Goal: Task Accomplishment & Management: Complete application form

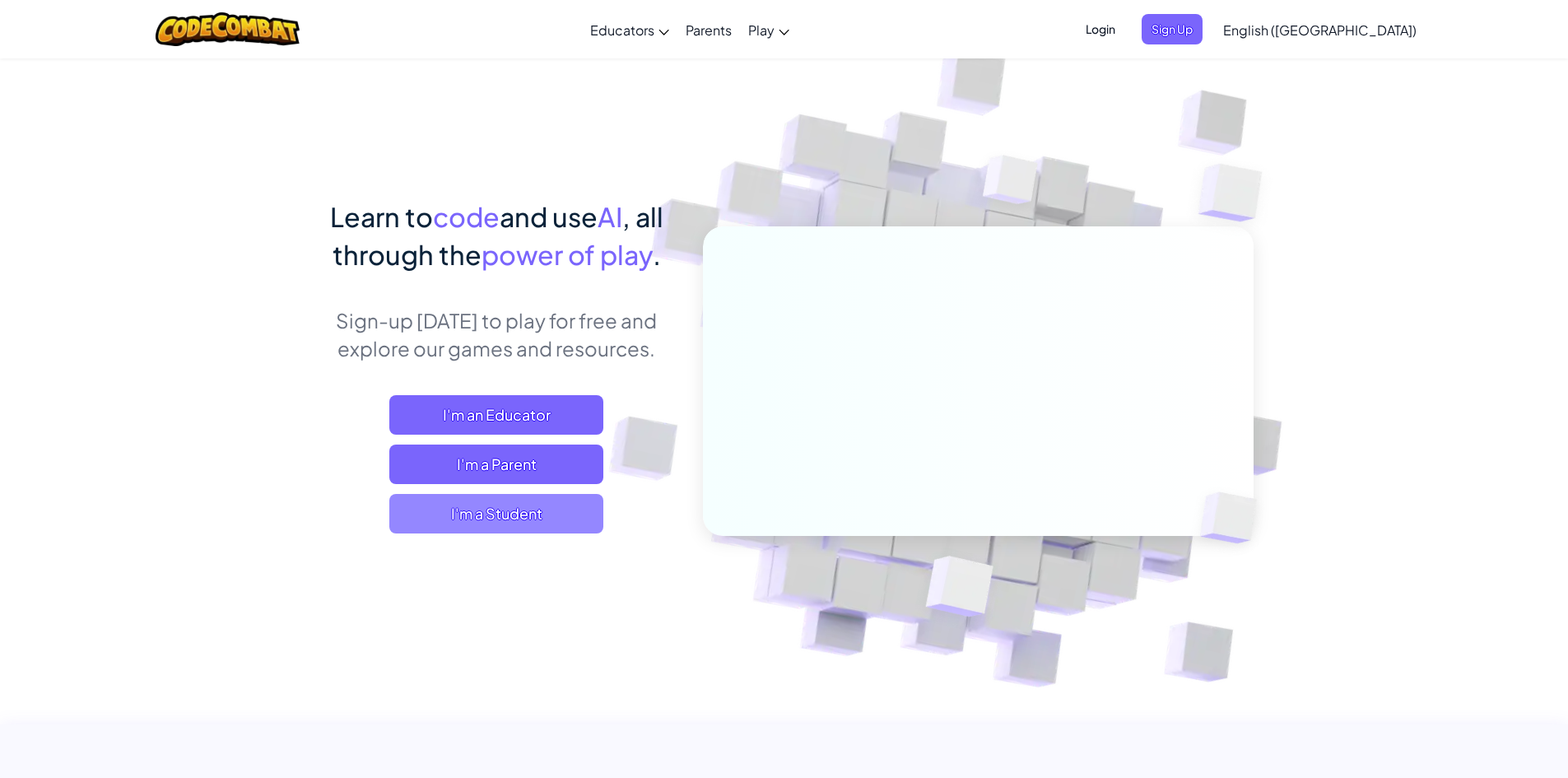
click at [579, 524] on span "I'm a Student" at bounding box center [495, 513] width 214 height 39
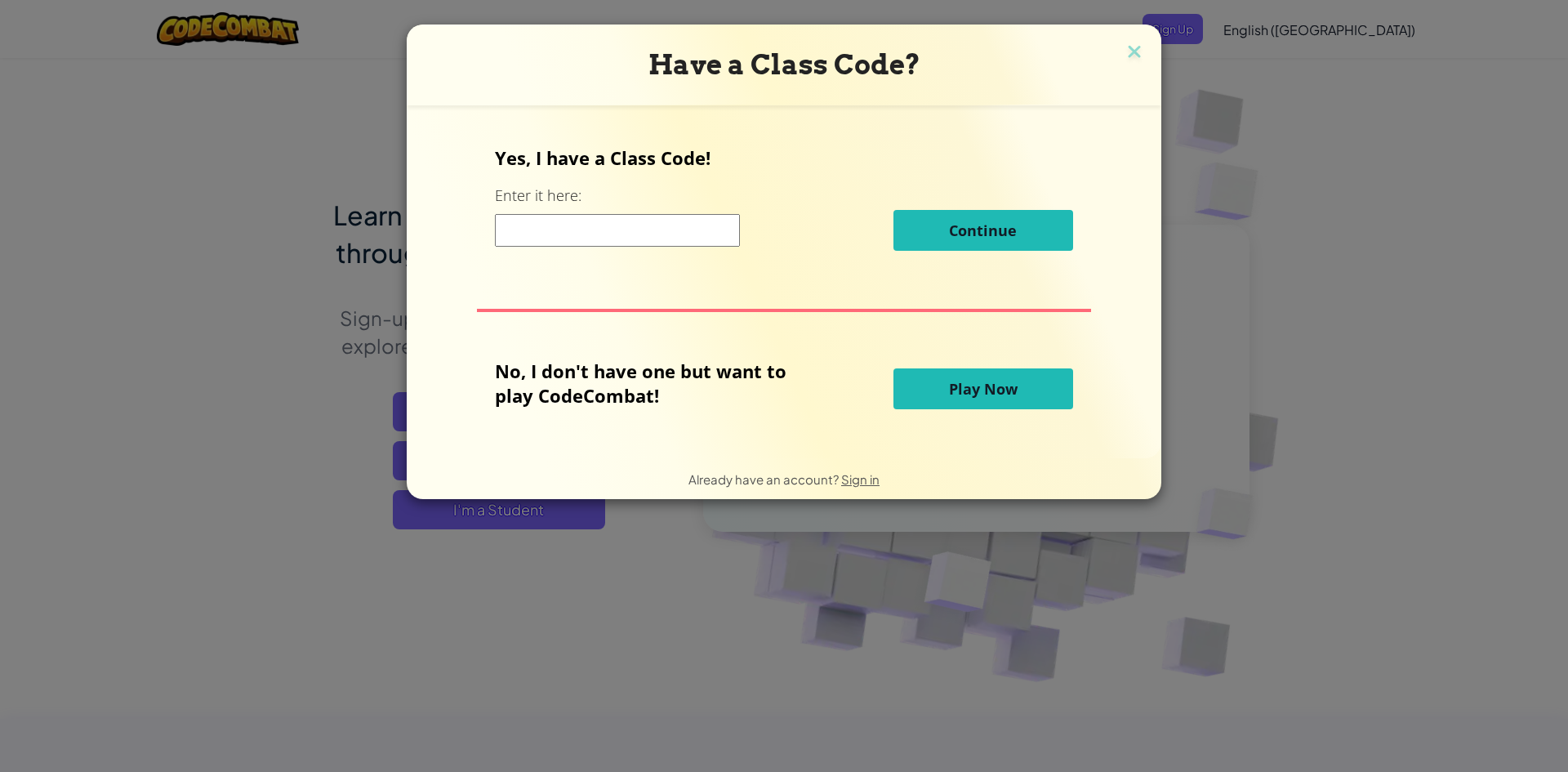
click at [704, 251] on div "Yes, I have a Class Code! Enter it here: Continue" at bounding box center [784, 204] width 577 height 117
click at [701, 244] on input at bounding box center [617, 230] width 245 height 33
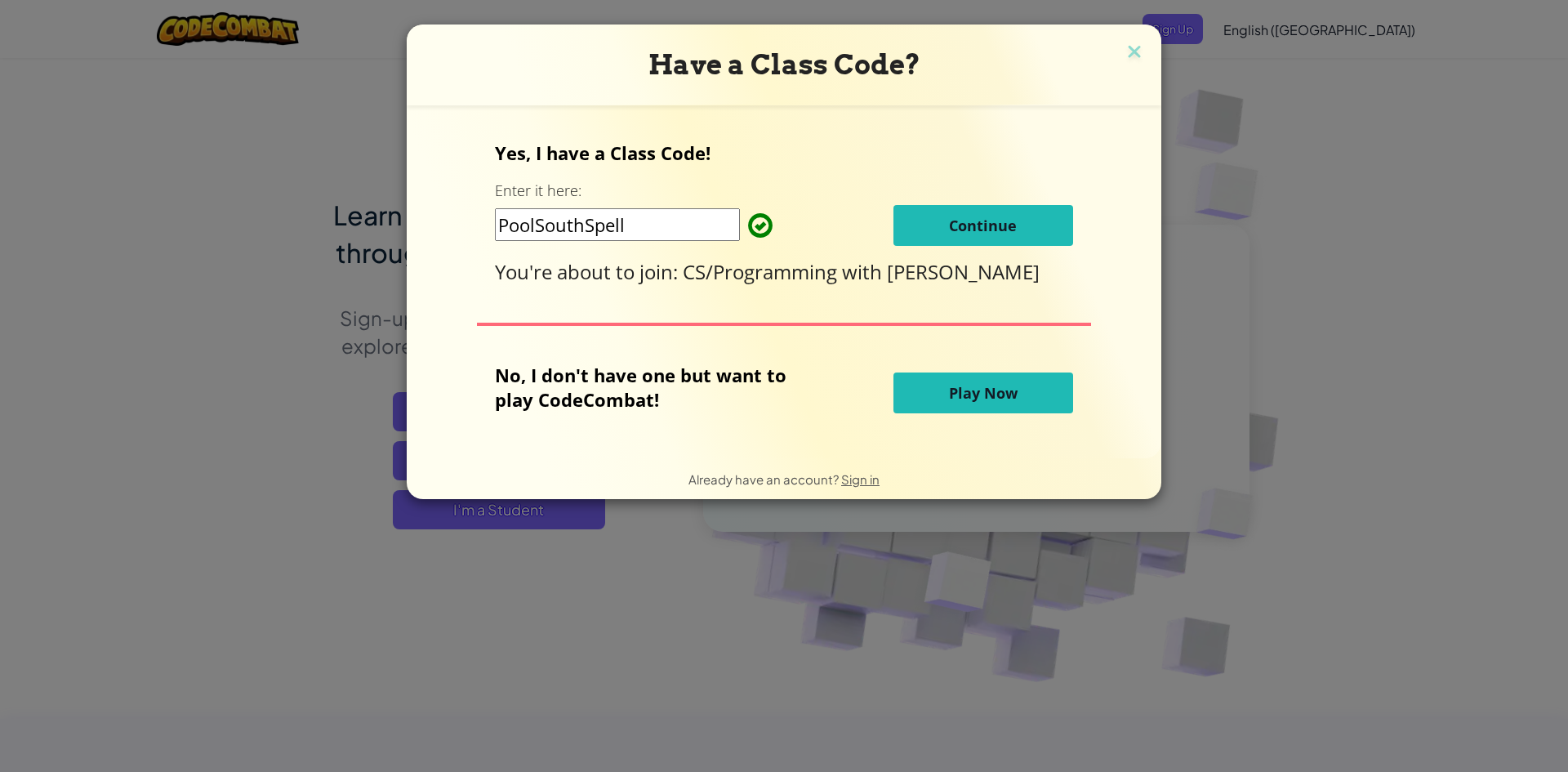
type input "PoolSouthSpell"
click at [1033, 220] on button "Continue" at bounding box center [983, 225] width 179 height 41
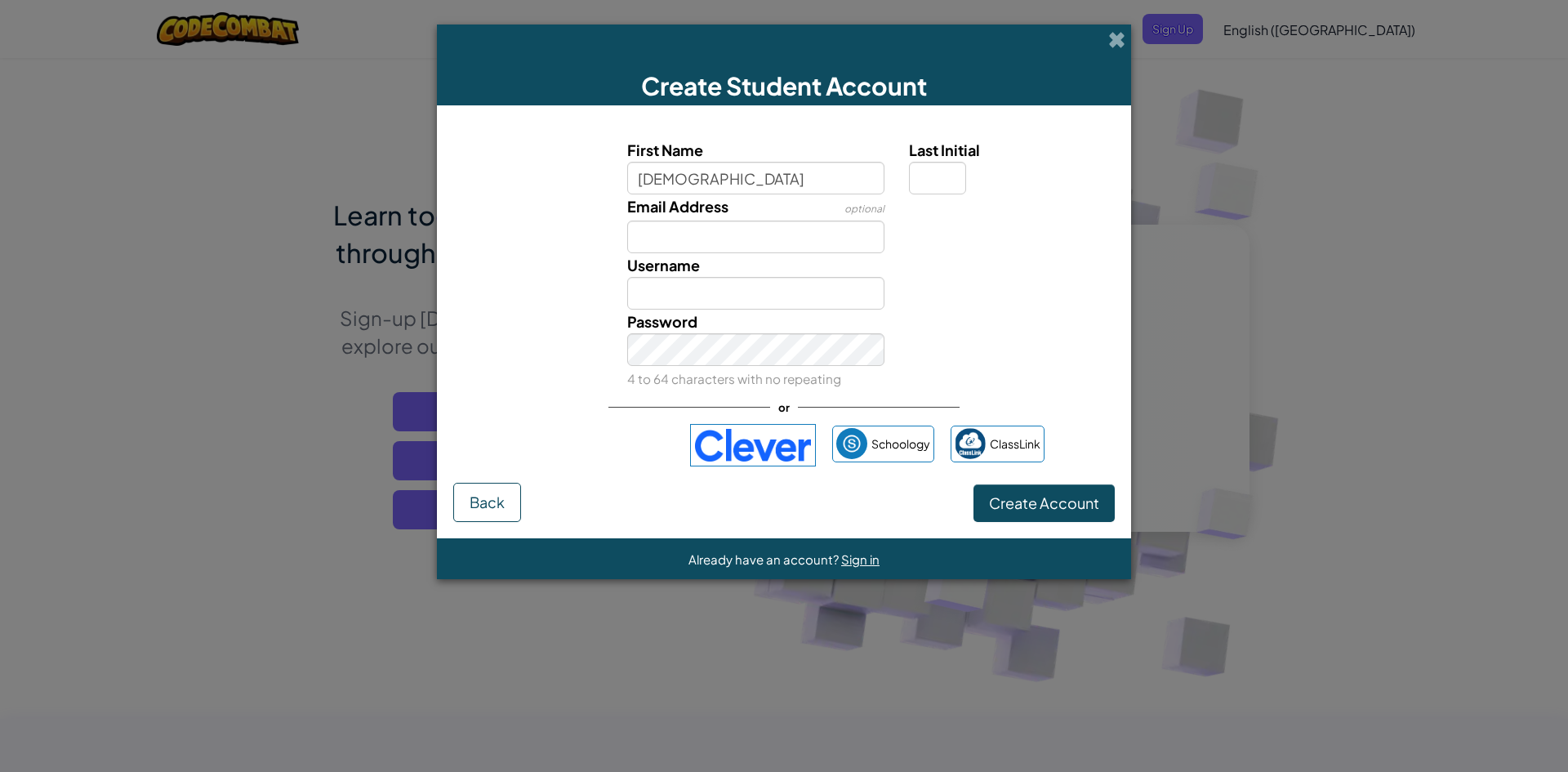
type input "zephaniah"
type input "Zephaniah"
click at [804, 241] on input "Email Address" at bounding box center [756, 237] width 258 height 33
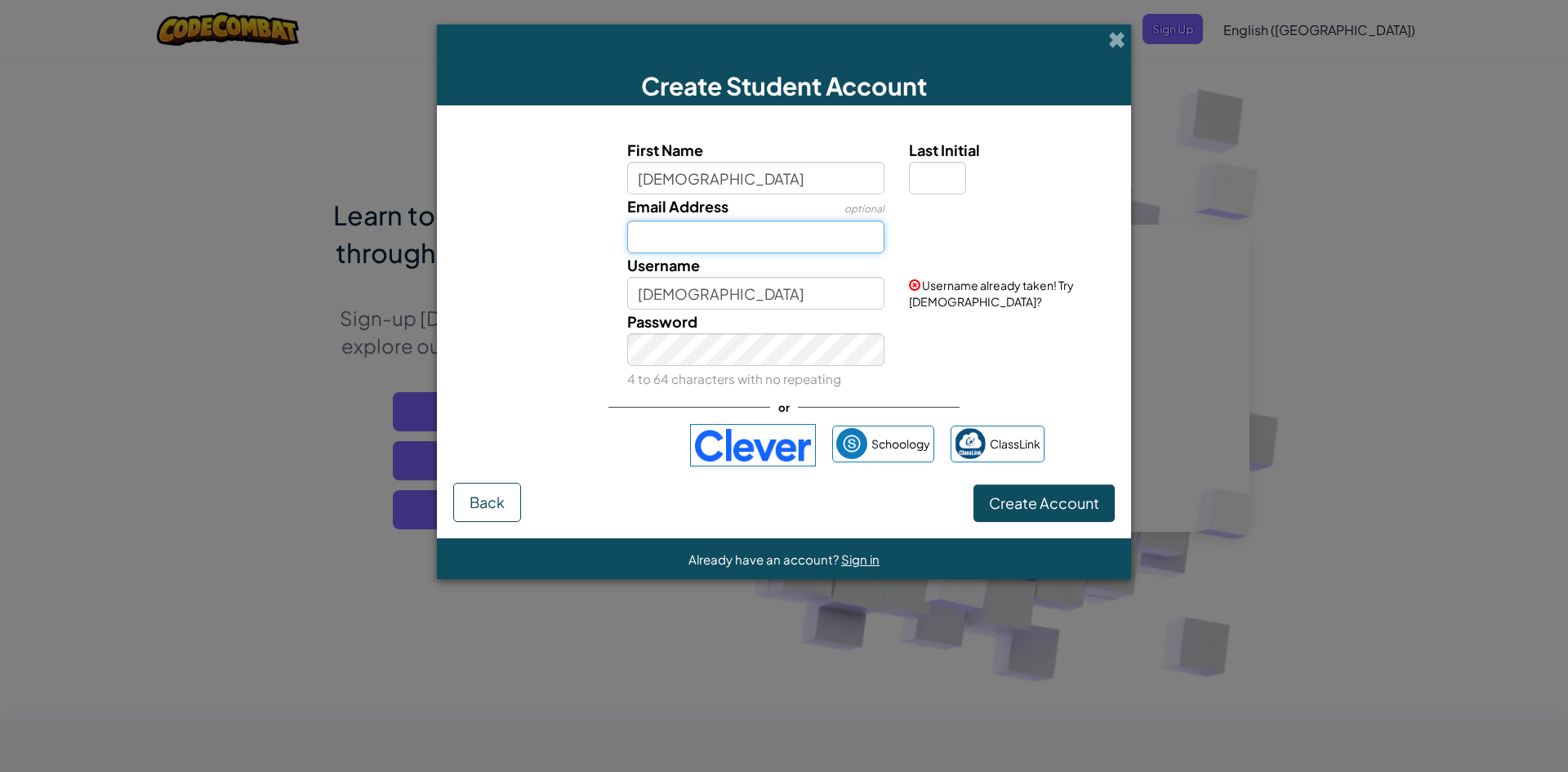
type input "32zramirez@torcschools.net"
click at [912, 329] on div "Password 4 to 64 characters with no repeating" at bounding box center [784, 350] width 677 height 81
click at [1020, 519] on button "Create Account" at bounding box center [1044, 503] width 141 height 37
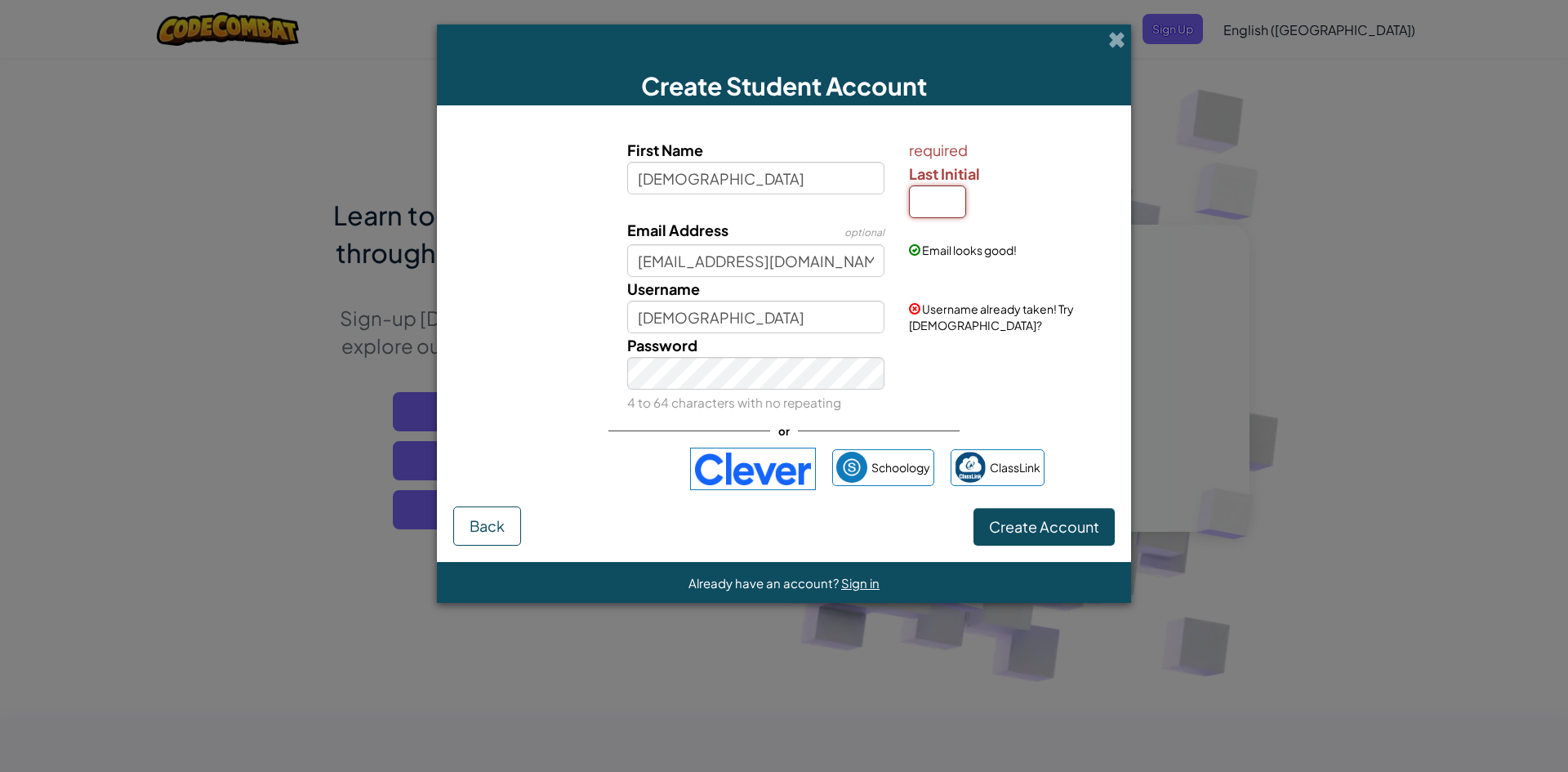
click at [946, 207] on input "Last Initial" at bounding box center [937, 202] width 57 height 33
click at [768, 310] on input "Zephaniah" at bounding box center [756, 317] width 258 height 33
type input "Zeph0138"
click at [1033, 531] on span "Create Account" at bounding box center [1044, 526] width 110 height 19
click at [1061, 529] on span "Create Account" at bounding box center [1044, 526] width 110 height 19
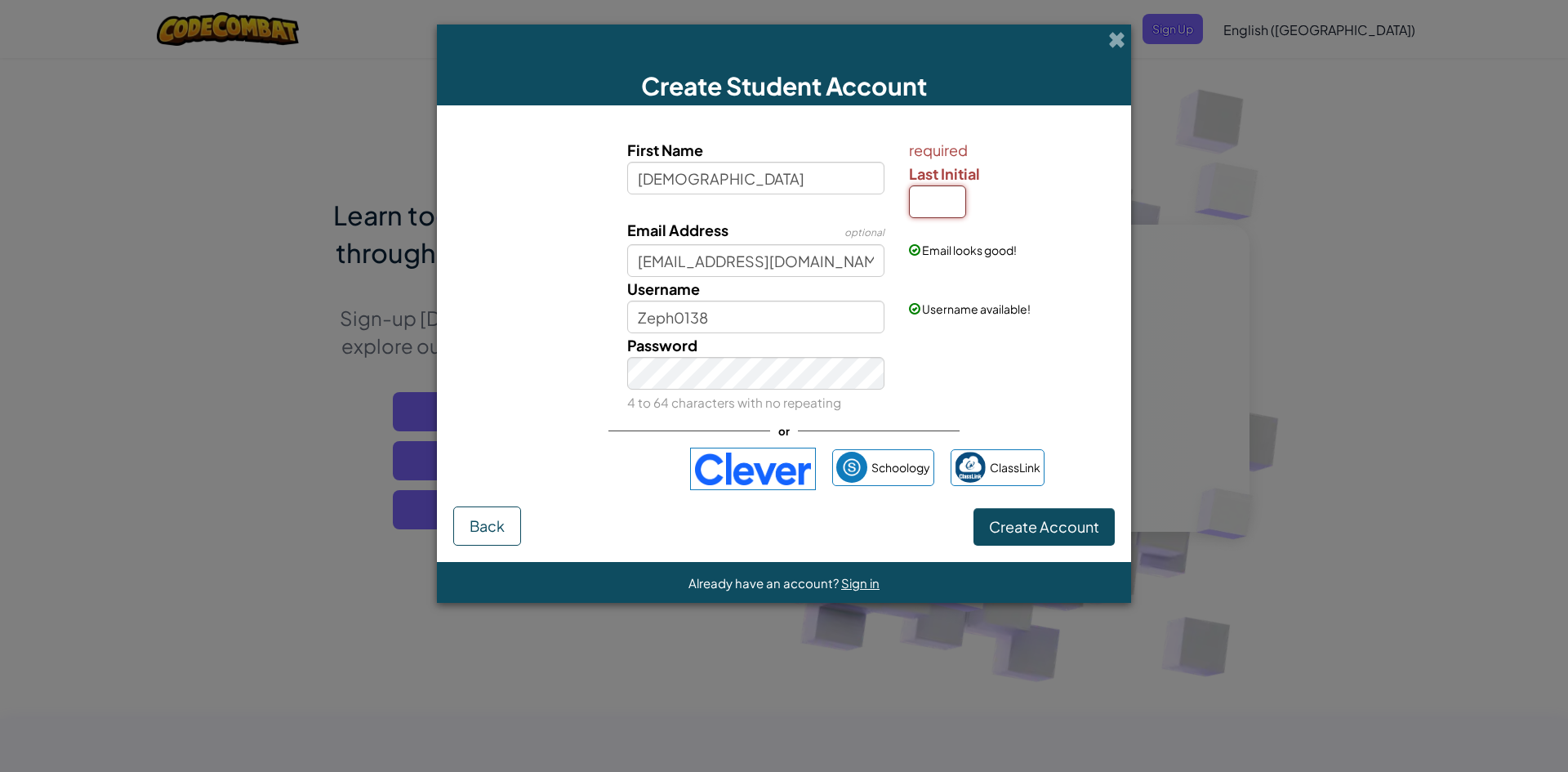
click at [942, 218] on input "Last Initial" at bounding box center [937, 202] width 57 height 33
type input "r"
type input "[DEMOGRAPHIC_DATA]"
click at [1057, 531] on span "Create Account" at bounding box center [1044, 526] width 110 height 19
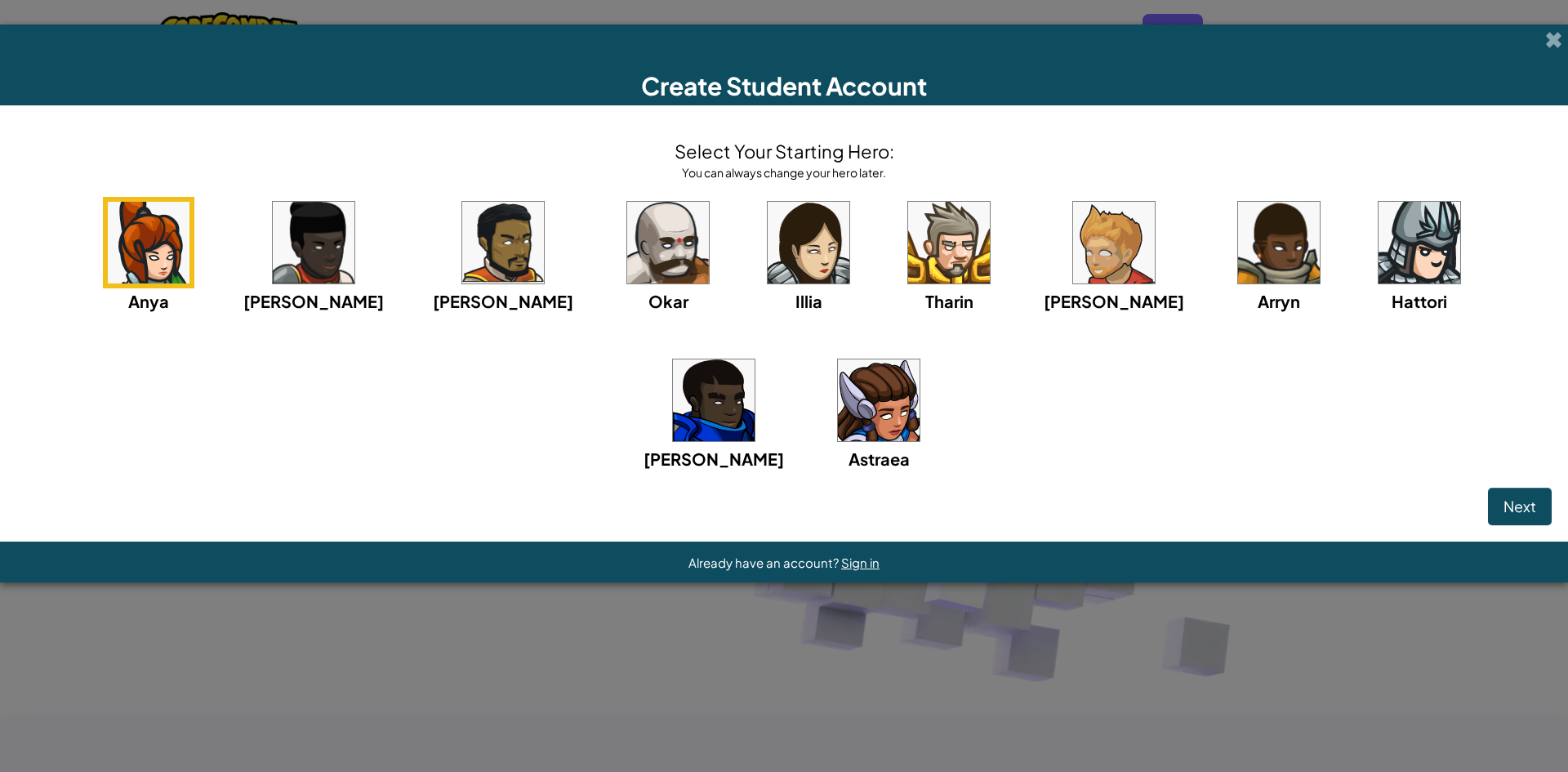
click at [622, 201] on div "Okar" at bounding box center [667, 255] width 91 height 117
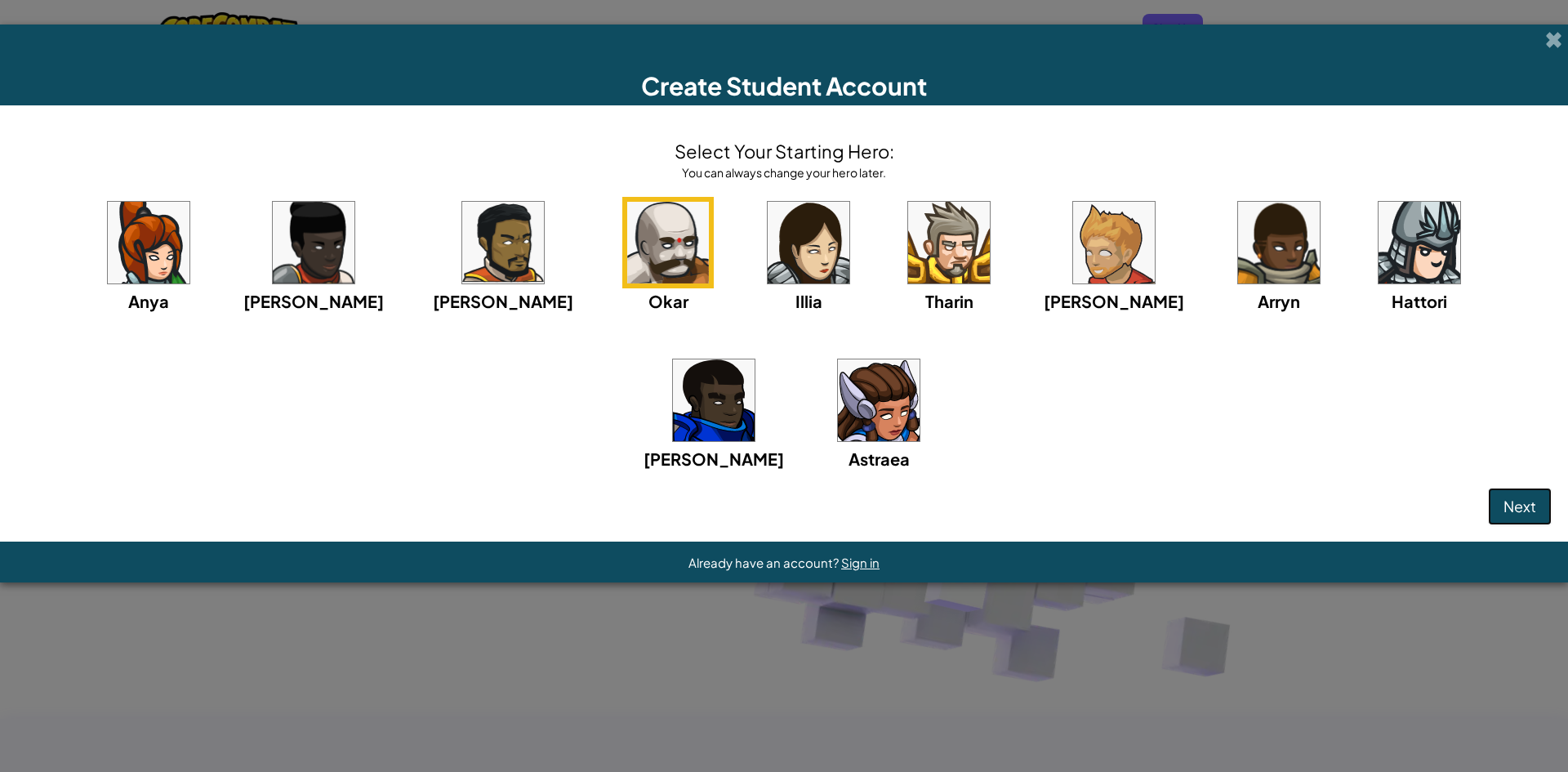
click at [1514, 508] on span "Next" at bounding box center [1520, 505] width 33 height 19
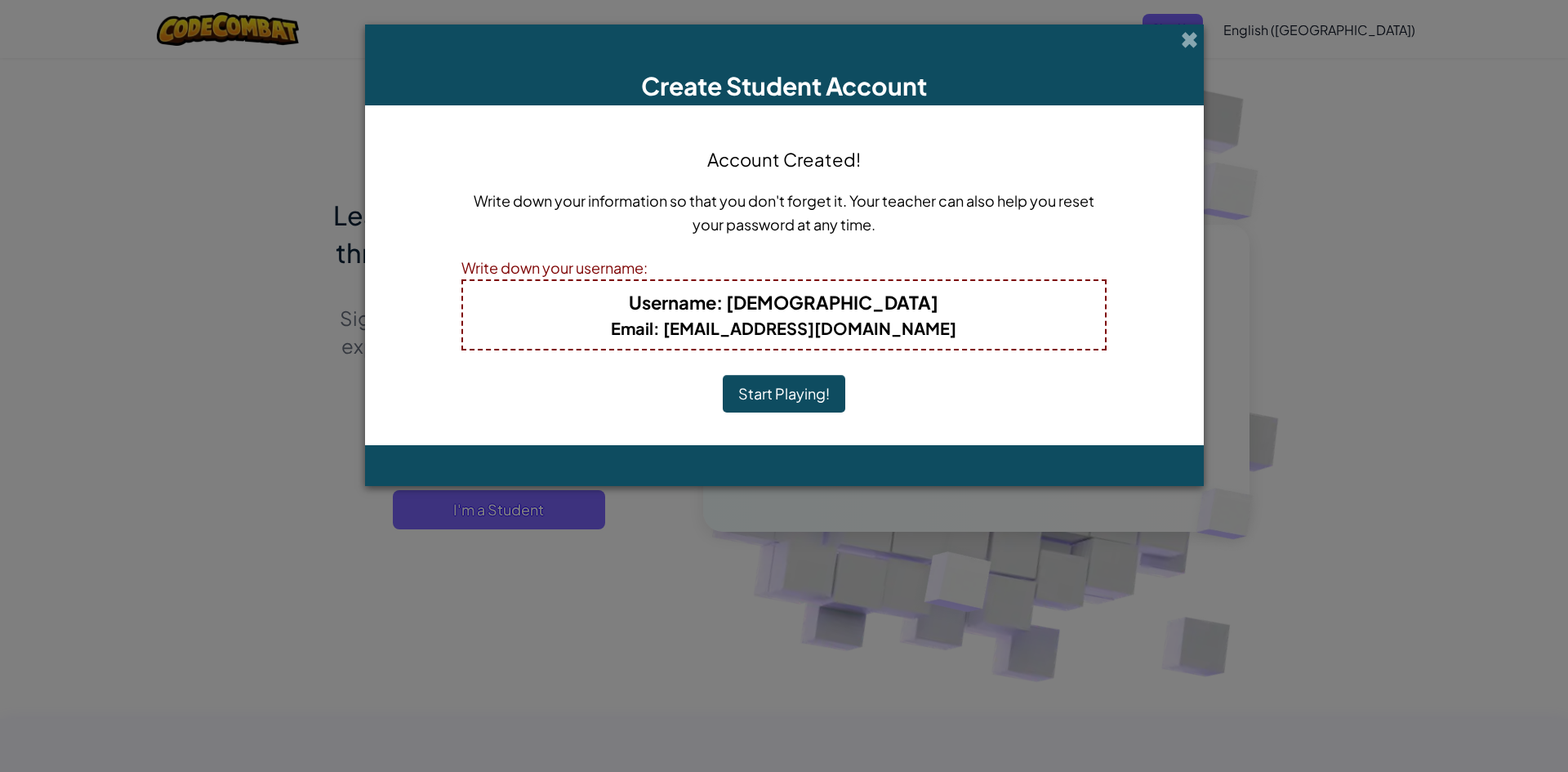
click at [793, 396] on button "Start Playing!" at bounding box center [784, 393] width 123 height 37
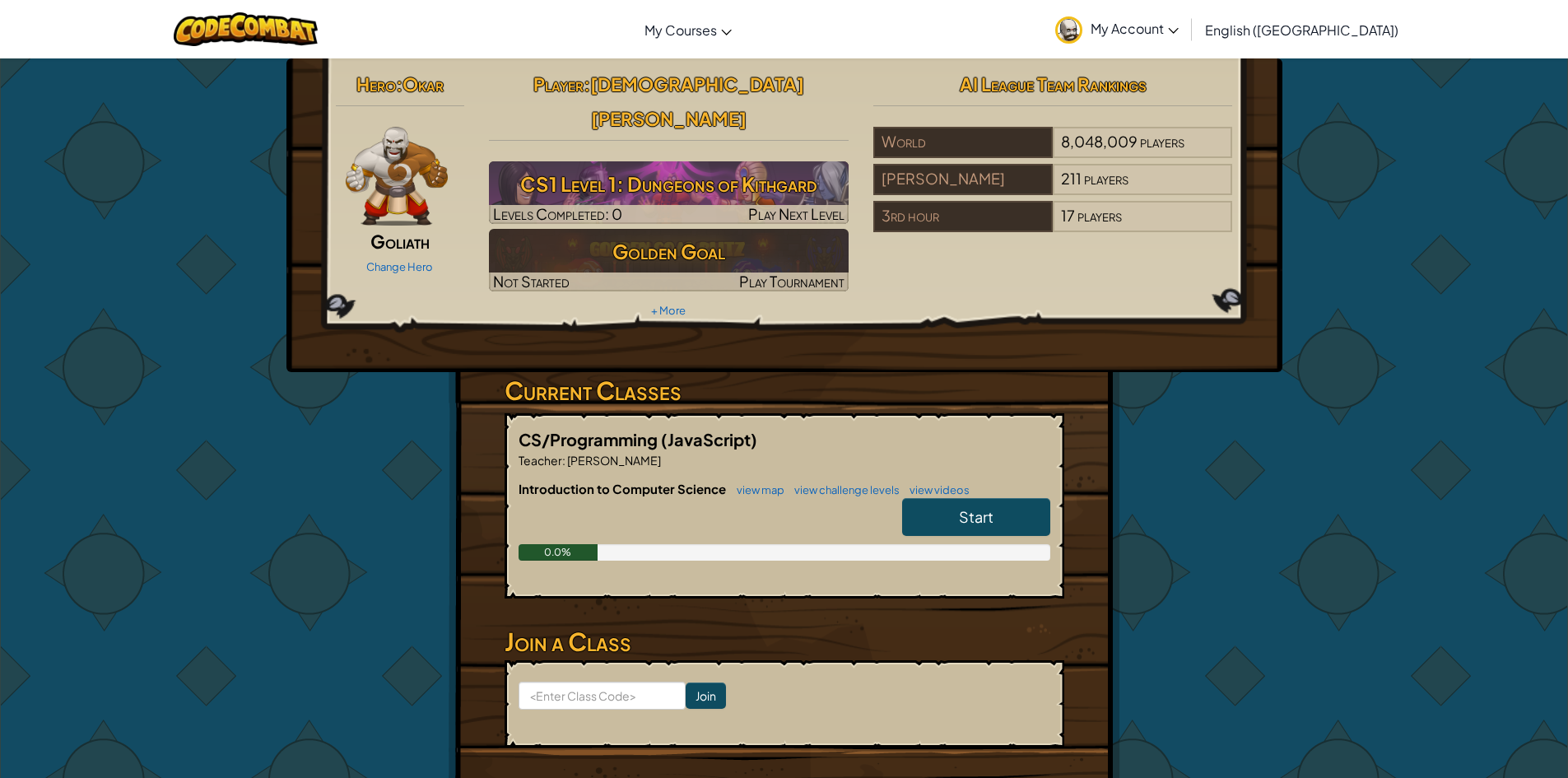
click at [977, 507] on span "Start" at bounding box center [976, 517] width 35 height 19
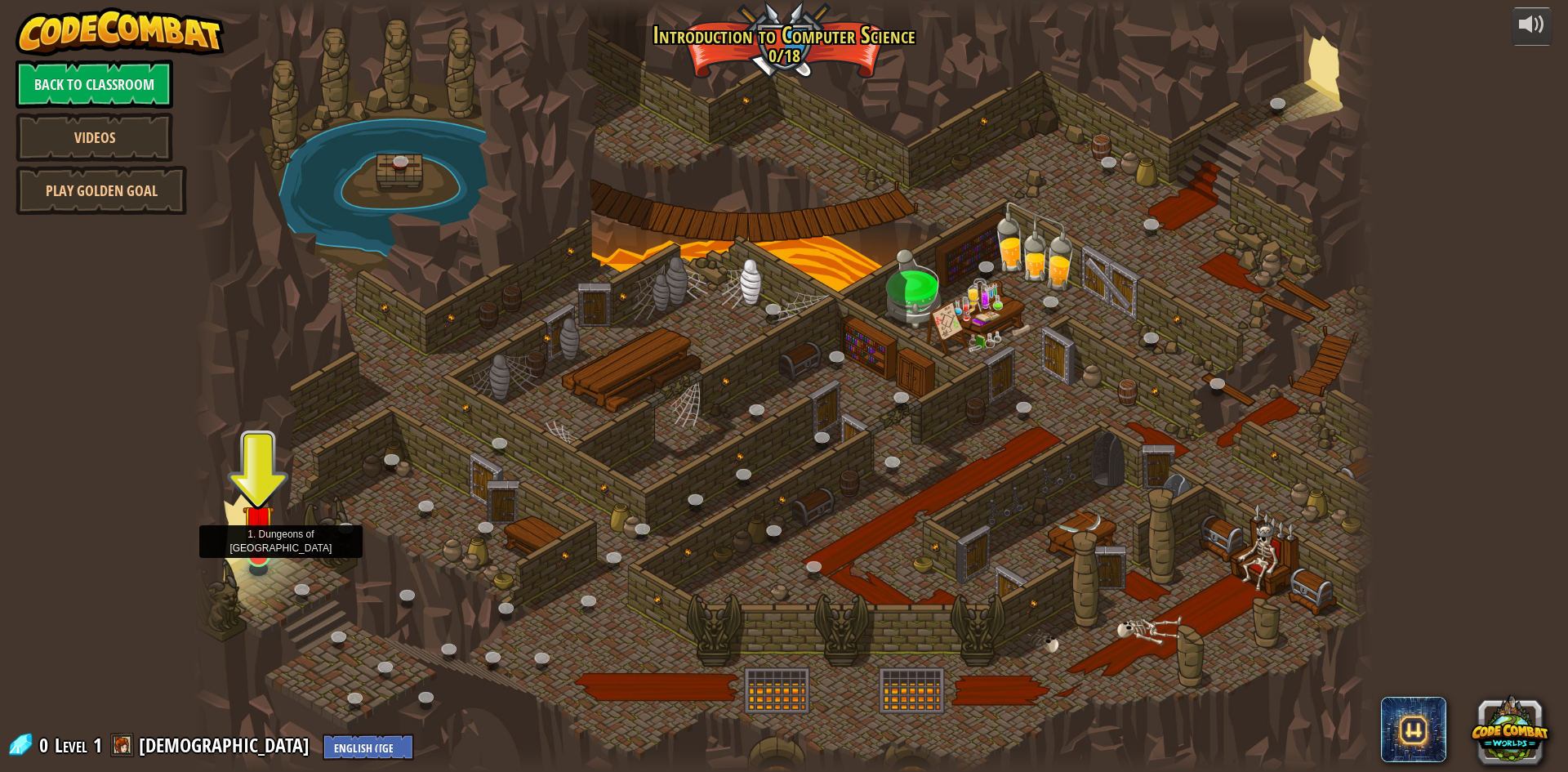
click at [247, 554] on img at bounding box center [258, 521] width 32 height 73
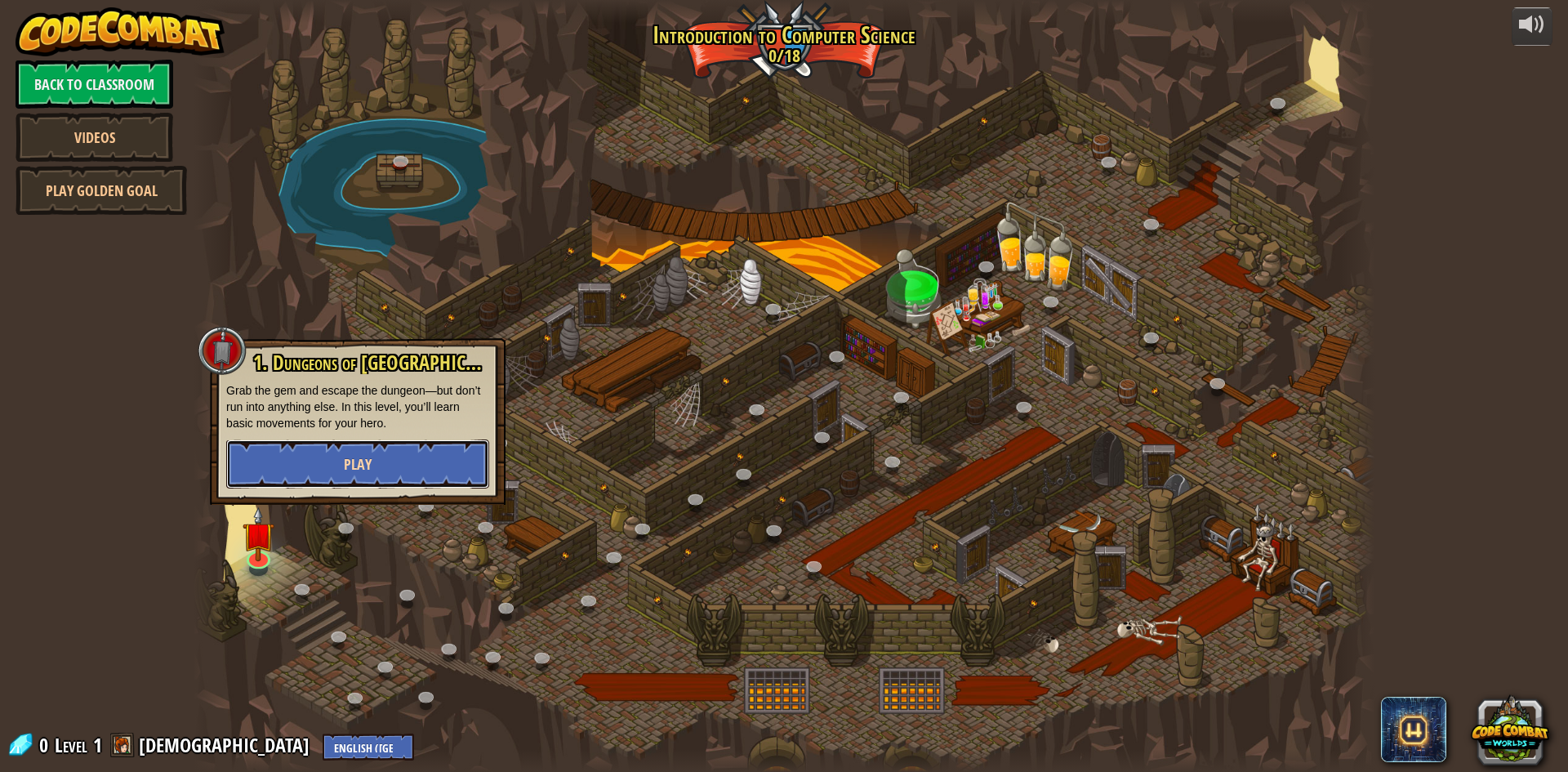
click at [388, 483] on button "Play" at bounding box center [357, 464] width 263 height 49
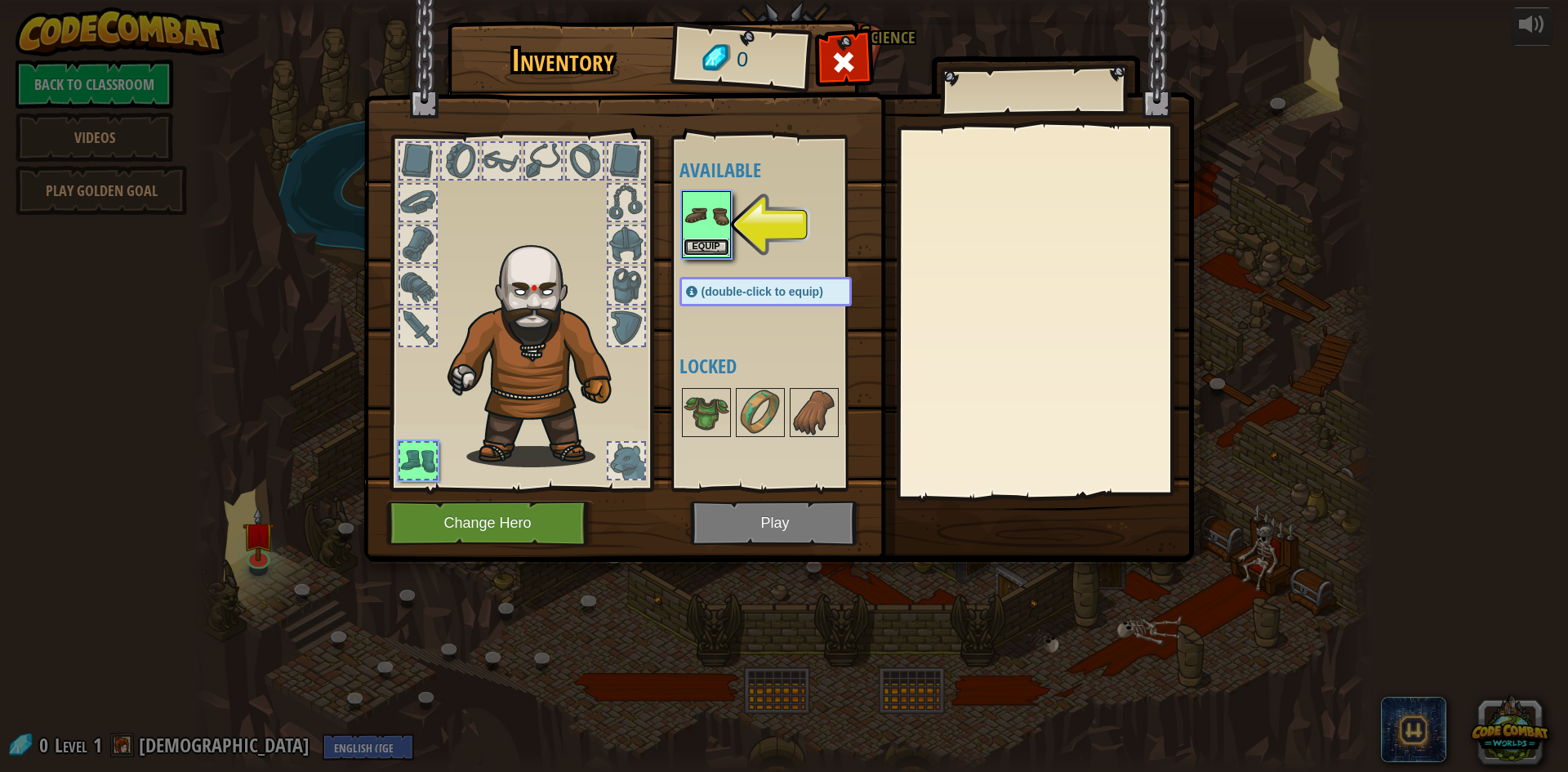
click at [689, 253] on button "Equip" at bounding box center [707, 247] width 46 height 17
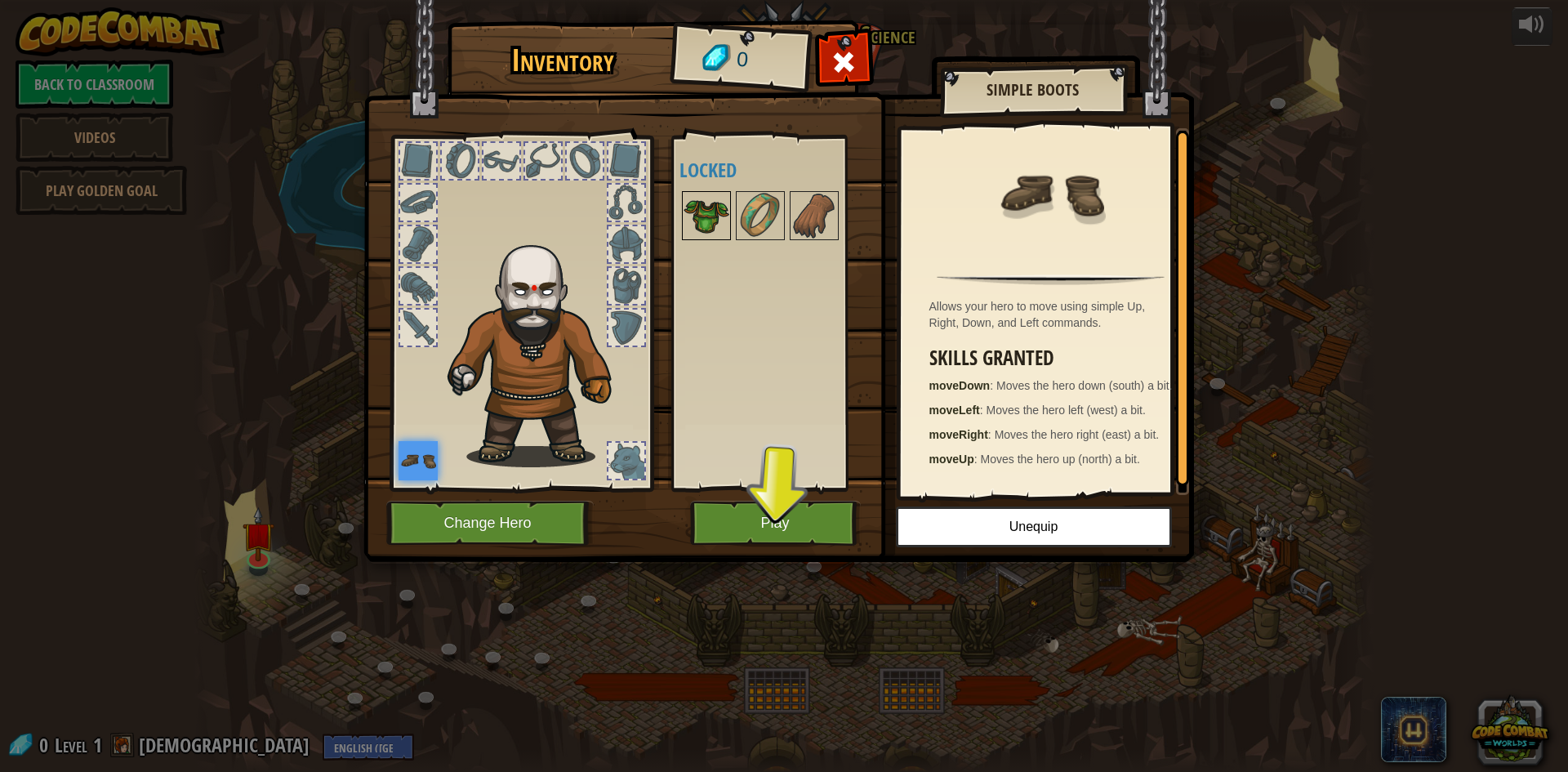
click at [713, 201] on img at bounding box center [707, 216] width 46 height 46
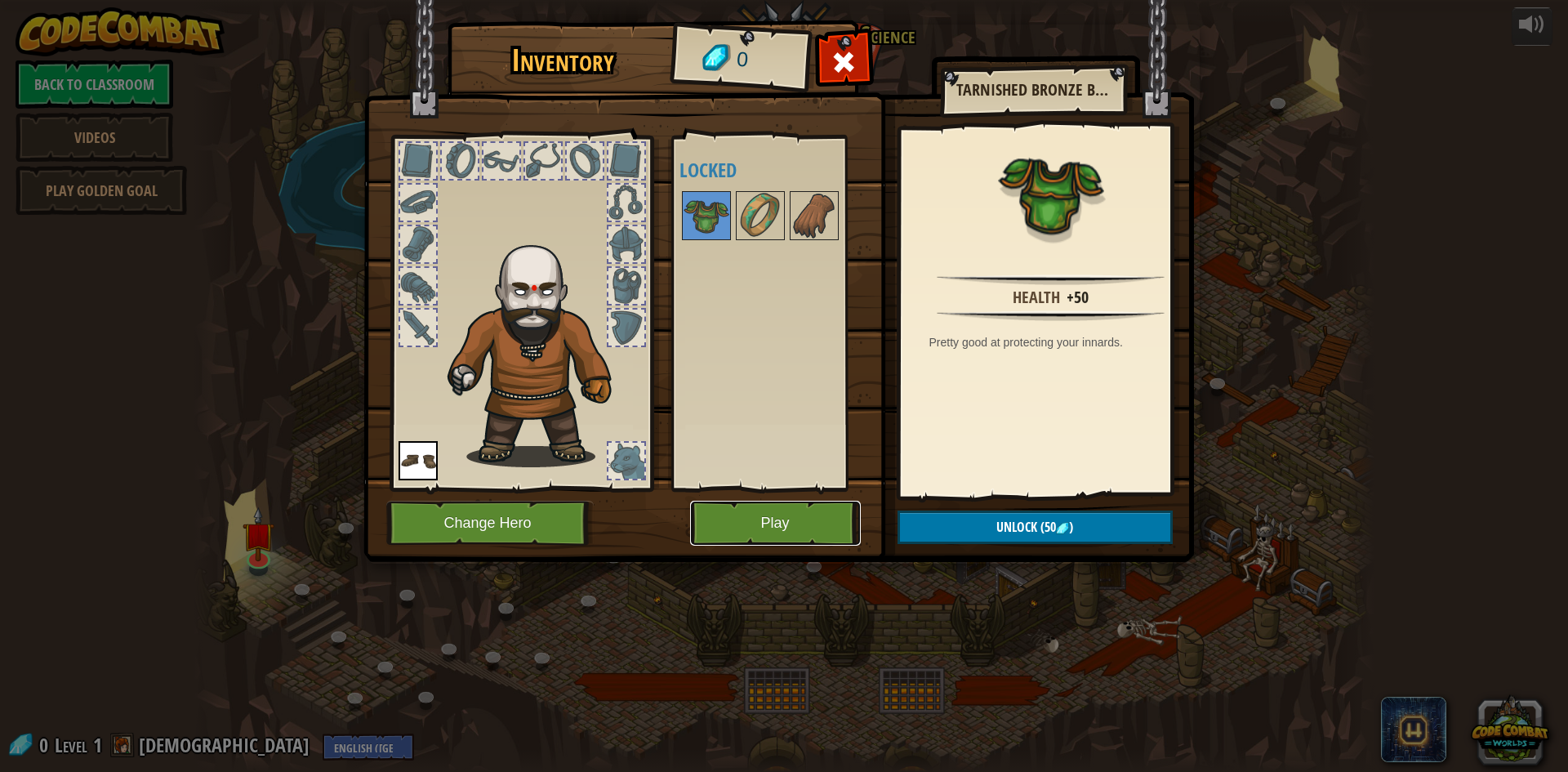
click at [803, 516] on button "Play" at bounding box center [775, 523] width 170 height 45
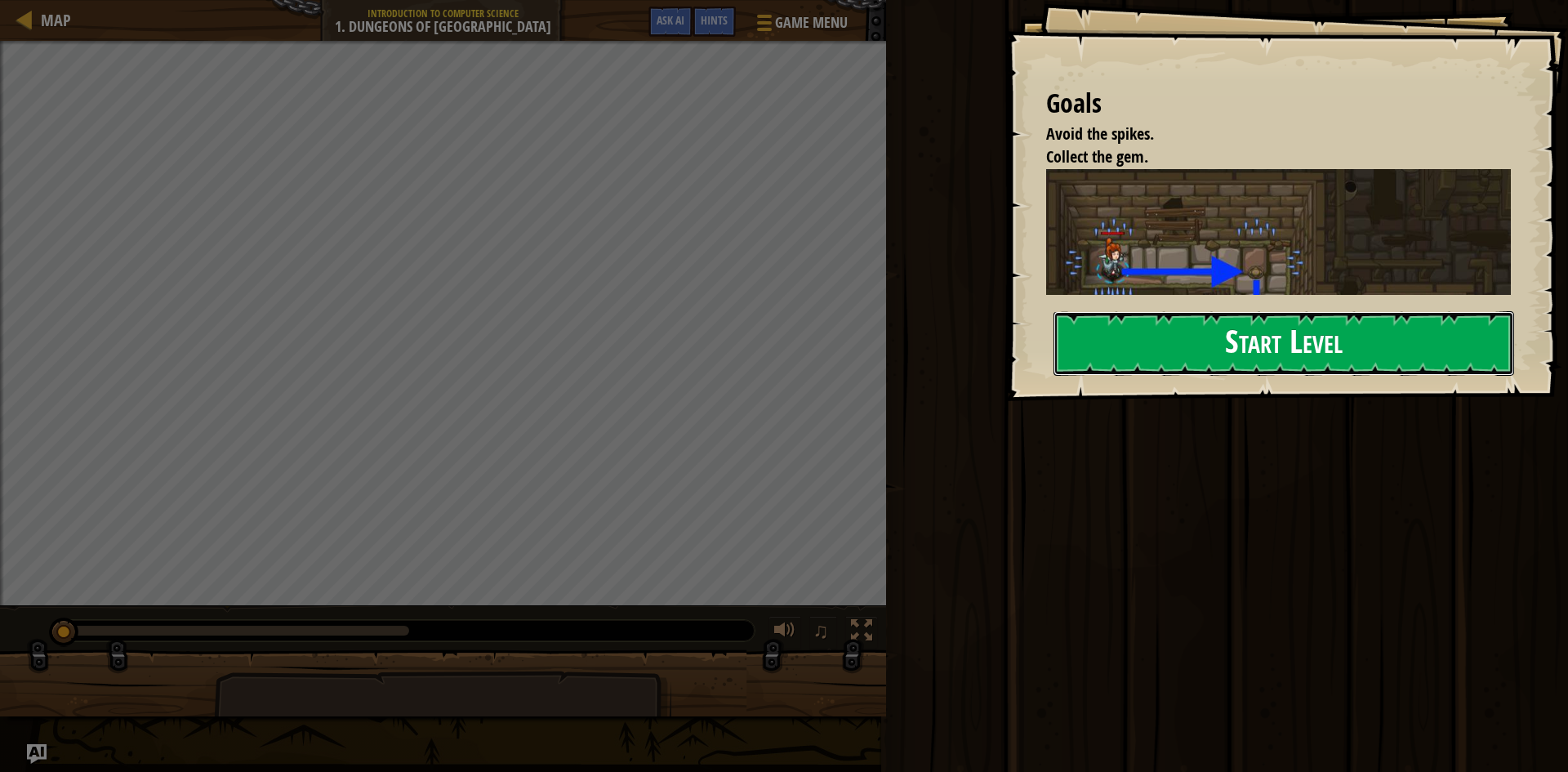
click at [1246, 325] on button "Start Level" at bounding box center [1284, 343] width 461 height 65
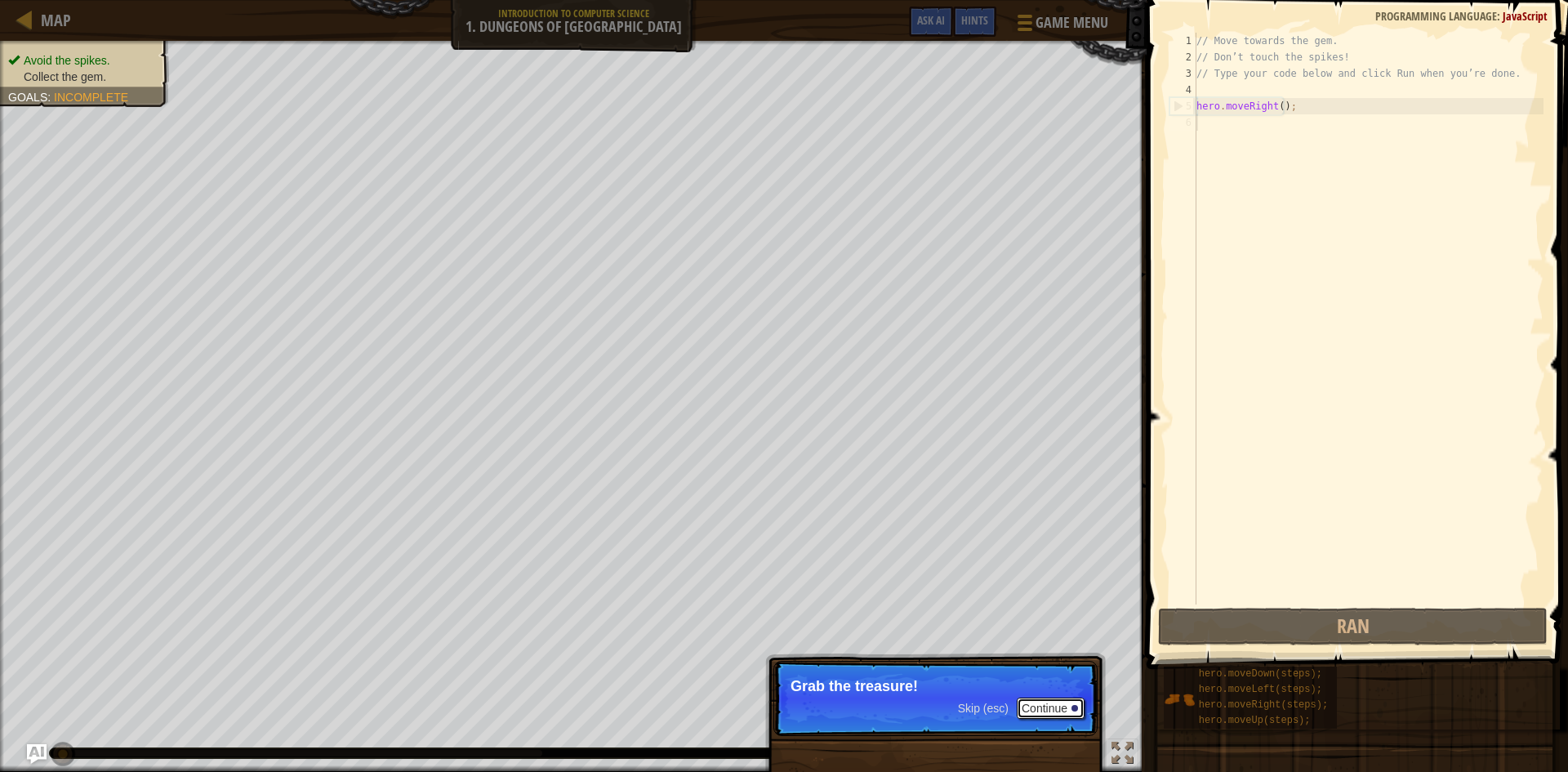
click at [1026, 710] on button "Continue" at bounding box center [1051, 707] width 67 height 21
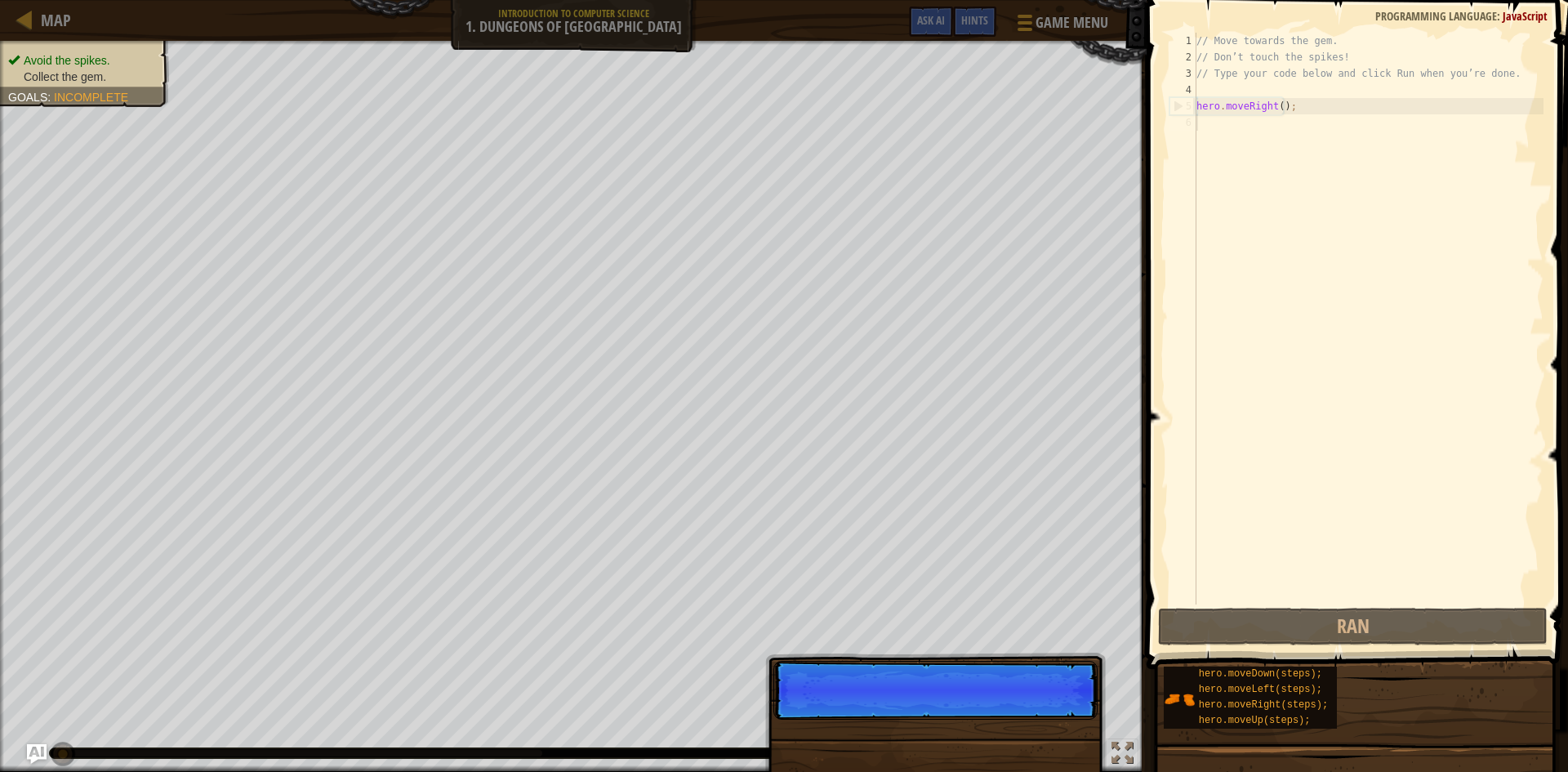
scroll to position [7, 0]
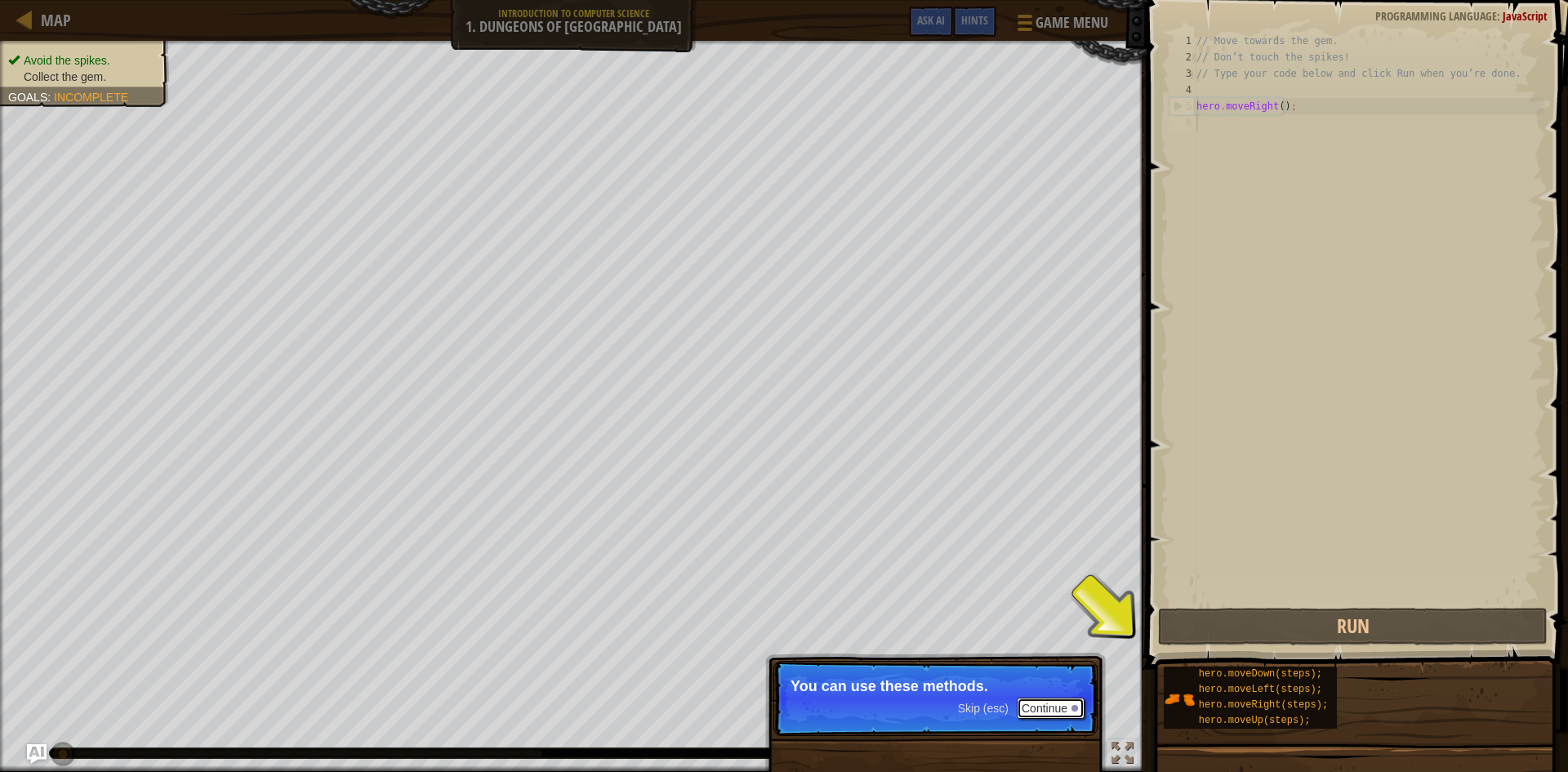
click at [1036, 708] on button "Continue" at bounding box center [1051, 707] width 67 height 21
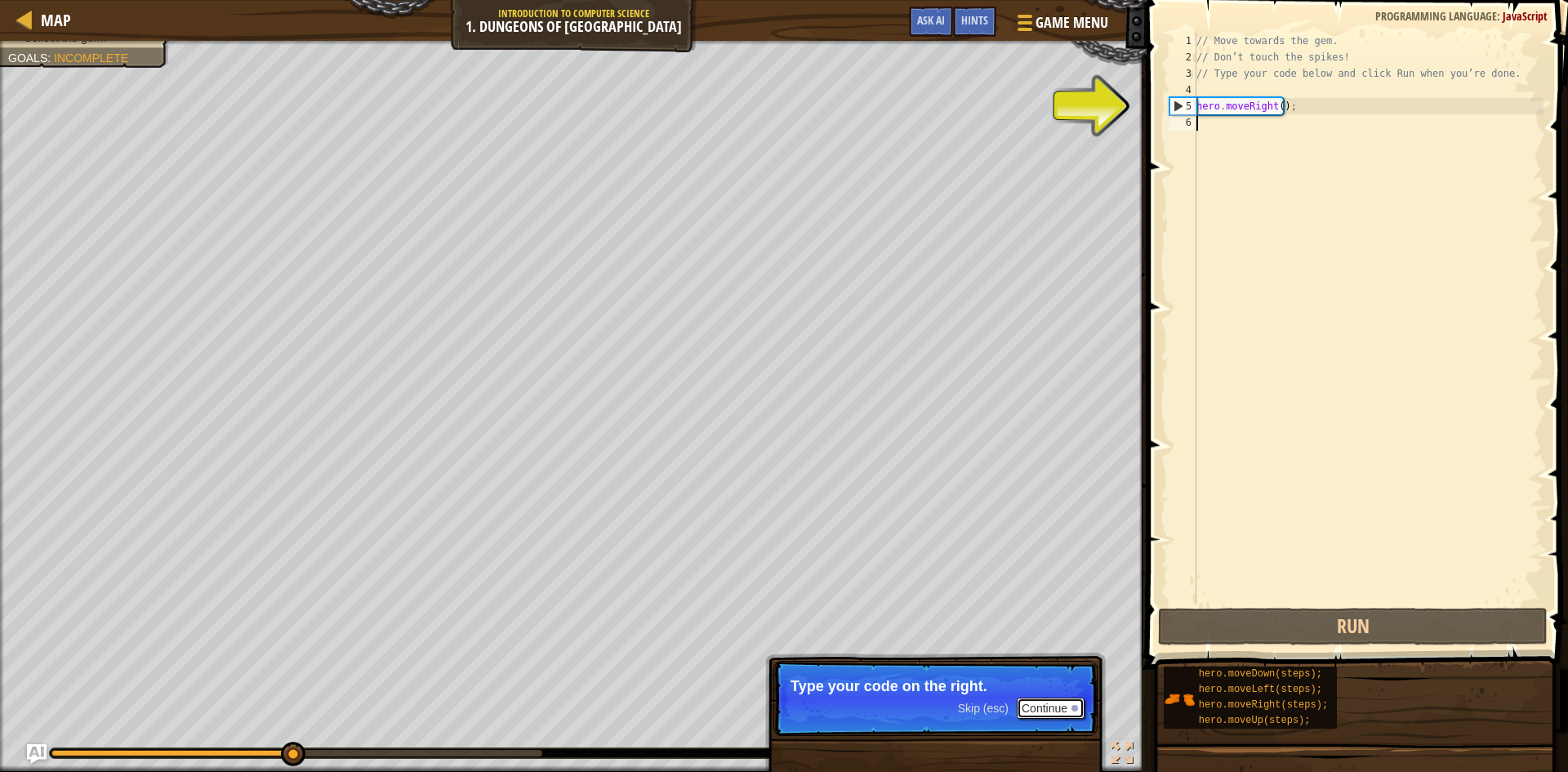
click at [1036, 708] on button "Continue" at bounding box center [1051, 707] width 67 height 21
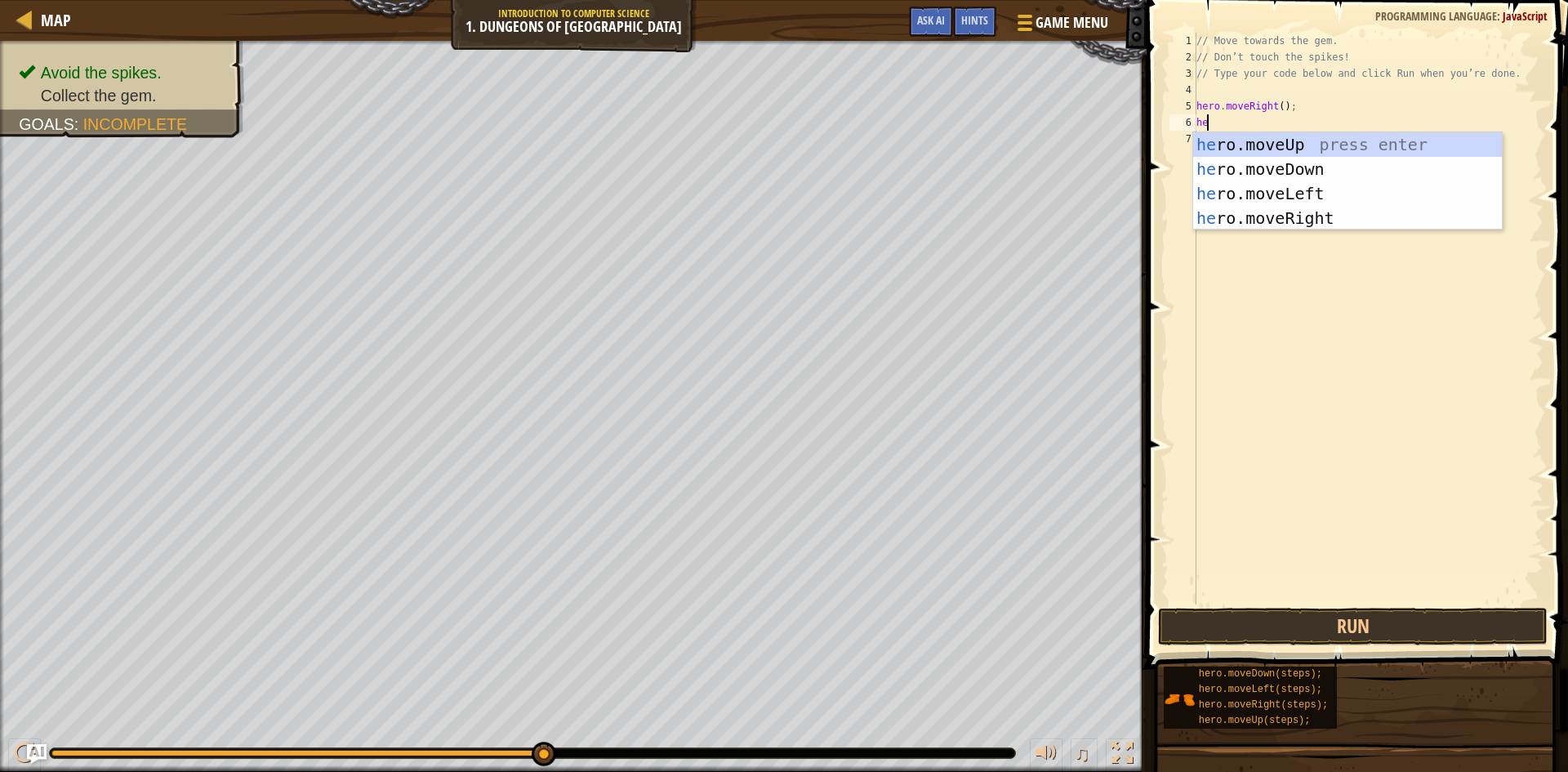
type textarea "her"
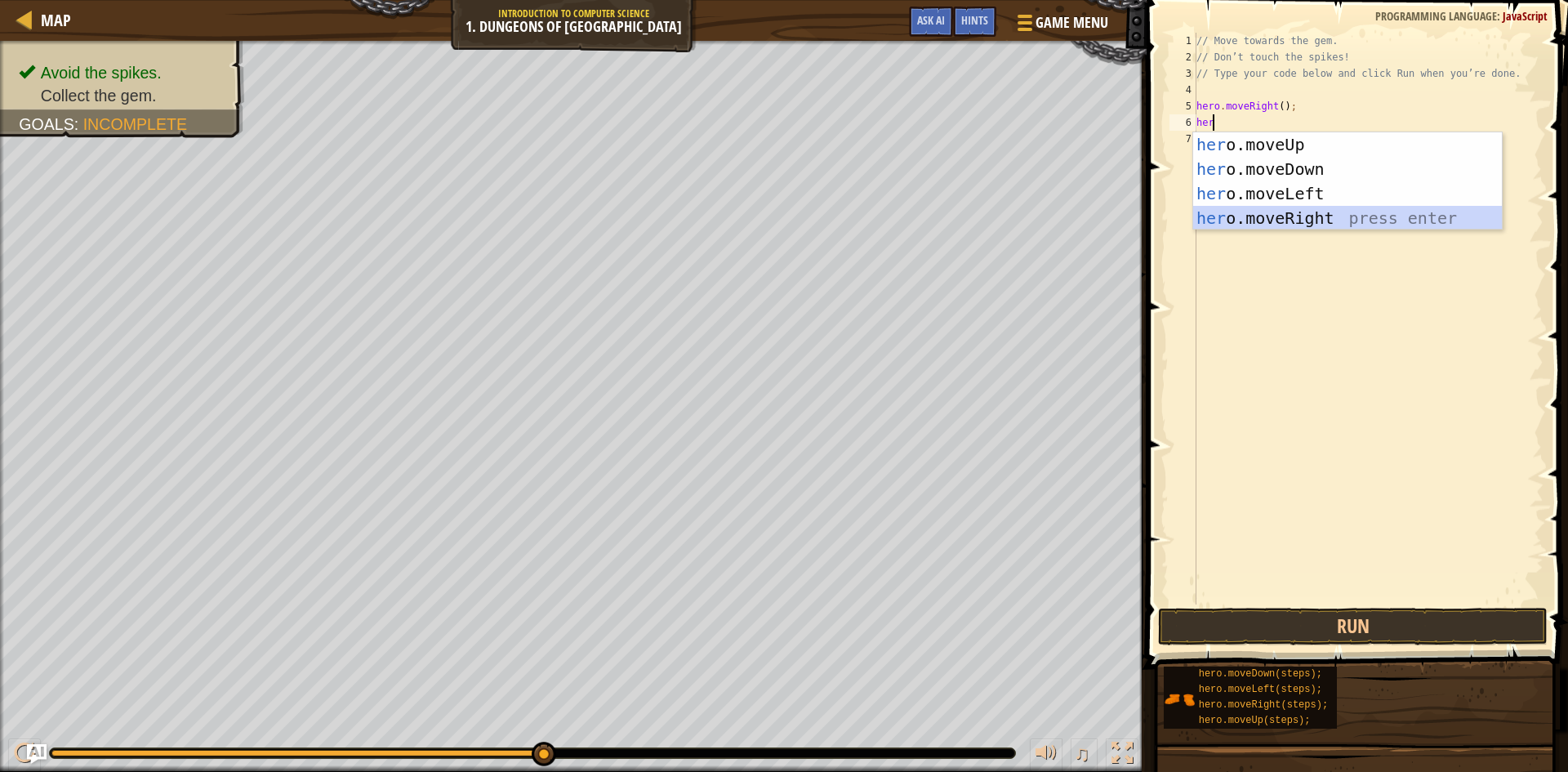
click at [1251, 212] on div "her o.moveUp press enter her o.moveDown press enter her o.moveLeft press enter …" at bounding box center [1347, 205] width 309 height 147
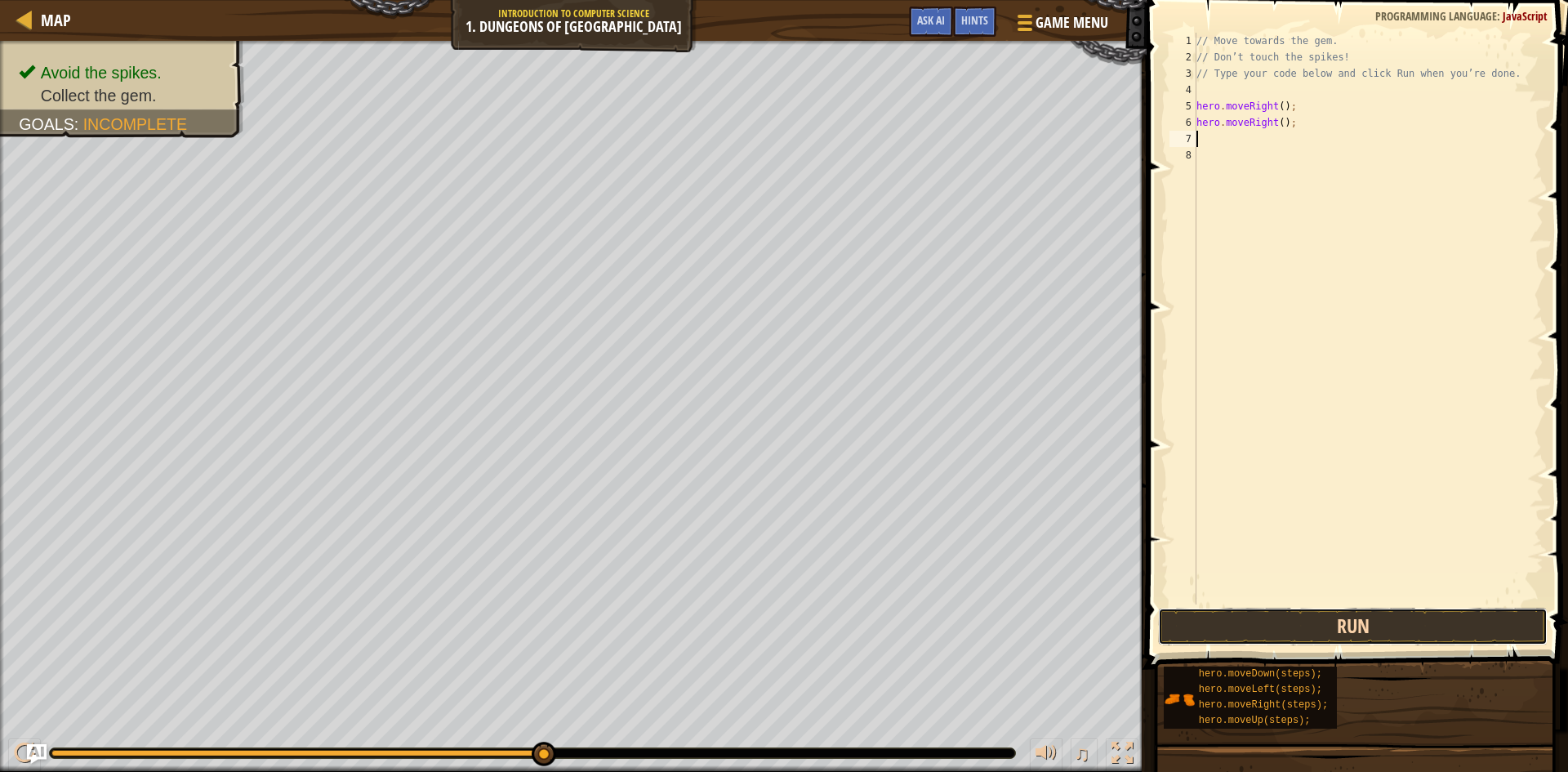
click at [1248, 621] on button "Run" at bounding box center [1353, 625] width 390 height 37
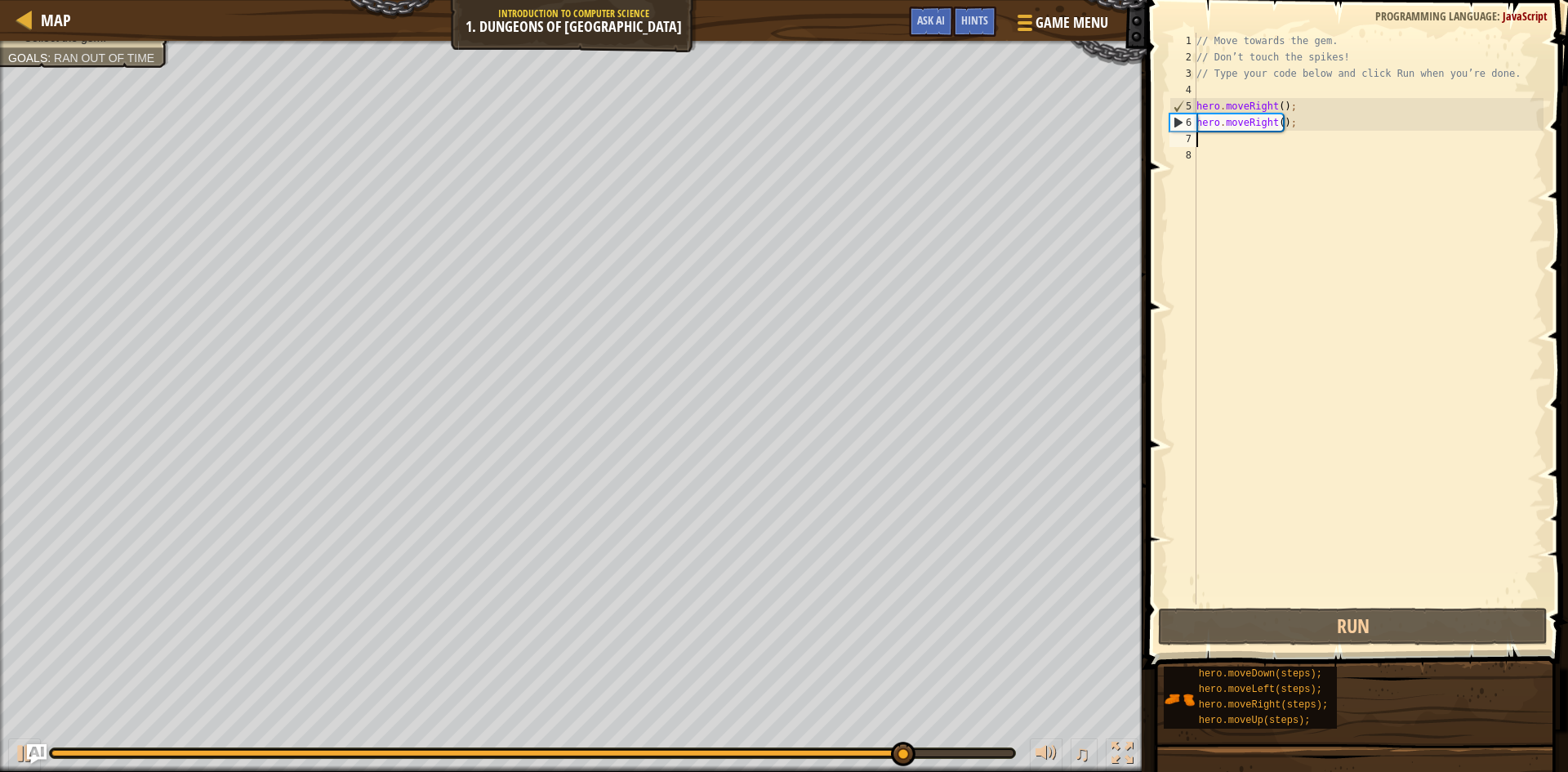
click at [1270, 131] on div "// Move towards the gem. // Don’t touch the spikes! // Type your code below and…" at bounding box center [1368, 335] width 351 height 604
click at [1276, 127] on div "// Move towards the gem. // Don’t touch the spikes! // Type your code below and…" at bounding box center [1368, 335] width 351 height 604
click at [1279, 127] on div "// Move towards the gem. // Don’t touch the spikes! // Type your code below and…" at bounding box center [1368, 335] width 351 height 604
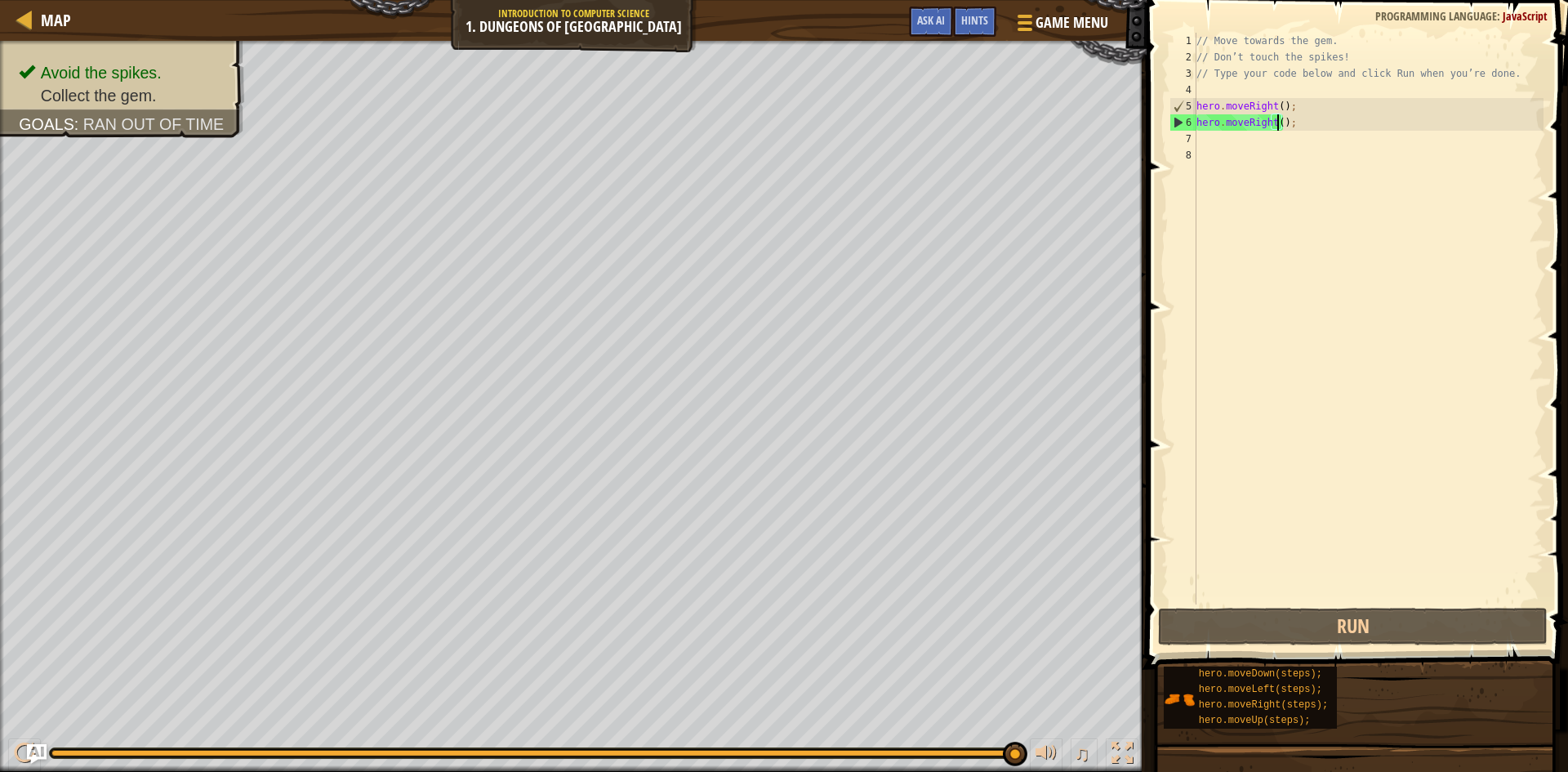
click at [1284, 126] on div "// Move towards the gem. // Don’t touch the spikes! // Type your code below and…" at bounding box center [1368, 335] width 351 height 604
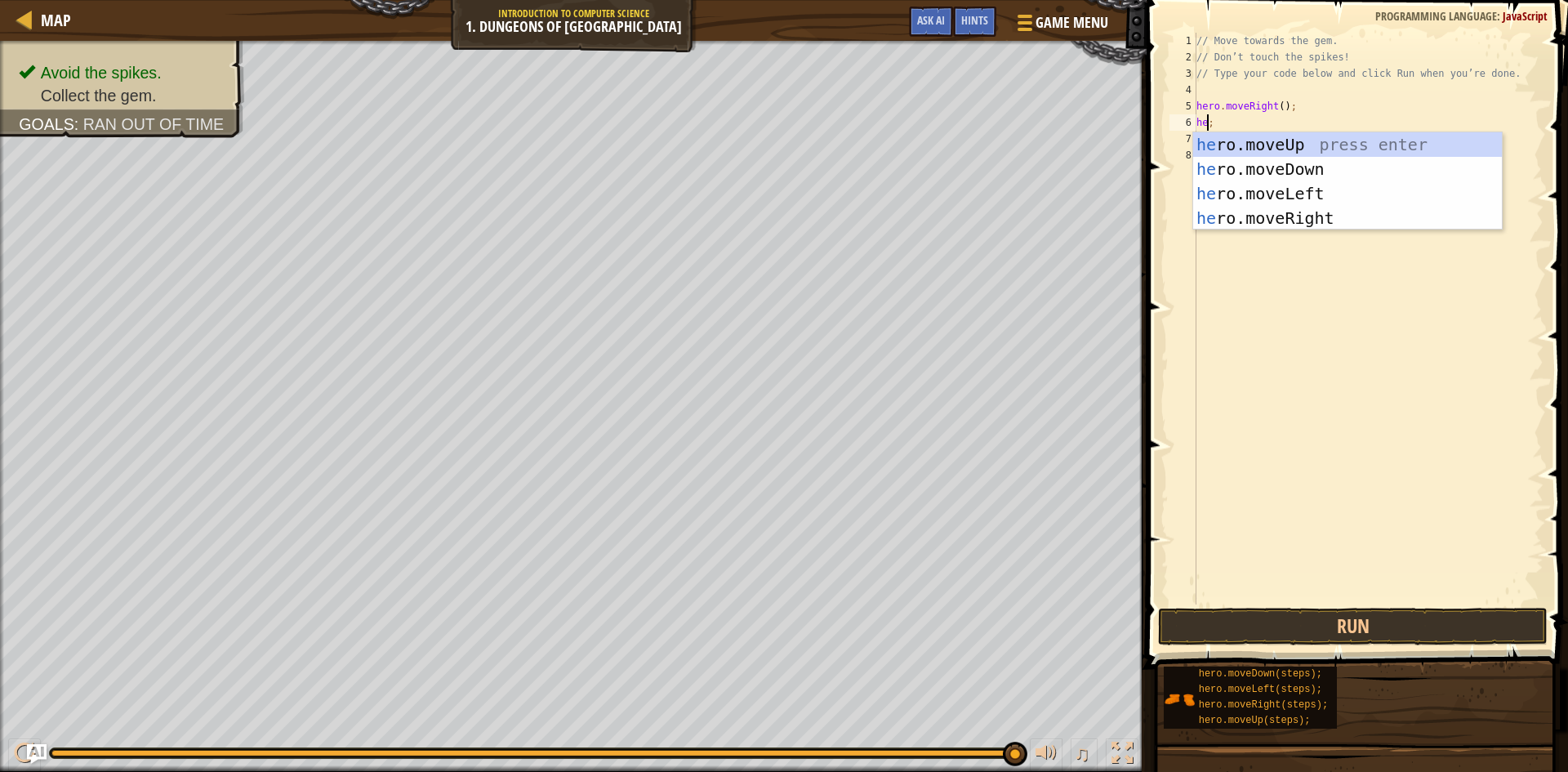
scroll to position [7, 1]
click at [1336, 160] on div "he ro.moveUp press enter he ro.moveDown press enter he ro.moveLeft press enter …" at bounding box center [1347, 205] width 309 height 147
type textarea "hero.moveDown();"
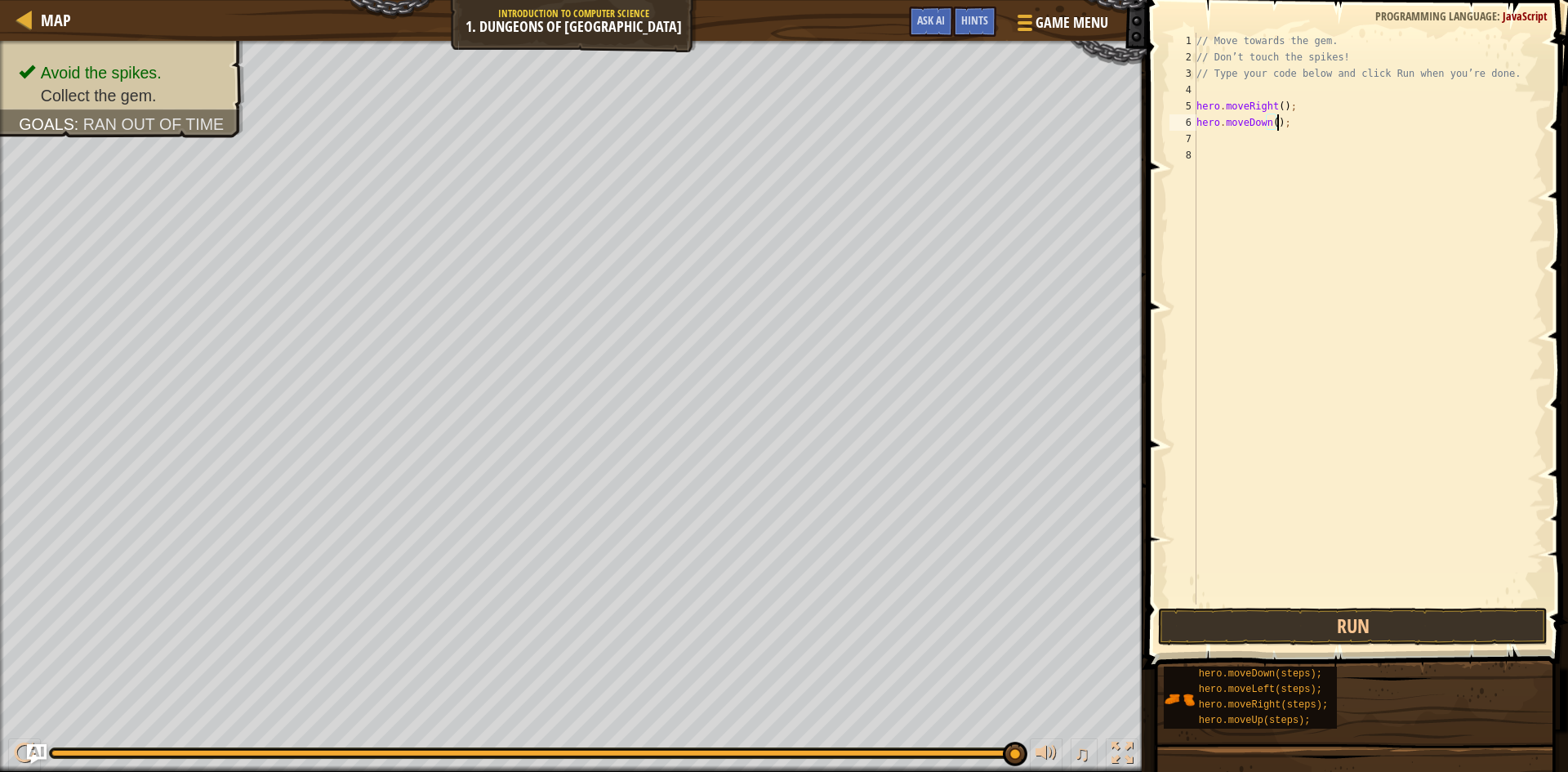
click at [1269, 144] on div "// Move towards the gem. // Don’t touch the spikes! // Type your code below and…" at bounding box center [1368, 335] width 351 height 604
type textarea "h"
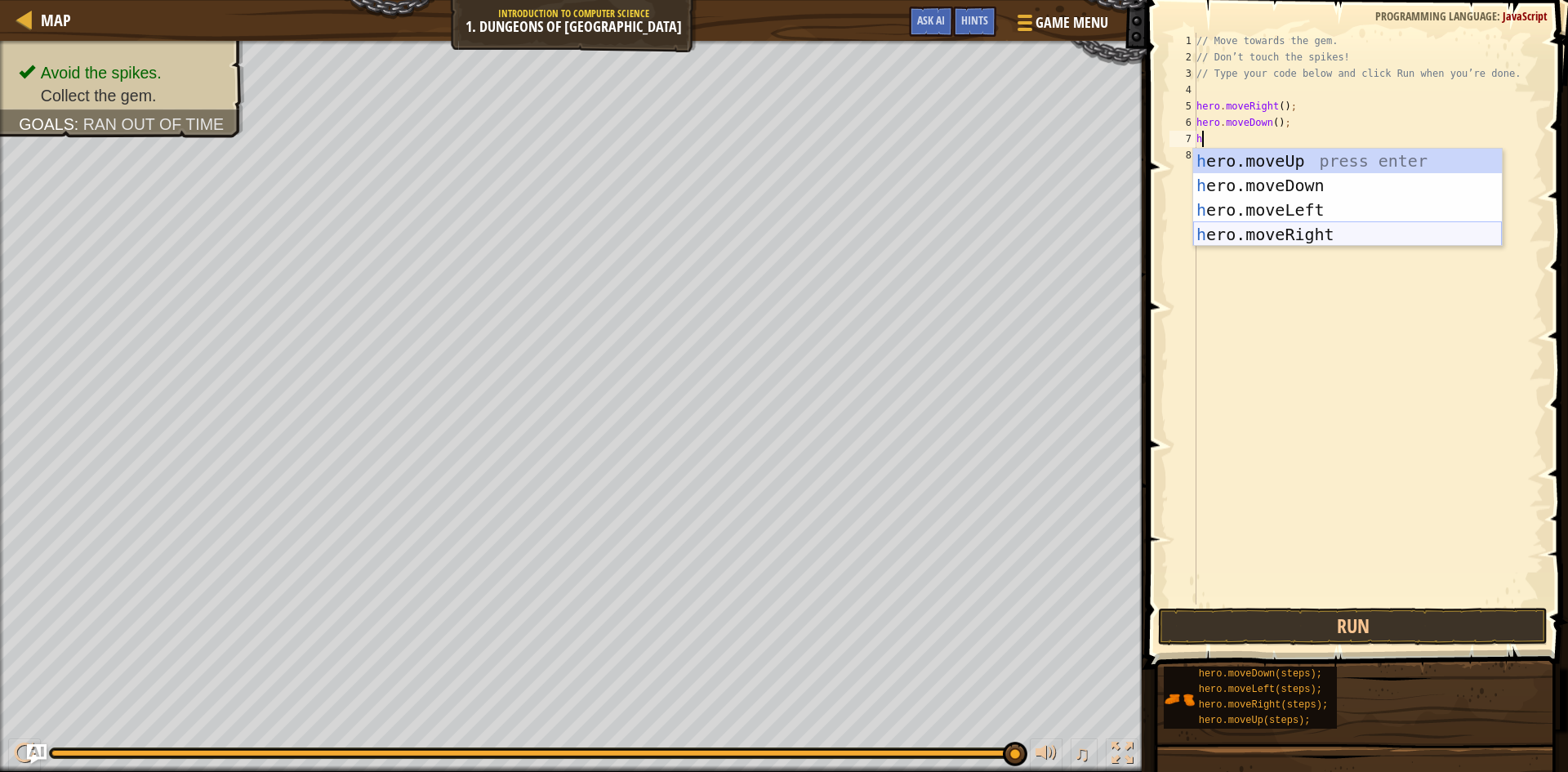
click at [1339, 227] on div "h ero.moveUp press enter h ero.moveDown press enter h ero.moveLeft press enter …" at bounding box center [1347, 221] width 309 height 147
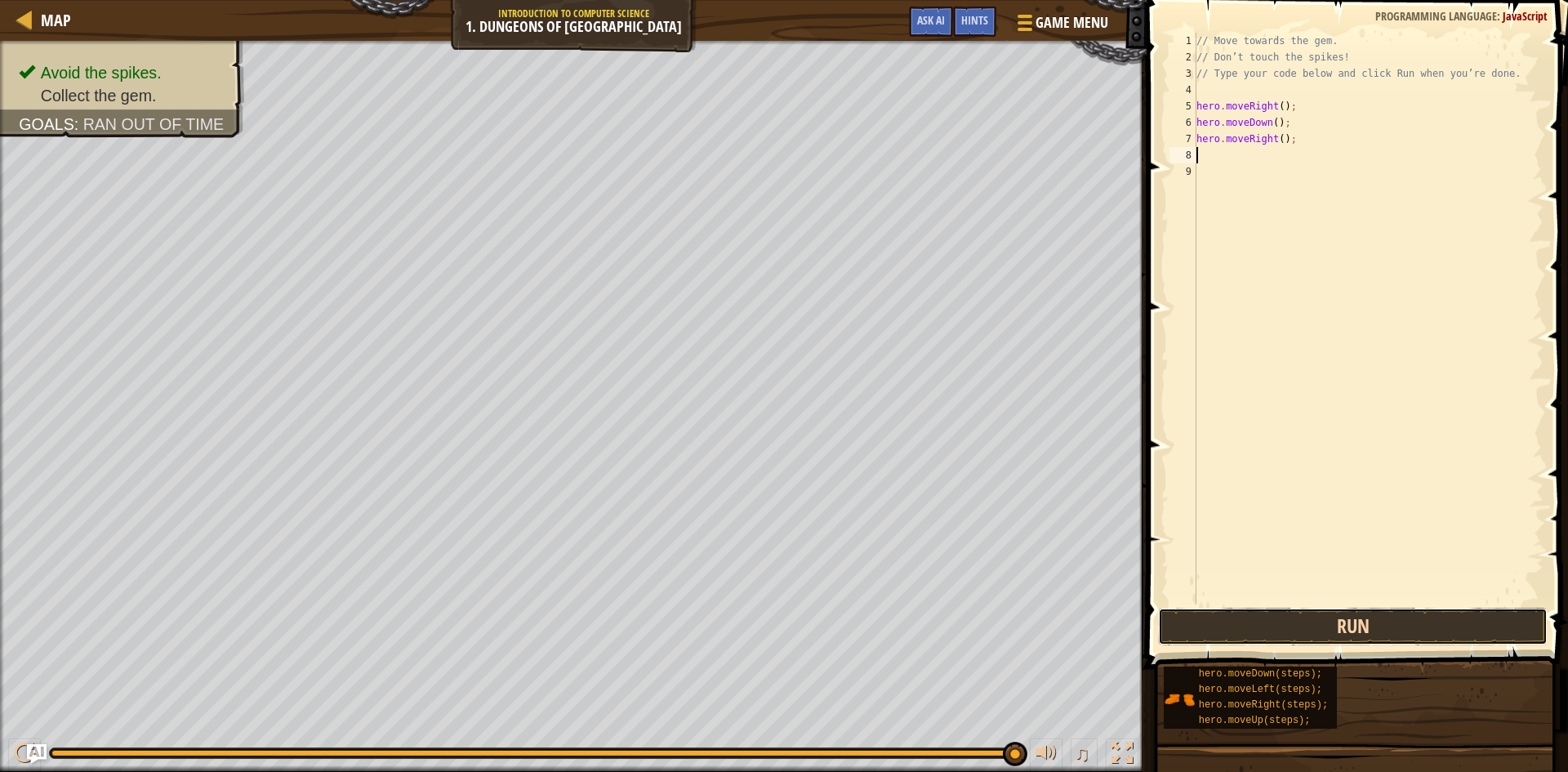
click at [1319, 630] on button "Run" at bounding box center [1353, 625] width 390 height 37
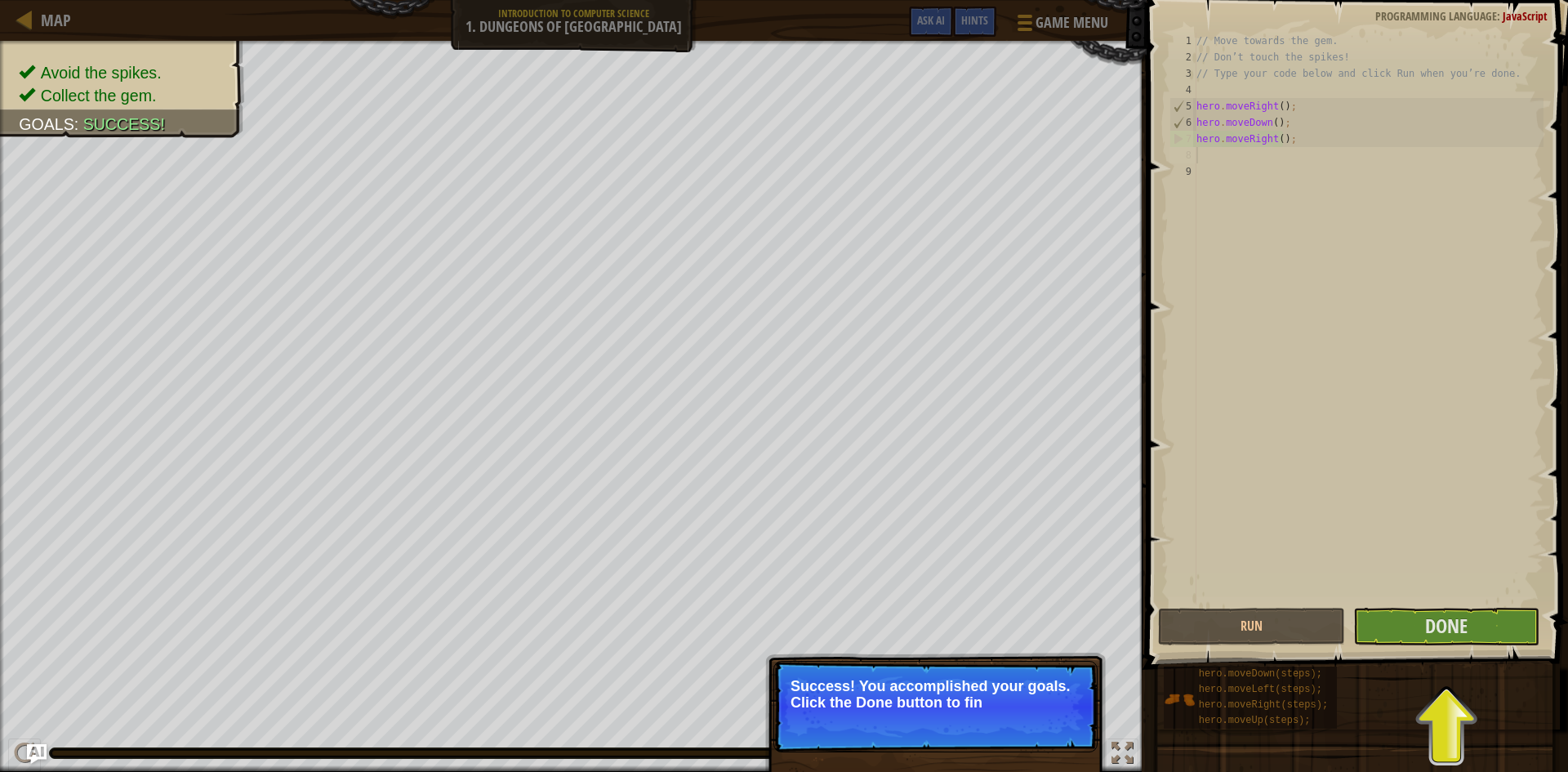
click at [1479, 597] on div "// Move towards the gem. // Don’t touch the spikes! // Type your code below and…" at bounding box center [1368, 335] width 351 height 604
click at [1496, 618] on button "Done" at bounding box center [1446, 625] width 187 height 37
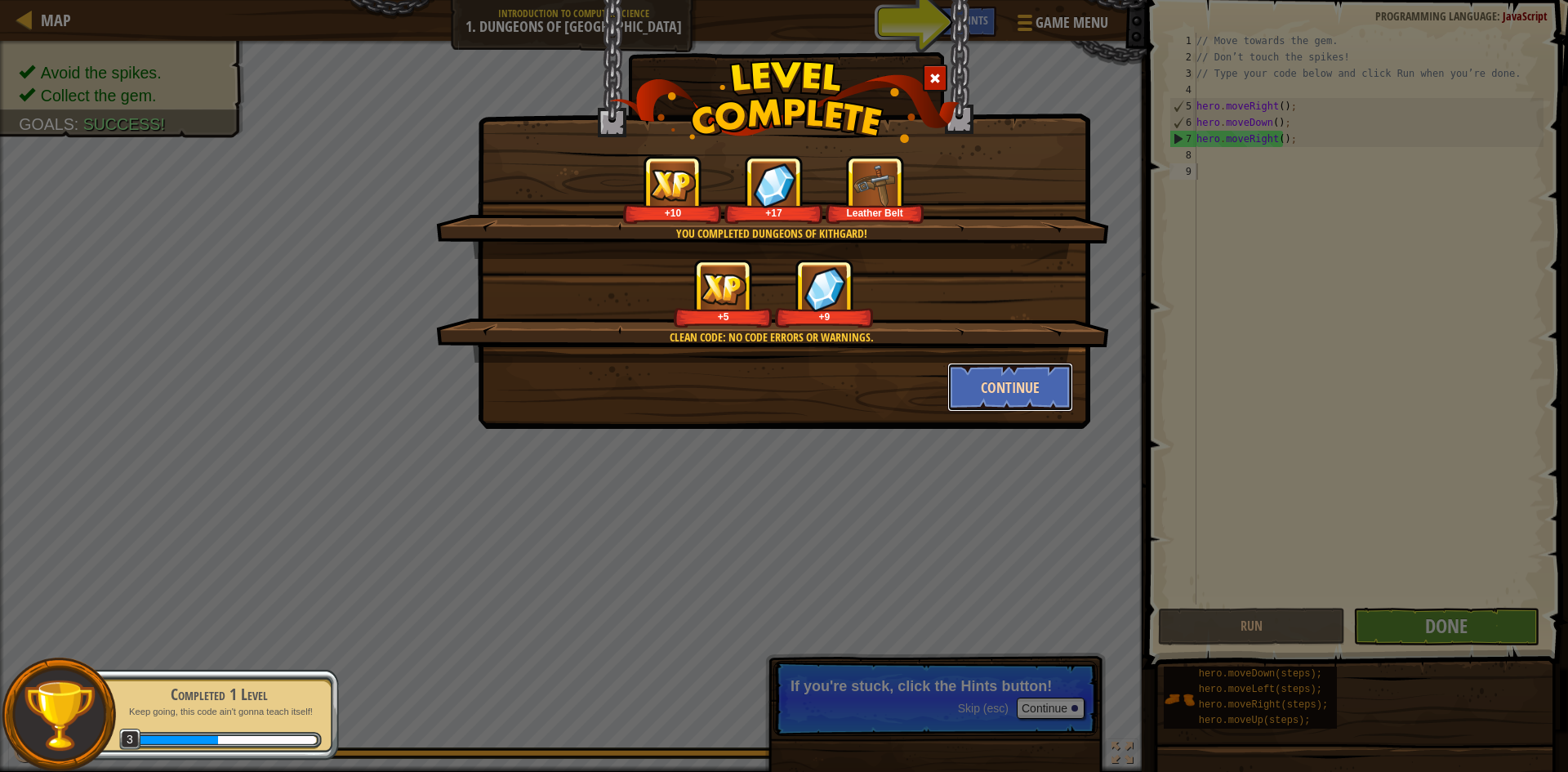
click at [1018, 378] on button "Continue" at bounding box center [1010, 387] width 127 height 49
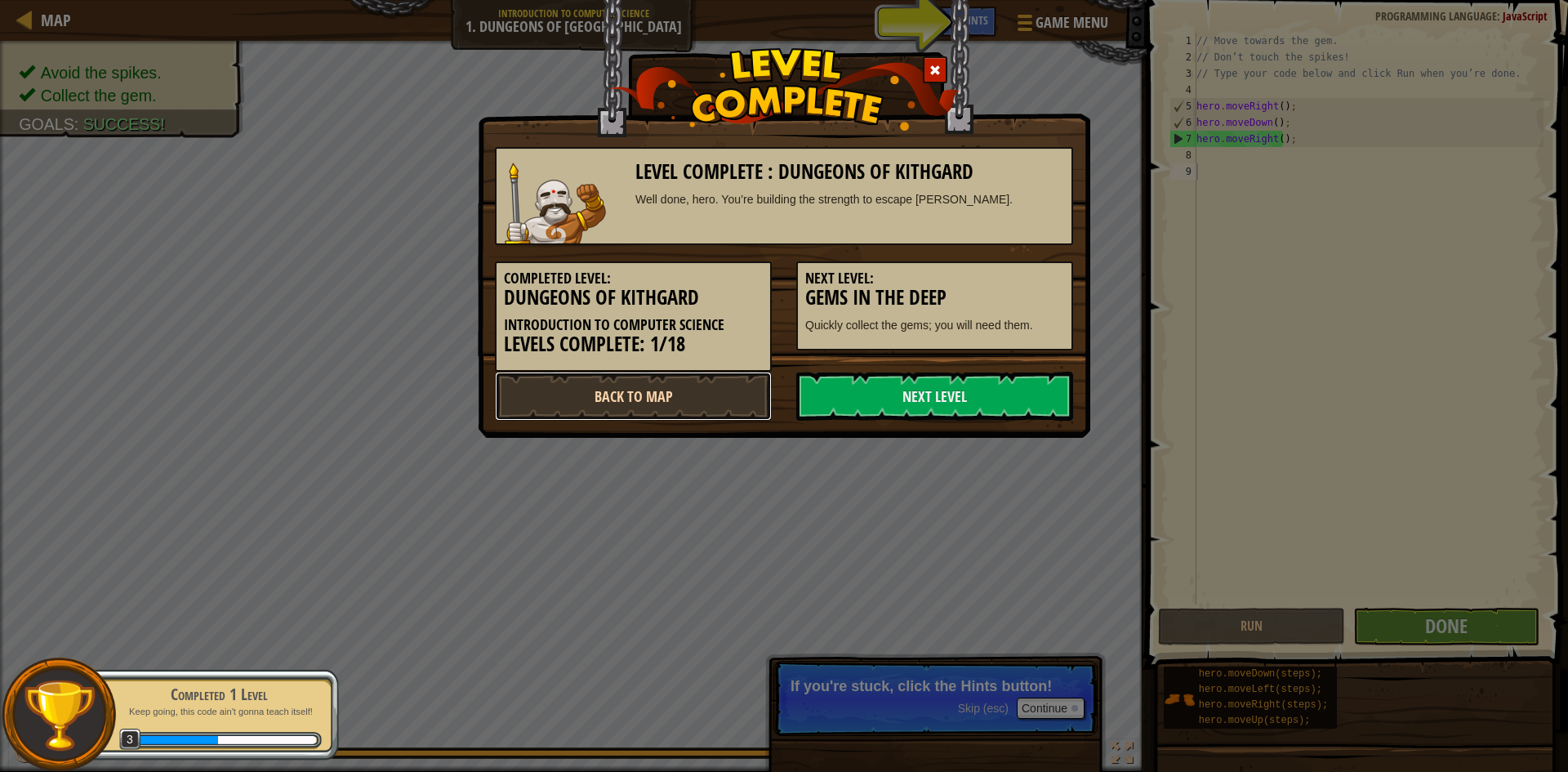
click at [733, 398] on link "Back to Map" at bounding box center [634, 396] width 277 height 49
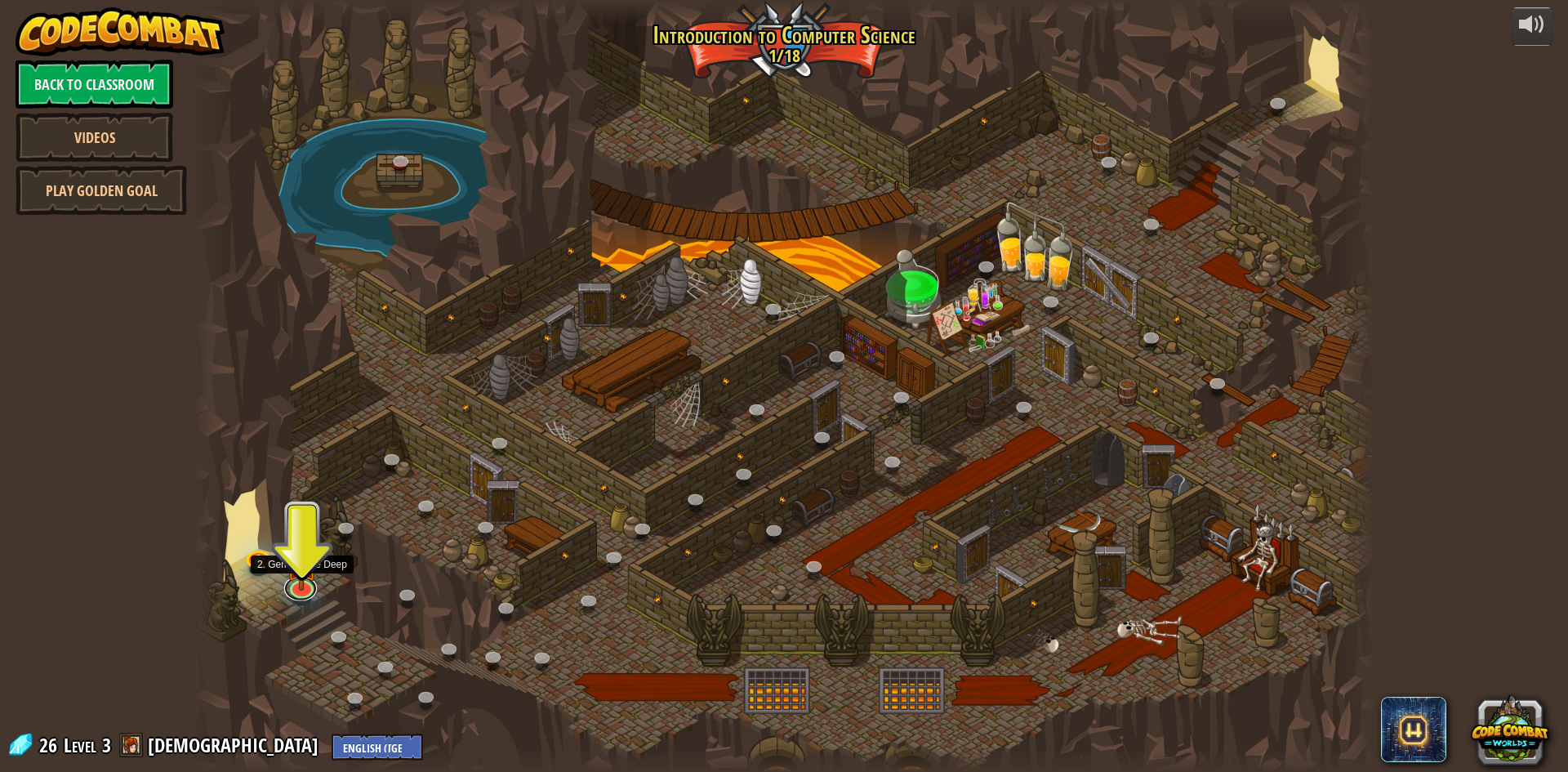
click at [285, 592] on link at bounding box center [300, 587] width 33 height 25
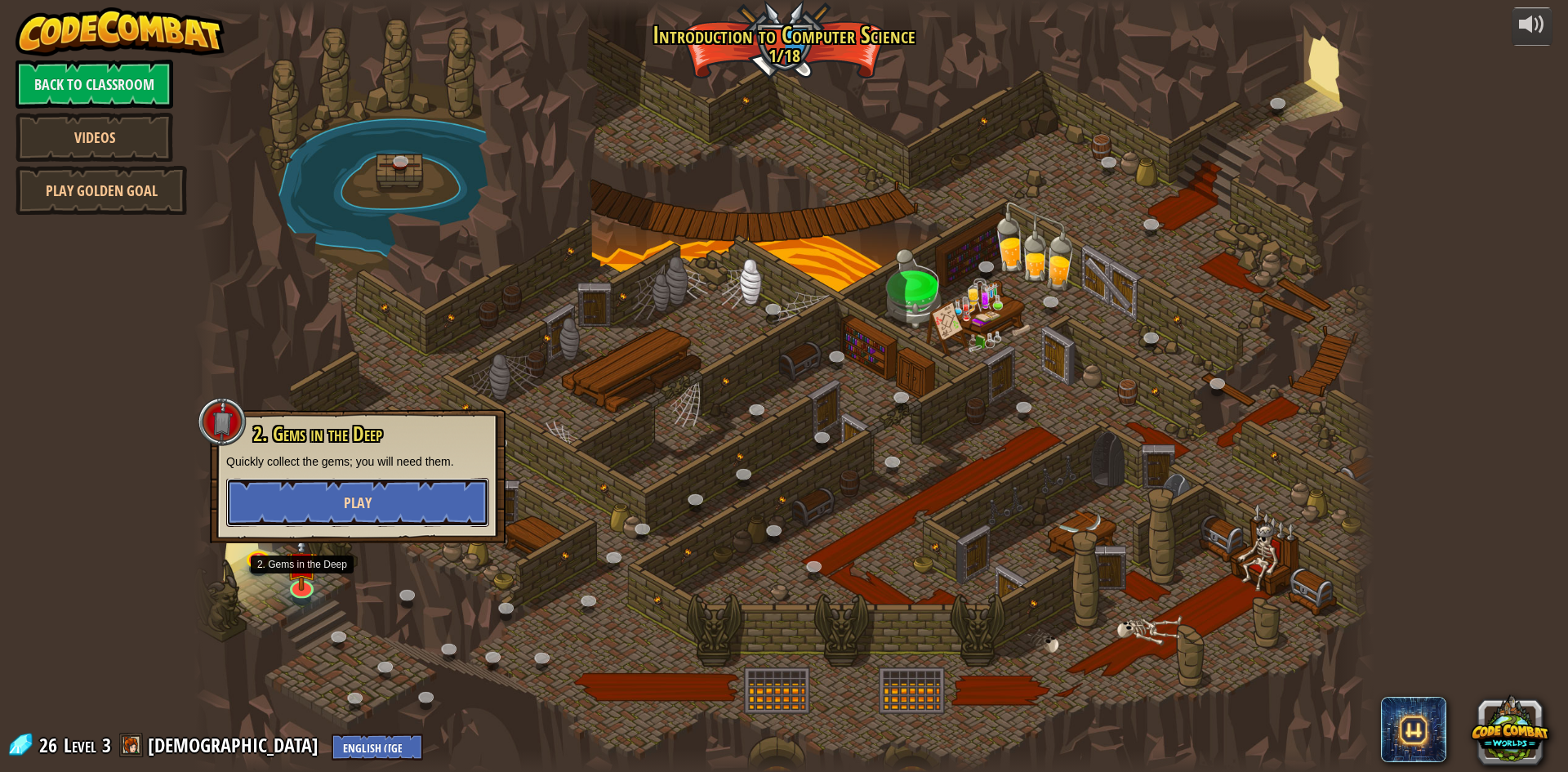
click at [321, 511] on button "Play" at bounding box center [357, 503] width 263 height 49
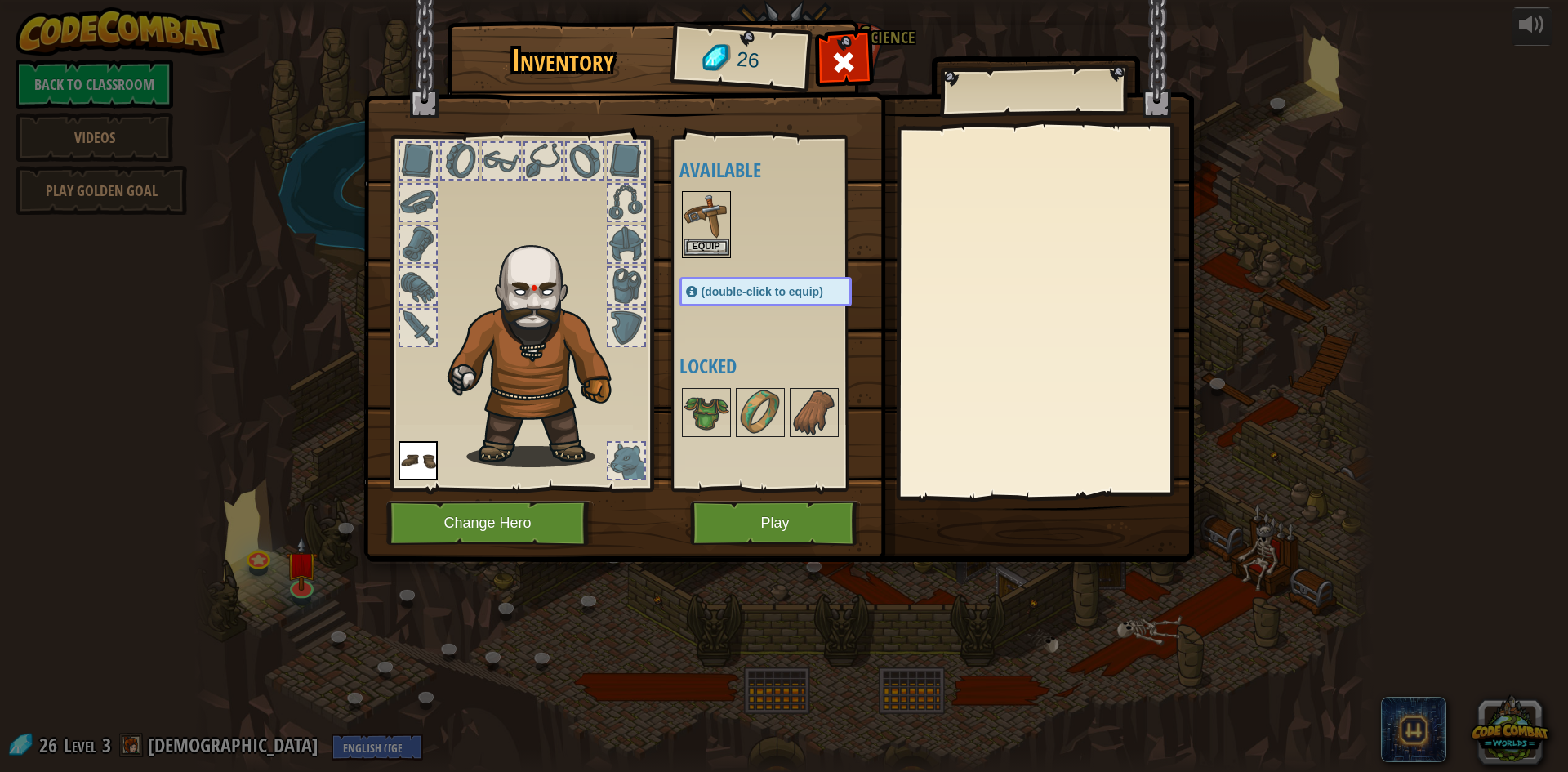
click at [701, 236] on img at bounding box center [707, 216] width 46 height 46
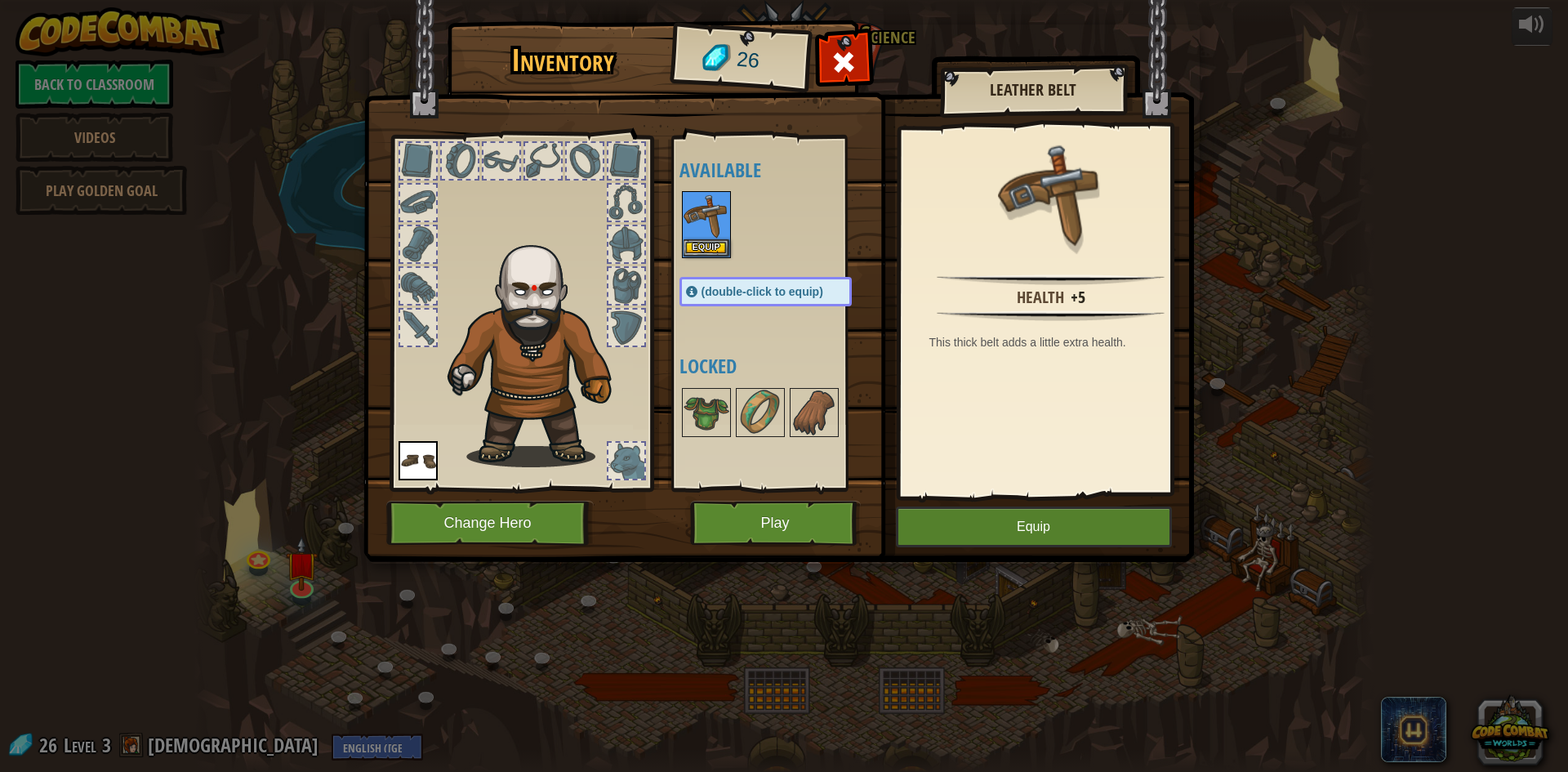
click at [1002, 498] on img at bounding box center [779, 265] width 830 height 593
click at [1007, 512] on button "Equip" at bounding box center [1033, 526] width 276 height 41
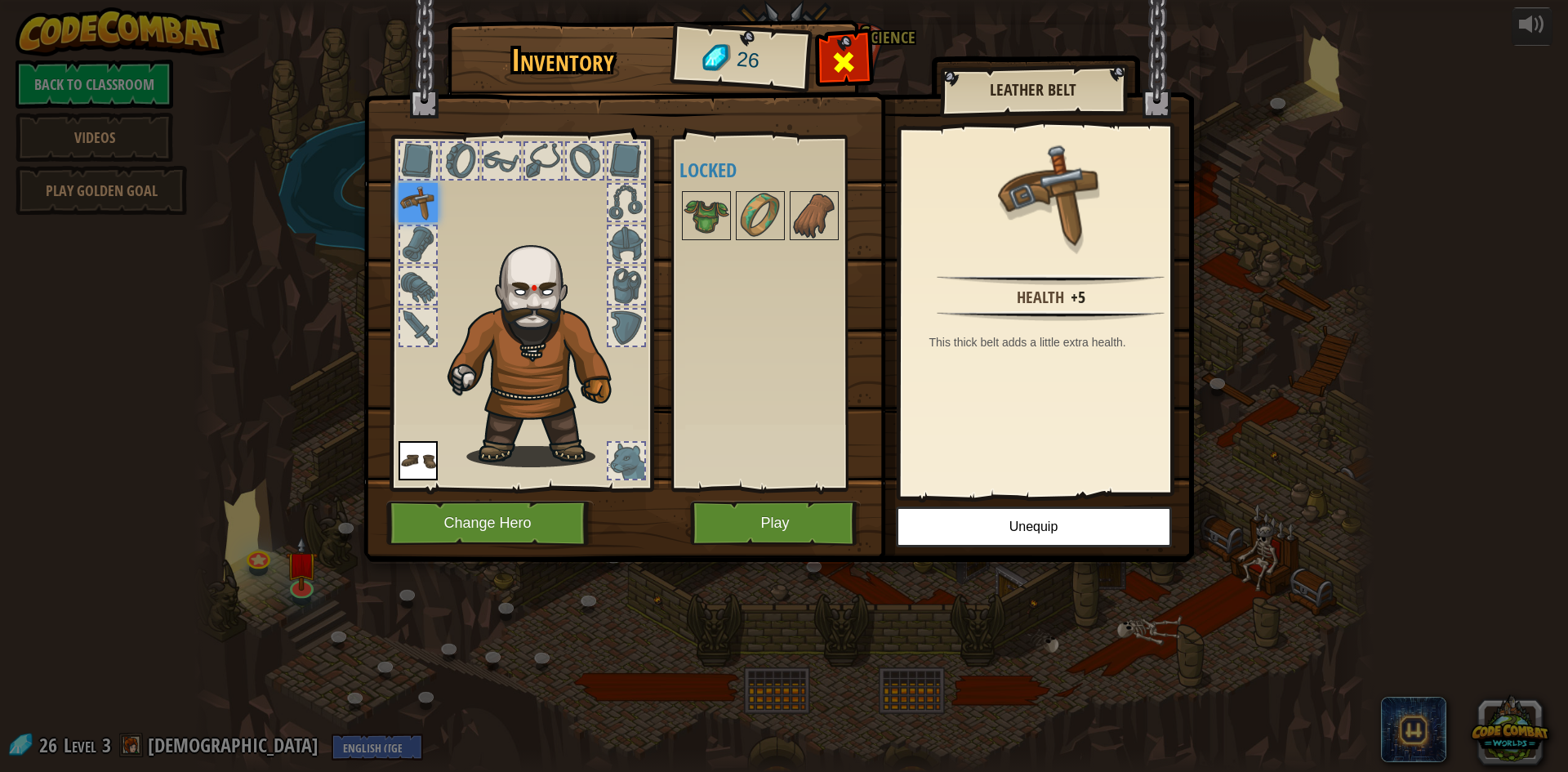
click at [848, 69] on span at bounding box center [843, 62] width 26 height 26
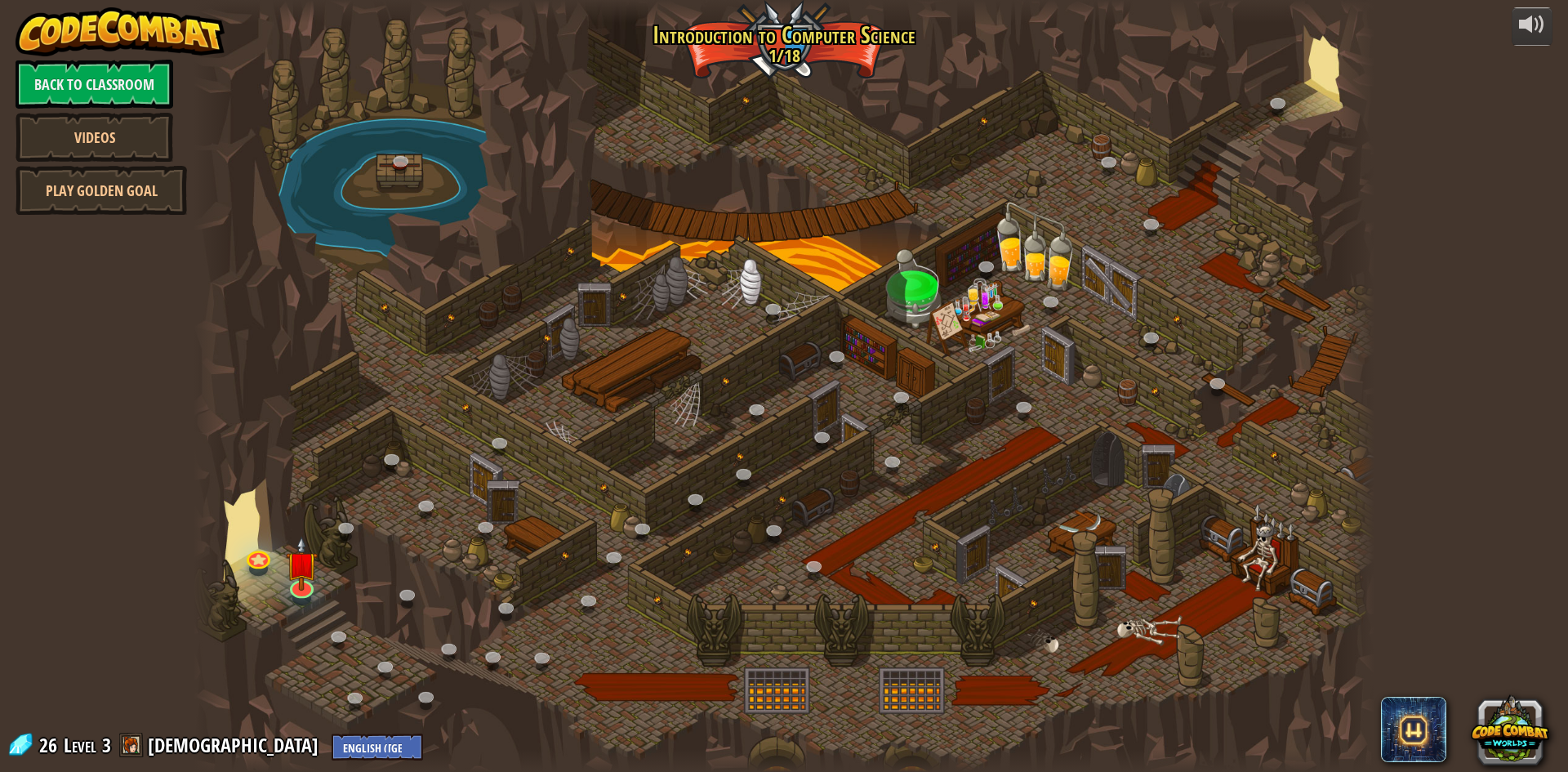
click at [290, 600] on div at bounding box center [784, 386] width 1181 height 772
click at [302, 581] on img at bounding box center [301, 550] width 32 height 73
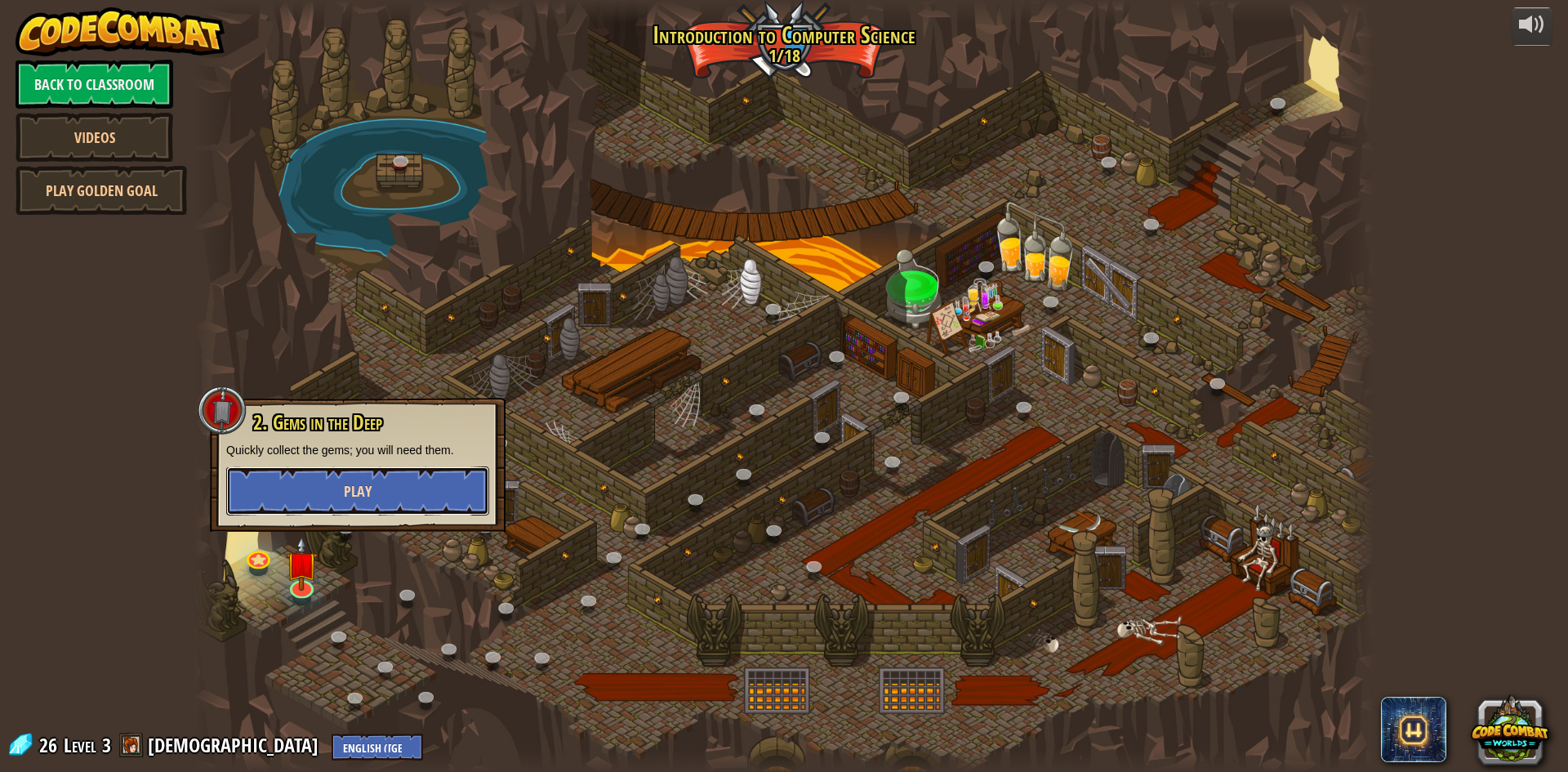
click at [417, 487] on button "Play" at bounding box center [357, 491] width 263 height 49
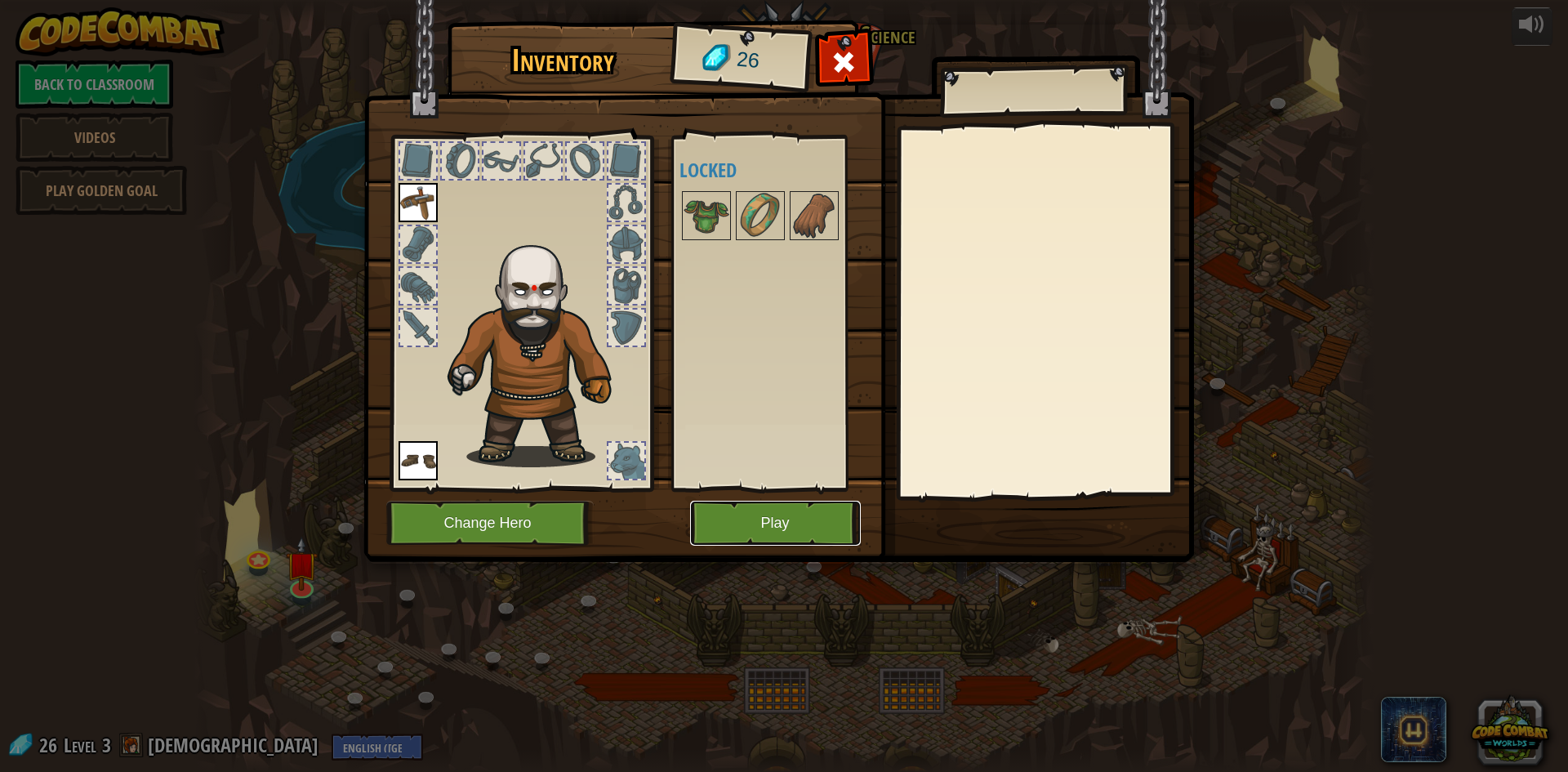
click at [692, 514] on button "Play" at bounding box center [775, 523] width 170 height 45
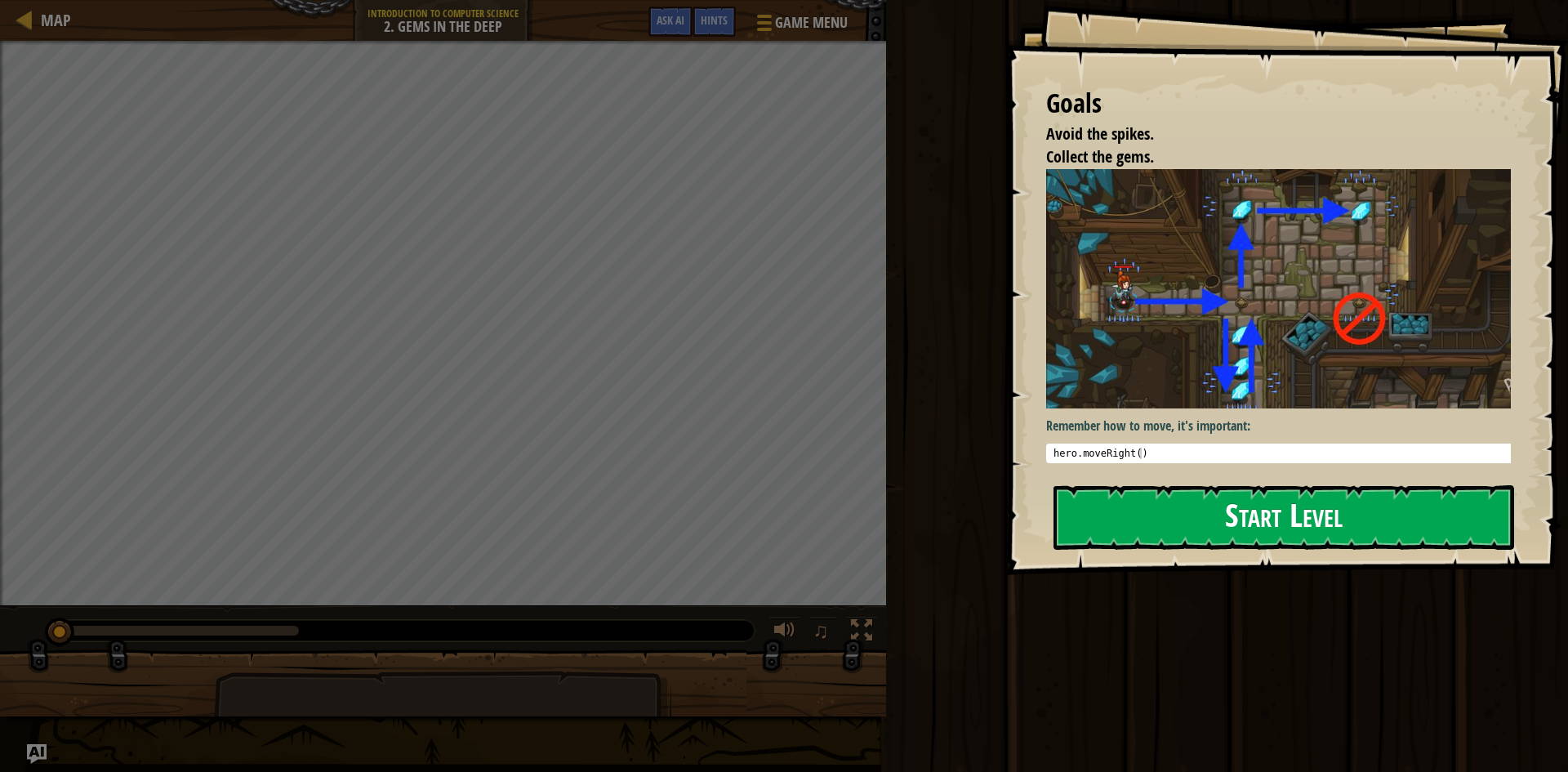
click at [1115, 533] on button "Start Level" at bounding box center [1284, 517] width 461 height 65
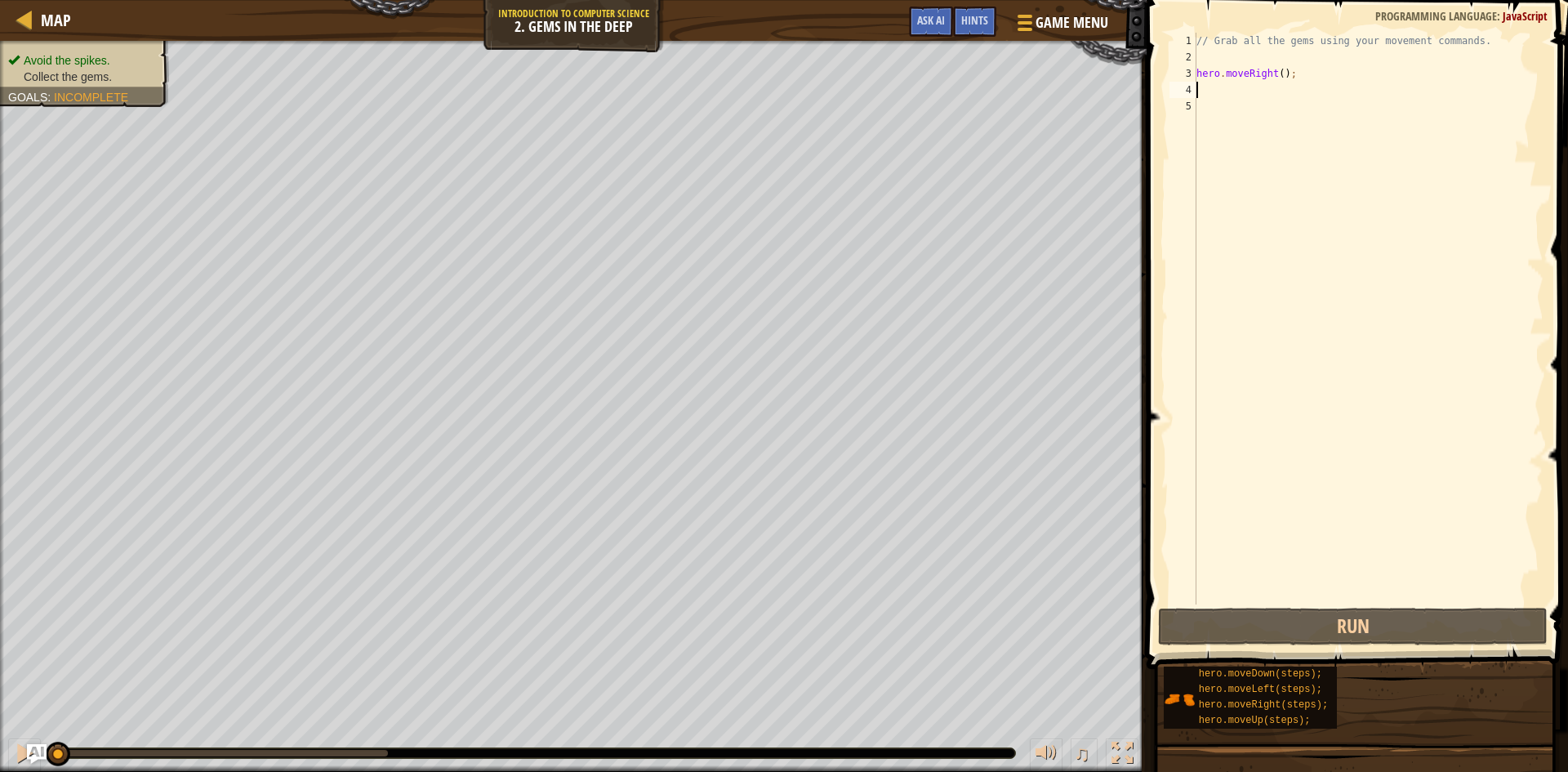
click at [1224, 96] on div "// Grab all the gems using your movement commands. hero . moveRight ( ) ;" at bounding box center [1368, 335] width 351 height 604
type textarea "h"
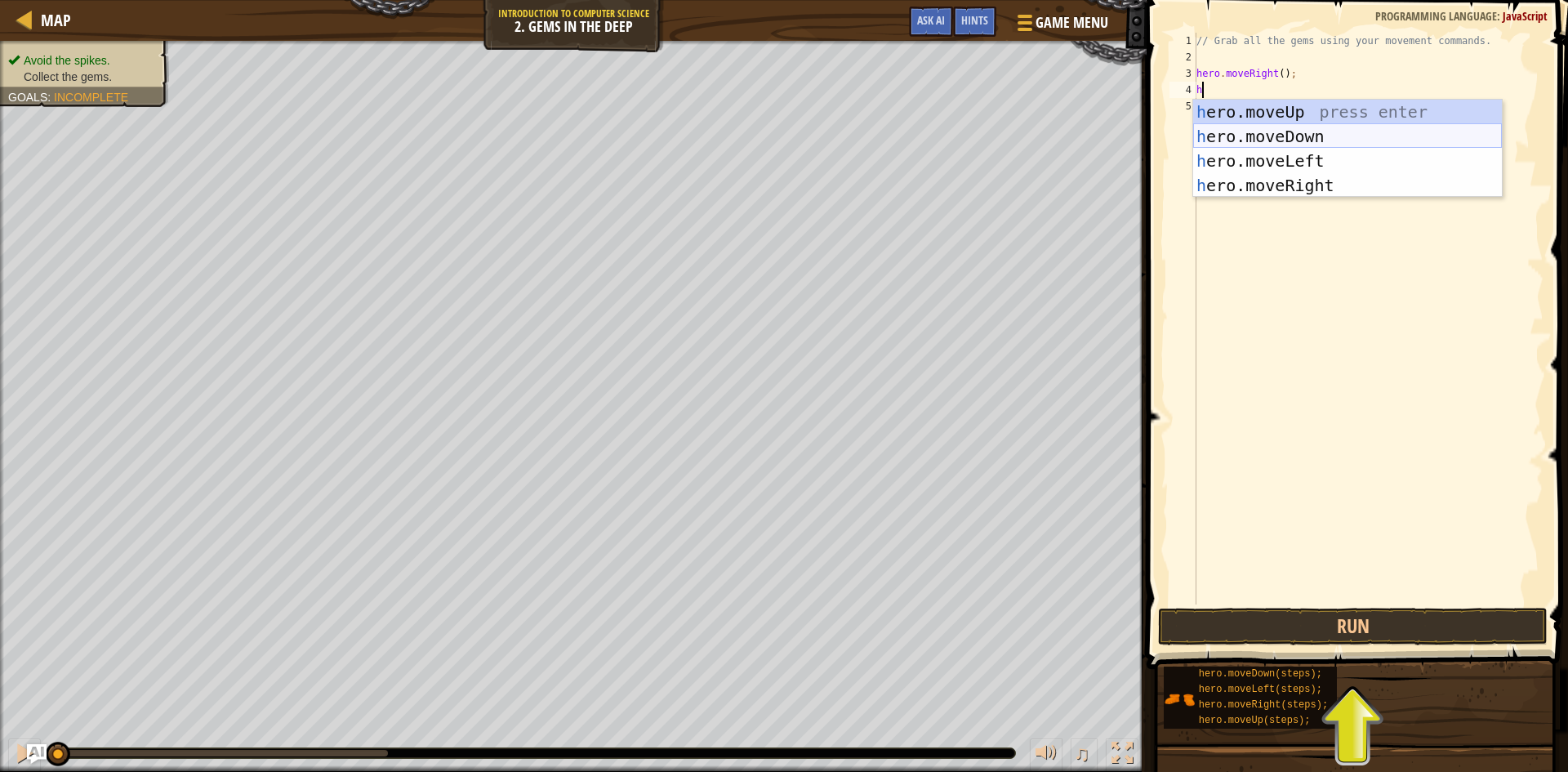
click at [1304, 130] on div "h ero.moveUp press enter h ero.moveDown press enter h ero.moveLeft press enter …" at bounding box center [1347, 172] width 309 height 147
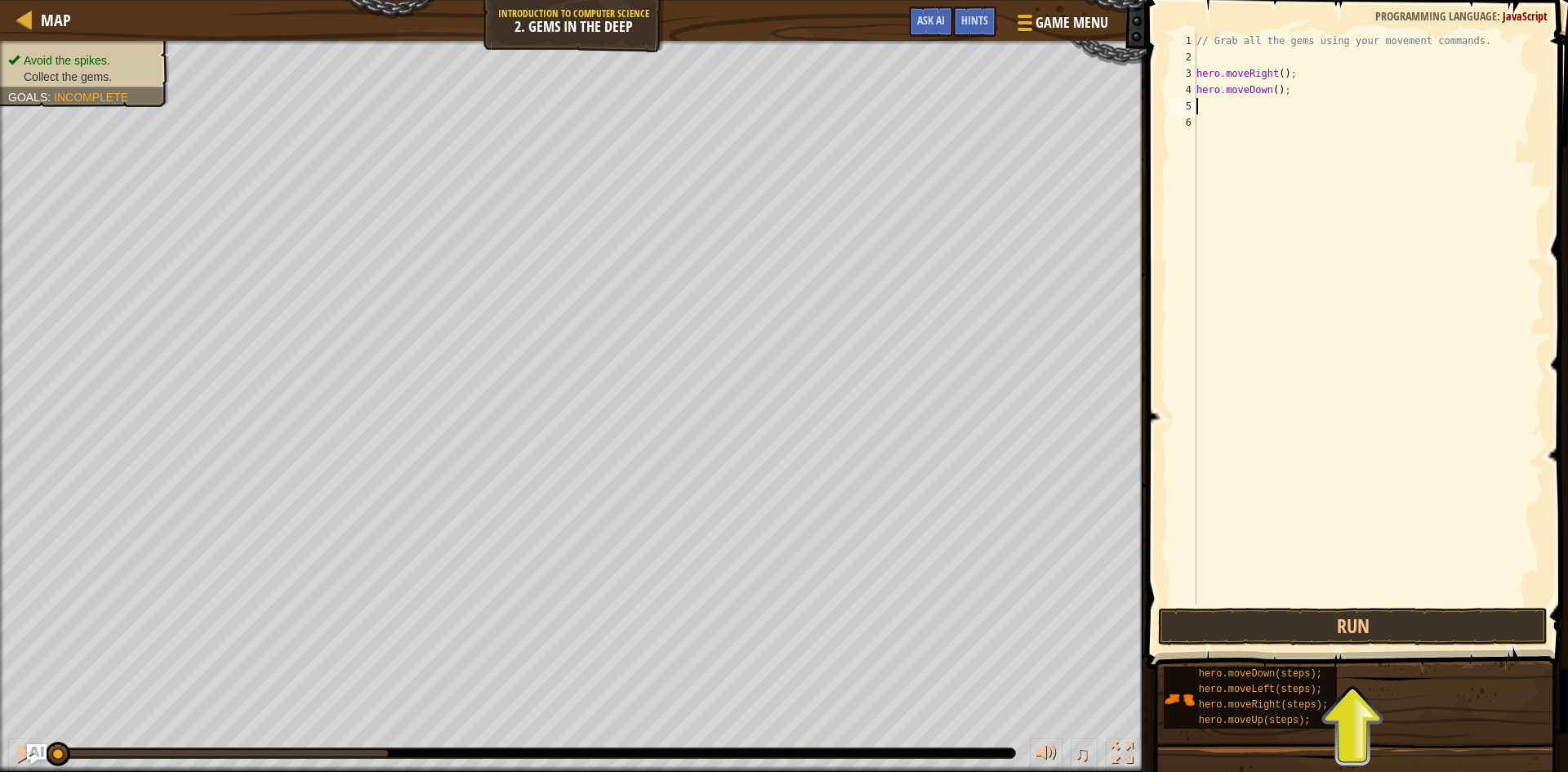
type textarea "h"
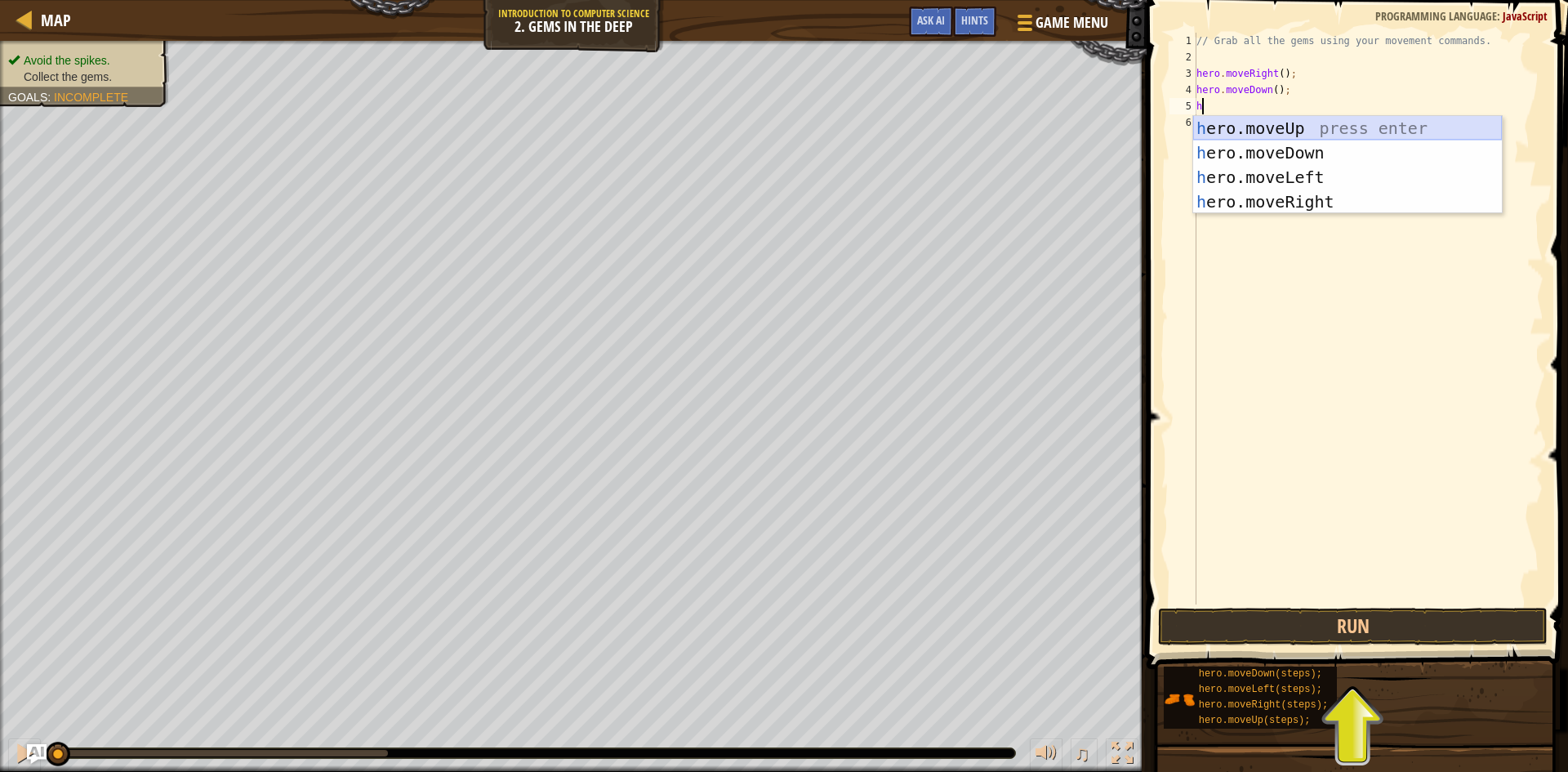
click at [1303, 127] on div "h ero.moveUp press enter h ero.moveDown press enter h ero.moveLeft press enter …" at bounding box center [1347, 188] width 309 height 147
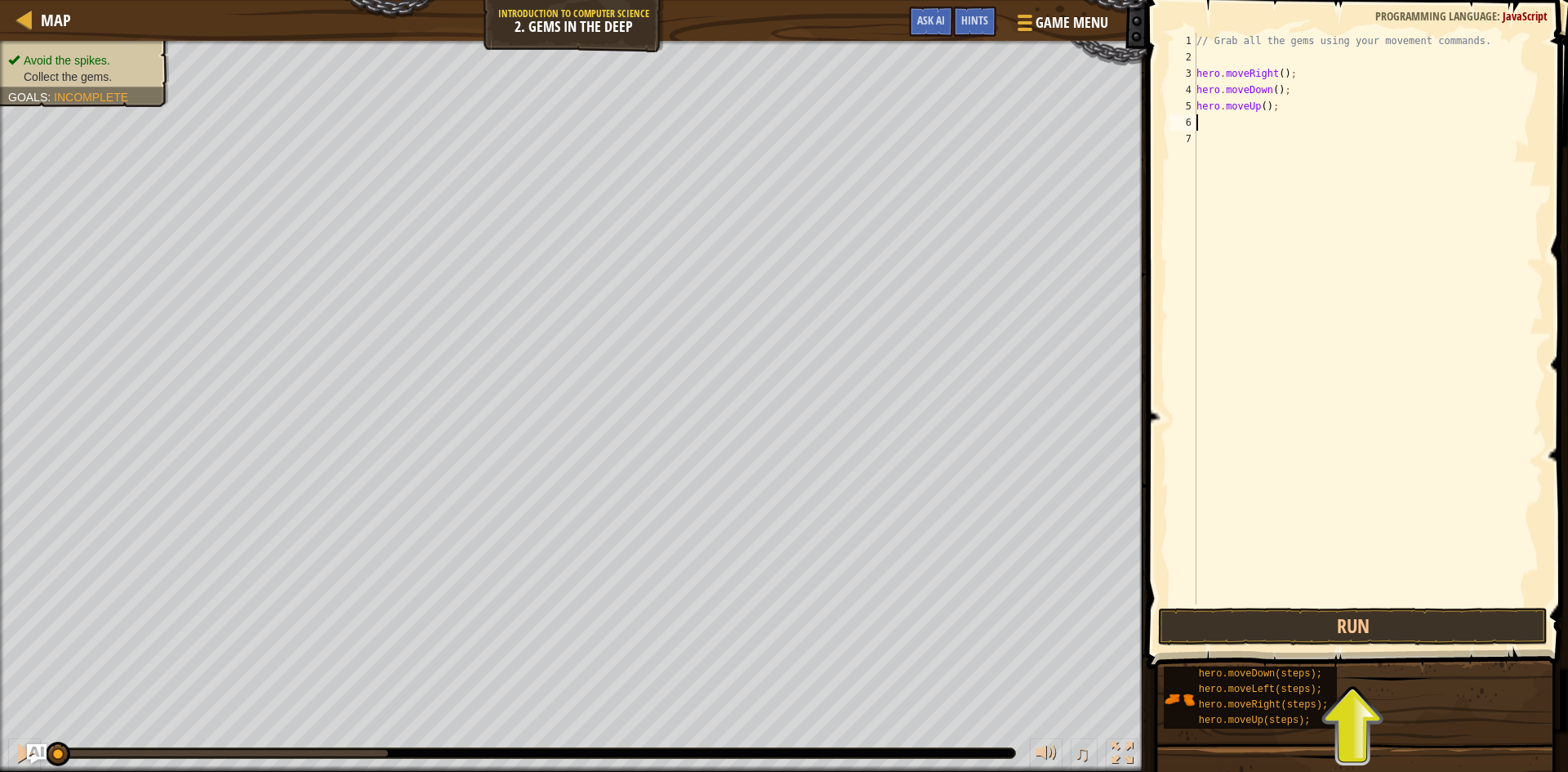
type textarea "h"
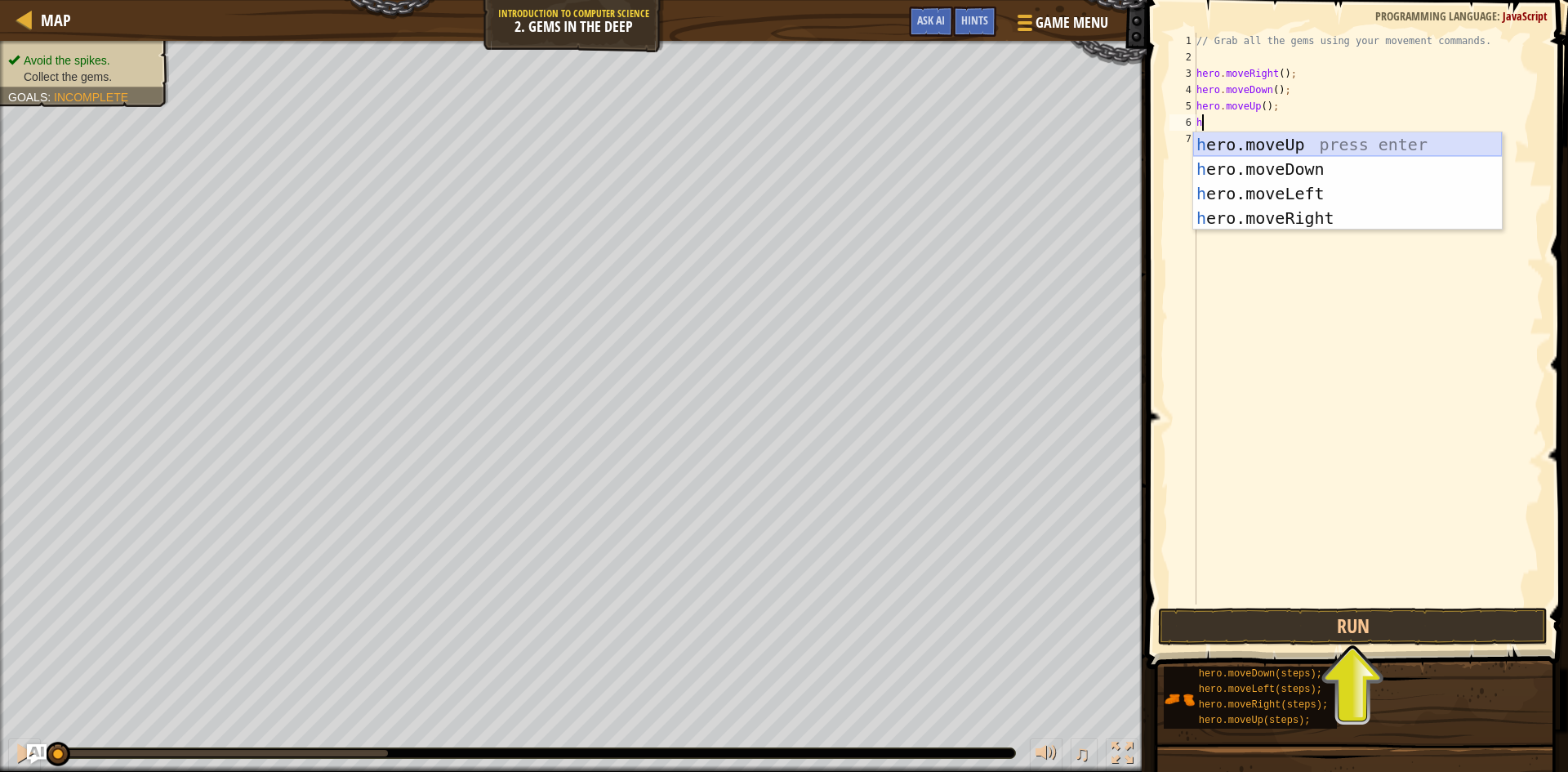
click at [1306, 141] on div "h ero.moveUp press enter h ero.moveDown press enter h ero.moveLeft press enter …" at bounding box center [1347, 205] width 309 height 147
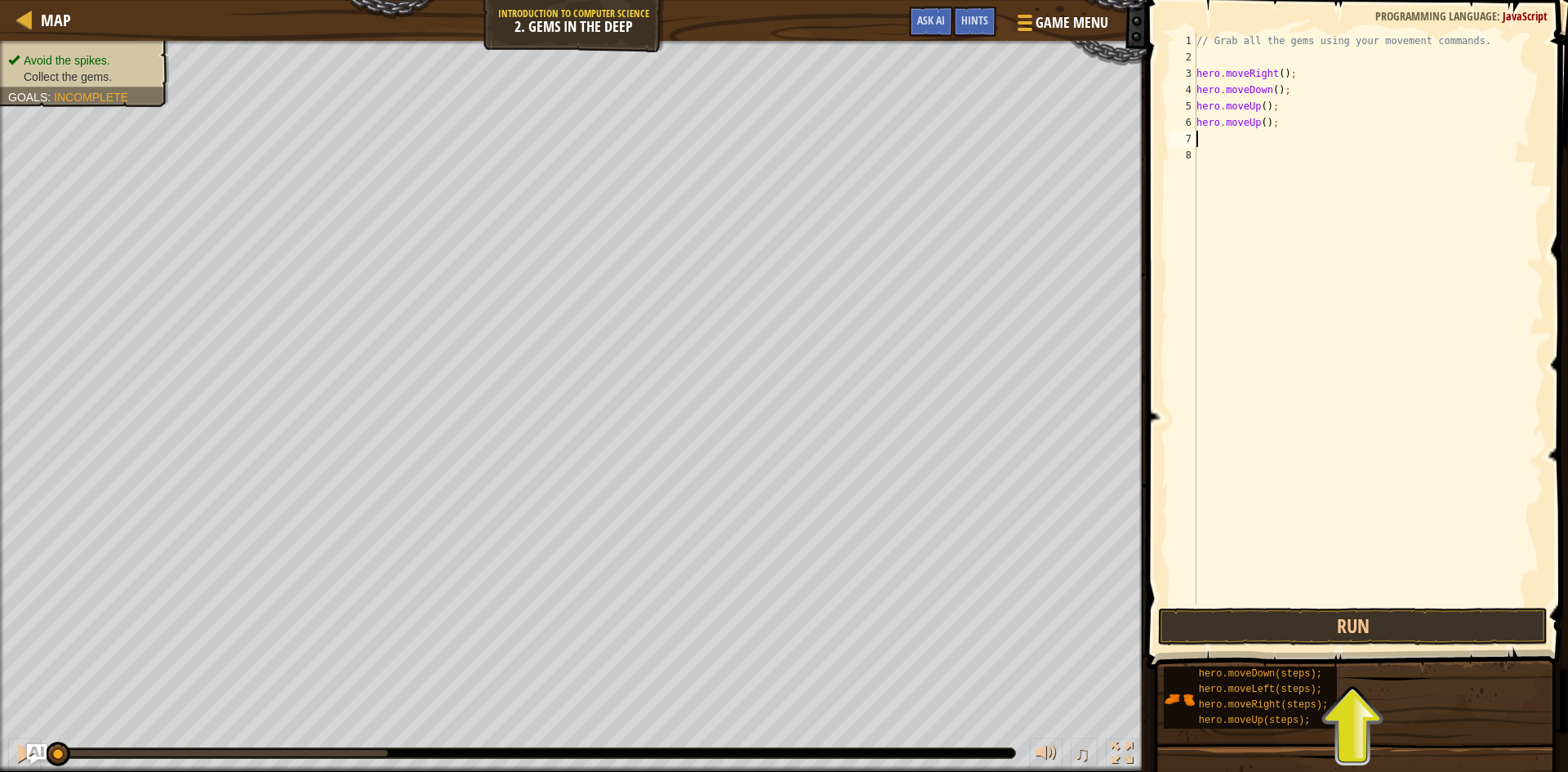
type textarea "h"
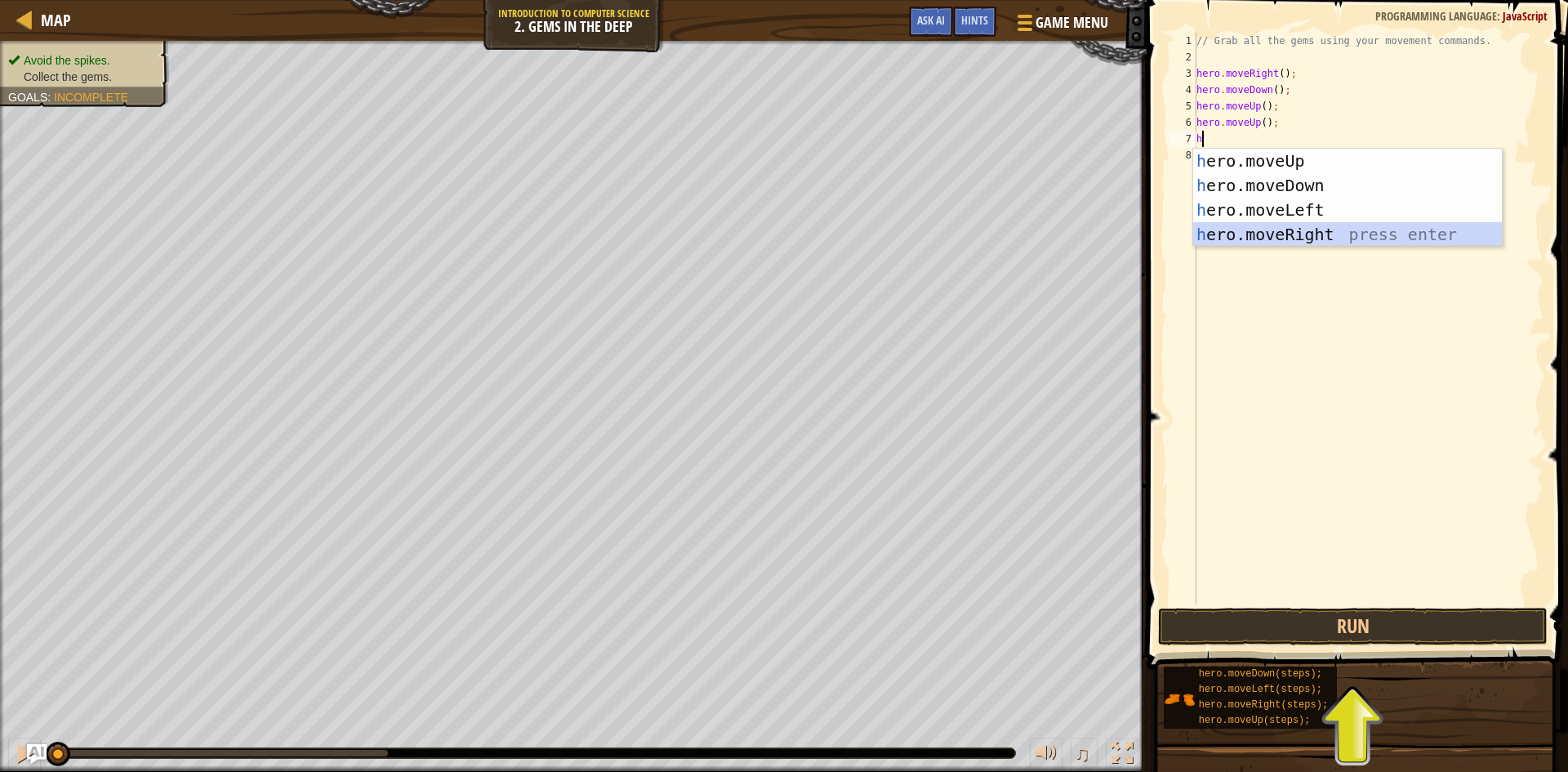
click at [1300, 232] on div "h ero.moveUp press enter h ero.moveDown press enter h ero.moveLeft press enter …" at bounding box center [1347, 221] width 309 height 147
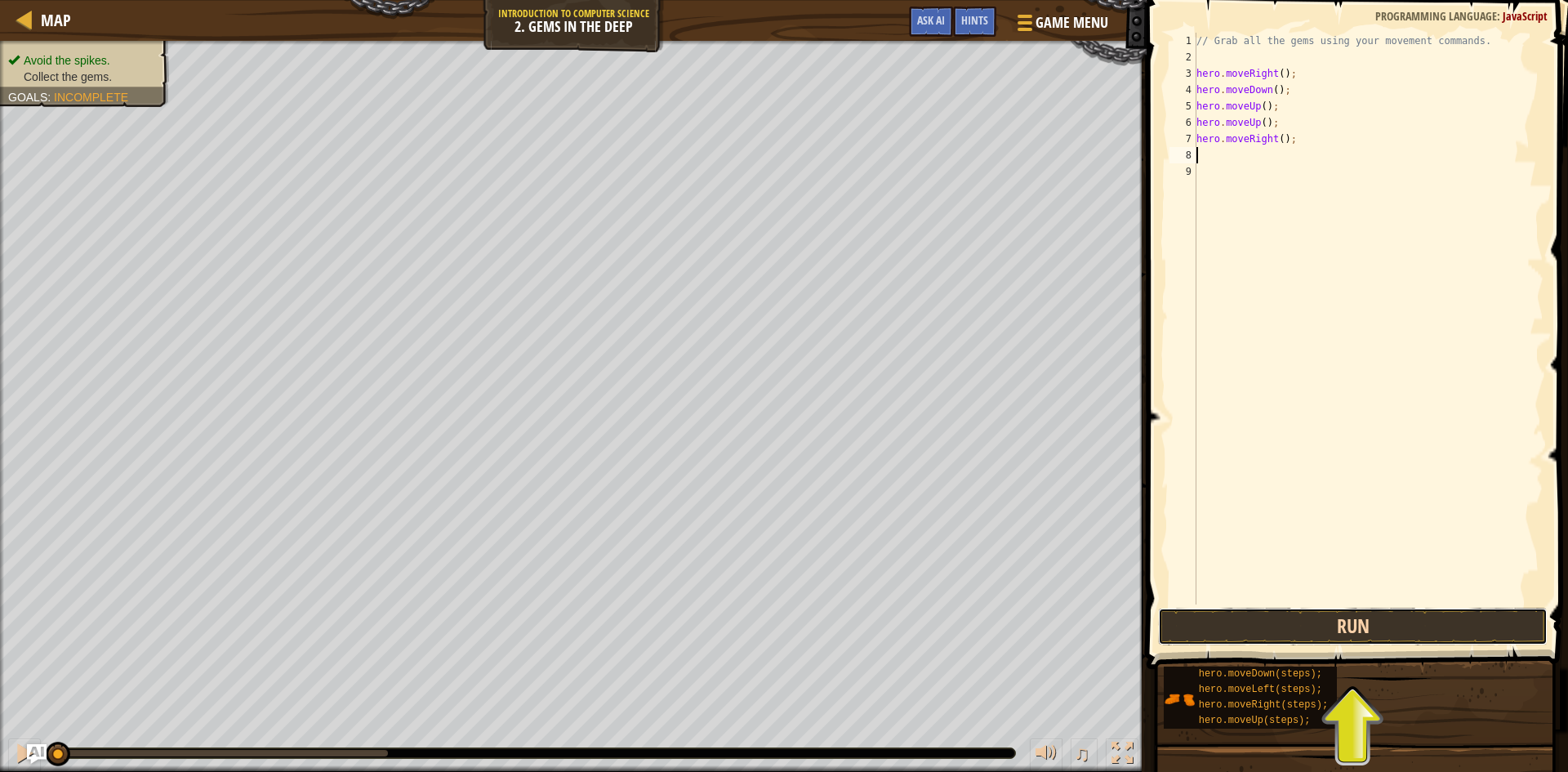
drag, startPoint x: 1322, startPoint y: 616, endPoint x: 1315, endPoint y: 622, distance: 9.2
click at [1320, 616] on button "Run" at bounding box center [1353, 625] width 390 height 37
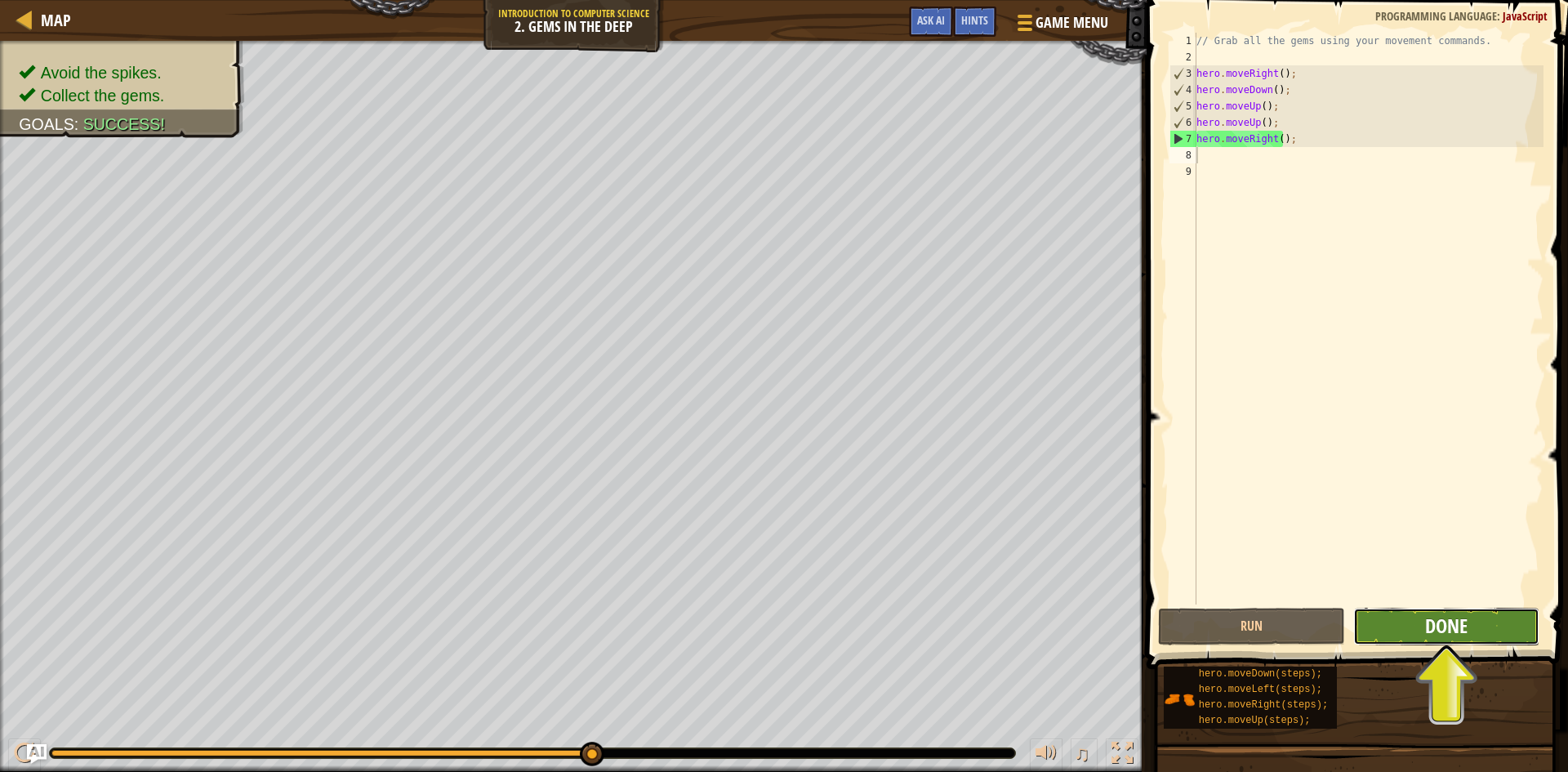
click at [1431, 635] on span "Done" at bounding box center [1446, 625] width 43 height 26
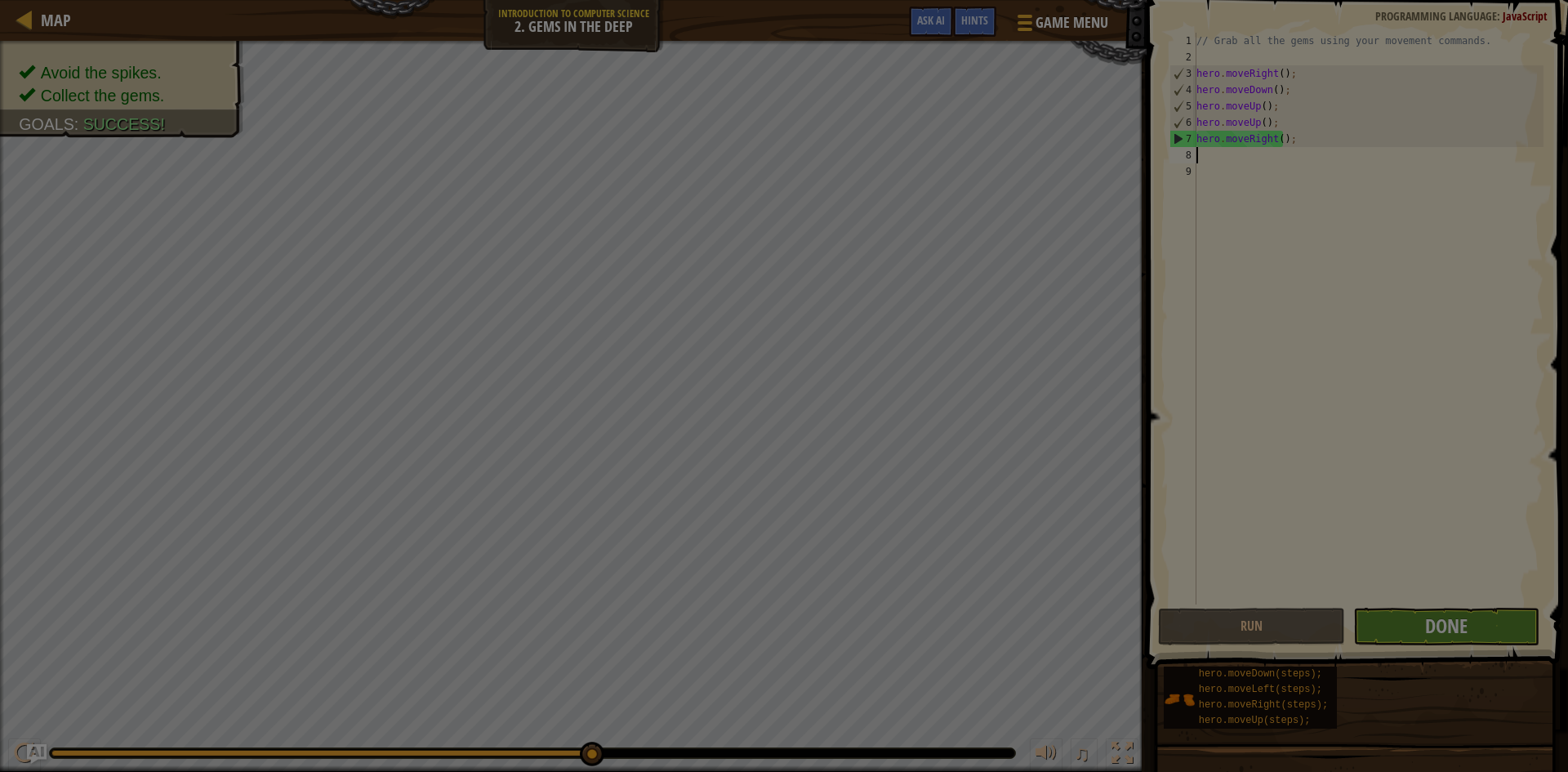
click at [1431, 2] on body "Map Introduction to Computer Science 2. Gems in the Deep Game Menu Done Hints A…" at bounding box center [784, 1] width 1568 height 2
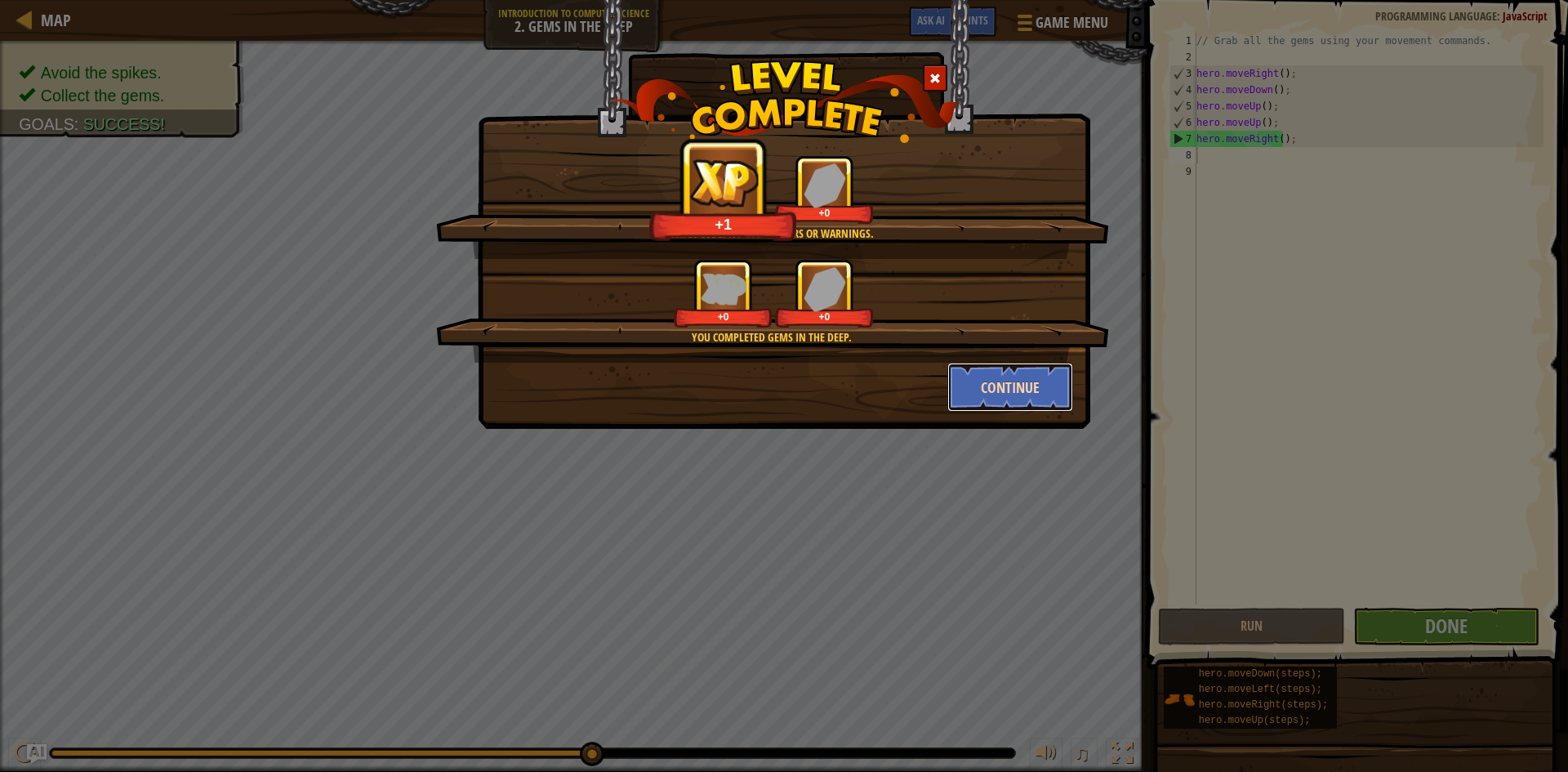
click at [994, 396] on button "Continue" at bounding box center [1010, 387] width 127 height 49
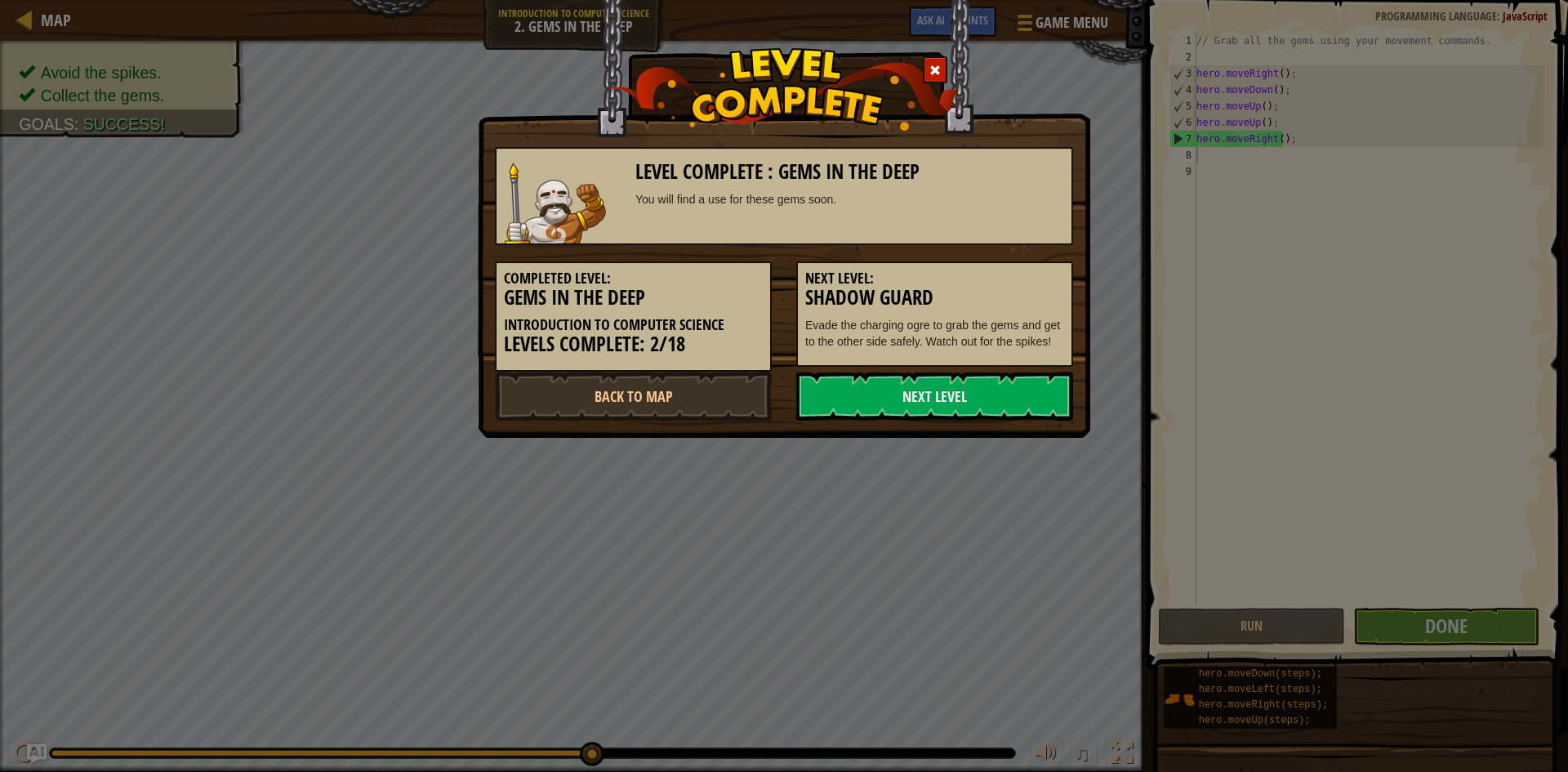
click at [999, 337] on p "Evade the charging ogre to grab the gems and get to the other side safely. Watc…" at bounding box center [934, 333] width 259 height 33
click at [720, 399] on link "Back to Map" at bounding box center [634, 396] width 277 height 49
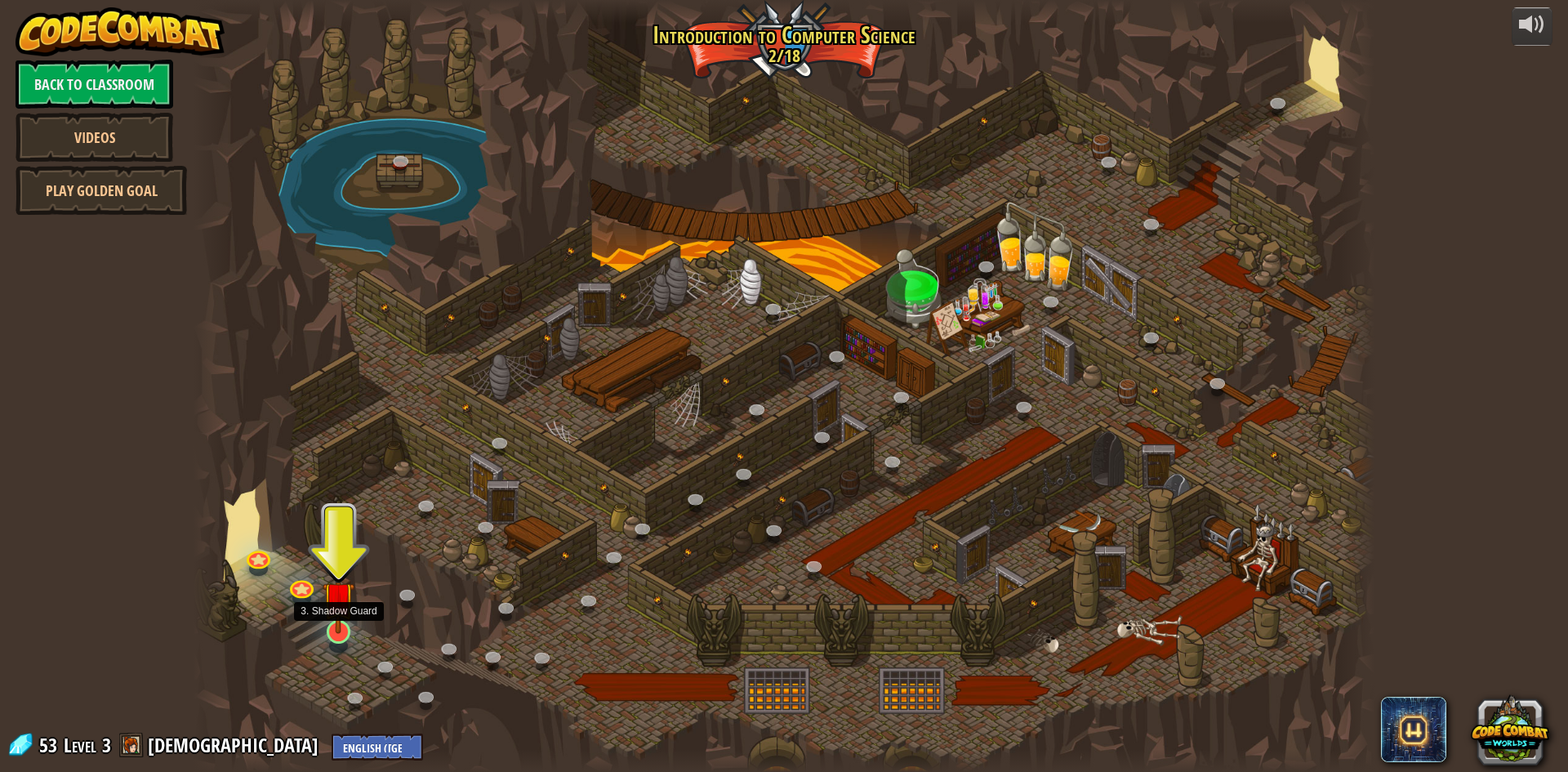
click at [343, 622] on img at bounding box center [338, 597] width 32 height 73
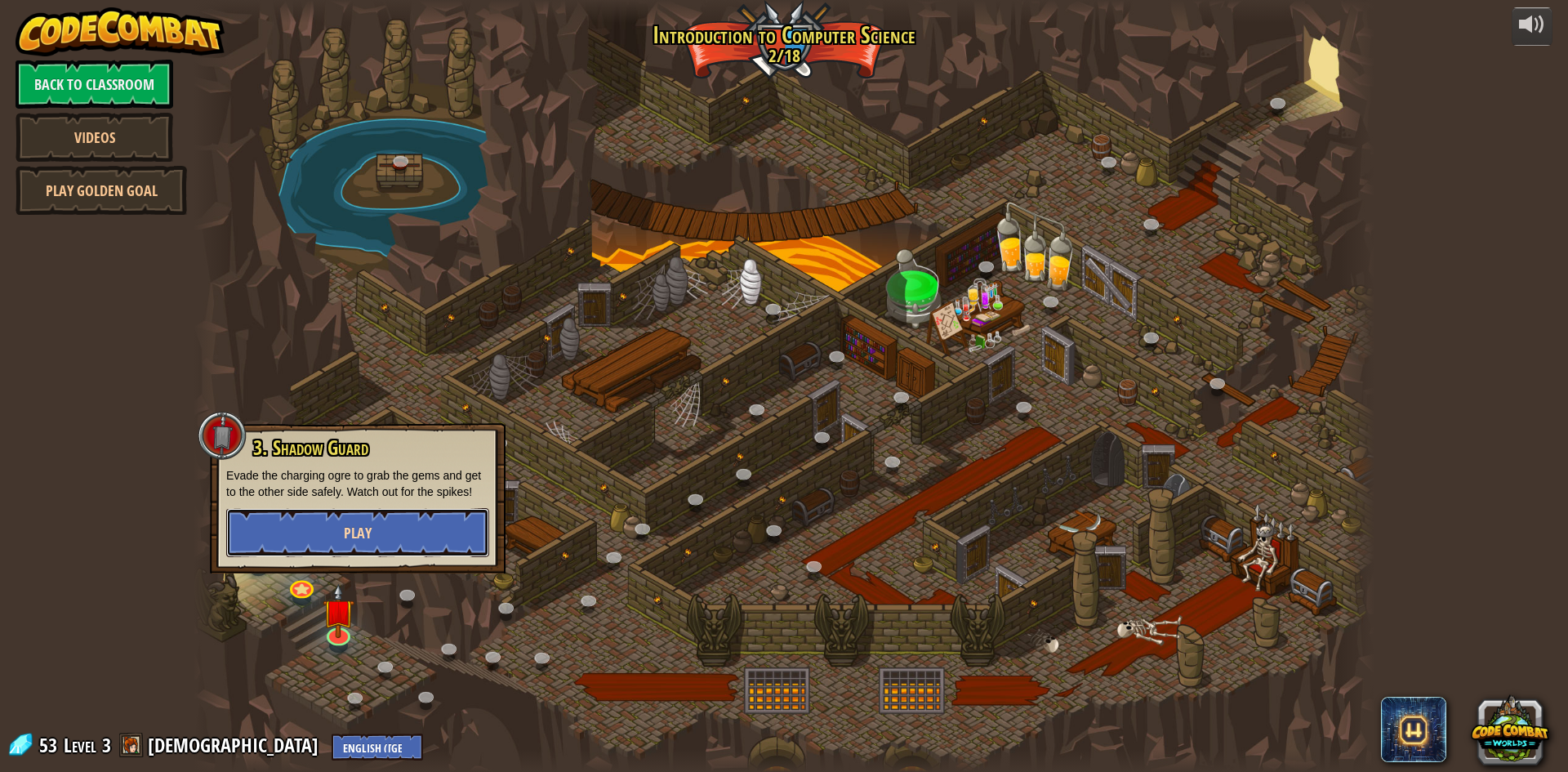
click at [402, 552] on button "Play" at bounding box center [357, 533] width 263 height 49
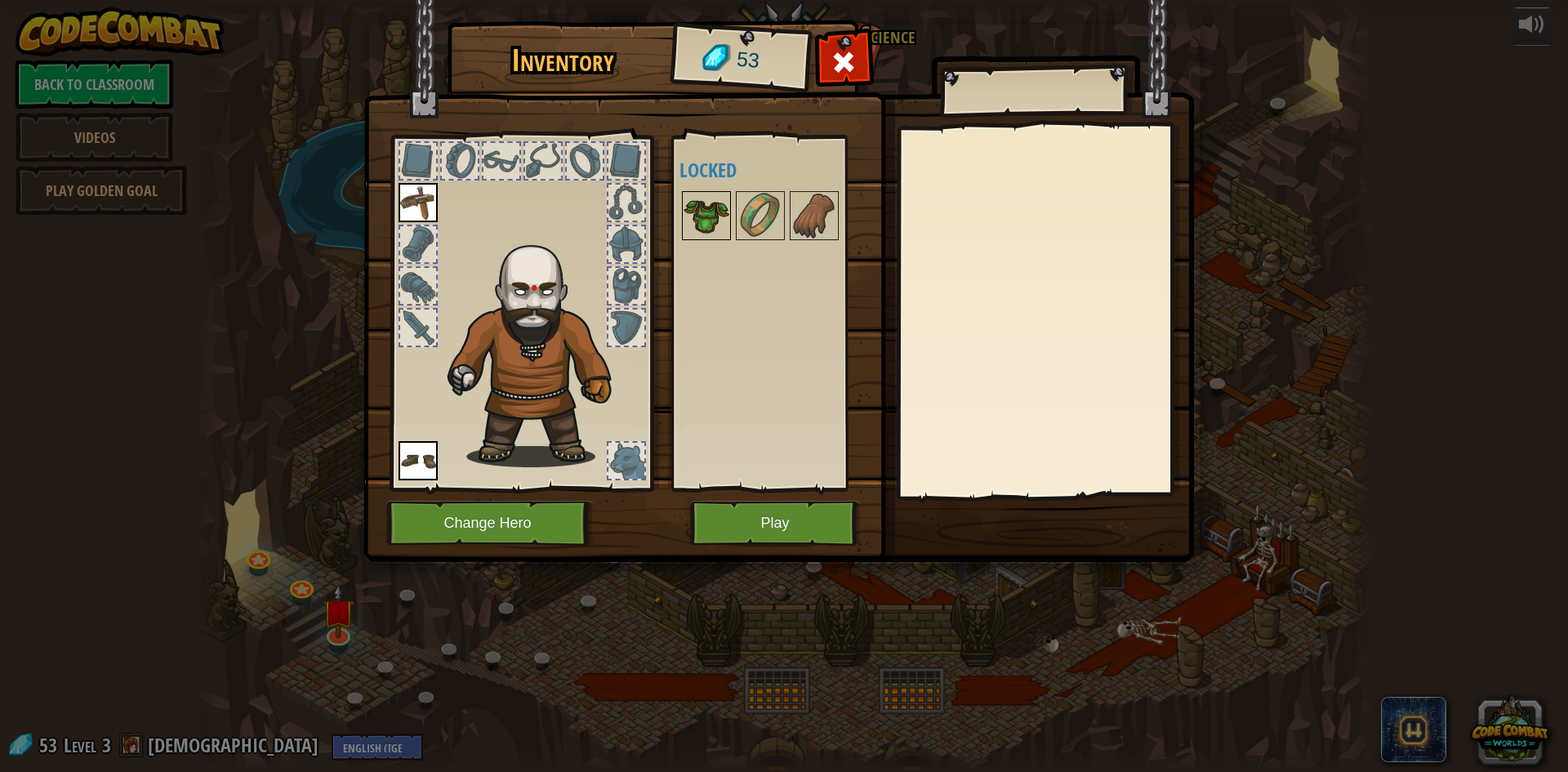
click at [699, 226] on img at bounding box center [707, 216] width 46 height 46
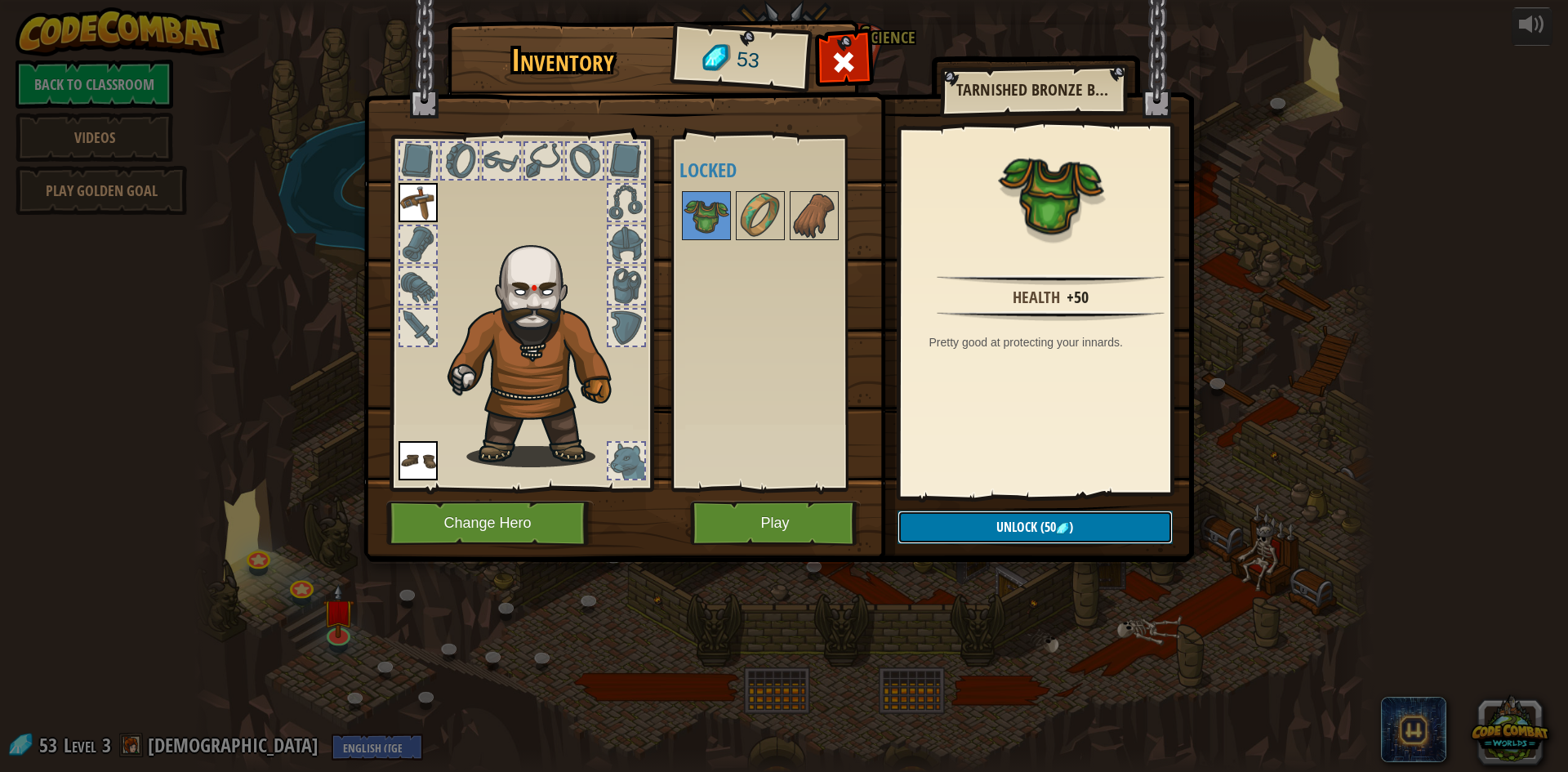
click at [1091, 535] on button "Unlock (50 )" at bounding box center [1035, 527] width 275 height 34
click at [1088, 533] on button "Confirm" at bounding box center [1035, 527] width 275 height 34
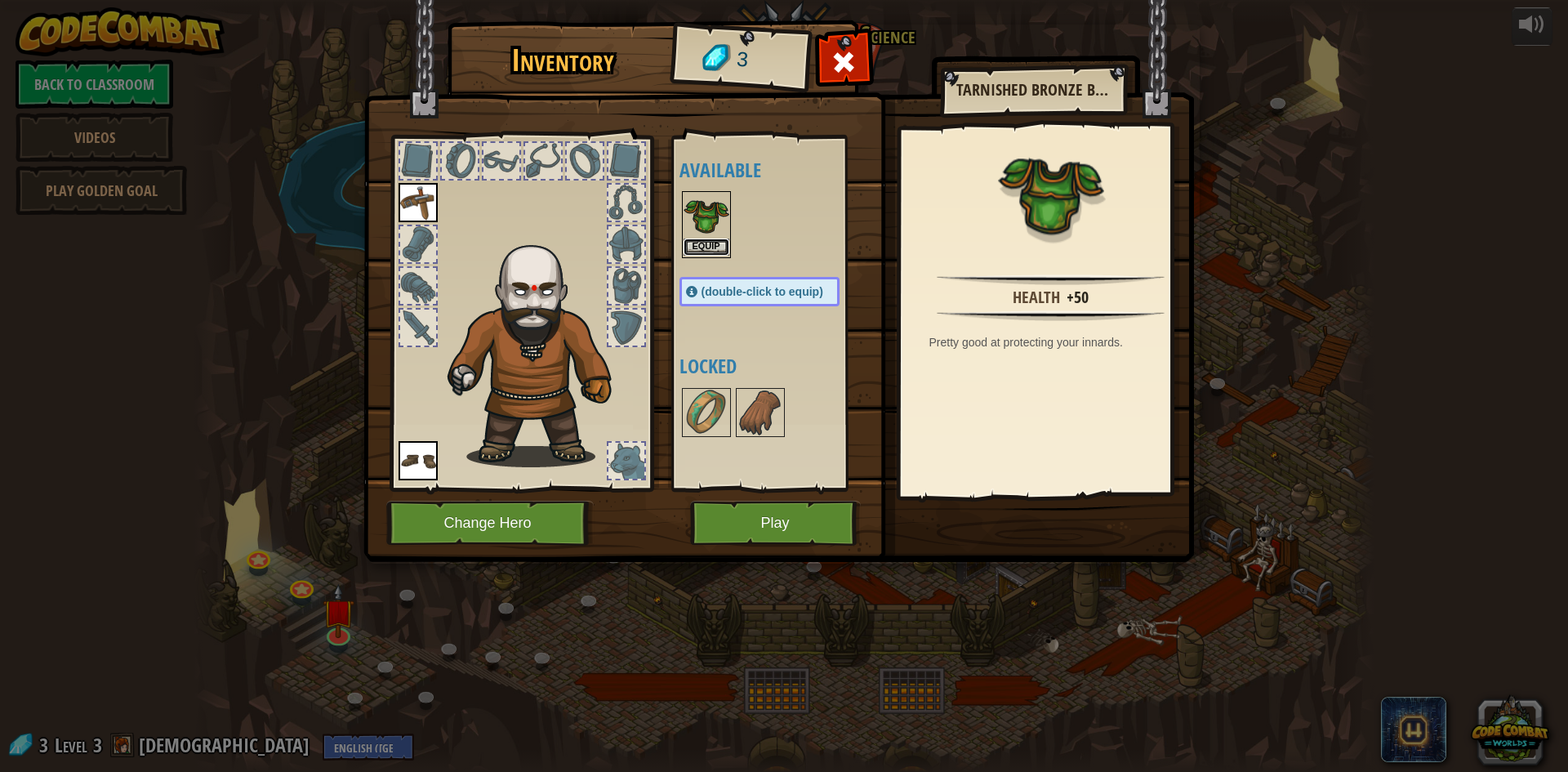
click at [705, 240] on button "Equip" at bounding box center [707, 247] width 46 height 17
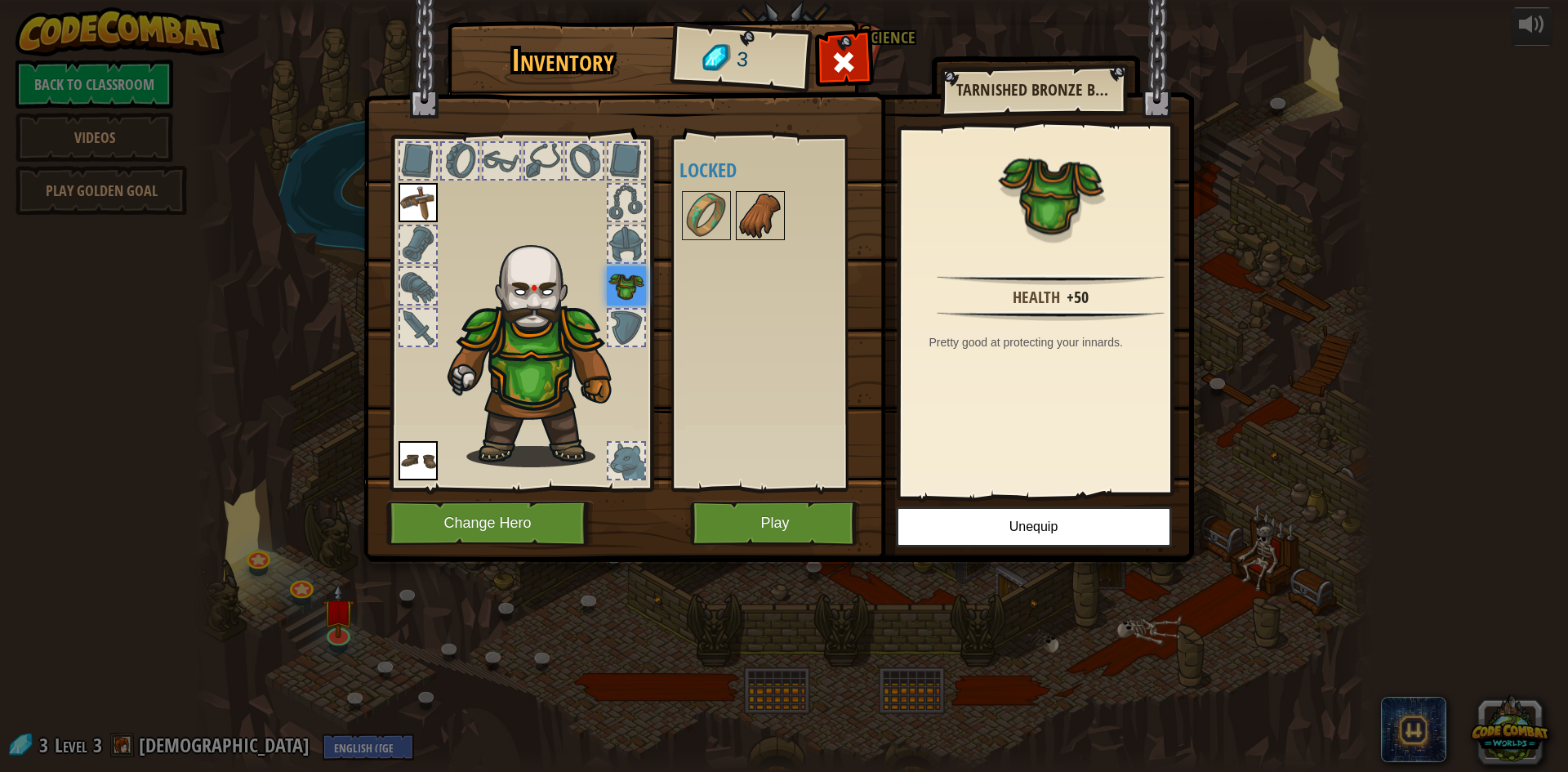
click at [736, 240] on div "Available Equip Equip Equip (double-click to equip) Locked" at bounding box center [776, 313] width 193 height 340
click at [748, 219] on img at bounding box center [760, 216] width 46 height 46
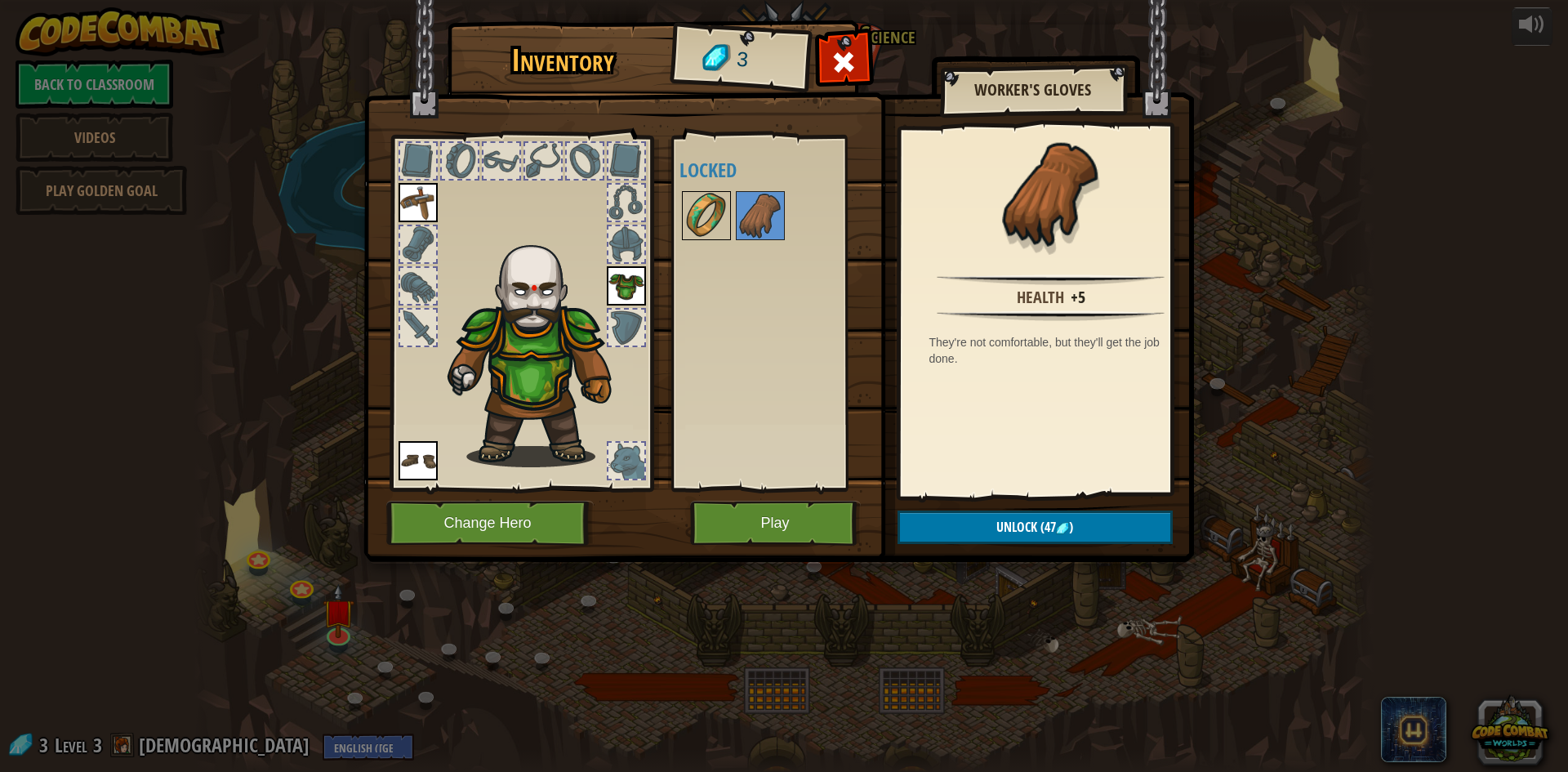
click at [719, 208] on img at bounding box center [707, 216] width 46 height 46
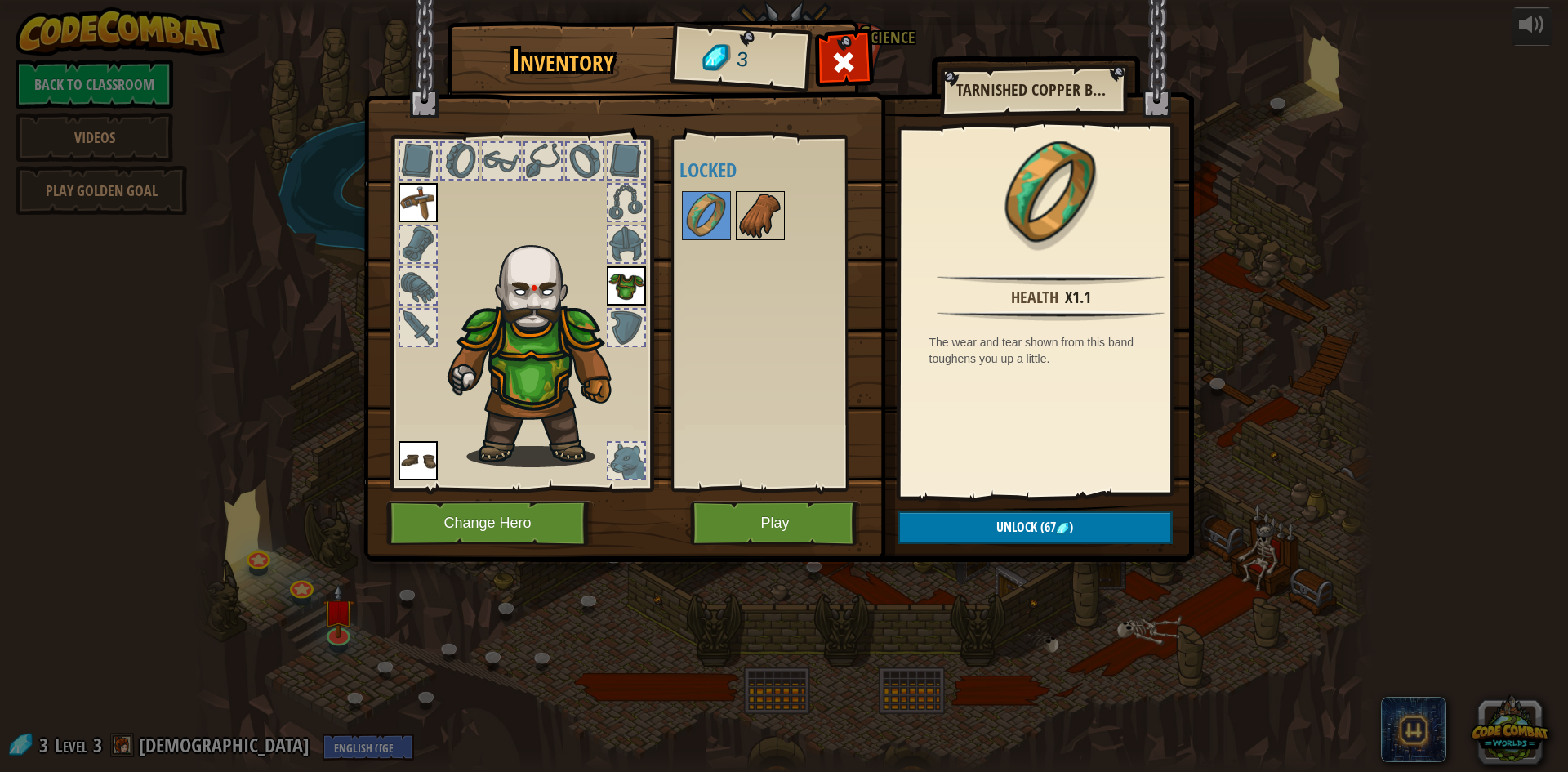
click at [738, 211] on img at bounding box center [760, 216] width 46 height 46
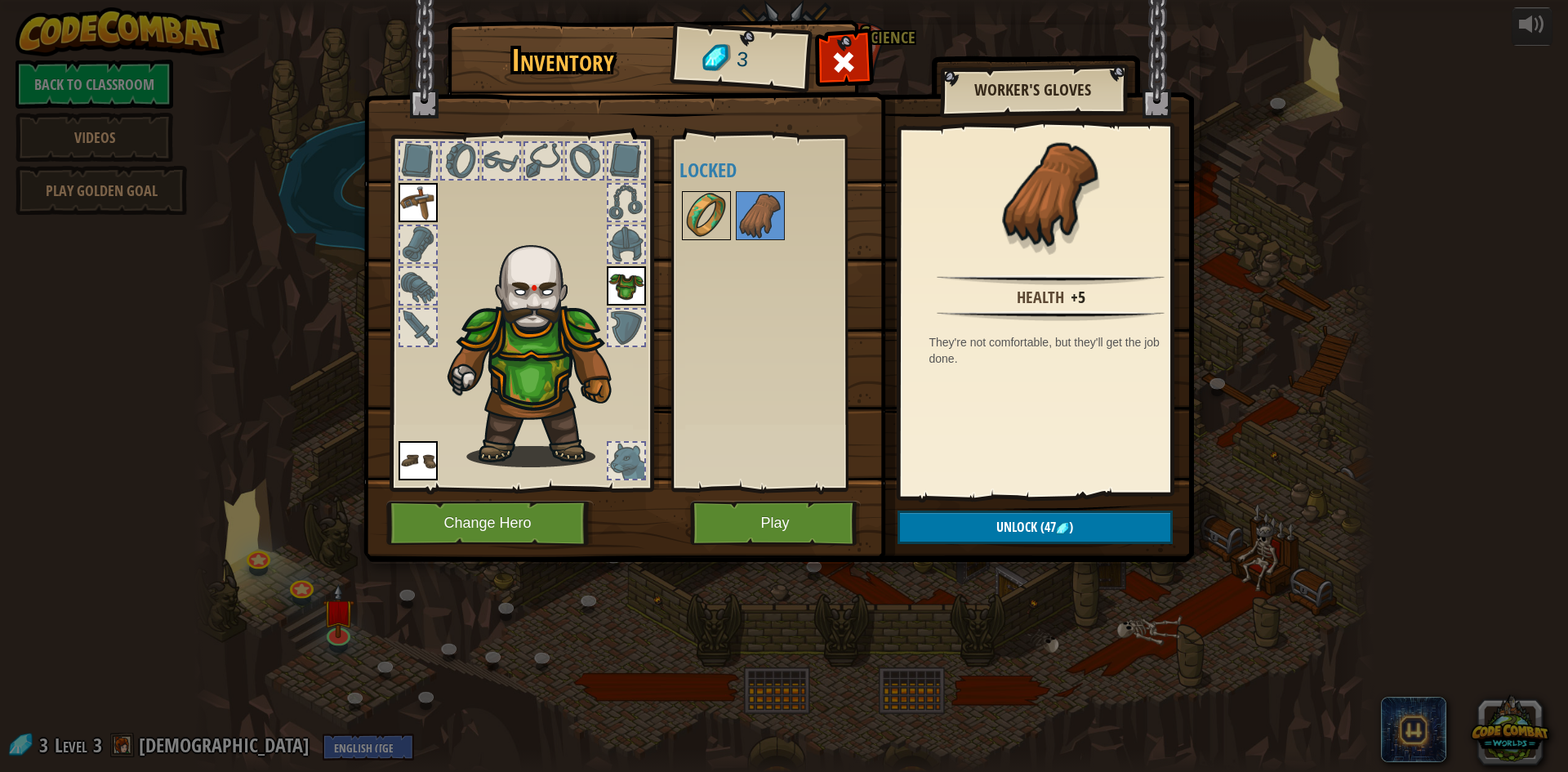
click at [708, 208] on img at bounding box center [707, 216] width 46 height 46
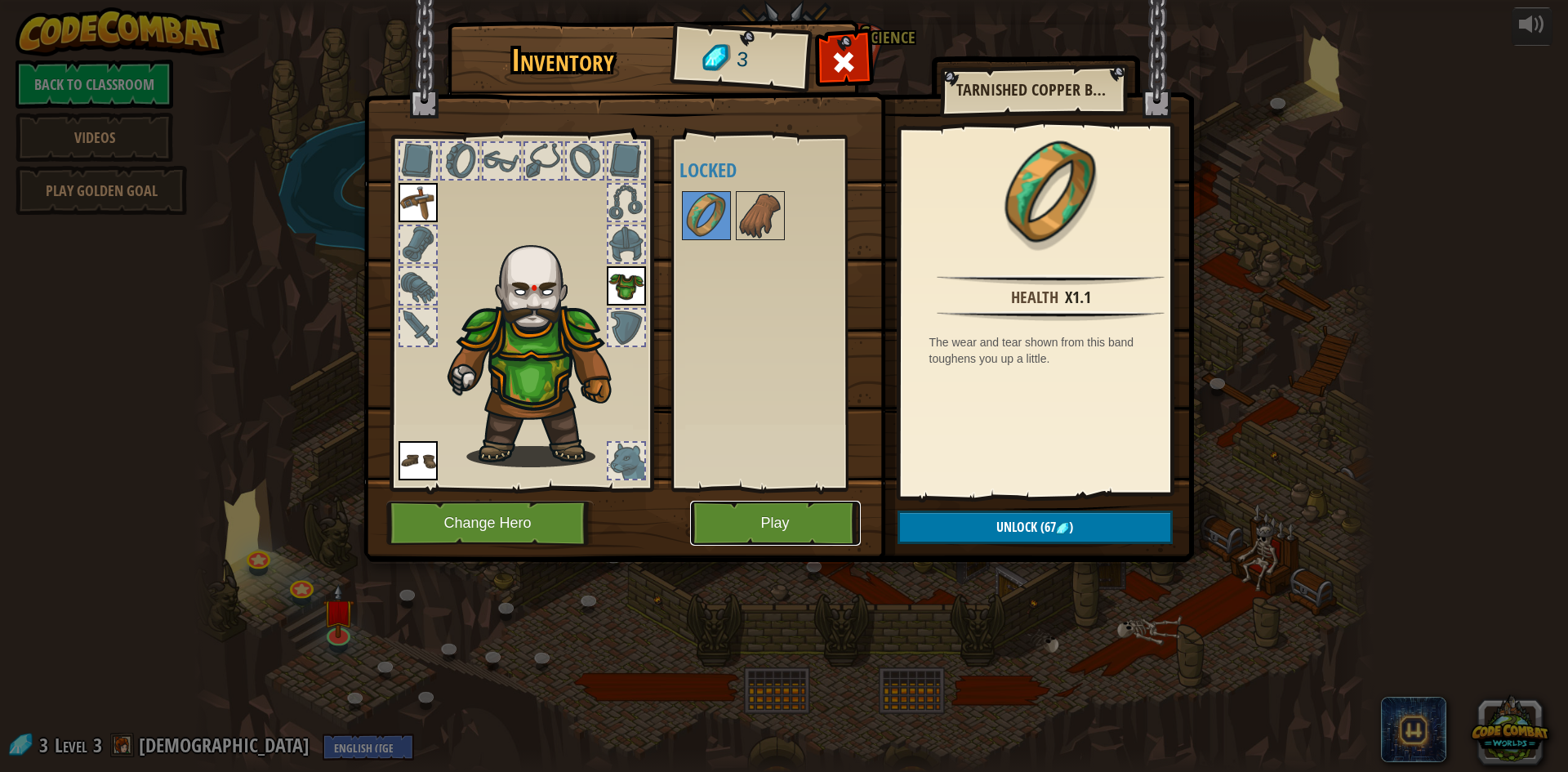
click at [855, 528] on button "Play" at bounding box center [775, 523] width 170 height 45
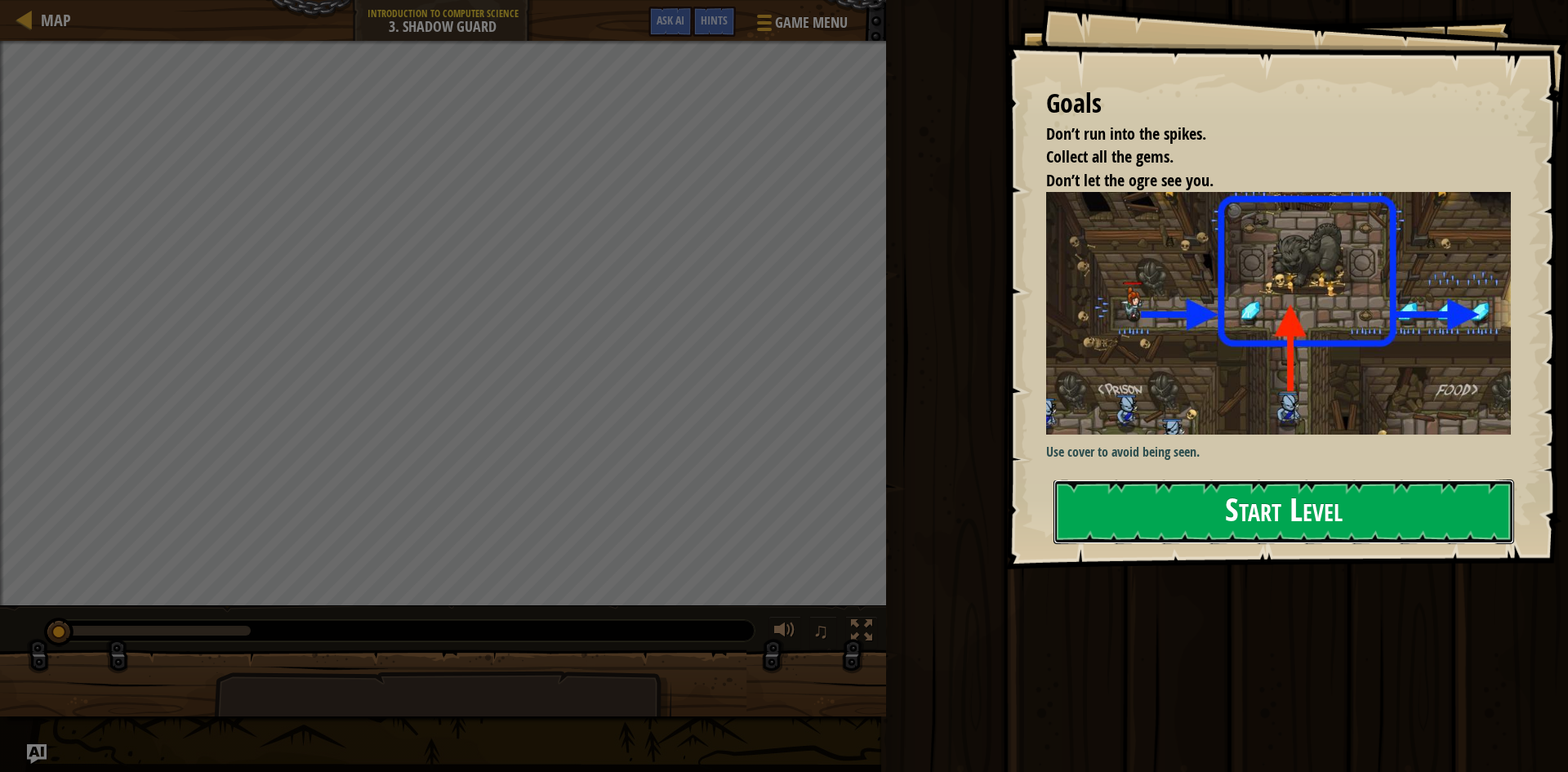
click at [1294, 532] on button "Start Level" at bounding box center [1284, 511] width 461 height 65
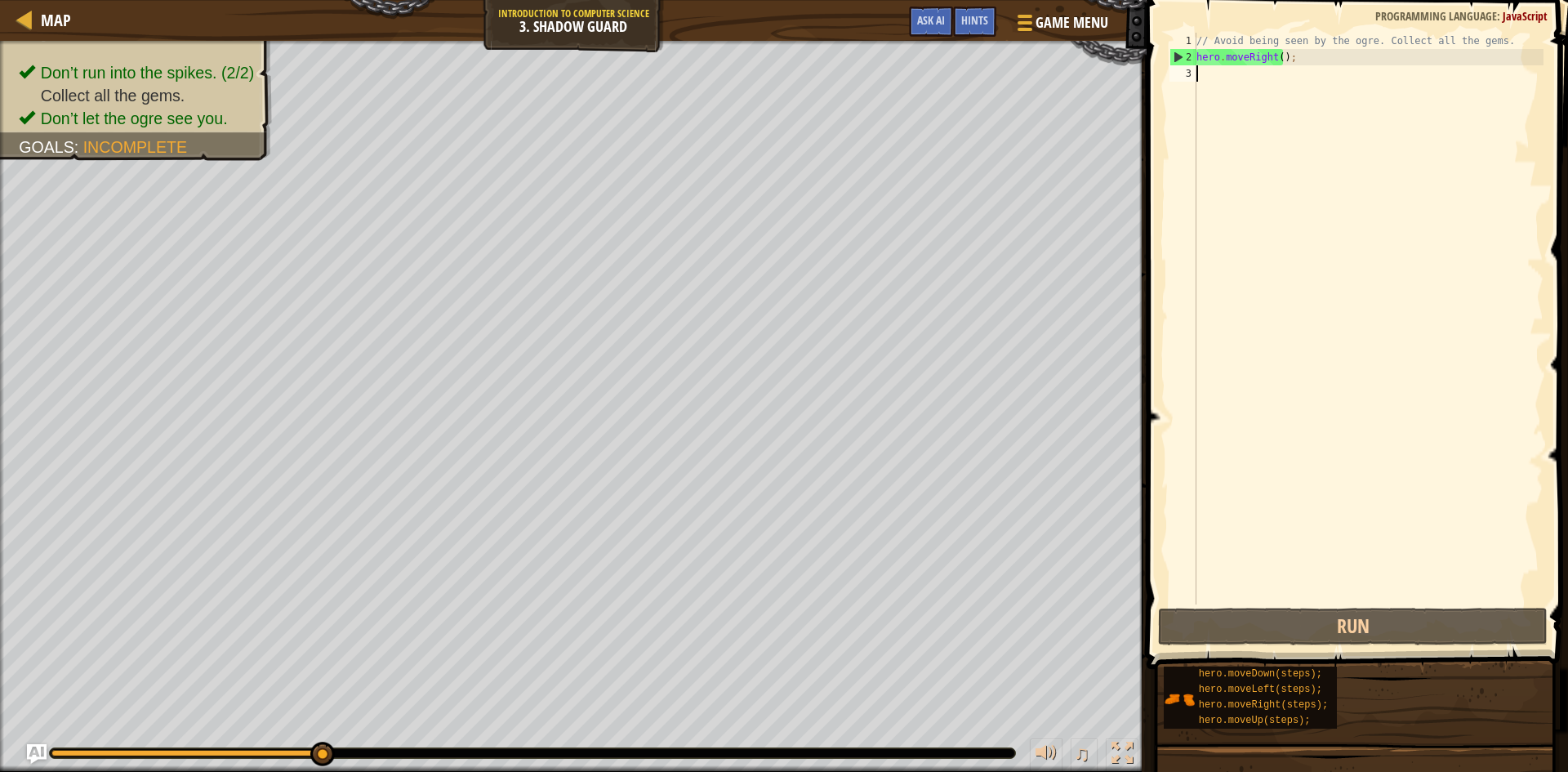
type textarea "h"
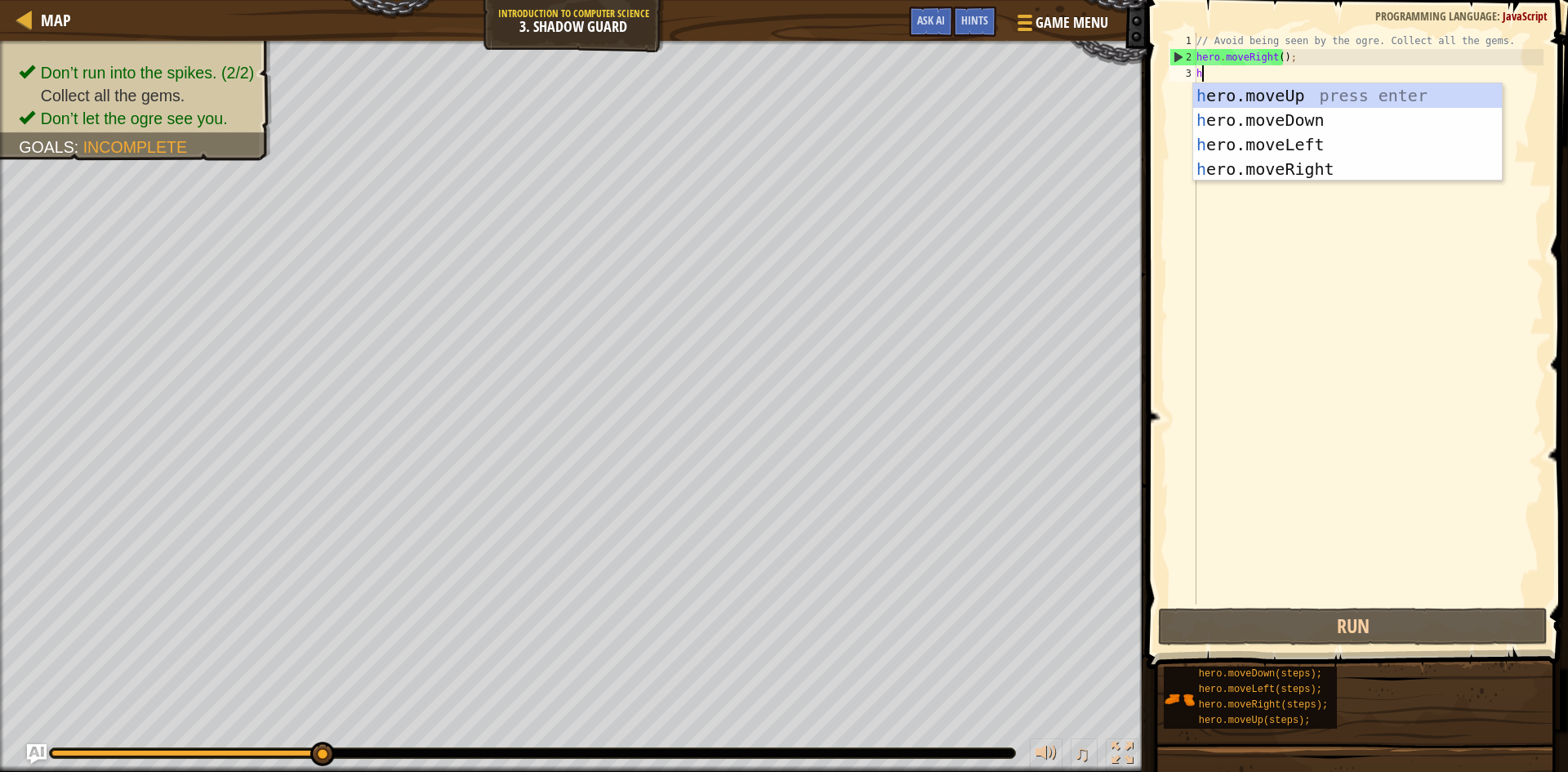
scroll to position [7, 0]
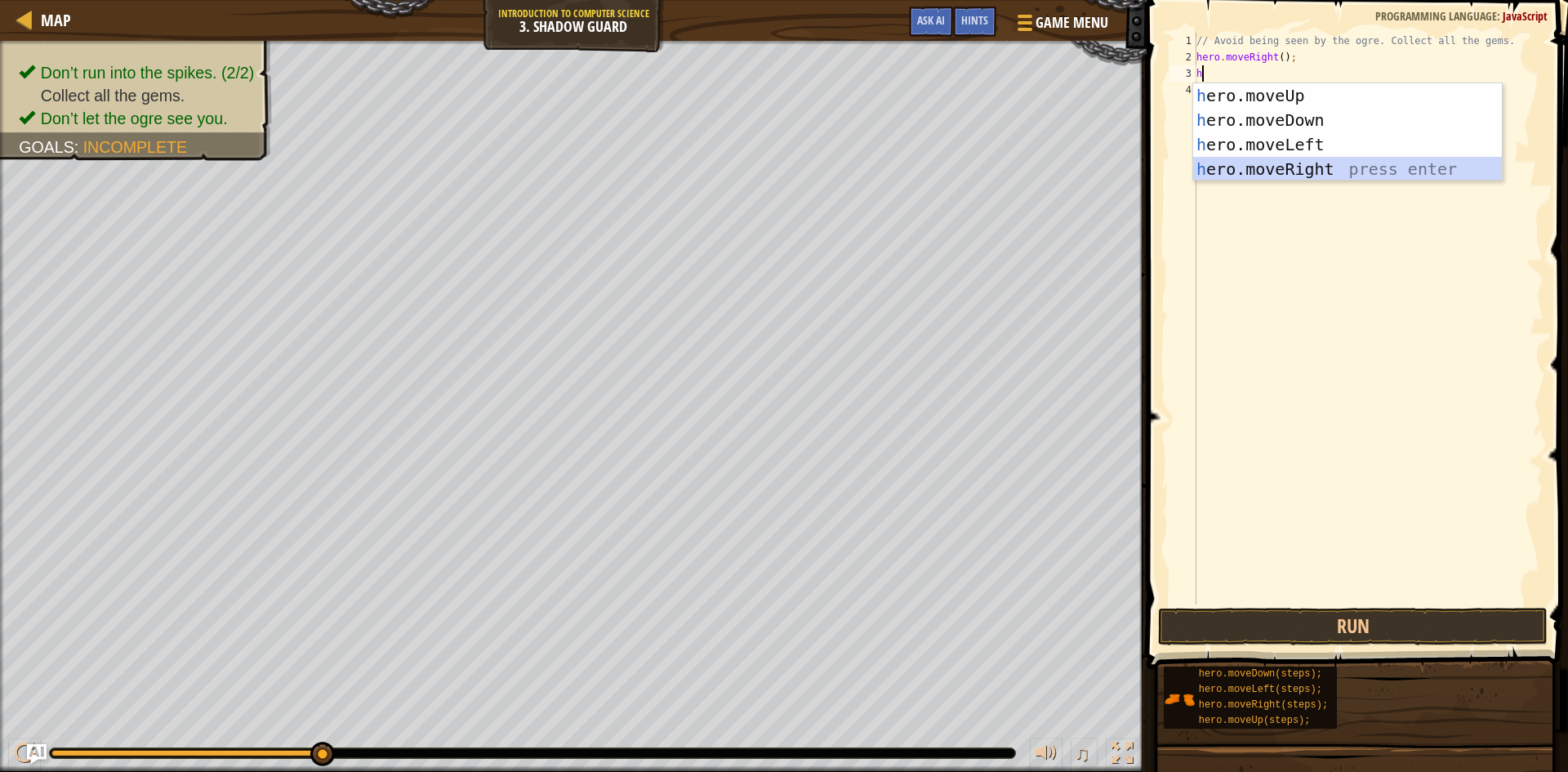
click at [1222, 162] on div "h ero.moveUp press enter h ero.moveDown press enter h ero.moveLeft press enter …" at bounding box center [1347, 156] width 309 height 147
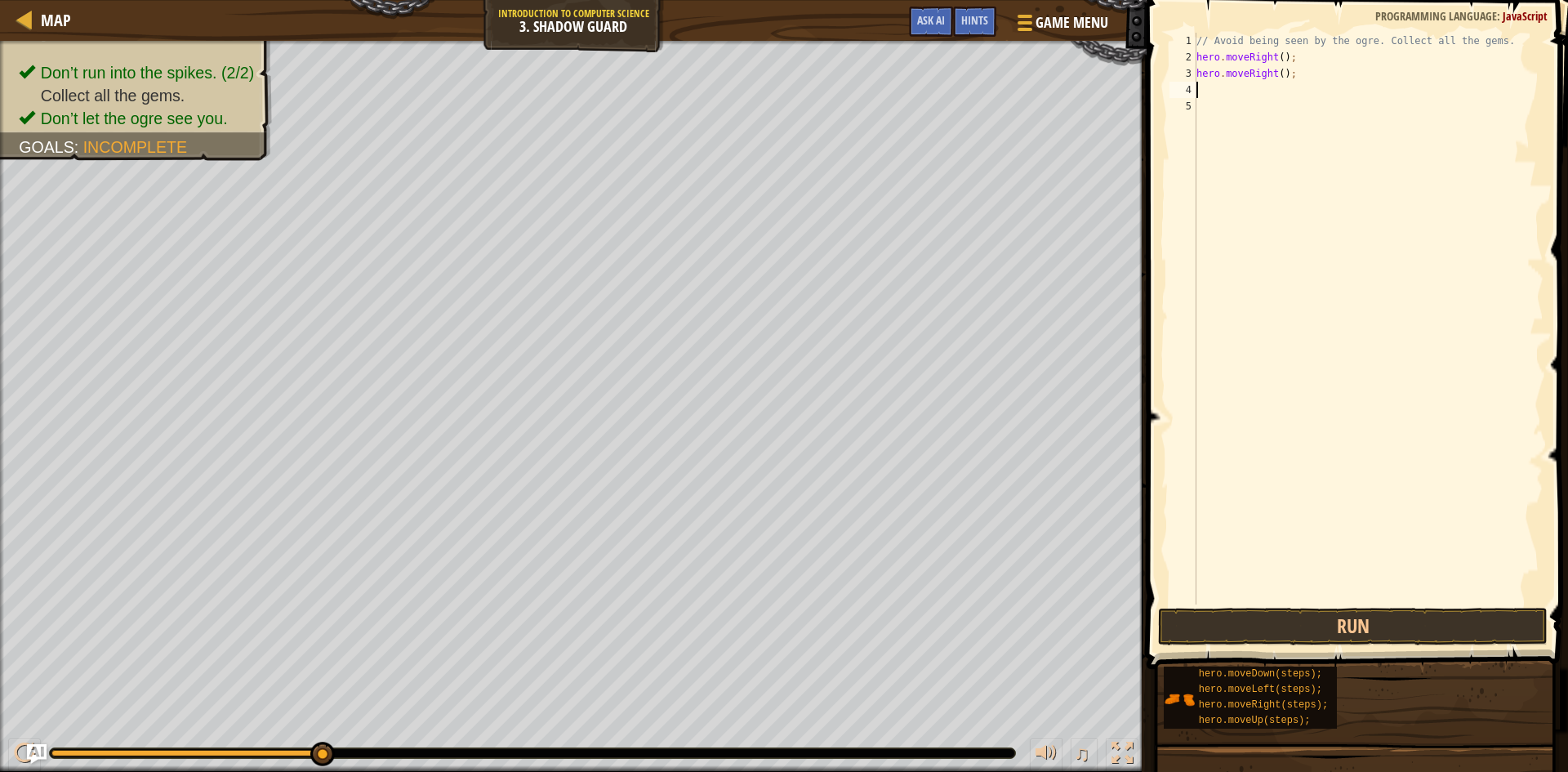
type textarea "h"
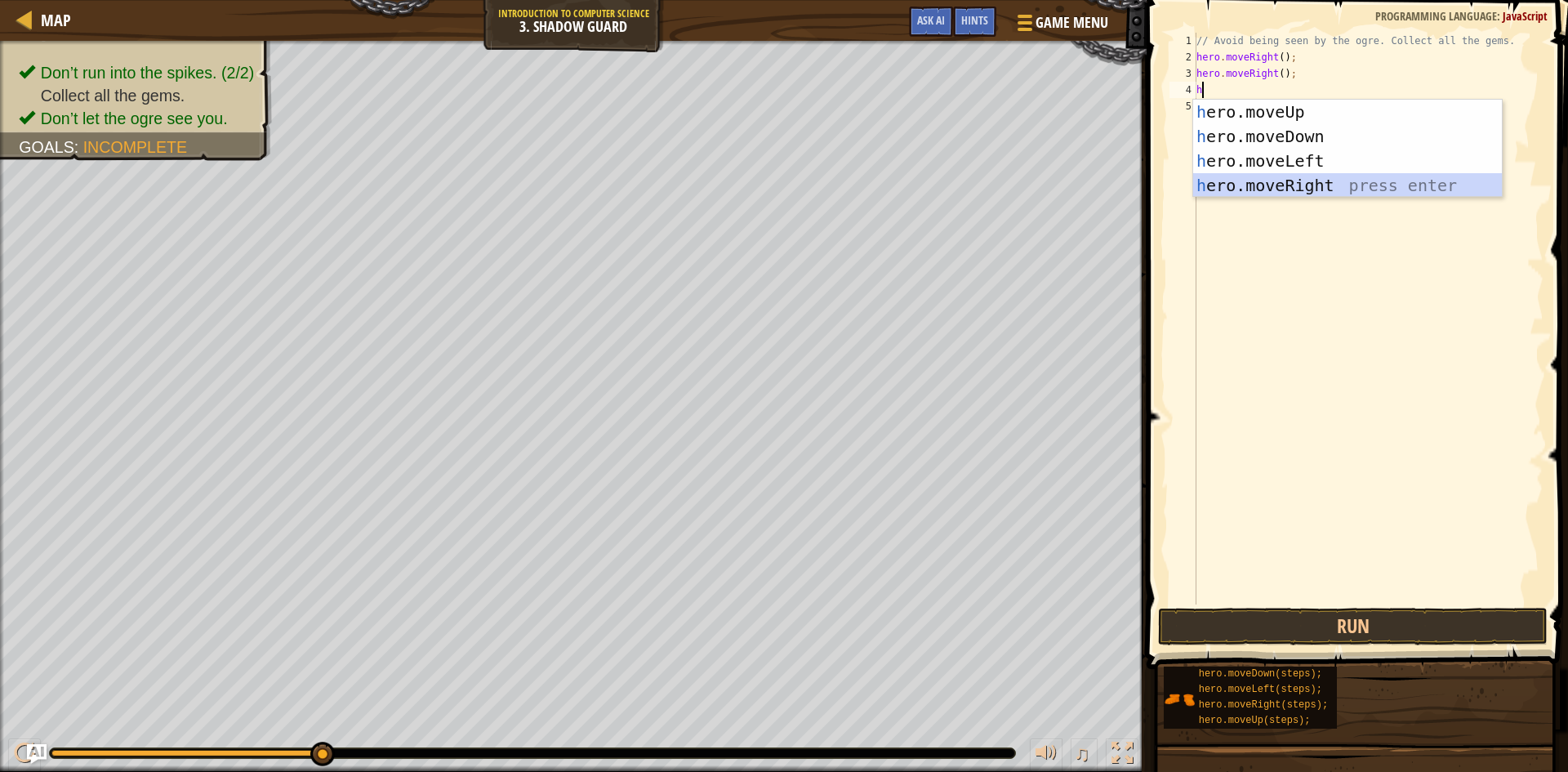
click at [1272, 181] on div "h ero.moveUp press enter h ero.moveDown press enter h ero.moveLeft press enter …" at bounding box center [1347, 172] width 309 height 147
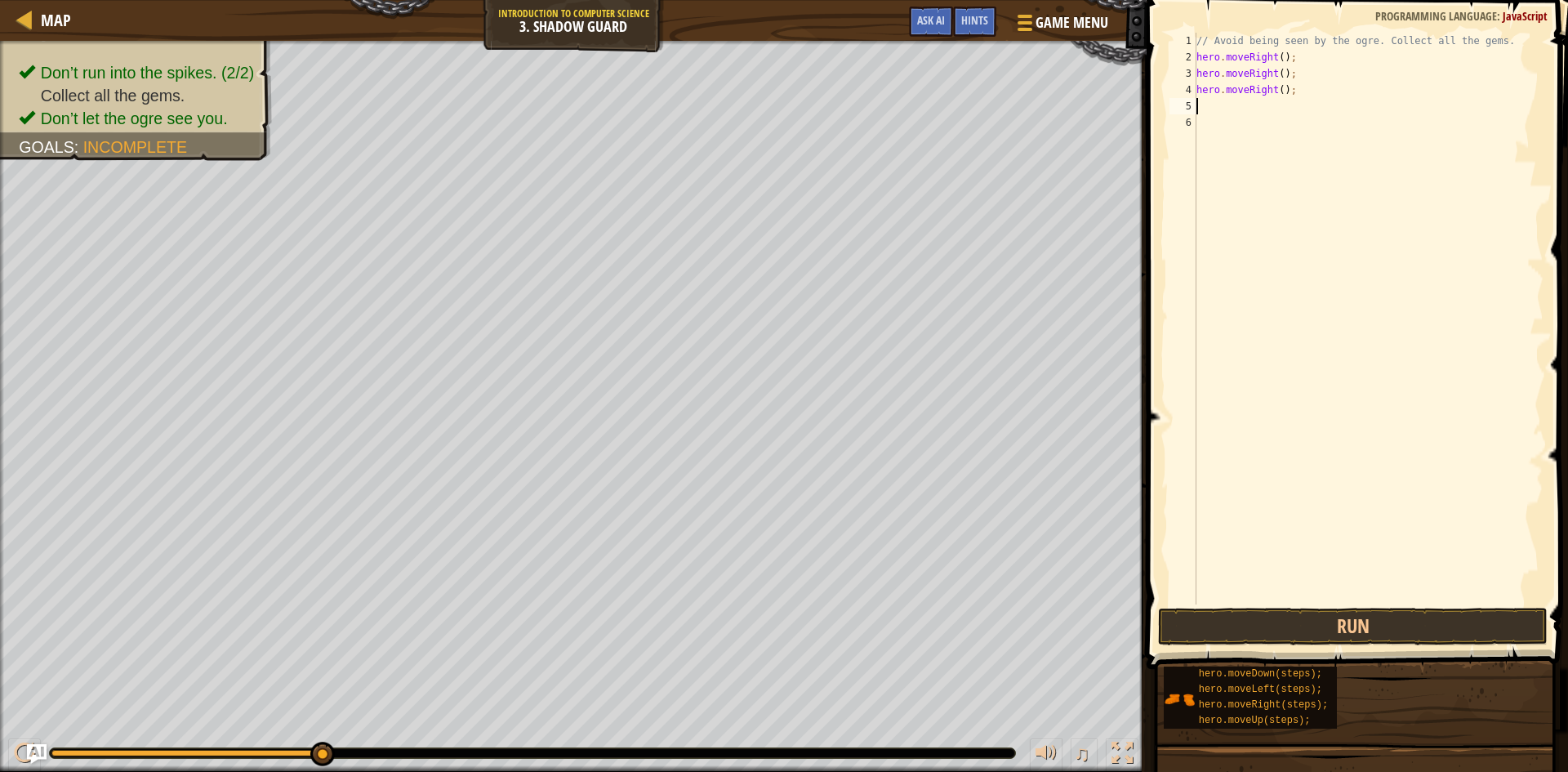
type textarea "h"
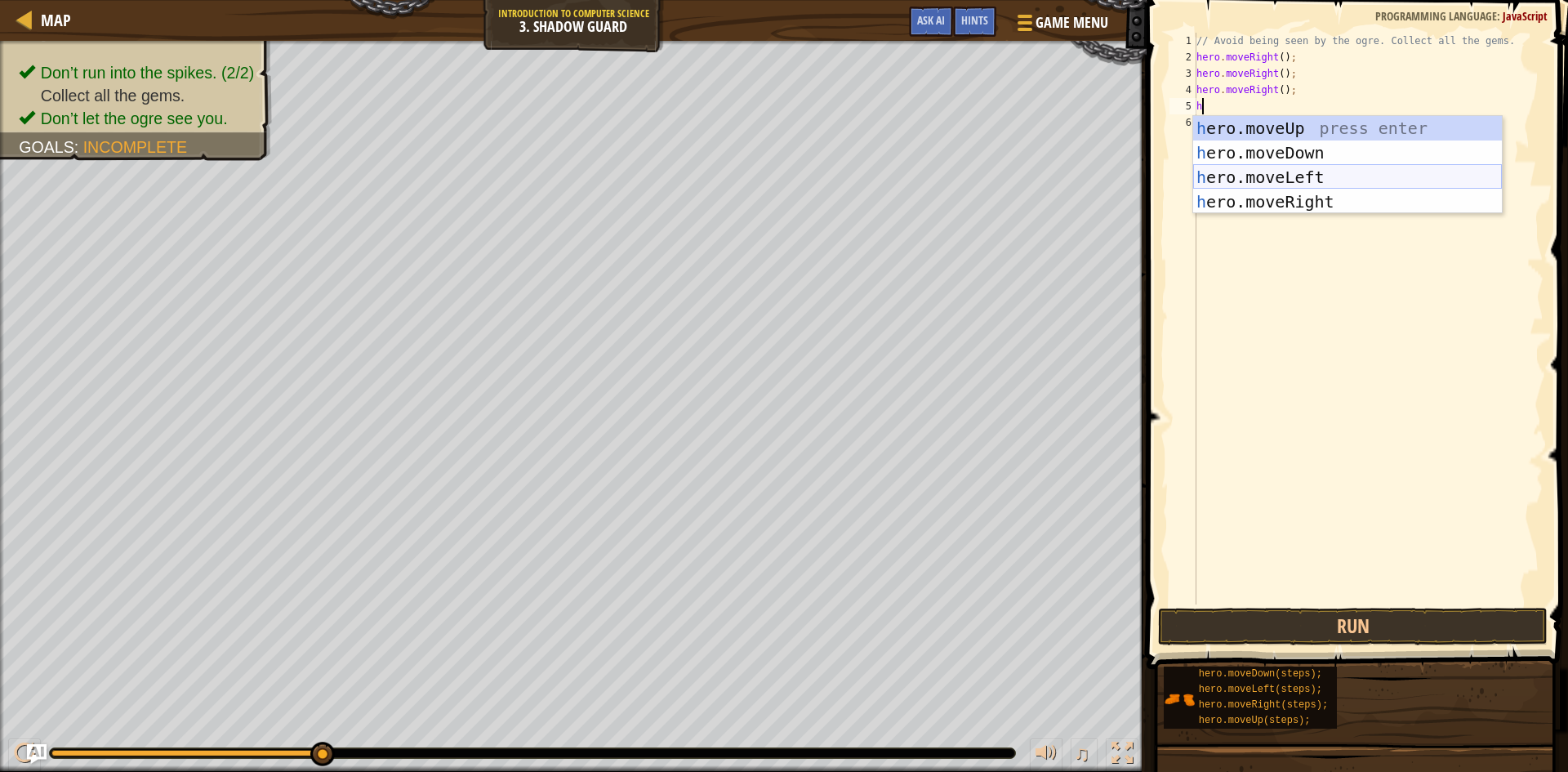
click at [1307, 182] on div "h ero.moveUp press enter h ero.moveDown press enter h ero.moveLeft press enter …" at bounding box center [1347, 188] width 309 height 147
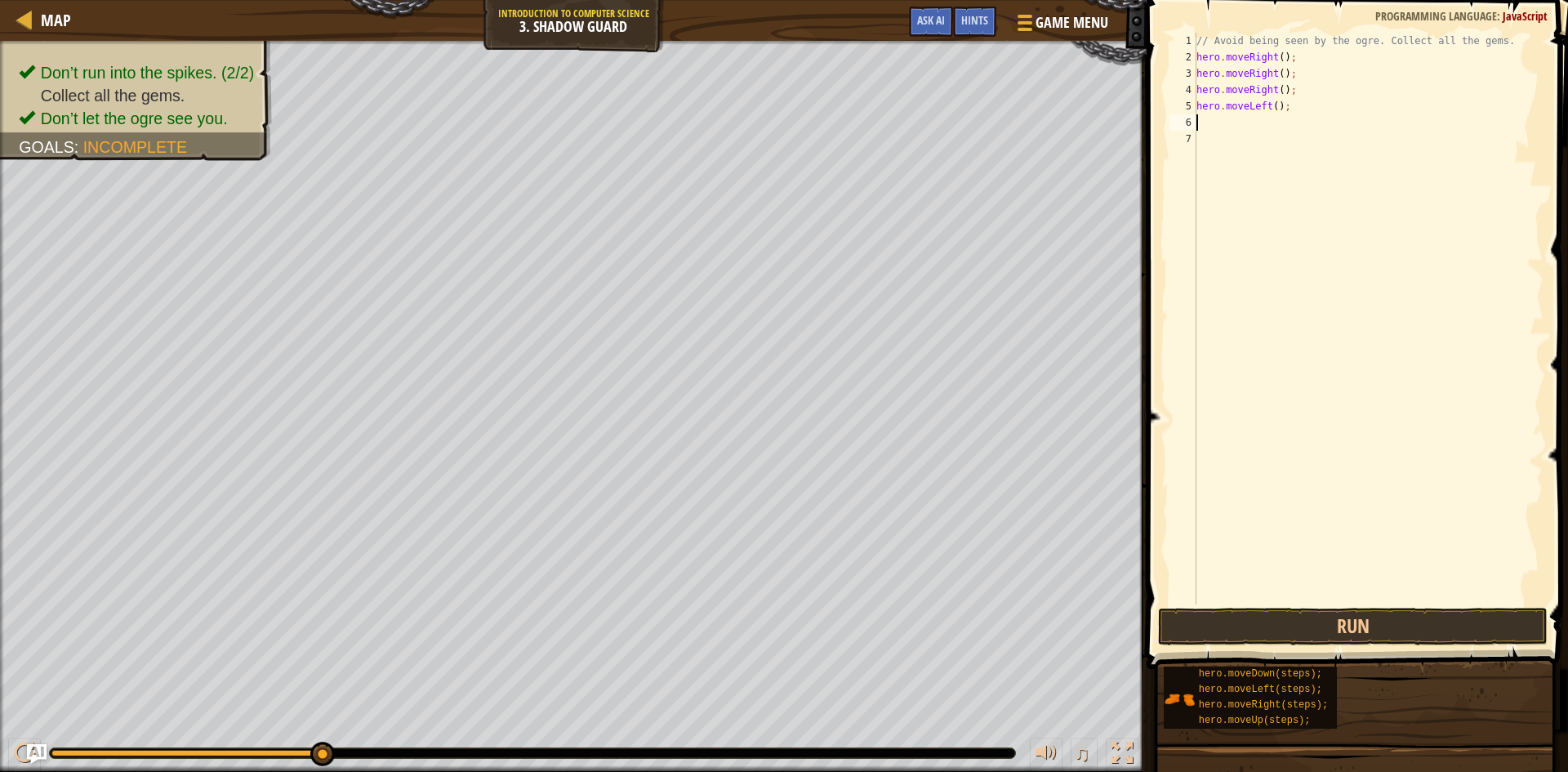
type textarea "h"
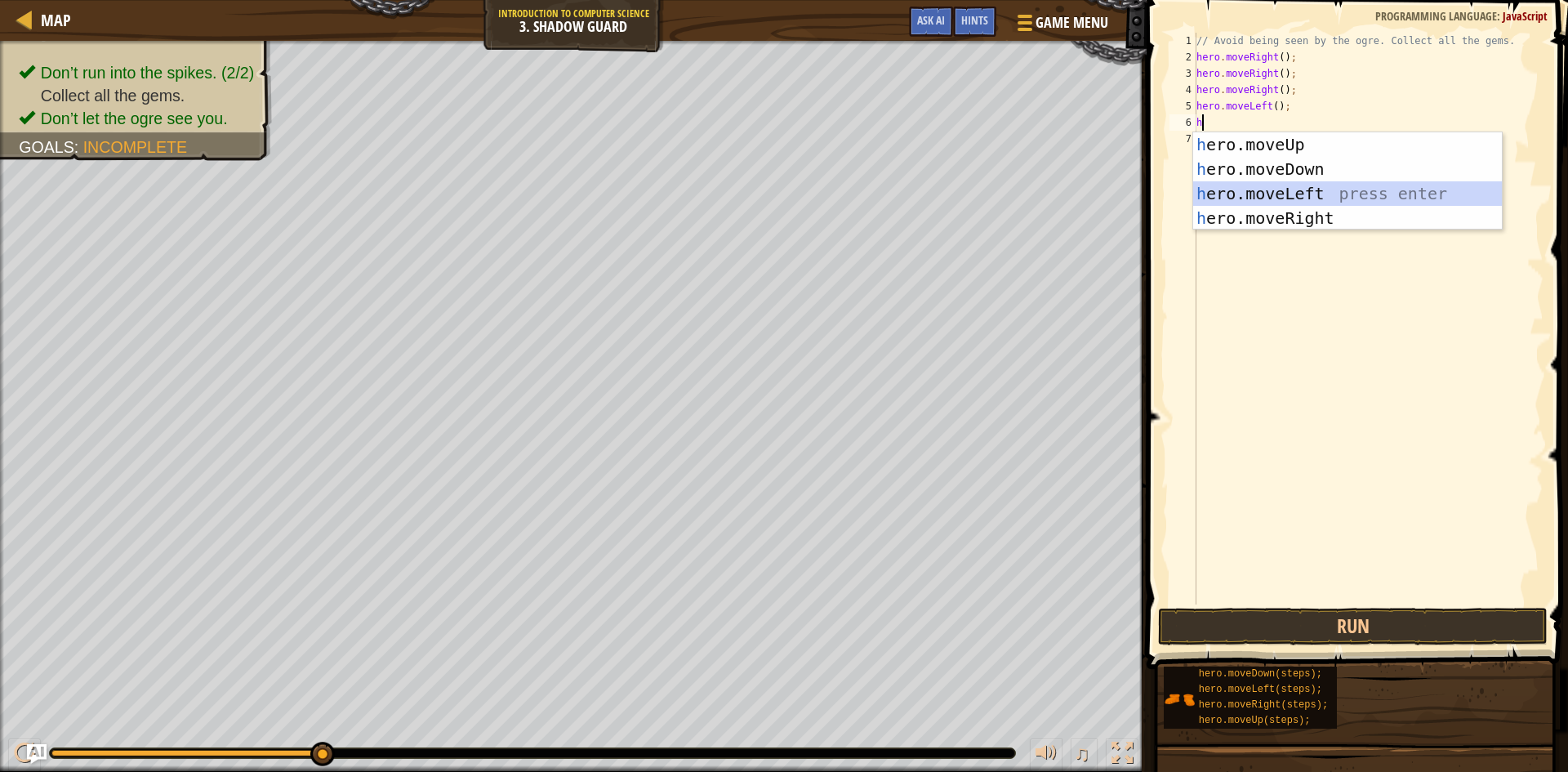
click at [1310, 190] on div "h ero.moveUp press enter h ero.moveDown press enter h ero.moveLeft press enter …" at bounding box center [1347, 205] width 309 height 147
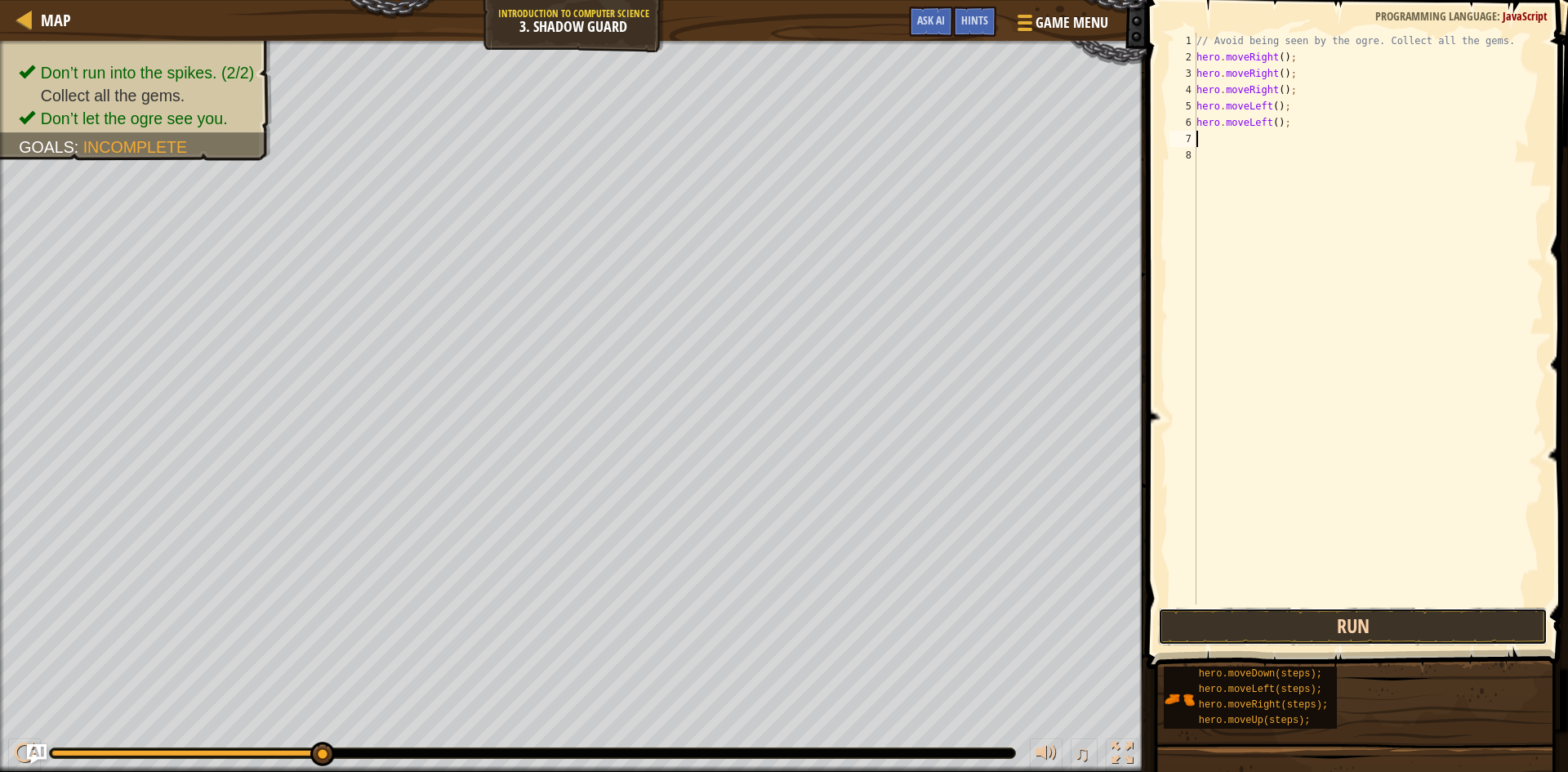
click at [1268, 622] on button "Run" at bounding box center [1353, 625] width 390 height 37
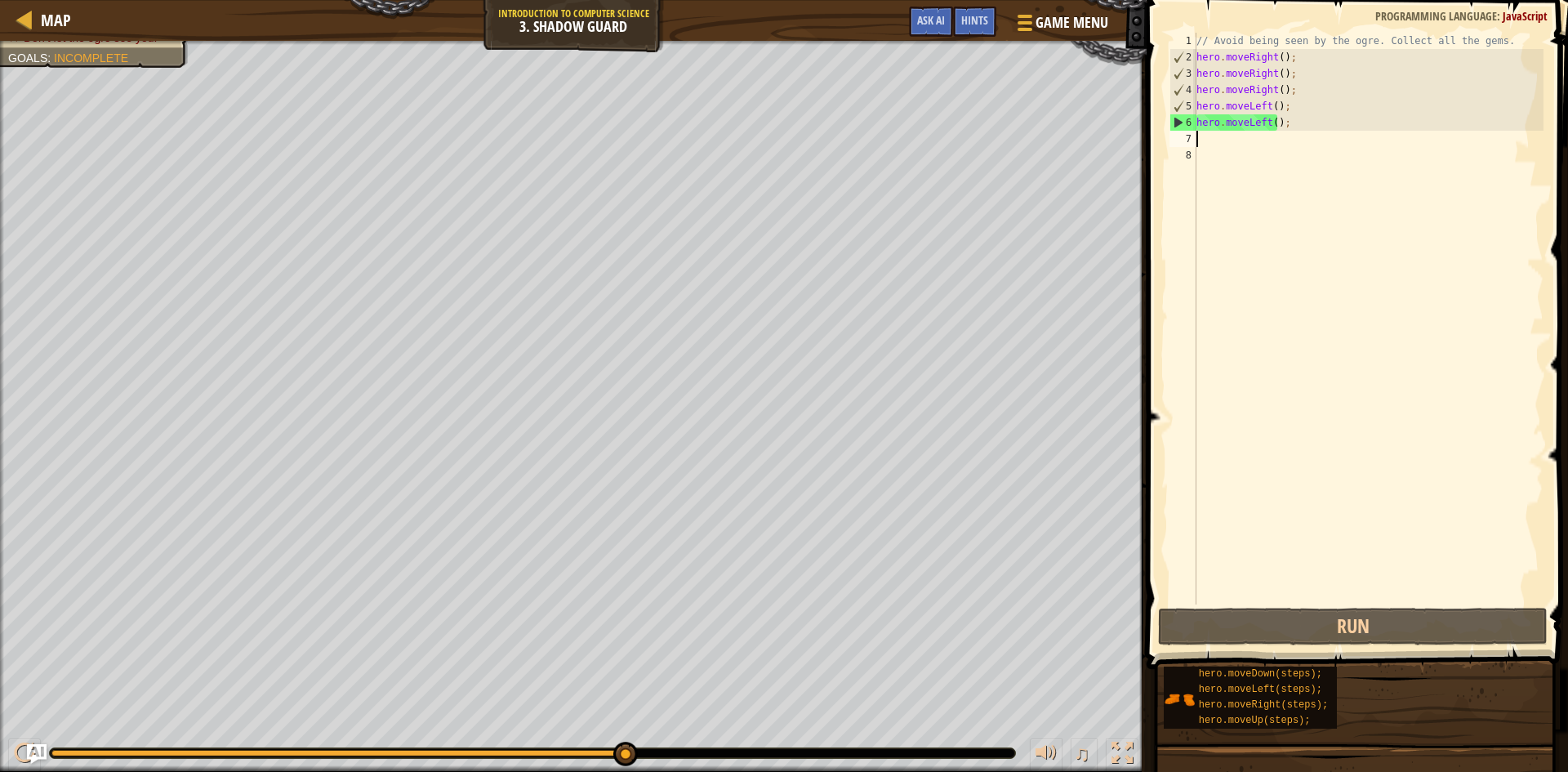
click at [1288, 123] on div "// Avoid being seen by the ogre. Collect all the gems. hero . moveRight ( ) ; h…" at bounding box center [1368, 335] width 351 height 604
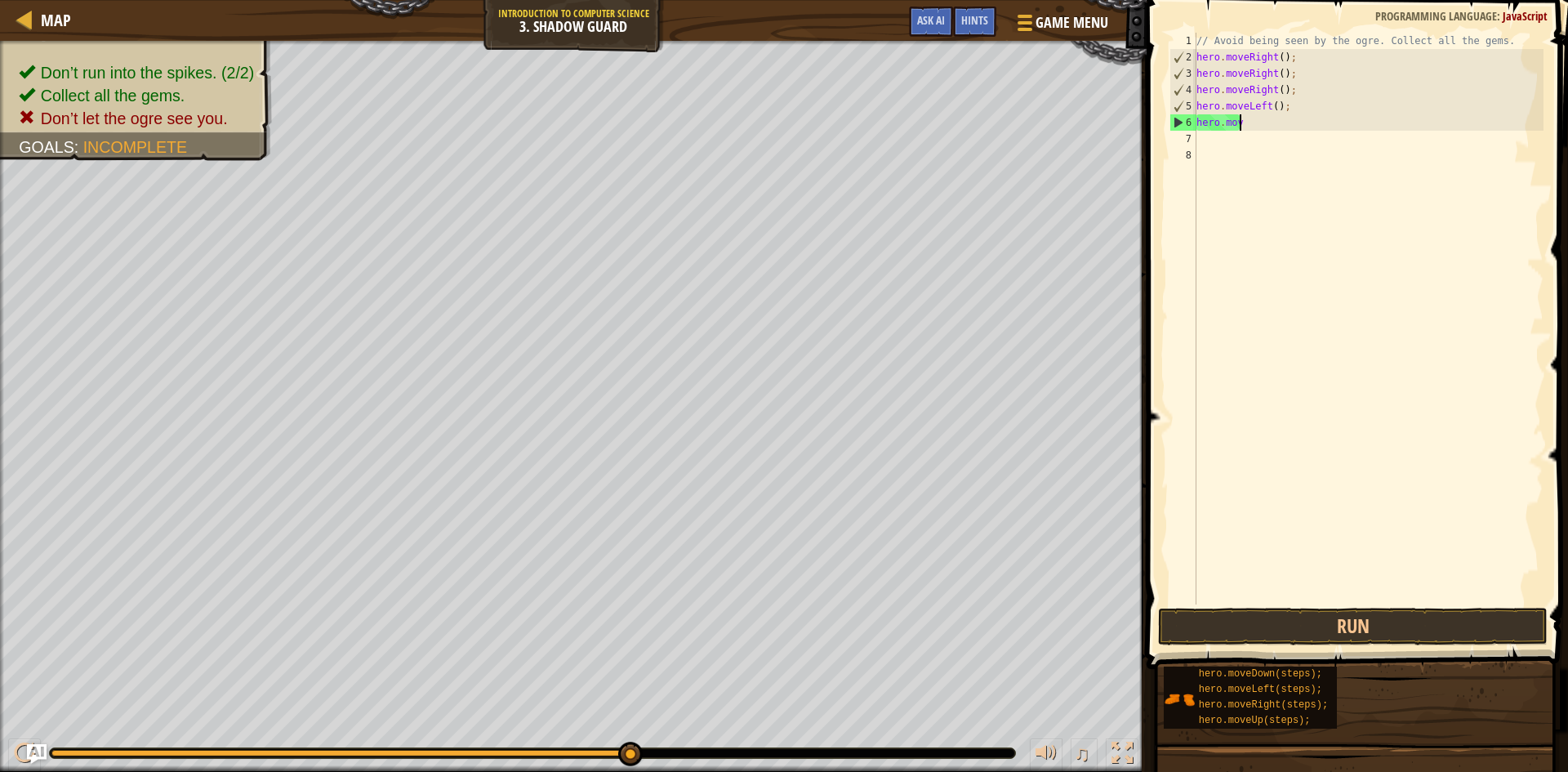
type textarea "h"
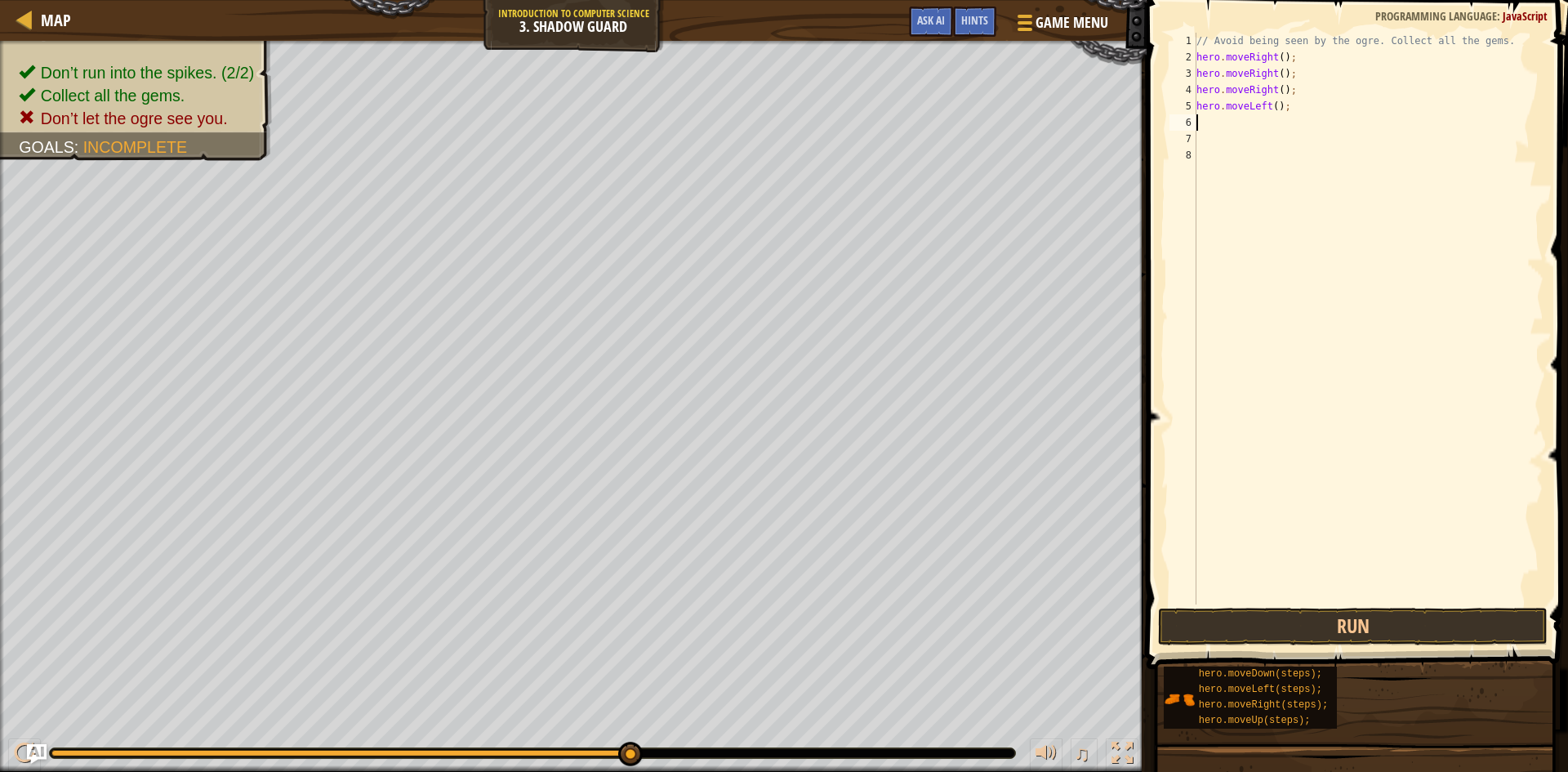
click at [1288, 100] on div "// Avoid being seen by the ogre. Collect all the gems. hero . moveRight ( ) ; h…" at bounding box center [1368, 335] width 351 height 604
type textarea "h"
click at [1283, 95] on div "// Avoid being seen by the ogre. Collect all the gems. hero . moveRight ( ) ; h…" at bounding box center [1368, 335] width 351 height 604
click at [1286, 80] on div "// Avoid being seen by the ogre. Collect all the gems. hero . moveRight ( ) ; h…" at bounding box center [1368, 335] width 351 height 604
type textarea "h"
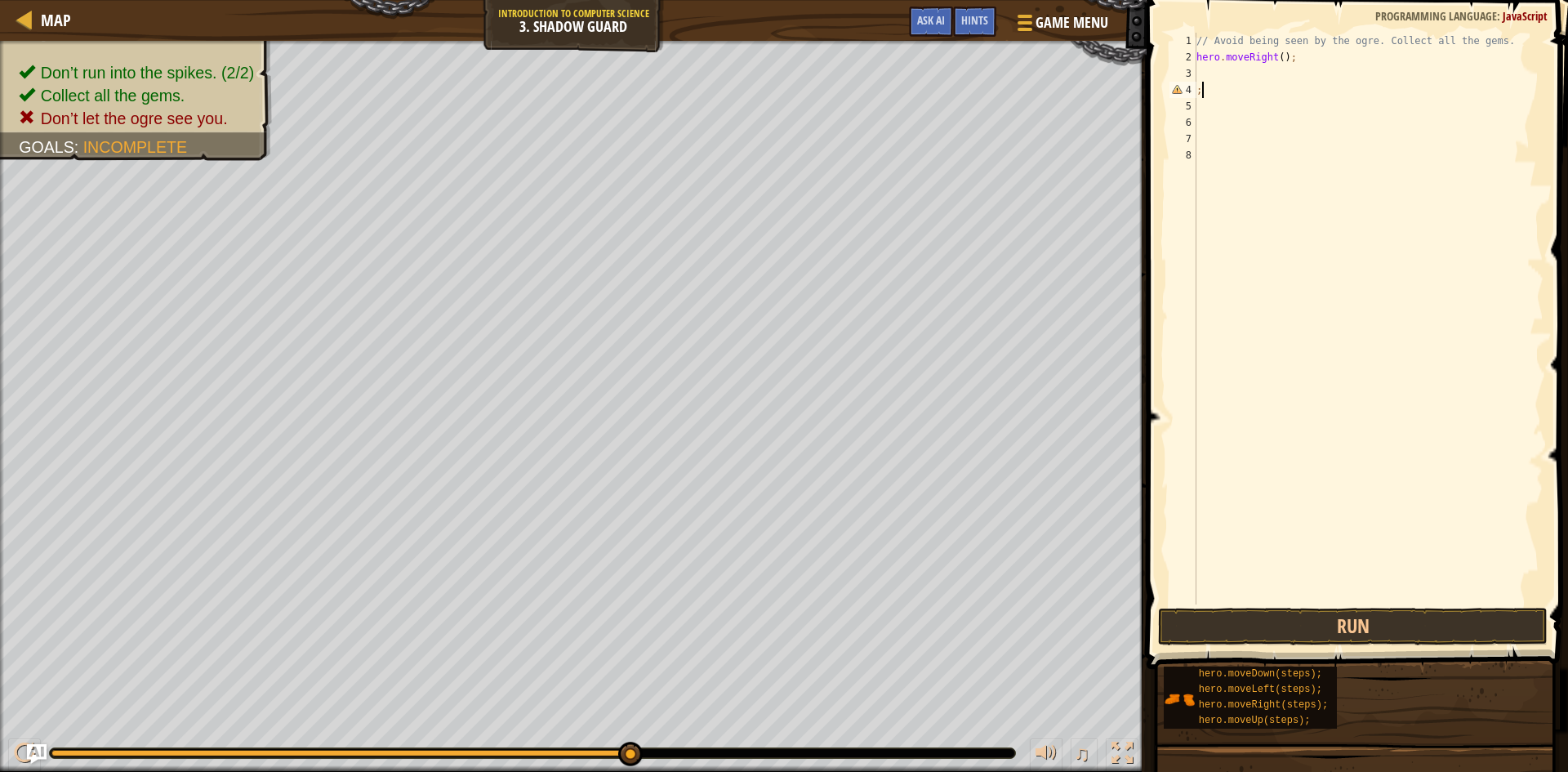
click at [1215, 91] on div "// Avoid being seen by the ogre. Collect all the gems. hero . moveRight ( ) ; ;" at bounding box center [1368, 335] width 351 height 604
type textarea ";"
click at [1215, 72] on div "// Avoid being seen by the ogre. Collect all the gems. hero . moveRight ( ) ;" at bounding box center [1368, 335] width 351 height 604
type textarea "h"
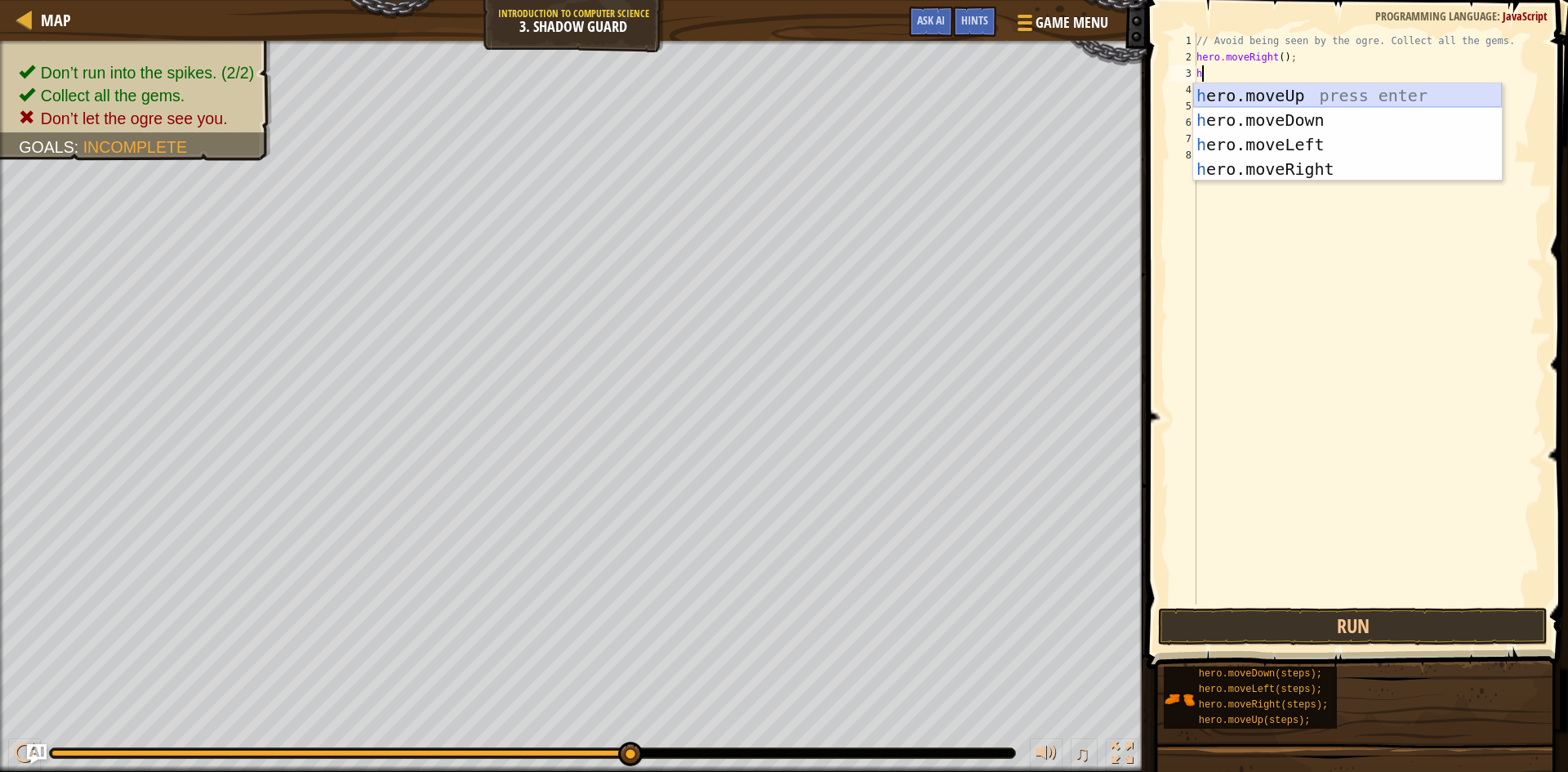
click at [1314, 100] on div "h ero.moveUp press enter h ero.moveDown press enter h ero.moveLeft press enter …" at bounding box center [1347, 156] width 309 height 147
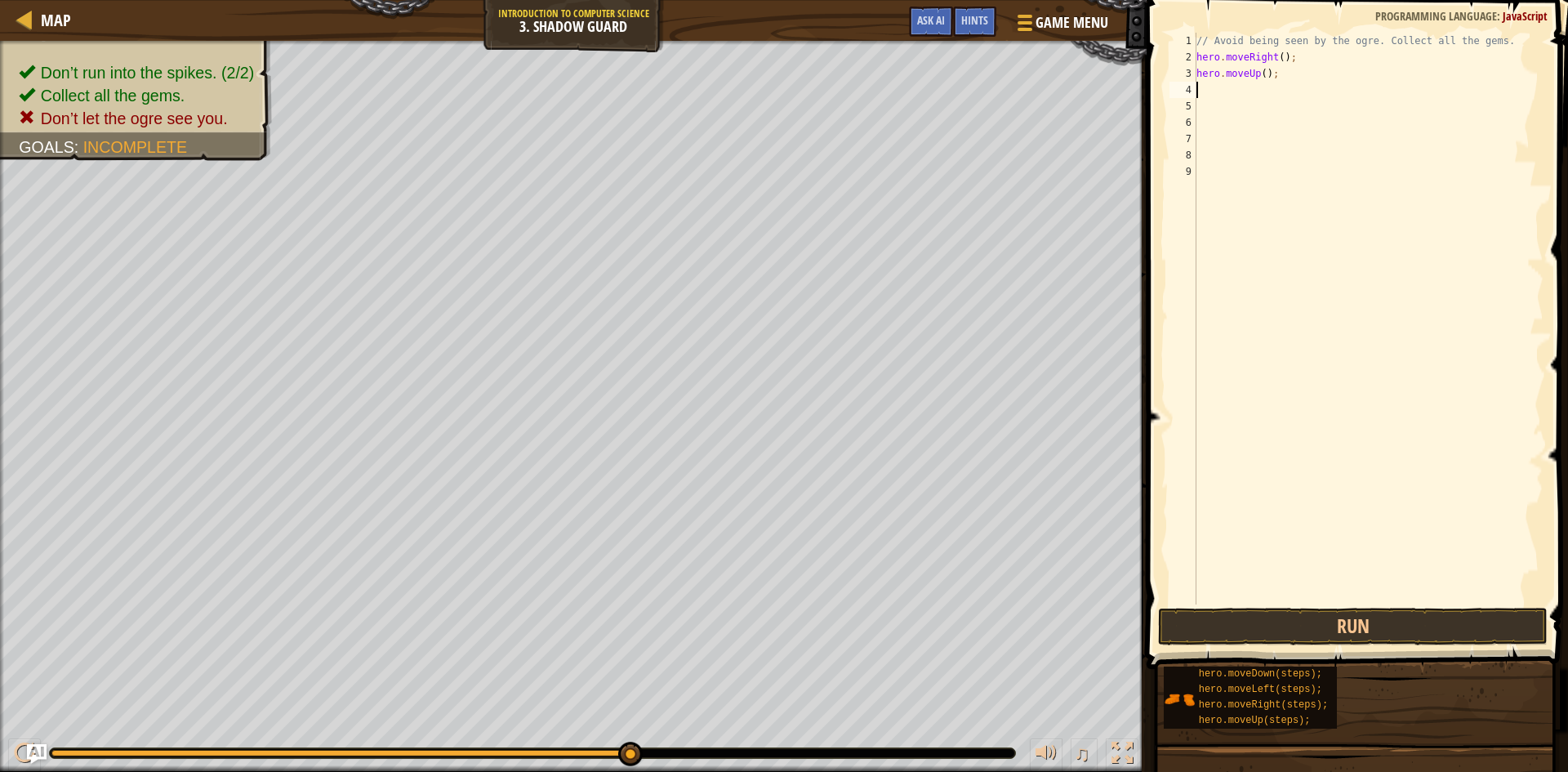
type textarea "h"
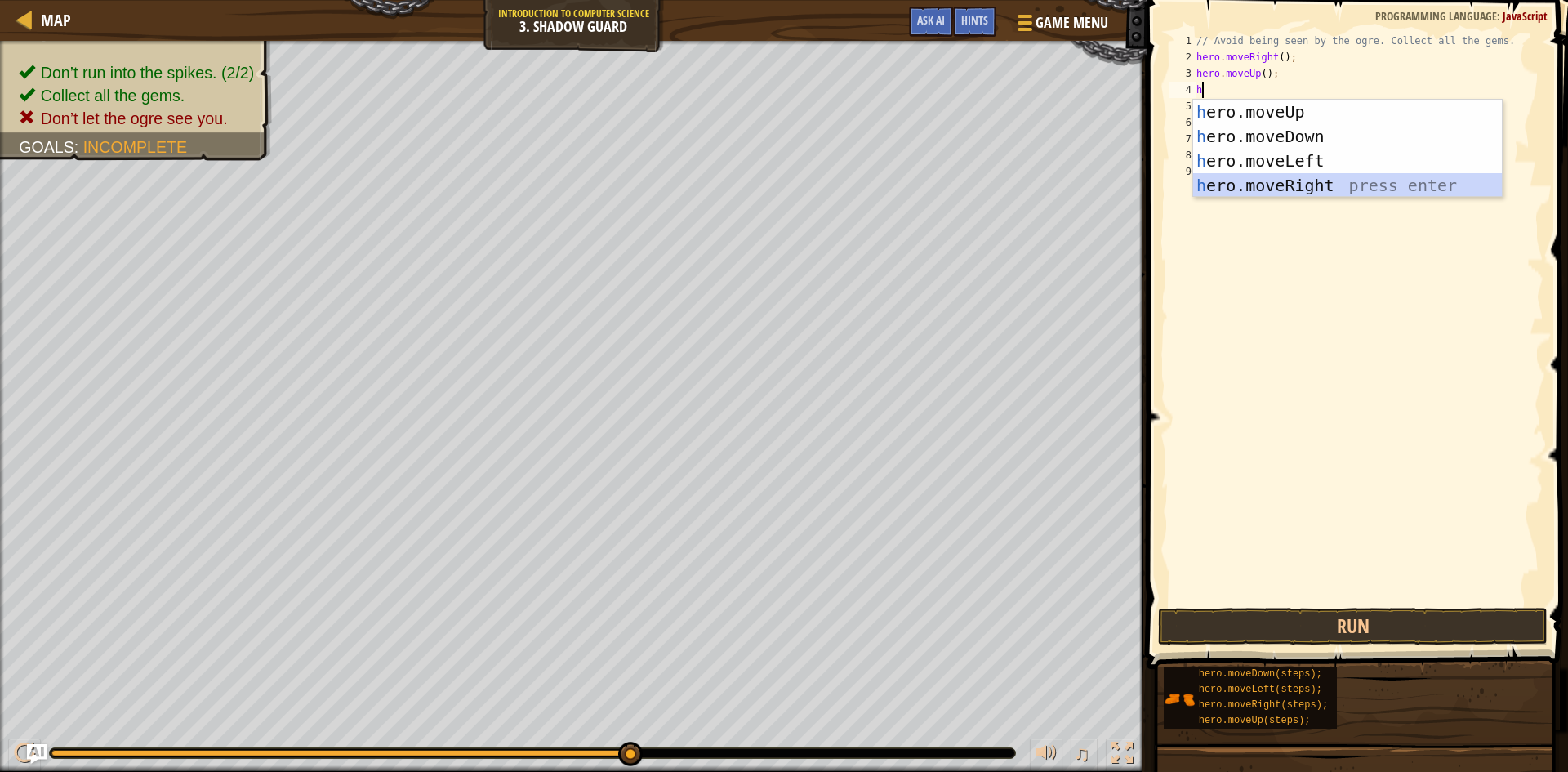
click at [1333, 188] on div "h ero.moveUp press enter h ero.moveDown press enter h ero.moveLeft press enter …" at bounding box center [1347, 172] width 309 height 147
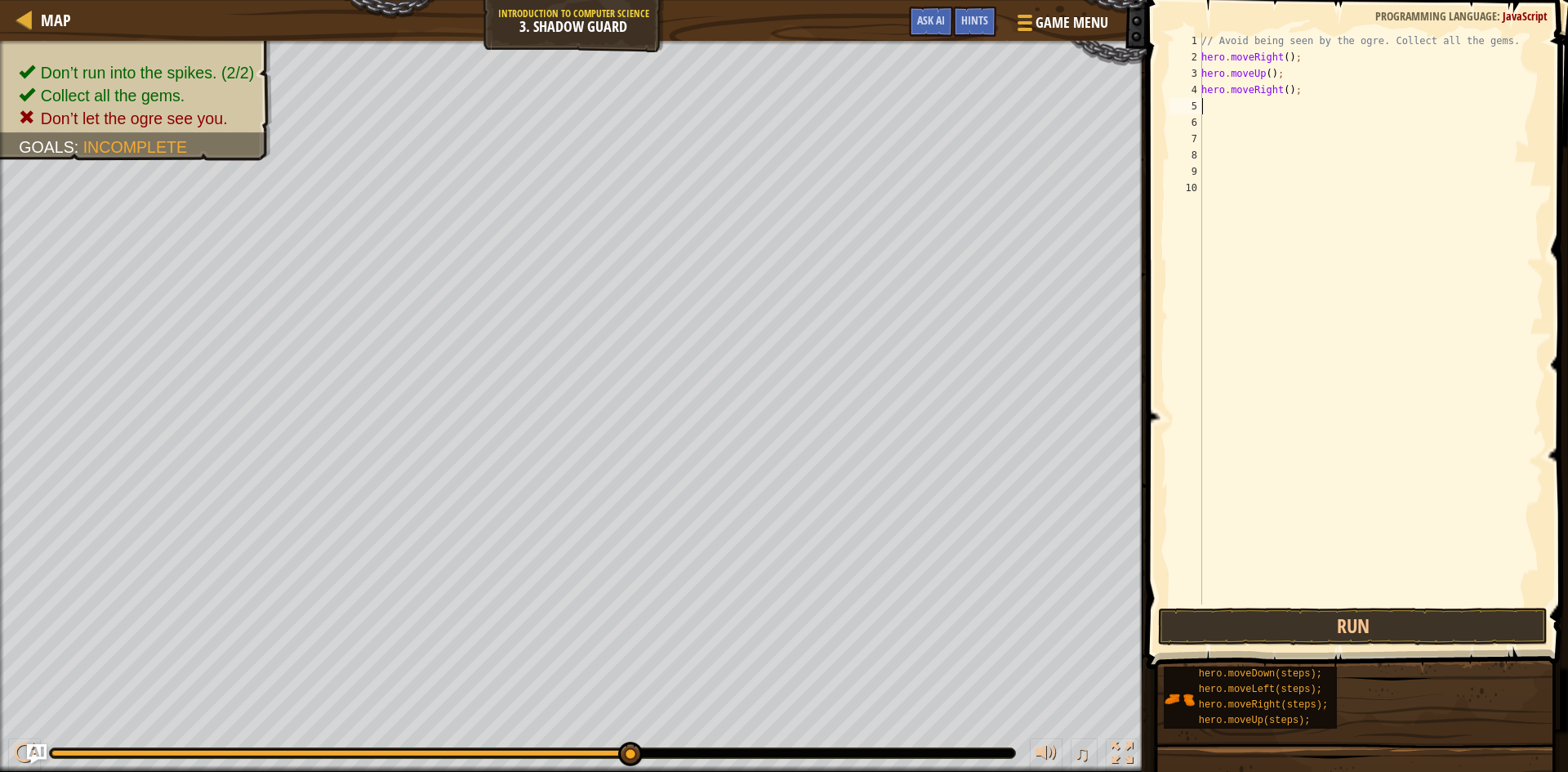
type textarea "h"
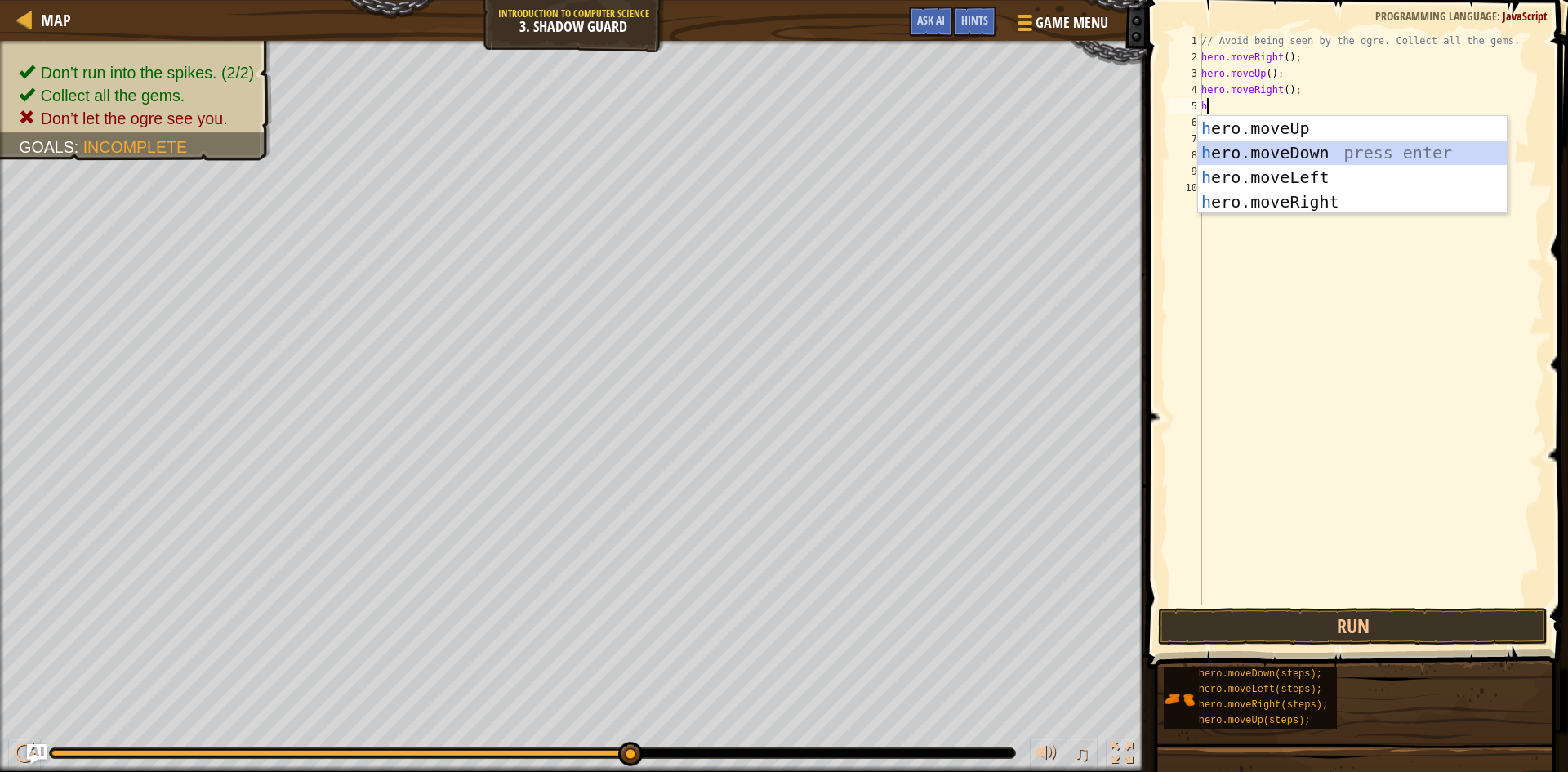
click at [1326, 149] on div "h ero.moveUp press enter h ero.moveDown press enter h ero.moveLeft press enter …" at bounding box center [1352, 188] width 309 height 147
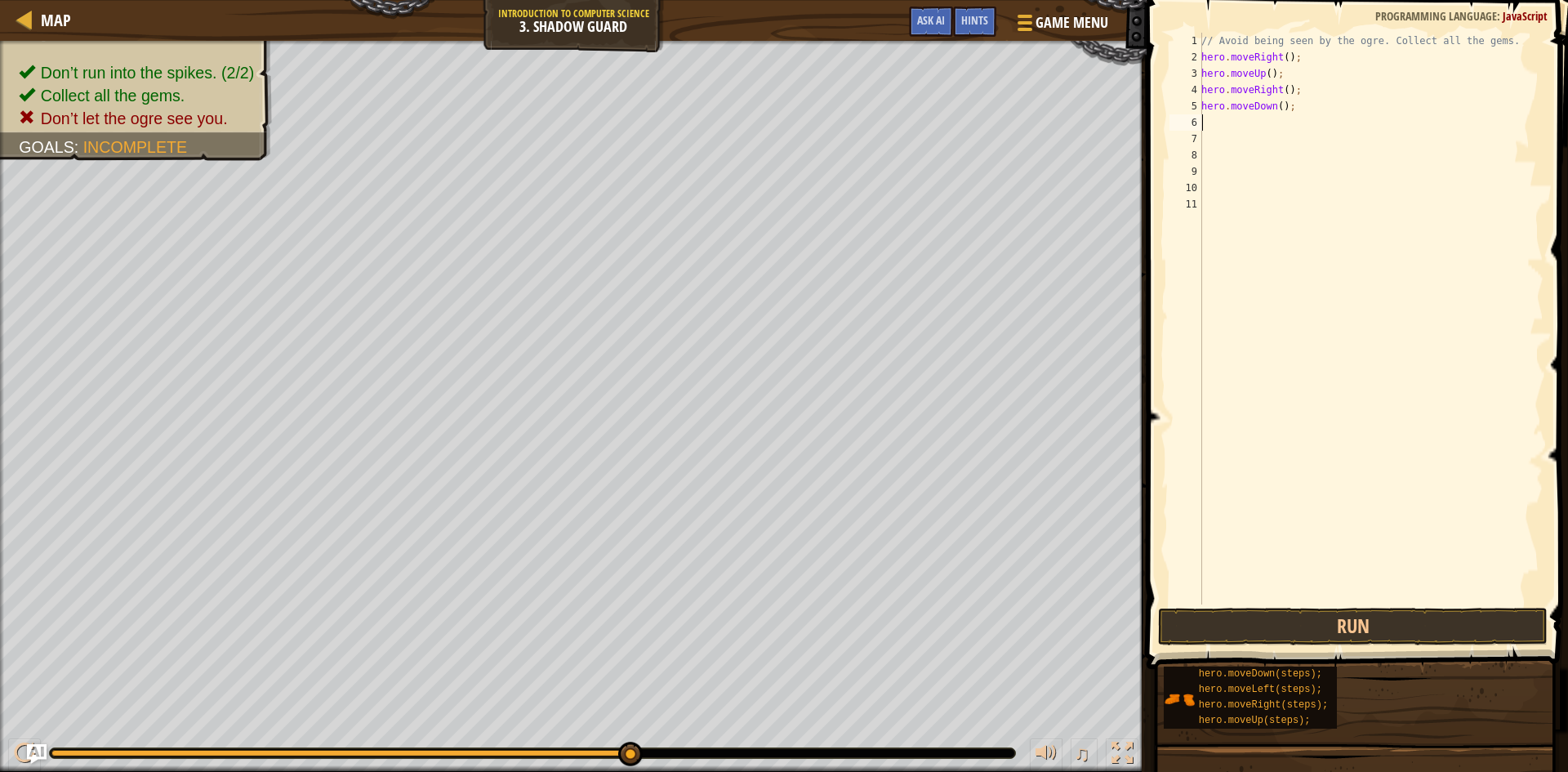
type textarea "h"
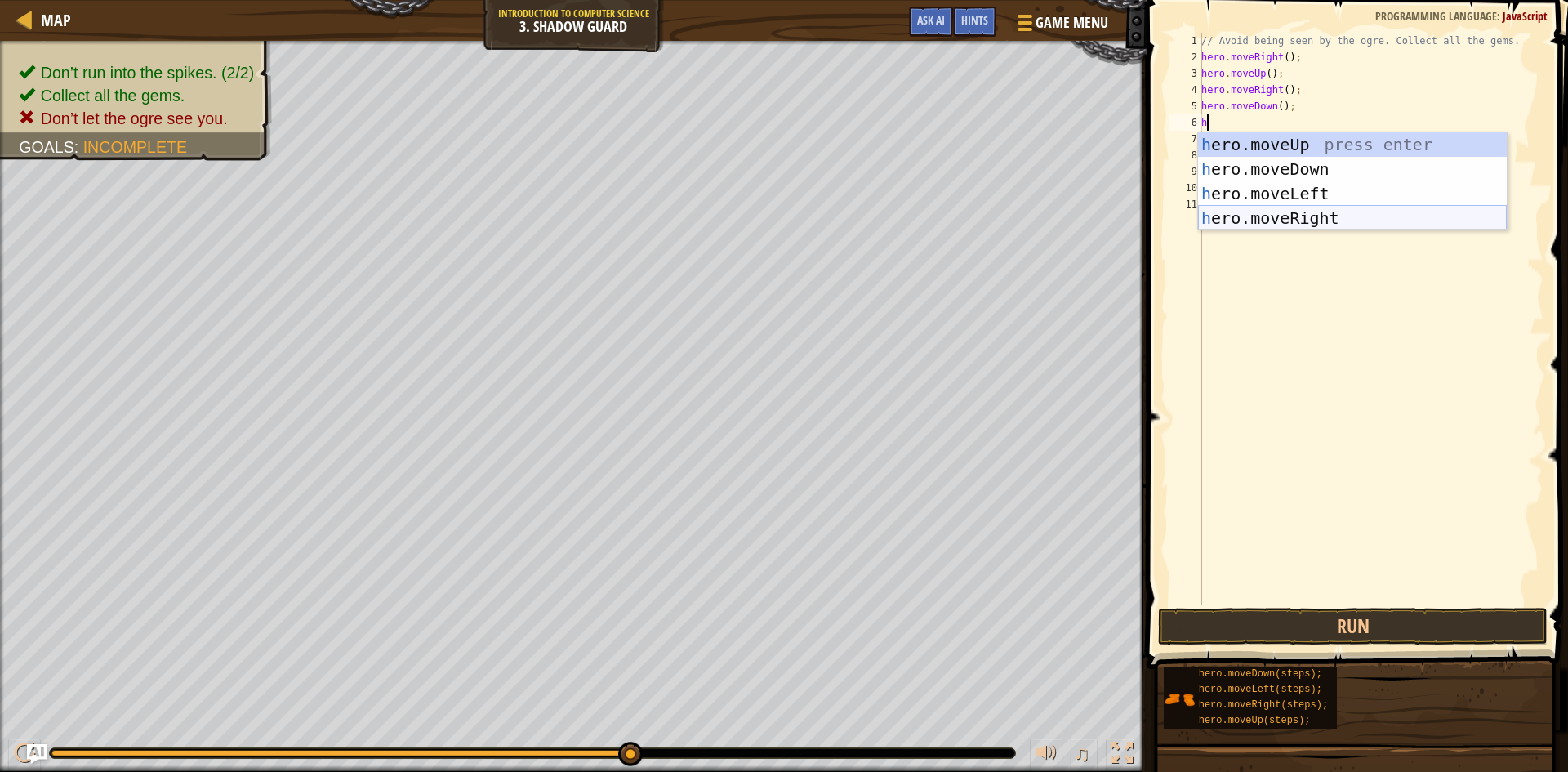
click at [1343, 211] on div "h ero.moveUp press enter h ero.moveDown press enter h ero.moveLeft press enter …" at bounding box center [1352, 205] width 309 height 147
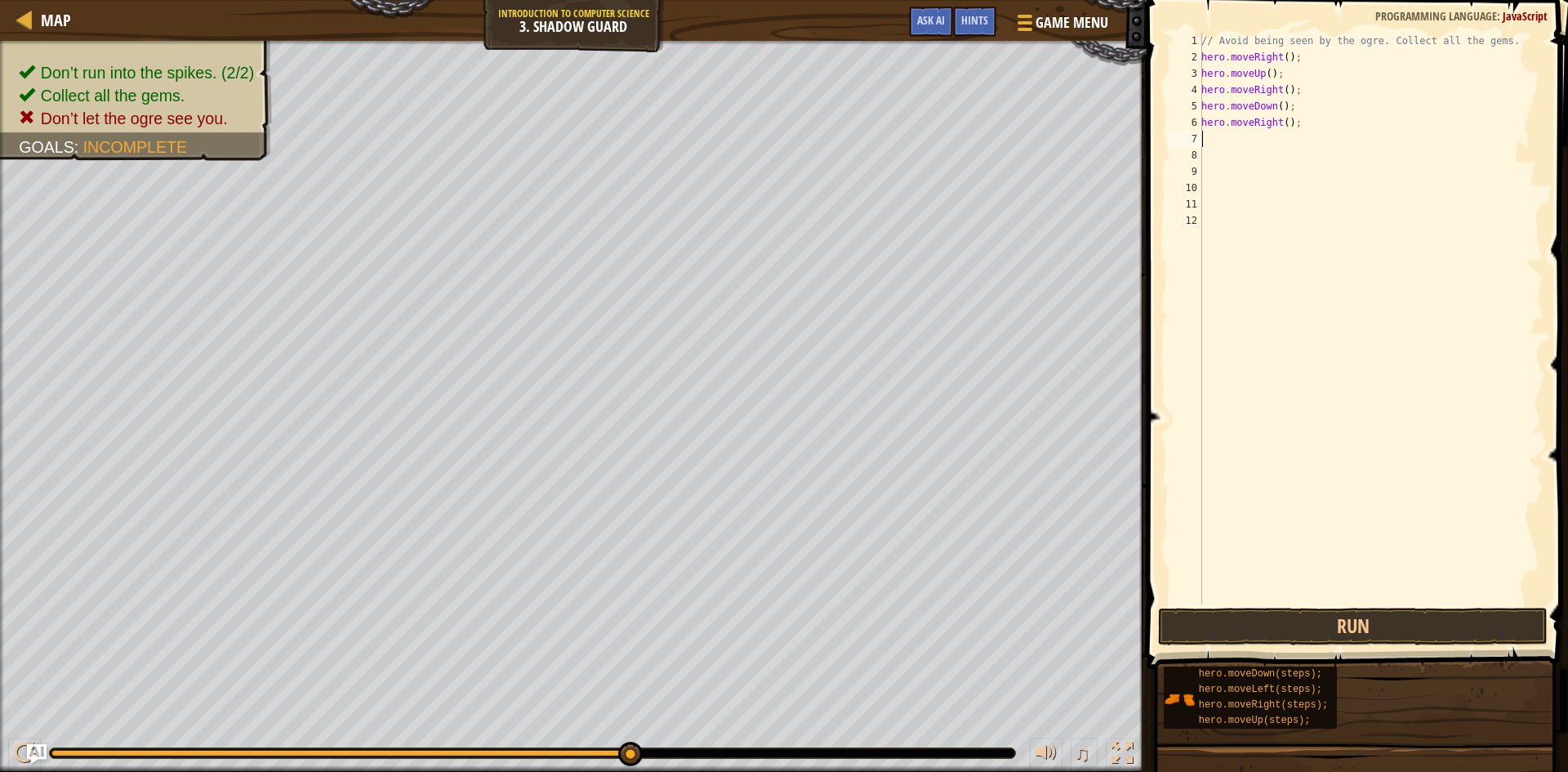
type textarea "h"
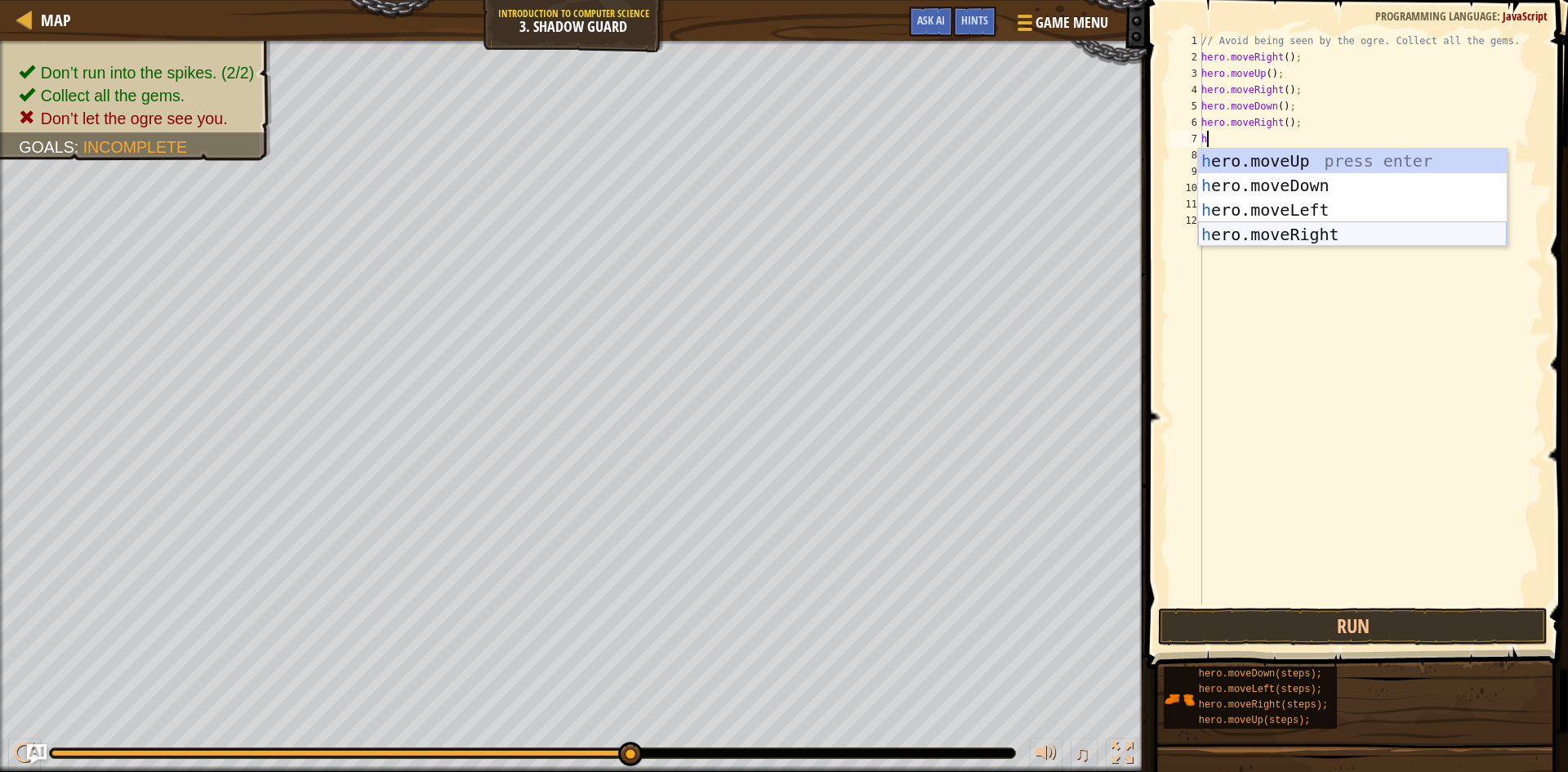
click at [1346, 226] on div "h ero.moveUp press enter h ero.moveDown press enter h ero.moveLeft press enter …" at bounding box center [1352, 221] width 309 height 147
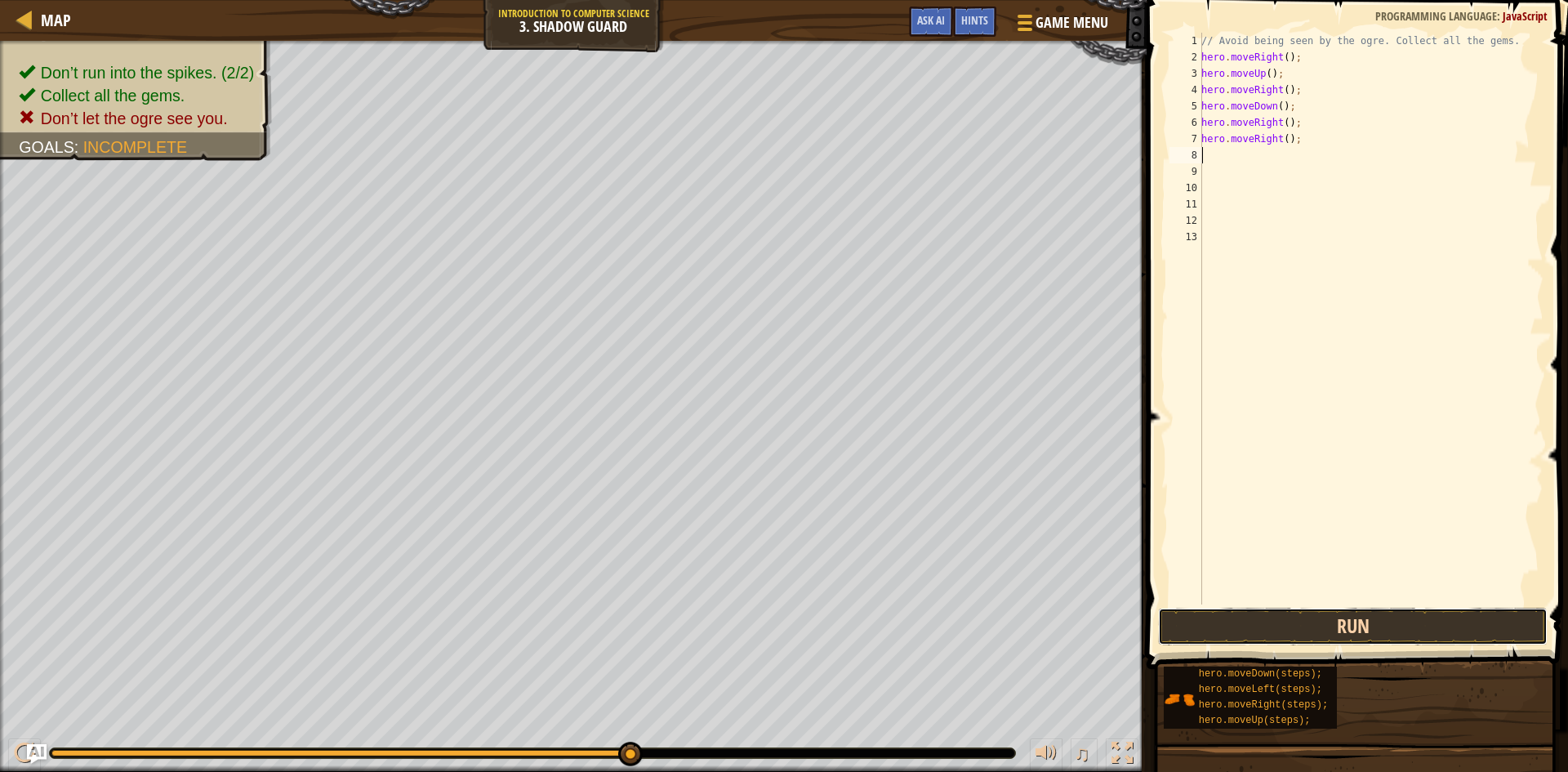
click at [1446, 615] on button "Run" at bounding box center [1353, 625] width 390 height 37
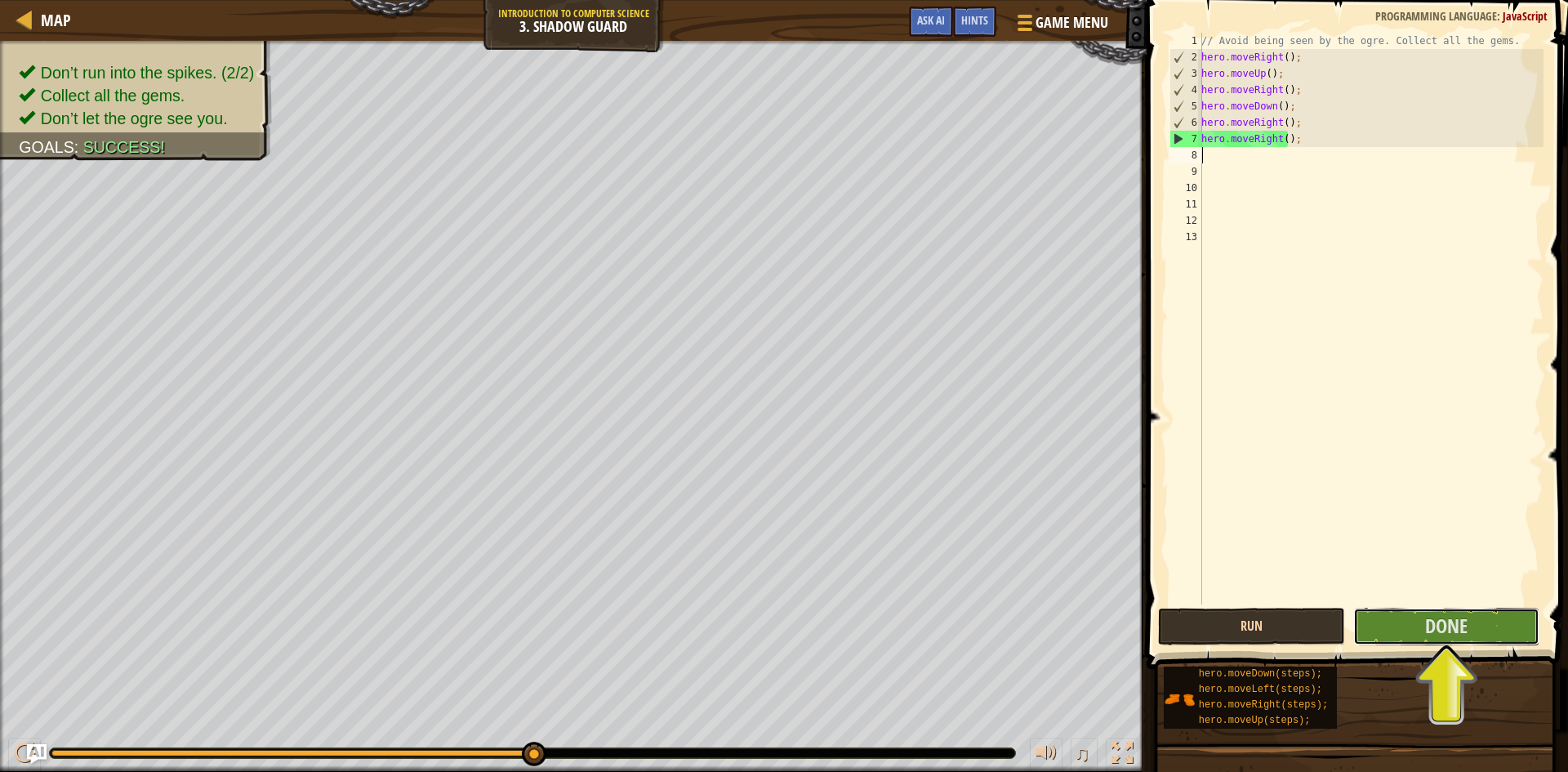
click at [1447, 615] on span "Done" at bounding box center [1446, 625] width 43 height 26
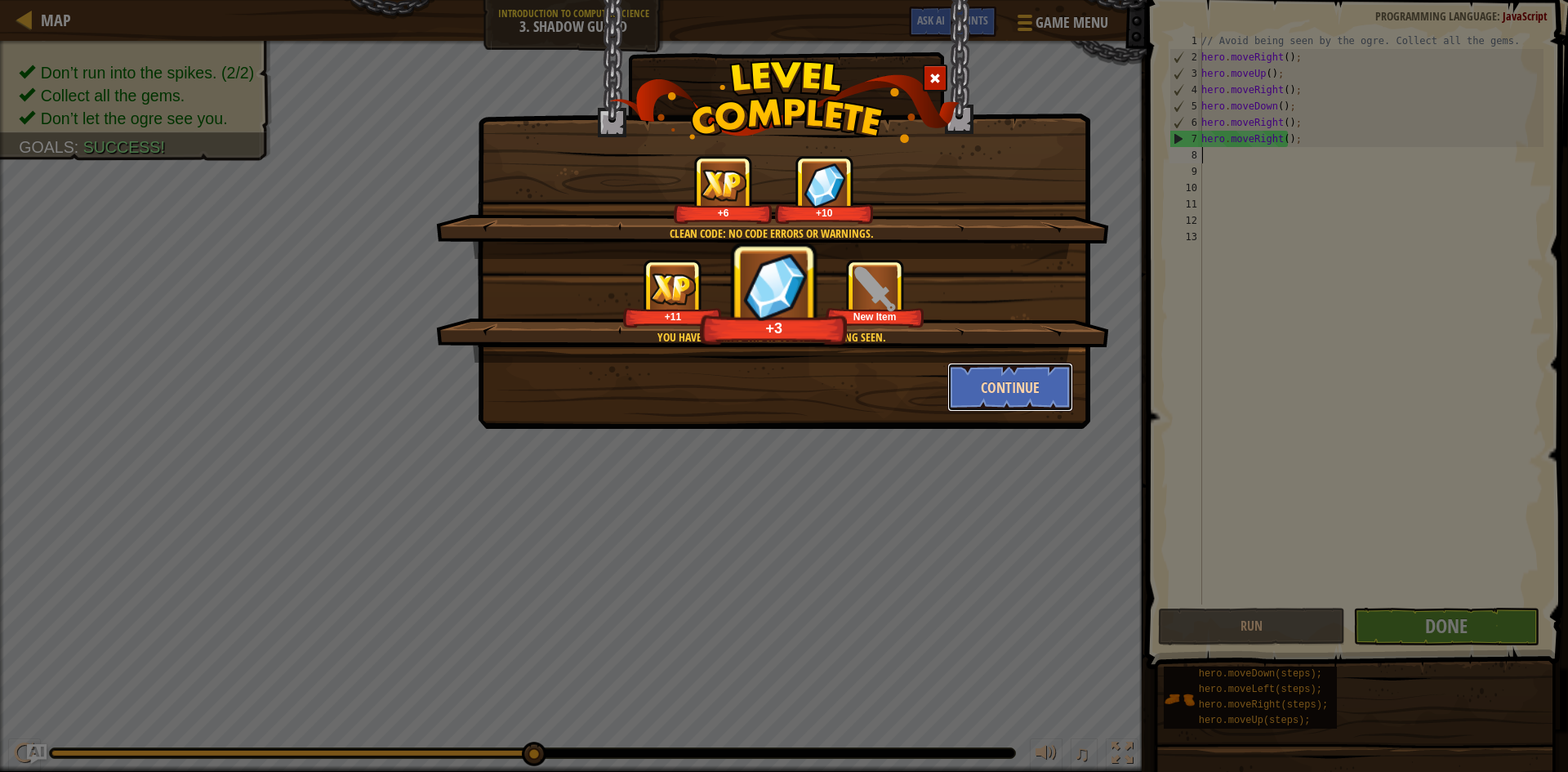
click at [967, 397] on button "Continue" at bounding box center [1010, 387] width 127 height 49
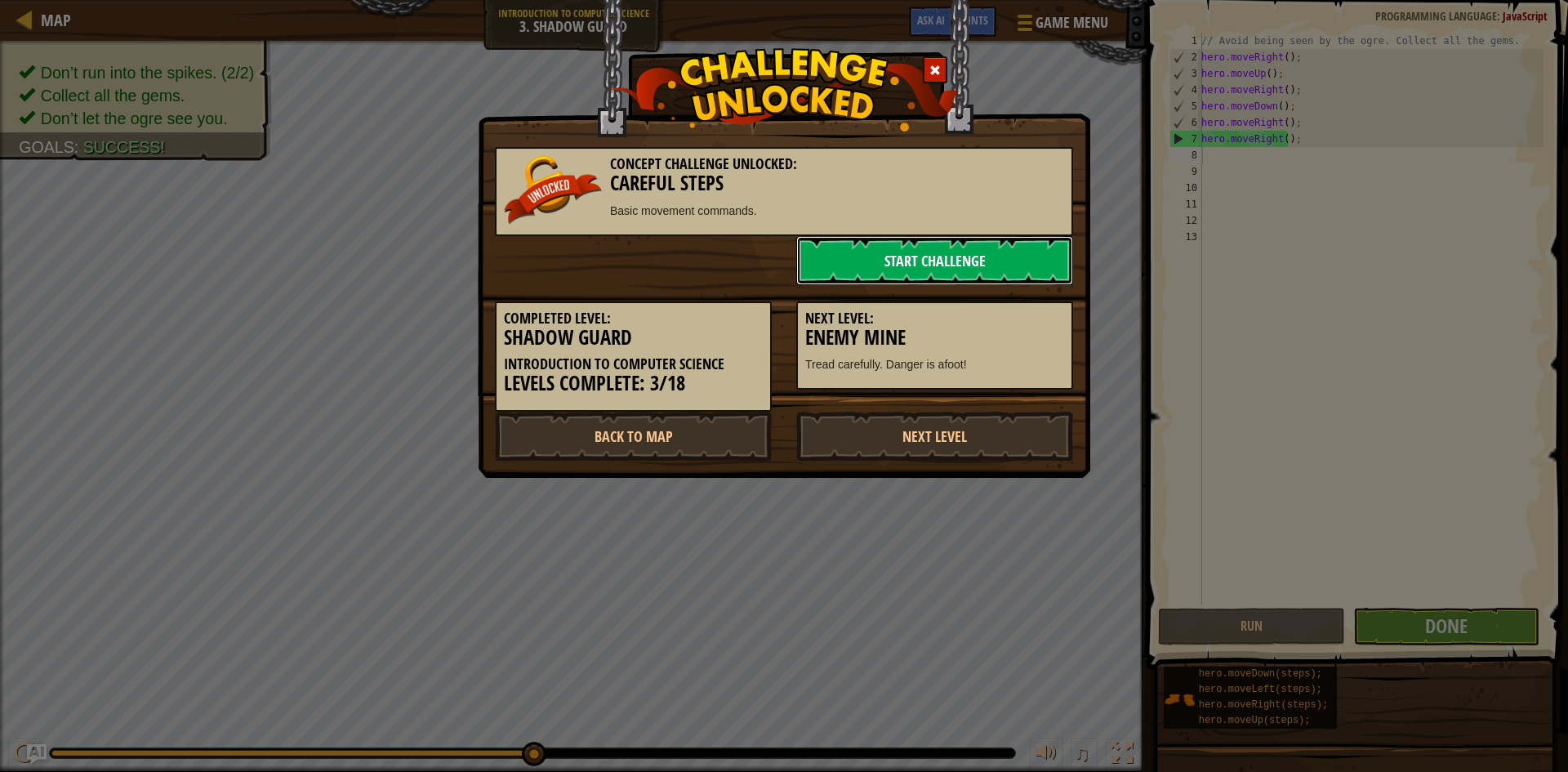
click at [908, 263] on link "Start Challenge" at bounding box center [935, 260] width 277 height 49
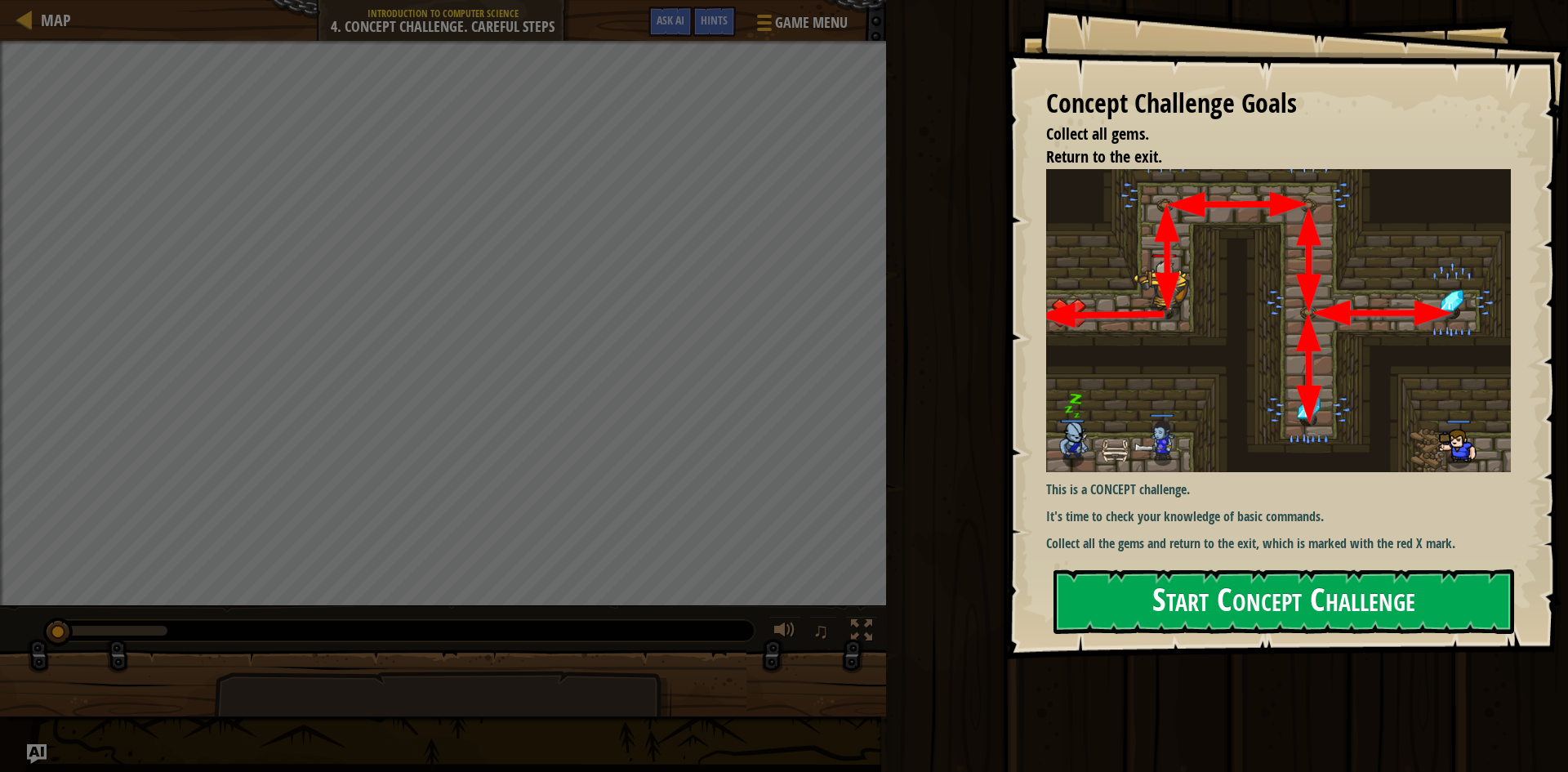
click at [1362, 602] on button "Start Concept Challenge" at bounding box center [1284, 601] width 461 height 65
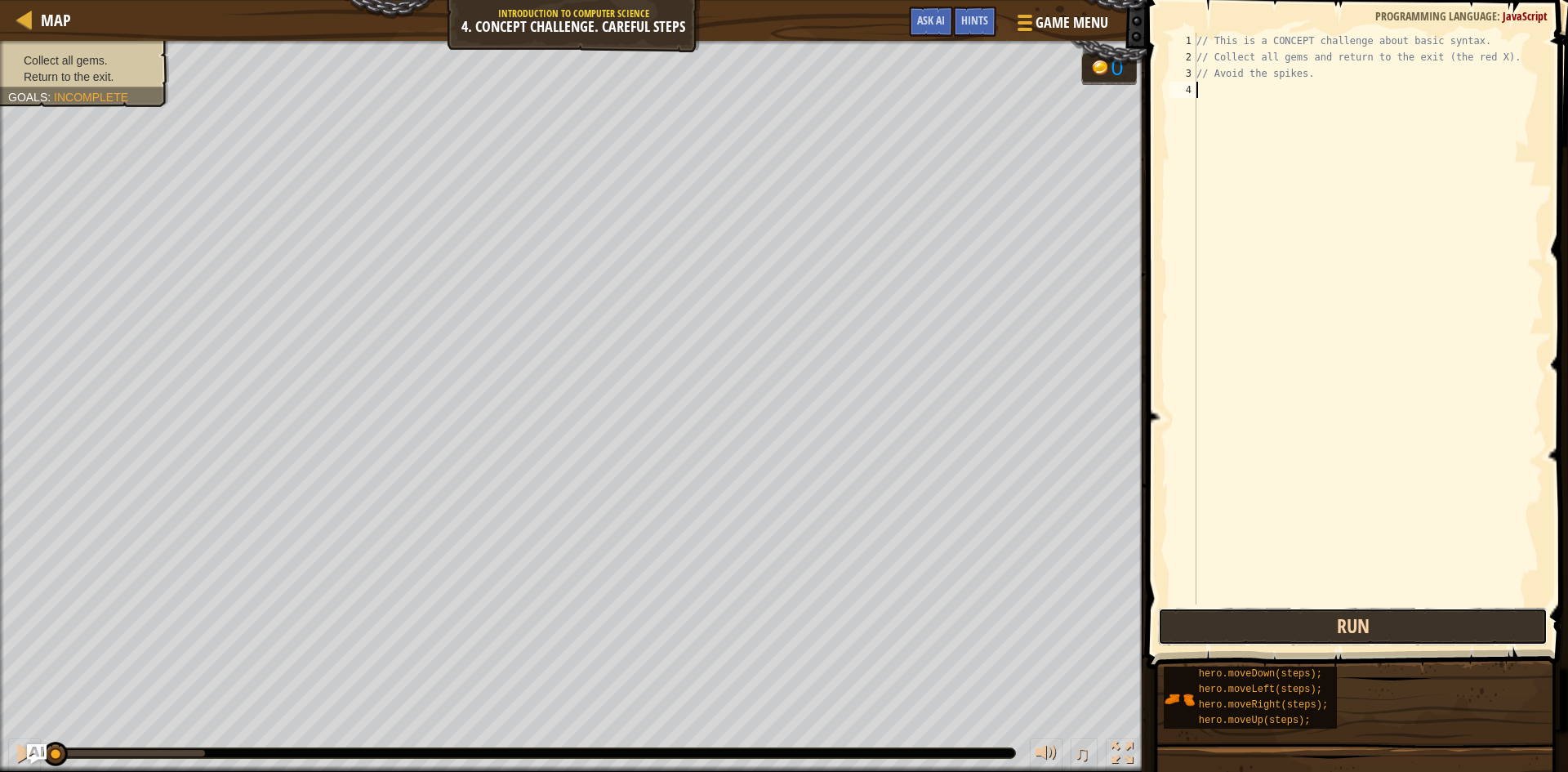
click at [1342, 632] on button "Run" at bounding box center [1353, 625] width 390 height 37
type textarea "h"
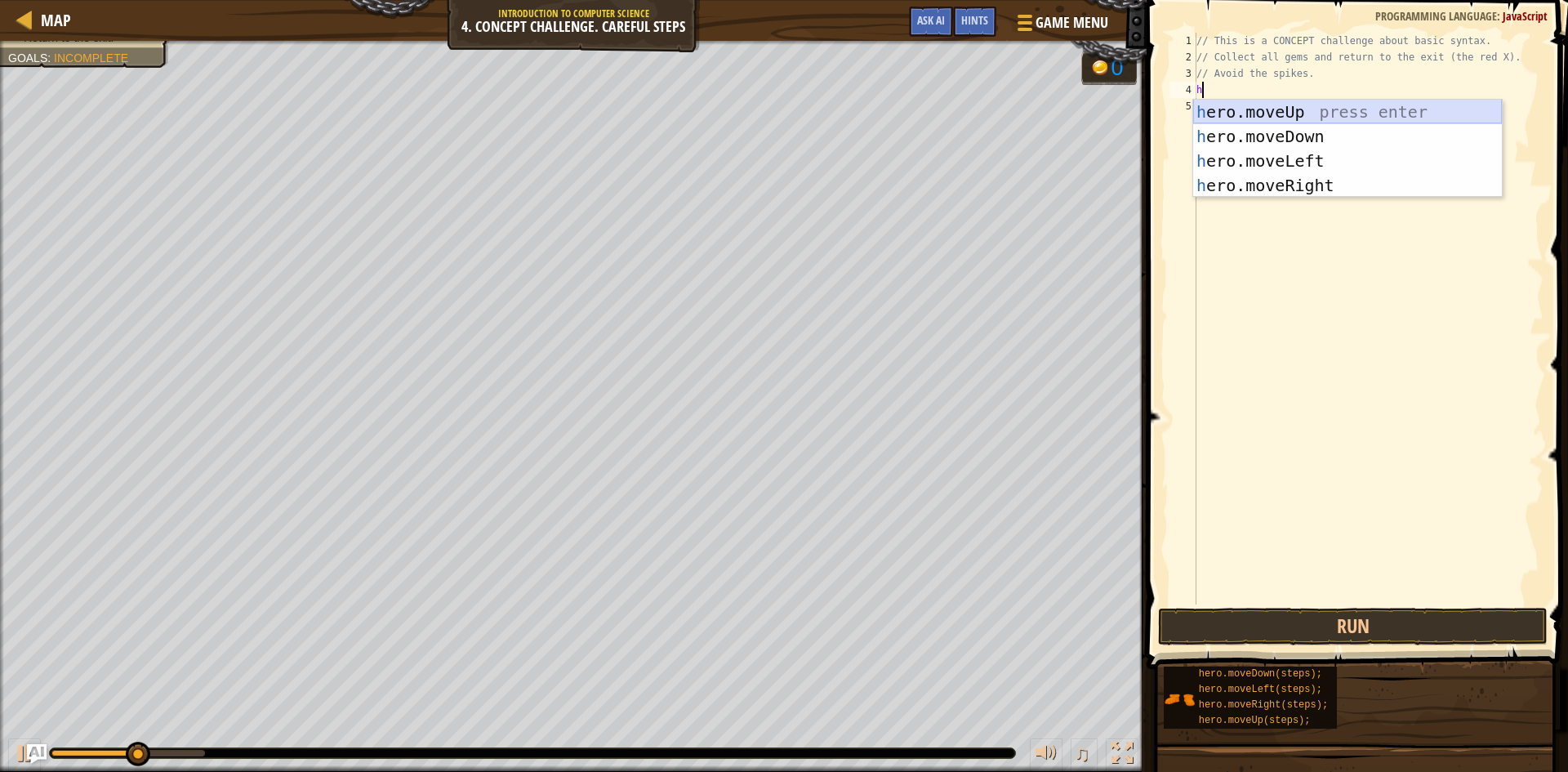
click at [1431, 119] on div "h ero.moveUp press enter h ero.moveDown press enter h ero.moveLeft press enter …" at bounding box center [1347, 172] width 309 height 147
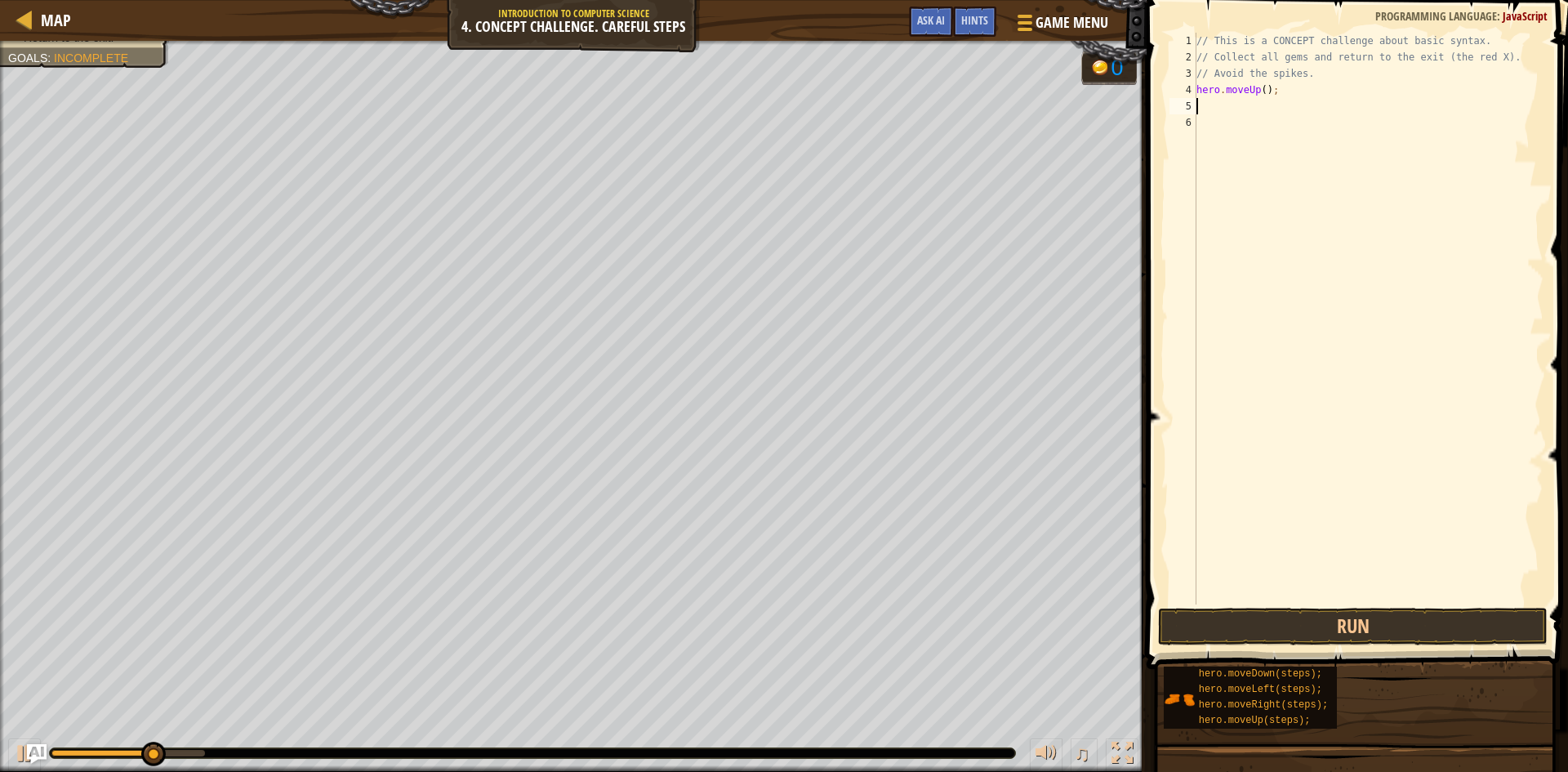
type textarea "h"
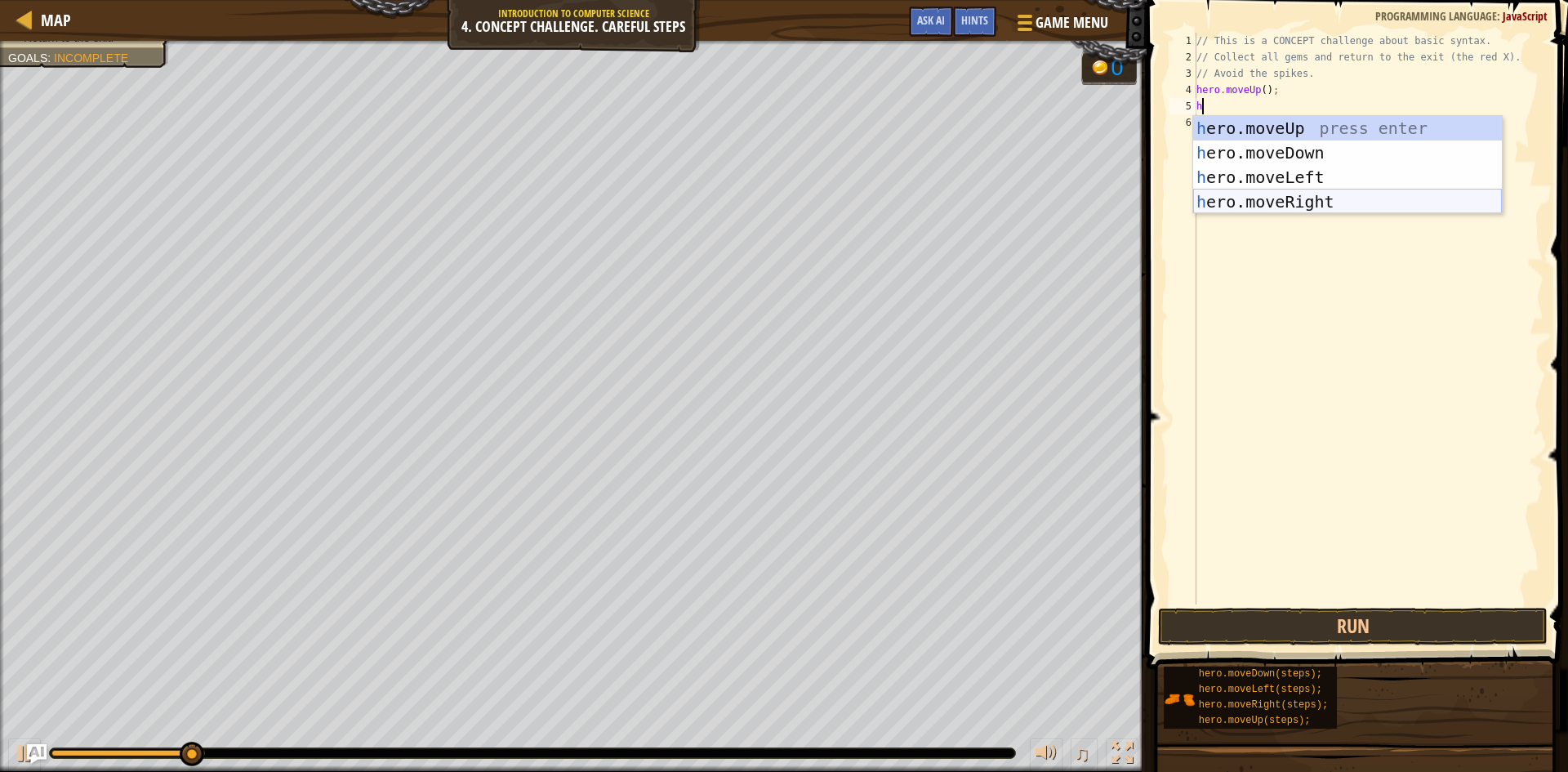
click at [1399, 197] on div "h ero.moveUp press enter h ero.moveDown press enter h ero.moveLeft press enter …" at bounding box center [1347, 188] width 309 height 147
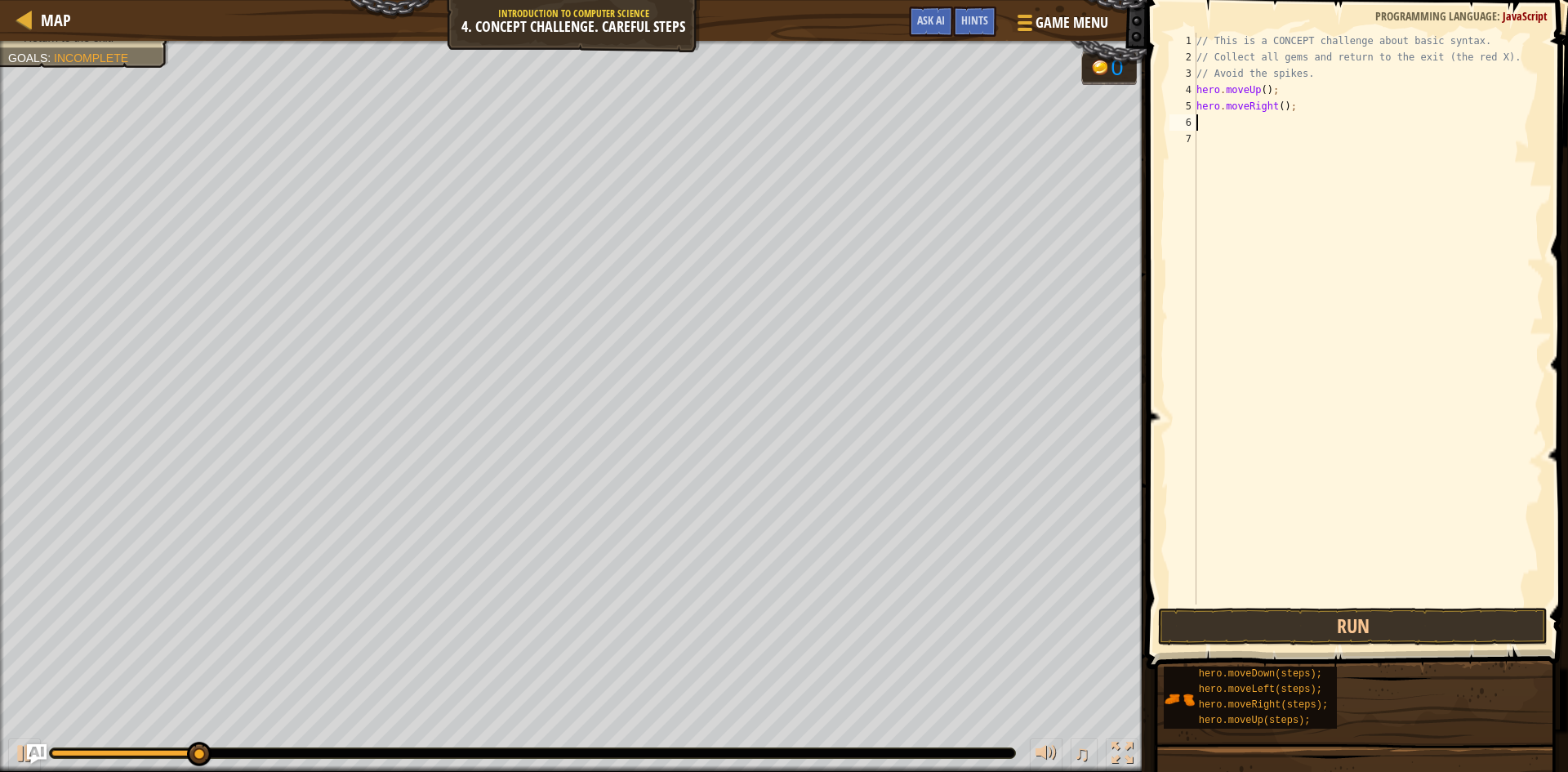
type textarea "h"
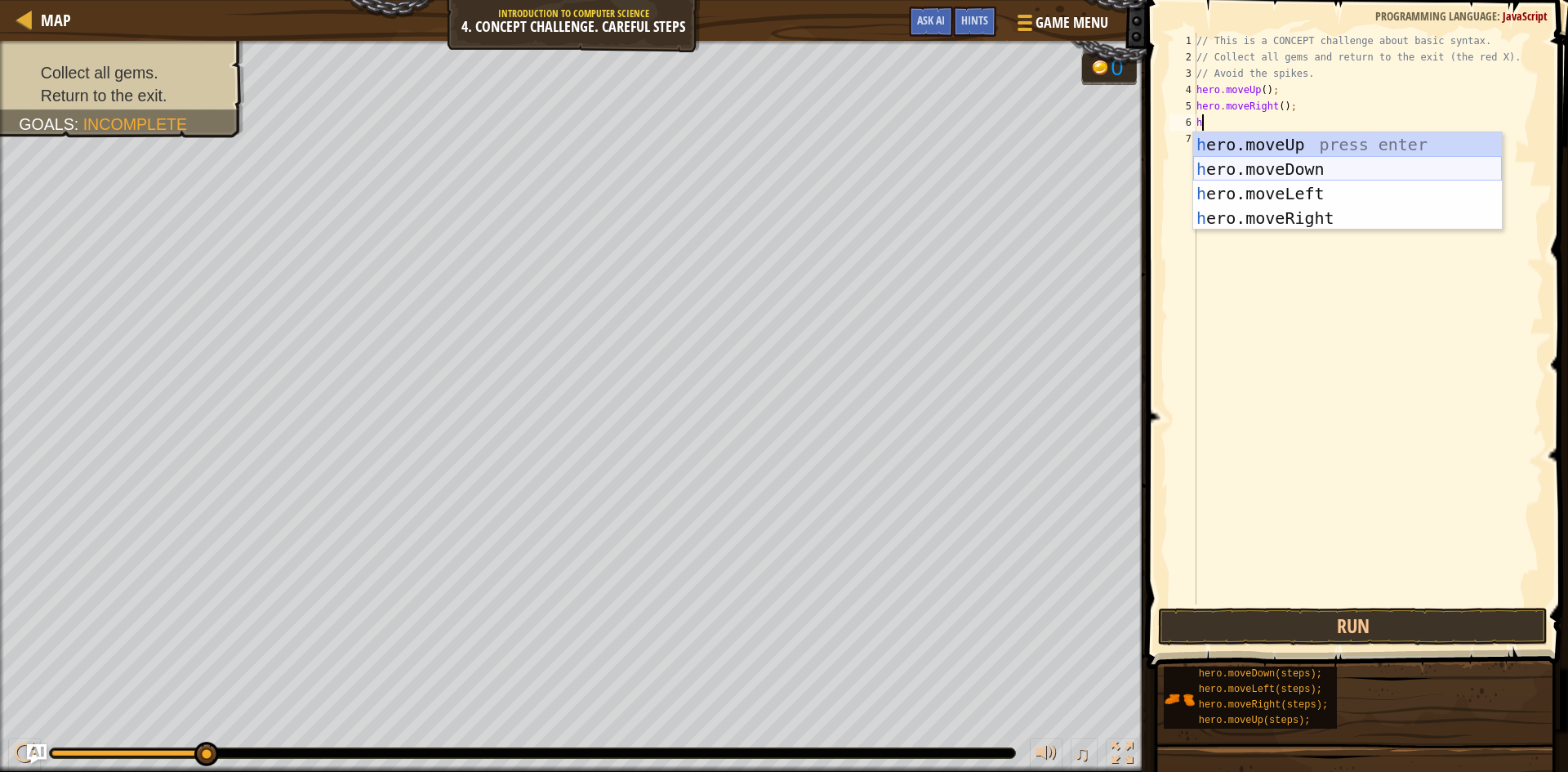
click at [1400, 168] on div "h ero.moveUp press enter h ero.moveDown press enter h ero.moveLeft press enter …" at bounding box center [1347, 205] width 309 height 147
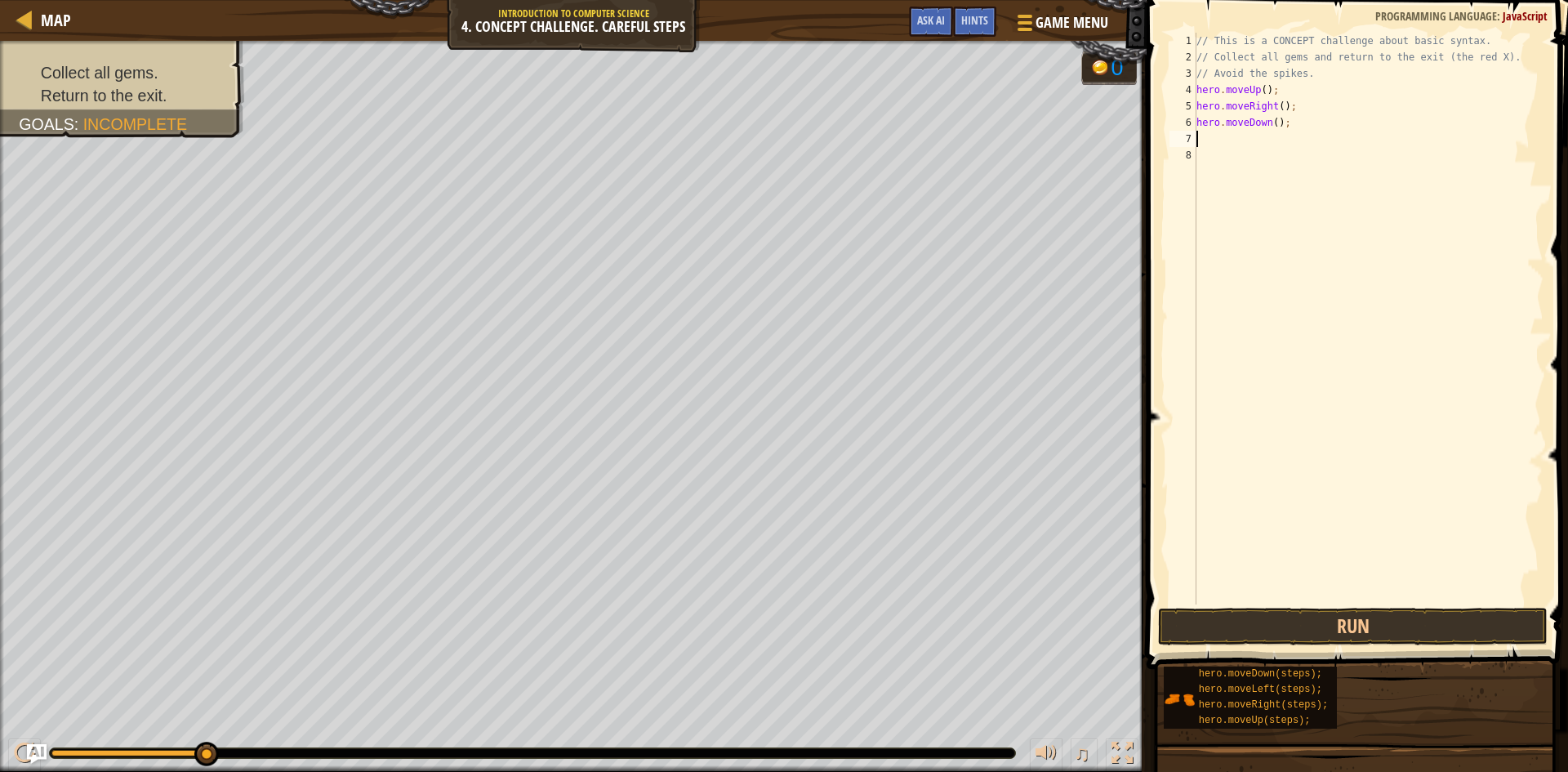
type textarea "h"
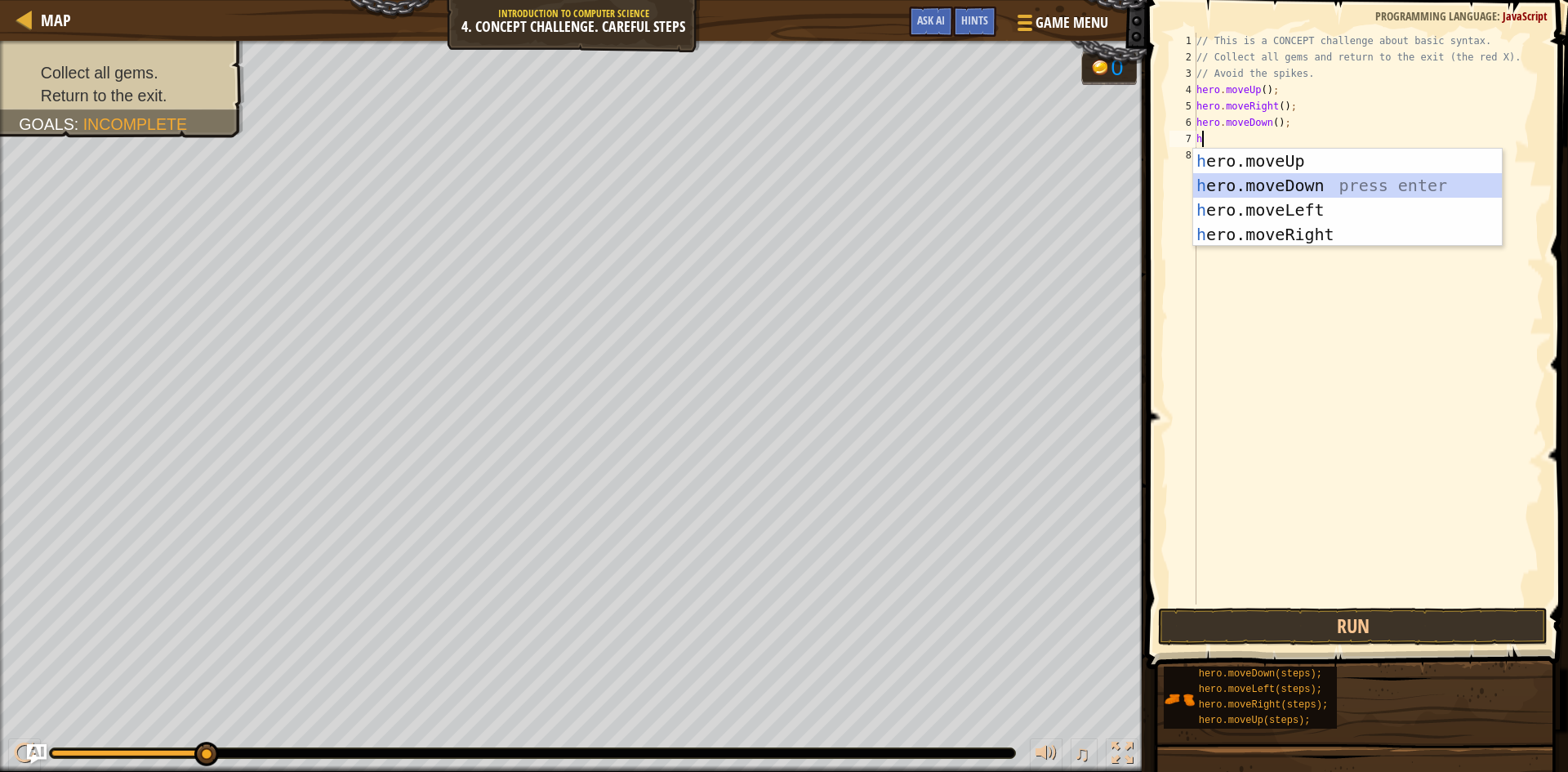
click at [1407, 186] on div "h ero.moveUp press enter h ero.moveDown press enter h ero.moveLeft press enter …" at bounding box center [1347, 221] width 309 height 147
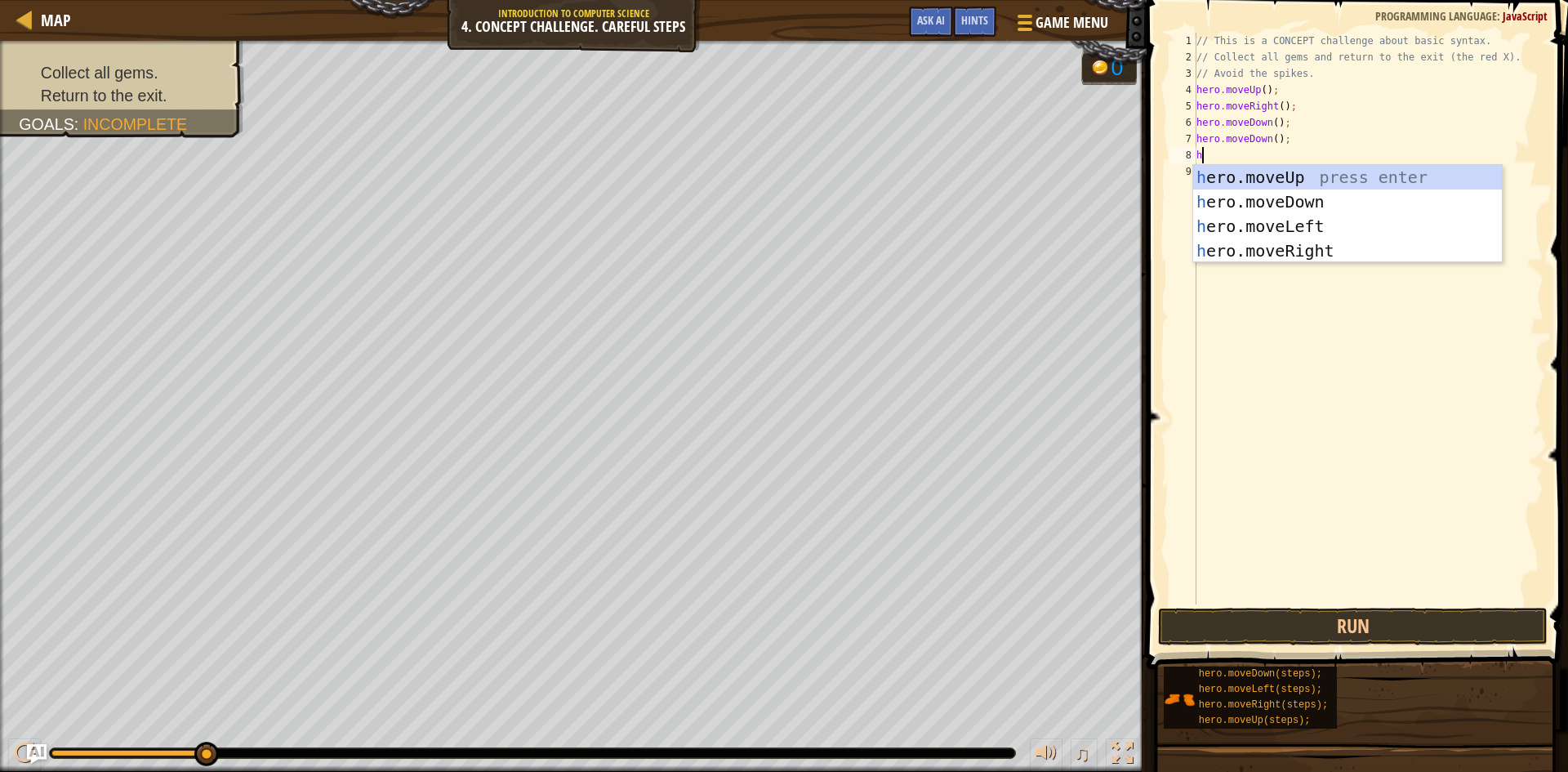
type textarea "h"
click at [1395, 184] on div "h ero.moveUp press enter h ero.moveDown press enter h ero.moveLeft press enter …" at bounding box center [1347, 238] width 309 height 147
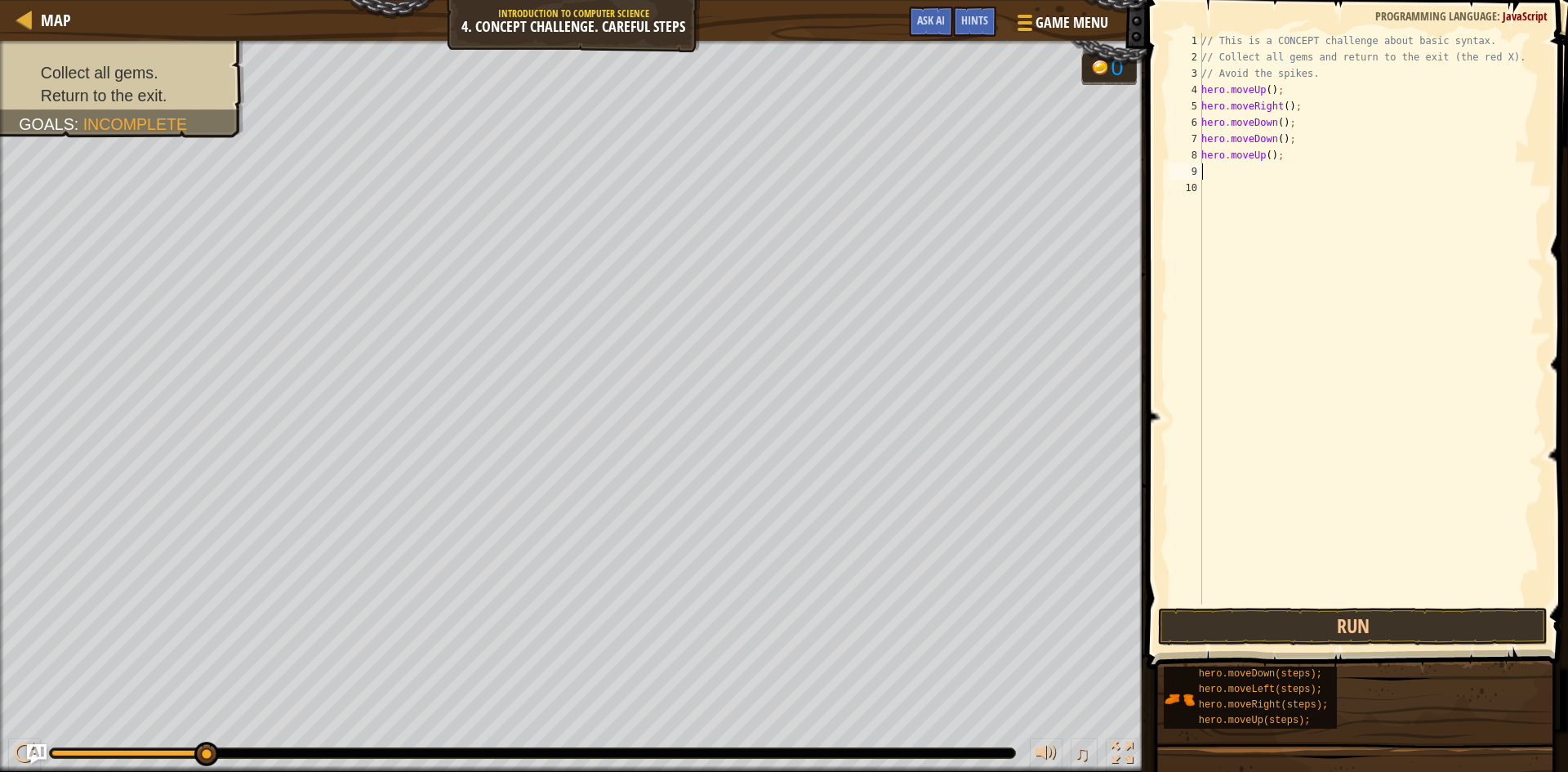
type textarea "h"
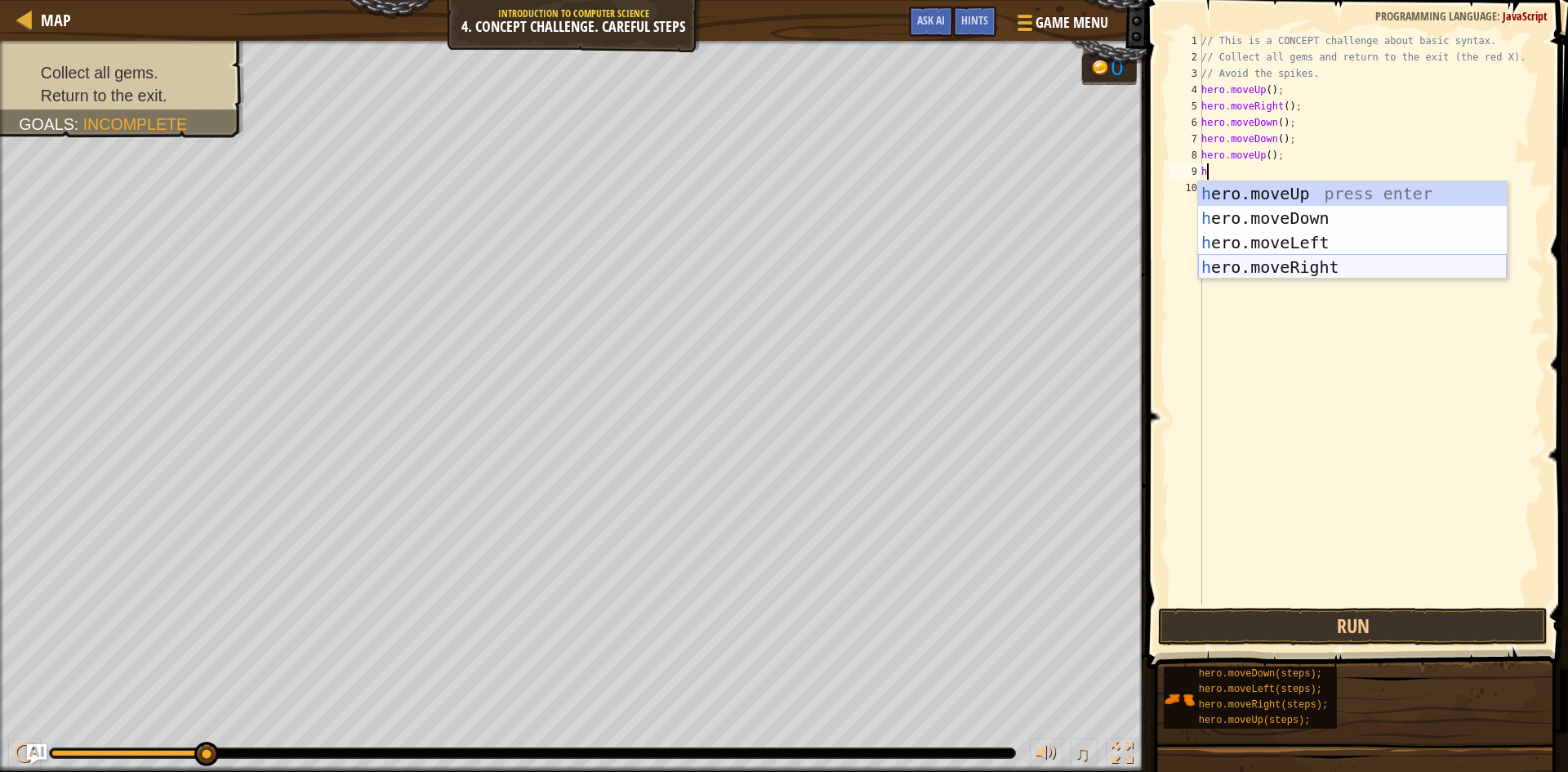
click at [1403, 276] on div "h ero.moveUp press enter h ero.moveDown press enter h ero.moveLeft press enter …" at bounding box center [1352, 254] width 309 height 147
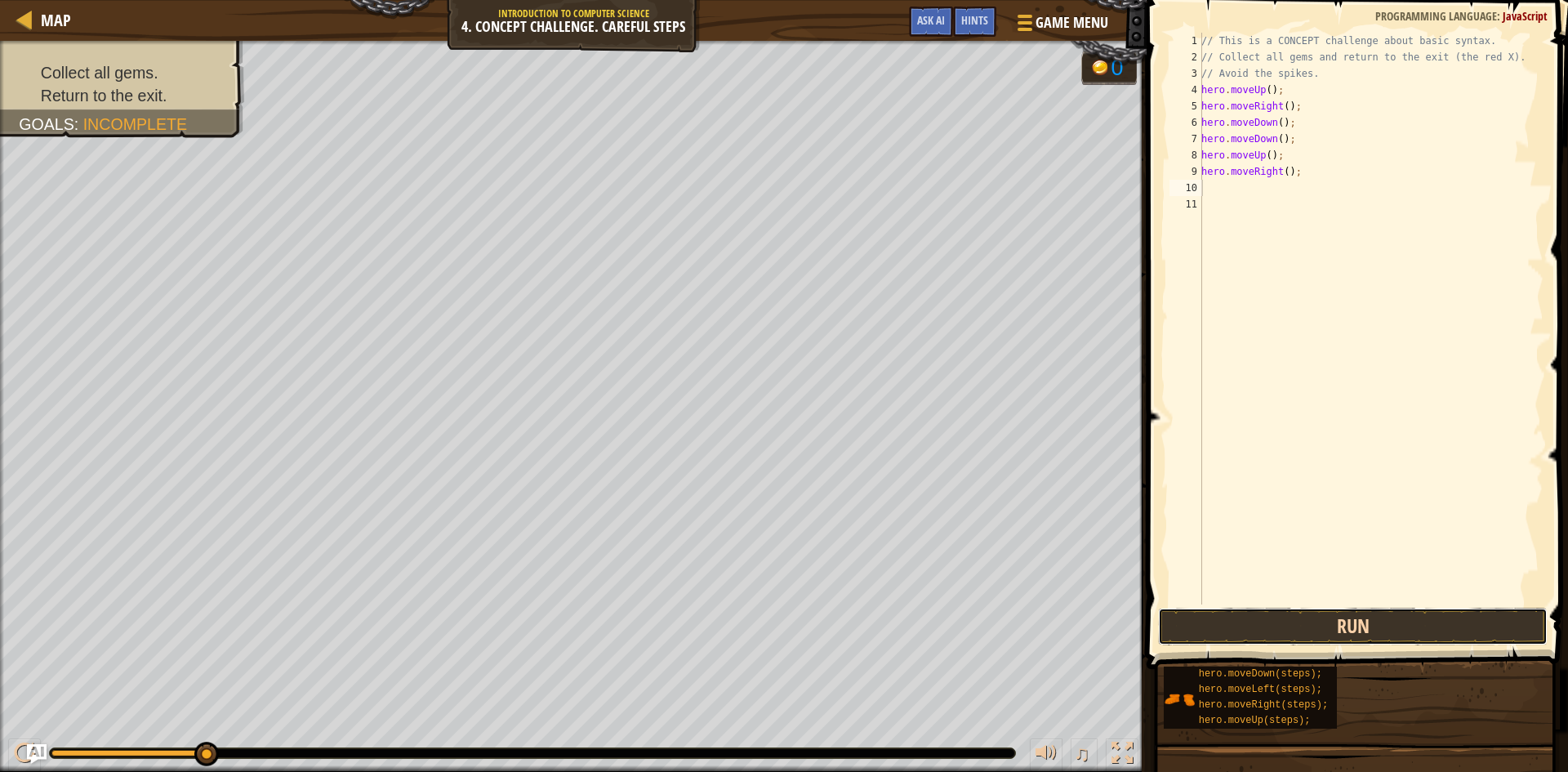
click at [1386, 626] on button "Run" at bounding box center [1353, 625] width 390 height 37
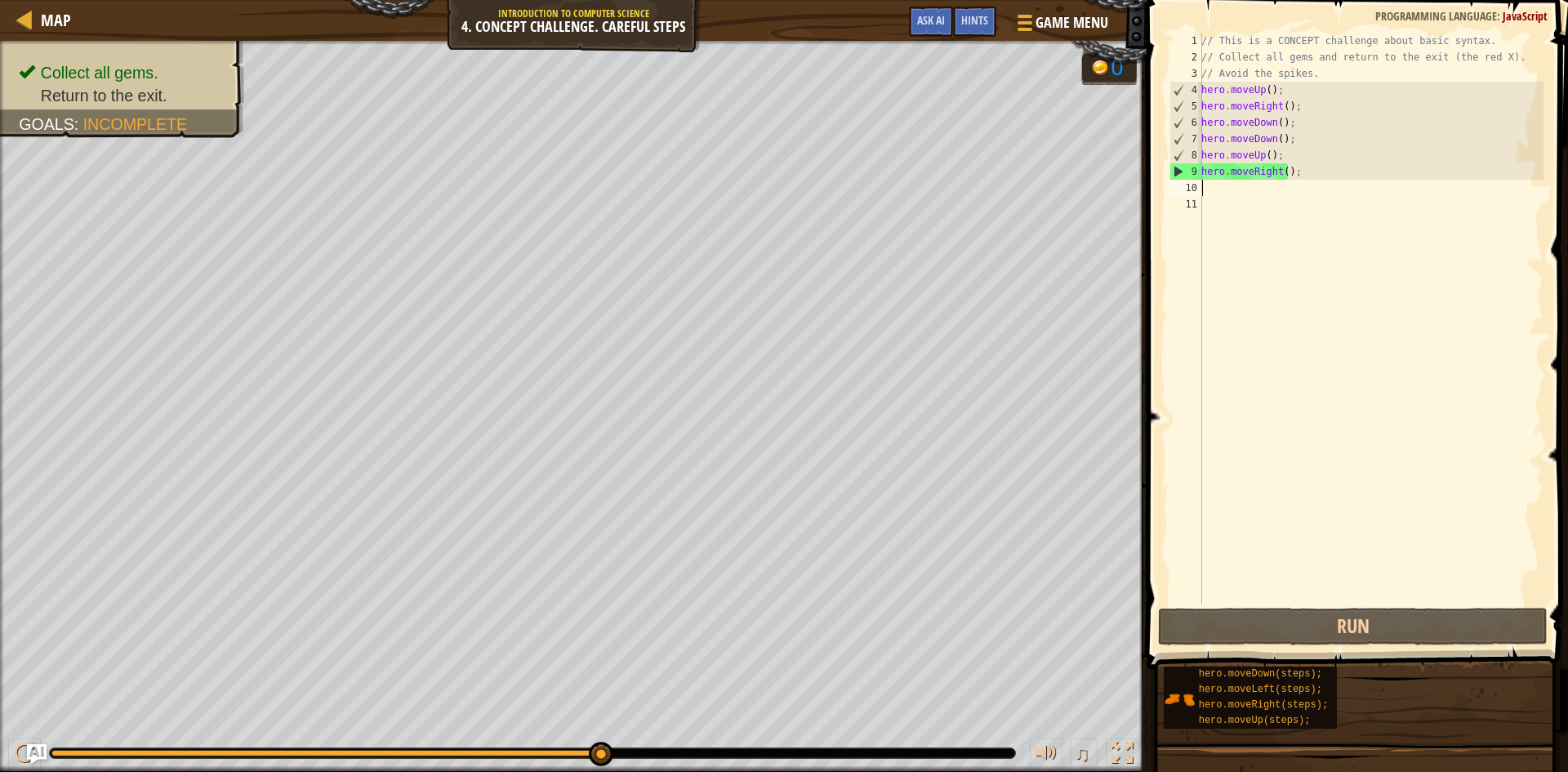
type textarea "h"
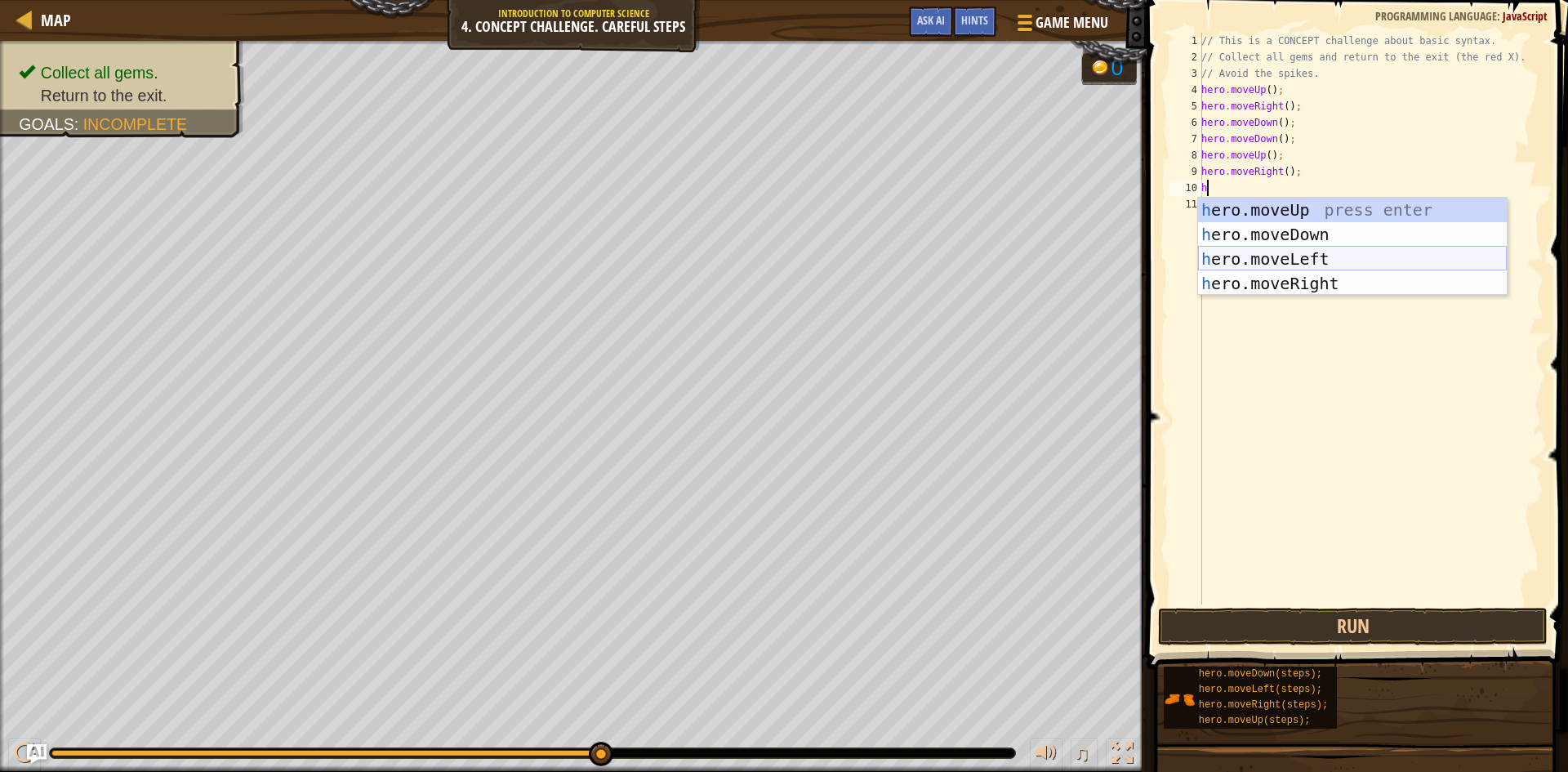
click at [1262, 259] on div "h ero.moveUp press enter h ero.moveDown press enter h ero.moveLeft press enter …" at bounding box center [1352, 270] width 309 height 147
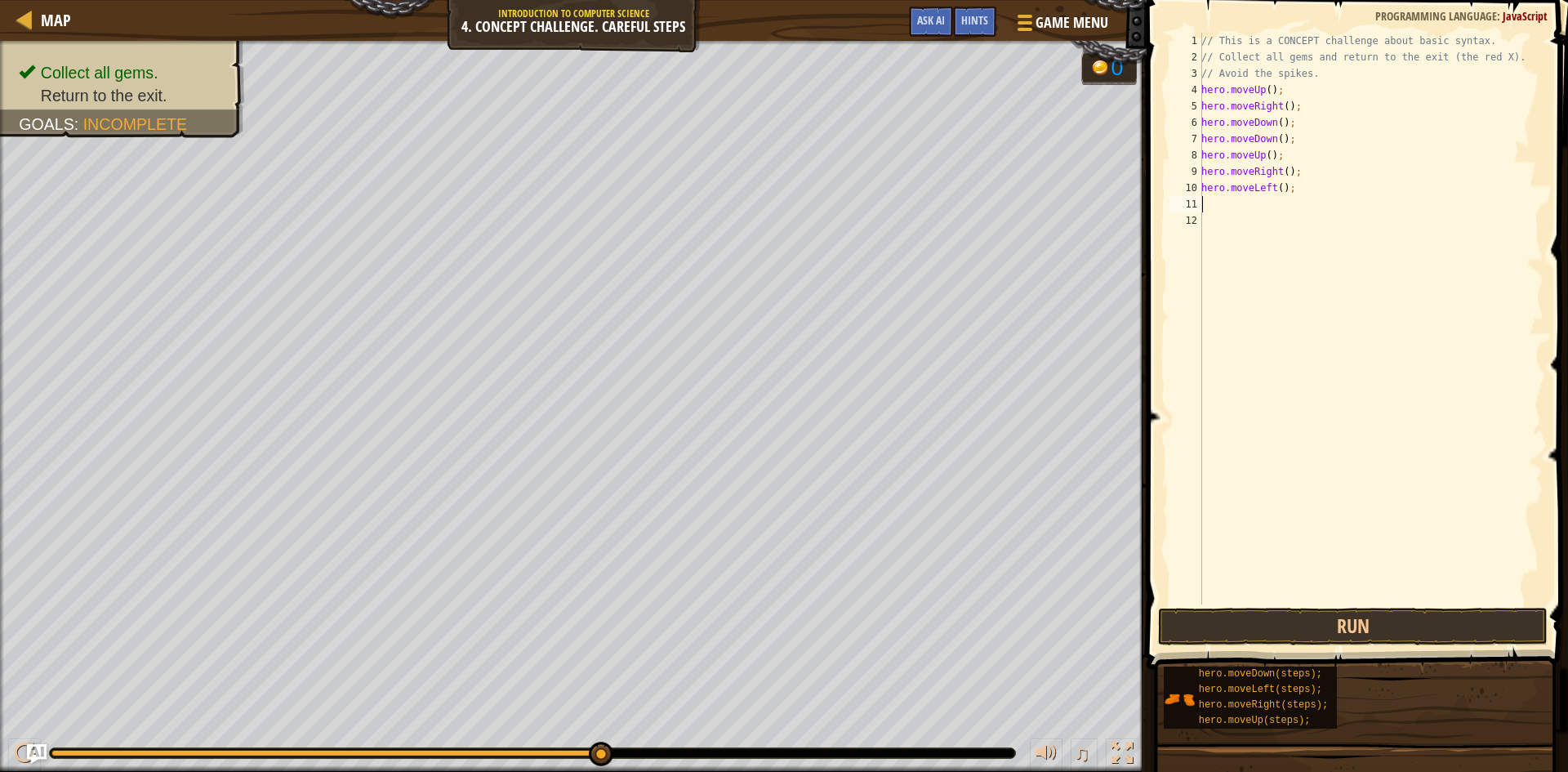
type textarea "h"
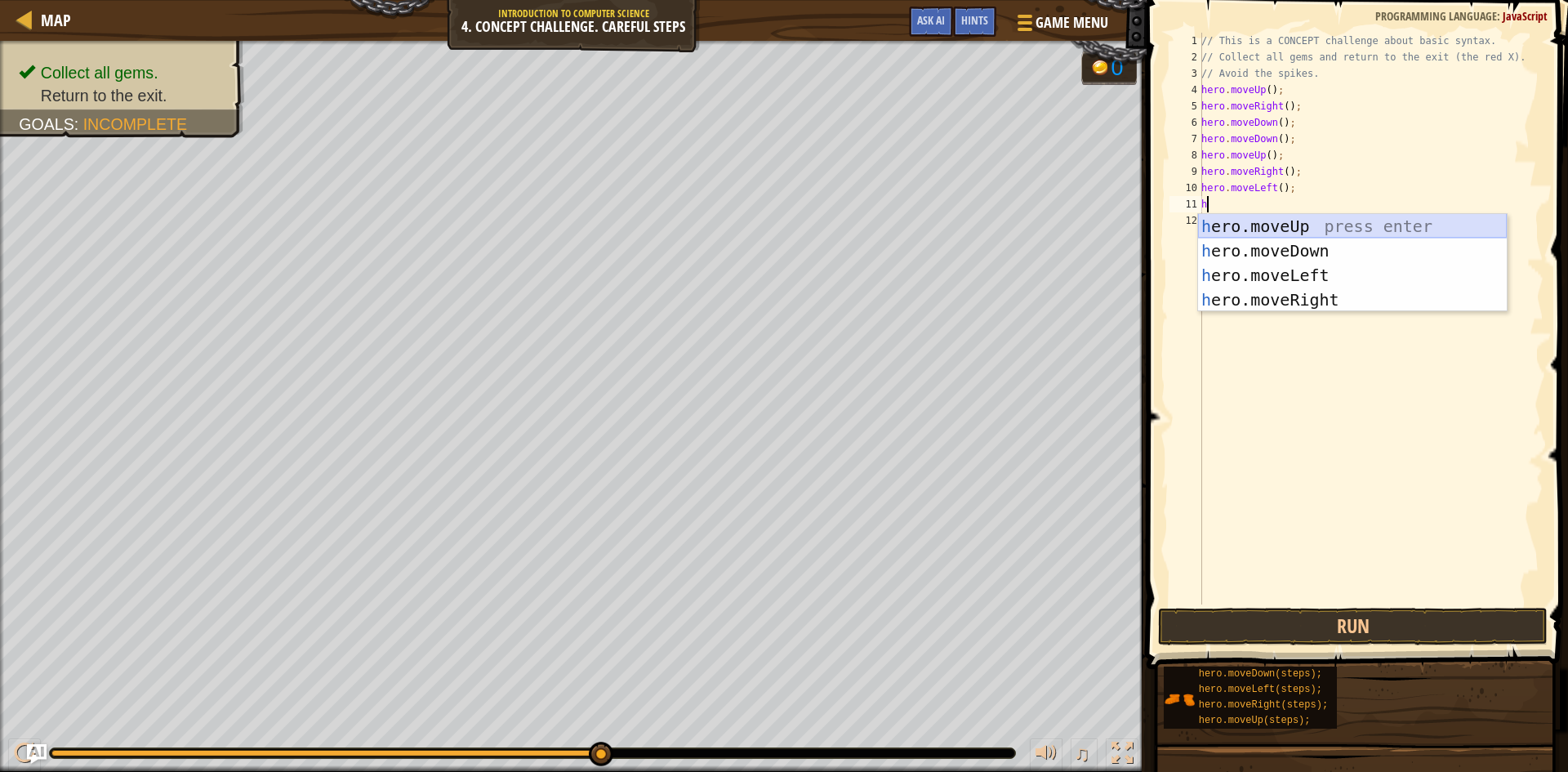
click at [1252, 226] on div "h ero.moveUp press enter h ero.moveDown press enter h ero.moveLeft press enter …" at bounding box center [1352, 287] width 309 height 147
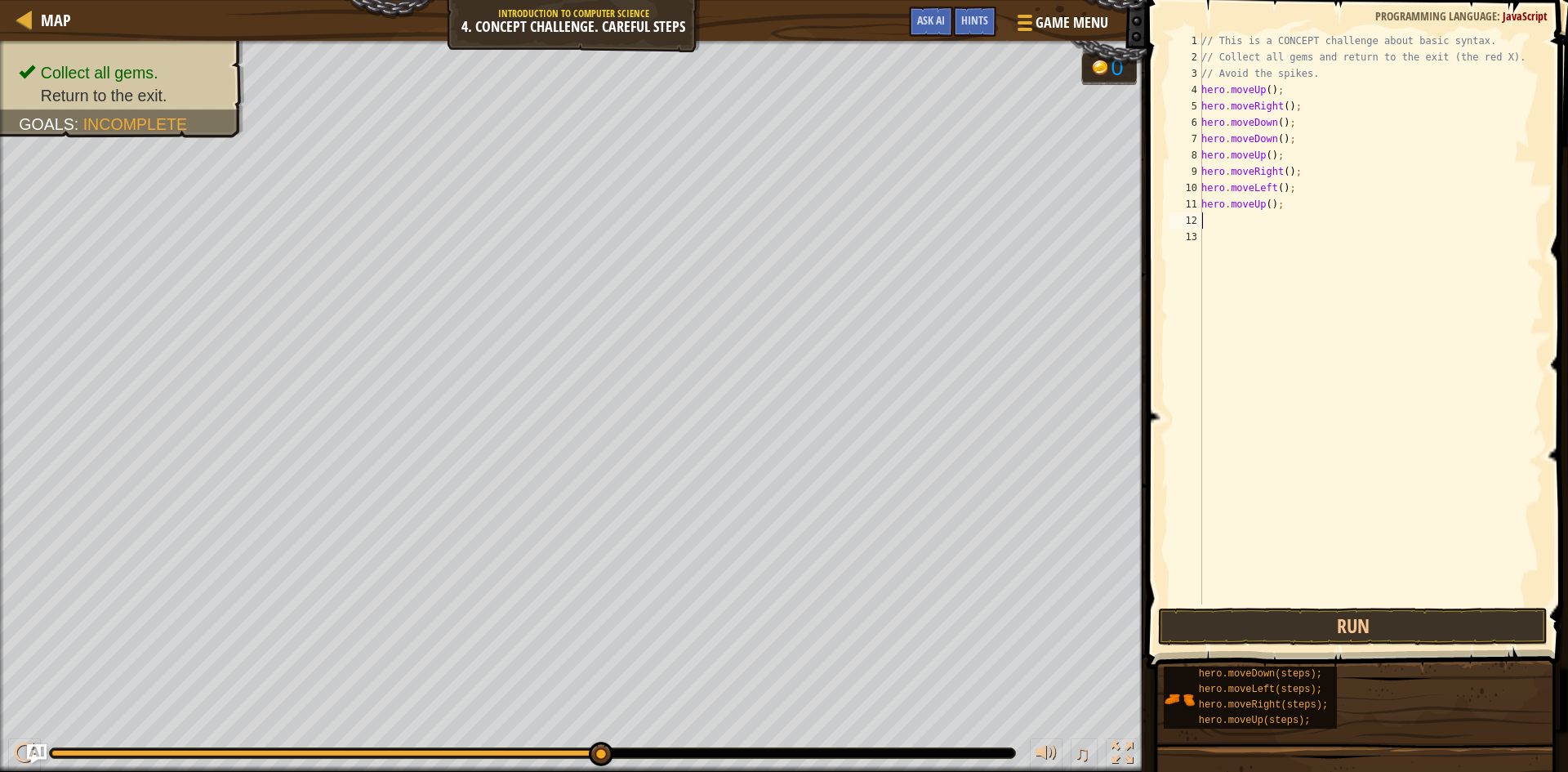
type textarea "h"
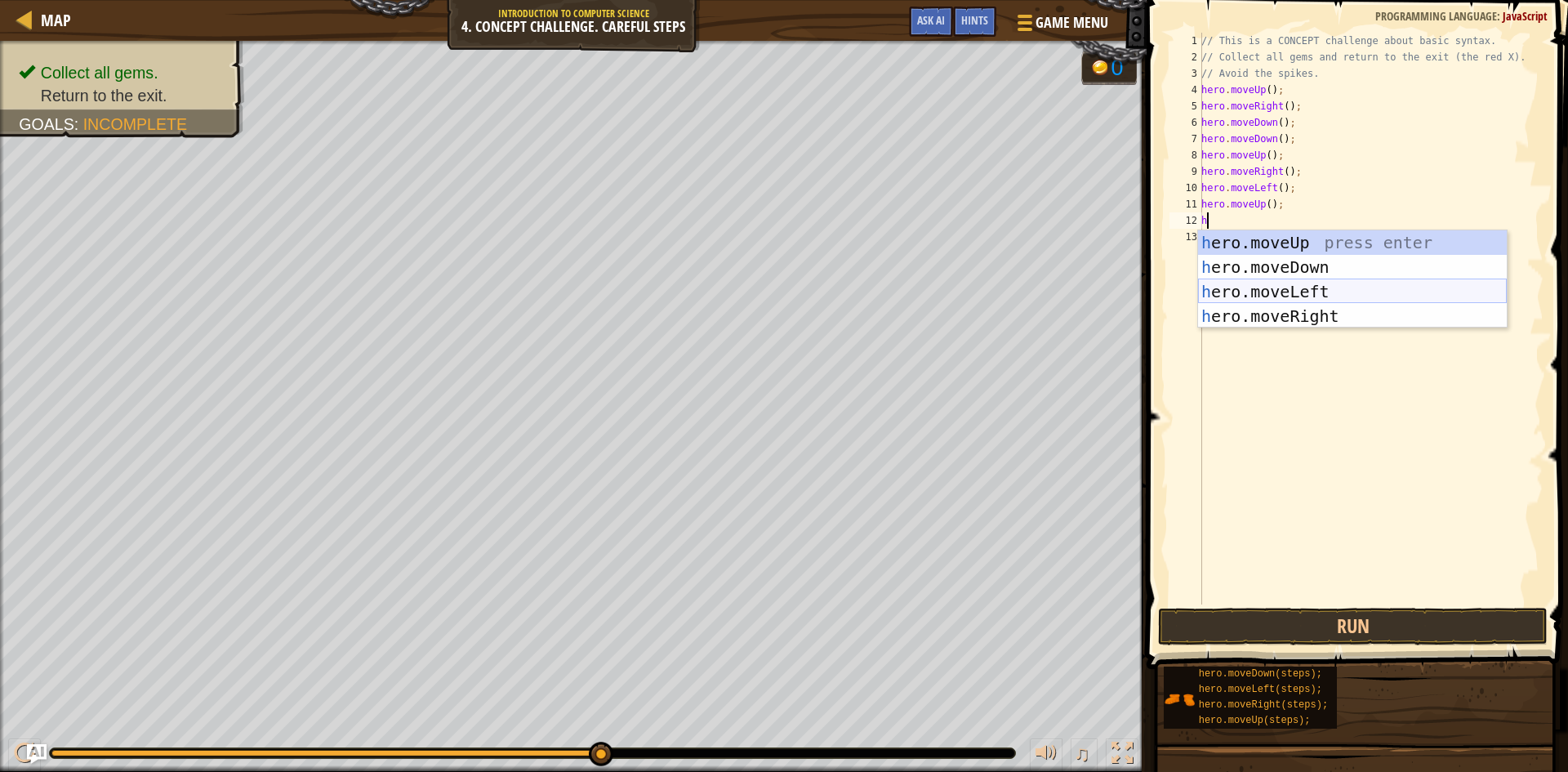
click at [1269, 290] on div "h ero.moveUp press enter h ero.moveDown press enter h ero.moveLeft press enter …" at bounding box center [1352, 303] width 309 height 147
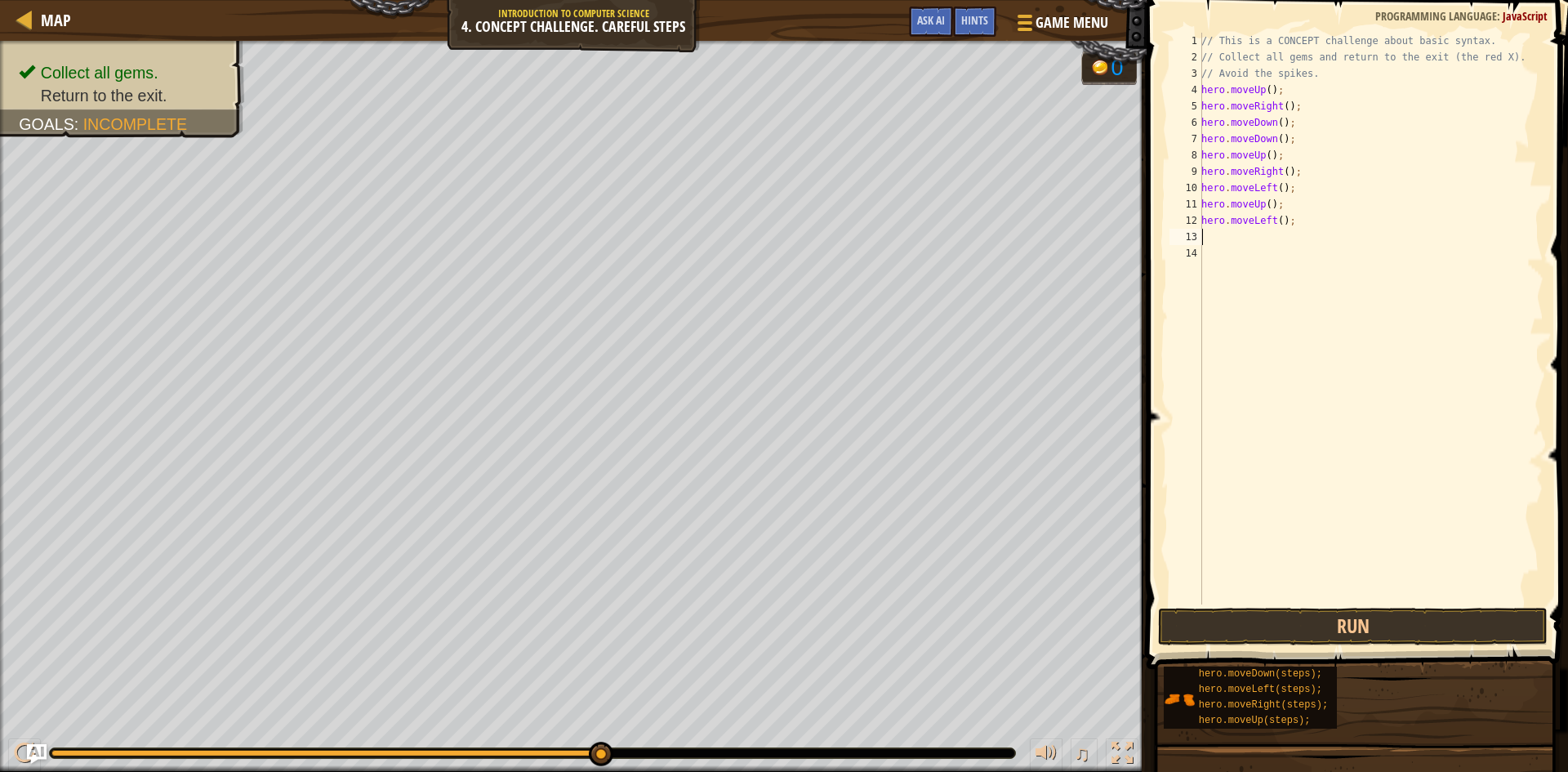
type textarea "h"
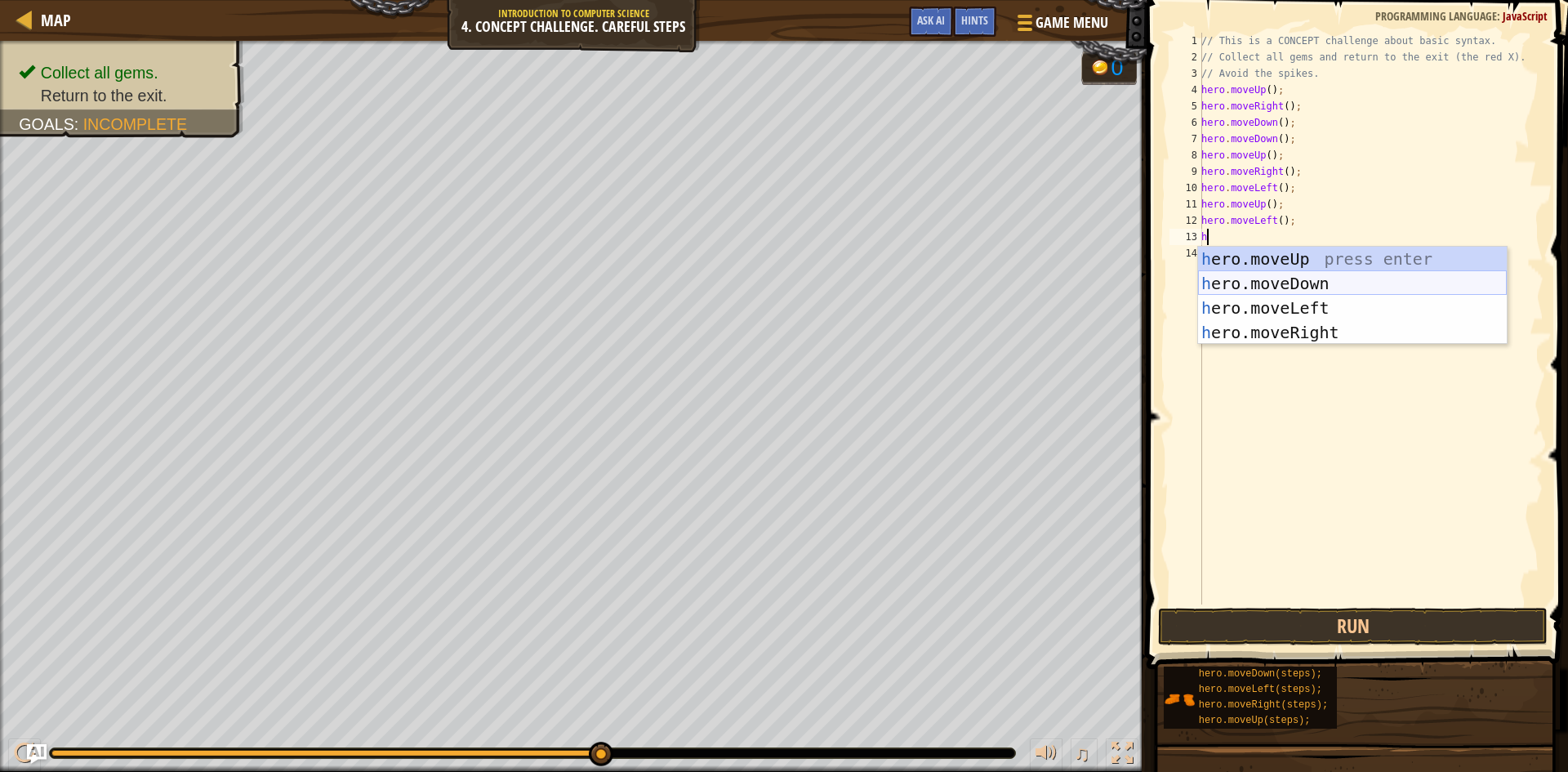
click at [1268, 287] on div "h ero.moveUp press enter h ero.moveDown press enter h ero.moveLeft press enter …" at bounding box center [1352, 320] width 309 height 147
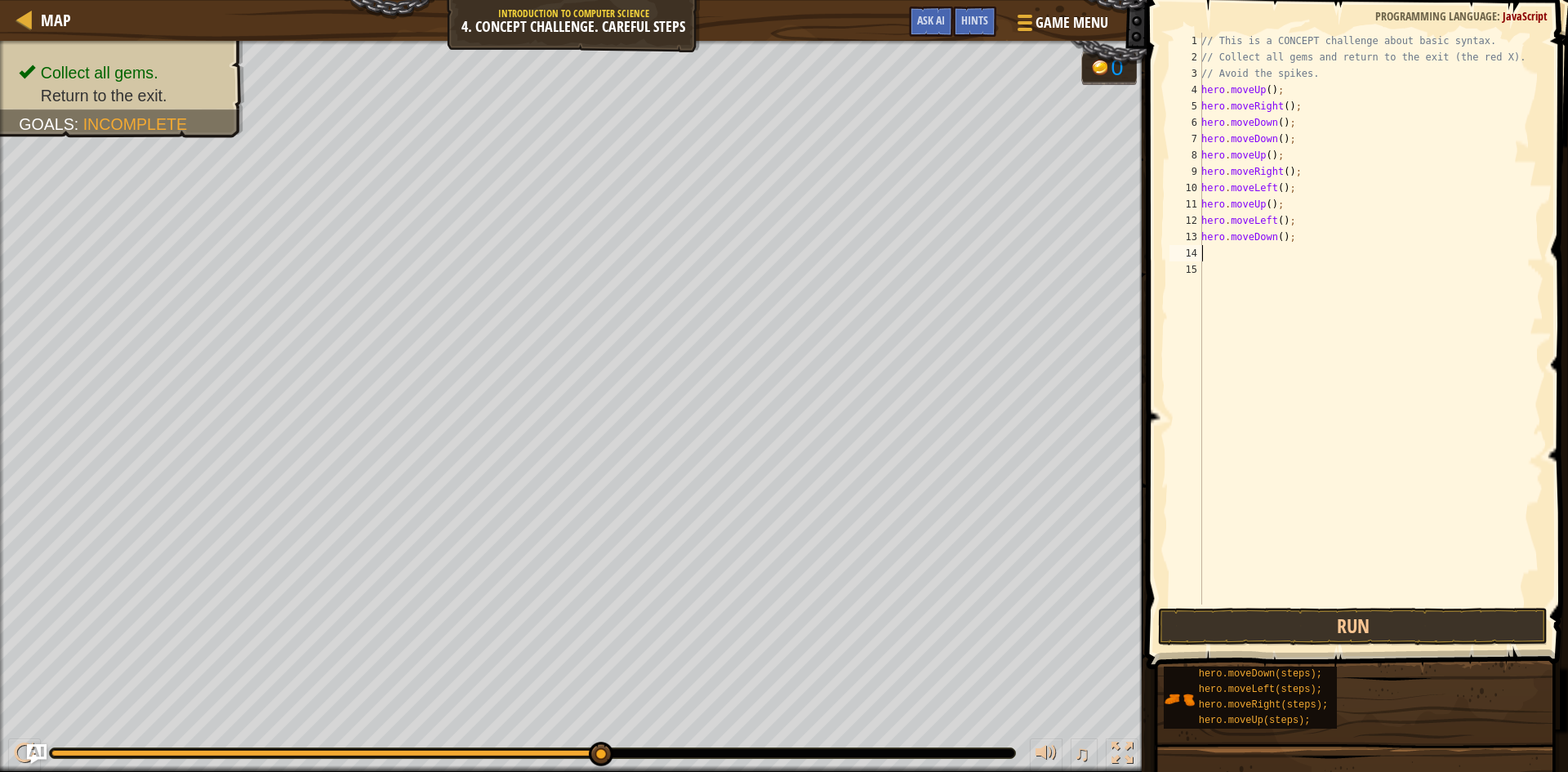
type textarea "h"
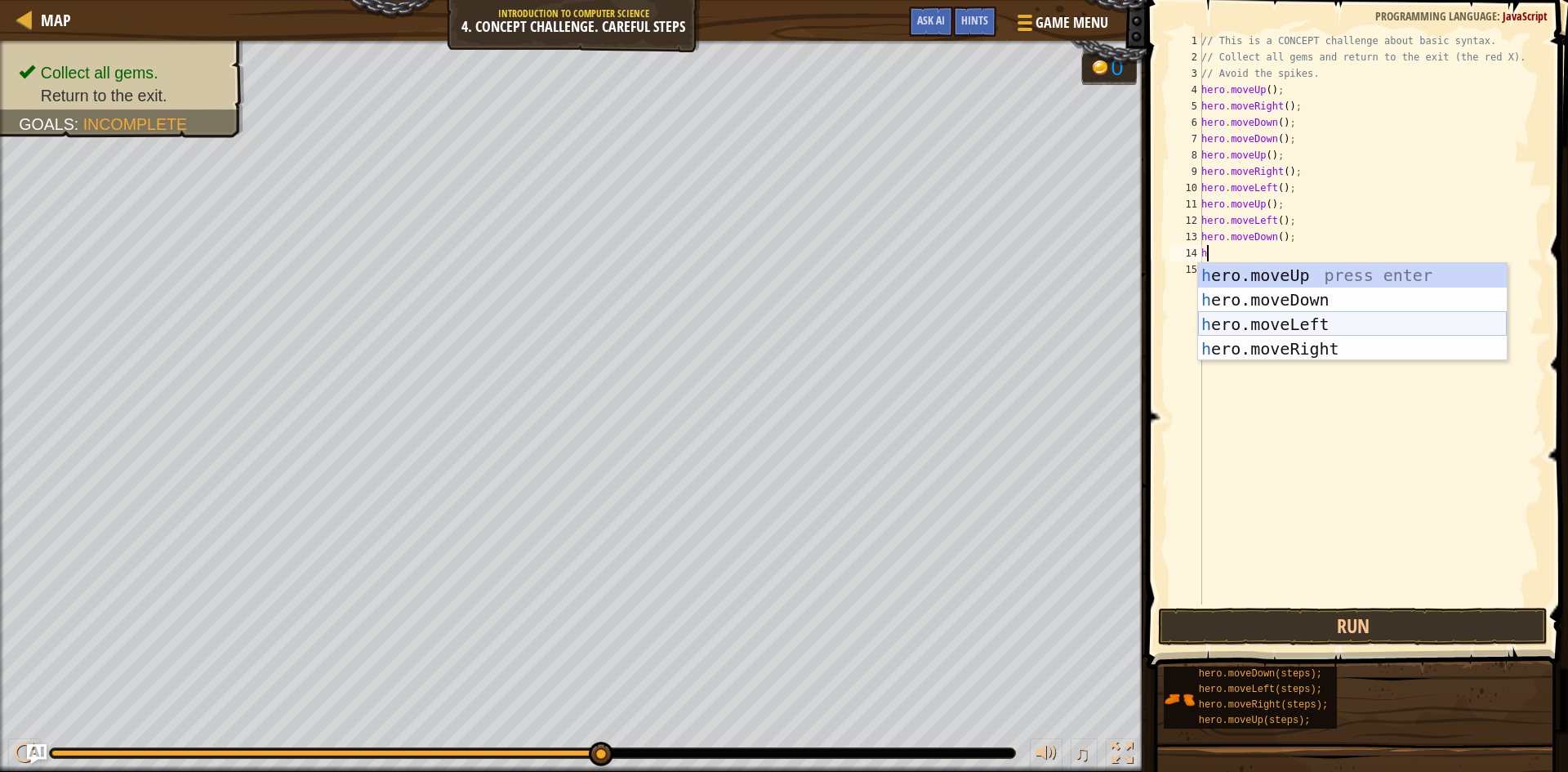
drag, startPoint x: 1264, startPoint y: 321, endPoint x: 1271, endPoint y: 326, distance: 8.6
click at [1264, 321] on div "h ero.moveUp press enter h ero.moveDown press enter h ero.moveLeft press enter …" at bounding box center [1352, 336] width 309 height 147
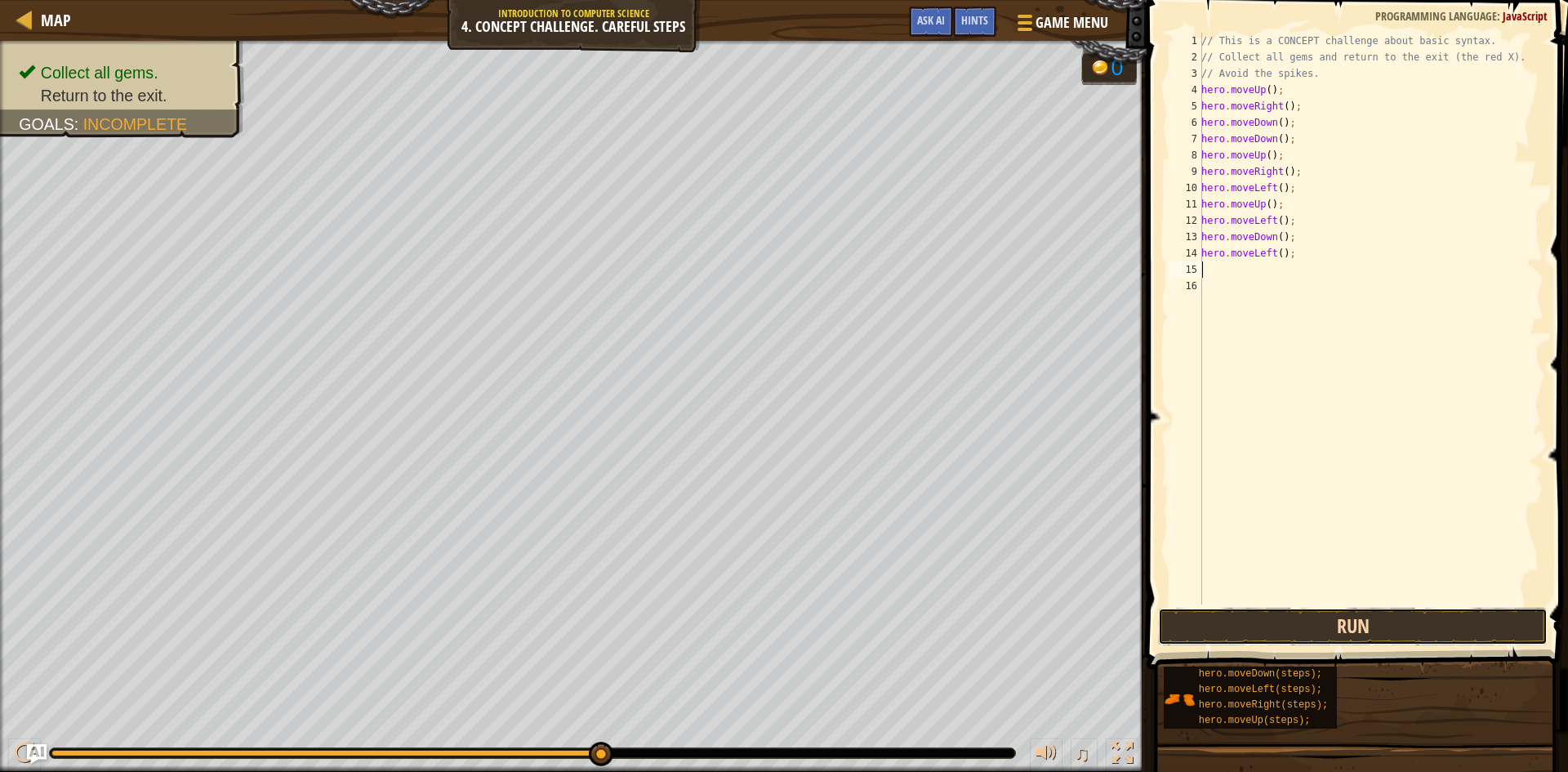
click at [1329, 615] on button "Run" at bounding box center [1353, 625] width 390 height 37
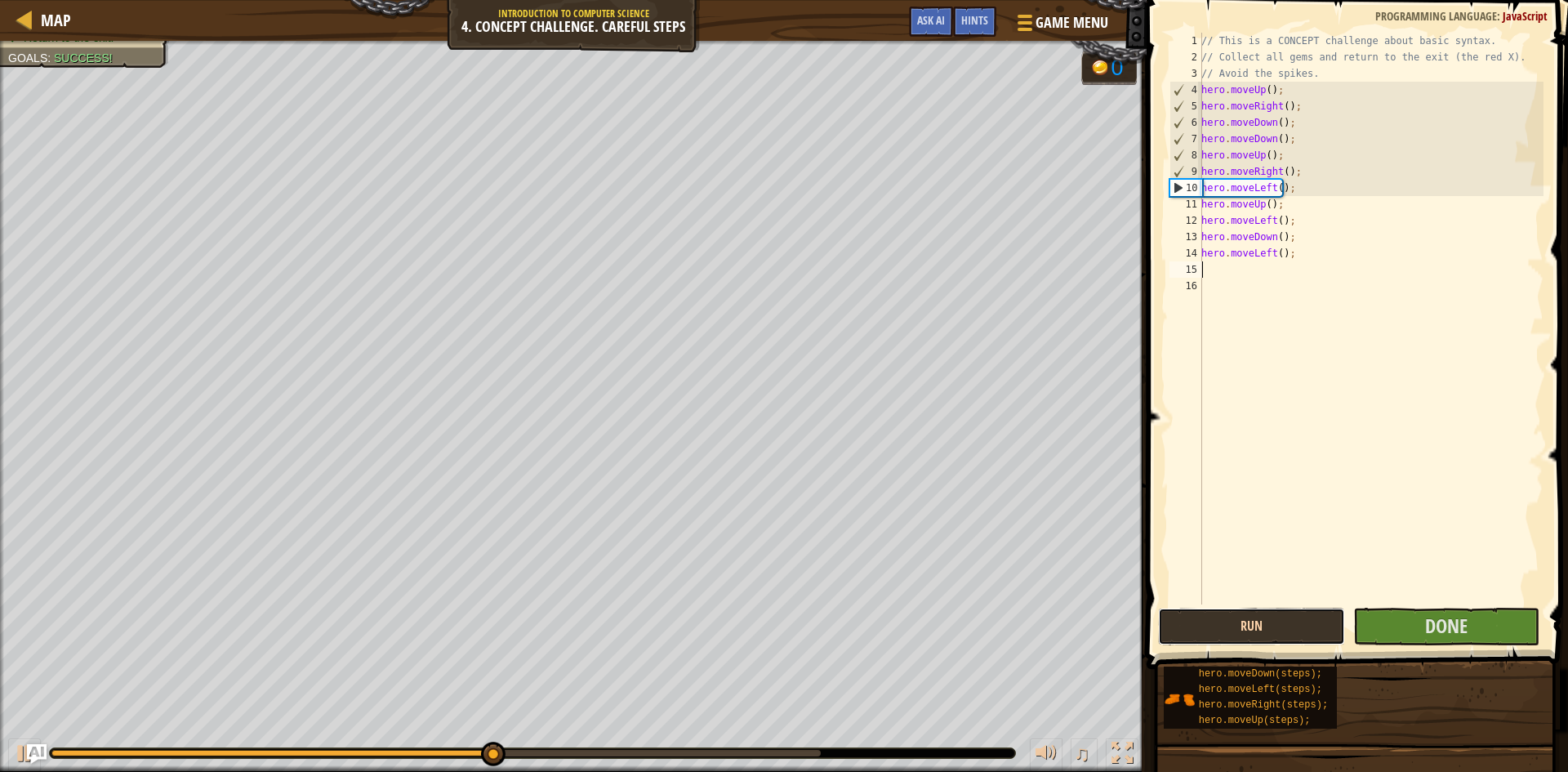
click at [1308, 631] on button "Run" at bounding box center [1251, 625] width 187 height 37
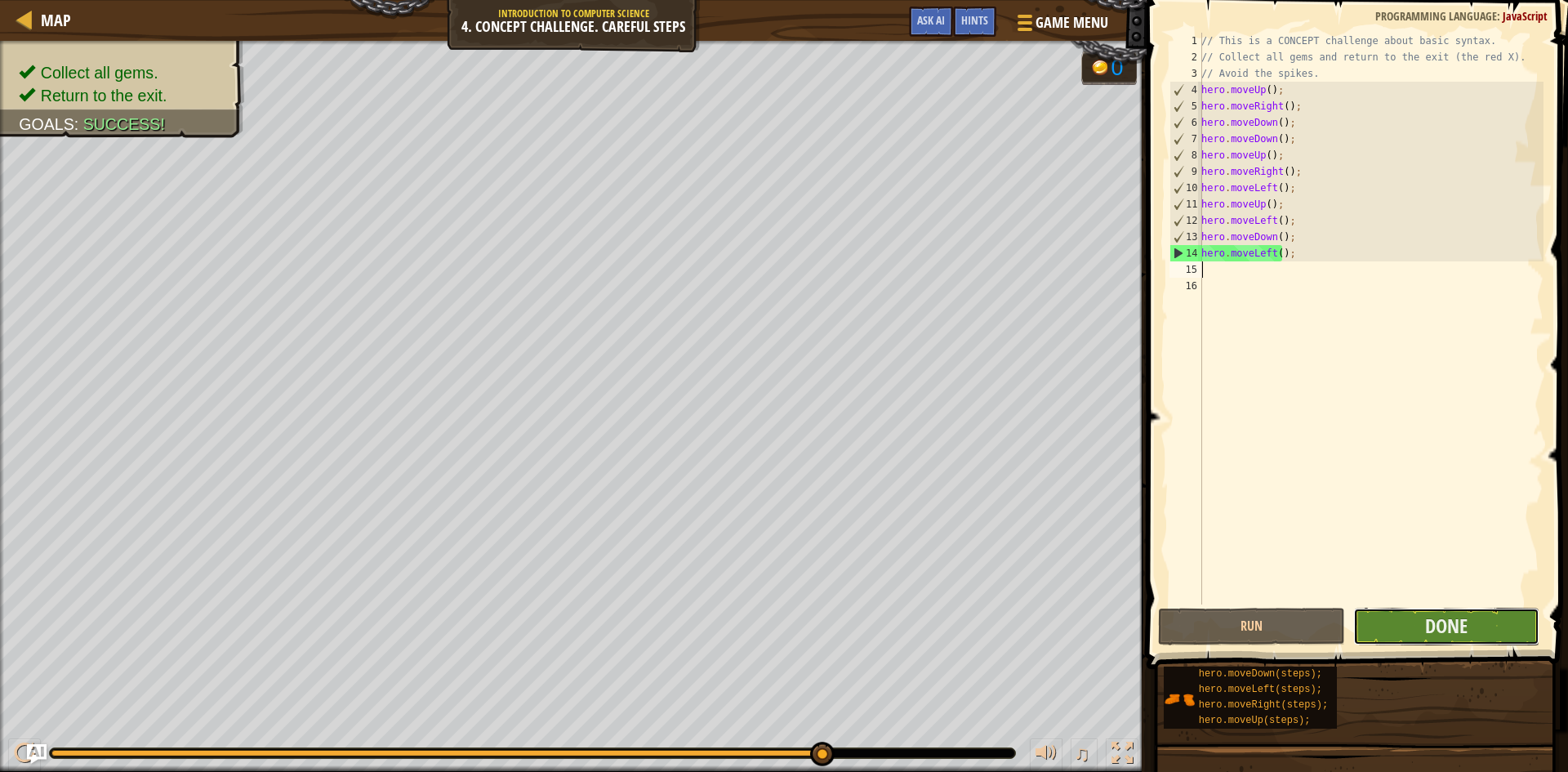
click at [1513, 633] on button "Done" at bounding box center [1446, 625] width 187 height 37
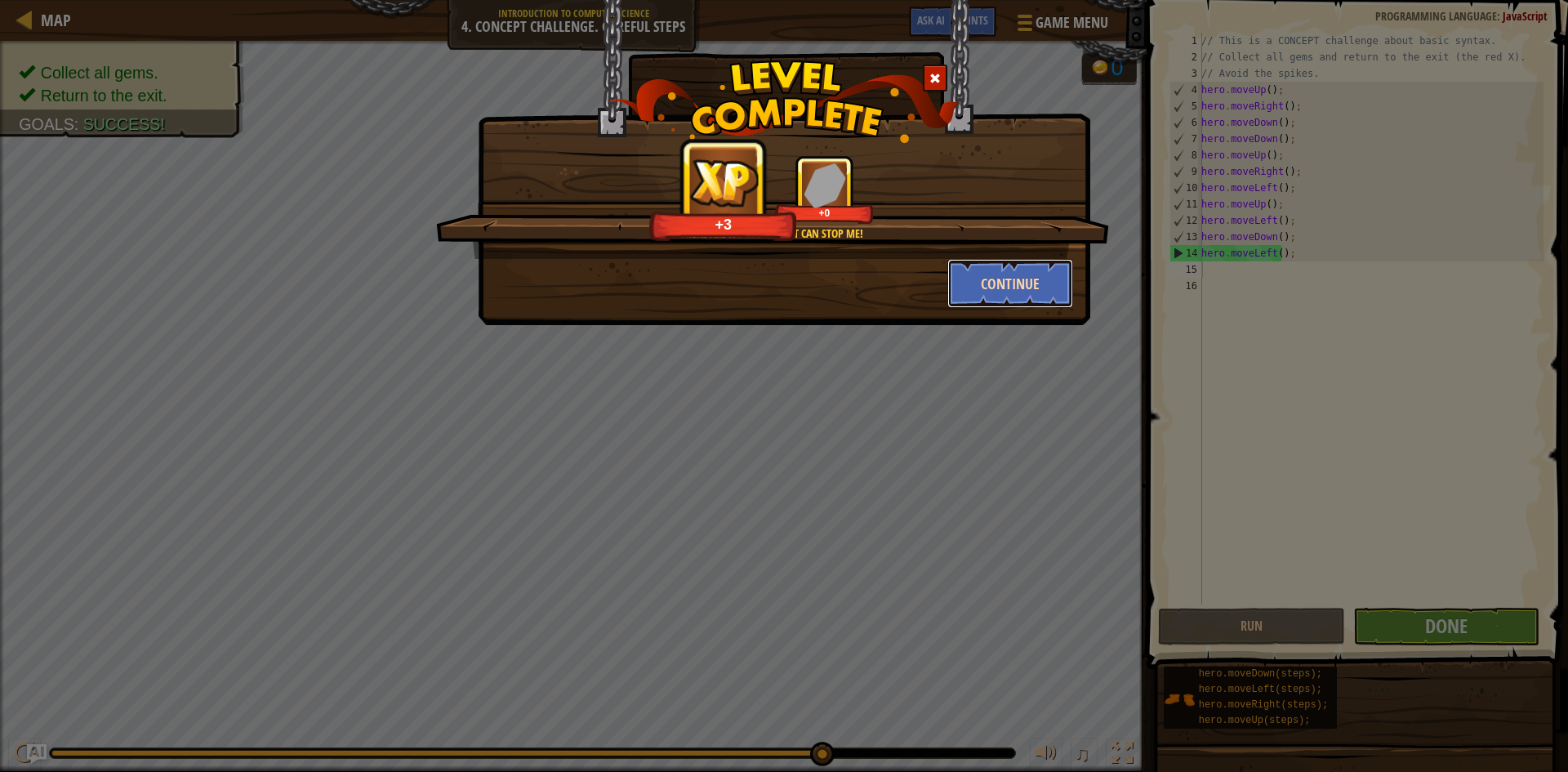
click at [979, 280] on button "Continue" at bounding box center [1010, 283] width 127 height 49
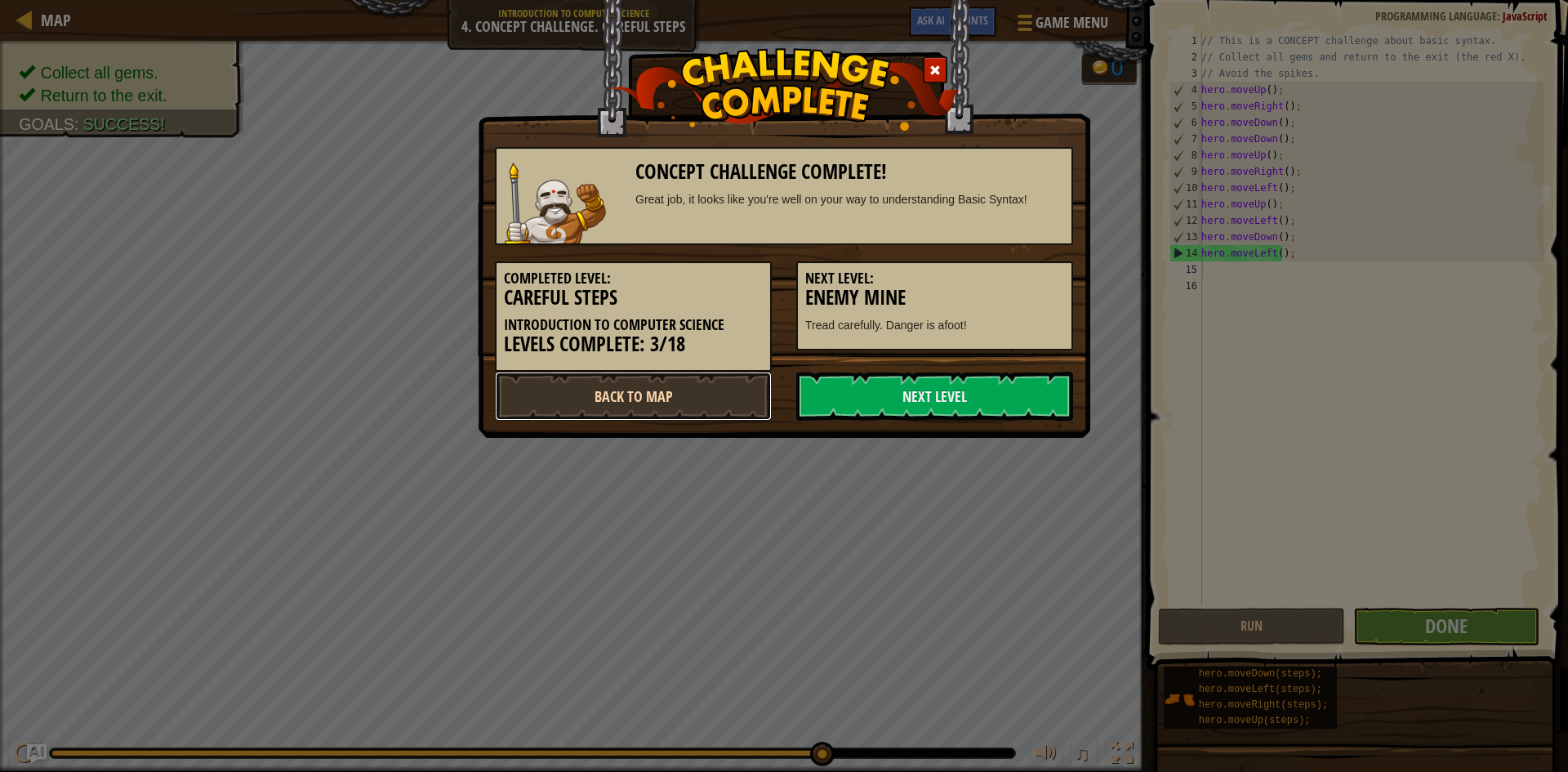
click at [745, 376] on link "Back to Map" at bounding box center [634, 396] width 277 height 49
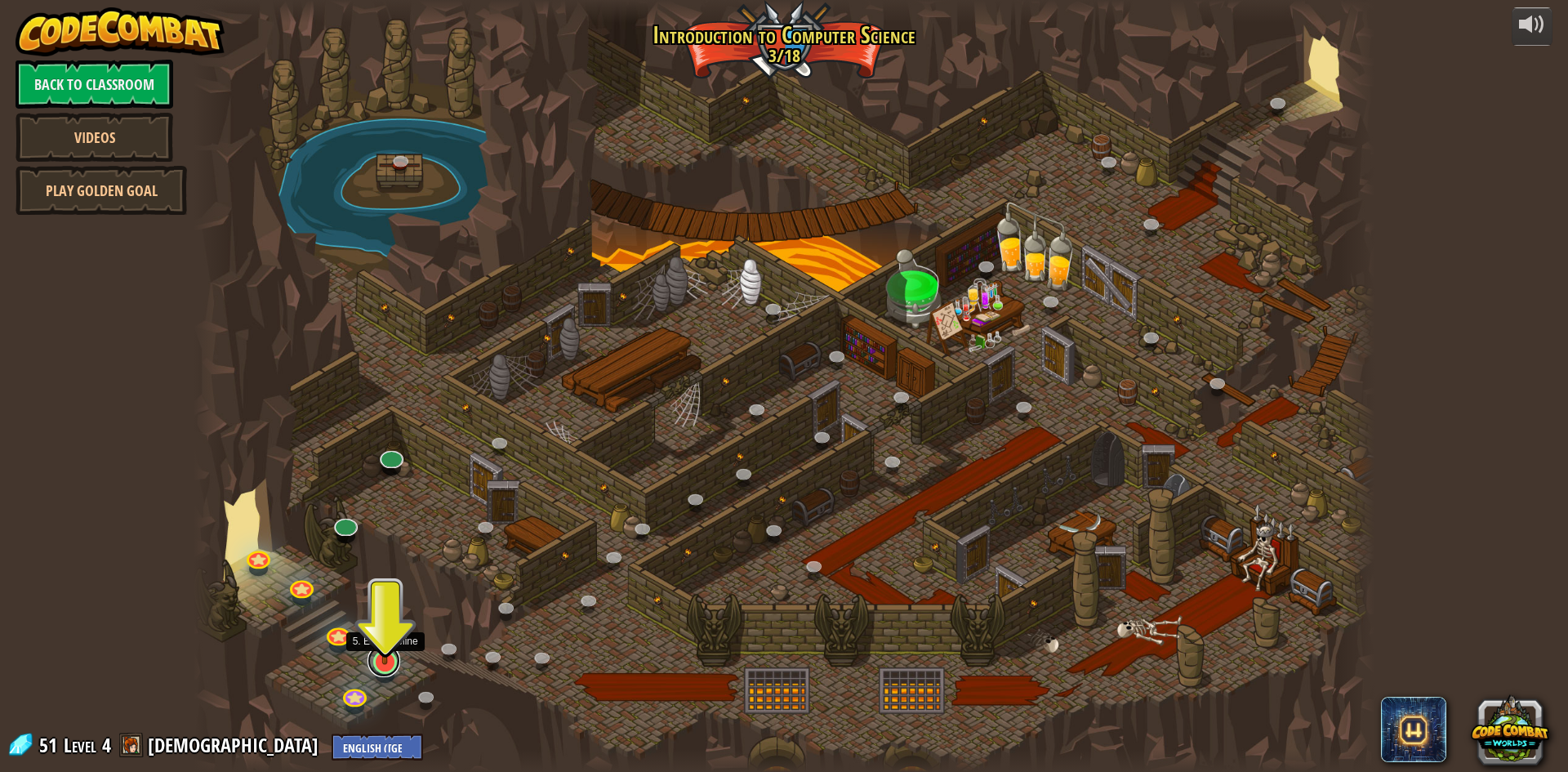
click at [372, 670] on link at bounding box center [384, 661] width 33 height 33
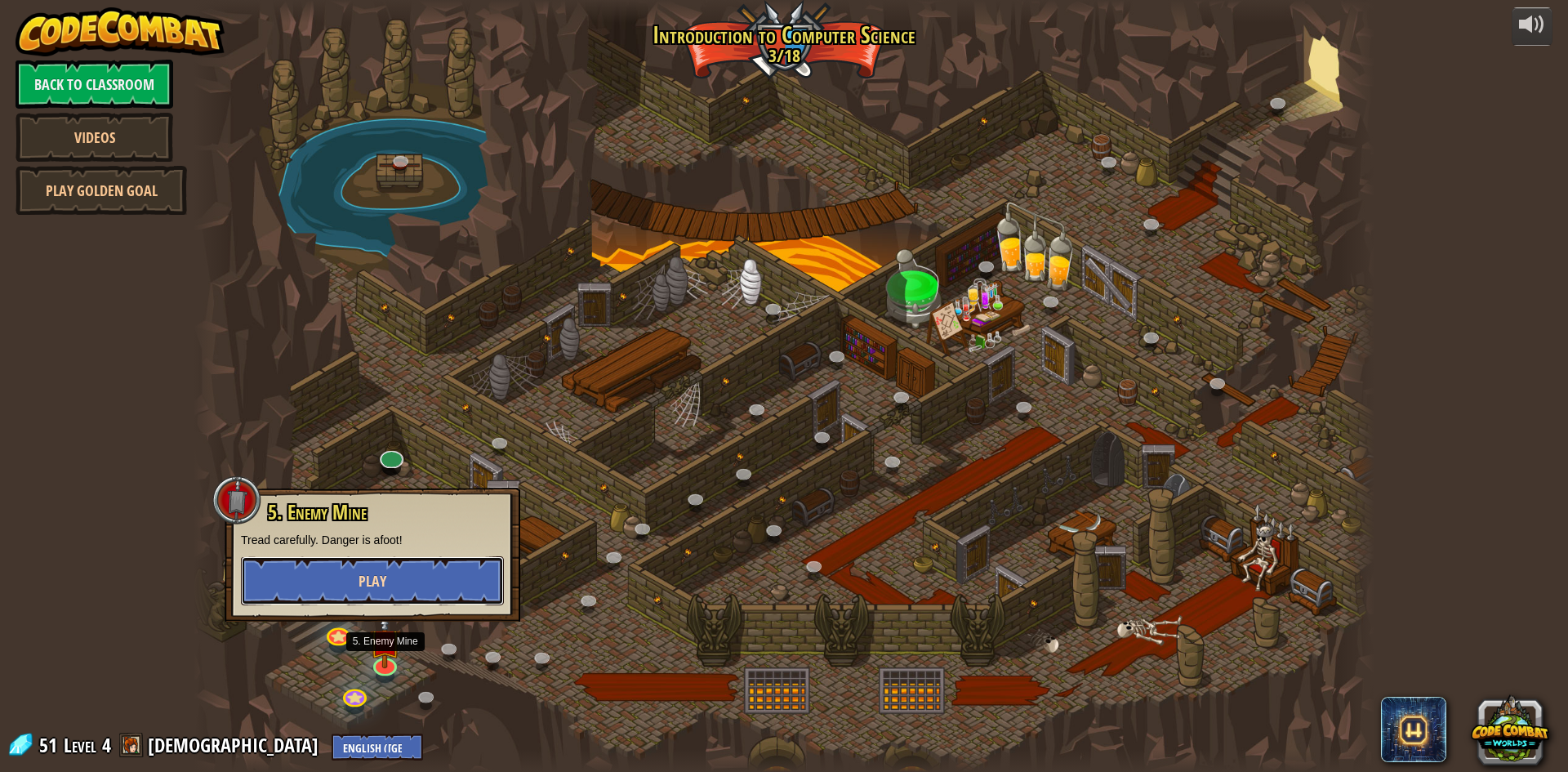
click at [402, 583] on button "Play" at bounding box center [372, 581] width 263 height 49
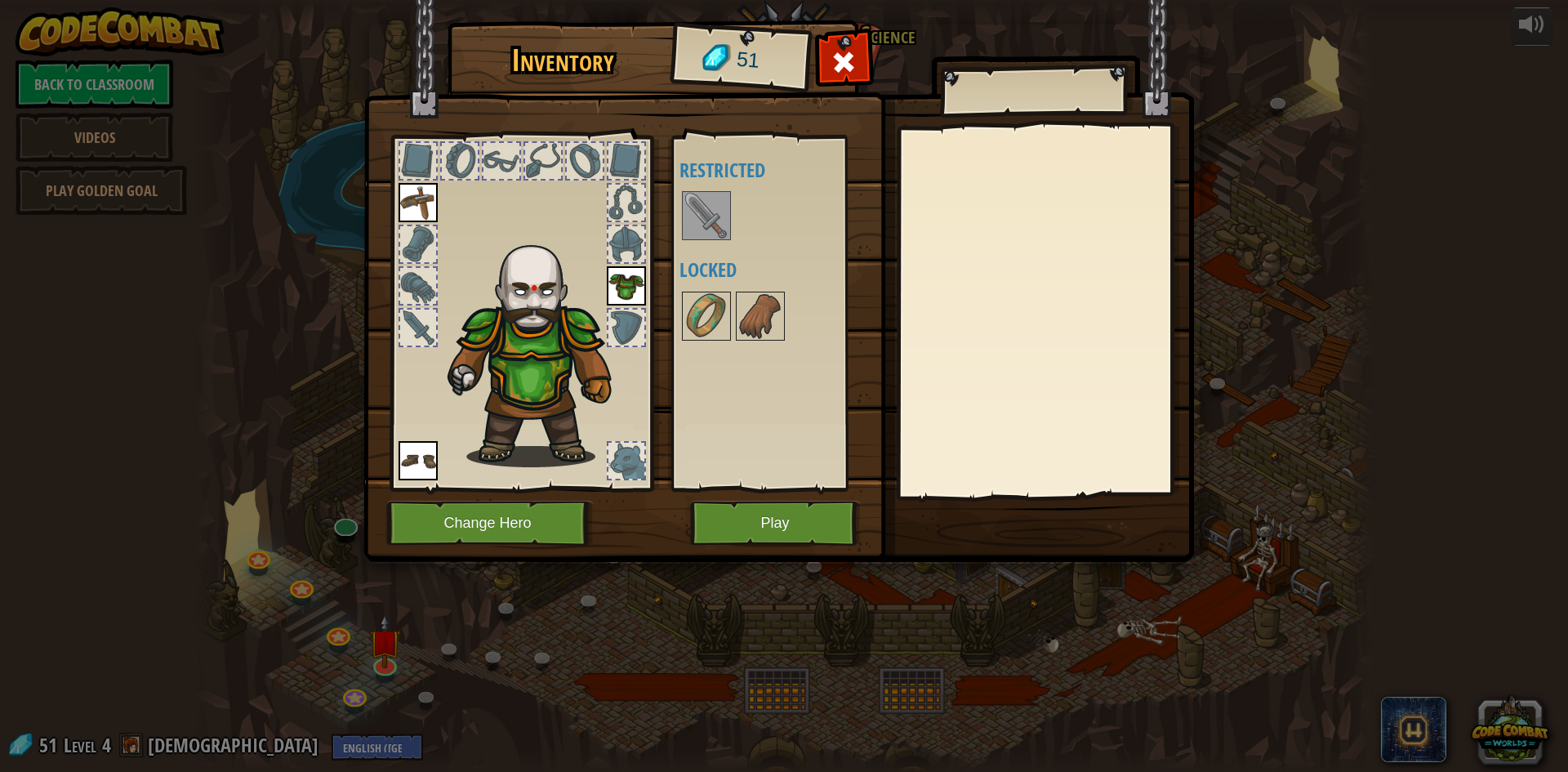
click at [727, 202] on img at bounding box center [707, 216] width 46 height 46
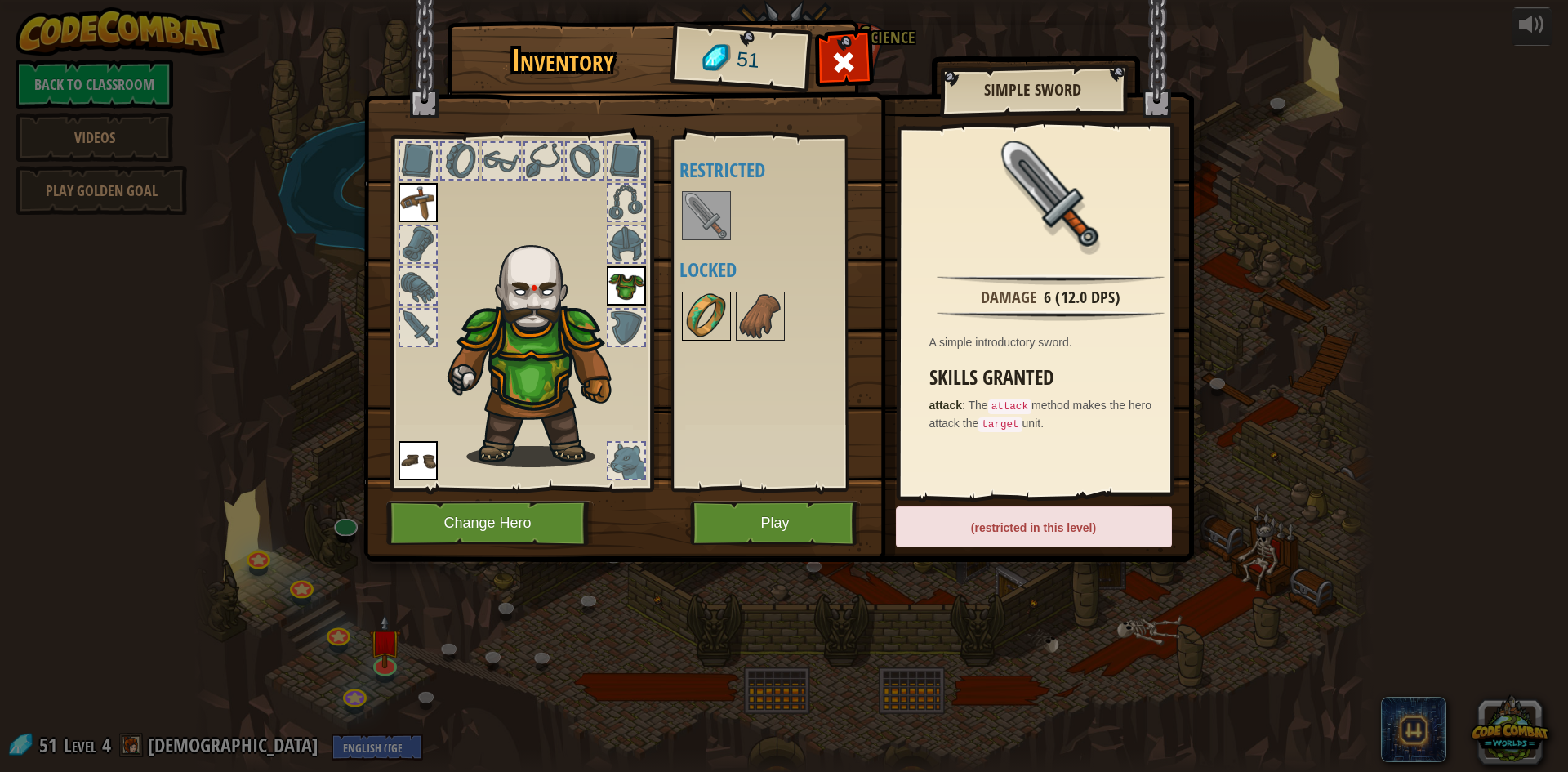
click at [730, 302] on div at bounding box center [707, 316] width 49 height 49
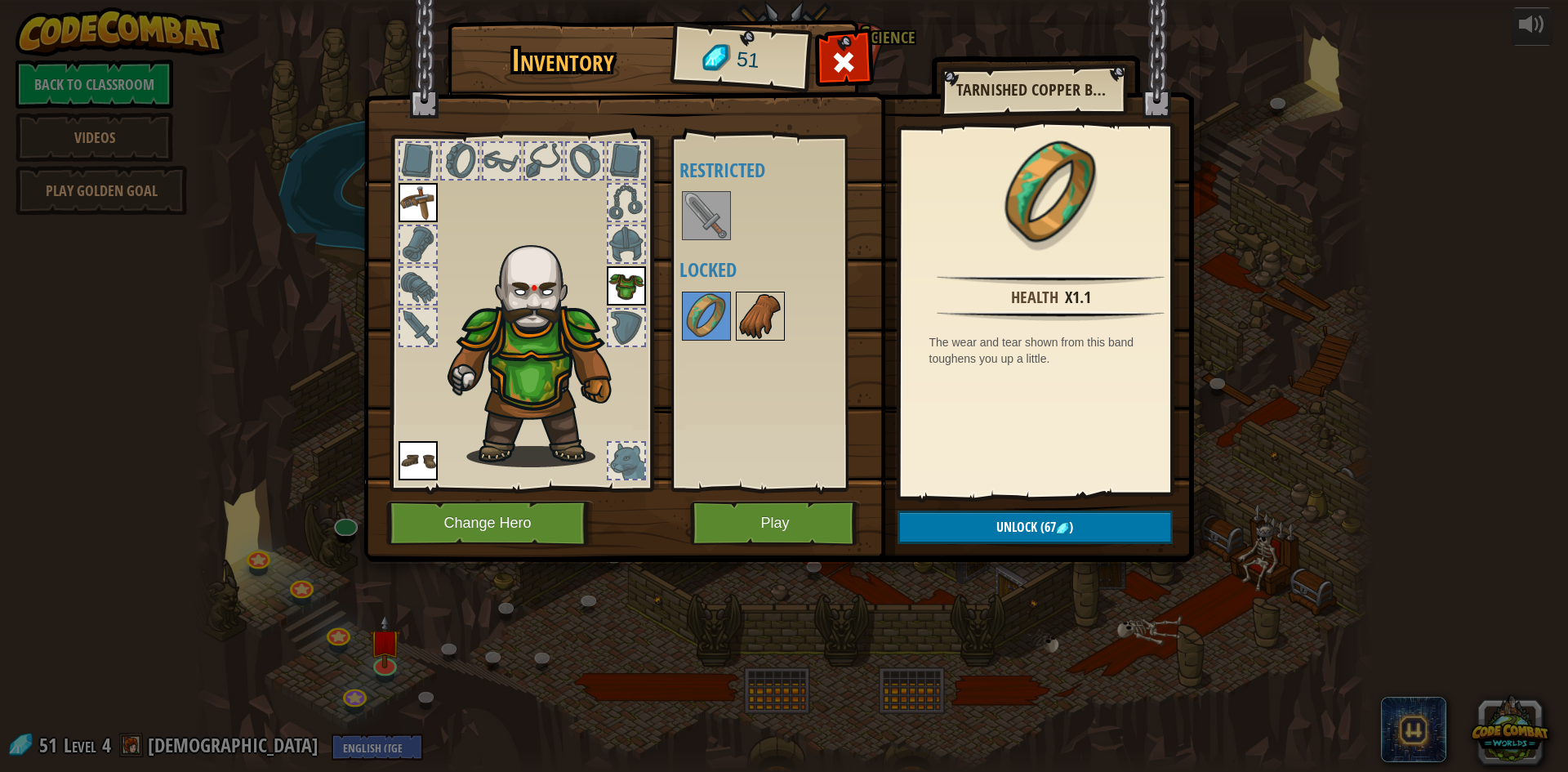
click at [763, 316] on img at bounding box center [760, 316] width 46 height 46
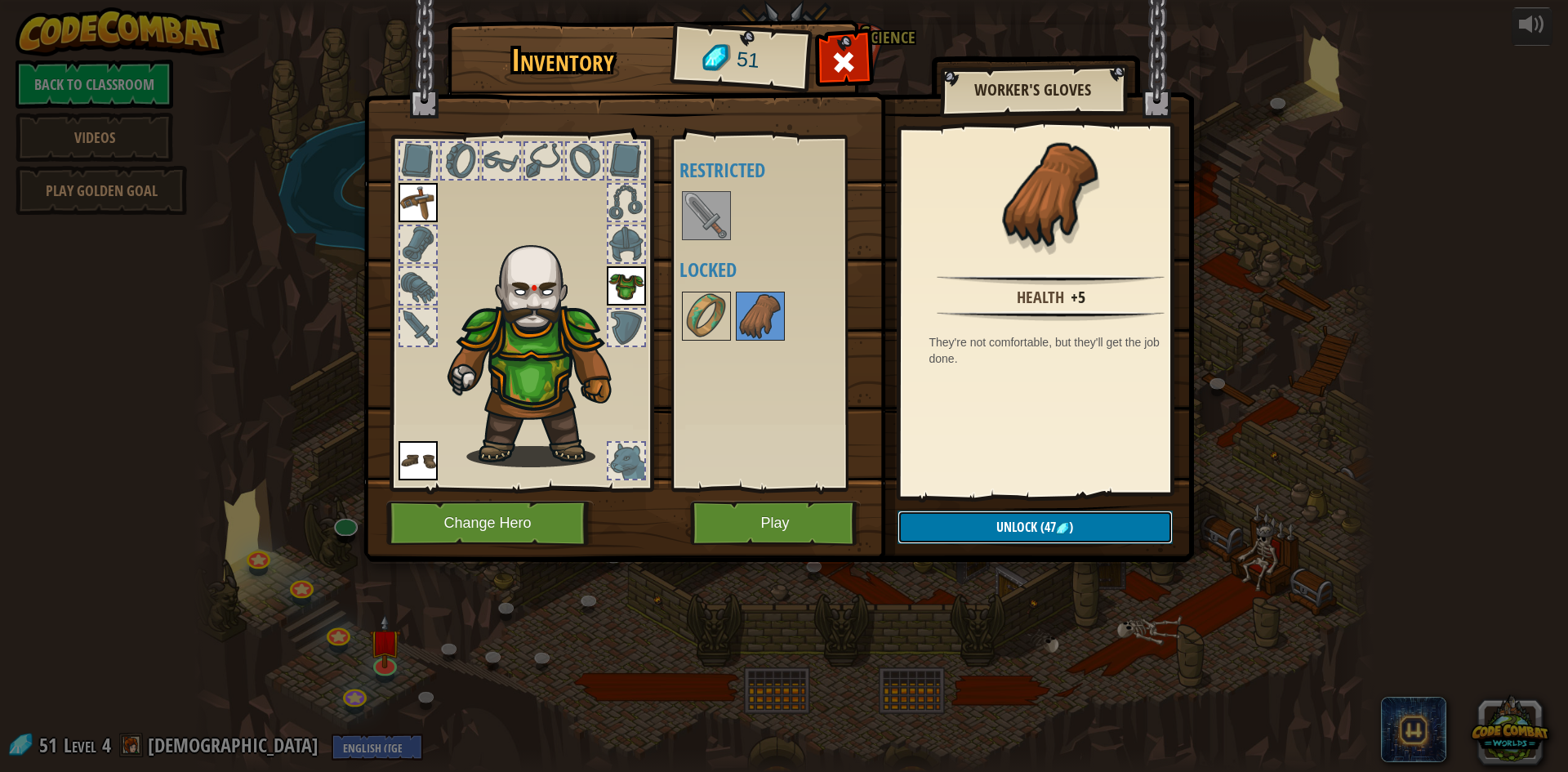
click at [986, 512] on button "Unlock (47 )" at bounding box center [1035, 527] width 275 height 34
click at [962, 523] on button "Confirm" at bounding box center [1035, 527] width 275 height 34
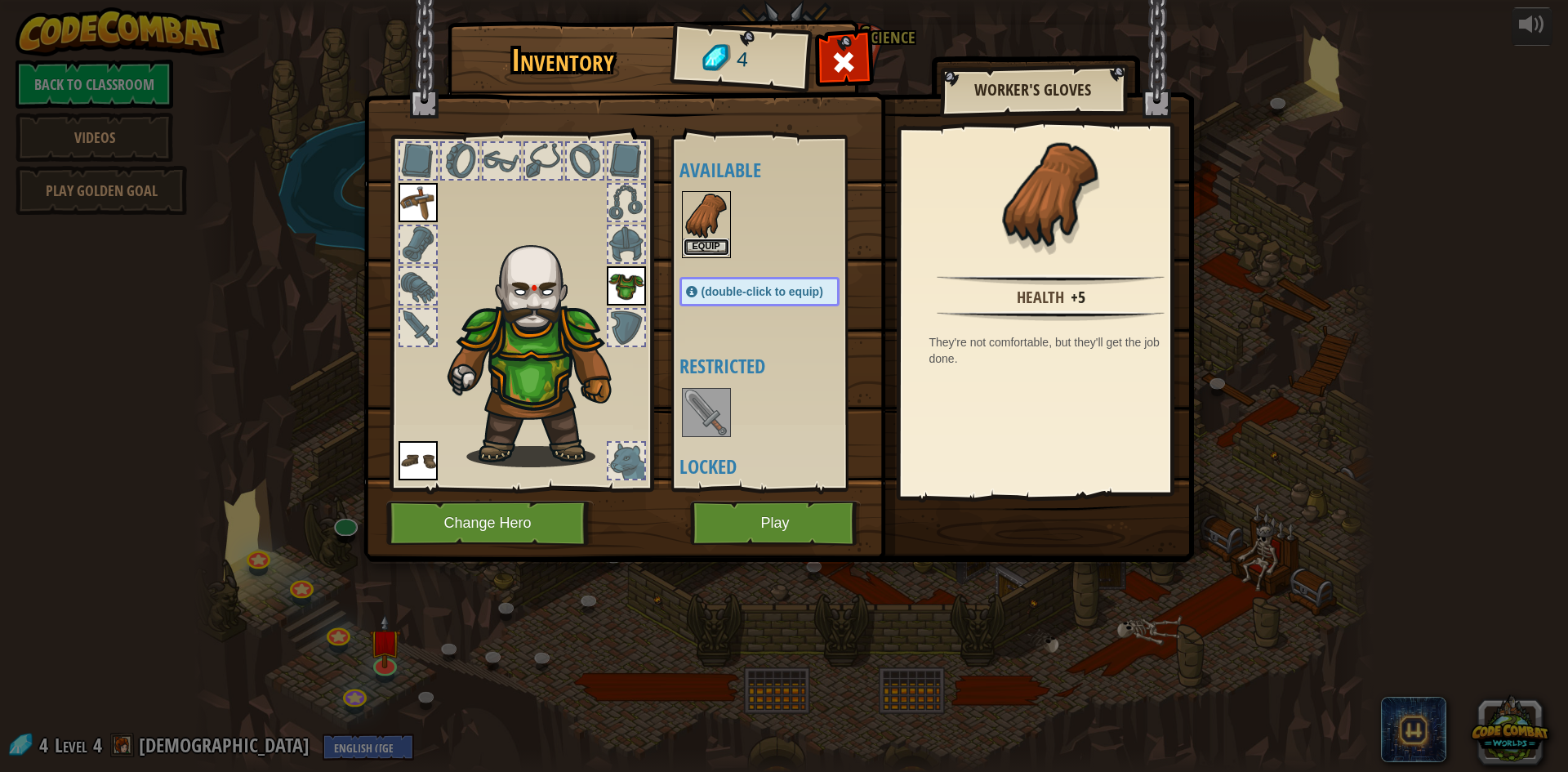
click at [715, 242] on button "Equip" at bounding box center [707, 247] width 46 height 17
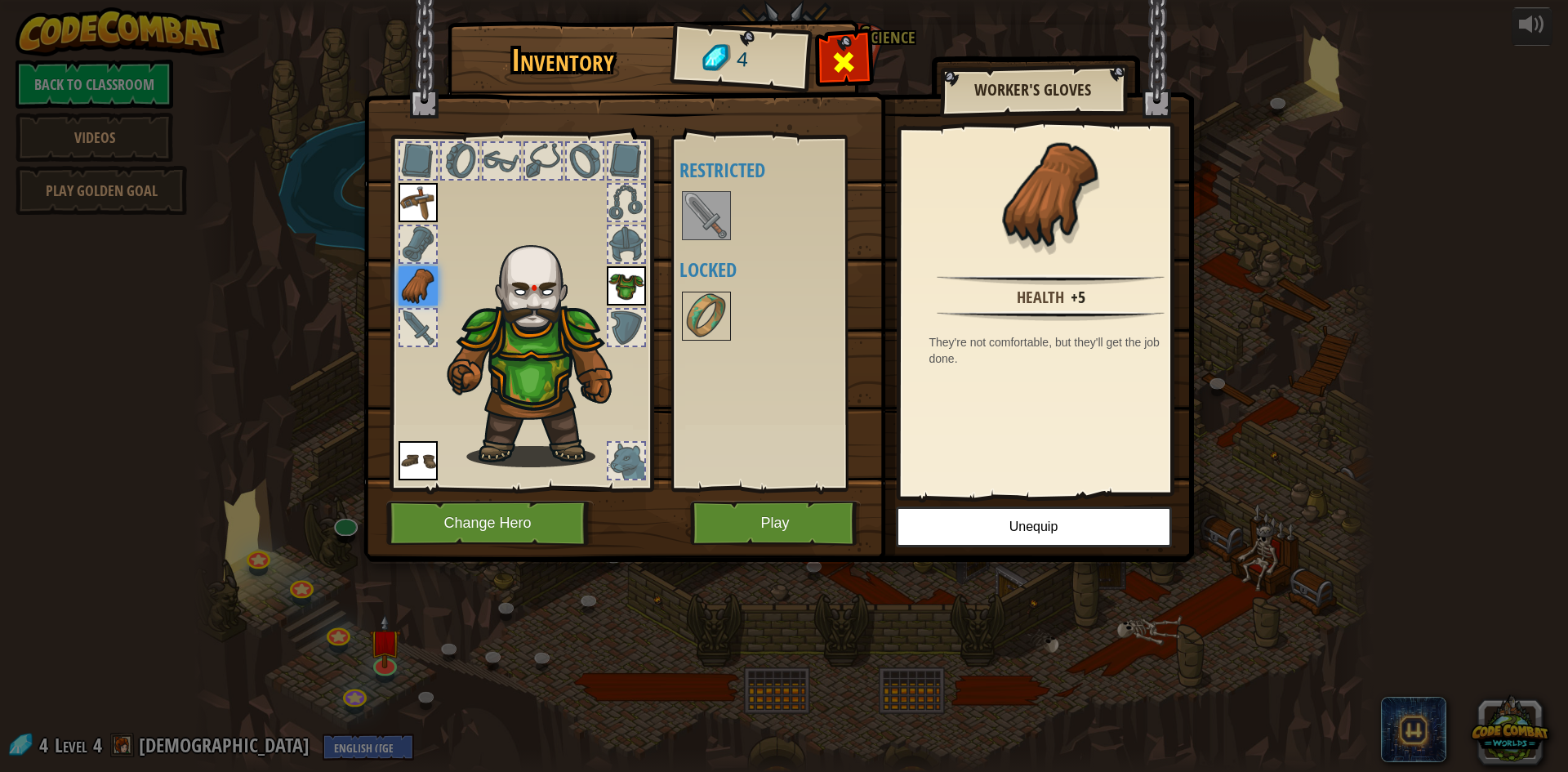
click at [853, 66] on span at bounding box center [843, 62] width 26 height 26
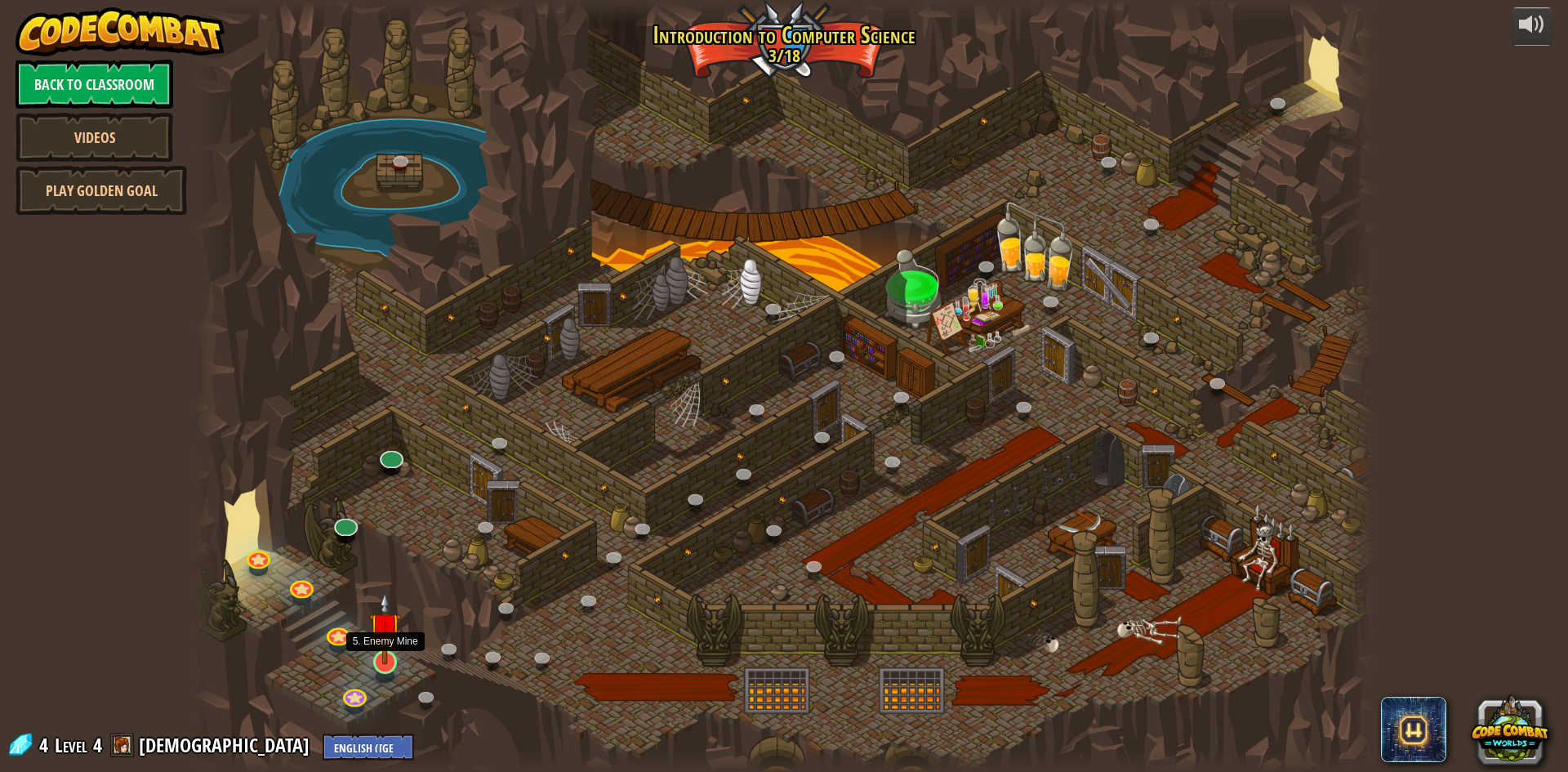
click at [392, 662] on img at bounding box center [384, 627] width 32 height 73
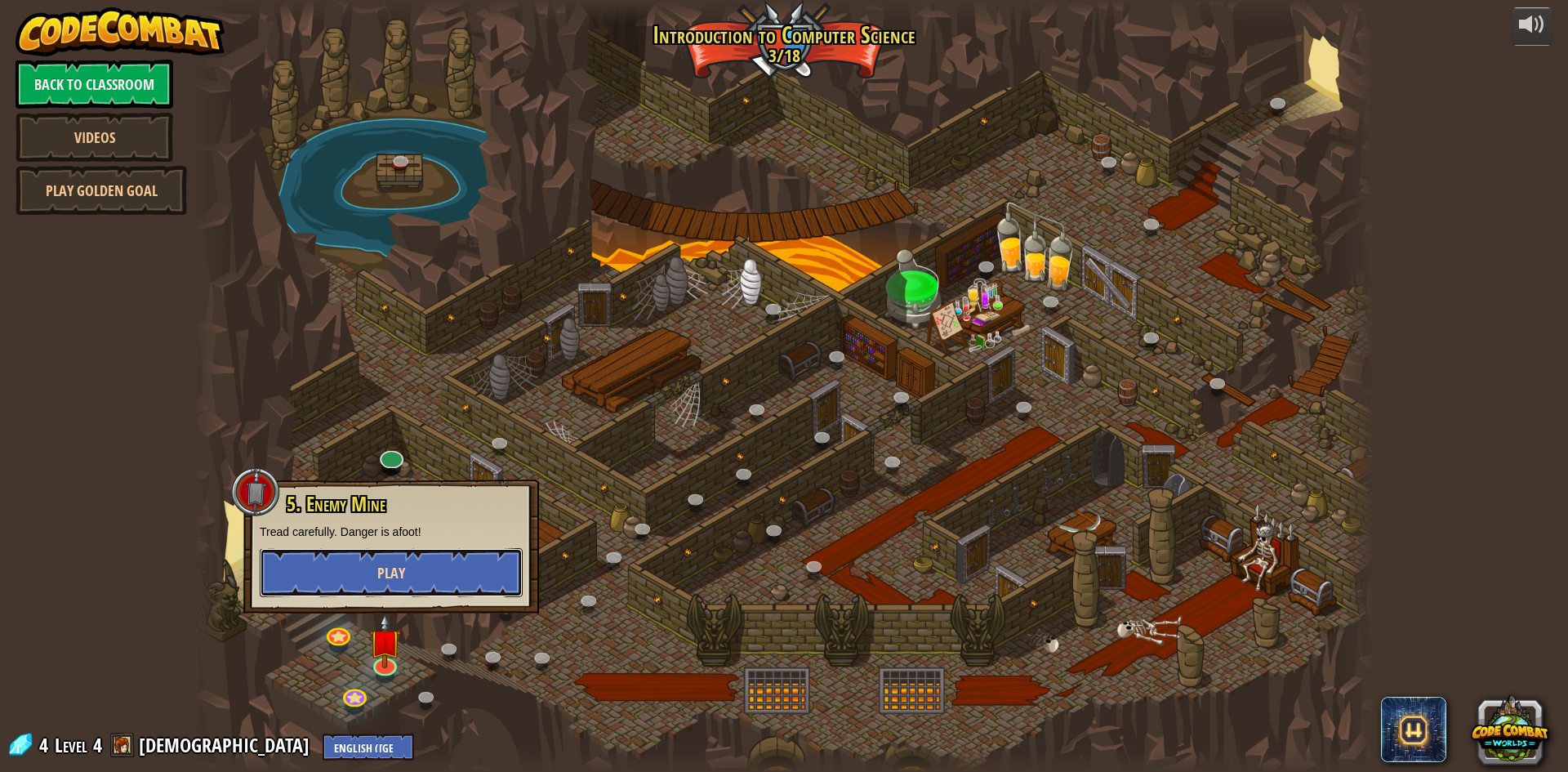
click at [437, 582] on button "Play" at bounding box center [391, 573] width 263 height 49
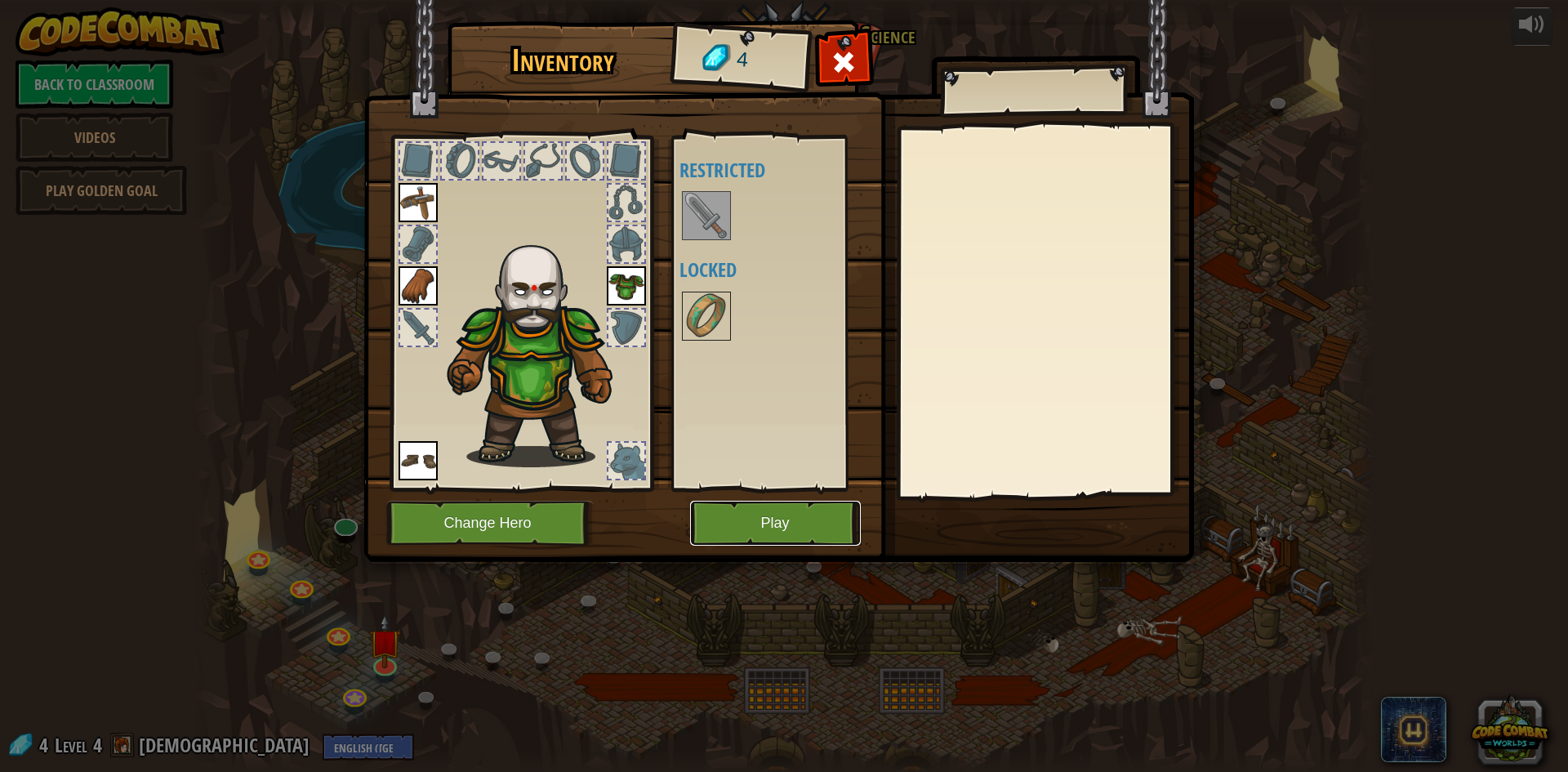
click at [755, 511] on button "Play" at bounding box center [775, 523] width 170 height 45
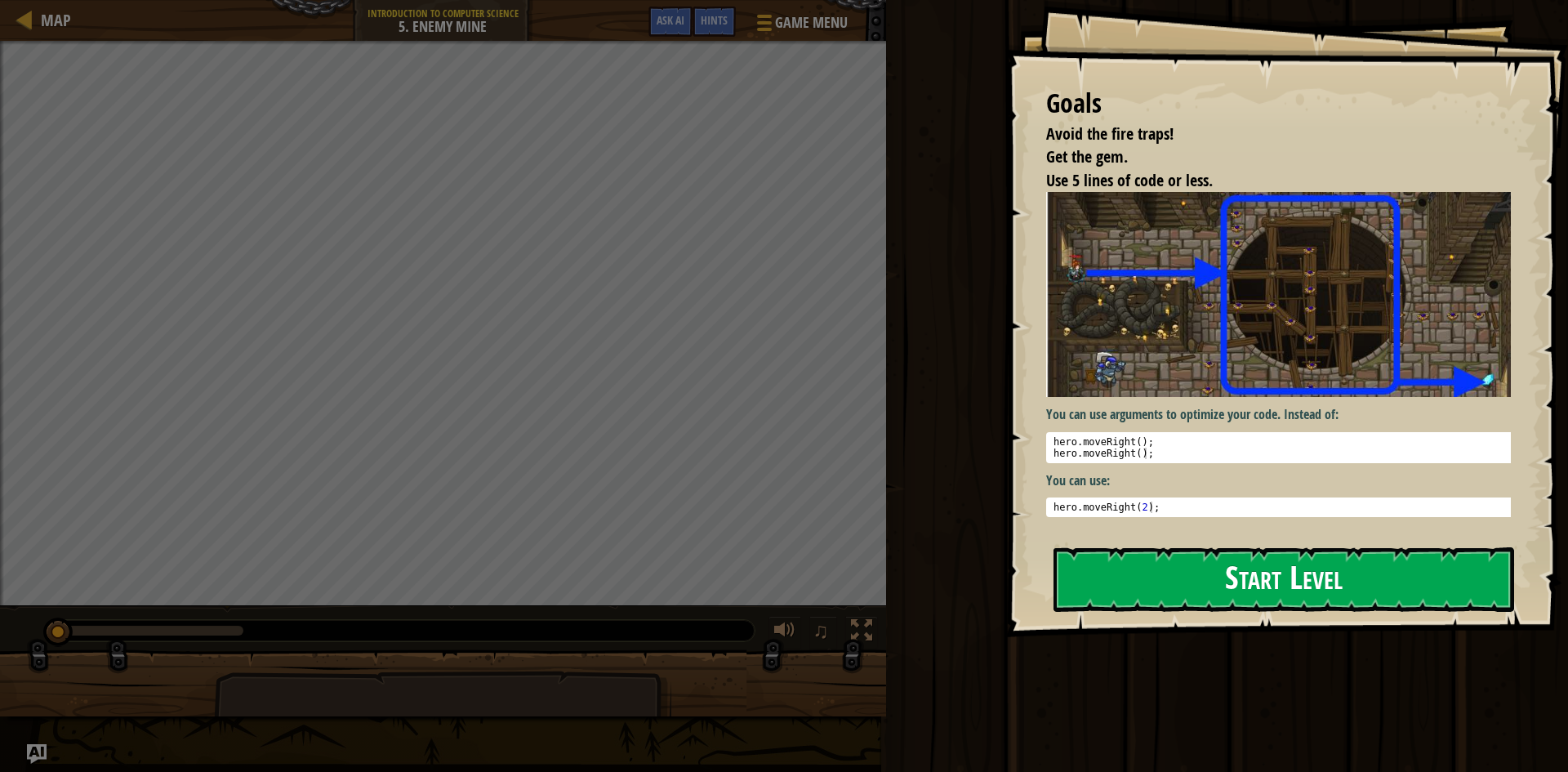
click at [1220, 424] on div "Goals Avoid the fire traps! Get the gem. Use 5 lines of code or less. You can u…" at bounding box center [1287, 319] width 563 height 637
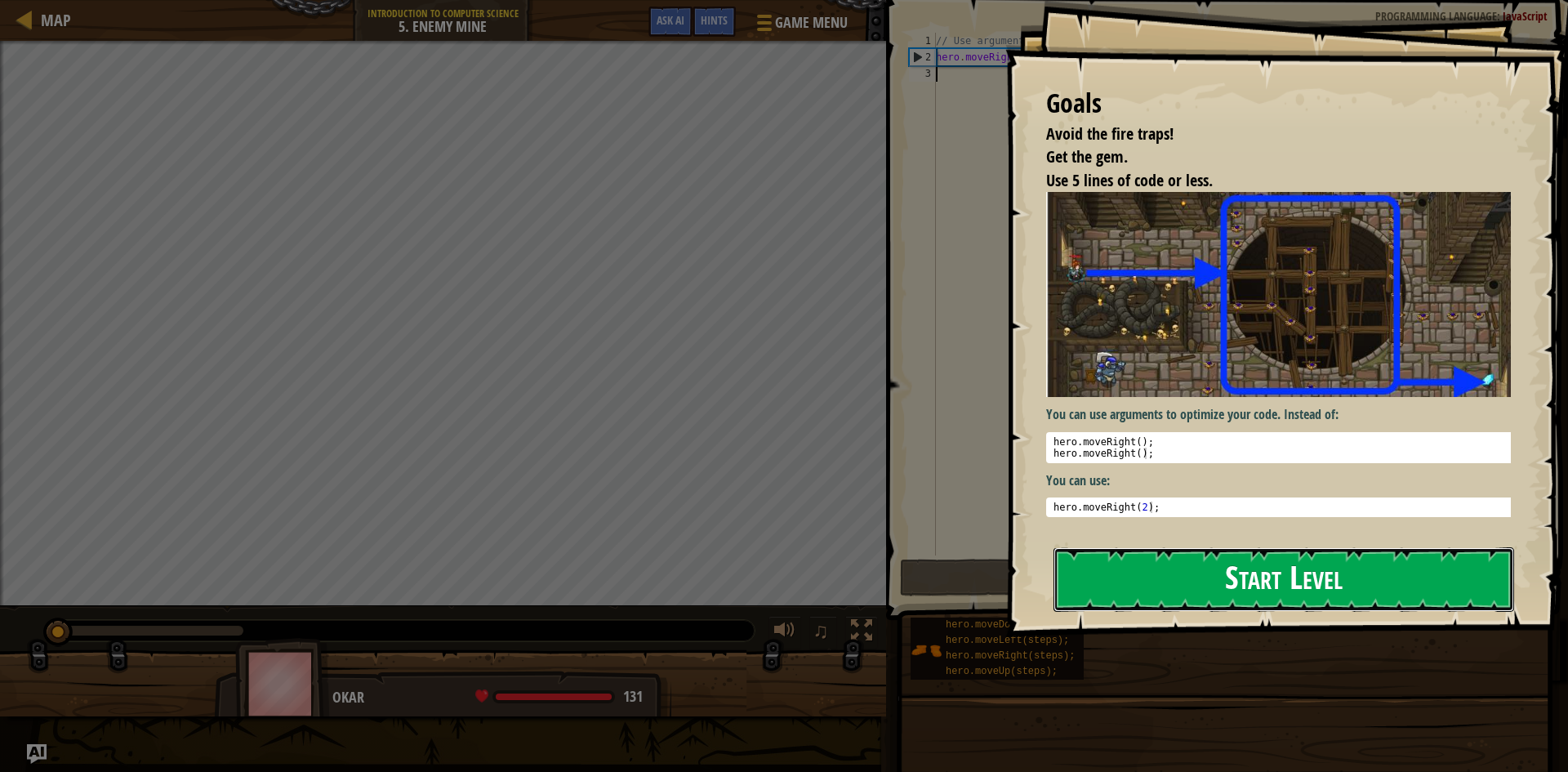
click at [1237, 575] on button "Start Level" at bounding box center [1284, 579] width 461 height 65
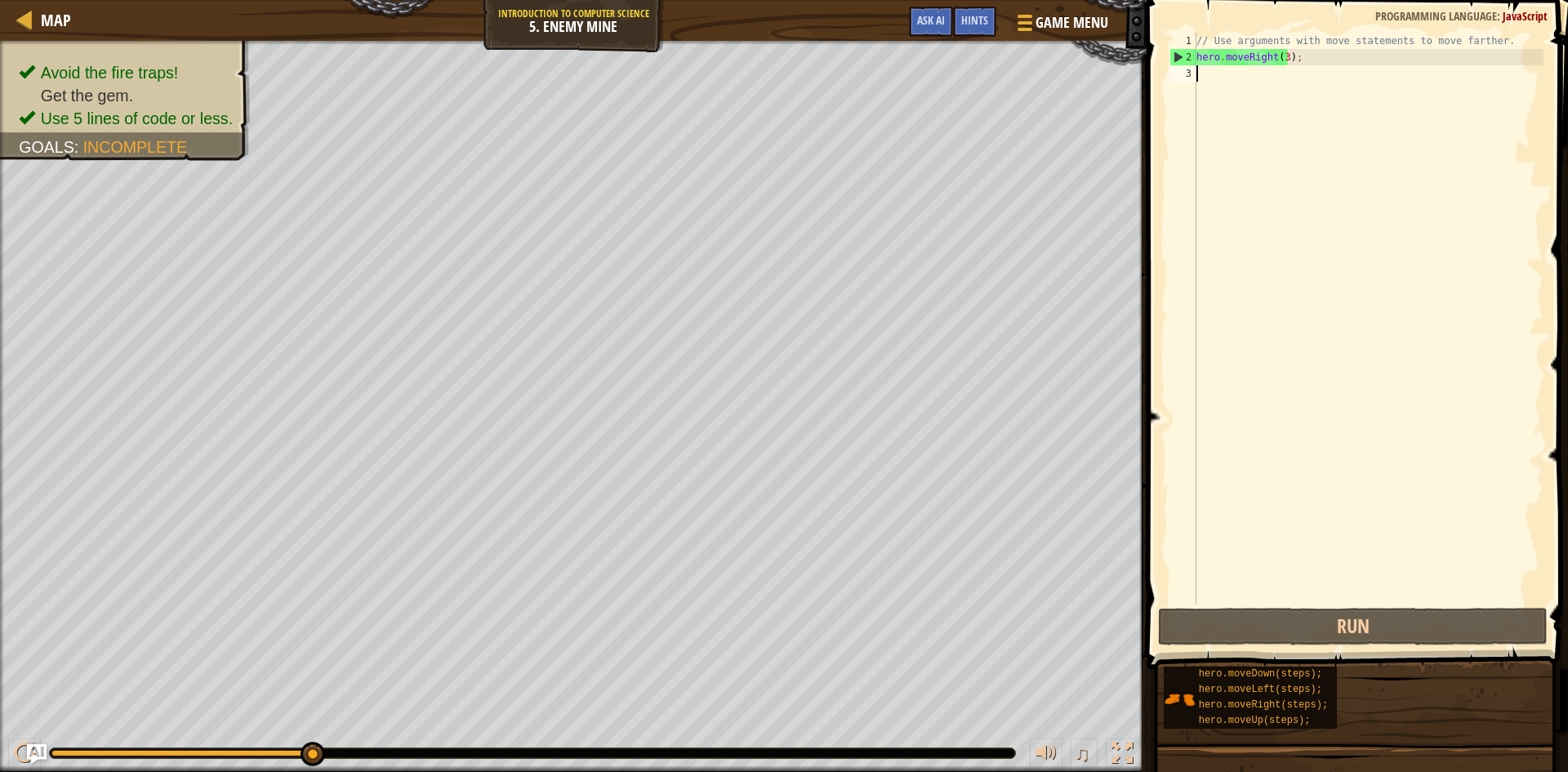
click at [1255, 76] on div "// Use arguments with move statements to move farther. hero . moveRight ( 3 ) ;" at bounding box center [1368, 335] width 351 height 604
type textarea "h"
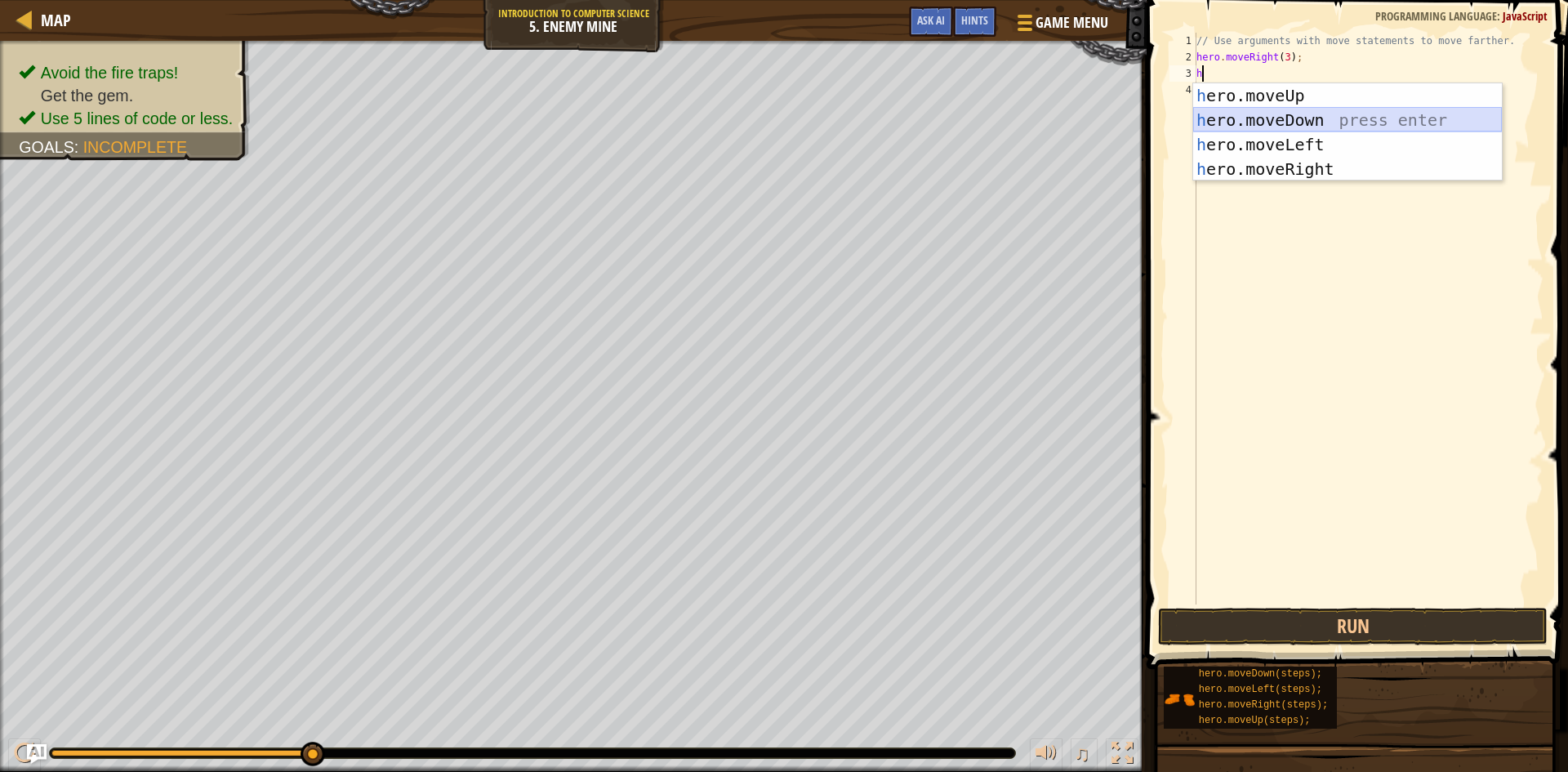
click at [1294, 121] on div "h ero.moveUp press enter h ero.moveDown press enter h ero.moveLeft press enter …" at bounding box center [1347, 156] width 309 height 147
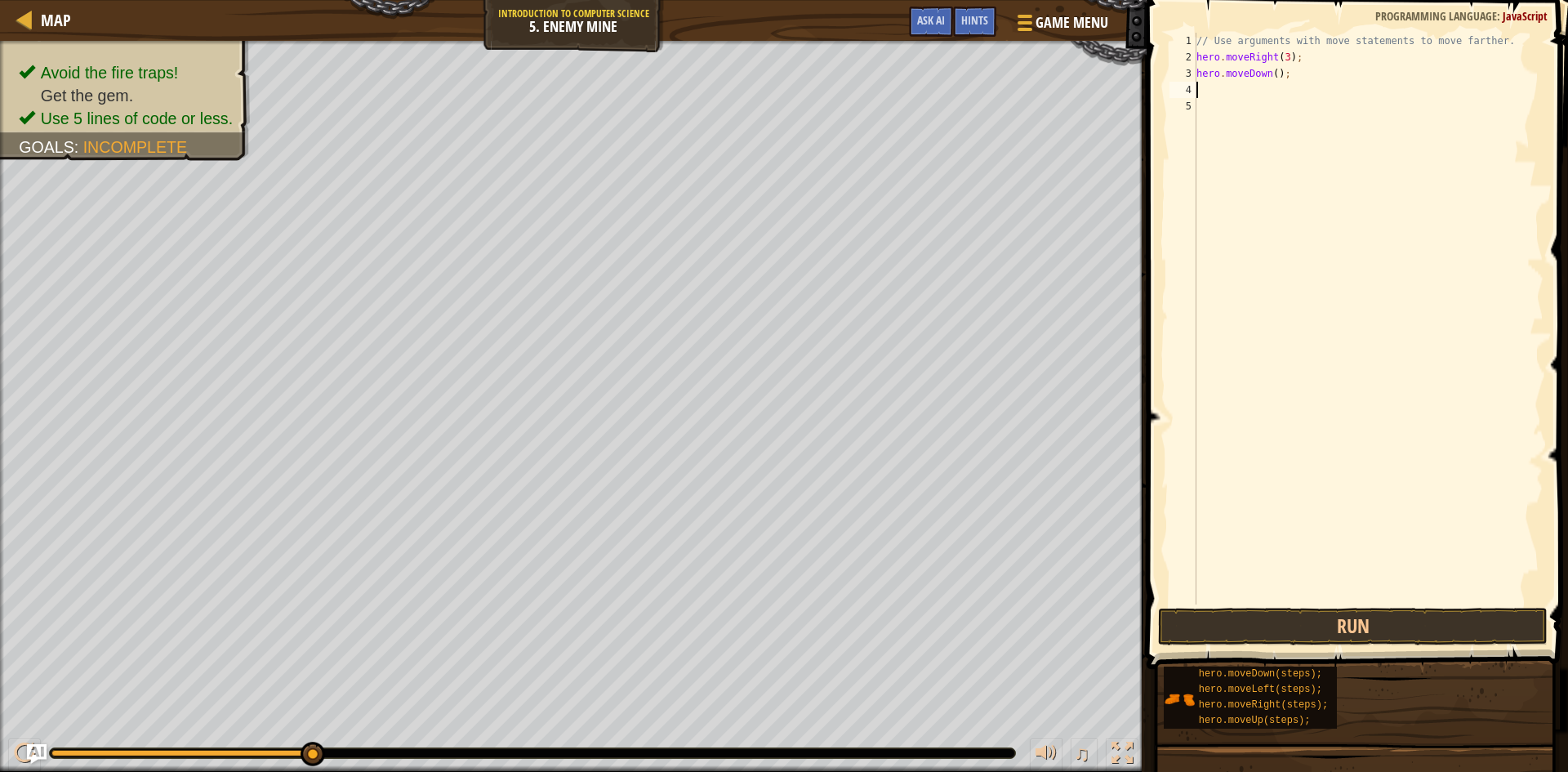
type textarea "h"
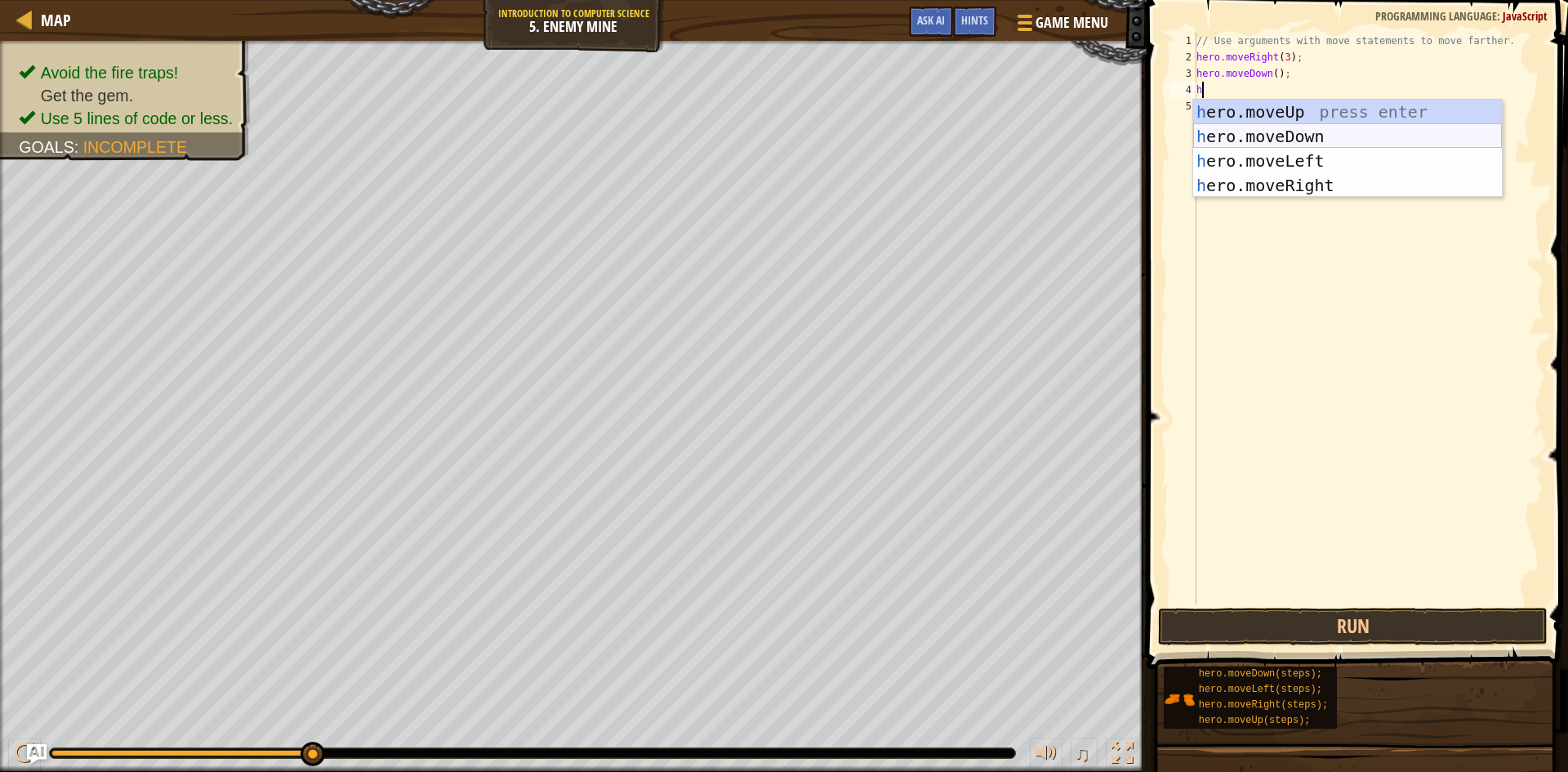
click at [1316, 131] on div "h ero.moveUp press enter h ero.moveDown press enter h ero.moveLeft press enter …" at bounding box center [1347, 172] width 309 height 147
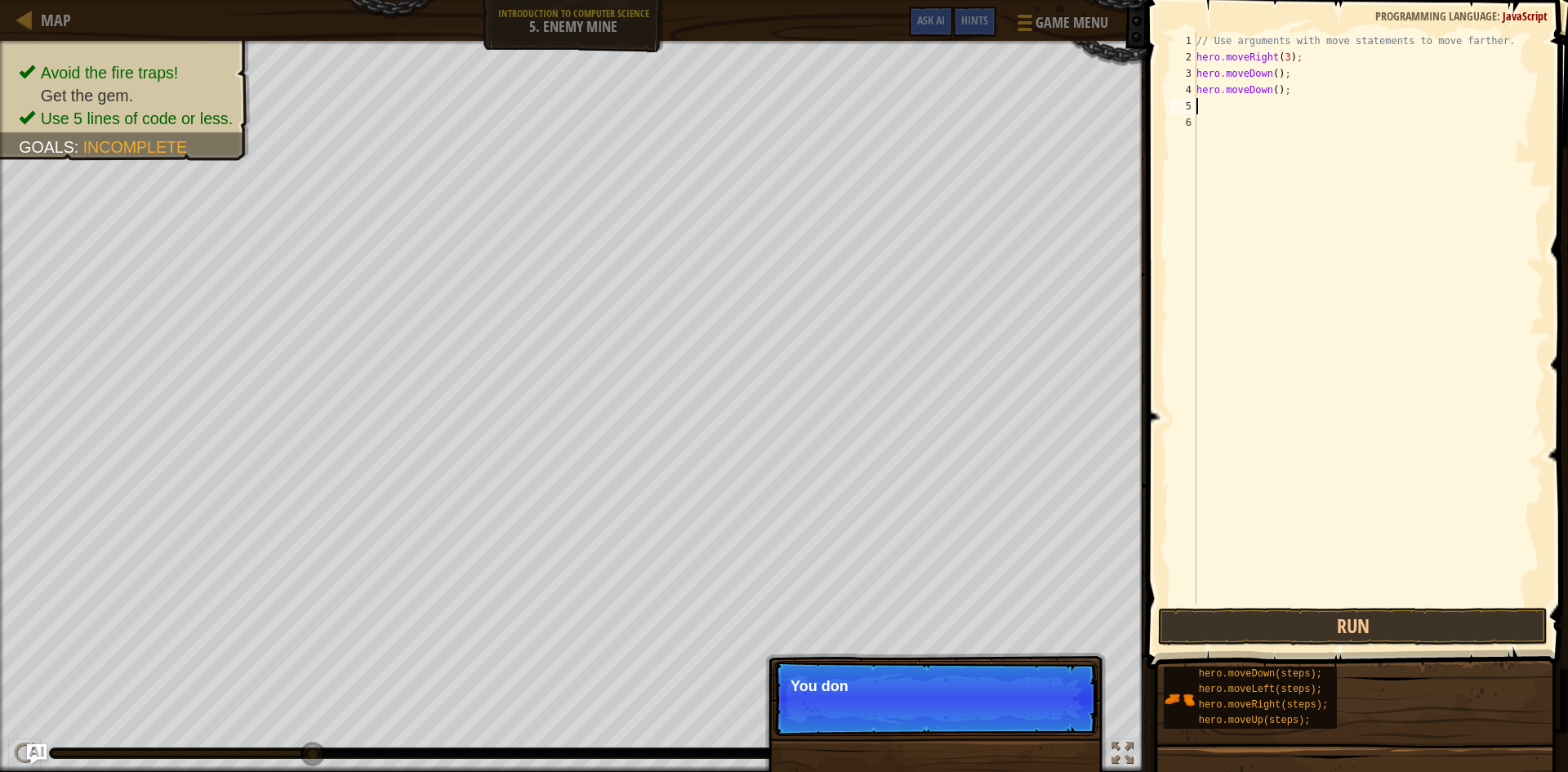
type textarea "h"
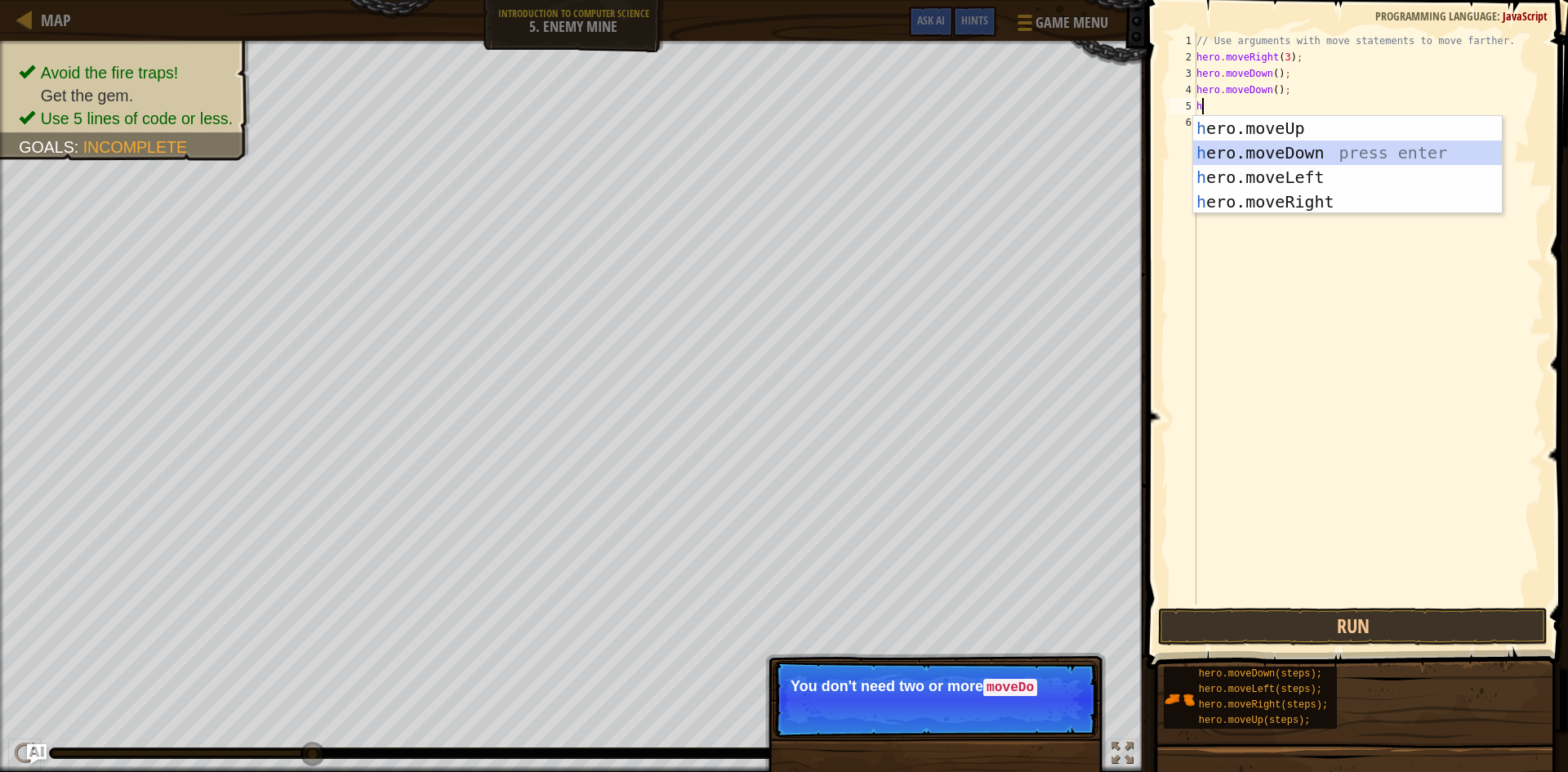
click at [1321, 147] on div "h ero.moveUp press enter h ero.moveDown press enter h ero.moveLeft press enter …" at bounding box center [1347, 188] width 309 height 147
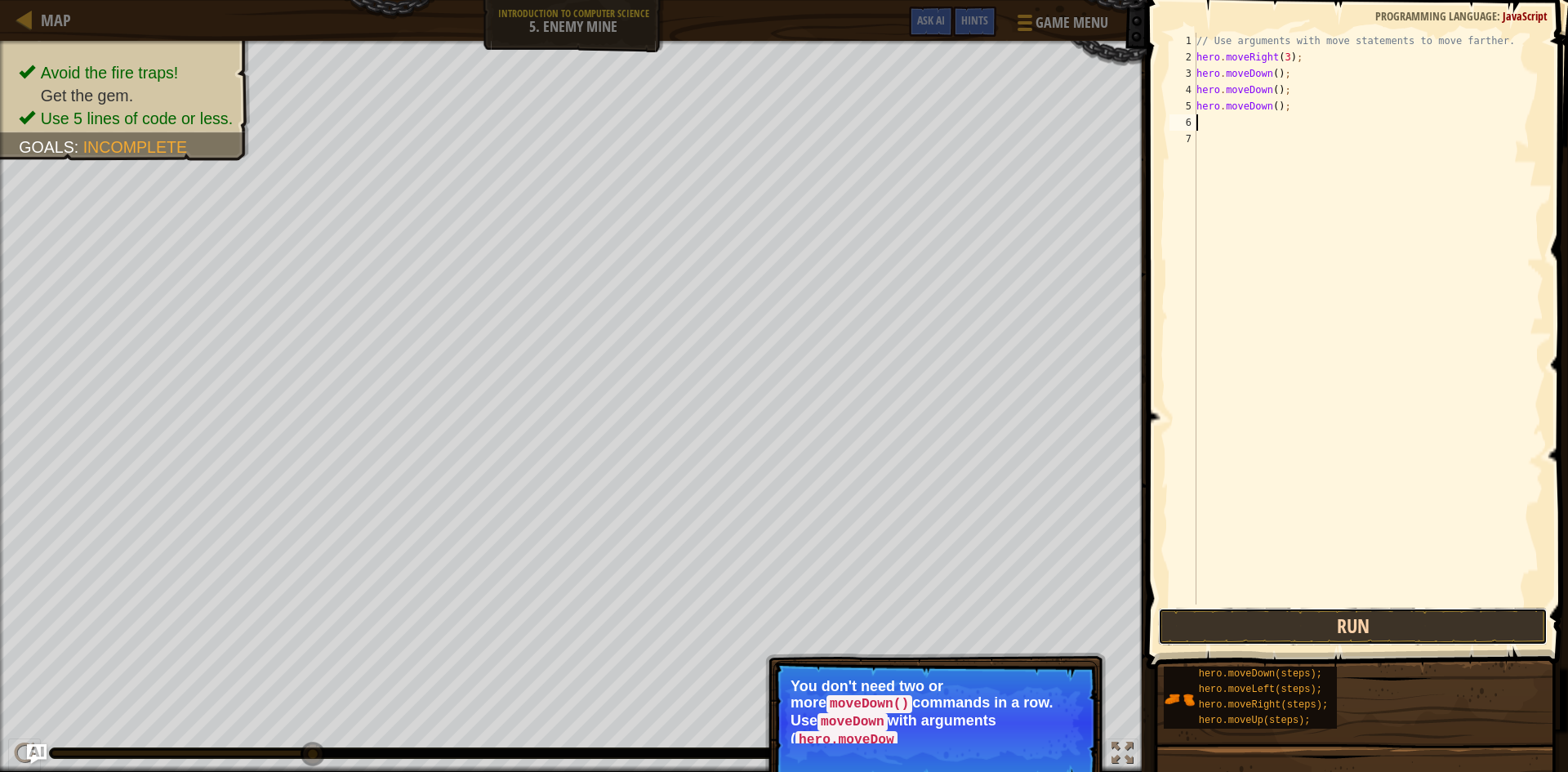
click at [1302, 629] on button "Run" at bounding box center [1353, 625] width 390 height 37
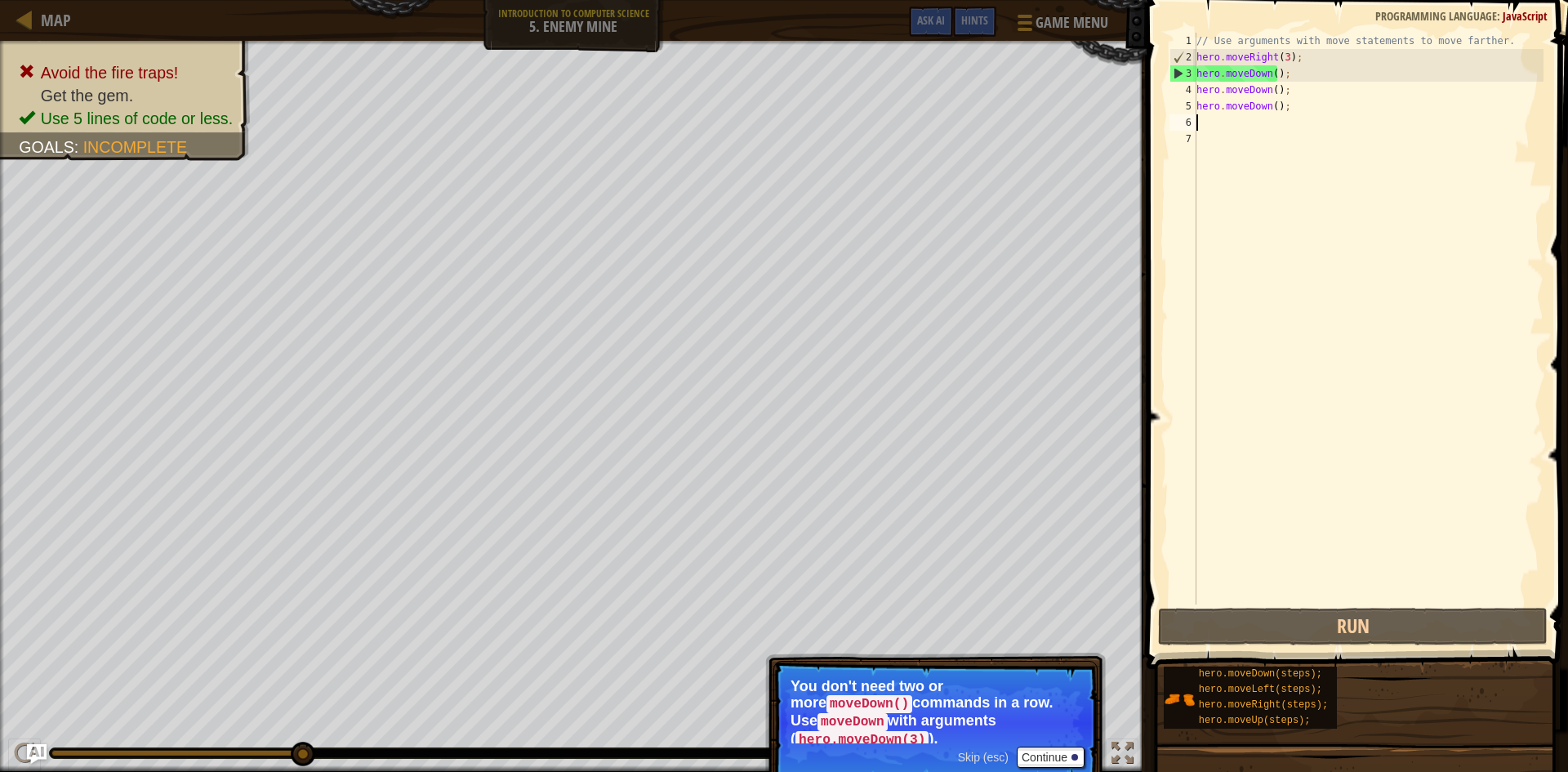
click at [1303, 112] on div "// Use arguments with move statements to move farther. hero . moveRight ( 3 ) ;…" at bounding box center [1368, 335] width 351 height 604
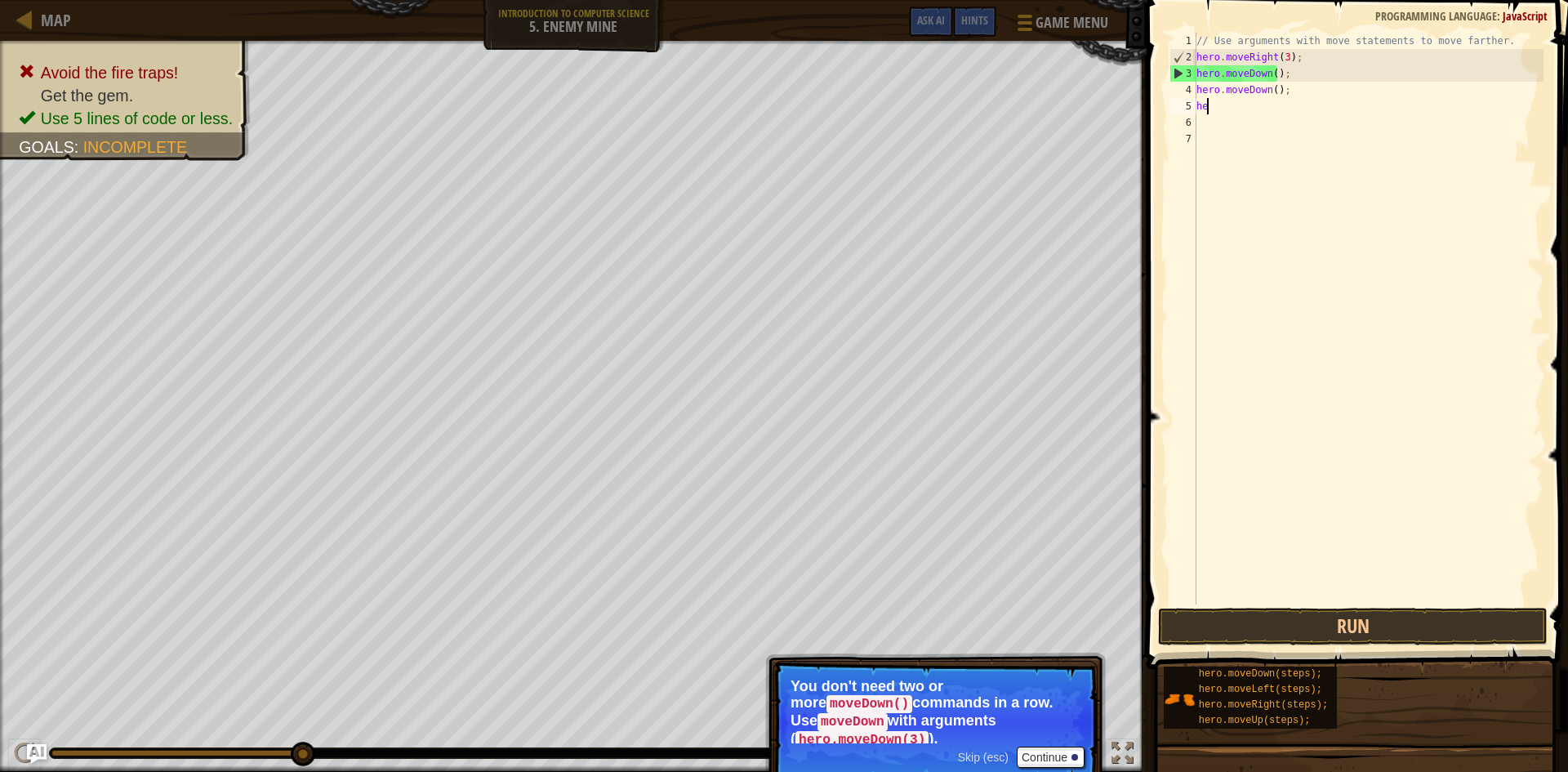
type textarea "h"
click at [1304, 97] on div "// Use arguments with move statements to move farther. hero . moveRight ( 3 ) ;…" at bounding box center [1368, 335] width 351 height 604
type textarea "h"
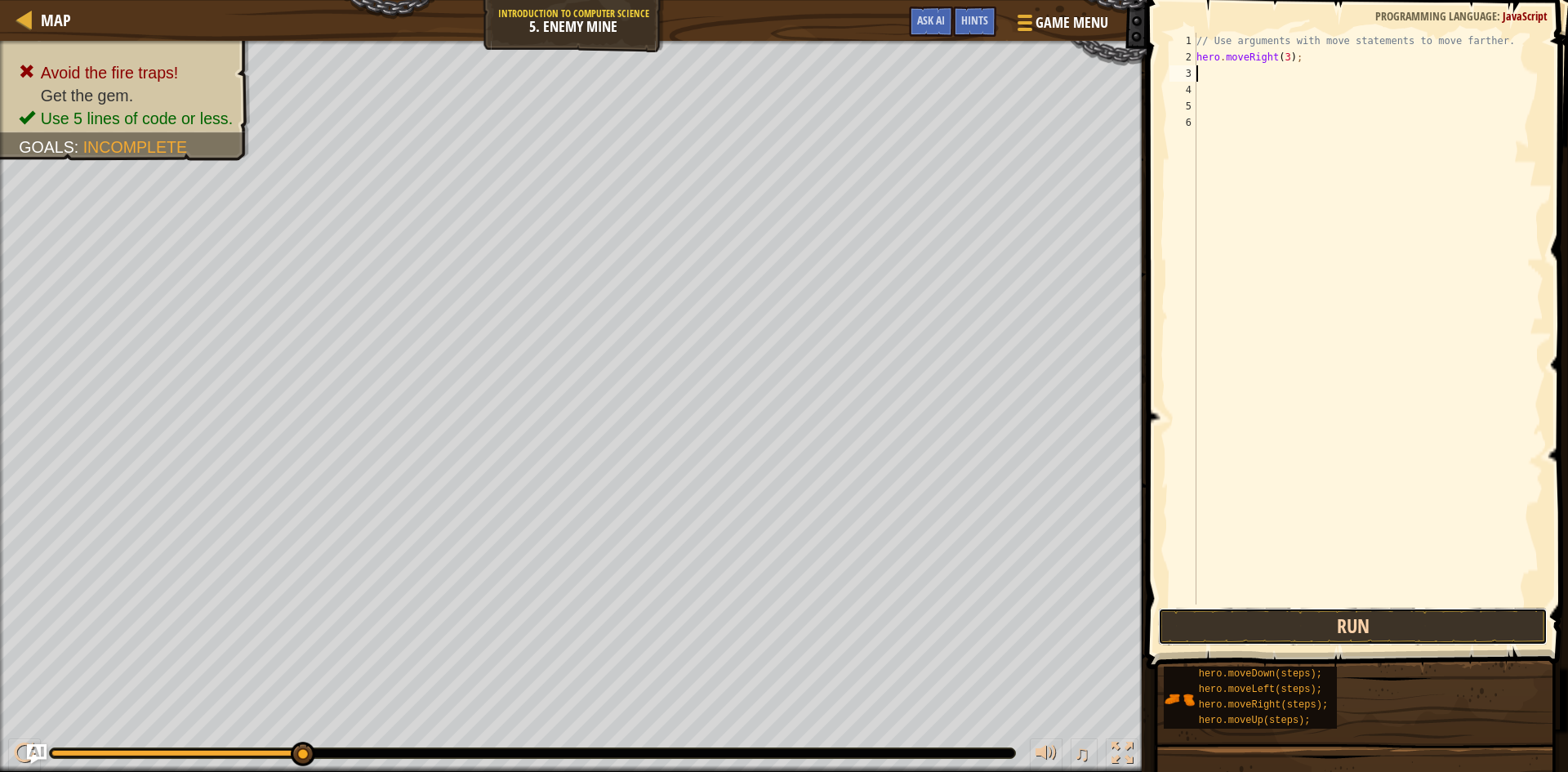
click at [1342, 620] on button "Run" at bounding box center [1353, 625] width 390 height 37
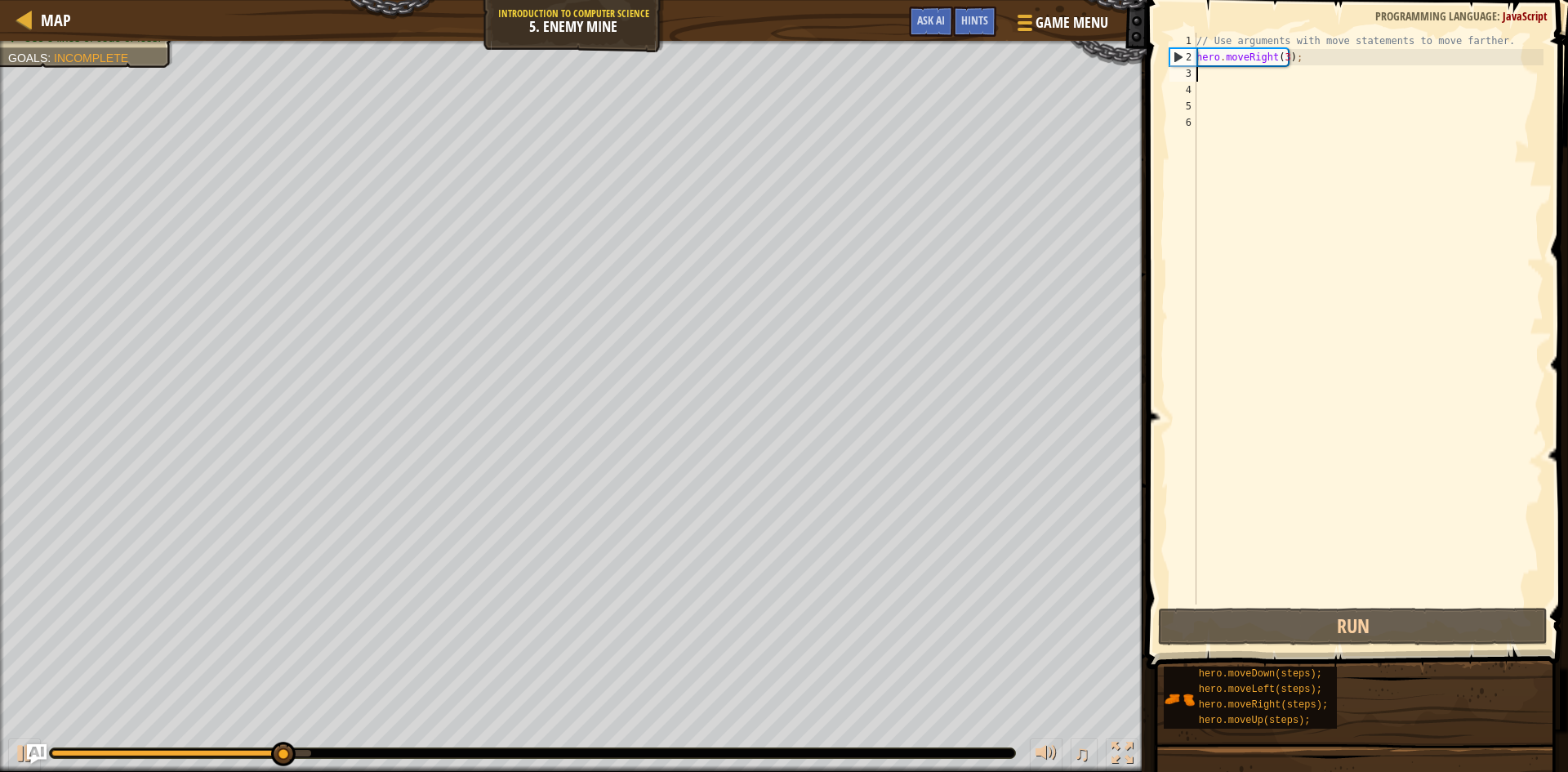
click at [1221, 86] on div "// Use arguments with move statements to move farther. hero . moveRight ( 3 ) ;" at bounding box center [1368, 335] width 351 height 604
click at [1224, 86] on div "// Use arguments with move statements to move farther. hero . moveRight ( 3 ) ;" at bounding box center [1368, 335] width 351 height 604
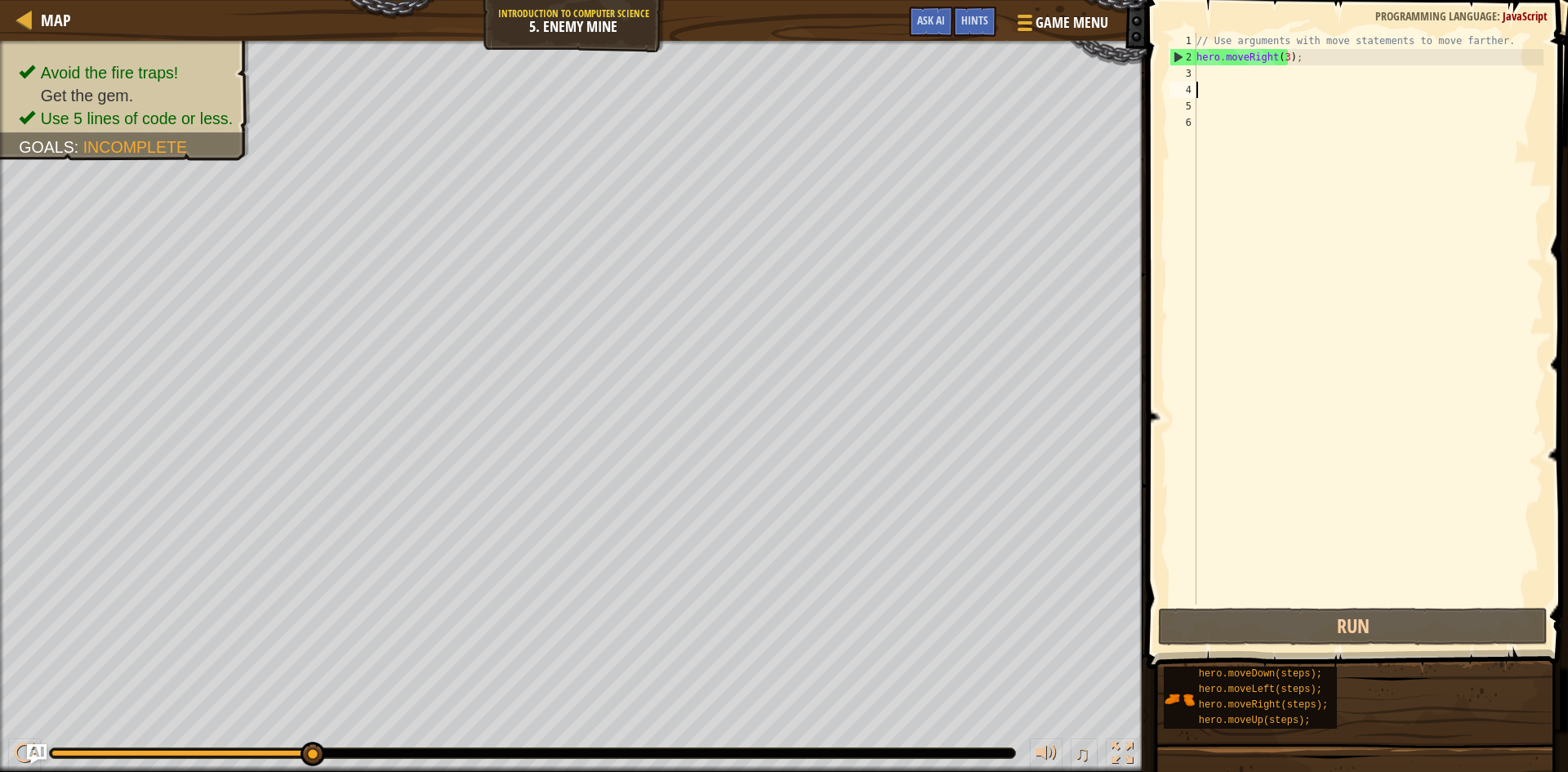
click at [1219, 72] on div "// Use arguments with move statements to move farther. hero . moveRight ( 3 ) ;" at bounding box center [1368, 335] width 351 height 604
type textarea "h"
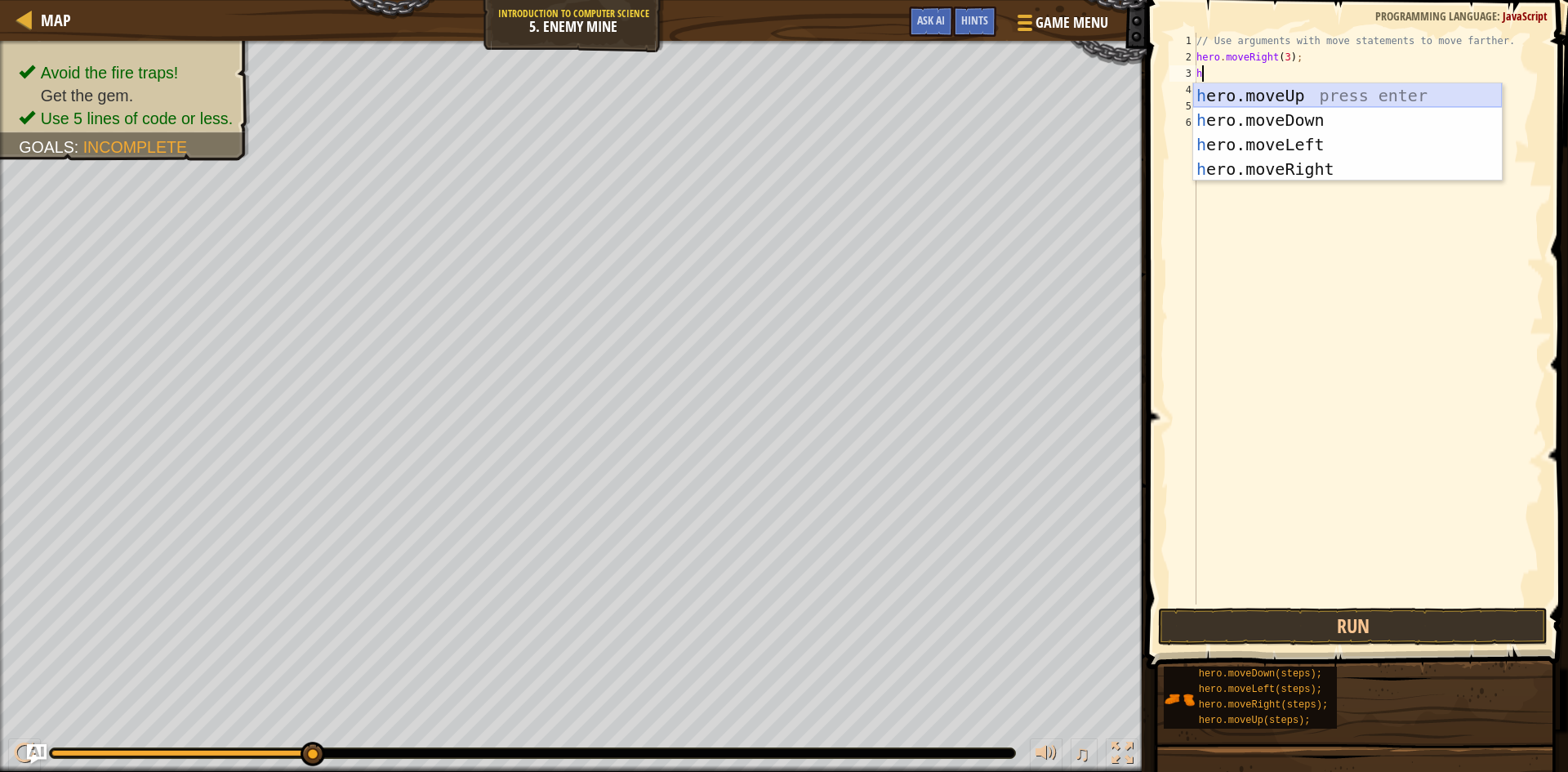
click at [1285, 96] on div "h ero.moveUp press enter h ero.moveDown press enter h ero.moveLeft press enter …" at bounding box center [1347, 156] width 309 height 147
type textarea "h"
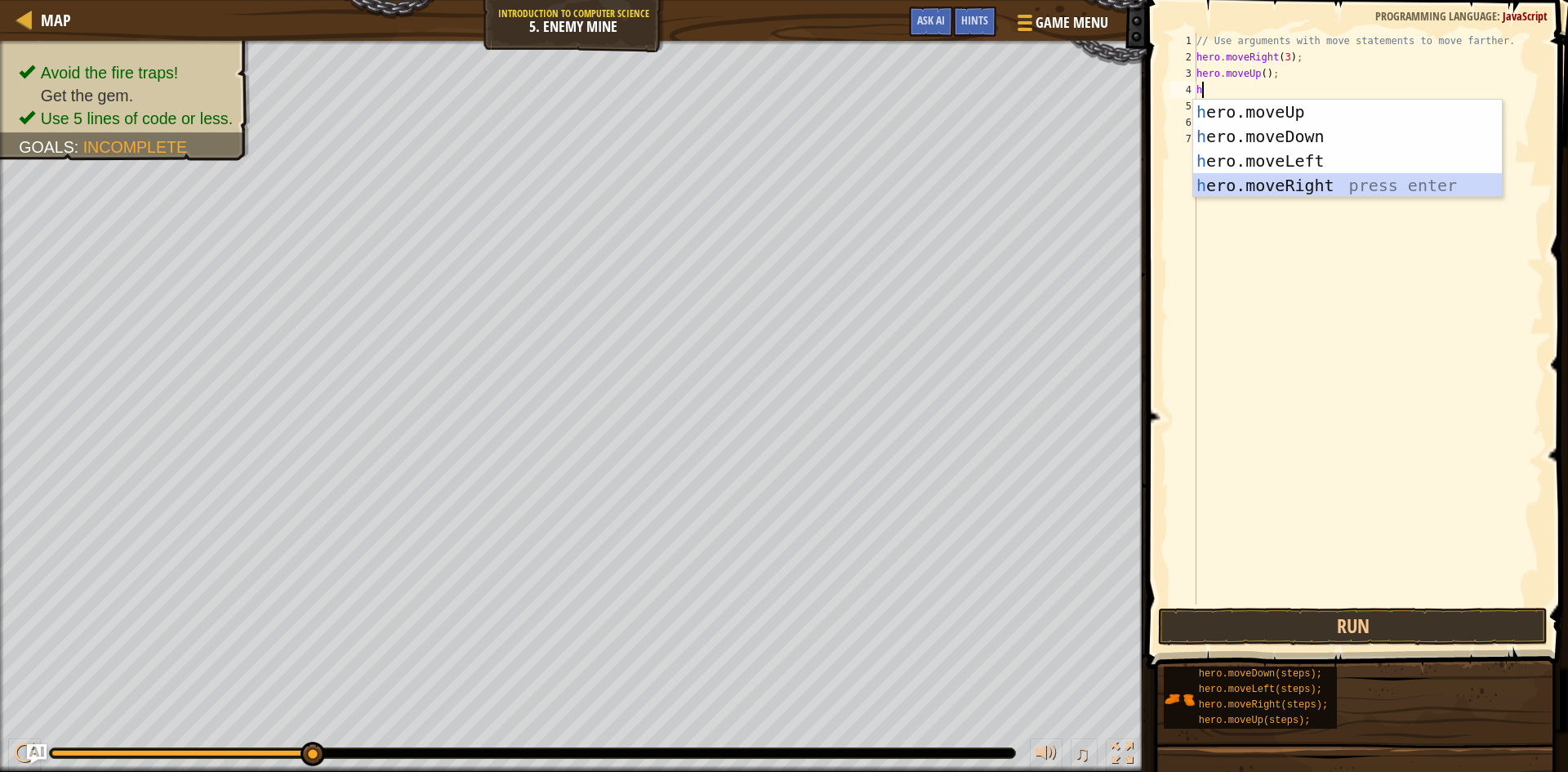
click at [1320, 186] on div "h ero.moveUp press enter h ero.moveDown press enter h ero.moveLeft press enter …" at bounding box center [1347, 172] width 309 height 147
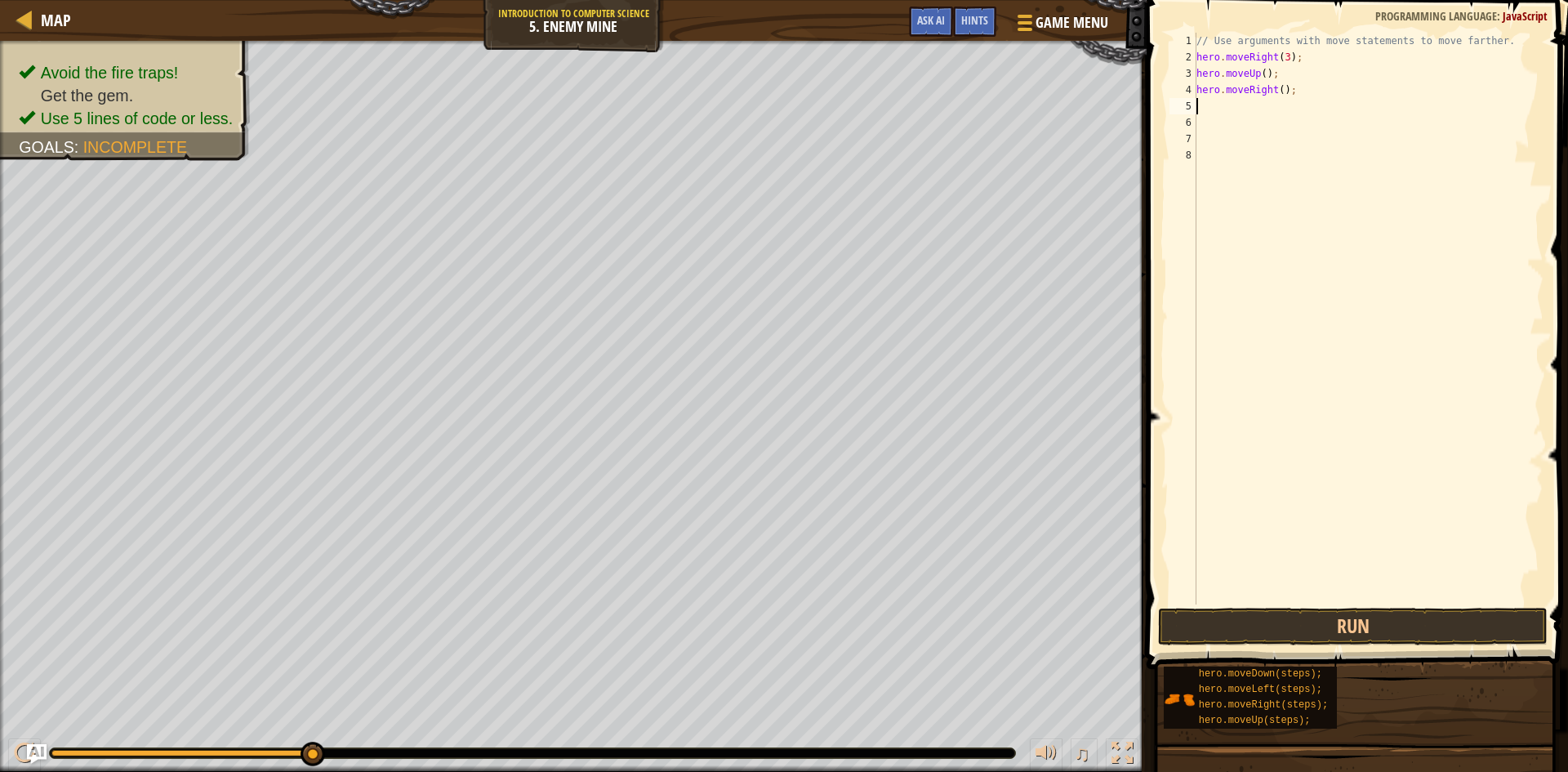
type textarea "h"
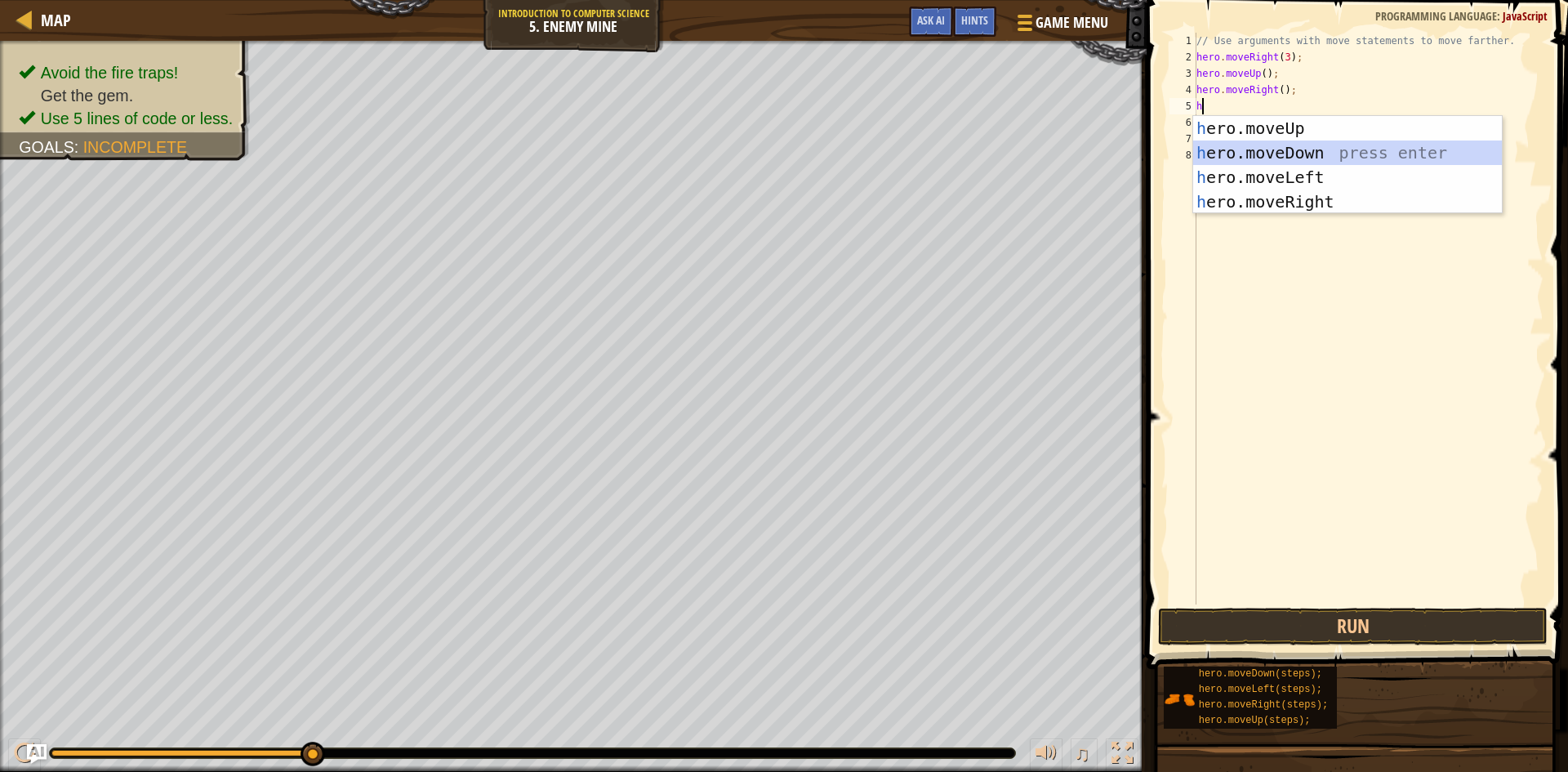
click at [1302, 156] on div "h ero.moveUp press enter h ero.moveDown press enter h ero.moveLeft press enter …" at bounding box center [1347, 188] width 309 height 147
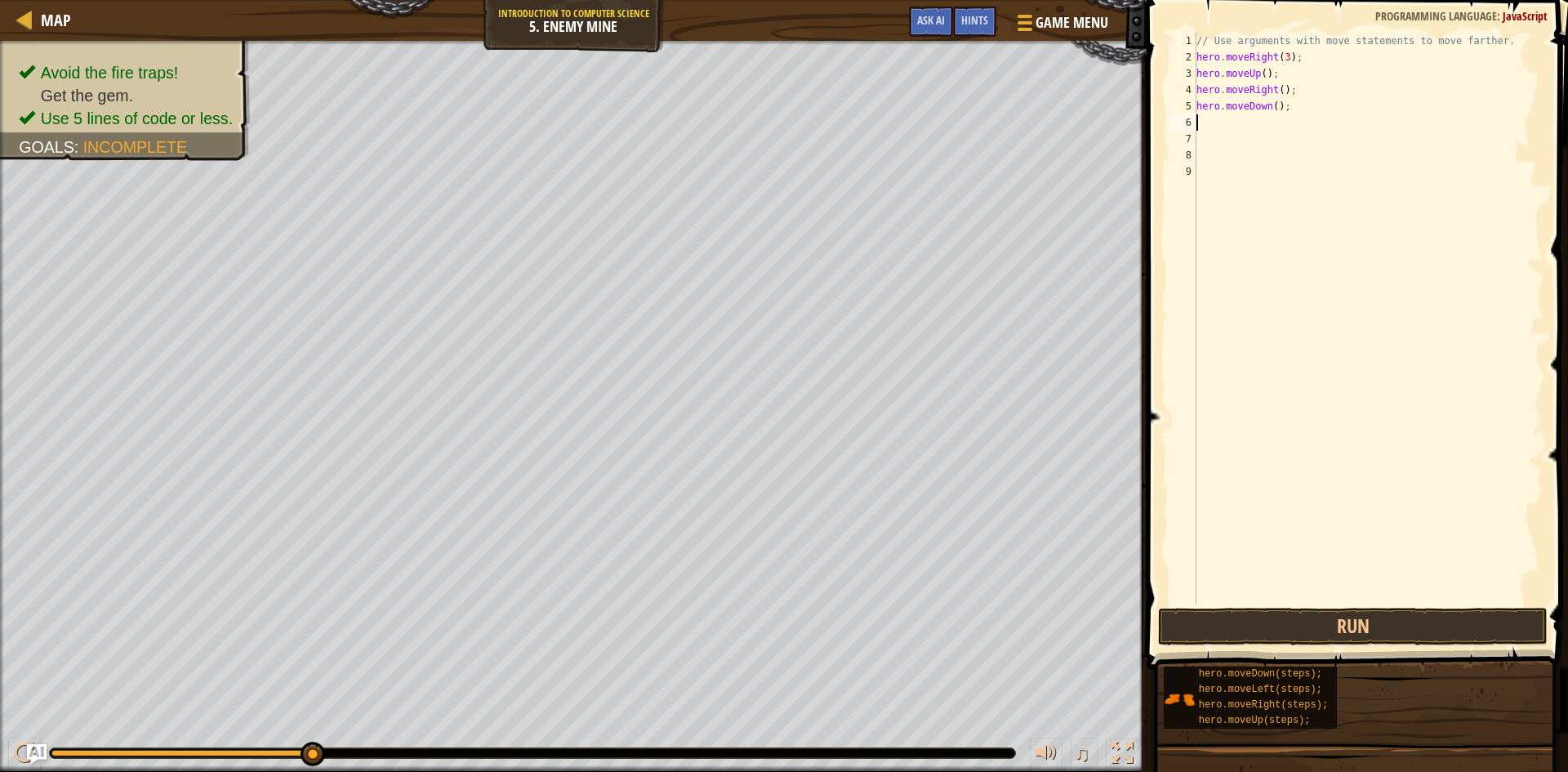
type textarea "h"
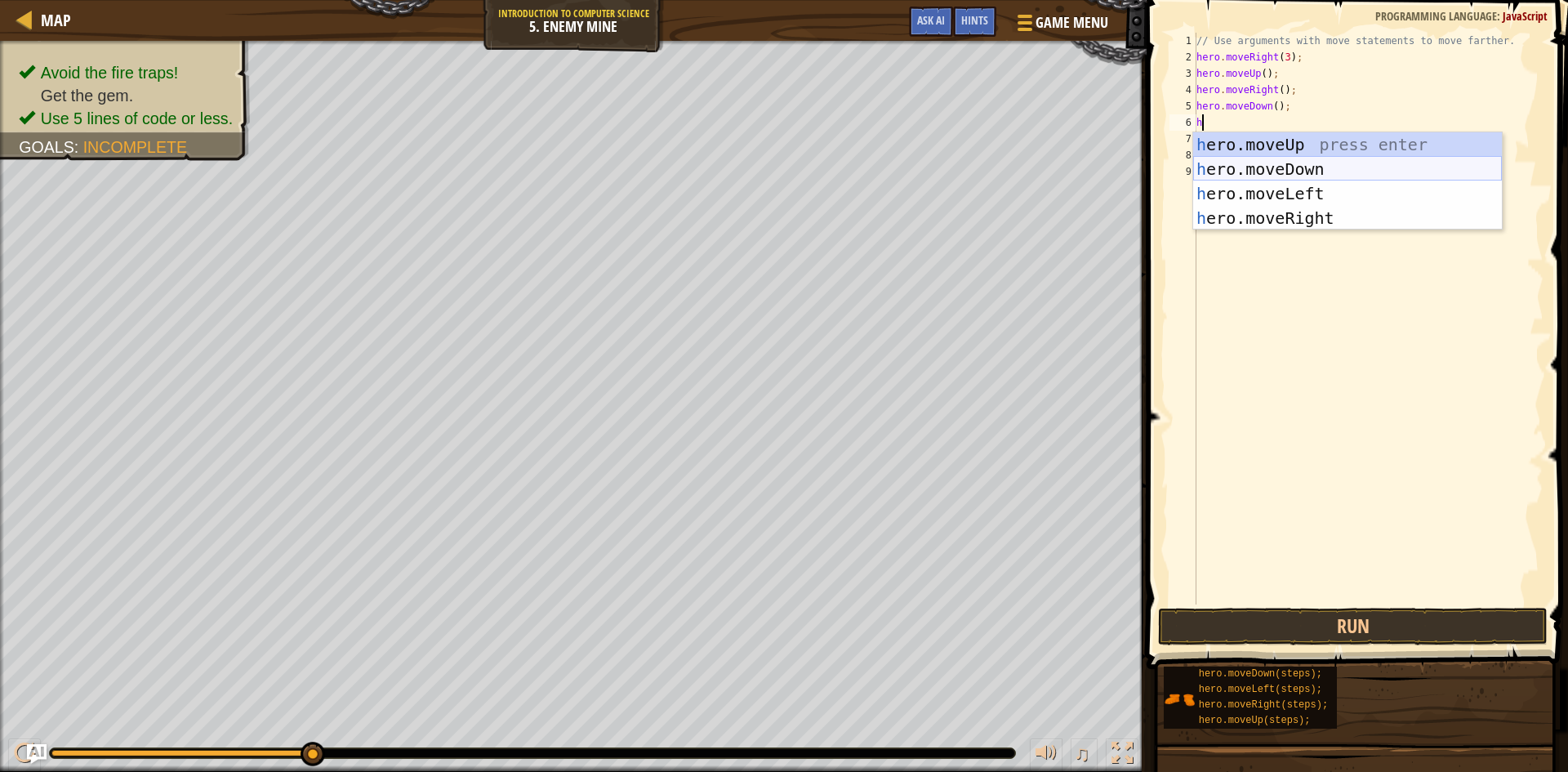
click at [1304, 159] on div "h ero.moveUp press enter h ero.moveDown press enter h ero.moveLeft press enter …" at bounding box center [1347, 205] width 309 height 147
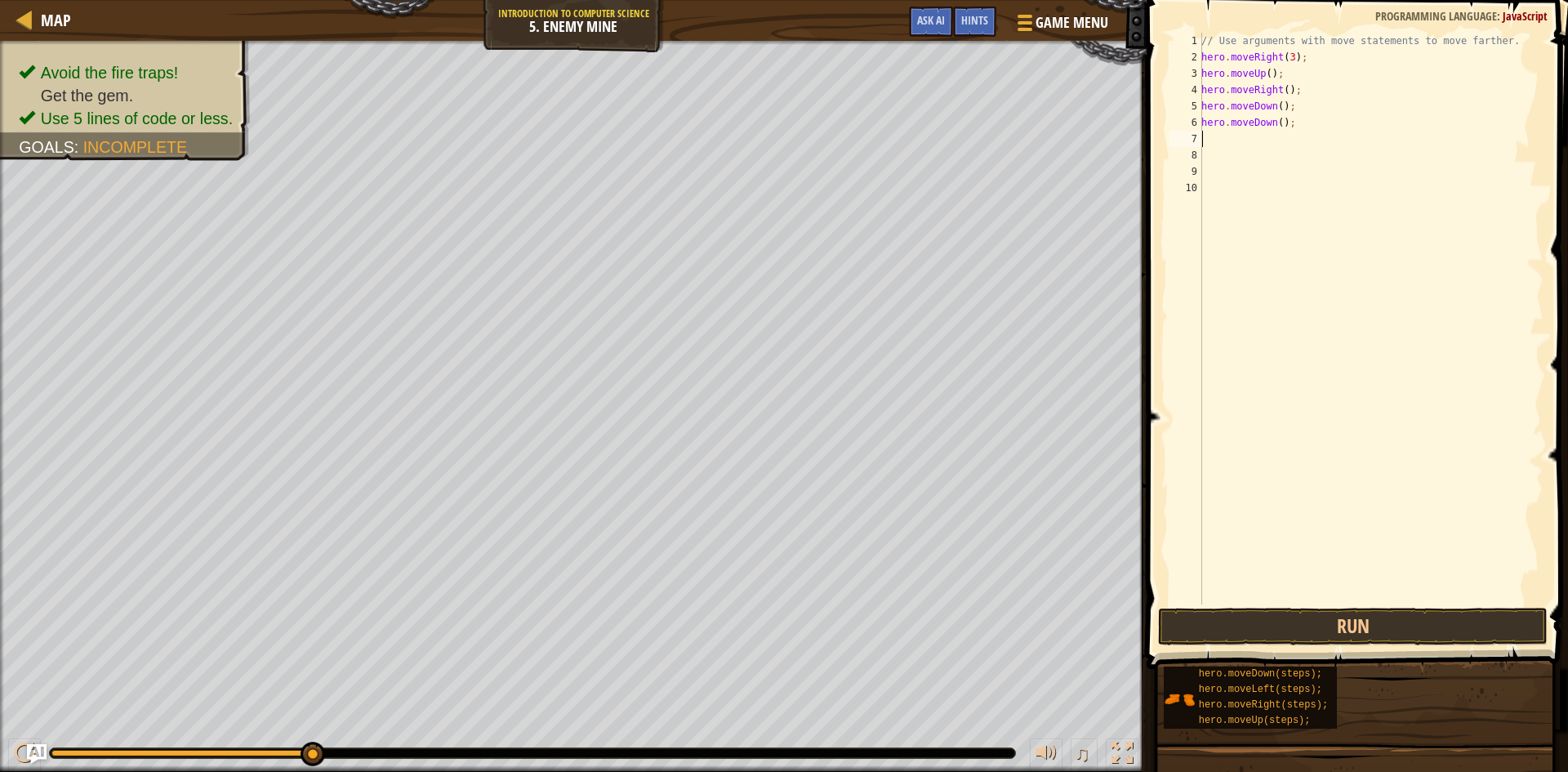
type textarea "h"
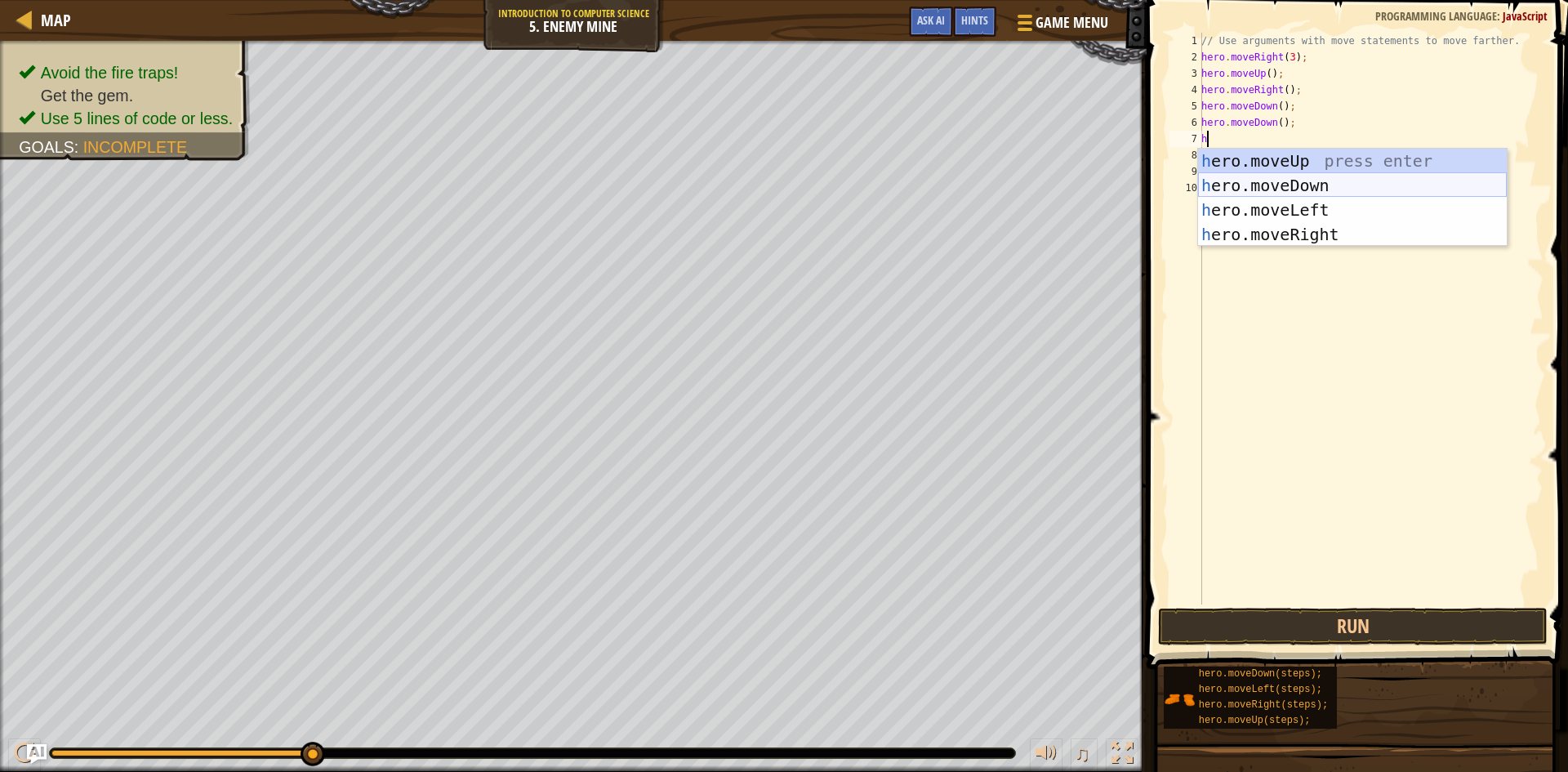
click at [1314, 178] on div "h ero.moveUp press enter h ero.moveDown press enter h ero.moveLeft press enter …" at bounding box center [1352, 221] width 309 height 147
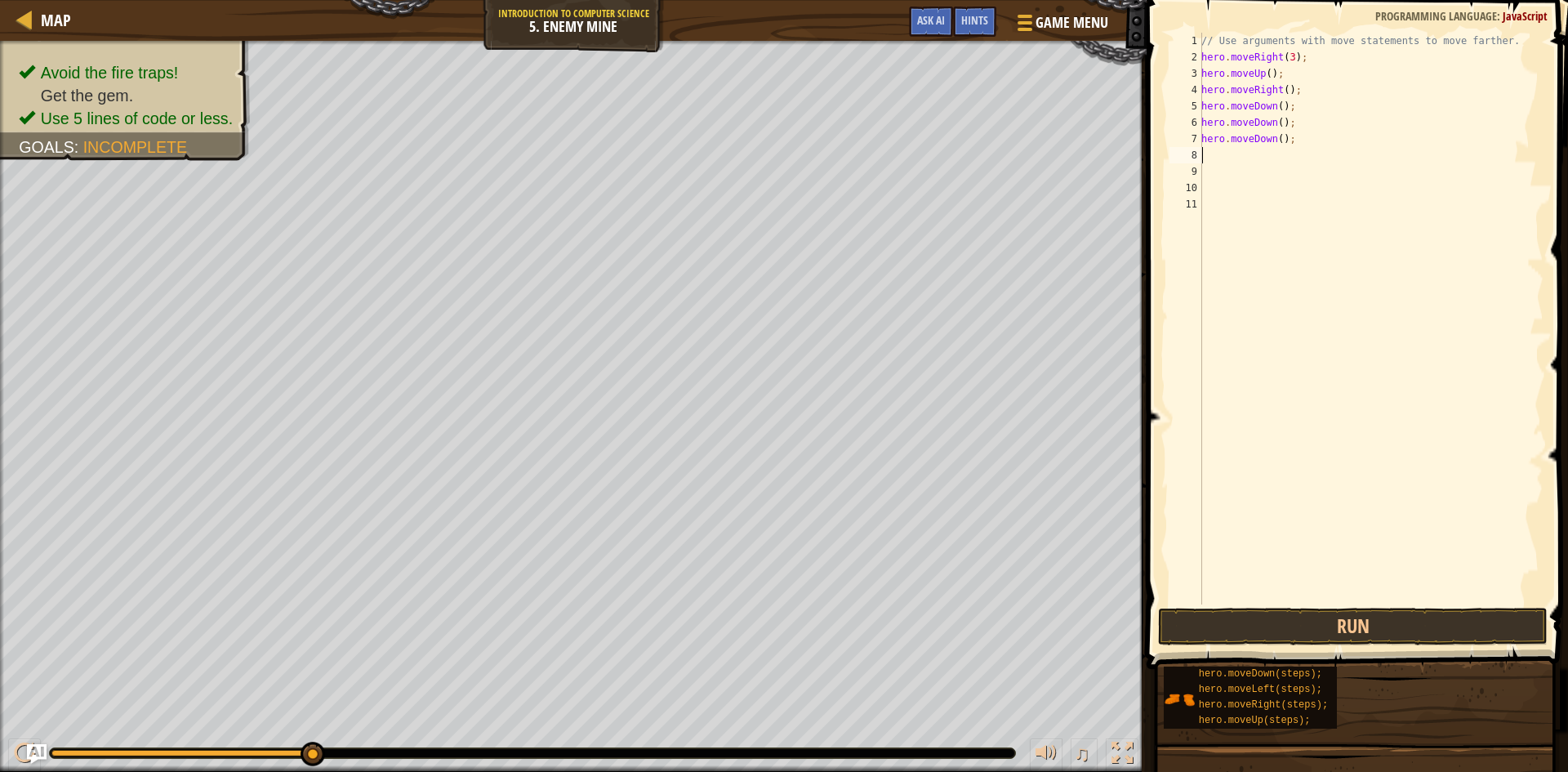
type textarea "h"
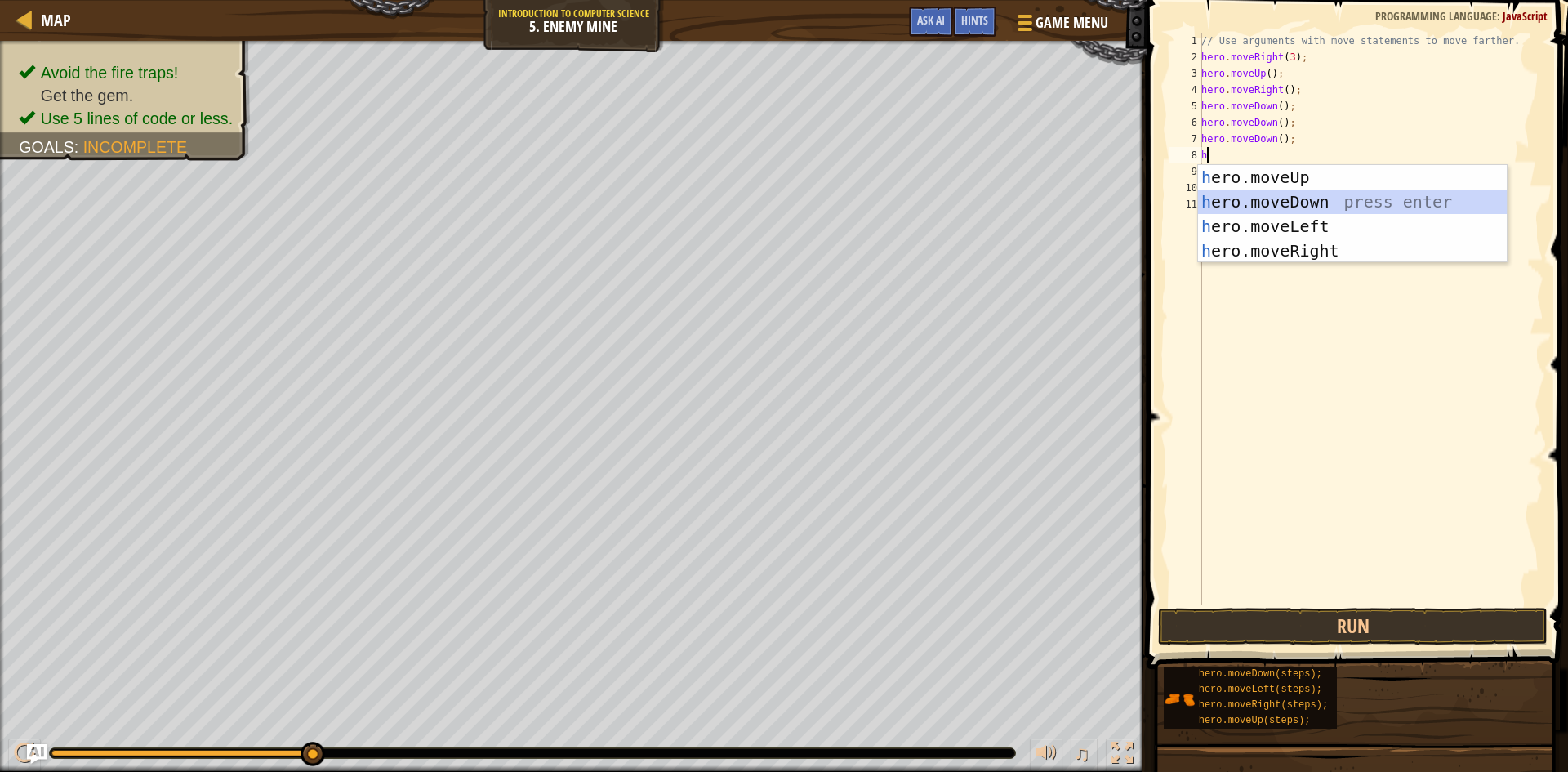
click at [1319, 193] on div "h ero.moveUp press enter h ero.moveDown press enter h ero.moveLeft press enter …" at bounding box center [1352, 238] width 309 height 147
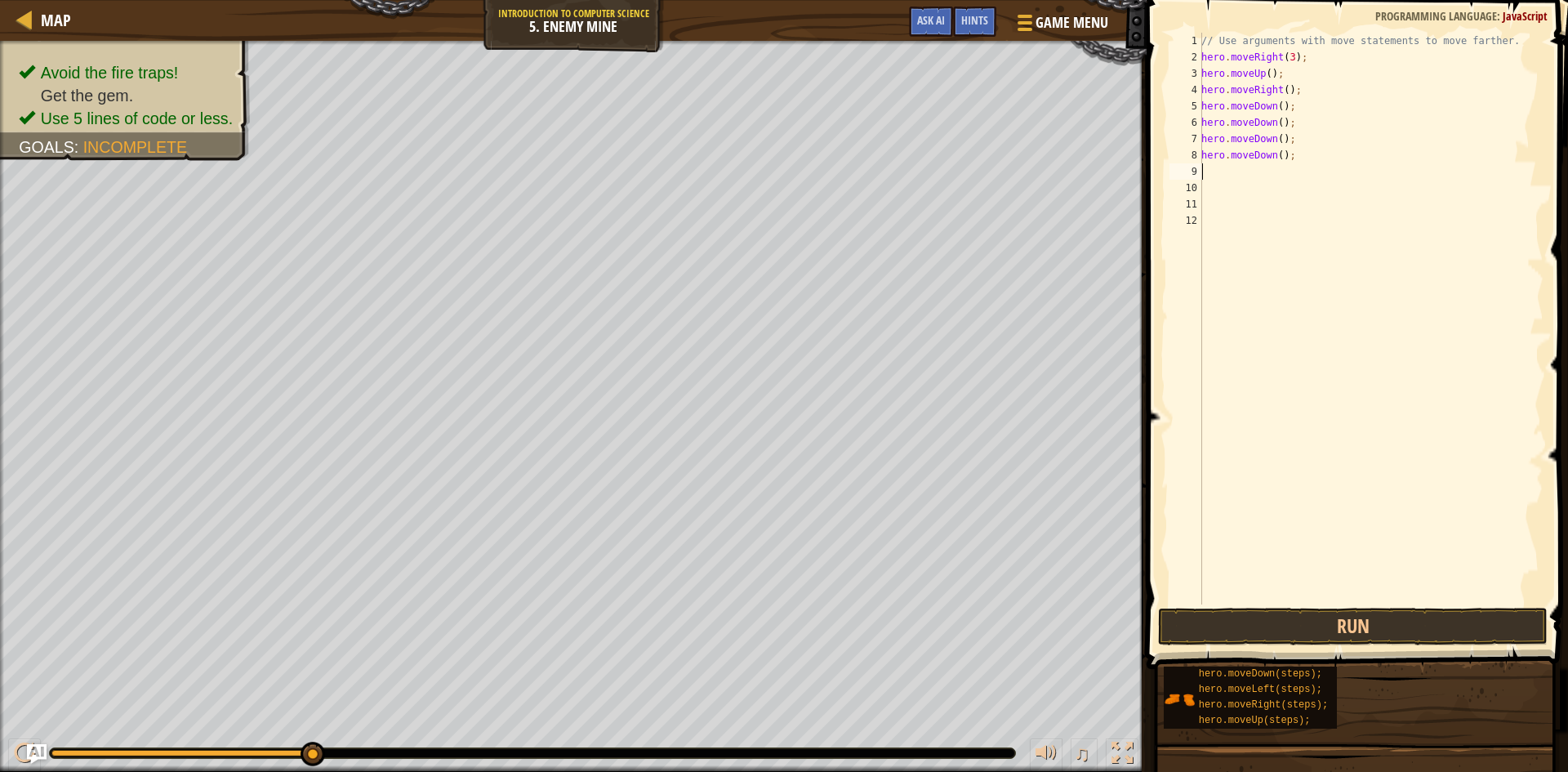
type textarea "h"
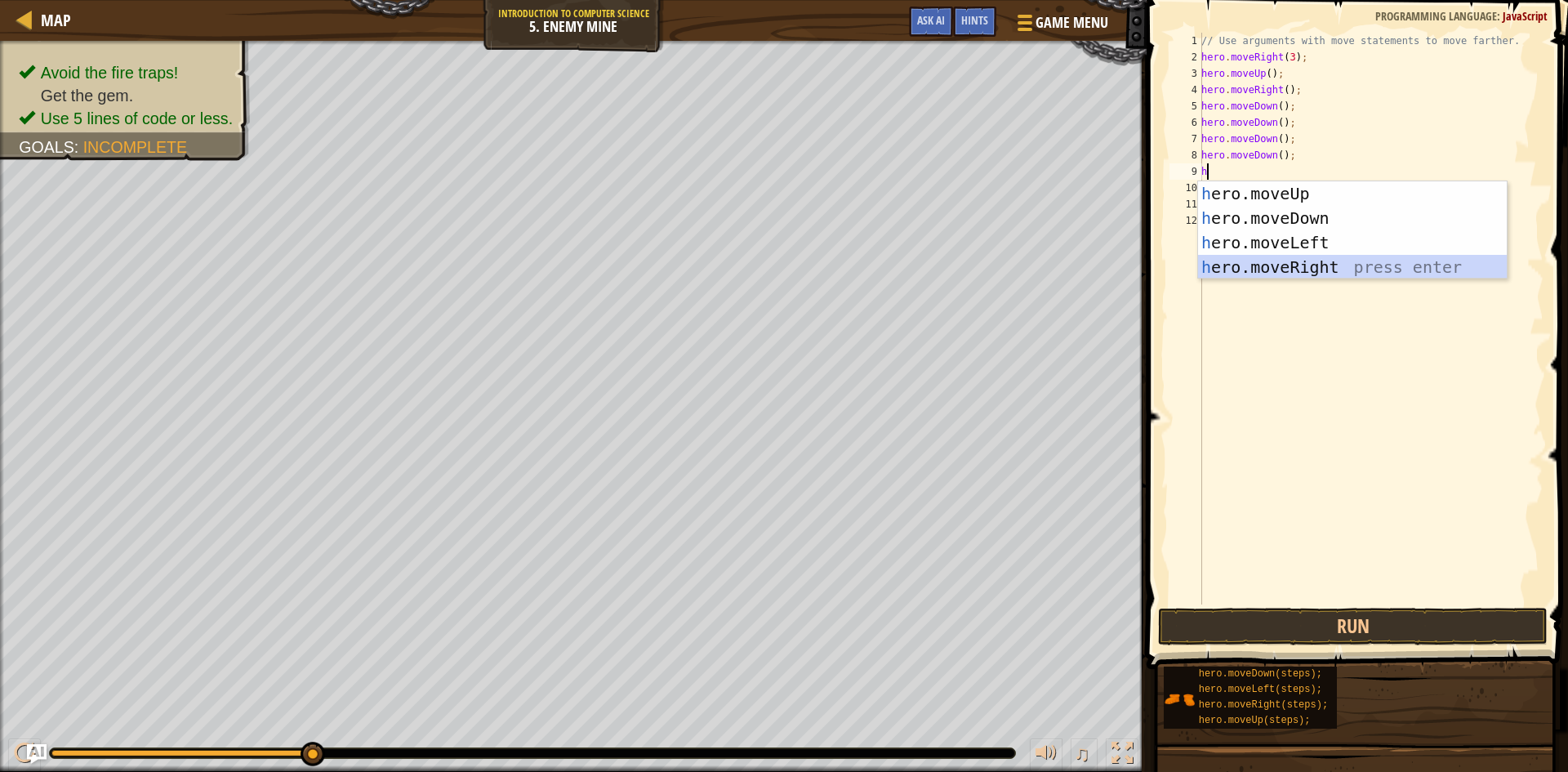
click at [1338, 263] on div "h ero.moveUp press enter h ero.moveDown press enter h ero.moveLeft press enter …" at bounding box center [1352, 254] width 309 height 147
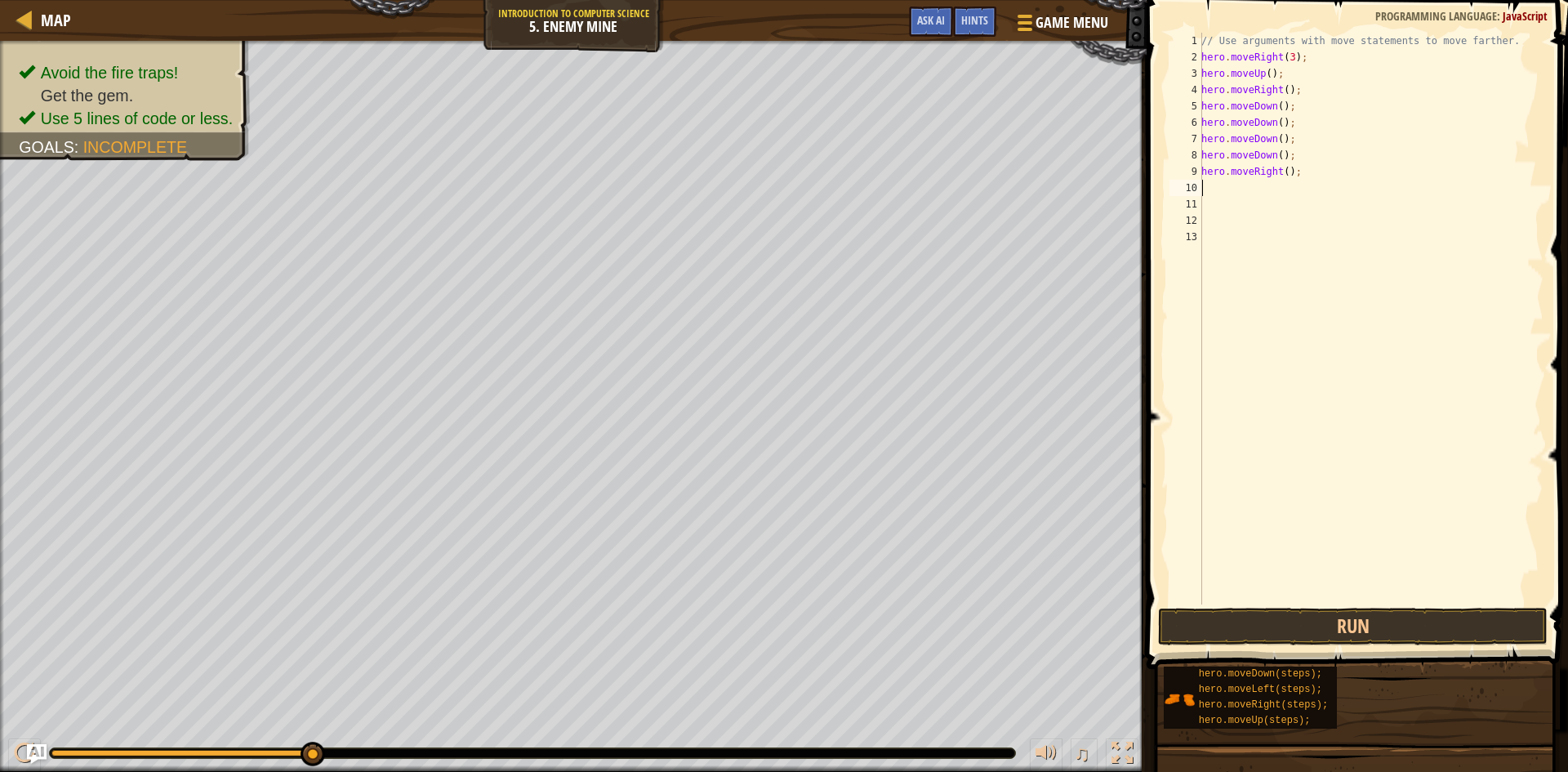
type textarea "h"
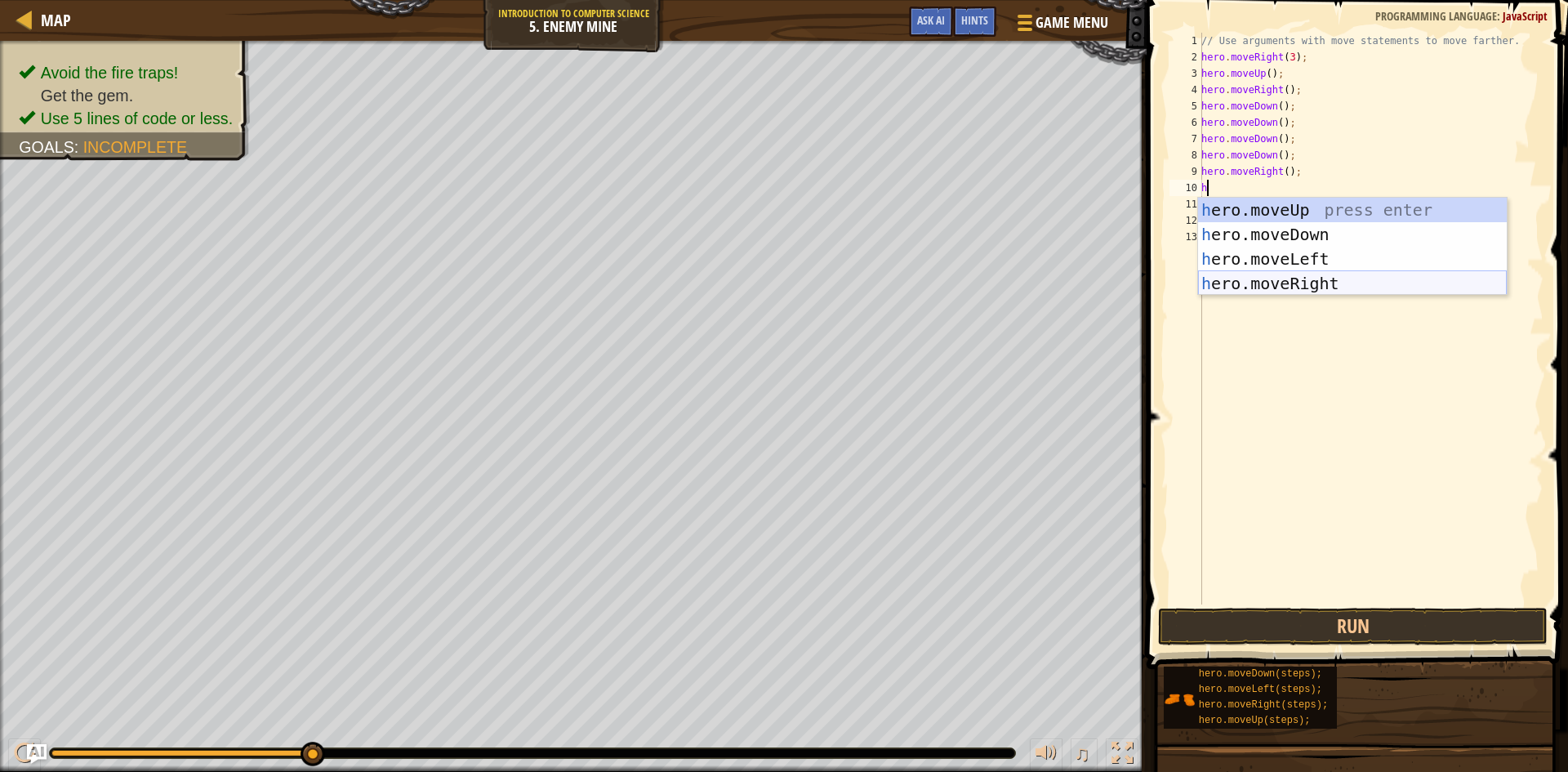
click at [1339, 279] on div "h ero.moveUp press enter h ero.moveDown press enter h ero.moveLeft press enter …" at bounding box center [1352, 270] width 309 height 147
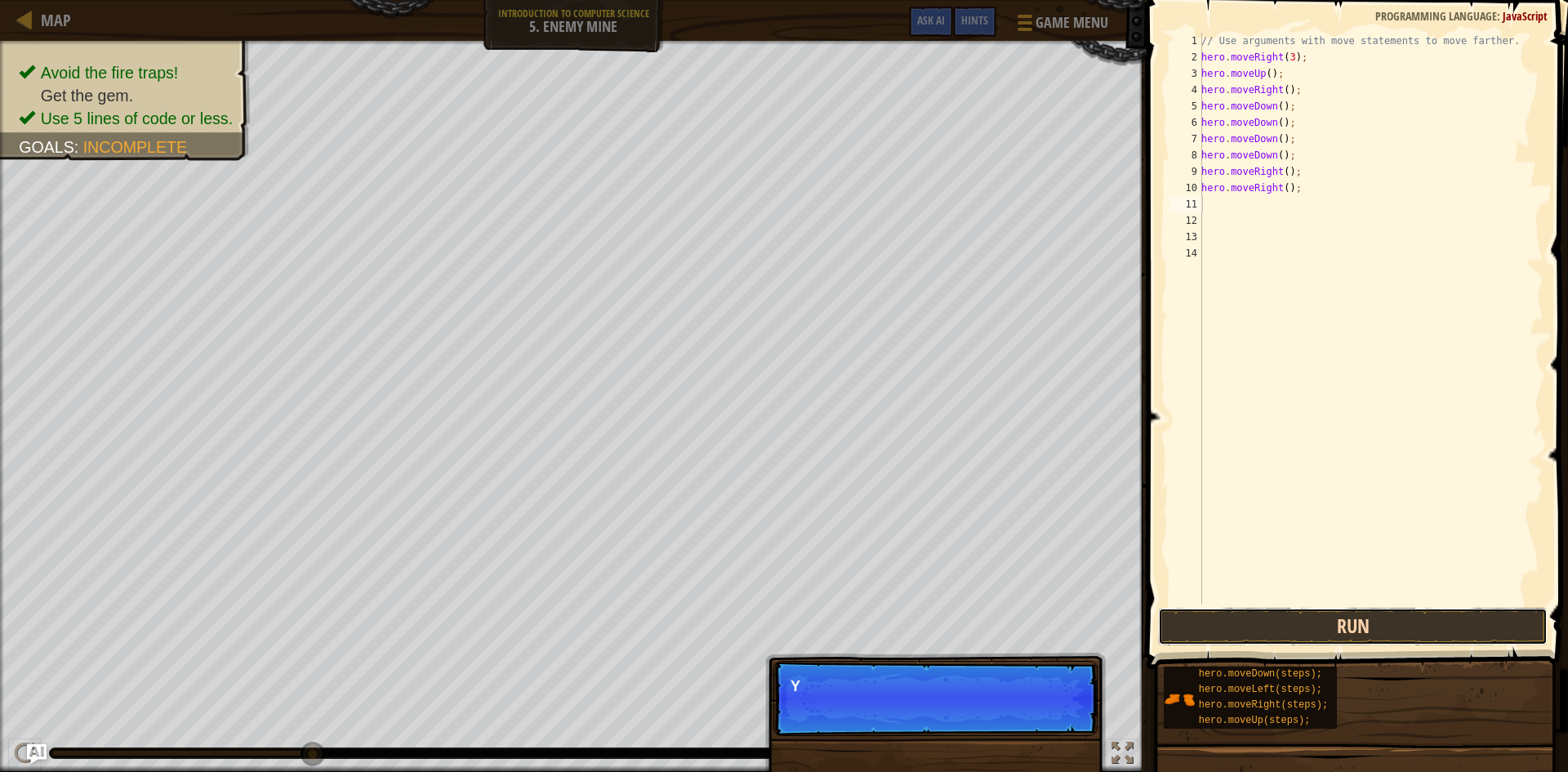
click at [1364, 623] on button "Run" at bounding box center [1353, 625] width 390 height 37
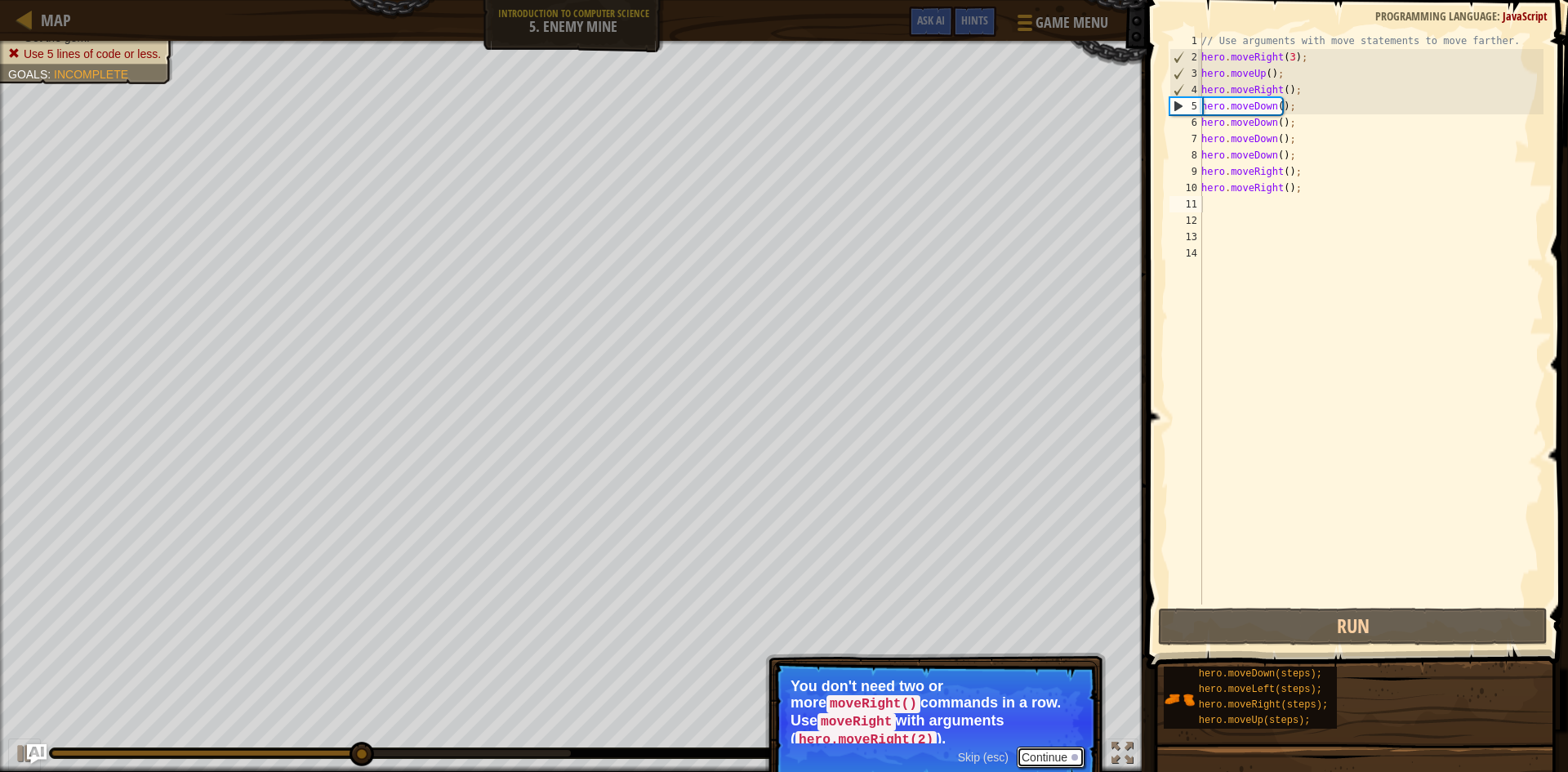
click at [1050, 747] on button "Continue" at bounding box center [1051, 757] width 67 height 21
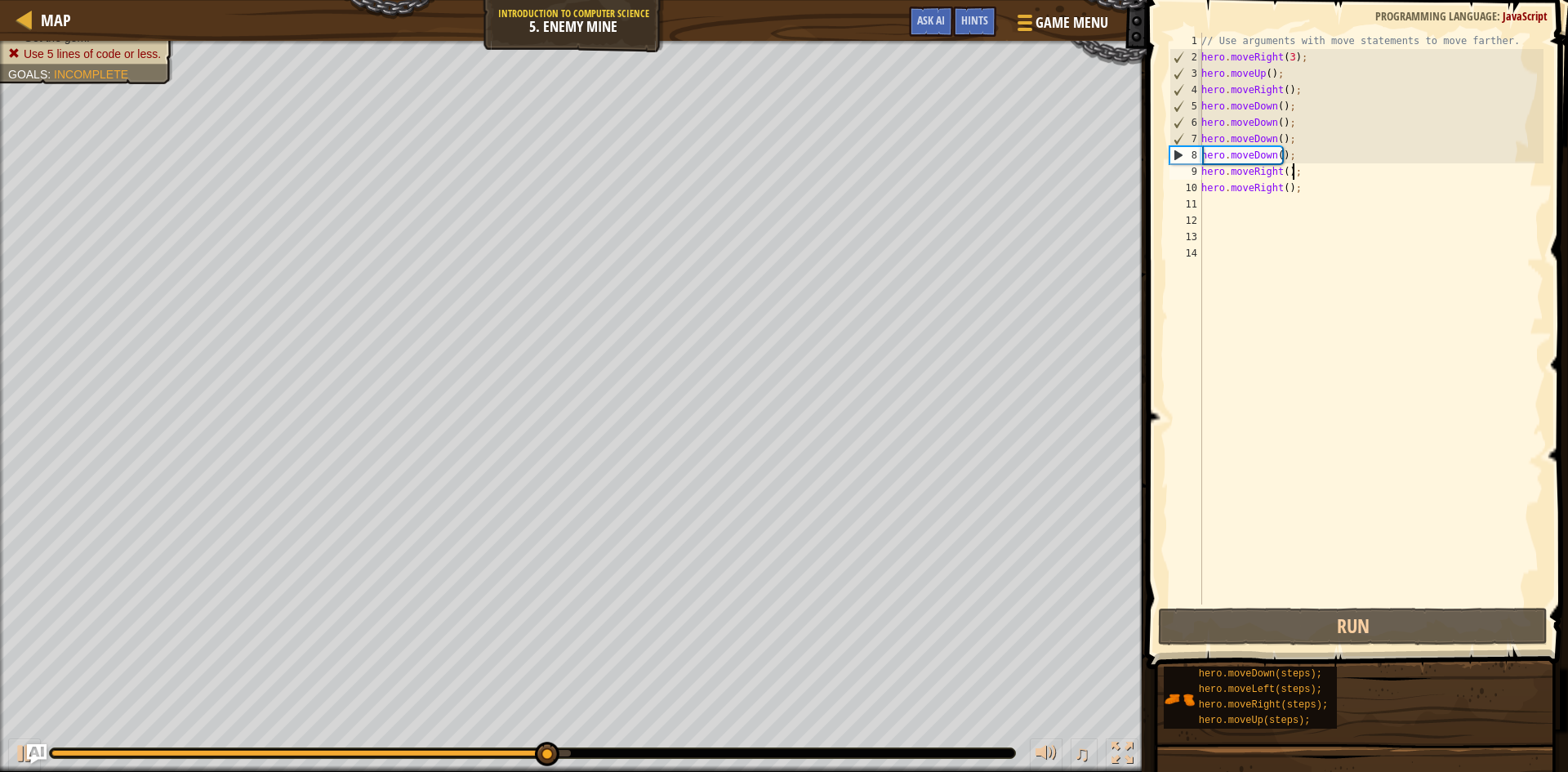
click at [1309, 168] on div "// Use arguments with move statements to move farther. hero . moveRight ( 3 ) ;…" at bounding box center [1370, 335] width 345 height 604
drag, startPoint x: 1296, startPoint y: 131, endPoint x: 1298, endPoint y: 164, distance: 33.1
click at [1296, 133] on div "// Use arguments with move statements to move farther. hero . moveRight ( 3 ) ;…" at bounding box center [1370, 335] width 345 height 604
click at [1295, 163] on div "// Use arguments with move statements to move farther. hero . moveRight ( 3 ) ;…" at bounding box center [1370, 335] width 345 height 604
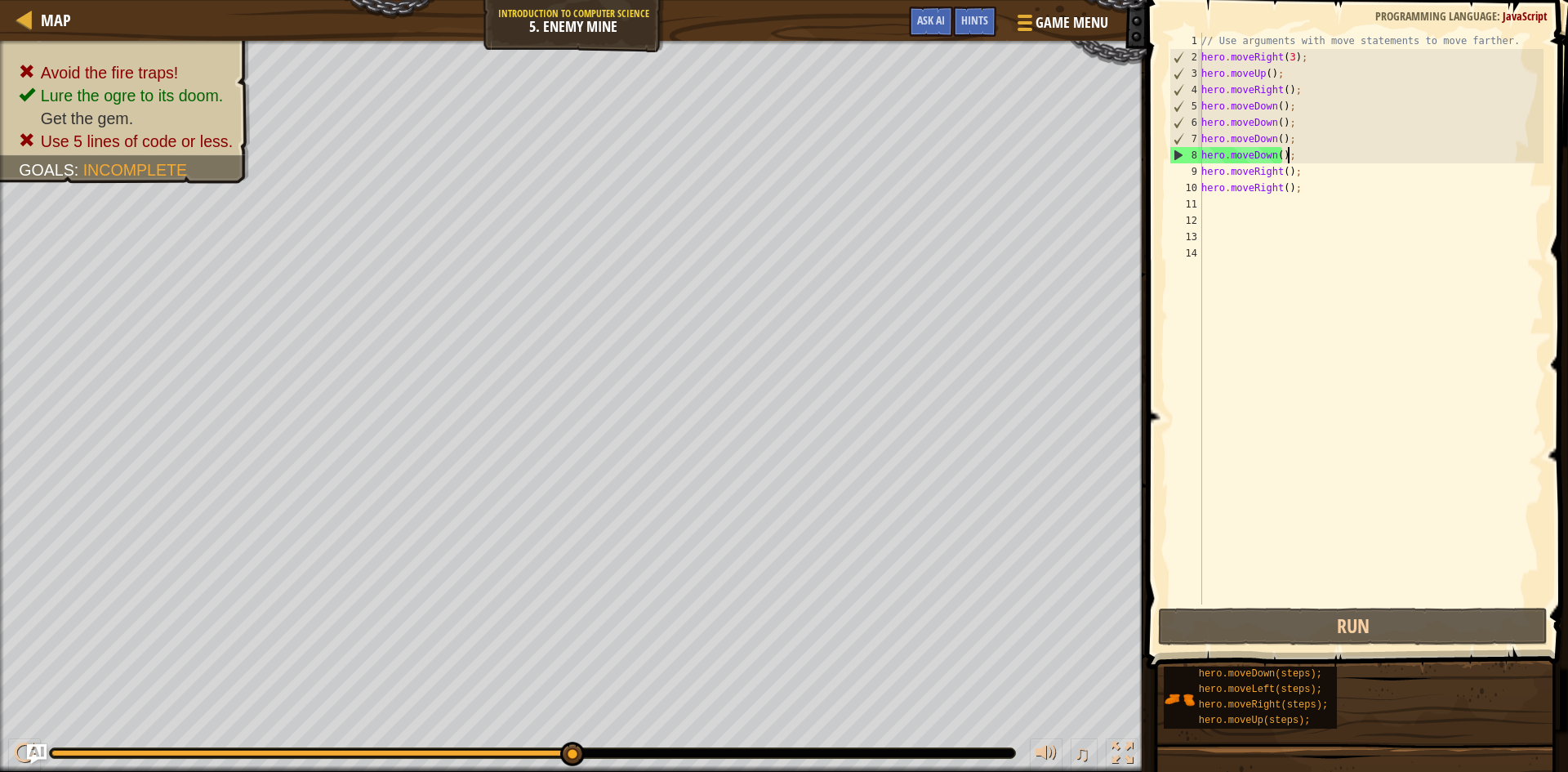
click at [1289, 155] on div "// Use arguments with move statements to move farther. hero . moveRight ( 3 ) ;…" at bounding box center [1370, 335] width 345 height 604
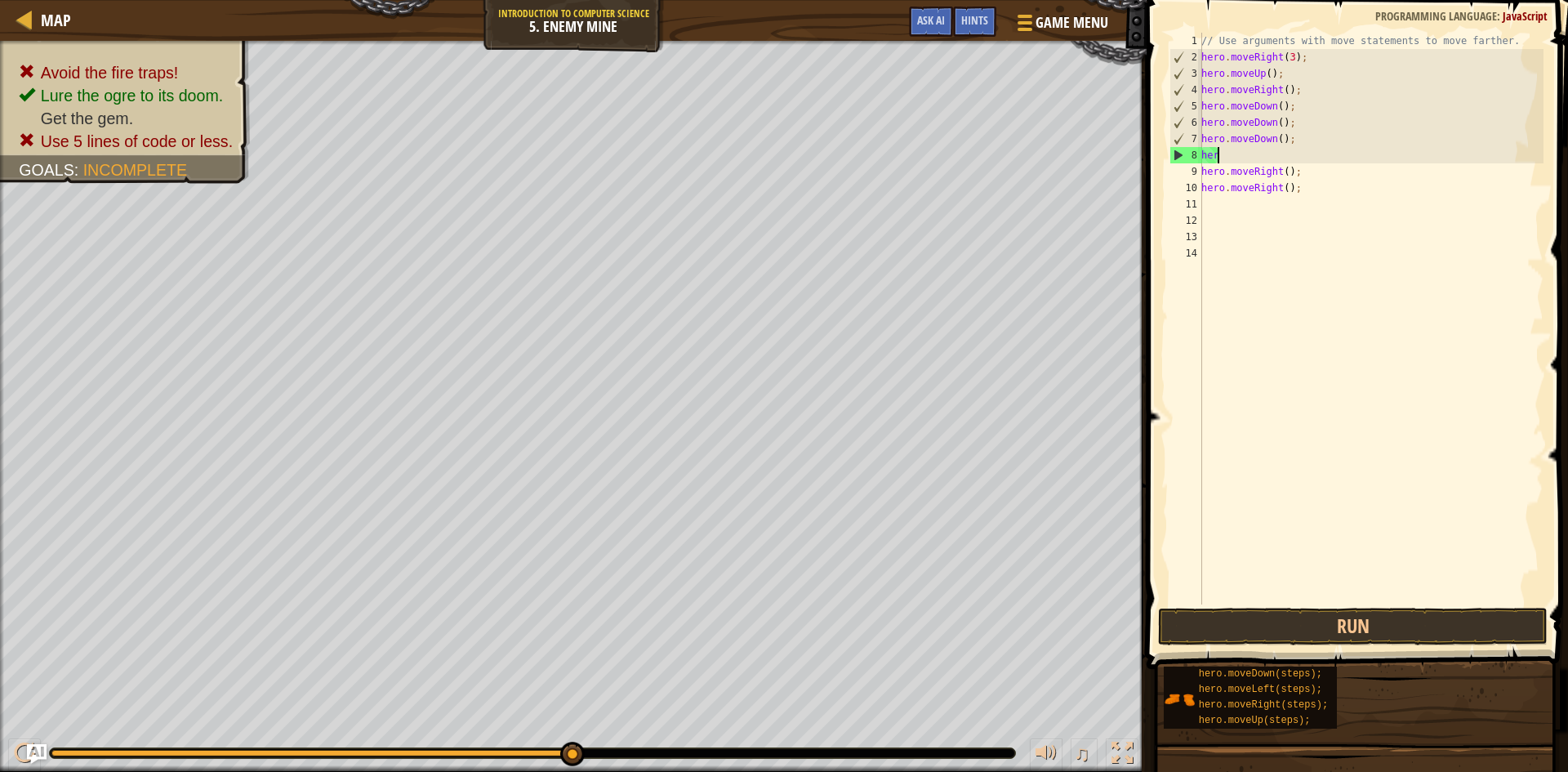
type textarea "h"
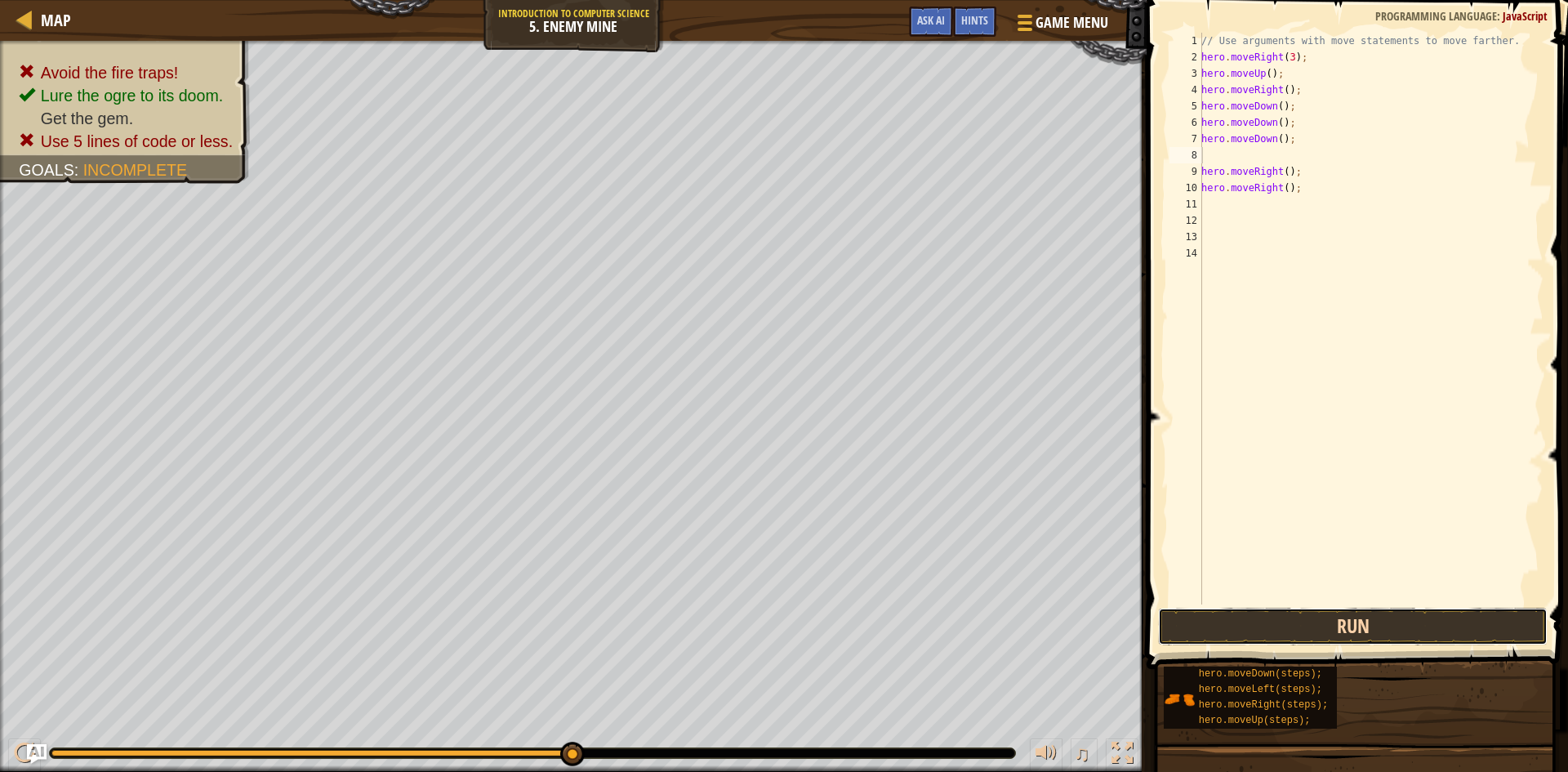
click at [1408, 620] on button "Run" at bounding box center [1353, 625] width 390 height 37
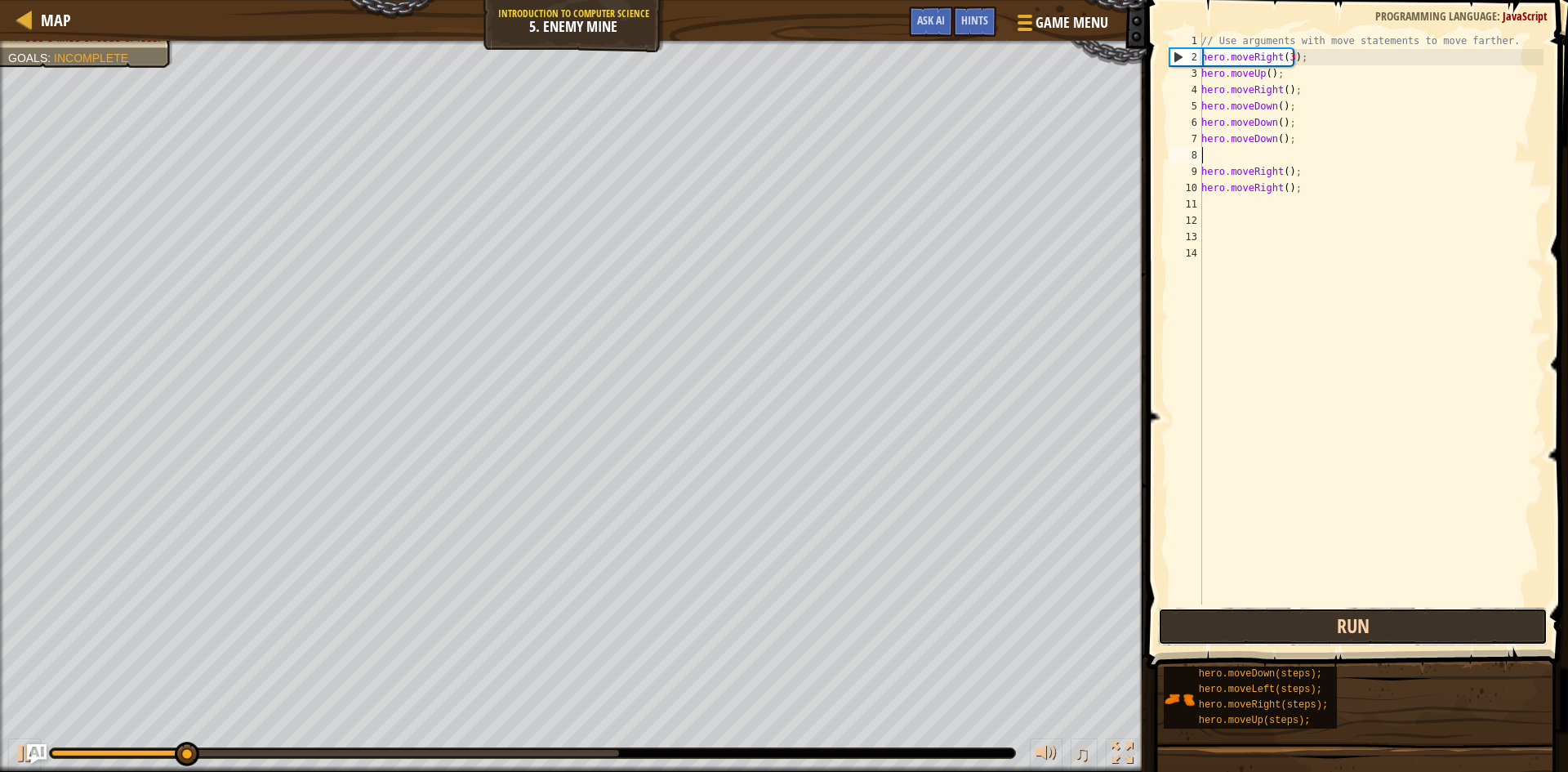
click at [1406, 620] on button "Run" at bounding box center [1353, 625] width 390 height 37
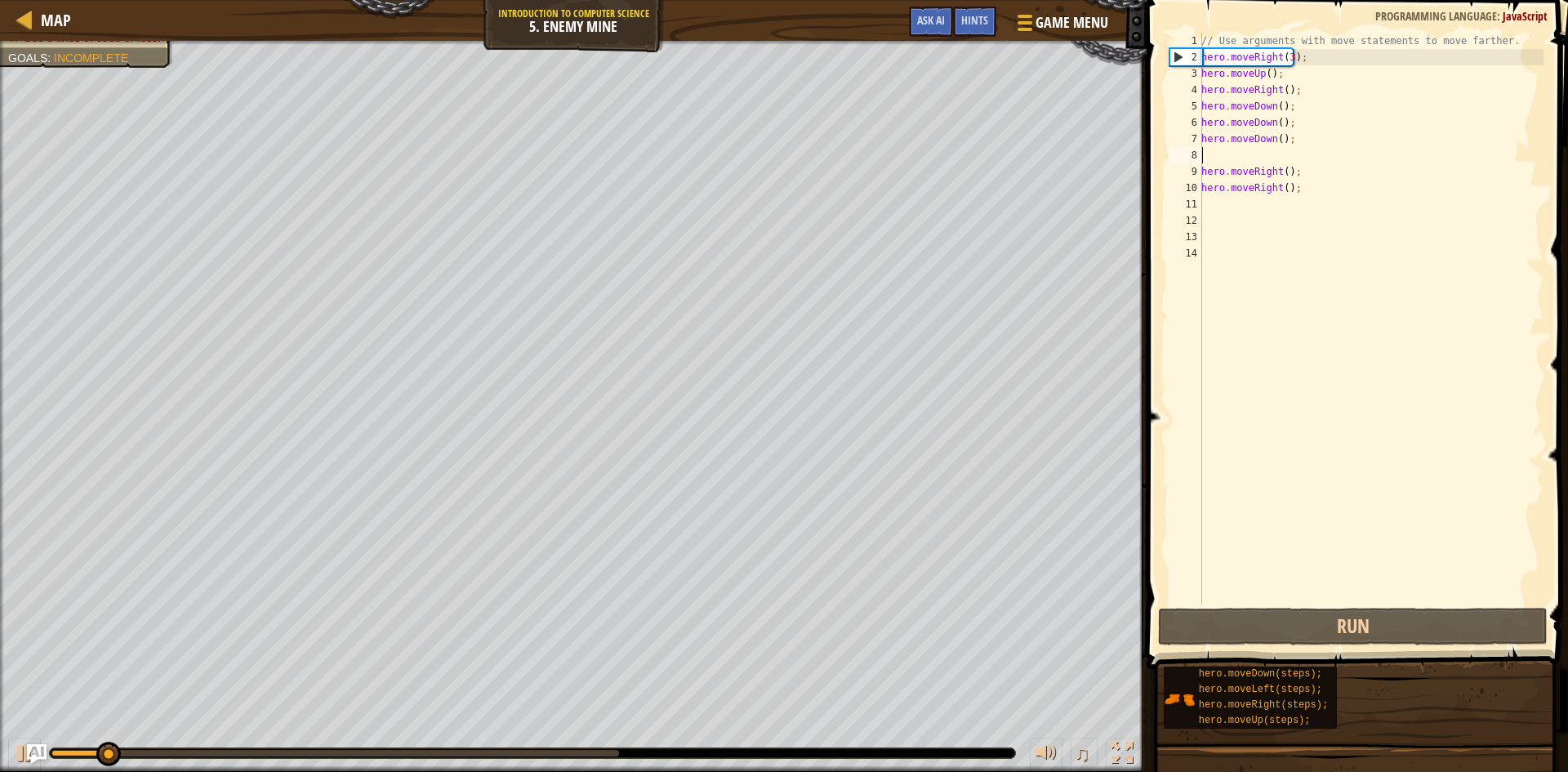
drag, startPoint x: 1406, startPoint y: 620, endPoint x: 1400, endPoint y: 461, distance: 159.1
drag, startPoint x: 1400, startPoint y: 461, endPoint x: 1182, endPoint y: 521, distance: 226.1
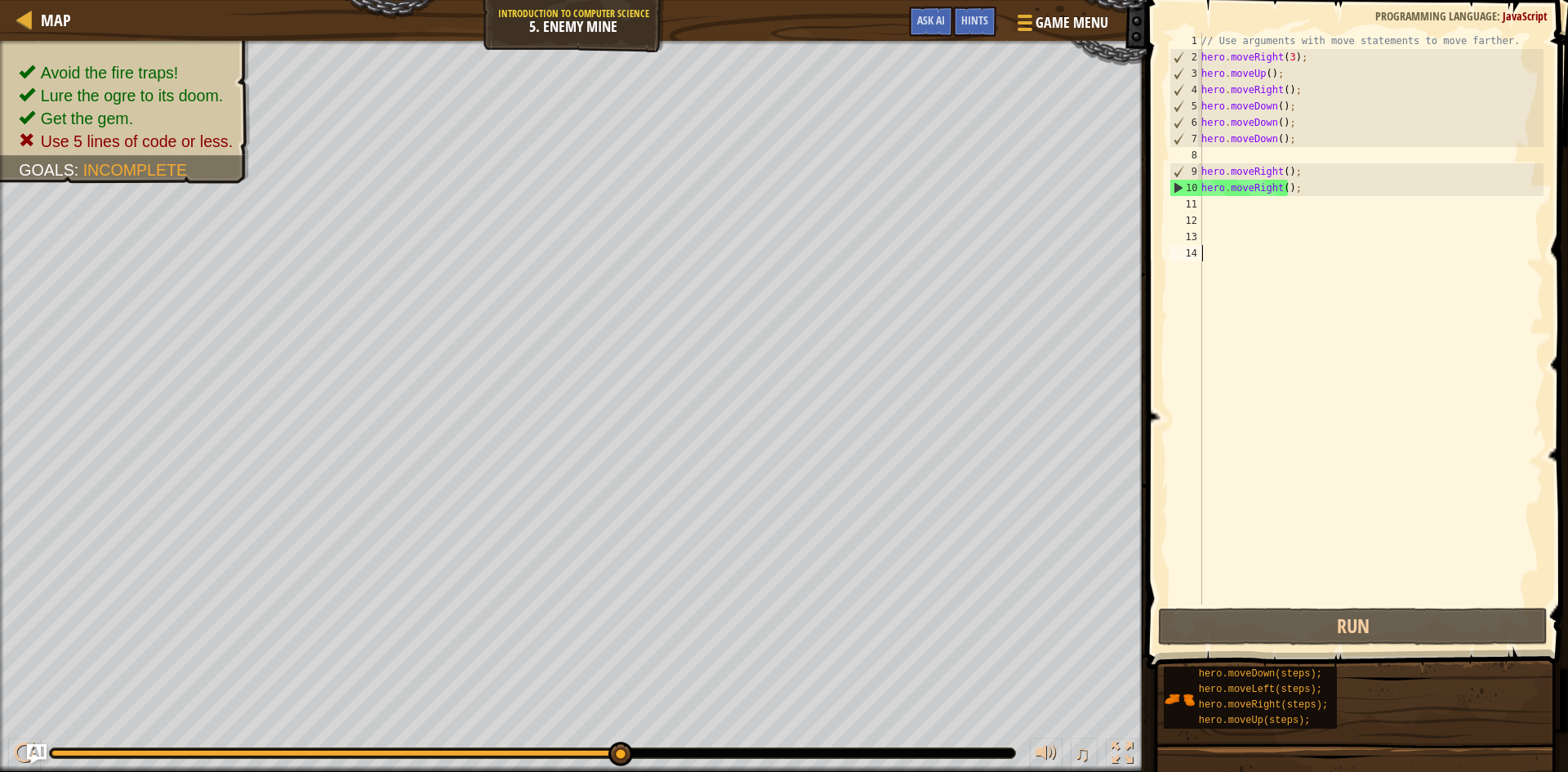
click at [1303, 170] on div "// Use arguments with move statements to move farther. hero . moveRight ( 3 ) ;…" at bounding box center [1370, 335] width 345 height 604
type textarea "hero.moveRight();"
click at [1305, 196] on div "// Use arguments with move statements to move farther. hero . moveRight ( 3 ) ;…" at bounding box center [1370, 335] width 345 height 604
click at [1298, 192] on div "// Use arguments with move statements to move farther. hero . moveRight ( 3 ) ;…" at bounding box center [1370, 335] width 345 height 604
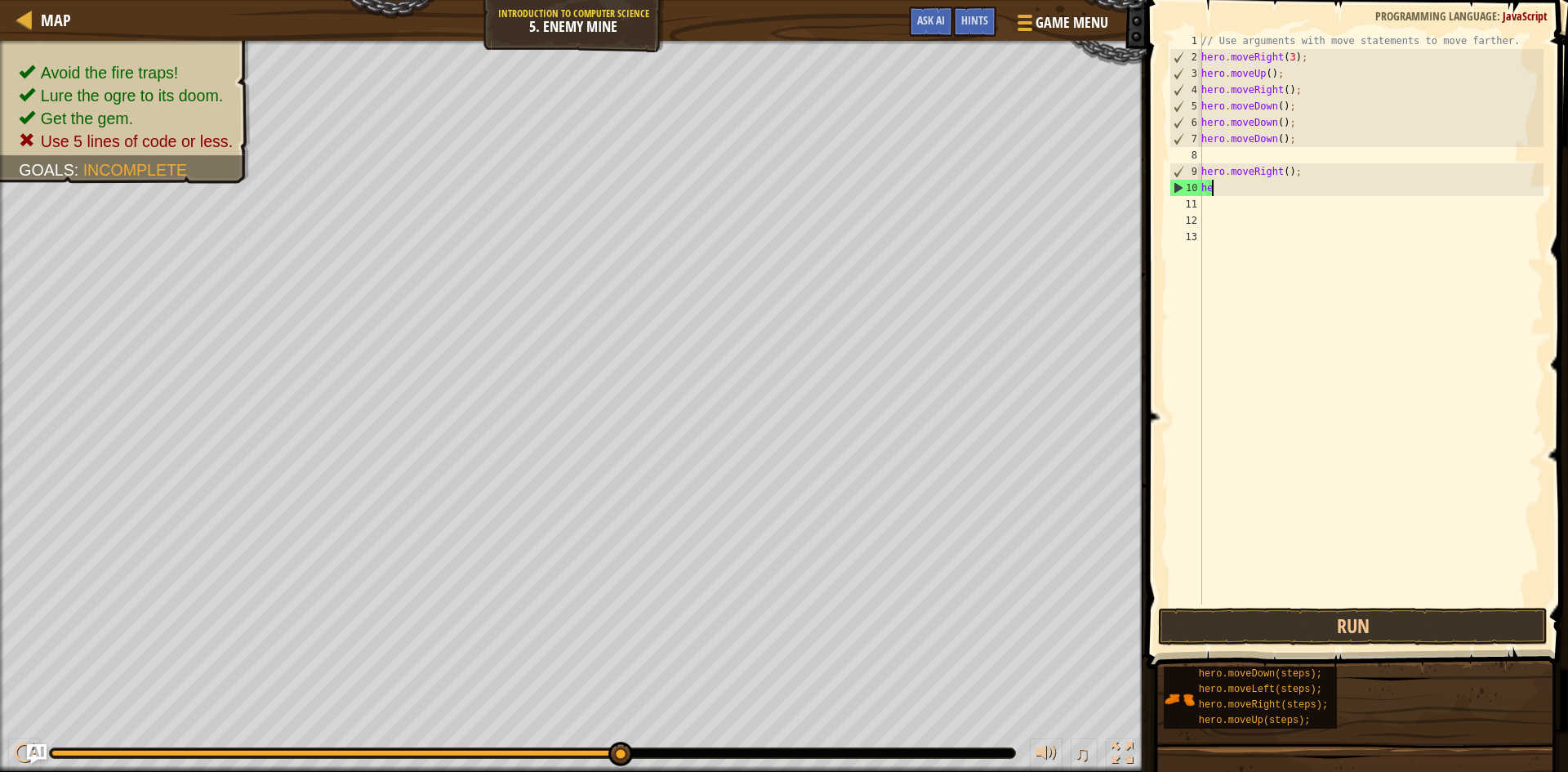
type textarea "h"
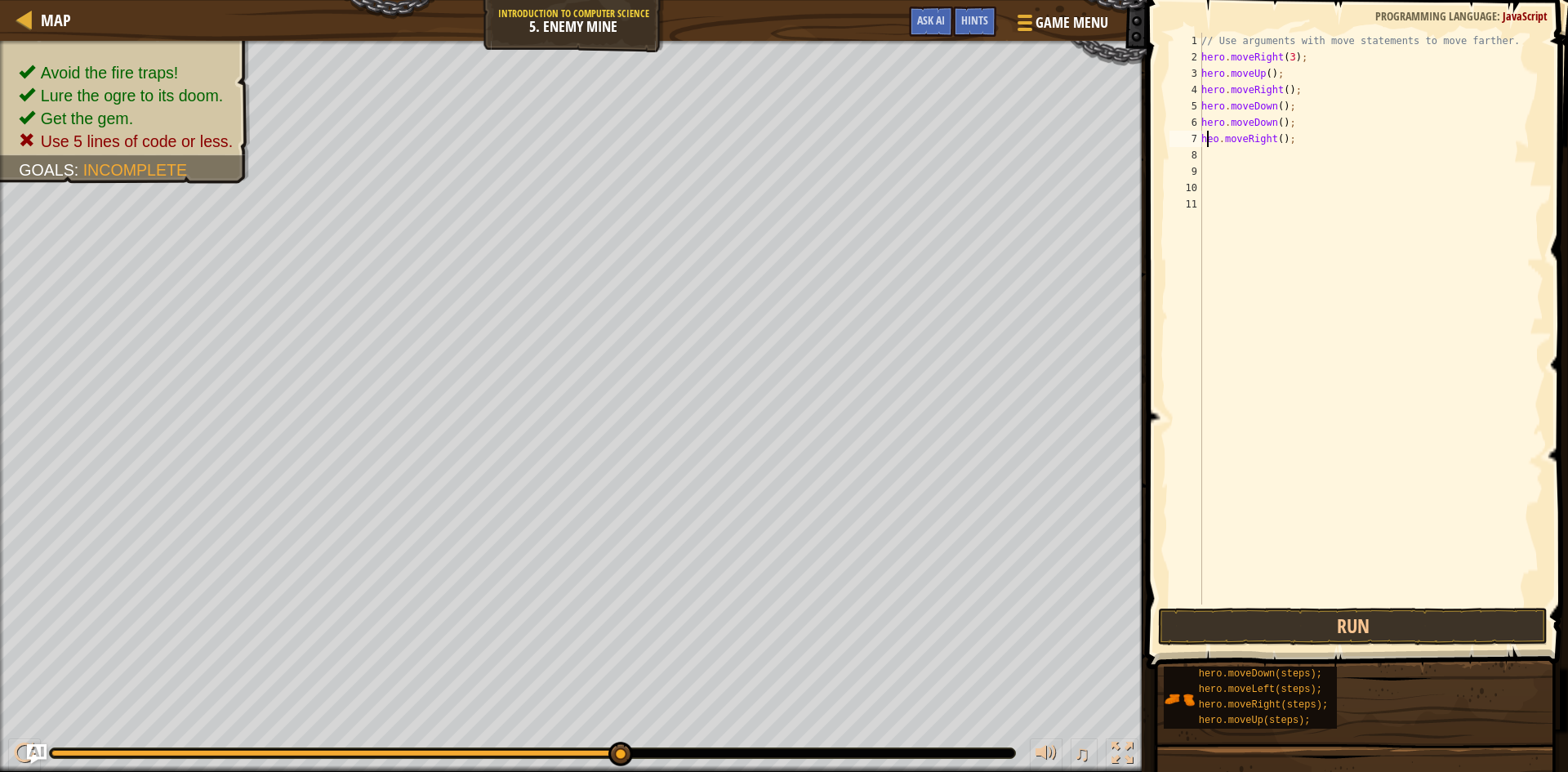
type textarea "eo.moveRight();"
type textarea "e"
type textarea "hero.moveDown();"
type textarea "h"
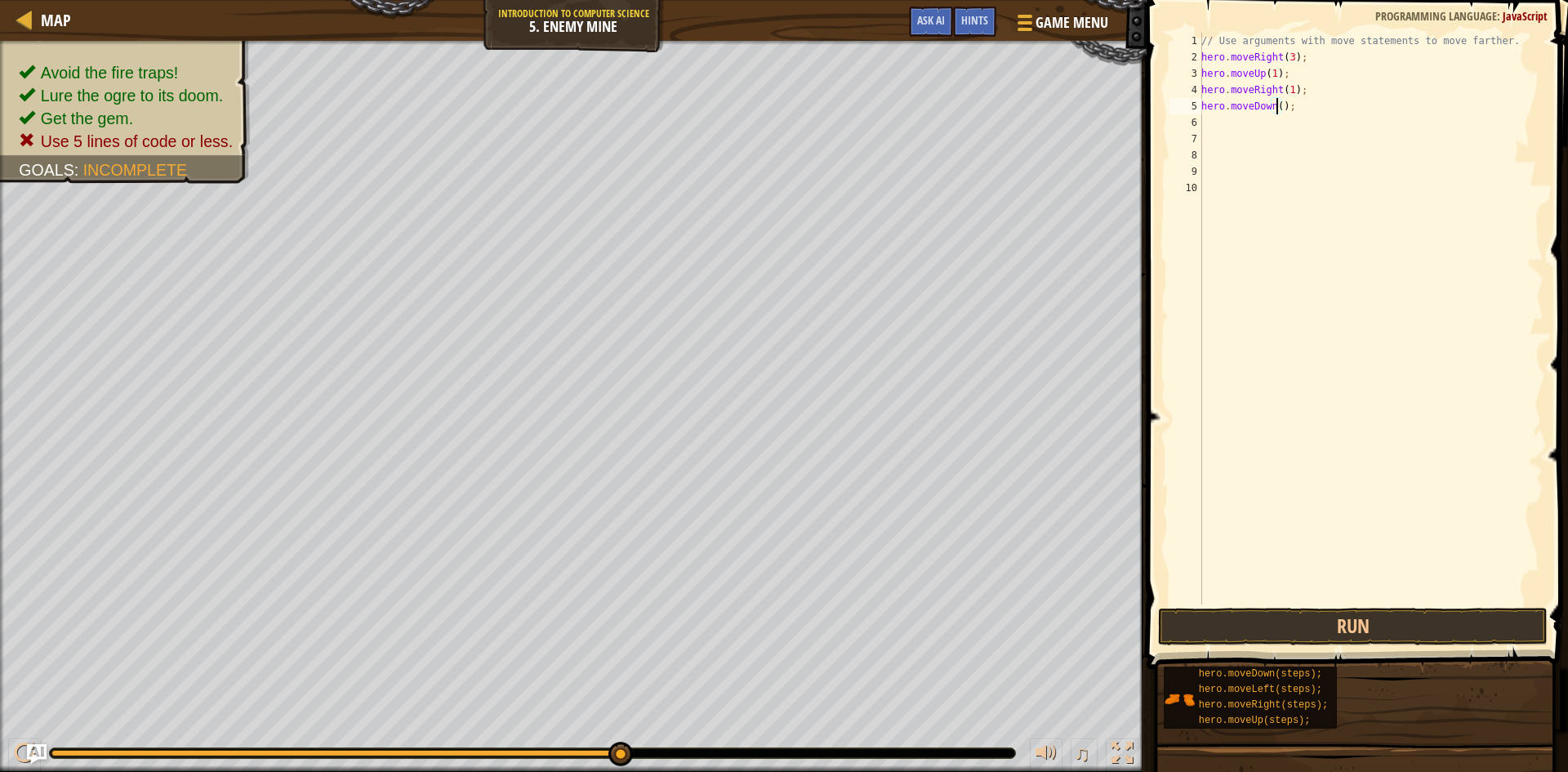
type textarea "hero.moveDown(3);"
click at [1203, 126] on div "// Use arguments with move statements to move farther. hero . moveRight ( 3 ) ;…" at bounding box center [1370, 335] width 345 height 604
type textarea "h"
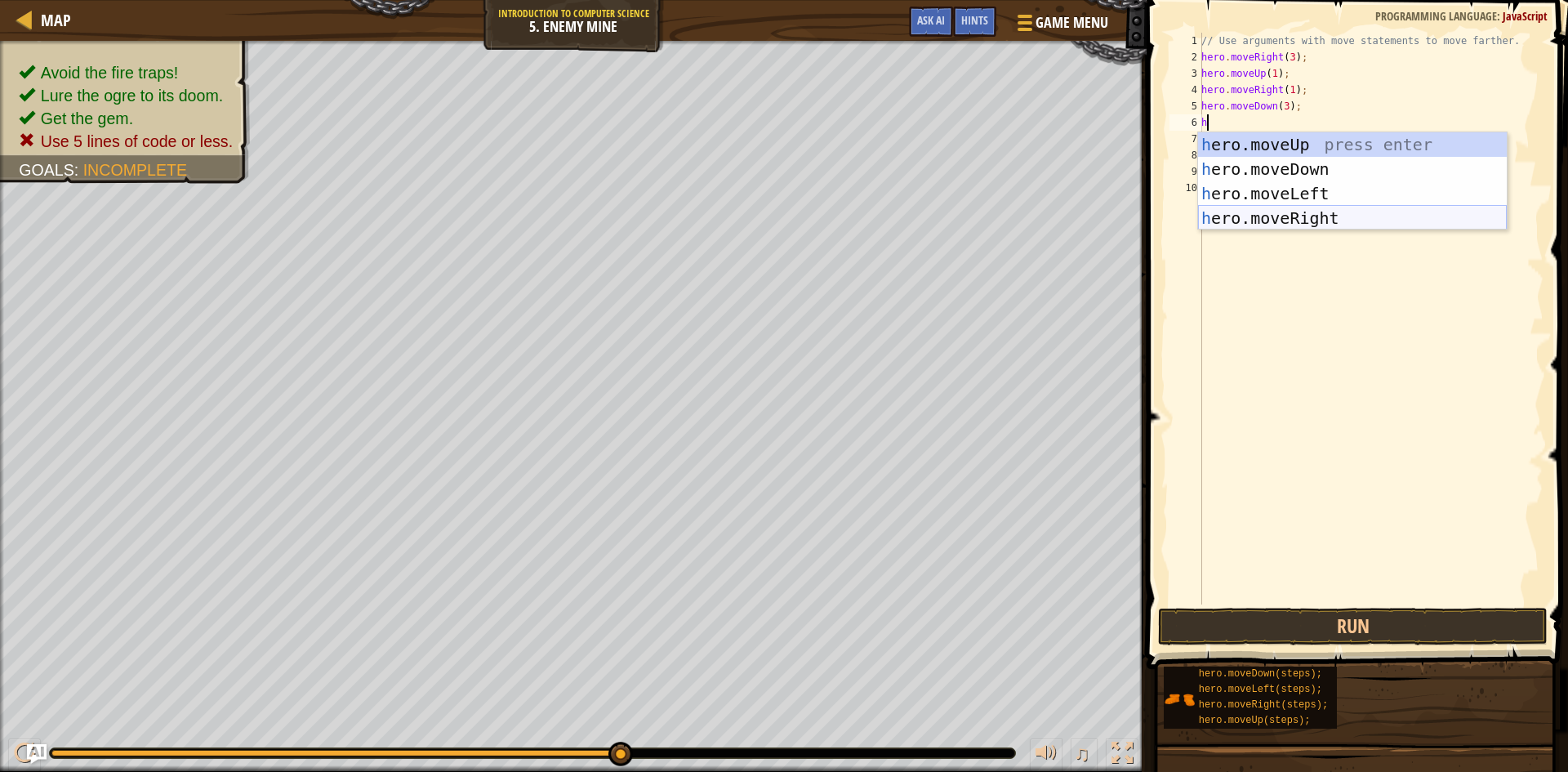
click at [1322, 225] on div "h ero.moveUp press enter h ero.moveDown press enter h ero.moveLeft press enter …" at bounding box center [1352, 205] width 309 height 147
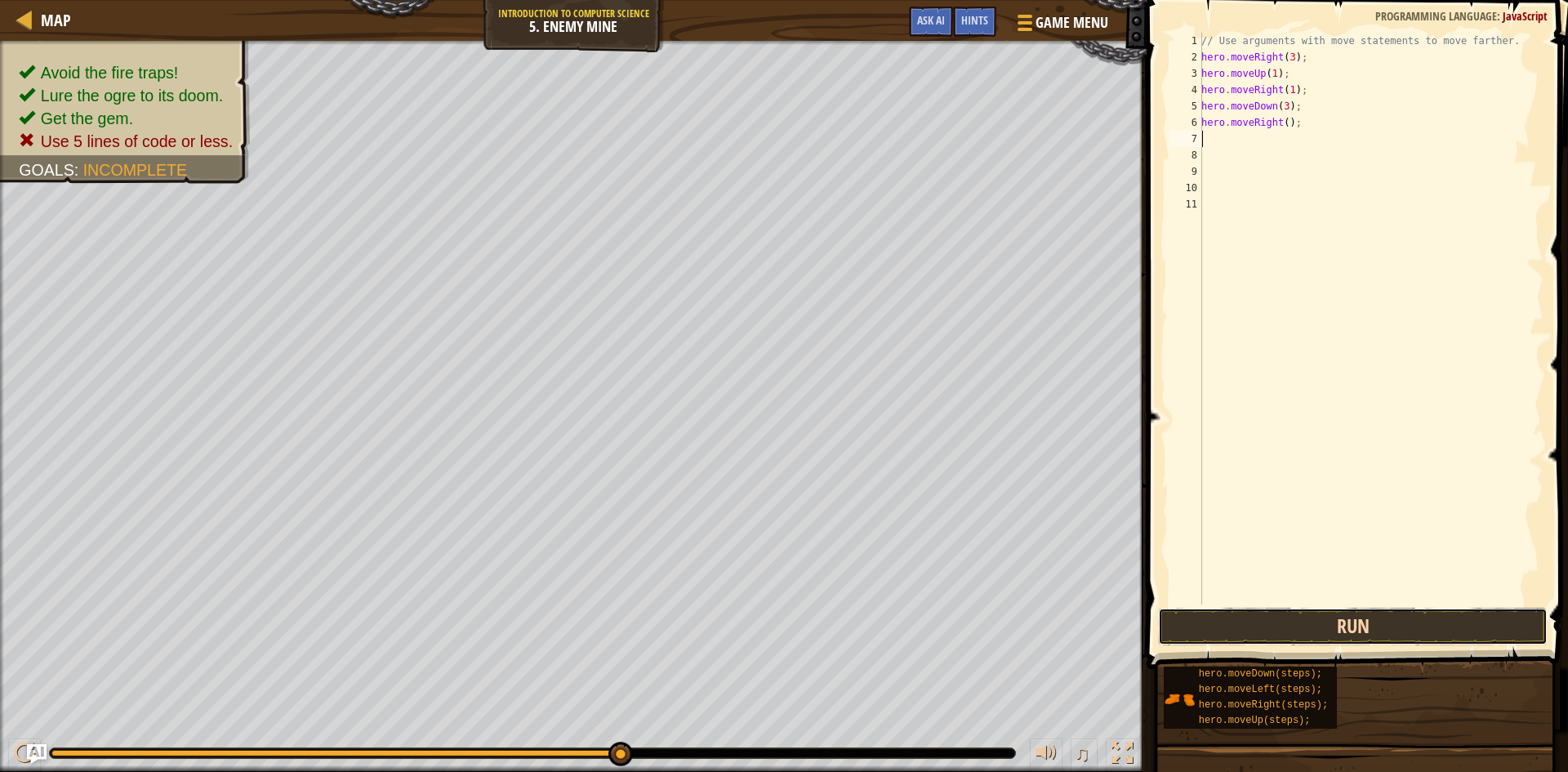
click at [1401, 613] on button "Run" at bounding box center [1353, 625] width 390 height 37
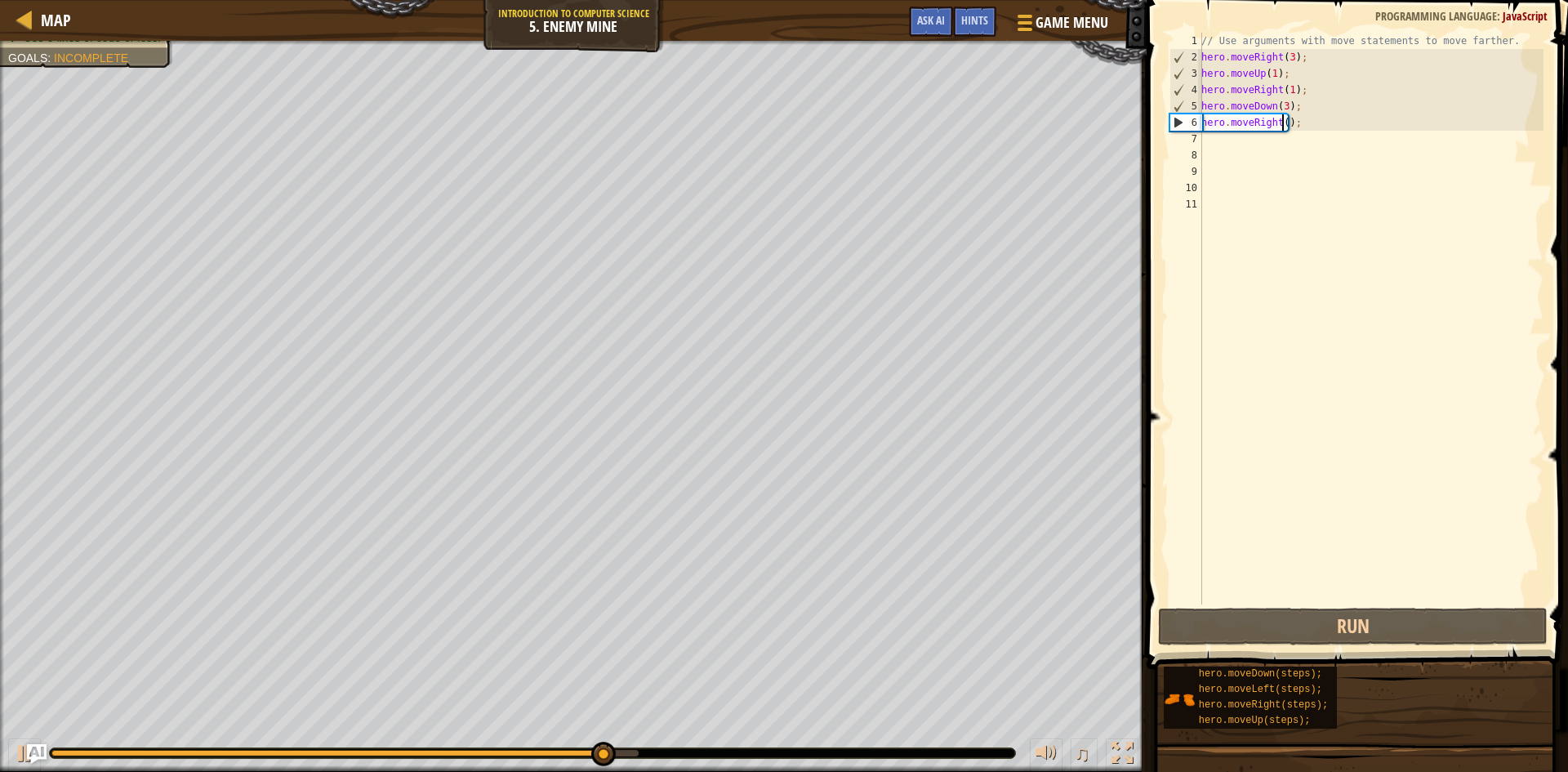
click at [1284, 125] on div "// Use arguments with move statements to move farther. hero . moveRight ( 3 ) ;…" at bounding box center [1370, 335] width 345 height 604
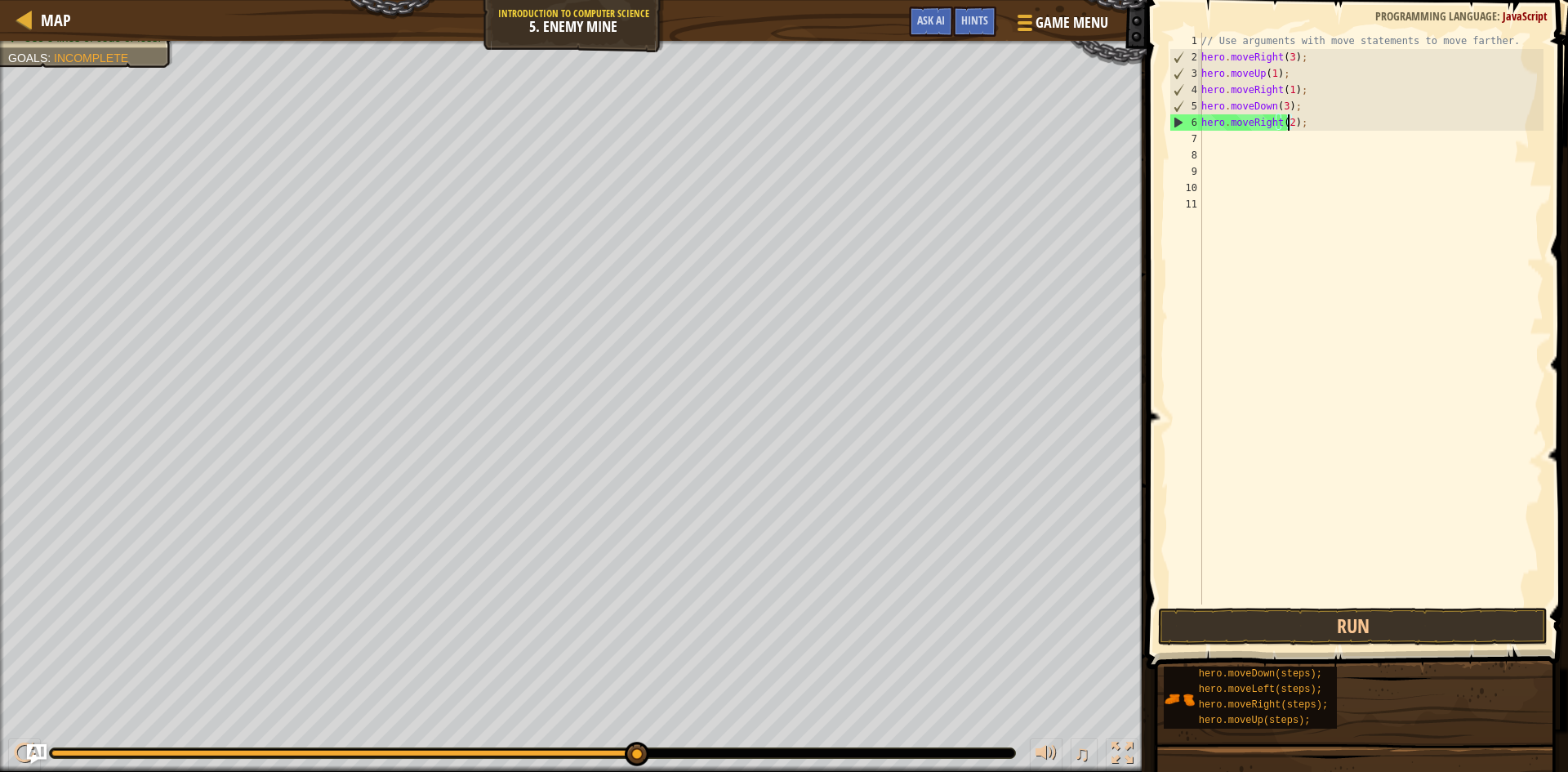
scroll to position [7, 7]
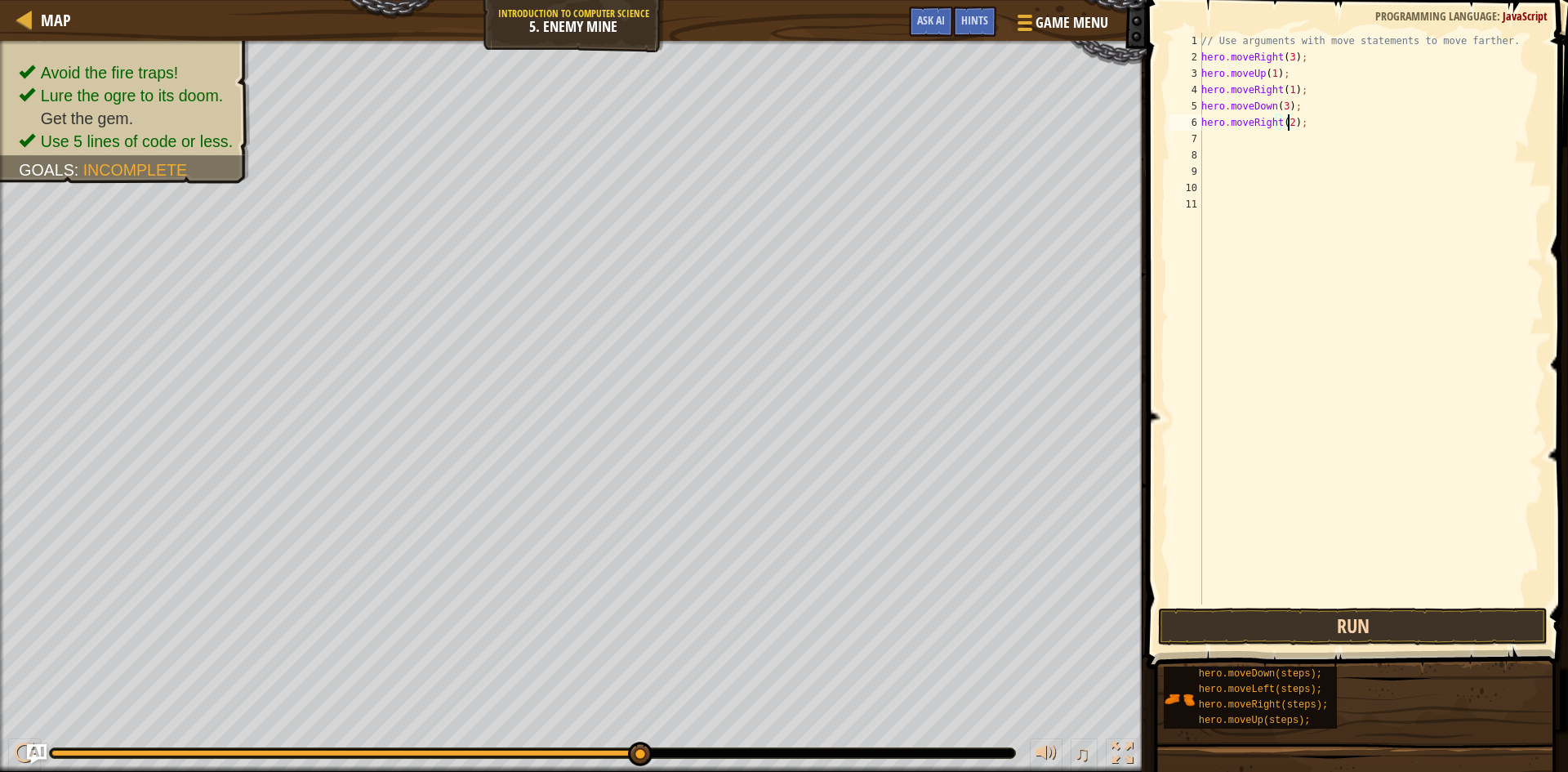
type textarea "hero.moveRight(2);"
drag, startPoint x: 1510, startPoint y: 636, endPoint x: 1495, endPoint y: 638, distance: 15.1
click at [1503, 636] on button "Run" at bounding box center [1353, 625] width 390 height 37
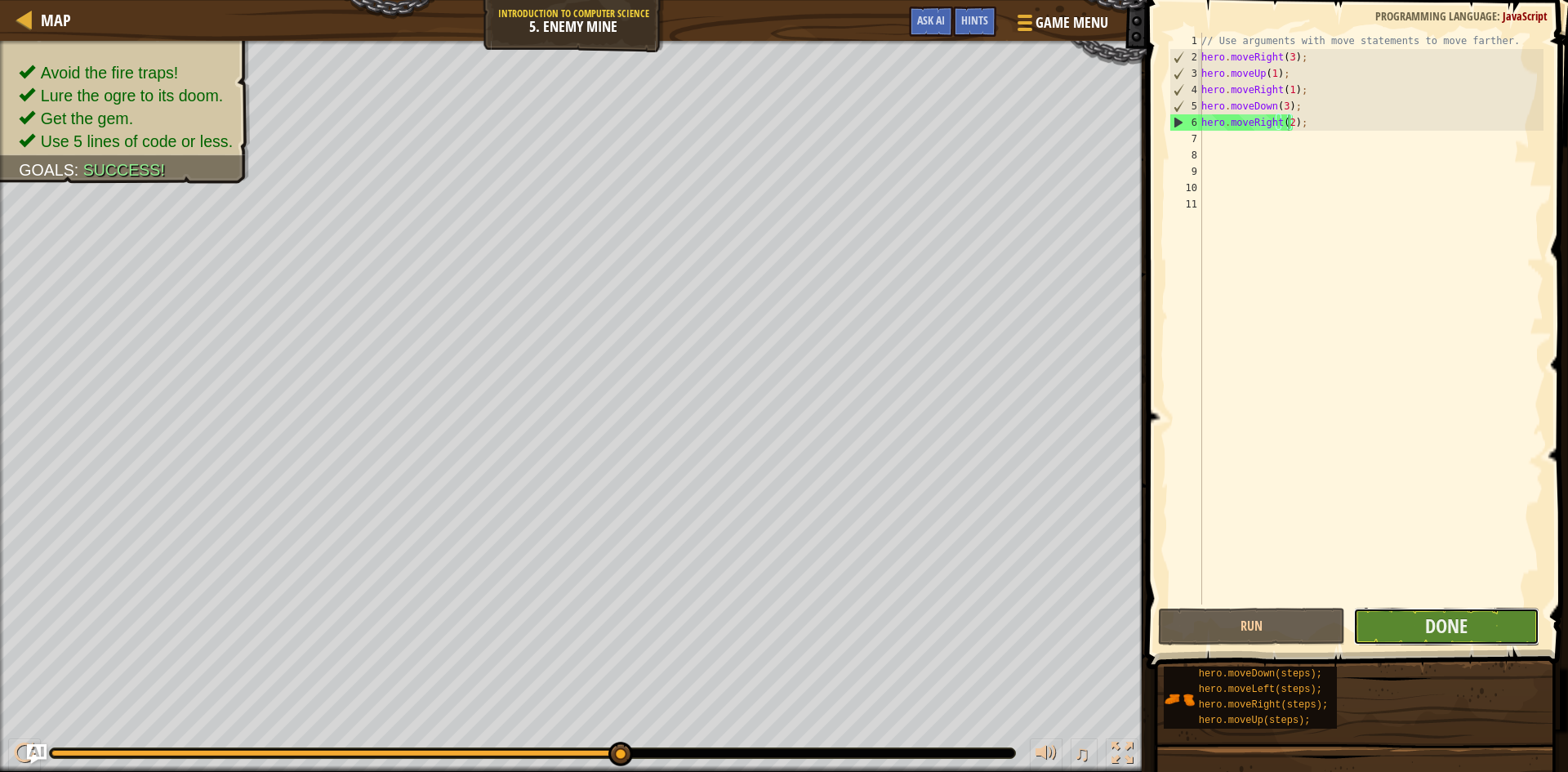
drag, startPoint x: 1495, startPoint y: 638, endPoint x: 1502, endPoint y: 614, distance: 25.0
click at [1502, 614] on button "Done" at bounding box center [1446, 625] width 187 height 37
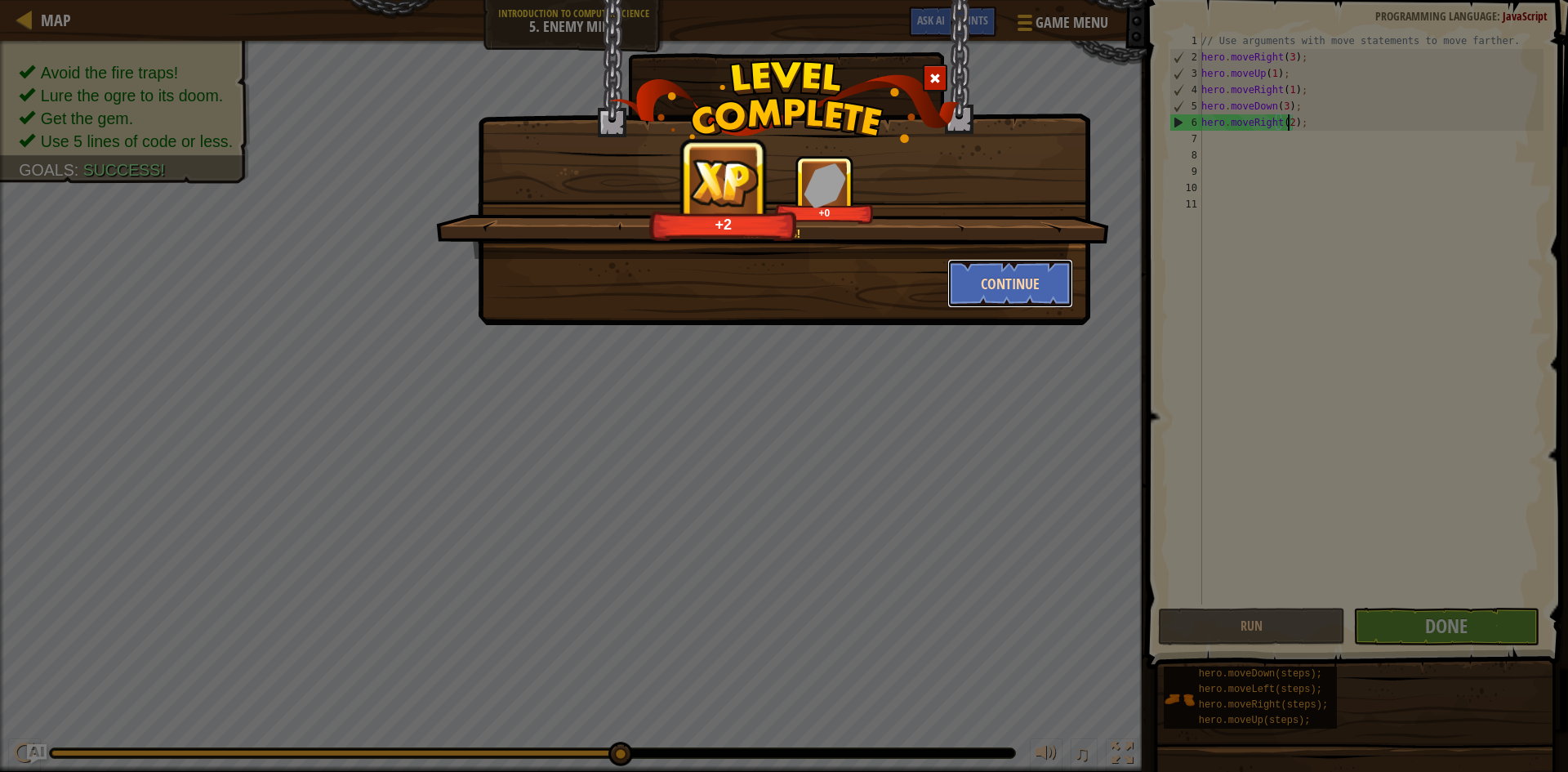
click at [1002, 290] on button "Continue" at bounding box center [1010, 283] width 127 height 49
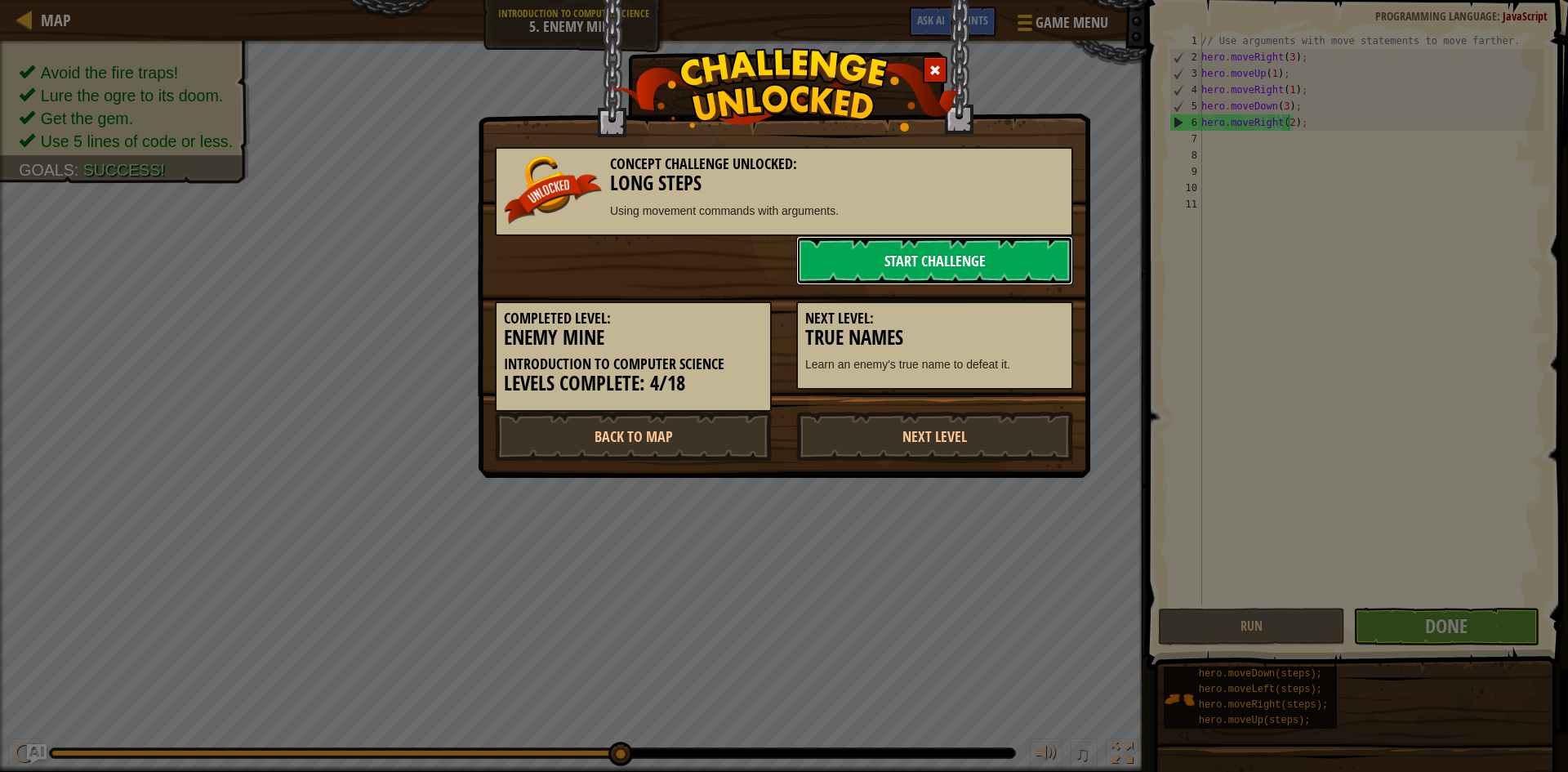
click at [934, 272] on link "Start Challenge" at bounding box center [935, 260] width 277 height 49
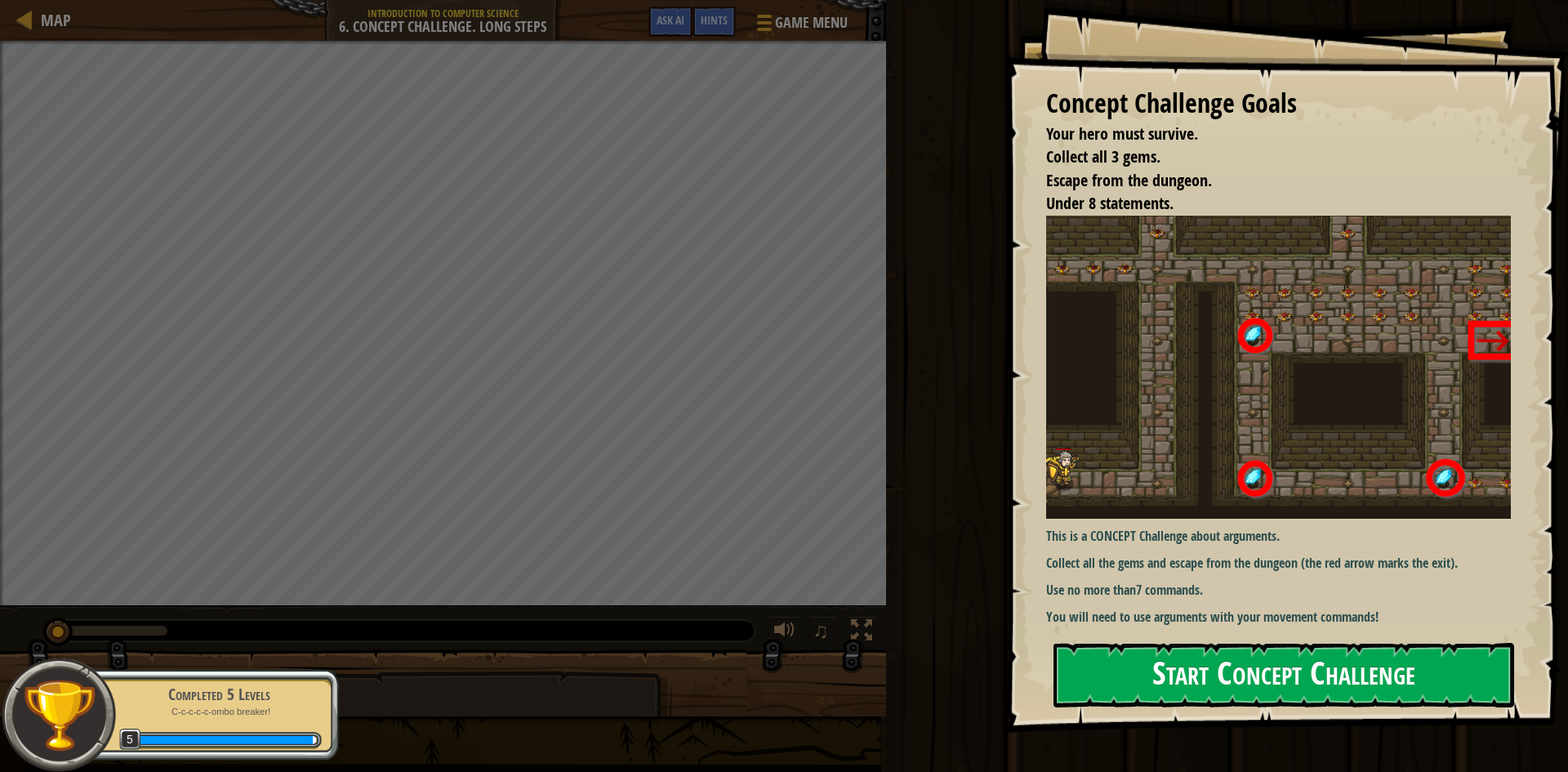
click at [1202, 335] on img at bounding box center [1285, 367] width 477 height 303
click at [1279, 607] on p "You will need to use arguments with your movement commands!" at bounding box center [1285, 616] width 477 height 19
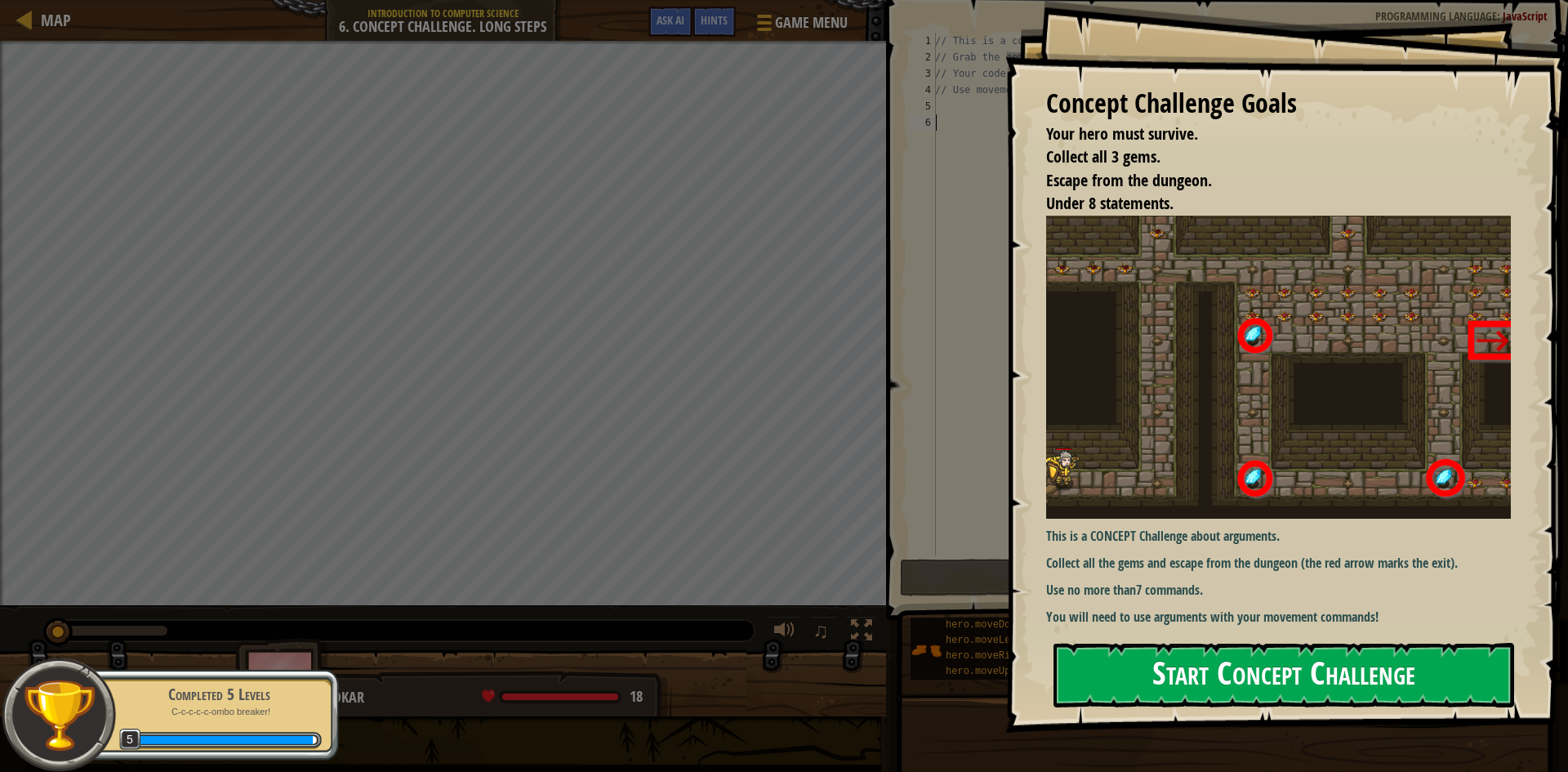
click at [1304, 701] on button "Start Concept Challenge" at bounding box center [1284, 675] width 461 height 65
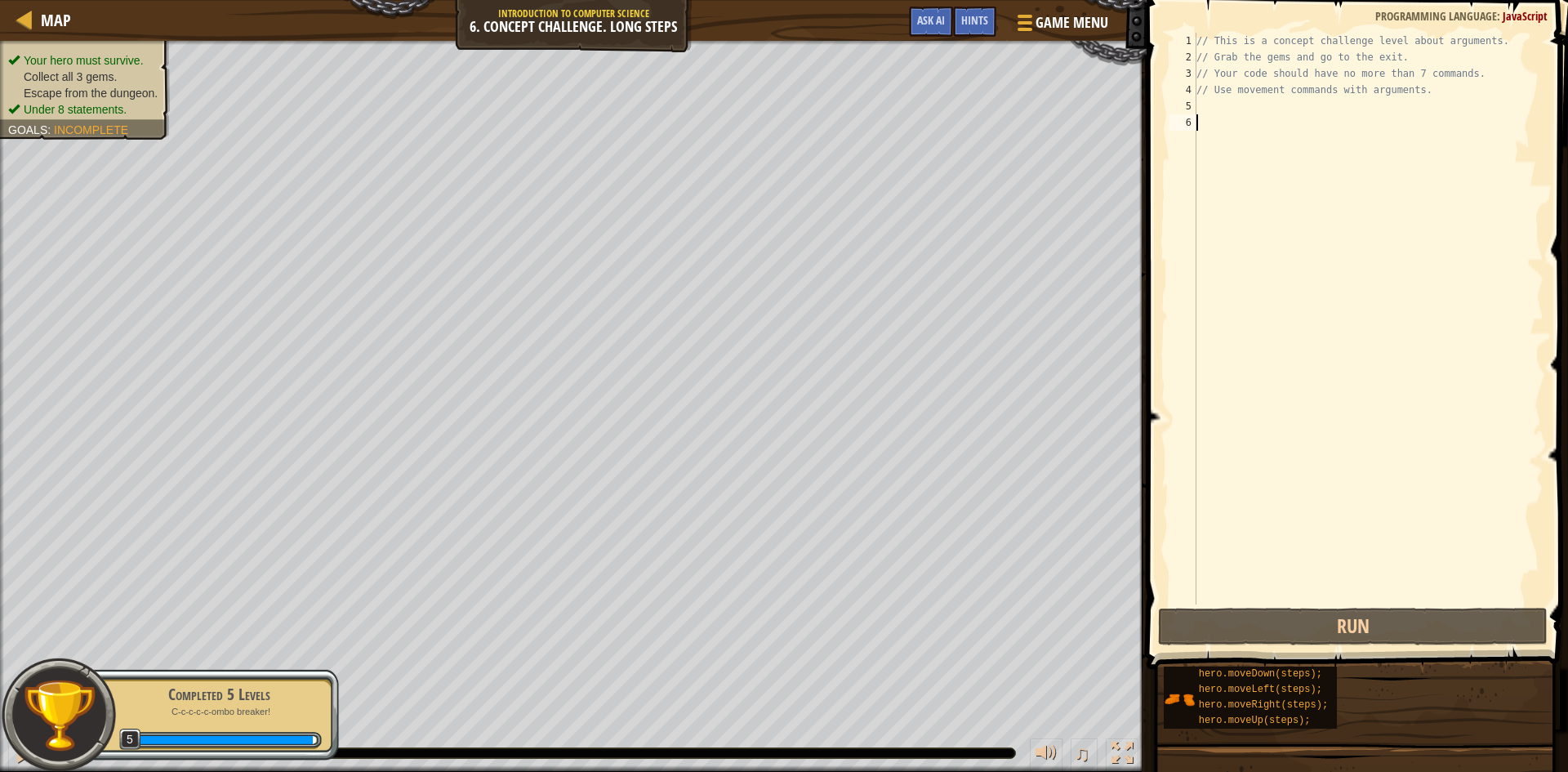
click at [215, 725] on div "Completed 5 Levels C-c-c-c-c-ombo breaker! 5" at bounding box center [210, 715] width 258 height 91
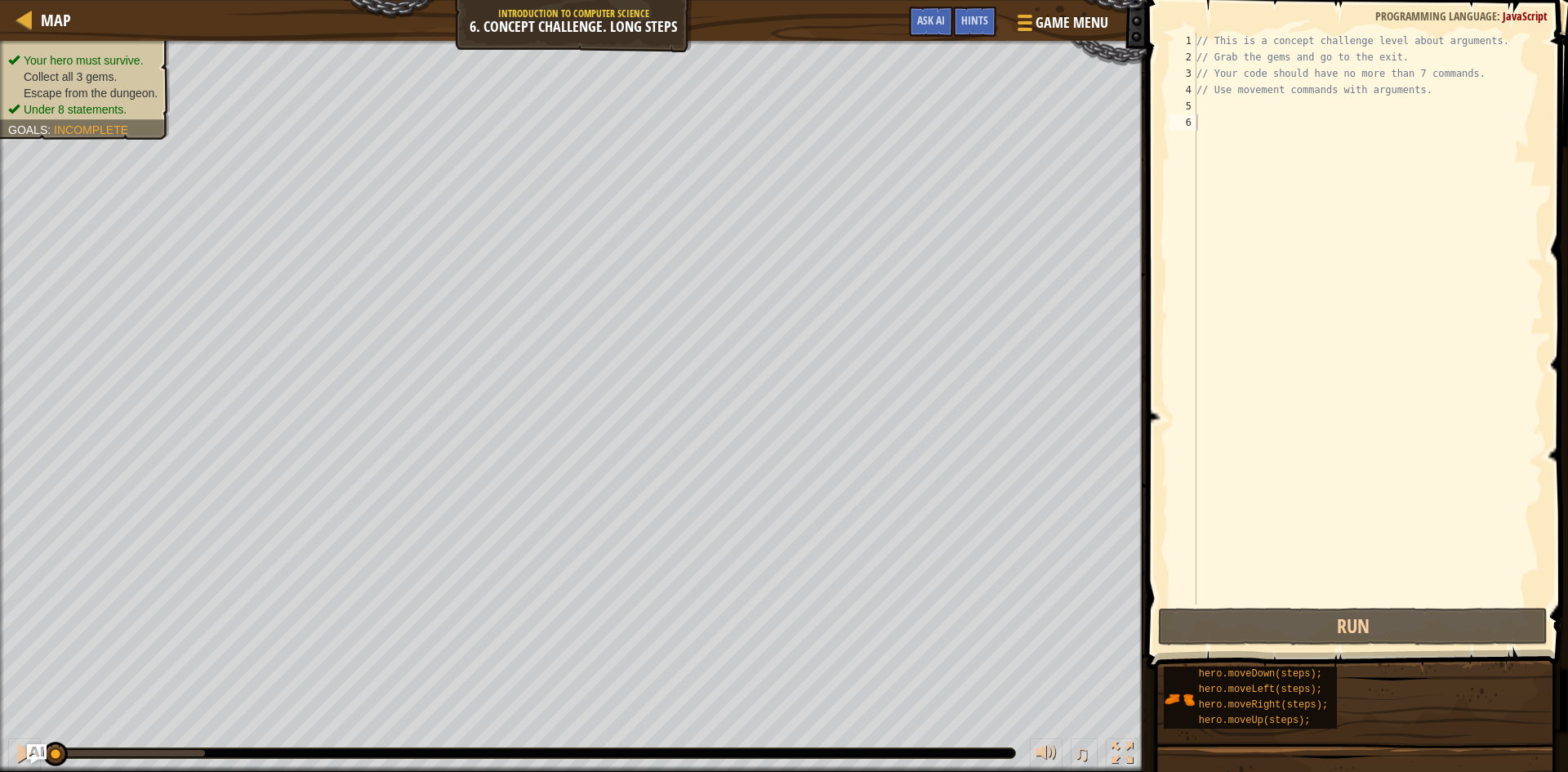
click at [1203, 99] on div "// This is a concept challenge level about arguments. // Grab the gems and go t…" at bounding box center [1368, 335] width 351 height 604
type textarea "h"
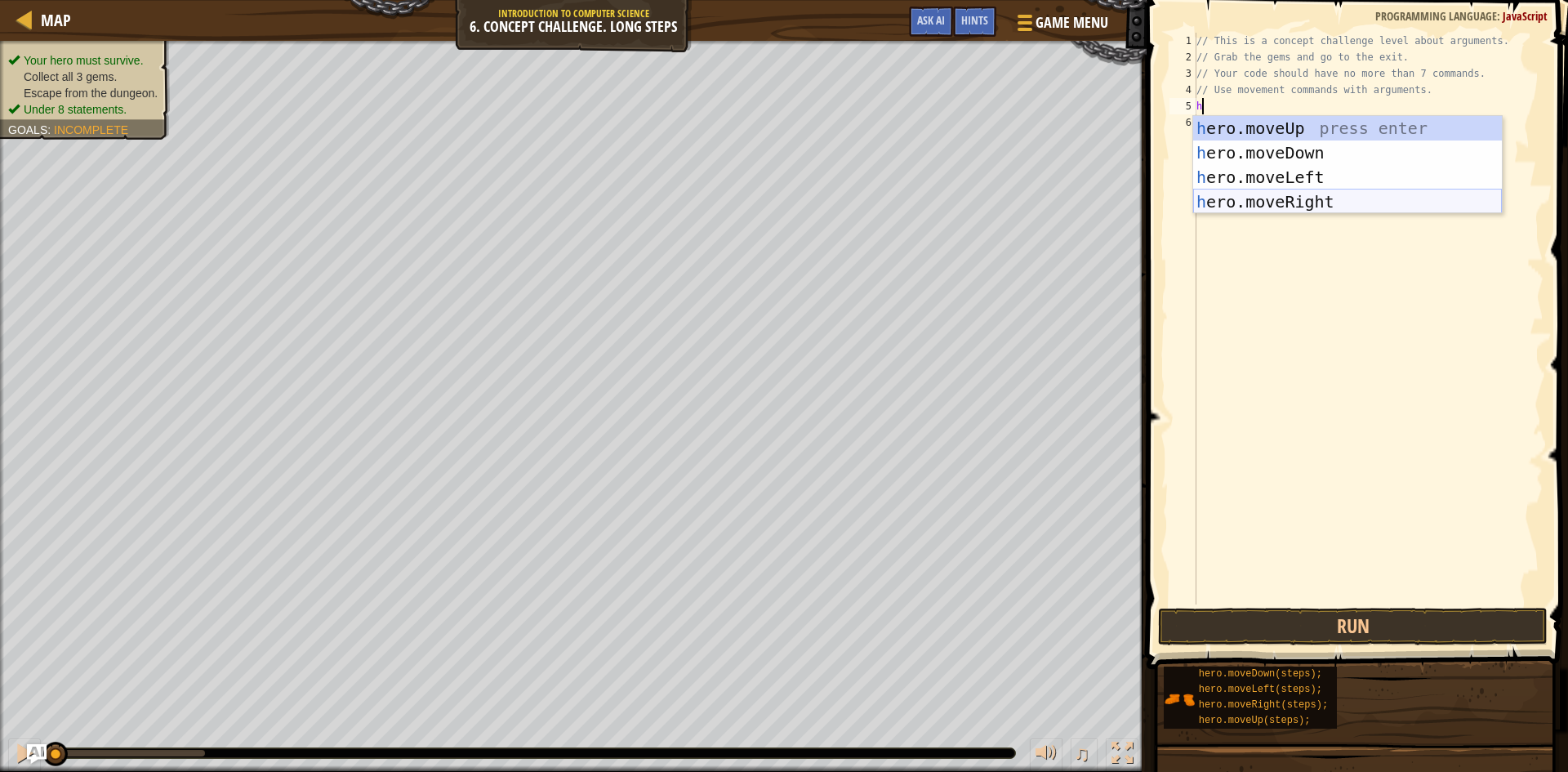
click at [1266, 205] on div "h ero.moveUp press enter h ero.moveDown press enter h ero.moveLeft press enter …" at bounding box center [1347, 188] width 309 height 147
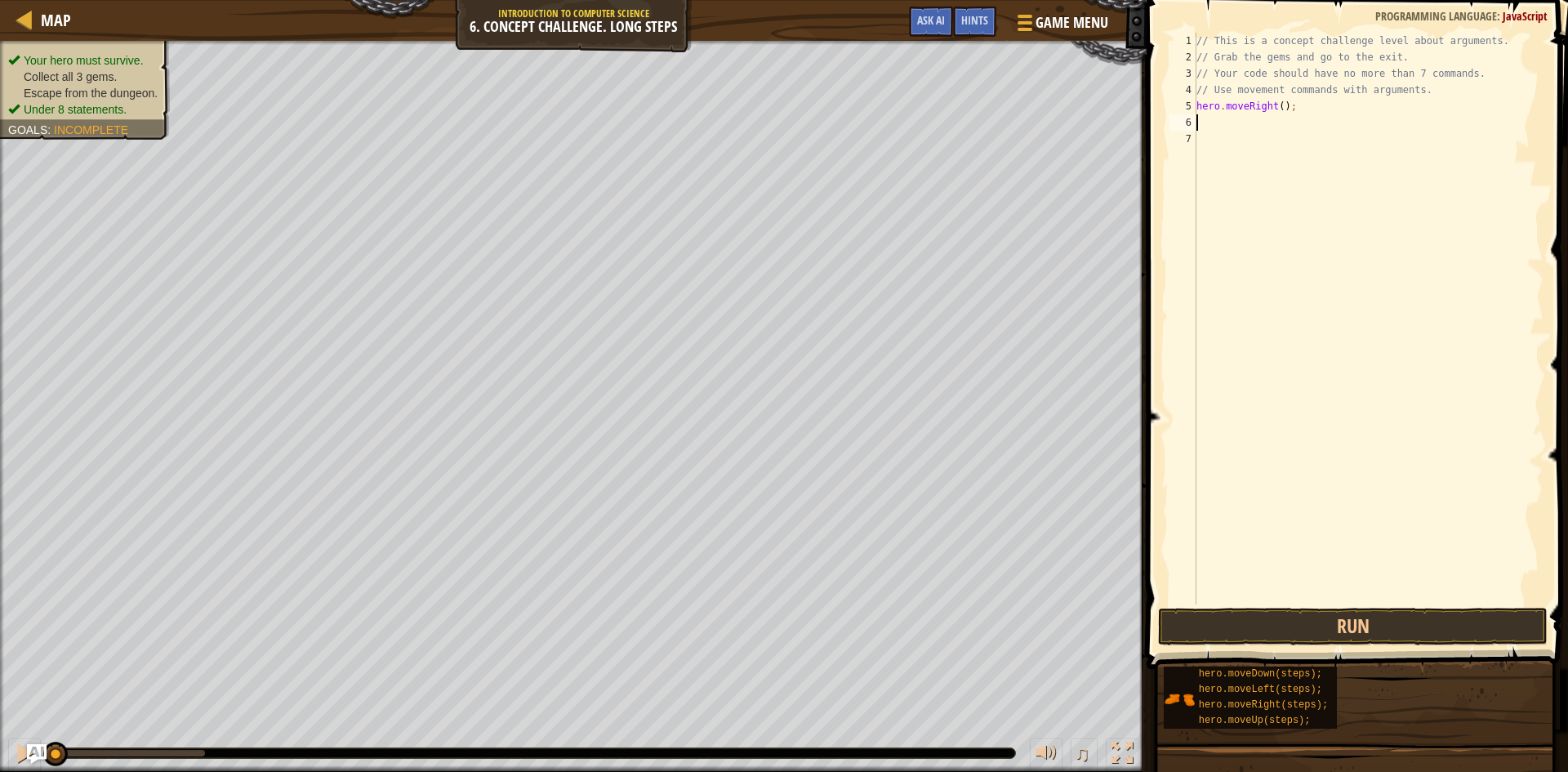
type textarea "h"
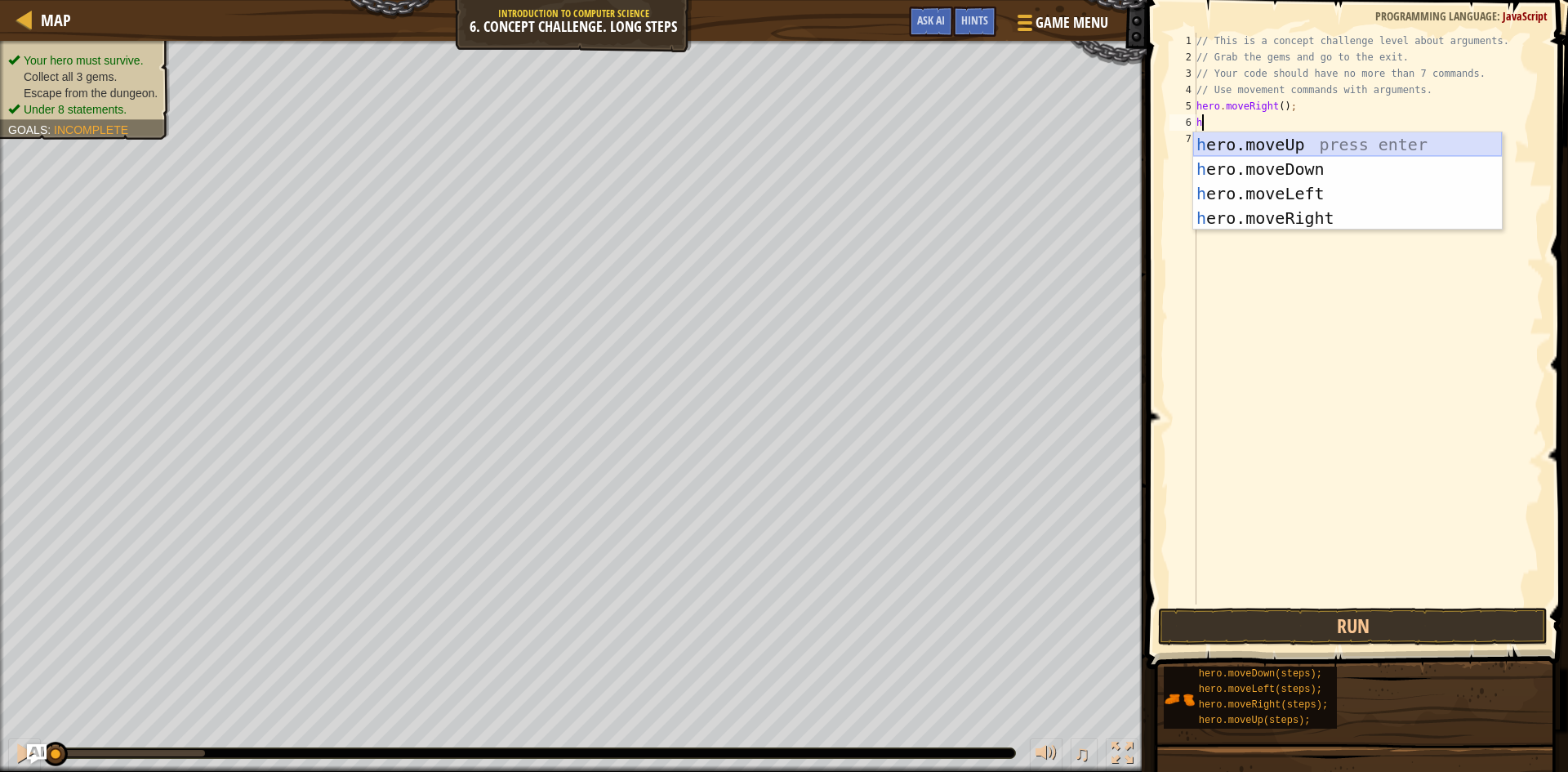
click at [1297, 147] on div "h ero.moveUp press enter h ero.moveDown press enter h ero.moveLeft press enter …" at bounding box center [1347, 205] width 309 height 147
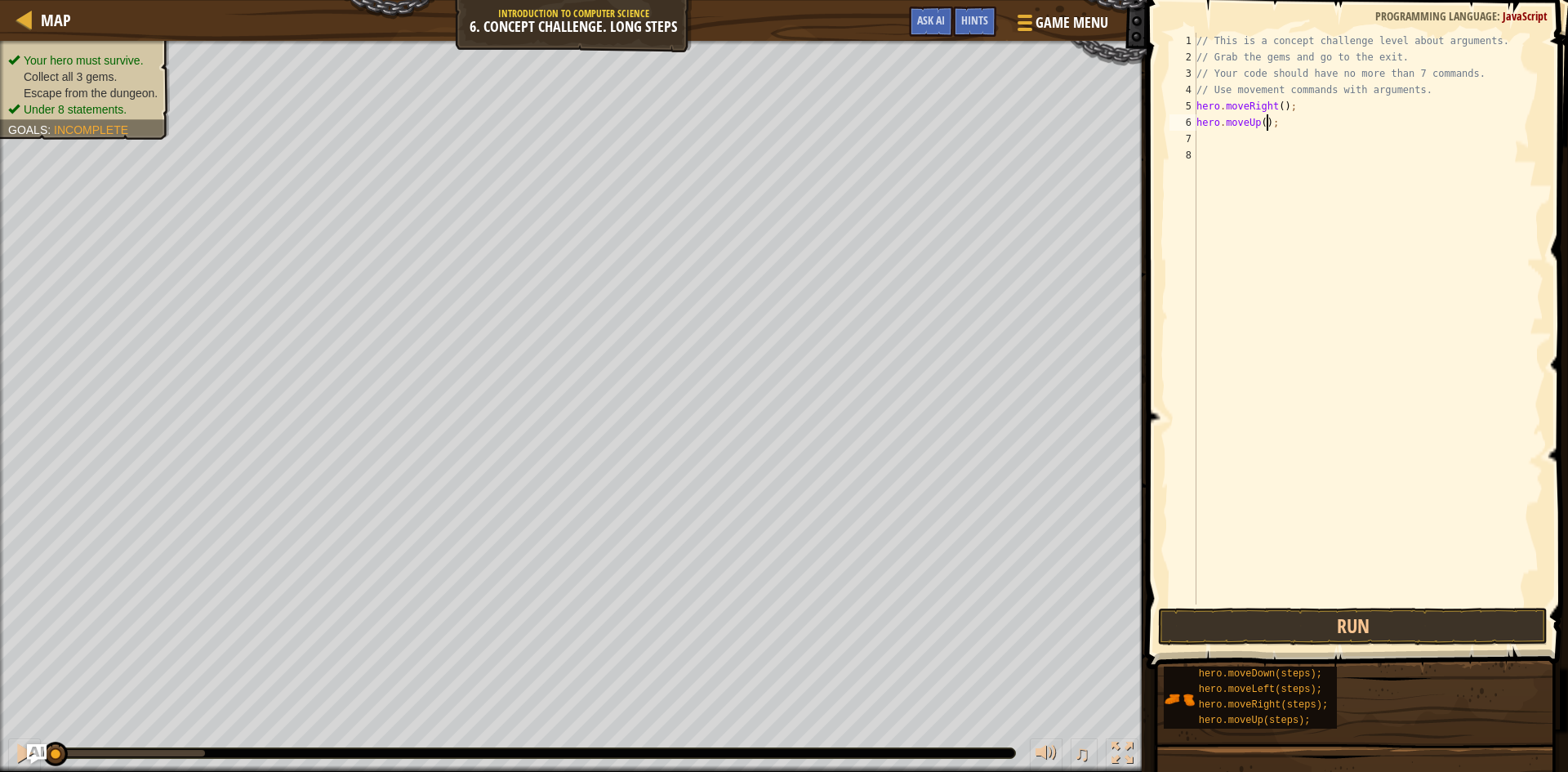
click at [1265, 129] on div "// This is a concept challenge level about arguments. // Grab the gems and go t…" at bounding box center [1368, 335] width 351 height 604
click at [1258, 126] on div "// This is a concept challenge level about arguments. // Grab the gems and go t…" at bounding box center [1368, 335] width 351 height 604
type textarea "hero.moveUp(3);"
click at [1215, 142] on div "// This is a concept challenge level about arguments. // Grab the gems and go t…" at bounding box center [1368, 335] width 351 height 604
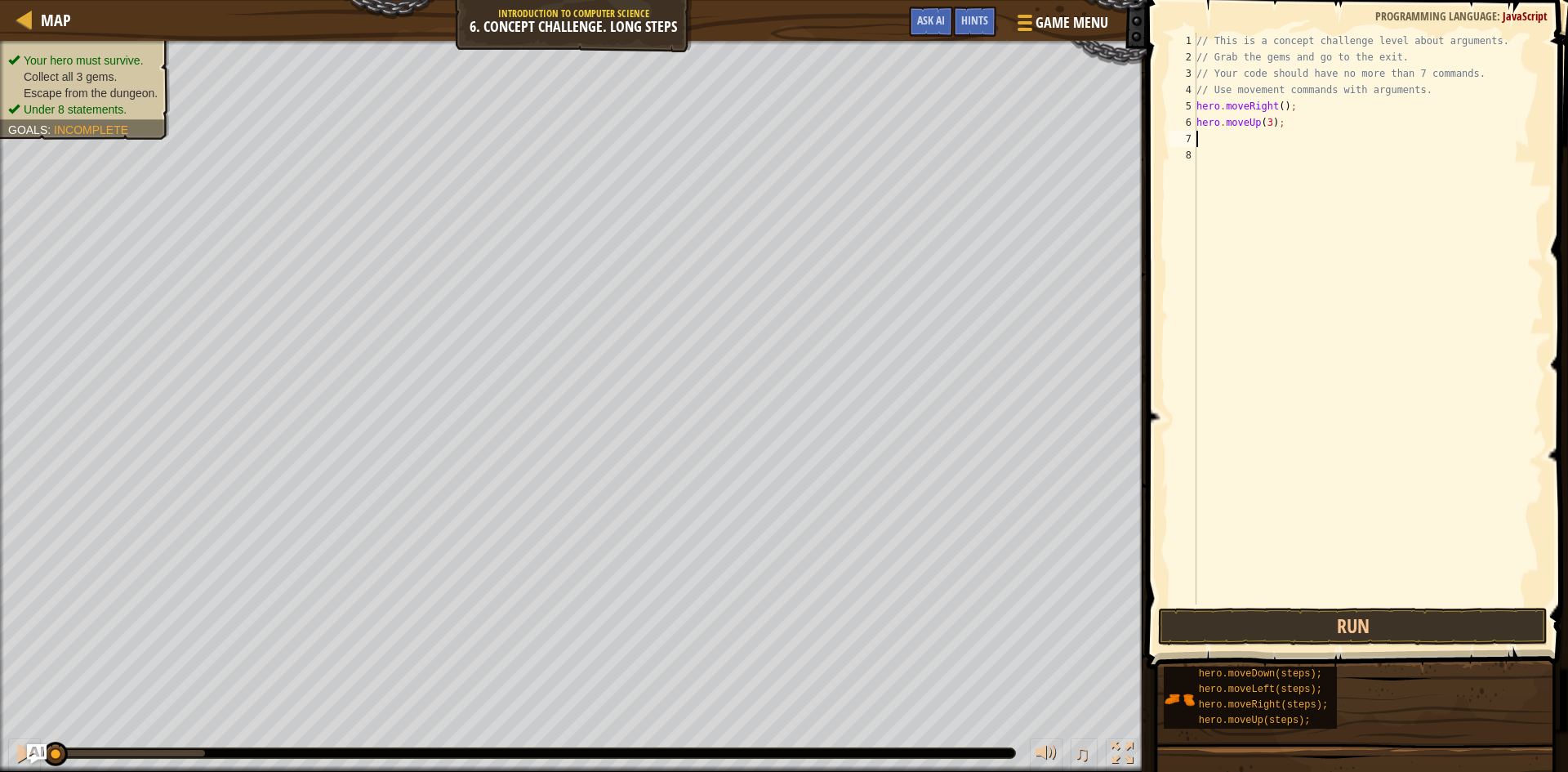
scroll to position [7, 0]
type textarea "h"
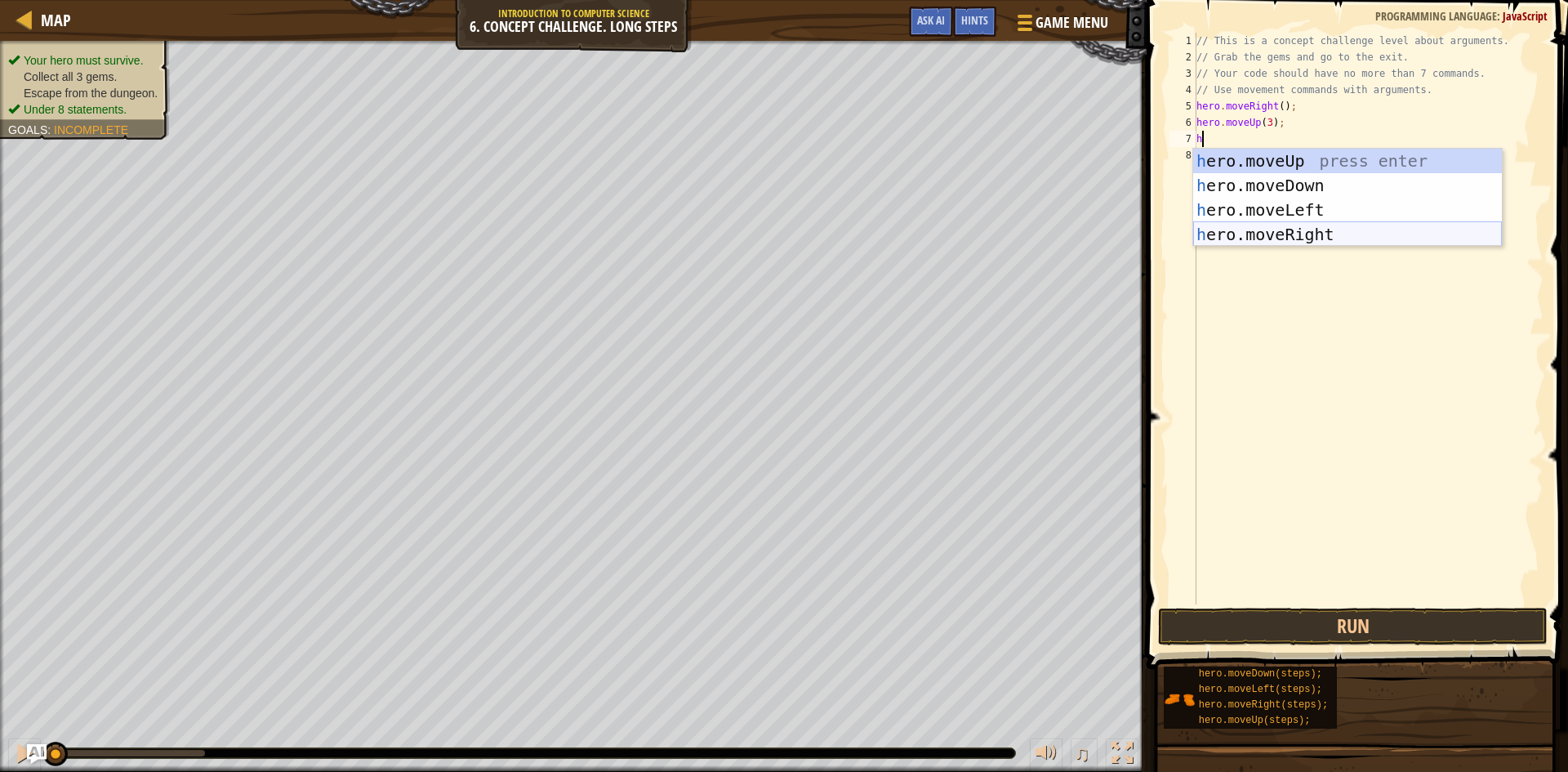
click at [1283, 234] on div "h ero.moveUp press enter h ero.moveDown press enter h ero.moveLeft press enter …" at bounding box center [1347, 221] width 309 height 147
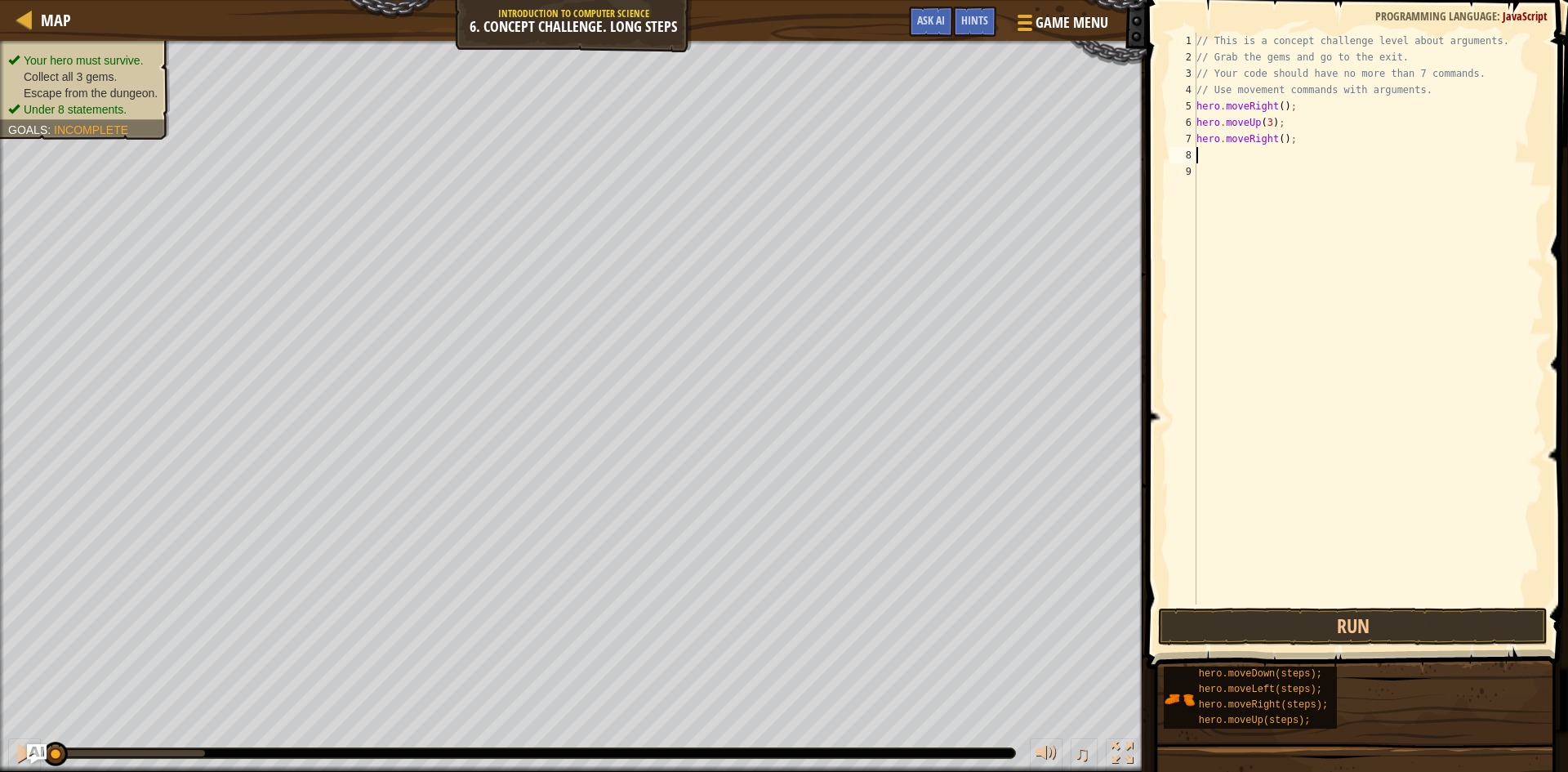
click at [1276, 138] on div "// This is a concept challenge level about arguments. // Grab the gems and go t…" at bounding box center [1368, 335] width 351 height 604
type textarea "hero.moveRight(2);"
click at [1196, 156] on div "8" at bounding box center [1183, 155] width 27 height 16
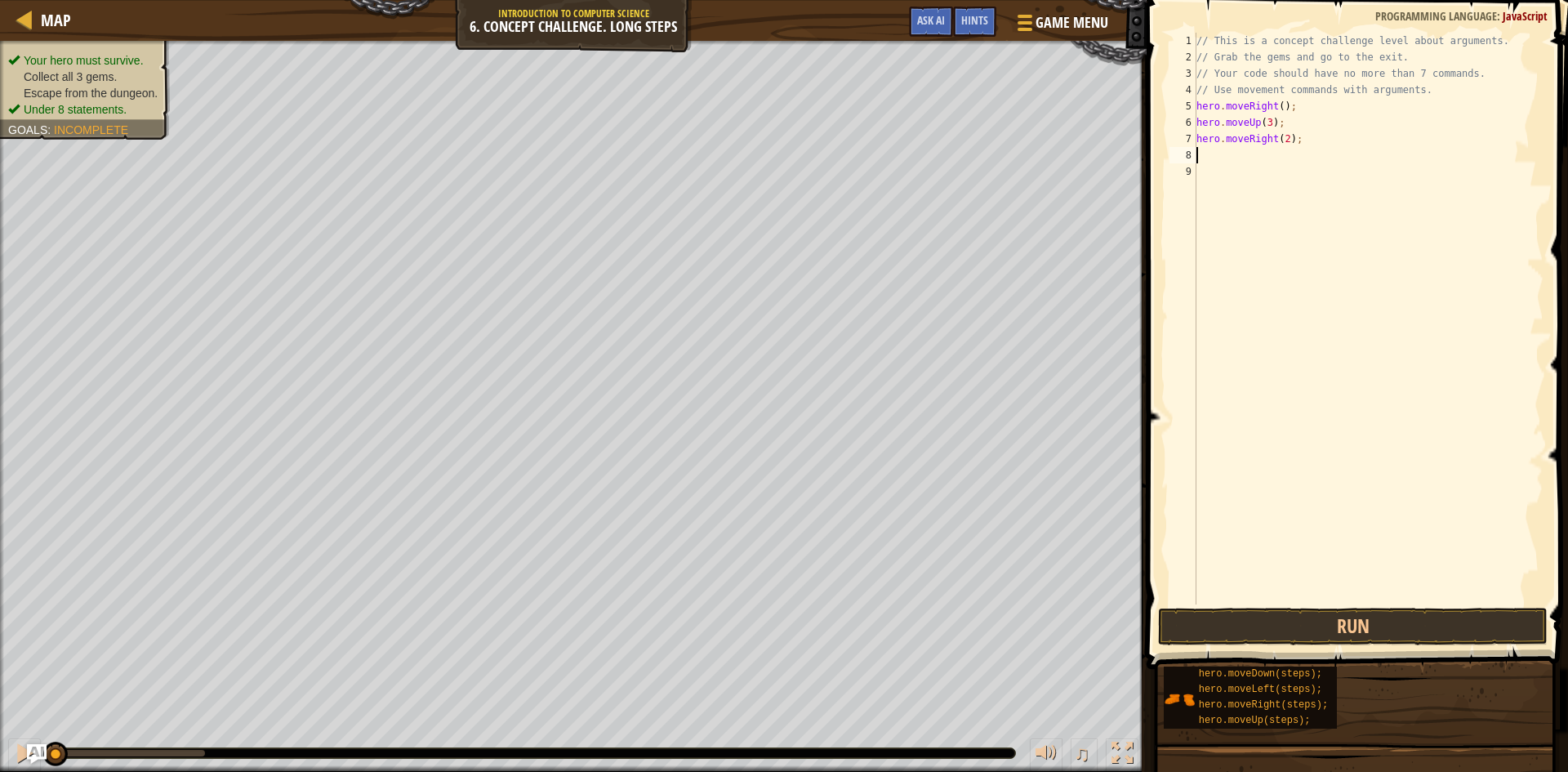
type textarea "h"
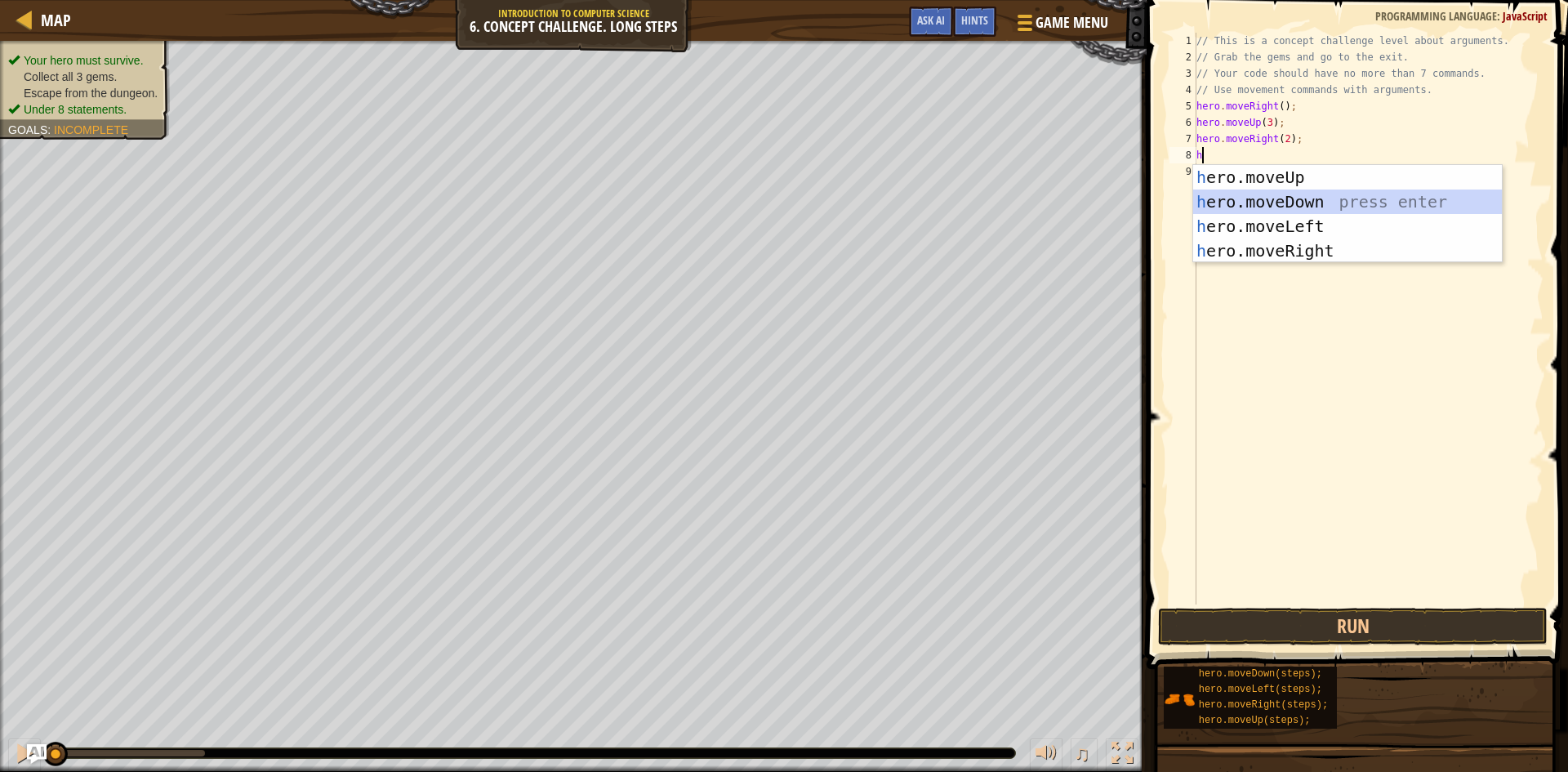
click at [1357, 197] on div "h ero.moveUp press enter h ero.moveDown press enter h ero.moveLeft press enter …" at bounding box center [1347, 238] width 309 height 147
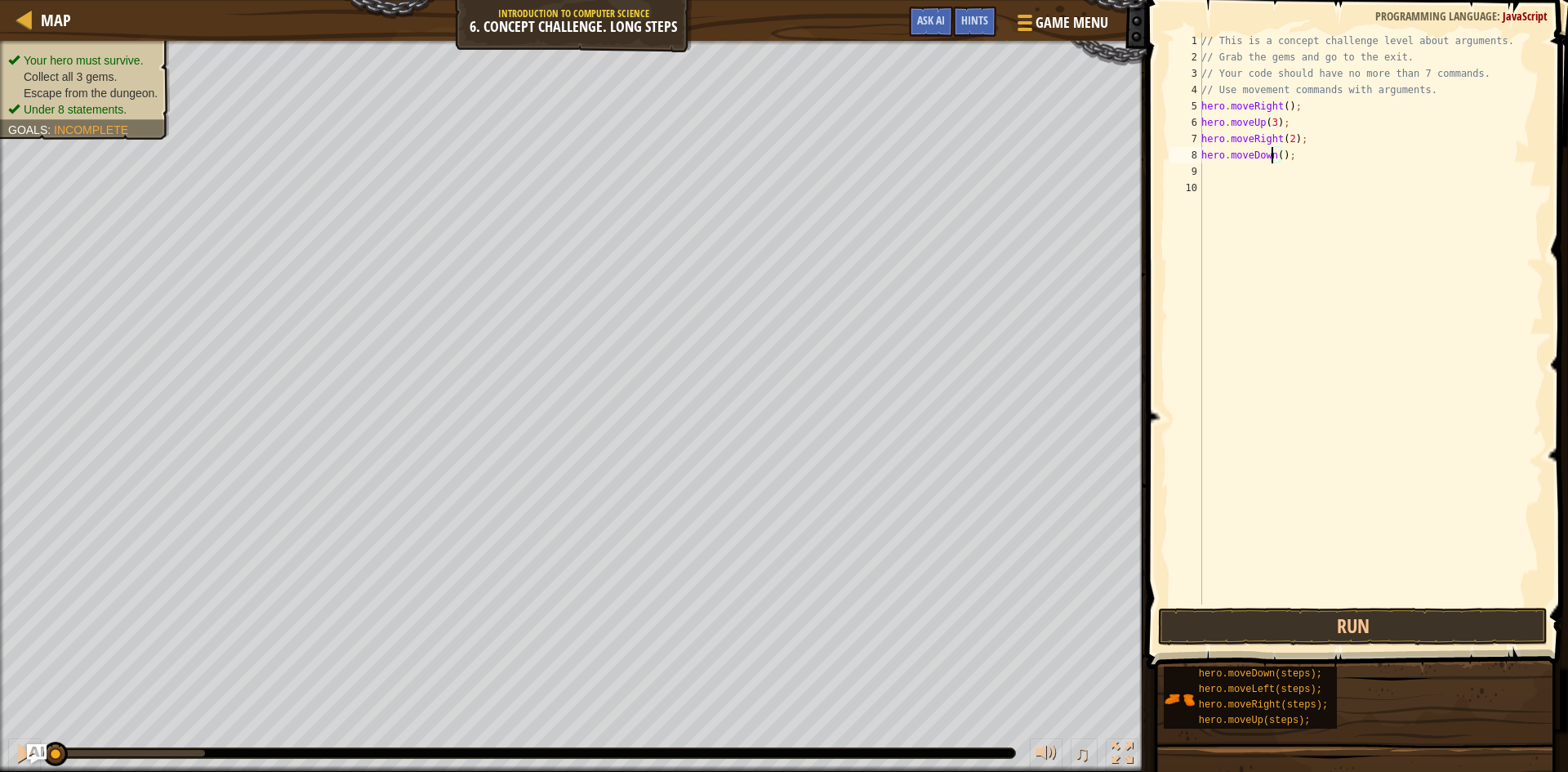
click at [1273, 152] on div "// This is a concept challenge level about arguments. // Grab the gems and go t…" at bounding box center [1370, 335] width 345 height 604
click at [1278, 155] on div "// This is a concept challenge level about arguments. // Grab the gems and go t…" at bounding box center [1370, 335] width 345 height 604
type textarea "hero.moveDown(3);"
click at [1251, 178] on div "// This is a concept challenge level about arguments. // Grab the gems and go t…" at bounding box center [1370, 335] width 345 height 604
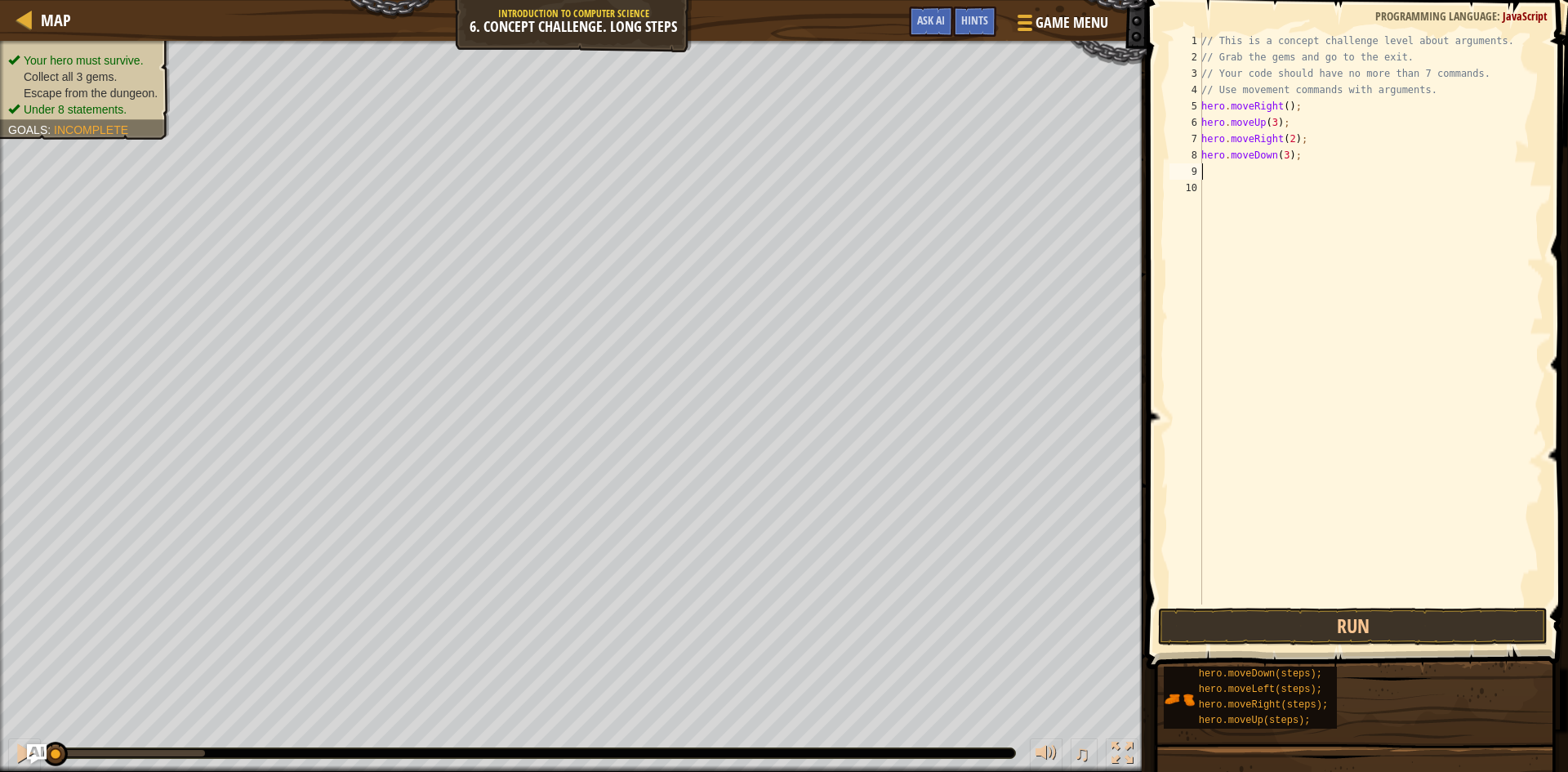
scroll to position [7, 0]
type textarea "h"
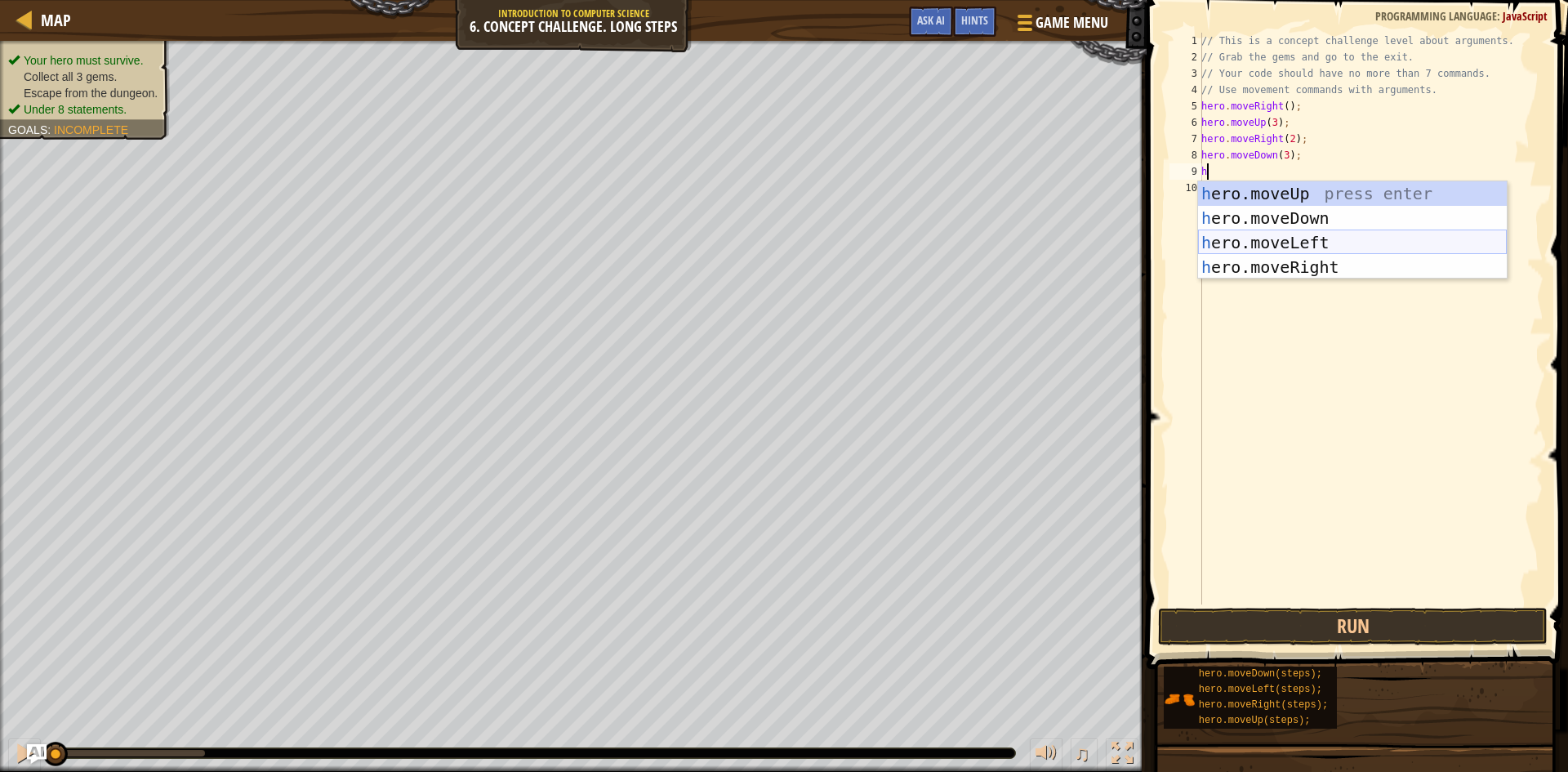
click at [1297, 234] on div "h ero.moveUp press enter h ero.moveDown press enter h ero.moveLeft press enter …" at bounding box center [1352, 254] width 309 height 147
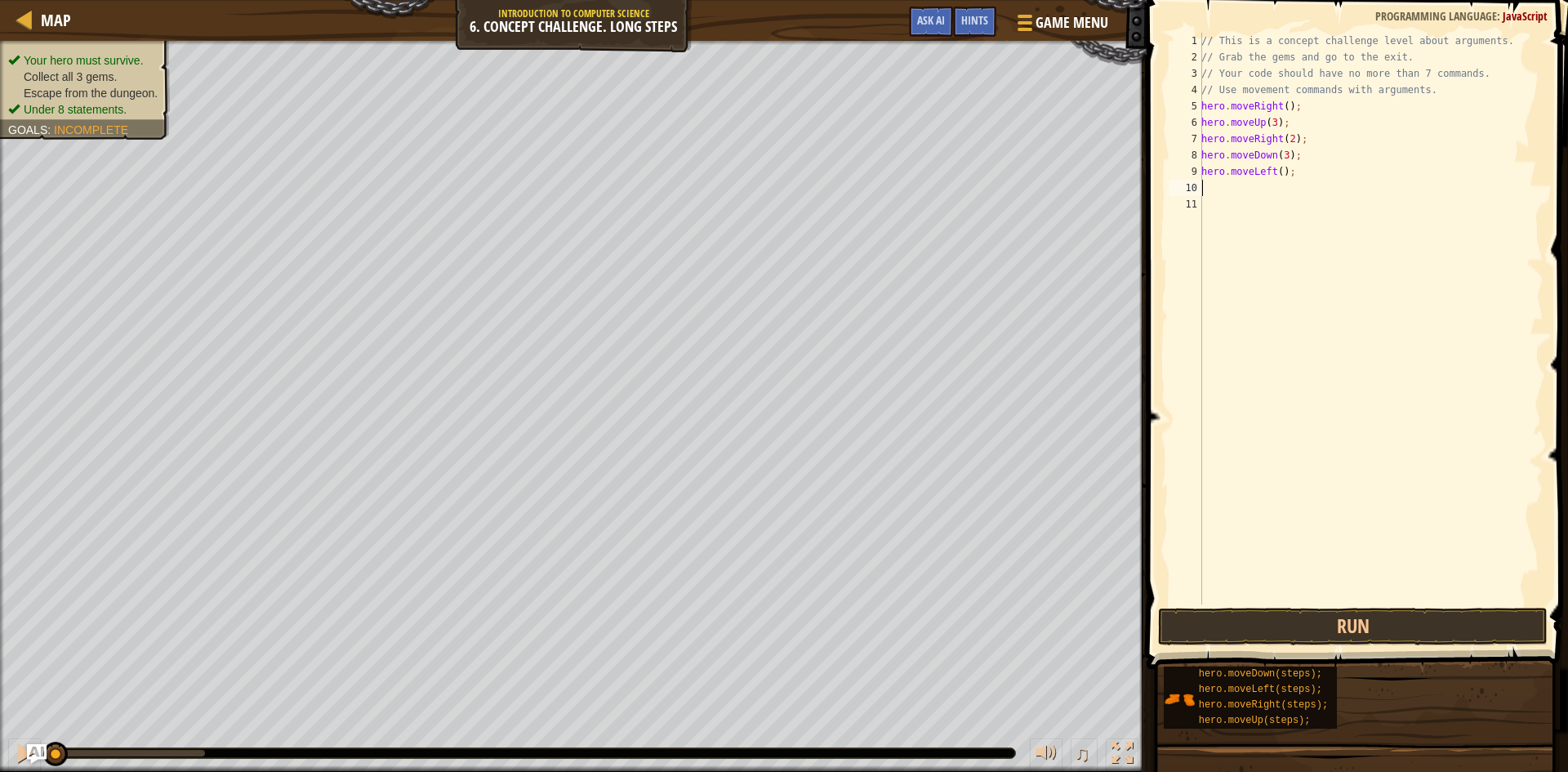
type textarea "h"
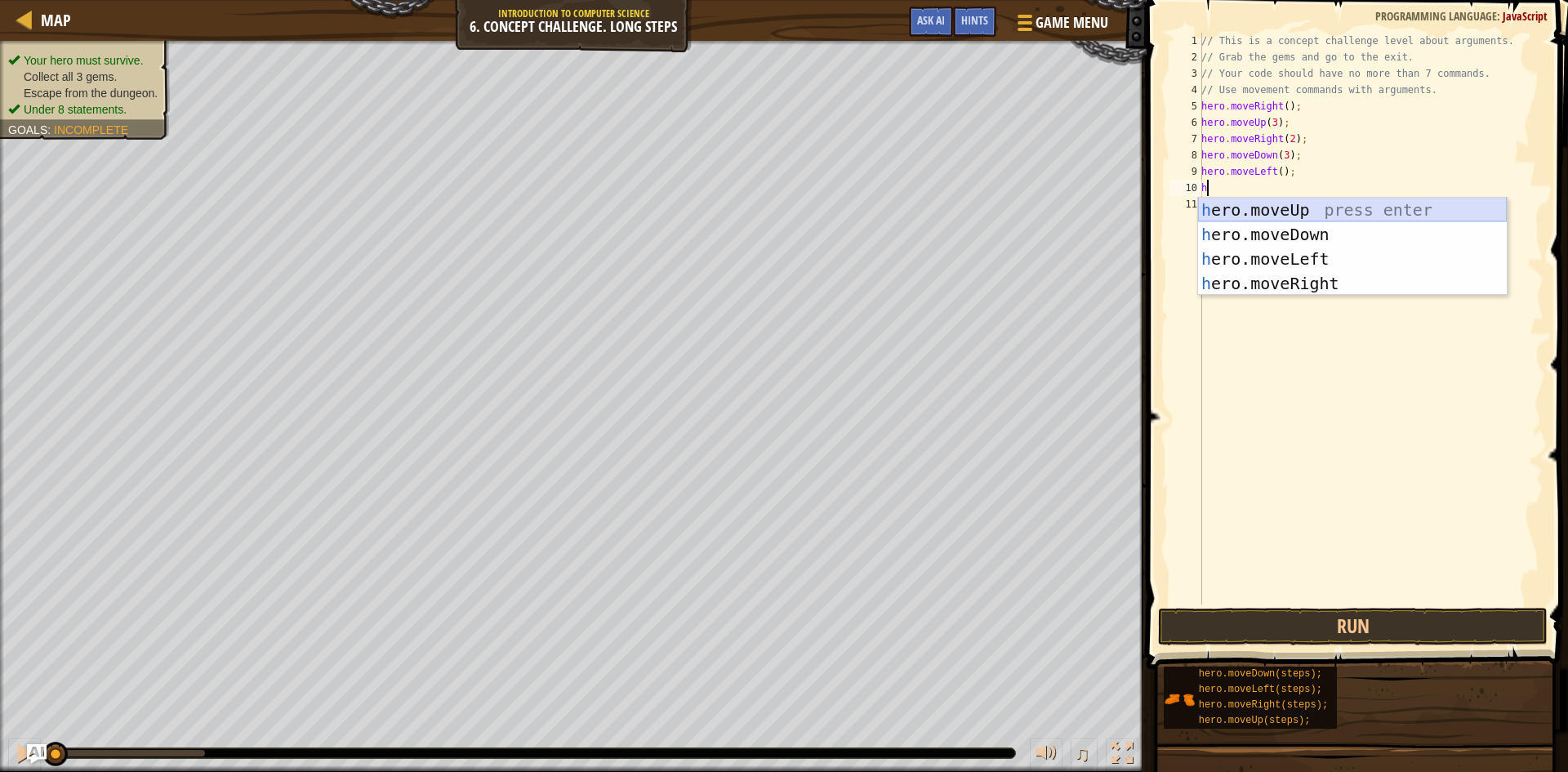
click at [1315, 206] on div "h ero.moveUp press enter h ero.moveDown press enter h ero.moveLeft press enter …" at bounding box center [1352, 270] width 309 height 147
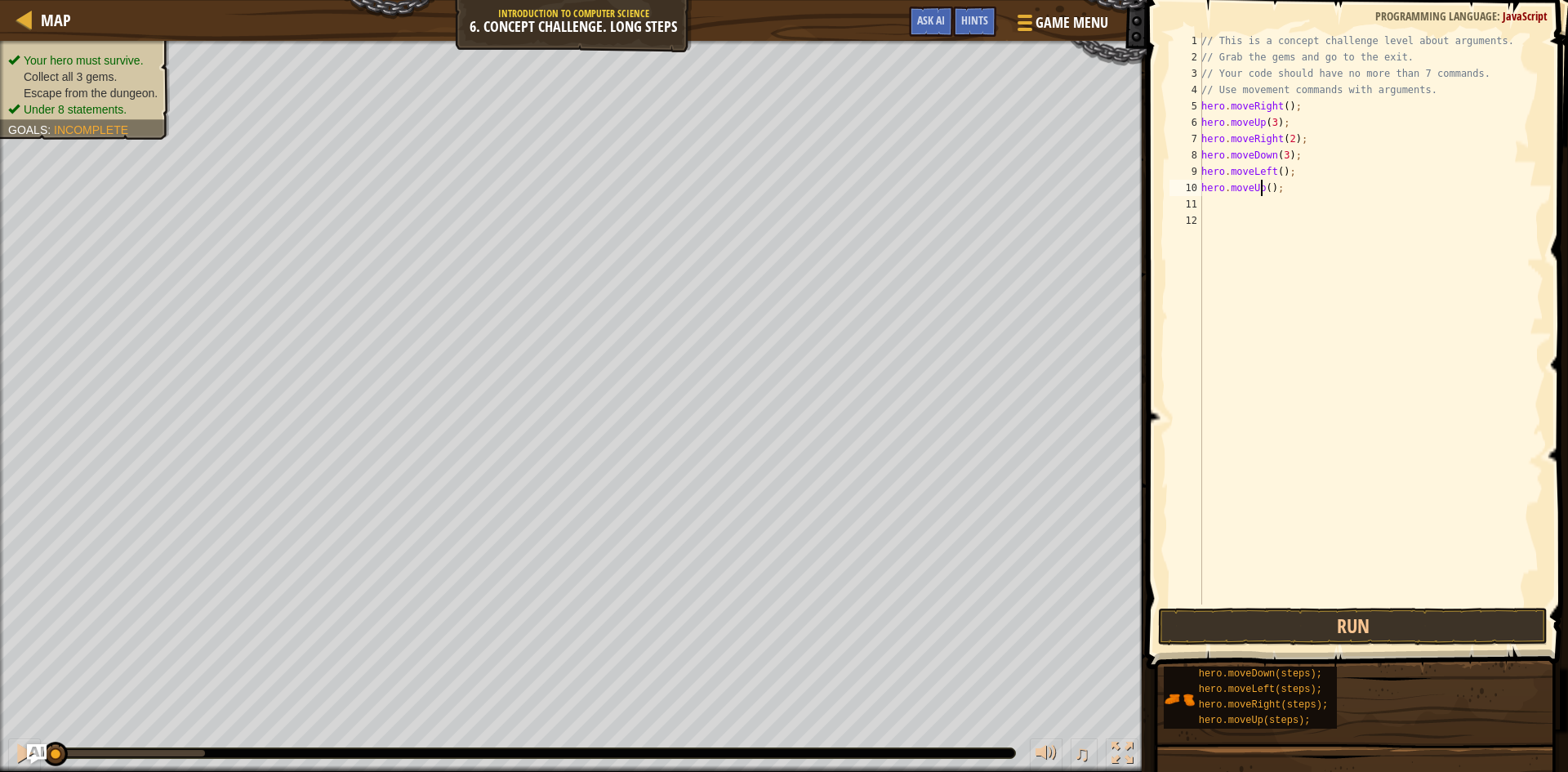
click at [1259, 192] on div "// This is a concept challenge level about arguments. // Grab the gems and go t…" at bounding box center [1370, 335] width 345 height 604
click at [1264, 191] on div "// This is a concept challenge level about arguments. // Grab the gems and go t…" at bounding box center [1370, 319] width 345 height 572
type textarea "hero.moveUp(2);"
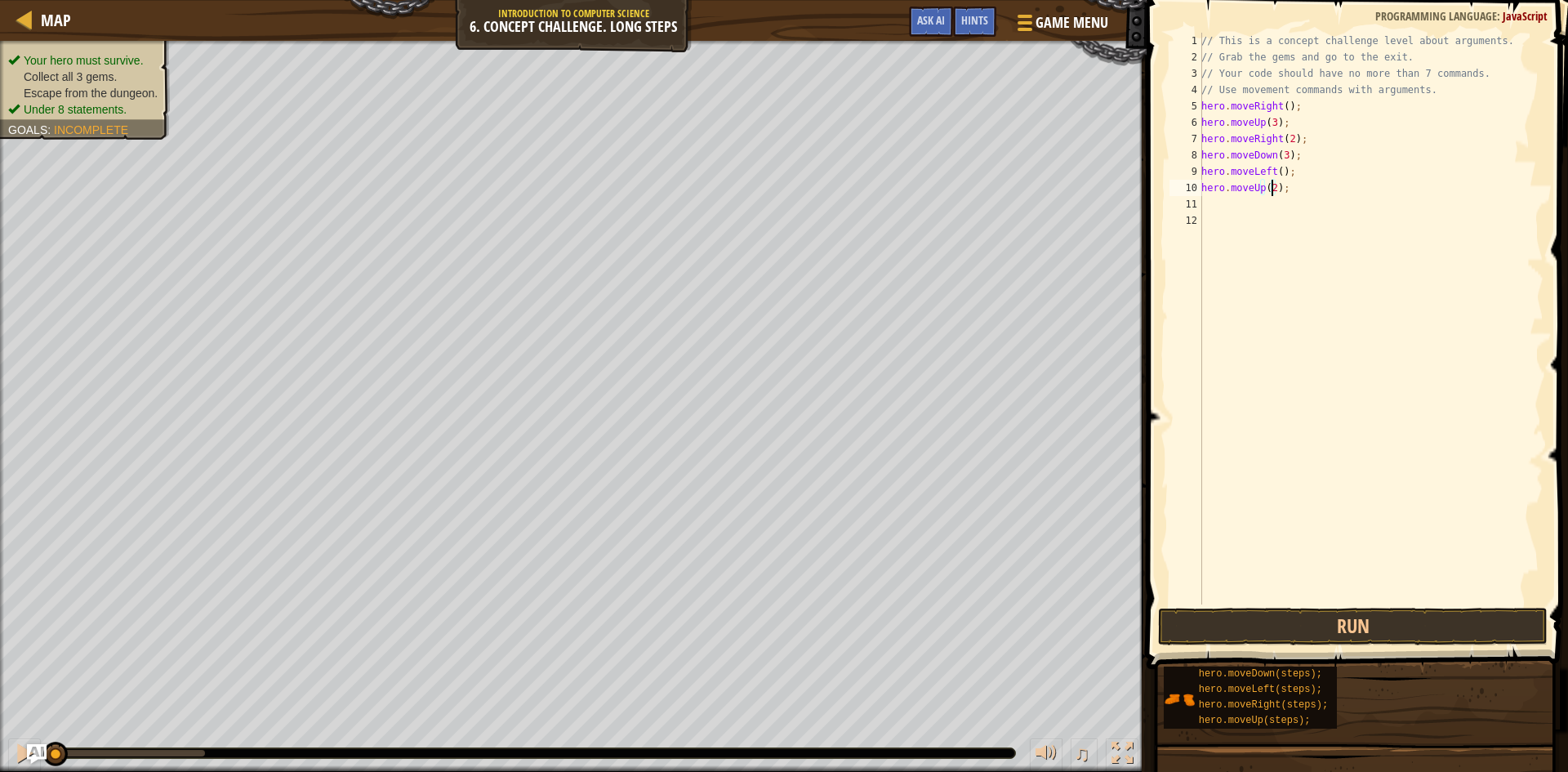
click at [1255, 208] on div "// This is a concept challenge level about arguments. // Grab the gems and go t…" at bounding box center [1370, 335] width 345 height 604
type textarea "h"
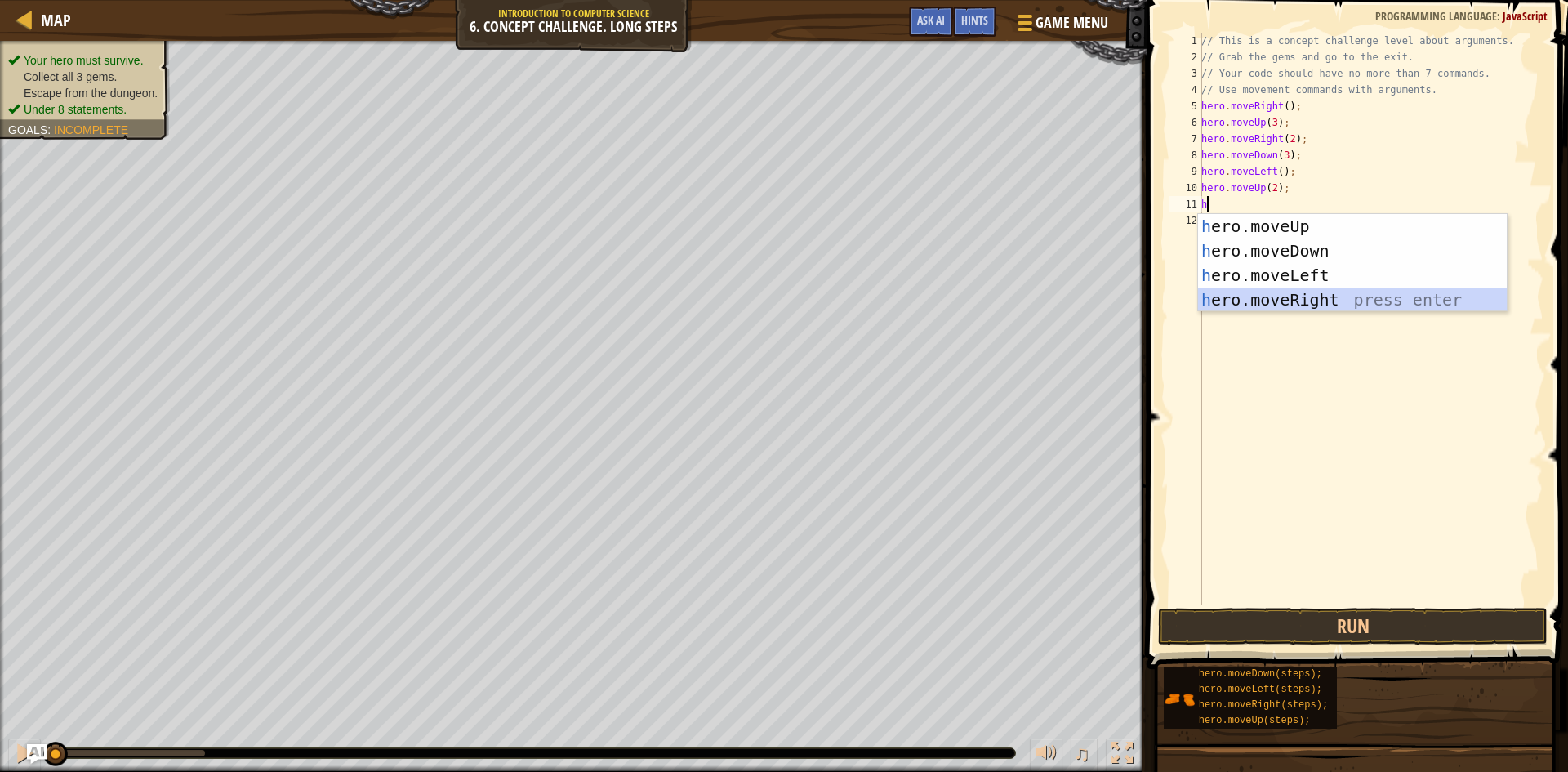
click at [1328, 302] on div "h ero.moveUp press enter h ero.moveDown press enter h ero.moveLeft press enter …" at bounding box center [1352, 287] width 309 height 147
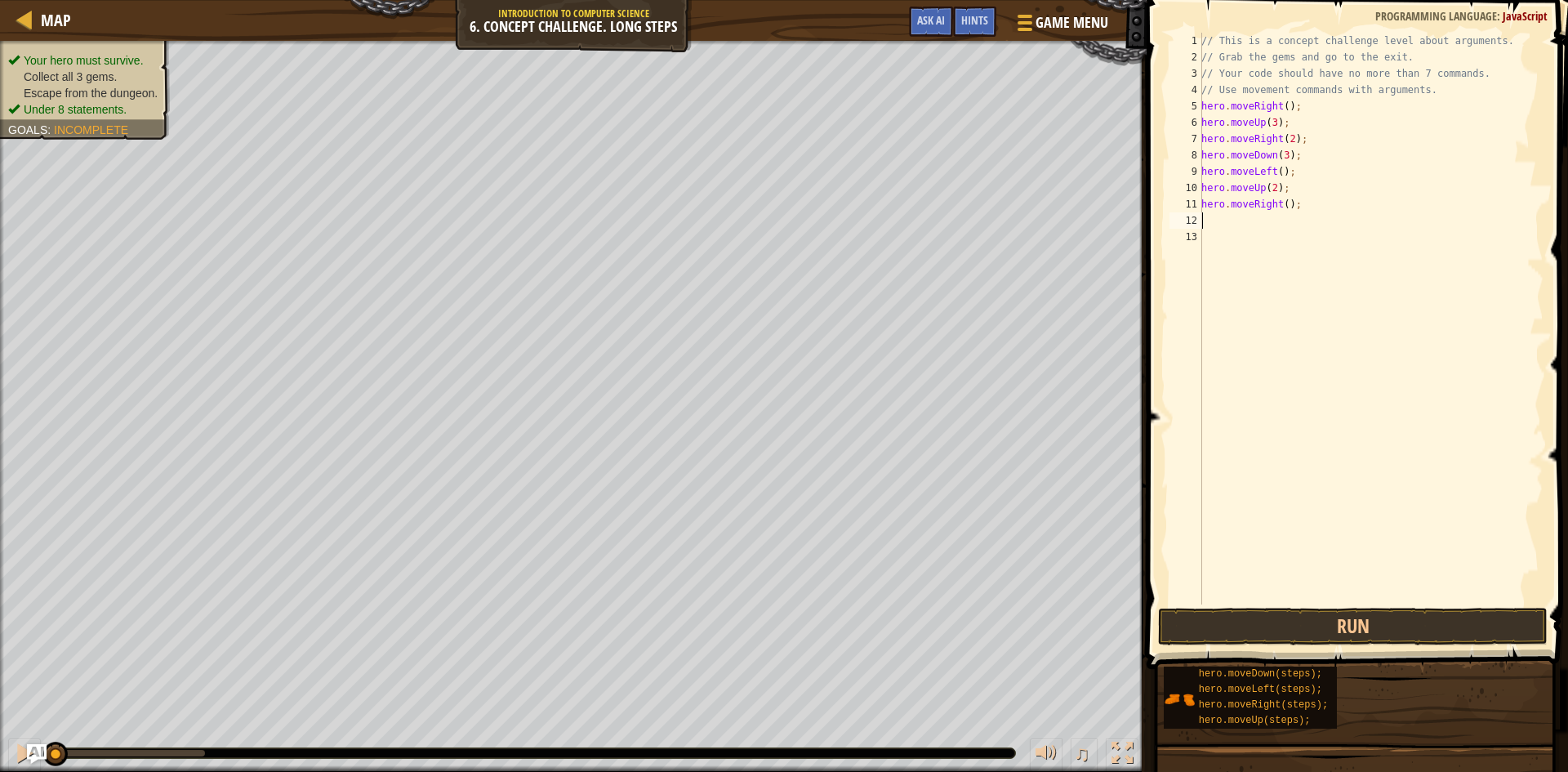
click at [1285, 209] on div "// This is a concept challenge level about arguments. // Grab the gems and go t…" at bounding box center [1370, 335] width 345 height 604
type textarea "hero.moveRight(3);"
click at [1390, 604] on div "// This is a concept challenge level about arguments. // Grab the gems and go t…" at bounding box center [1370, 335] width 345 height 604
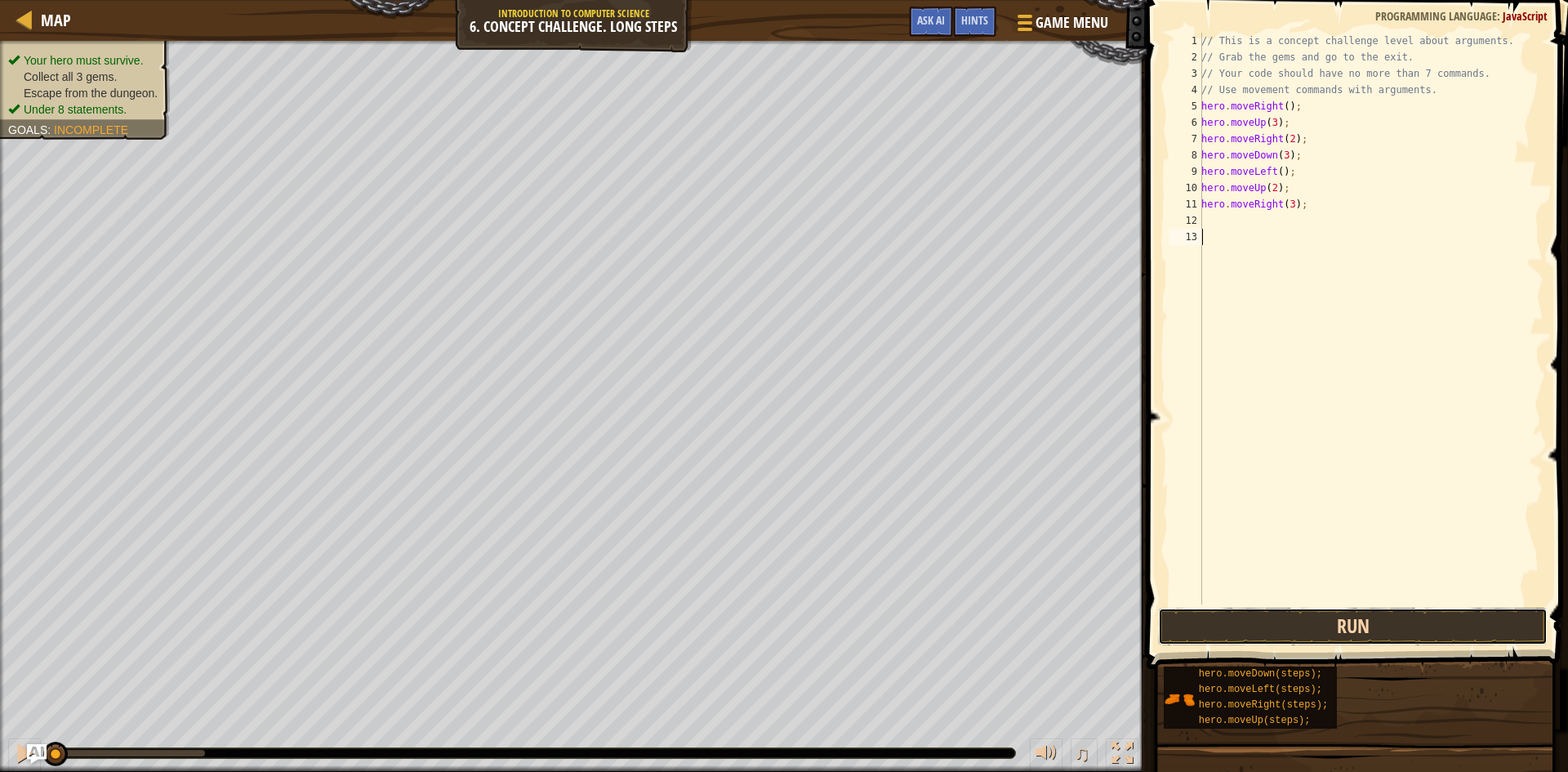
click at [1404, 625] on button "Run" at bounding box center [1353, 625] width 390 height 37
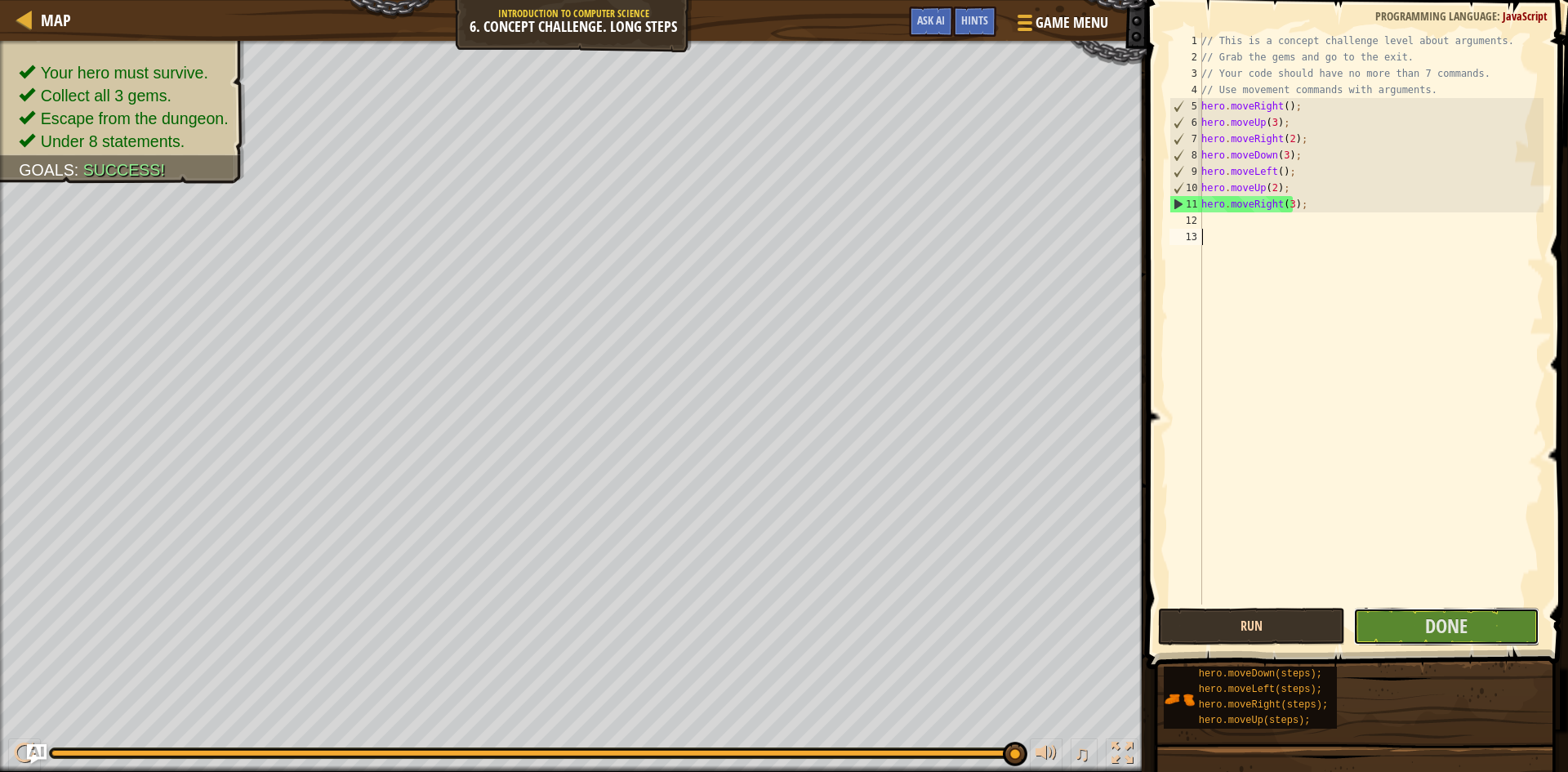
click at [1404, 625] on button "Done" at bounding box center [1446, 625] width 187 height 37
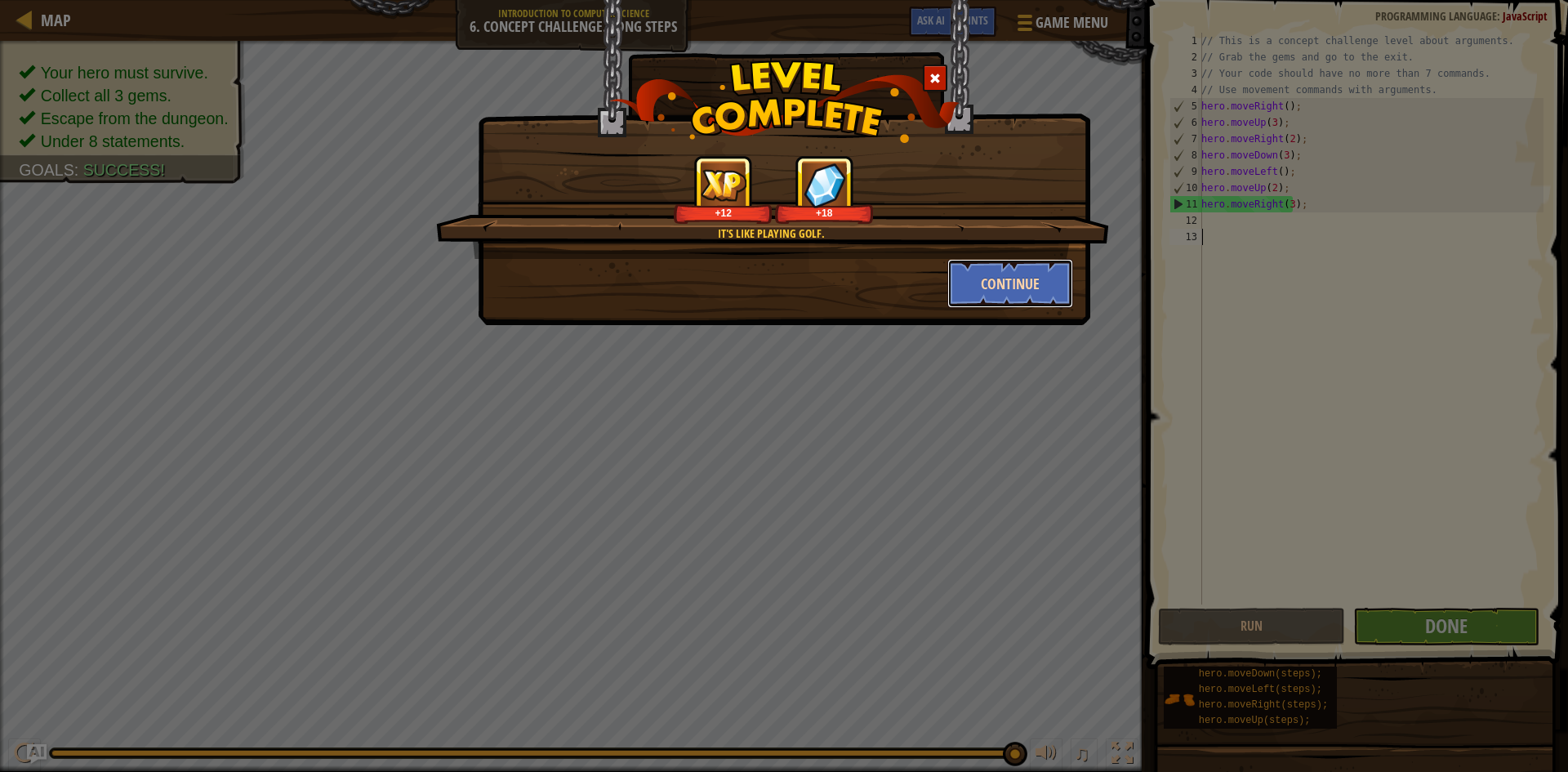
click at [1021, 271] on button "Continue" at bounding box center [1010, 283] width 127 height 49
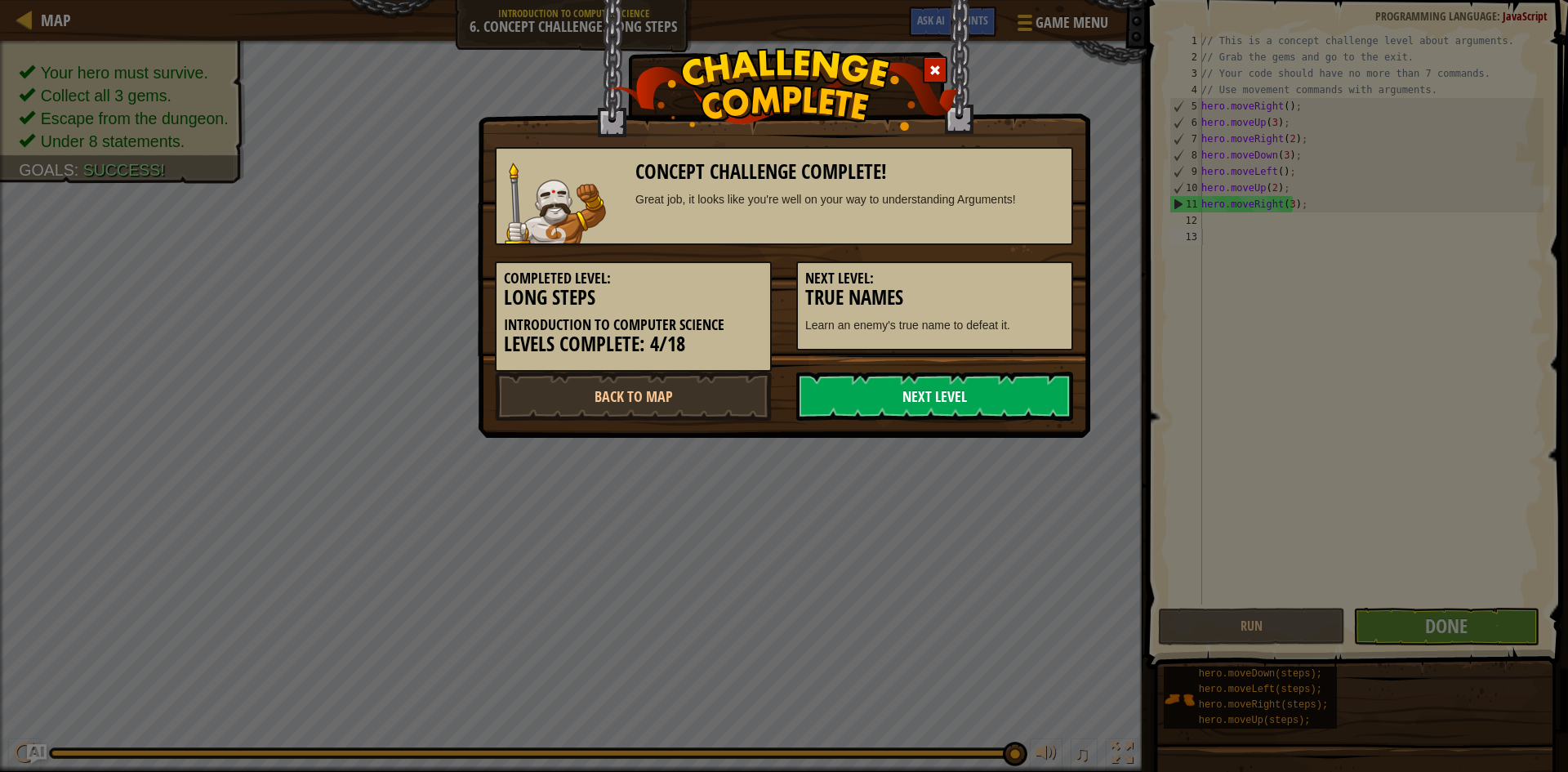
click at [921, 396] on link "Next Level" at bounding box center [935, 396] width 277 height 49
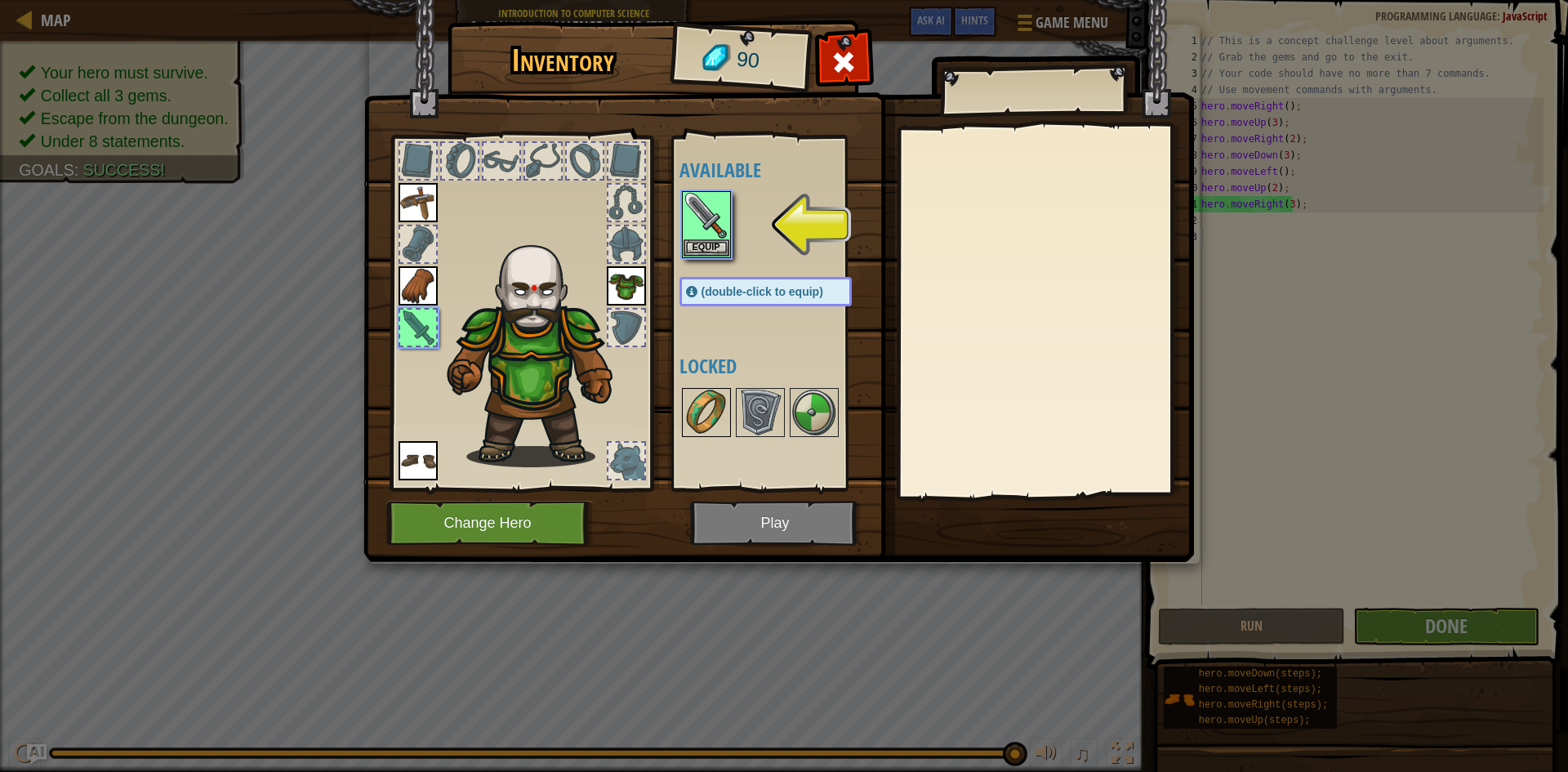
click at [722, 412] on img at bounding box center [707, 412] width 46 height 46
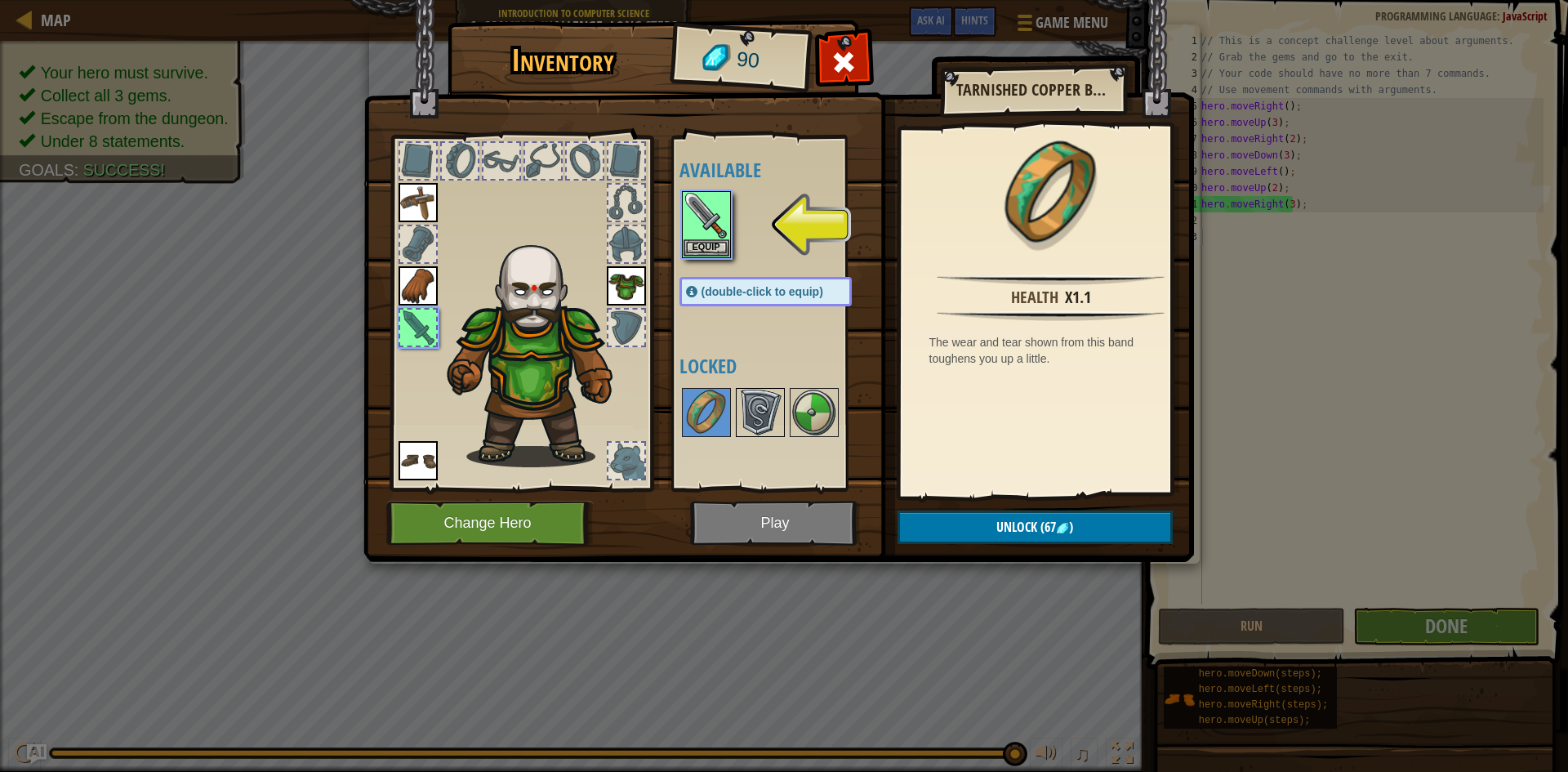
click at [748, 416] on img at bounding box center [760, 412] width 46 height 46
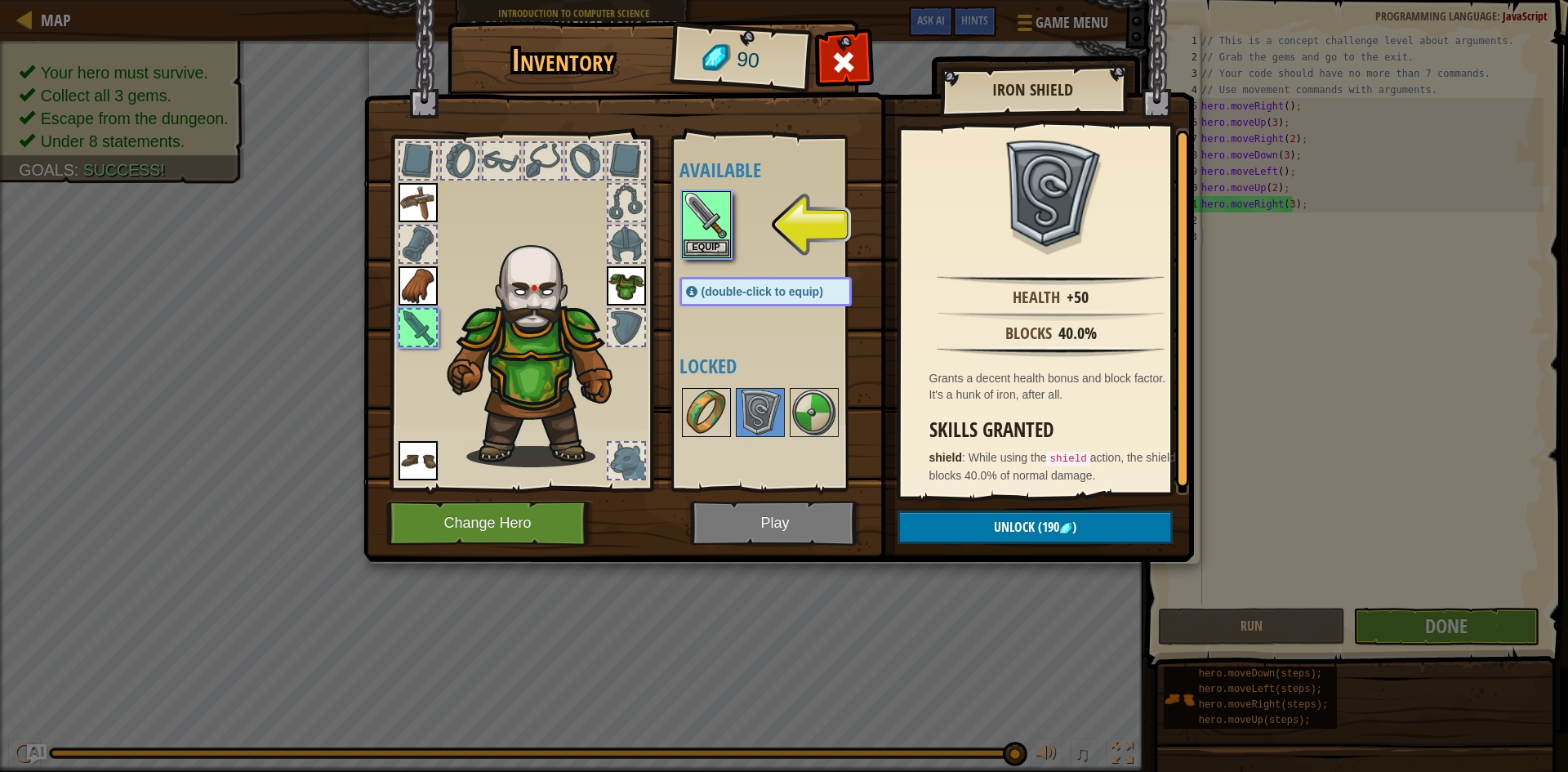
click at [717, 394] on img at bounding box center [707, 412] width 46 height 46
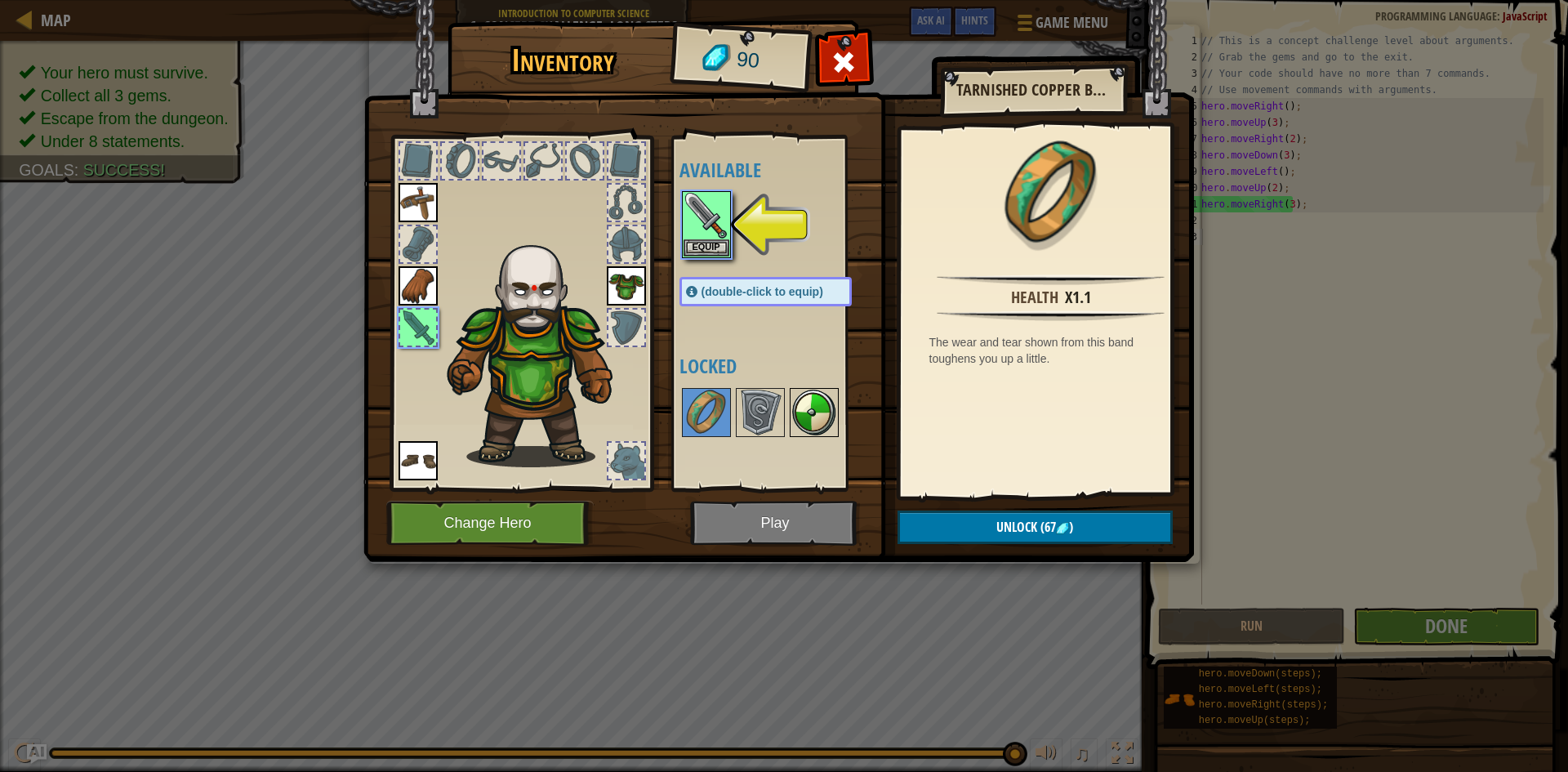
click at [822, 409] on img at bounding box center [814, 412] width 46 height 46
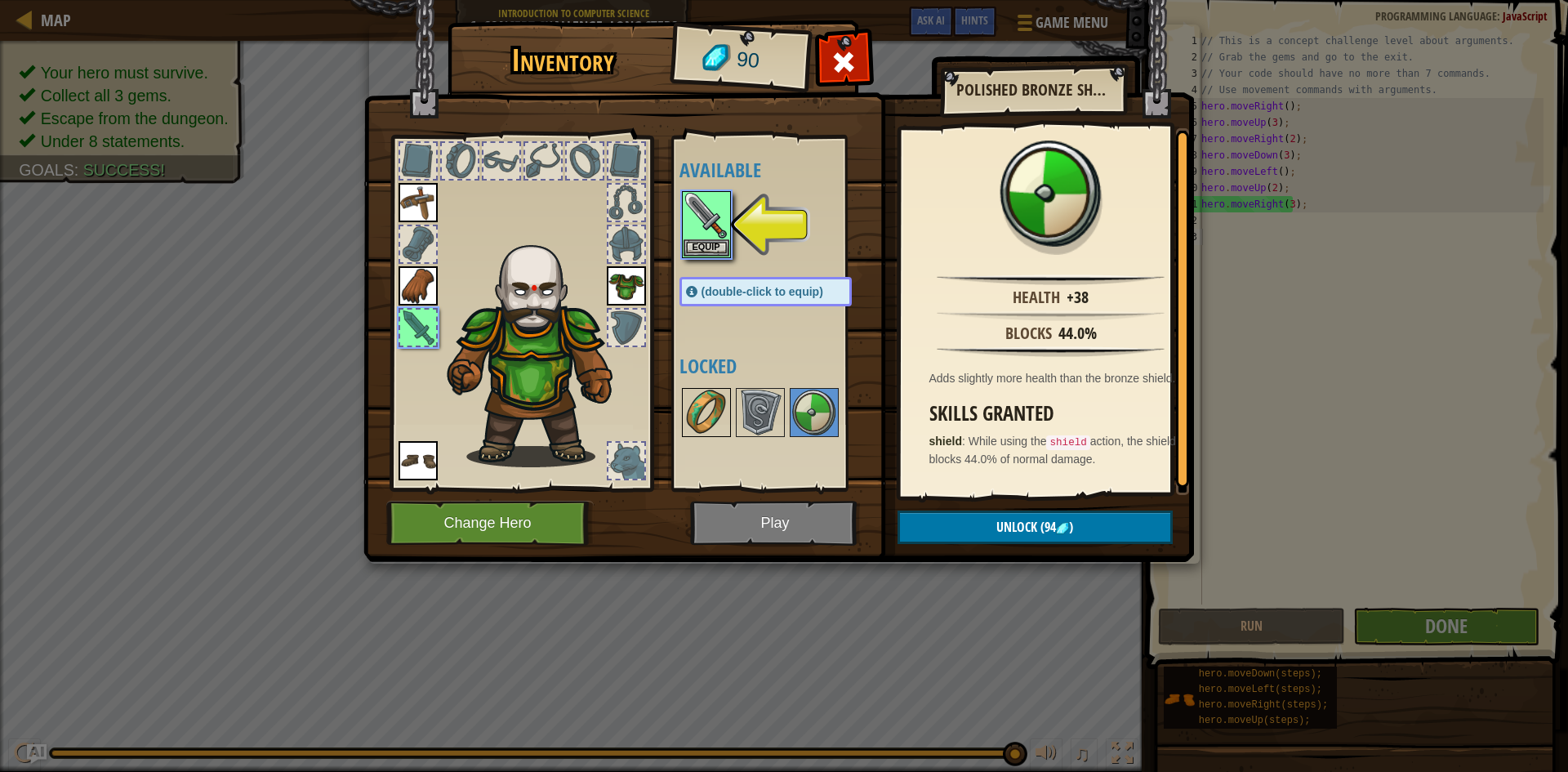
click at [729, 407] on div at bounding box center [707, 412] width 49 height 49
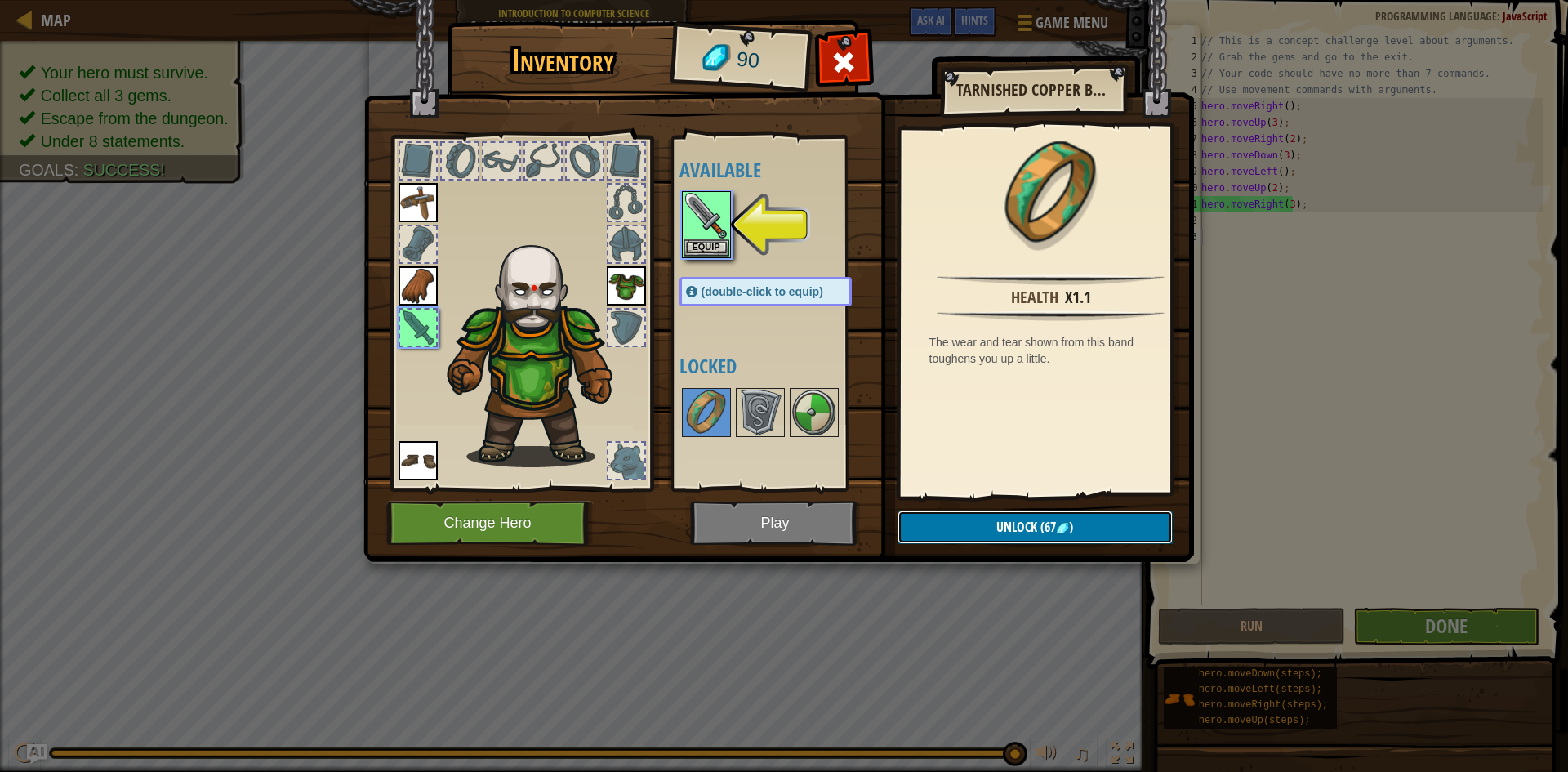
click at [922, 522] on button "Unlock (67 )" at bounding box center [1035, 527] width 275 height 34
click at [718, 245] on button "Equip" at bounding box center [707, 247] width 46 height 17
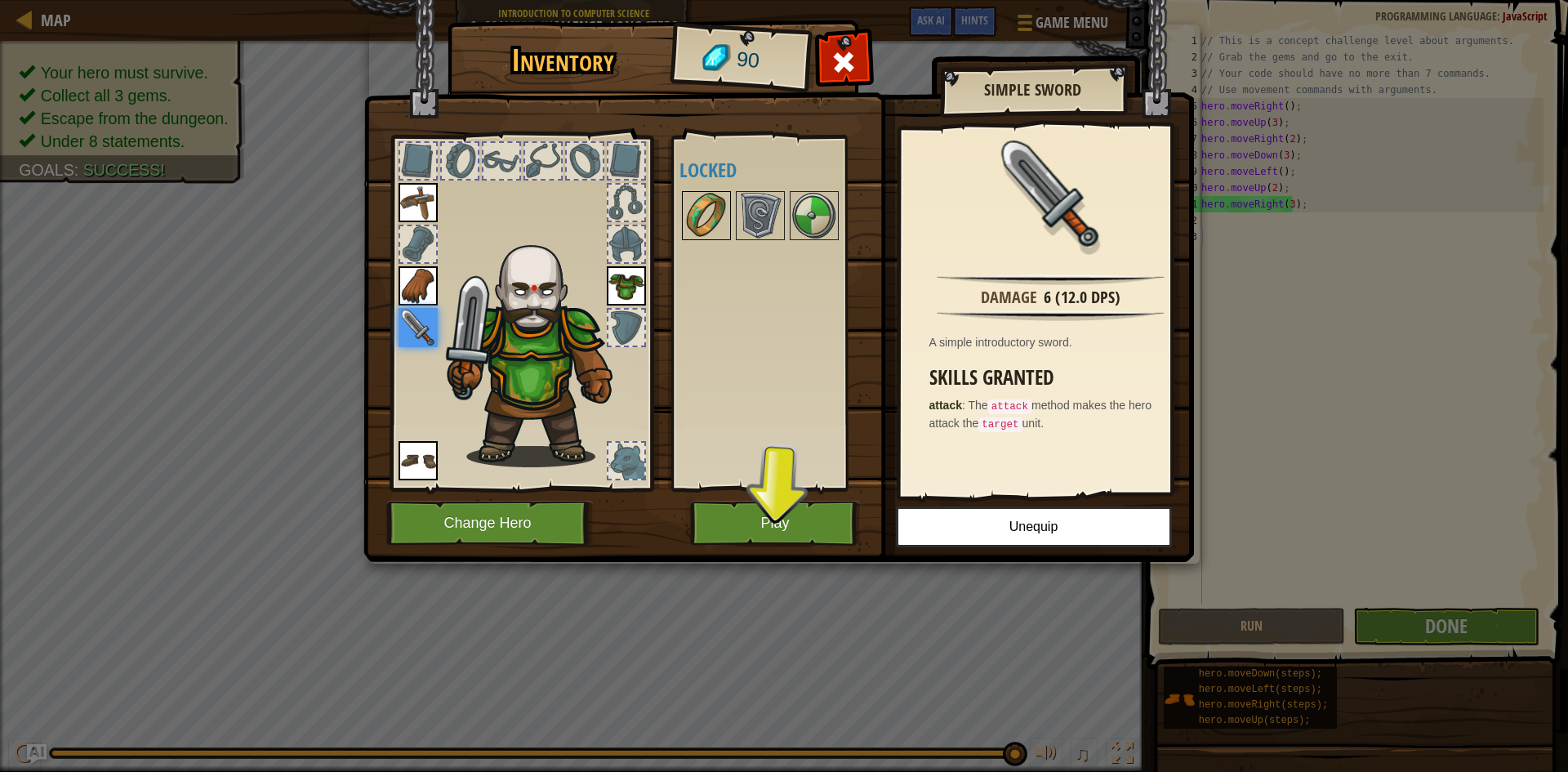
click at [712, 221] on img at bounding box center [707, 216] width 46 height 46
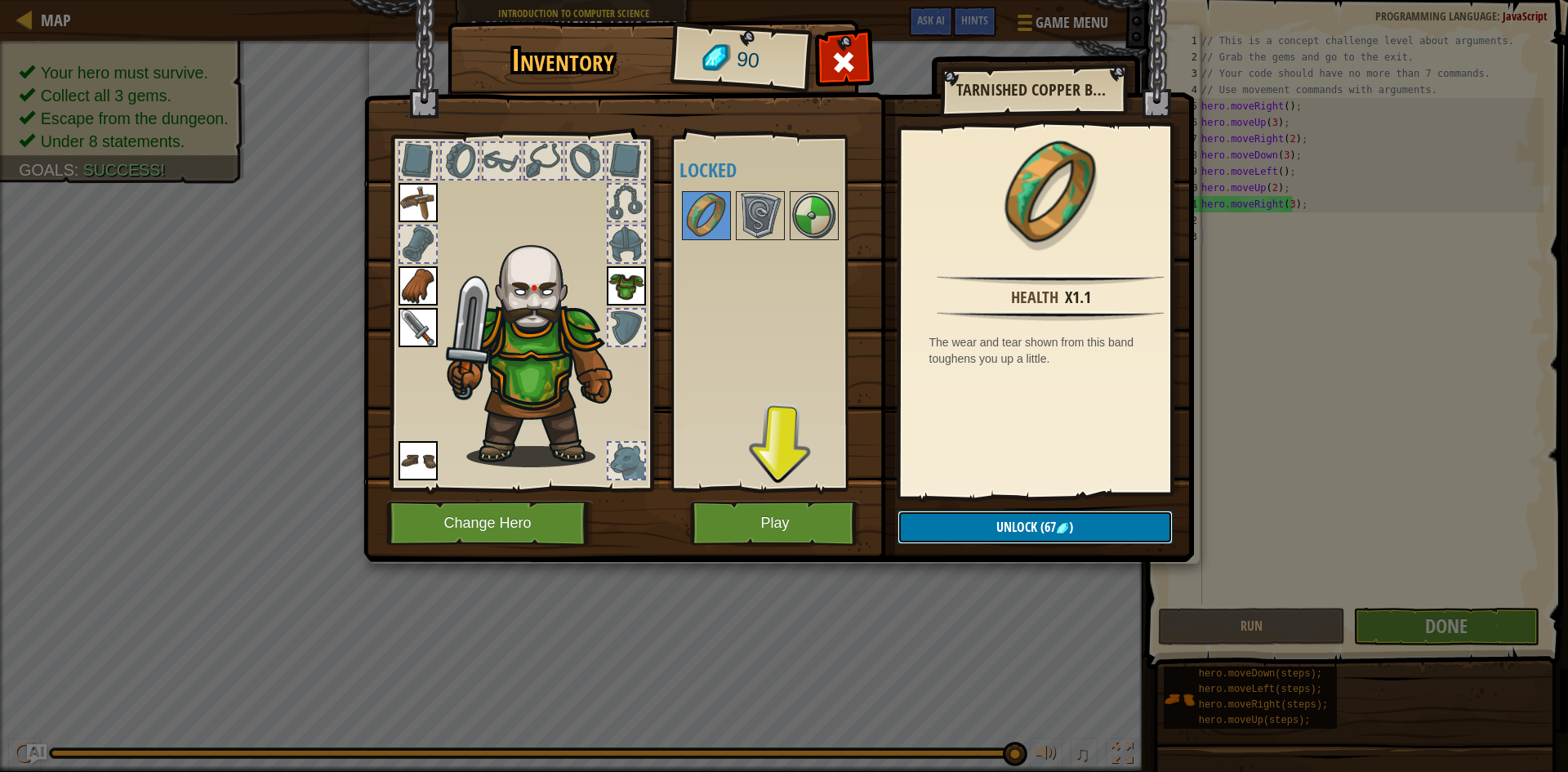
click at [1044, 525] on span "(67" at bounding box center [1046, 527] width 19 height 18
click at [1040, 523] on button "Confirm" at bounding box center [1035, 527] width 275 height 34
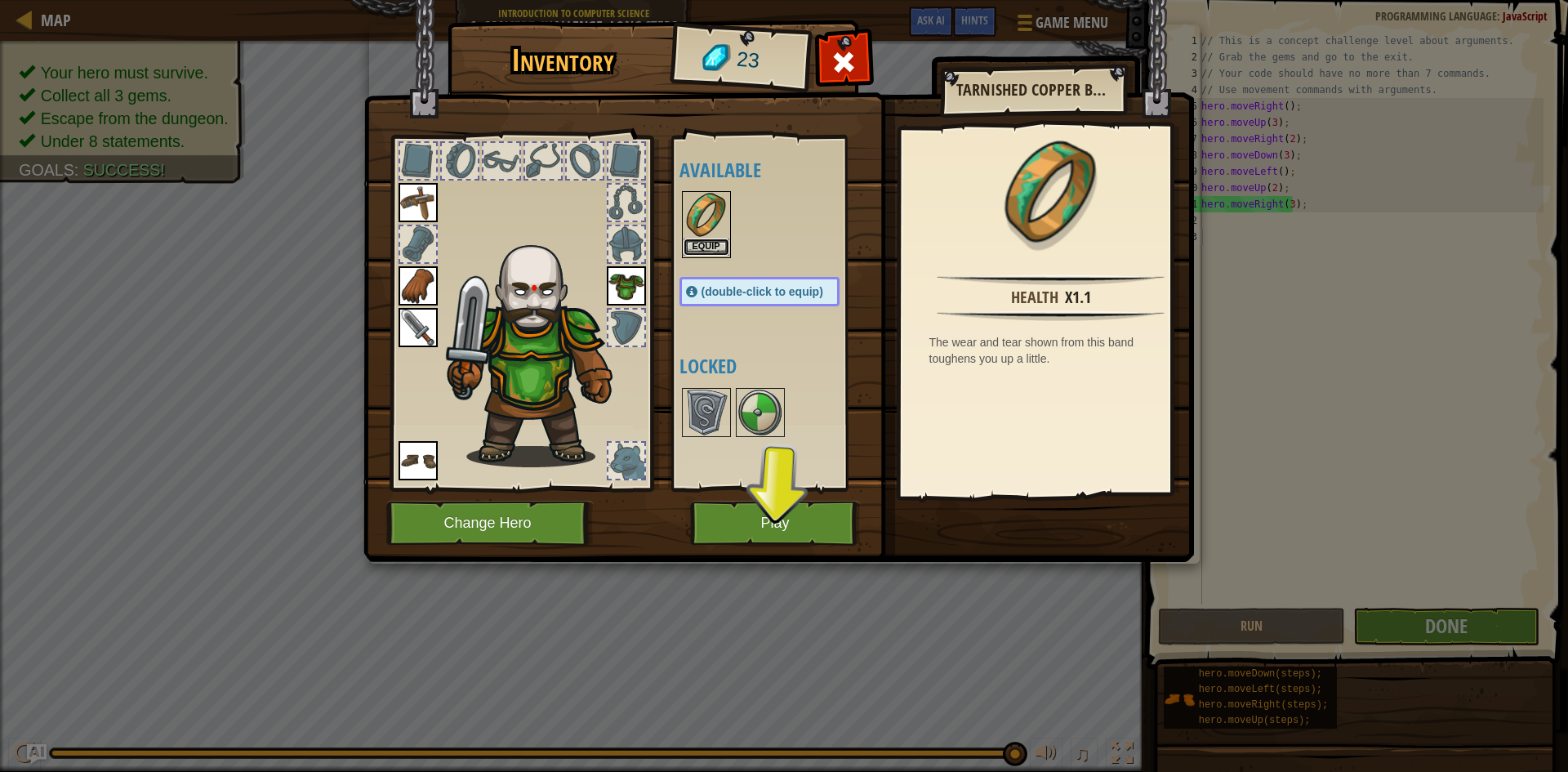
click at [718, 239] on button "Equip" at bounding box center [707, 247] width 46 height 17
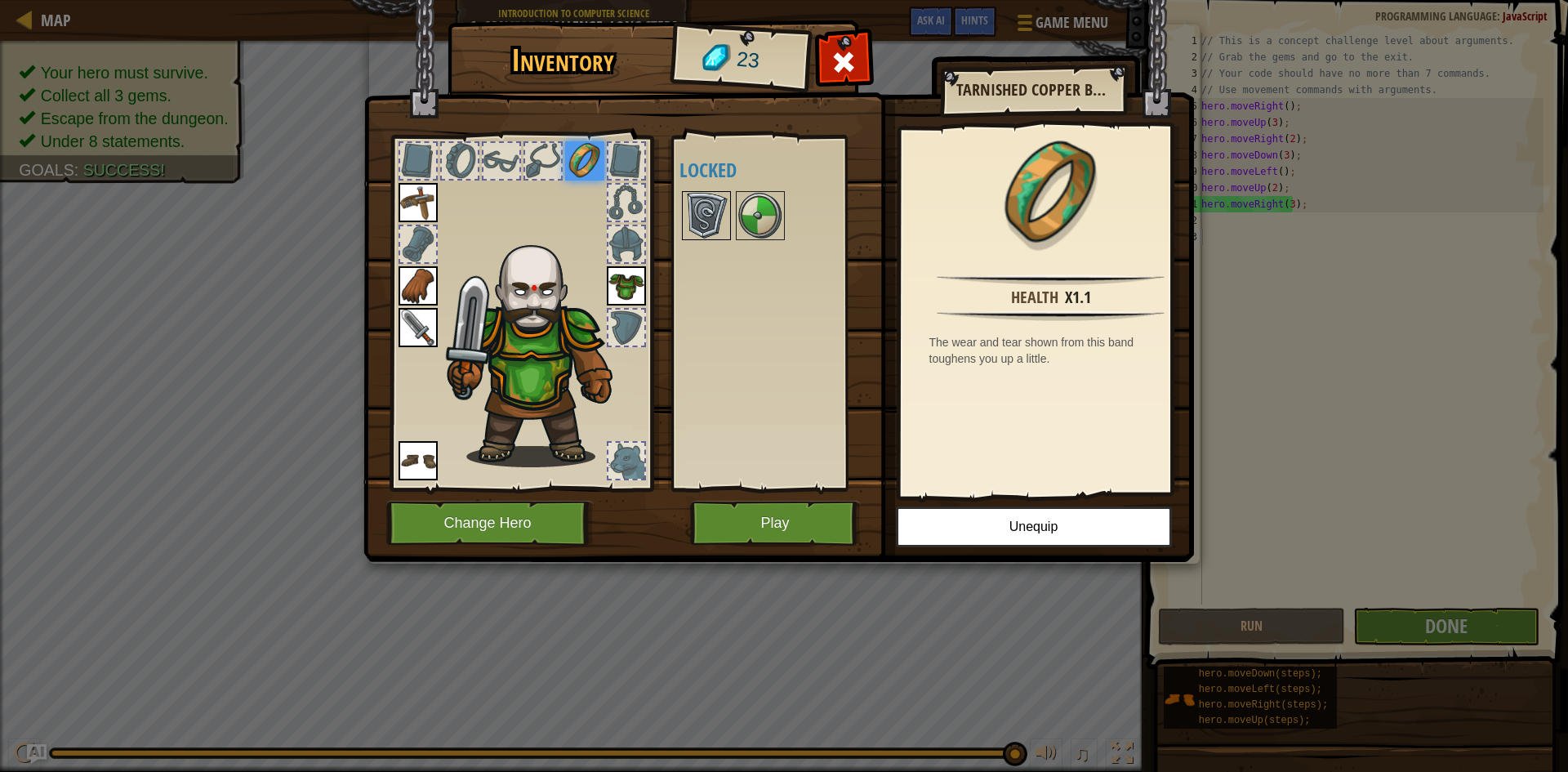
click at [708, 220] on img at bounding box center [707, 216] width 46 height 46
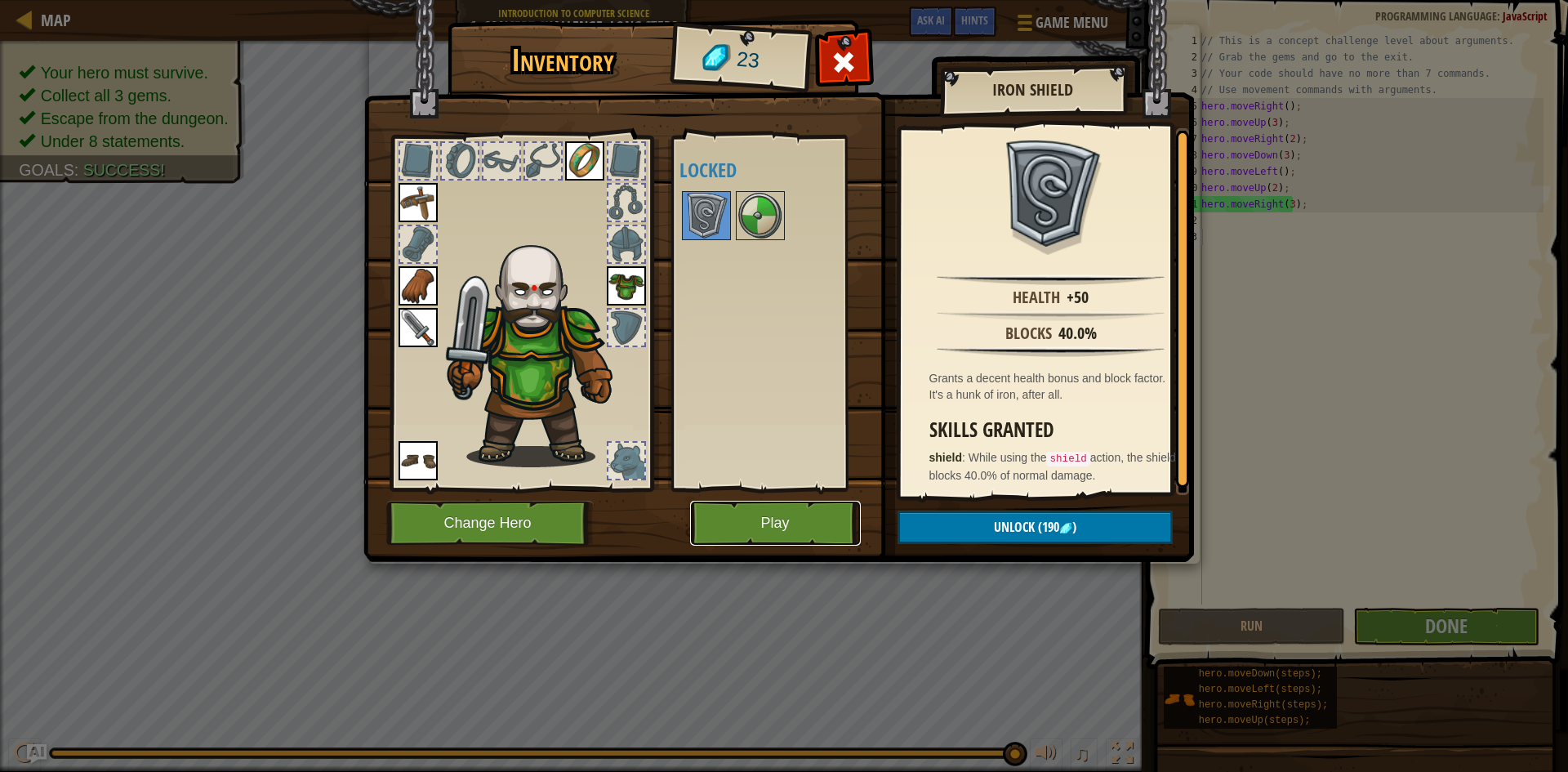
click at [838, 523] on button "Play" at bounding box center [775, 523] width 170 height 45
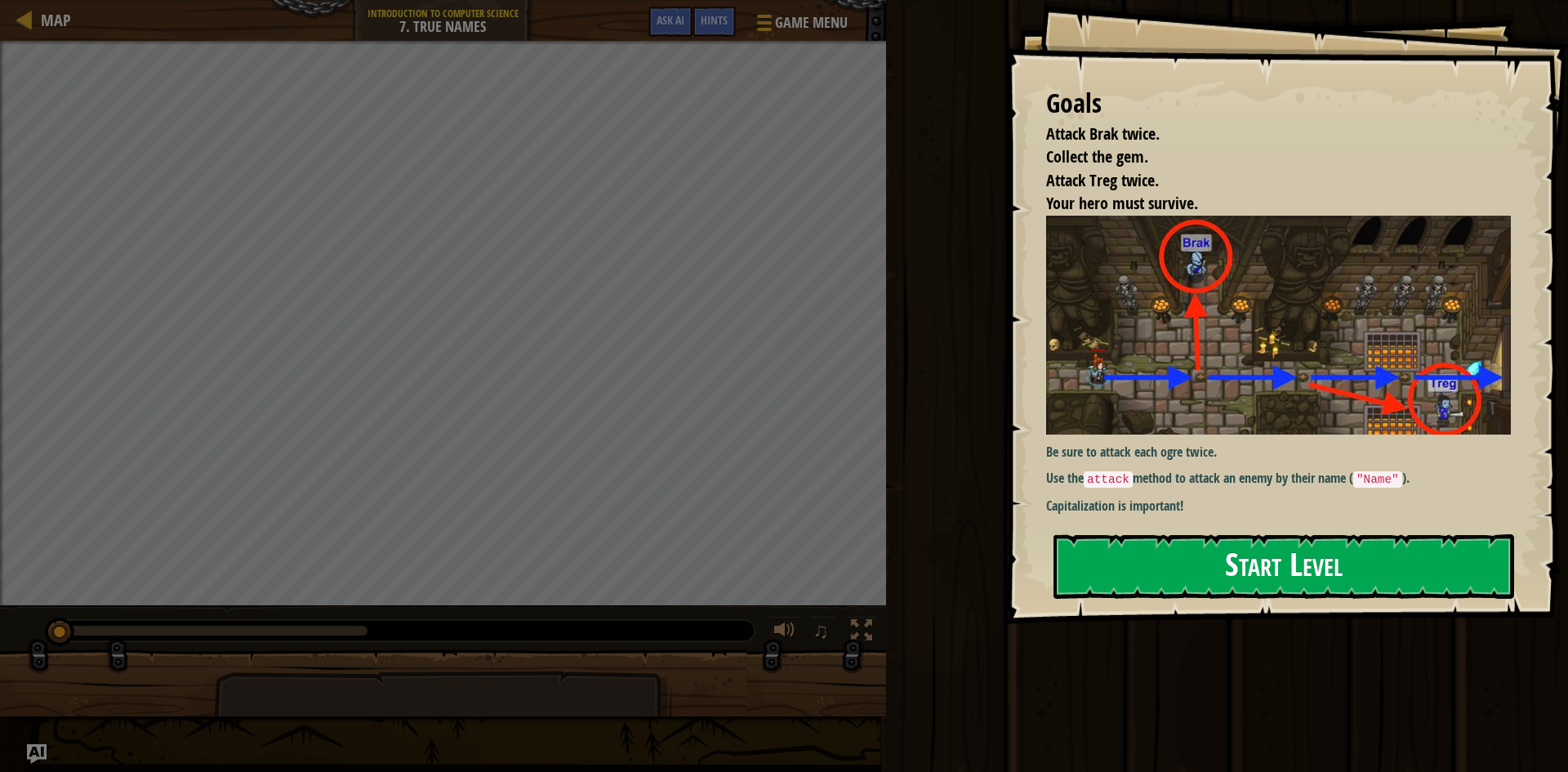
click at [1238, 581] on button "Start Level" at bounding box center [1284, 566] width 461 height 65
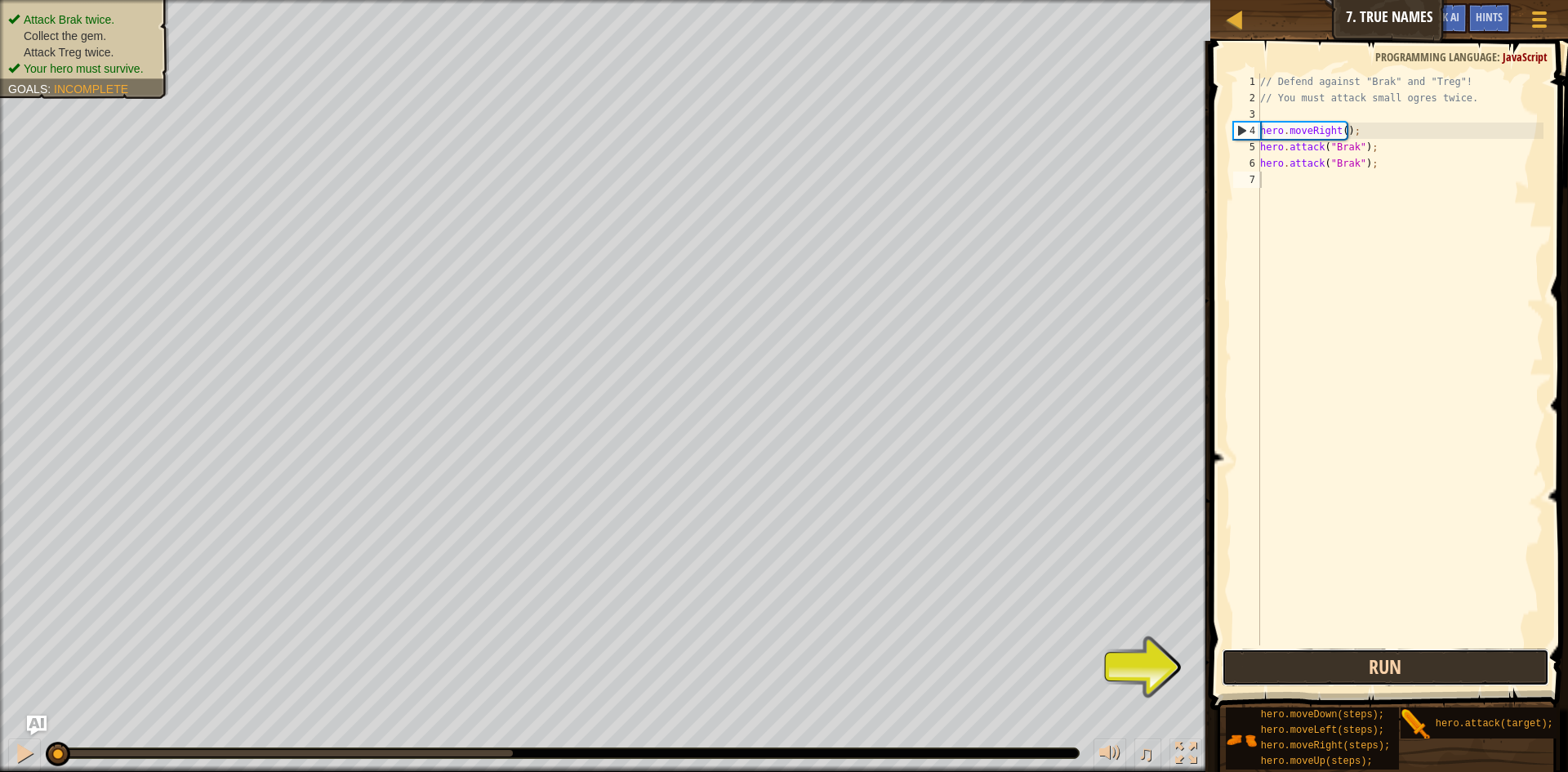
click at [1343, 663] on button "Run" at bounding box center [1386, 666] width 328 height 37
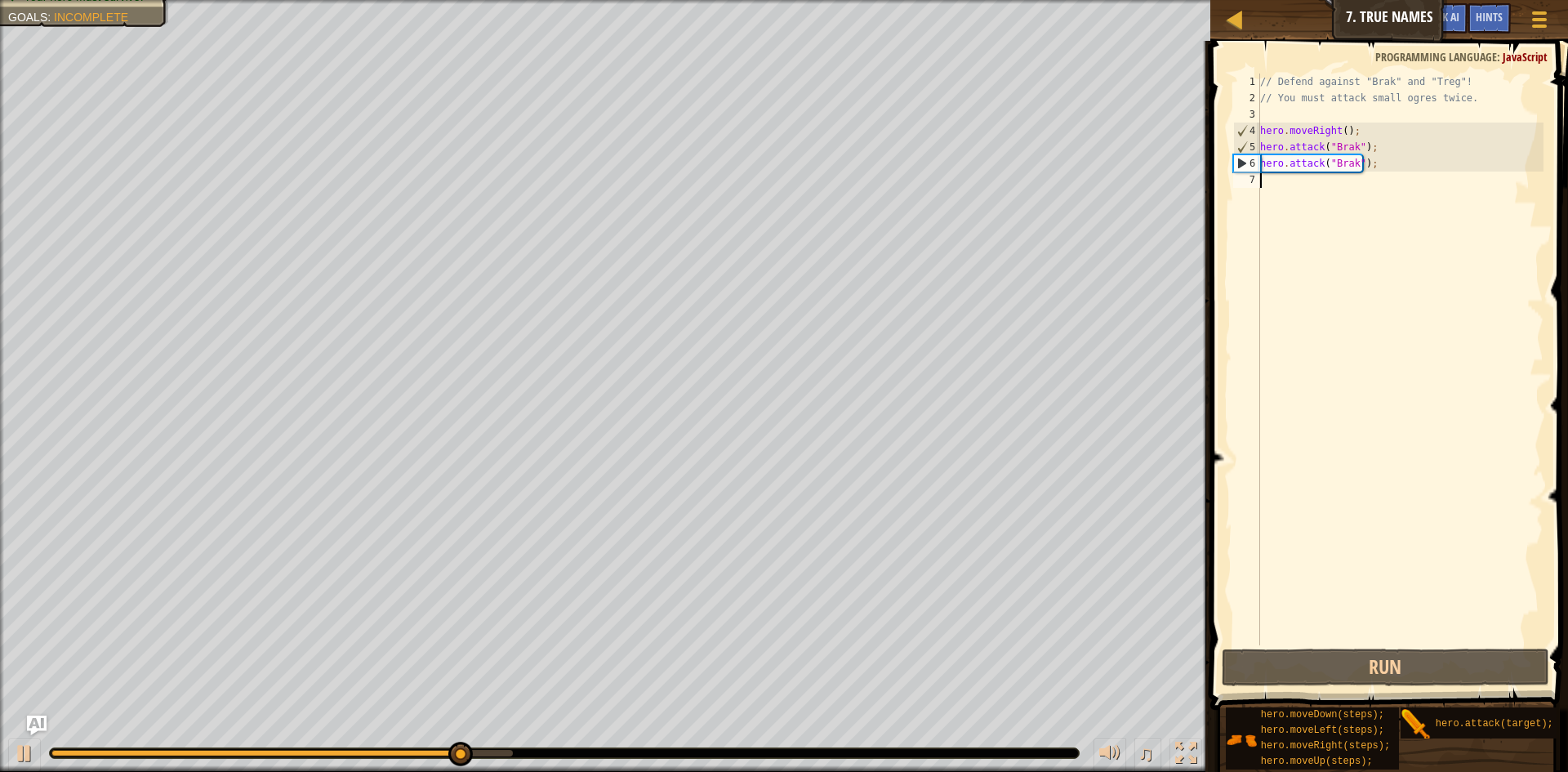
type textarea "h"
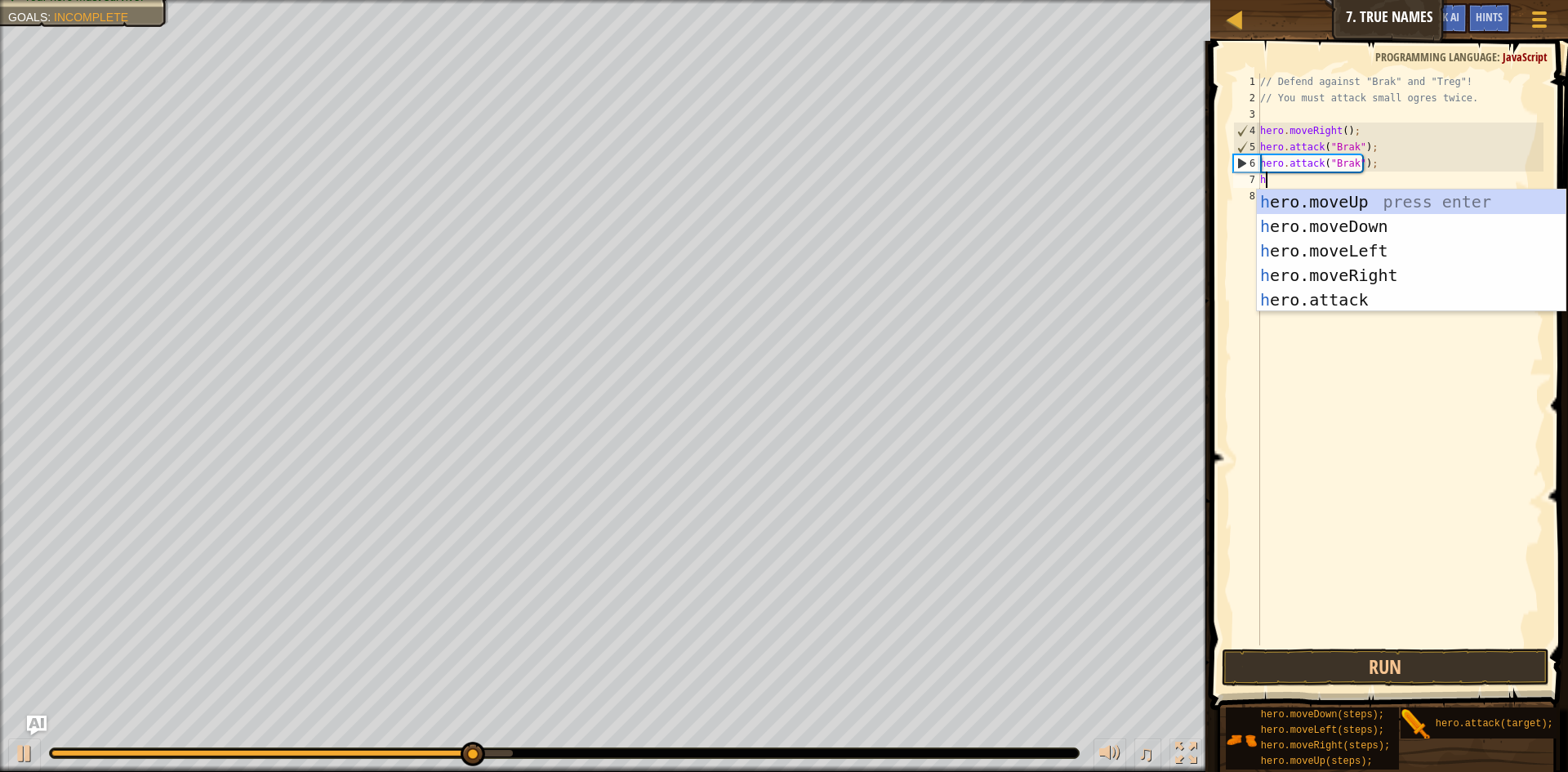
scroll to position [7, 0]
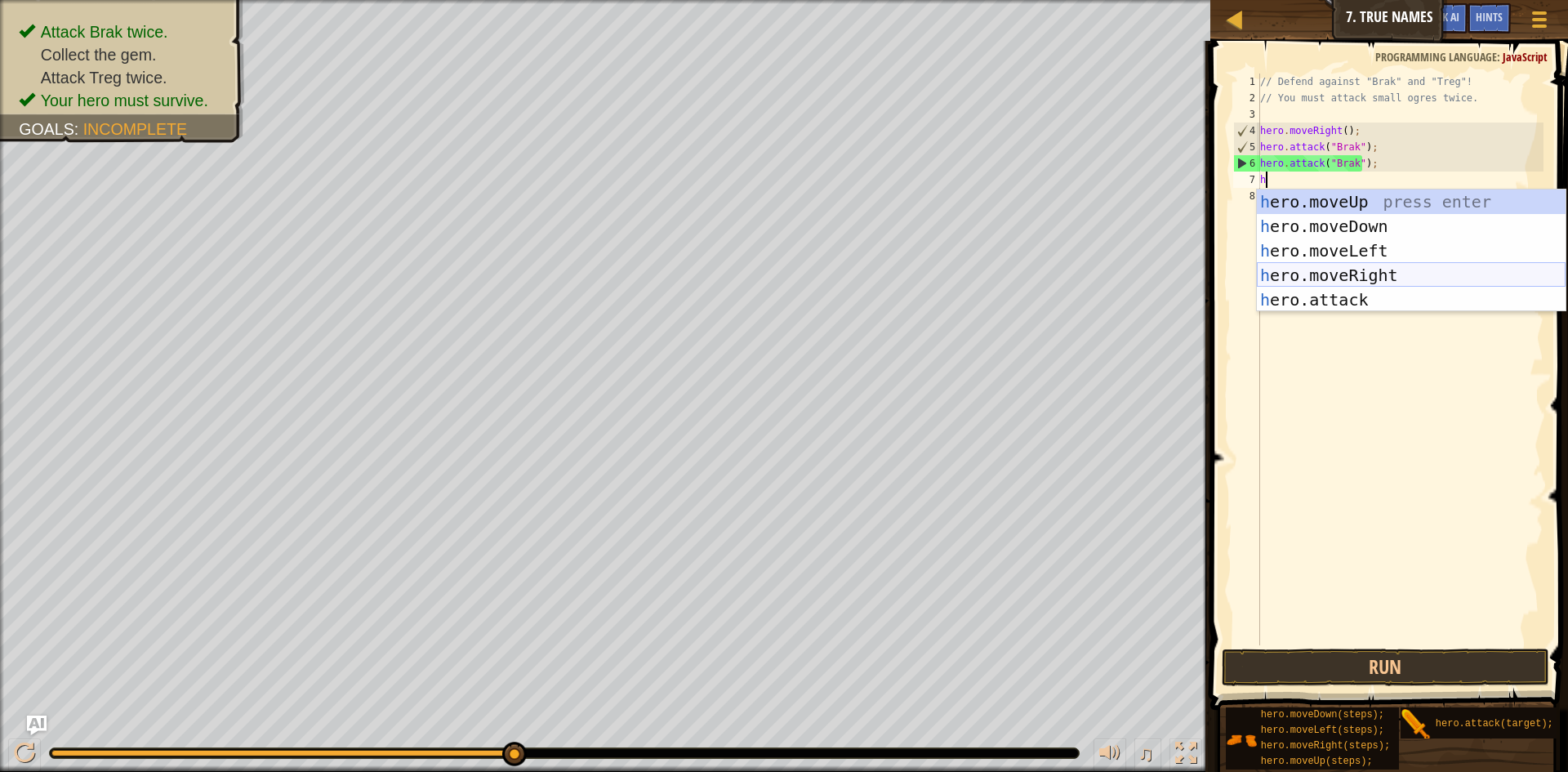
click at [1410, 266] on div "h ero.moveUp press enter h ero.moveDown press enter h ero.moveLeft press enter …" at bounding box center [1410, 275] width 309 height 171
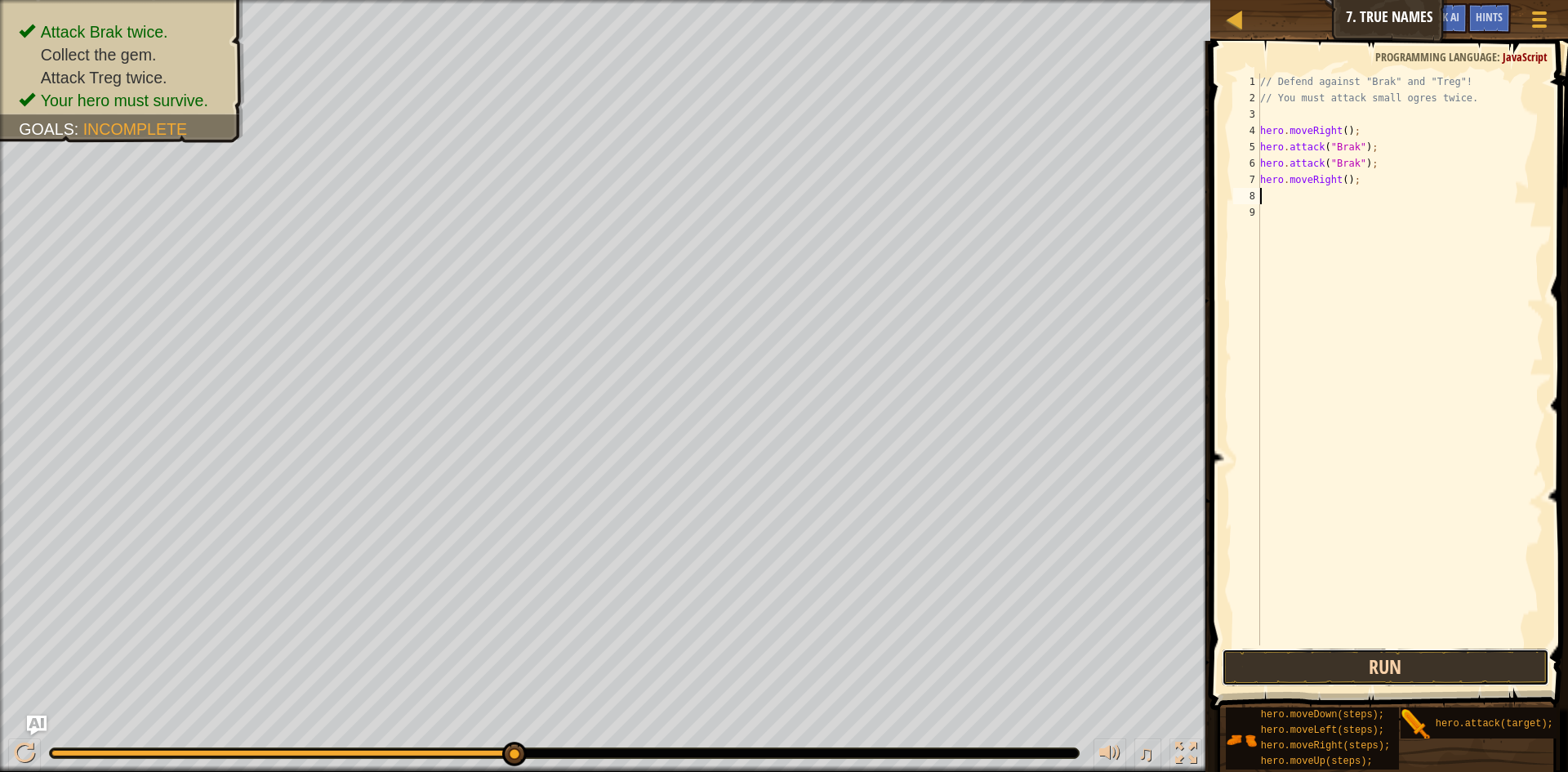
click at [1232, 667] on button "Run" at bounding box center [1386, 666] width 328 height 37
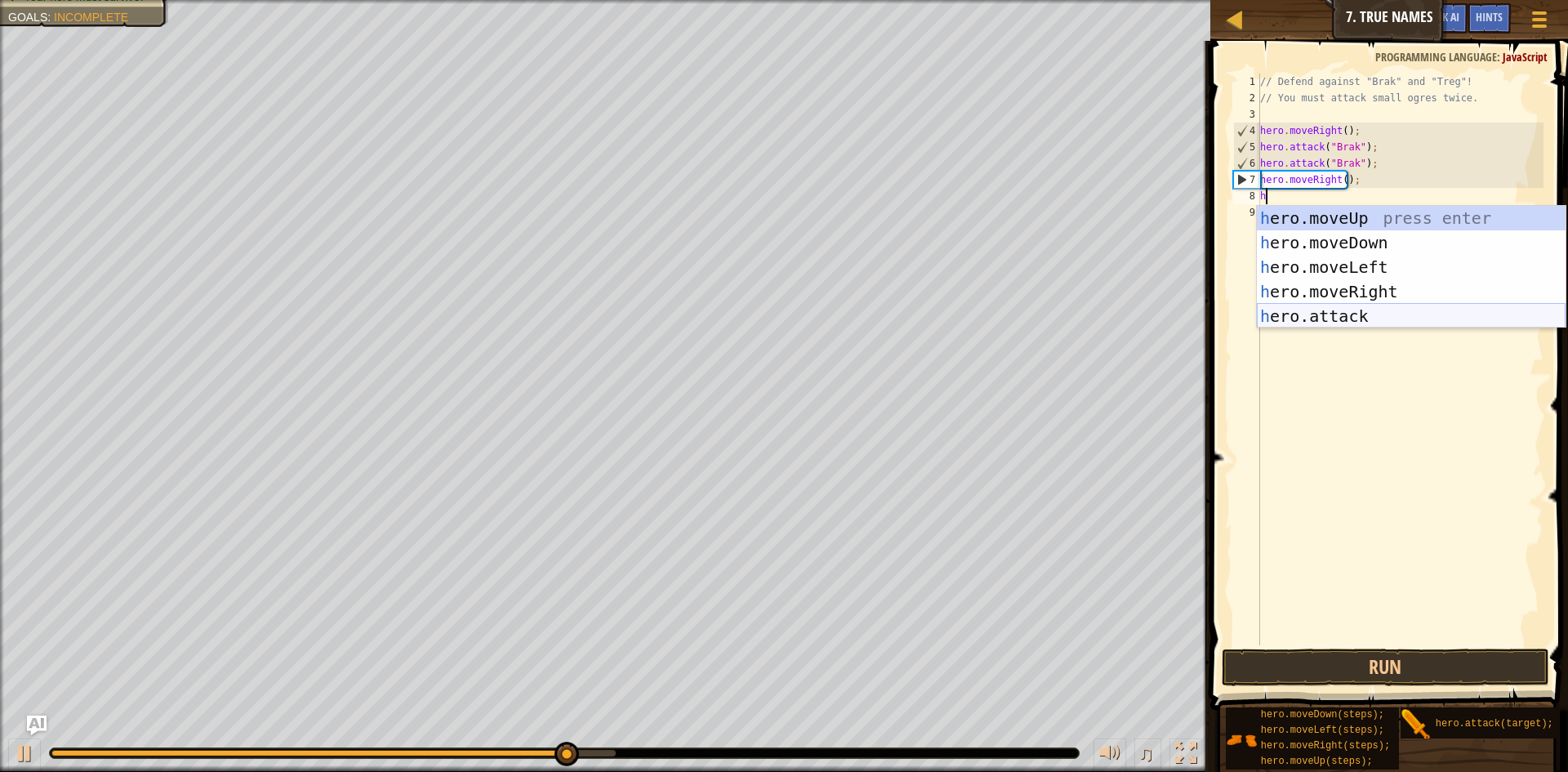
click at [1355, 315] on div "h ero.moveUp press enter h ero.moveDown press enter h ero.moveLeft press enter …" at bounding box center [1410, 291] width 309 height 171
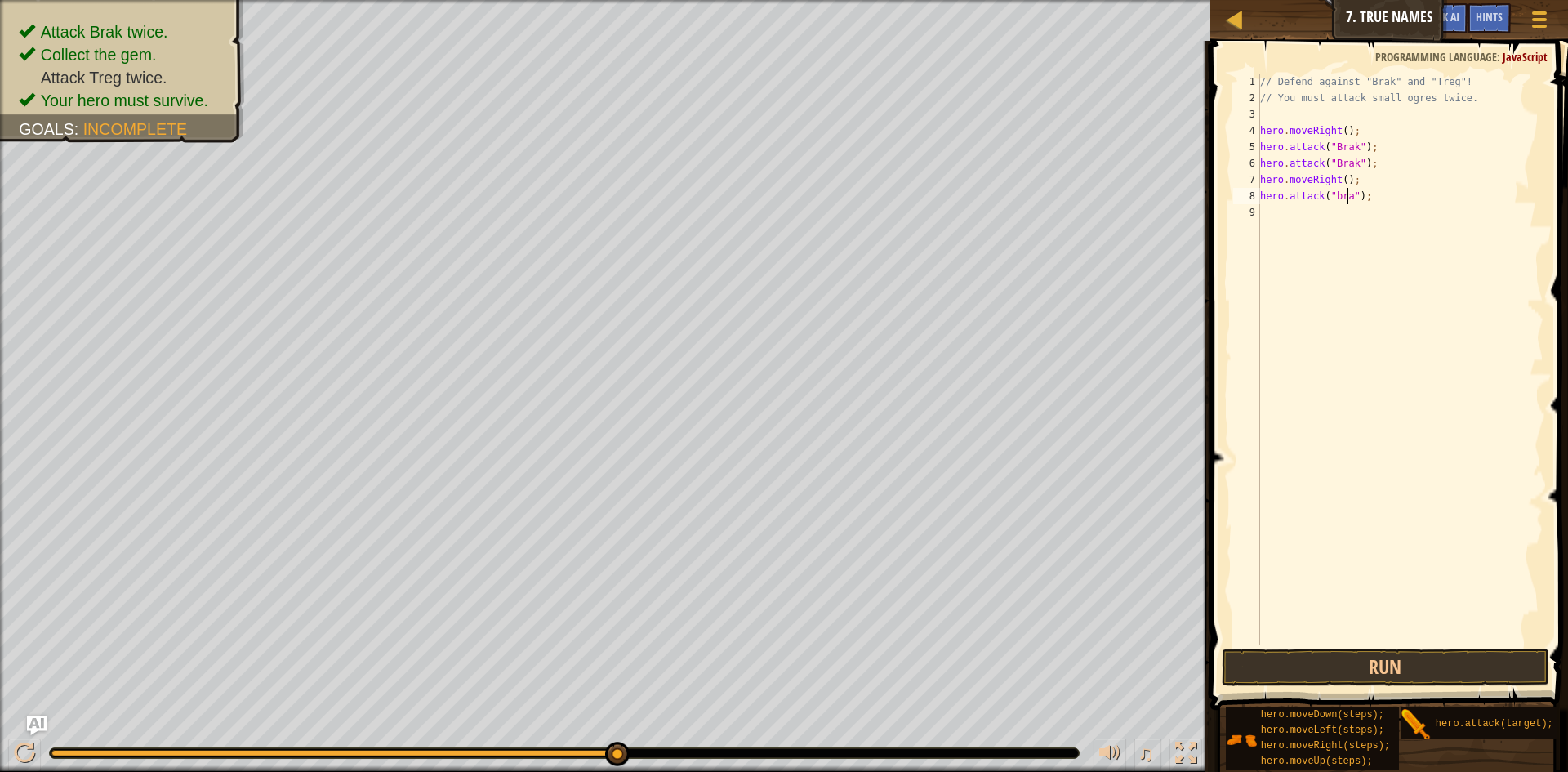
scroll to position [7, 8]
click at [1353, 653] on button "Run" at bounding box center [1386, 666] width 328 height 37
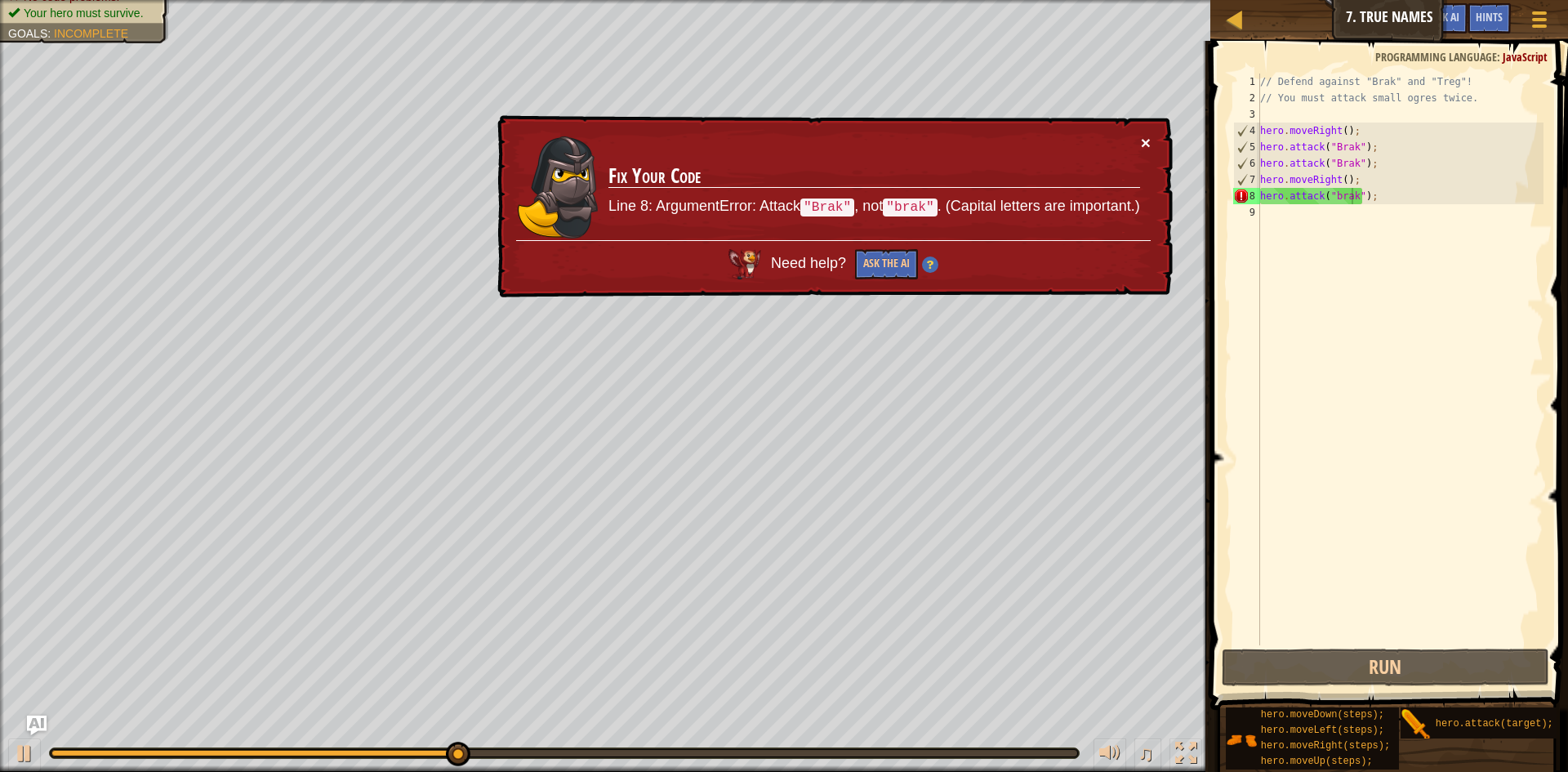
click at [1145, 134] on button "×" at bounding box center [1145, 142] width 10 height 17
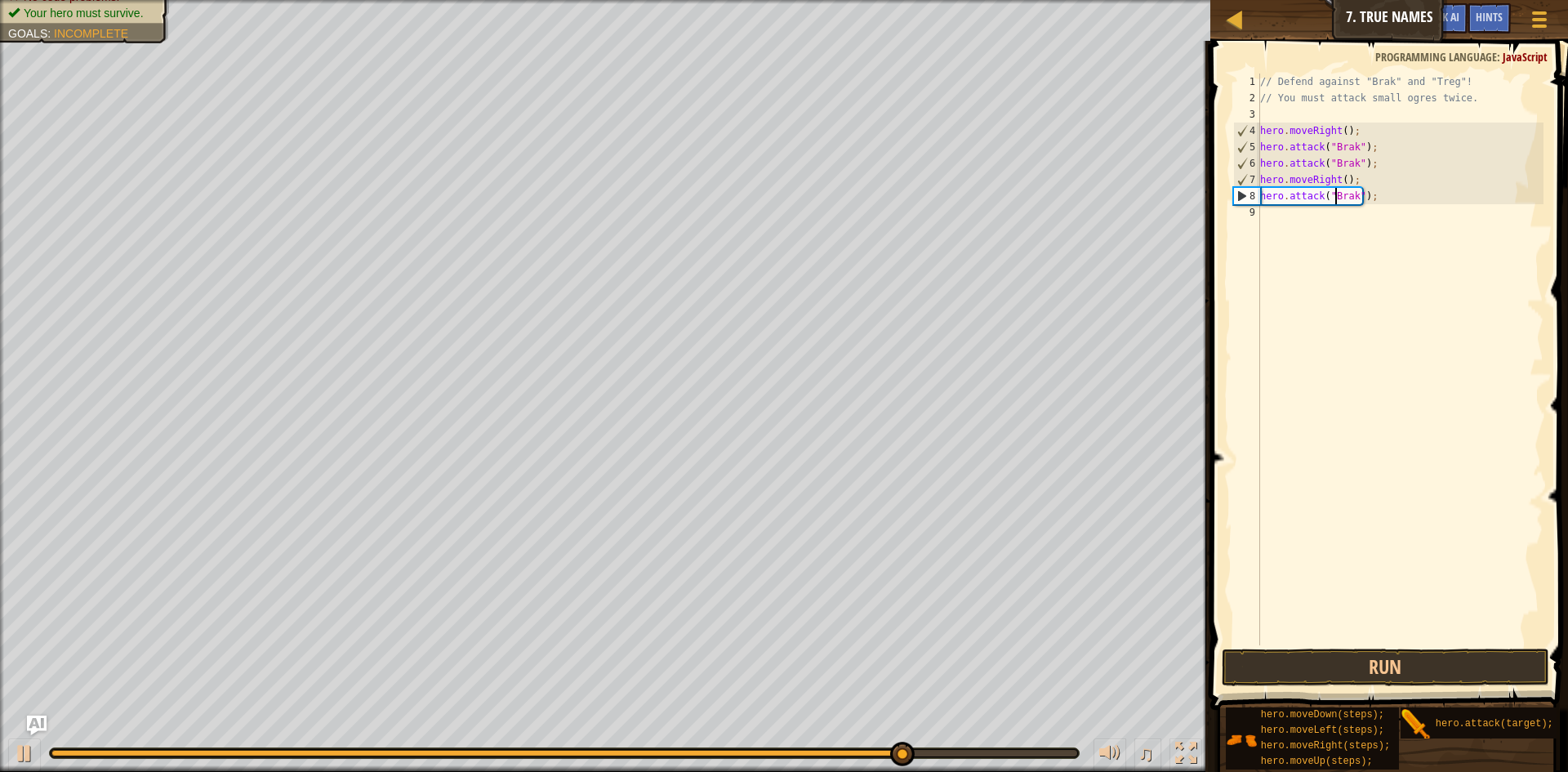
scroll to position [7, 6]
type textarea "hero.attack("Brak");"
click at [1441, 652] on button "Run" at bounding box center [1386, 666] width 328 height 37
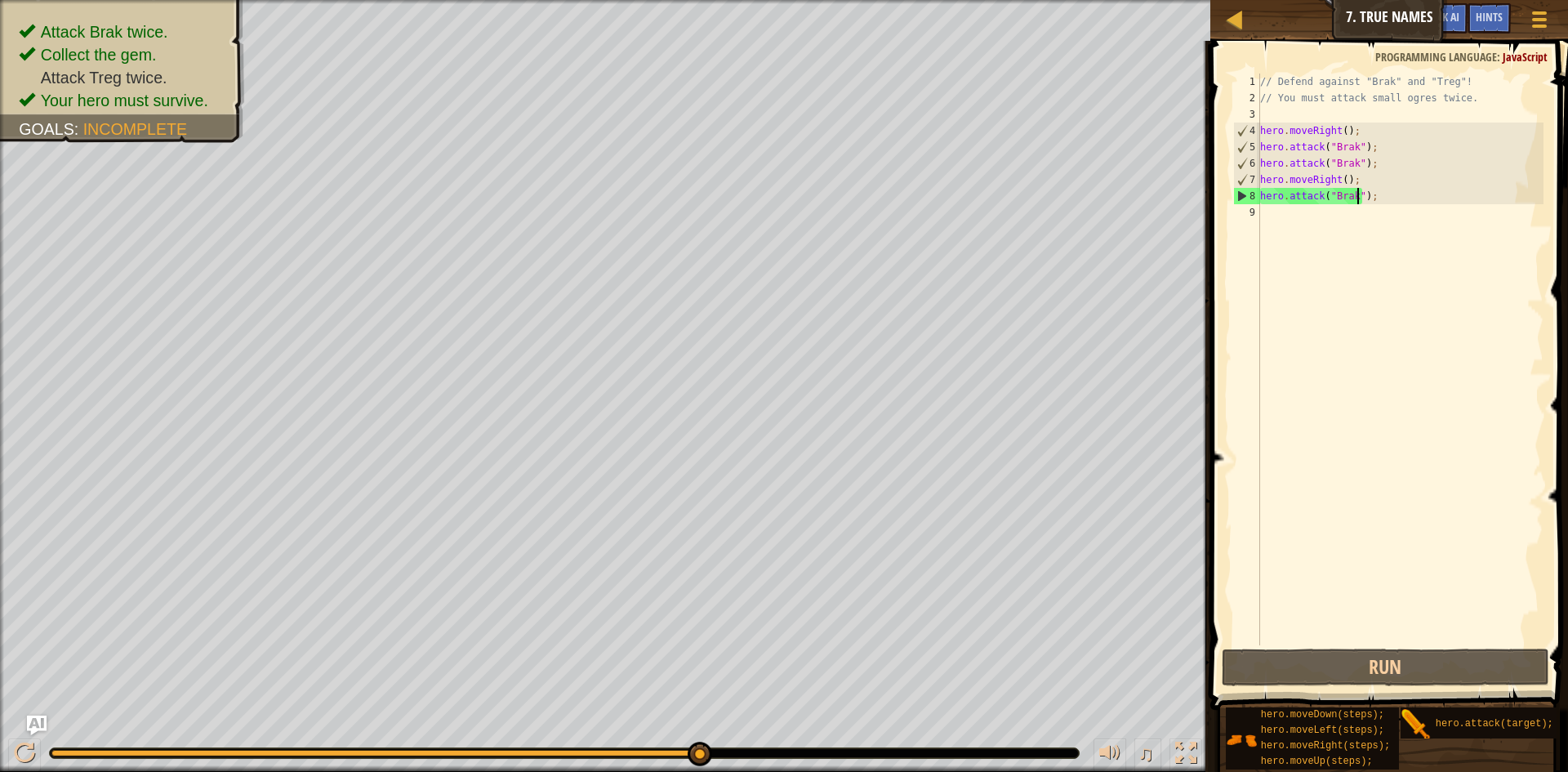
click at [1356, 199] on div "// Defend against "Brak" and "Treg"! // You must attack small ogres twice. hero…" at bounding box center [1400, 376] width 287 height 604
click at [1368, 205] on div "// Defend against "Brak" and "Treg"! // You must attack small ogres twice. hero…" at bounding box center [1400, 376] width 287 height 604
click at [1358, 192] on div "// Defend against "Brak" and "Treg"! // You must attack small ogres twice. hero…" at bounding box center [1400, 376] width 287 height 604
click at [1356, 193] on div "// Defend against "Brak" and "Treg"! // You must attack small ogres twice. hero…" at bounding box center [1400, 376] width 287 height 604
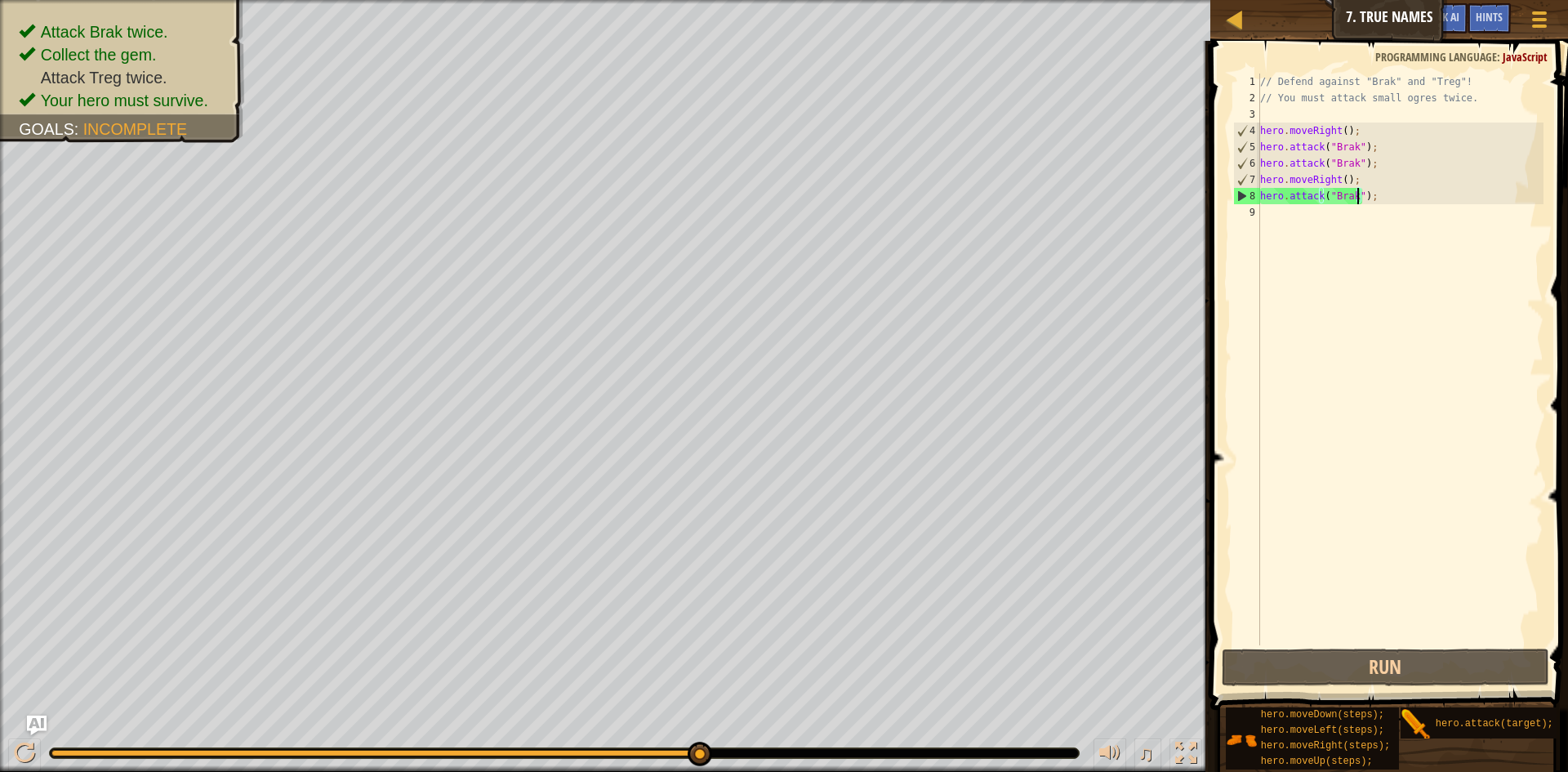
click at [1352, 193] on div "// Defend against "Brak" and "Treg"! // You must attack small ogres twice. hero…" at bounding box center [1400, 376] width 287 height 604
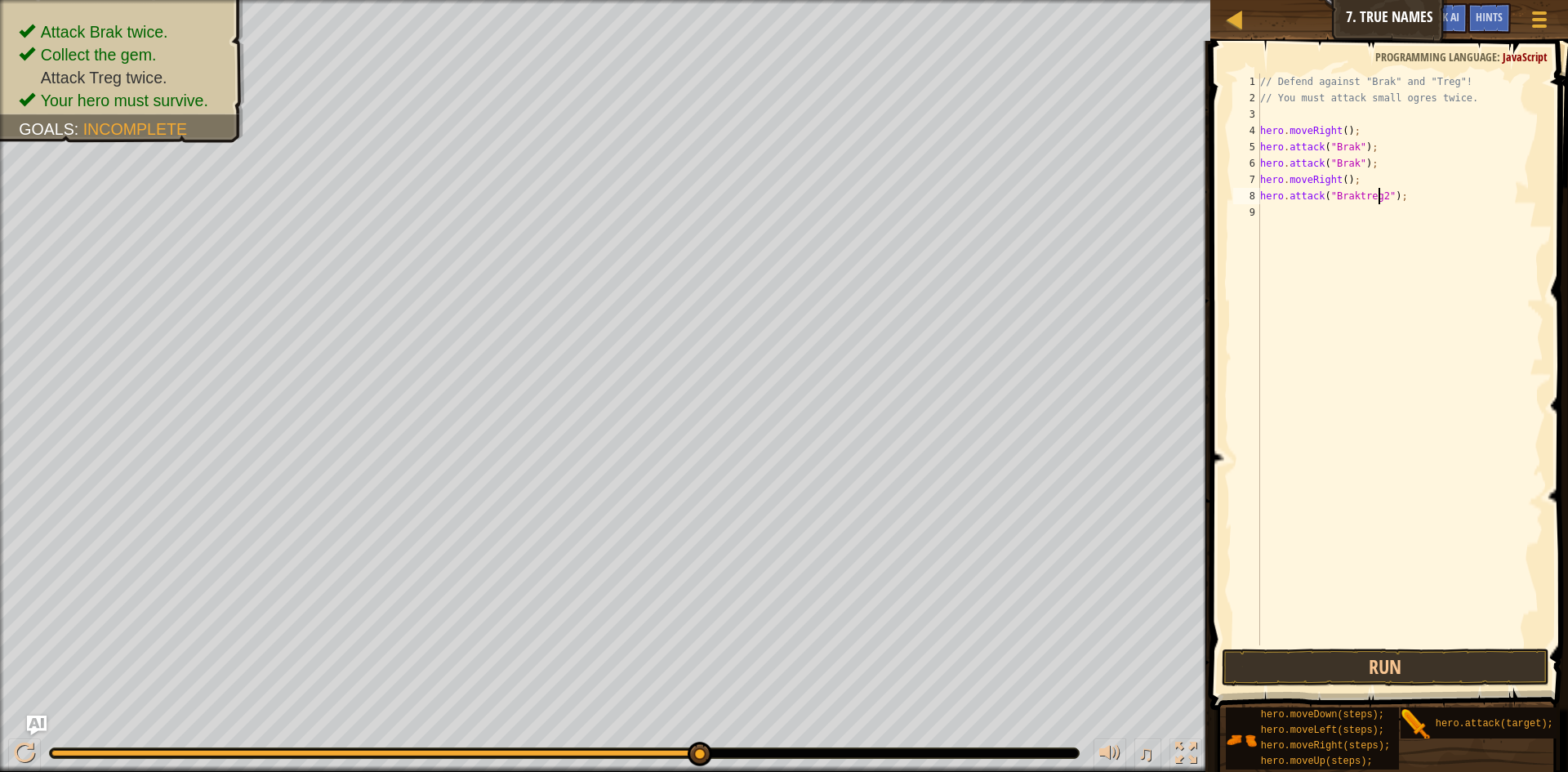
scroll to position [7, 11]
click at [1446, 663] on button "Run" at bounding box center [1386, 666] width 328 height 37
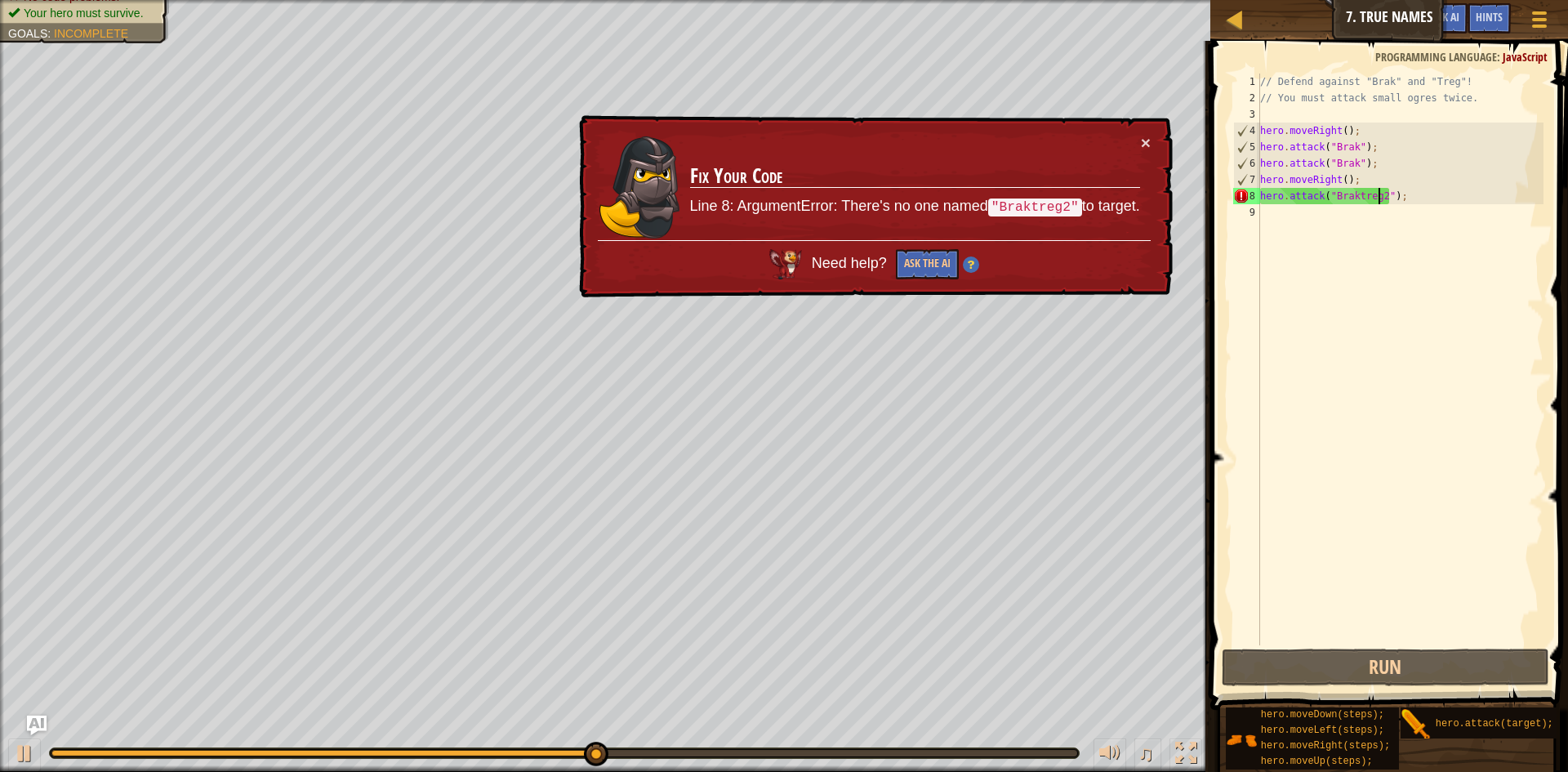
click at [1152, 147] on div "× Fix Your Code Line 8: ArgumentError: There's no one named "Braktreg2" to targ…" at bounding box center [874, 206] width 598 height 183
click at [1145, 138] on button "×" at bounding box center [1145, 142] width 10 height 17
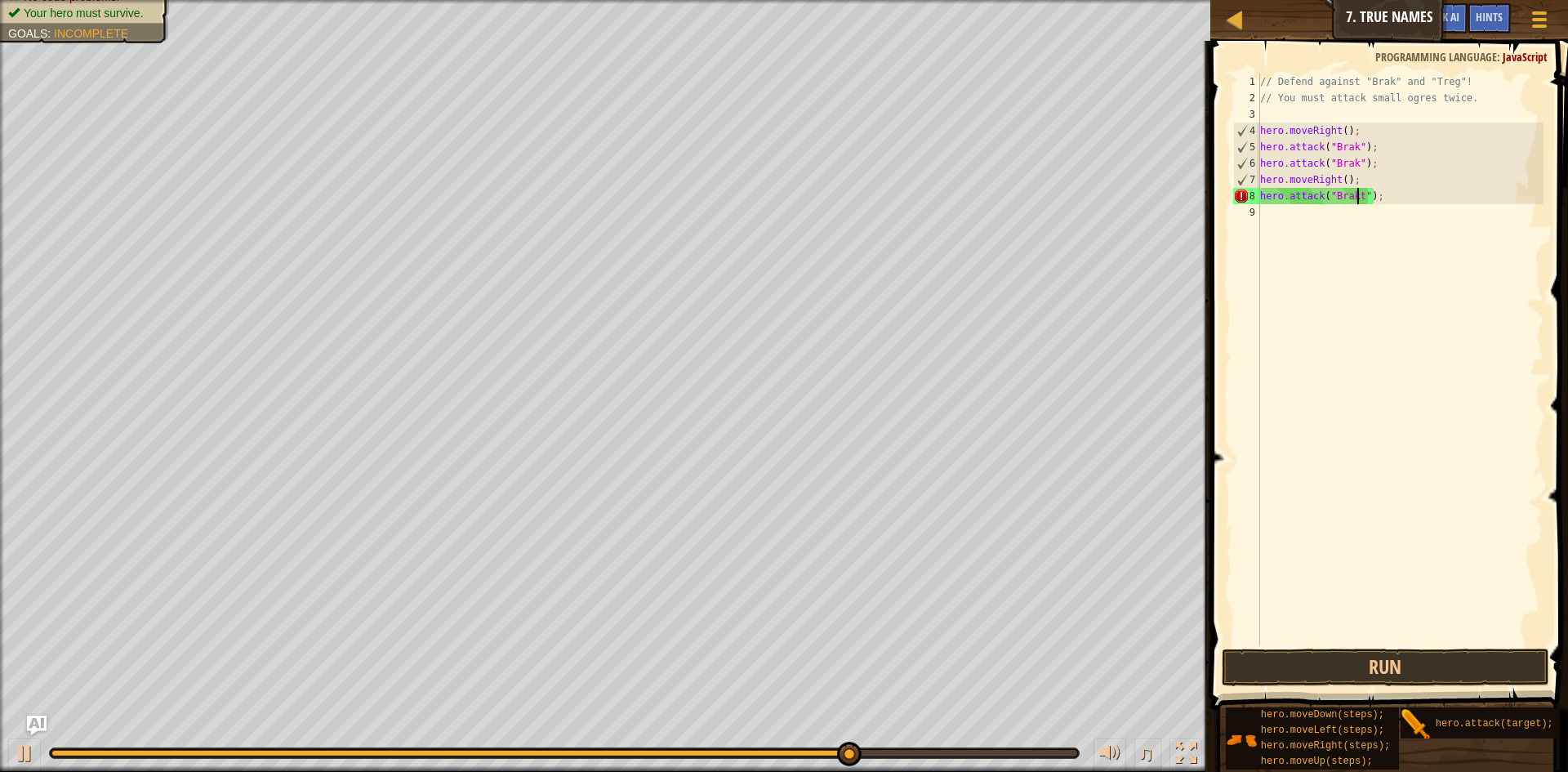
scroll to position [7, 8]
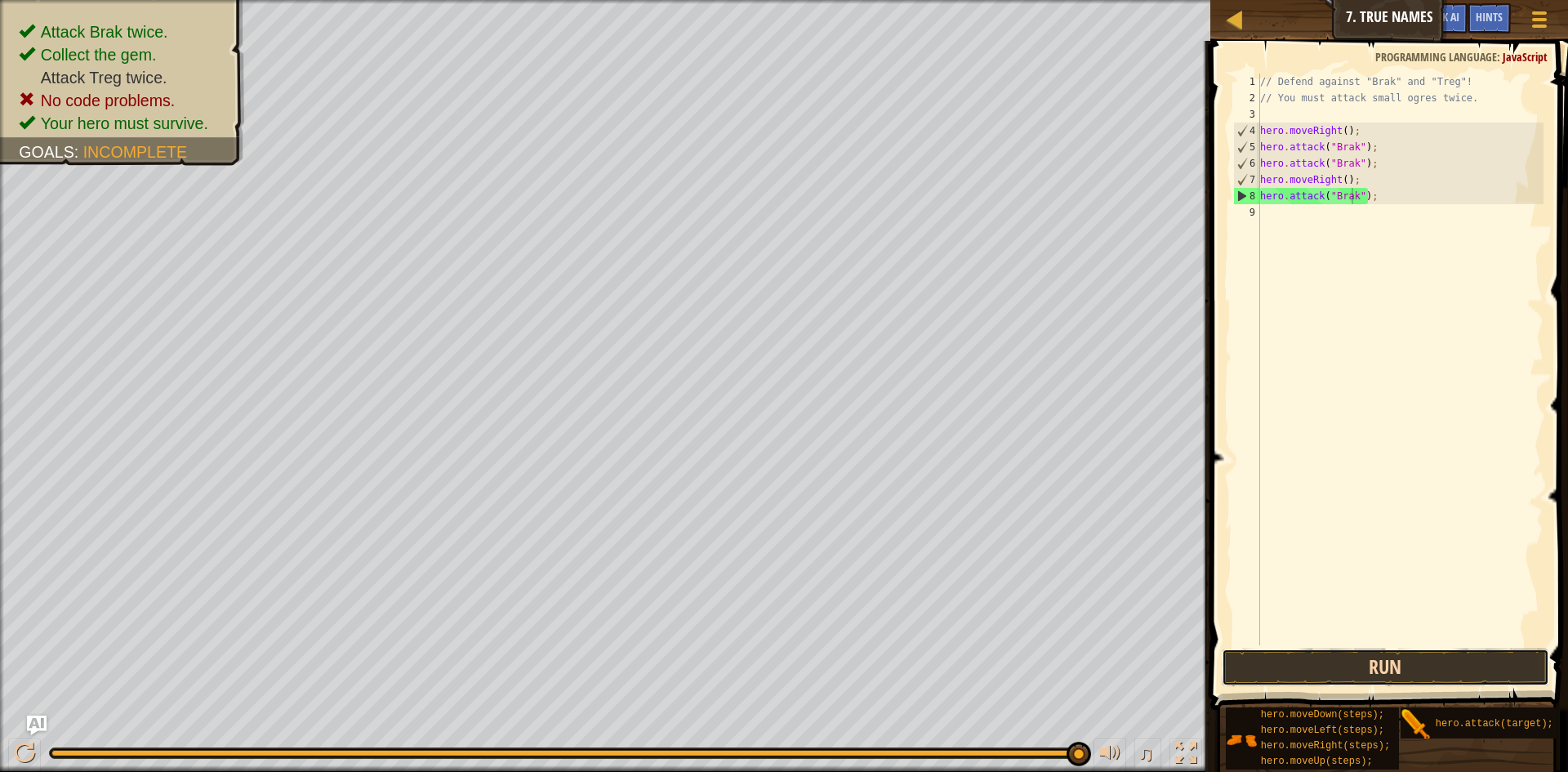
click at [1518, 655] on button "Run" at bounding box center [1386, 666] width 328 height 37
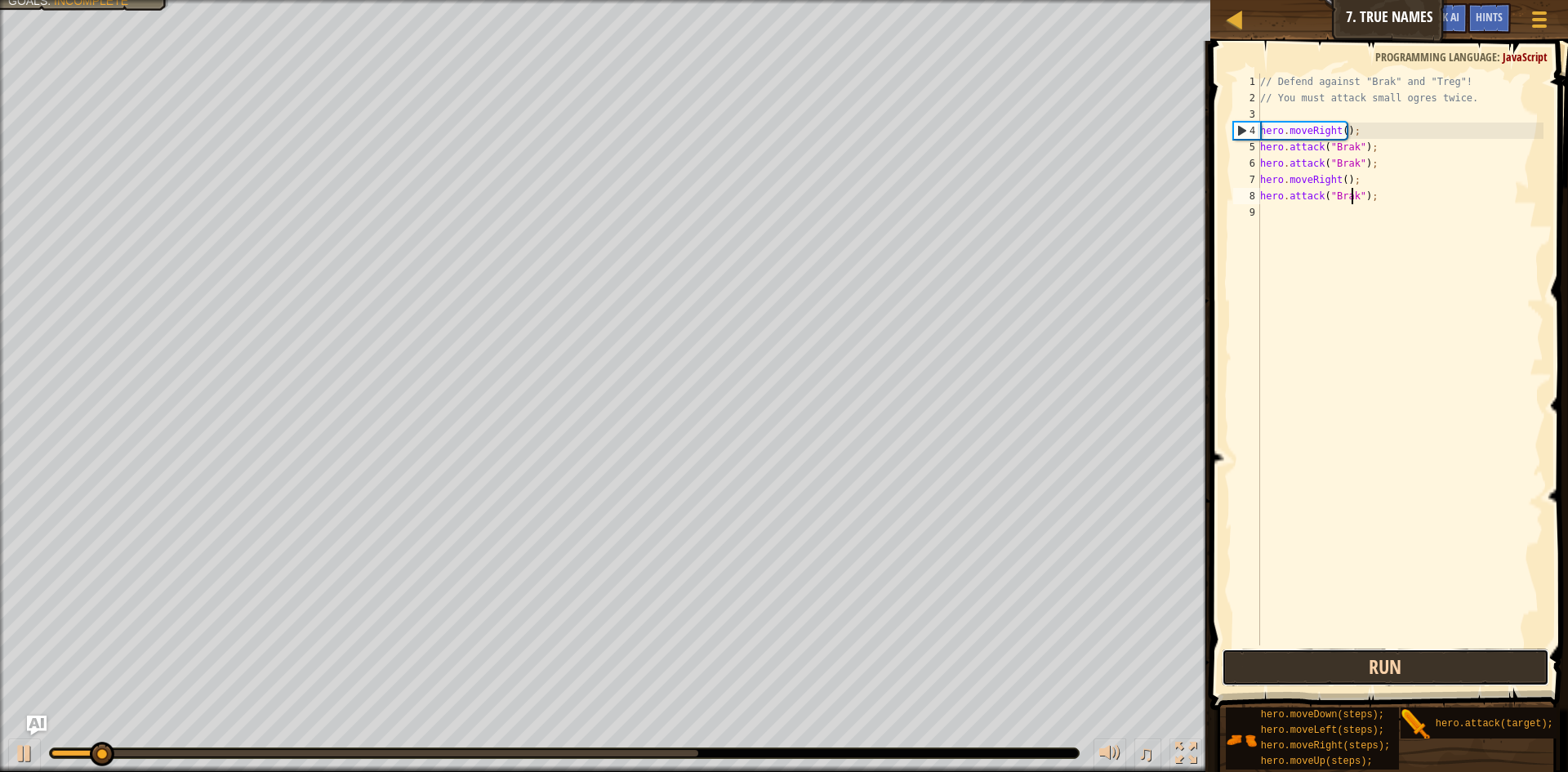
click at [1532, 663] on button "Run" at bounding box center [1386, 666] width 328 height 37
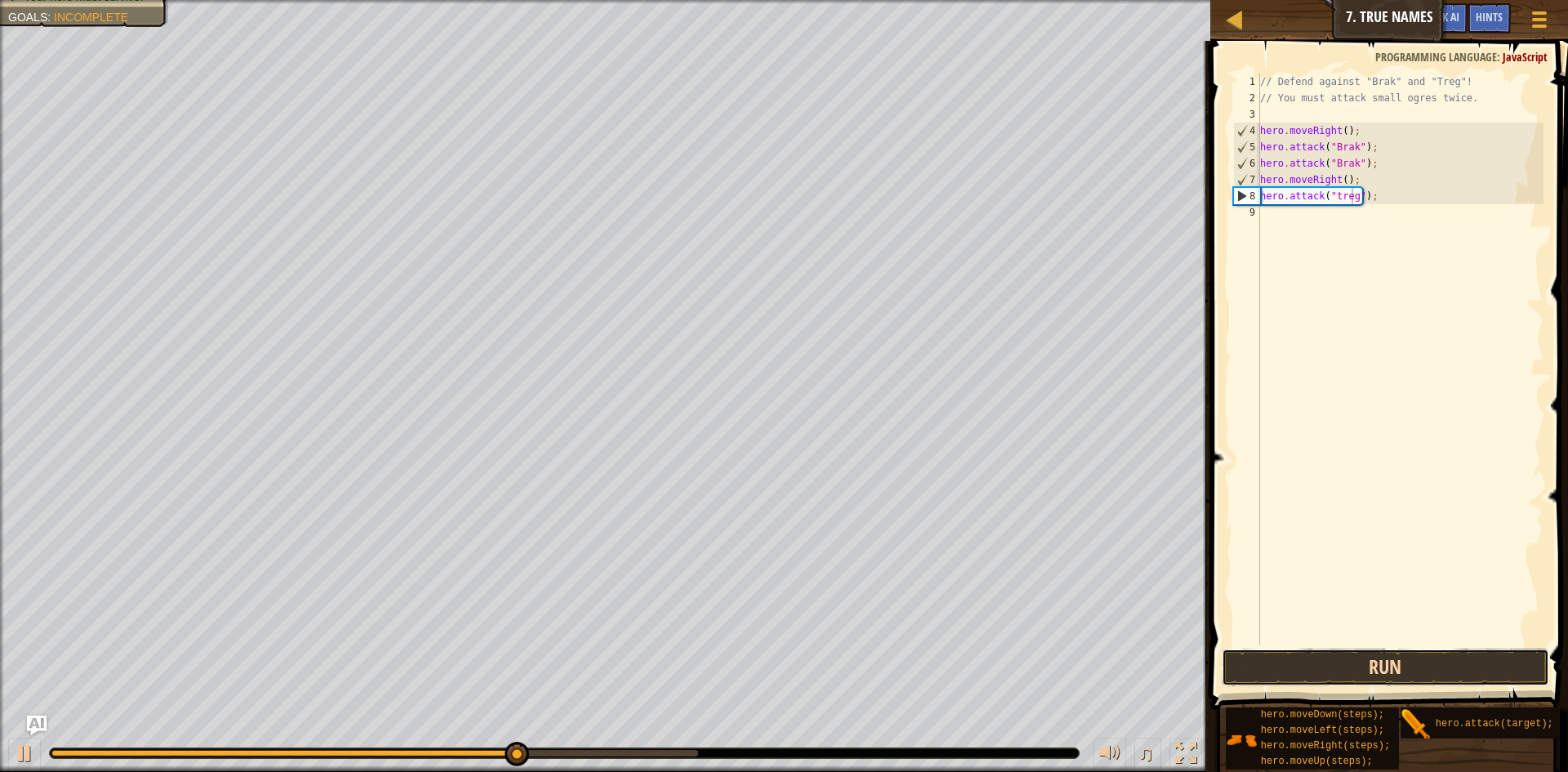
click at [1487, 676] on button "Run" at bounding box center [1386, 666] width 328 height 37
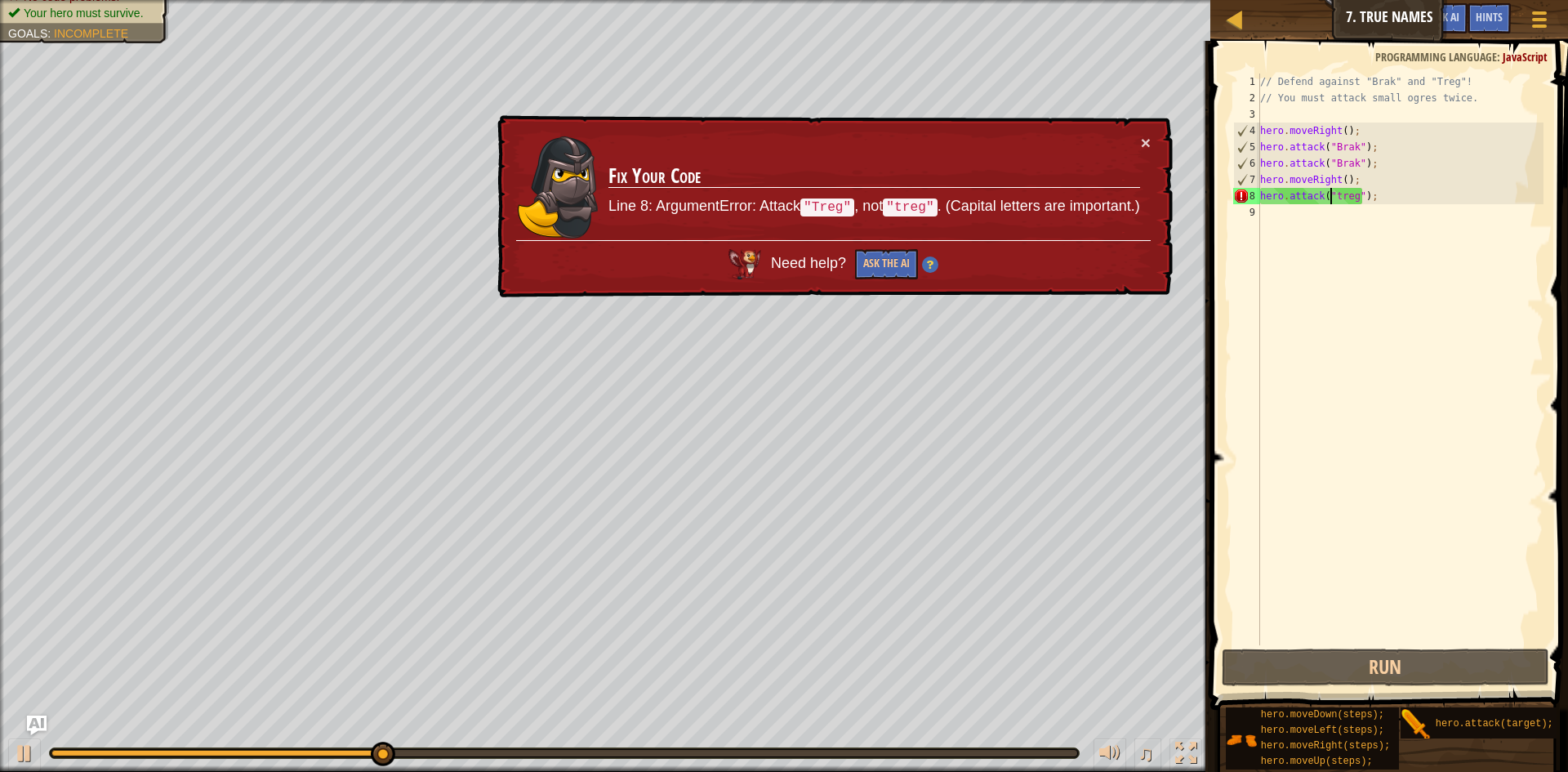
click at [1332, 197] on div "// Defend against "Brak" and "Treg"! // You must attack small ogres twice. hero…" at bounding box center [1400, 376] width 287 height 604
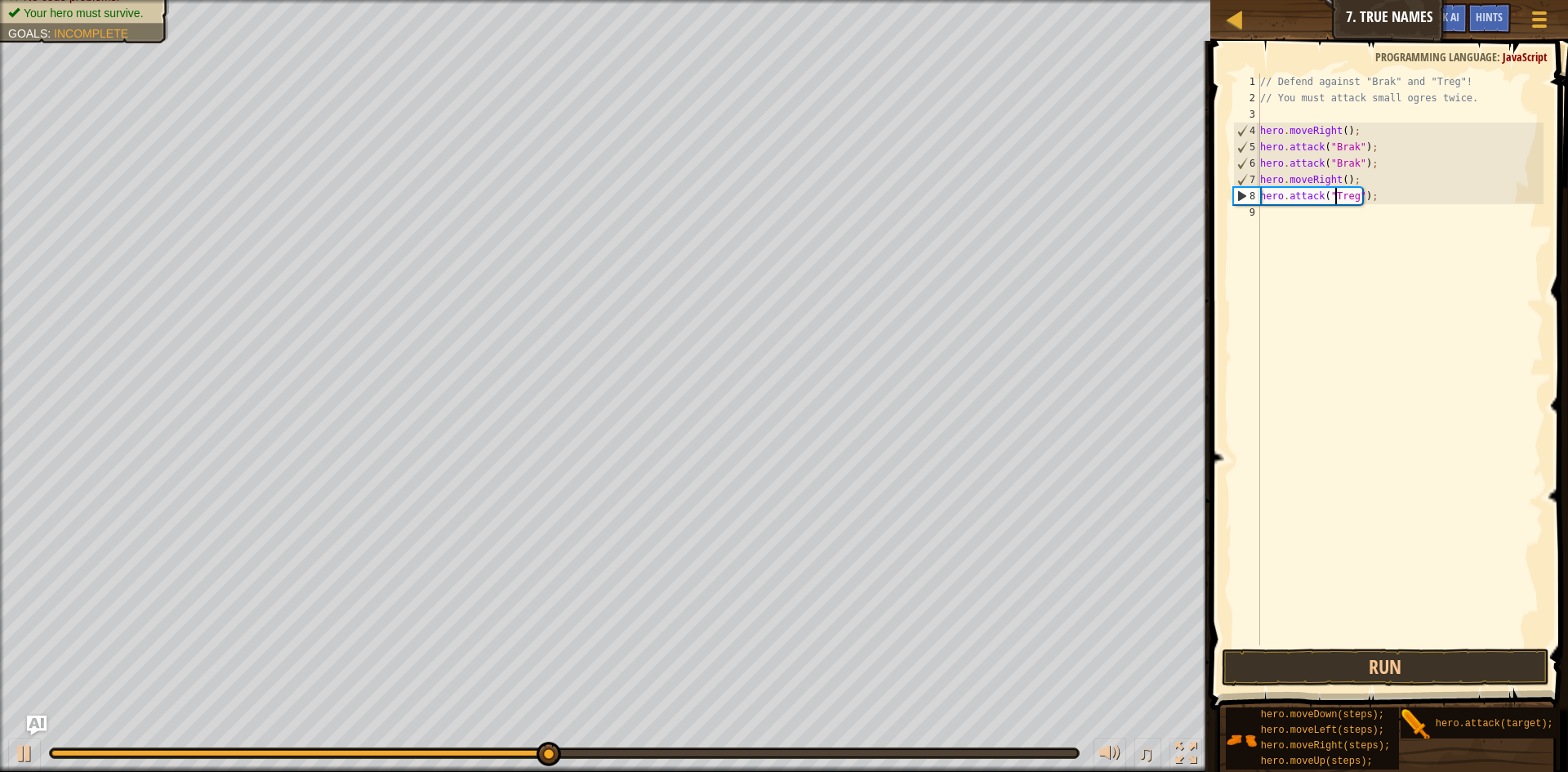
scroll to position [7, 6]
type textarea "hero.attack("Treg");"
click at [1409, 665] on button "Run" at bounding box center [1386, 666] width 328 height 37
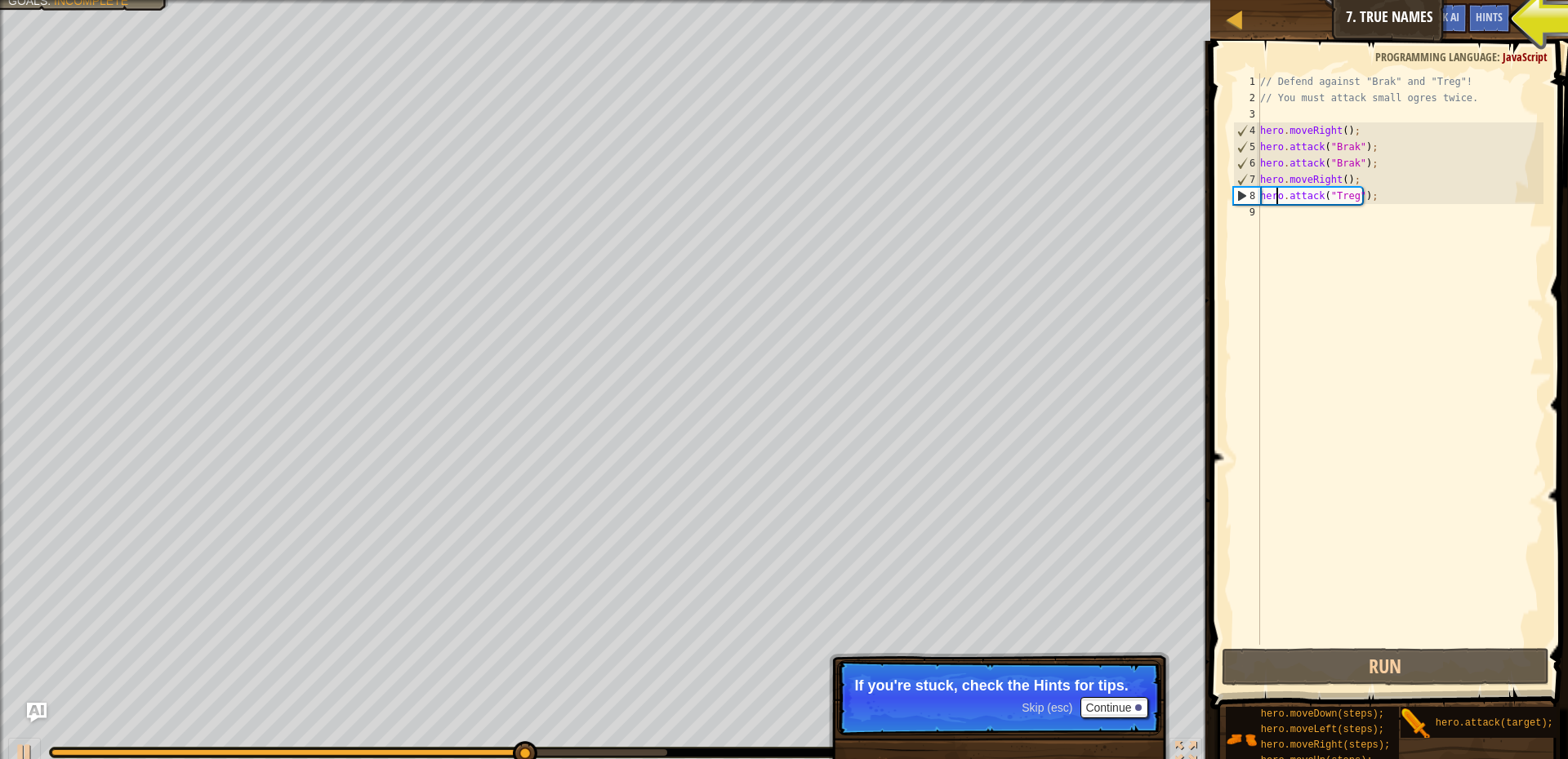
click at [1275, 202] on div "// Defend against "Brak" and "Treg"! // You must attack small ogres twice. hero…" at bounding box center [1400, 376] width 287 height 604
click at [1267, 216] on div "// Defend against "Brak" and "Treg"! // You must attack small ogres twice. hero…" at bounding box center [1400, 376] width 287 height 604
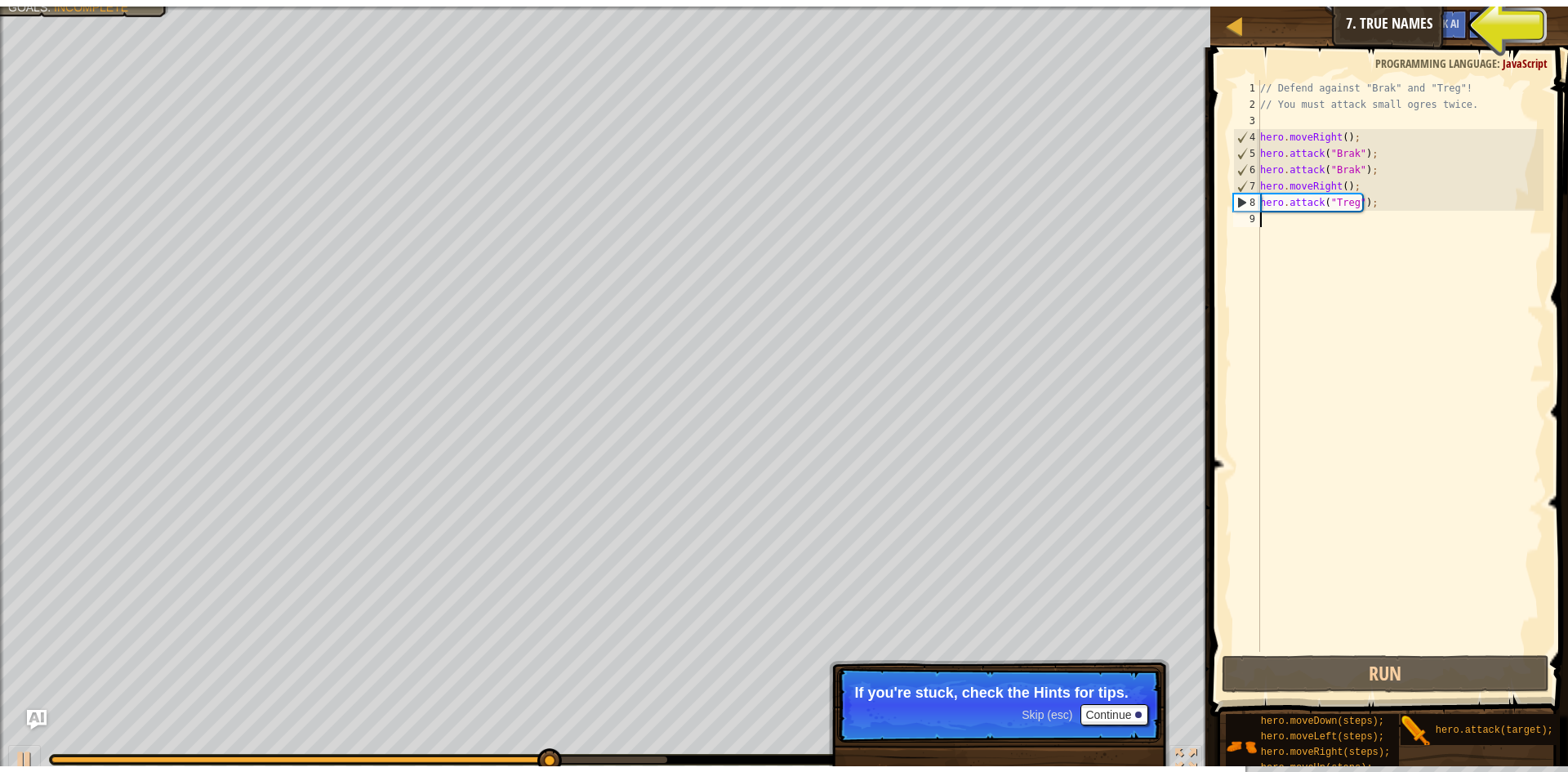
scroll to position [7, 0]
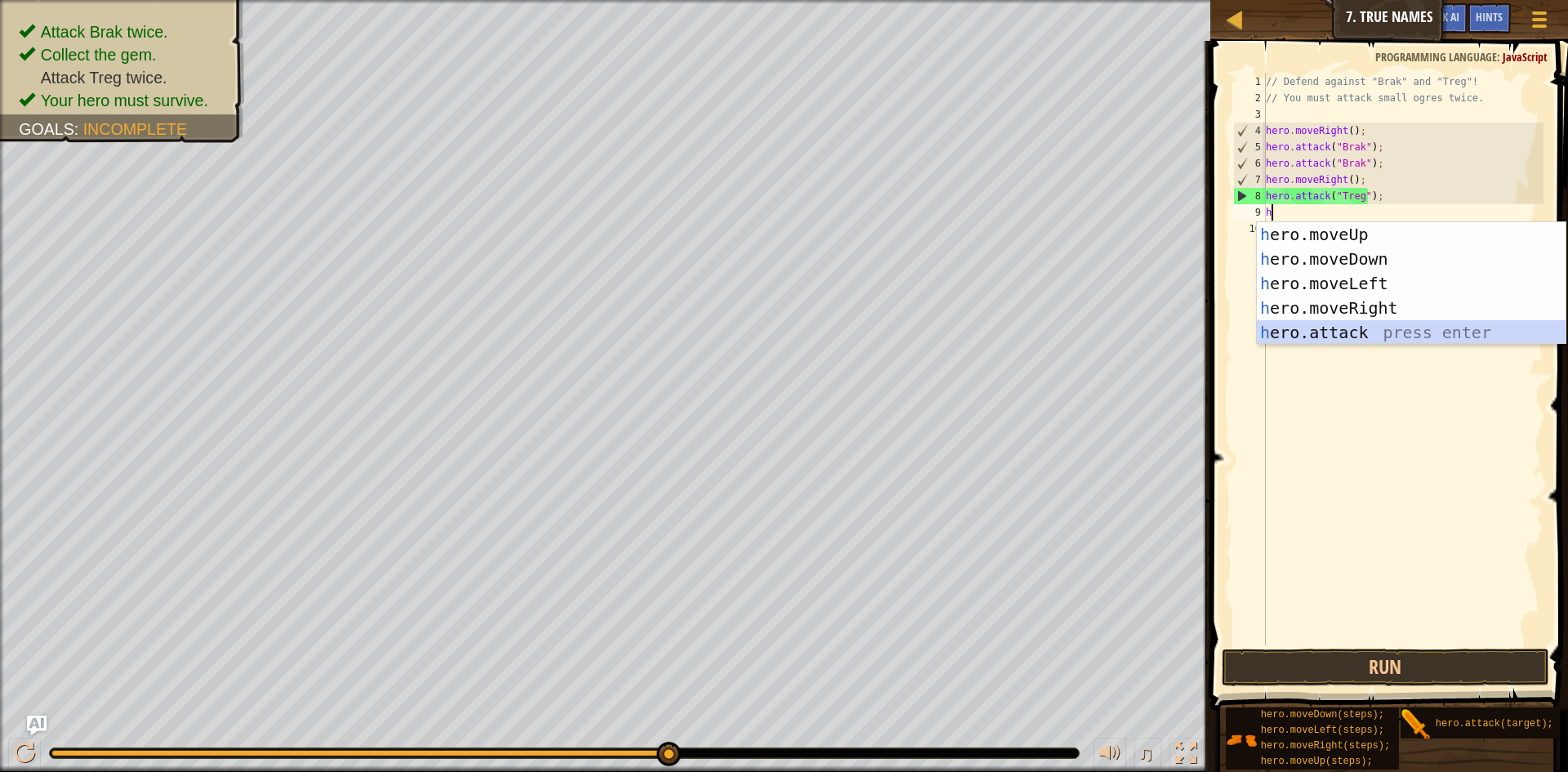
click at [1442, 330] on div "h ero.moveUp press enter h ero.moveDown press enter h ero.moveLeft press enter …" at bounding box center [1410, 308] width 309 height 171
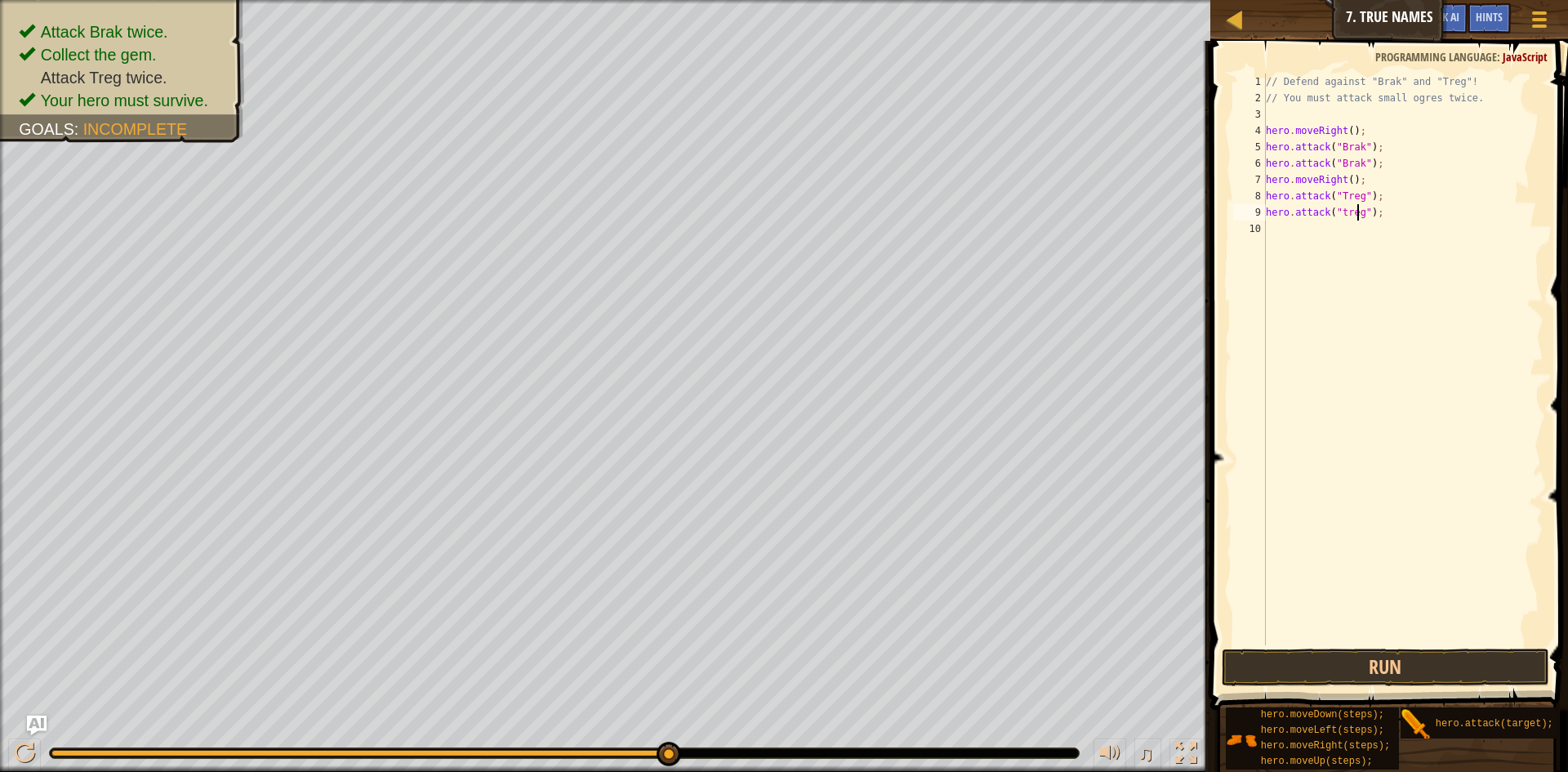
scroll to position [7, 8]
type textarea "hero.attack("treg");"
click at [1414, 653] on button "Run" at bounding box center [1386, 666] width 328 height 37
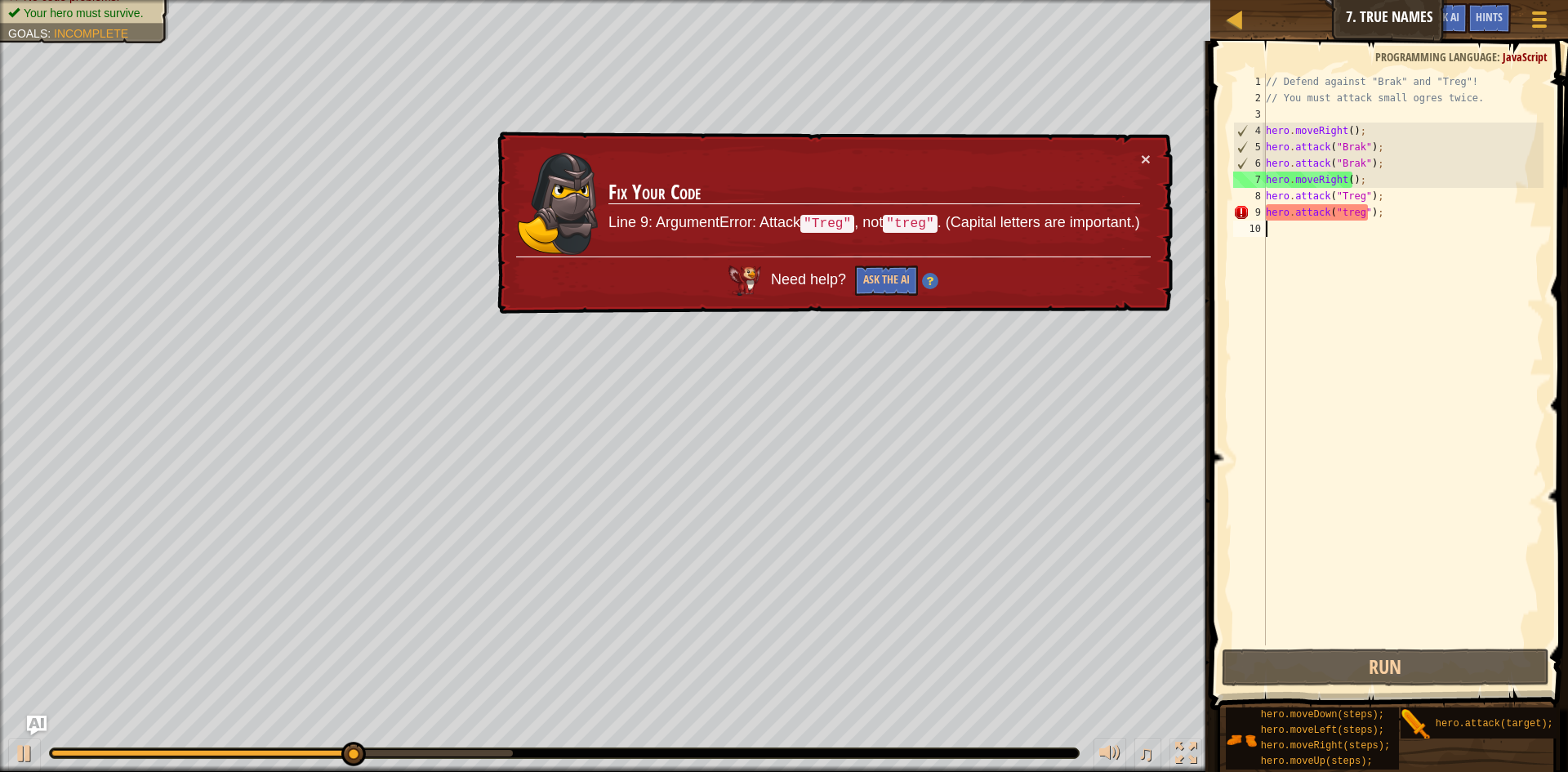
click at [1338, 222] on div "// Defend against "Brak" and "Treg"! // You must attack small ogres twice. hero…" at bounding box center [1403, 376] width 281 height 604
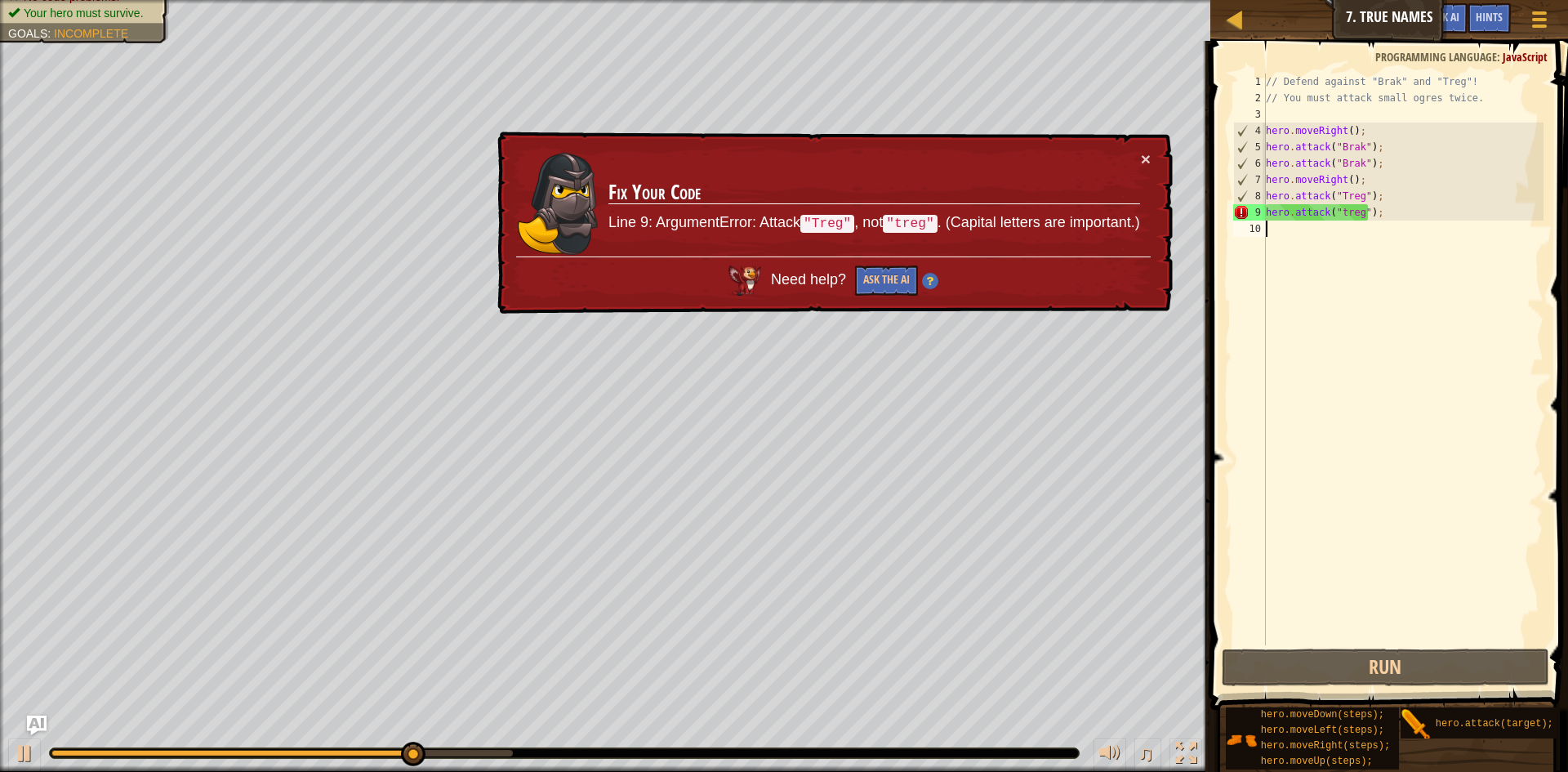
click at [1338, 218] on div "// Defend against "Brak" and "Treg"! // You must attack small ogres twice. hero…" at bounding box center [1403, 376] width 281 height 604
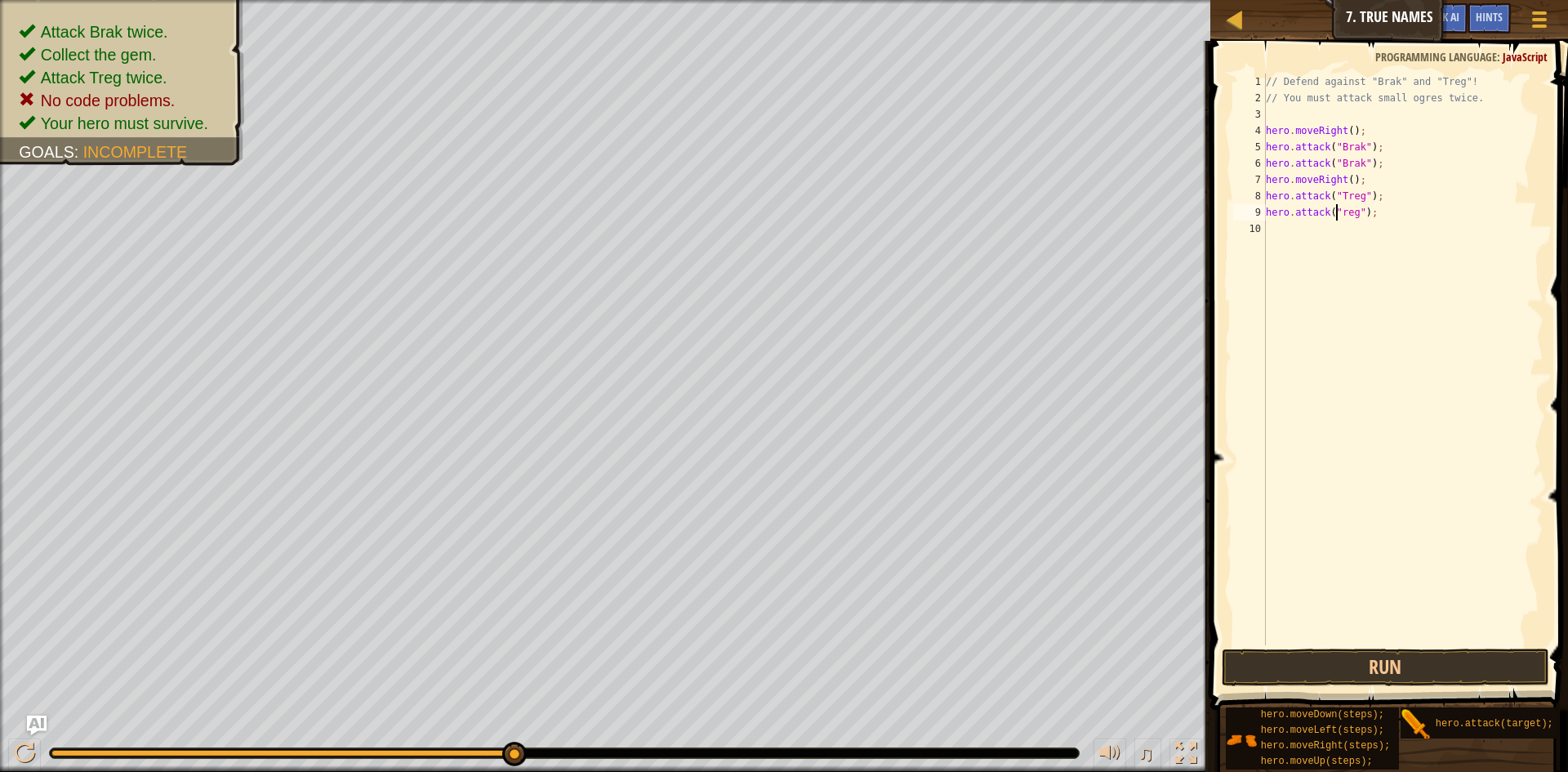
scroll to position [7, 6]
type textarea "hero.attack("Treg");"
click at [1367, 655] on button "Run" at bounding box center [1386, 666] width 328 height 37
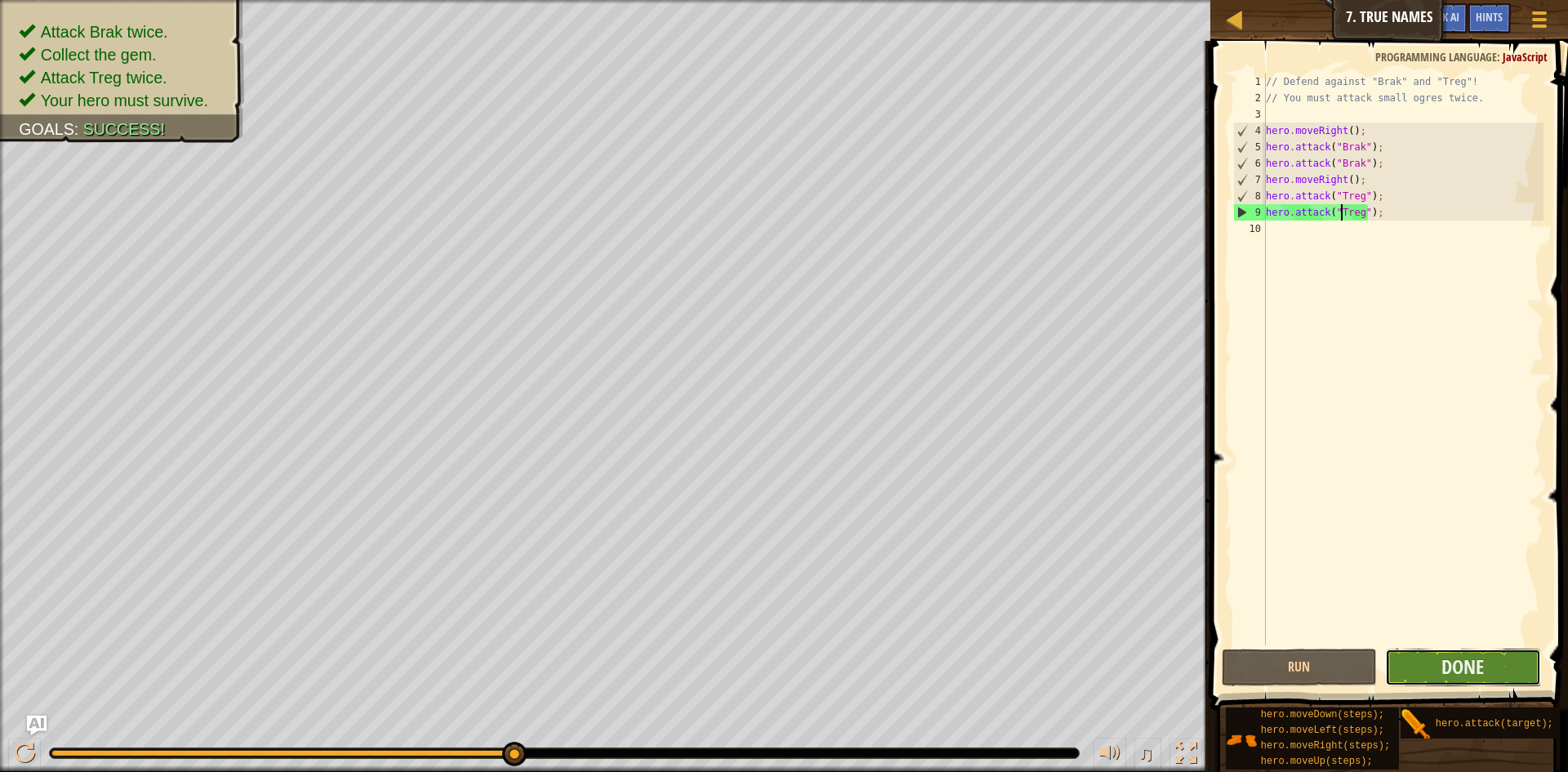
click at [1431, 658] on button "Done" at bounding box center [1462, 666] width 156 height 37
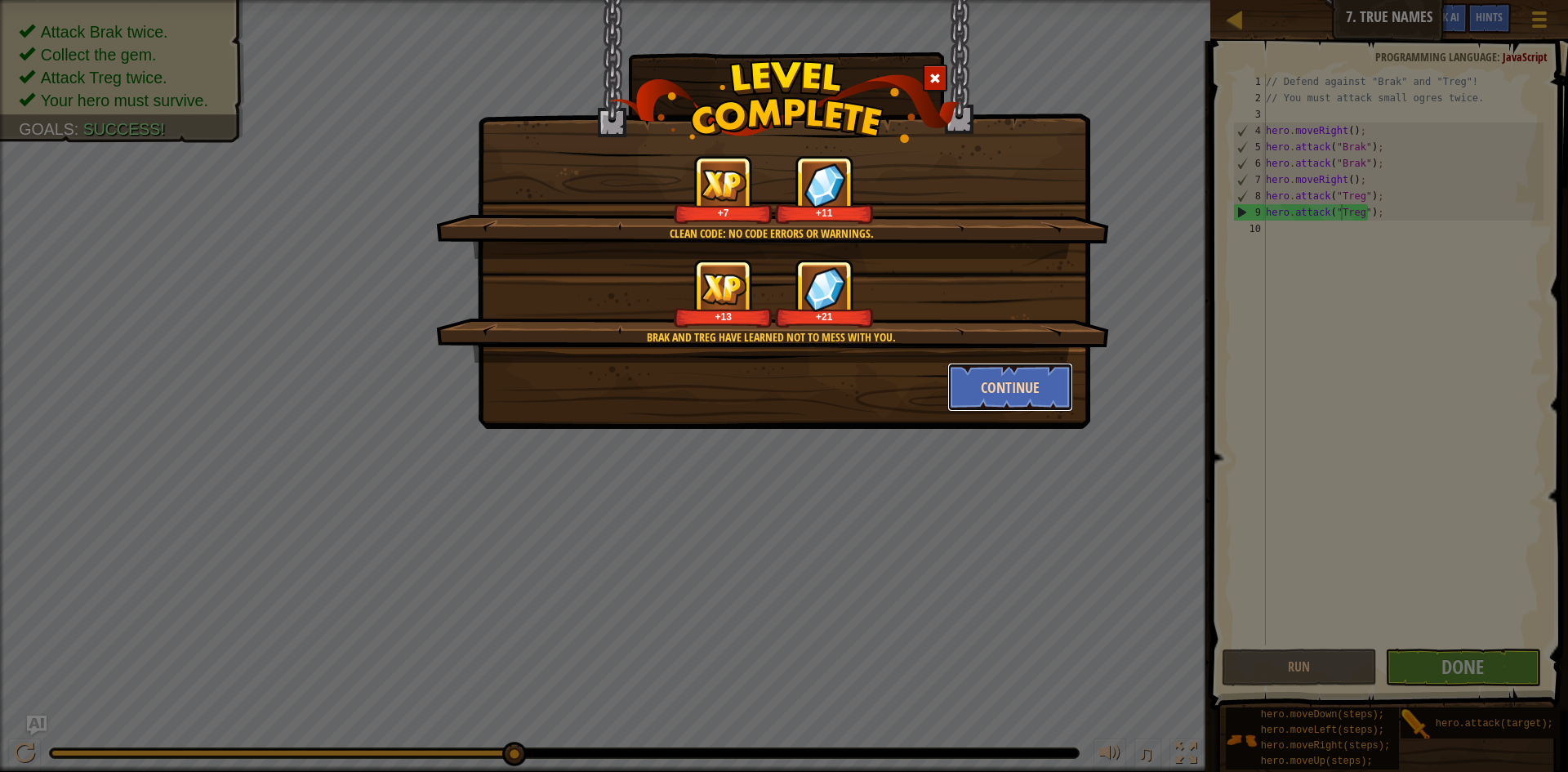
click at [1051, 364] on button "Continue" at bounding box center [1010, 387] width 127 height 49
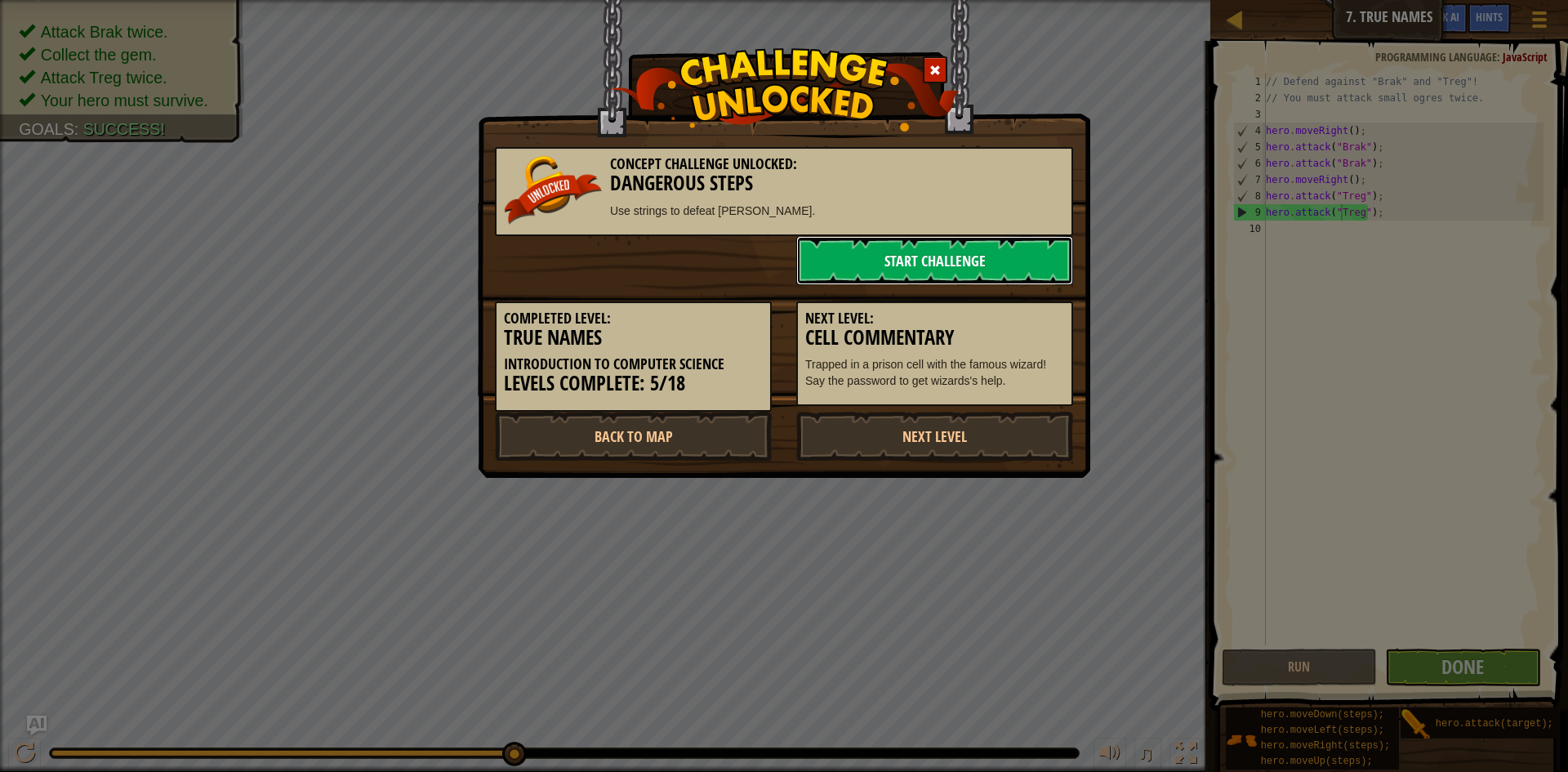
click at [915, 257] on link "Start Challenge" at bounding box center [935, 260] width 277 height 49
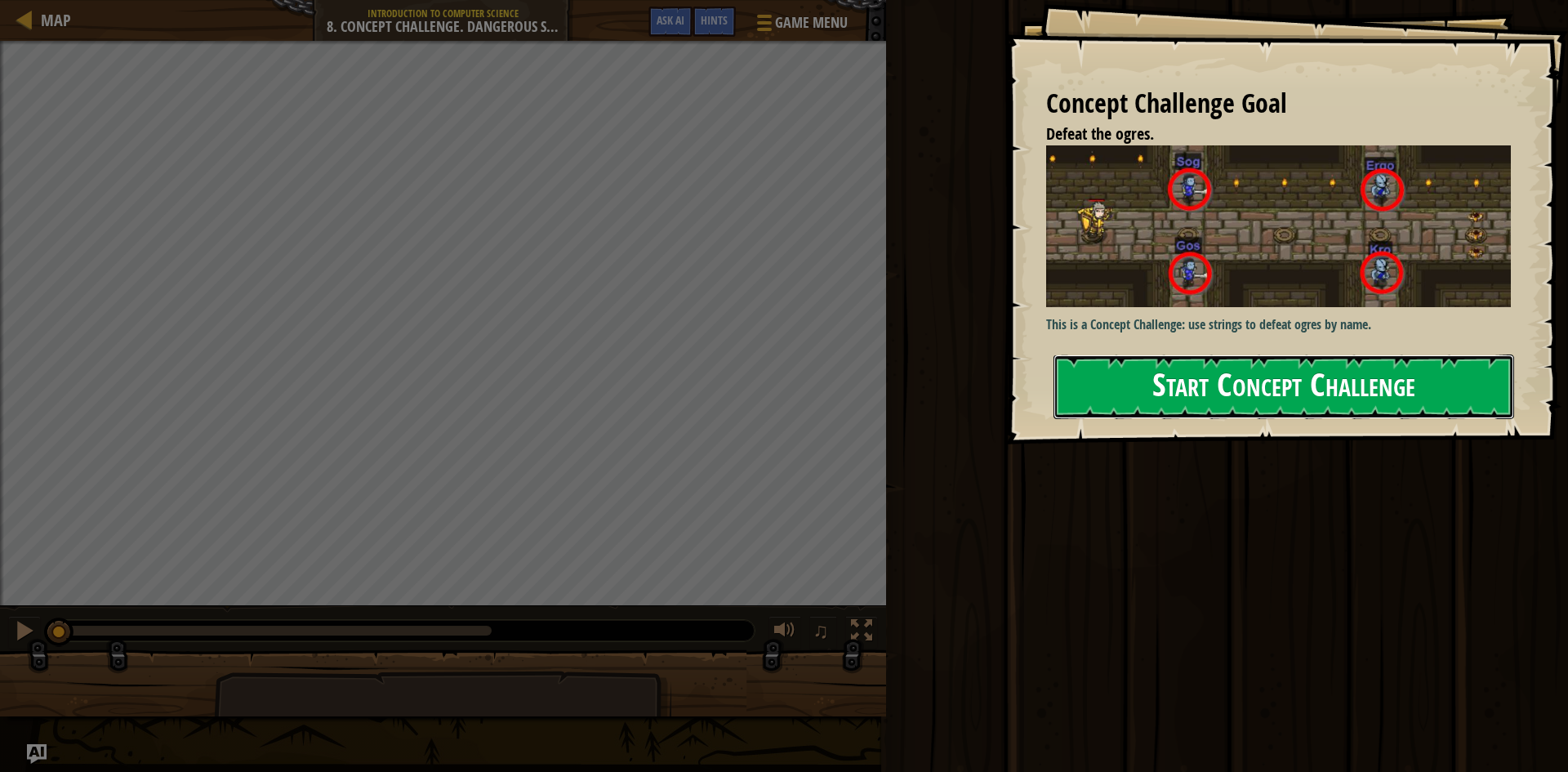
click at [1278, 371] on button "Start Concept Challenge" at bounding box center [1284, 386] width 461 height 65
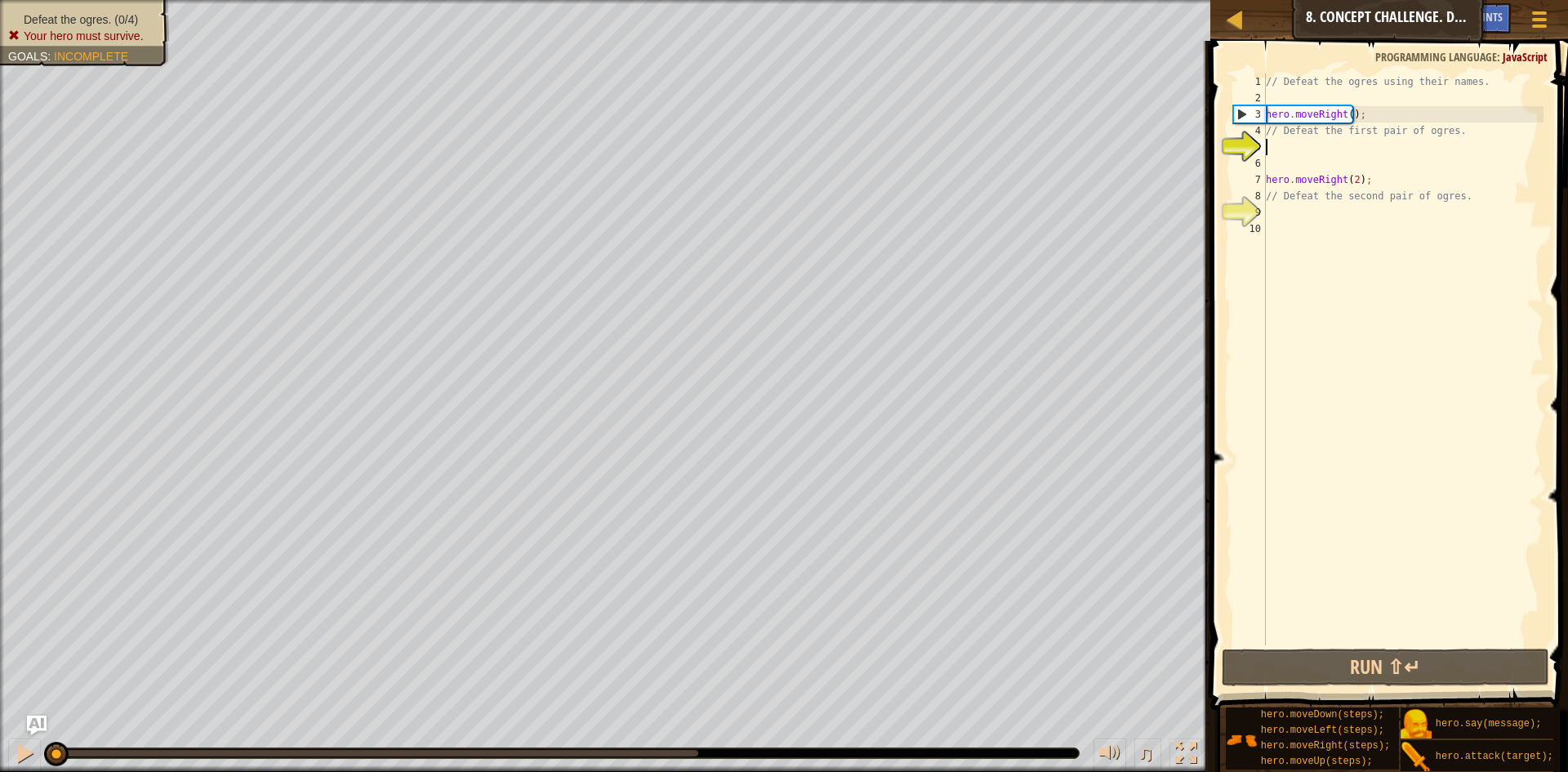
scroll to position [7, 0]
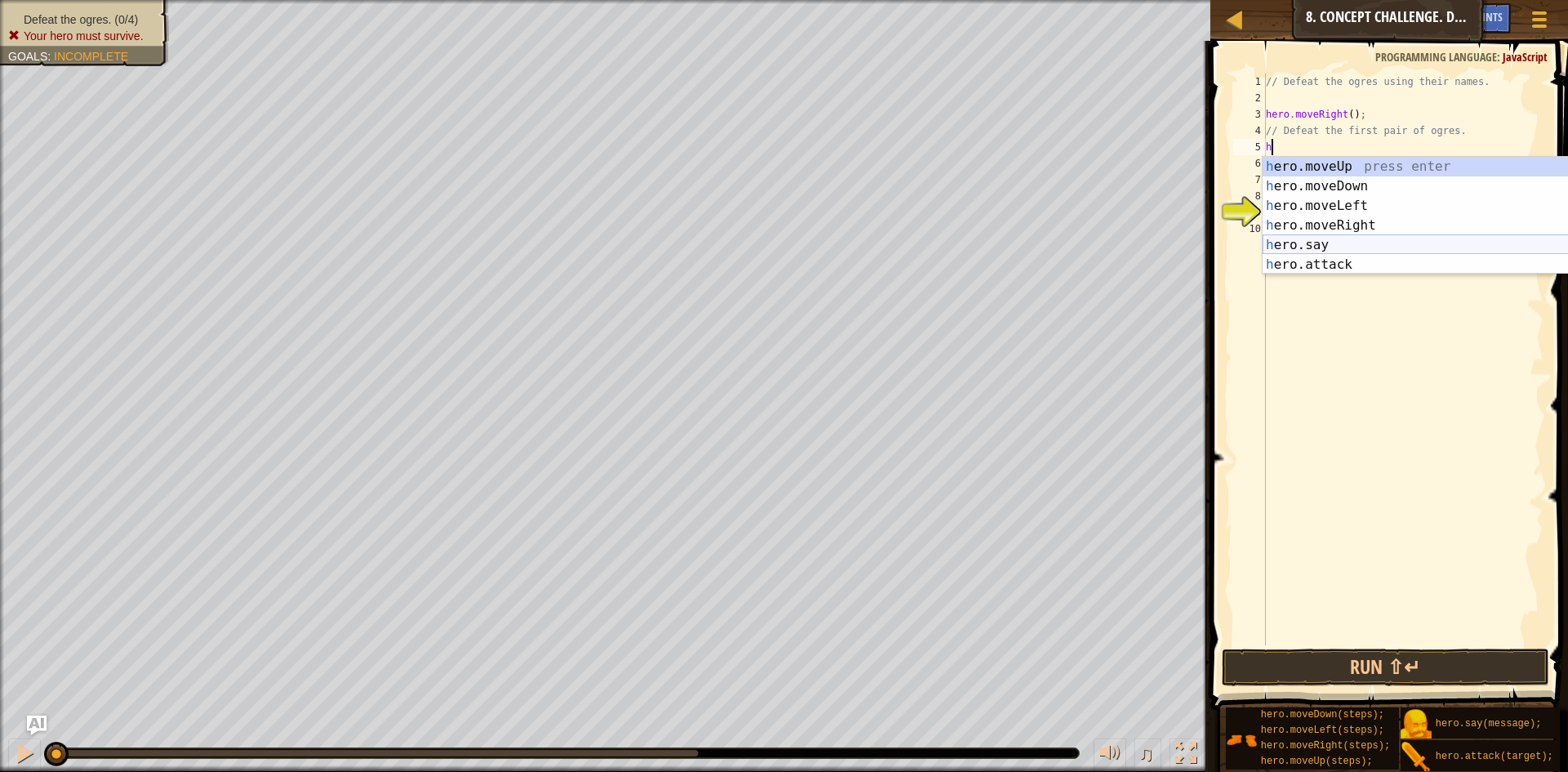
click at [1373, 249] on div "h ero.moveUp press enter h ero.moveDown press enter h ero.moveLeft press enter …" at bounding box center [1417, 235] width 309 height 157
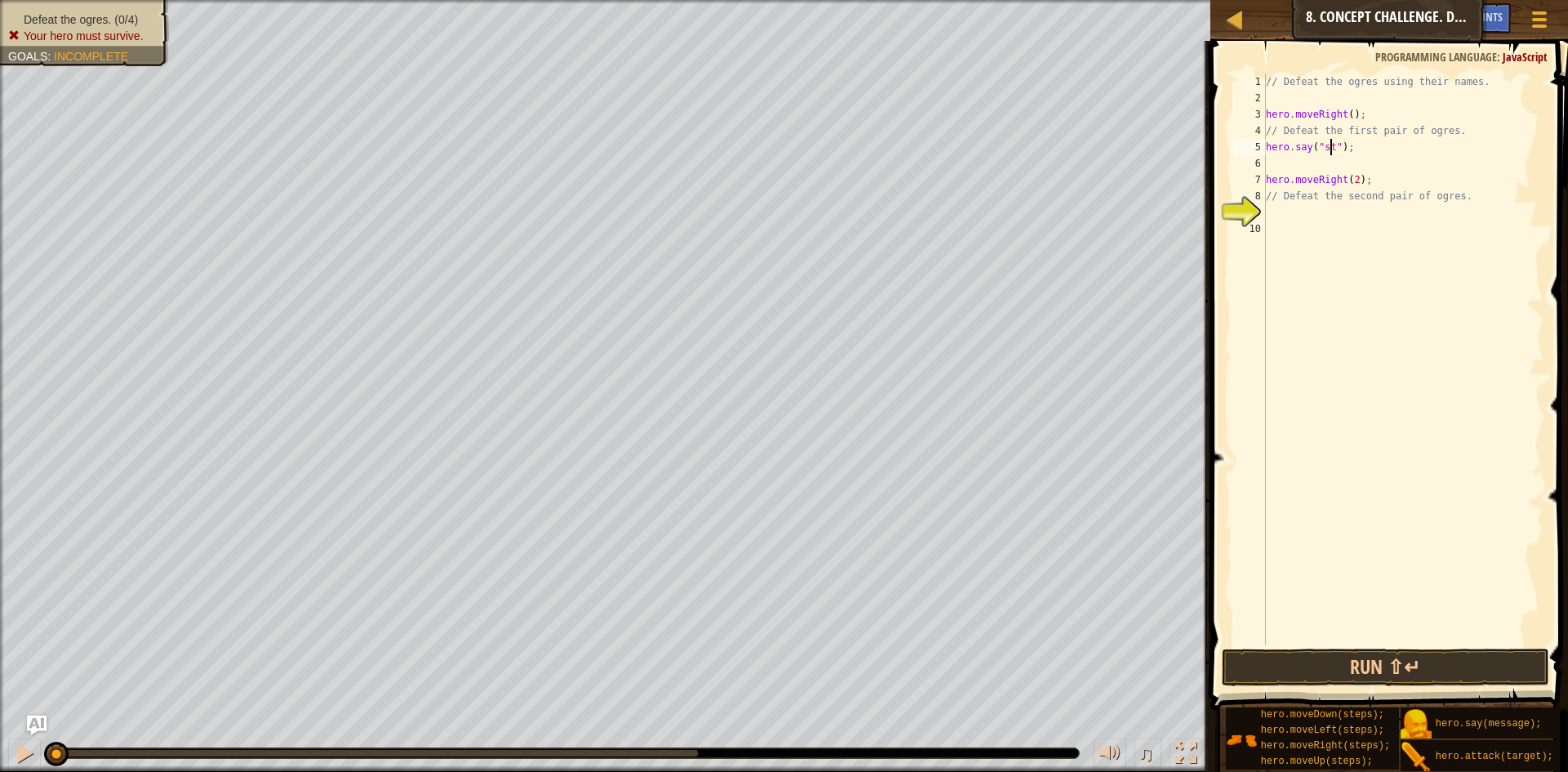
scroll to position [7, 6]
click at [1351, 675] on button "Run ⇧↵" at bounding box center [1386, 666] width 328 height 37
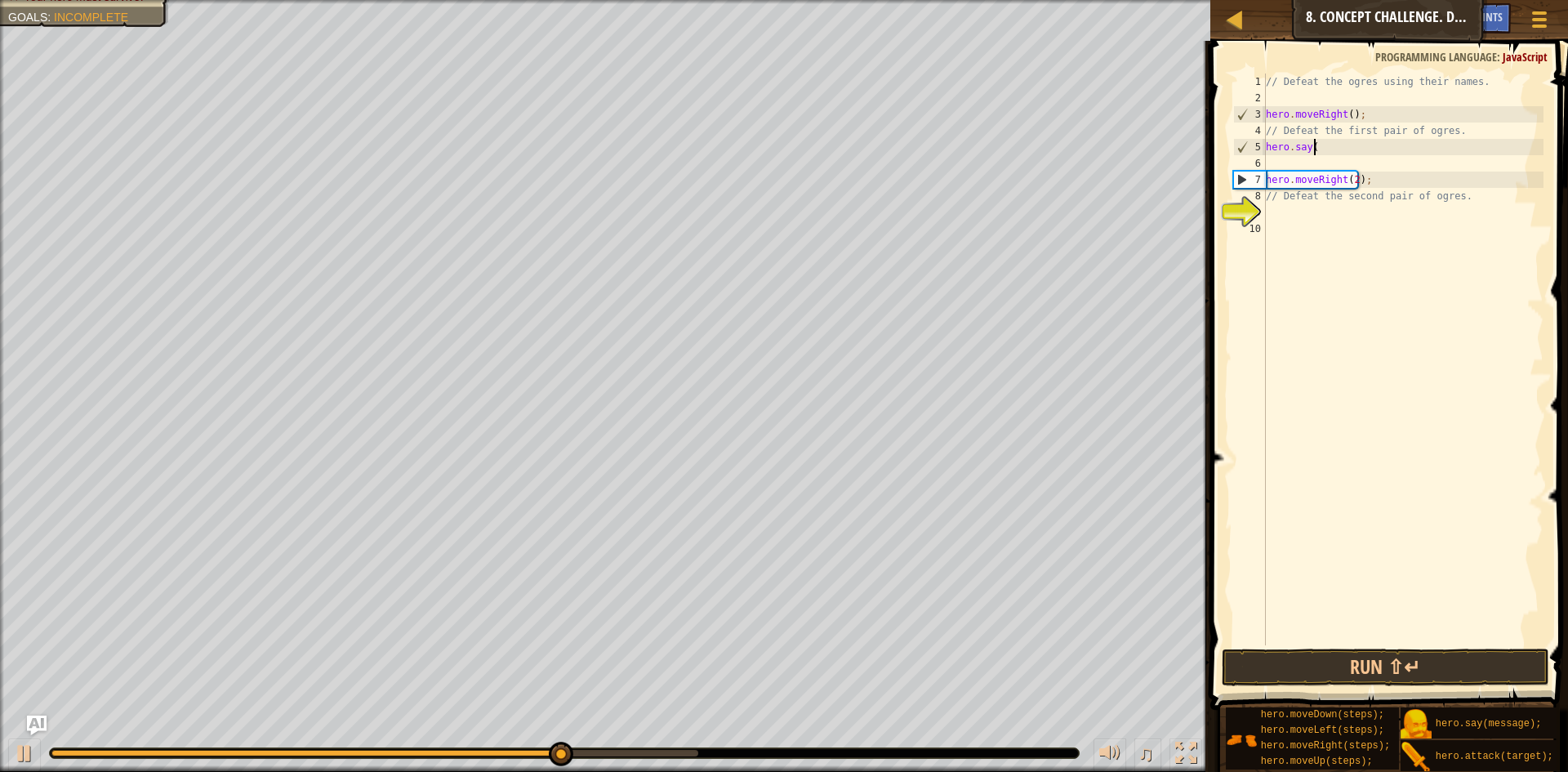
scroll to position [7, 1]
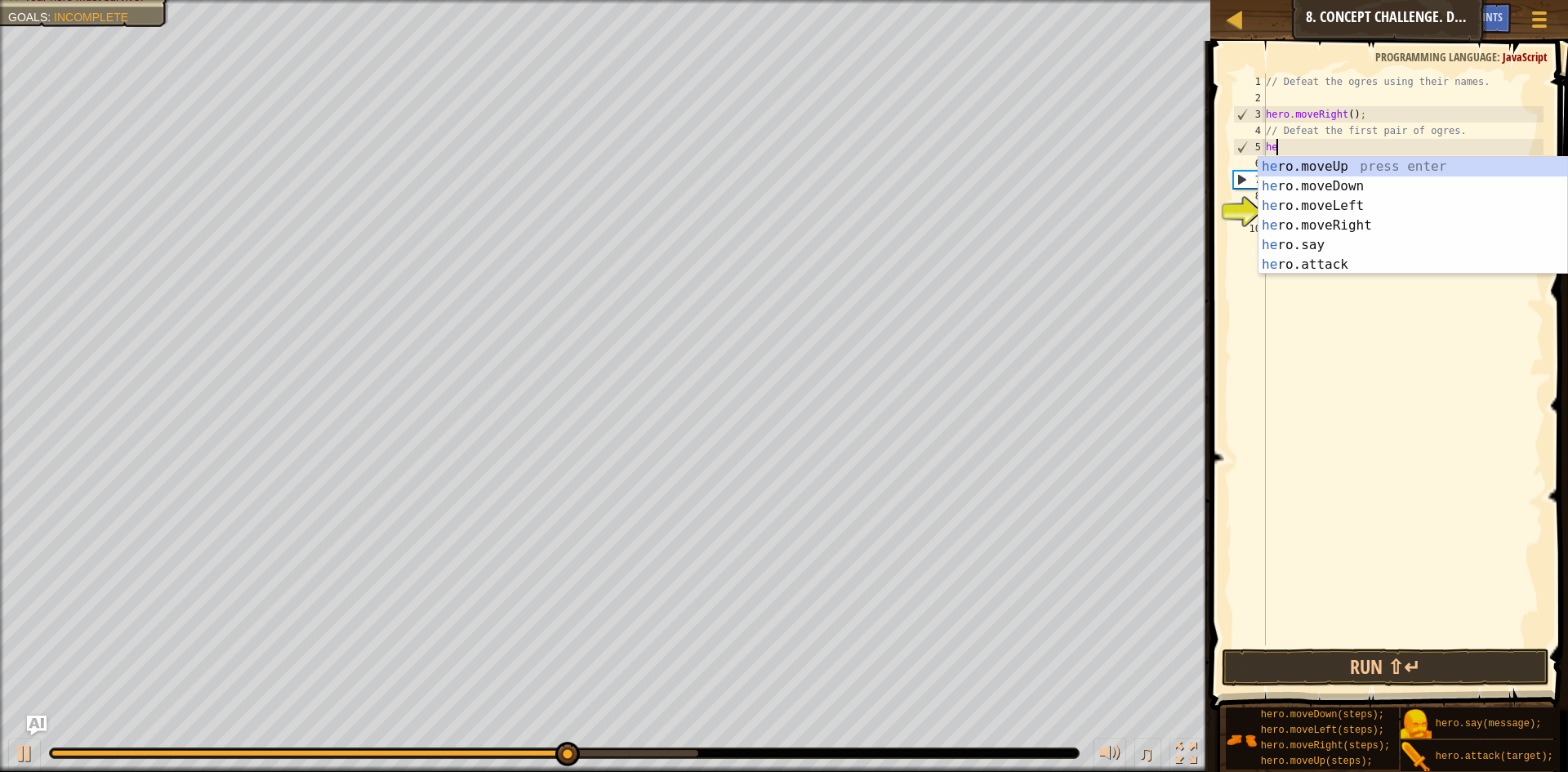
type textarea "h"
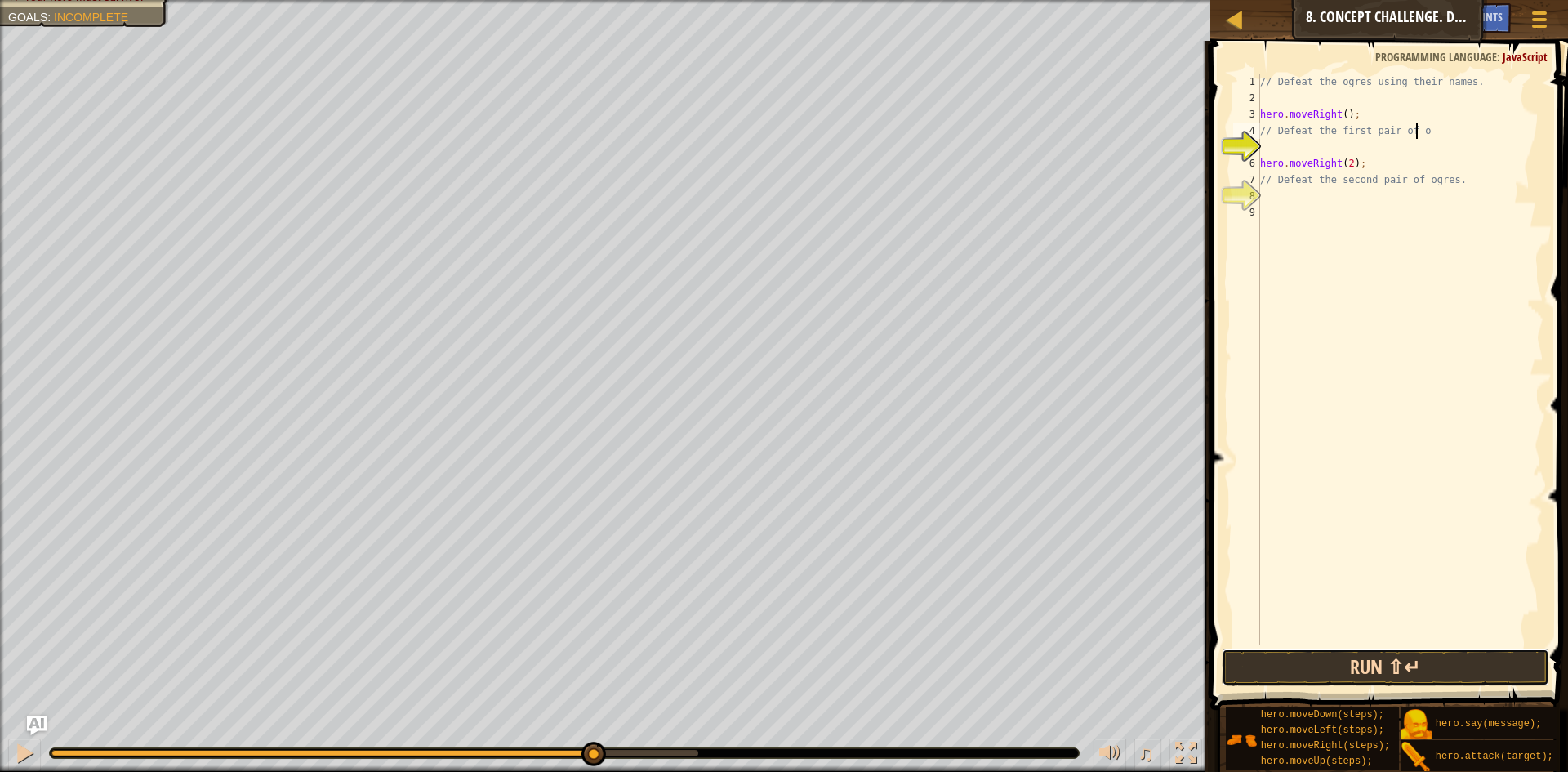
click at [1438, 675] on button "Run ⇧↵" at bounding box center [1386, 666] width 328 height 37
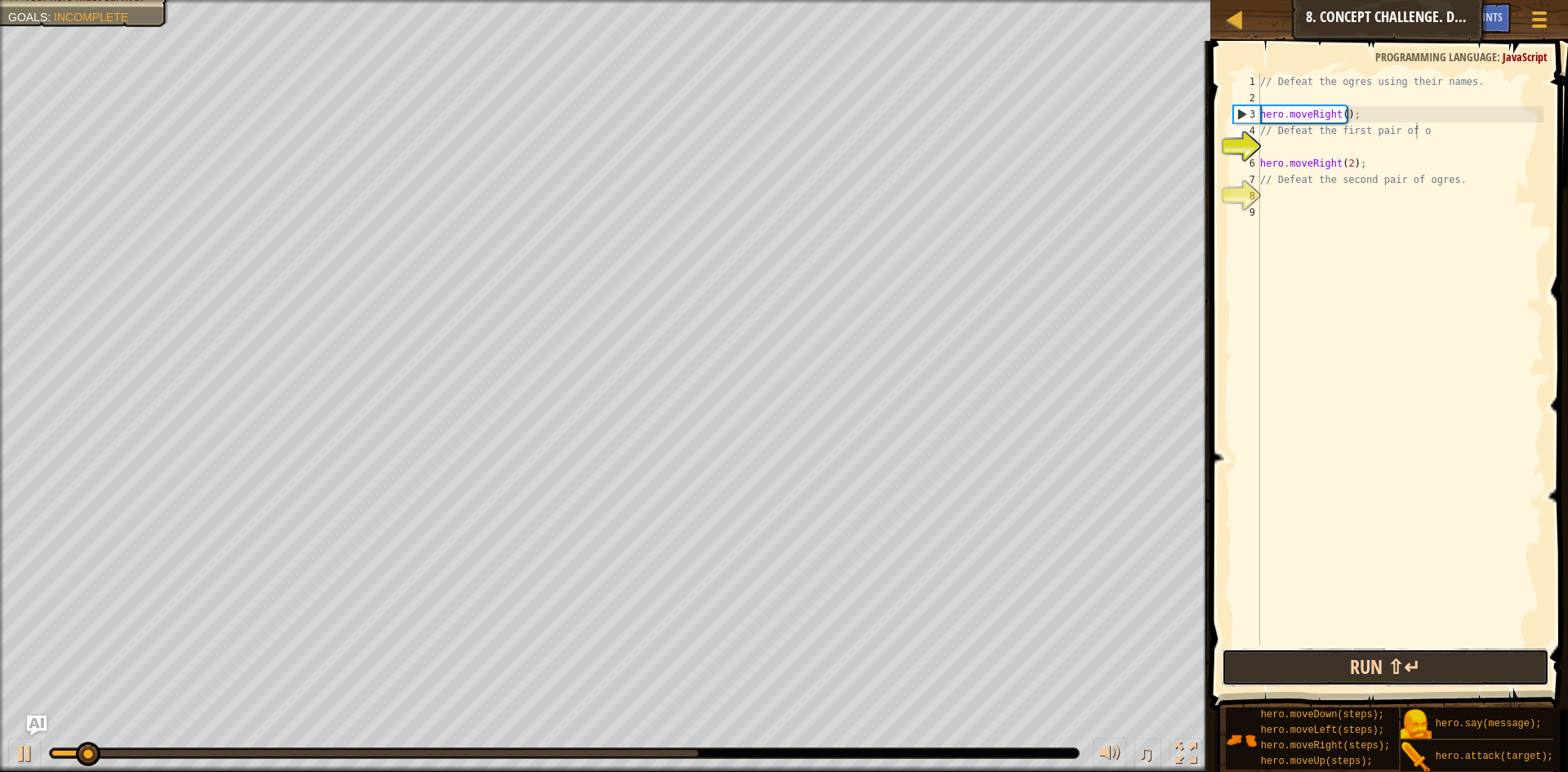
click at [1446, 669] on button "Run ⇧↵" at bounding box center [1386, 666] width 328 height 37
click at [1268, 137] on div "// Defeat the first pair of o 1 2 3 4 5 6 7 8 9 // Defeat the ogres using their…" at bounding box center [1387, 360] width 313 height 572
type textarea "// Defeat the first pair of o"
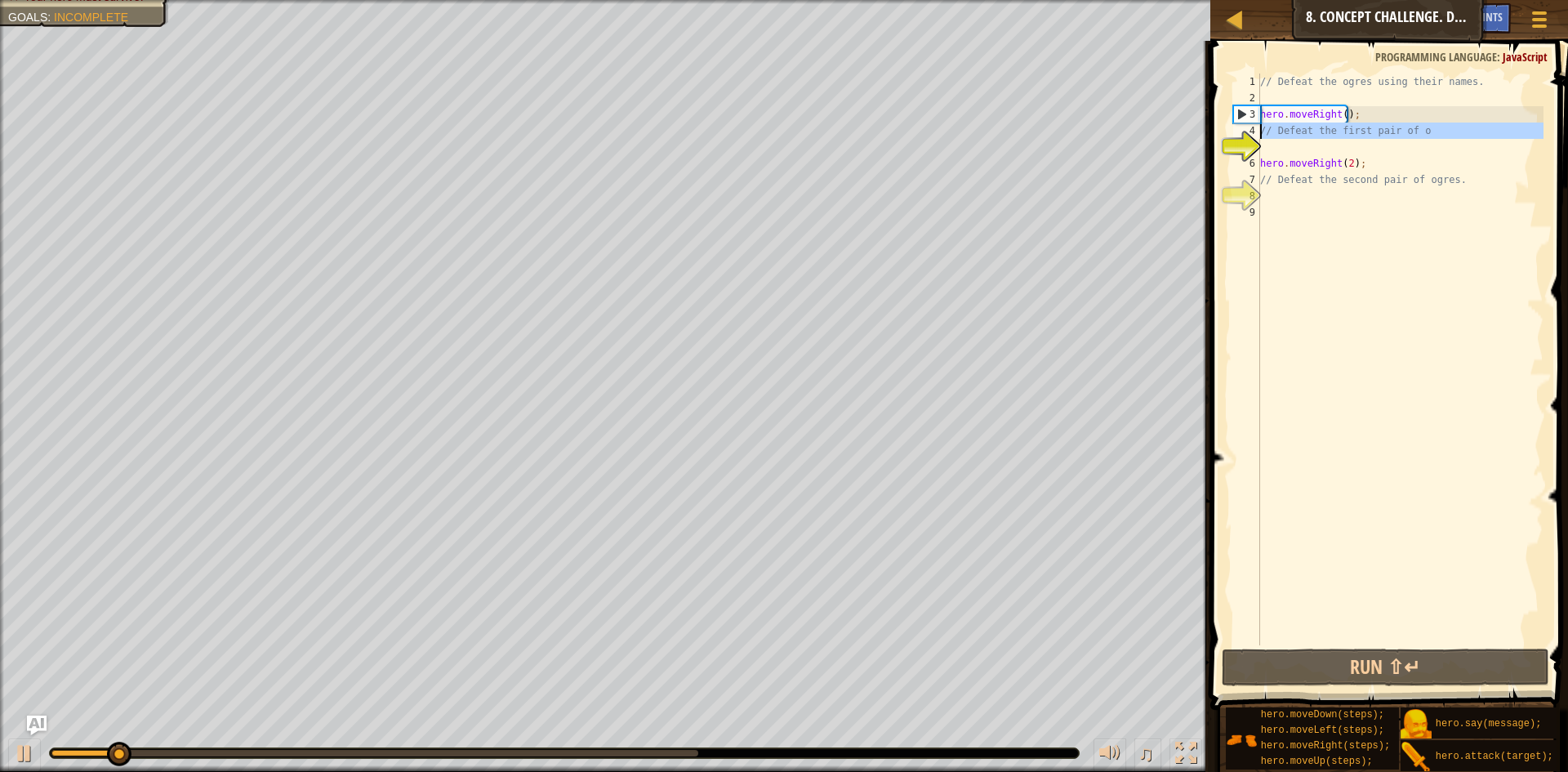
click at [1264, 141] on div "// Defeat the ogres using their names. hero . moveRight ( ) ; // Defeat the fir…" at bounding box center [1400, 360] width 287 height 572
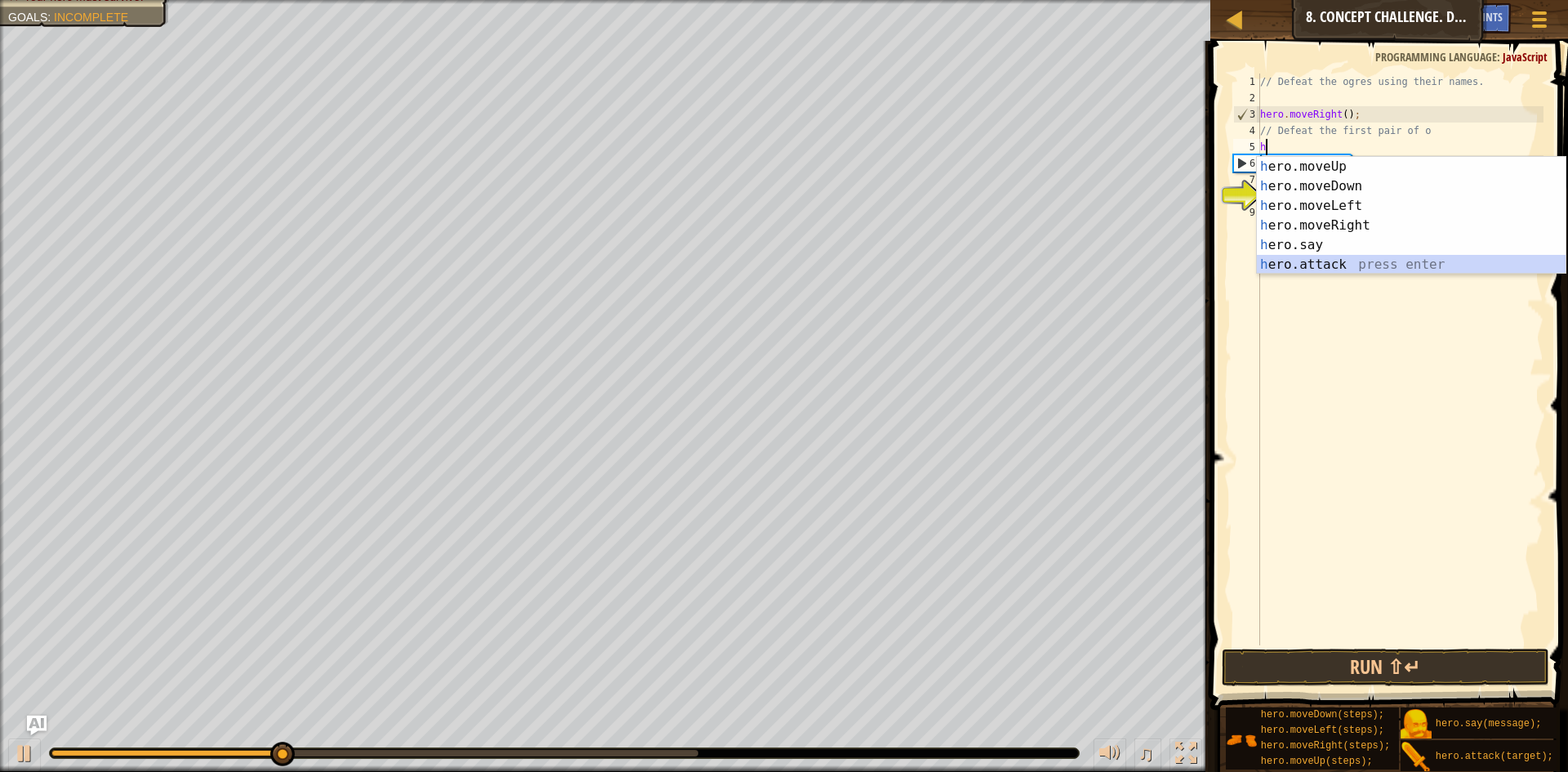
click at [1337, 259] on div "h ero.moveUp press enter h ero.moveDown press enter h ero.moveLeft press enter …" at bounding box center [1410, 235] width 309 height 157
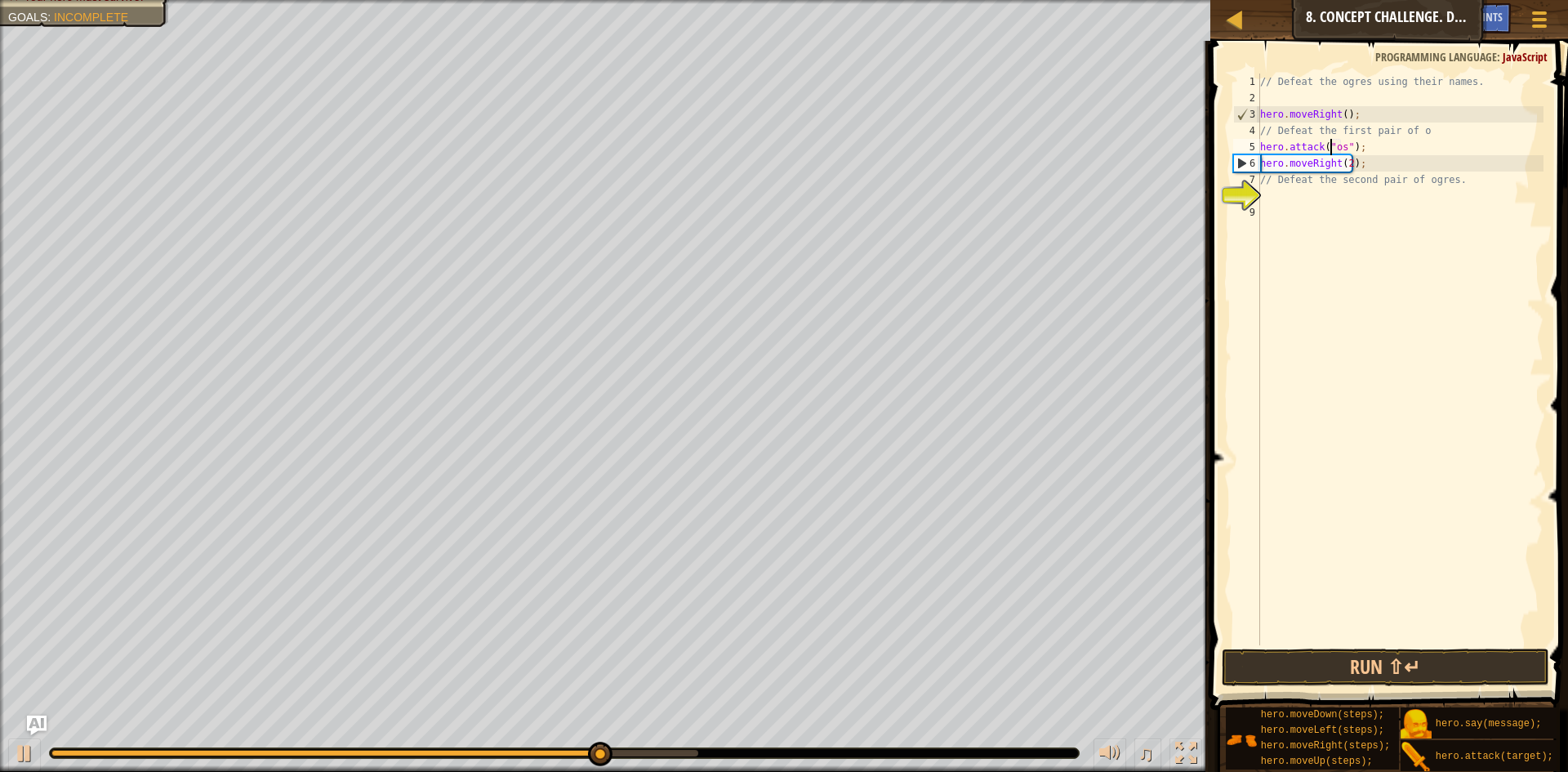
scroll to position [7, 6]
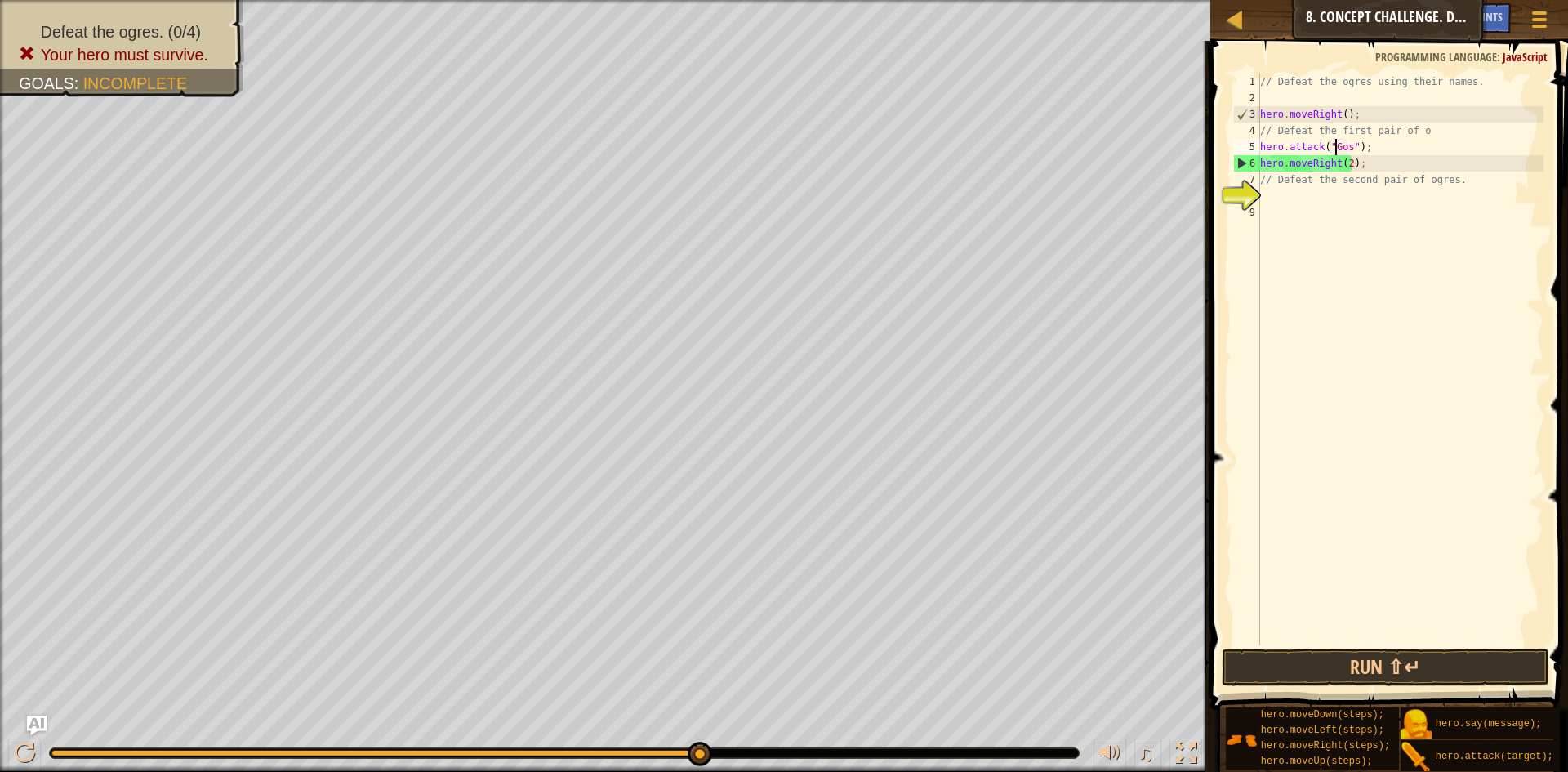
click at [1347, 148] on div "// Defeat the ogres using their names. hero . moveRight ( ) ; // Defeat the fir…" at bounding box center [1400, 376] width 287 height 604
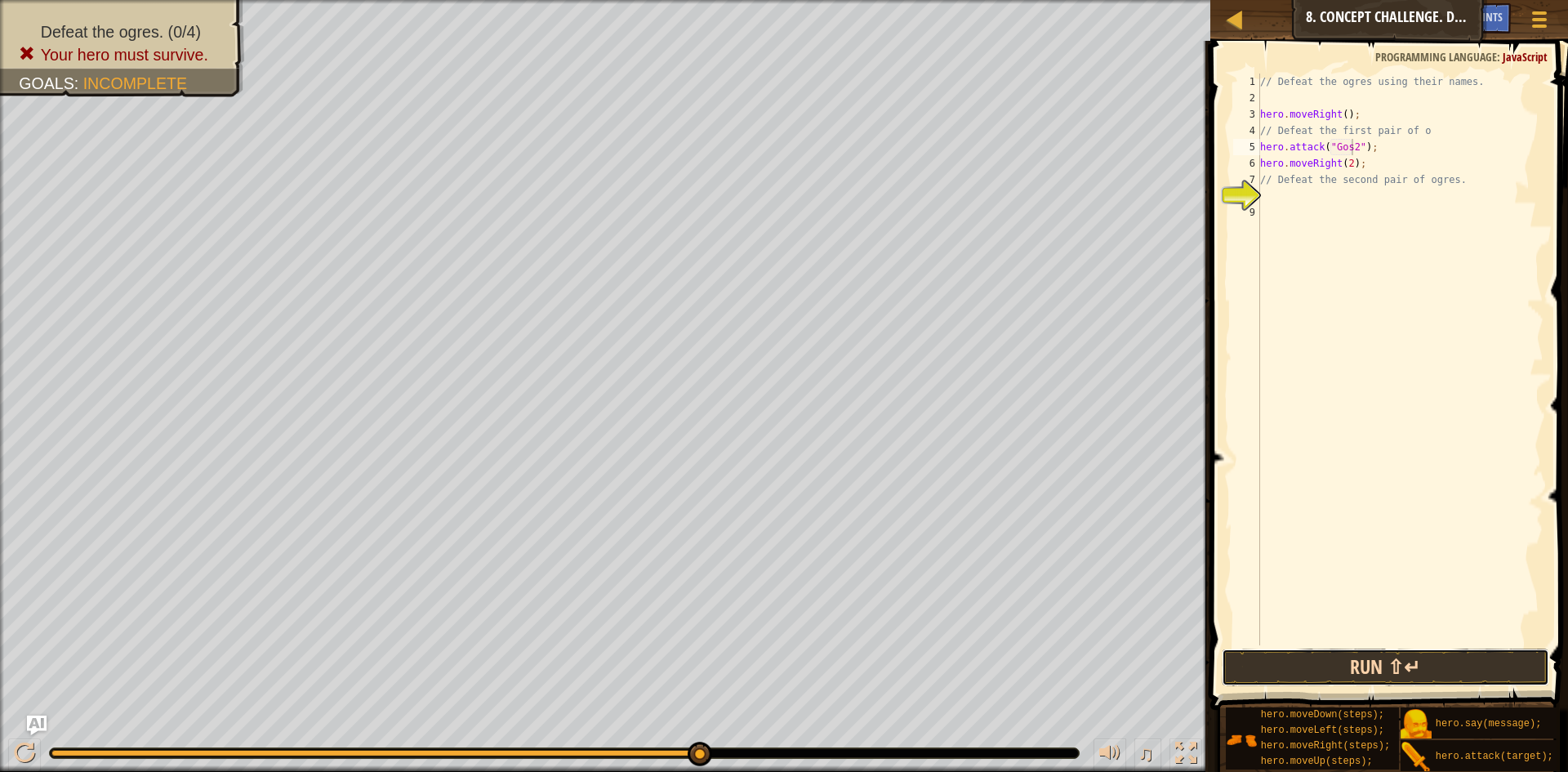
click at [1442, 659] on button "Run ⇧↵" at bounding box center [1386, 666] width 328 height 37
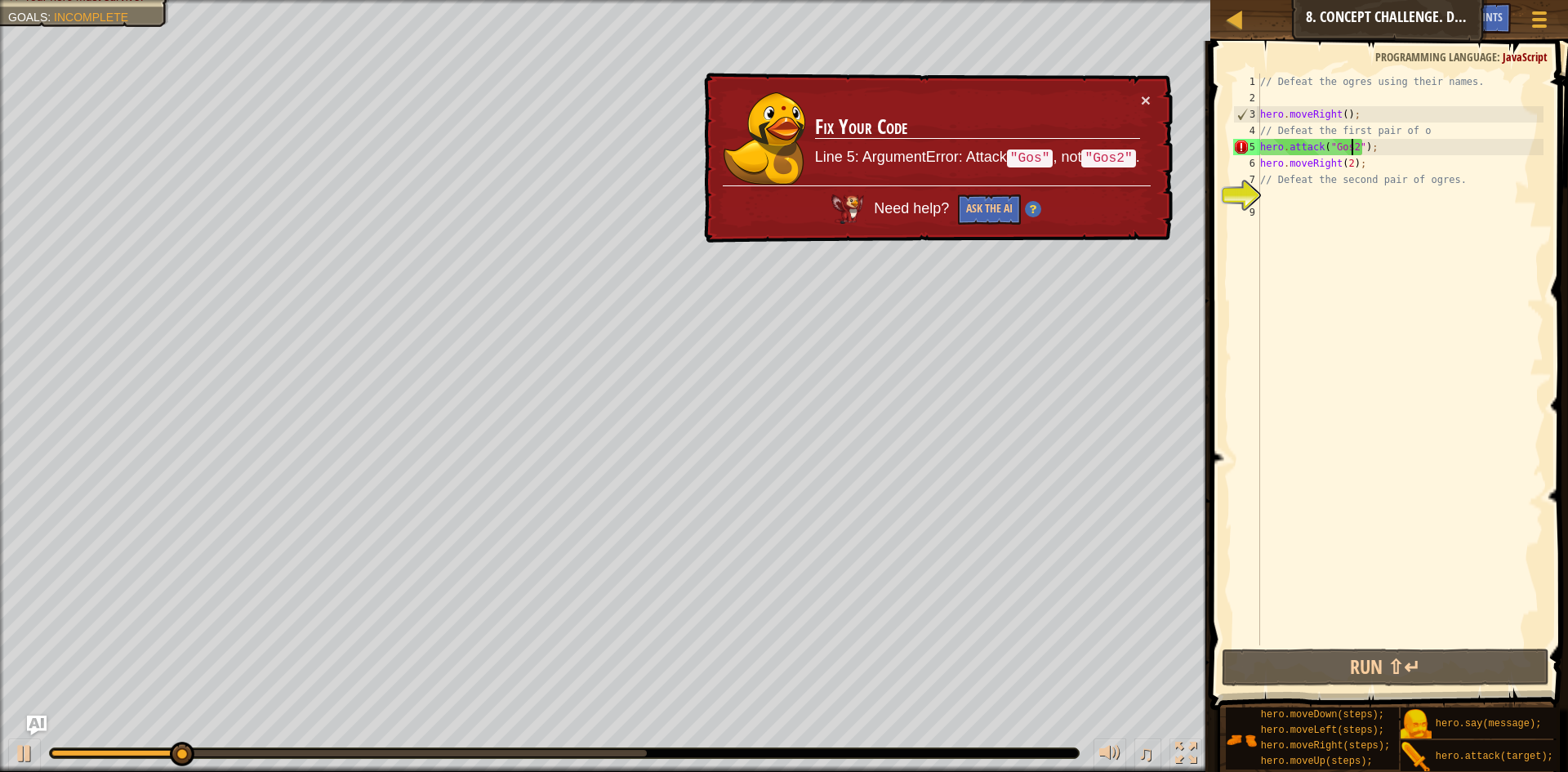
type textarea "hero.attack("Gos");"
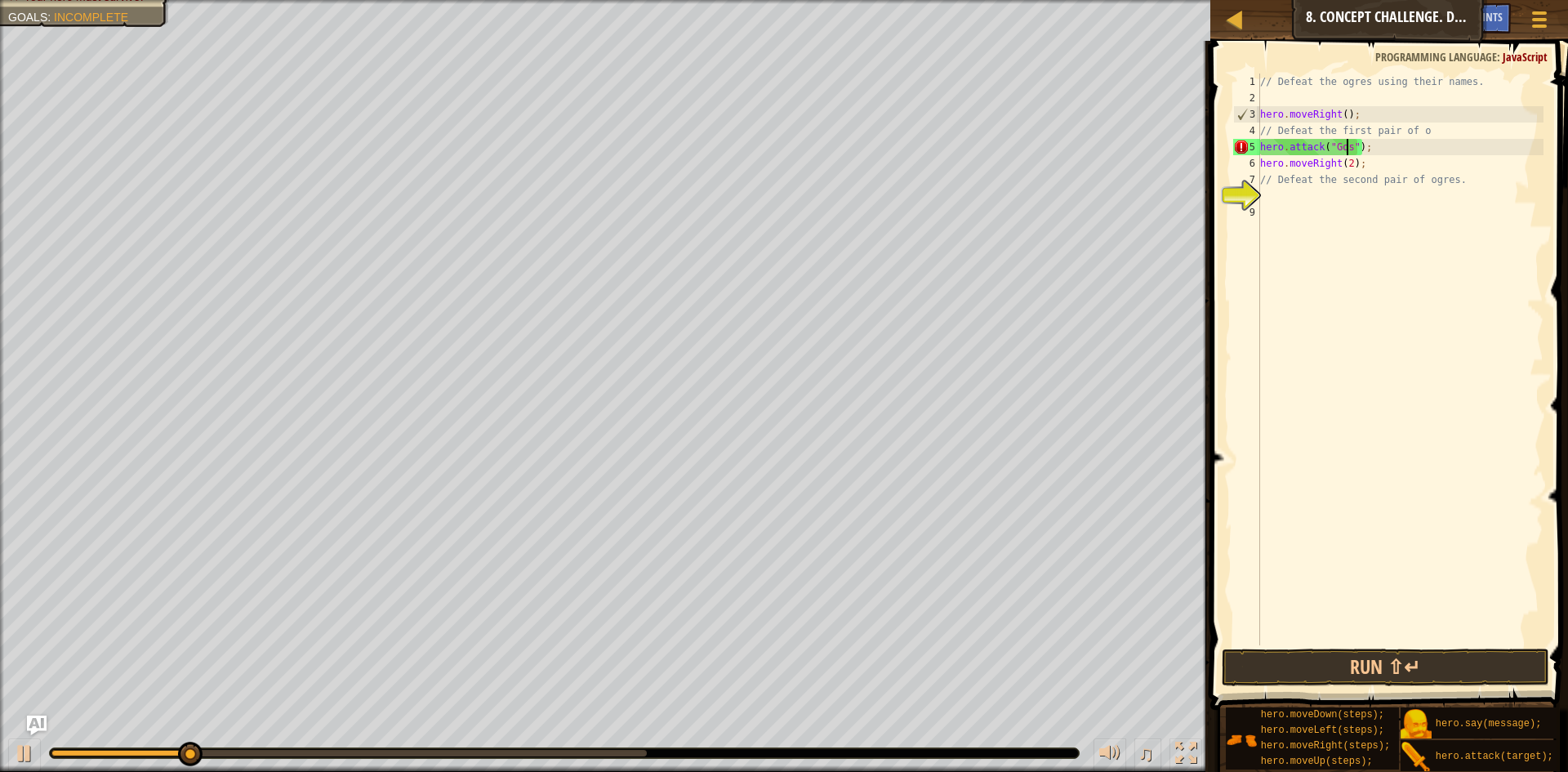
scroll to position [7, 7]
click at [1504, 687] on span at bounding box center [1390, 352] width 371 height 717
click at [1502, 672] on button "Run ⇧↵" at bounding box center [1386, 666] width 328 height 37
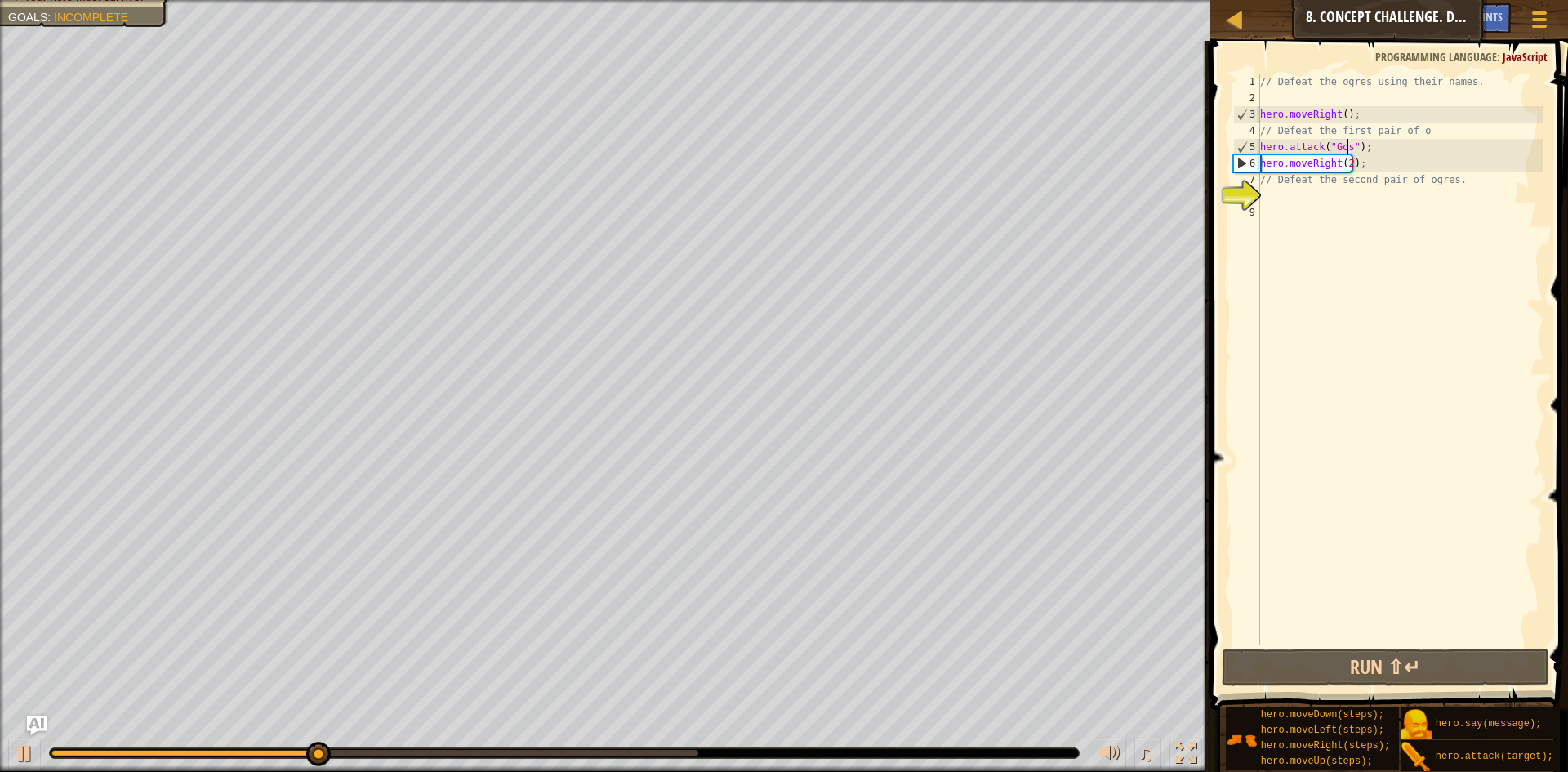
scroll to position [7, 7]
click at [1297, 168] on div "// Defeat the ogres using their names. hero . moveRight ( ) ; // Defeat the fir…" at bounding box center [1400, 376] width 287 height 604
click at [1362, 155] on div "// Defeat the ogres using their names. hero . moveRight ( ) ; // Defeat the fir…" at bounding box center [1400, 376] width 287 height 604
click at [1359, 147] on div "// Defeat the ogres using their names. hero . moveRight ( ) ; // Defeat the fir…" at bounding box center [1400, 376] width 287 height 604
type textarea "hero.attack("Gos");"
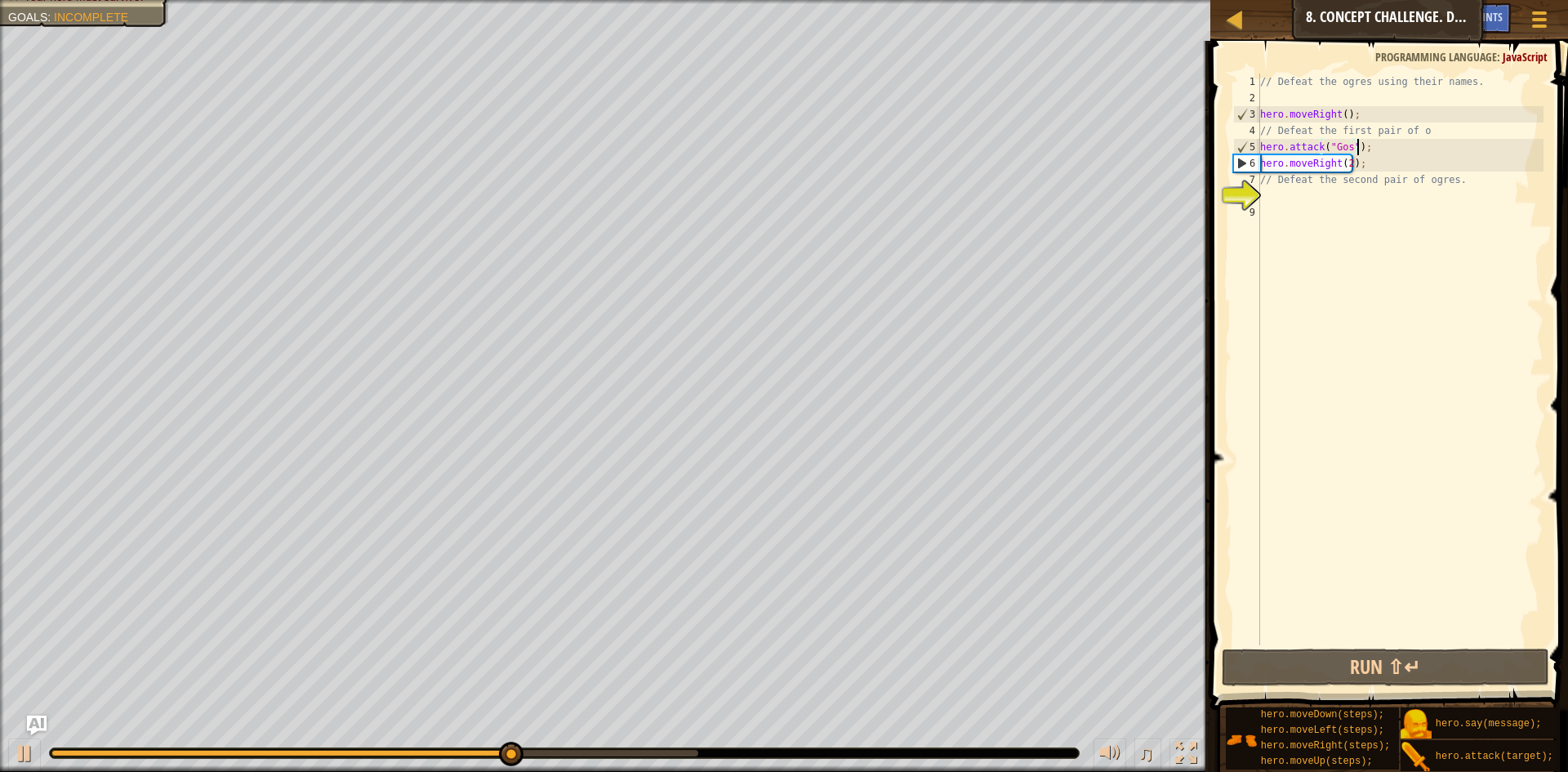
click at [1364, 151] on div "// Defeat the ogres using their names. hero . moveRight ( ) ; // Defeat the fir…" at bounding box center [1400, 376] width 287 height 604
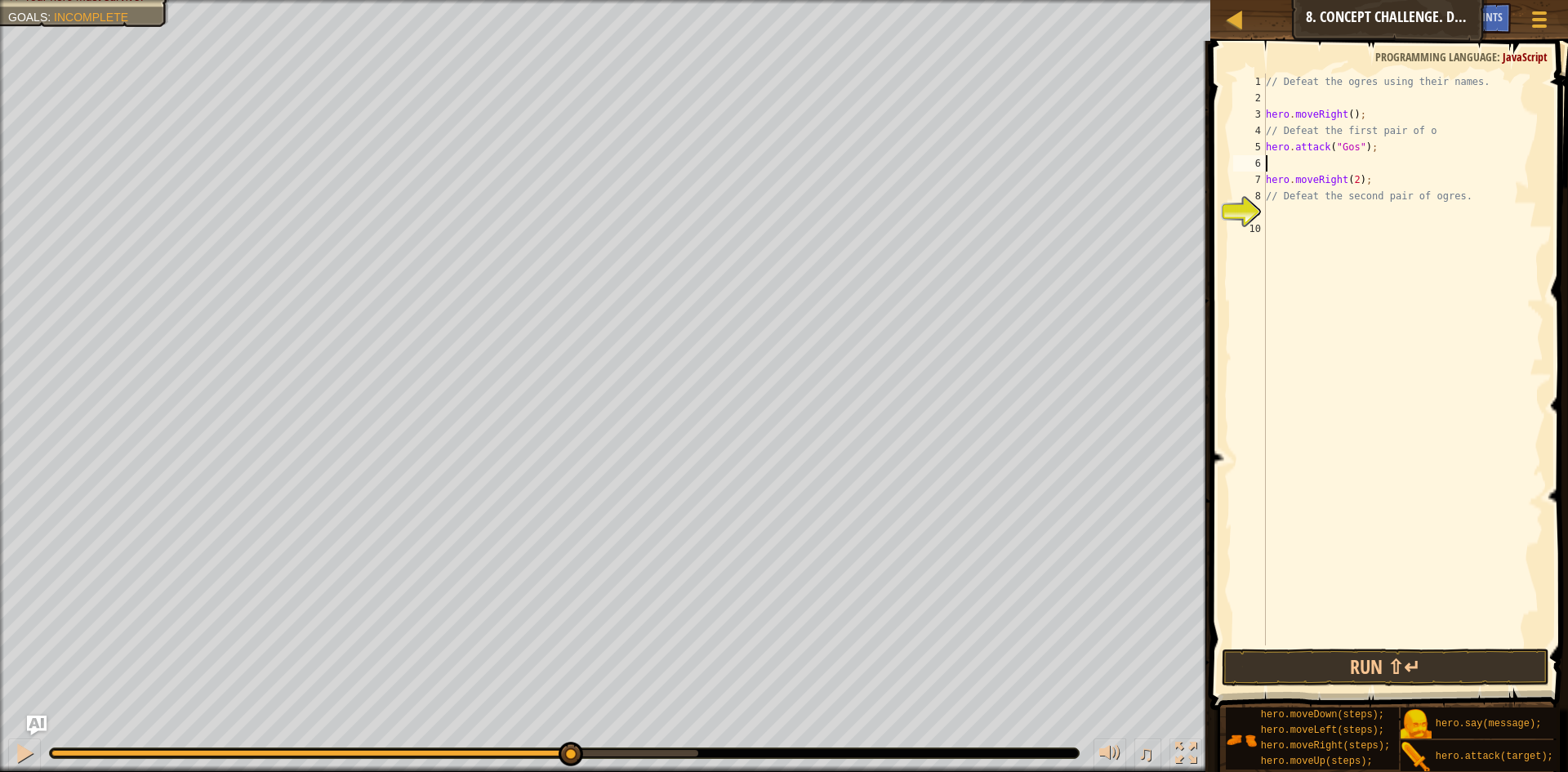
click at [1276, 166] on div "// Defeat the ogres using their names. hero . moveRight ( ) ; // Defeat the fir…" at bounding box center [1403, 376] width 281 height 604
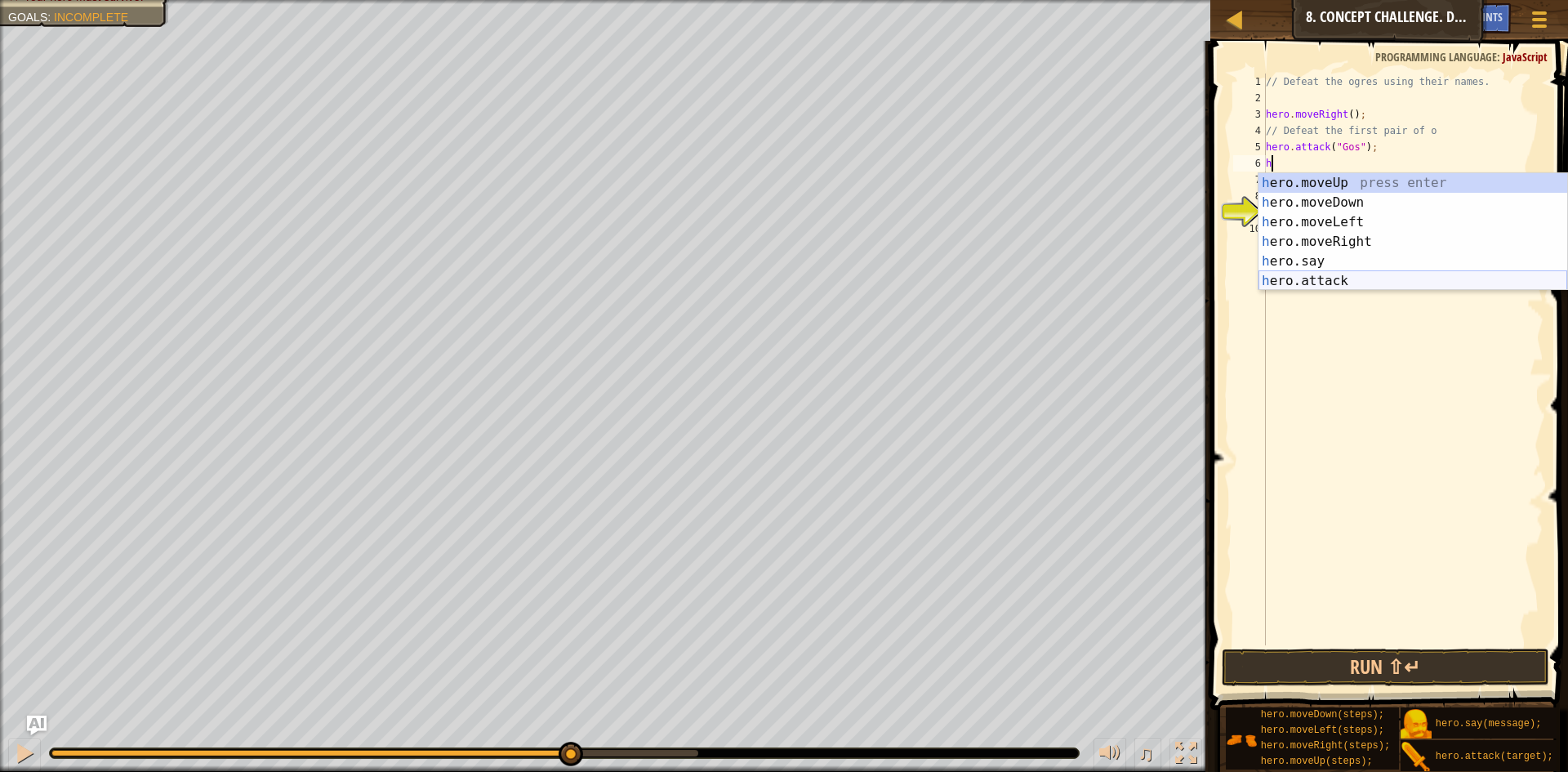
click at [1397, 274] on div "h ero.moveUp press enter h ero.moveDown press enter h ero.moveLeft press enter …" at bounding box center [1412, 251] width 309 height 157
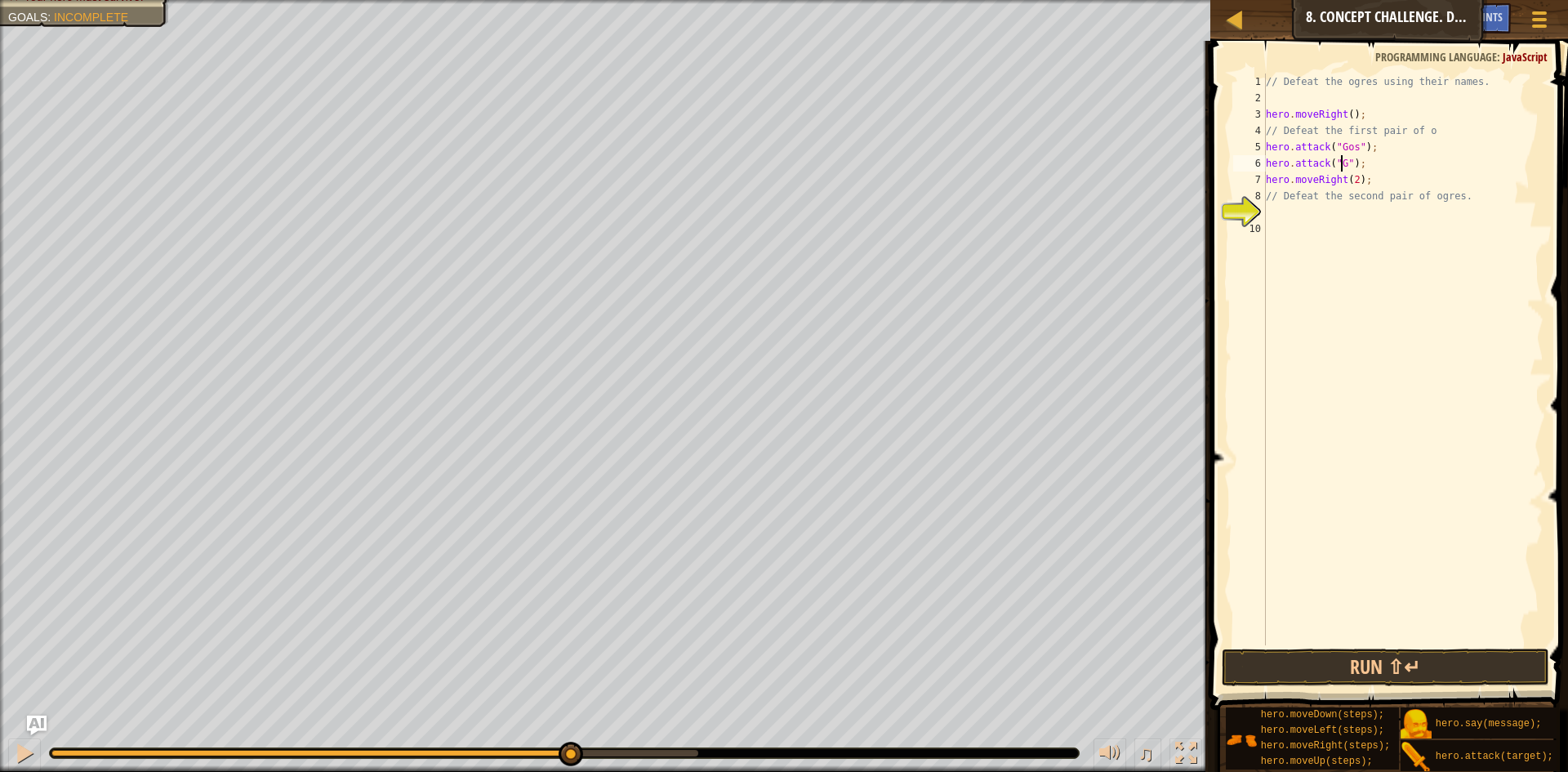
scroll to position [7, 7]
click at [1451, 670] on button "Run ⇧↵" at bounding box center [1386, 666] width 328 height 37
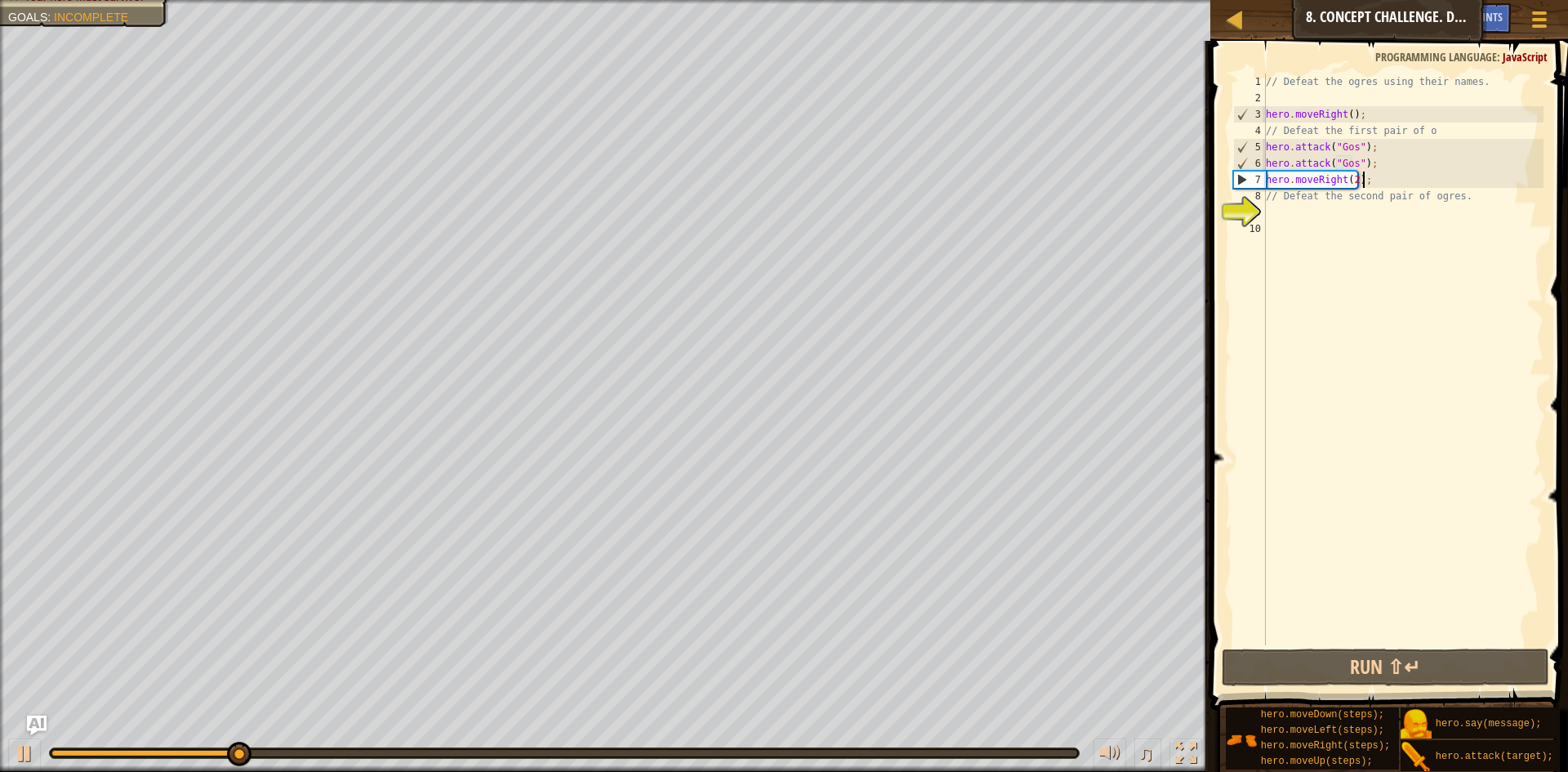
click at [1366, 171] on div "// Defeat the ogres using their names. hero . moveRight ( ) ; // Defeat the fir…" at bounding box center [1403, 376] width 281 height 604
click at [1367, 171] on div "// Defeat the ogres using their names. hero . moveRight ( ) ; // Defeat the fir…" at bounding box center [1403, 376] width 281 height 604
click at [1367, 170] on div "// Defeat the ogres using their names. hero . moveRight ( ) ; // Defeat the fir…" at bounding box center [1403, 376] width 281 height 604
click at [1367, 162] on div "// Defeat the ogres using their names. hero . moveRight ( ) ; // Defeat the fir…" at bounding box center [1403, 360] width 281 height 572
type textarea "hero.attack("Gos");"
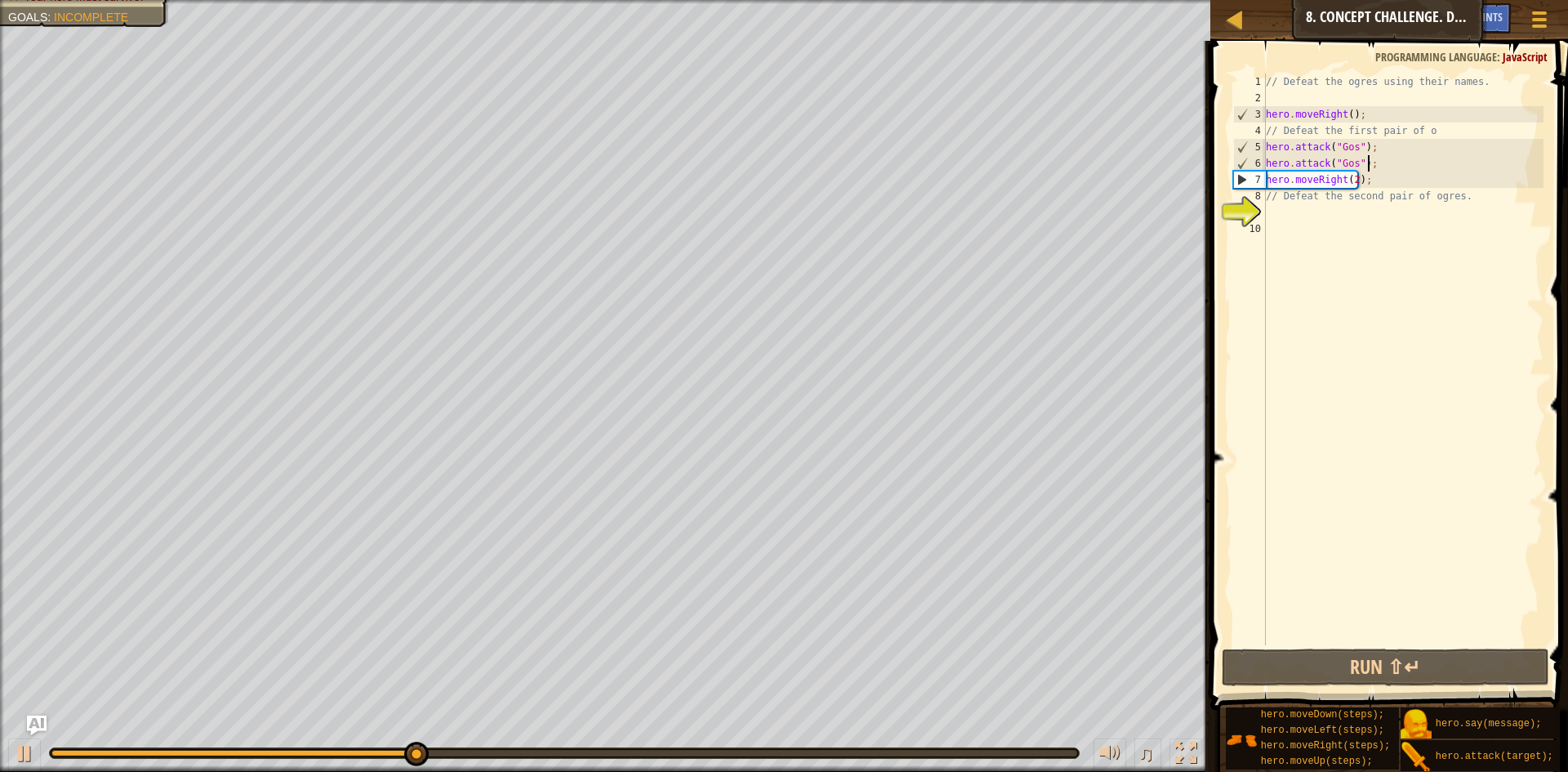
scroll to position [7, 0]
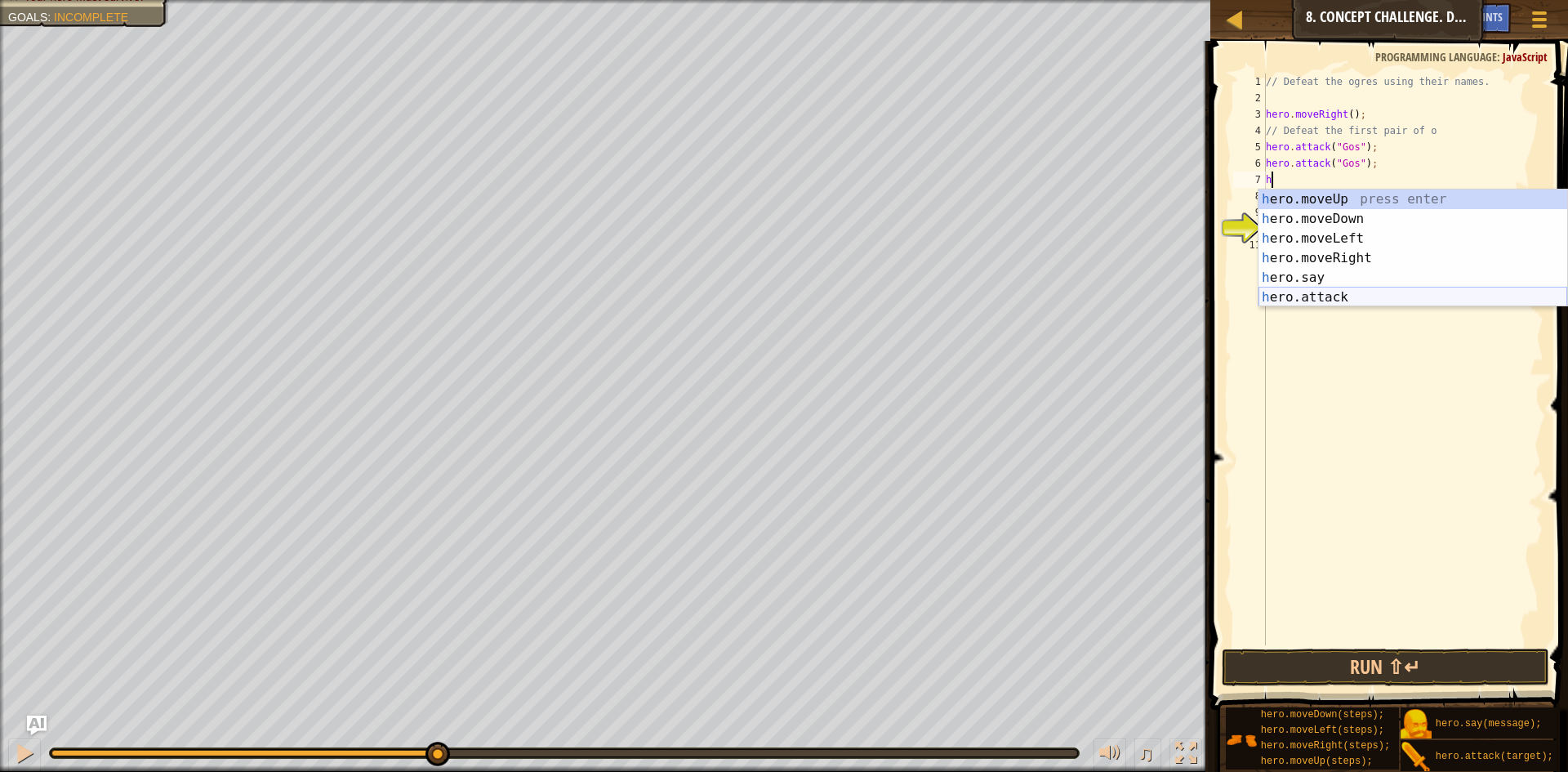
click at [1367, 296] on div "h ero.moveUp press enter h ero.moveDown press enter h ero.moveLeft press enter …" at bounding box center [1412, 268] width 309 height 157
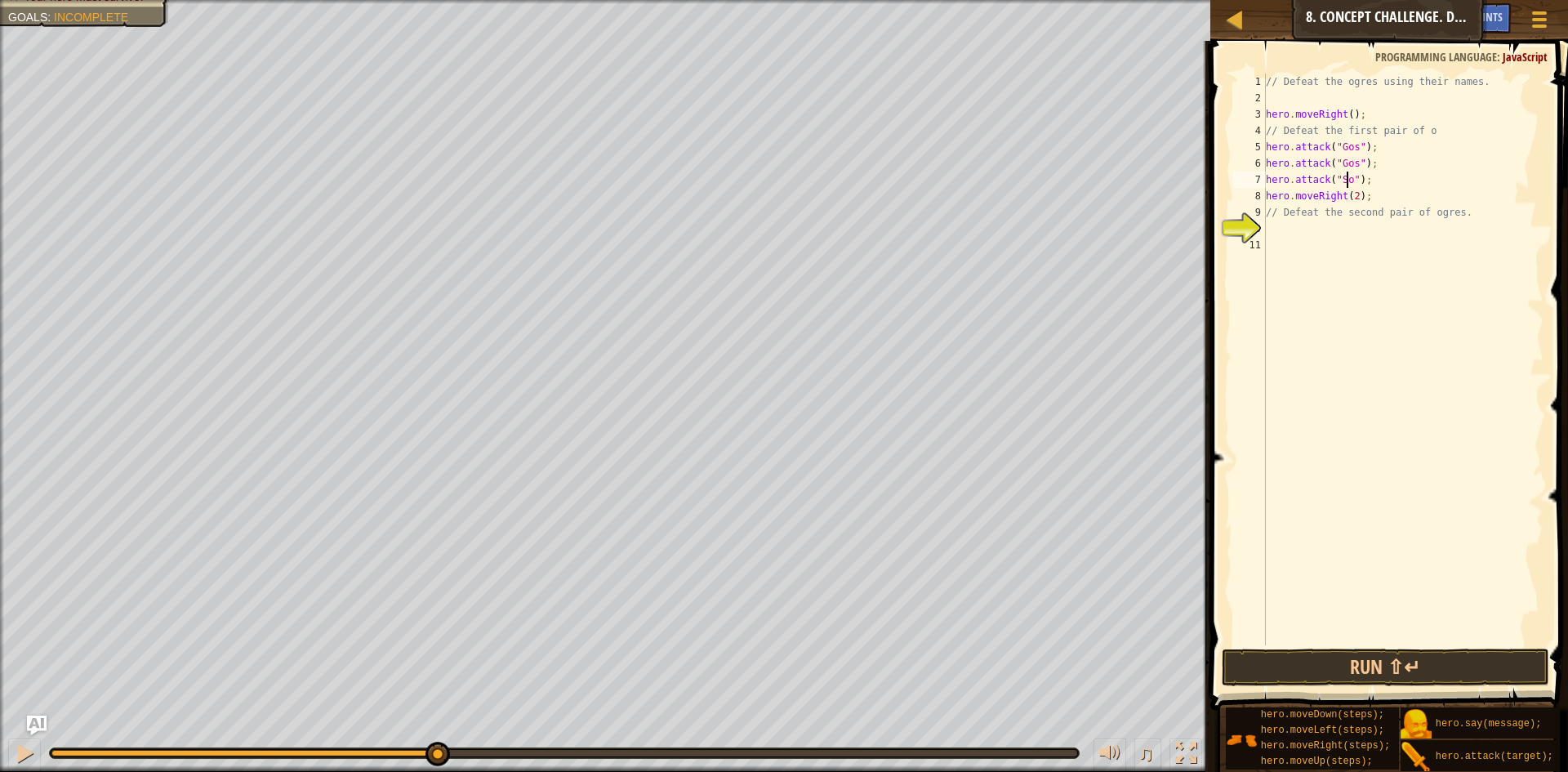
scroll to position [7, 7]
type textarea "hero.attack("Sog");"
click at [1374, 178] on div "// Defeat the ogres using their names. hero . moveRight ( ) ; // Defeat the fir…" at bounding box center [1403, 376] width 281 height 604
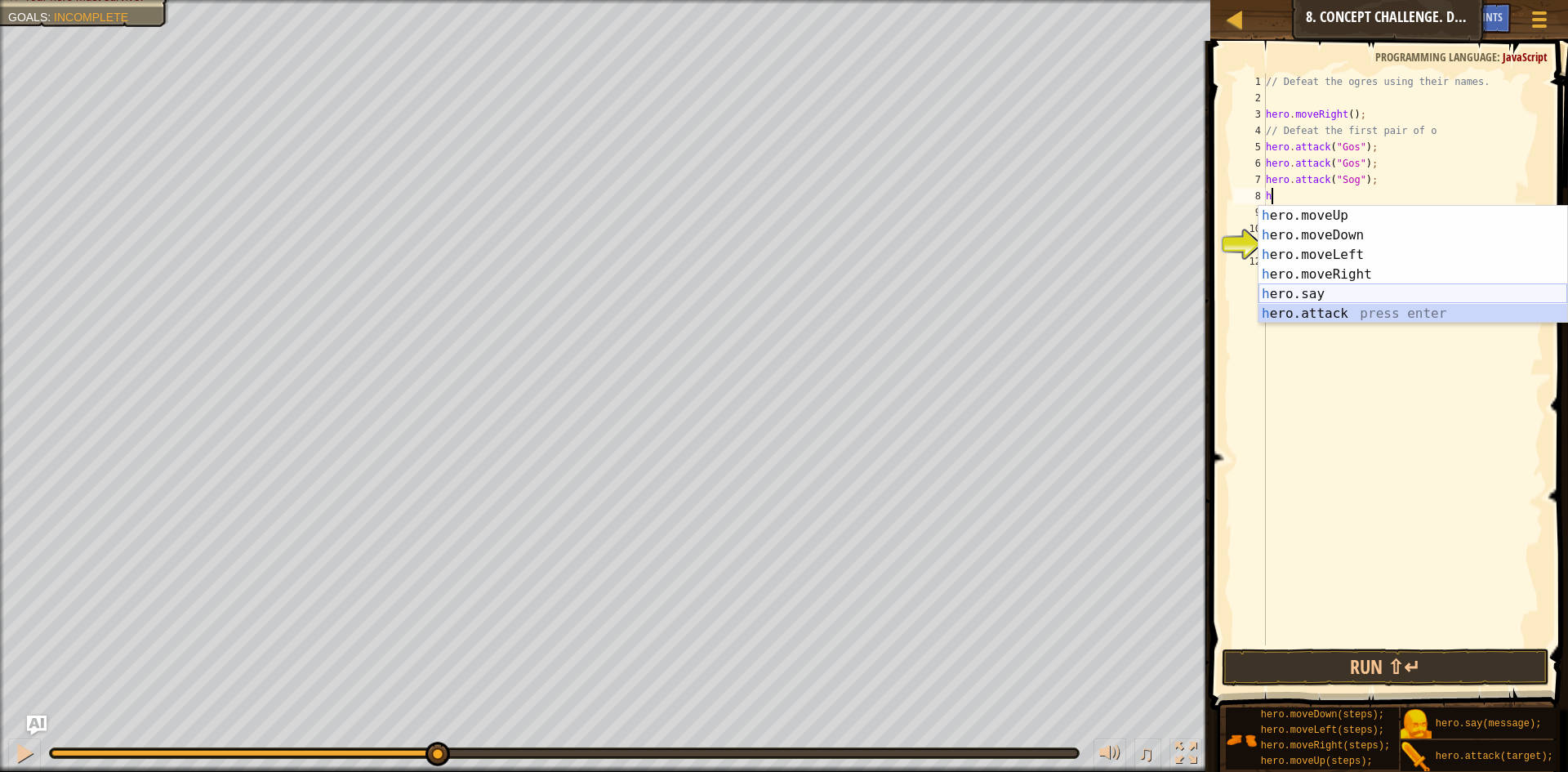
click at [1393, 302] on div "h ero.moveUp press enter h ero.moveDown press enter h ero.moveLeft press enter …" at bounding box center [1412, 284] width 309 height 157
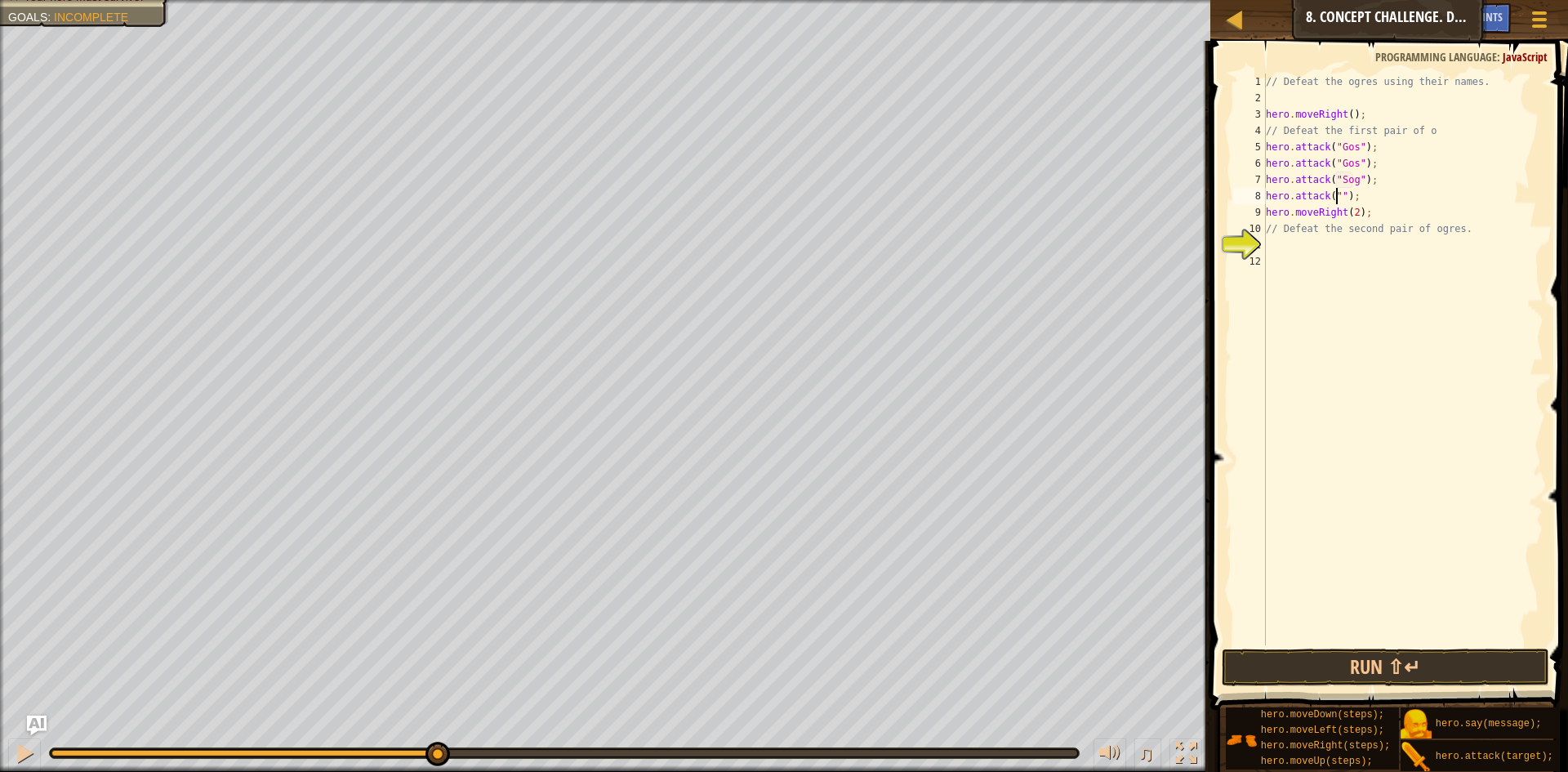
scroll to position [7, 6]
type textarea "hero.attack("Sog");"
click at [1308, 248] on div "// Defeat the ogres using their names. hero . moveRight ( ) ; // Defeat the fir…" at bounding box center [1403, 376] width 281 height 604
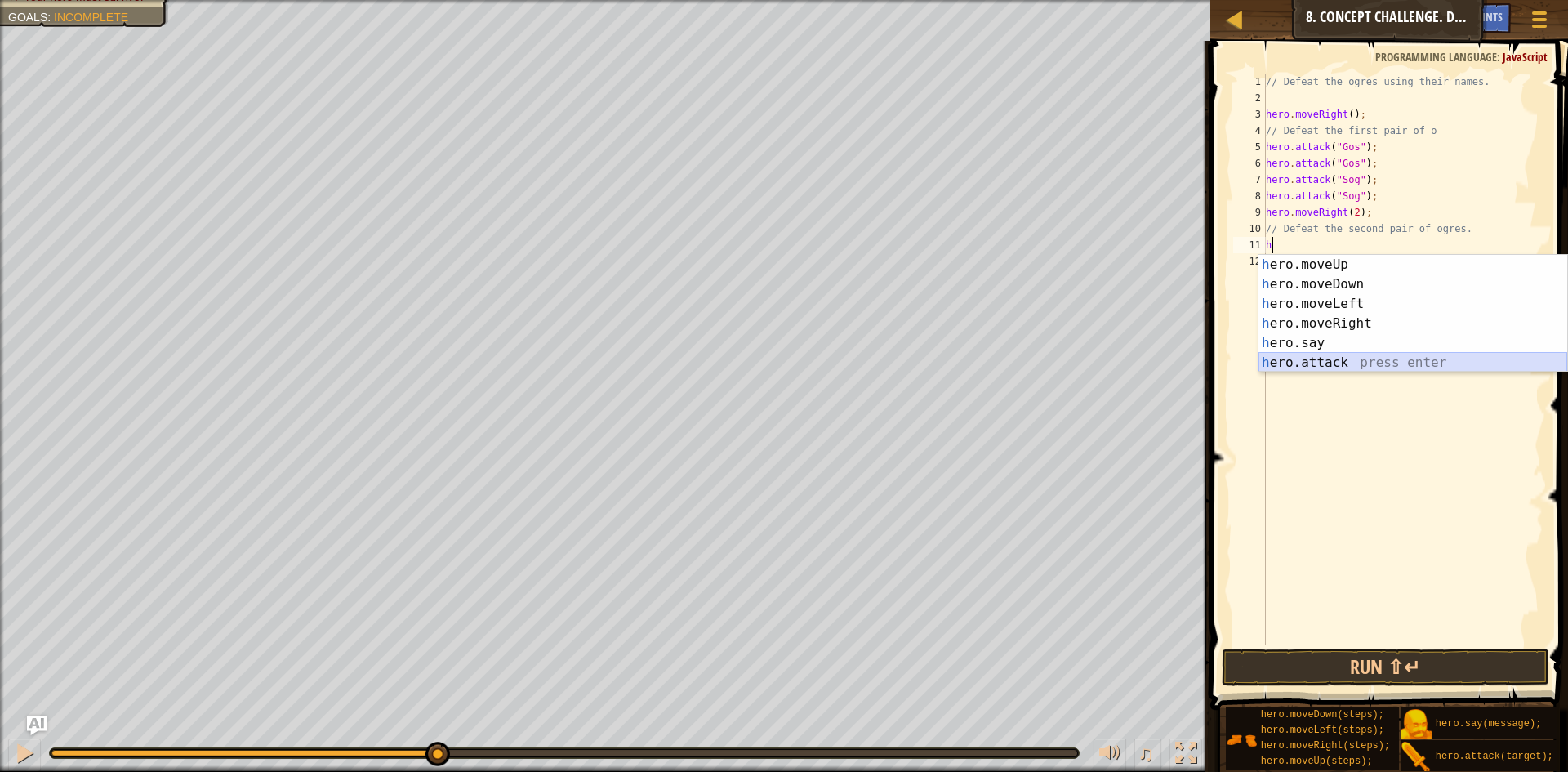
click at [1344, 369] on div "h ero.moveUp press enter h ero.moveDown press enter h ero.moveLeft press enter …" at bounding box center [1412, 333] width 309 height 157
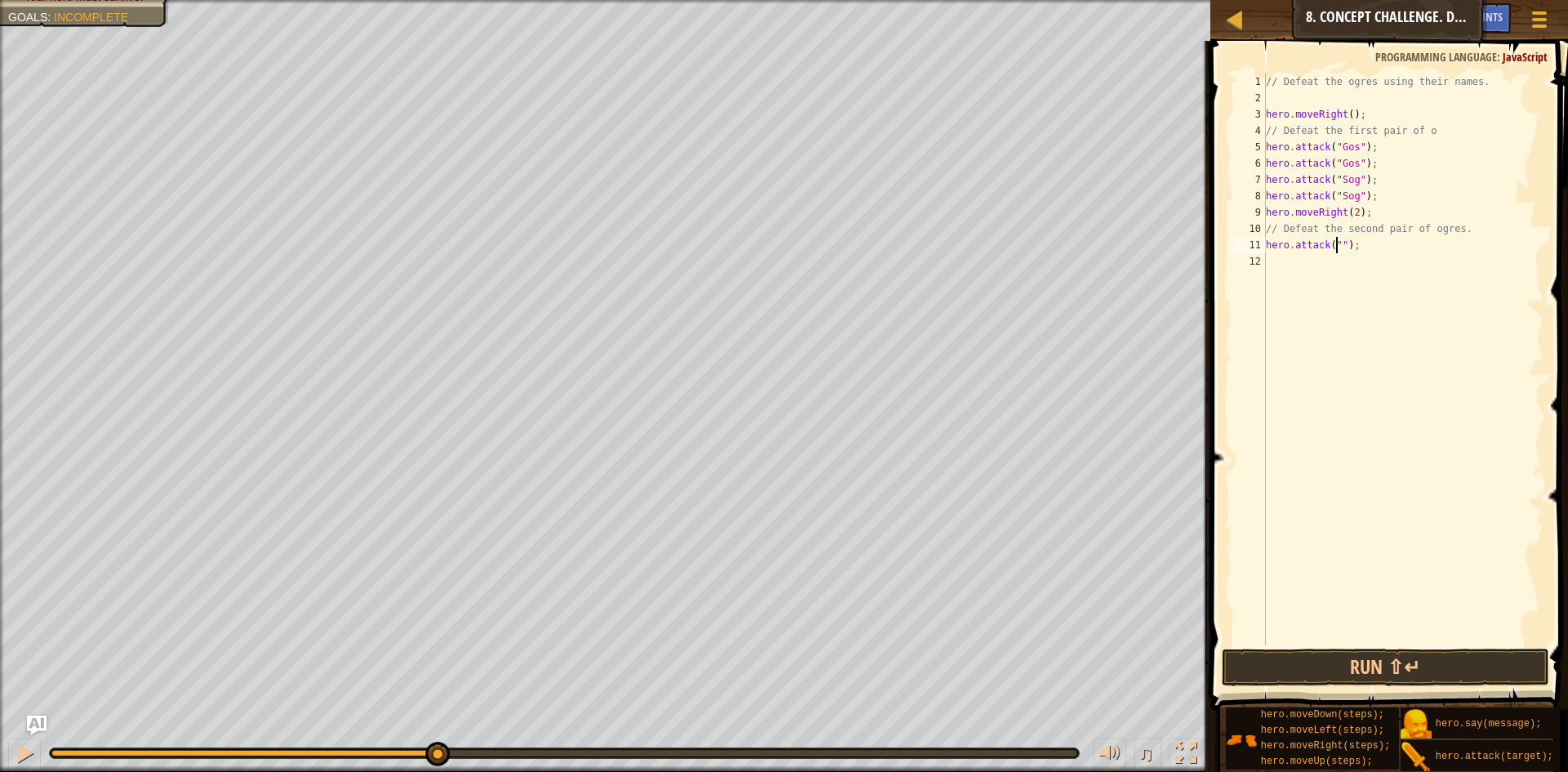
scroll to position [7, 6]
type textarea "hero.attack("Ergo");"
click at [1380, 245] on div "// Defeat the ogres using their names. hero . moveRight ( ) ; // Defeat the fir…" at bounding box center [1403, 376] width 281 height 604
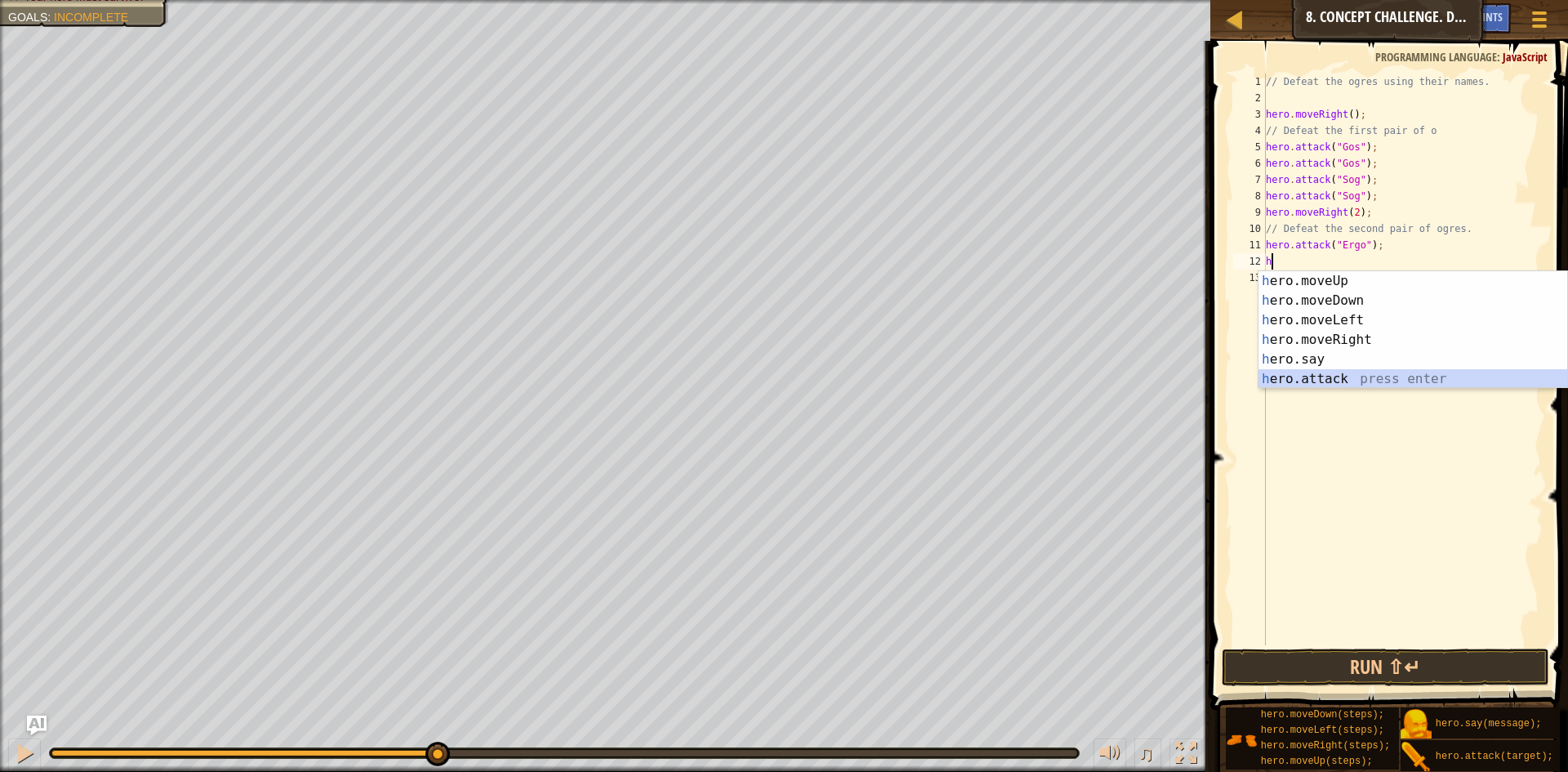
click at [1375, 377] on div "h ero.moveUp press enter h ero.moveDown press enter h ero.moveLeft press enter …" at bounding box center [1412, 350] width 309 height 157
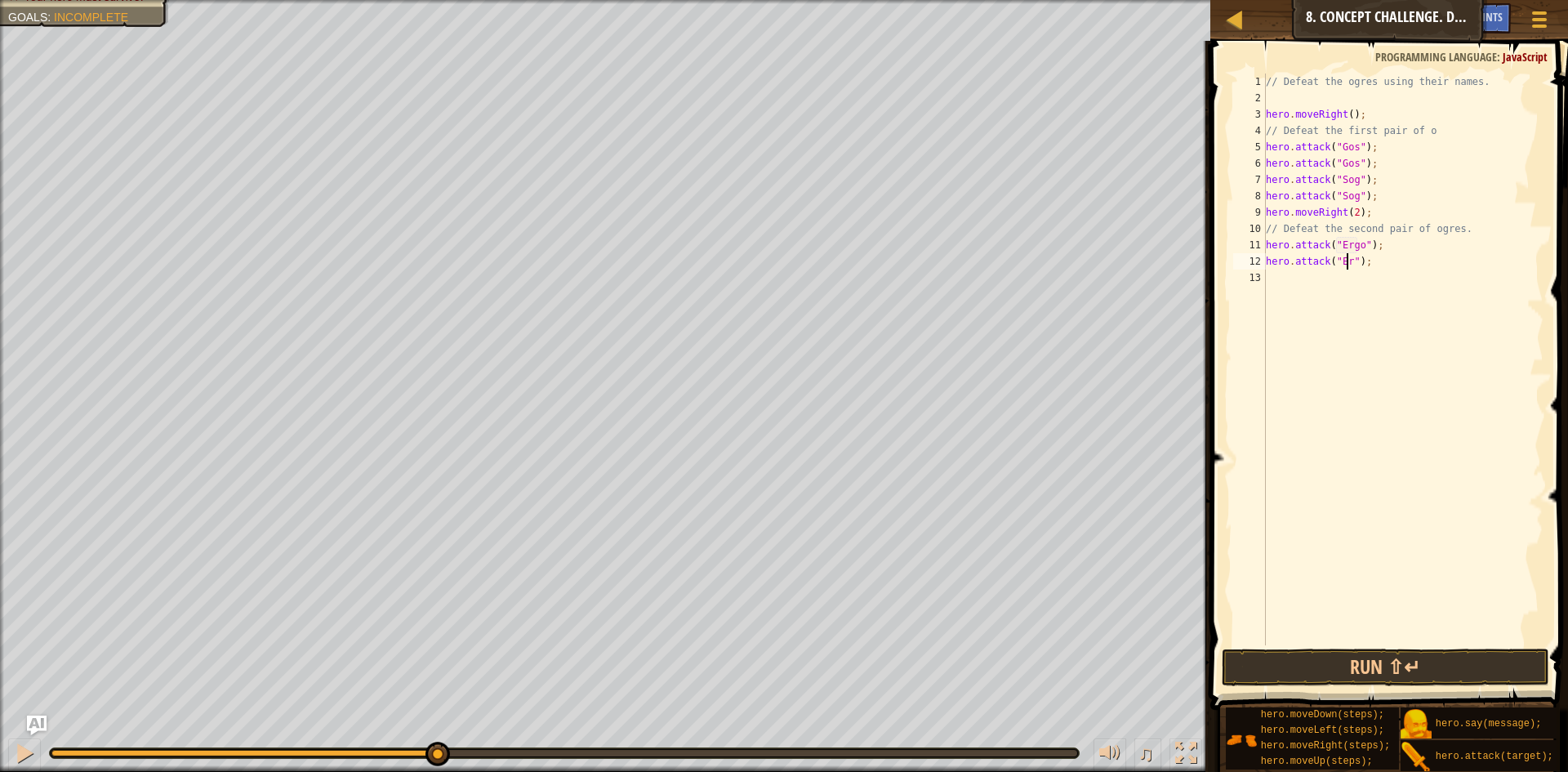
scroll to position [7, 7]
type textarea "hero.attack("Ergo");"
click at [1380, 263] on div "// Defeat the ogres using their names. hero . moveRight ( ) ; // Defeat the fir…" at bounding box center [1403, 376] width 281 height 604
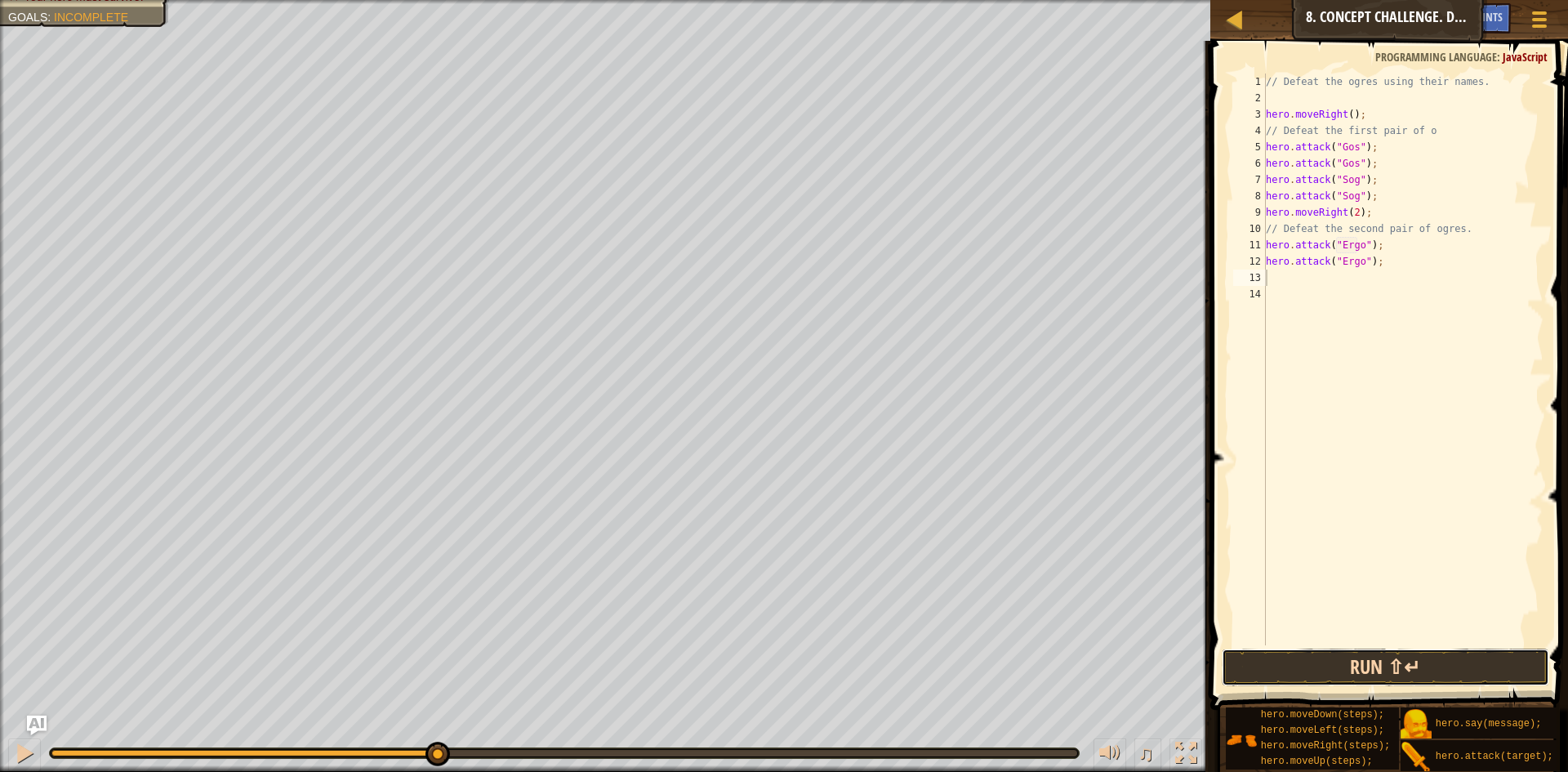
click at [1399, 657] on button "Run ⇧↵" at bounding box center [1386, 666] width 328 height 37
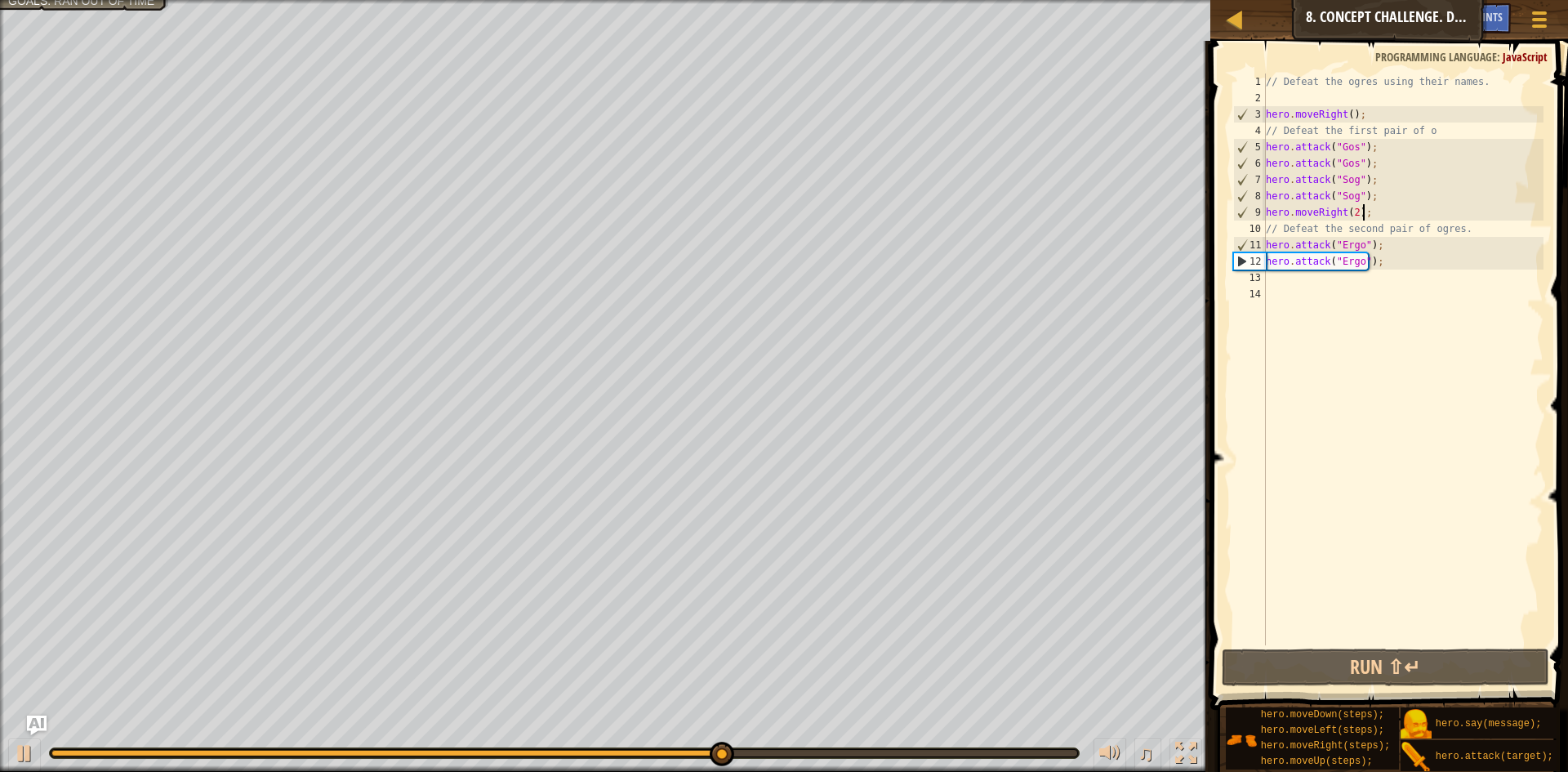
click at [1362, 208] on div "// Defeat the ogres using their names. hero . moveRight ( ) ; // Defeat the fir…" at bounding box center [1403, 376] width 281 height 604
type textarea "hero.moveRight(2);"
click at [1296, 290] on div "// Defeat the ogres using their names. hero . moveRight ( ) ; // Defeat the fir…" at bounding box center [1403, 376] width 281 height 604
click at [1283, 281] on div "// Defeat the ogres using their names. hero . moveRight ( ) ; // Defeat the fir…" at bounding box center [1403, 376] width 281 height 604
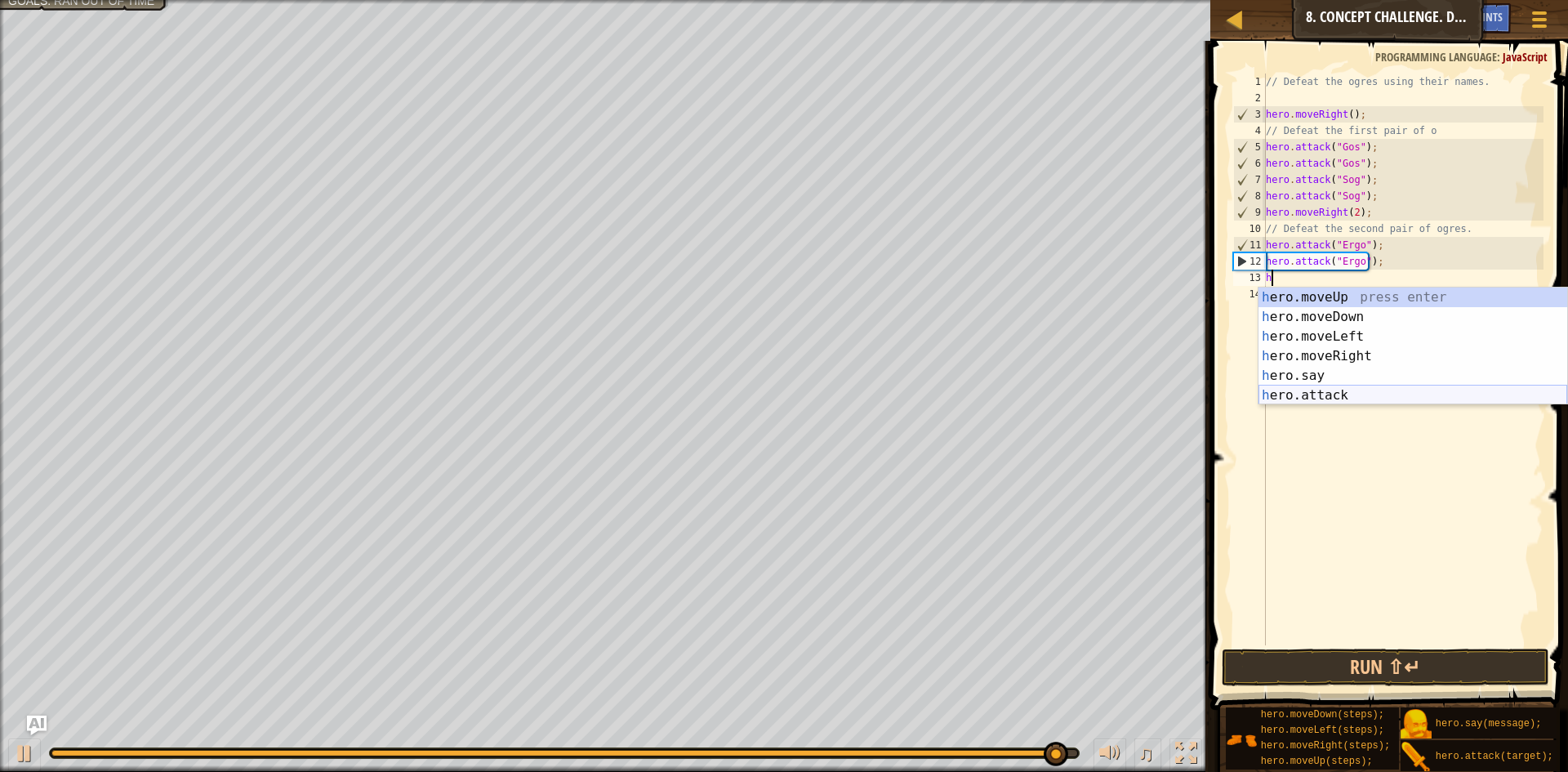
click at [1358, 396] on div "h ero.moveUp press enter h ero.moveDown press enter h ero.moveLeft press enter …" at bounding box center [1412, 366] width 309 height 157
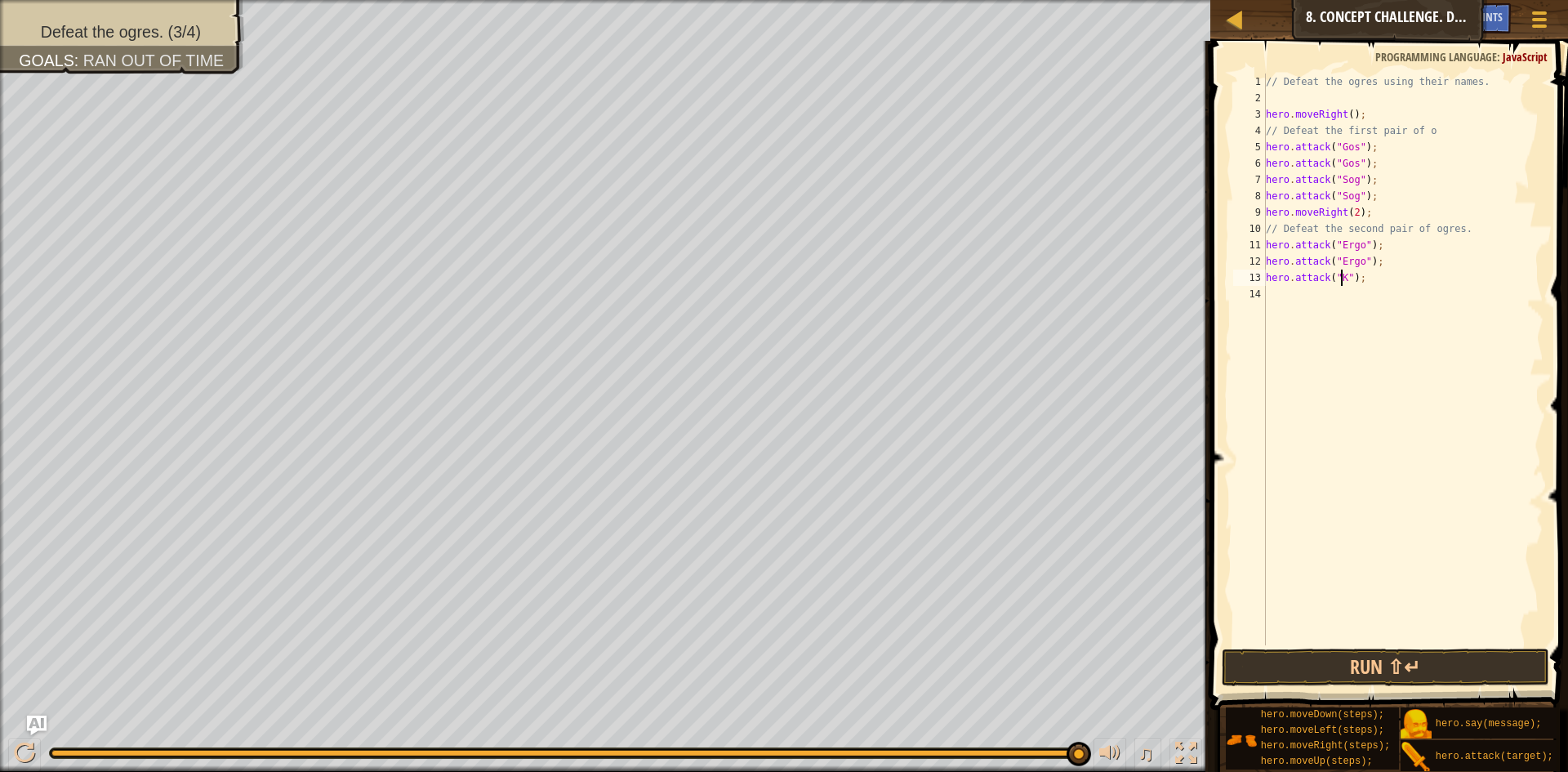
scroll to position [7, 6]
type textarea "hero.attack("Kor");"
click at [1375, 281] on div "// Defeat the ogres using their names. hero . moveRight ( ) ; // Defeat the fir…" at bounding box center [1403, 376] width 281 height 604
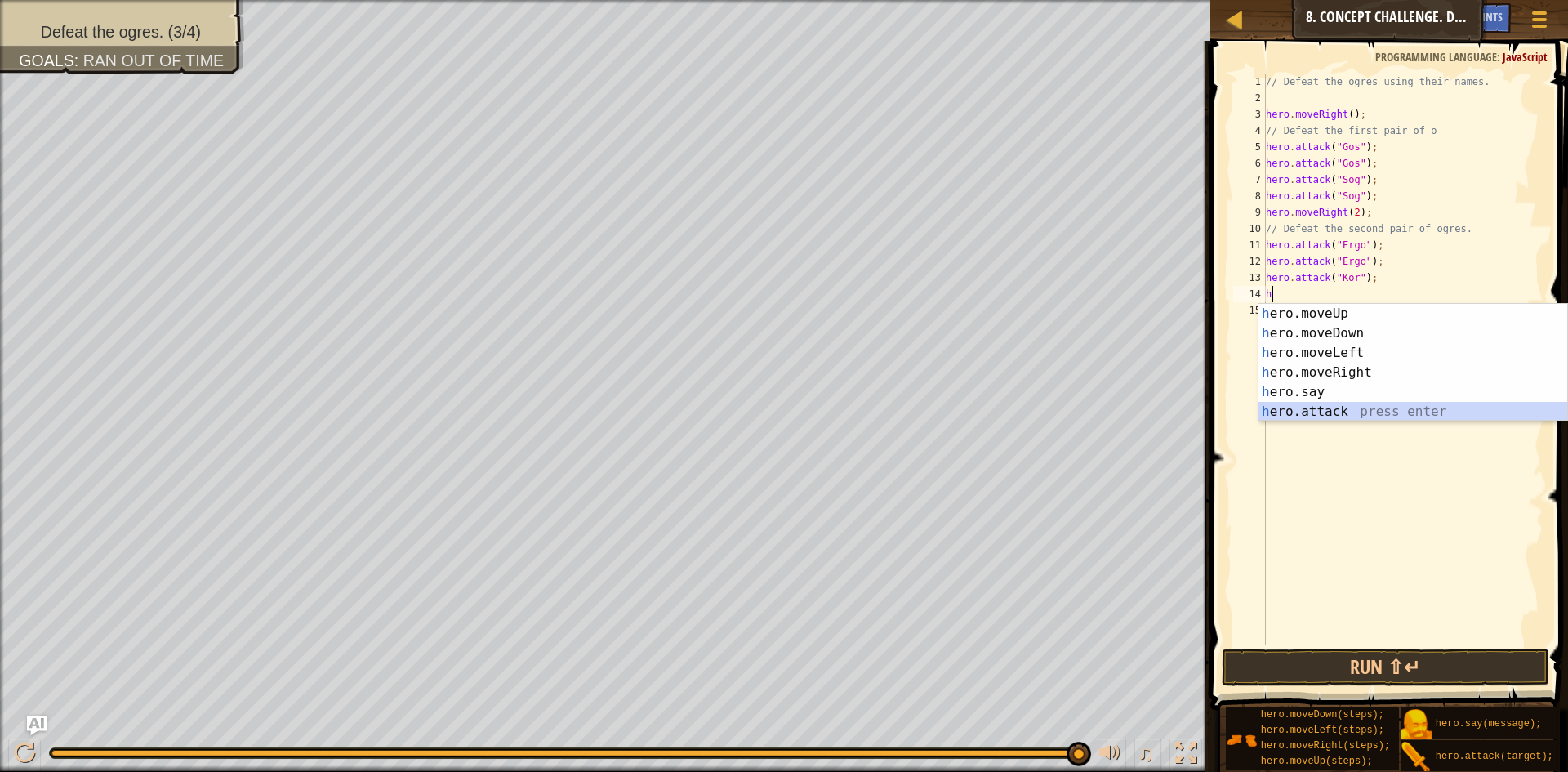
click at [1357, 406] on div "h ero.moveUp press enter h ero.moveDown press enter h ero.moveLeft press enter …" at bounding box center [1412, 382] width 309 height 157
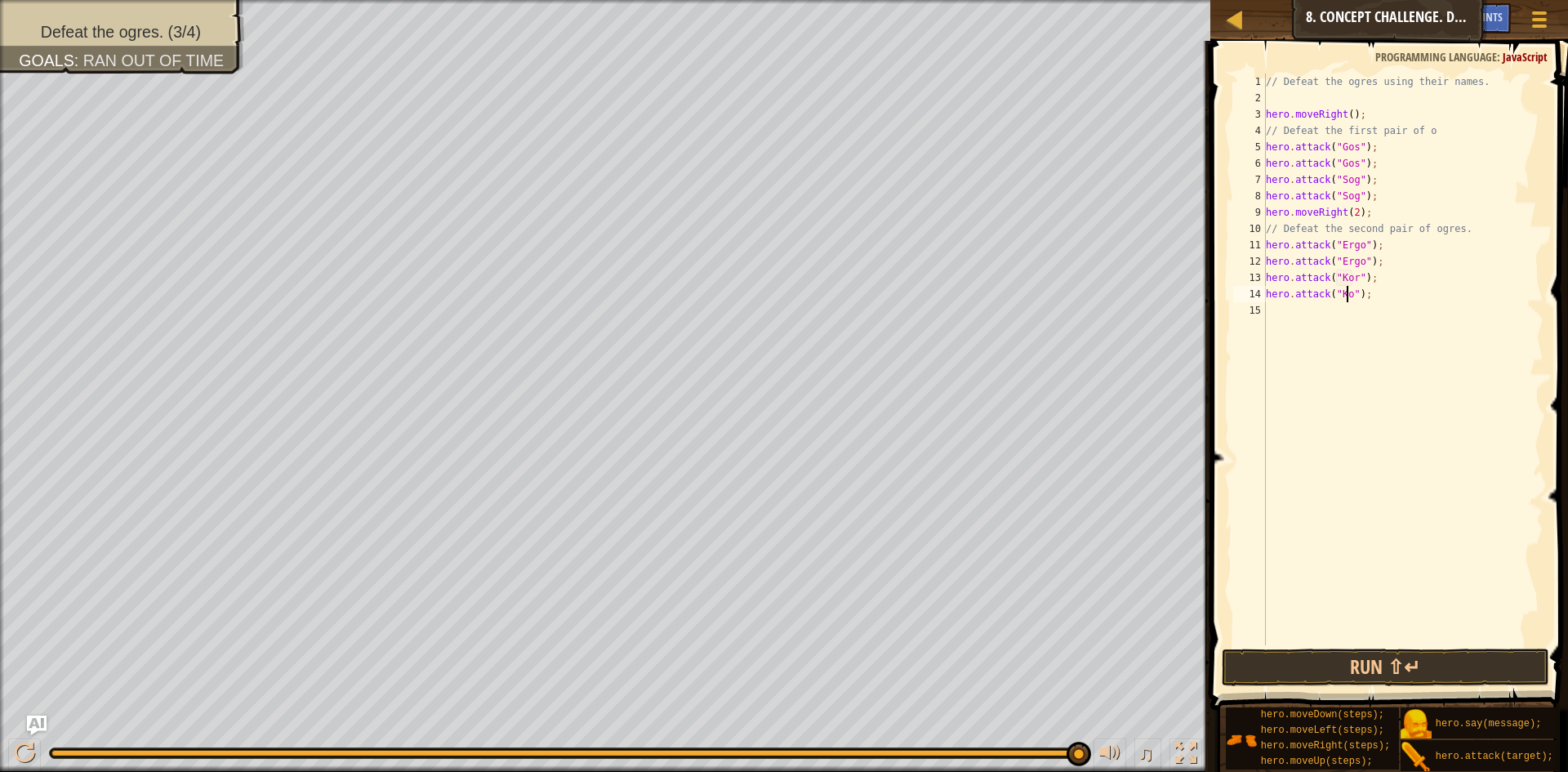
scroll to position [7, 7]
click at [1439, 664] on button "Run ⇧↵" at bounding box center [1386, 666] width 328 height 37
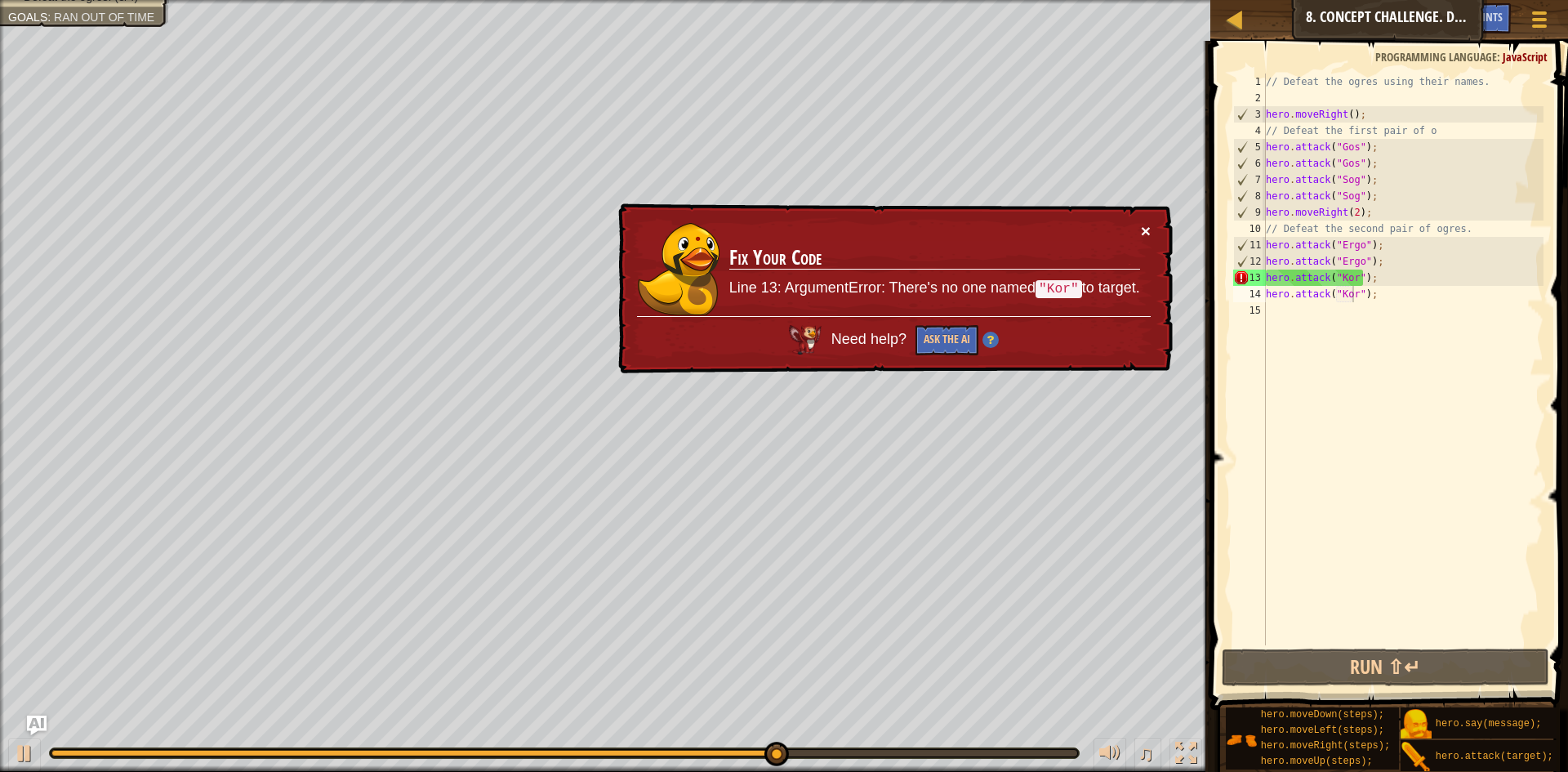
click at [1148, 226] on button "×" at bounding box center [1145, 230] width 10 height 17
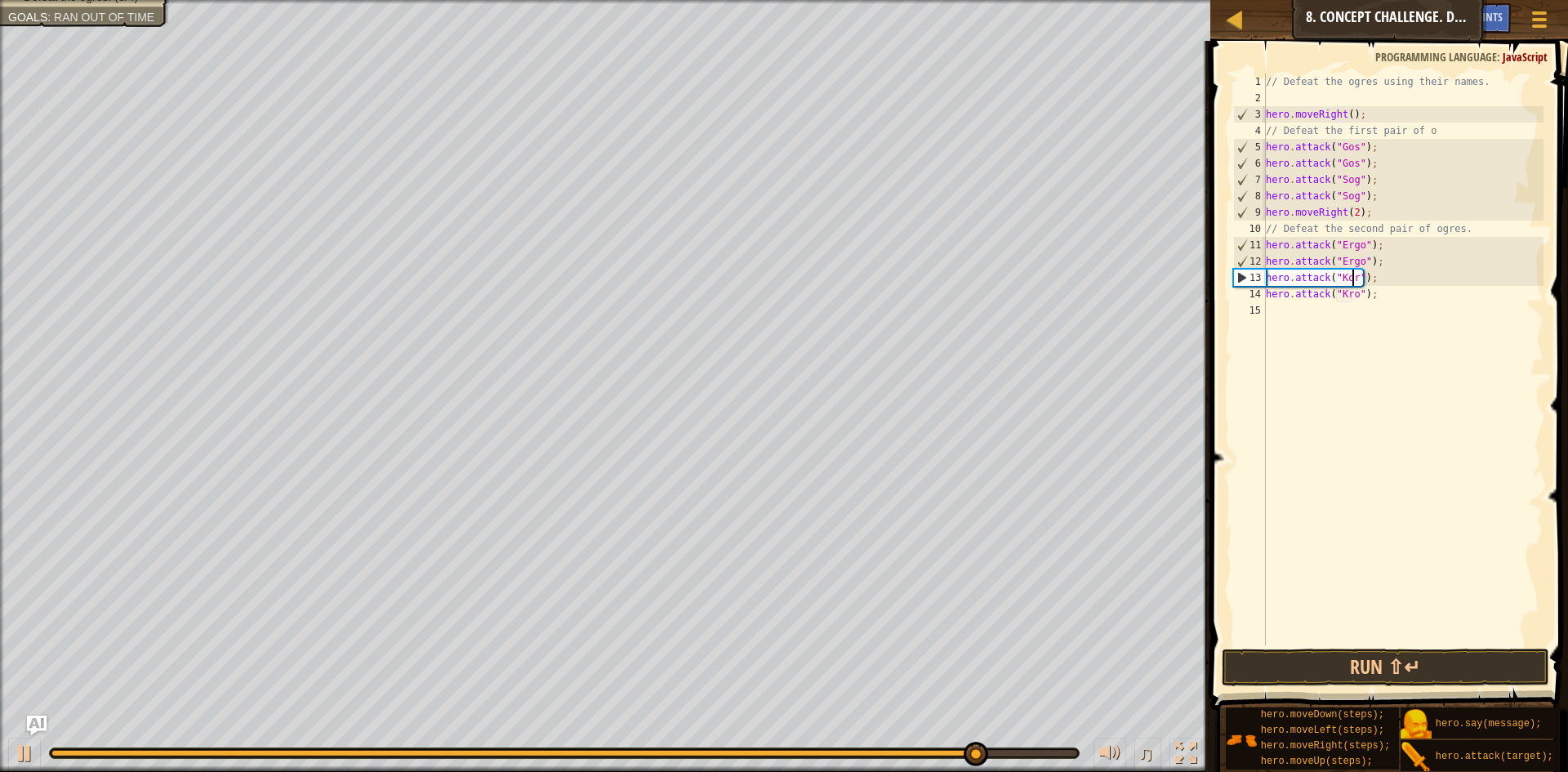
click at [1351, 276] on div "// Defeat the ogres using their names. hero . moveRight ( ) ; // Defeat the fir…" at bounding box center [1403, 376] width 281 height 604
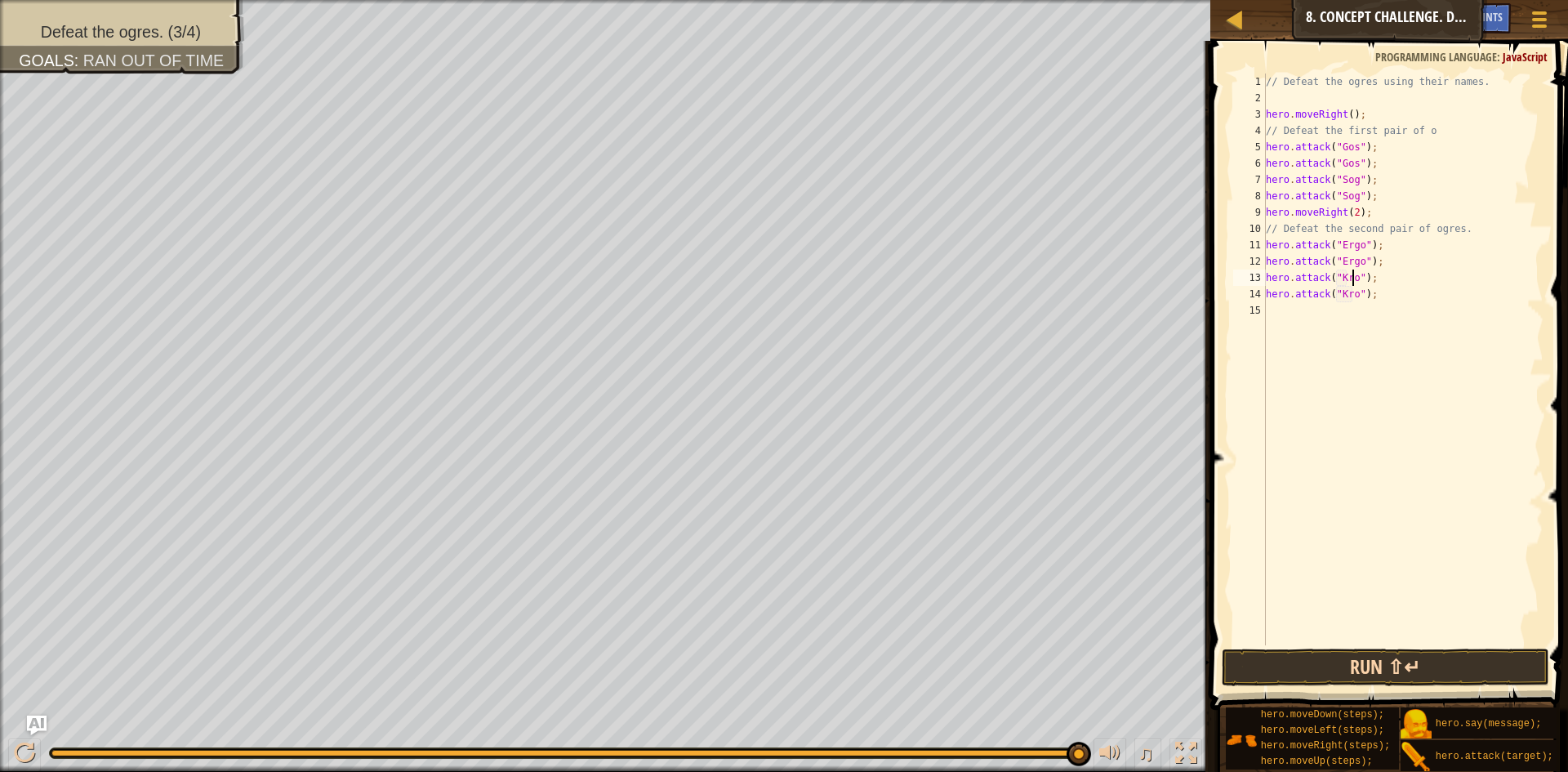
type textarea "hero.attack("Kro");"
click at [1492, 676] on button "Run ⇧↵" at bounding box center [1386, 666] width 328 height 37
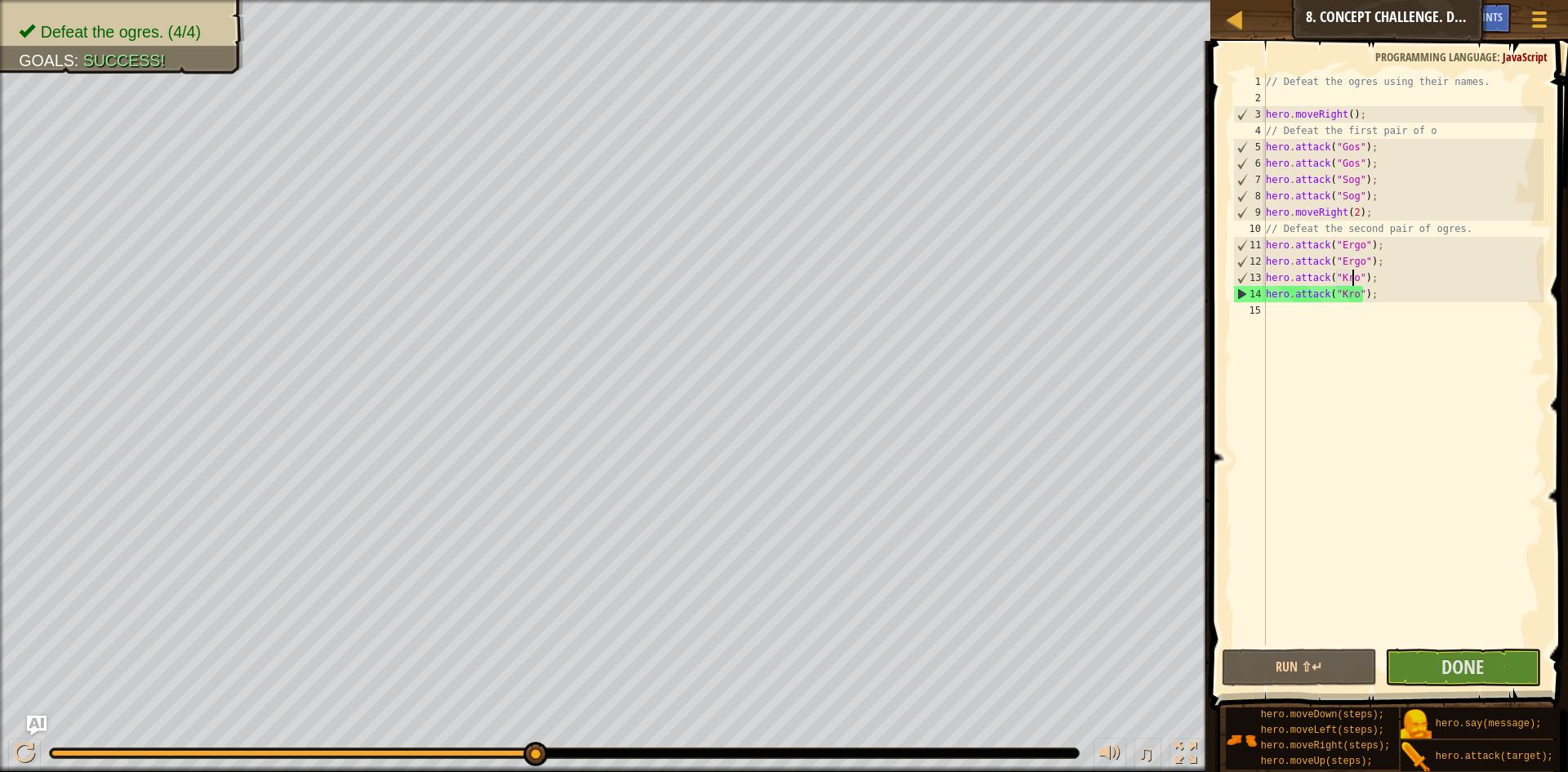
click at [1272, 308] on div "// Defeat the ogres using their names. hero . moveRight ( ) ; // Defeat the fir…" at bounding box center [1403, 376] width 281 height 604
type textarea "h"
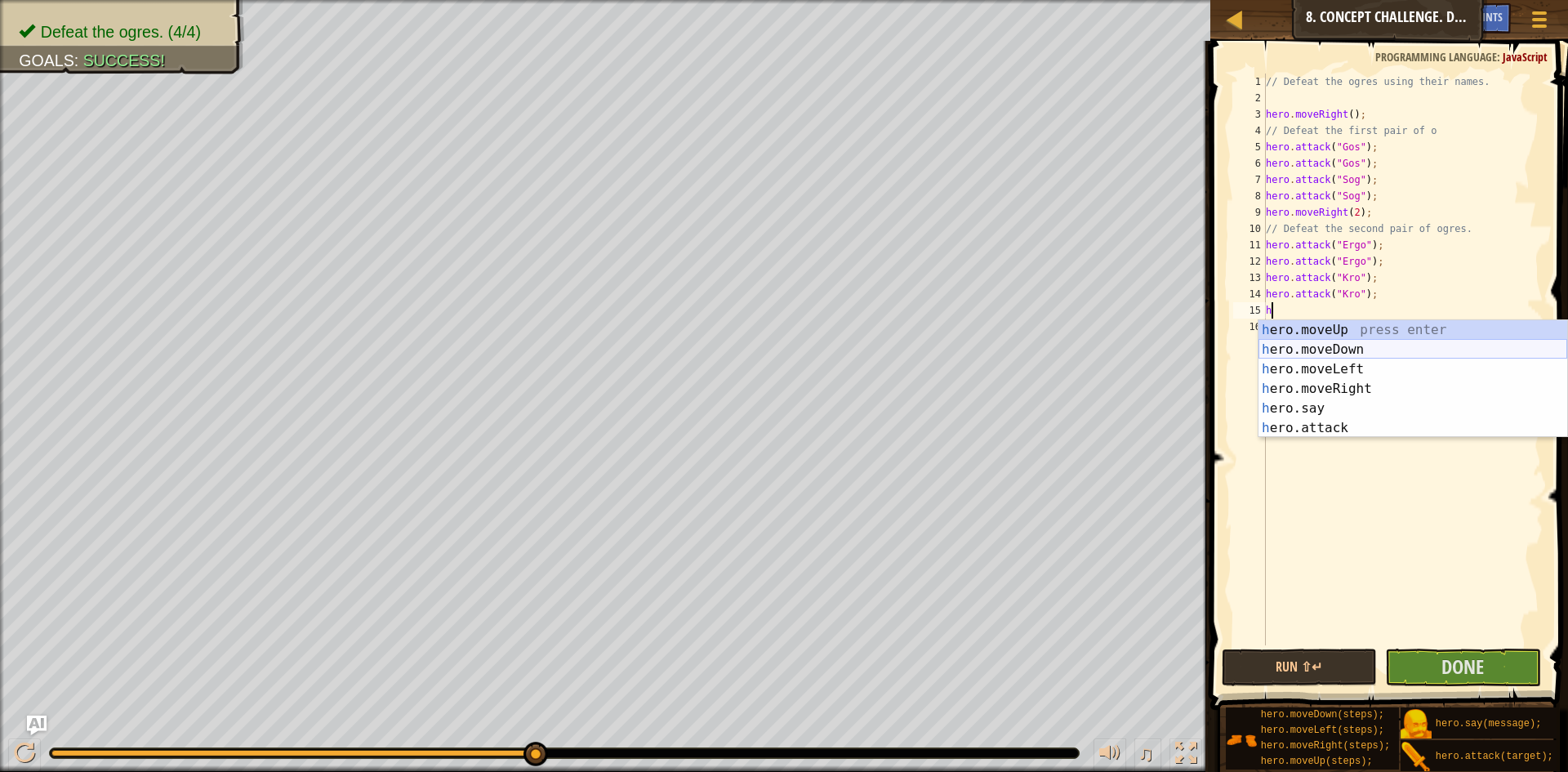
click at [1328, 354] on div "h ero.moveUp press enter h ero.moveDown press enter h ero.moveLeft press enter …" at bounding box center [1412, 399] width 309 height 157
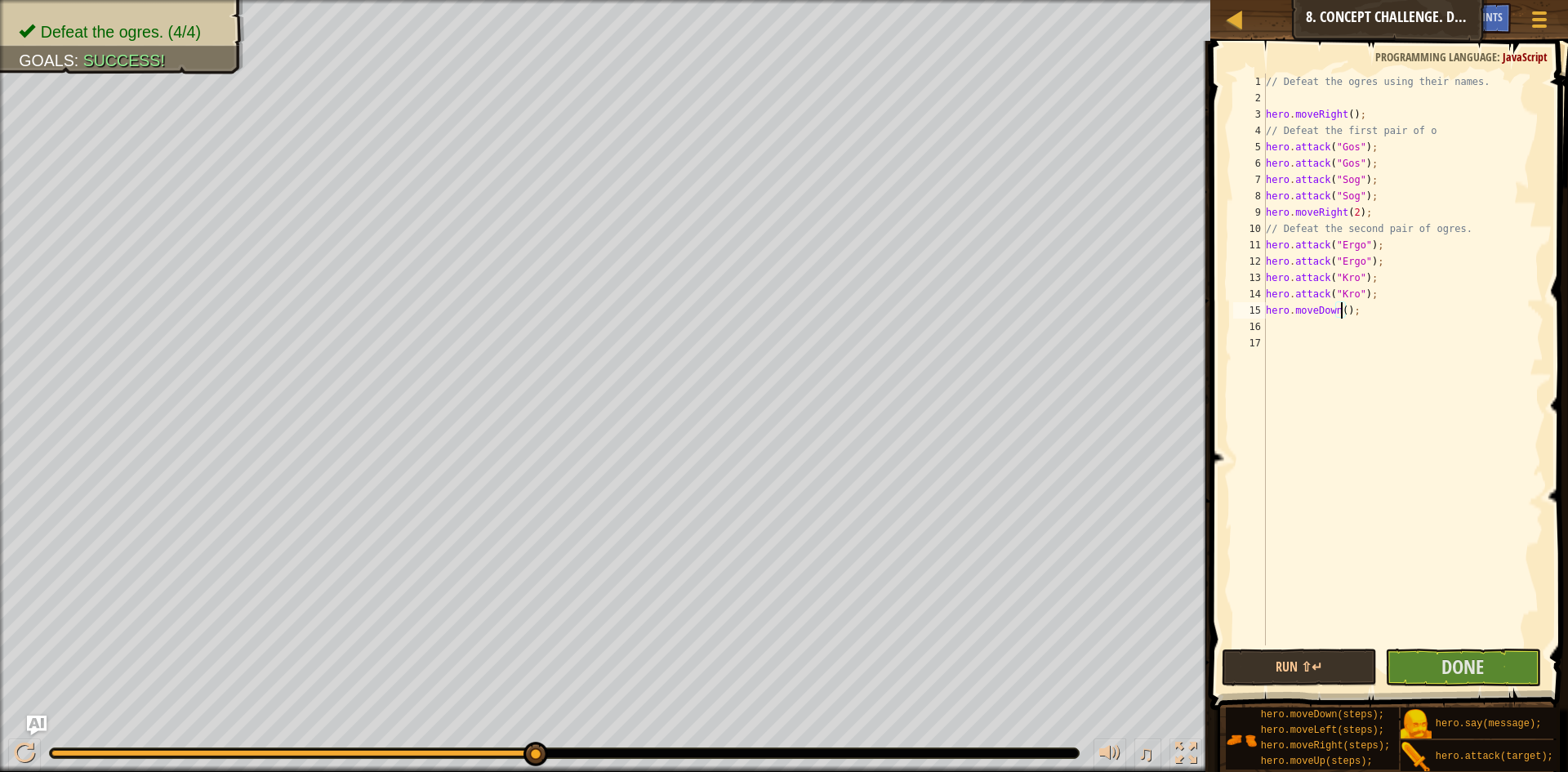
click at [1339, 316] on div "// Defeat the ogres using their names. hero . moveRight ( ) ; // Defeat the fir…" at bounding box center [1403, 376] width 281 height 604
type textarea "hero.moveDown();"
click at [1297, 333] on div "// Defeat the ogres using their names. hero . moveRight ( ) ; // Defeat the fir…" at bounding box center [1403, 376] width 281 height 604
type textarea "h"
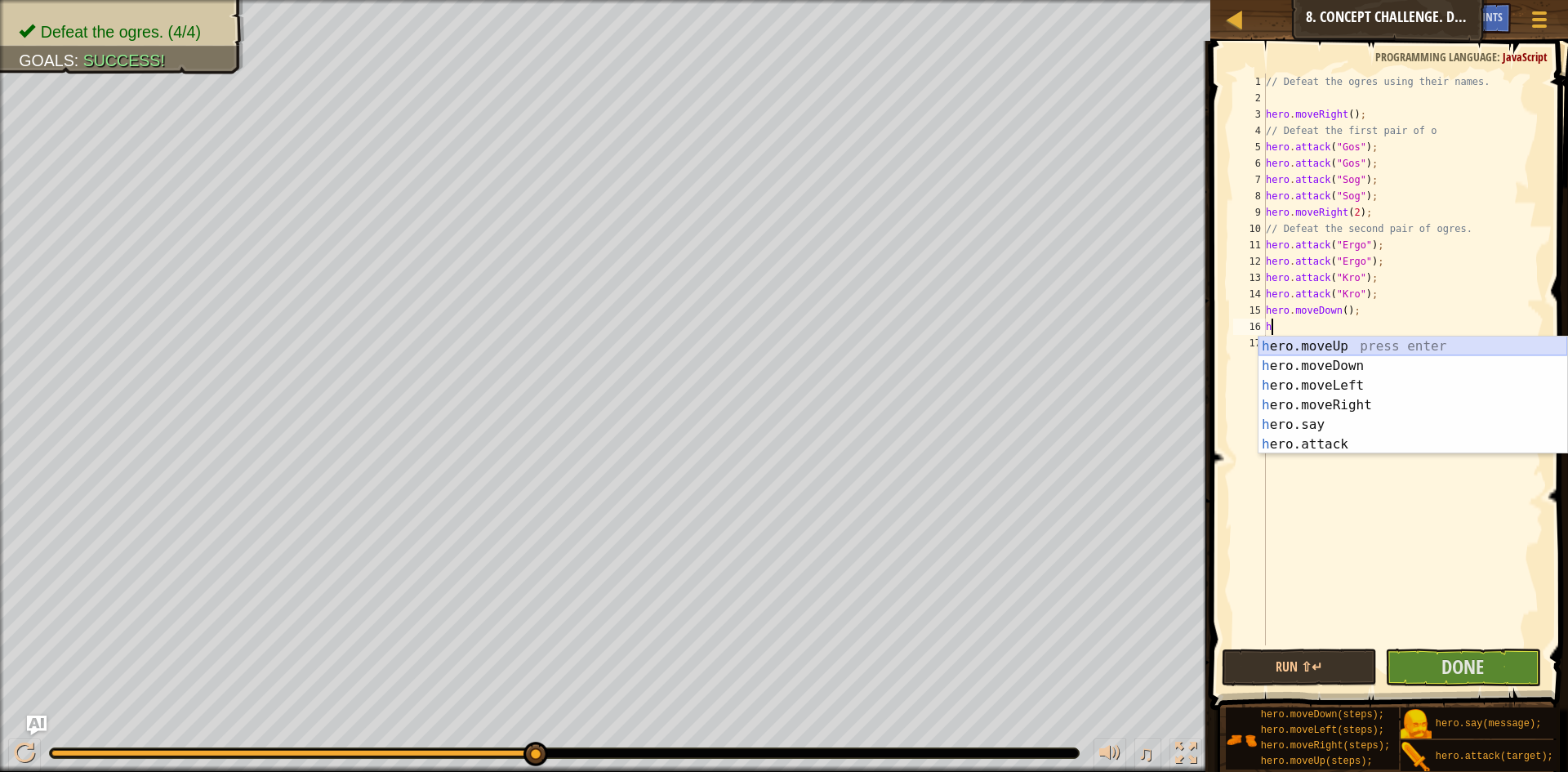
click at [1351, 350] on div "h ero.moveUp press enter h ero.moveDown press enter h ero.moveLeft press enter …" at bounding box center [1412, 415] width 309 height 157
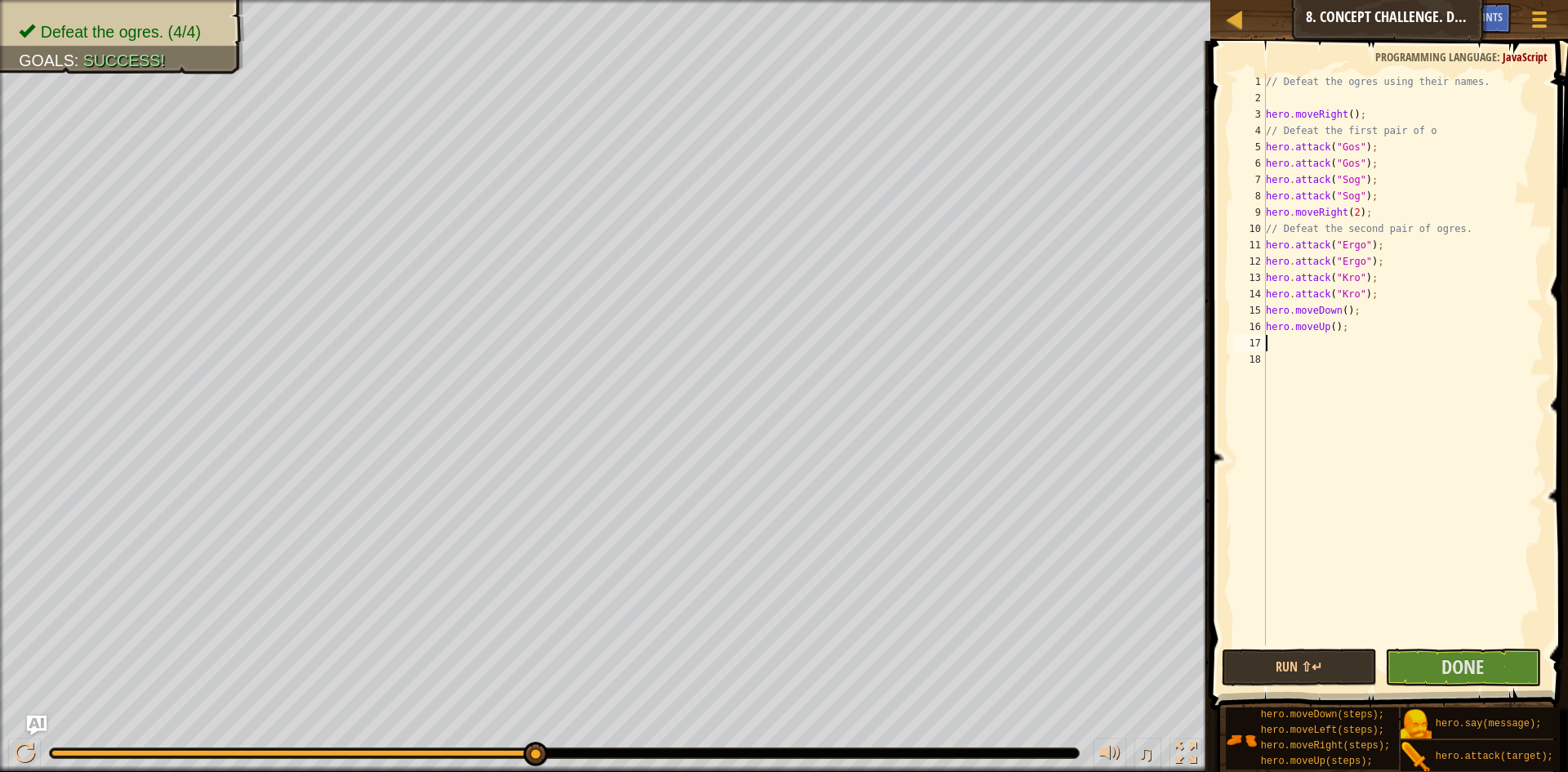
type textarea "h"
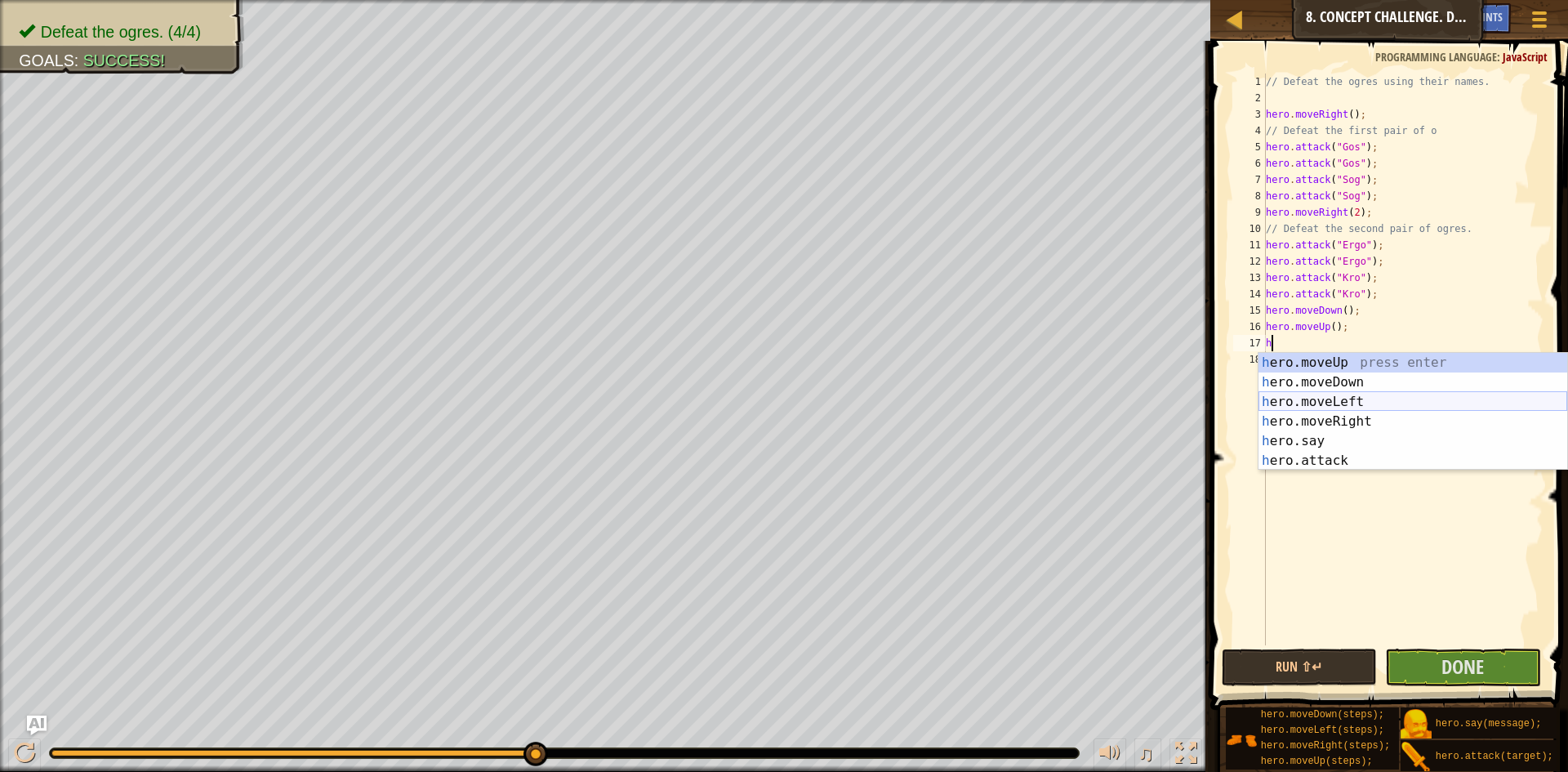
click at [1369, 401] on div "h ero.moveUp press enter h ero.moveDown press enter h ero.moveLeft press enter …" at bounding box center [1412, 431] width 309 height 157
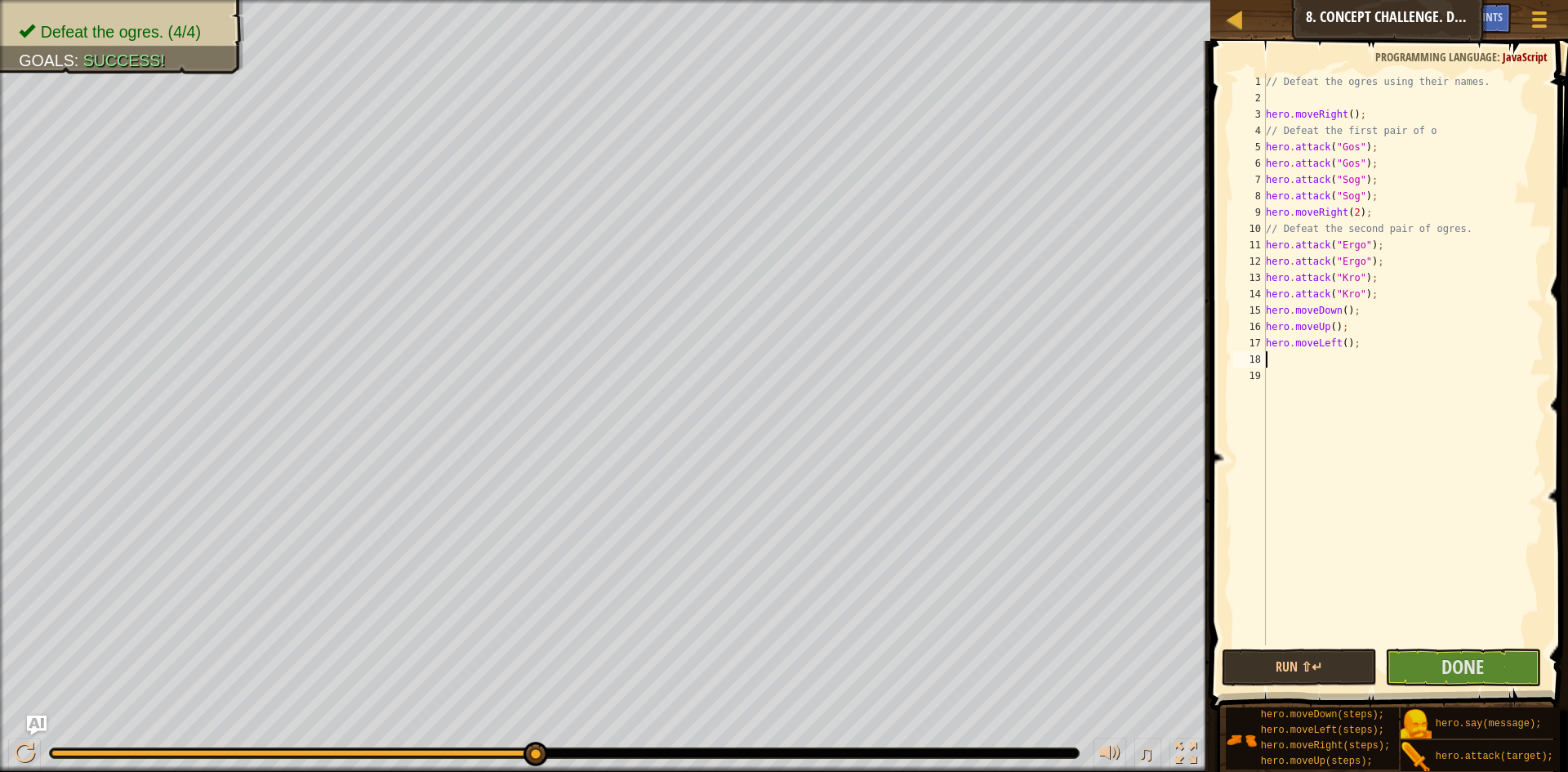
click at [1343, 352] on div "// Defeat the ogres using their names. hero . moveRight ( ) ; // Defeat the fir…" at bounding box center [1403, 376] width 281 height 604
click at [1339, 349] on div "// Defeat the ogres using their names. hero . moveRight ( ) ; // Defeat the fir…" at bounding box center [1403, 376] width 281 height 604
type textarea "hero.moveLeft(2);"
click at [1328, 352] on div "// Defeat the ogres using their names. hero . moveRight ( ) ; // Defeat the fir…" at bounding box center [1403, 376] width 281 height 604
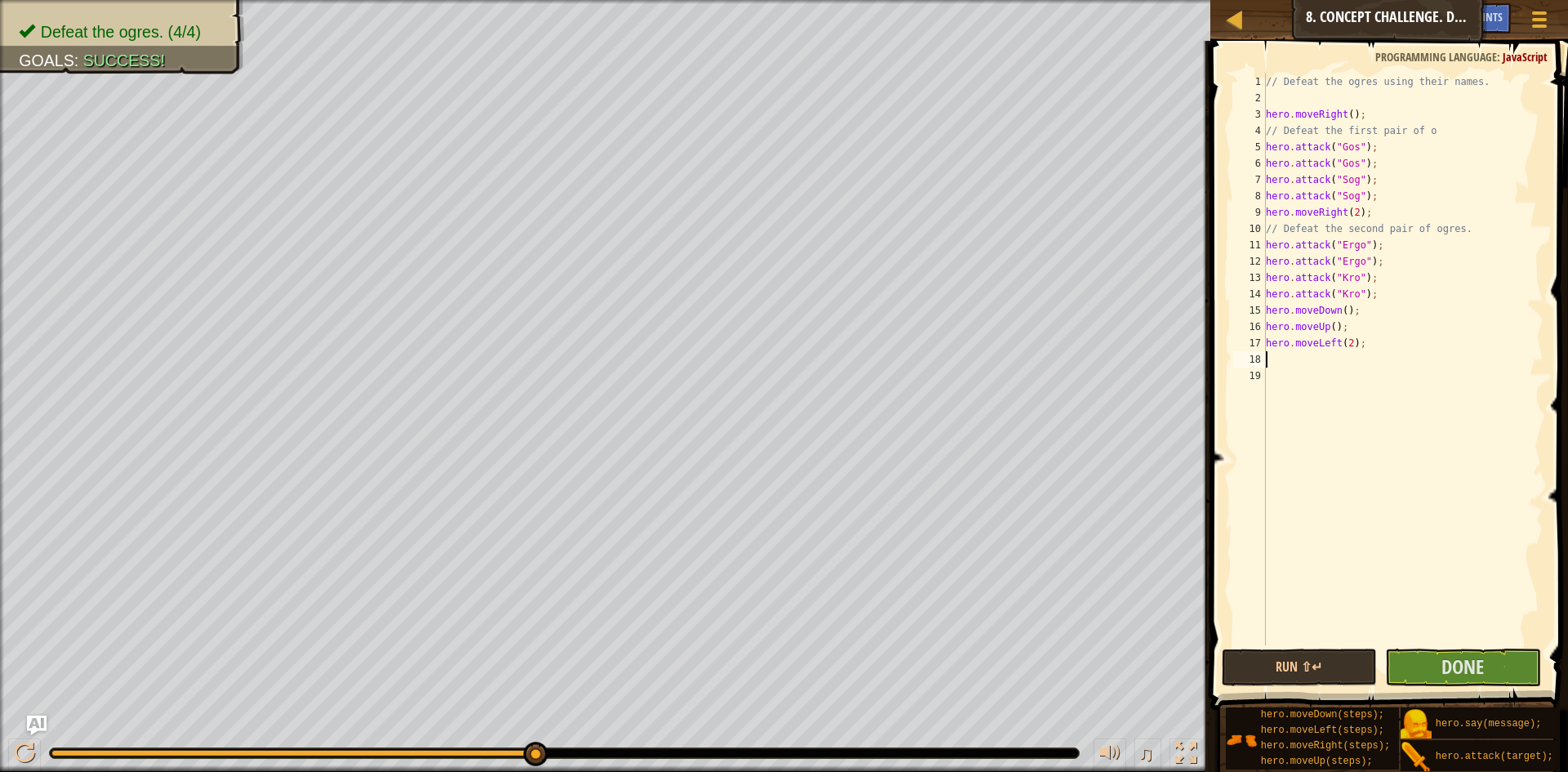
scroll to position [7, 0]
type textarea "h"
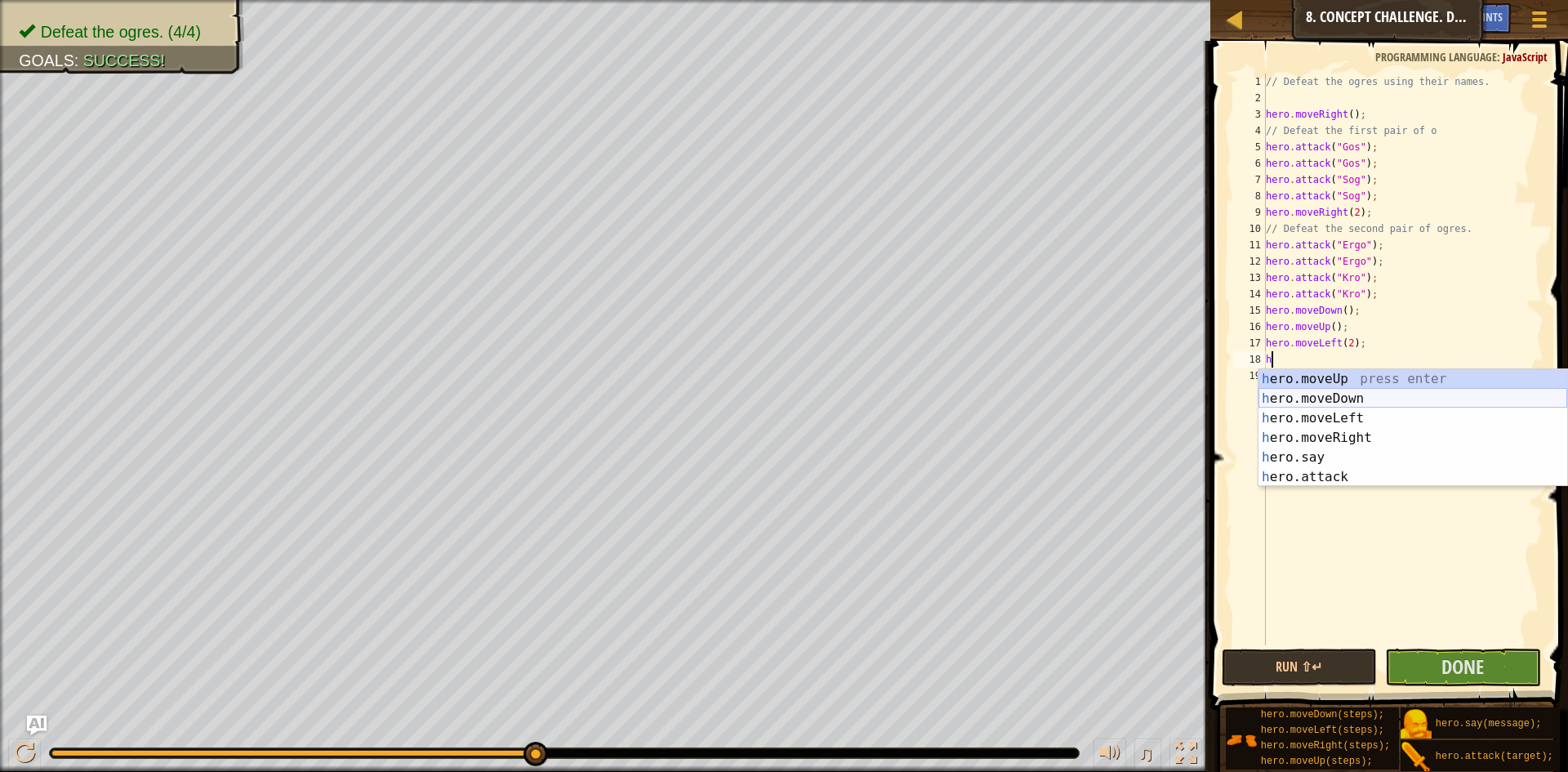
click at [1374, 396] on div "h ero.moveUp press enter h ero.moveDown press enter h ero.moveLeft press enter …" at bounding box center [1412, 447] width 309 height 157
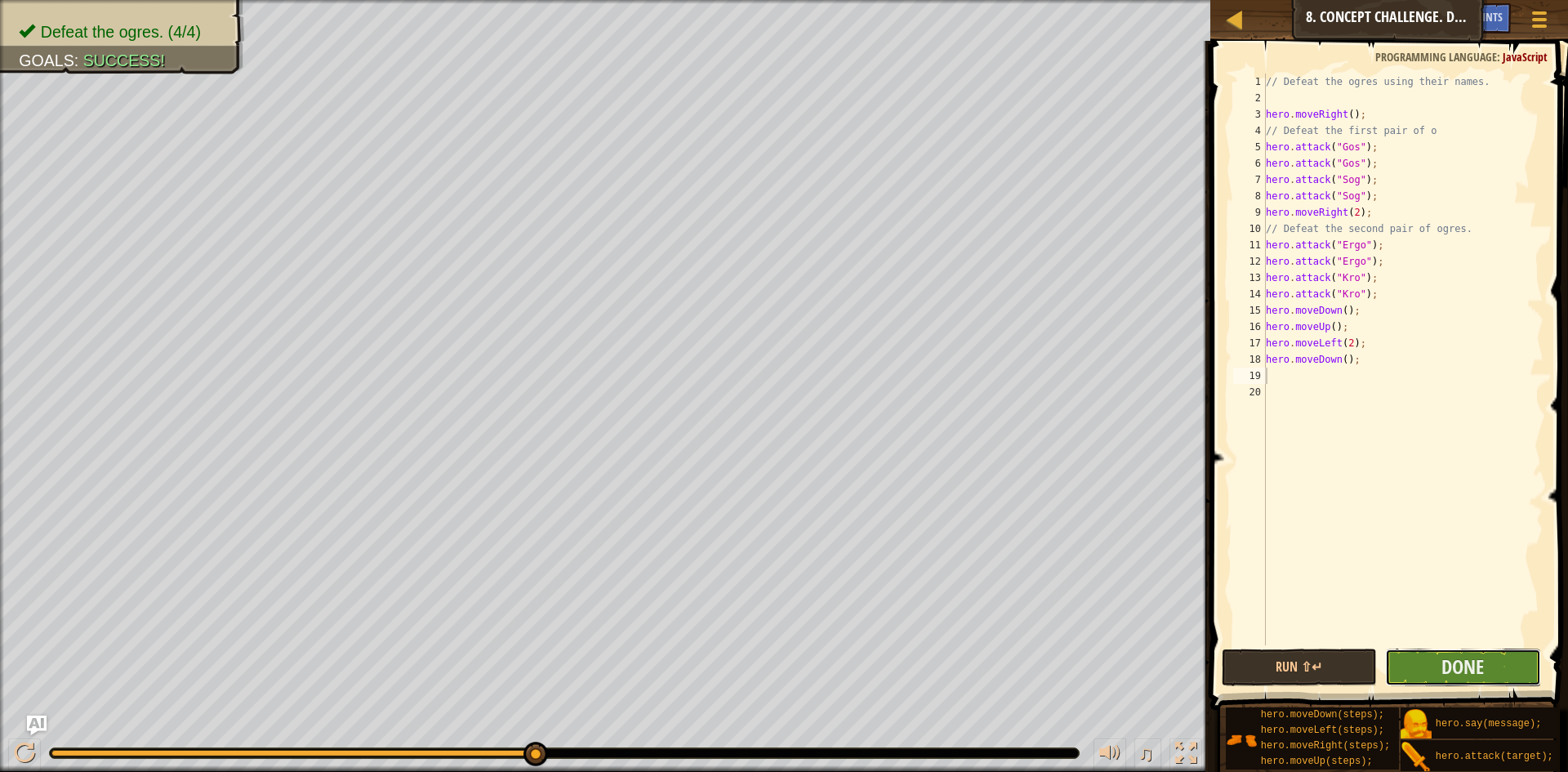
click at [1435, 659] on button "Done" at bounding box center [1462, 666] width 156 height 37
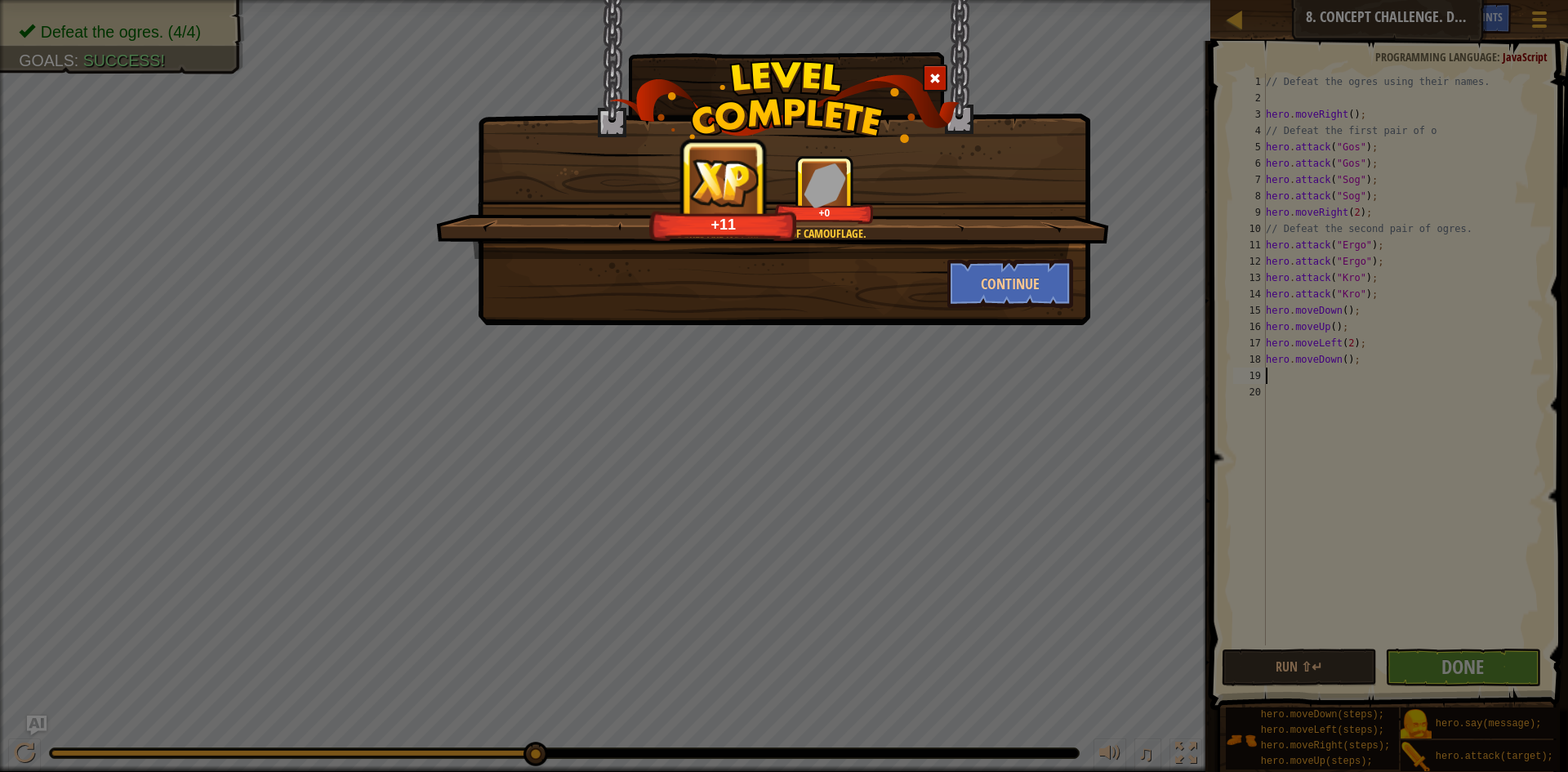
click at [932, 84] on span at bounding box center [935, 78] width 12 height 12
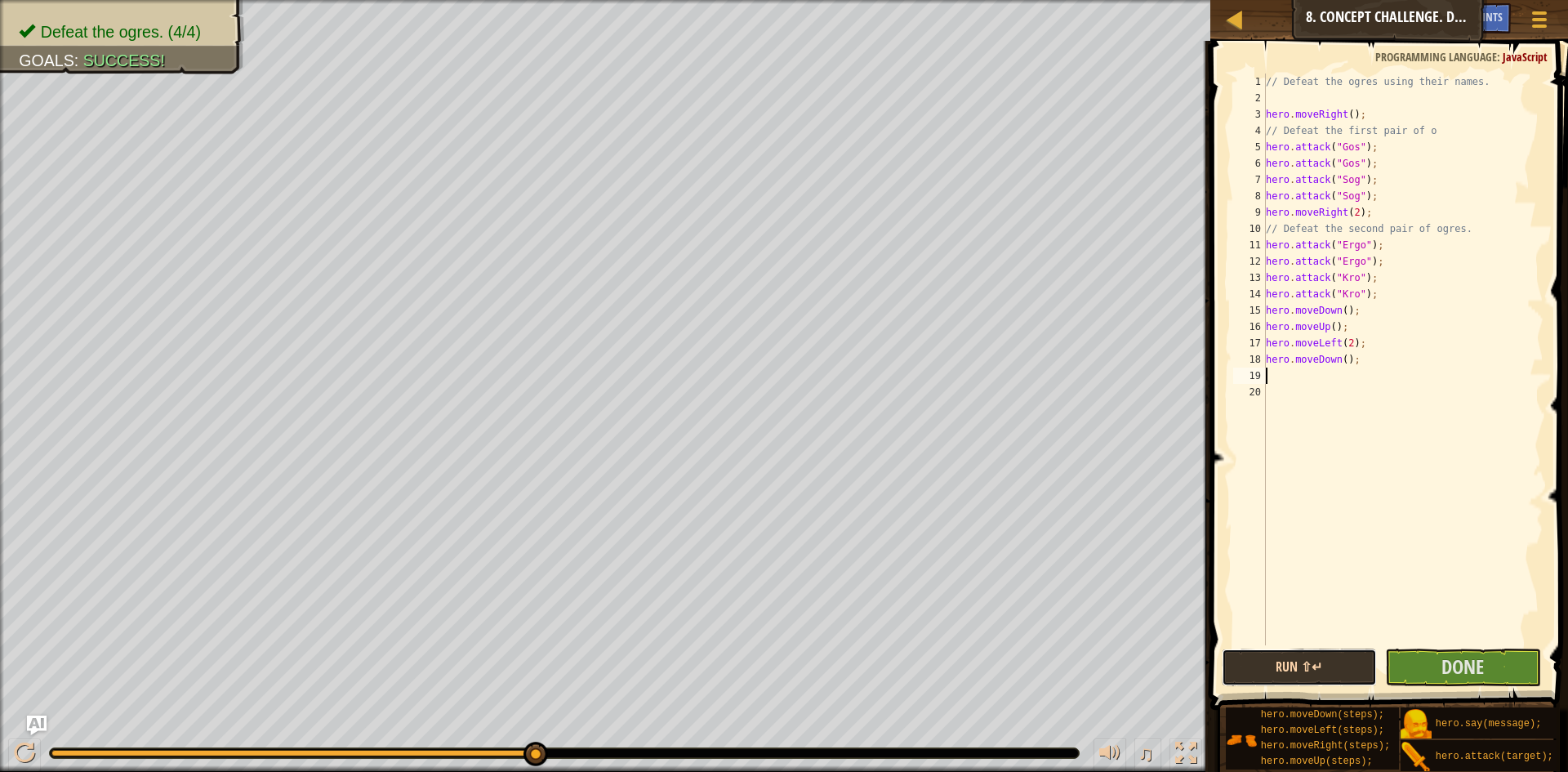
click at [1317, 669] on button "Run ⇧↵" at bounding box center [1299, 666] width 156 height 37
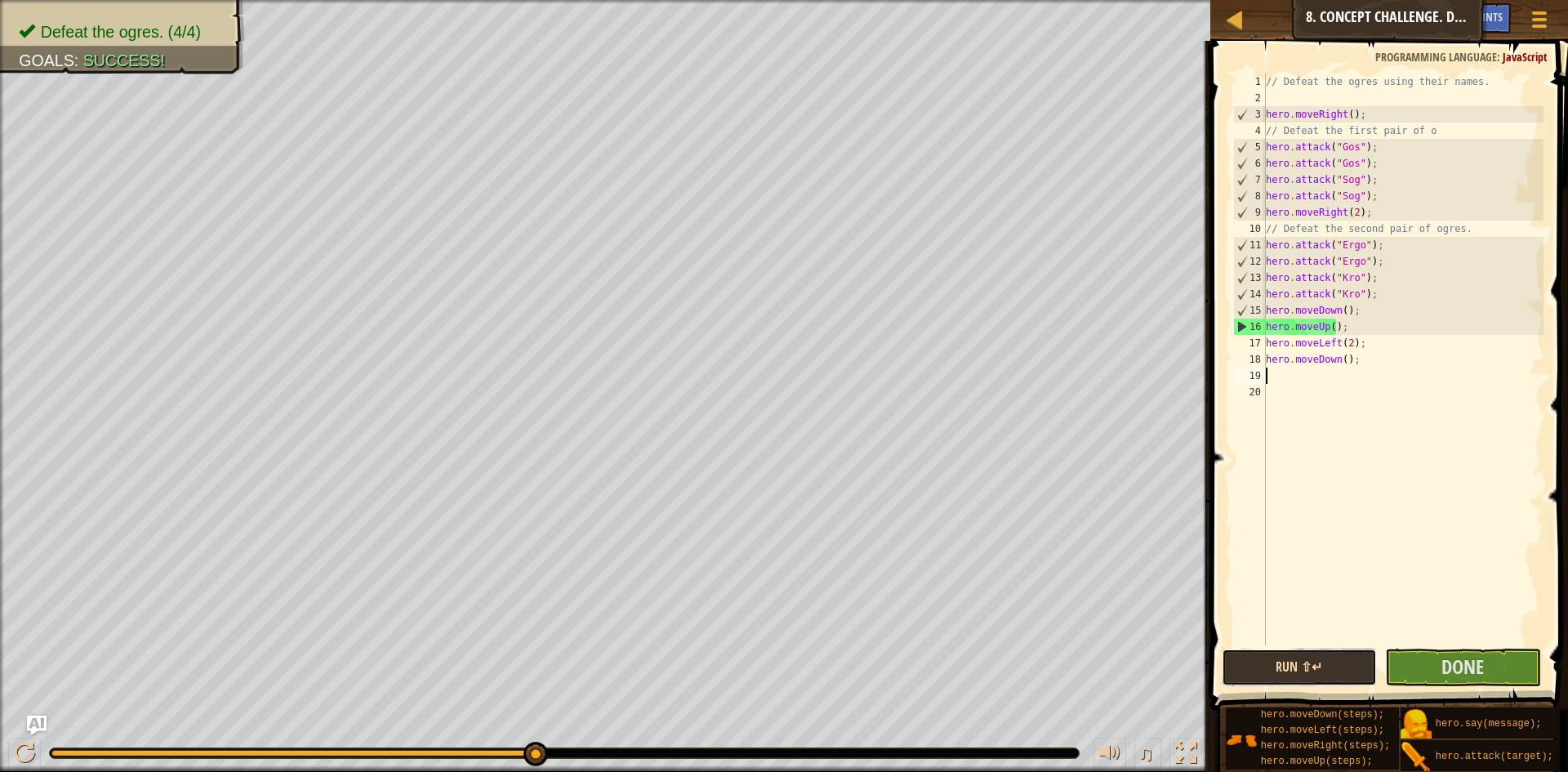
click at [1317, 669] on button "Run ⇧↵" at bounding box center [1299, 666] width 156 height 37
click at [1338, 323] on div "// Defeat the ogres using their names. hero . moveRight ( ) ; // Defeat the fir…" at bounding box center [1403, 376] width 281 height 604
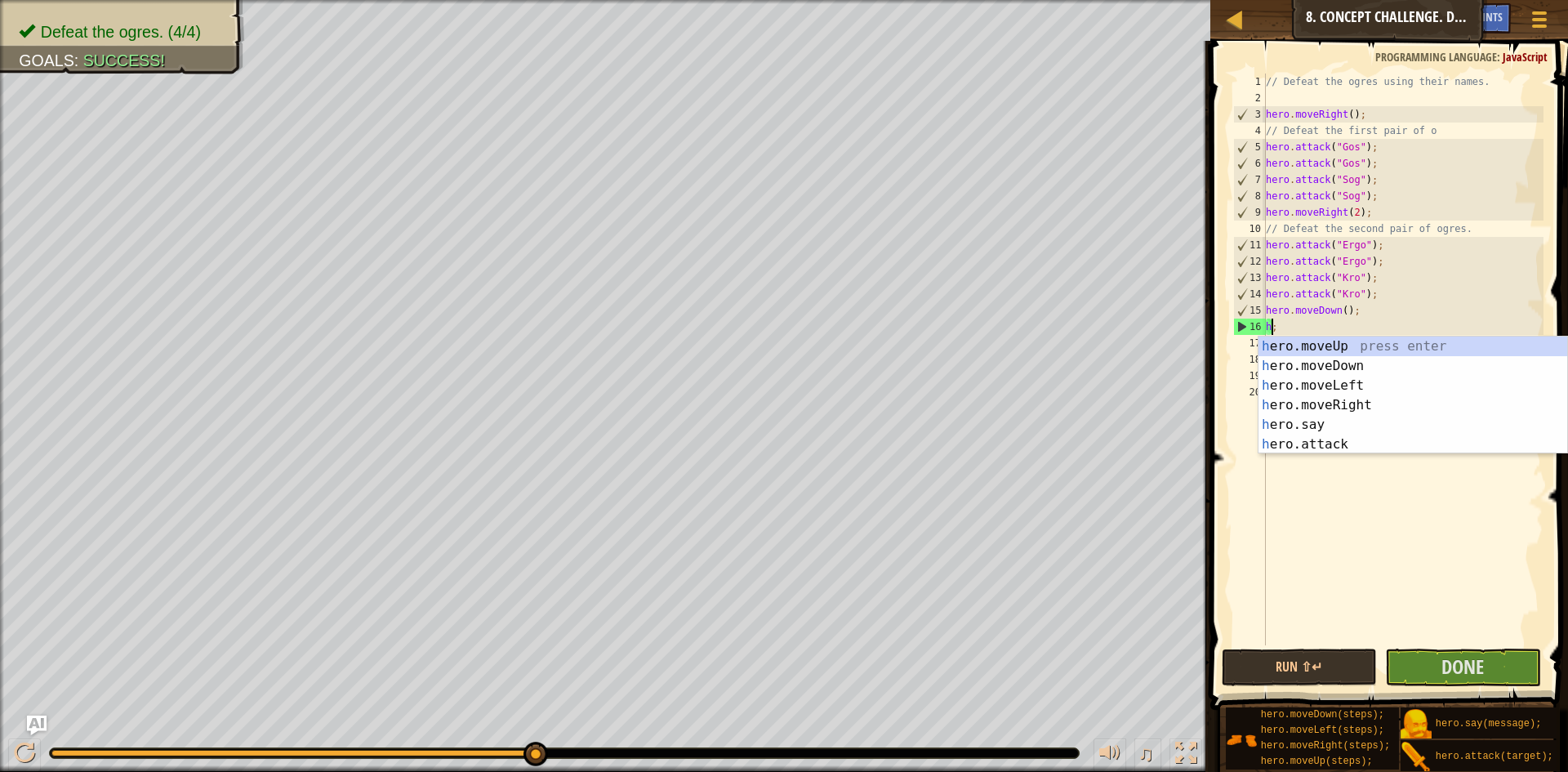
type textarea ";"
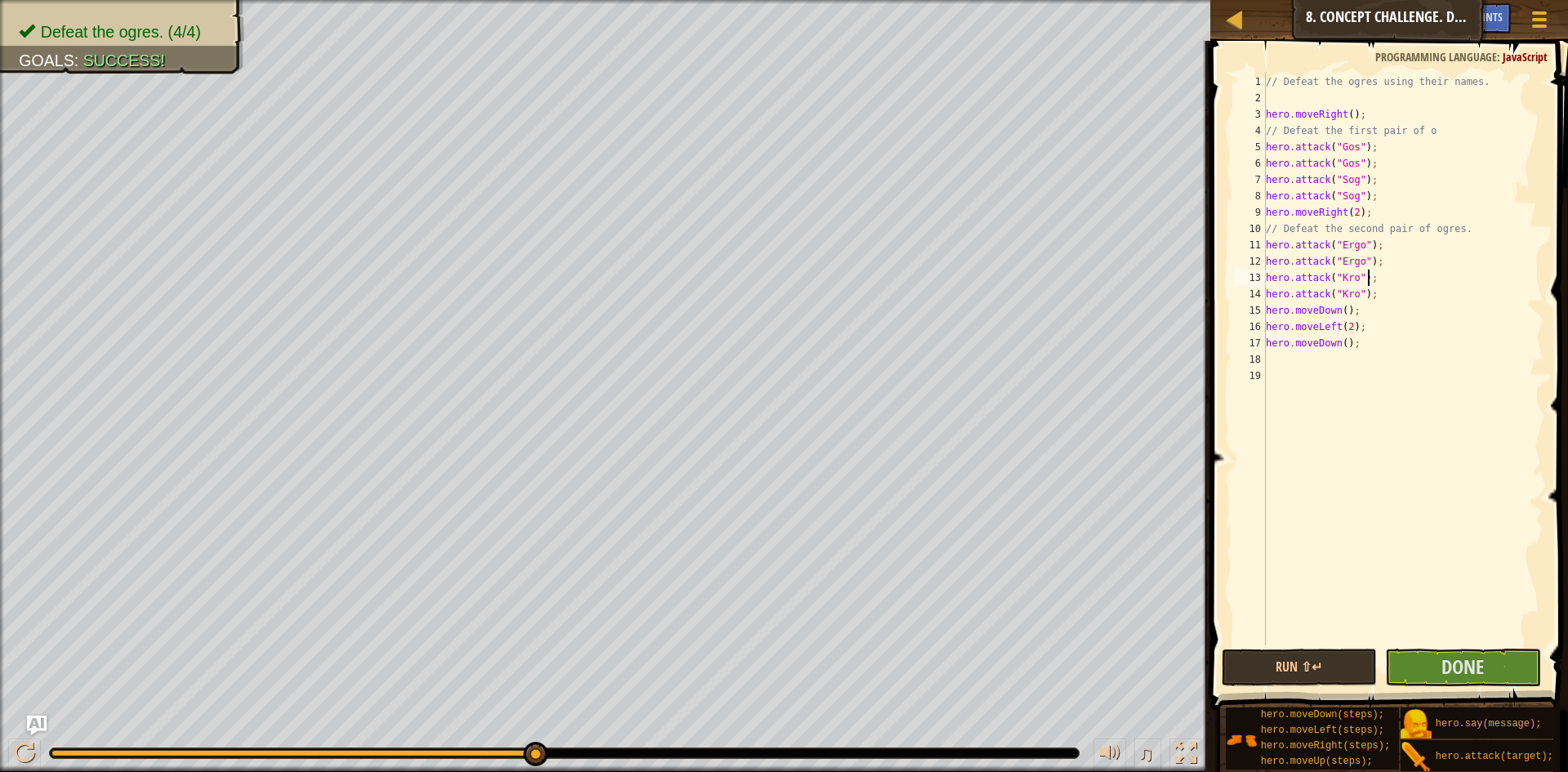
click at [1368, 276] on div "// Defeat the ogres using their names. hero . moveRight ( ) ; // Defeat the fir…" at bounding box center [1403, 376] width 281 height 604
click at [1368, 272] on div "// Defeat the ogres using their names. hero . moveRight ( ) ; // Defeat the fir…" at bounding box center [1403, 376] width 281 height 604
click at [1367, 266] on div "// Defeat the ogres using their names. hero . moveRight ( ) ; // Defeat the fir…" at bounding box center [1403, 376] width 281 height 604
click at [1369, 270] on div "// Defeat the ogres using their names. hero . moveRight ( ) ; // Defeat the fir…" at bounding box center [1403, 376] width 281 height 604
type textarea "hero.attack("Kro");"
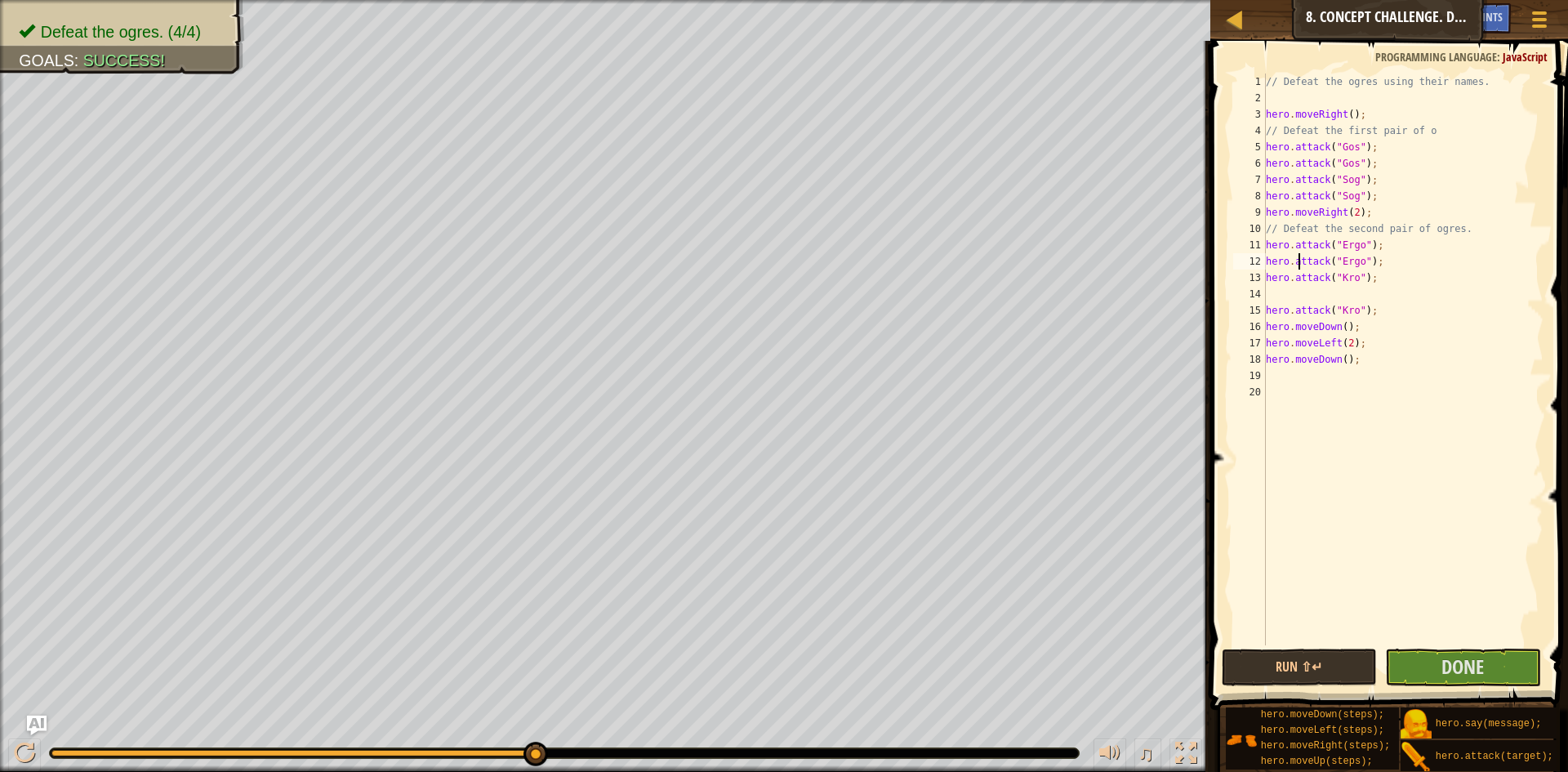
click at [1297, 268] on div "// Defeat the ogres using their names. hero . moveRight ( ) ; // Defeat the fir…" at bounding box center [1403, 376] width 281 height 604
click at [1369, 276] on div "// Defeat the ogres using their names. hero . moveRight ( ) ; // Defeat the fir…" at bounding box center [1403, 376] width 281 height 604
click at [1369, 263] on div "// Defeat the ogres using their names. hero . moveRight ( ) ; // Defeat the fir…" at bounding box center [1403, 376] width 281 height 604
type textarea "hero.attack("Ergo");"
click at [1373, 264] on div "// Defeat the ogres using their names. hero . moveRight ( ) ; // Defeat the fir…" at bounding box center [1403, 376] width 281 height 604
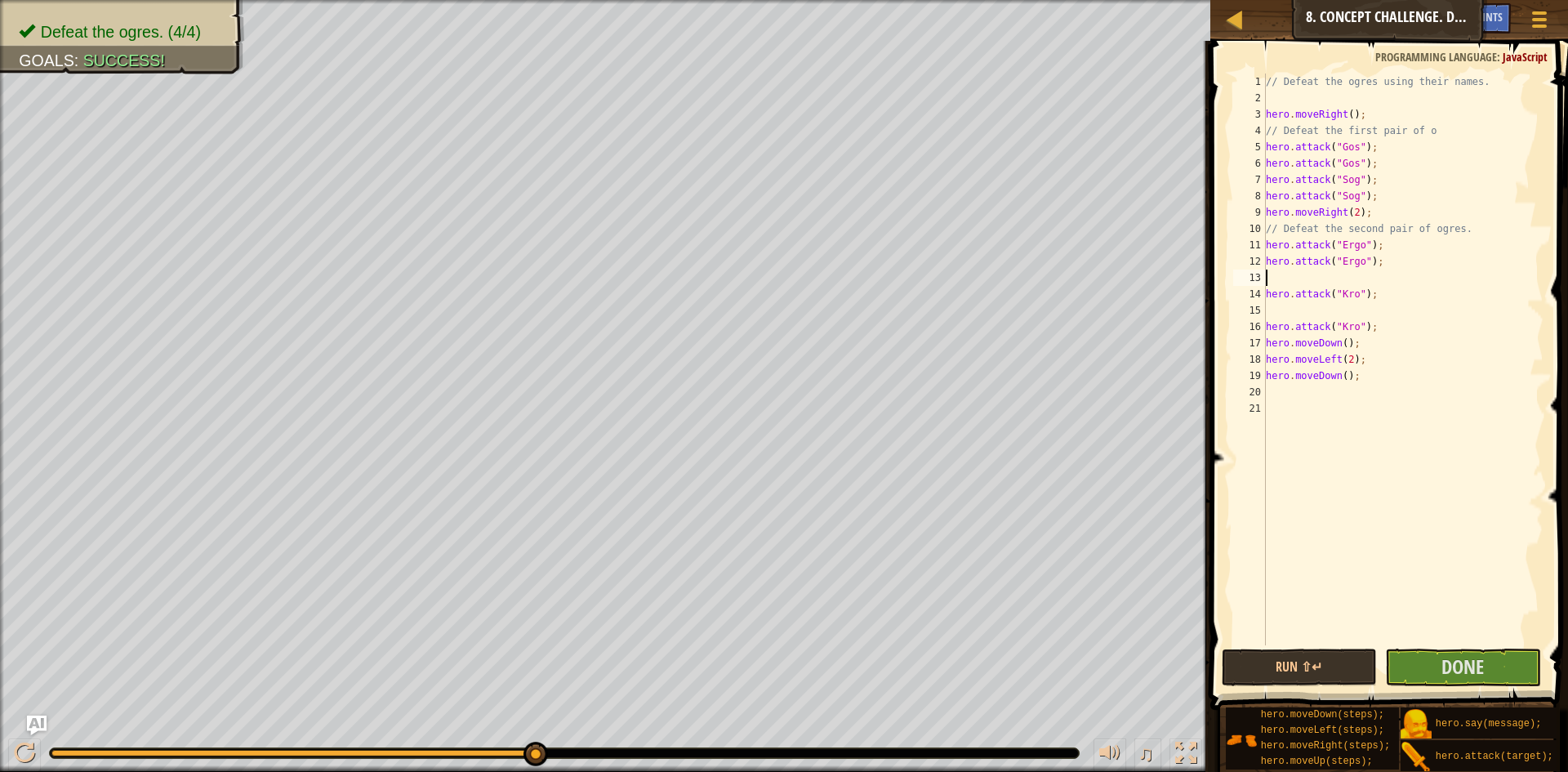
click at [1343, 308] on div "// Defeat the ogres using their names. hero . moveRight ( ) ; // Defeat the fir…" at bounding box center [1403, 376] width 281 height 604
click at [1328, 266] on div "// Defeat the ogres using their names. hero . moveRight ( ) ; // Defeat the fir…" at bounding box center [1403, 376] width 281 height 604
type textarea "hero.attack("Ergo");"
click at [1304, 273] on div "// Defeat the ogres using their names. hero . moveRight ( ) ; // Defeat the fir…" at bounding box center [1403, 376] width 281 height 604
type textarea "h"
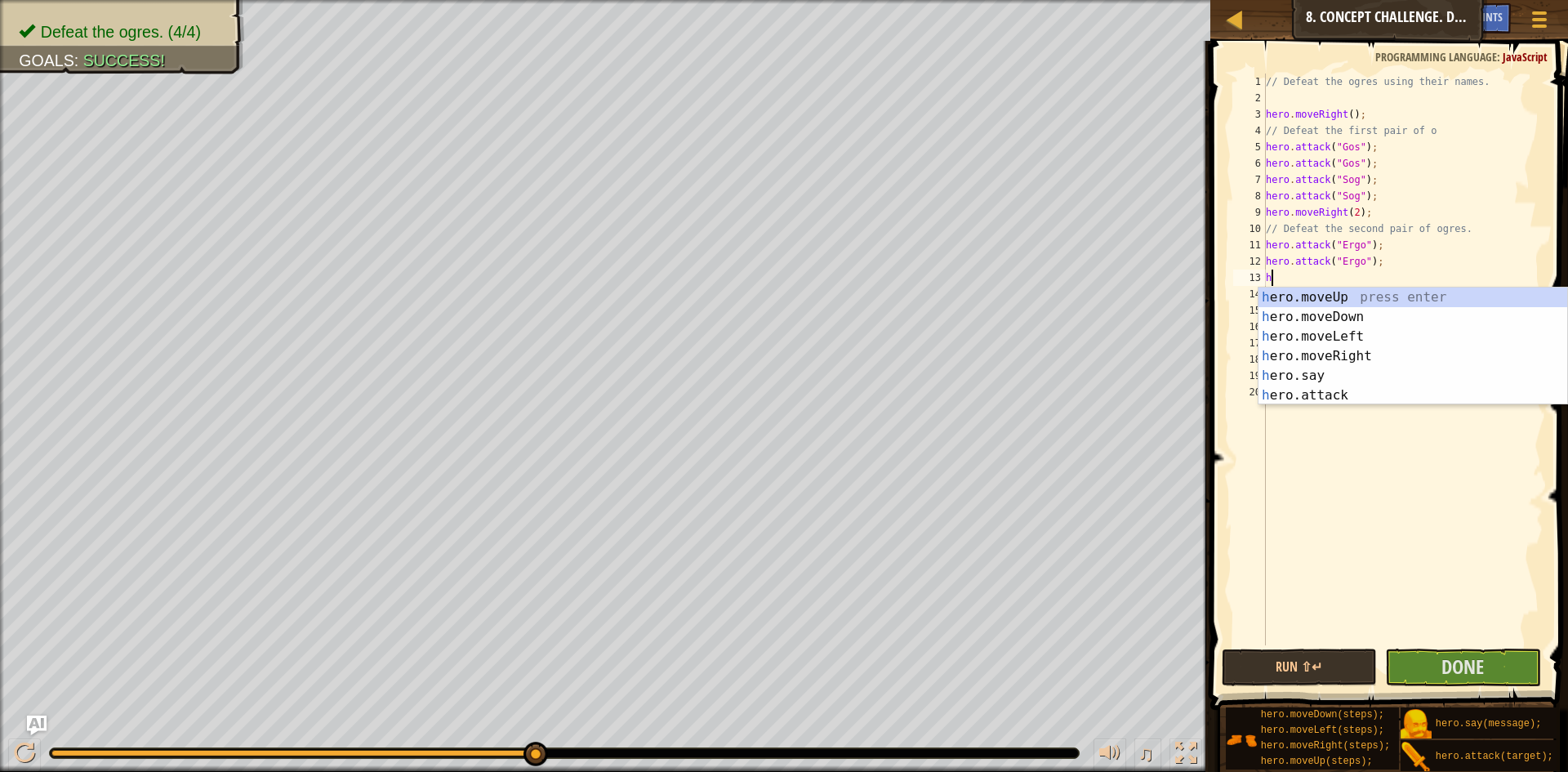
click at [1335, 290] on div "h ero.moveUp press enter h ero.moveDown press enter h ero.moveLeft press enter …" at bounding box center [1412, 366] width 309 height 157
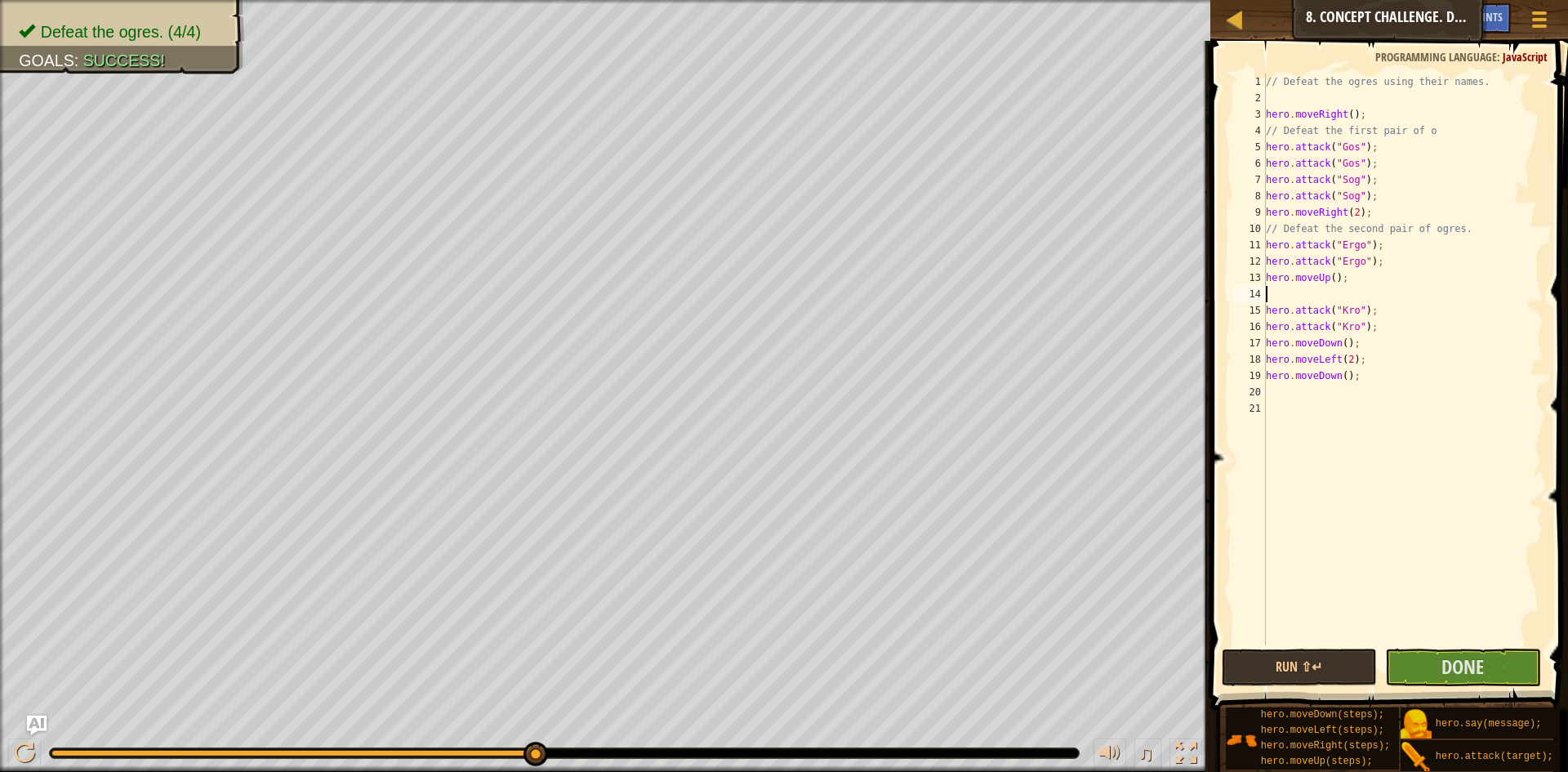
click at [1442, 639] on div "// Defeat the ogres using their names. hero . moveRight ( ) ; // Defeat the fir…" at bounding box center [1403, 376] width 281 height 604
click at [1349, 659] on button "Run ⇧↵" at bounding box center [1299, 666] width 156 height 37
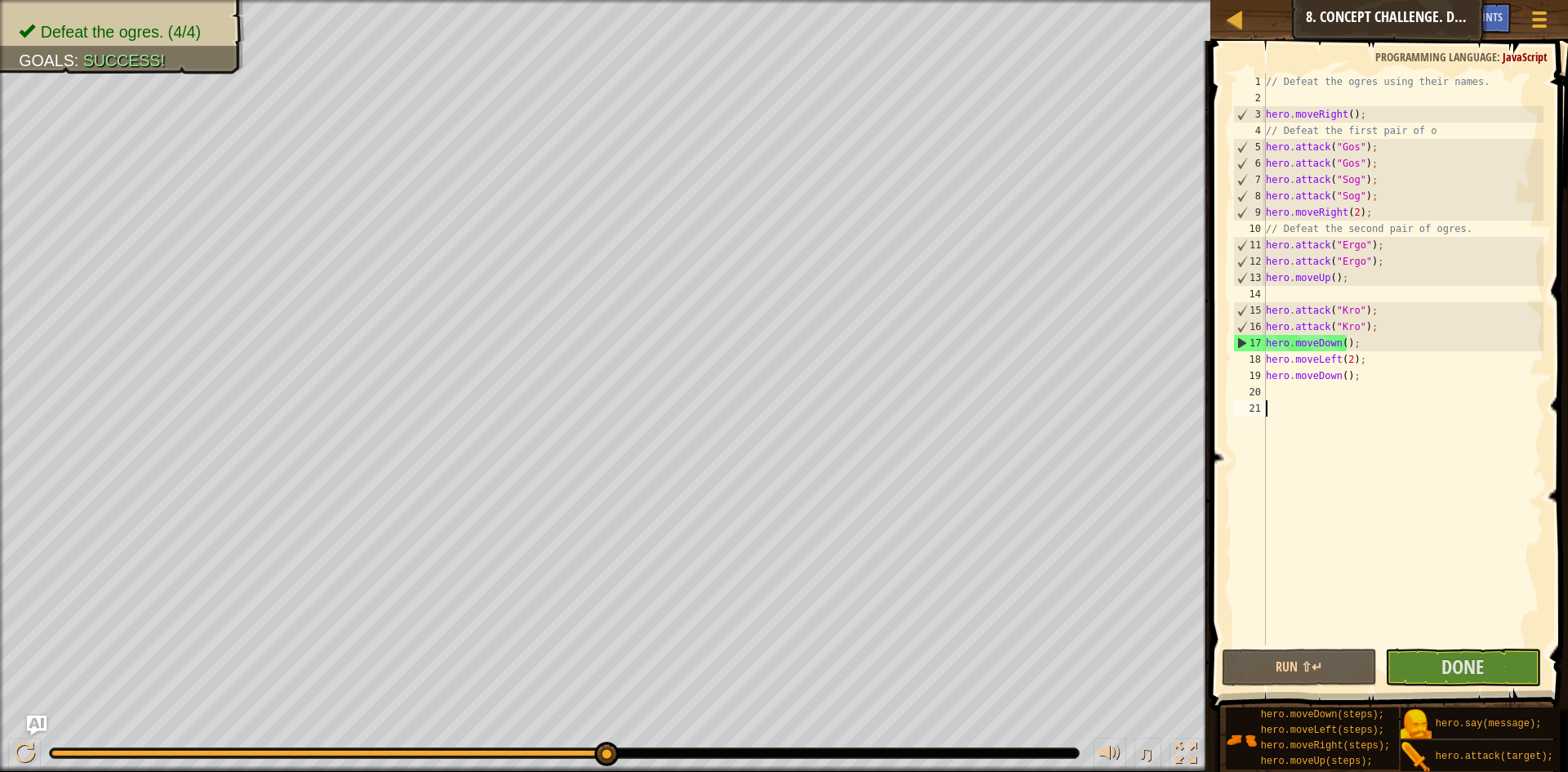
click at [1324, 279] on div "// Defeat the ogres using their names. hero . moveRight ( ) ; // Defeat the fir…" at bounding box center [1403, 376] width 281 height 604
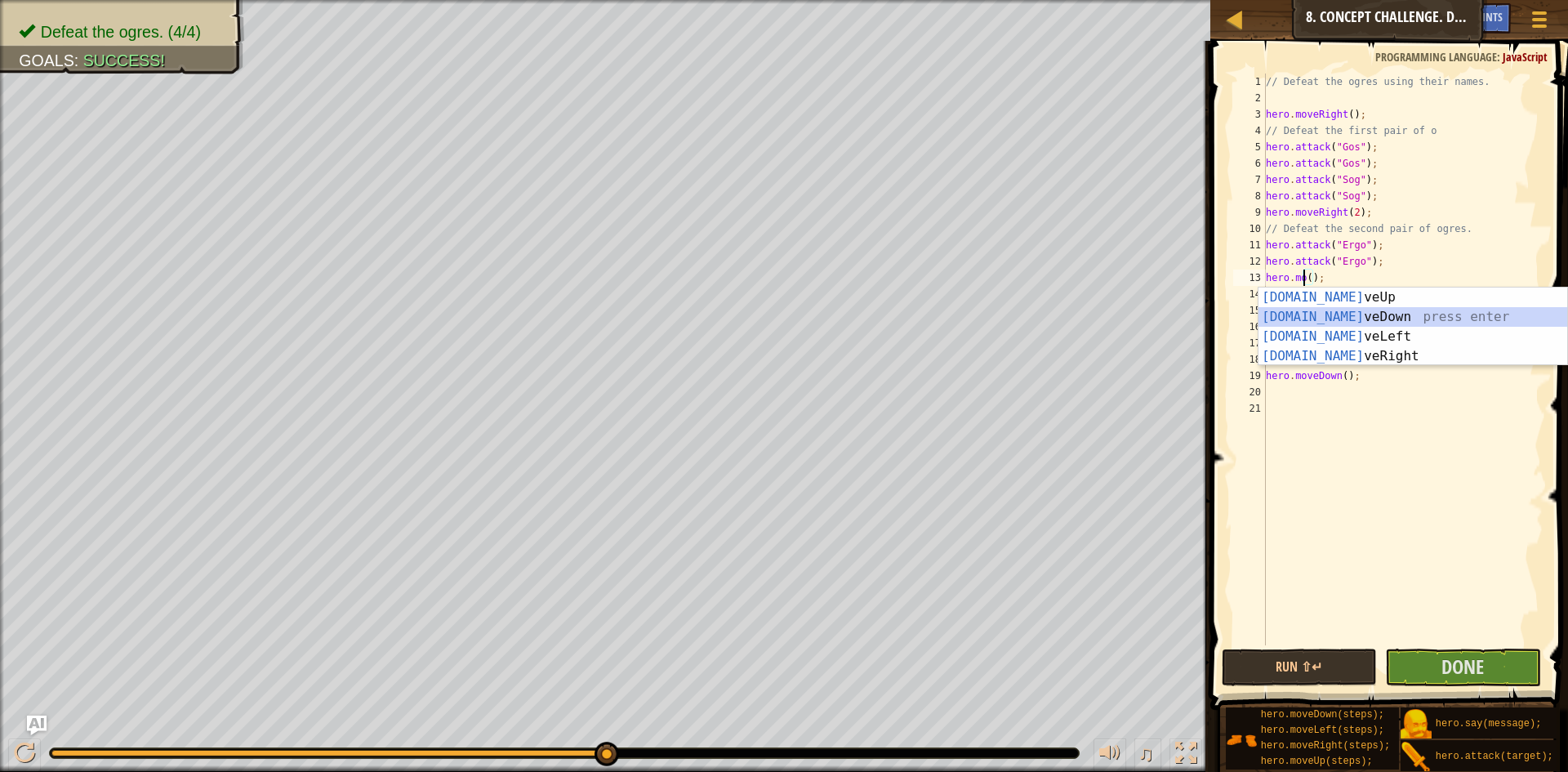
click at [1344, 313] on div "hero.mo veUp press enter hero.mo veDown press enter hero.mo veLeft press enter …" at bounding box center [1412, 346] width 309 height 117
type textarea "hero.moveDown();"
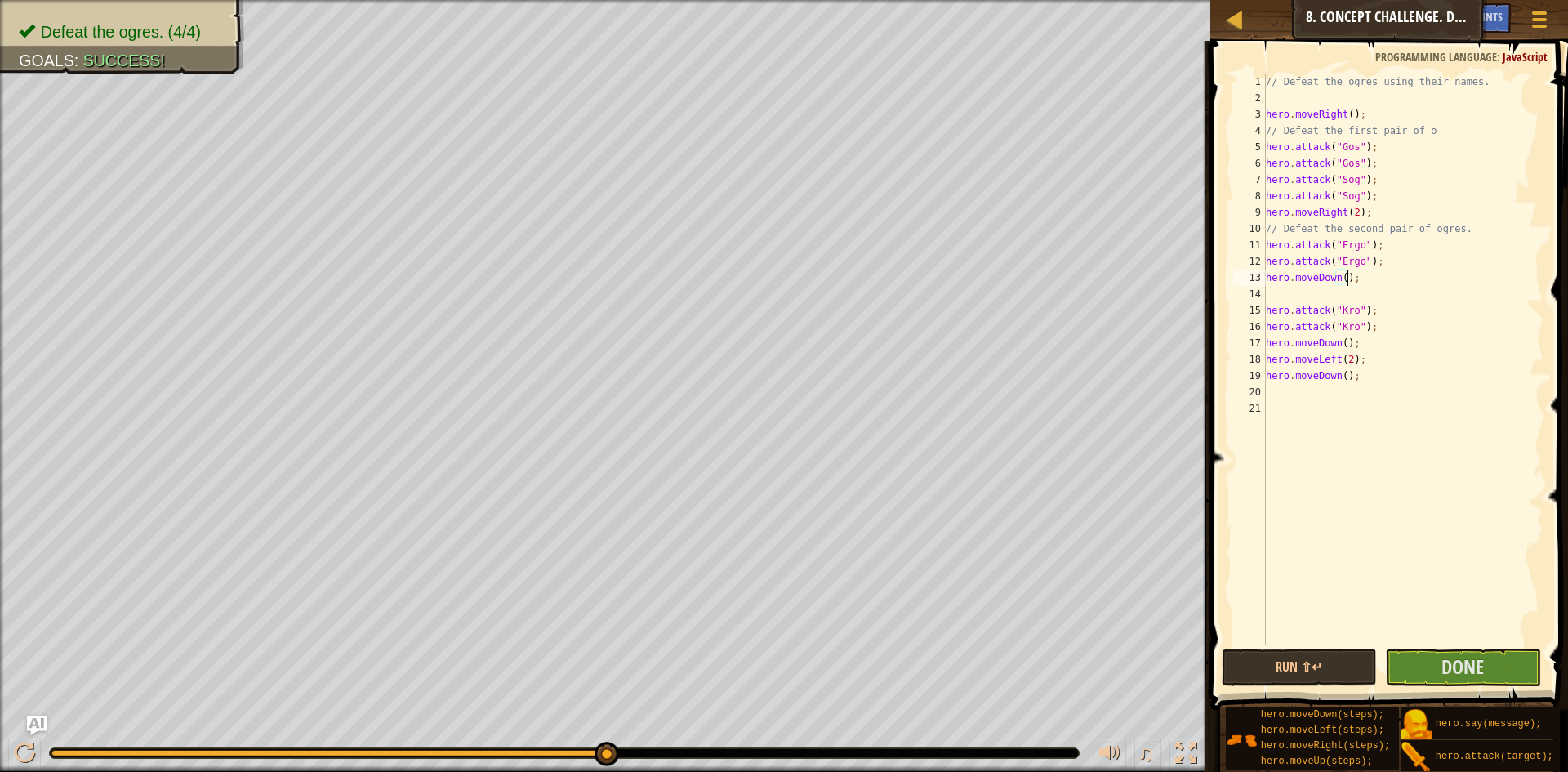
click at [1319, 295] on div "// Defeat the ogres using their names. hero . moveRight ( ) ; // Defeat the fir…" at bounding box center [1403, 376] width 281 height 604
type textarea "h"
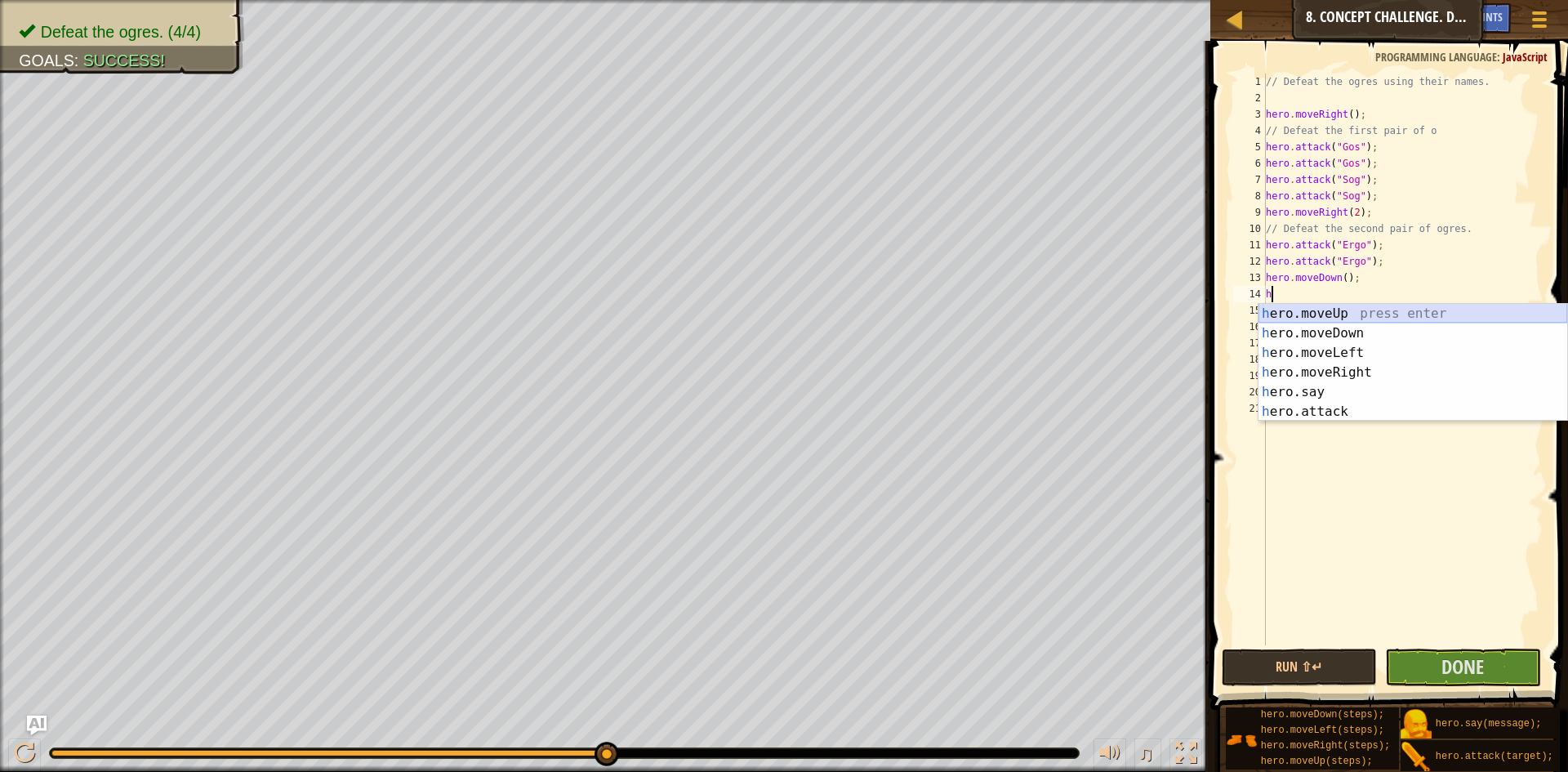
click at [1353, 317] on div "h ero.moveUp press enter h ero.moveDown press enter h ero.moveLeft press enter …" at bounding box center [1412, 382] width 309 height 157
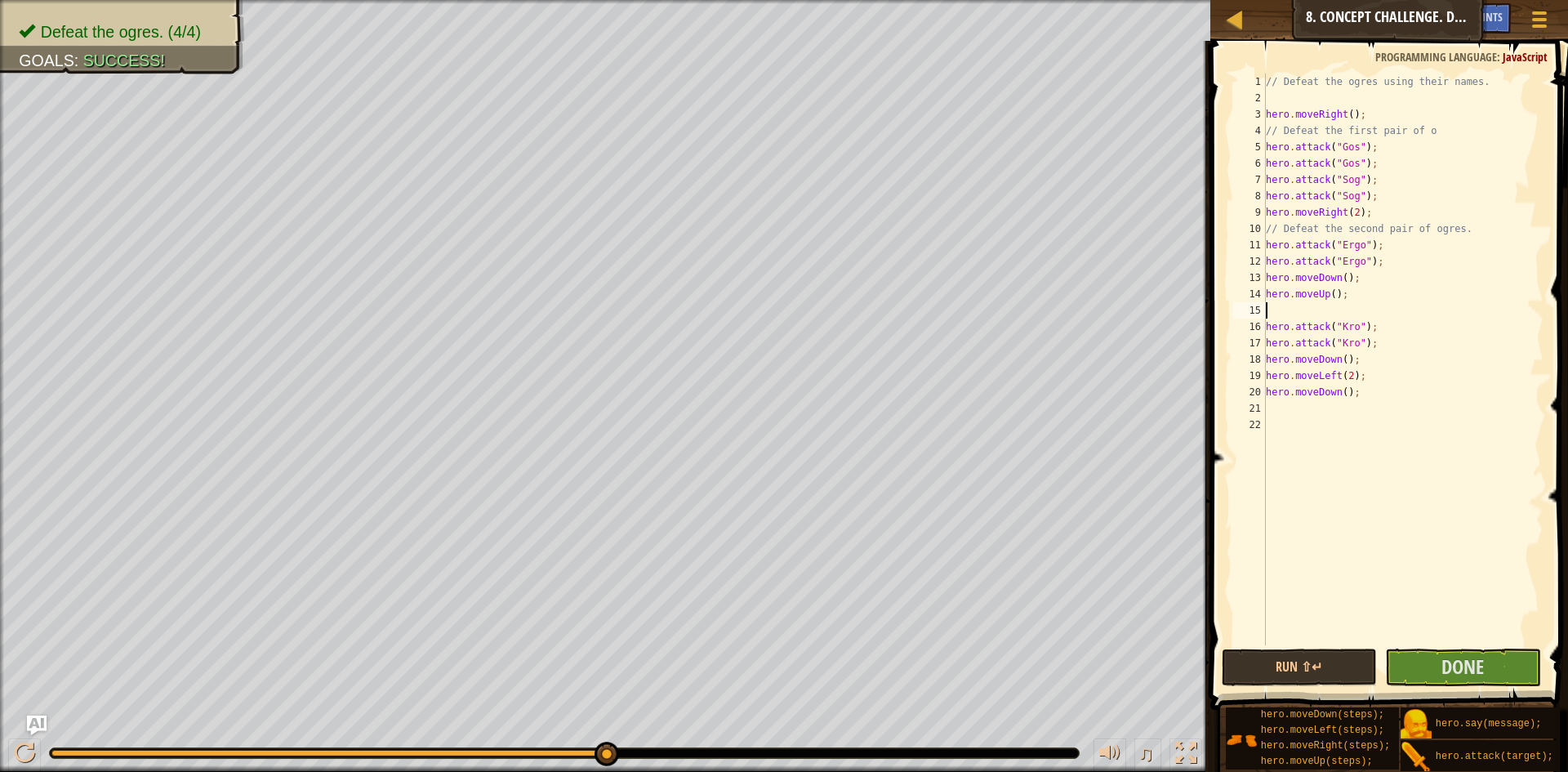
type textarea "h"
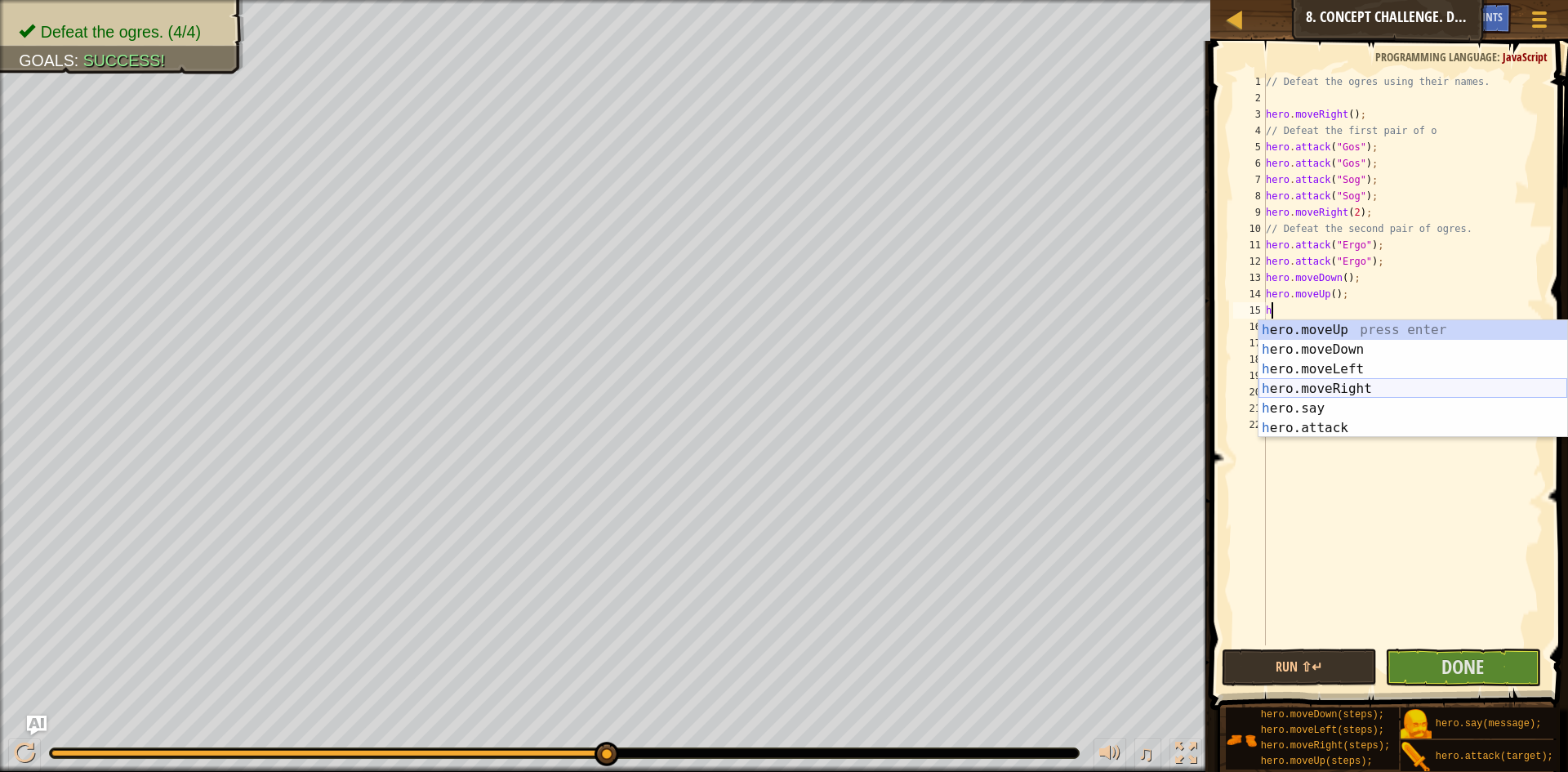
click at [1328, 384] on div "h ero.moveUp press enter h ero.moveDown press enter h ero.moveLeft press enter …" at bounding box center [1412, 399] width 309 height 157
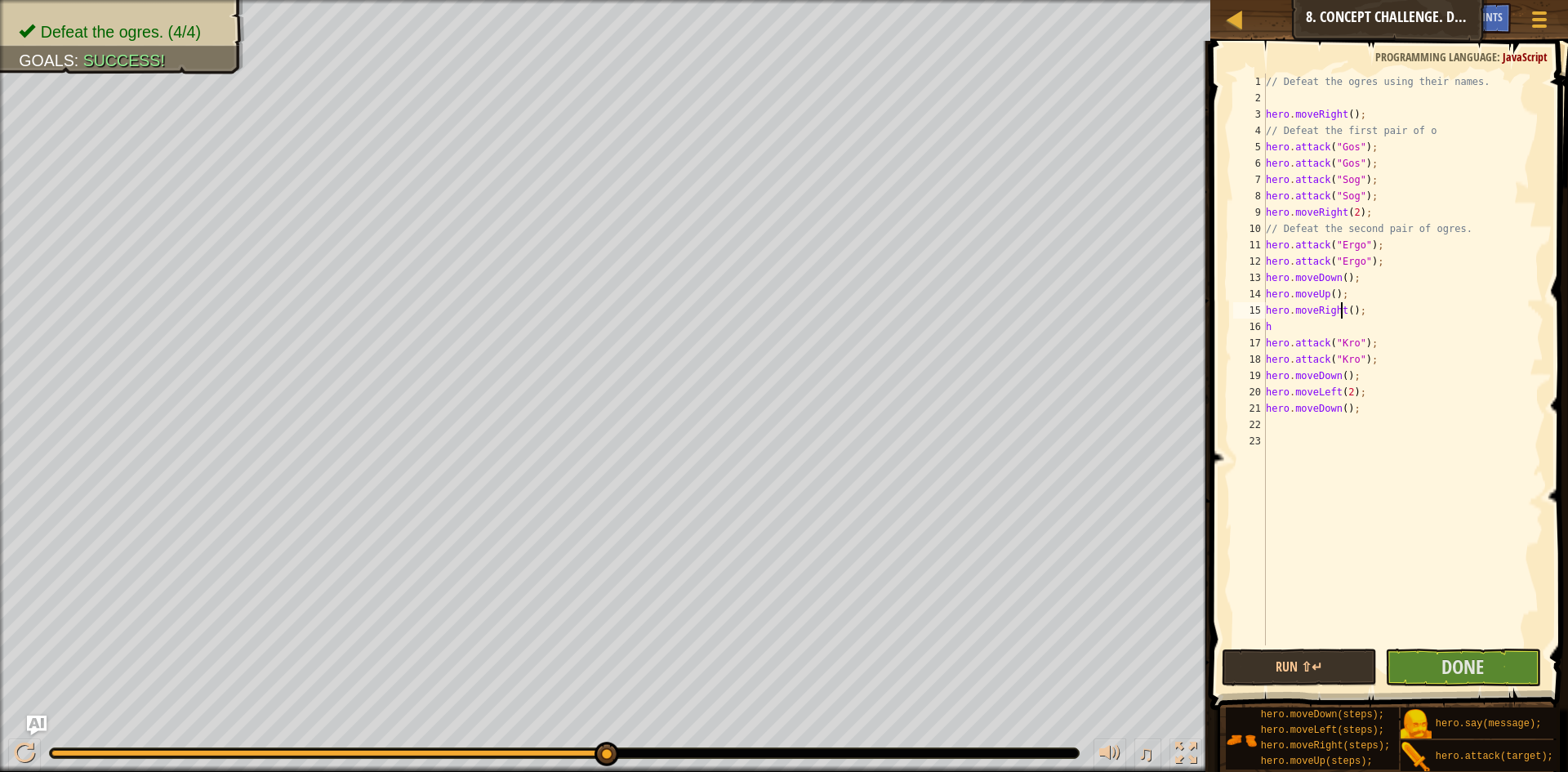
click at [1340, 313] on div "// Defeat the ogres using their names. hero . moveRight ( ) ; // Defeat the fir…" at bounding box center [1403, 376] width 281 height 604
click at [1343, 313] on div "// Defeat the ogres using their names. hero . moveRight ( ) ; // Defeat the fir…" at bounding box center [1403, 376] width 281 height 604
click at [1347, 317] on div "// Defeat the ogres using their names. hero . moveRight ( ) ; // Defeat the fir…" at bounding box center [1403, 376] width 281 height 604
click at [1305, 314] on div "// Defeat the ogres using their names. hero . moveRight ( ) ; // Defeat the fir…" at bounding box center [1403, 376] width 281 height 604
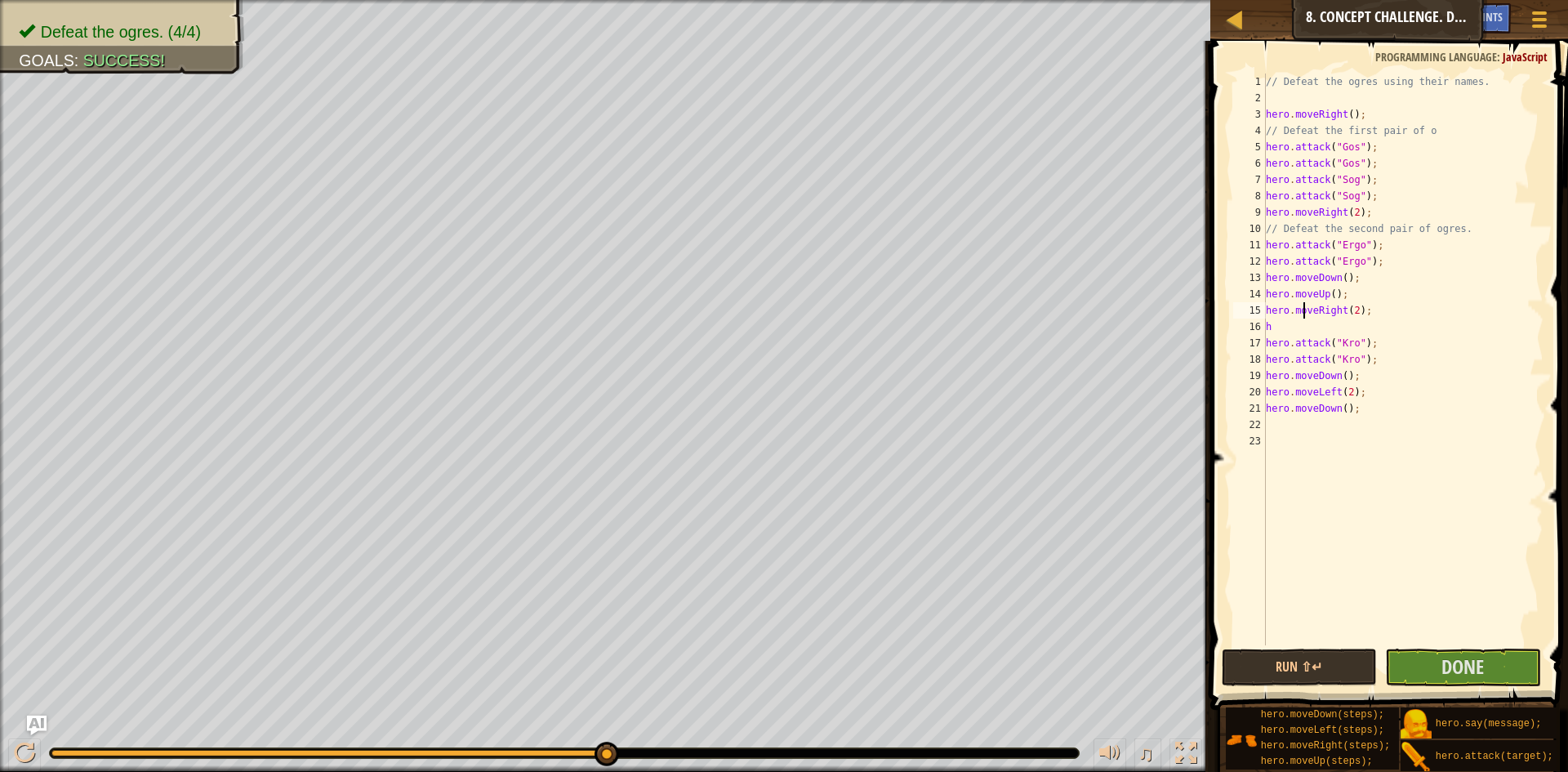
click at [1309, 325] on div "// Defeat the ogres using their names. hero . moveRight ( ) ; // Defeat the fir…" at bounding box center [1403, 376] width 281 height 604
type textarea "h"
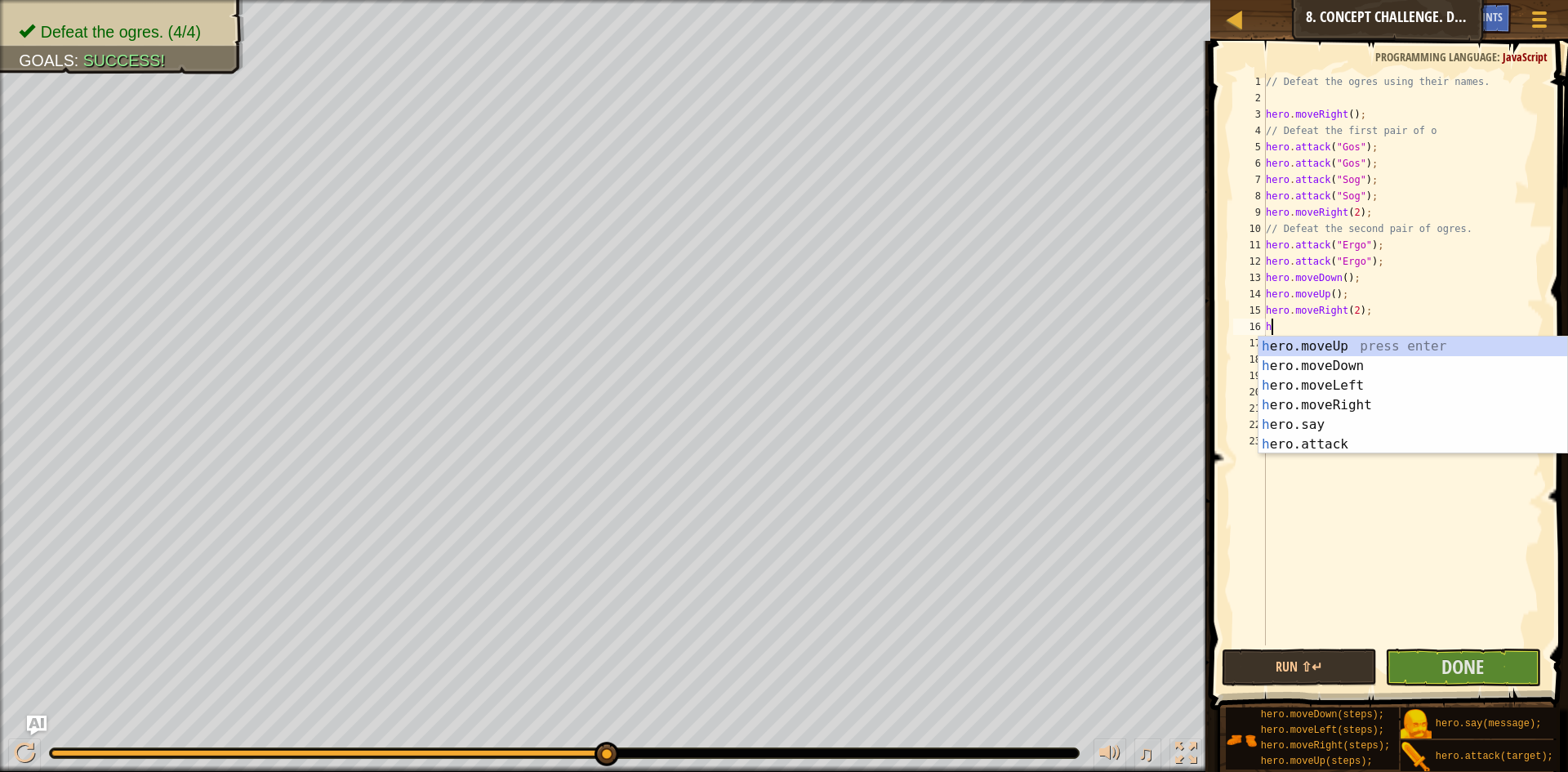
type textarea "h"
click at [1360, 371] on div "h ero.moveUp press enter h ero.moveDown press enter h ero.moveLeft press enter …" at bounding box center [1412, 415] width 309 height 157
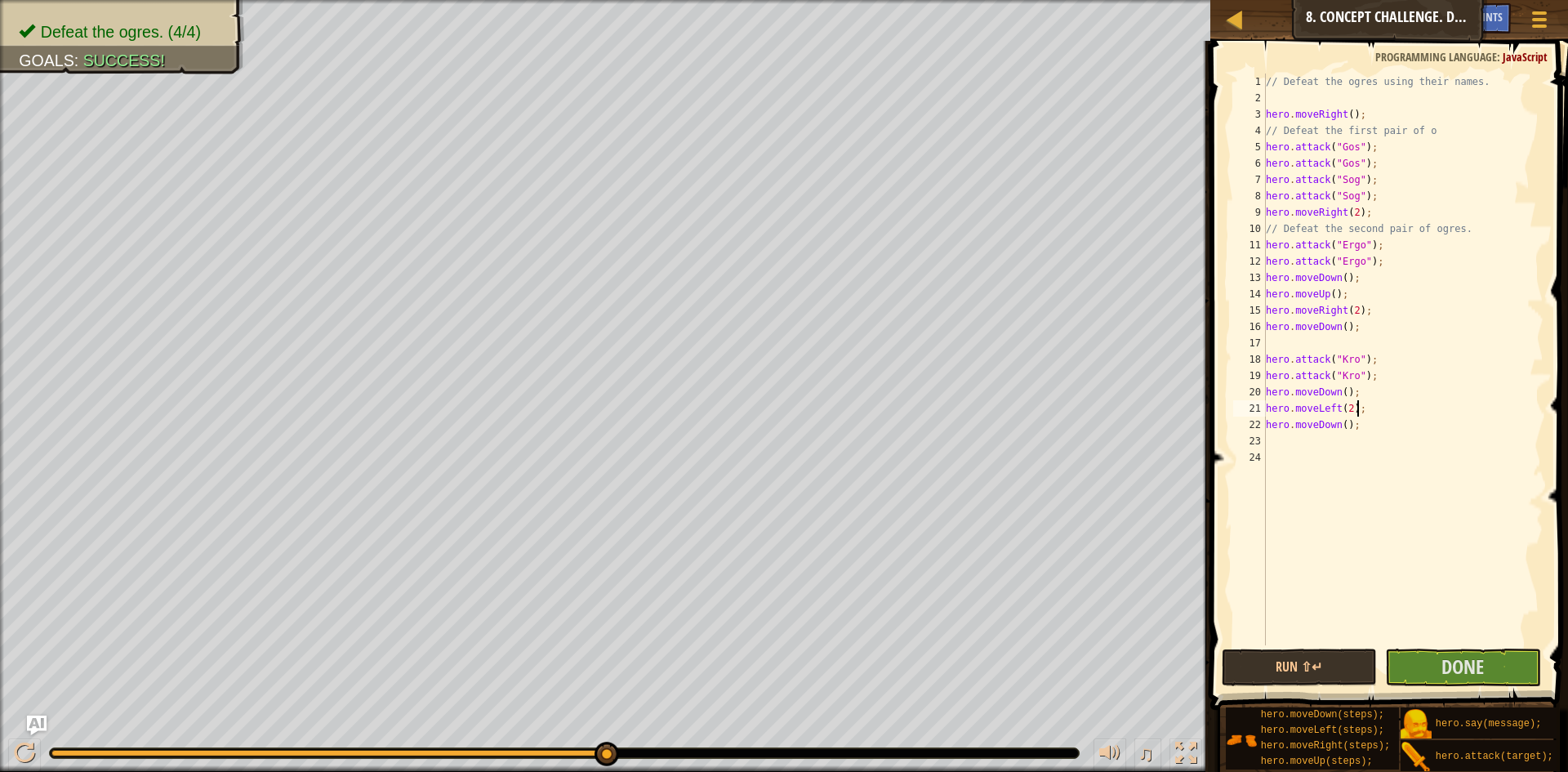
click at [1370, 403] on div "// Defeat the ogres using their names. hero . moveRight ( ) ; // Defeat the fir…" at bounding box center [1403, 376] width 281 height 604
click at [1365, 392] on div "// Defeat the ogres using their names. hero . moveRight ( ) ; // Defeat the fir…" at bounding box center [1403, 376] width 281 height 604
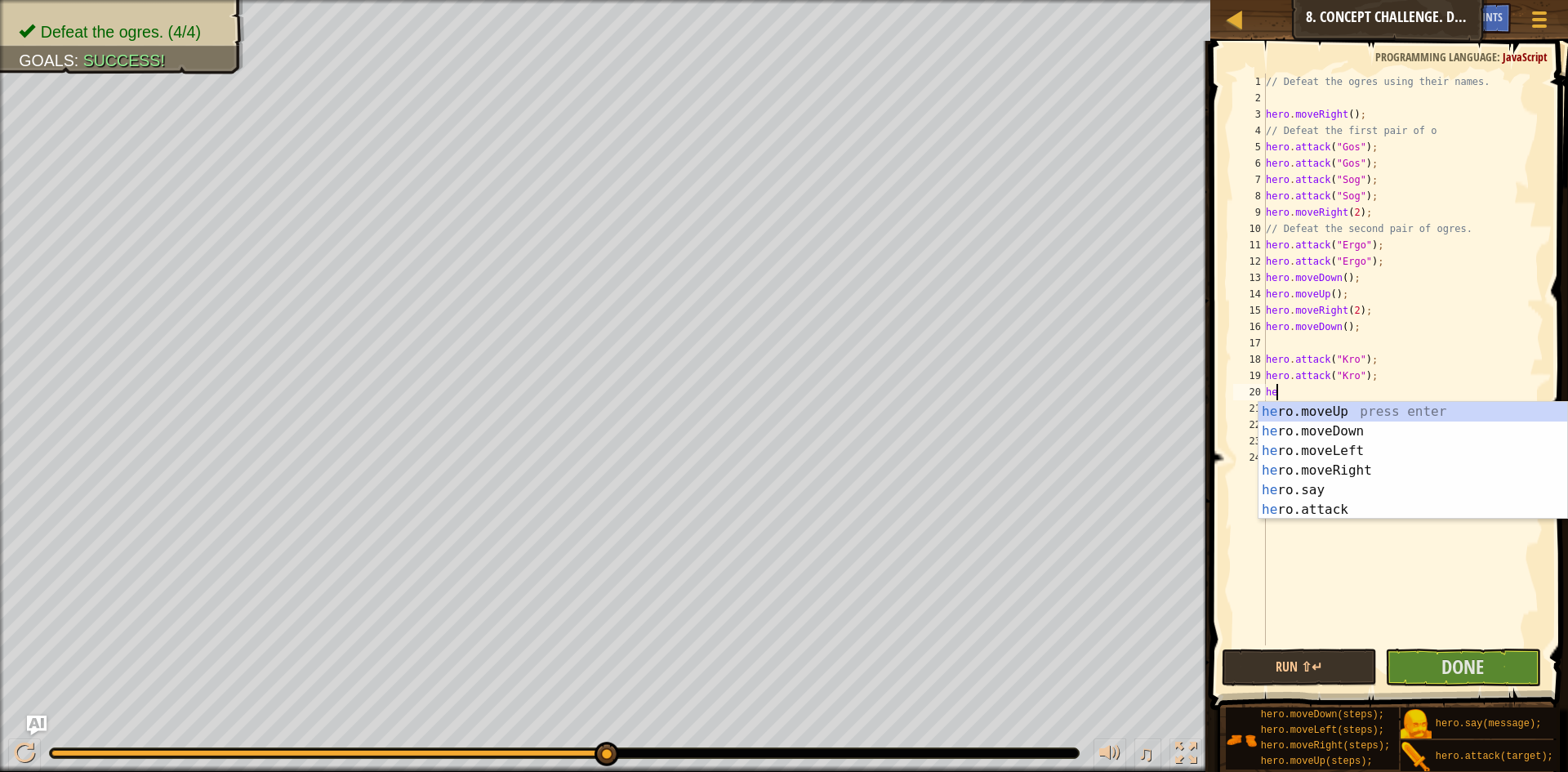
type textarea "h"
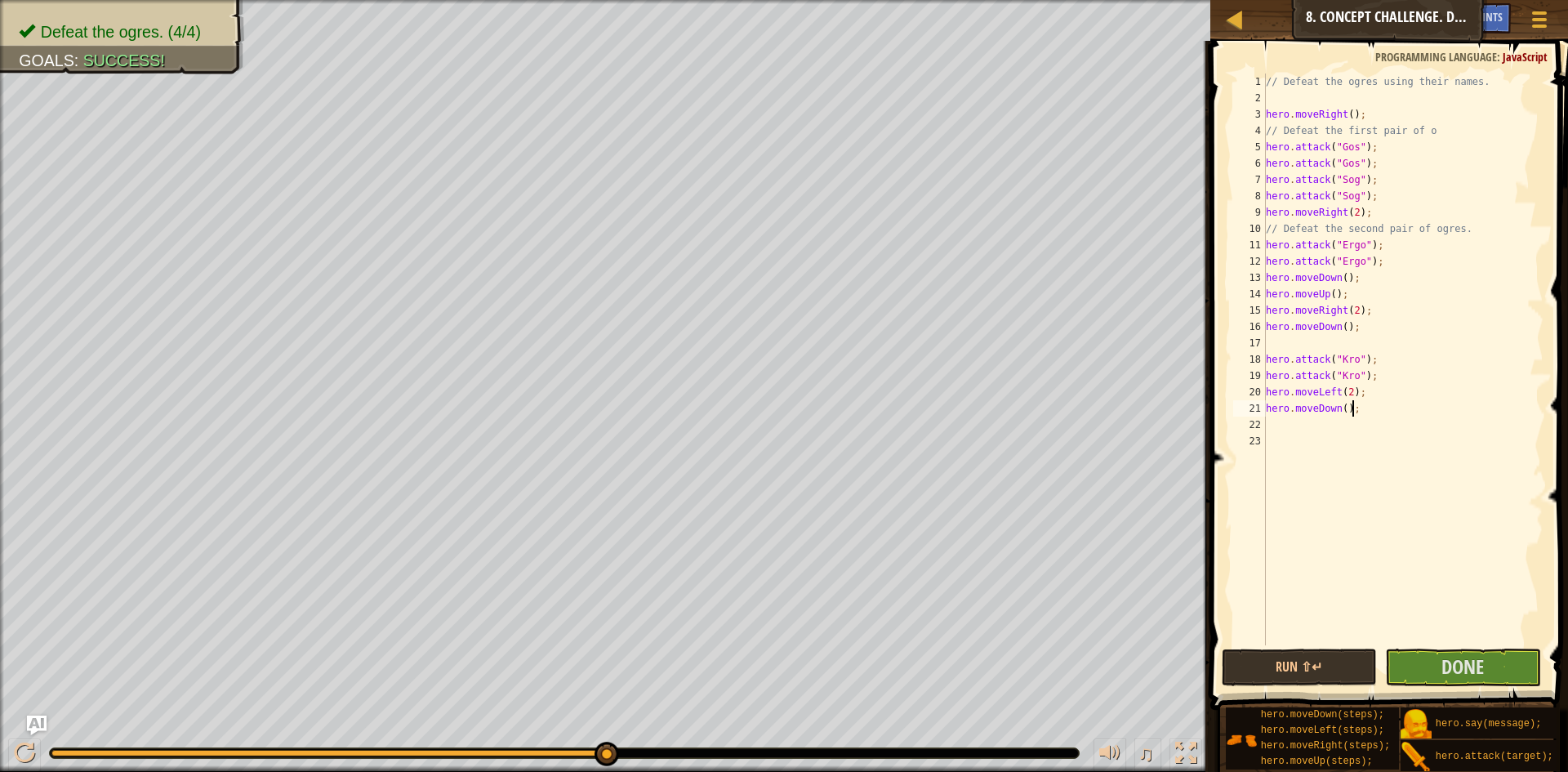
click at [1354, 403] on div "// Defeat the ogres using their names. hero . moveRight ( ) ; // Defeat the fir…" at bounding box center [1403, 376] width 281 height 604
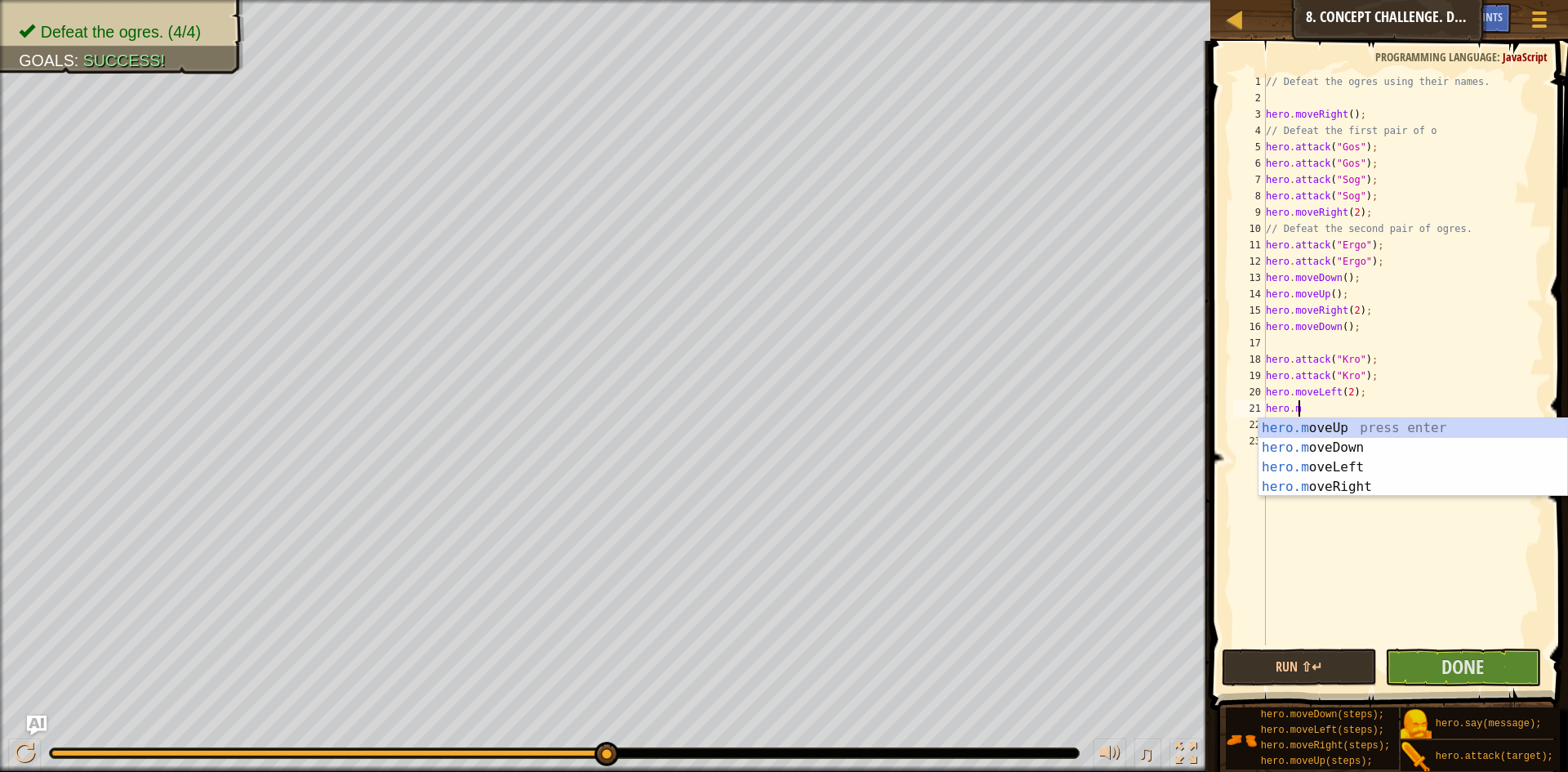
type textarea "h"
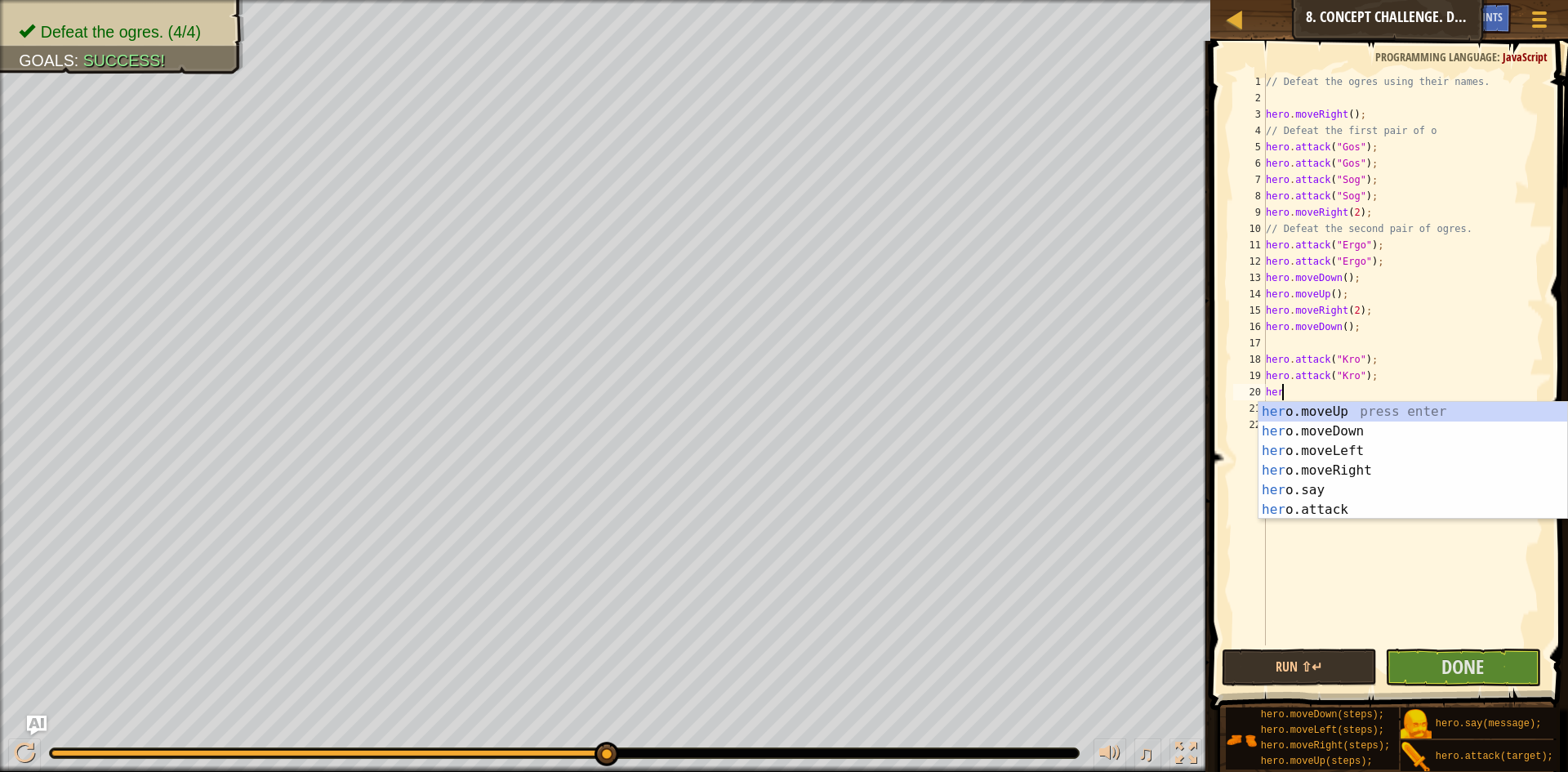
type textarea "h"
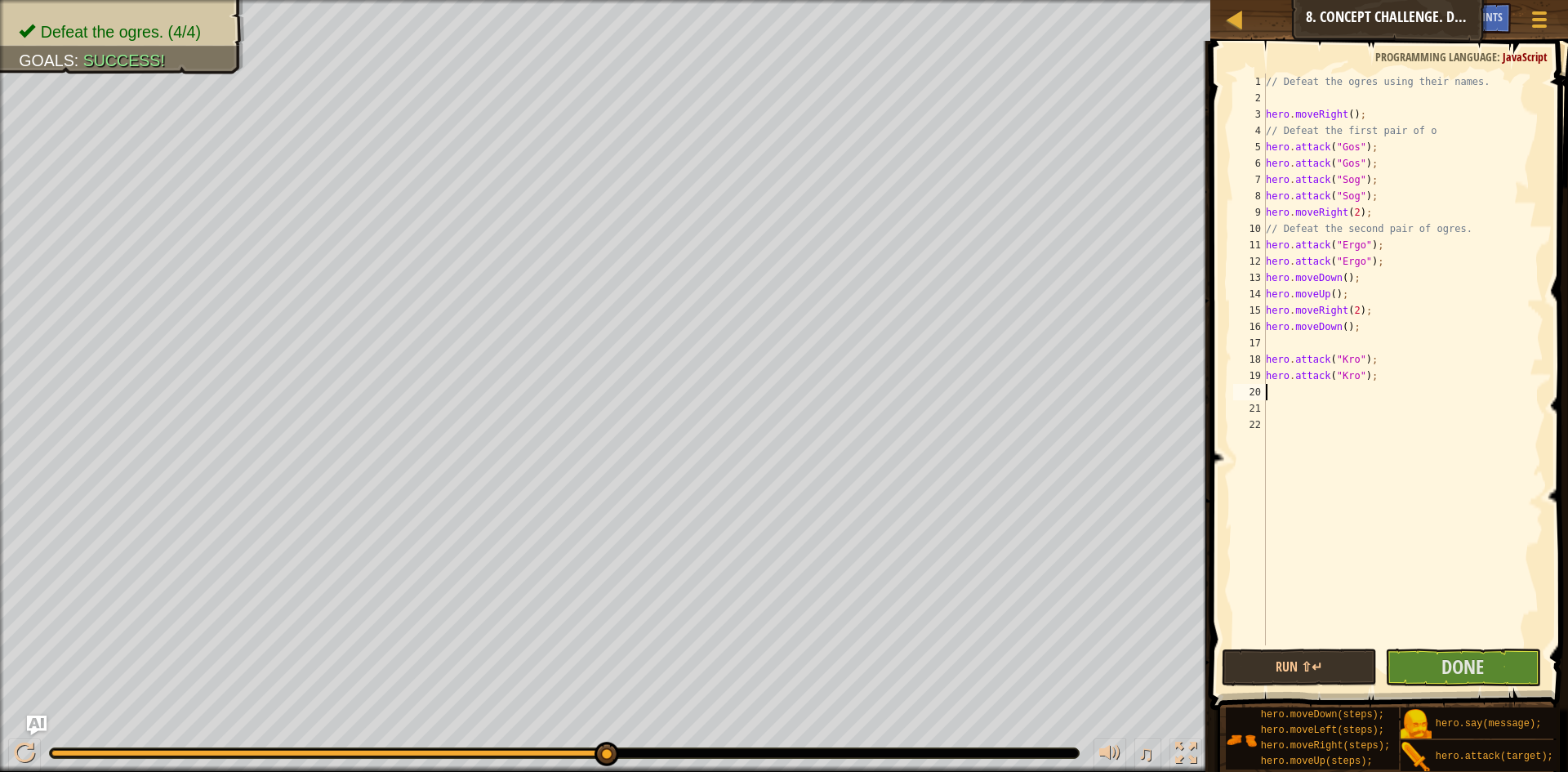
click at [1307, 341] on div "// Defeat the ogres using their names. hero . moveRight ( ) ; // Defeat the fir…" at bounding box center [1403, 376] width 281 height 604
click at [1455, 660] on span "Done" at bounding box center [1462, 666] width 43 height 26
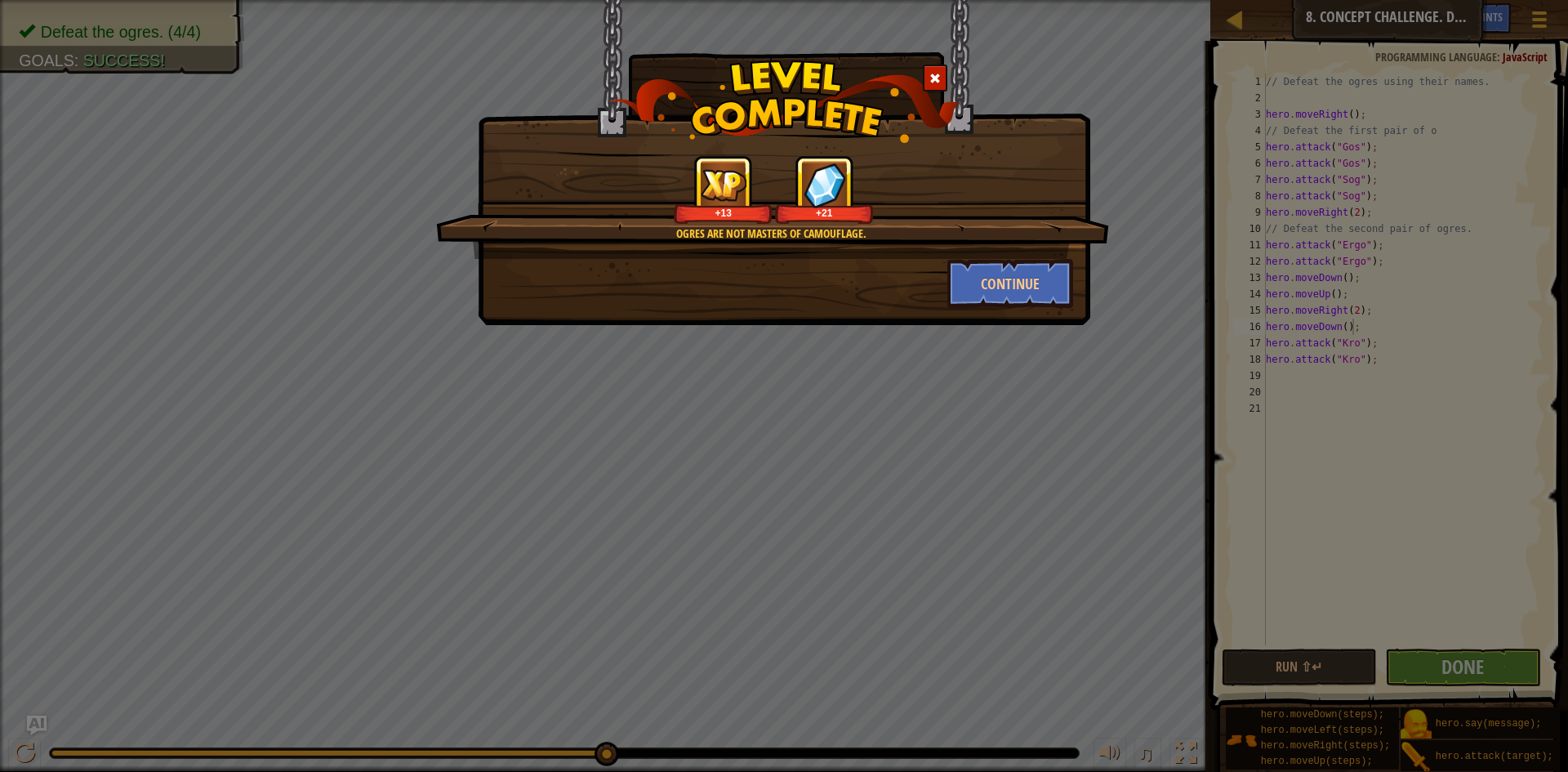
click at [933, 68] on div at bounding box center [935, 78] width 25 height 27
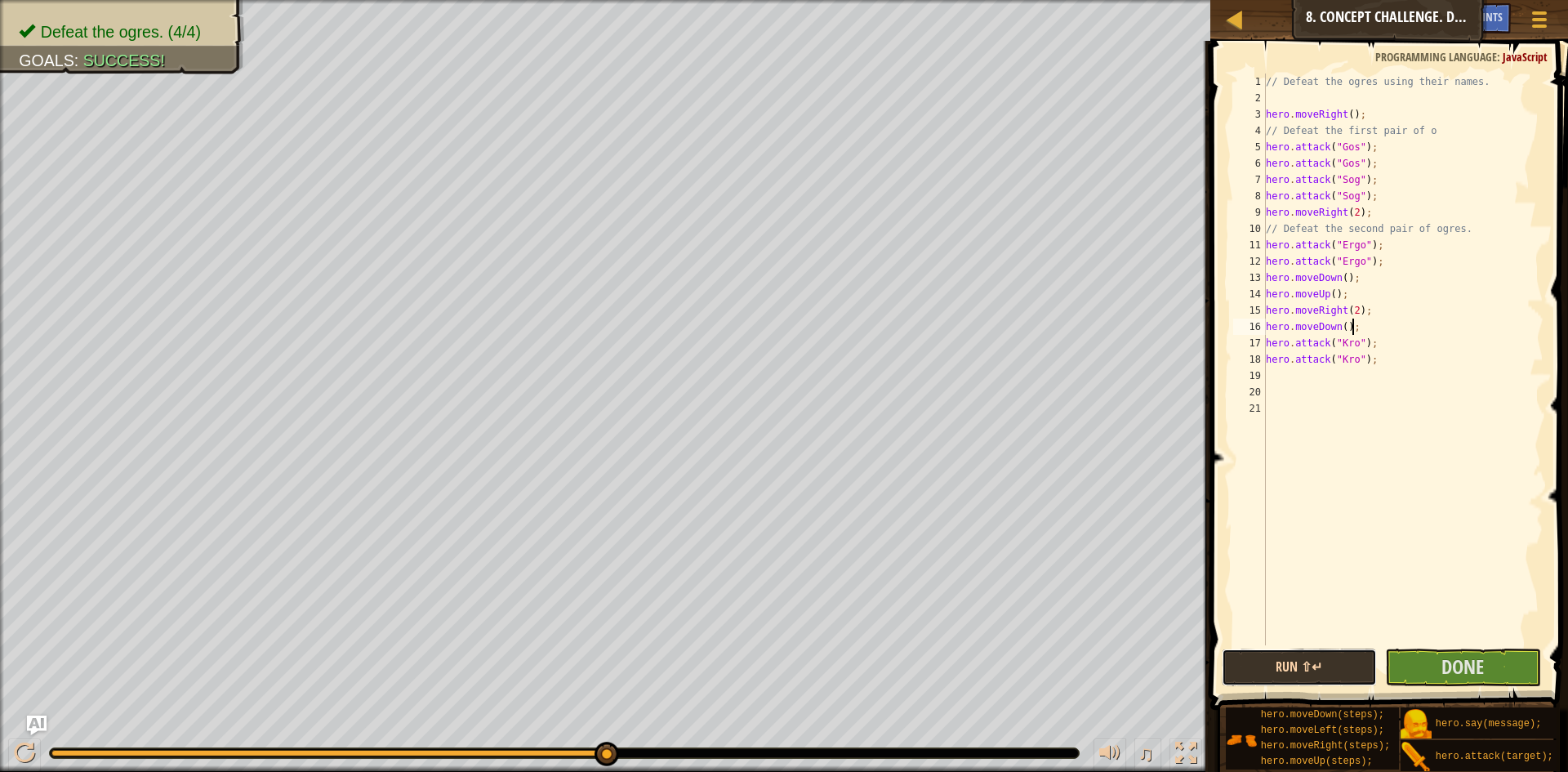
click at [1362, 656] on button "Run ⇧↵" at bounding box center [1299, 666] width 156 height 37
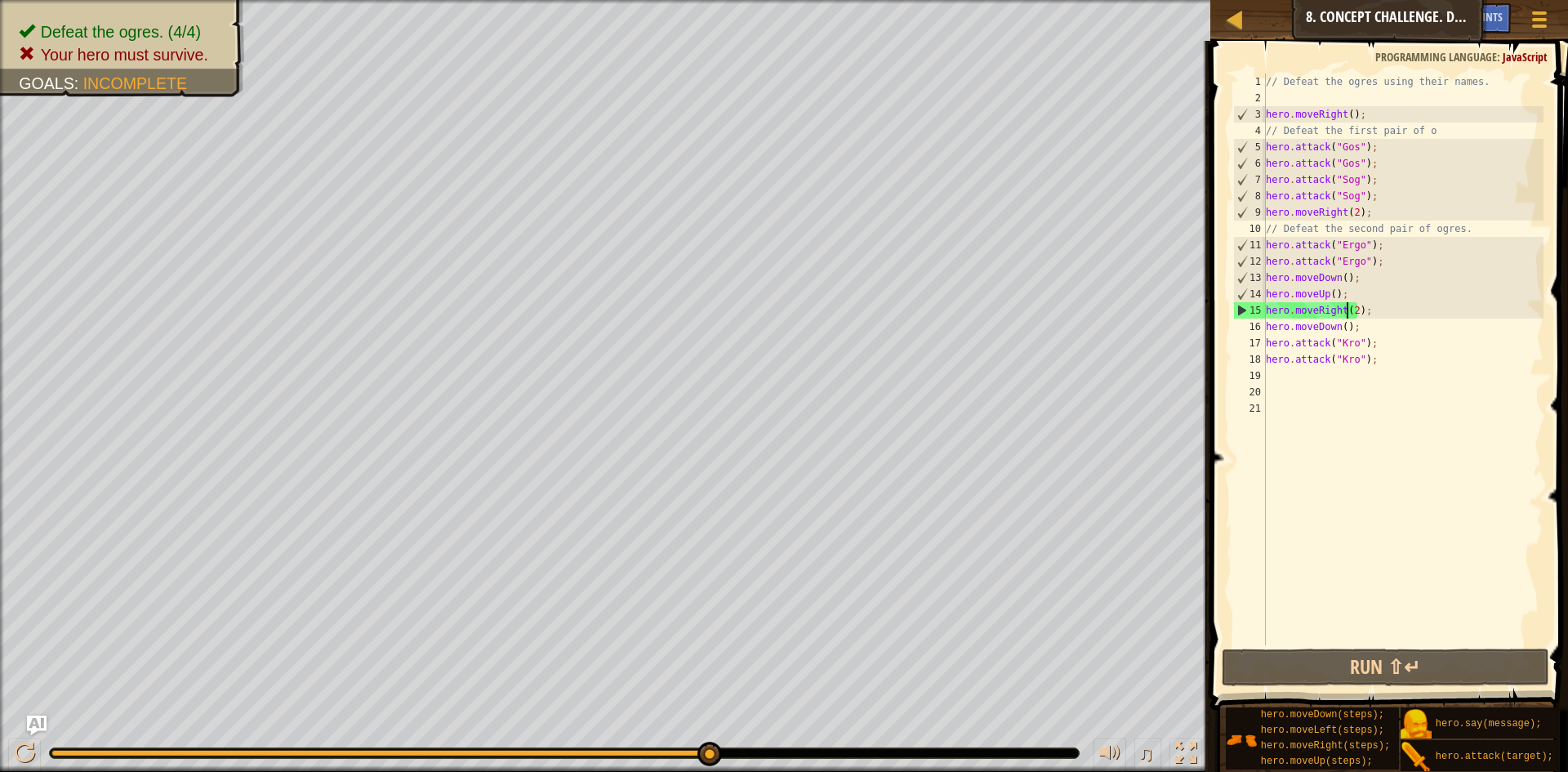
click at [1347, 305] on div "// Defeat the ogres using their names. hero . moveRight ( ) ; // Defeat the fir…" at bounding box center [1403, 376] width 281 height 604
click at [1334, 304] on div "// Defeat the ogres using their names. hero . moveRight ( ) ; // Defeat the fir…" at bounding box center [1403, 376] width 281 height 604
click at [1337, 306] on div "// Defeat the ogres using their names. hero . moveRight ( ) ; // Defeat the fir…" at bounding box center [1403, 376] width 281 height 604
click at [1340, 308] on div "// Defeat the ogres using their names. hero . moveRight ( ) ; // Defeat the fir…" at bounding box center [1403, 376] width 281 height 604
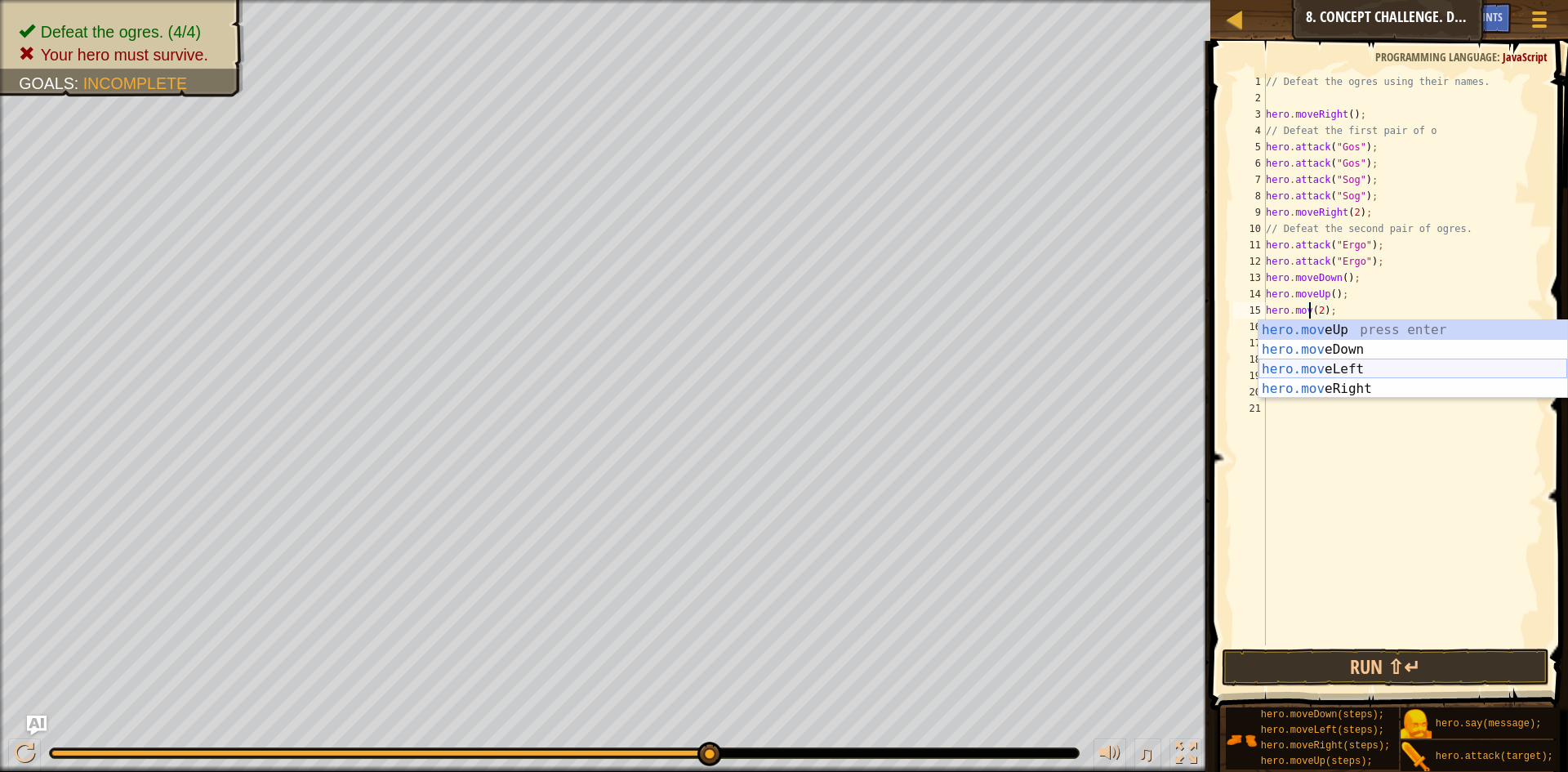
click at [1368, 361] on div "hero.mov eUp press enter hero.mov eDown press enter hero.mov eLeft press enter …" at bounding box center [1412, 379] width 309 height 117
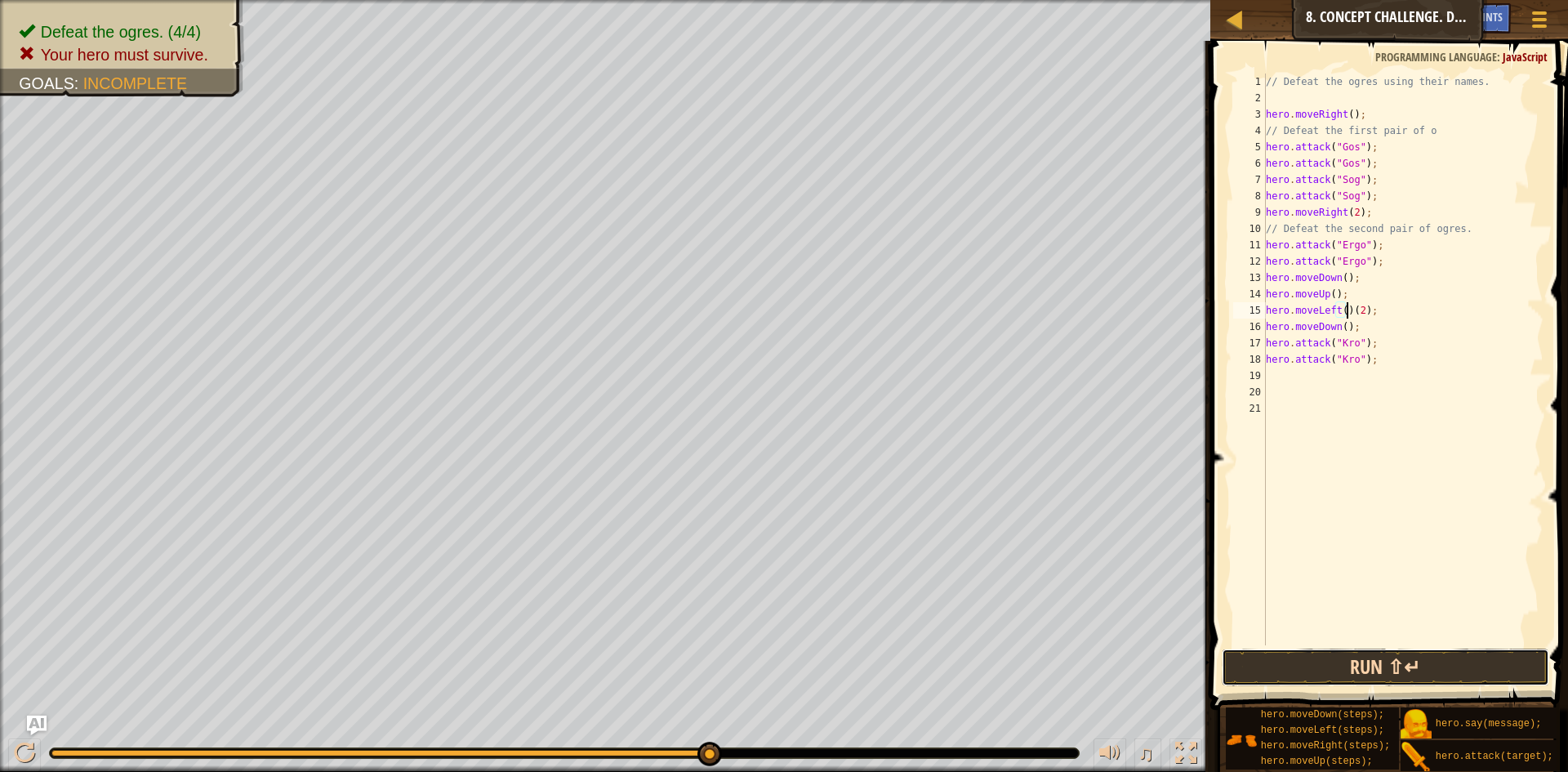
click at [1444, 655] on button "Run ⇧↵" at bounding box center [1386, 666] width 328 height 37
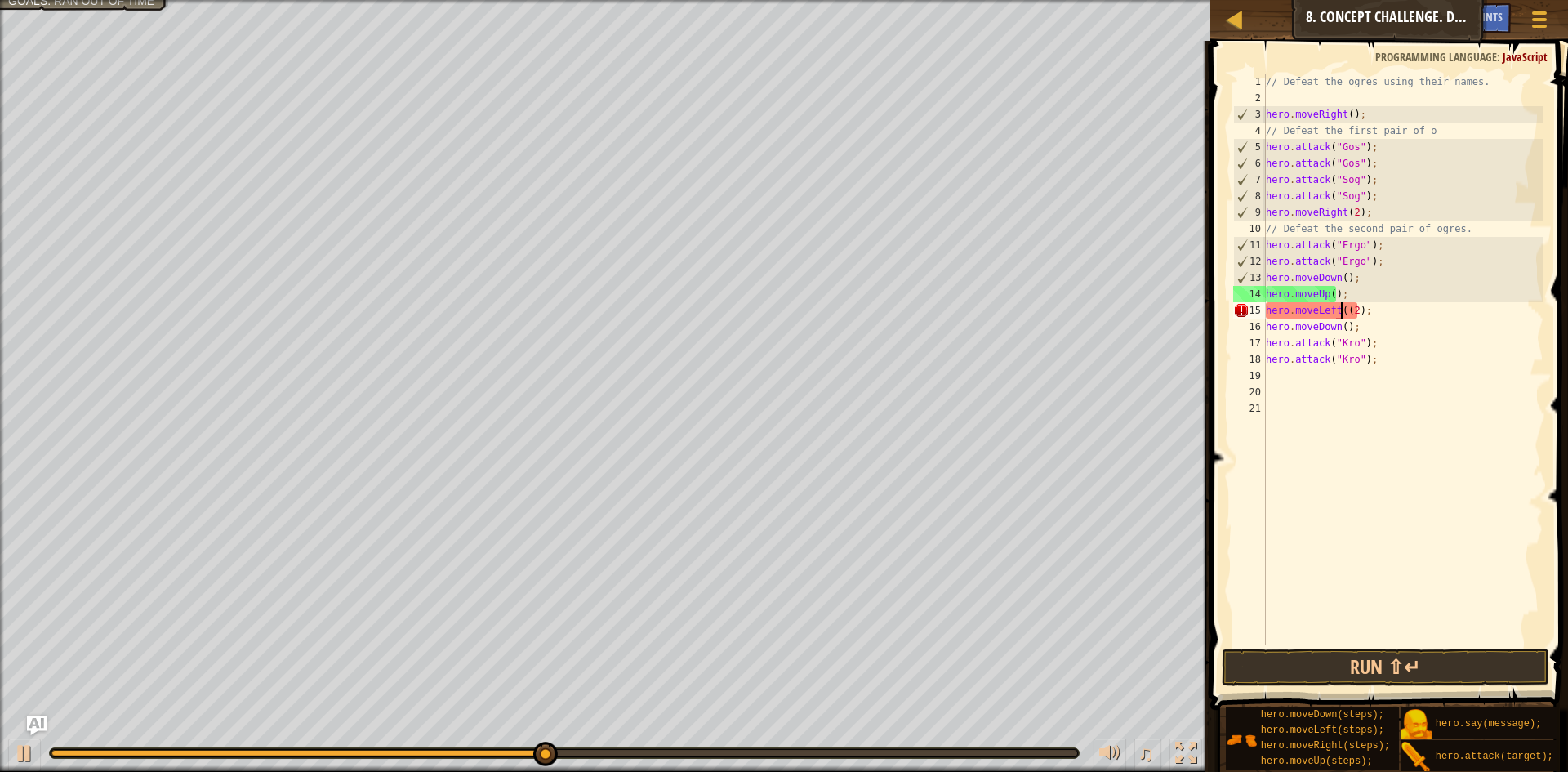
type textarea "hero.moveLeft(2);"
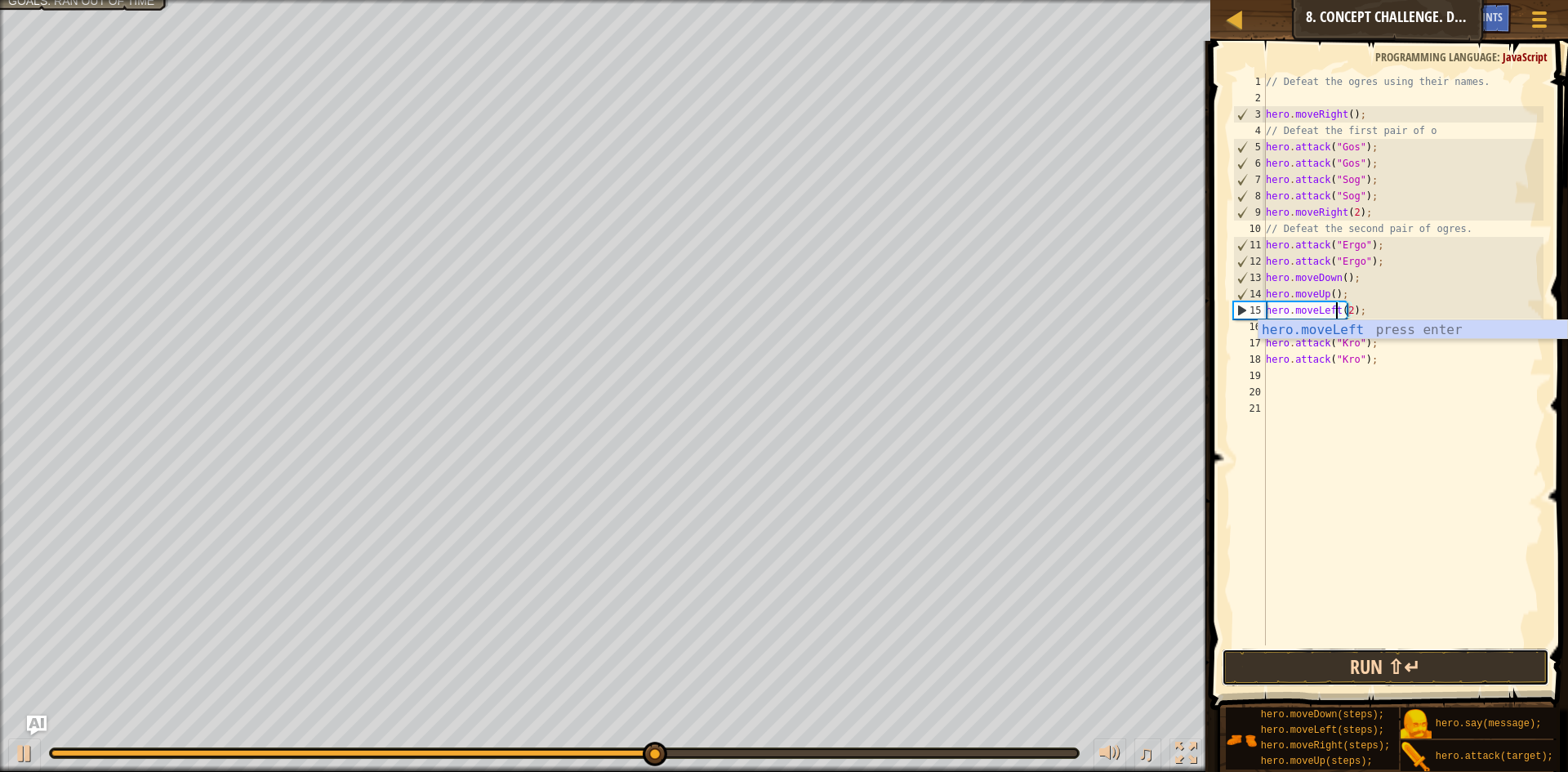
click at [1299, 648] on button "Run ⇧↵" at bounding box center [1386, 666] width 328 height 37
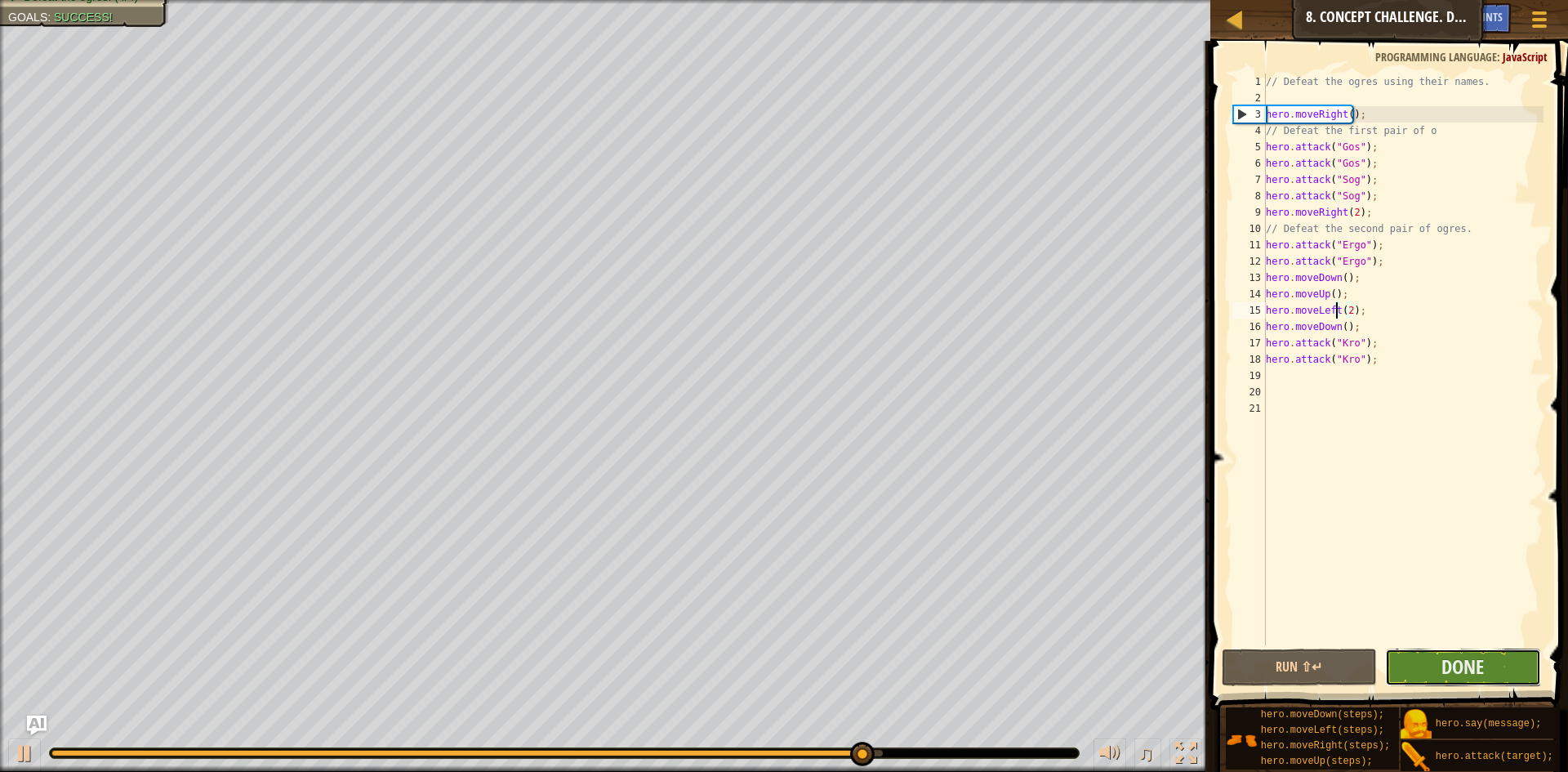
click at [1440, 676] on button "Done" at bounding box center [1462, 666] width 156 height 37
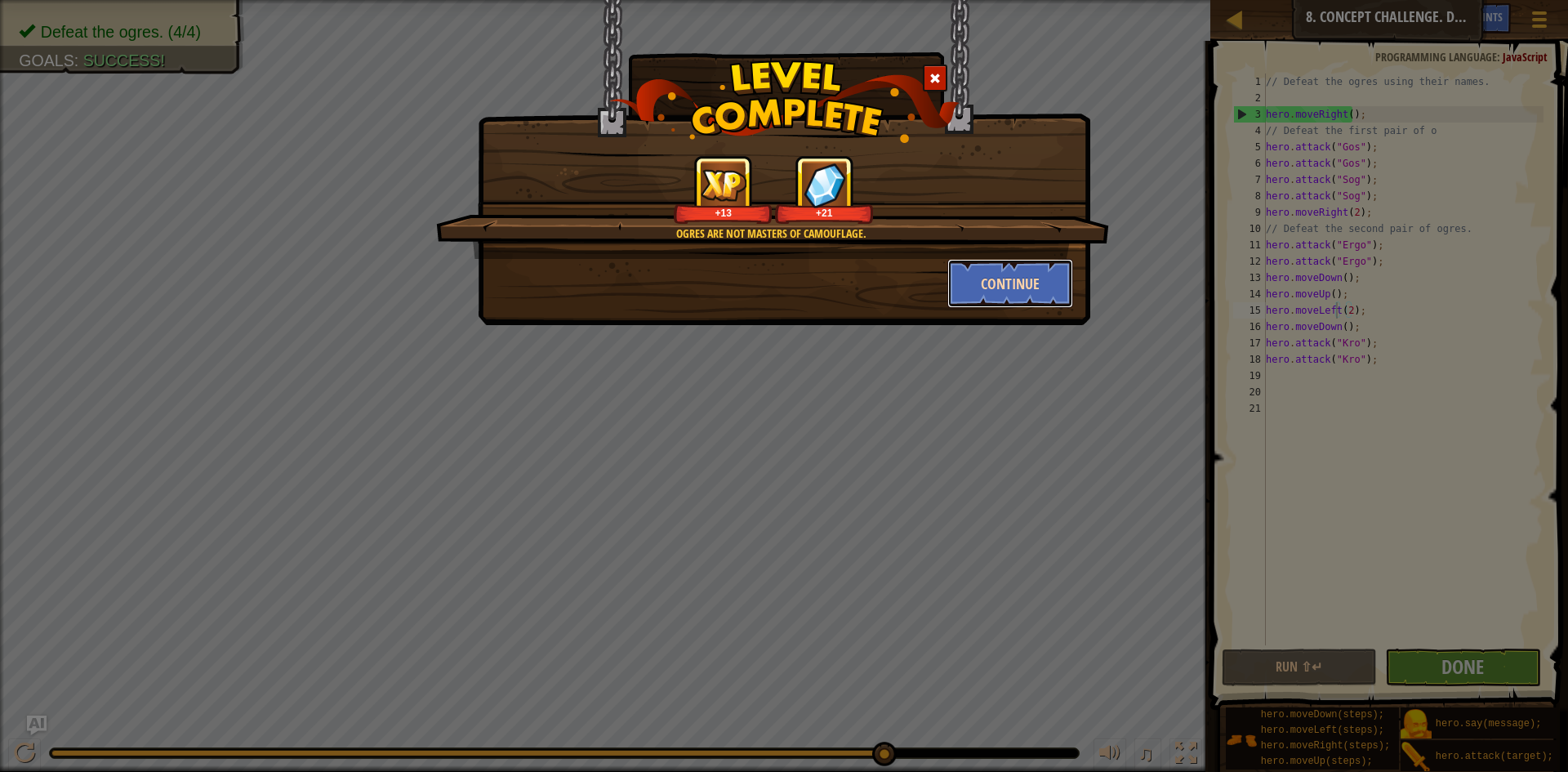
click at [1009, 281] on button "Continue" at bounding box center [1010, 283] width 127 height 49
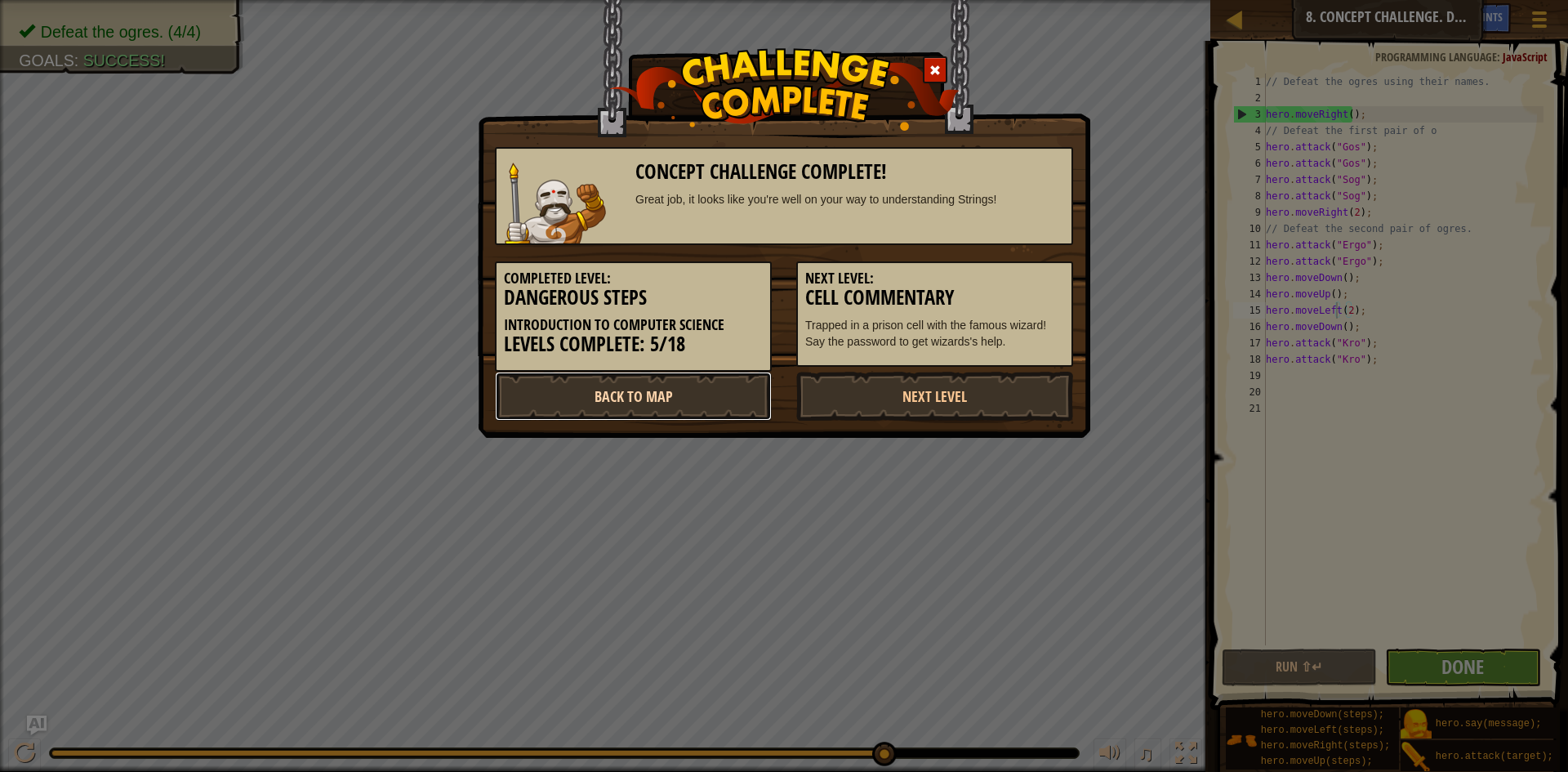
click at [732, 381] on link "Back to Map" at bounding box center [634, 396] width 277 height 49
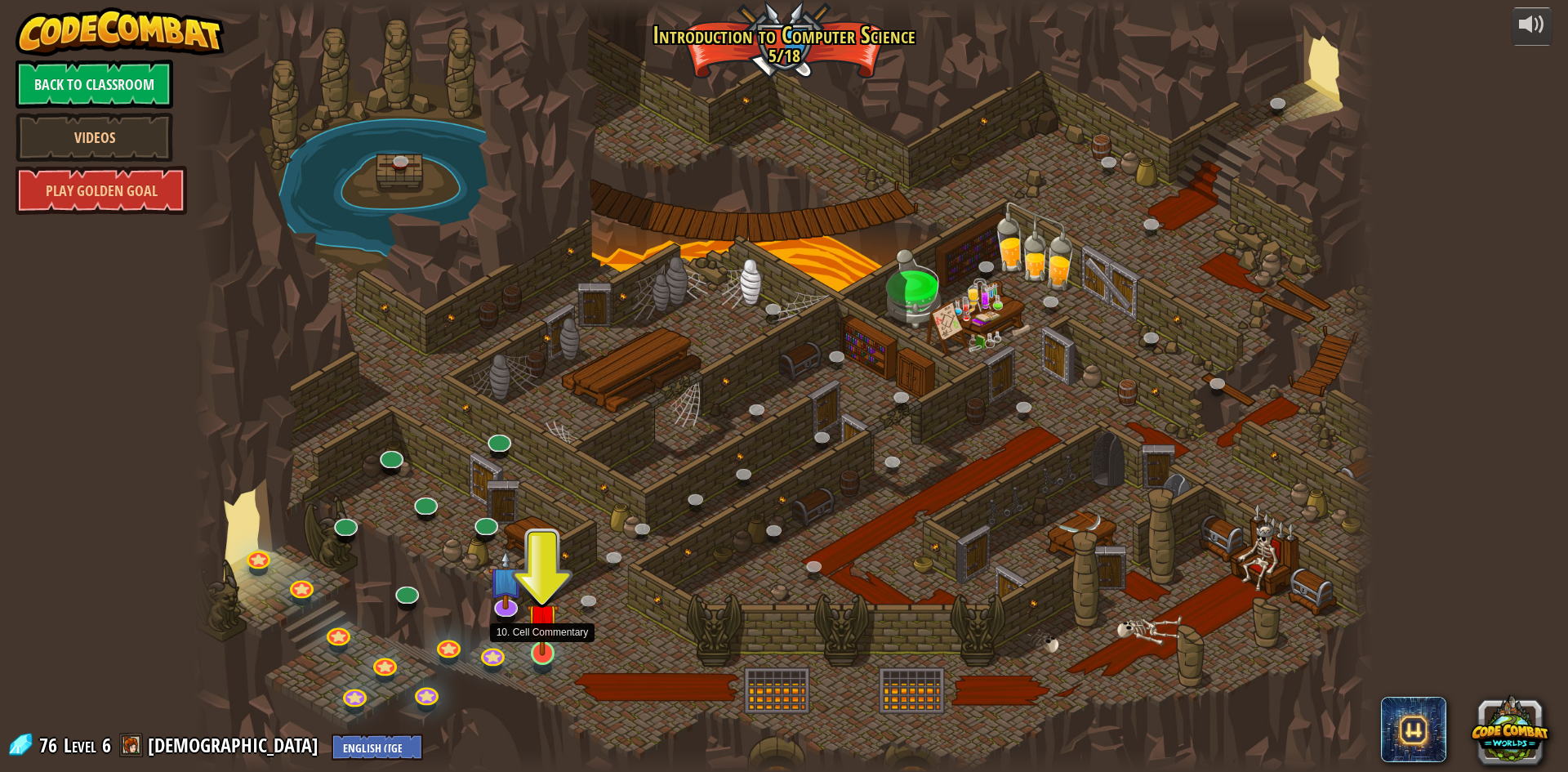
click at [541, 632] on img at bounding box center [543, 619] width 32 height 73
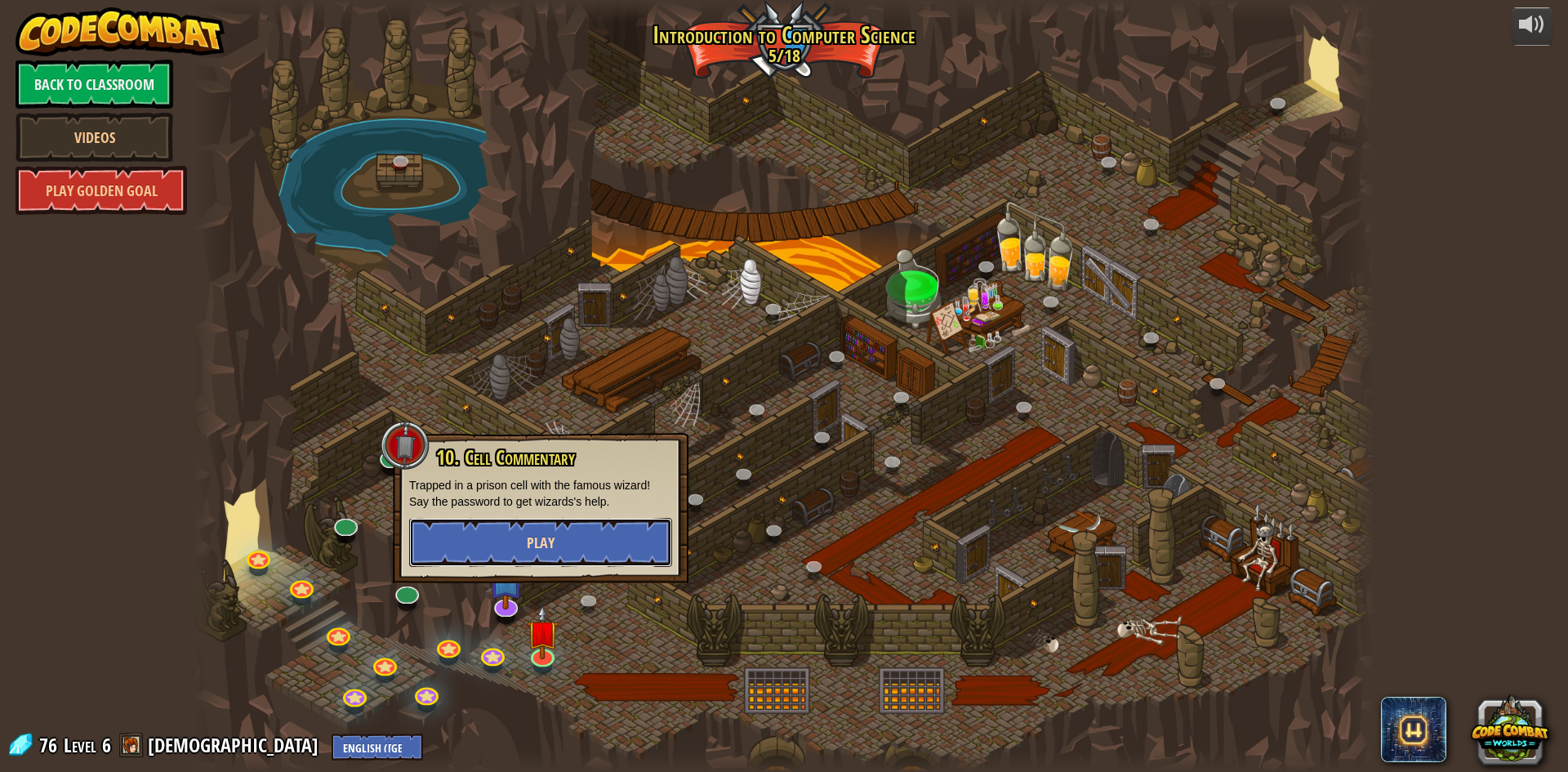
click at [554, 554] on button "Play" at bounding box center [540, 543] width 263 height 49
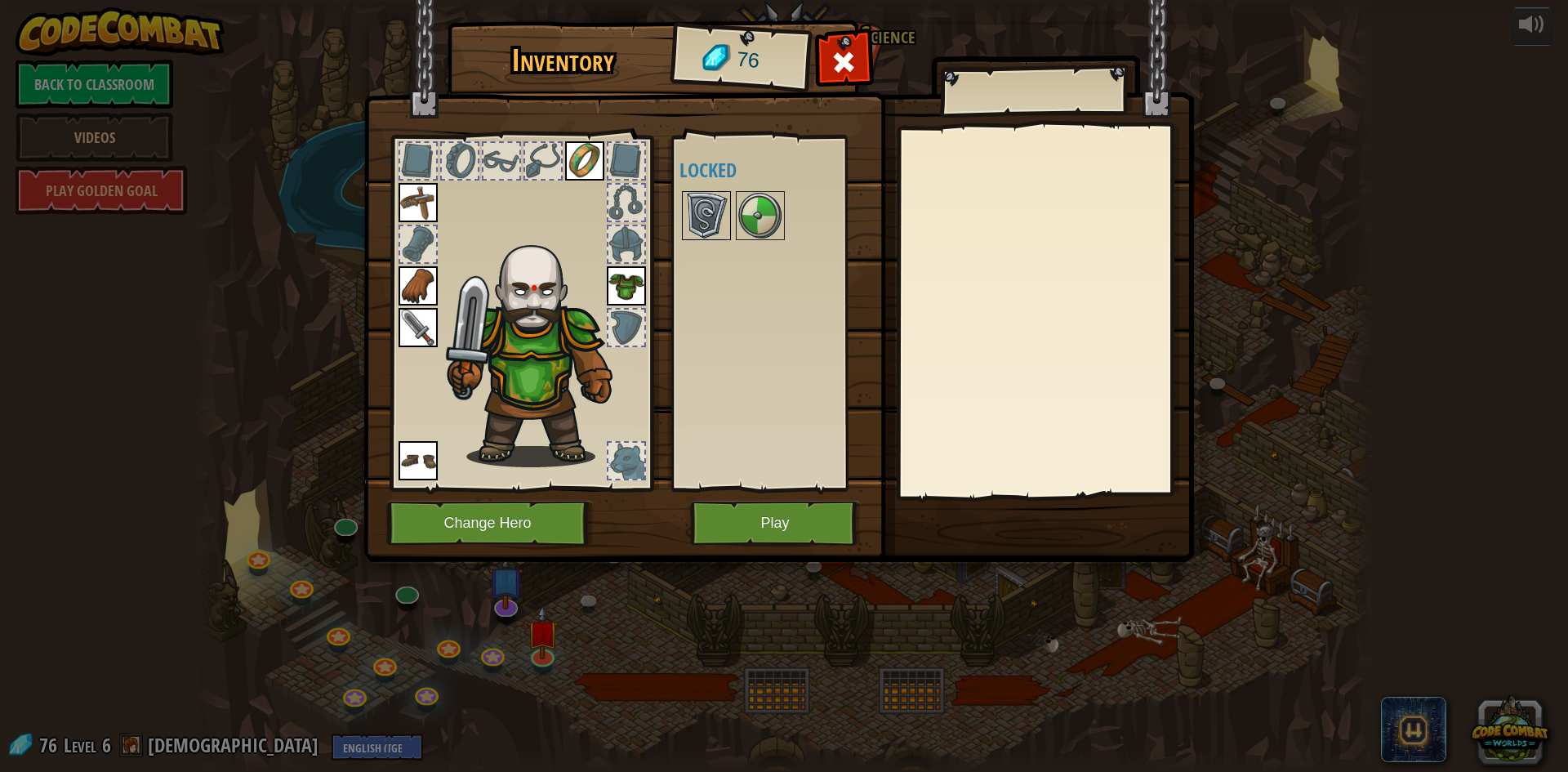
click at [714, 220] on img at bounding box center [707, 216] width 46 height 46
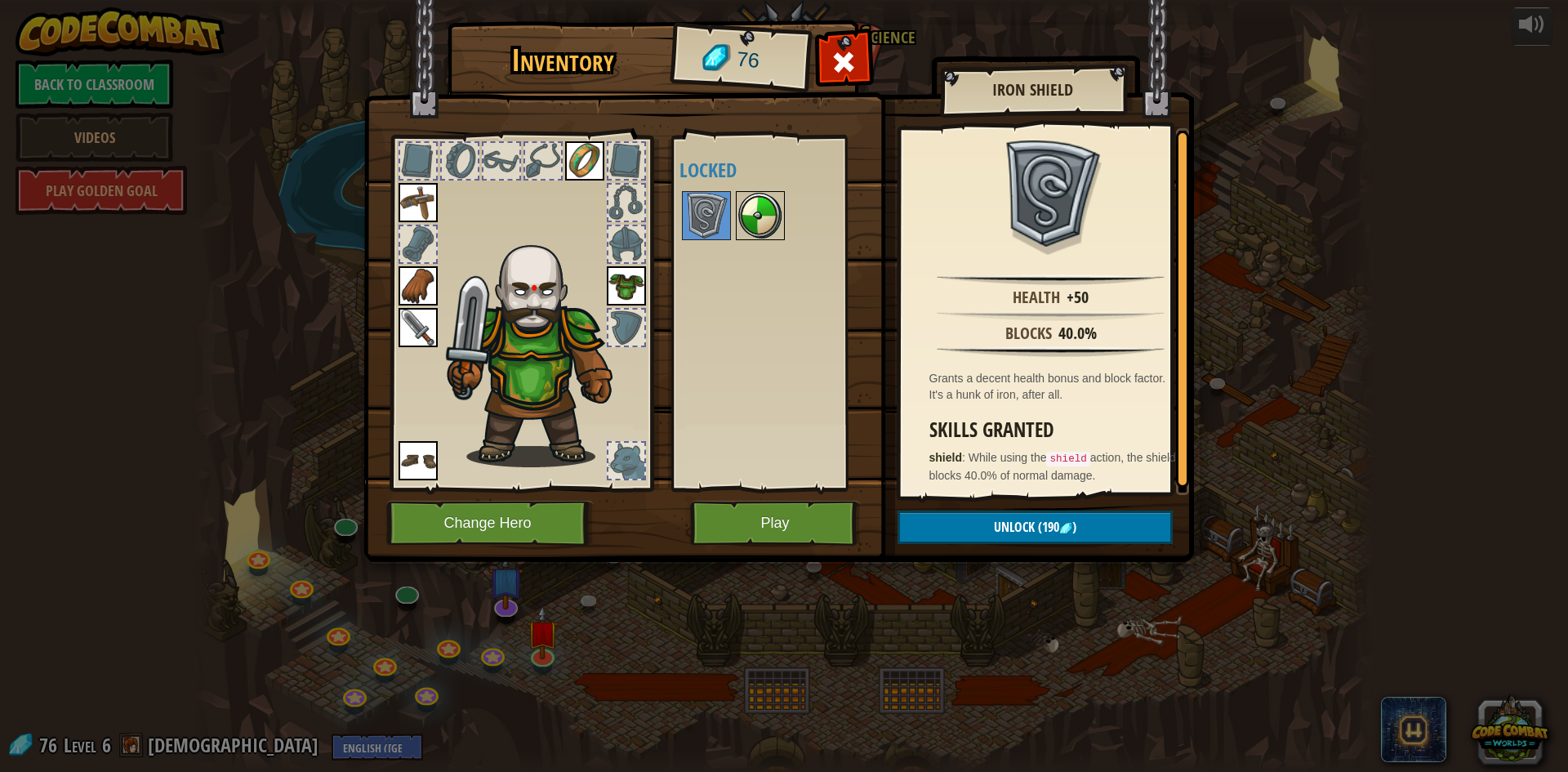
click at [757, 219] on img at bounding box center [760, 216] width 46 height 46
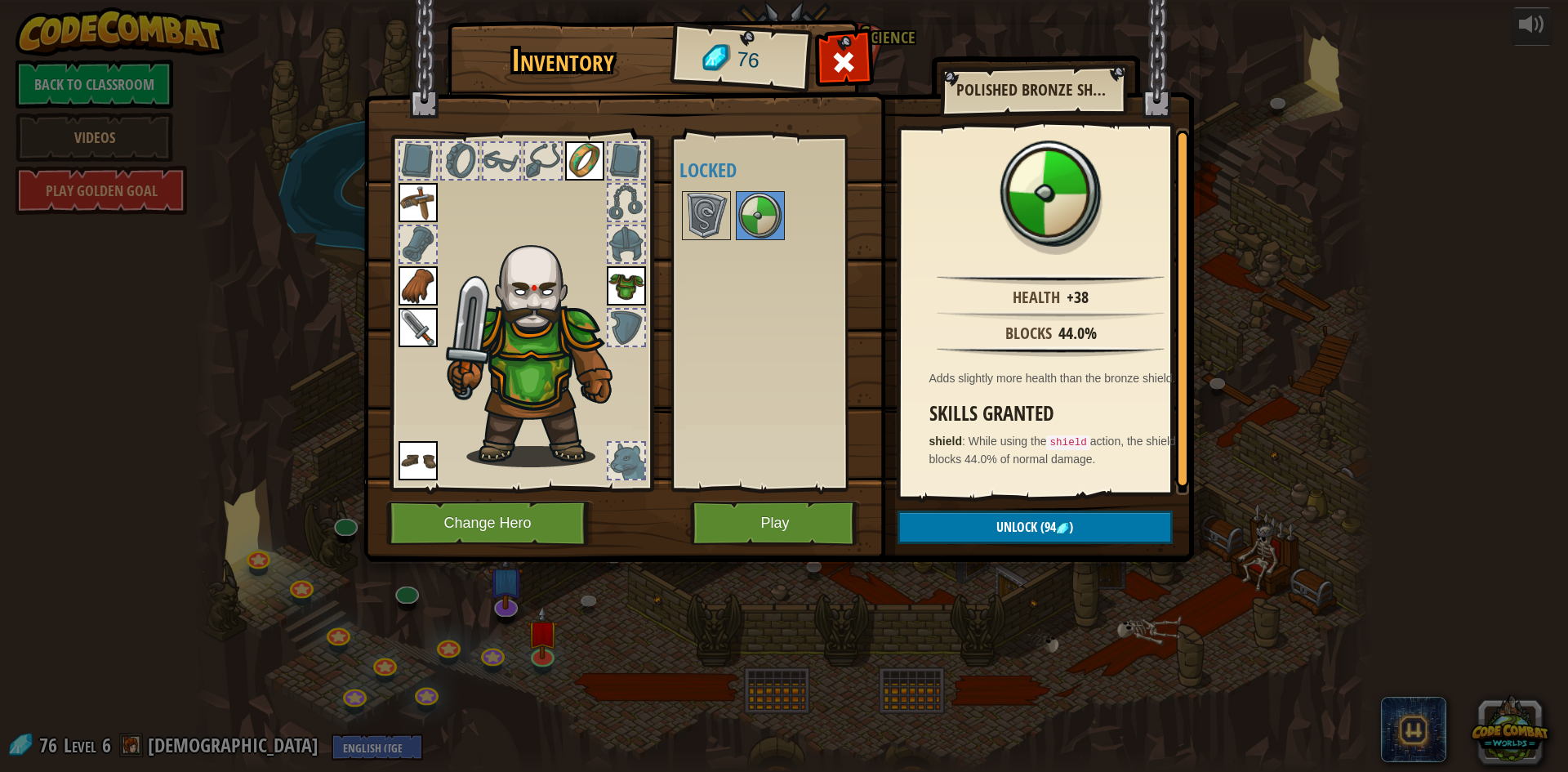
click at [555, 496] on img at bounding box center [779, 265] width 830 height 593
click at [569, 507] on button "Change Hero" at bounding box center [490, 523] width 208 height 45
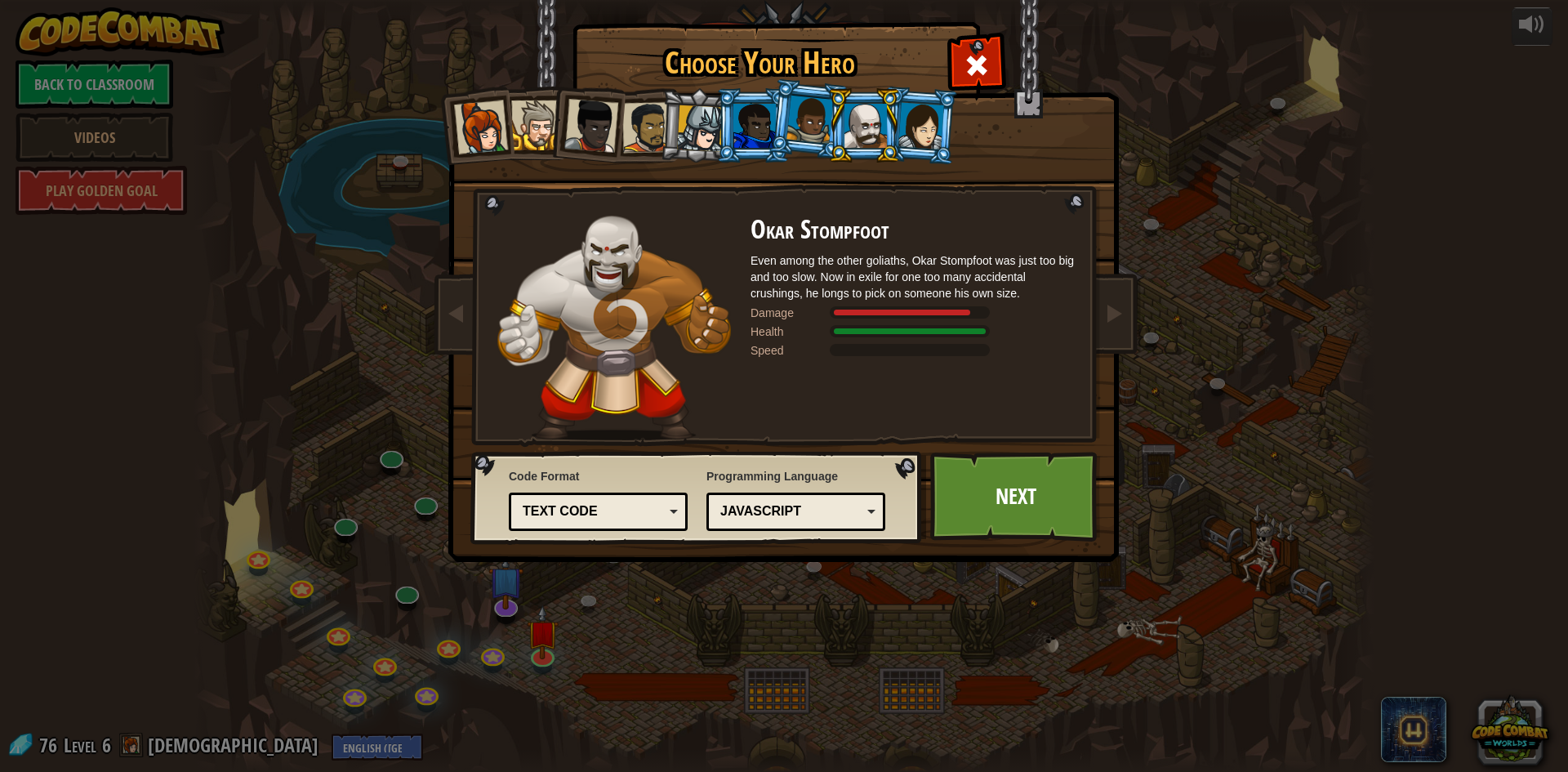
click at [908, 118] on div at bounding box center [921, 125] width 46 height 46
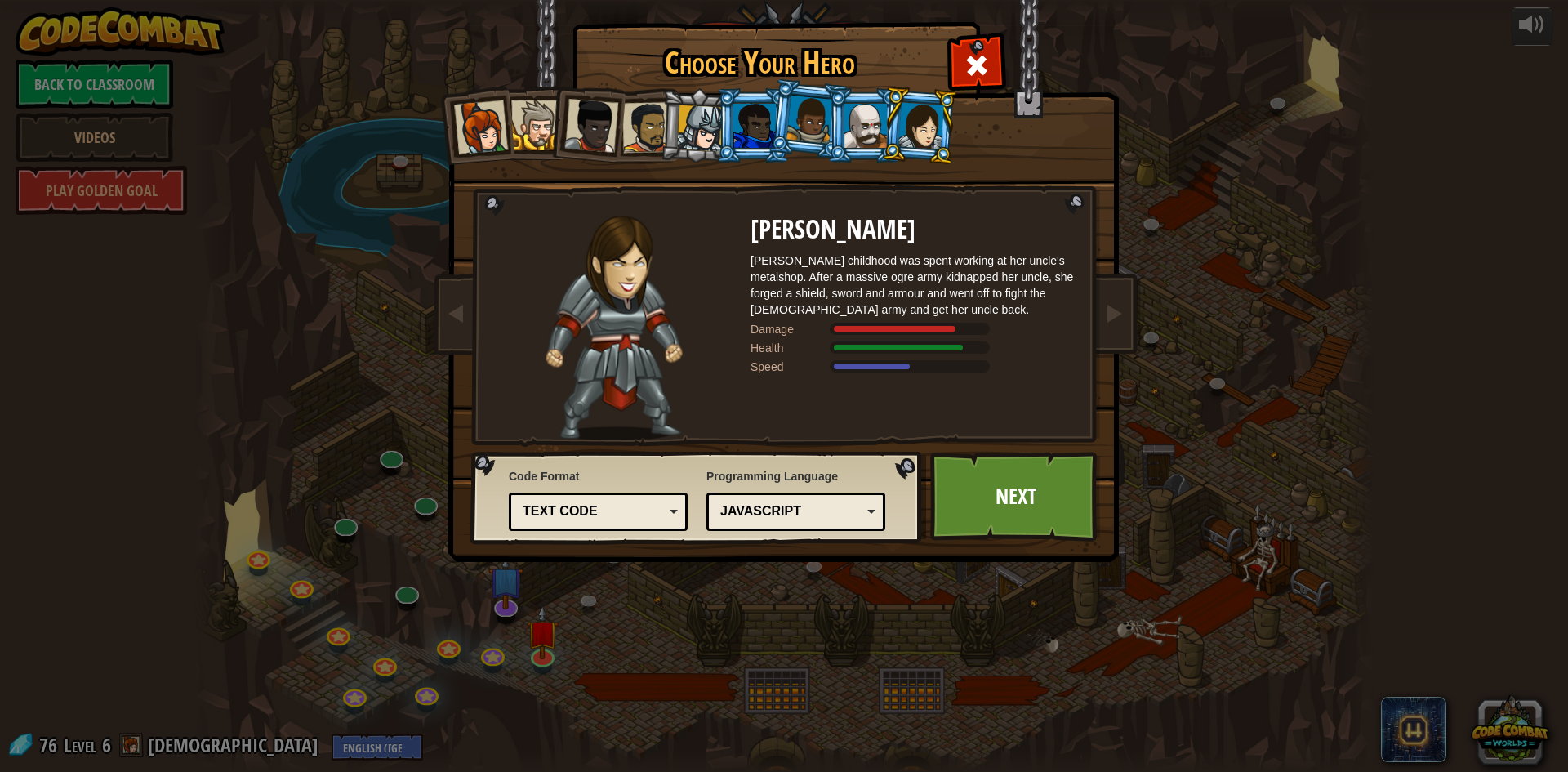
click at [792, 99] on div at bounding box center [809, 119] width 46 height 48
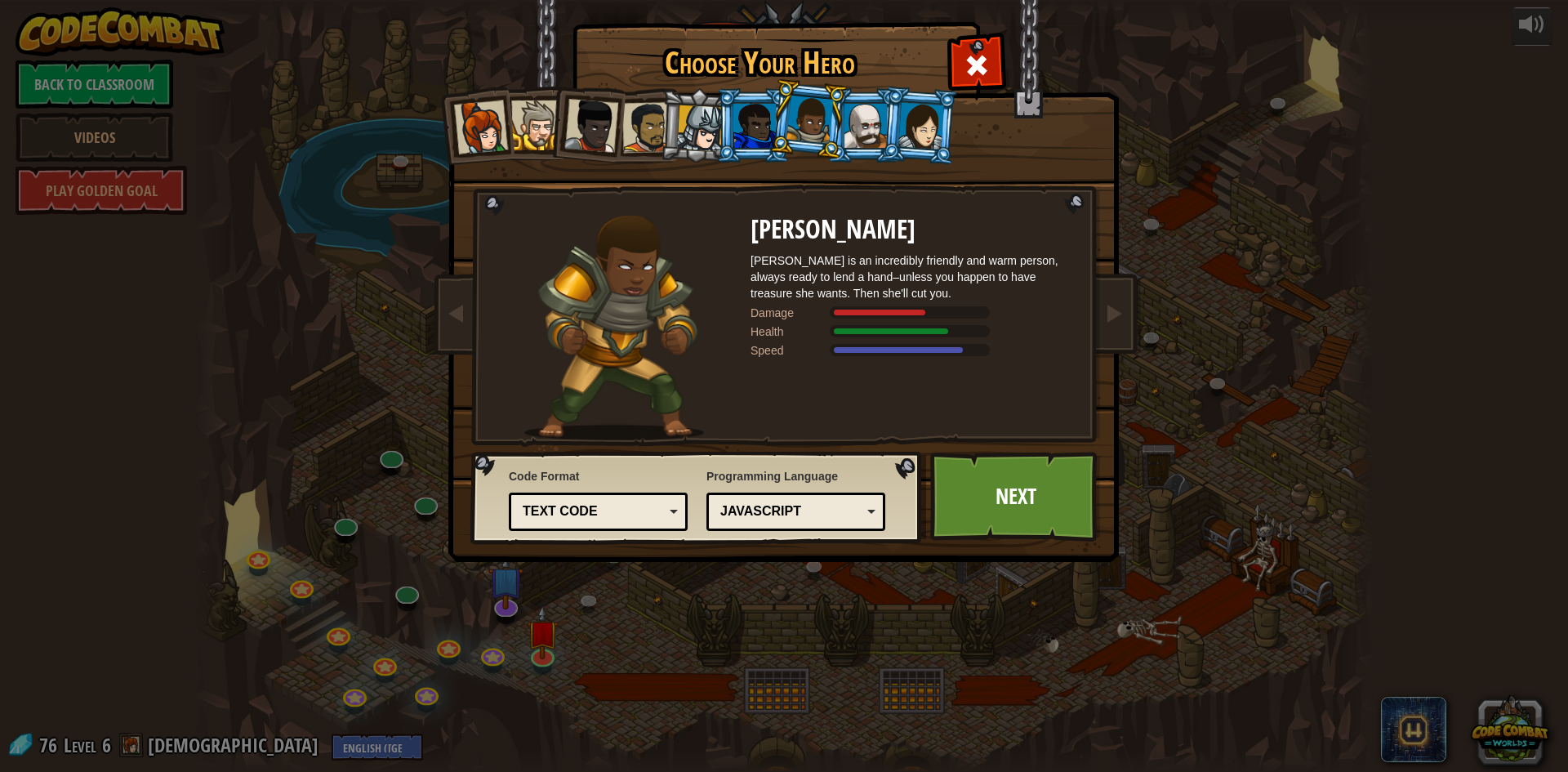
click at [772, 103] on li at bounding box center [808, 119] width 81 height 82
click at [747, 99] on li at bounding box center [753, 126] width 74 height 75
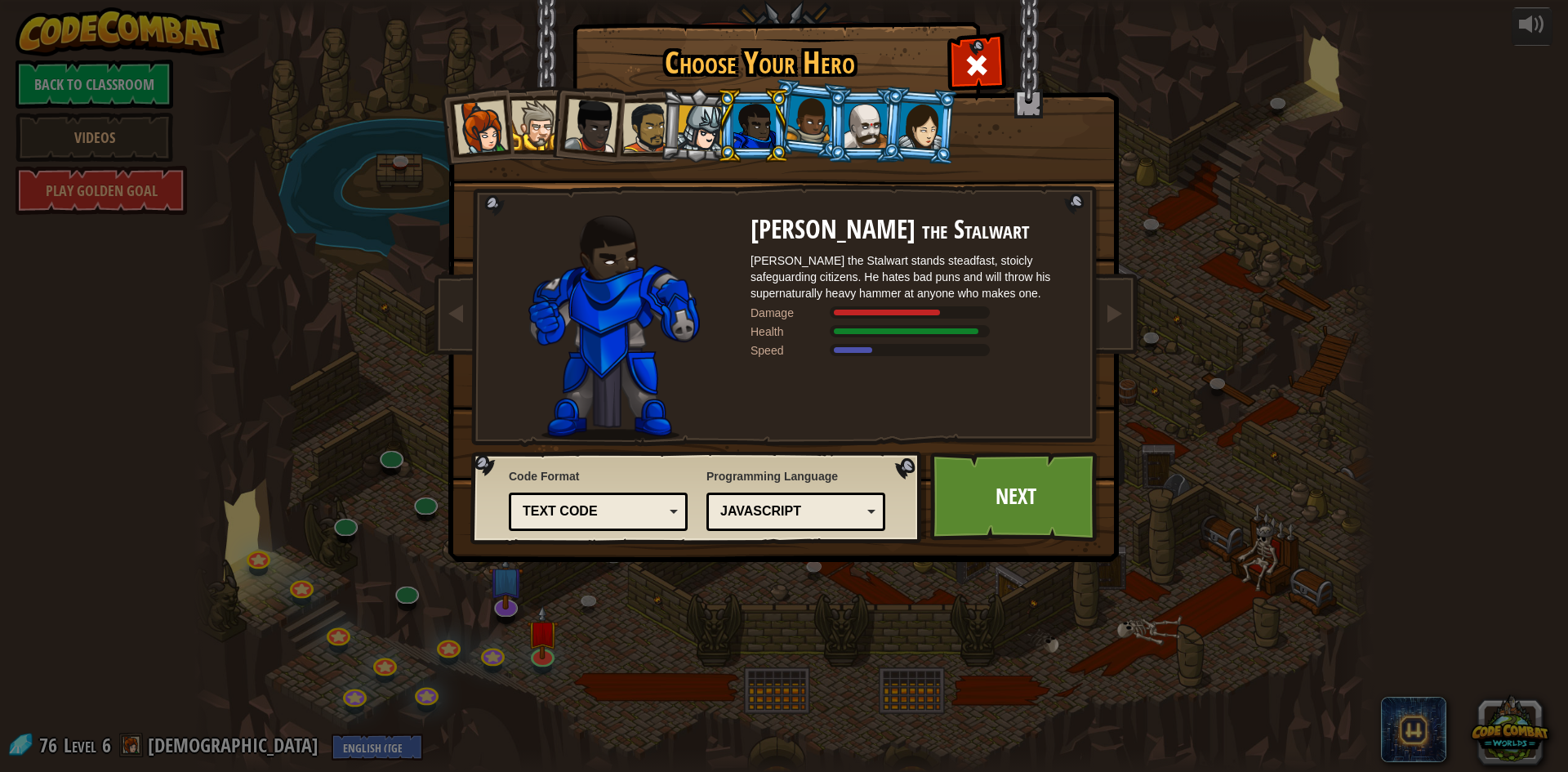
click at [700, 108] on div at bounding box center [700, 128] width 46 height 46
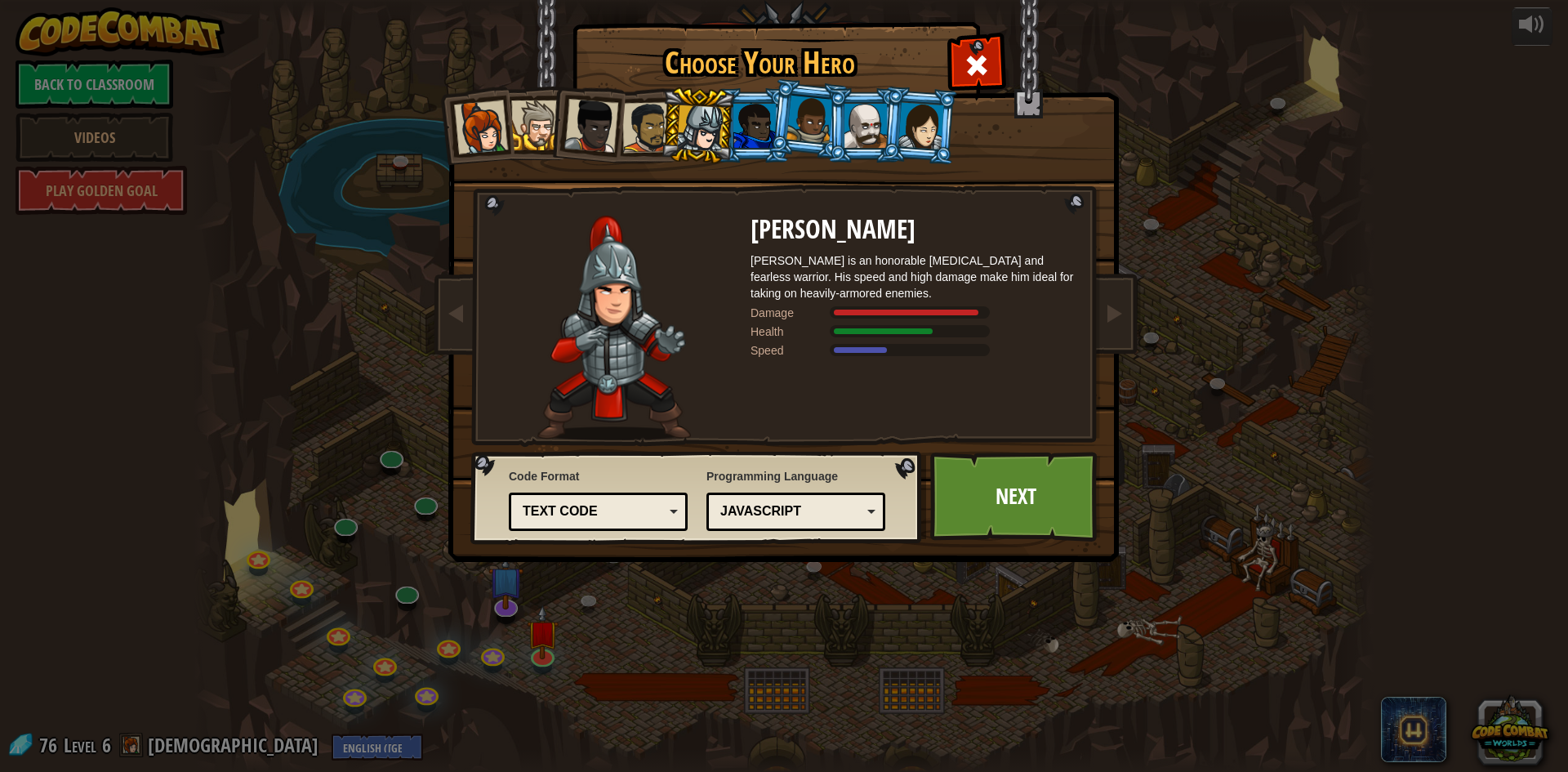
click at [869, 122] on div at bounding box center [865, 126] width 43 height 44
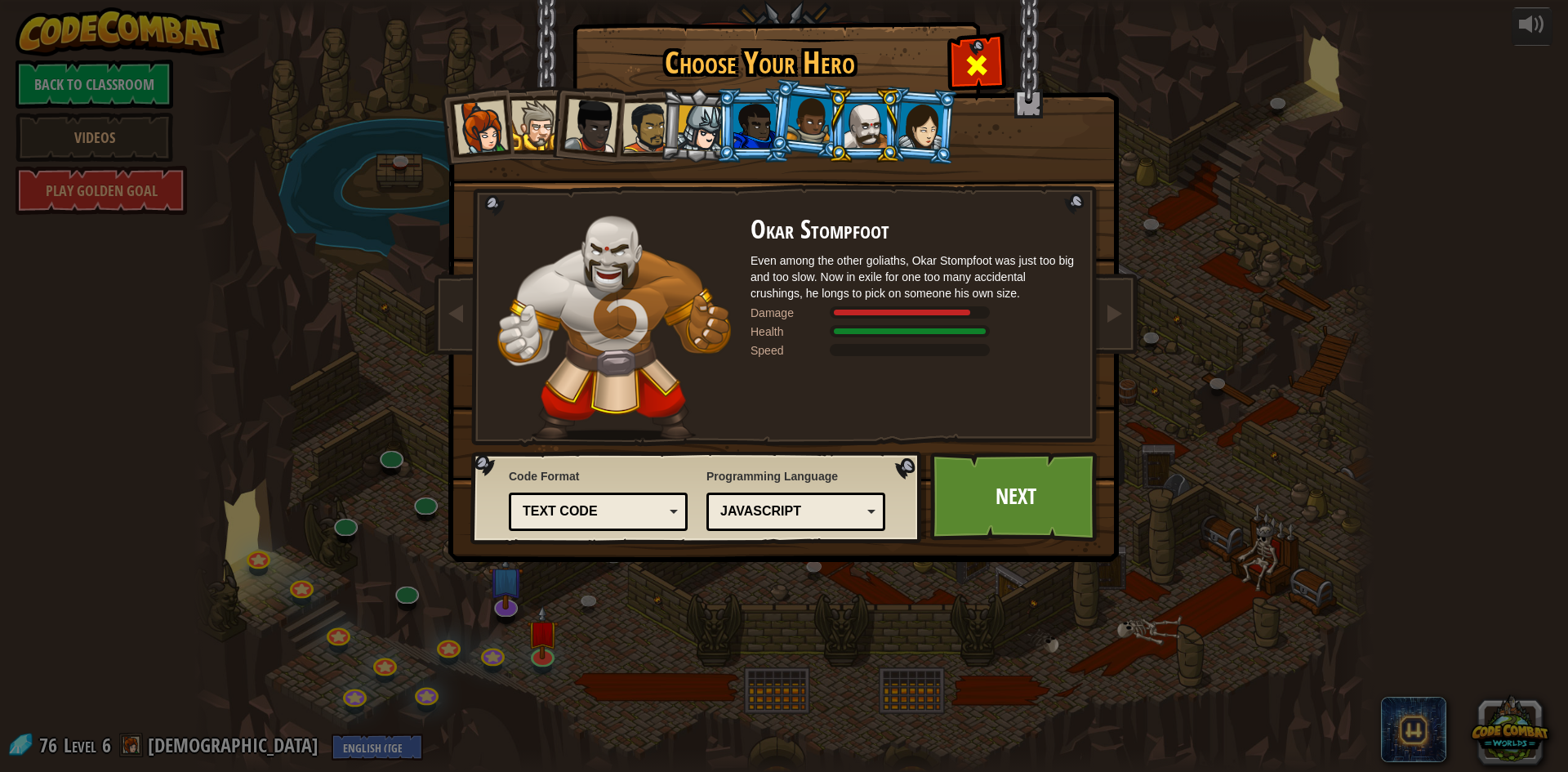
click at [979, 75] on span at bounding box center [976, 65] width 26 height 26
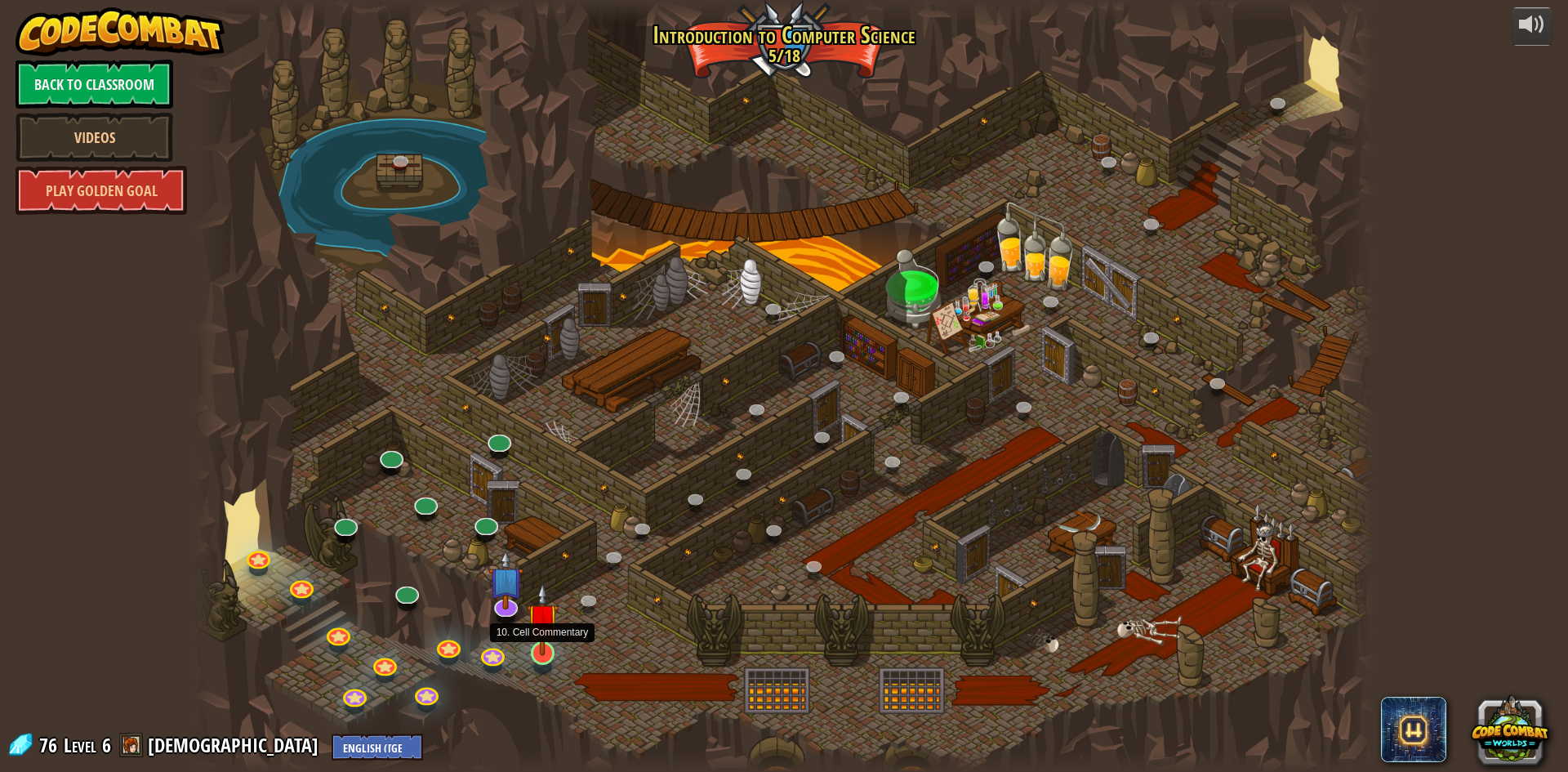
click at [558, 650] on img at bounding box center [543, 619] width 32 height 73
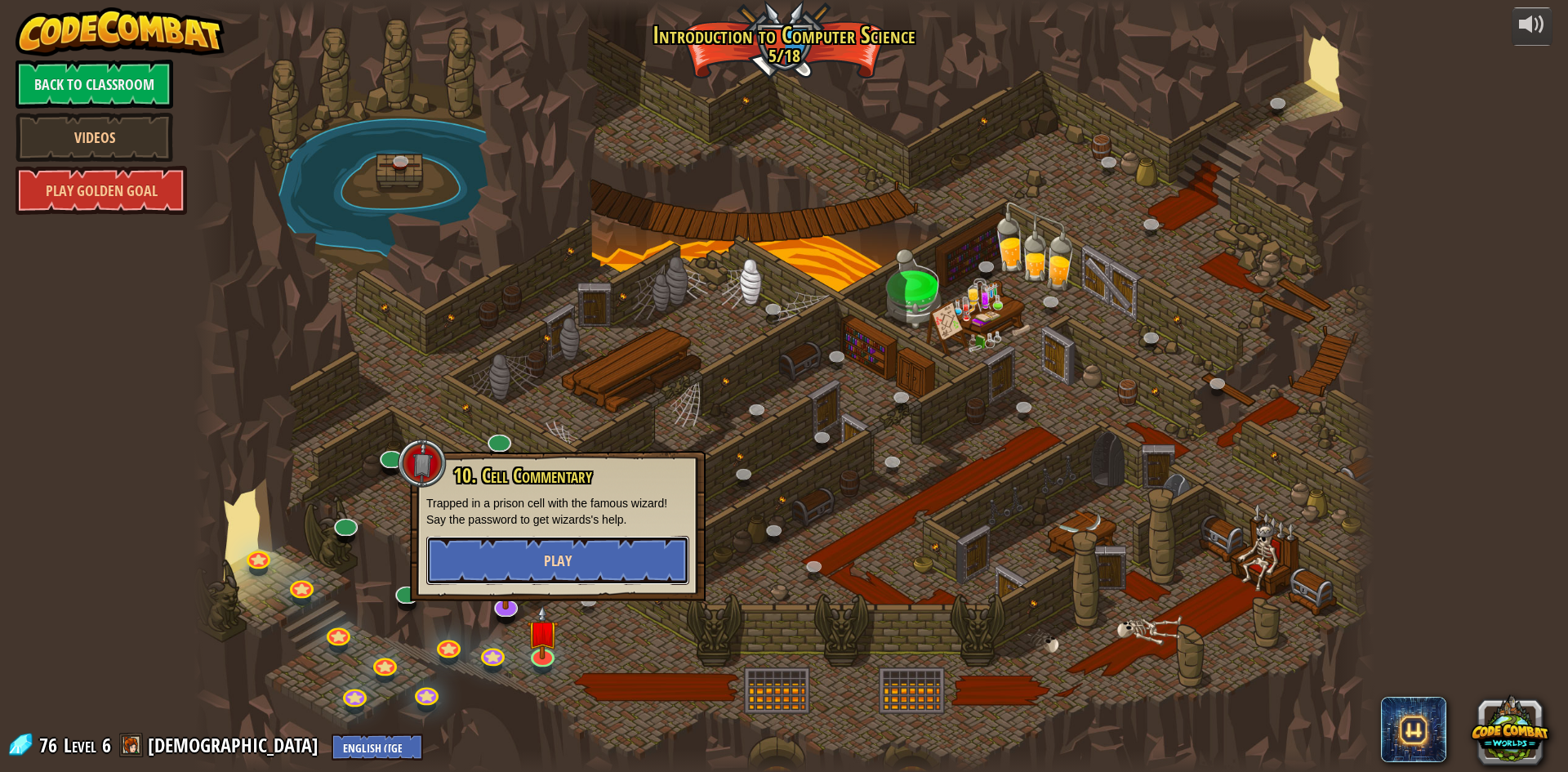
click at [664, 558] on button "Play" at bounding box center [557, 560] width 263 height 49
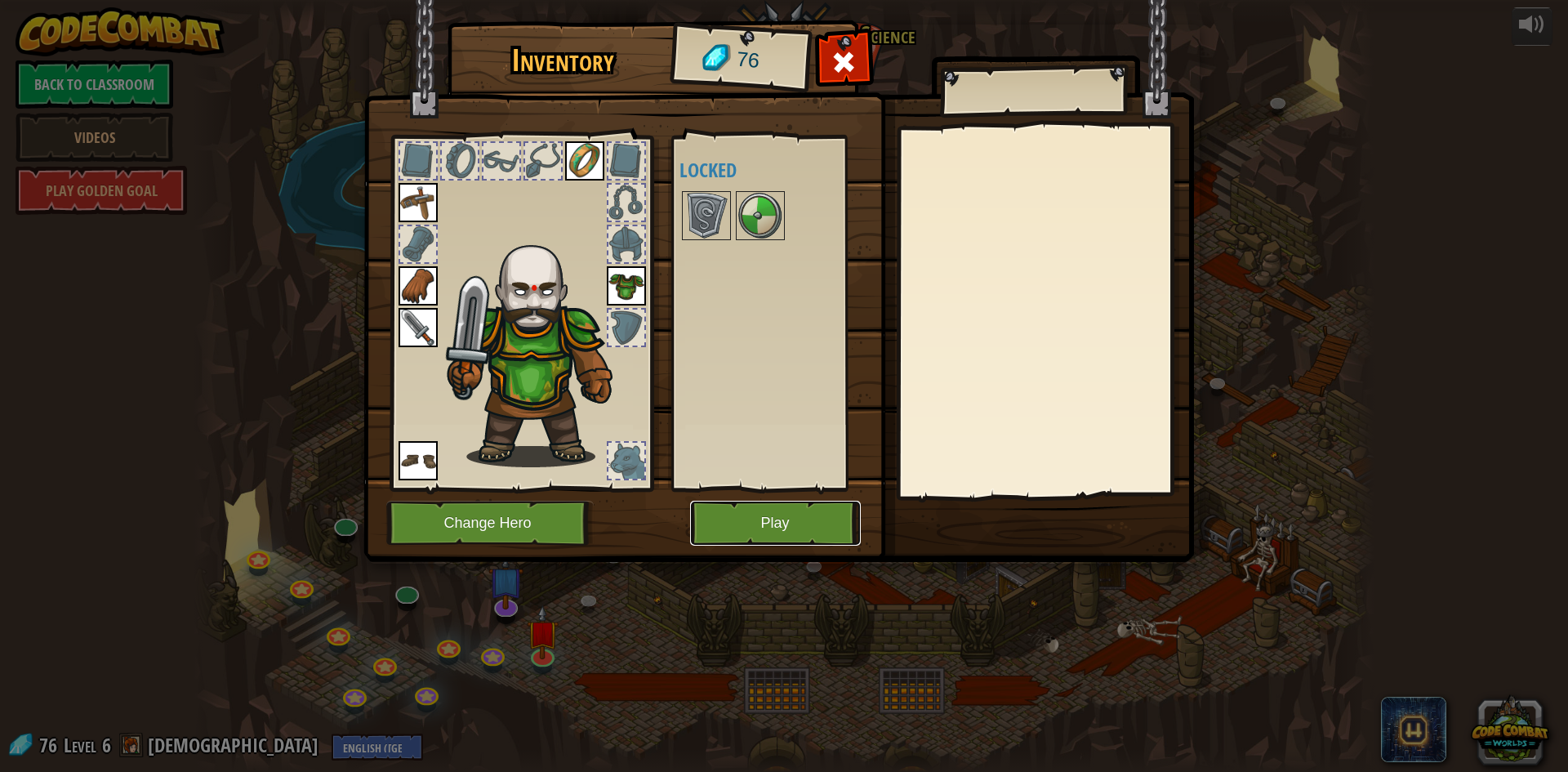
click at [780, 525] on button "Play" at bounding box center [775, 523] width 170 height 45
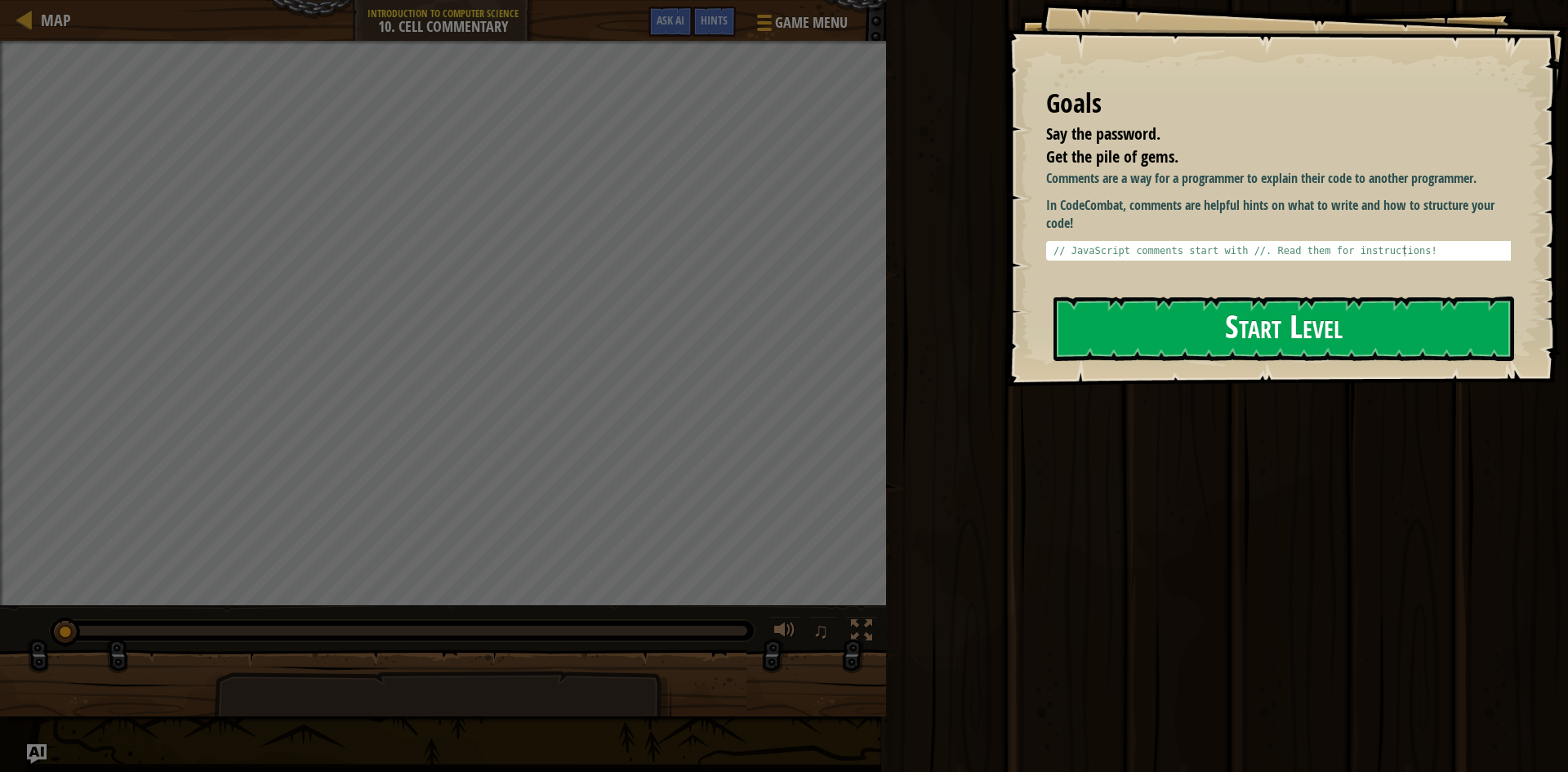
click at [1216, 313] on button "Start Level" at bounding box center [1284, 329] width 461 height 65
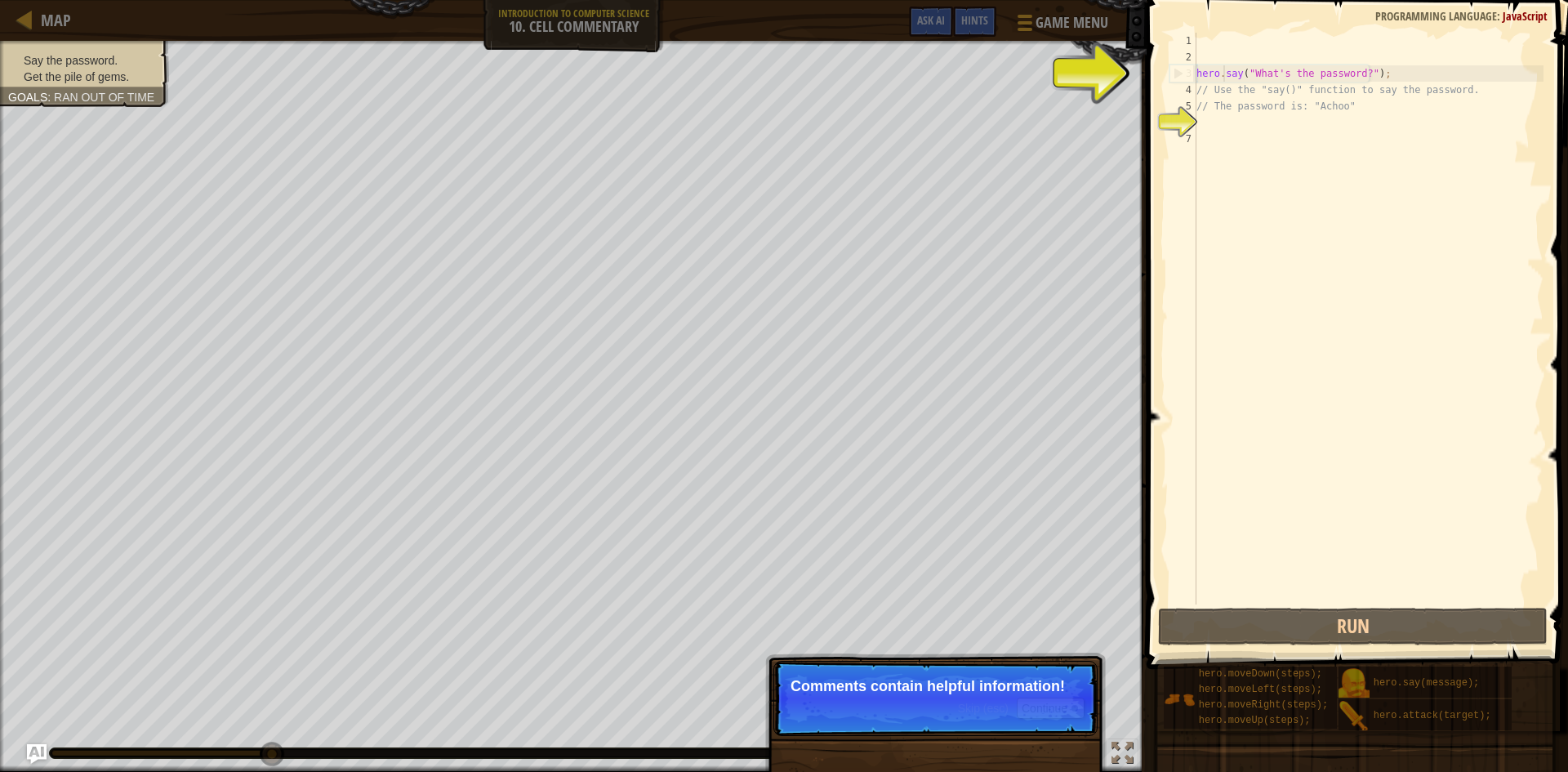
click at [1222, 78] on div "hero . say ( "What's the password?" ) ; // Use the "say()" function to say the …" at bounding box center [1368, 335] width 351 height 604
type textarea "hero.say("What's the password?");"
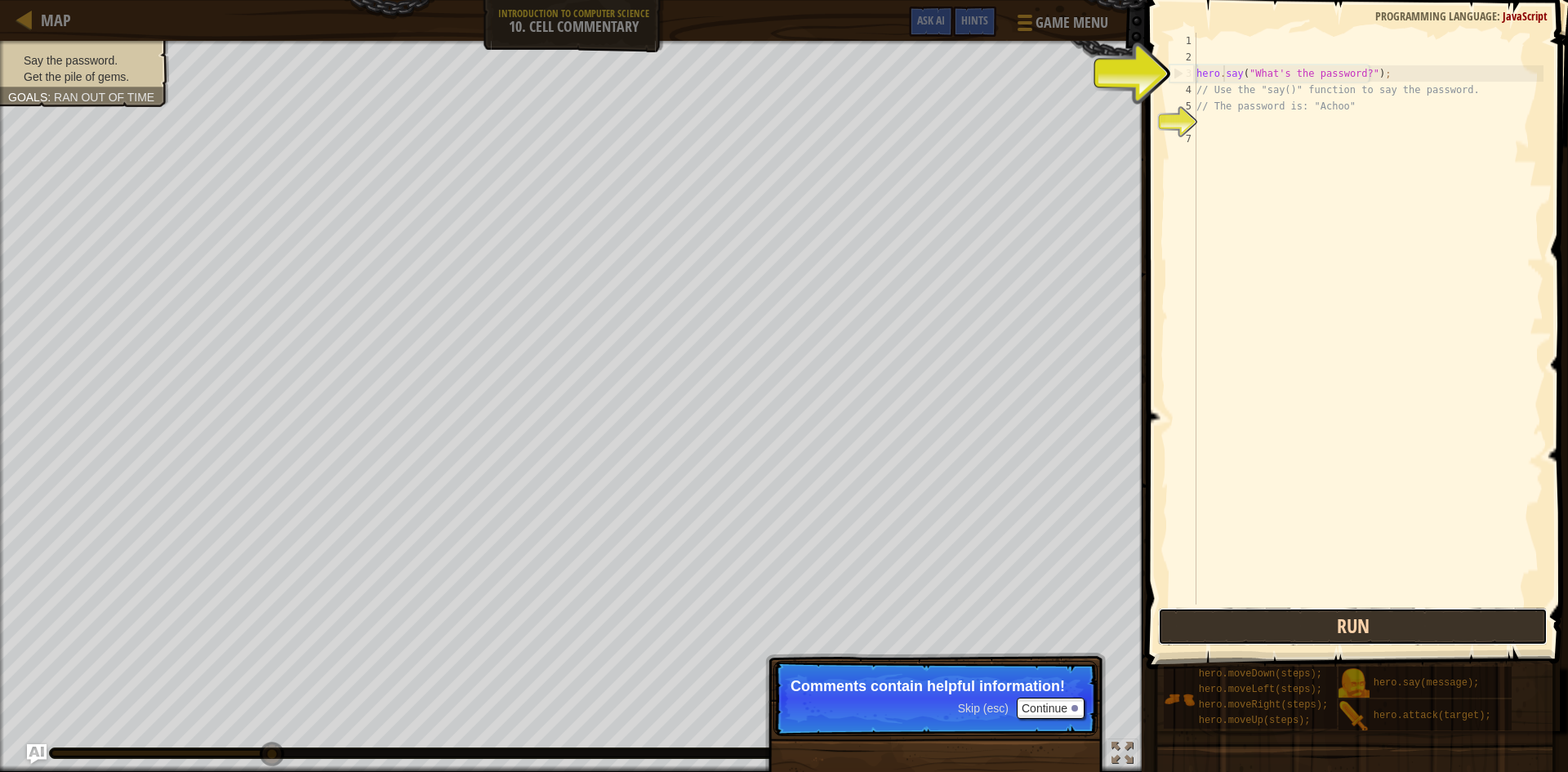
click at [1403, 629] on button "Run" at bounding box center [1353, 625] width 390 height 37
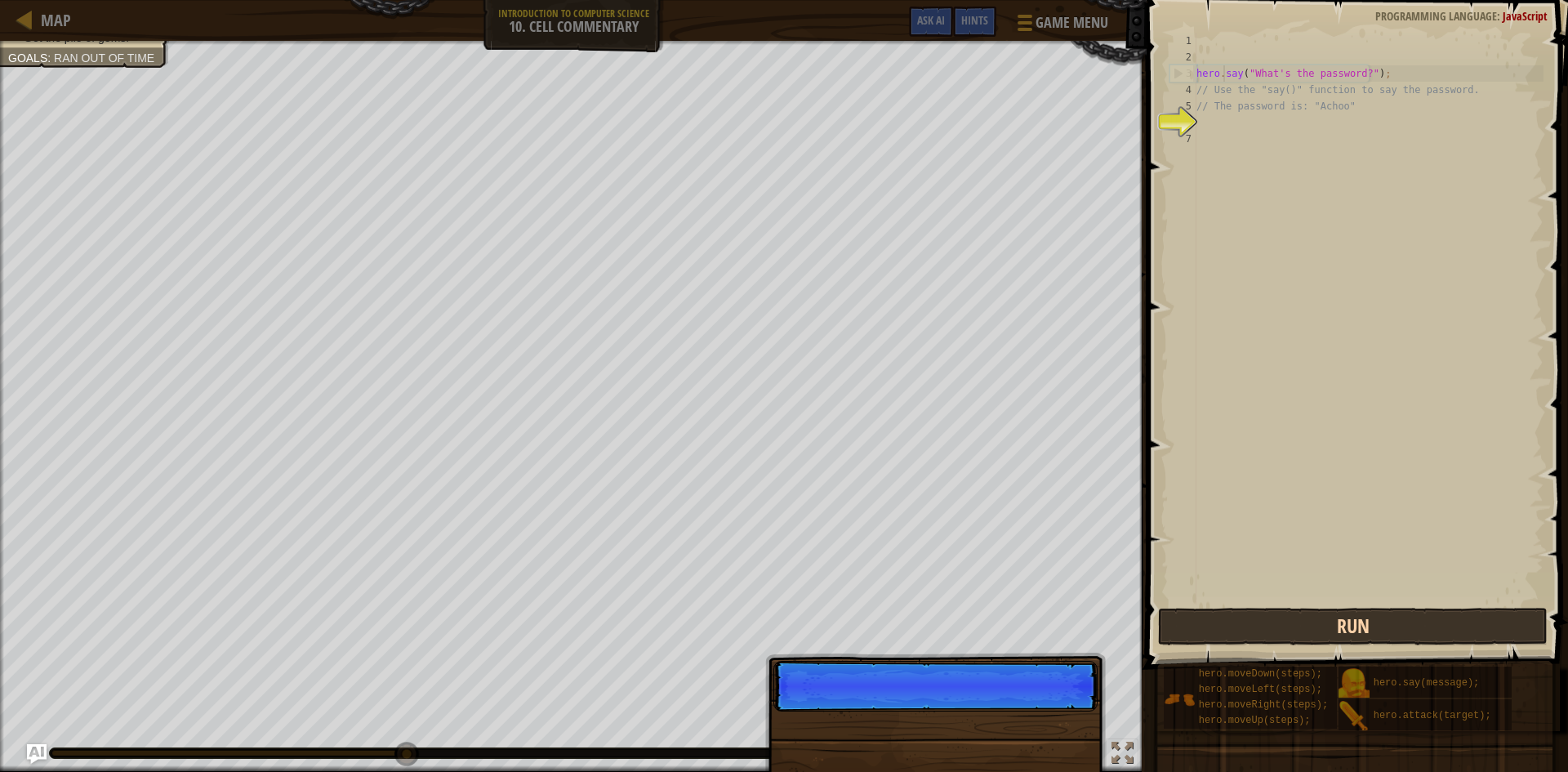
scroll to position [7, 3]
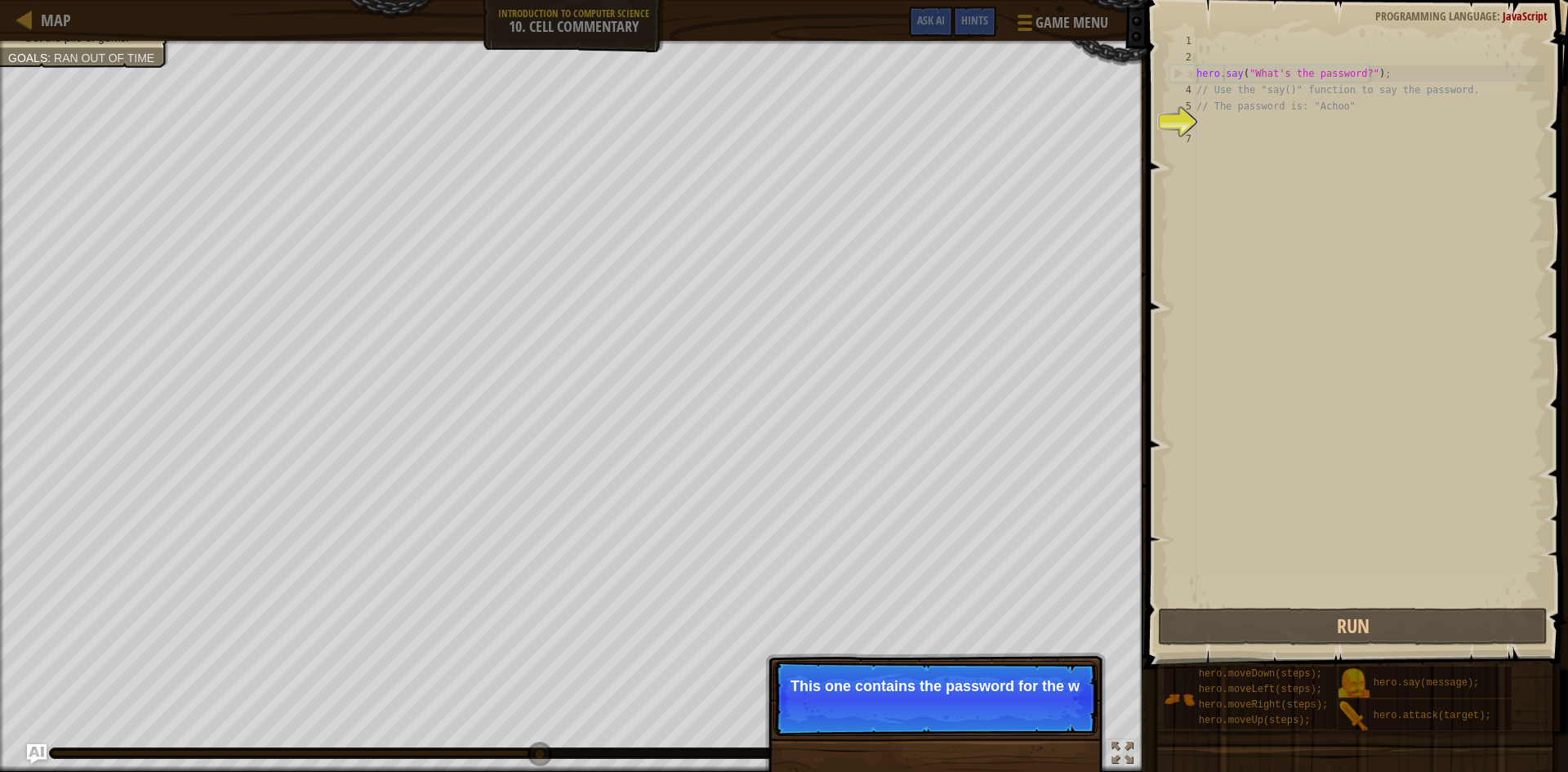
click at [1010, 661] on p "Skip (esc) Continue This one contains the password for the w" at bounding box center [935, 698] width 324 height 76
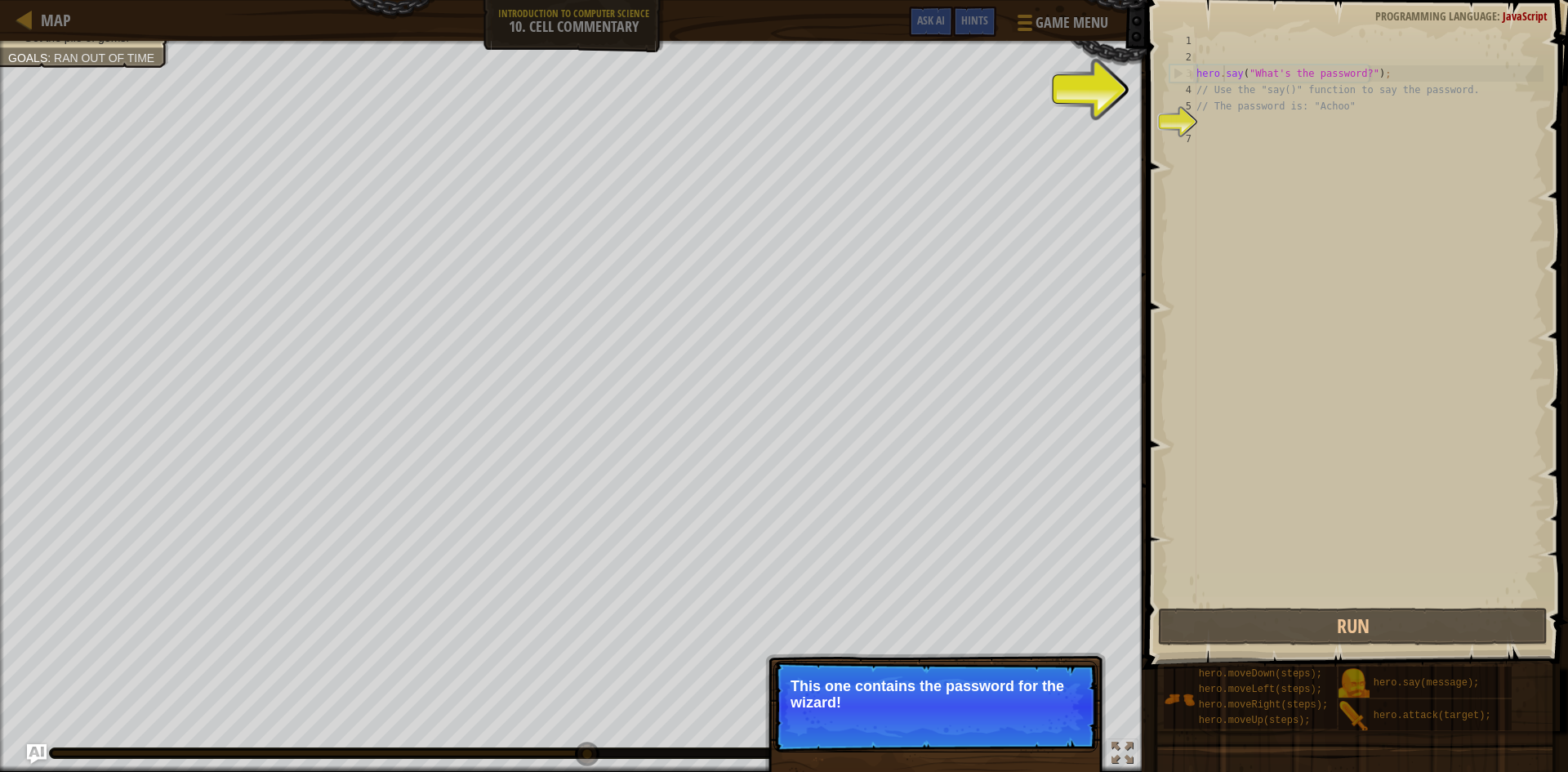
click at [1023, 669] on p "Skip (esc) Continue This one contains the password for the wizard!" at bounding box center [935, 706] width 324 height 91
click at [1011, 676] on p "Skip (esc) Continue This one contains the password for the wizard!" at bounding box center [935, 706] width 324 height 91
click at [1054, 726] on button "Continue" at bounding box center [1051, 724] width 67 height 21
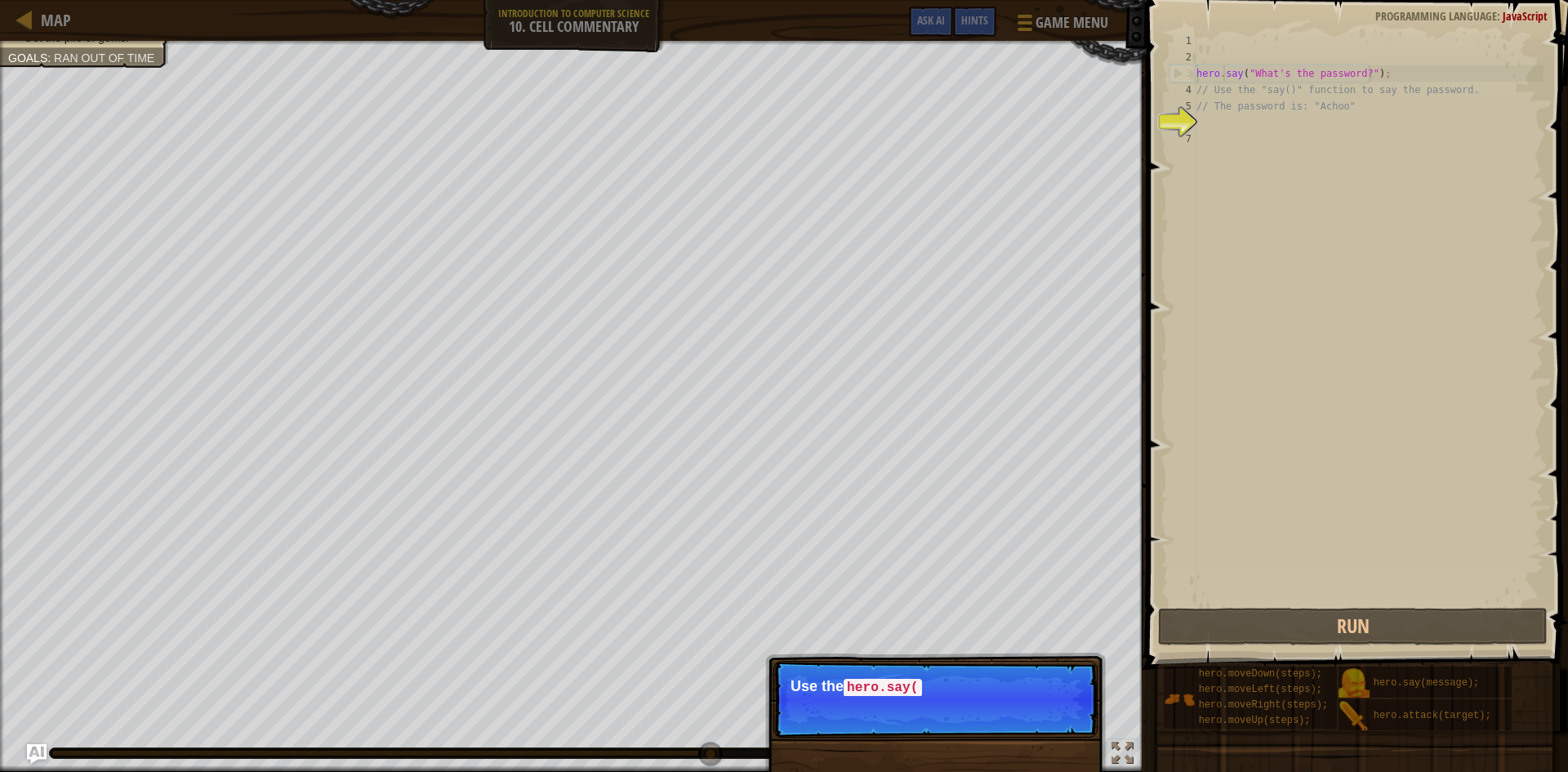
click at [1060, 698] on p "Skip (esc) Continue Use the hero.say(" at bounding box center [935, 699] width 324 height 76
click at [1060, 698] on p "Skip (esc) Continue Use the hero.say() function to tell" at bounding box center [935, 699] width 324 height 76
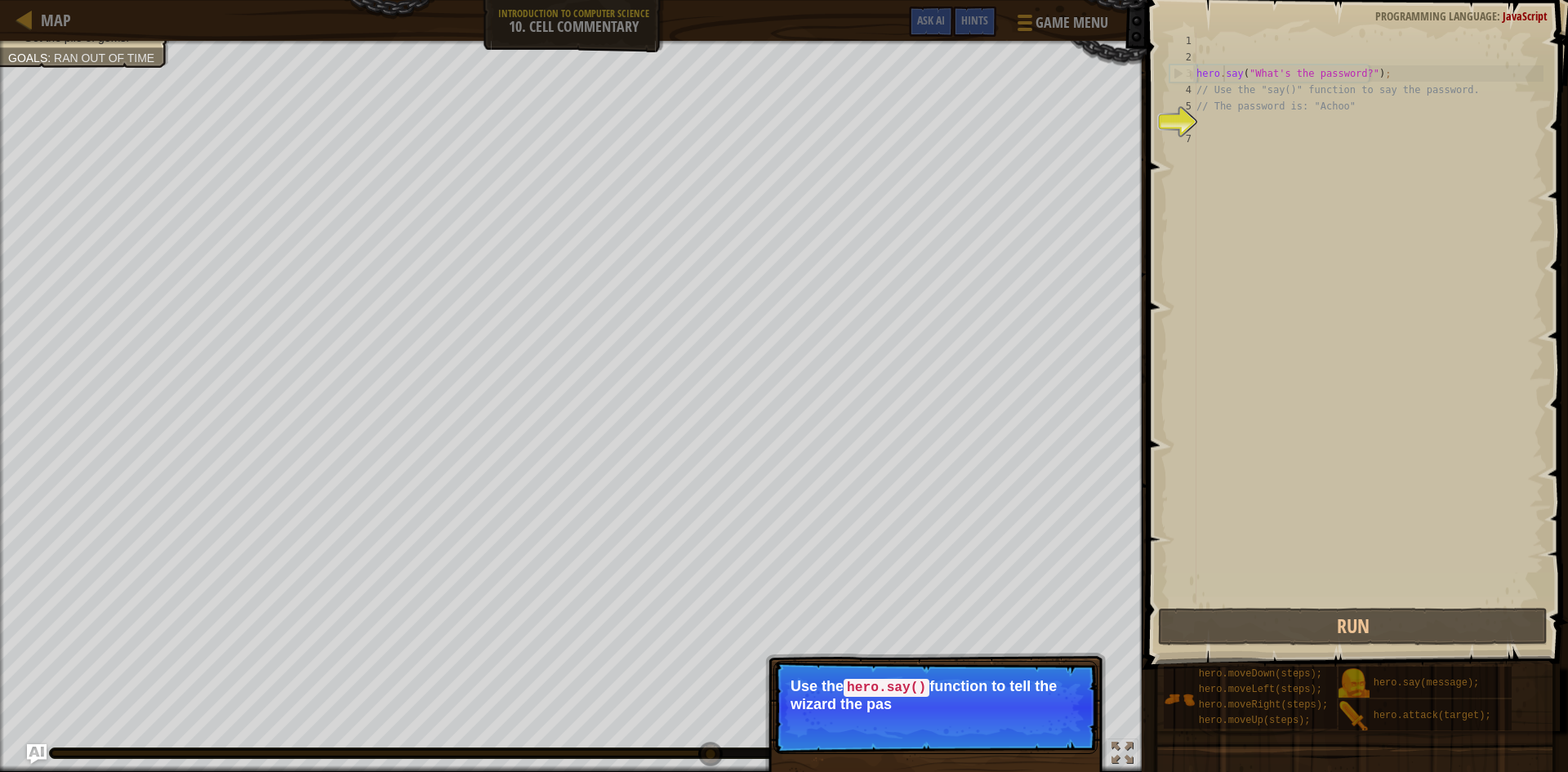
click at [1060, 698] on p "Use the hero.say() function to tell the wizard the pas" at bounding box center [935, 695] width 290 height 35
click at [1062, 700] on p "Use the hero.say() function to tell the wizard the password here." at bounding box center [935, 695] width 290 height 35
click at [1060, 722] on button "Continue" at bounding box center [1051, 726] width 67 height 21
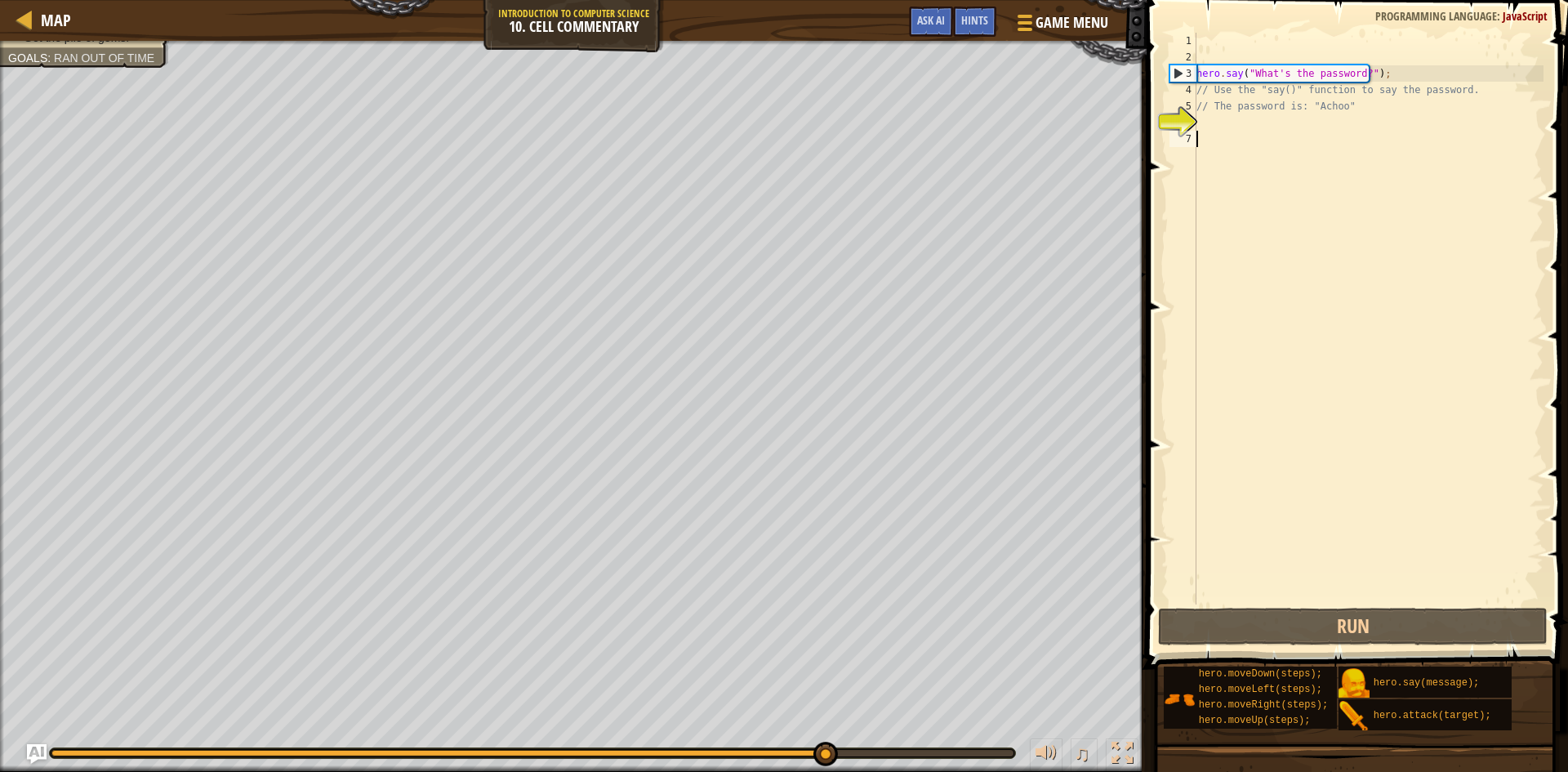
click at [1237, 134] on div "hero . say ( "What's the password?" ) ; // Use the "say()" function to say the …" at bounding box center [1368, 335] width 351 height 604
click at [1227, 128] on div "hero . say ( "What's the password?" ) ; // Use the "say()" function to say the …" at bounding box center [1368, 335] width 351 height 604
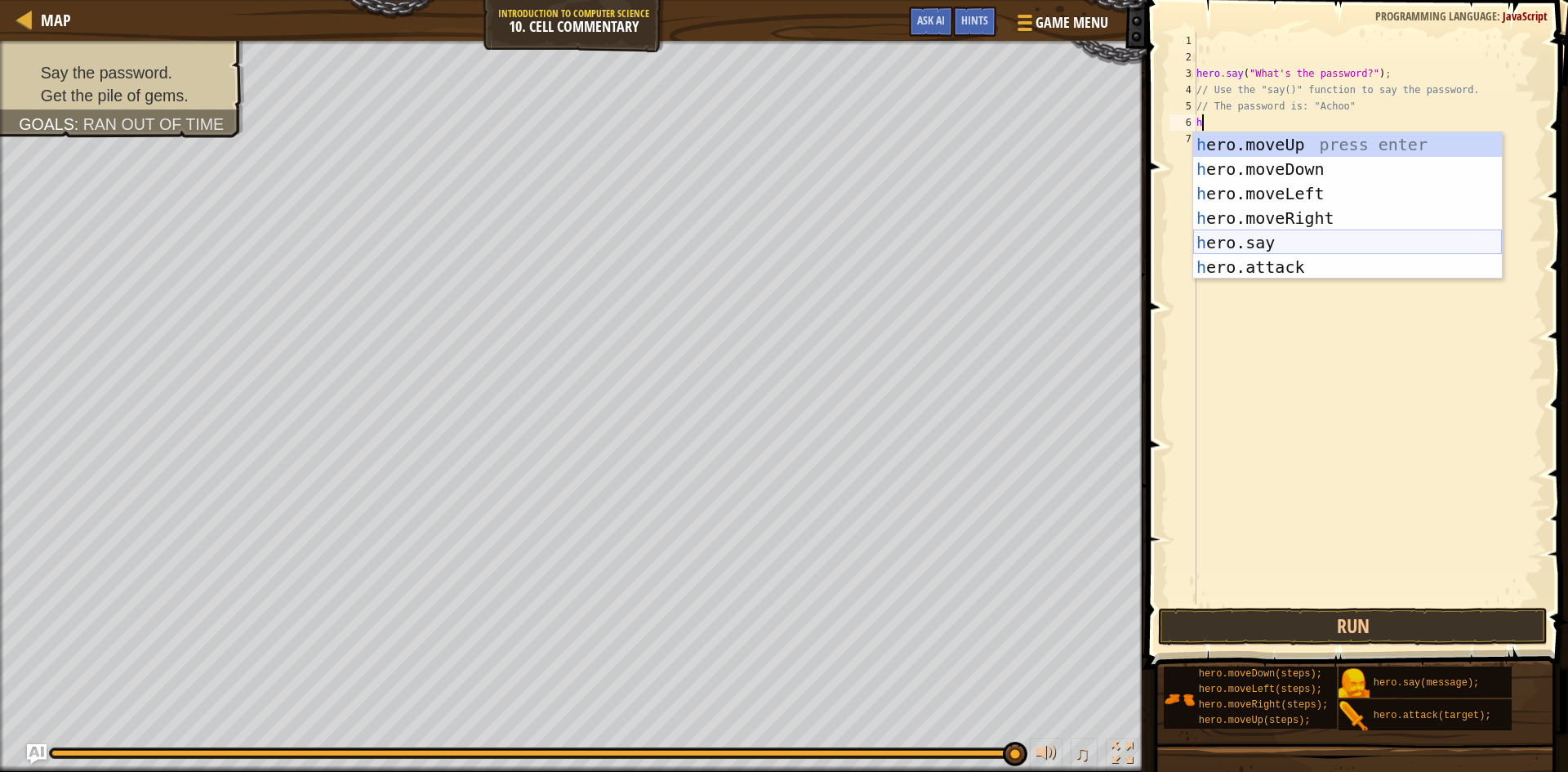
click at [1280, 244] on div "h ero.moveUp press enter h ero.moveDown press enter h ero.moveLeft press enter …" at bounding box center [1347, 229] width 309 height 196
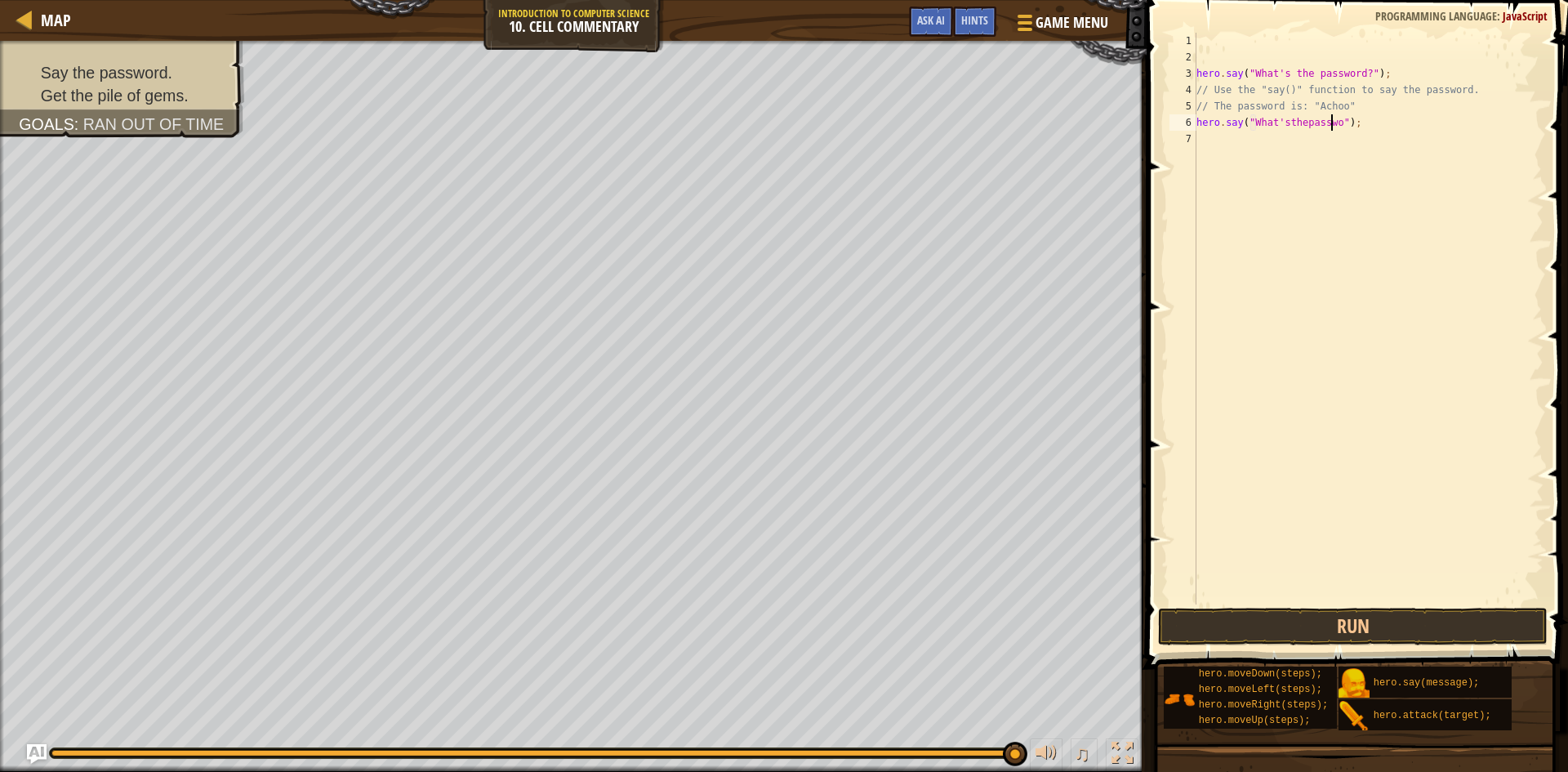
scroll to position [7, 12]
click at [1280, 622] on button "Run" at bounding box center [1353, 625] width 390 height 37
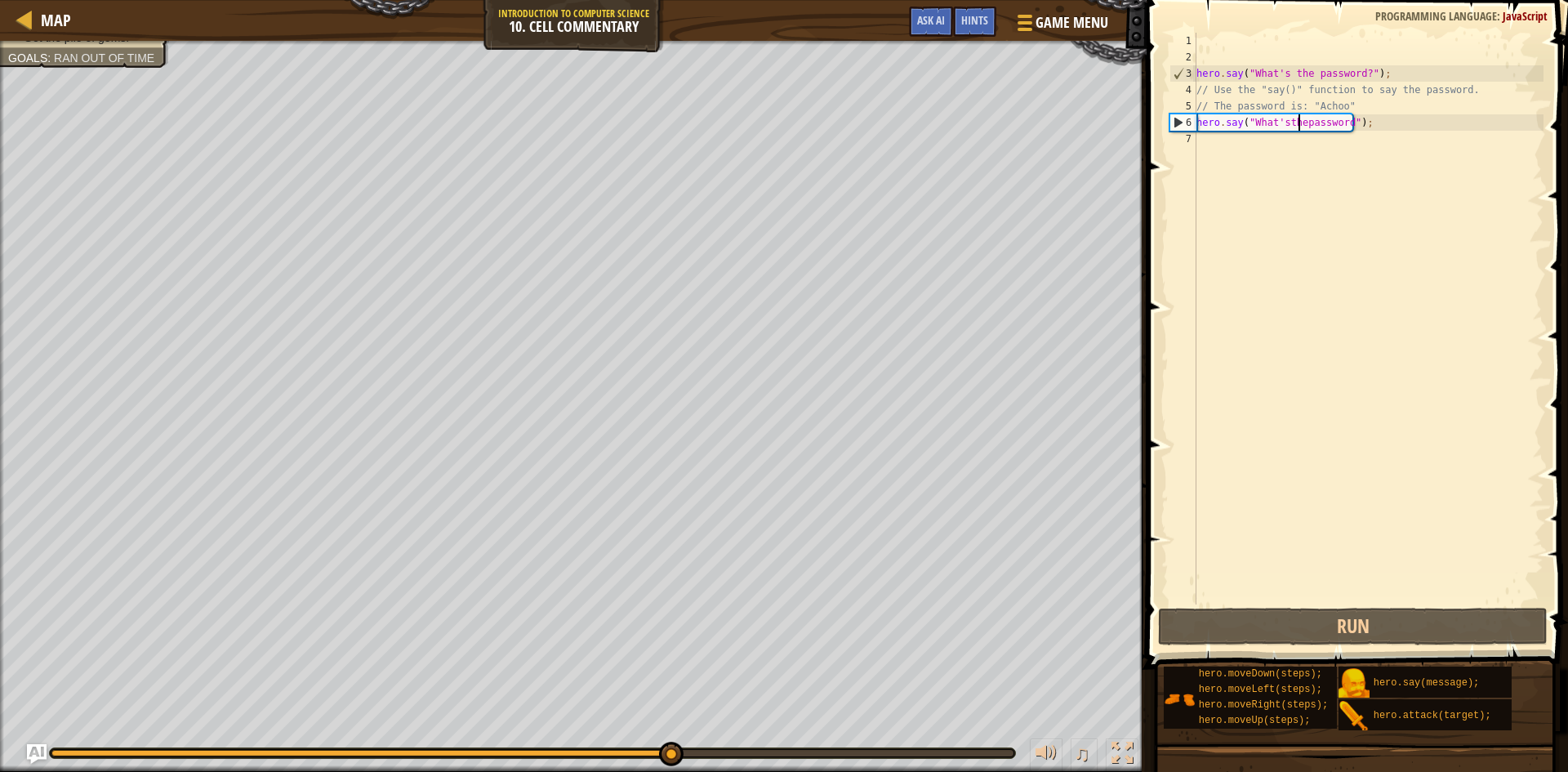
click at [1479, 87] on div "hero . say ( "What's the password?" ) ; // Use the "say()" function to say the …" at bounding box center [1368, 335] width 351 height 604
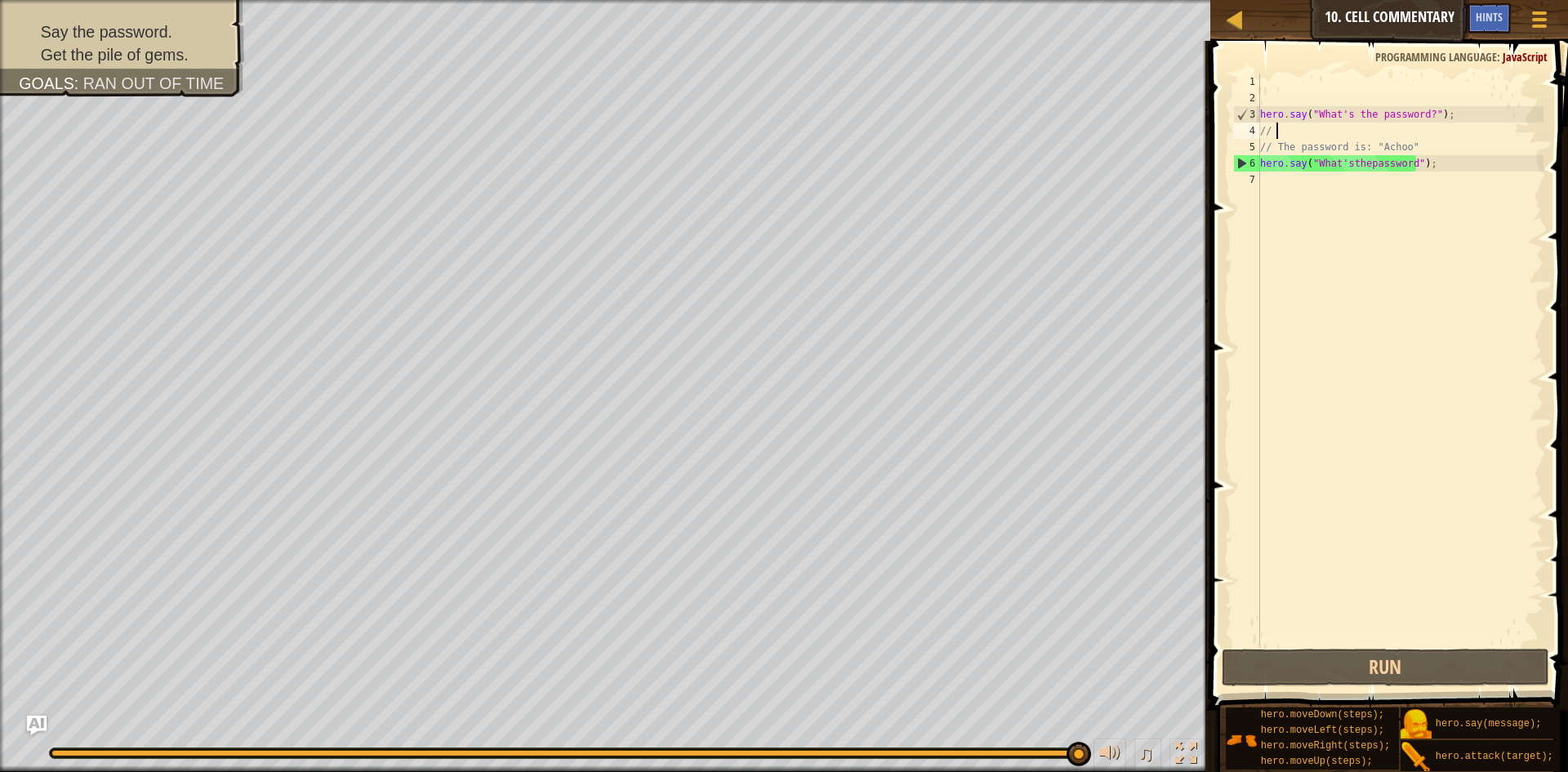
scroll to position [7, 0]
type textarea "/"
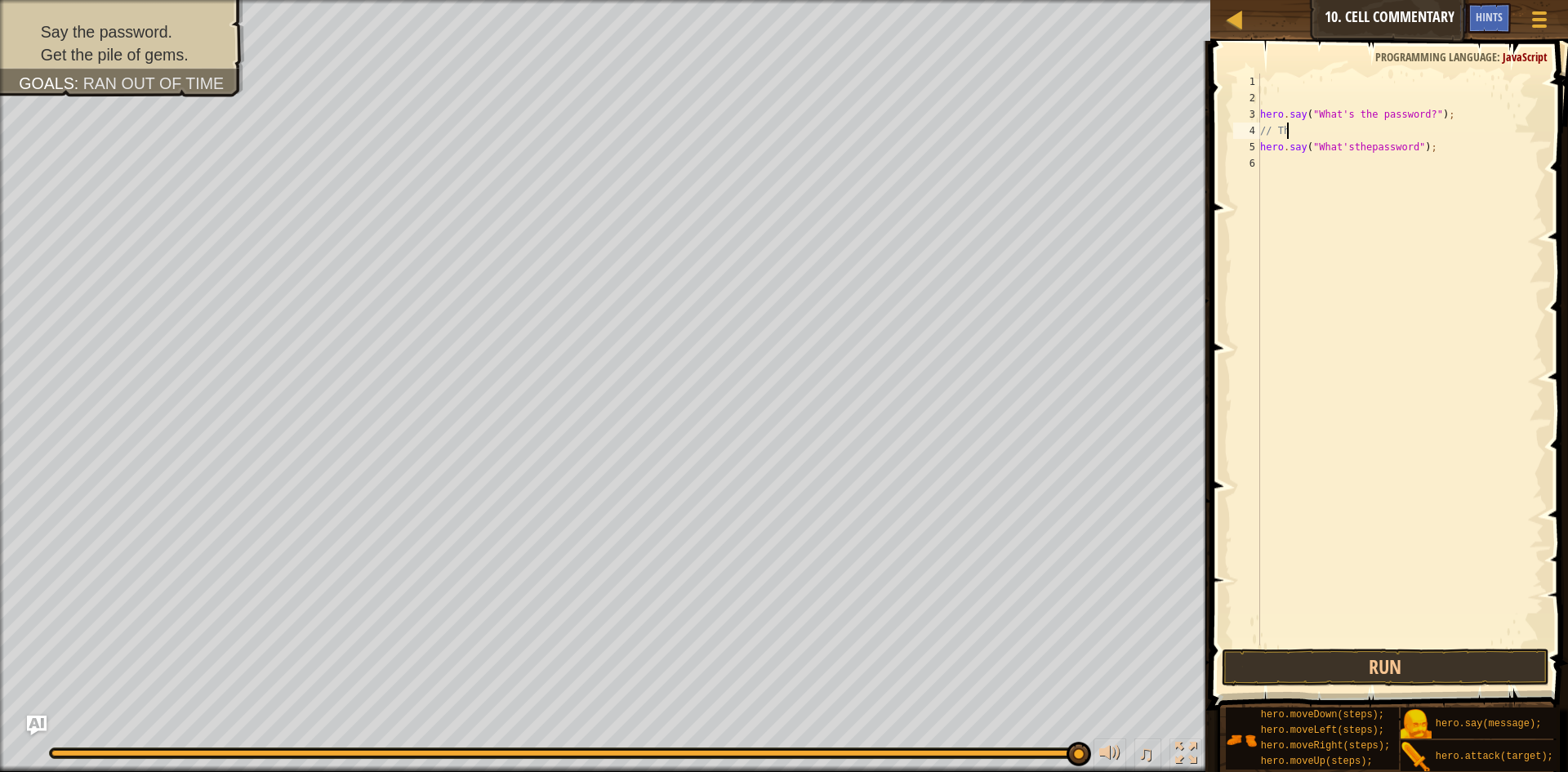
type textarea "/"
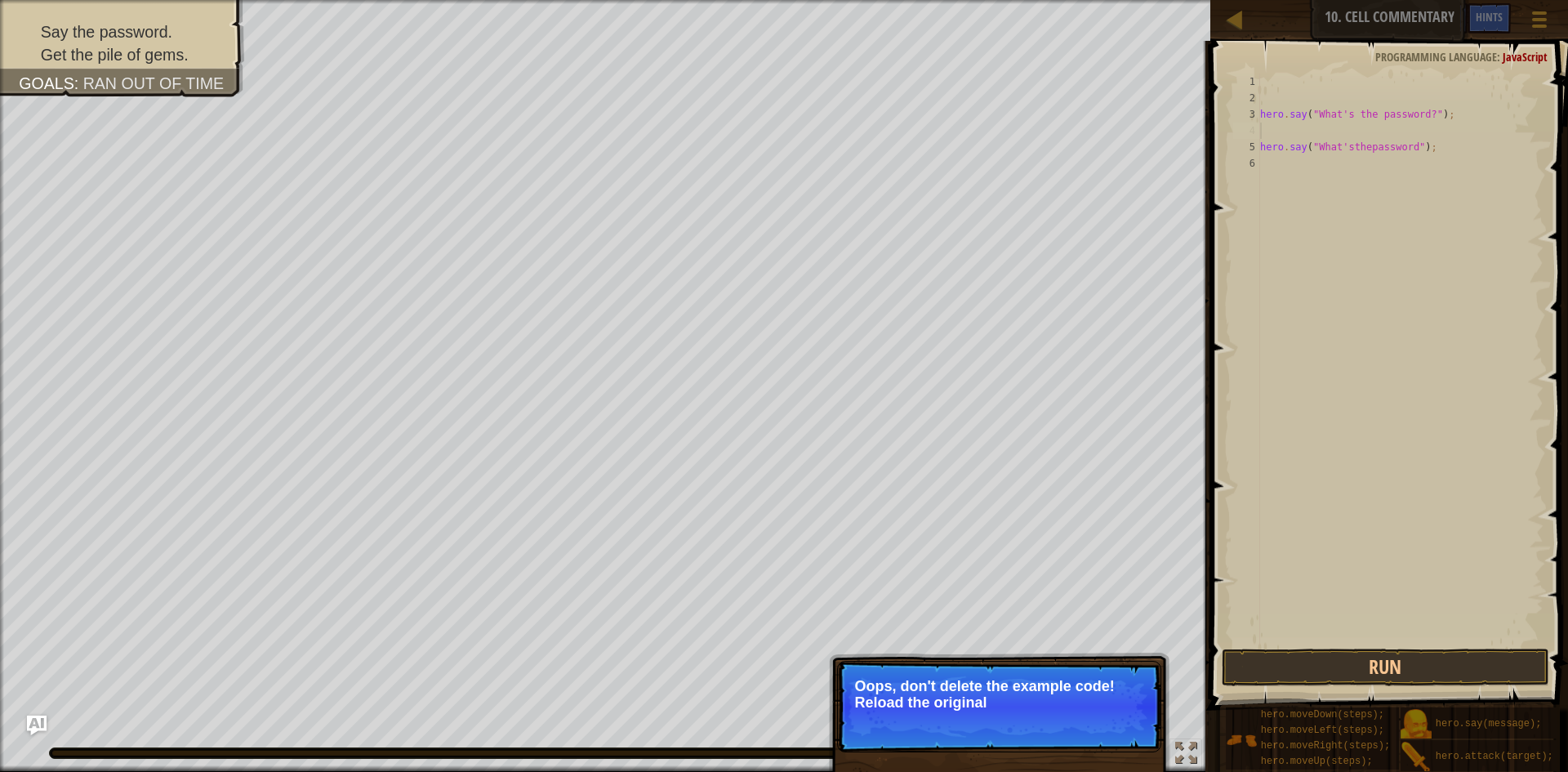
click at [1099, 705] on p "Oops, don't delete the example code! Reload the original" at bounding box center [999, 694] width 290 height 33
click at [1099, 705] on p "Oops, don't delete the example code! Reload the original code." at bounding box center [999, 694] width 290 height 33
click at [1114, 714] on button "↻ Reload" at bounding box center [1112, 722] width 73 height 25
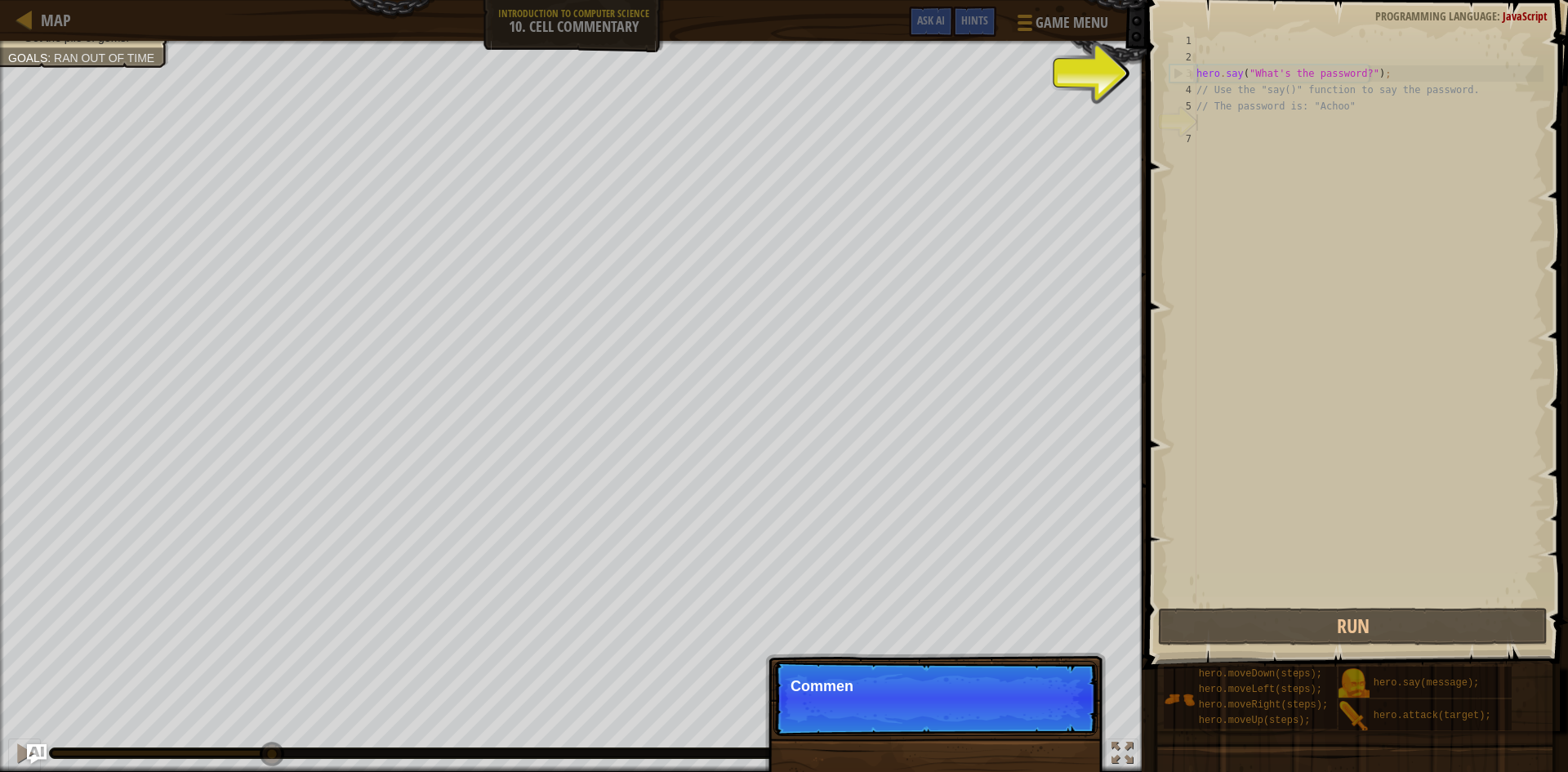
click at [1237, 76] on div "hero . say ( "What's the password?" ) ; // Use the "say()" function to say the …" at bounding box center [1368, 335] width 351 height 604
type textarea "hero.say("What's the password?");"
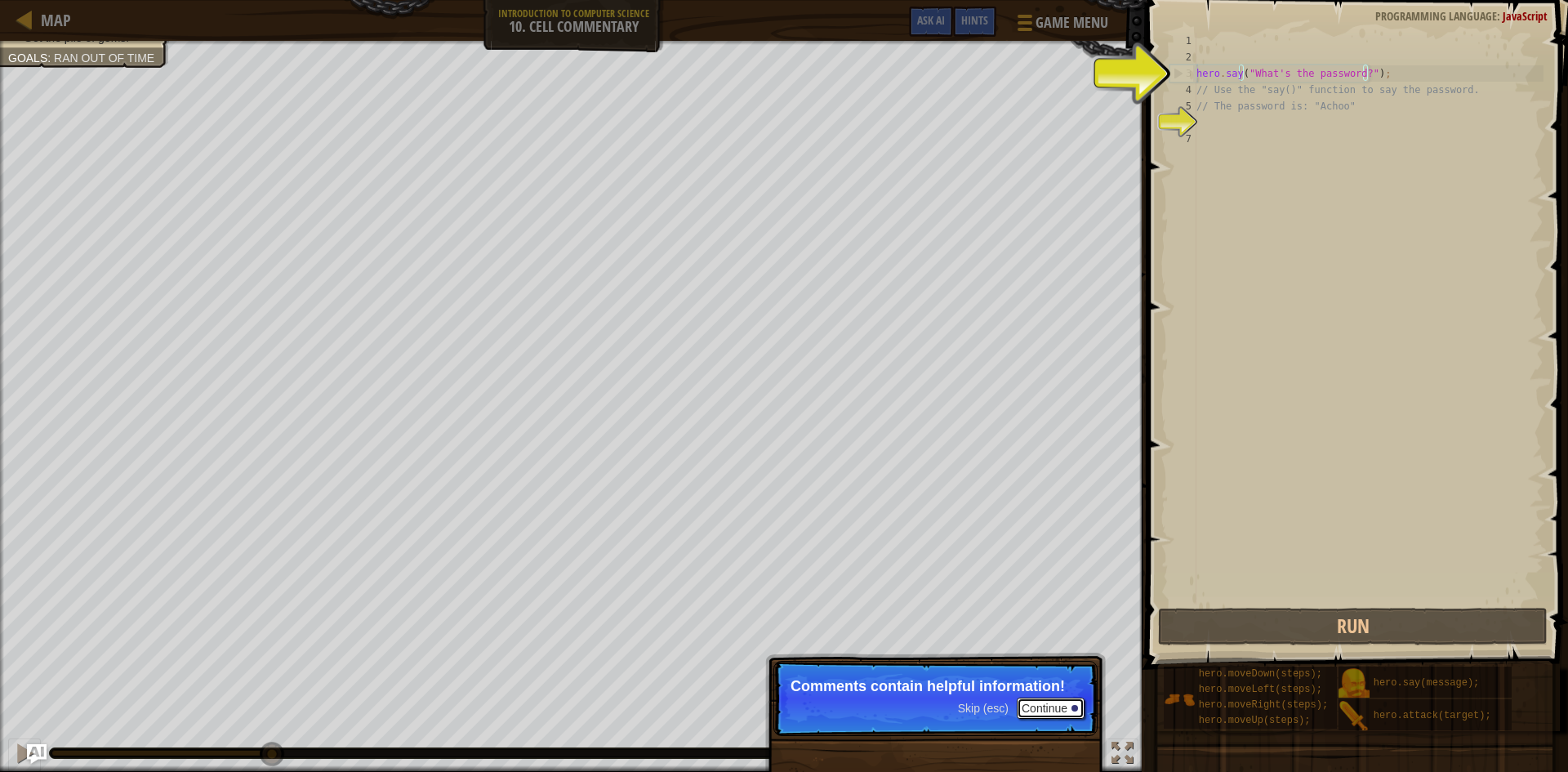
click at [1018, 716] on button "Continue" at bounding box center [1051, 707] width 67 height 21
click at [1023, 708] on p "Skip (esc) Continue This one" at bounding box center [935, 698] width 324 height 76
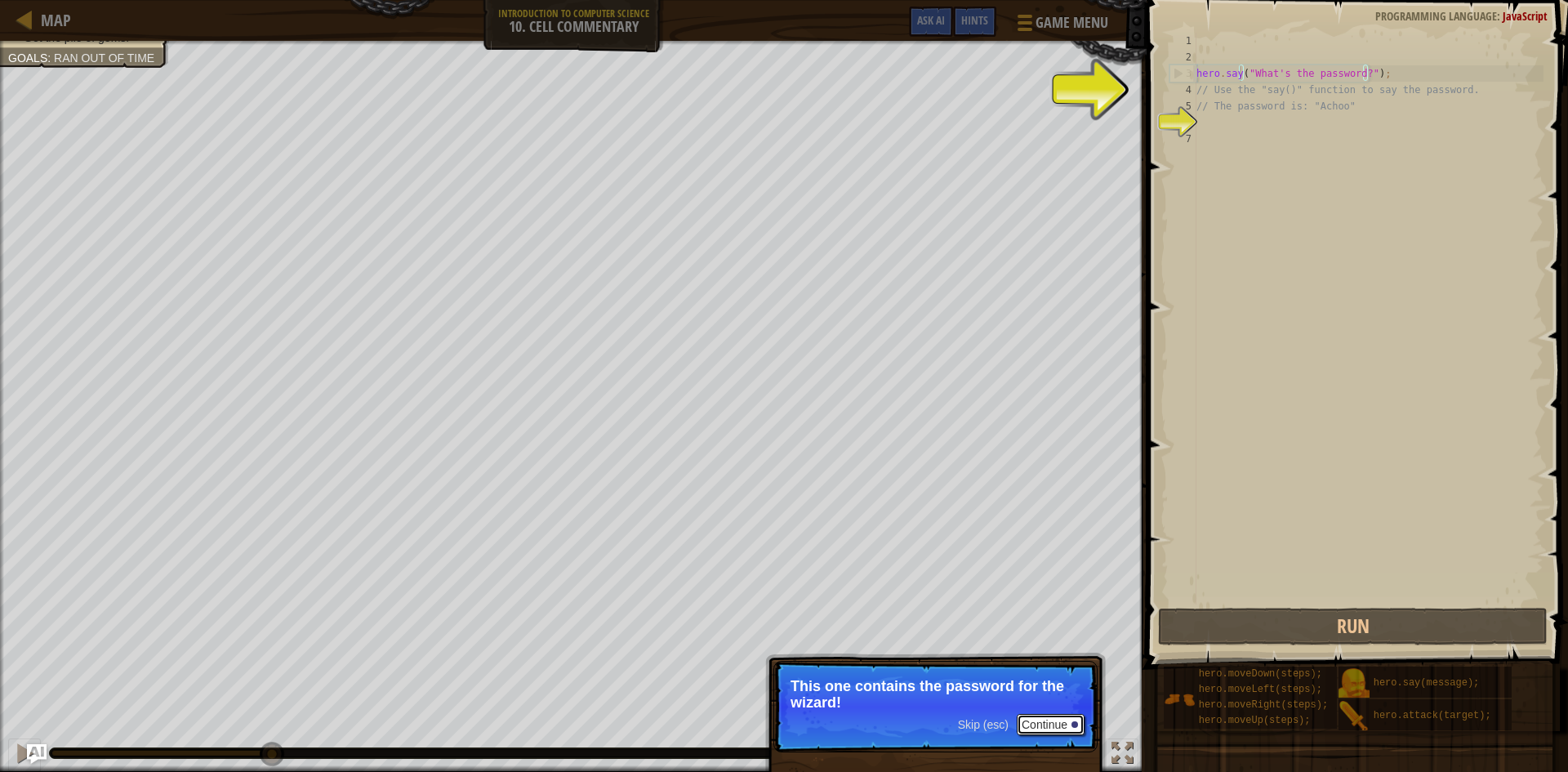
click at [1033, 726] on button "Continue" at bounding box center [1051, 724] width 67 height 21
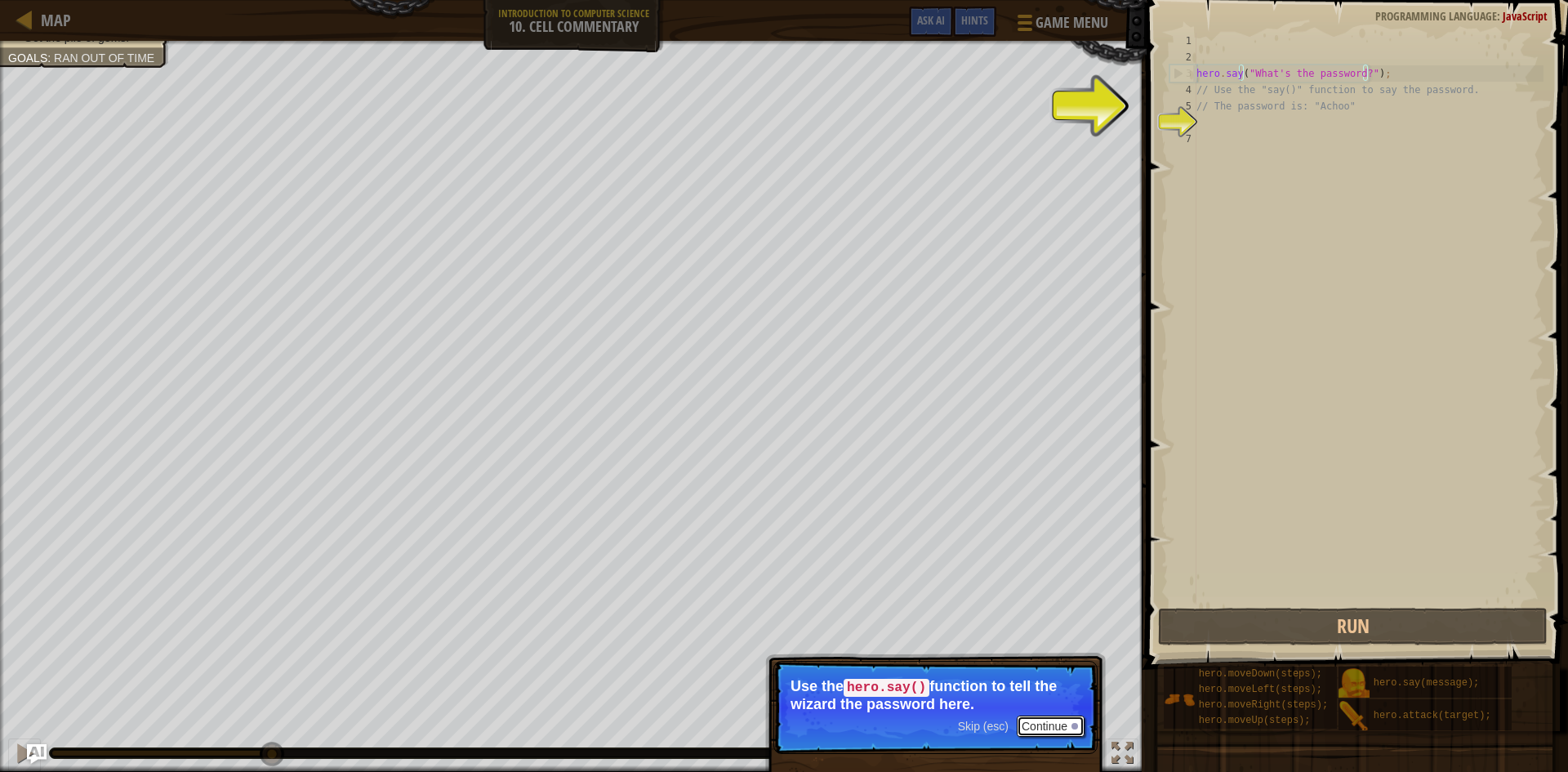
click at [1052, 725] on button "Continue" at bounding box center [1051, 726] width 67 height 21
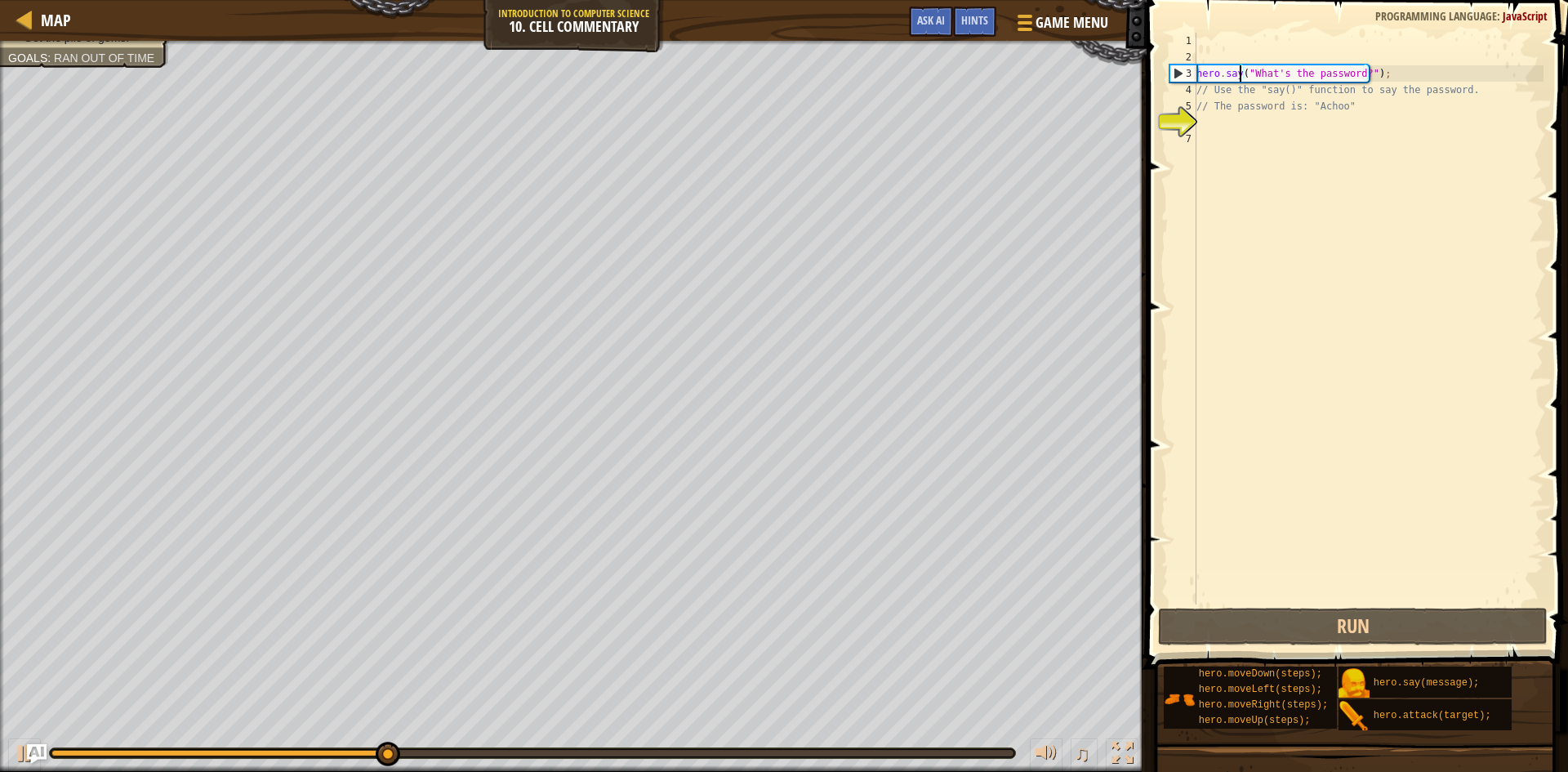
click at [1231, 121] on div "hero . say ( "What's the password?" ) ; // Use the "say()" function to say the …" at bounding box center [1368, 335] width 351 height 604
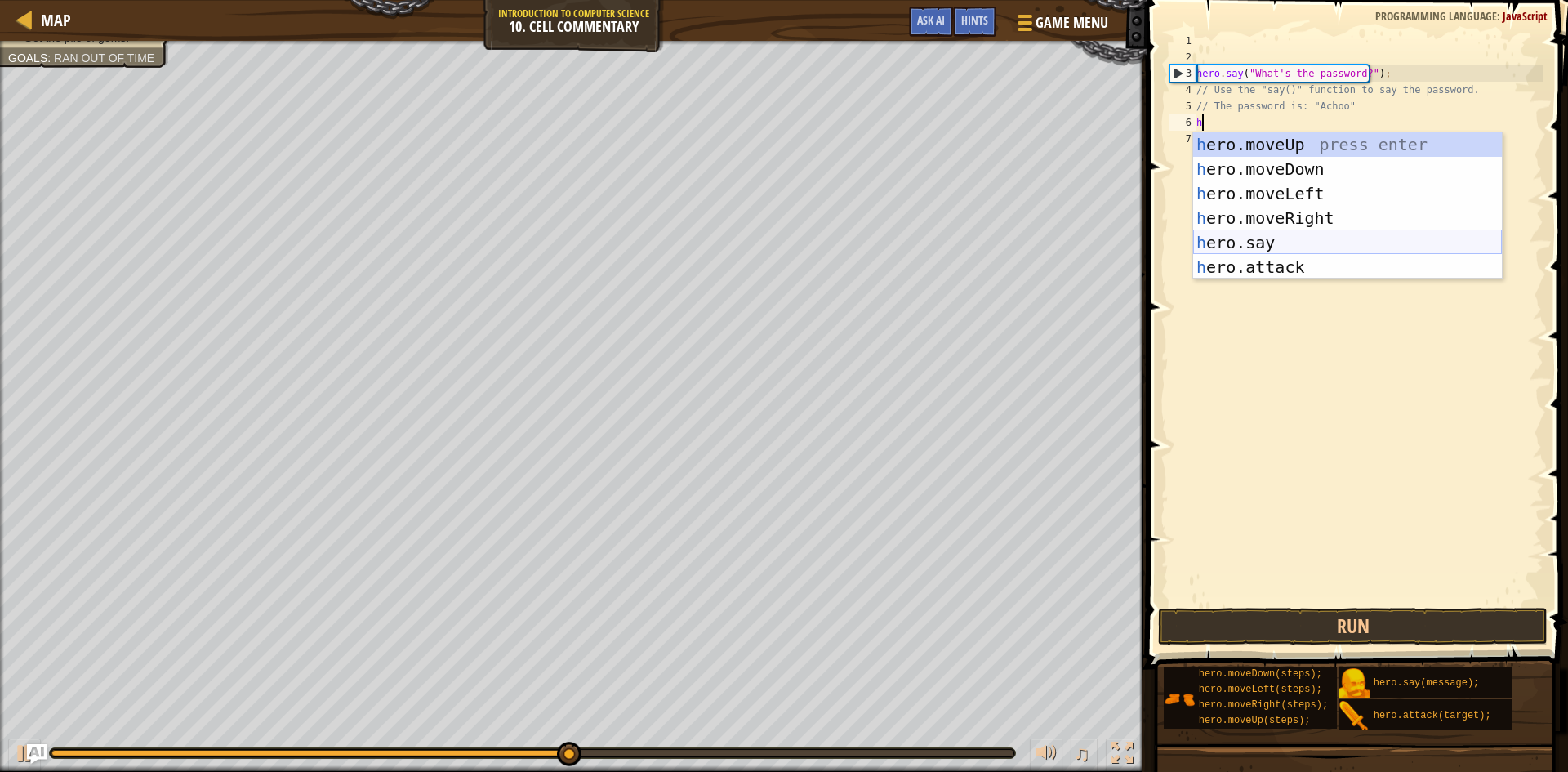
click at [1300, 241] on div "h ero.moveUp press enter h ero.moveDown press enter h ero.moveLeft press enter …" at bounding box center [1347, 229] width 309 height 196
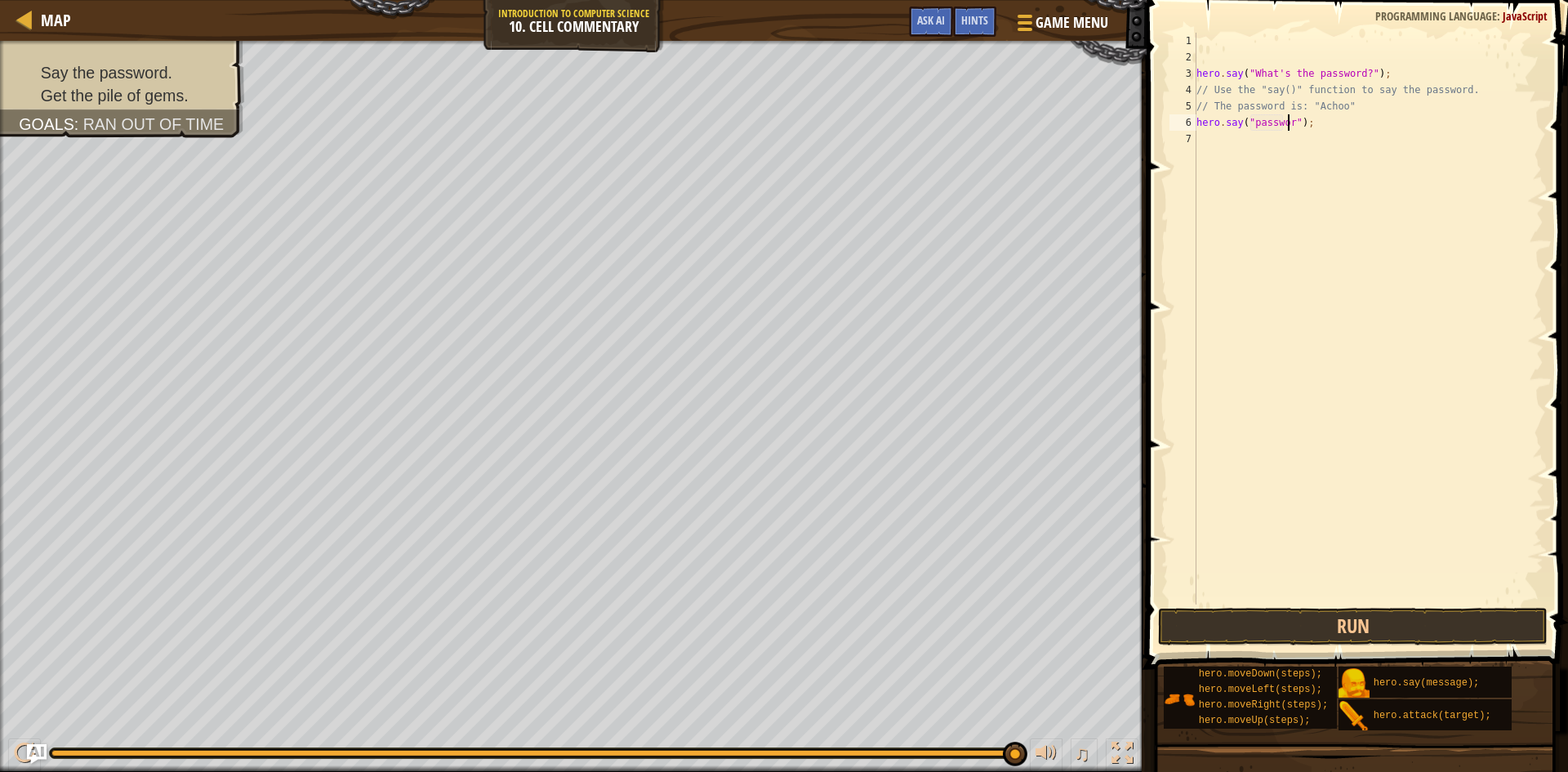
scroll to position [7, 8]
type textarea "hero.say("password");"
click at [1438, 625] on button "Run" at bounding box center [1353, 625] width 390 height 37
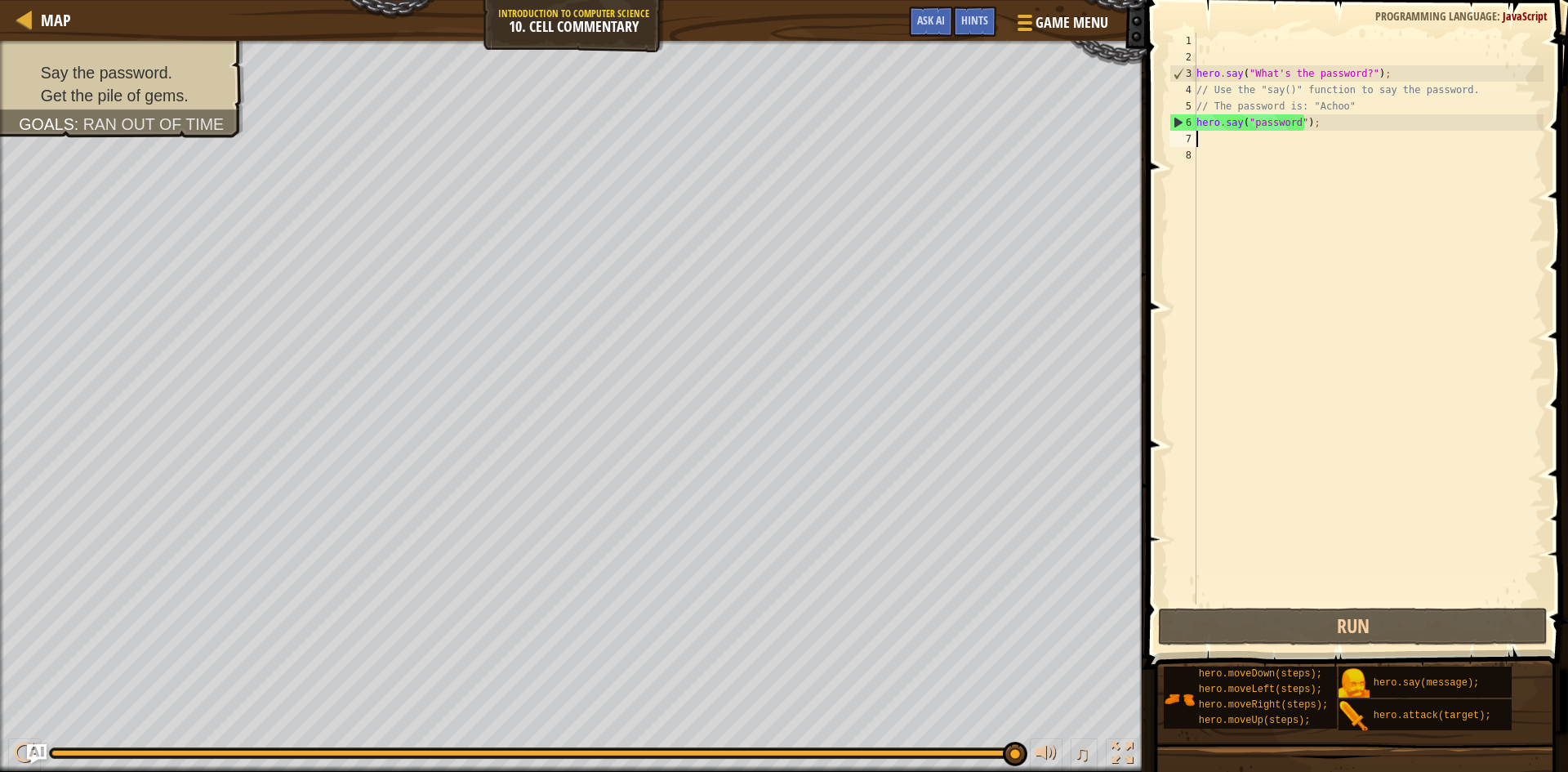
click at [1294, 127] on div "hero . say ( "What's the password?" ) ; // Use the "say()" function to say the …" at bounding box center [1368, 335] width 351 height 604
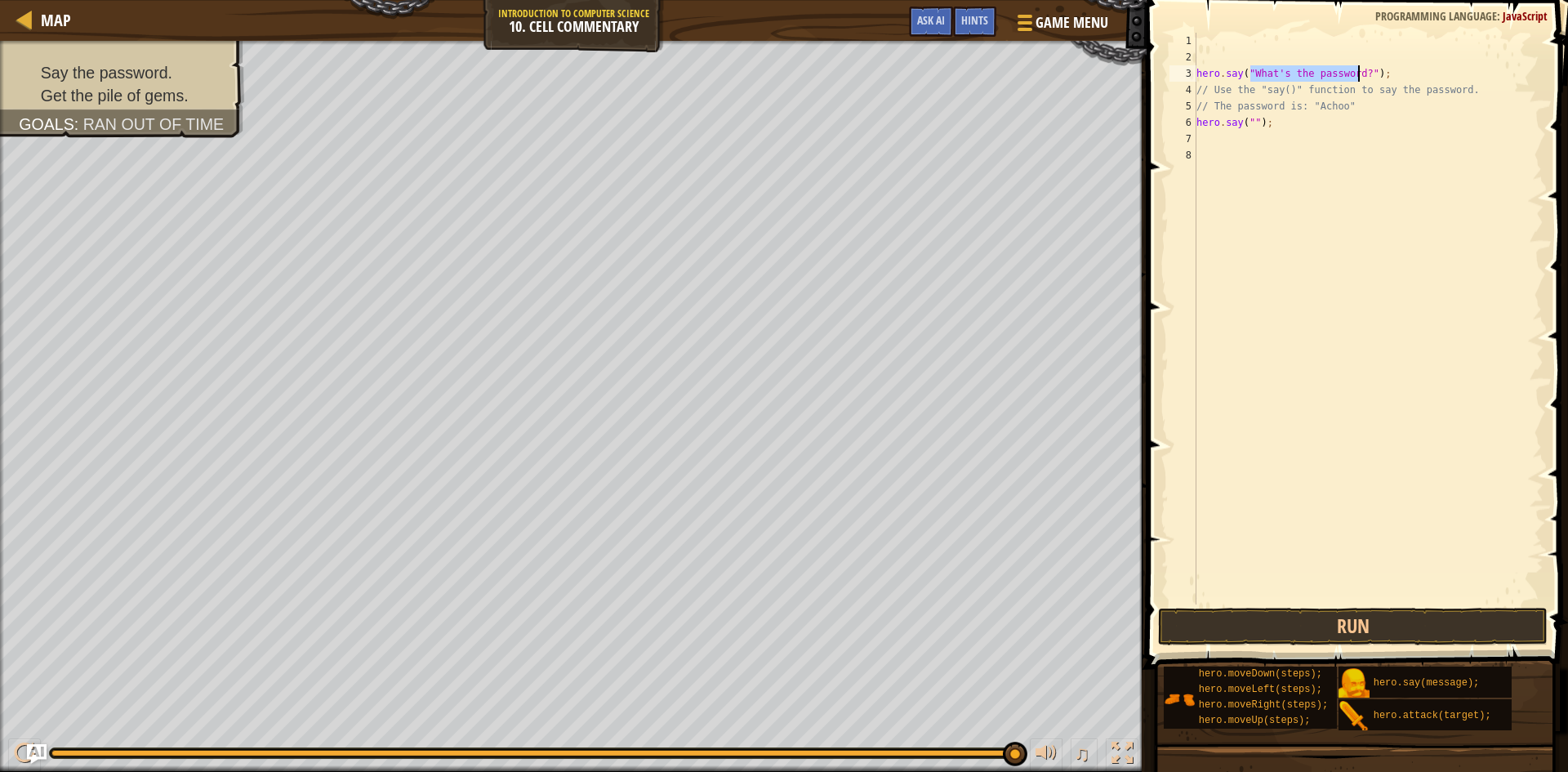
drag, startPoint x: 1250, startPoint y: 75, endPoint x: 1358, endPoint y: 76, distance: 108.0
click at [1358, 76] on div "hero . say ( "What's the password?" ) ; // Use the "say()" function to say the …" at bounding box center [1368, 335] width 351 height 604
paste textarea
click at [1250, 120] on div "hero . say ( "What's the password?" ) ; // Use the "say()" function to say the …" at bounding box center [1368, 335] width 351 height 604
paste textarea
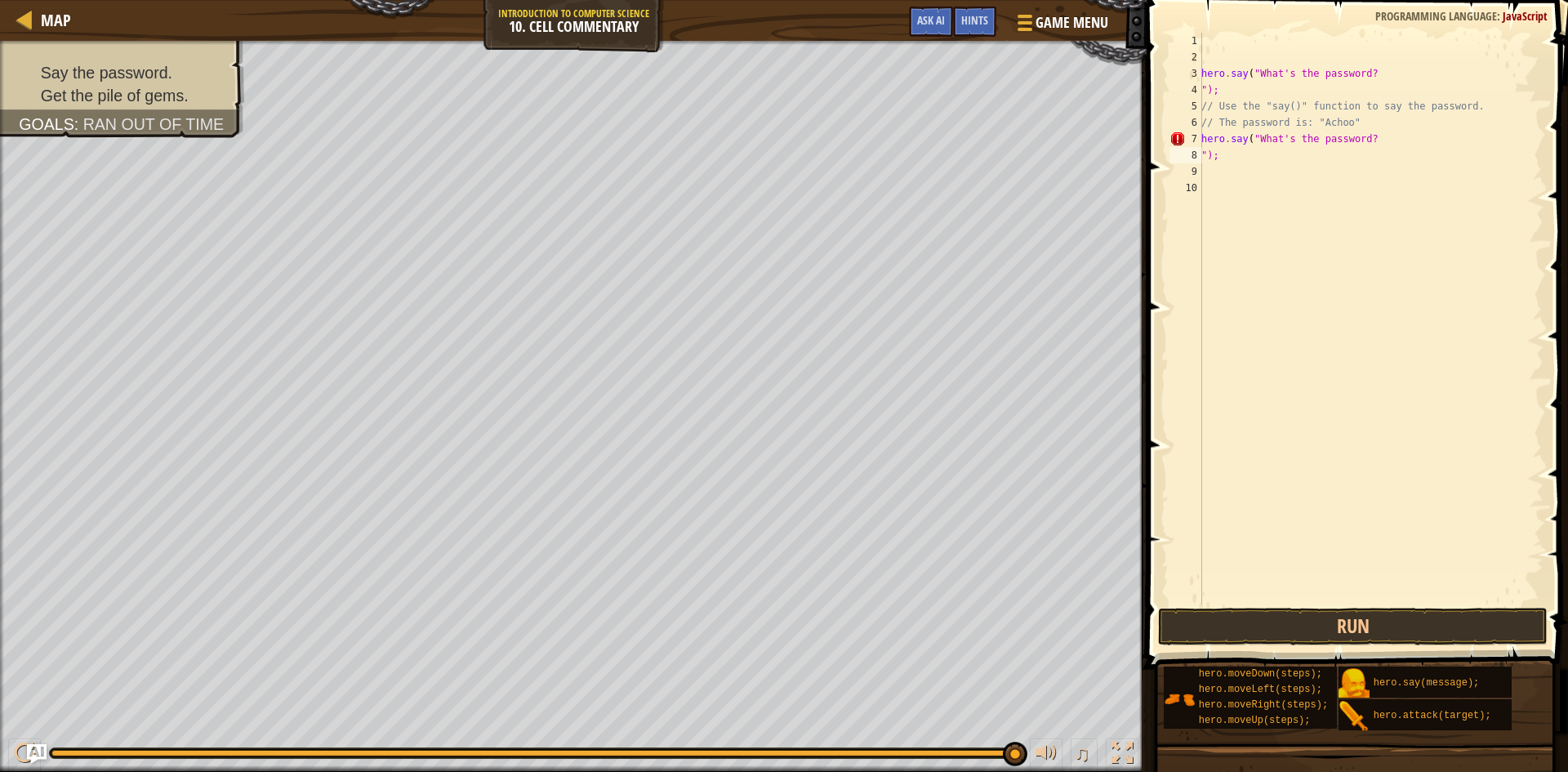
click at [1250, 157] on div "hero . say ( "What's the password? "); // Use the "say()" function to say the p…" at bounding box center [1370, 335] width 345 height 604
click at [1301, 611] on button "Run" at bounding box center [1353, 625] width 390 height 37
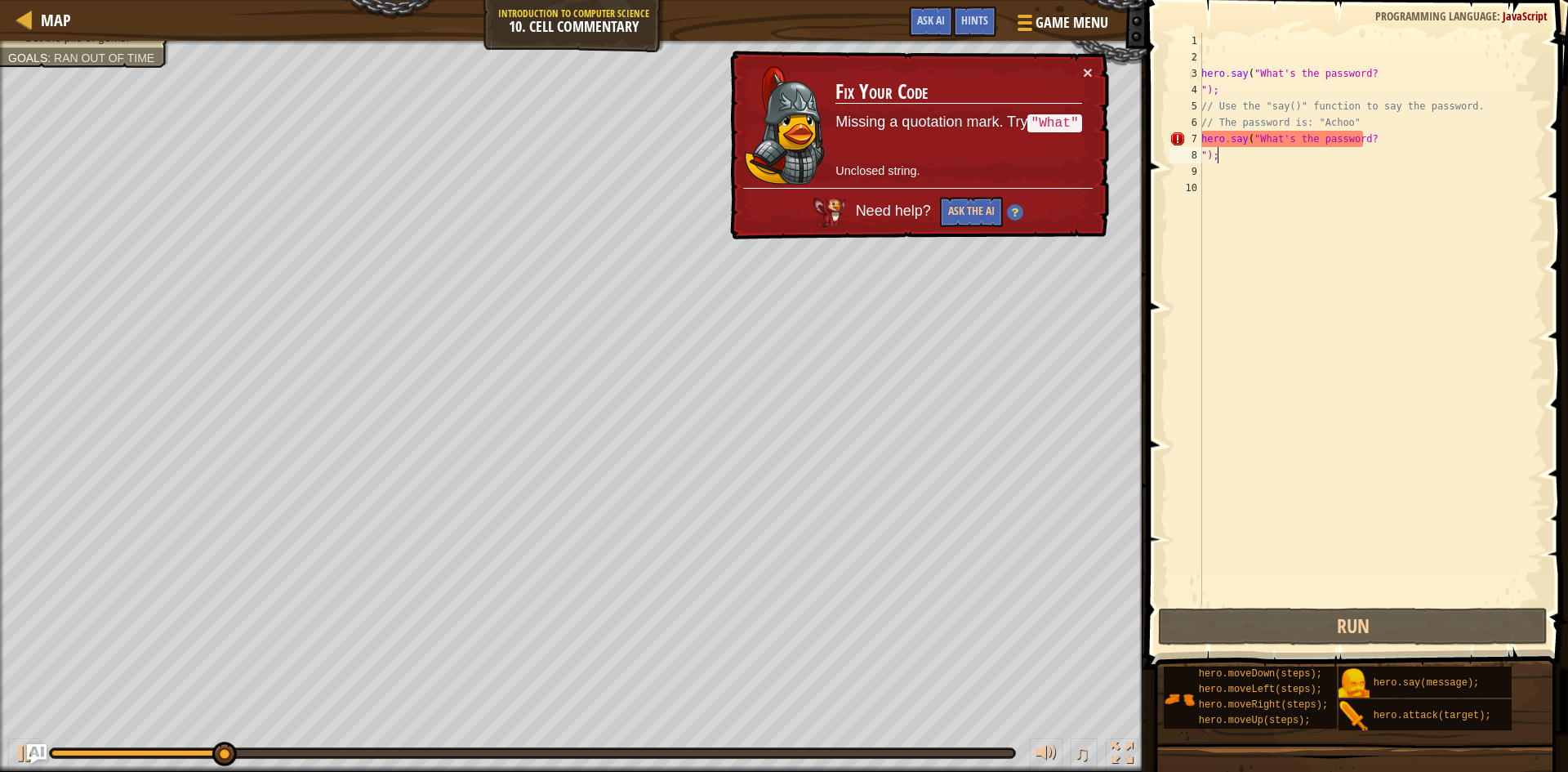
click at [1061, 115] on code ""What"" at bounding box center [1054, 124] width 54 height 18
click at [1091, 75] on button "×" at bounding box center [1087, 72] width 10 height 17
type textarea "hero.say("What's the password?"
click at [1385, 137] on div "hero . say ( "What's the password? "); // Use the "say()" function to say the p…" at bounding box center [1370, 335] width 345 height 604
click at [1357, 168] on div "hero . say ( "What's the password? "); // Use the "say()" function to say the p…" at bounding box center [1370, 335] width 345 height 604
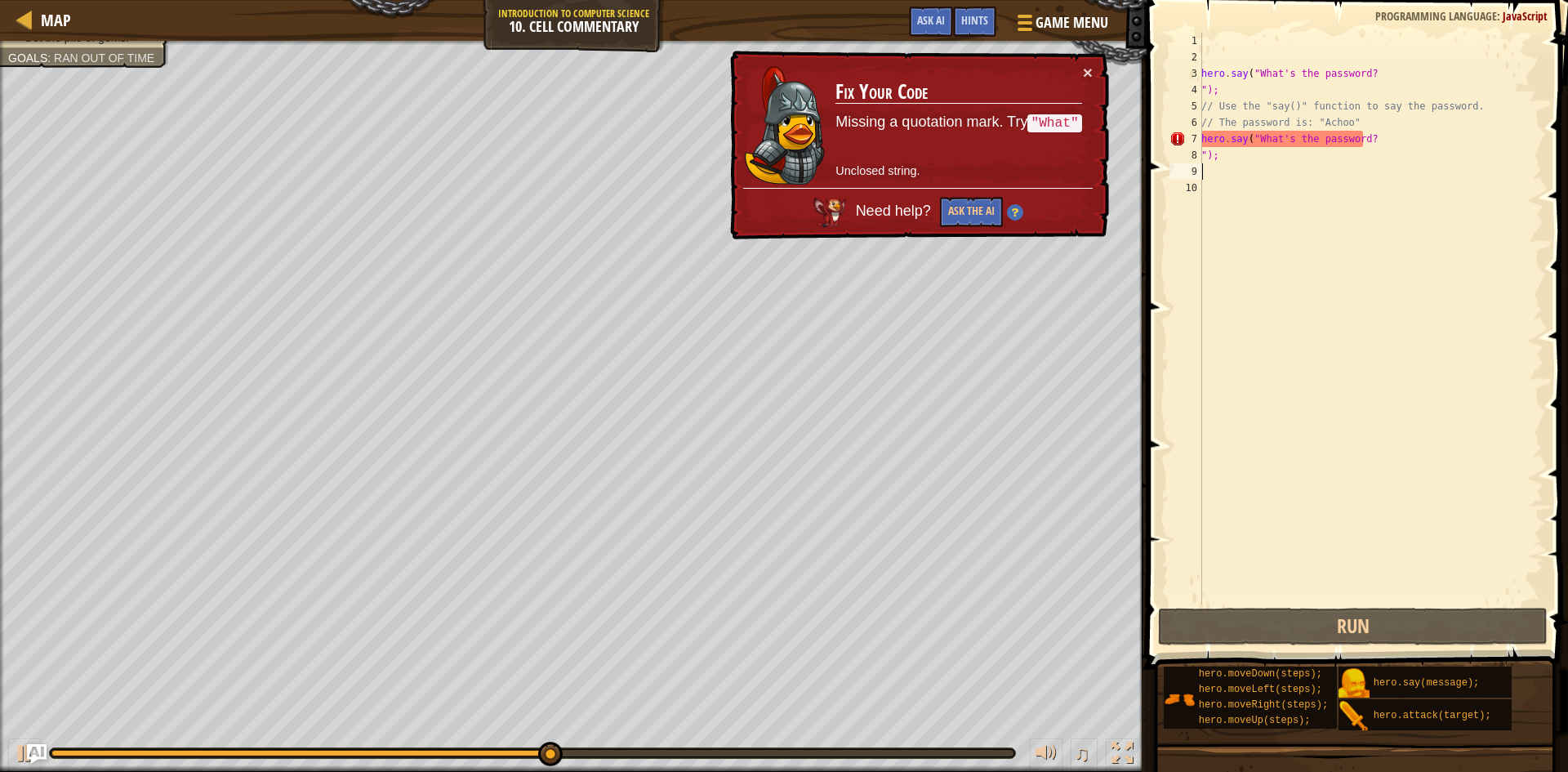
click at [1352, 164] on div "hero . say ( "What's the password? "); // Use the "say()" function to say the p…" at bounding box center [1370, 335] width 345 height 604
click at [1347, 162] on div "hero . say ( "What's the password? "); // Use the "say()" function to say the p…" at bounding box center [1370, 335] width 345 height 604
type textarea """
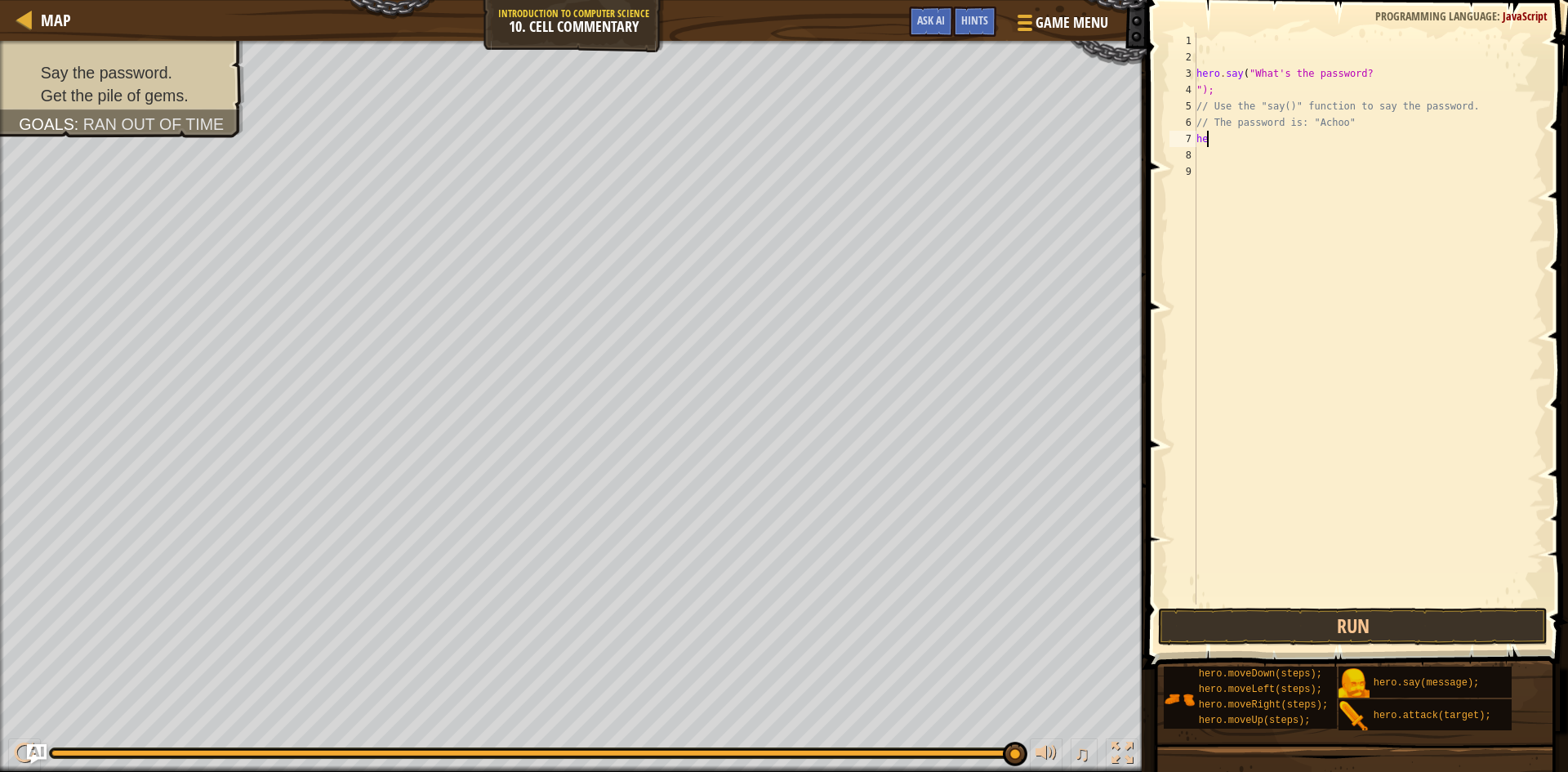
type textarea "h"
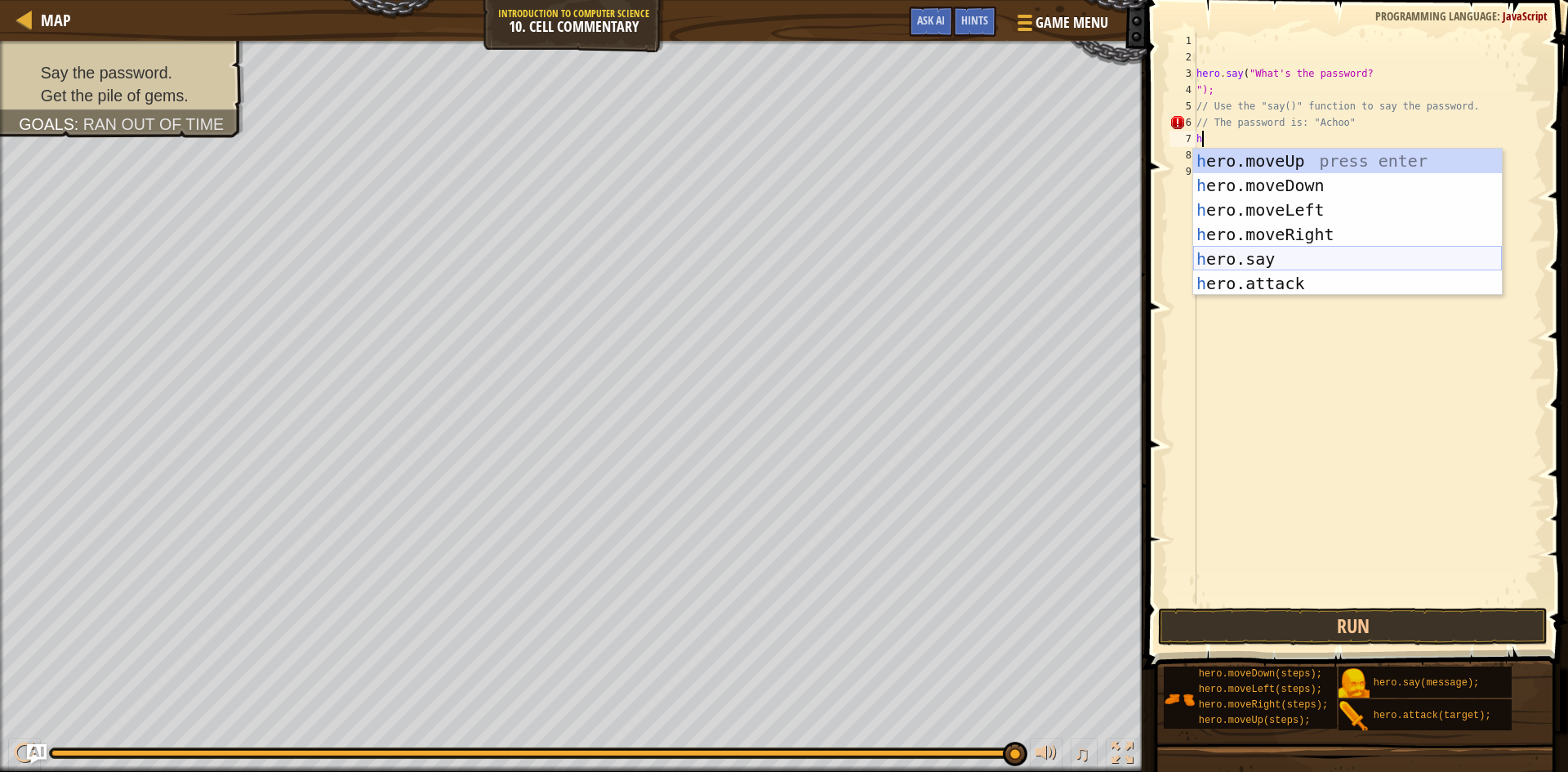
click at [1414, 248] on div "h ero.moveUp press enter h ero.moveDown press enter h ero.moveLeft press enter …" at bounding box center [1347, 246] width 309 height 196
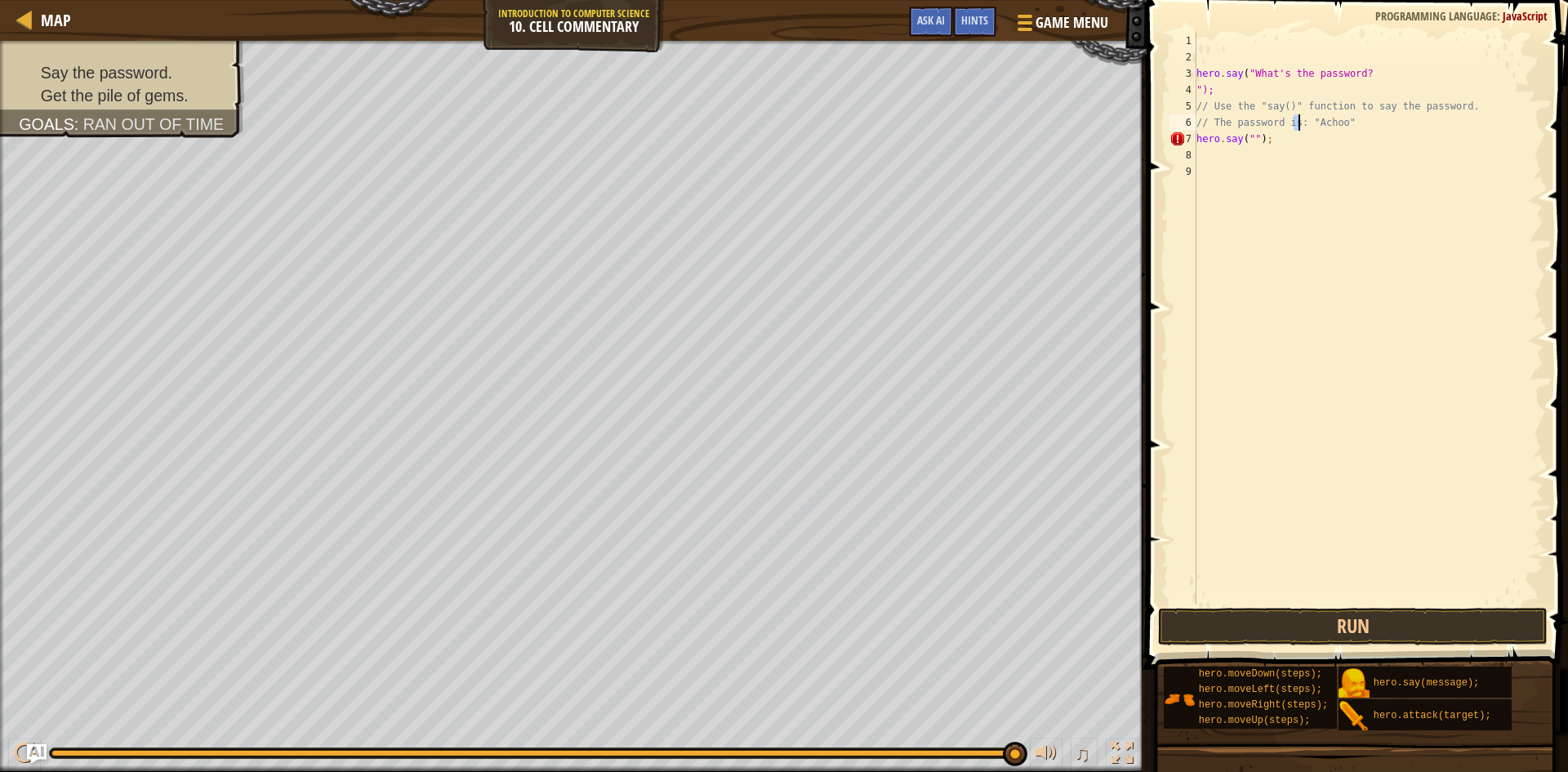
click at [1298, 128] on div "hero . say ( "What's the password? "); // Use the "say()" function to say the p…" at bounding box center [1368, 335] width 351 height 604
drag, startPoint x: 1317, startPoint y: 131, endPoint x: 1265, endPoint y: 115, distance: 54.4
click at [1276, 118] on div "hero . say ( "What's the password? "); // Use the "say()" function to say the p…" at bounding box center [1368, 335] width 351 height 604
click at [1211, 111] on div "hero . say ( "What's the password? "); // Use the "say()" function to say the p…" at bounding box center [1368, 335] width 351 height 604
drag, startPoint x: 1211, startPoint y: 111, endPoint x: 1382, endPoint y: 127, distance: 171.7
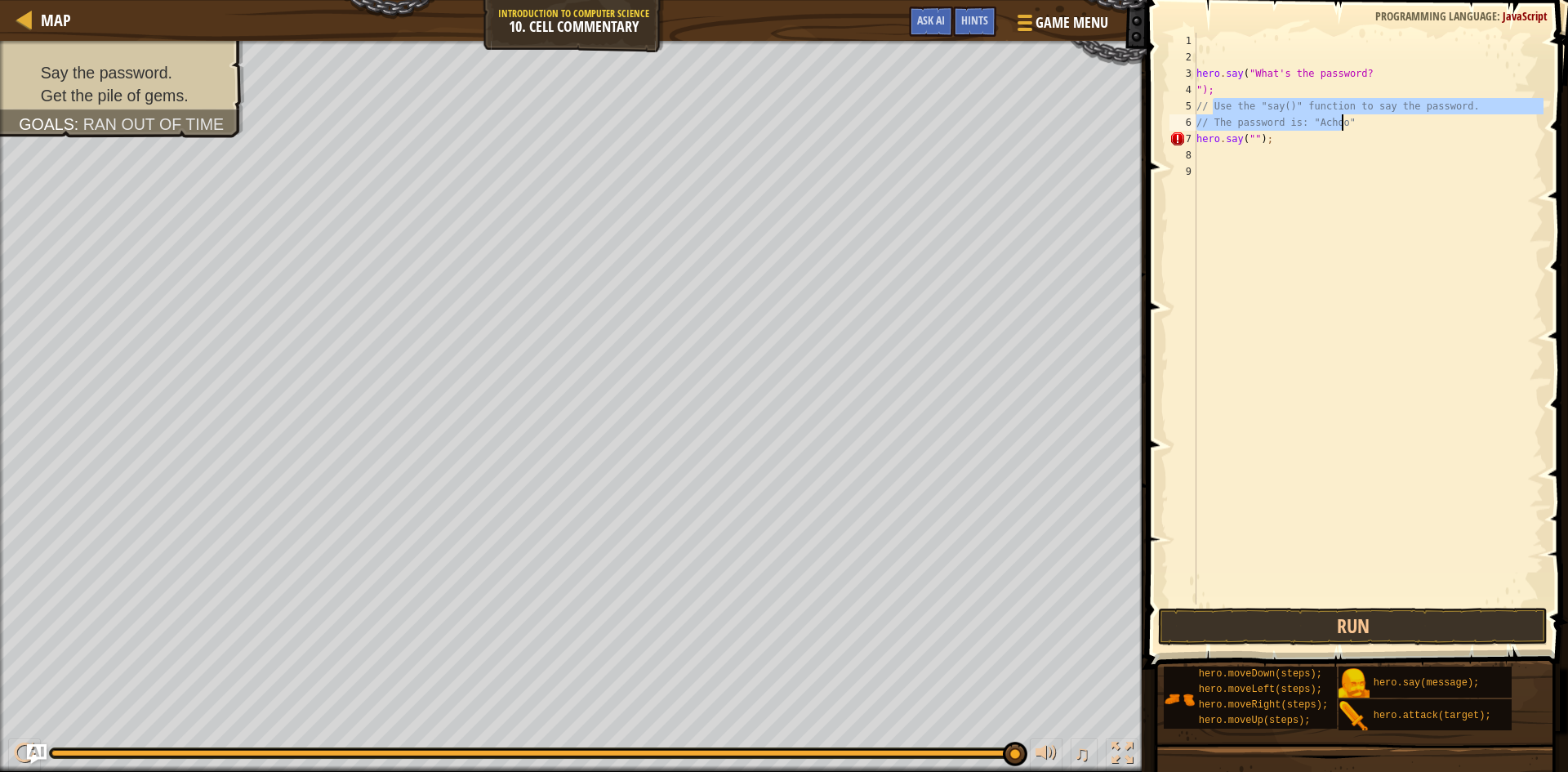
click at [1382, 127] on div "hero . say ( "What's the password? "); // Use the "say()" function to say the p…" at bounding box center [1368, 335] width 351 height 604
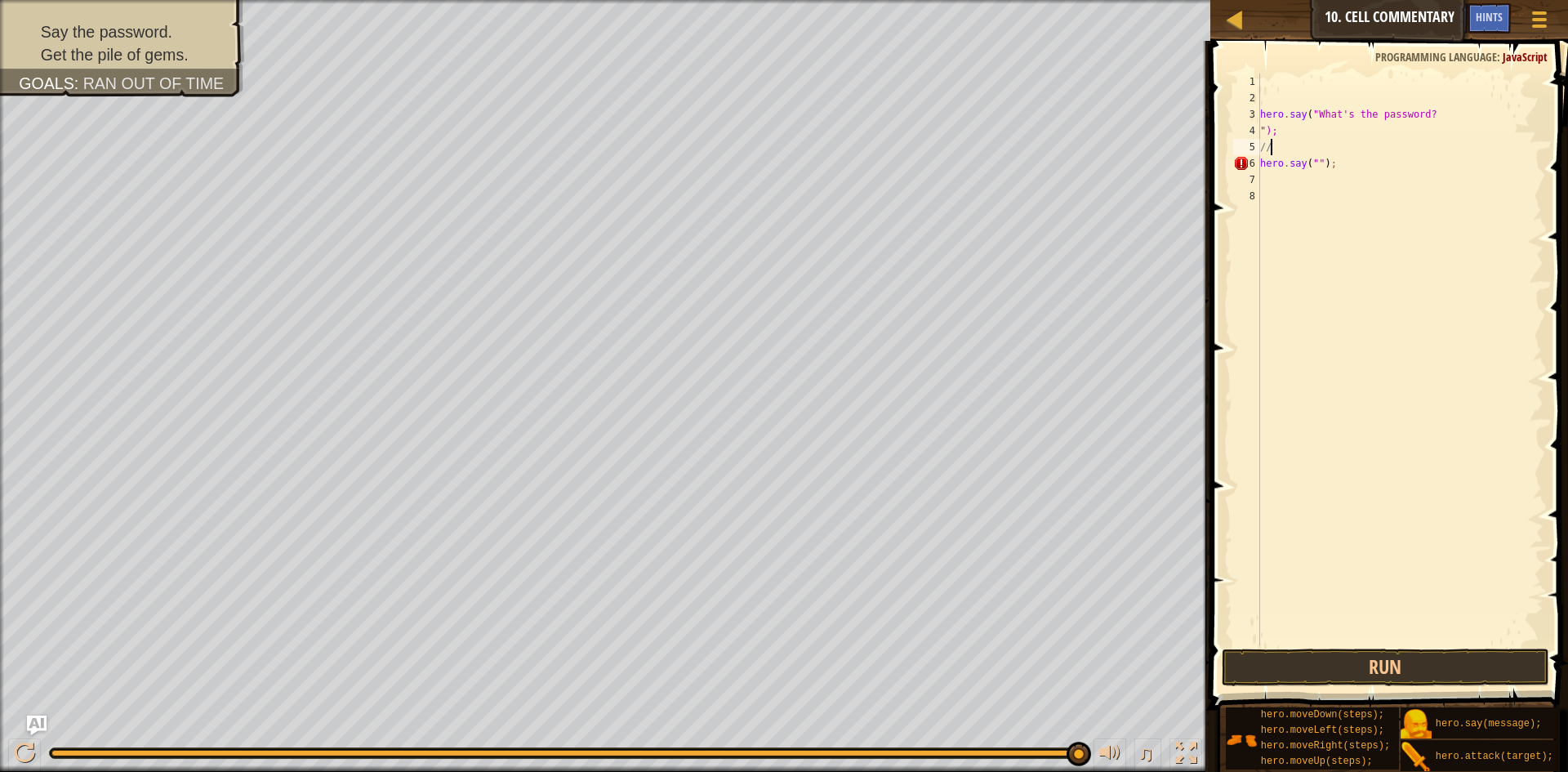
type textarea "/"
click at [1349, 172] on div "hero . say ( "What's the password? "); hero . say ( "" ) ;" at bounding box center [1400, 376] width 287 height 604
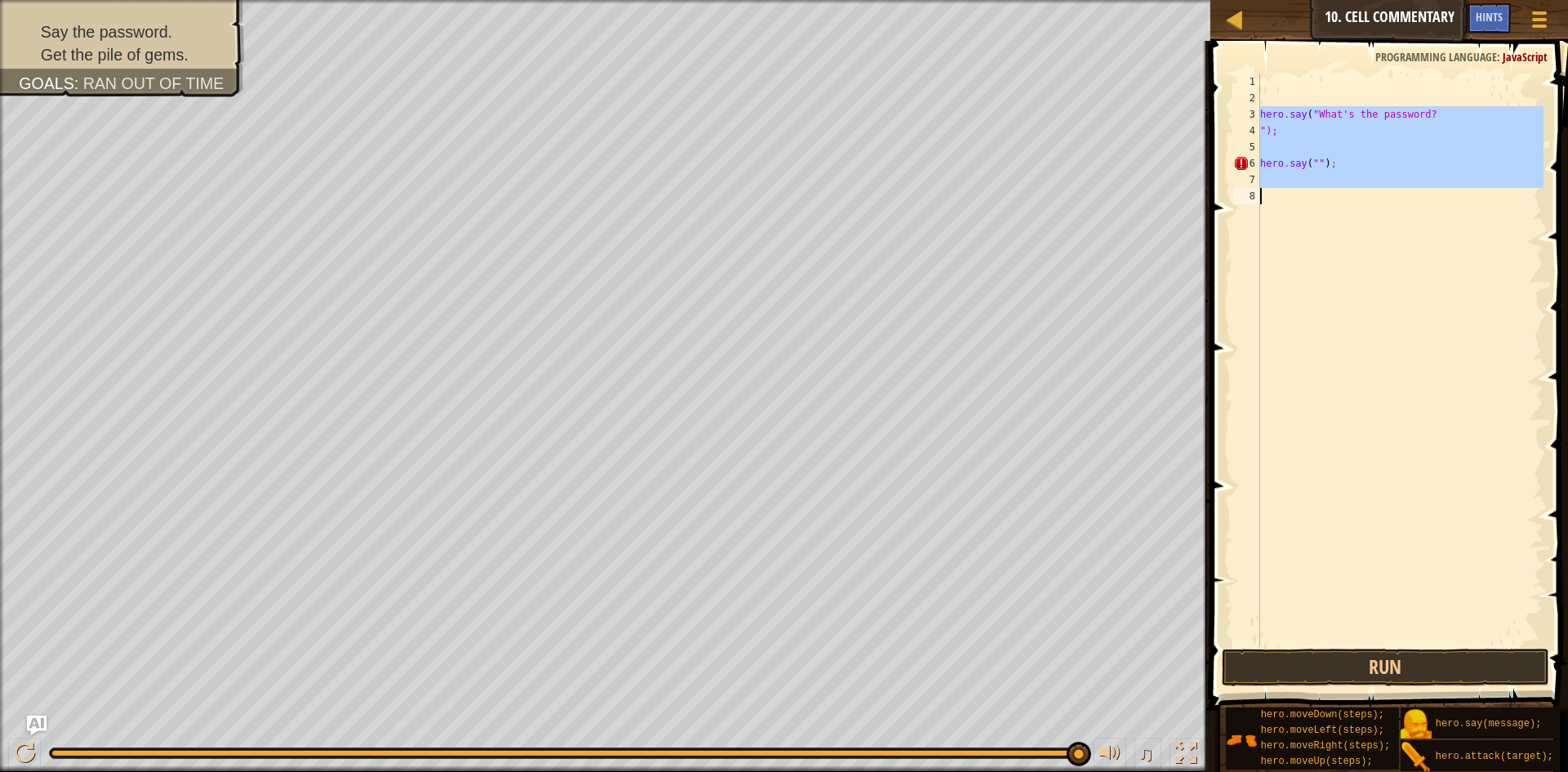
drag, startPoint x: 1261, startPoint y: 110, endPoint x: 1340, endPoint y: 207, distance: 125.1
click at [1340, 207] on div "hero . say ( "What's the password? "); hero . say ( "" ) ;" at bounding box center [1400, 376] width 287 height 604
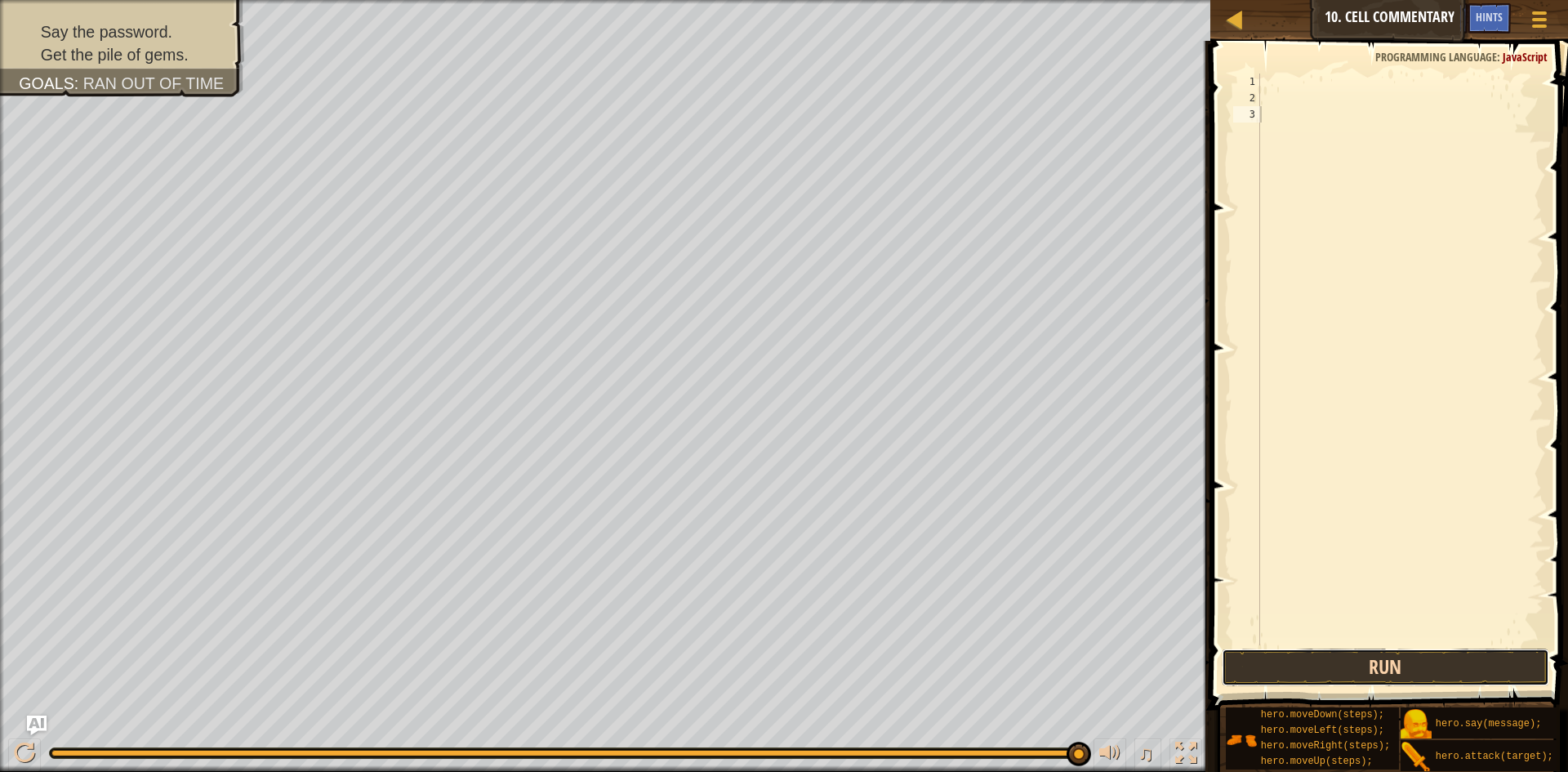
click at [1401, 650] on button "Run" at bounding box center [1386, 666] width 328 height 37
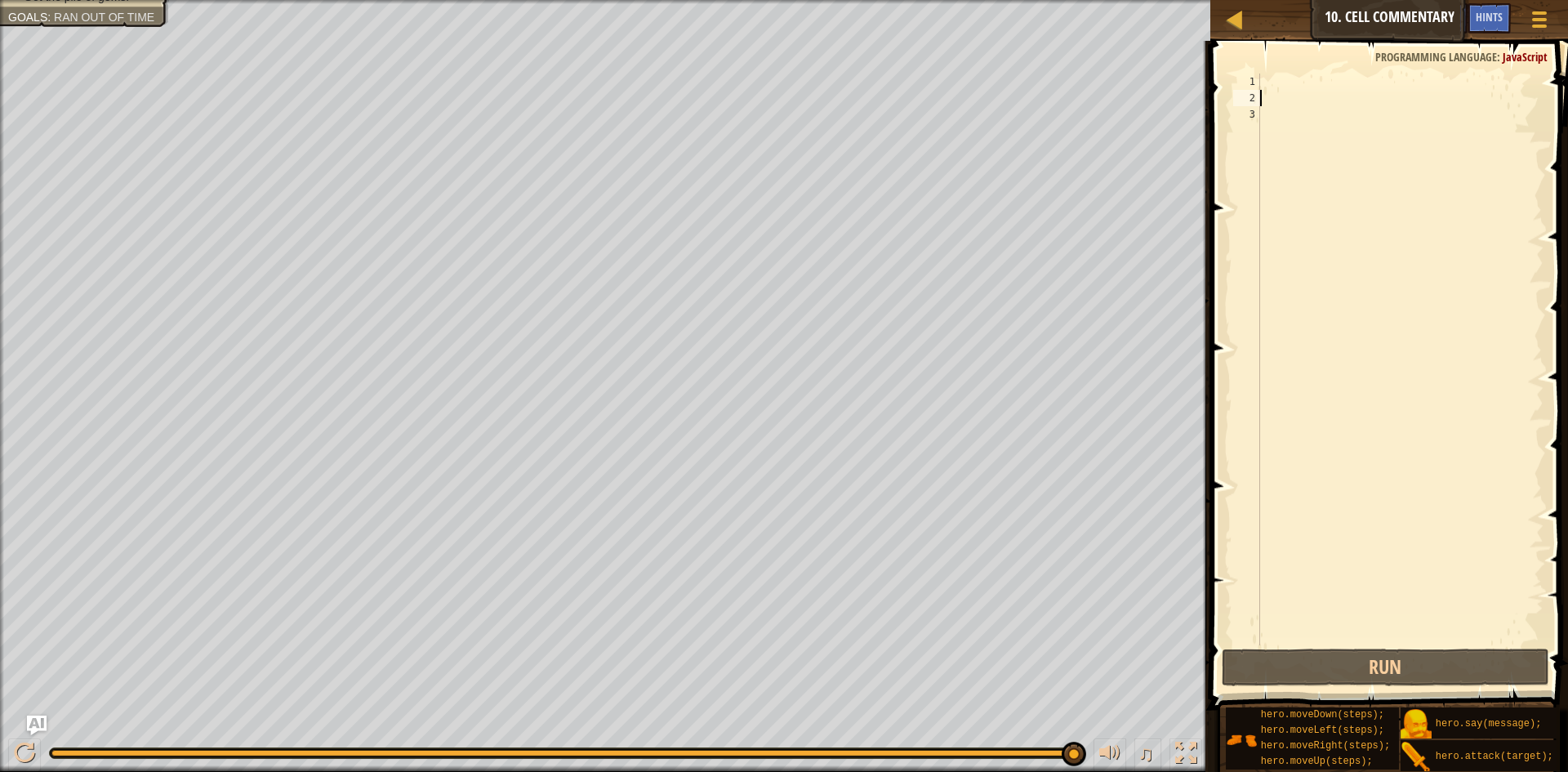
click at [1275, 97] on div at bounding box center [1400, 376] width 287 height 604
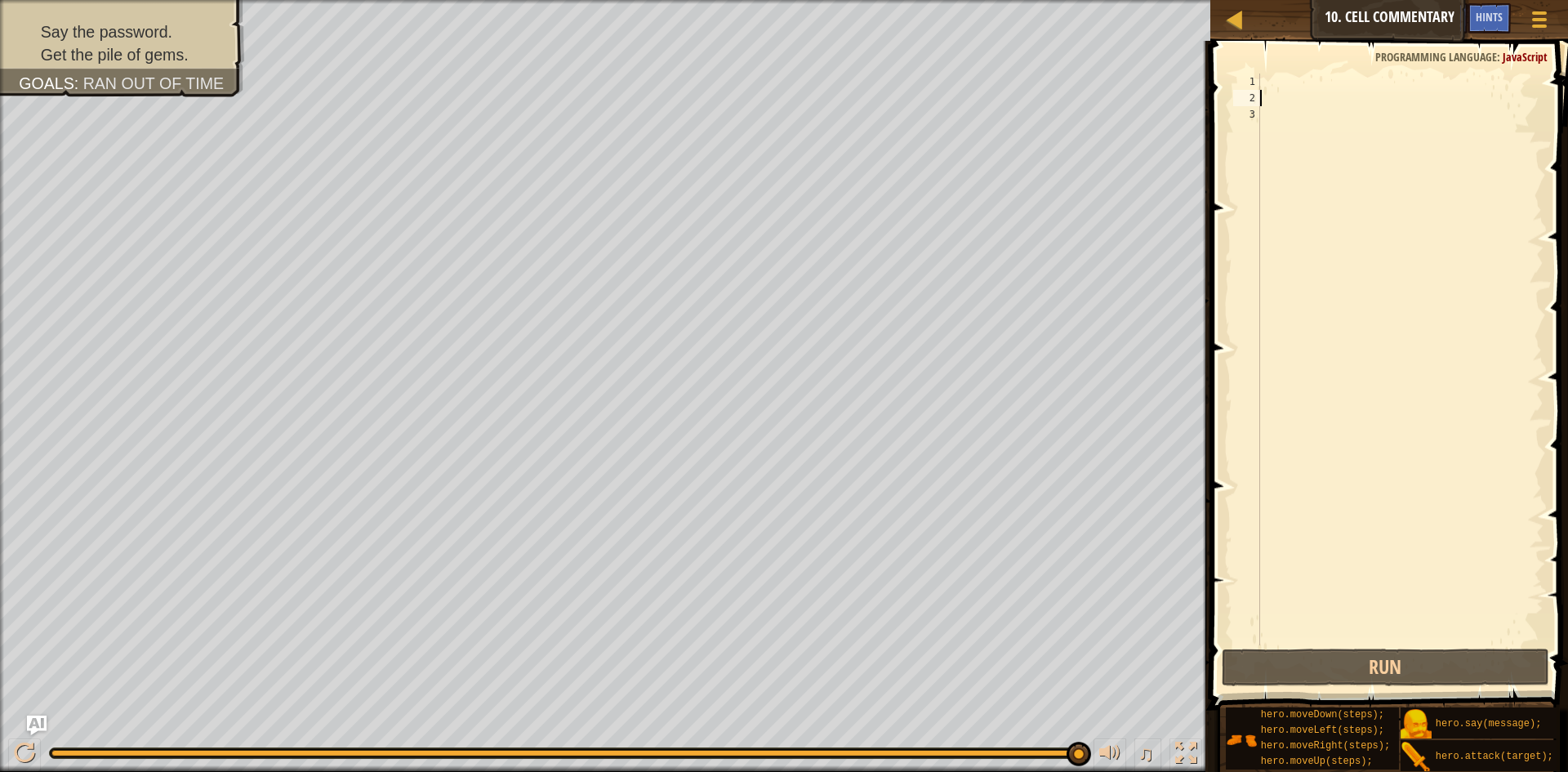
click at [1257, 86] on div "1" at bounding box center [1247, 82] width 27 height 16
drag, startPoint x: 1261, startPoint y: 82, endPoint x: 1367, endPoint y: 162, distance: 132.8
click at [1367, 162] on div at bounding box center [1400, 376] width 287 height 604
click at [1399, 660] on button "Run" at bounding box center [1386, 666] width 328 height 37
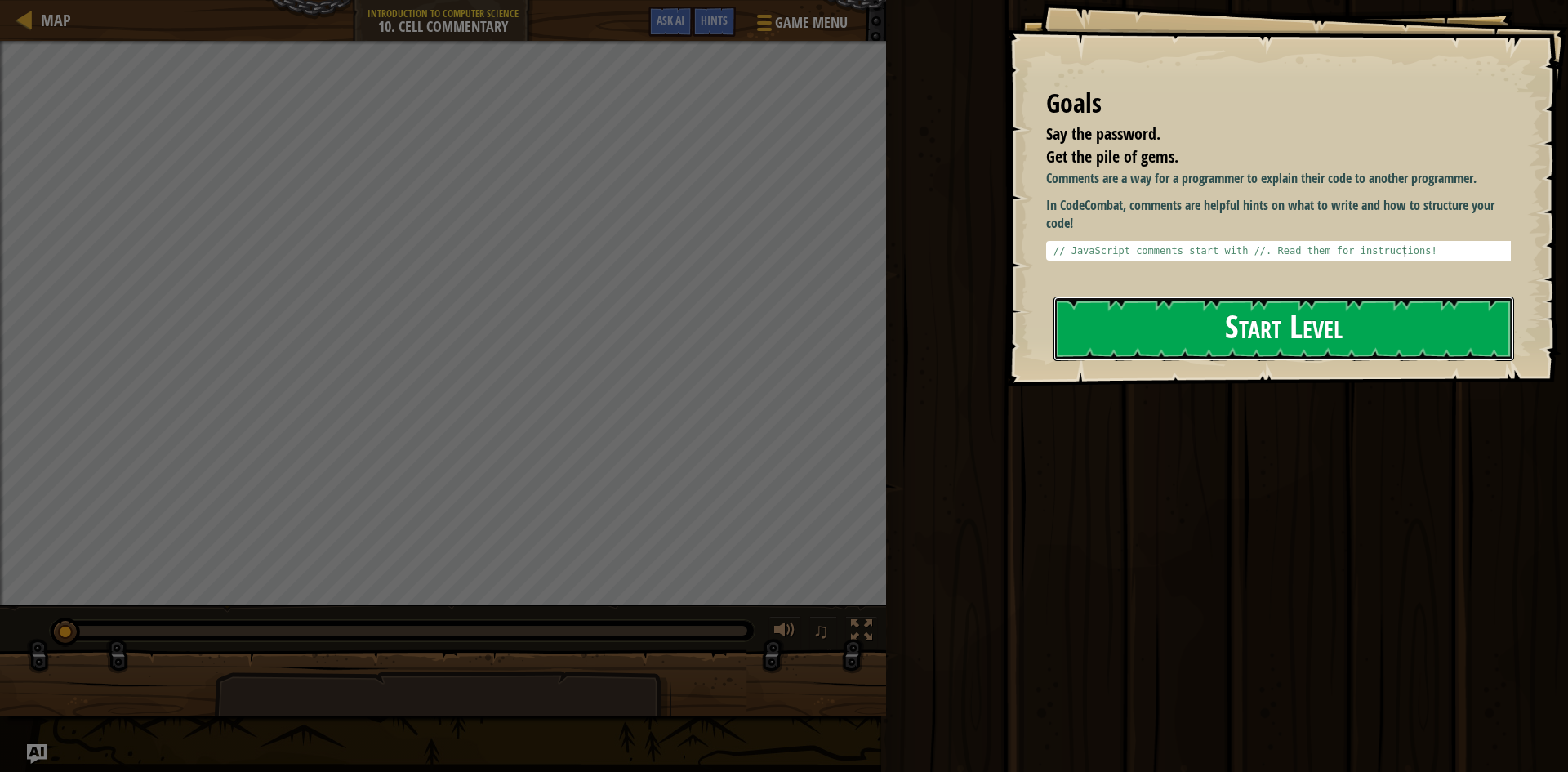
click at [1178, 350] on button "Start Level" at bounding box center [1284, 329] width 461 height 65
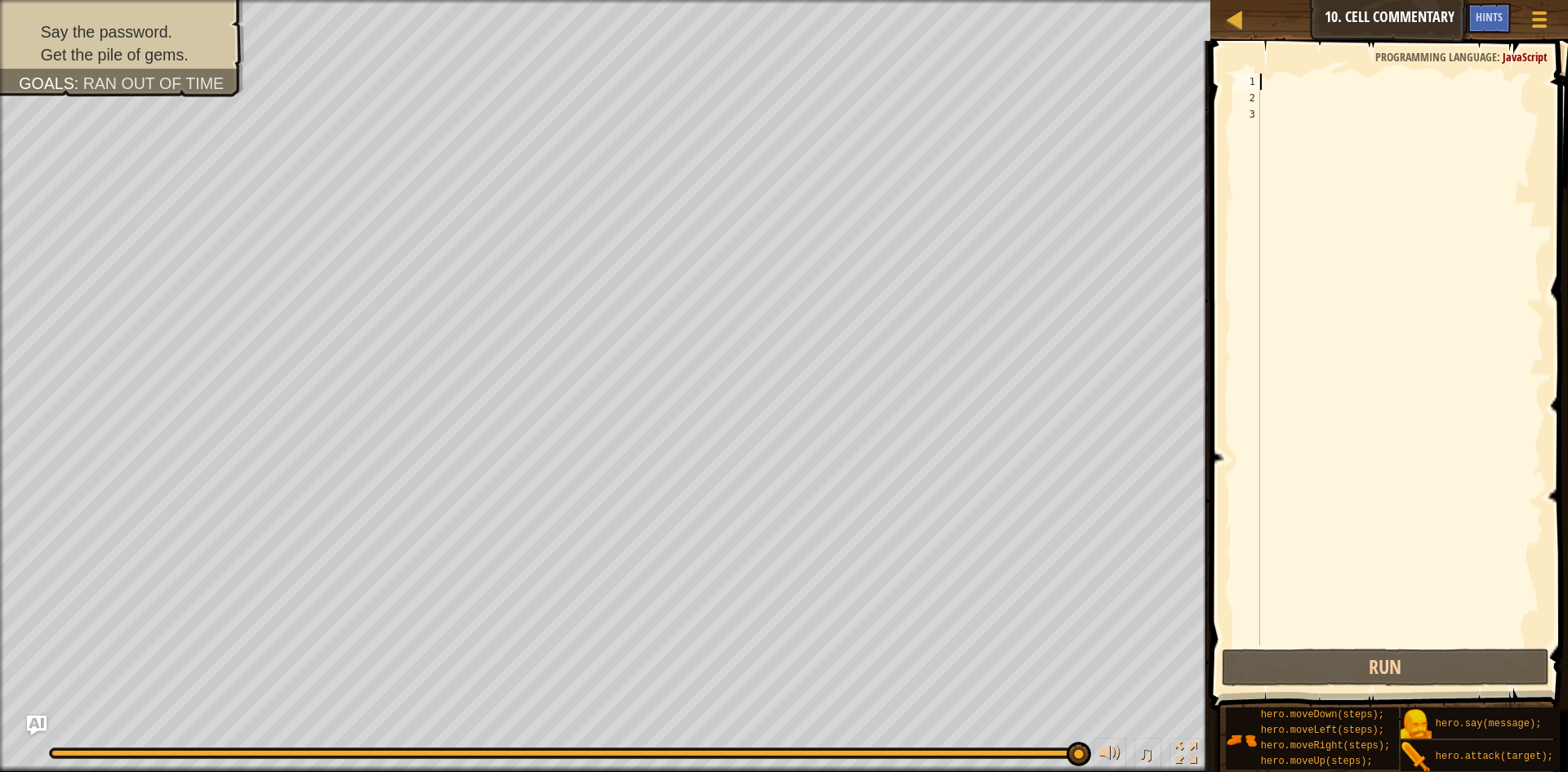
scroll to position [7, 0]
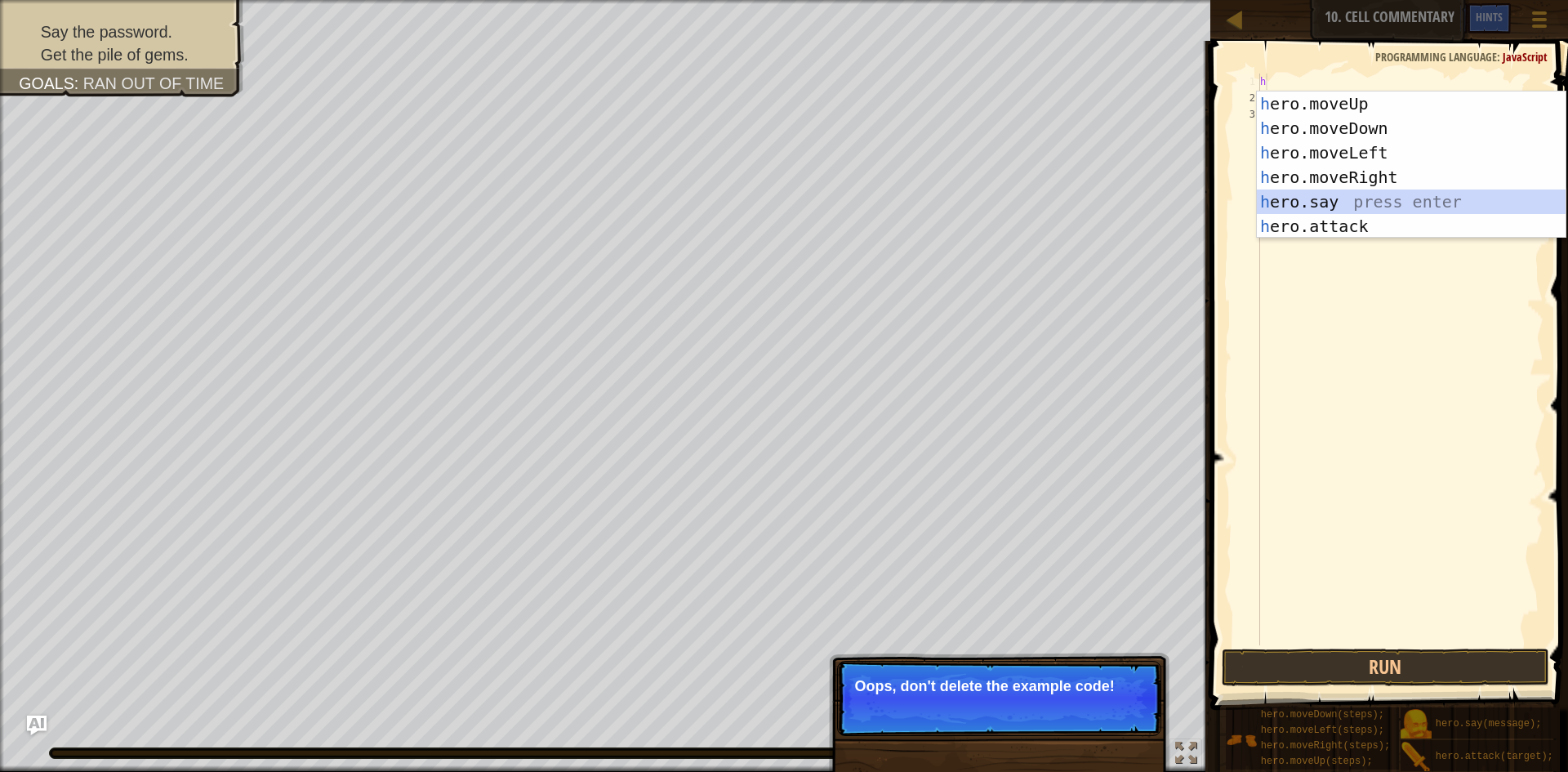
click at [1369, 191] on div "h ero.moveUp press enter h ero.moveDown press enter h ero.moveLeft press enter …" at bounding box center [1410, 188] width 309 height 196
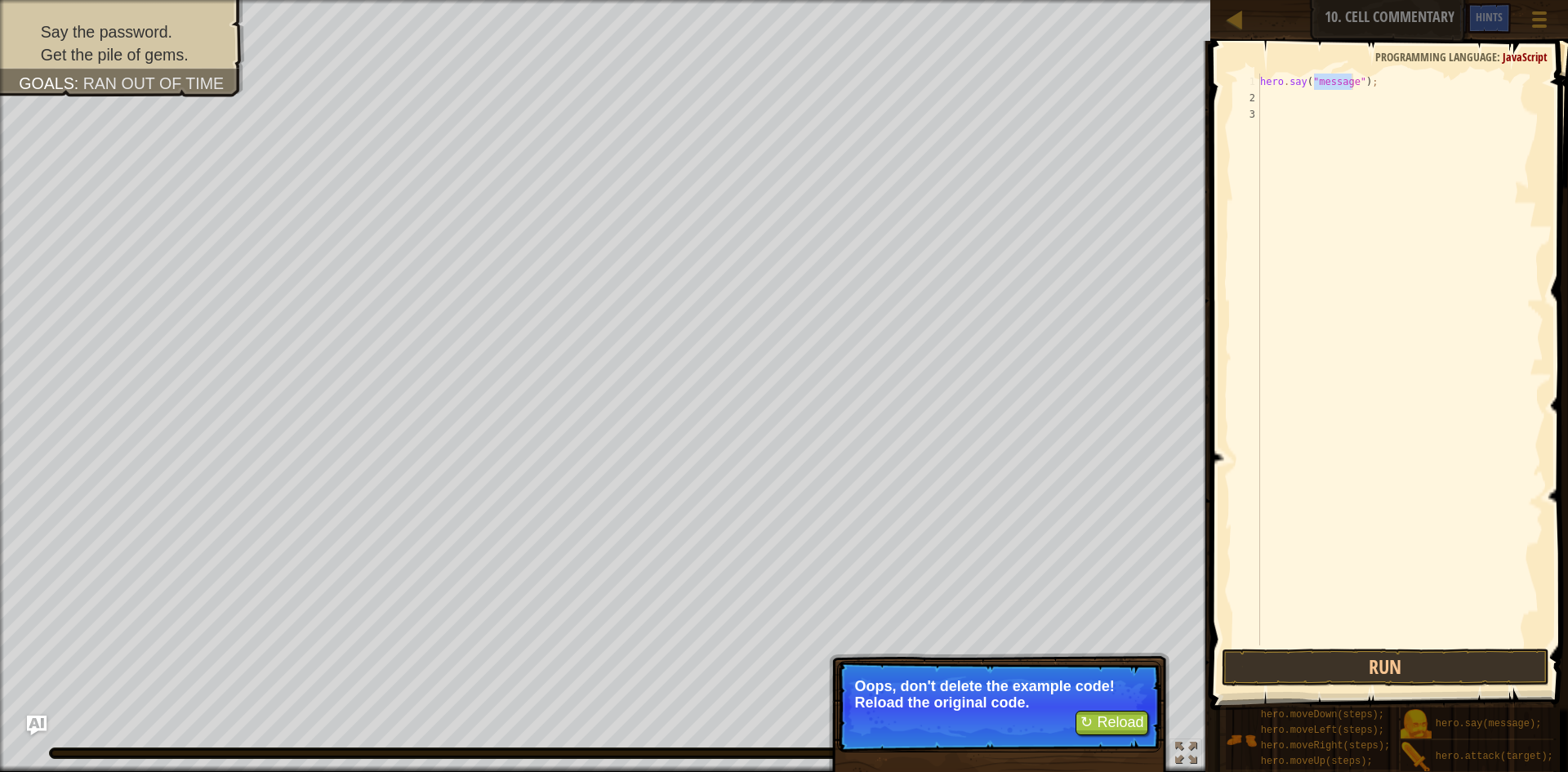
type textarea "hero.say("message");"
click at [1141, 710] on button "↻ Reload" at bounding box center [1112, 722] width 73 height 25
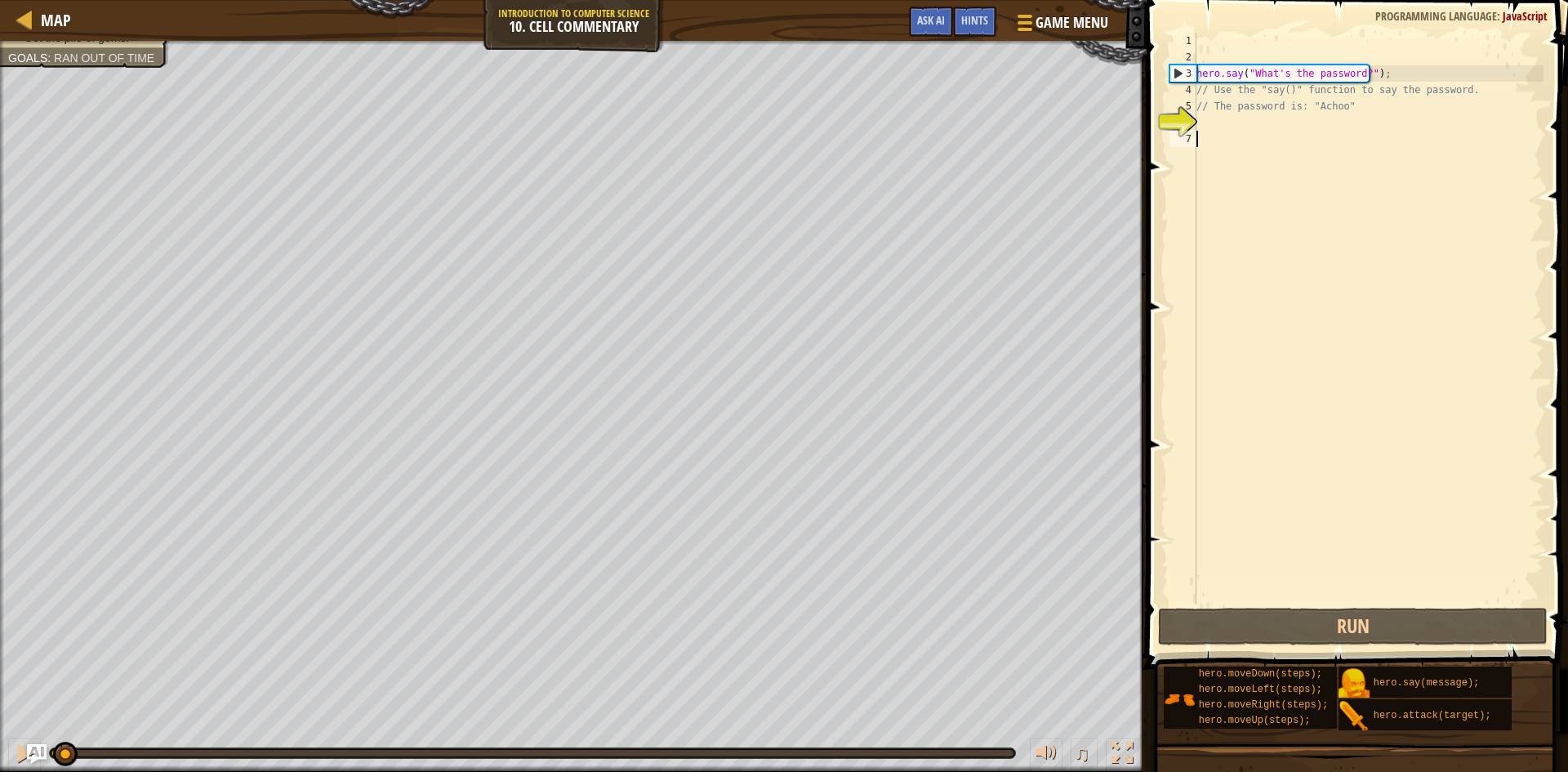
click at [1279, 139] on div "hero . say ( "What's the password?" ) ; // Use the "say()" function to say the …" at bounding box center [1368, 335] width 351 height 604
click at [1263, 126] on div "hero . say ( "What's the password?" ) ; // Use the "say()" function to say the …" at bounding box center [1368, 335] width 351 height 604
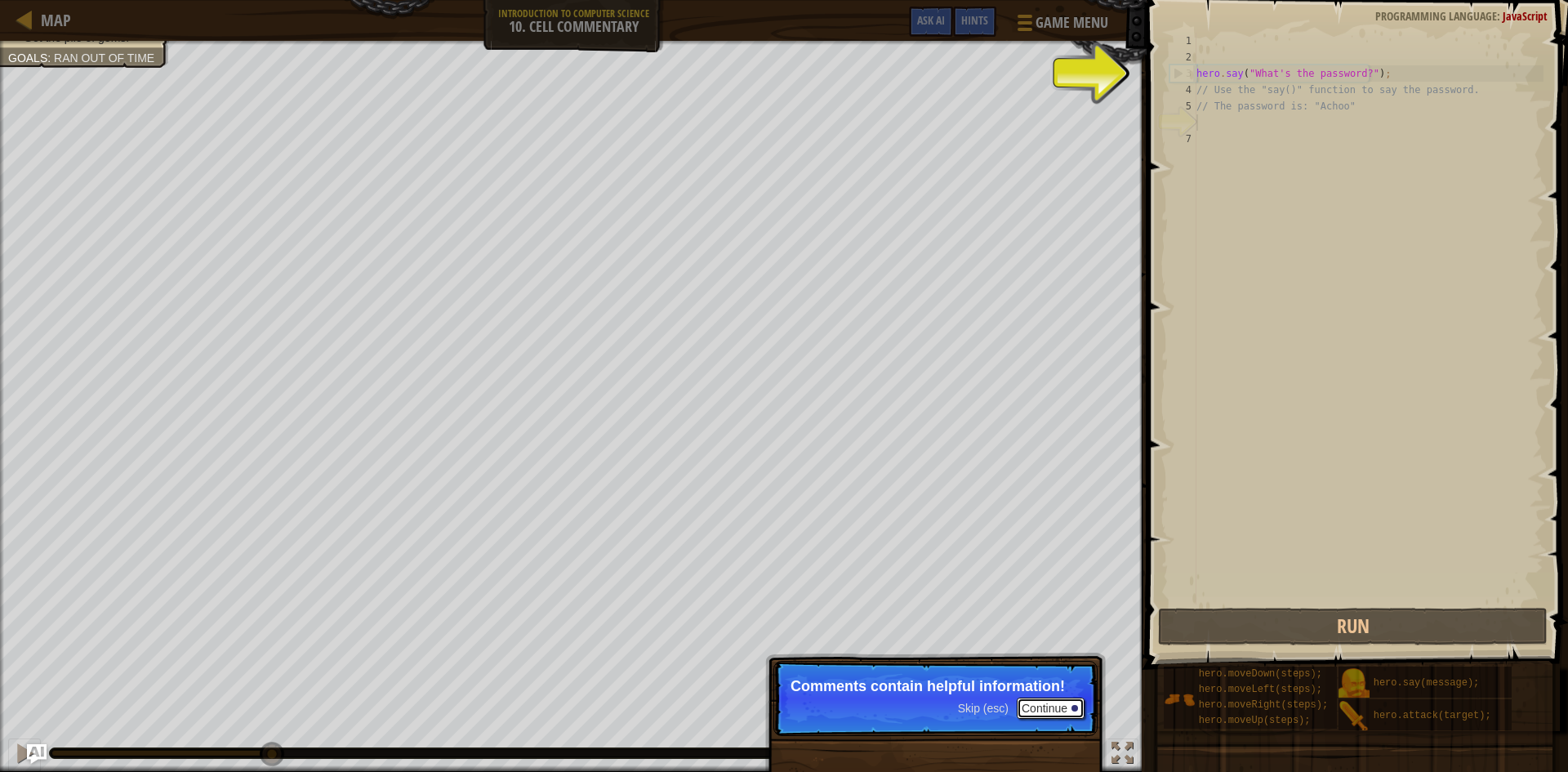
click at [1066, 714] on button "Continue" at bounding box center [1051, 707] width 67 height 21
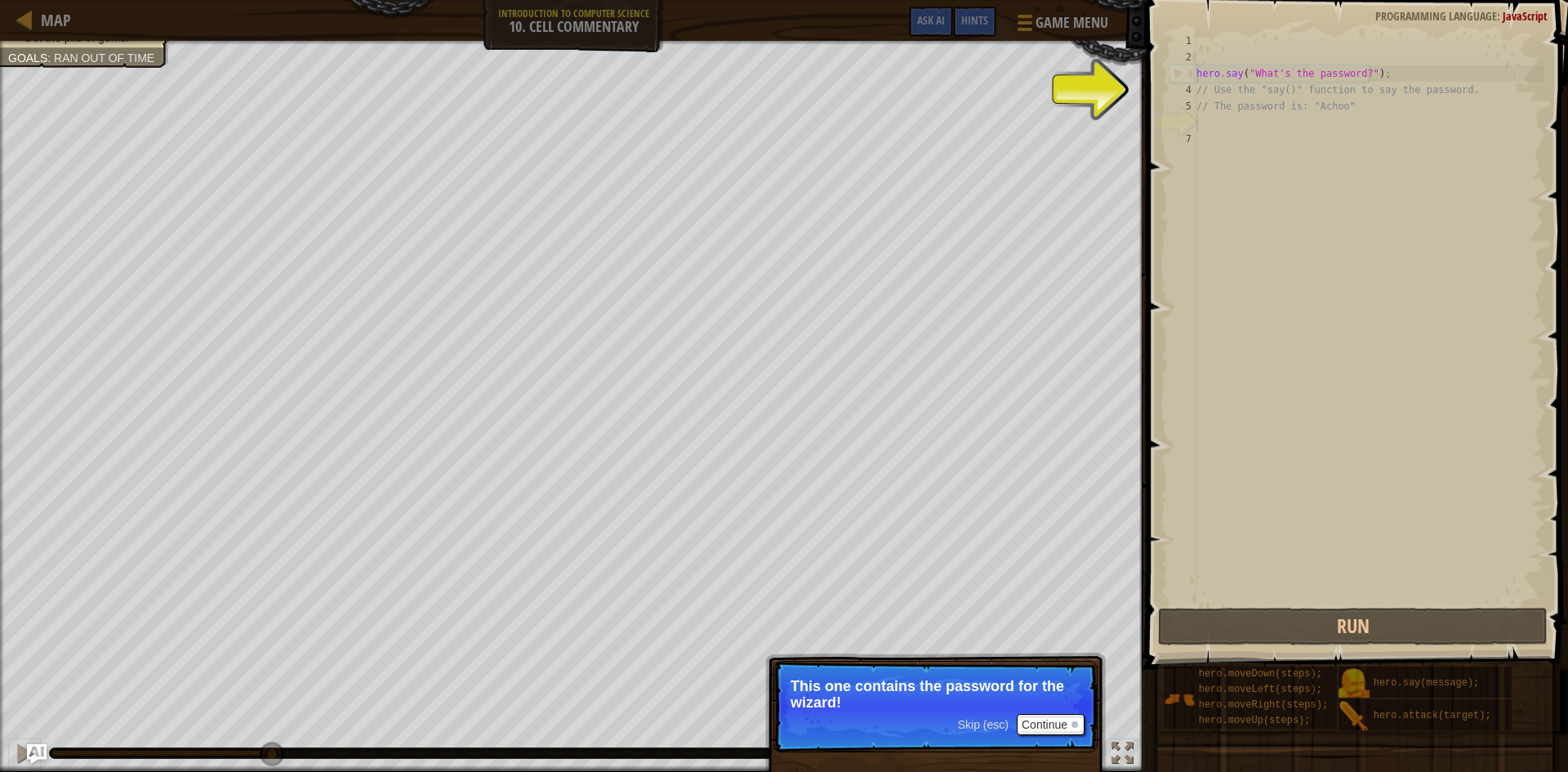
click at [1065, 713] on p "Skip (esc) Continue This one contains the password for the wizard!" at bounding box center [935, 706] width 324 height 91
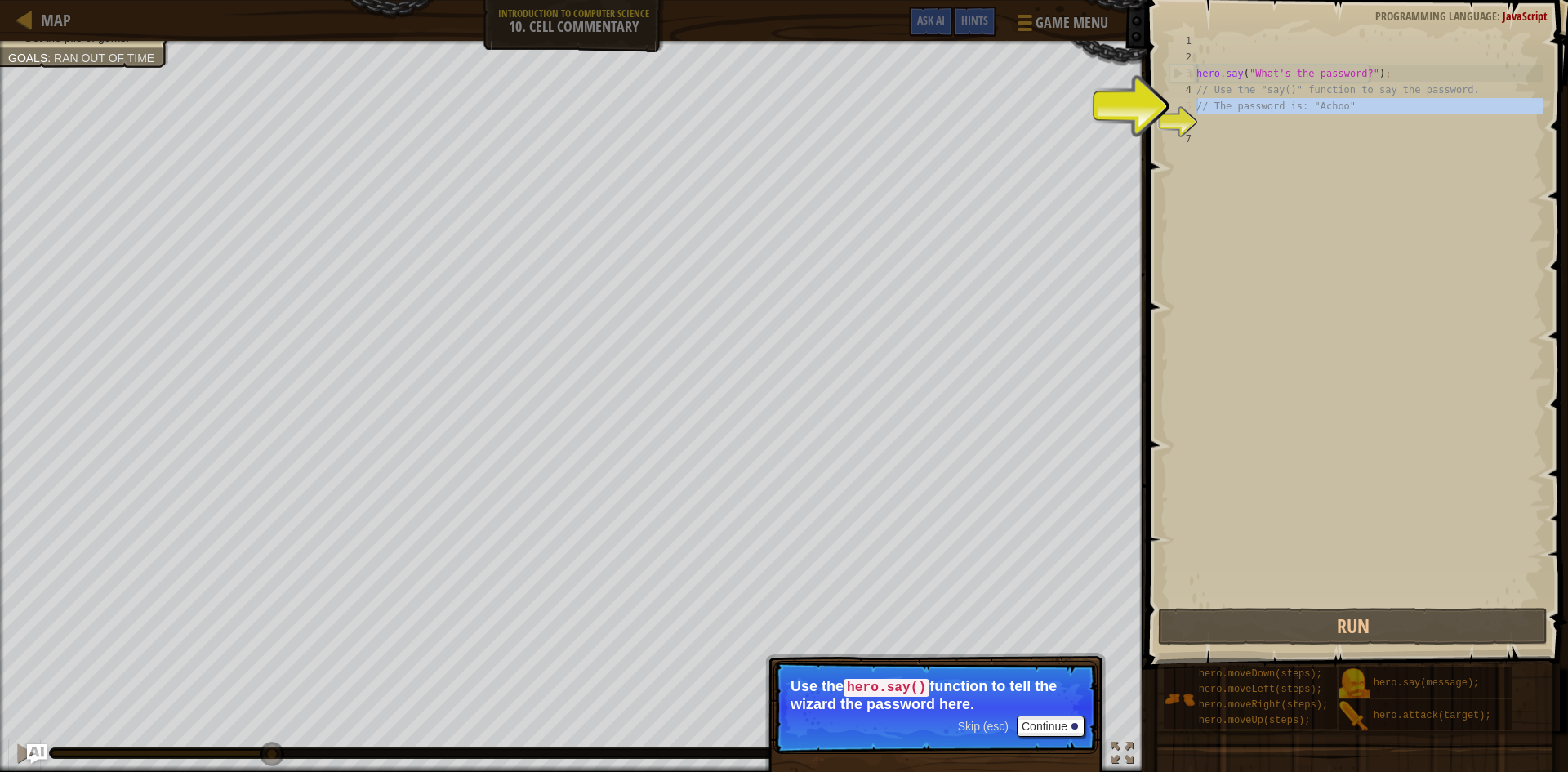
click at [1196, 115] on div "6" at bounding box center [1183, 123] width 27 height 16
type textarea "// The password is: "Achoo""
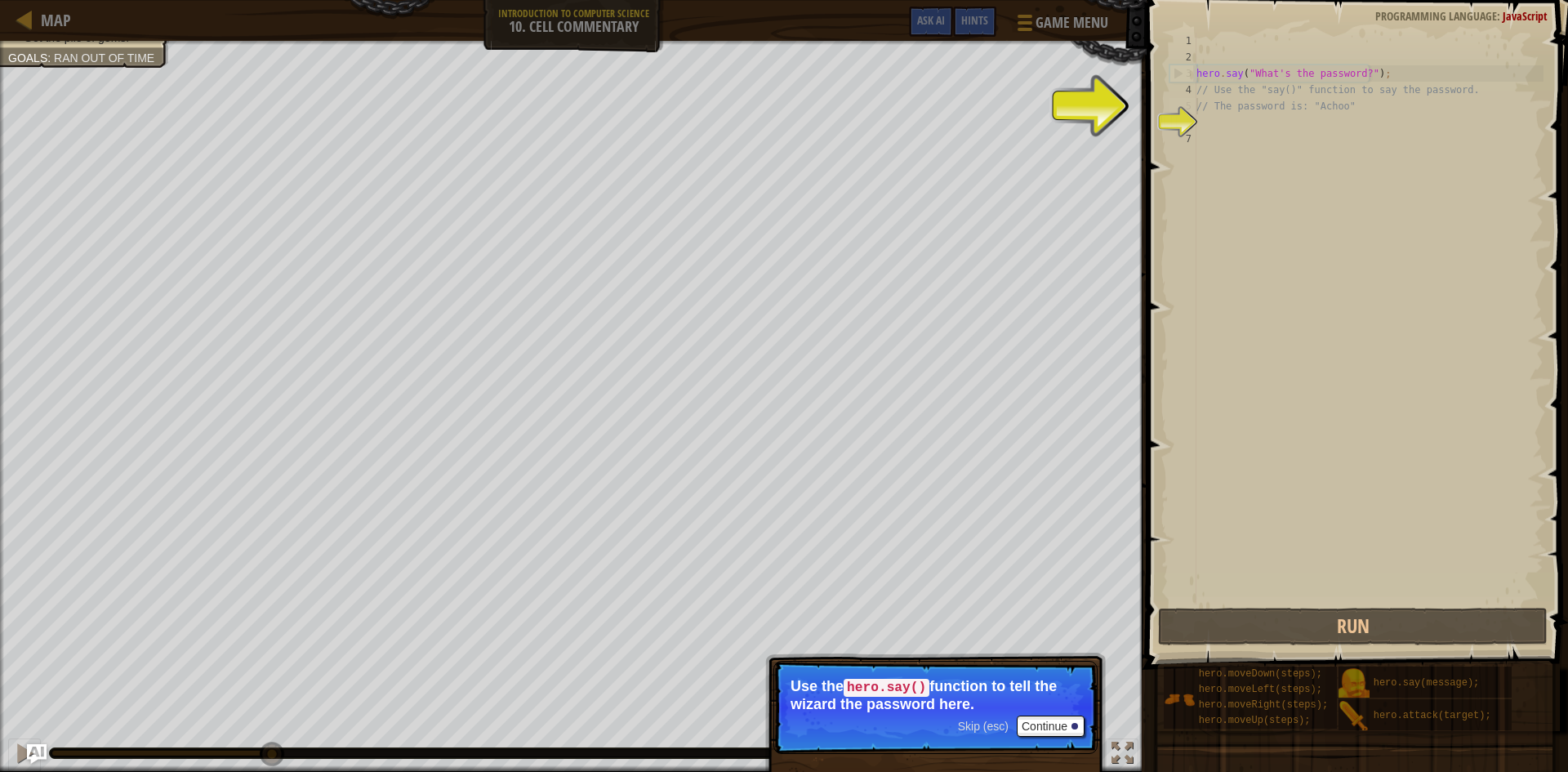
click at [1200, 102] on div "hero . say ( "What's the password?" ) ; // Use the "say()" function to say the …" at bounding box center [1368, 335] width 351 height 604
click at [1196, 102] on div "hero . say ( "What's the password?" ) ; // Use the "say()" function to say the …" at bounding box center [1368, 335] width 351 height 604
click at [998, 719] on span "Skip (esc)" at bounding box center [983, 726] width 51 height 13
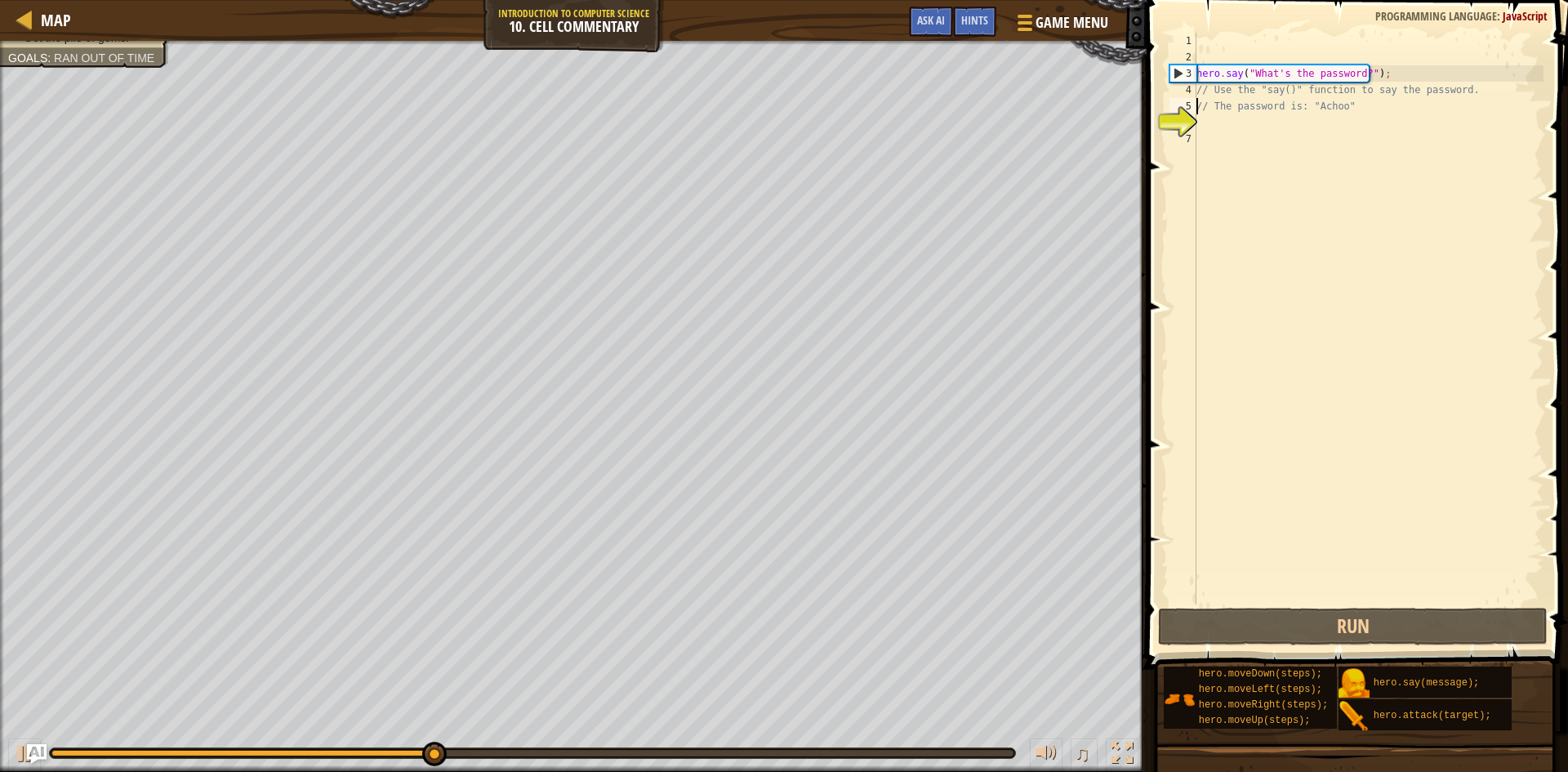
click at [1217, 120] on div "hero . say ( "What's the password?" ) ; // Use the "say()" function to say the …" at bounding box center [1368, 335] width 351 height 604
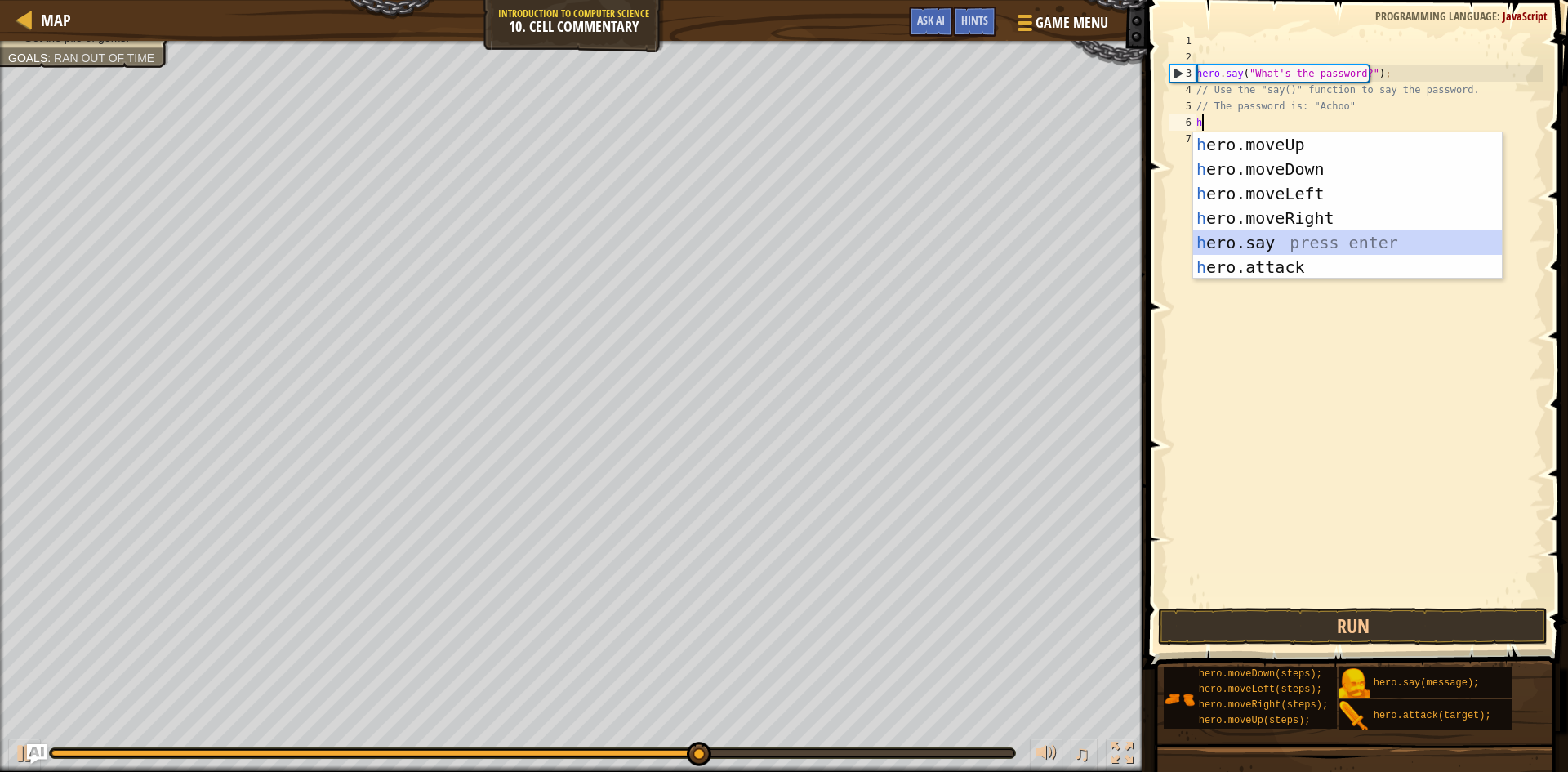
click at [1272, 231] on div "h ero.moveUp press enter h ero.moveDown press enter h ero.moveLeft press enter …" at bounding box center [1347, 229] width 309 height 196
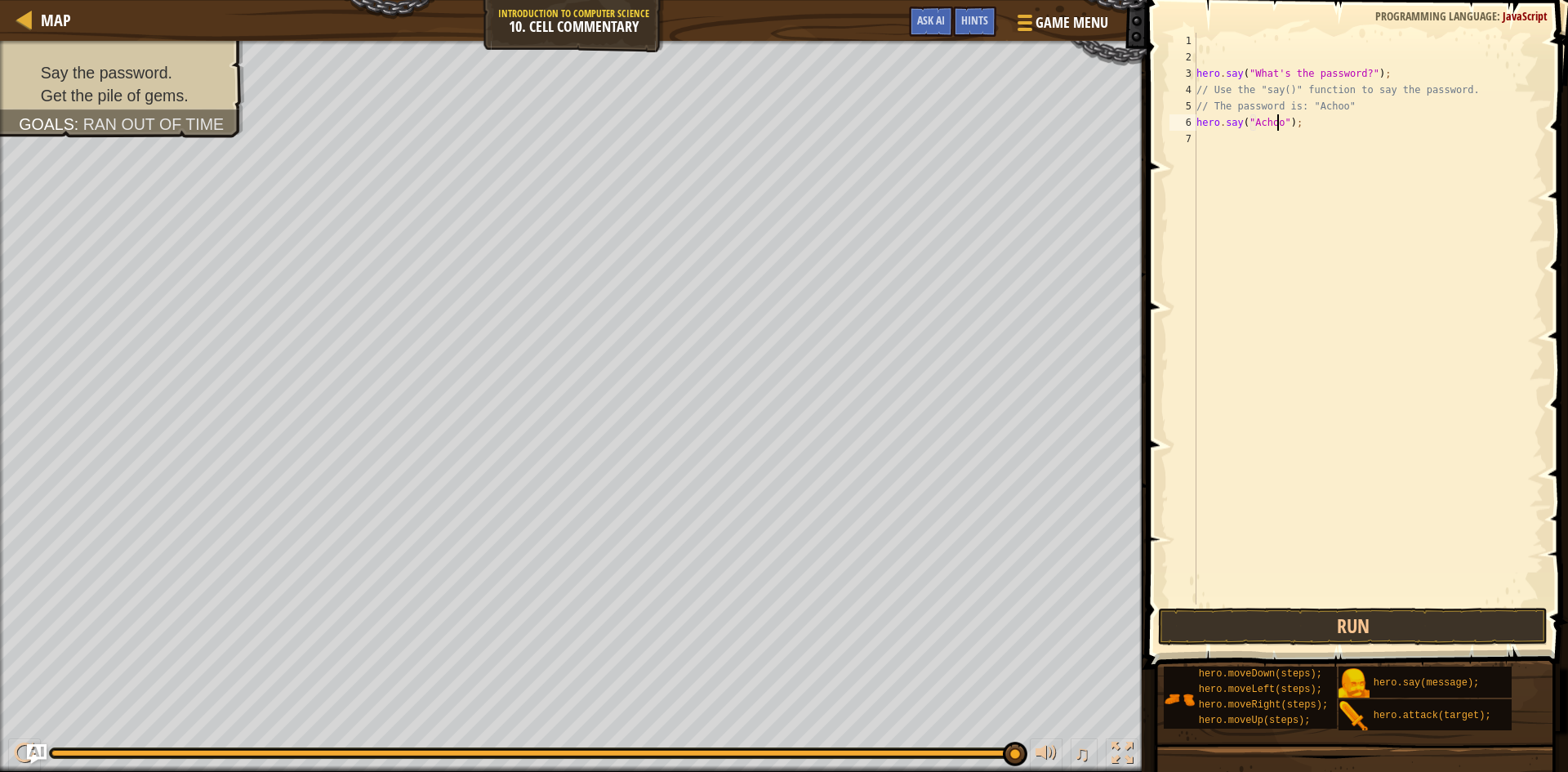
scroll to position [7, 7]
type textarea "hero.say("Achoo");"
click at [1290, 629] on button "Run" at bounding box center [1353, 625] width 390 height 37
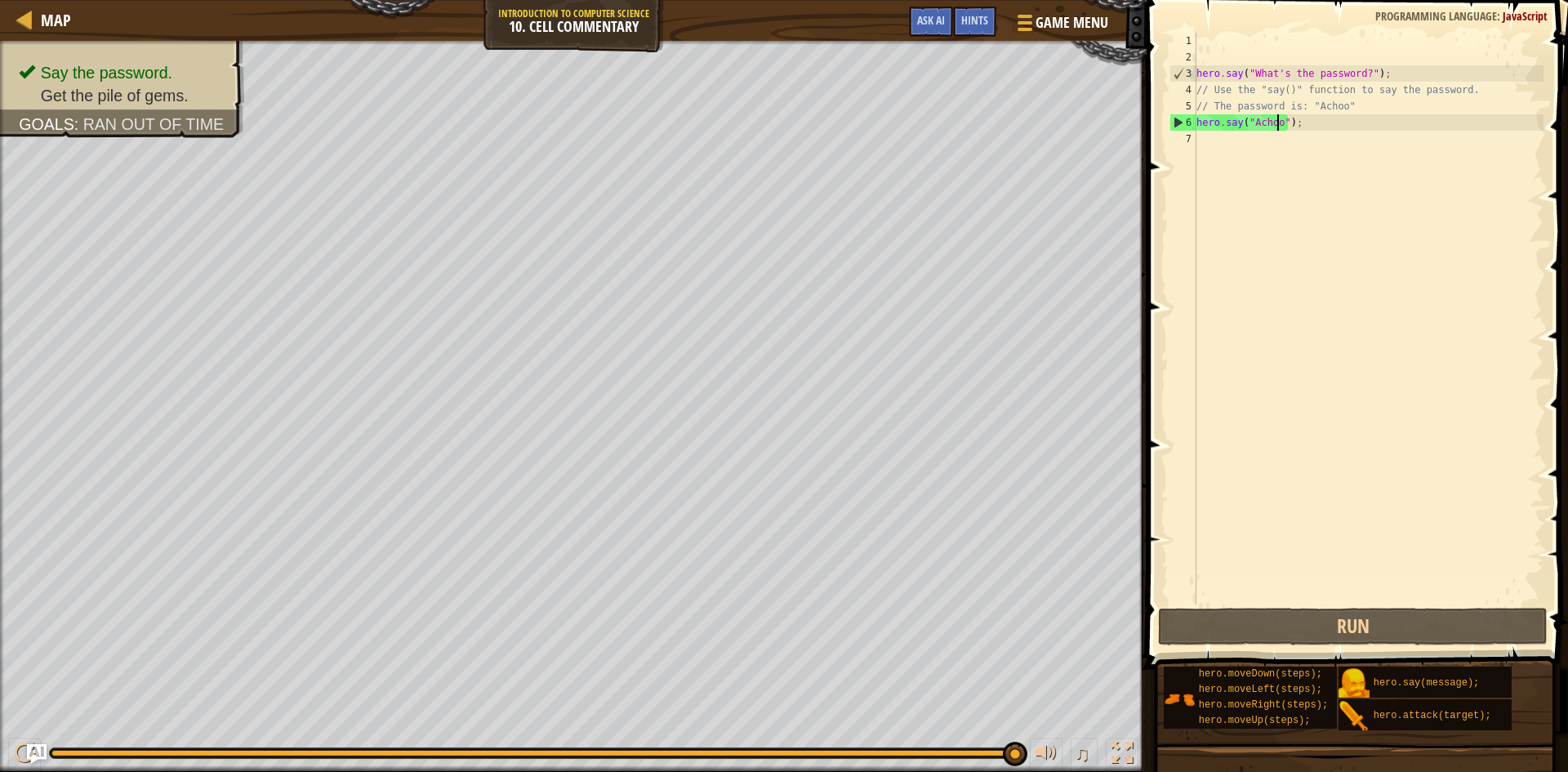
click at [1253, 146] on div "hero . say ( "What's the password?" ) ; // Use the "say()" function to say the …" at bounding box center [1368, 335] width 351 height 604
type textarea "h"
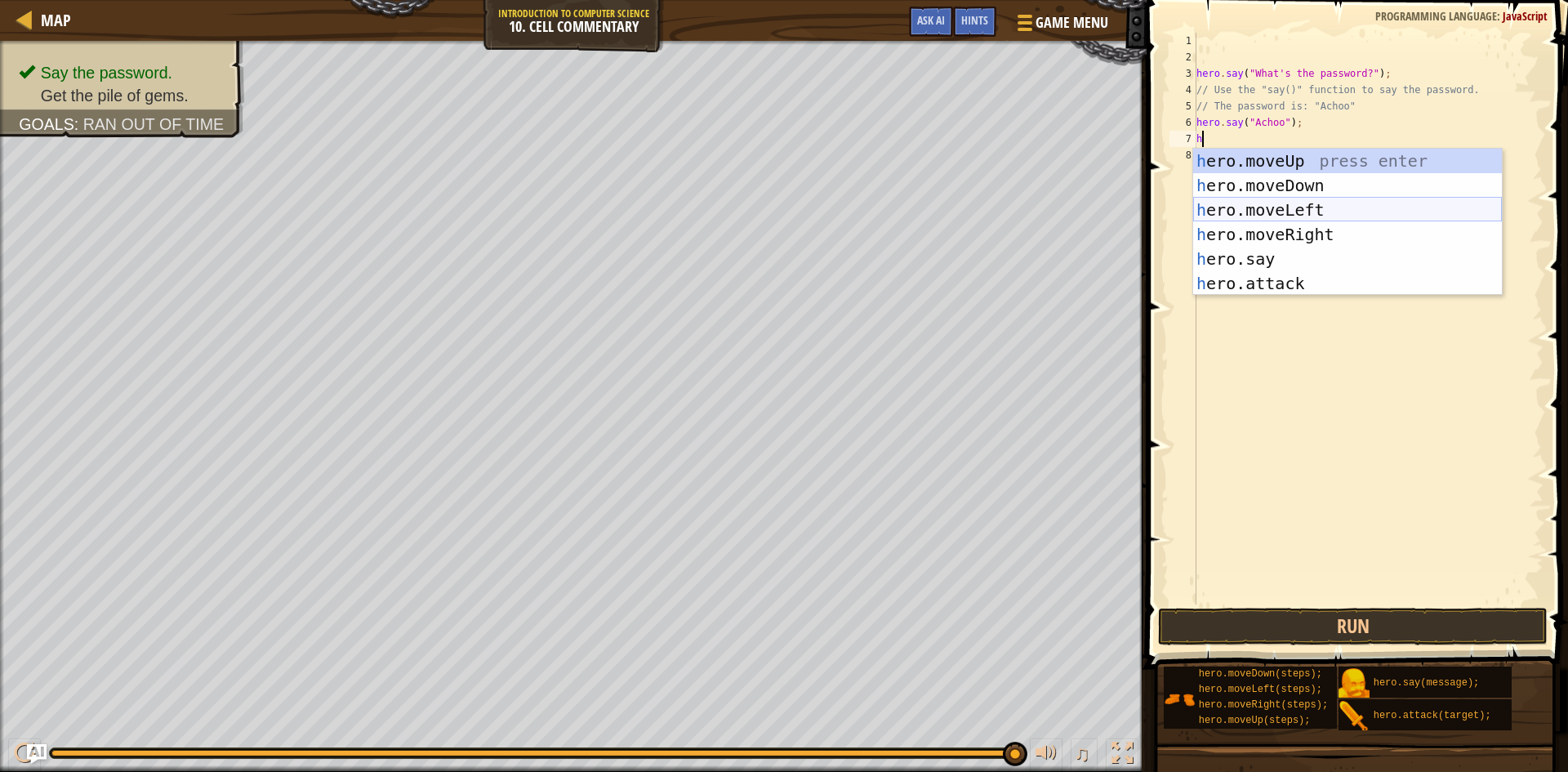
click at [1306, 213] on div "h ero.moveUp press enter h ero.moveDown press enter h ero.moveLeft press enter …" at bounding box center [1347, 246] width 309 height 196
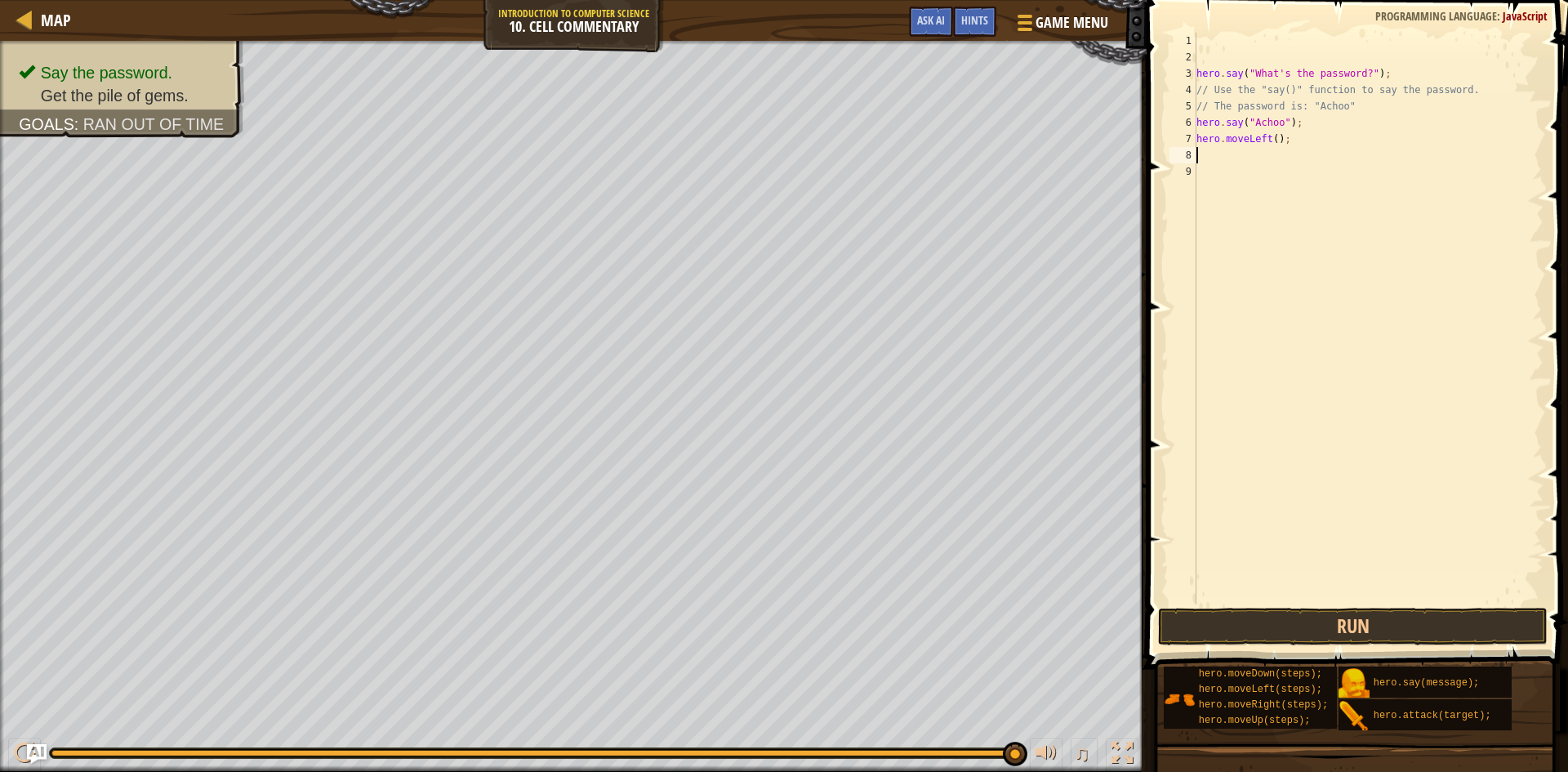
type textarea "h"
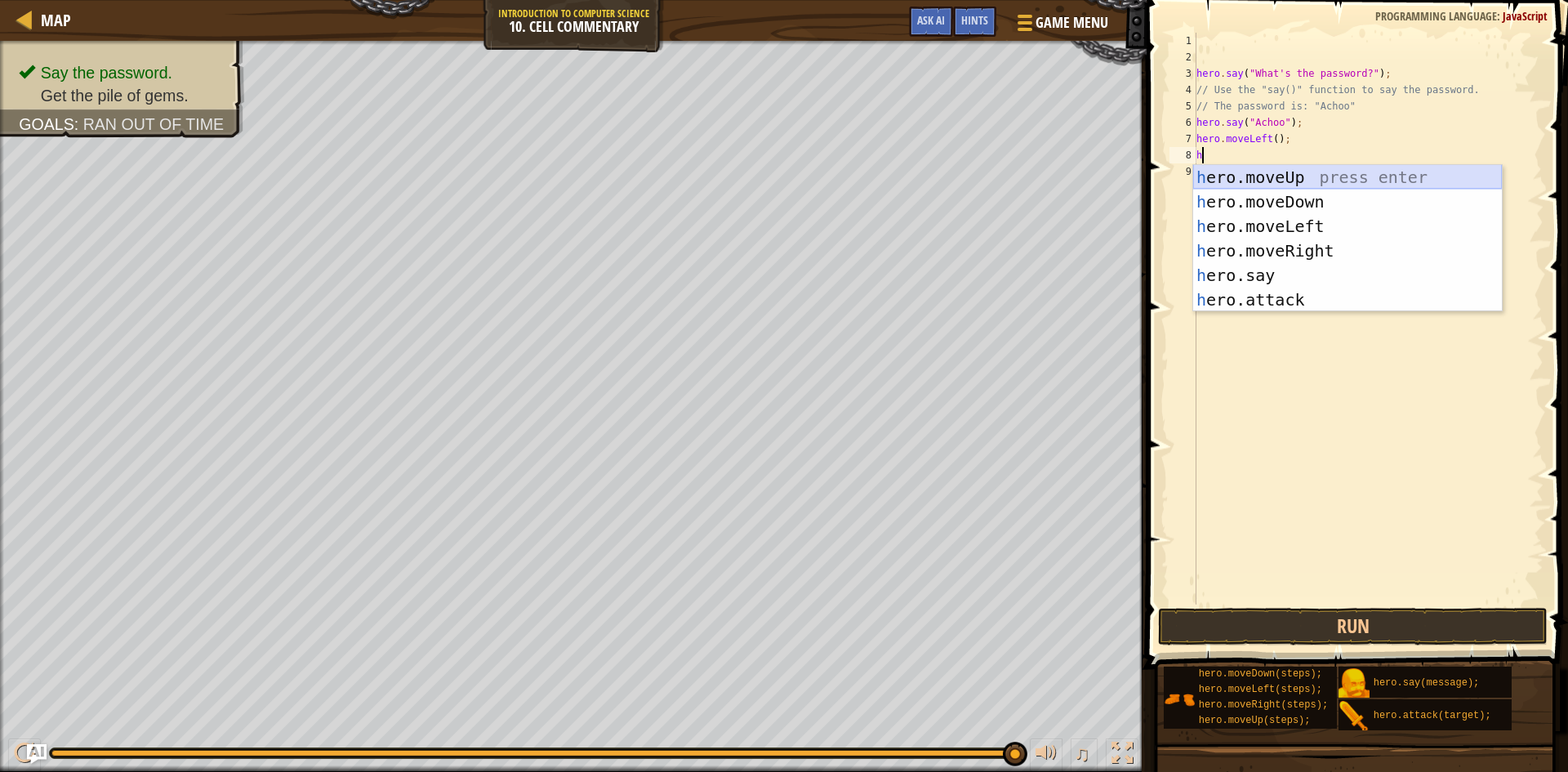
click at [1302, 178] on div "h ero.moveUp press enter h ero.moveDown press enter h ero.moveLeft press enter …" at bounding box center [1347, 262] width 309 height 196
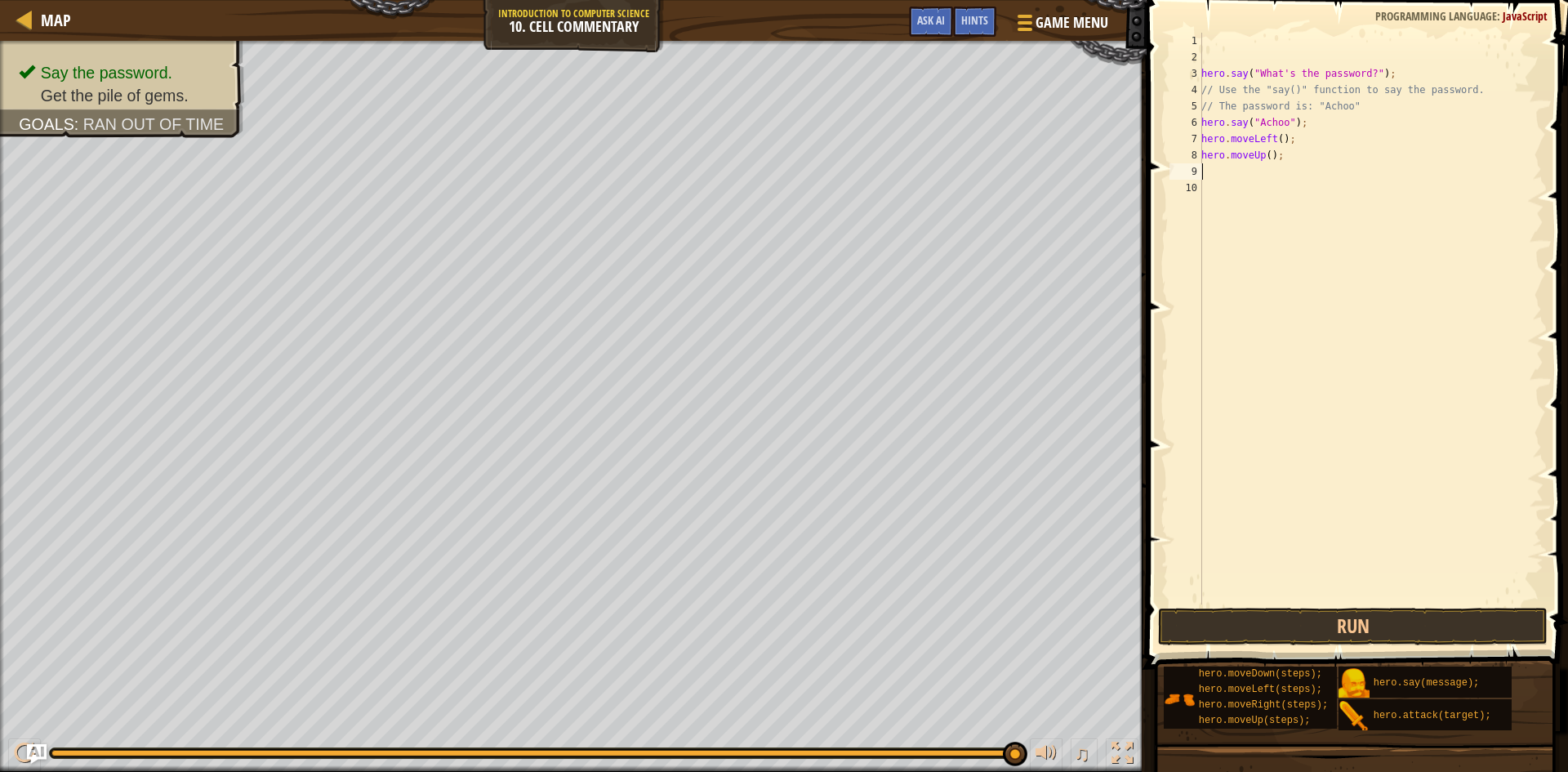
type textarea "h"
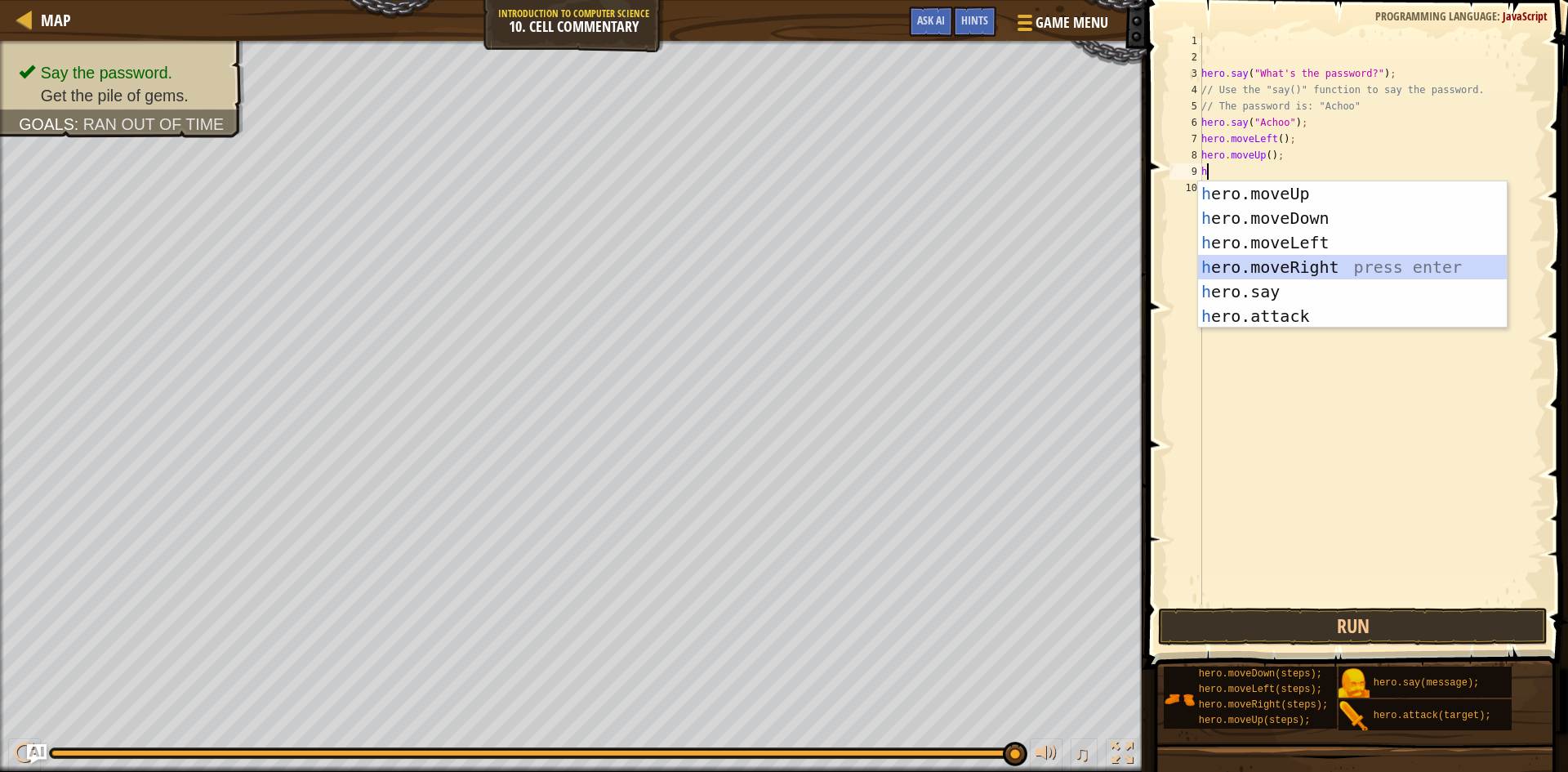
click at [1311, 258] on div "h ero.moveUp press enter h ero.moveDown press enter h ero.moveLeft press enter …" at bounding box center [1352, 279] width 309 height 196
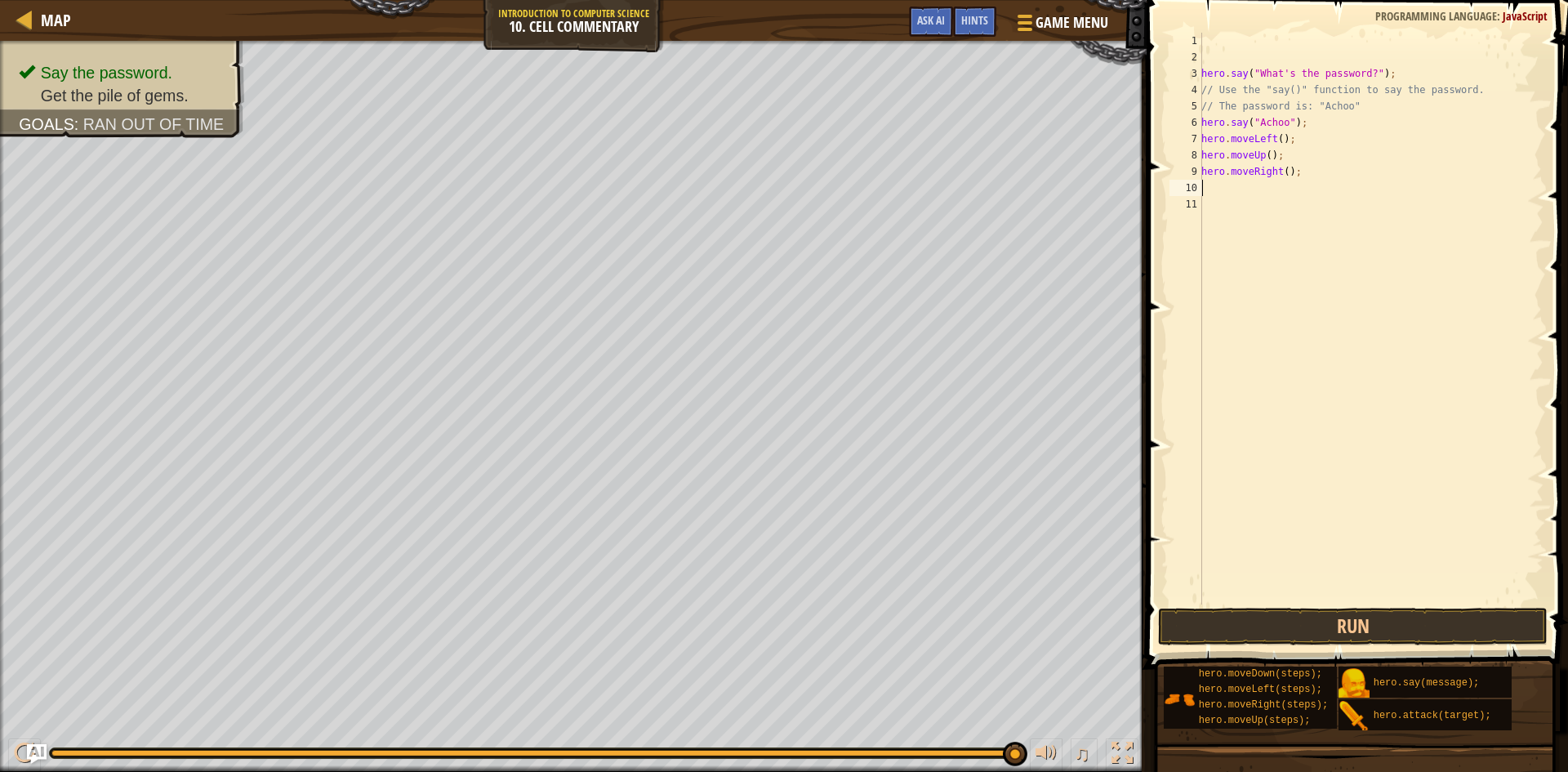
click at [1285, 170] on div "hero . say ( "What's the password?" ) ; // Use the "say()" function to say the …" at bounding box center [1370, 335] width 345 height 604
type textarea "hero.moveRight(2);"
click at [1262, 182] on div "hero . say ( "What's the password?" ) ; // Use the "say()" function to say the …" at bounding box center [1370, 335] width 345 height 604
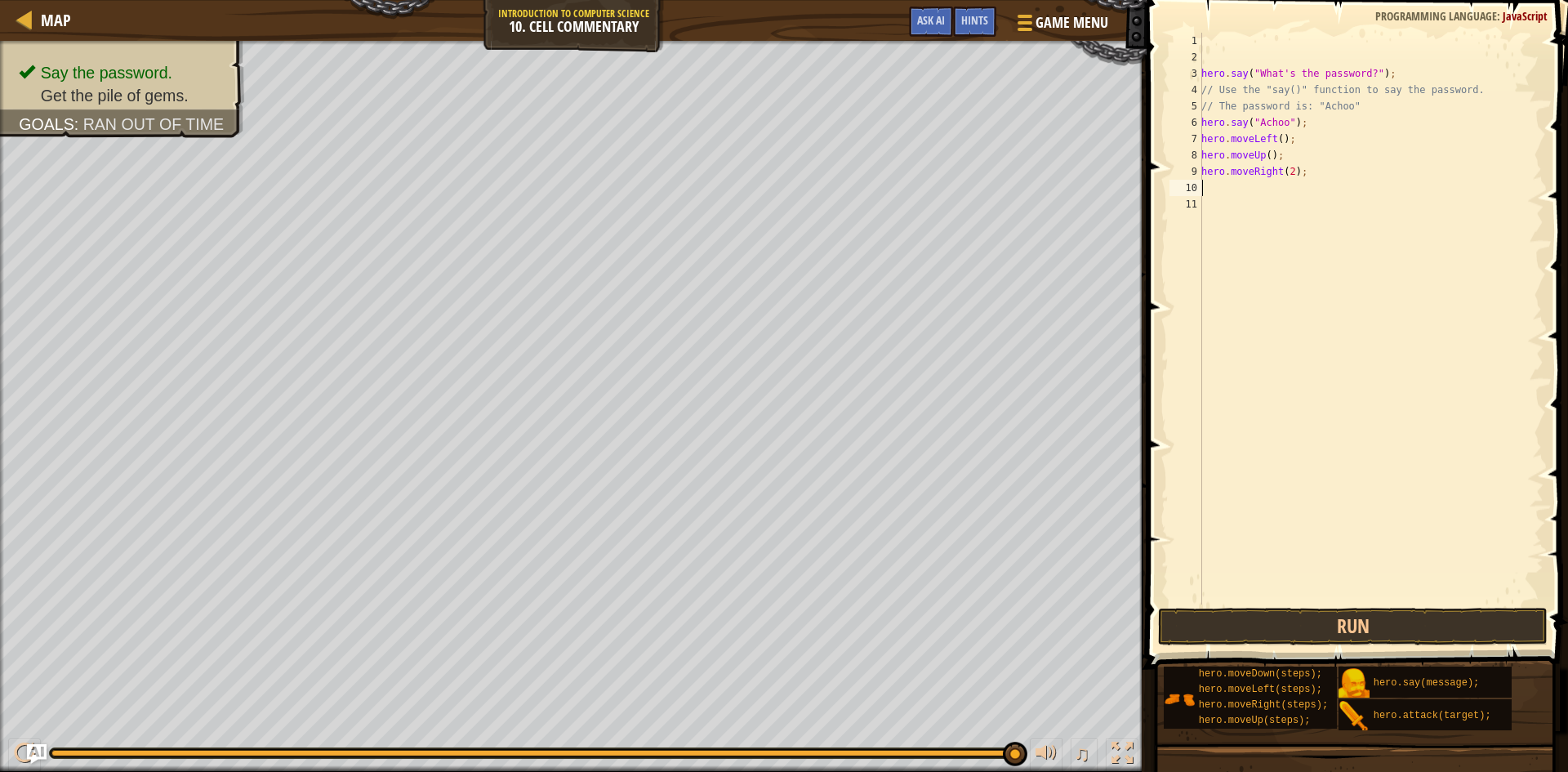
type textarea "h"
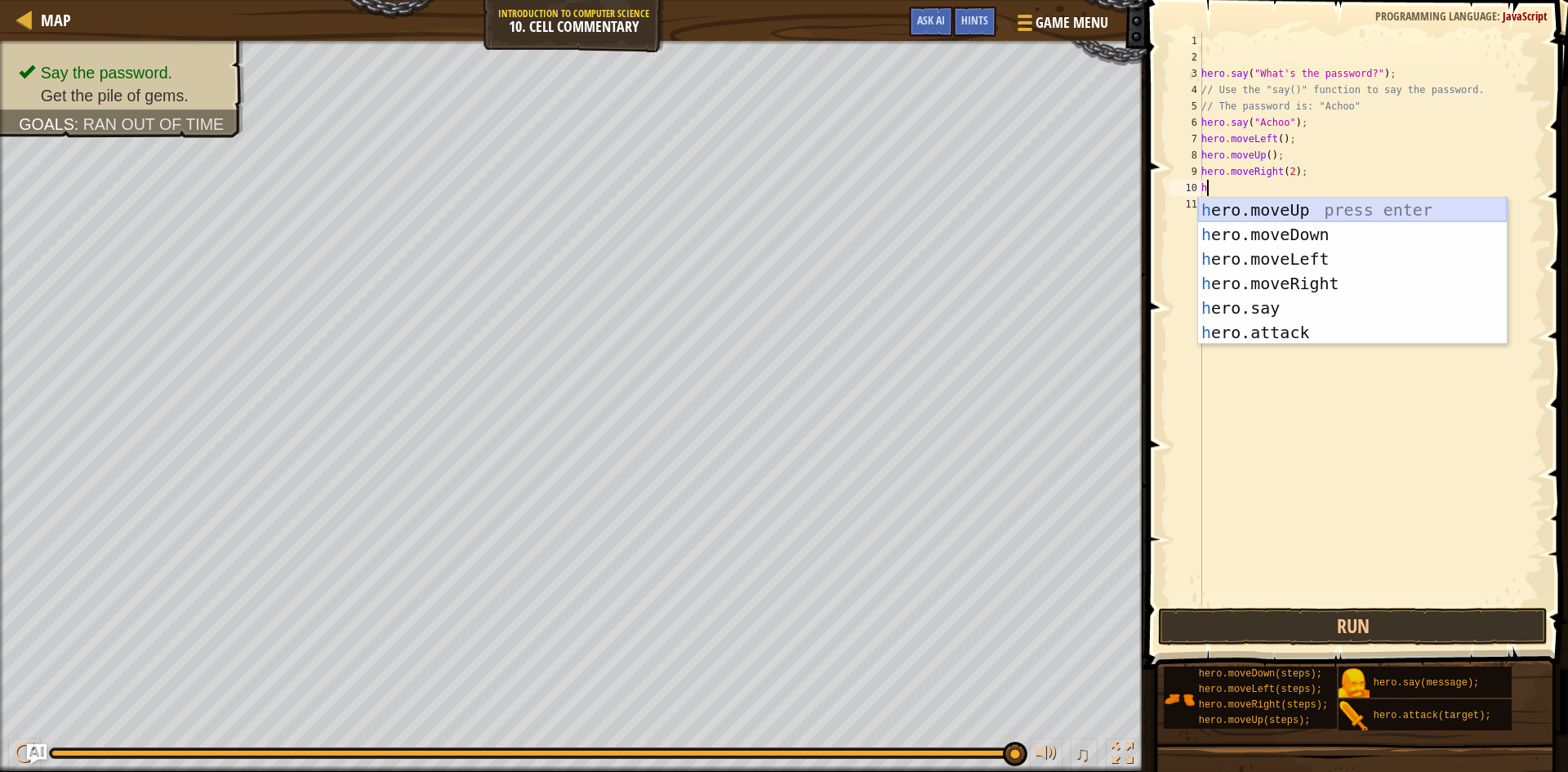
click at [1309, 210] on div "h ero.moveUp press enter h ero.moveDown press enter h ero.moveLeft press enter …" at bounding box center [1352, 295] width 309 height 196
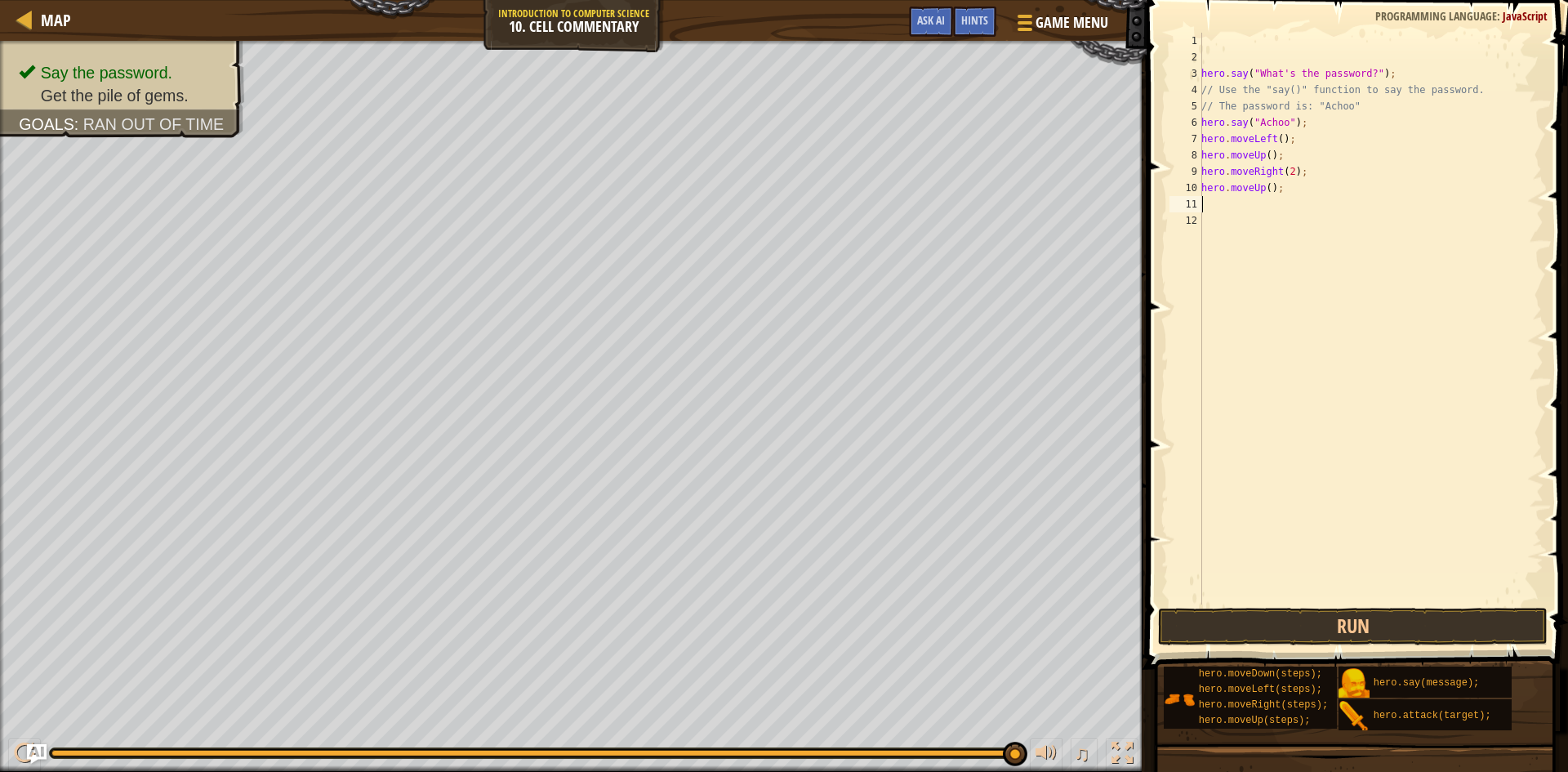
click at [1266, 189] on div "hero . say ( "What's the password?" ) ; // Use the "say()" function to say the …" at bounding box center [1370, 335] width 345 height 604
click at [1431, 617] on button "Run" at bounding box center [1353, 625] width 390 height 37
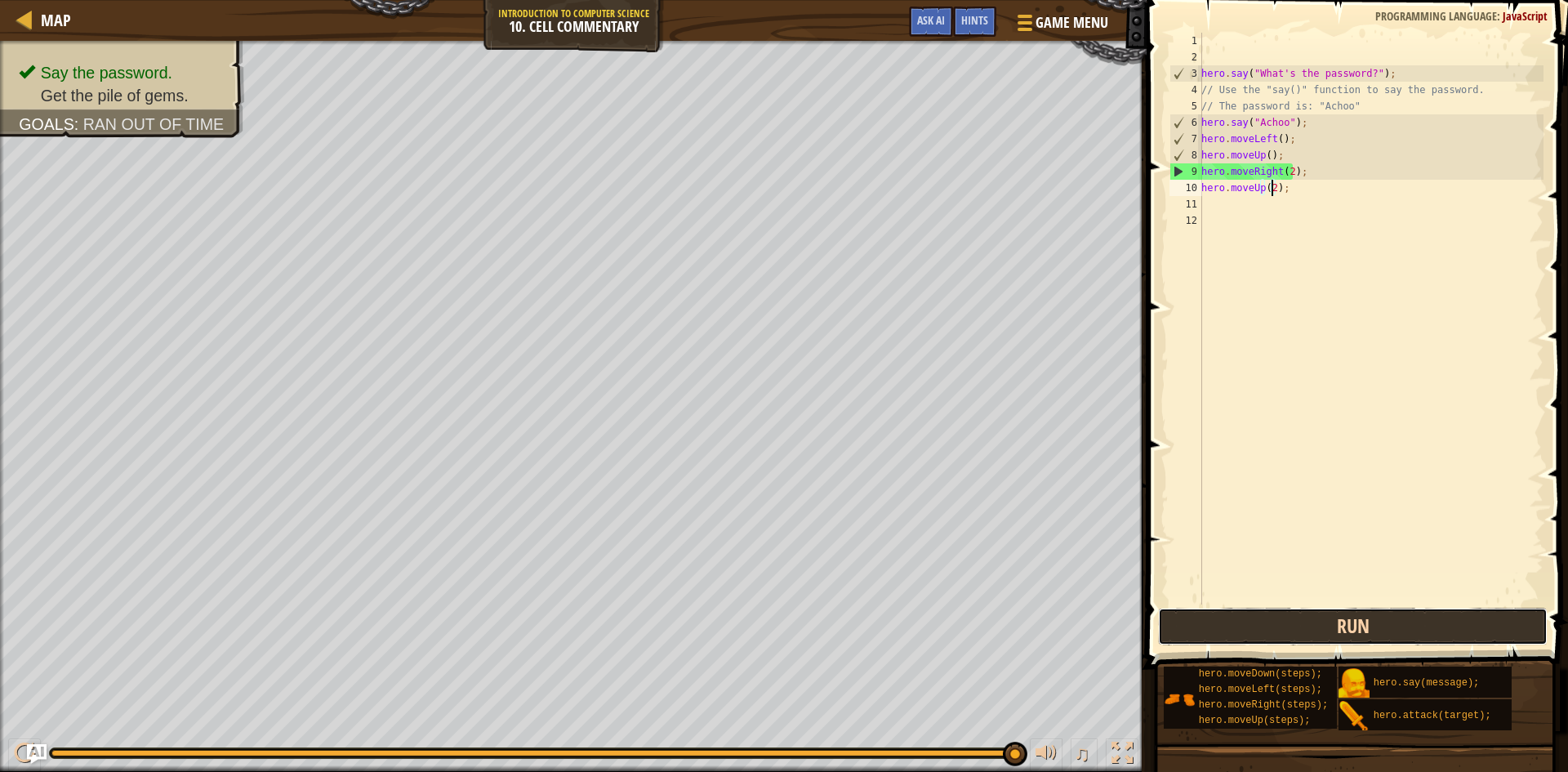
click at [1431, 617] on button "Run" at bounding box center [1353, 625] width 390 height 37
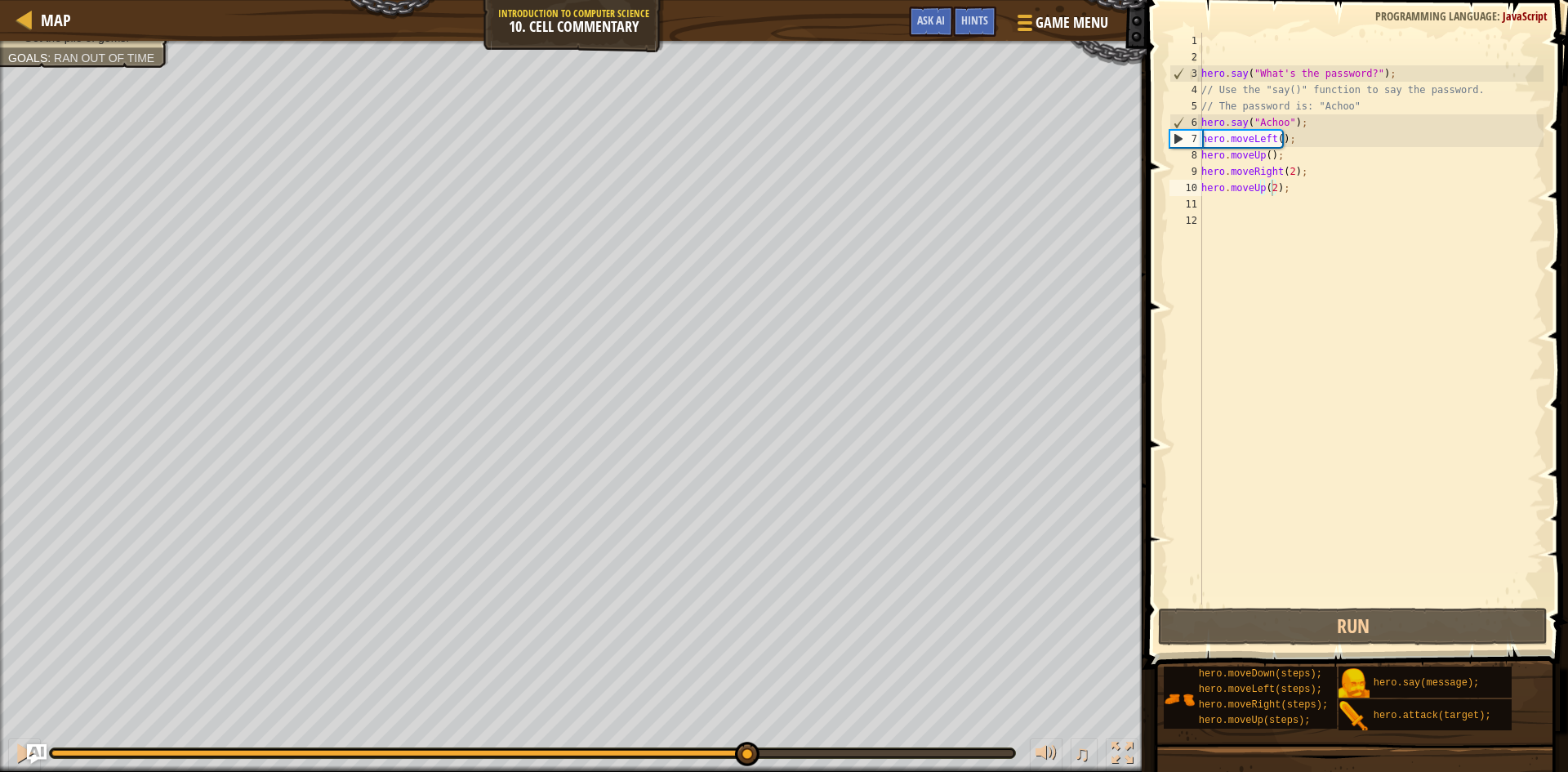
click at [806, 747] on div at bounding box center [533, 753] width 967 height 12
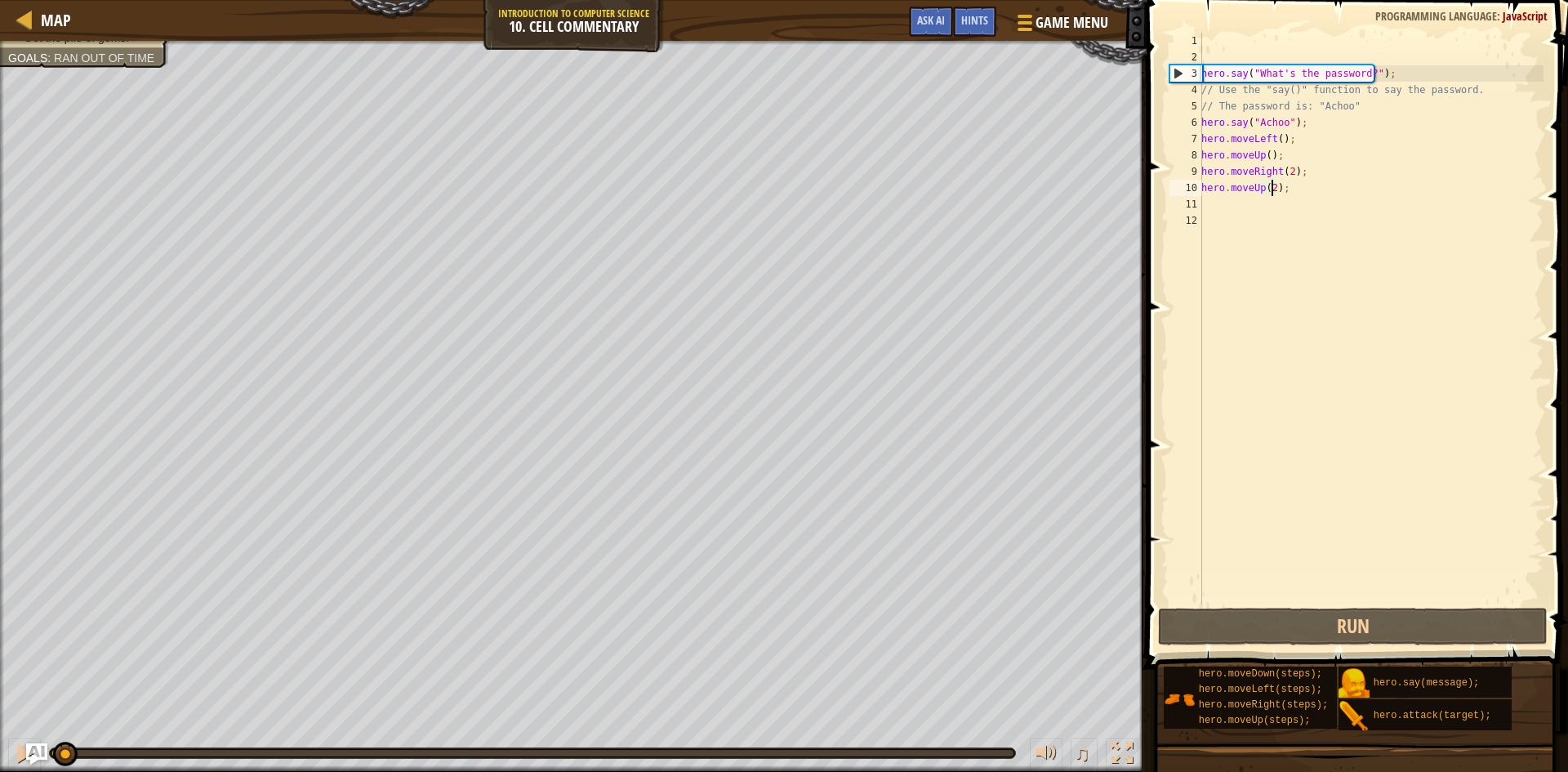
drag, startPoint x: 749, startPoint y: 756, endPoint x: 28, endPoint y: 744, distance: 721.1
click at [28, 744] on div "Map Introduction to Computer Science 10. Cell Commentary Game Menu Done Hints A…" at bounding box center [784, 386] width 1568 height 772
click at [1223, 635] on button "Run" at bounding box center [1353, 625] width 390 height 37
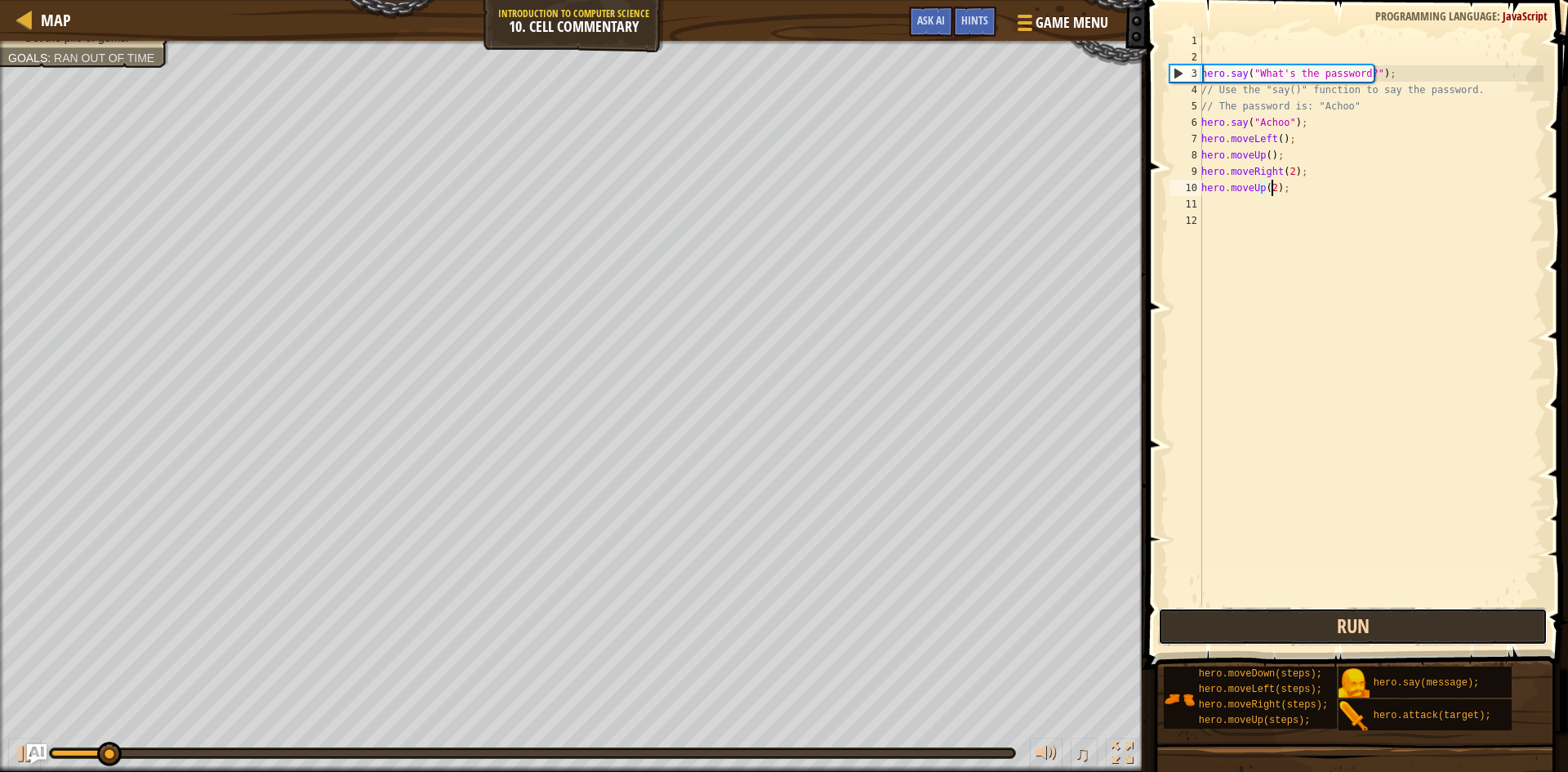
click at [1223, 635] on button "Run" at bounding box center [1353, 625] width 390 height 37
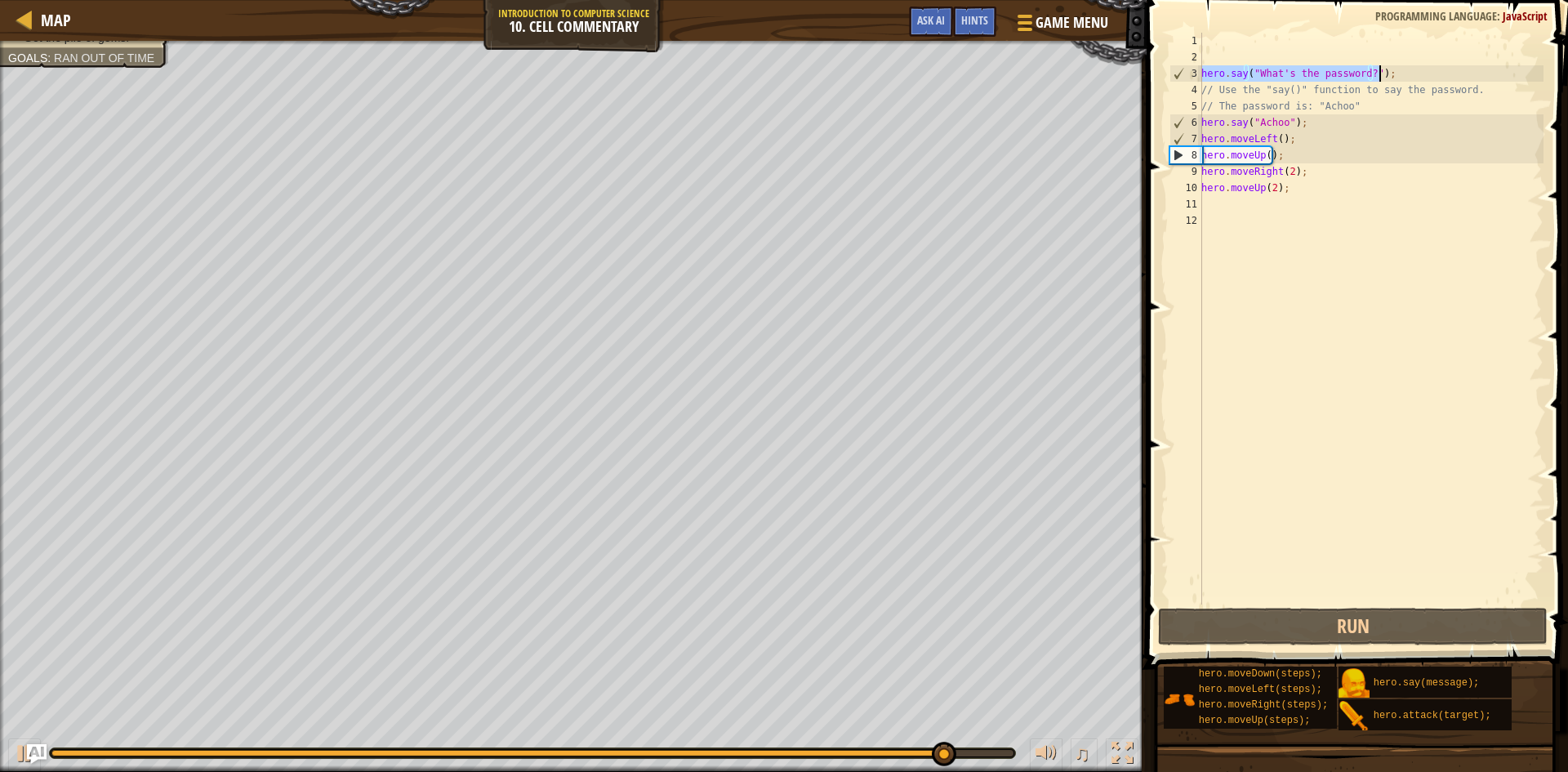
drag, startPoint x: 1203, startPoint y: 73, endPoint x: 1380, endPoint y: 73, distance: 177.0
click at [1380, 73] on div "hero . say ( "What's the password?" ) ; // Use the "say()" function to say the …" at bounding box center [1370, 335] width 345 height 604
type textarea "hero.say("What's the password?");"
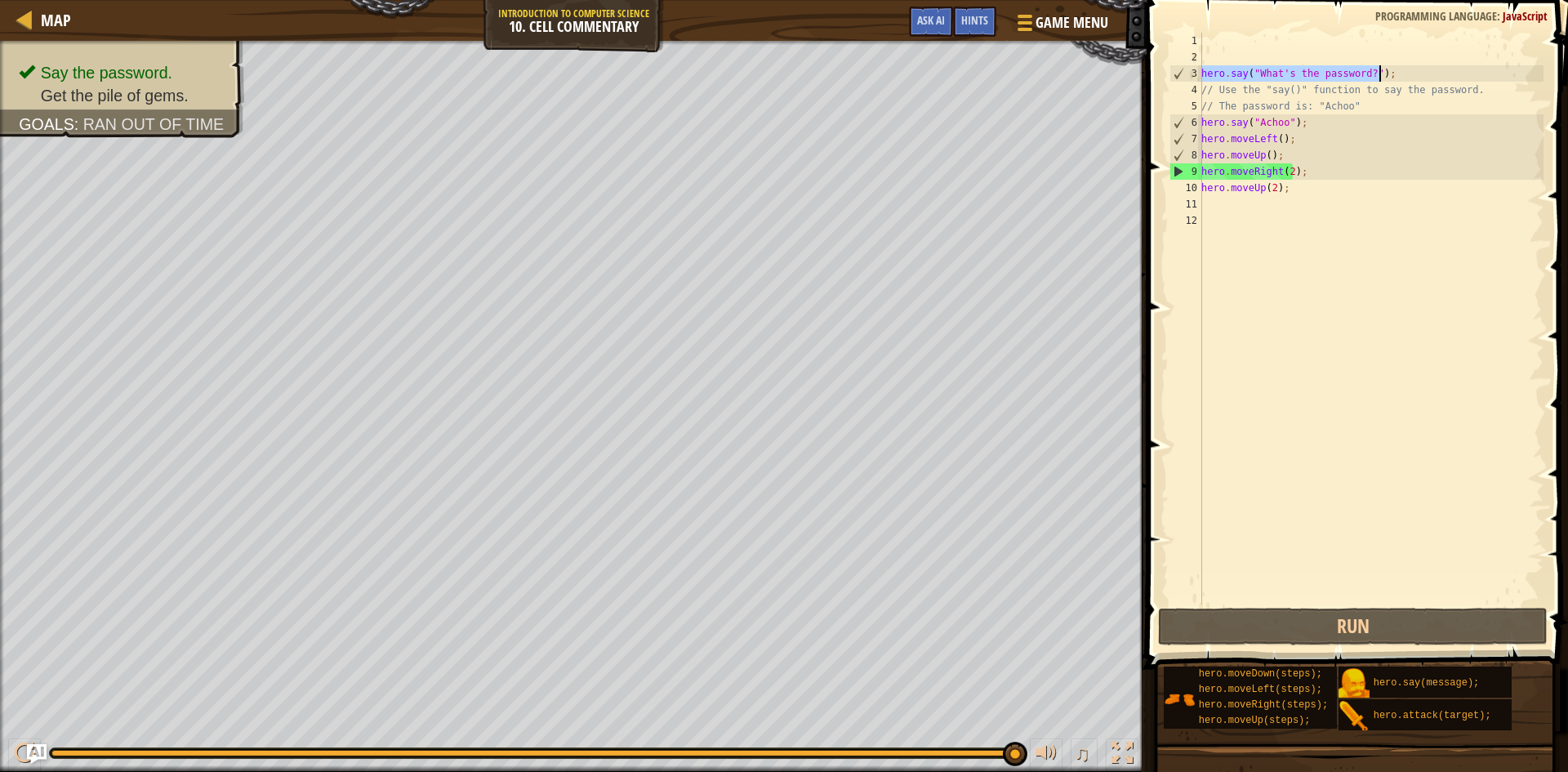
scroll to position [7, 0]
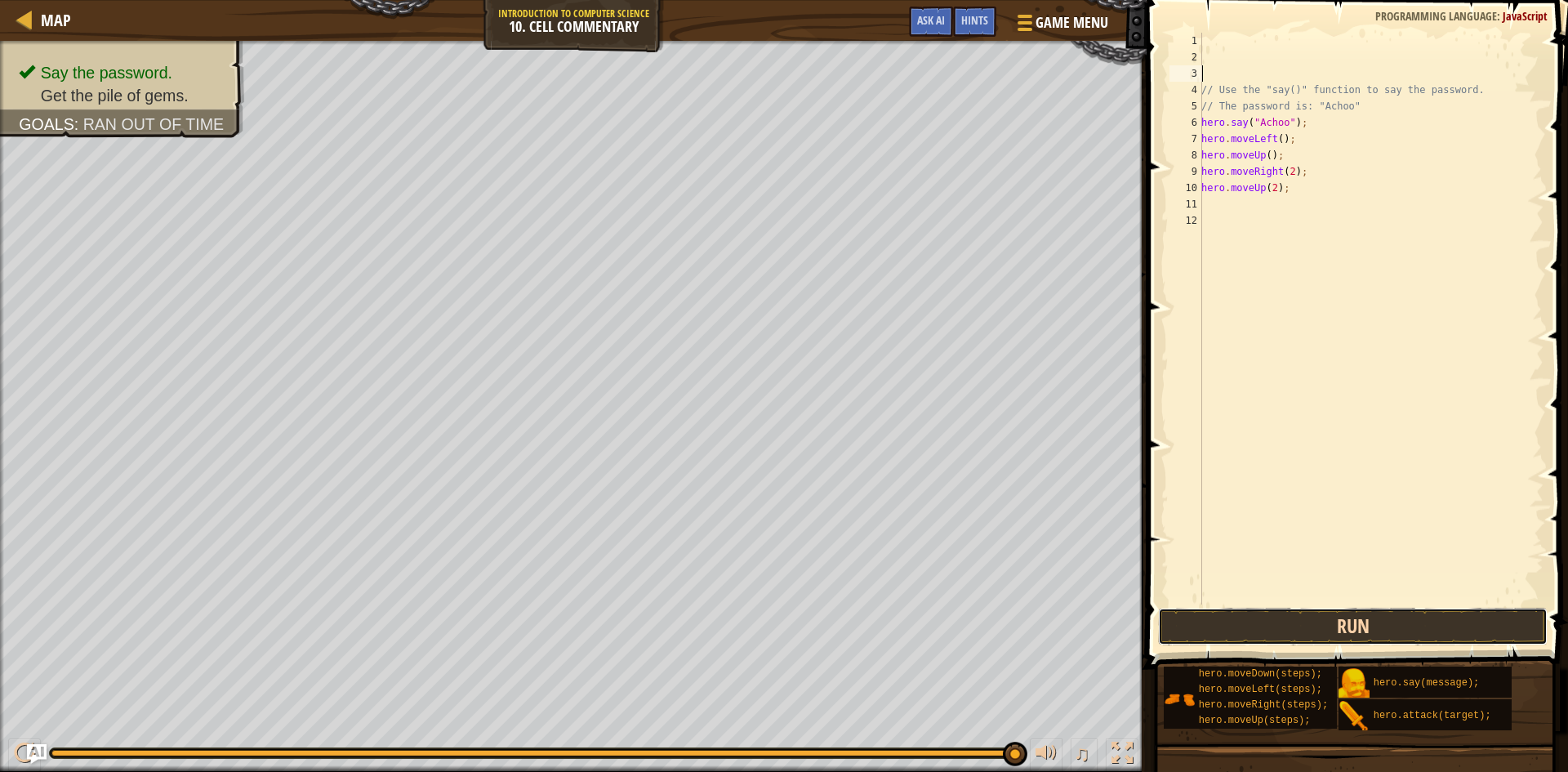
click at [1462, 626] on button "Run" at bounding box center [1353, 625] width 390 height 37
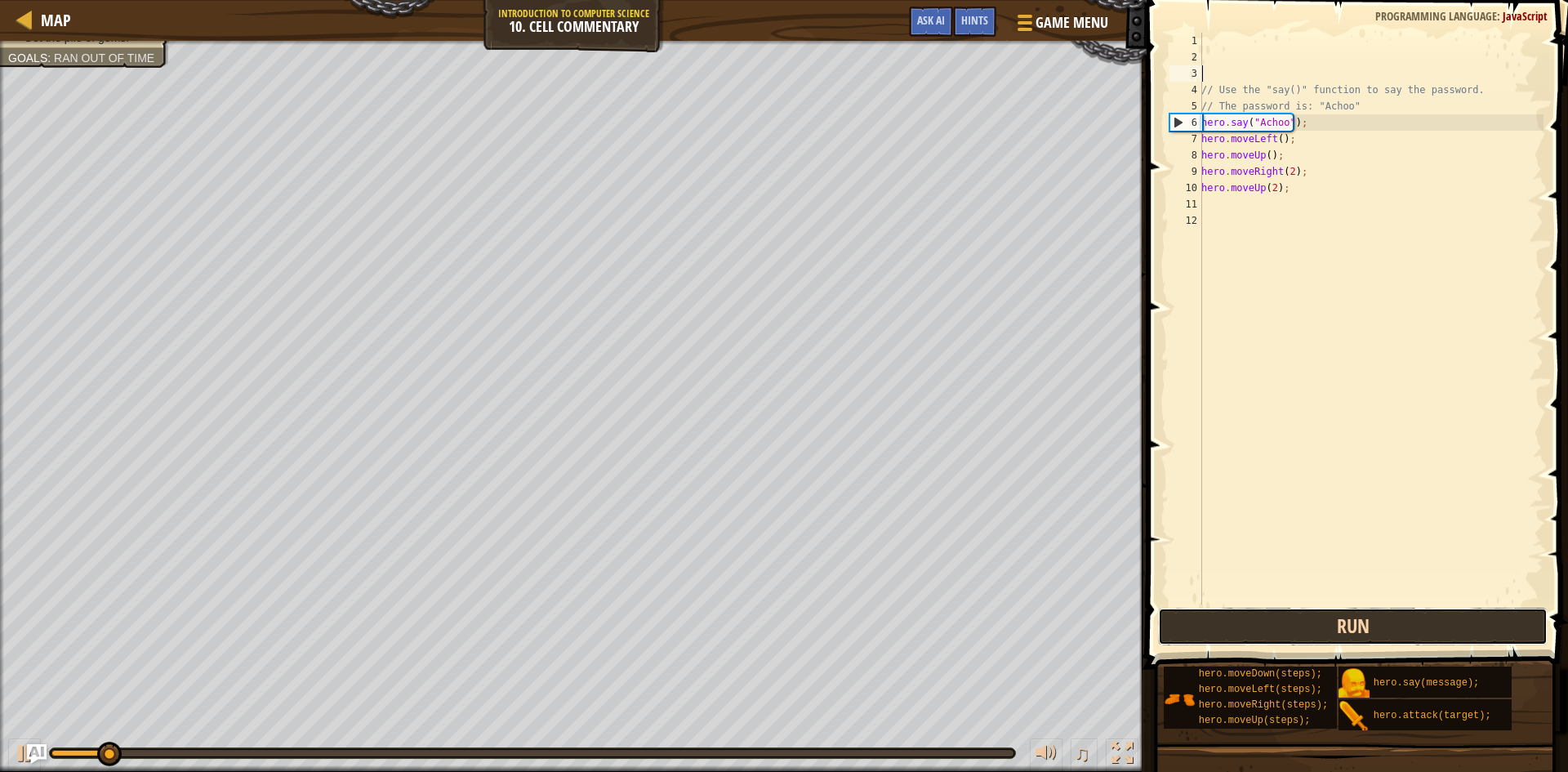
click at [1463, 626] on button "Run" at bounding box center [1353, 625] width 390 height 37
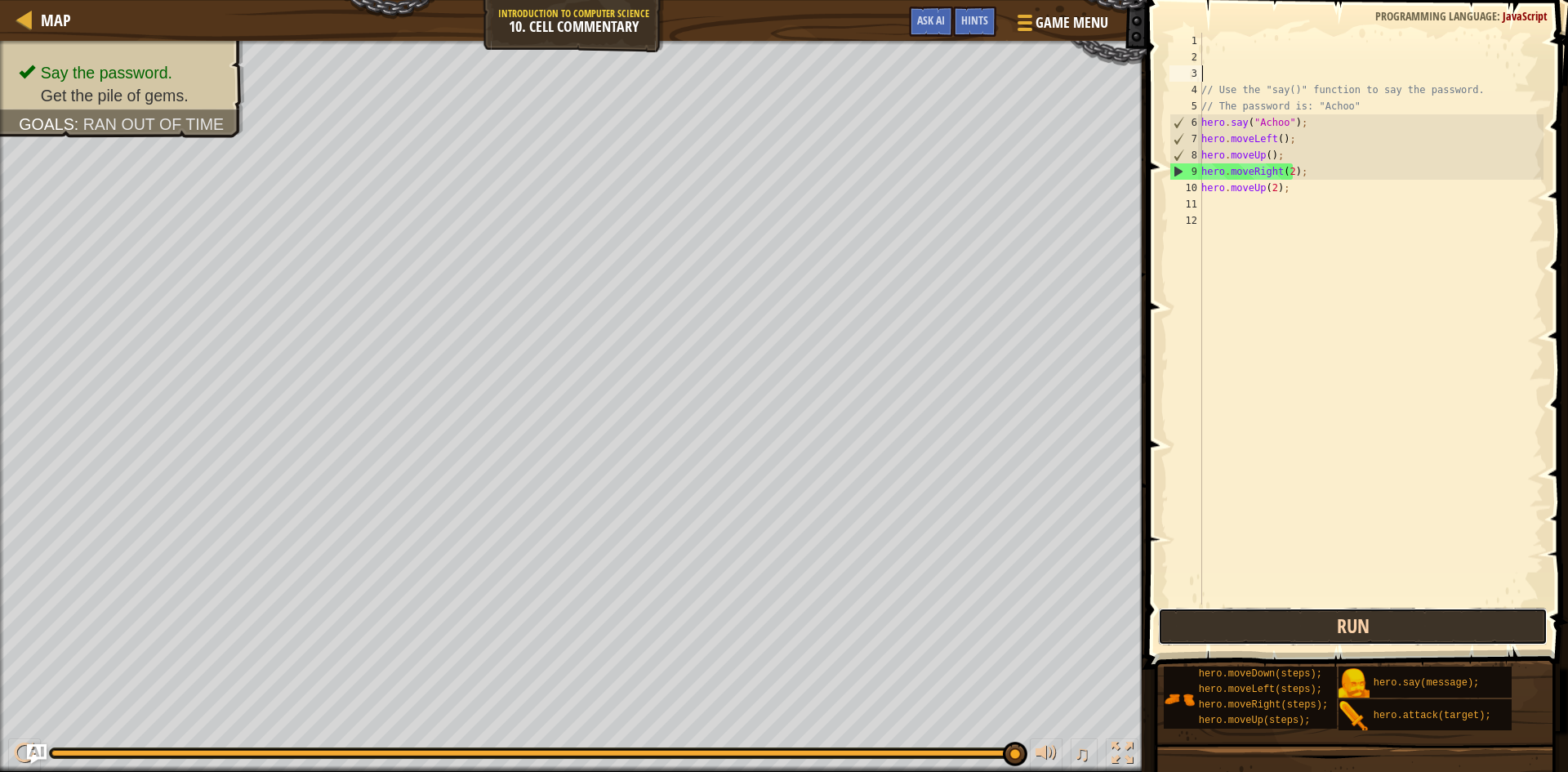
click at [1379, 628] on button "Run" at bounding box center [1353, 625] width 390 height 37
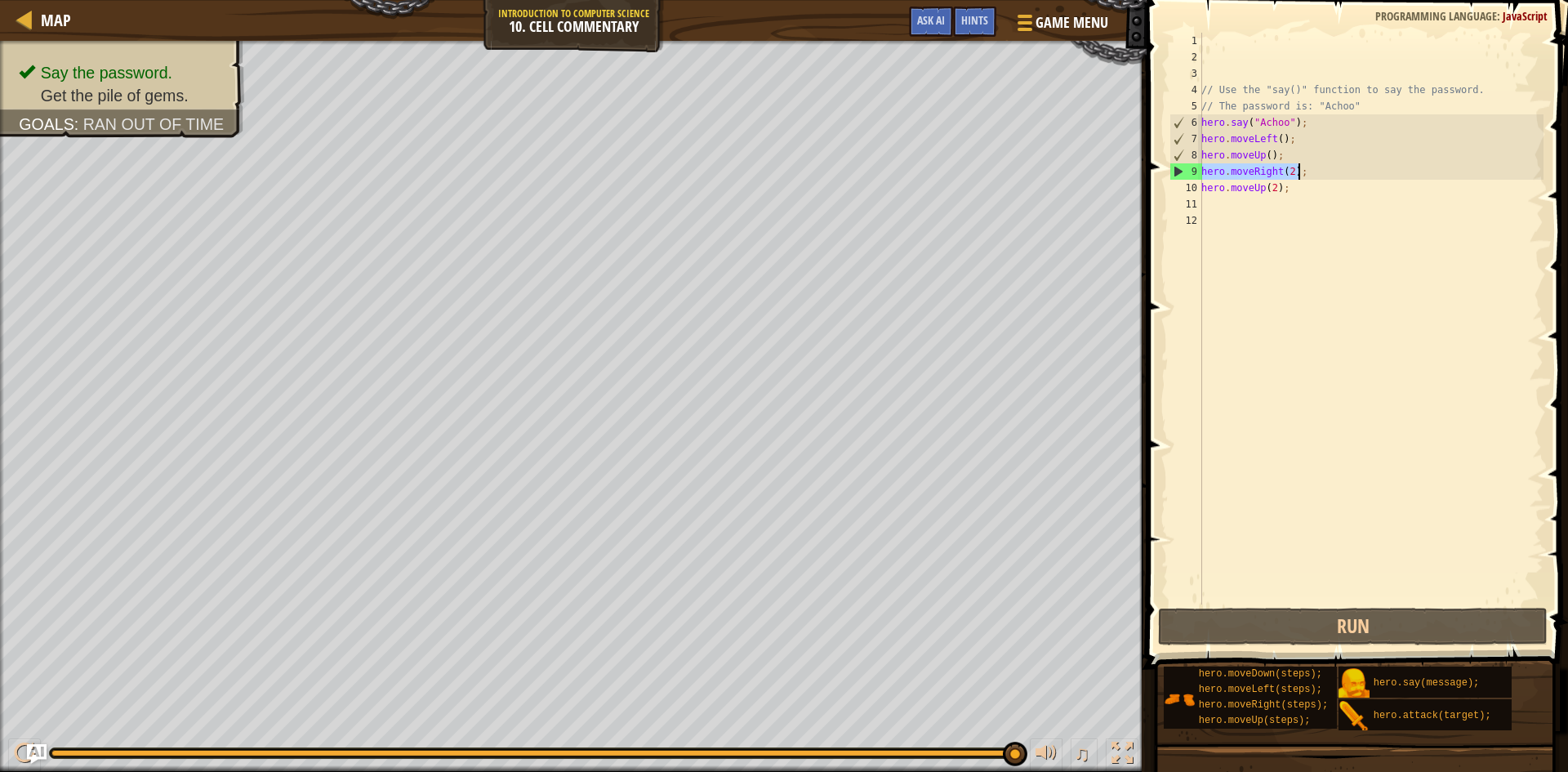
drag, startPoint x: 1204, startPoint y: 176, endPoint x: 1298, endPoint y: 176, distance: 94.0
click at [1298, 176] on div "// Use the "say()" function to say the password. // The password is: "Achoo" he…" at bounding box center [1370, 335] width 345 height 604
type textarea "hero.moveRight(2);"
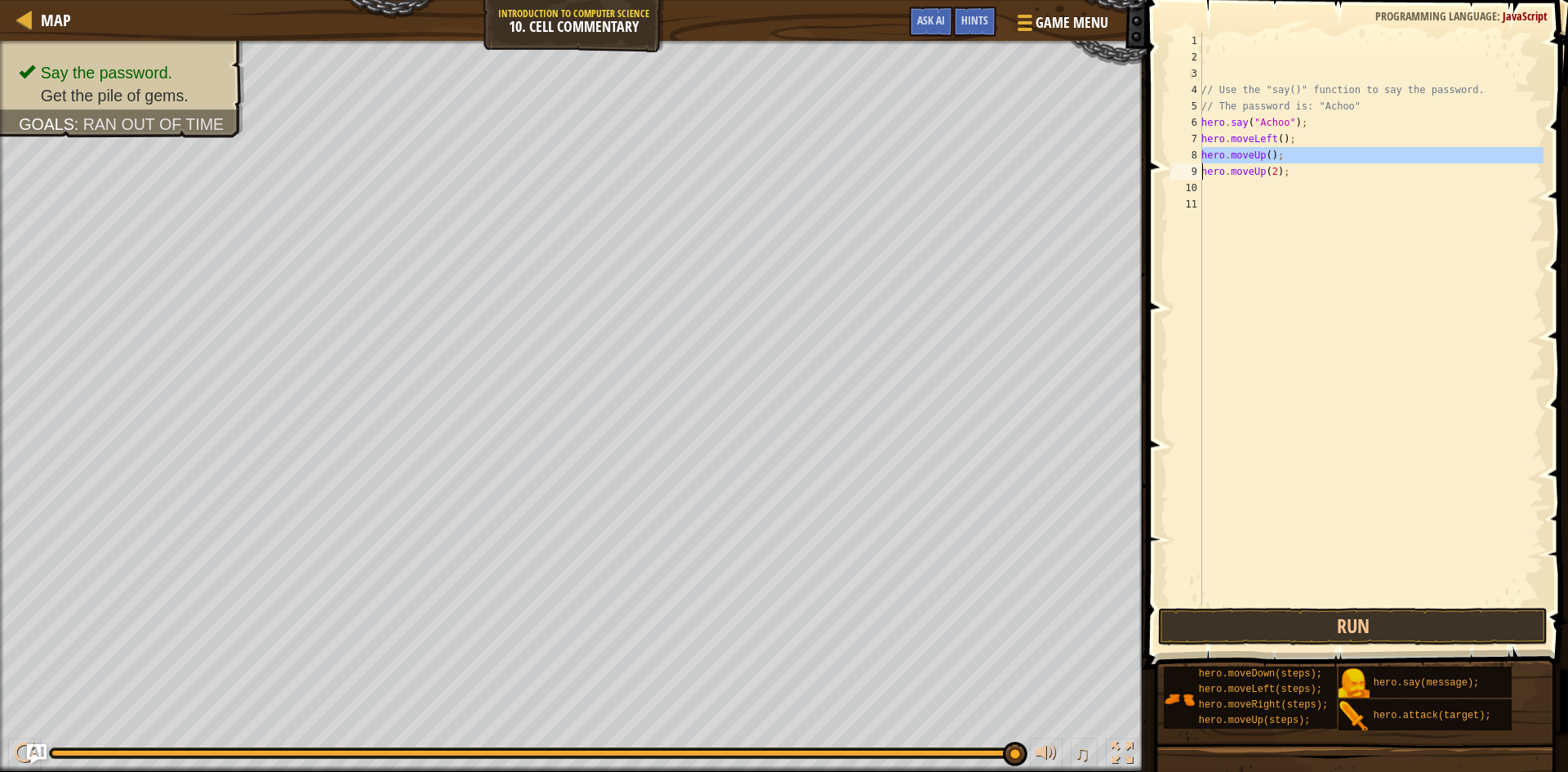
drag, startPoint x: 1199, startPoint y: 154, endPoint x: 1227, endPoint y: 158, distance: 28.3
click at [1227, 158] on div "hero.moveUp(); 1 2 3 4 5 6 7 8 9 10 11 // Use the "say()" function to say the p…" at bounding box center [1355, 319] width 377 height 572
drag, startPoint x: 1203, startPoint y: 138, endPoint x: 1216, endPoint y: 144, distance: 14.3
click at [1216, 144] on div "// Use the "say()" function to say the password. // The password is: "Achoo" he…" at bounding box center [1370, 335] width 345 height 604
click at [1207, 141] on div "// Use the "say()" function to say the password. // The password is: "Achoo" he…" at bounding box center [1370, 319] width 345 height 572
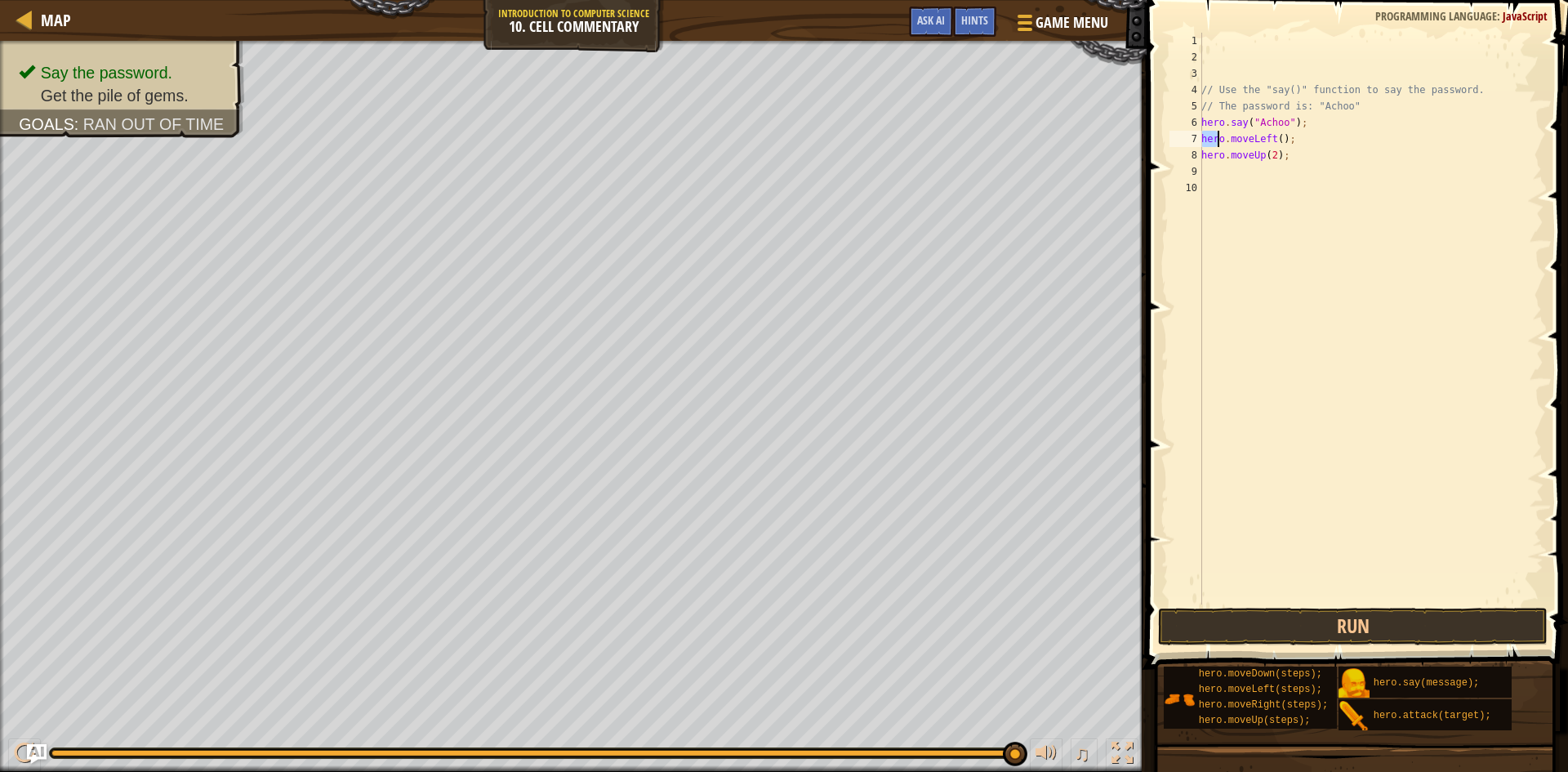
click at [1207, 141] on div "// Use the "say()" function to say the password. // The password is: "Achoo" he…" at bounding box center [1370, 335] width 345 height 604
type textarea ".moveLeft();hero"
click at [1215, 142] on div "// Use the "say()" function to say the password. // The password is: "Achoo" he…" at bounding box center [1370, 335] width 345 height 604
drag, startPoint x: 1204, startPoint y: 137, endPoint x: 1287, endPoint y: 141, distance: 83.1
click at [1287, 141] on div "// Use the "say()" function to say the password. // The password is: "Achoo" he…" at bounding box center [1370, 335] width 345 height 604
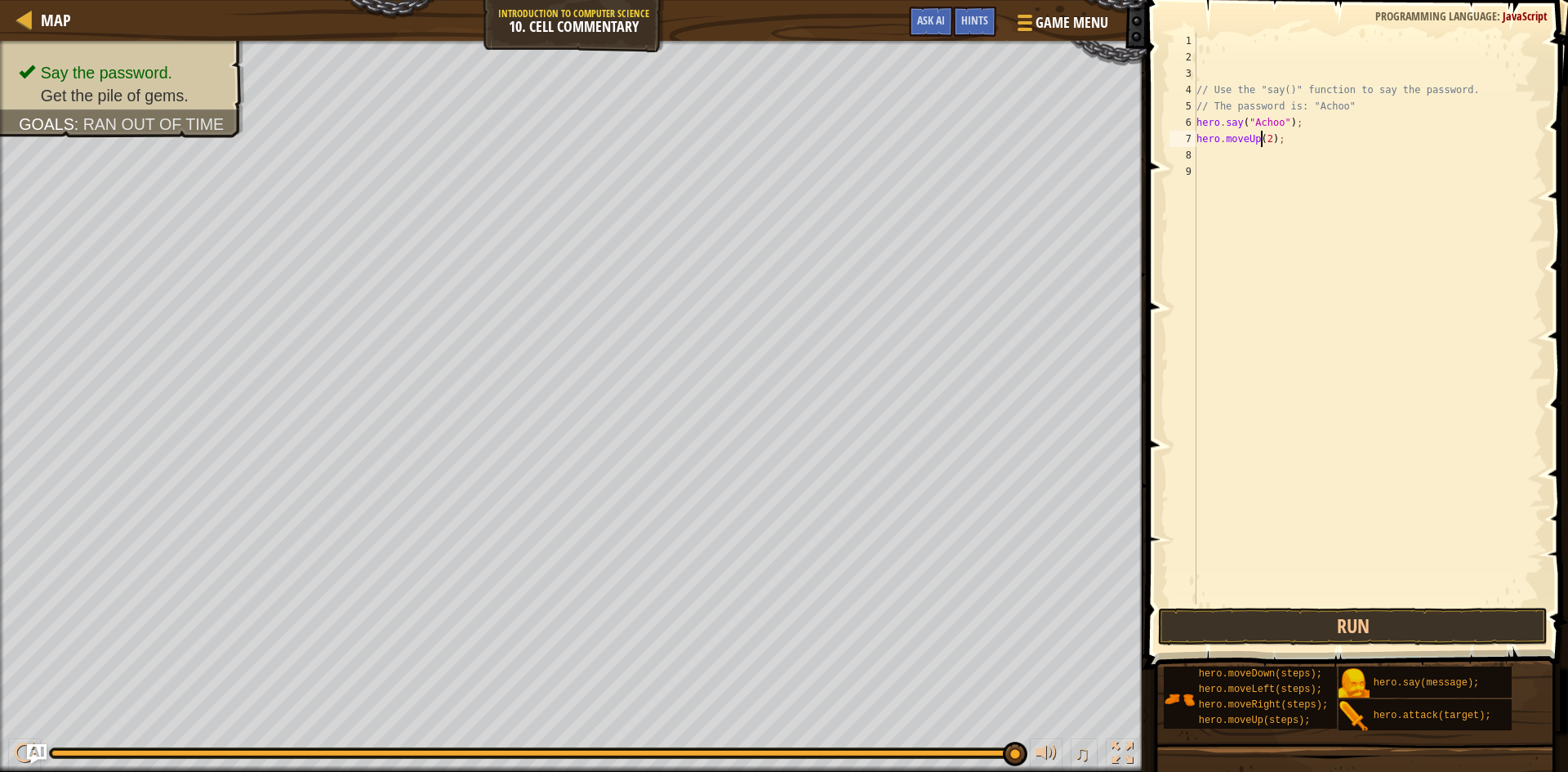
click at [1262, 142] on div "// Use the "say()" function to say the password. // The password is: "Achoo" he…" at bounding box center [1368, 335] width 351 height 604
click at [1264, 143] on div "// Use the "say()" function to say the password. // The password is: "Achoo" he…" at bounding box center [1368, 335] width 351 height 604
type textarea "hero.moveUp(3);"
drag, startPoint x: 1425, startPoint y: 618, endPoint x: 1413, endPoint y: 621, distance: 12.4
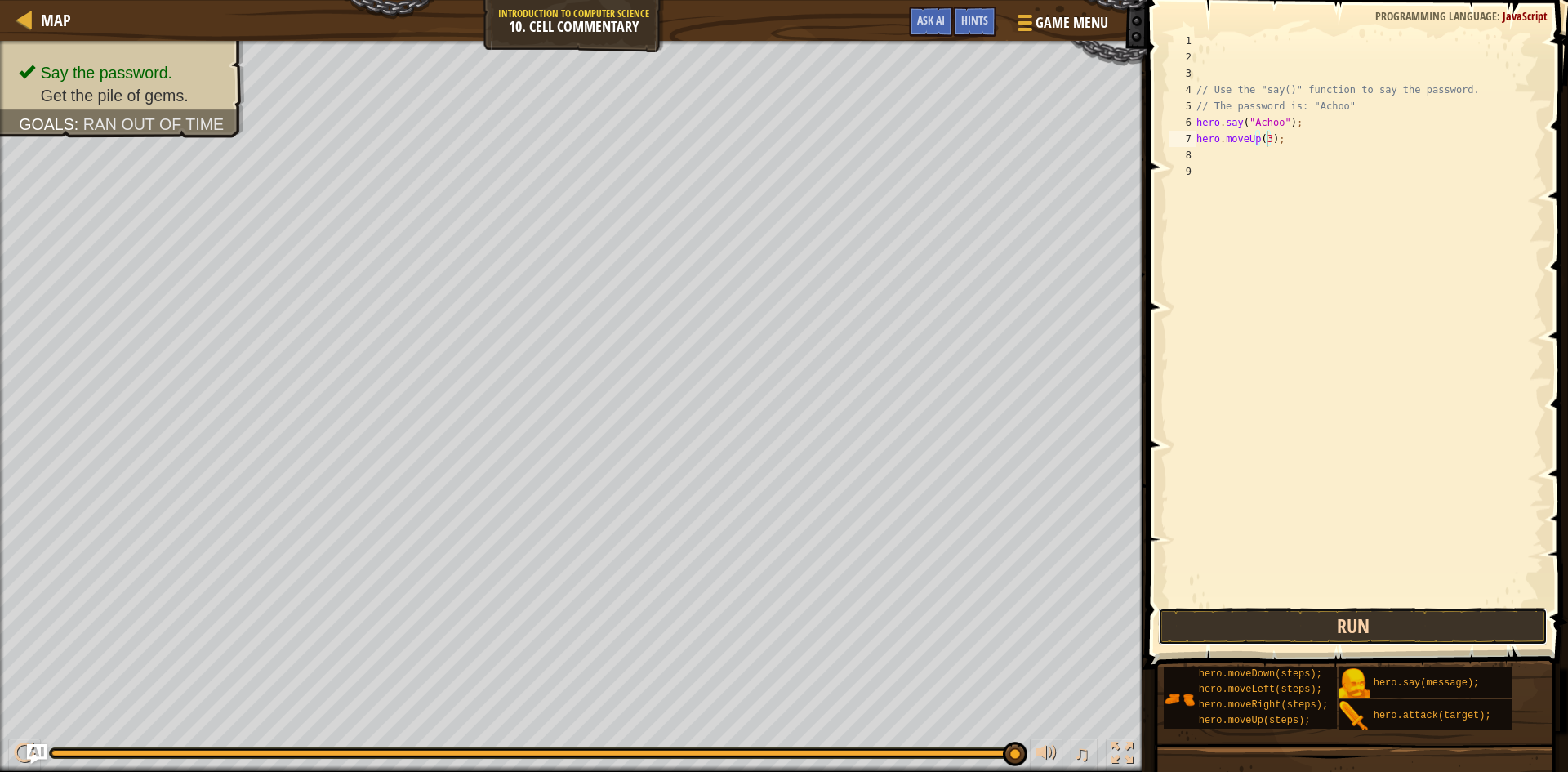
click at [1417, 620] on button "Run" at bounding box center [1353, 625] width 390 height 37
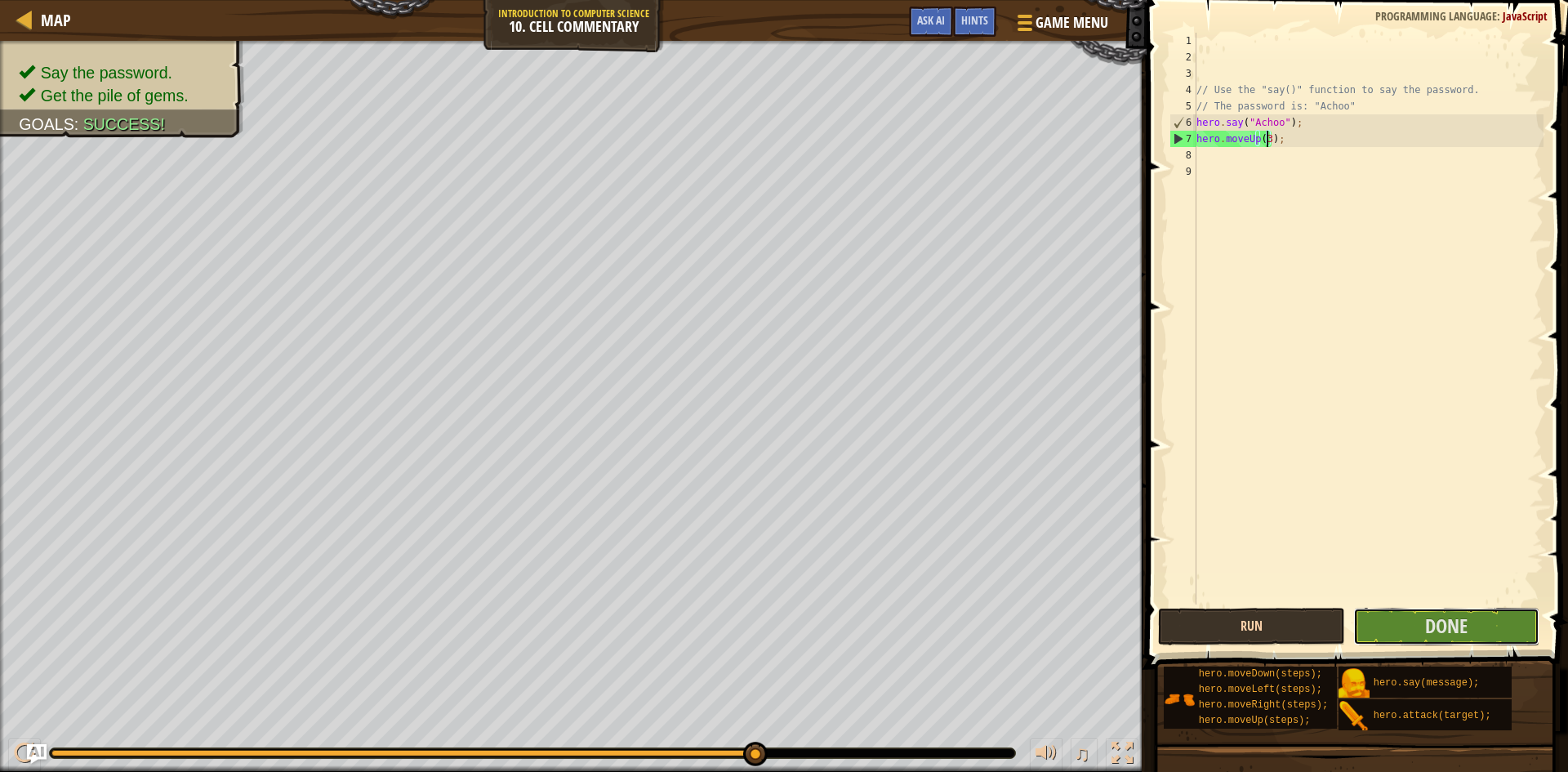
click at [1413, 621] on button "Done" at bounding box center [1446, 625] width 187 height 37
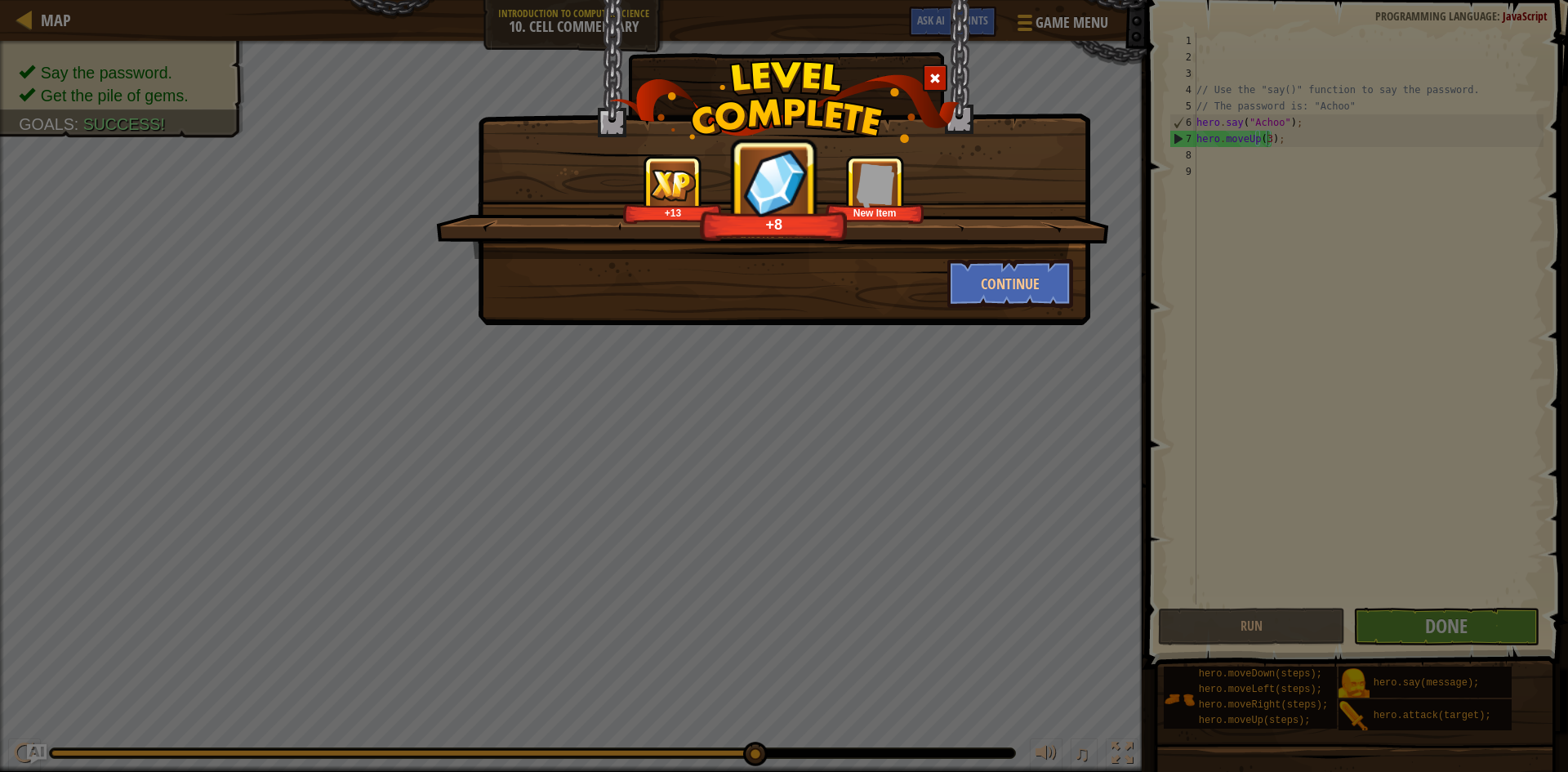
click at [939, 235] on div "Cool Caustic Cauldrons" at bounding box center [771, 234] width 515 height 16
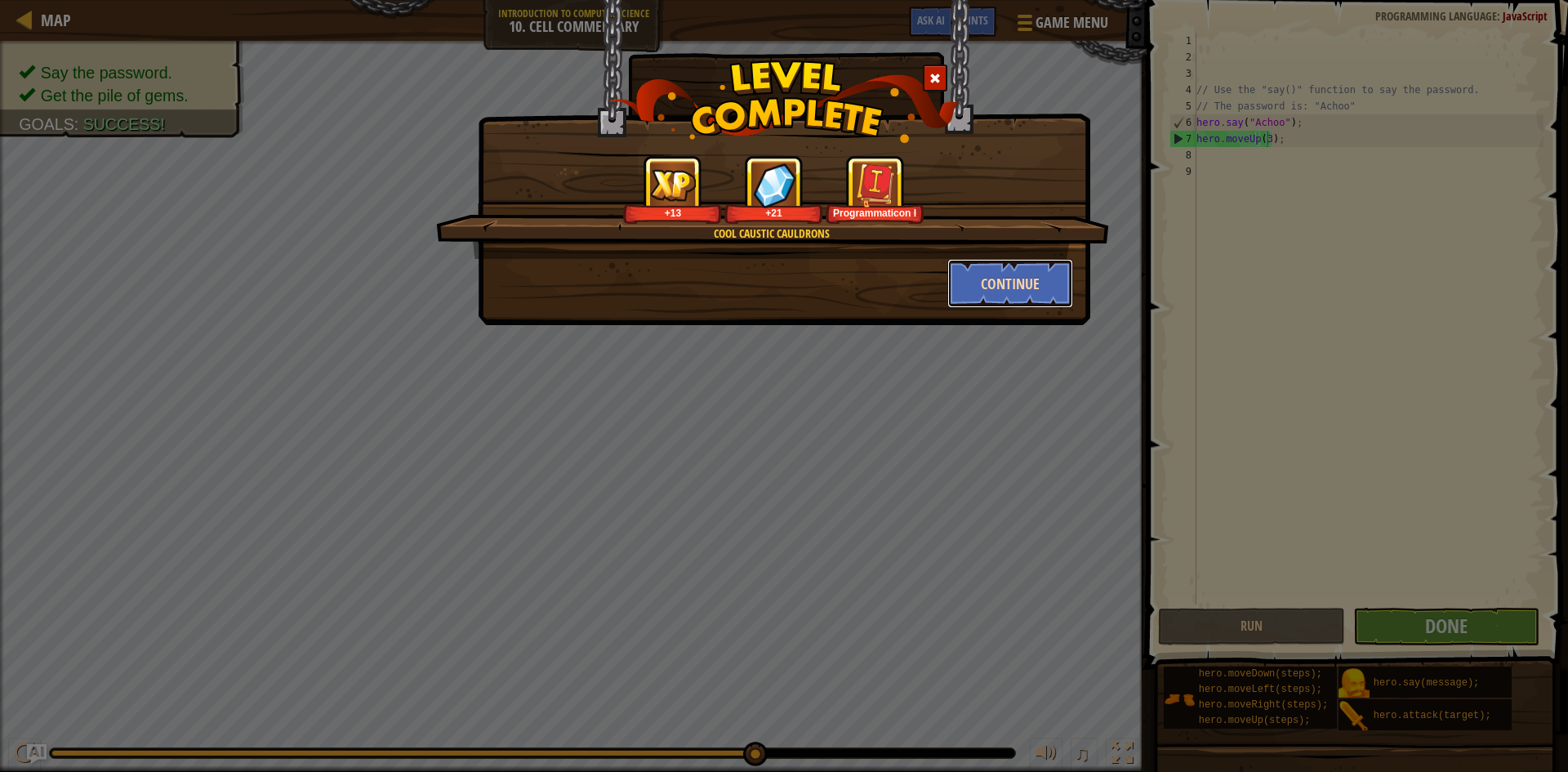
click at [995, 267] on button "Continue" at bounding box center [1010, 283] width 127 height 49
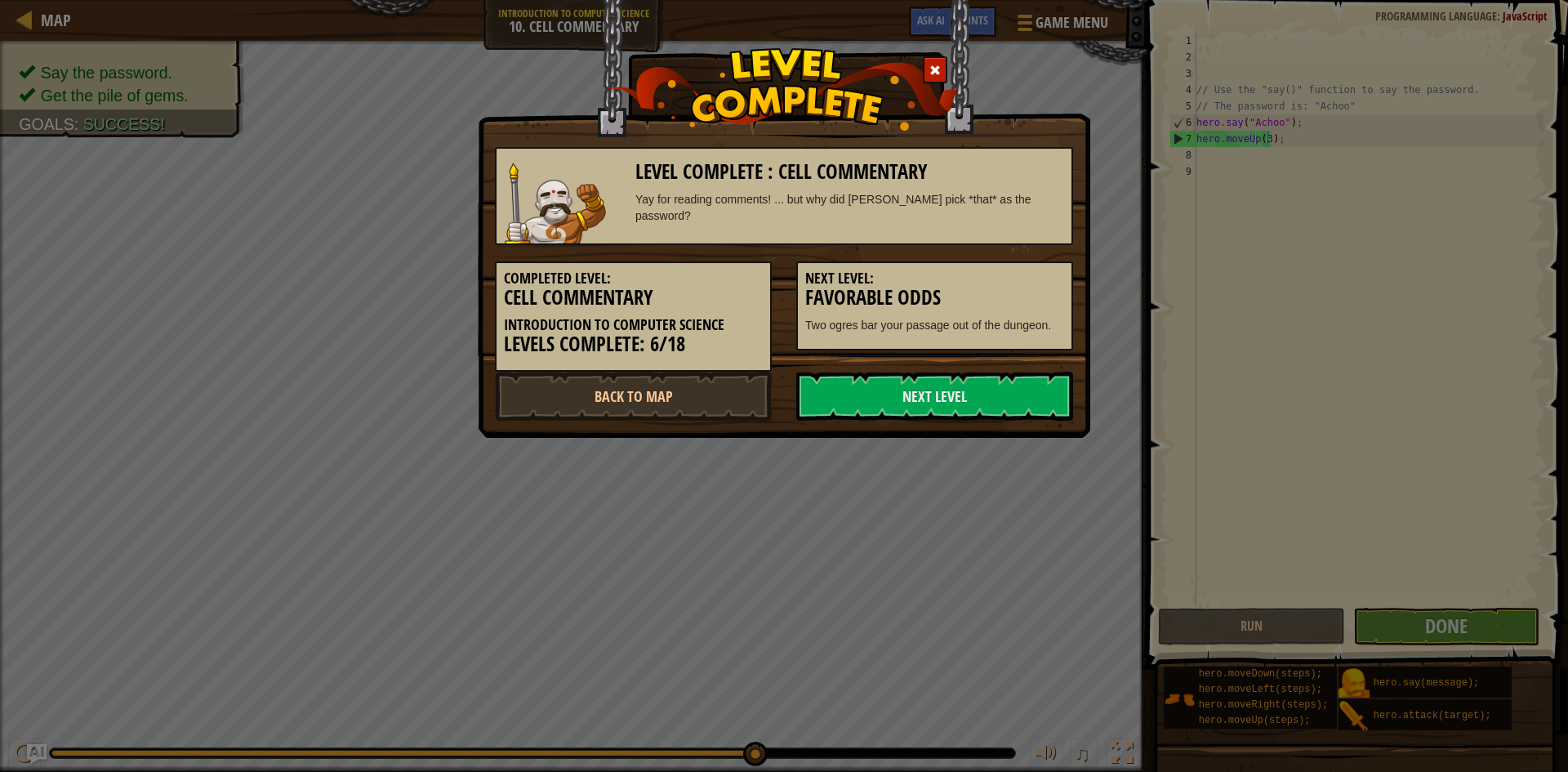
click at [994, 267] on div "Next Level: Favorable Odds Two ogres bar your passage out of the dungeon." at bounding box center [935, 306] width 277 height 89
click at [805, 392] on link "Next Level" at bounding box center [935, 396] width 277 height 49
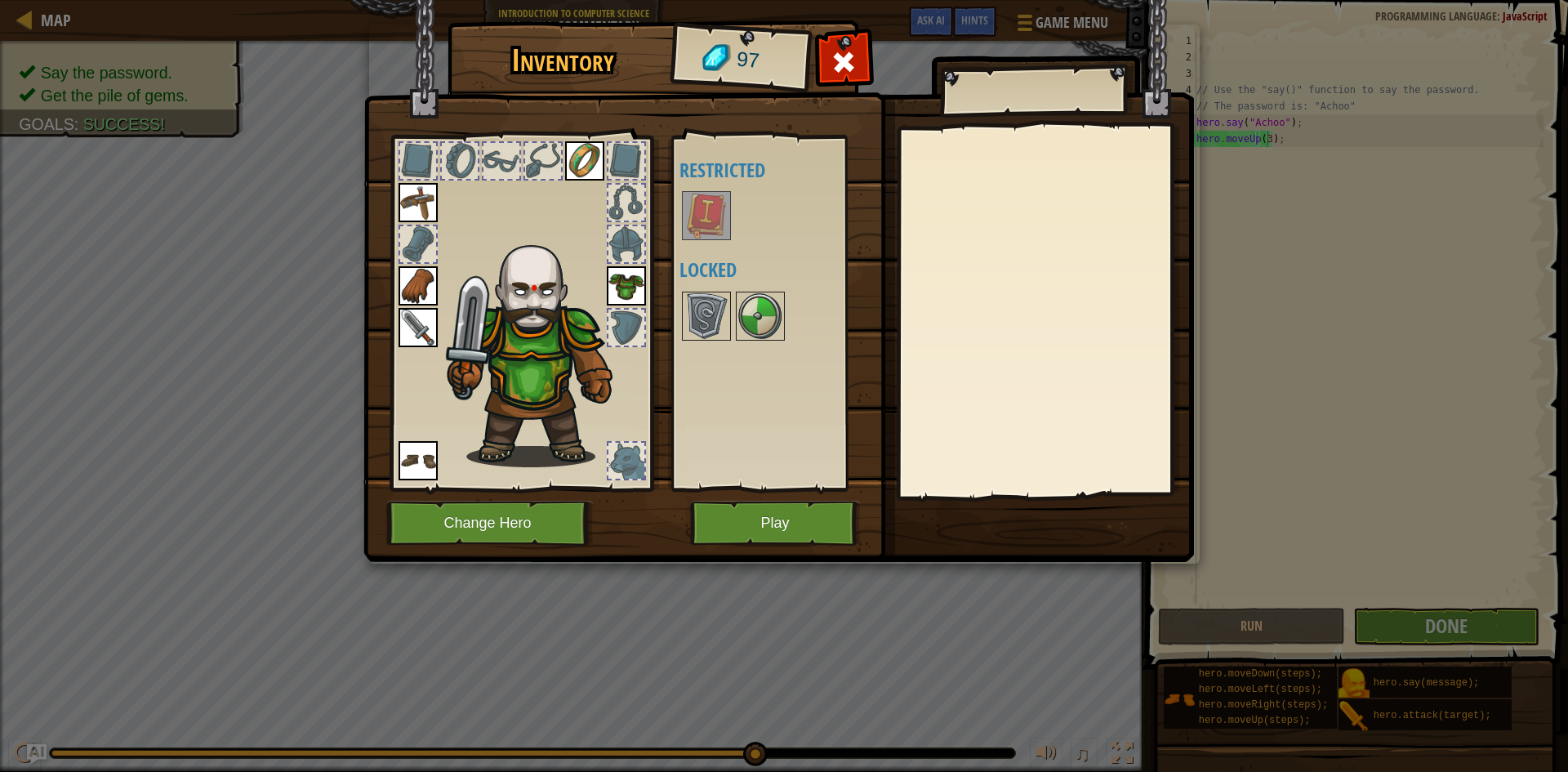
click at [689, 210] on img at bounding box center [707, 216] width 46 height 46
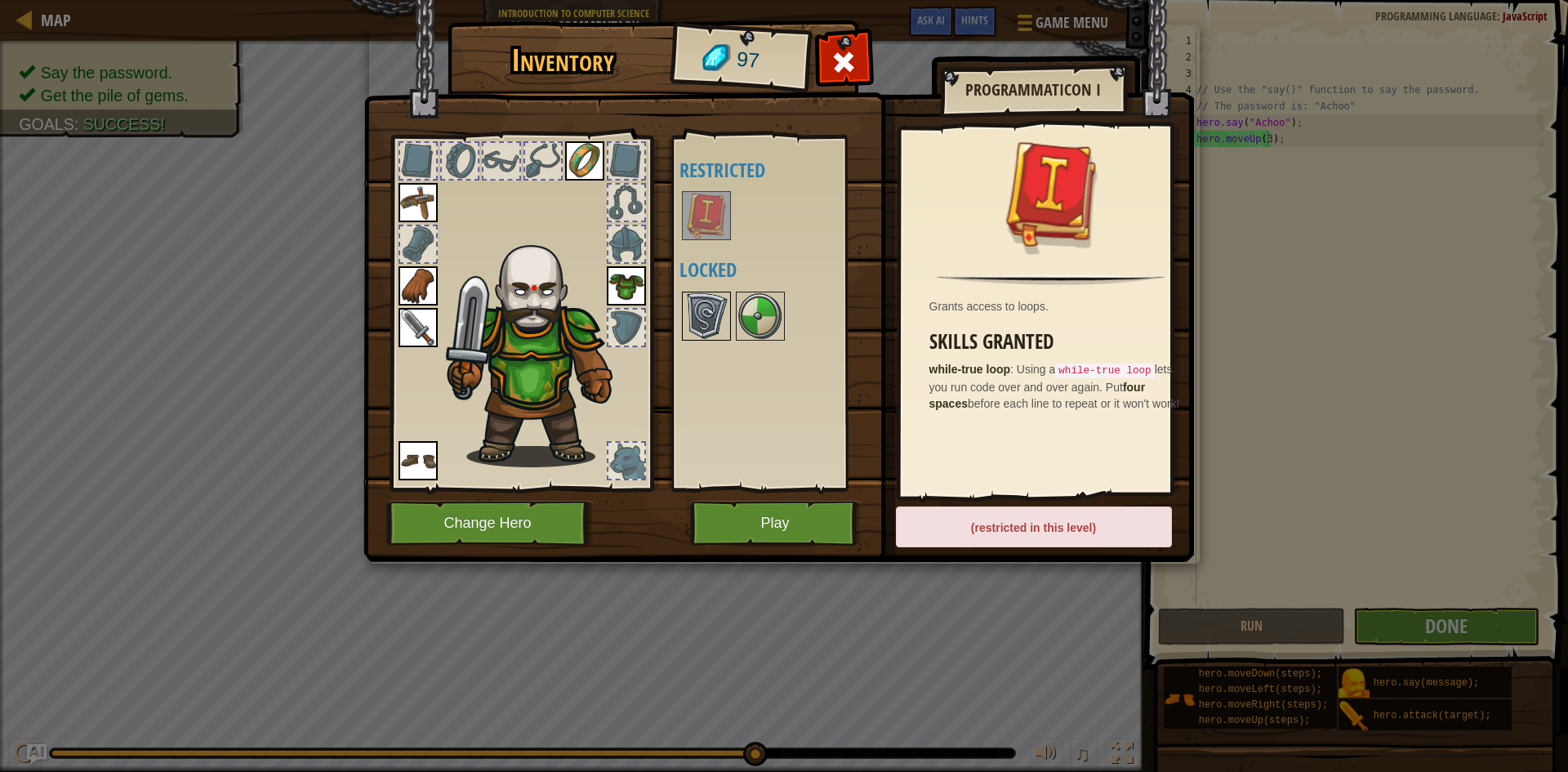
click at [723, 293] on img at bounding box center [707, 316] width 46 height 46
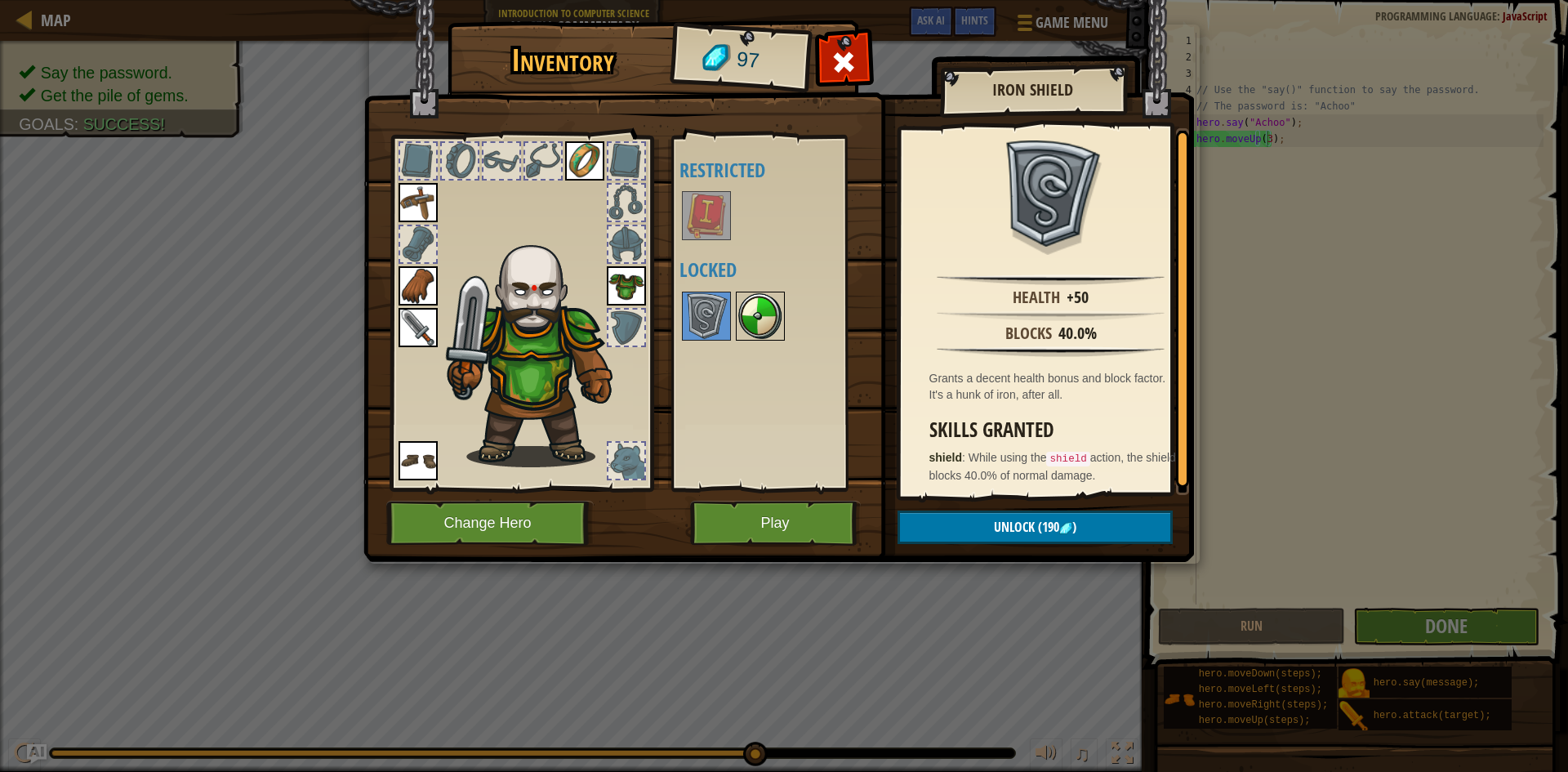
click at [745, 301] on img at bounding box center [760, 316] width 46 height 46
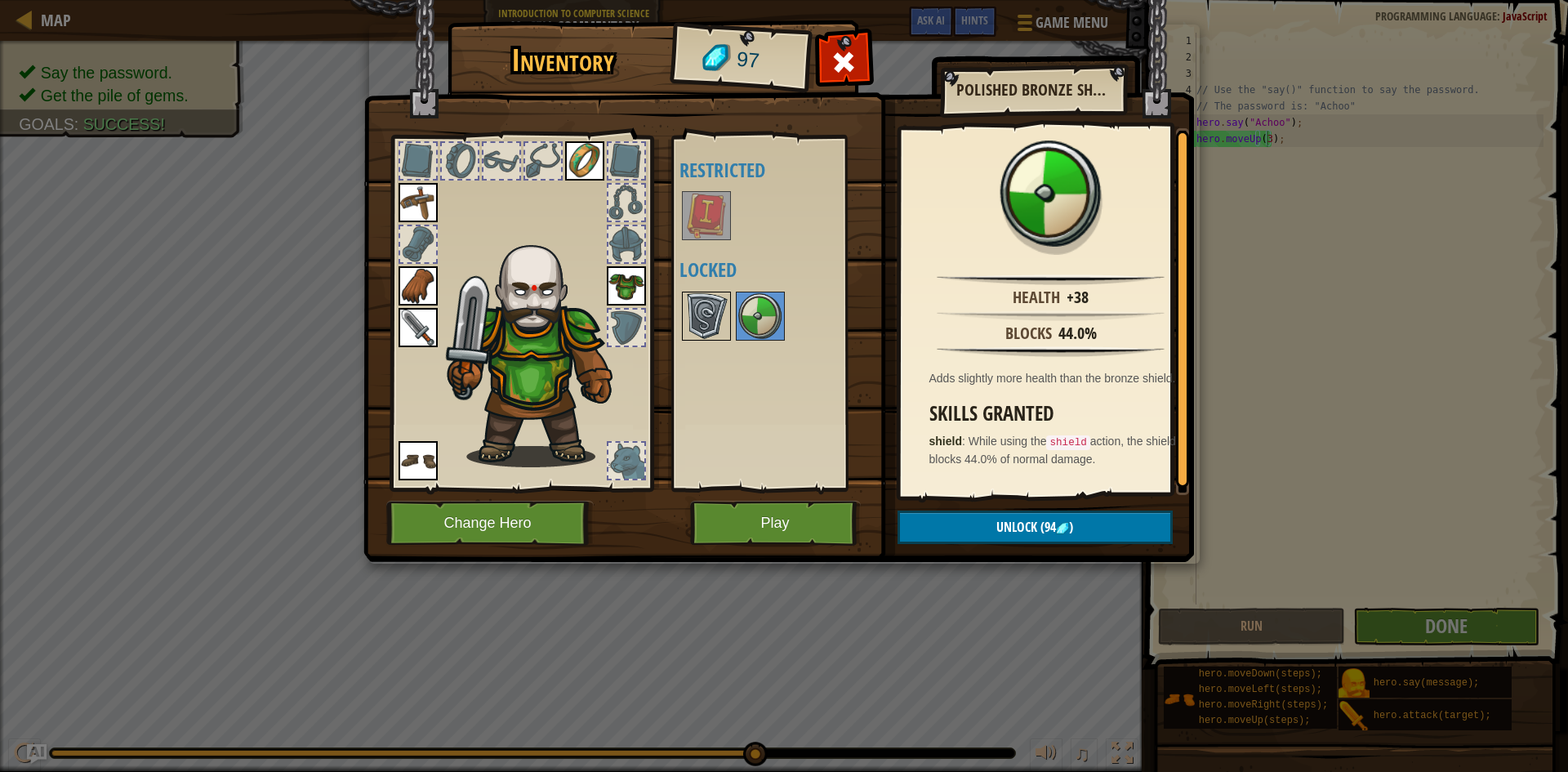
click at [720, 302] on img at bounding box center [707, 316] width 46 height 46
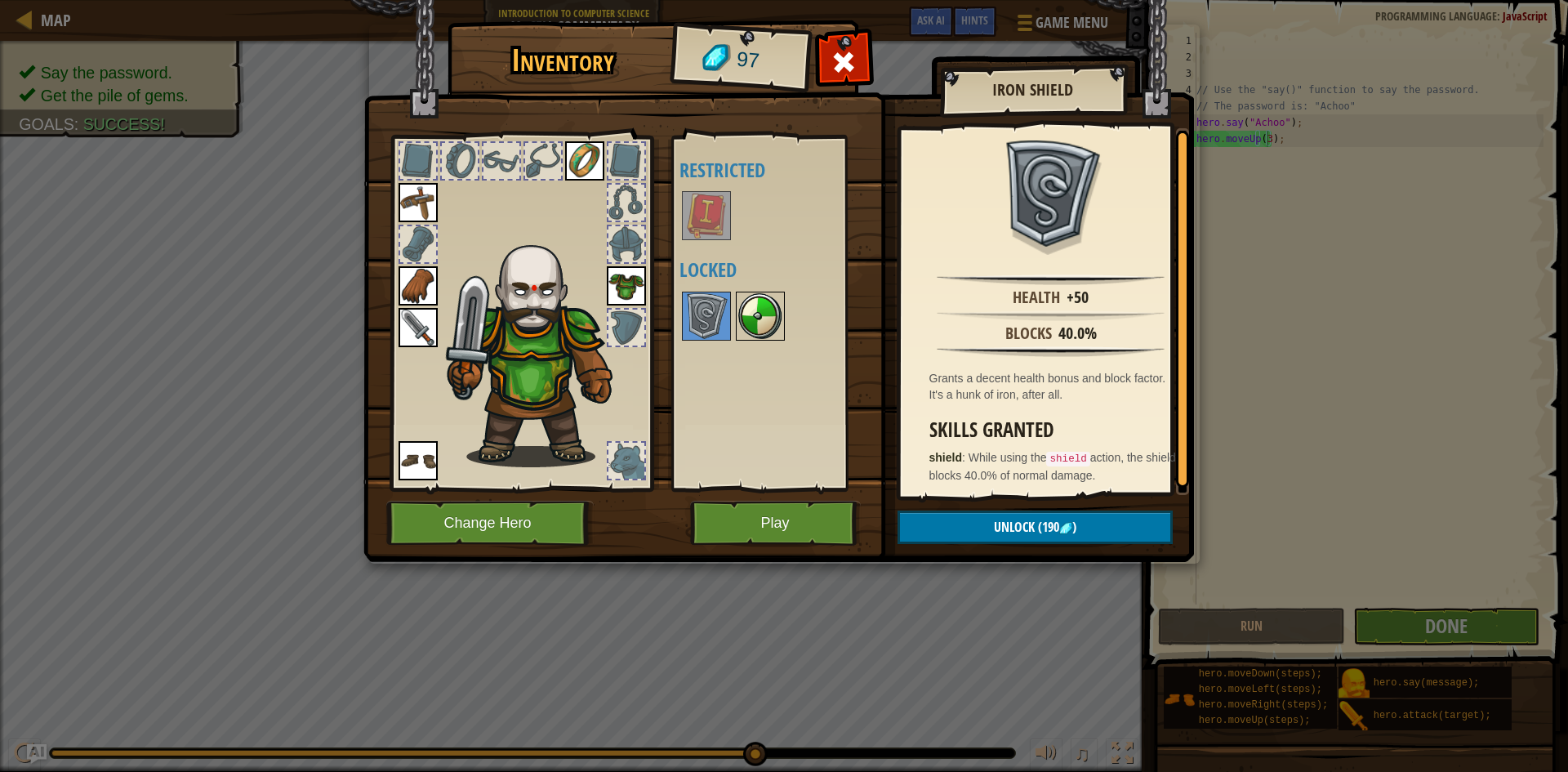
click at [755, 305] on img at bounding box center [760, 316] width 46 height 46
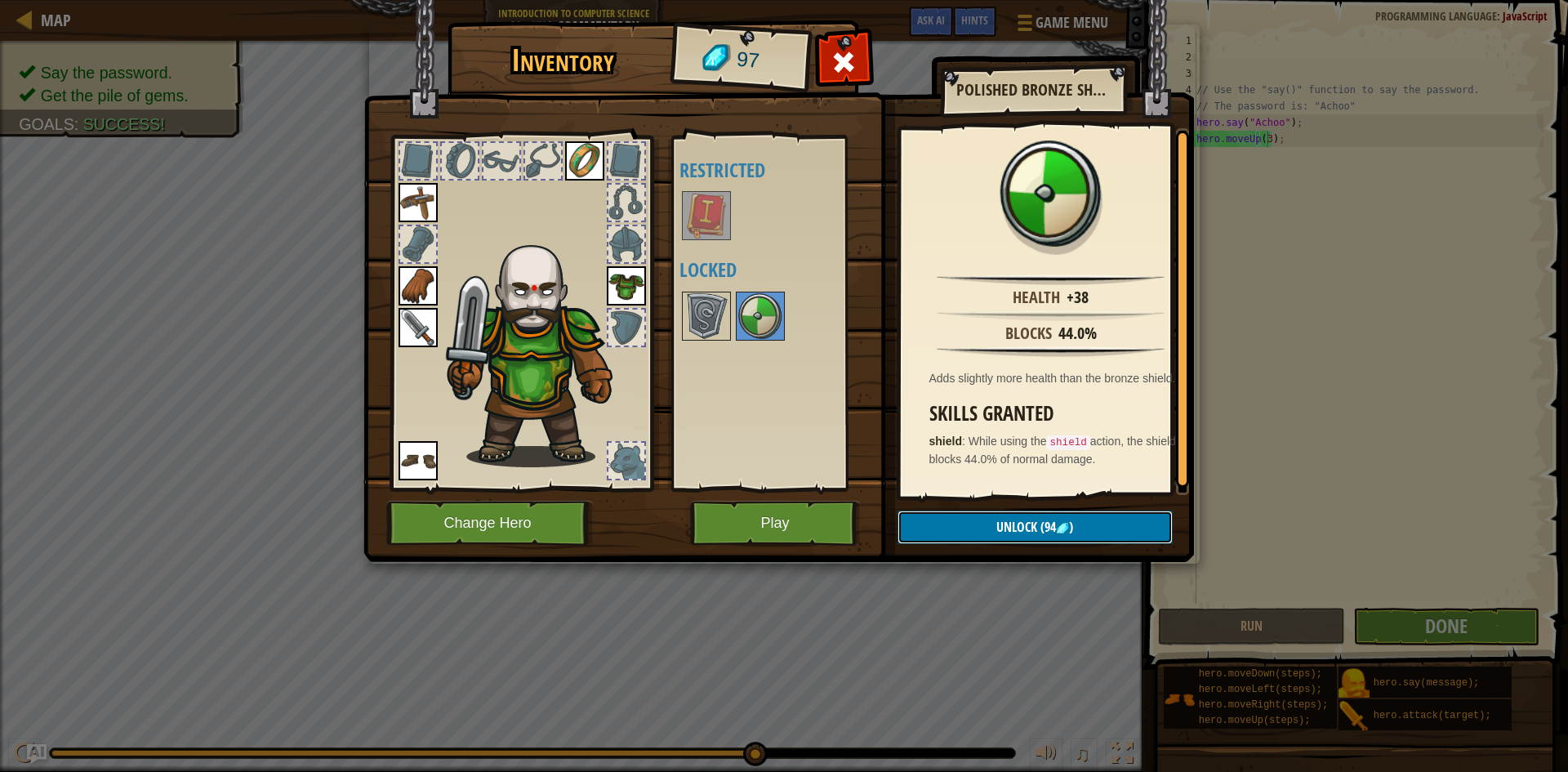
click at [1046, 515] on button "Unlock (94 )" at bounding box center [1035, 527] width 275 height 34
click at [1048, 522] on button "Confirm" at bounding box center [1035, 527] width 275 height 34
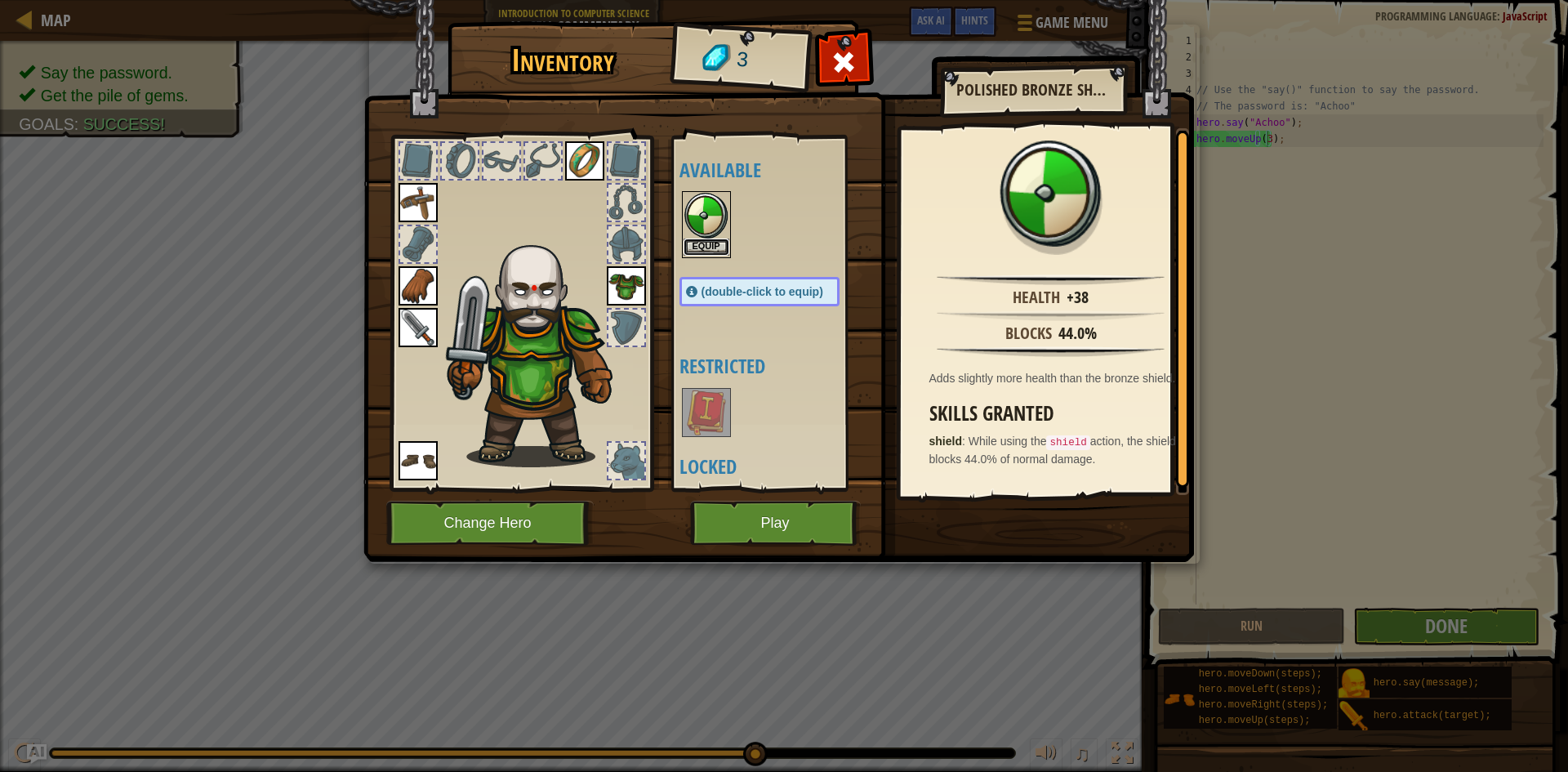
click at [707, 247] on button "Equip" at bounding box center [707, 247] width 46 height 17
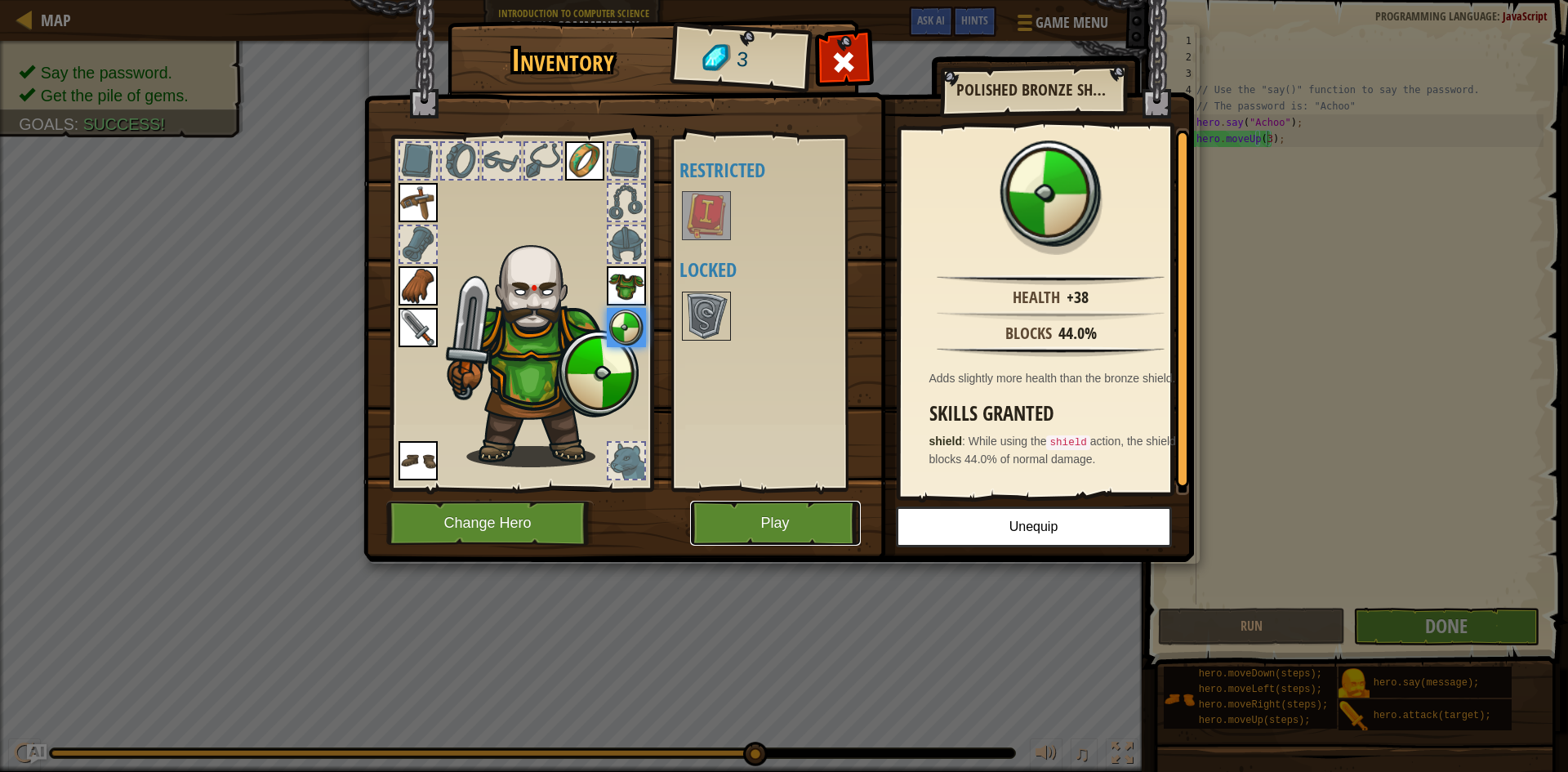
click at [817, 516] on button "Play" at bounding box center [775, 523] width 170 height 45
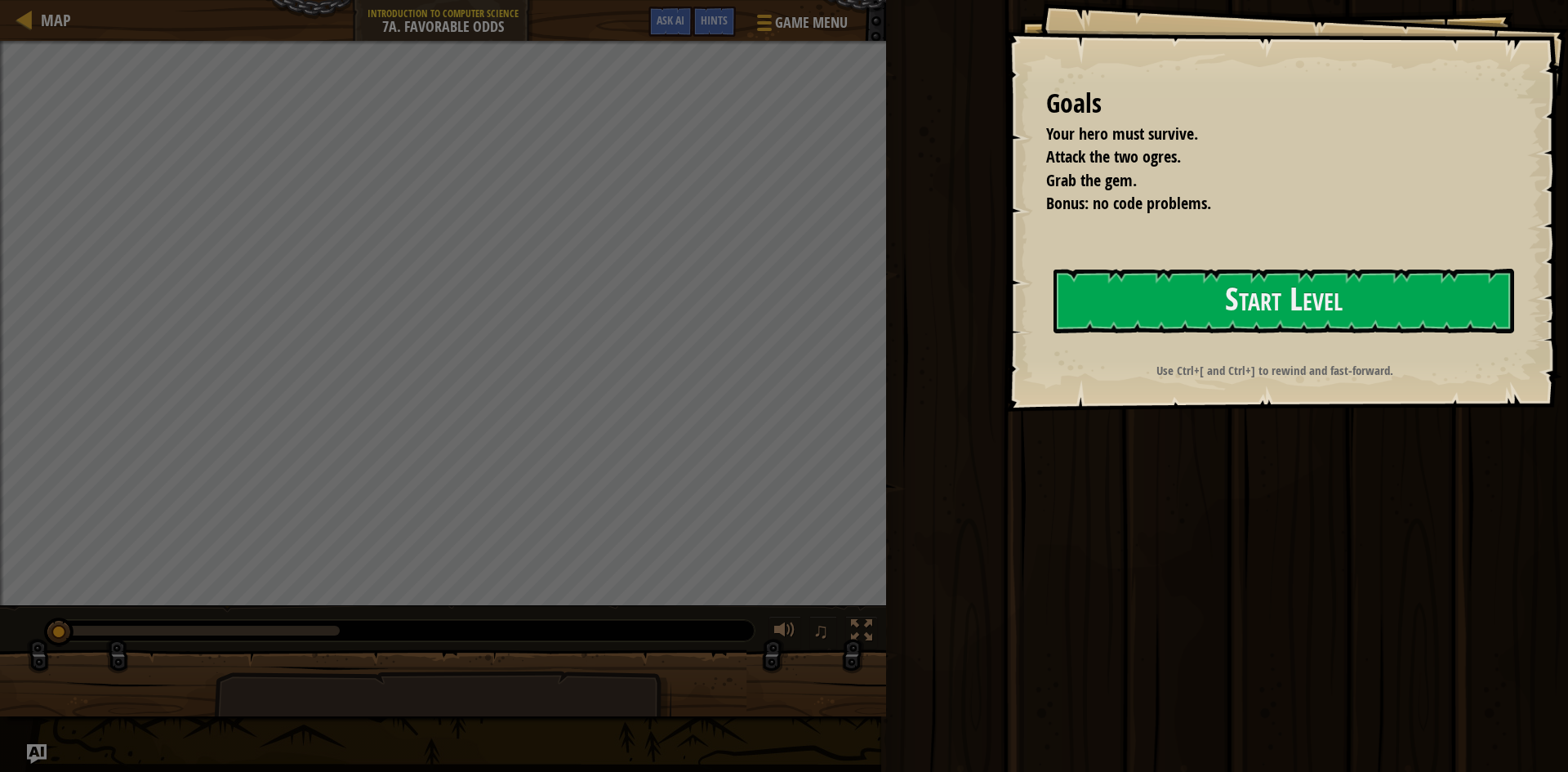
click at [1052, 280] on div "Goals Your hero must survive. Attack the two ogres. Grab the gem. Bonus: no cod…" at bounding box center [1287, 206] width 563 height 411
click at [1057, 281] on button "Start Level" at bounding box center [1284, 300] width 461 height 65
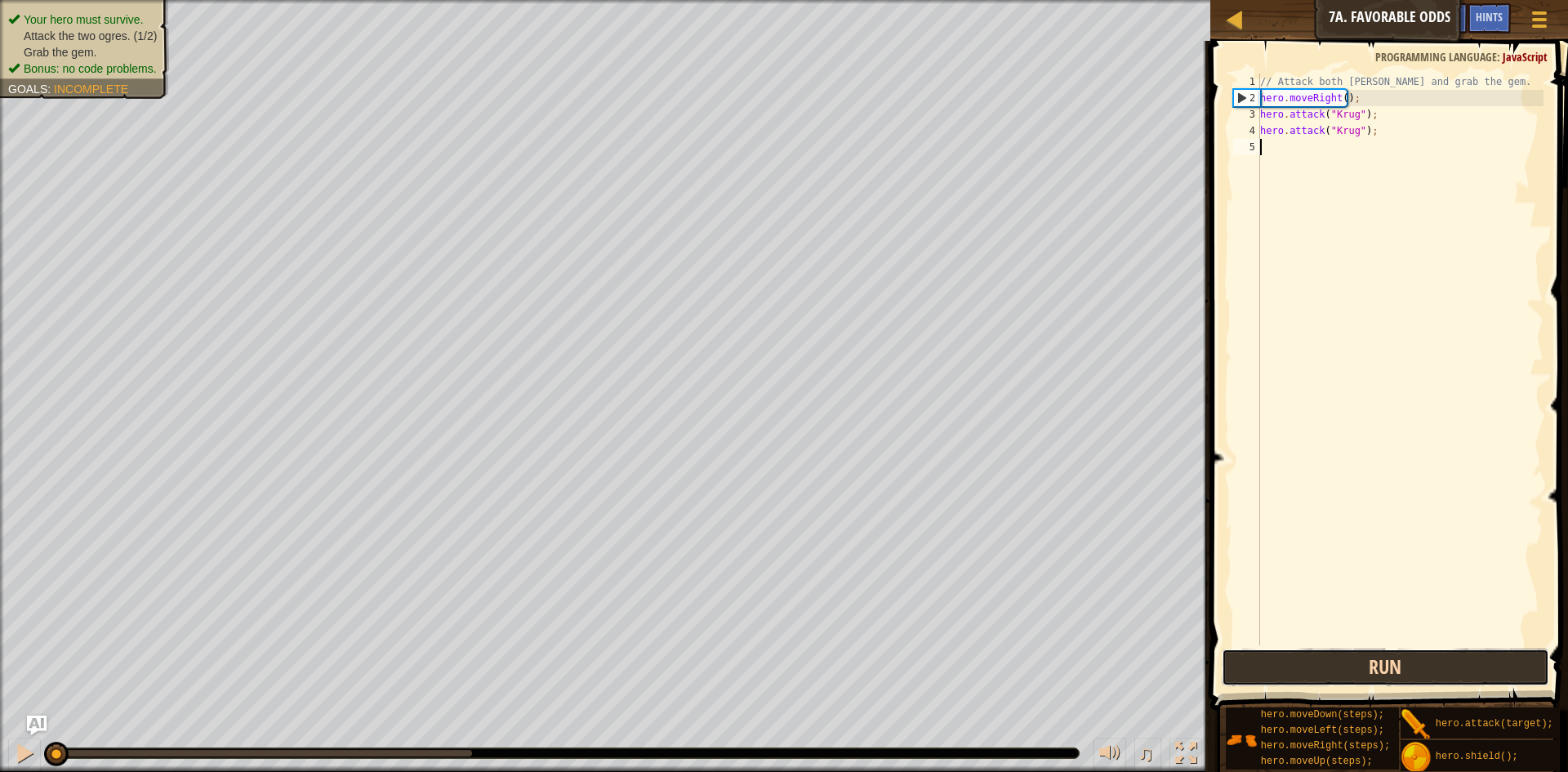
click at [1348, 677] on button "Run" at bounding box center [1386, 666] width 328 height 37
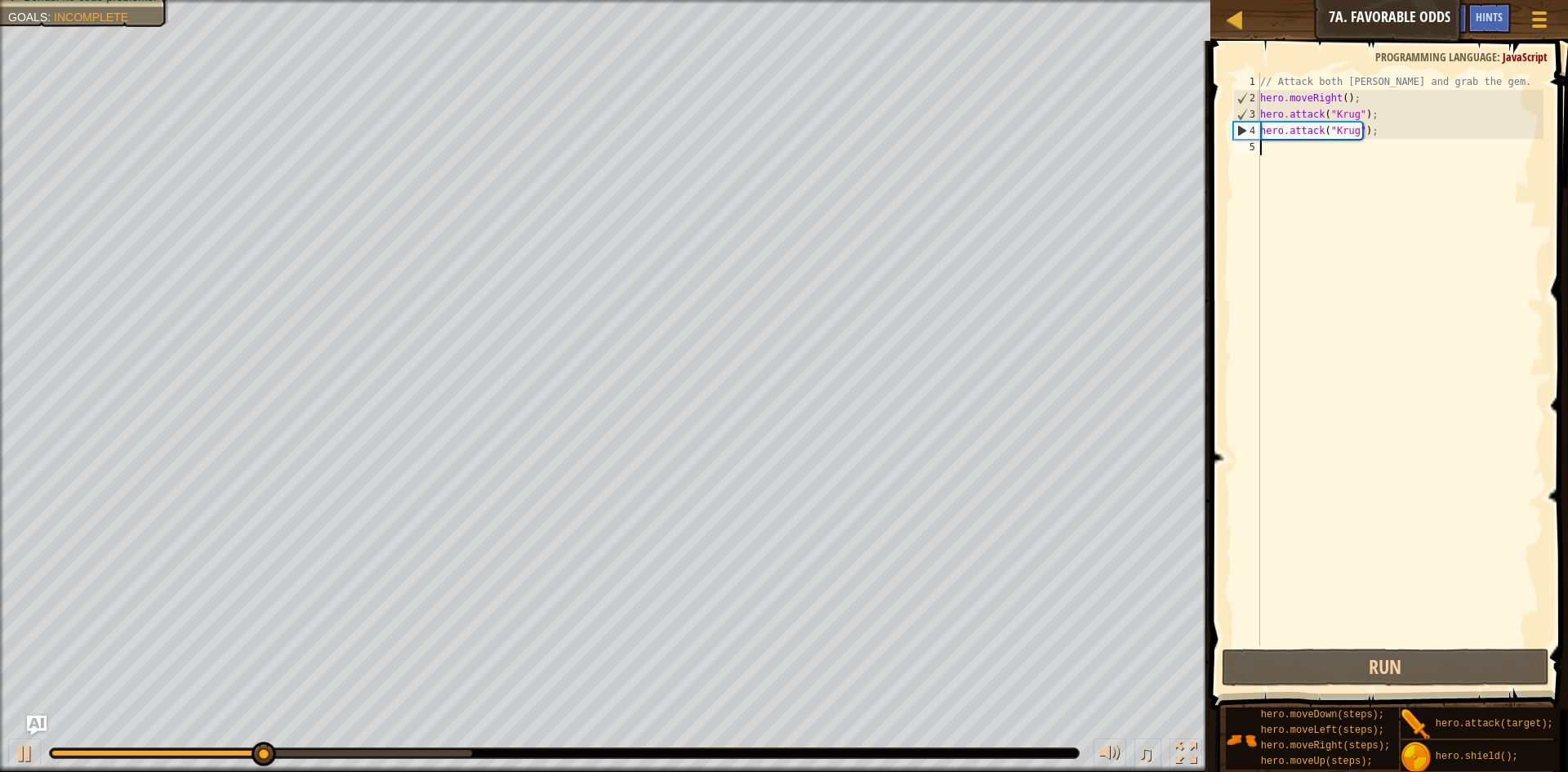
click at [1337, 99] on div "// Attack both ogres and grab the gem. hero . moveRight ( ) ; hero . attack ( "…" at bounding box center [1400, 376] width 287 height 604
click at [1339, 98] on div "// Attack both ogres and grab the gem. hero . moveRight ( ) ; hero . attack ( "…" at bounding box center [1400, 376] width 287 height 604
type textarea "hero.moveRight(2);"
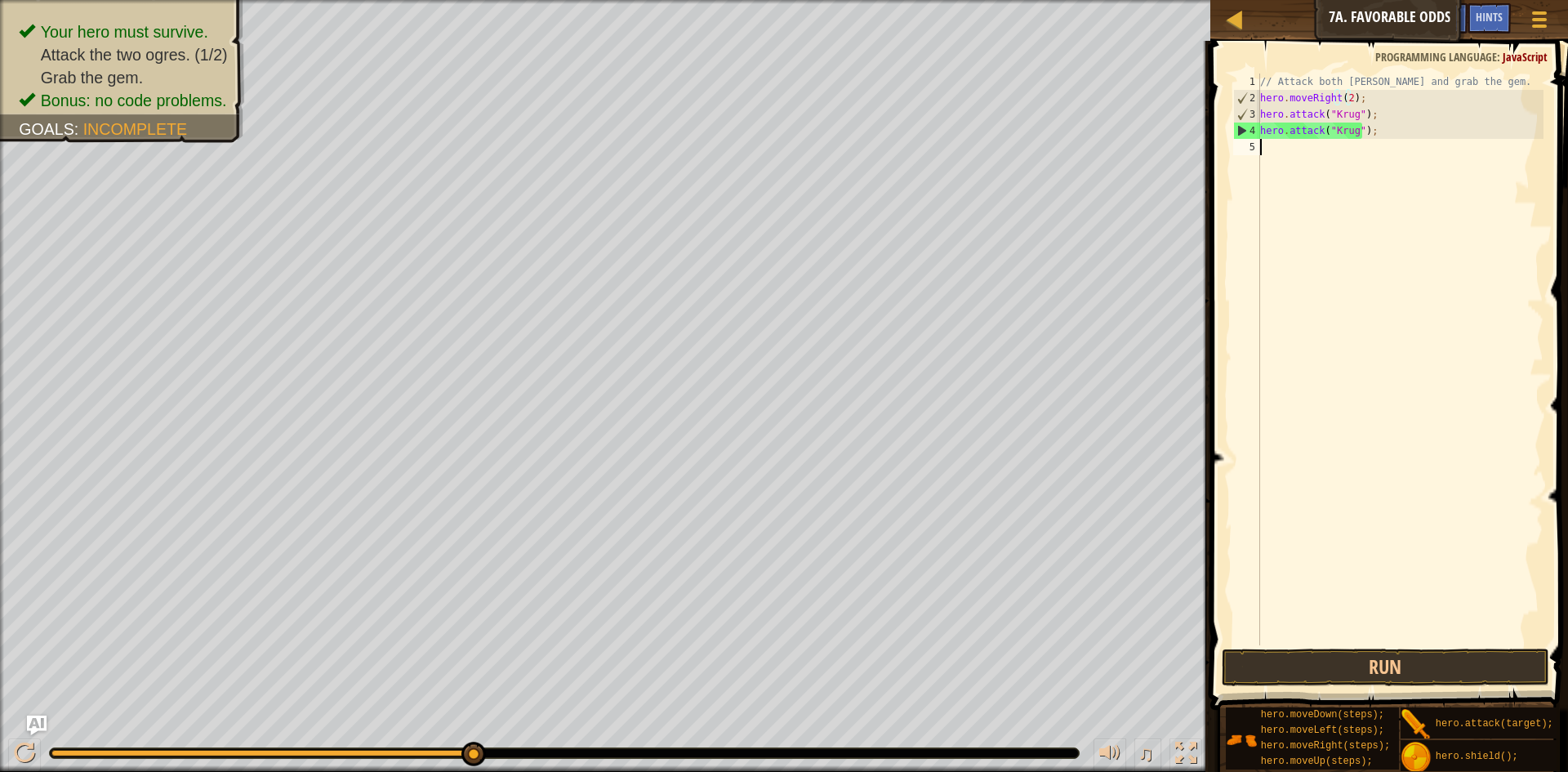
click at [1286, 156] on div "// Attack both ogres and grab the gem. hero . moveRight ( 2 ) ; hero . attack (…" at bounding box center [1400, 376] width 287 height 604
type textarea "h"
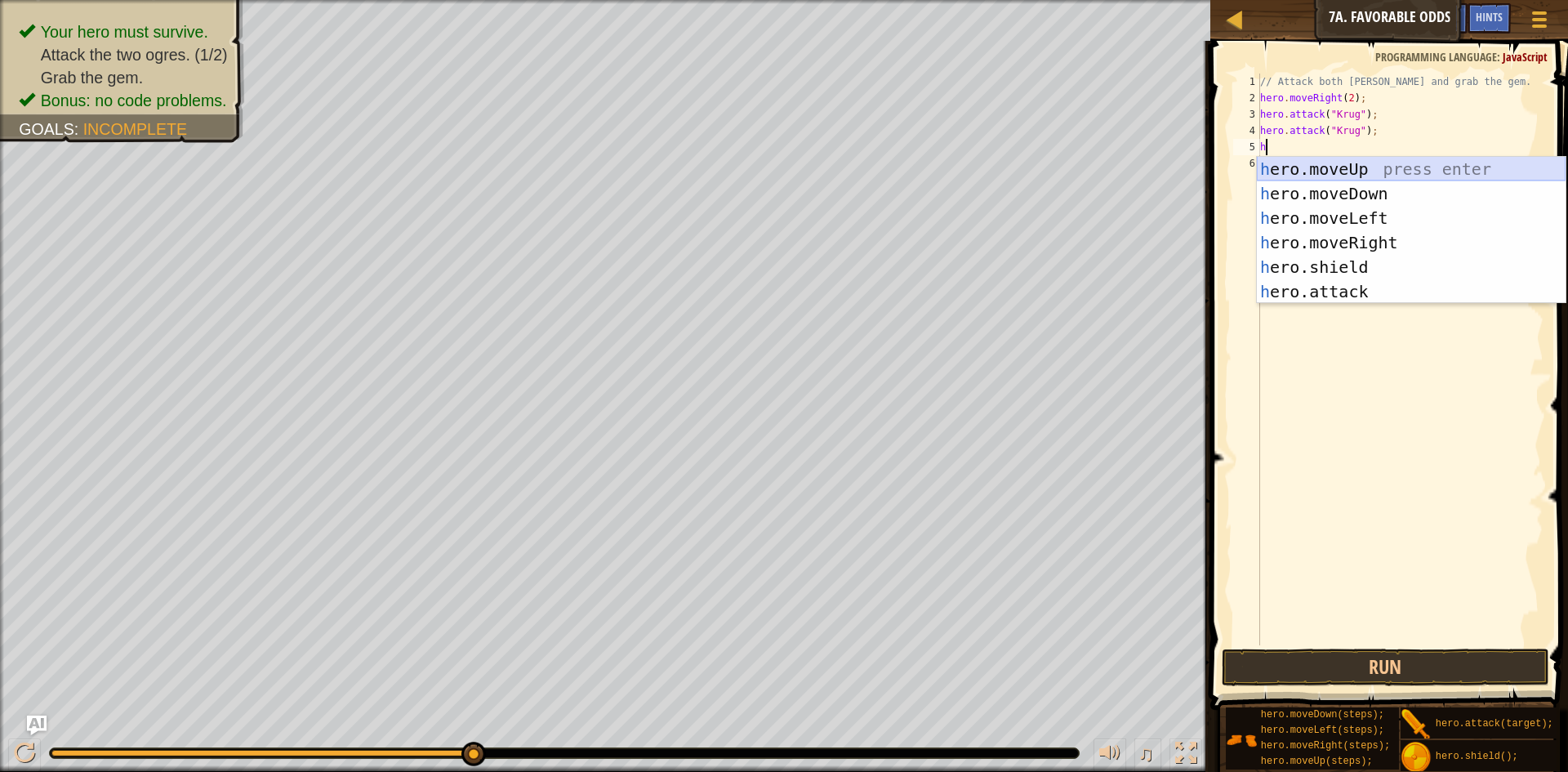
click at [1369, 170] on div "h ero.moveUp press enter h ero.moveDown press enter h ero.moveLeft press enter …" at bounding box center [1410, 254] width 309 height 196
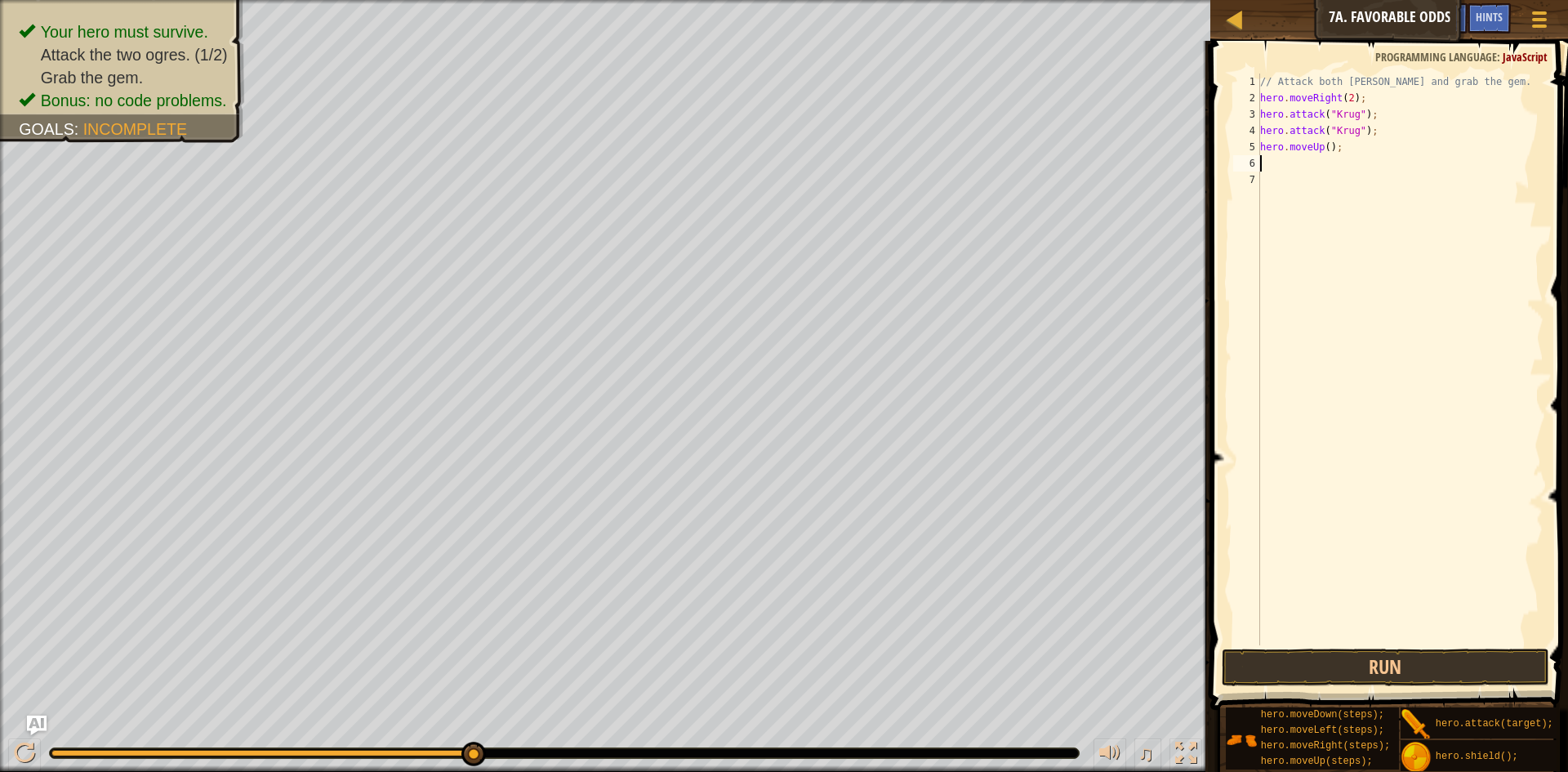
click at [1327, 158] on div "// Attack both ogres and grab the gem. hero . moveRight ( 2 ) ; hero . attack (…" at bounding box center [1400, 376] width 287 height 604
click at [1325, 151] on div "// Attack both ogres and grab the gem. hero . moveRight ( 2 ) ; hero . attack (…" at bounding box center [1400, 376] width 287 height 604
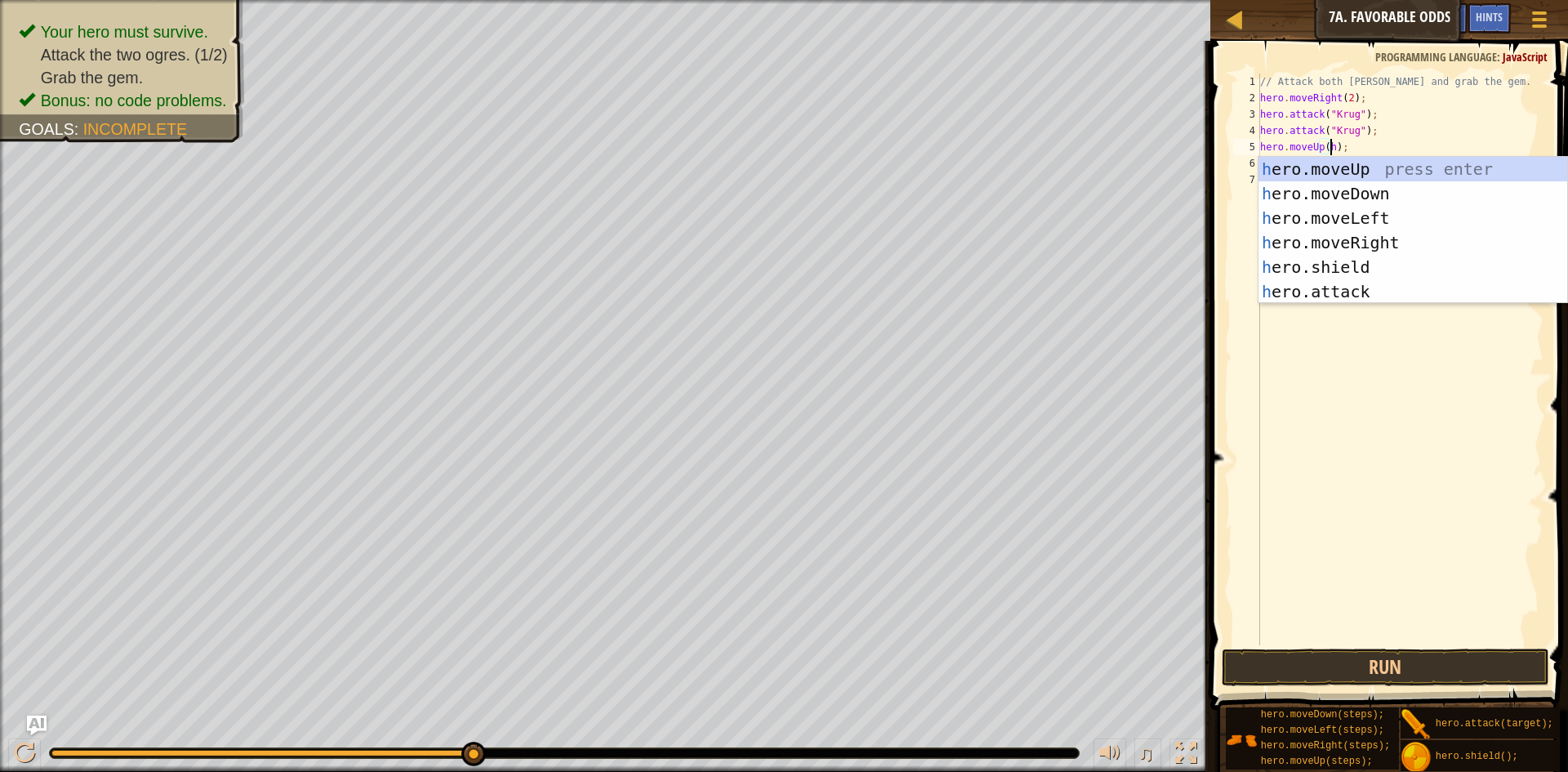
scroll to position [7, 5]
type textarea "hero.moveUp();"
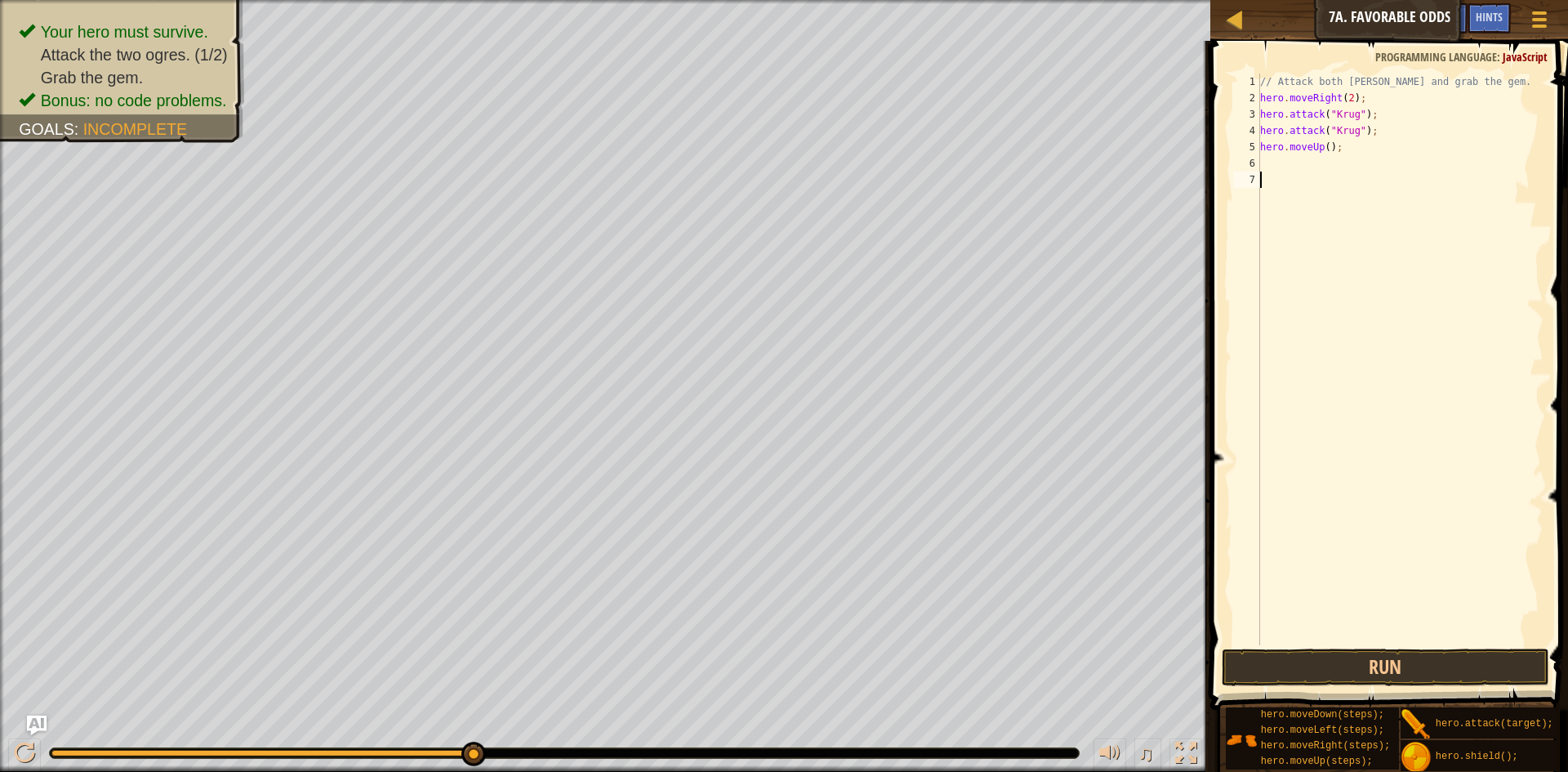
click at [1274, 174] on div "// Attack both ogres and grab the gem. hero . moveRight ( 2 ) ; hero . attack (…" at bounding box center [1400, 376] width 287 height 604
click at [1272, 167] on div "// Attack both ogres and grab the gem. hero . moveRight ( 2 ) ; hero . attack (…" at bounding box center [1400, 376] width 287 height 604
type textarea "h"
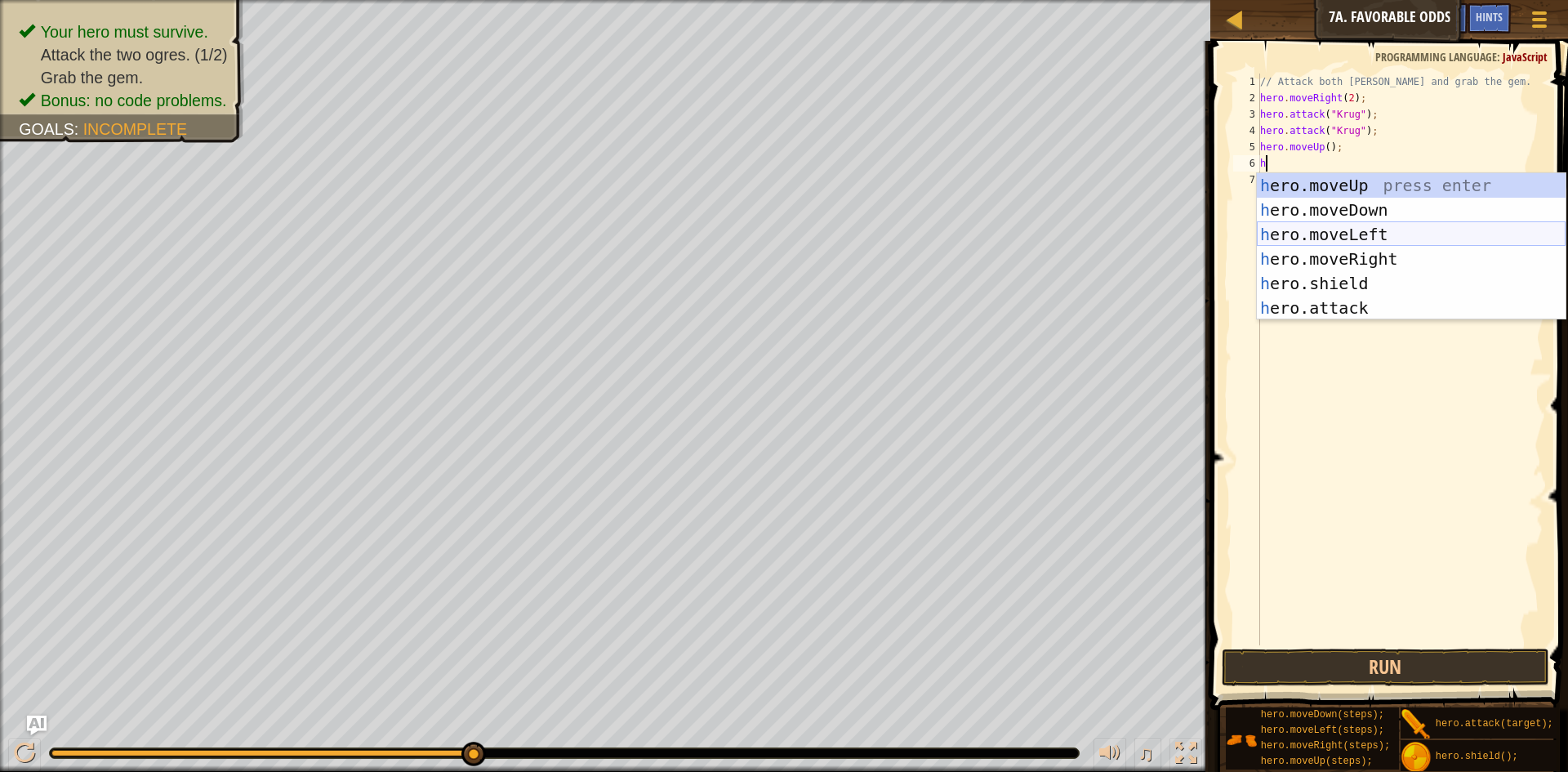
click at [1399, 234] on div "h ero.moveUp press enter h ero.moveDown press enter h ero.moveLeft press enter …" at bounding box center [1410, 270] width 309 height 196
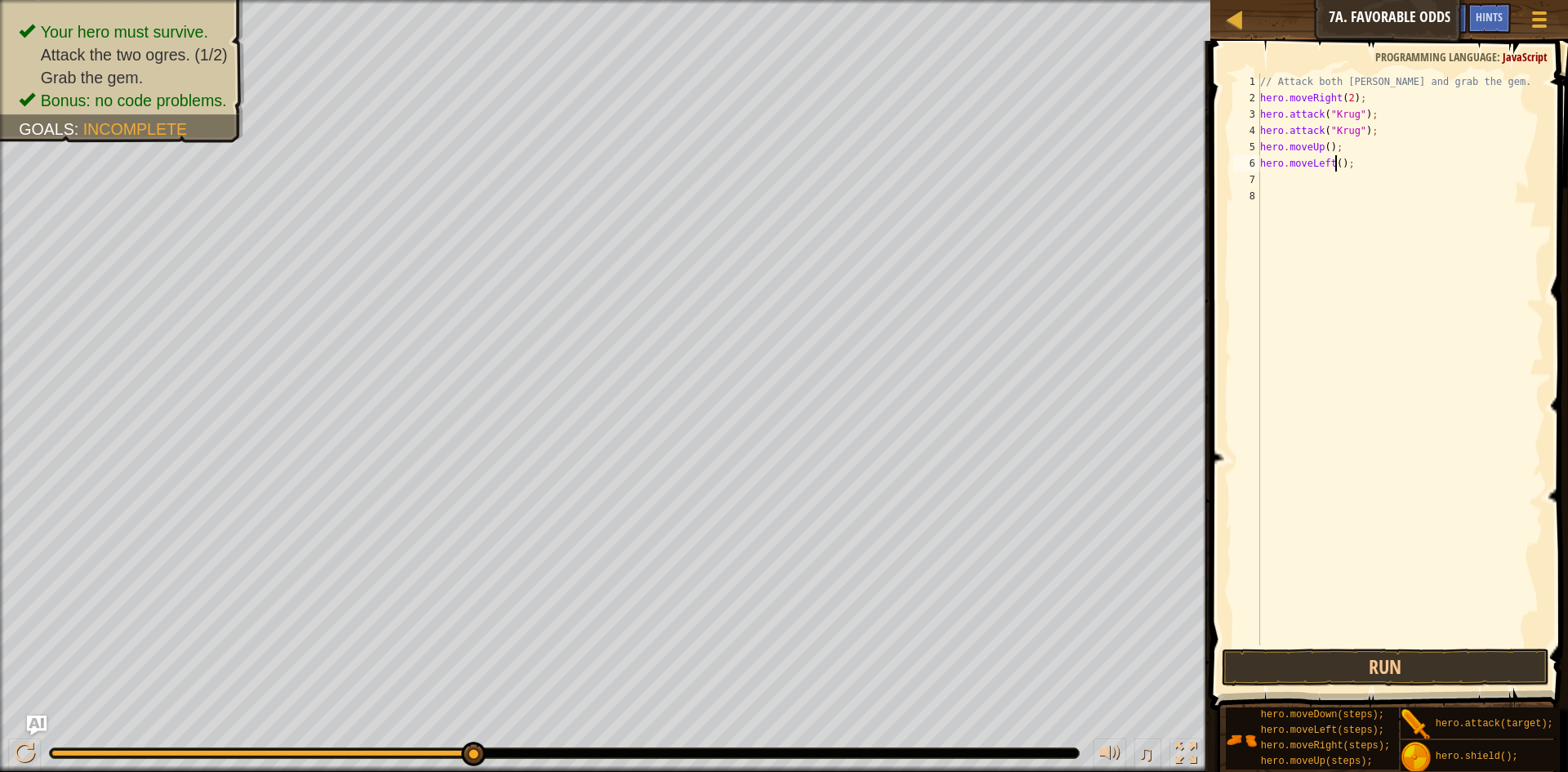
click at [1337, 168] on div "// Attack both ogres and grab the gem. hero . moveRight ( 2 ) ; hero . attack (…" at bounding box center [1400, 376] width 287 height 604
type textarea "hero.moveLeft(2);"
click at [1311, 177] on div "// Attack both ogres and grab the gem. hero . moveRight ( 2 ) ; hero . attack (…" at bounding box center [1400, 376] width 287 height 604
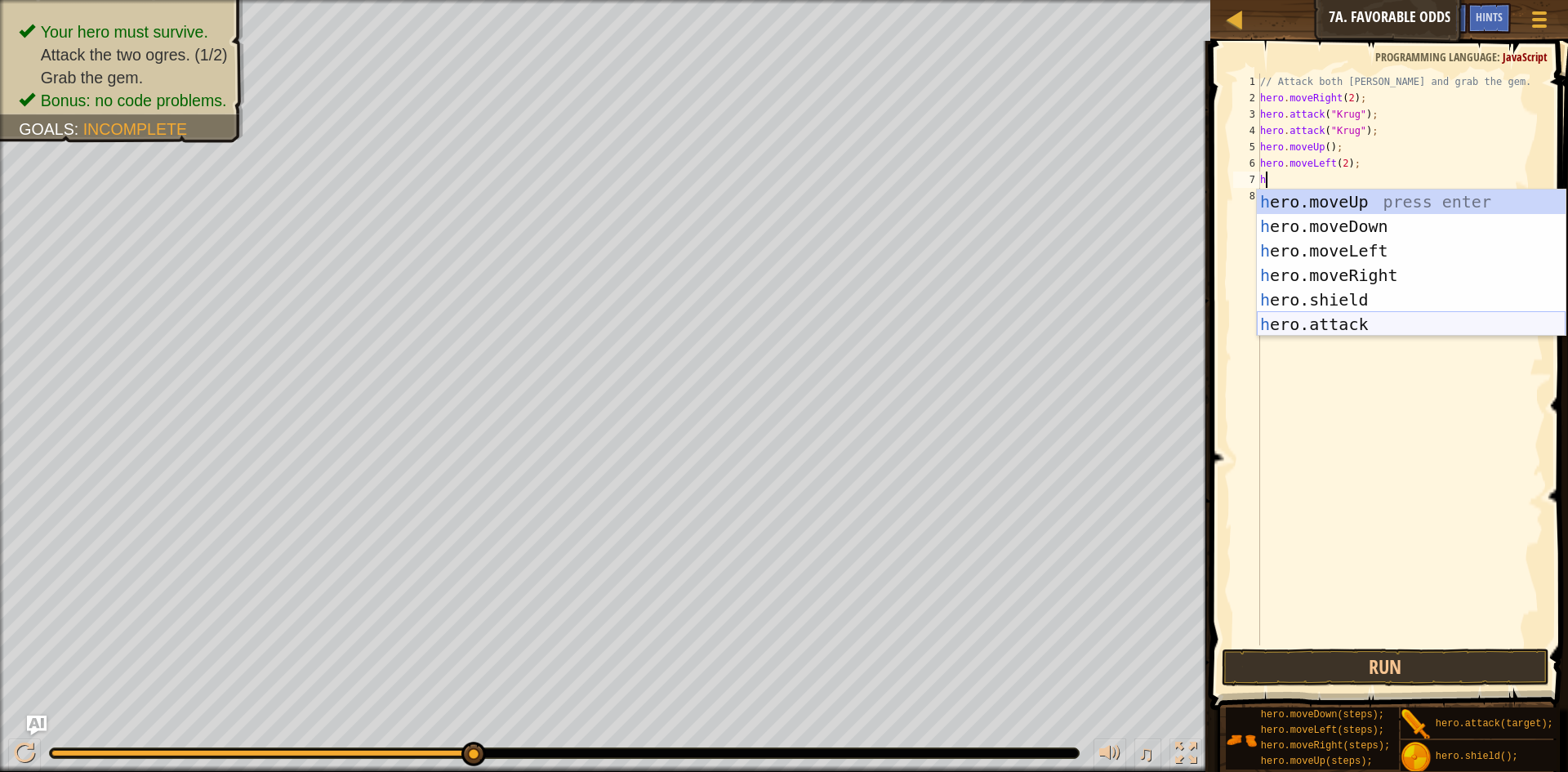
click at [1378, 324] on div "h ero.moveUp press enter h ero.moveDown press enter h ero.moveLeft press enter …" at bounding box center [1410, 287] width 309 height 196
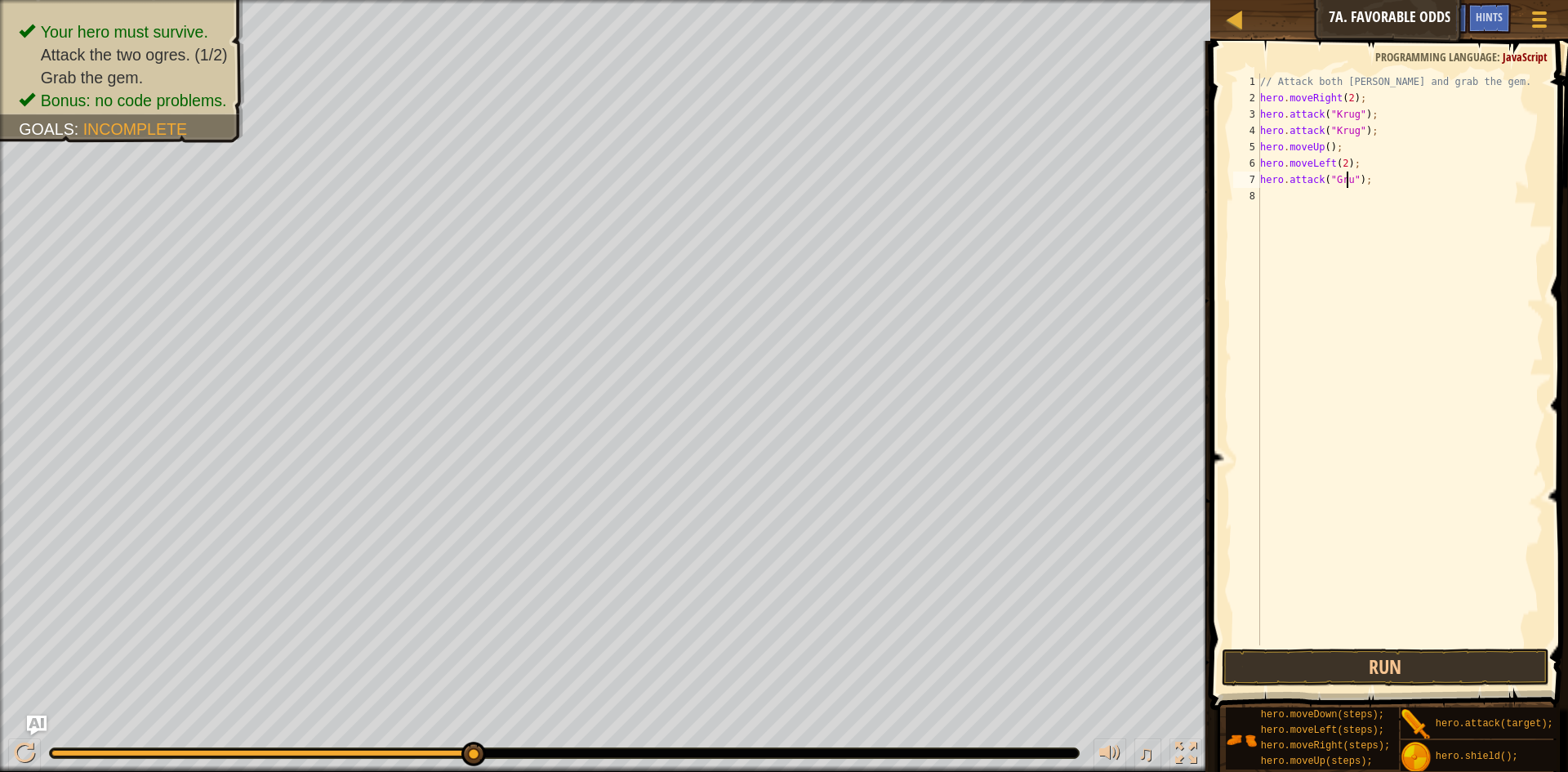
scroll to position [7, 8]
type textarea "hero.attack("Grump");"
click at [1269, 210] on div "// Attack both ogres and grab the gem. hero . moveRight ( 2 ) ; hero . attack (…" at bounding box center [1400, 376] width 287 height 604
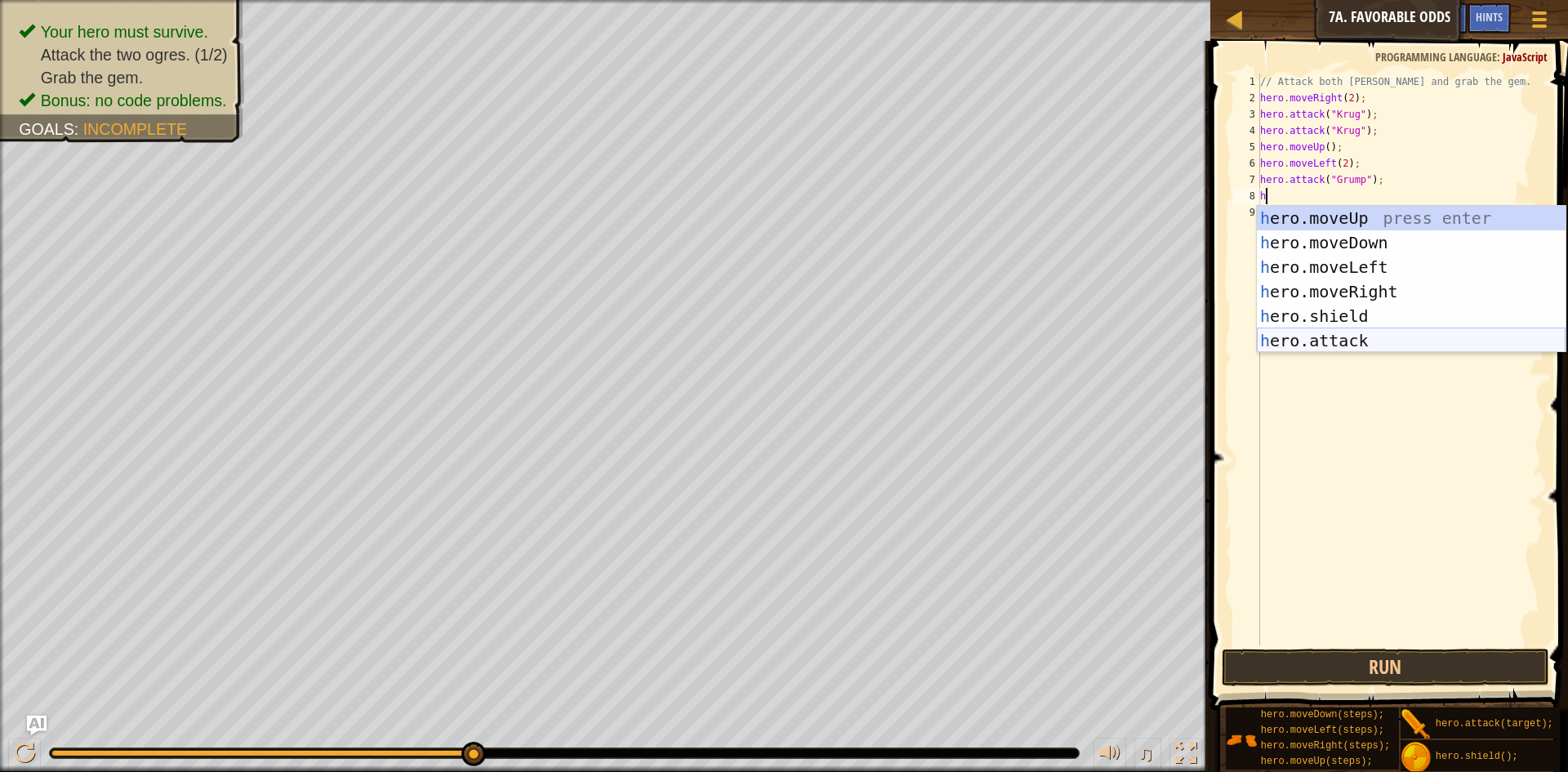
click at [1396, 331] on div "h ero.moveUp press enter h ero.moveDown press enter h ero.moveLeft press enter …" at bounding box center [1410, 303] width 309 height 196
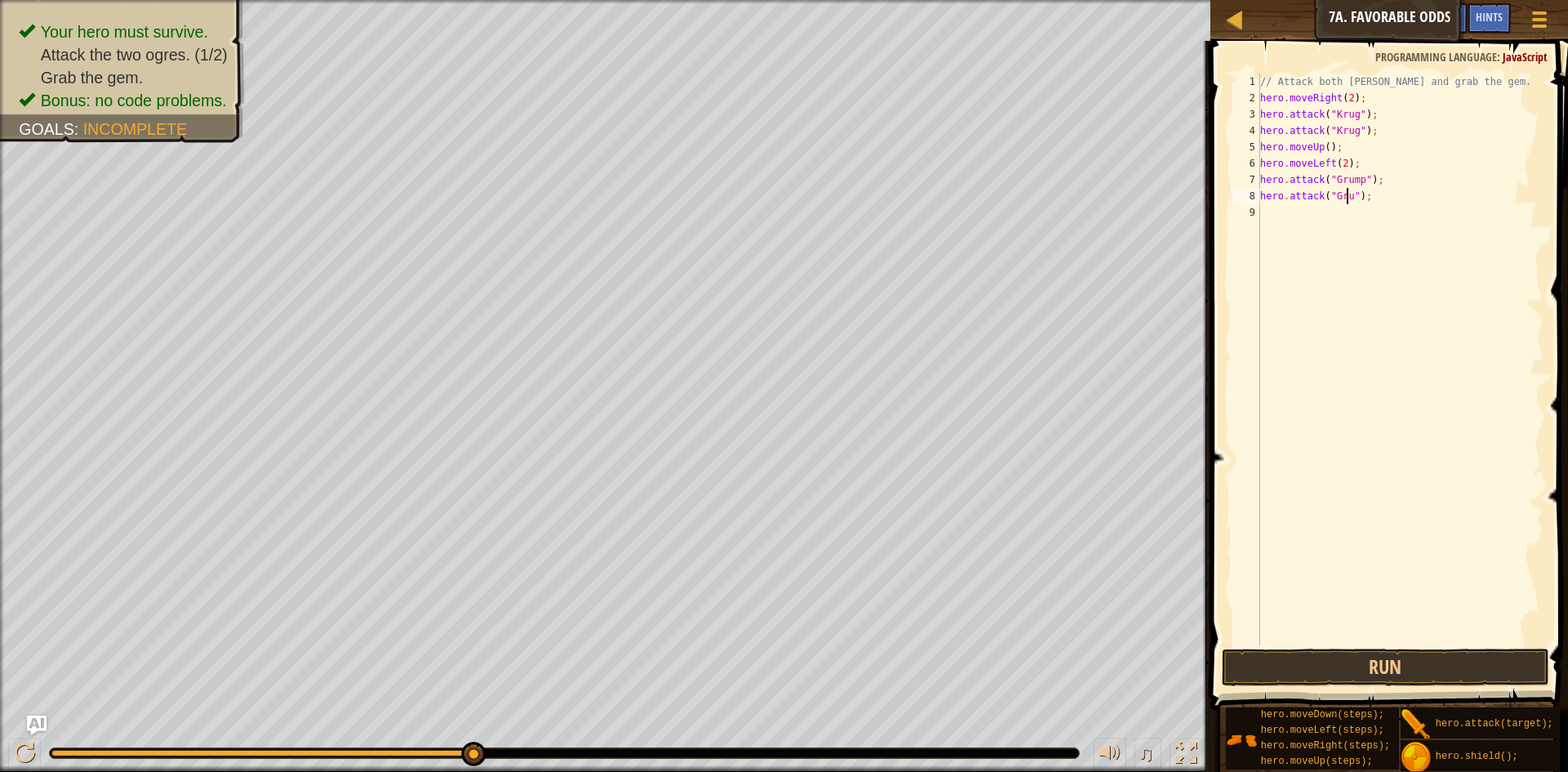
scroll to position [7, 8]
click at [1339, 163] on div "// Attack both ogres and grab the gem. hero . moveRight ( 2 ) ; hero . attack (…" at bounding box center [1400, 376] width 287 height 604
type textarea "hero.moveLeft(1);"
click at [1351, 168] on div "// Attack both ogres and grab the gem. hero . moveRight ( 2 ) ; hero . attack (…" at bounding box center [1400, 376] width 287 height 604
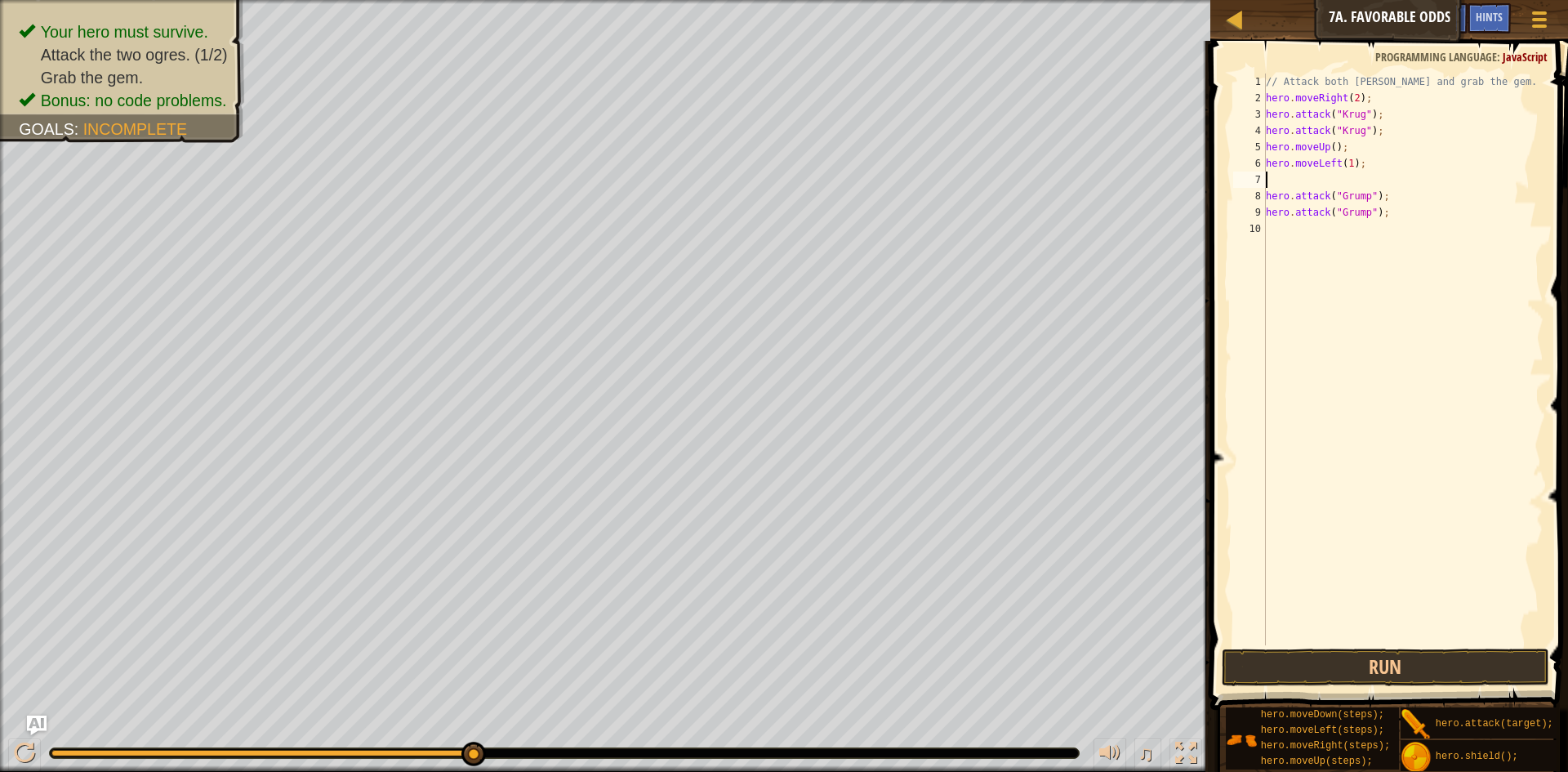
scroll to position [7, 0]
type textarea "hero.moveLeft(1);"
click at [1363, 209] on div "// Attack both ogres and grab the gem. hero . moveRight ( 2 ) ; hero . attack (…" at bounding box center [1400, 376] width 287 height 604
type textarea "h"
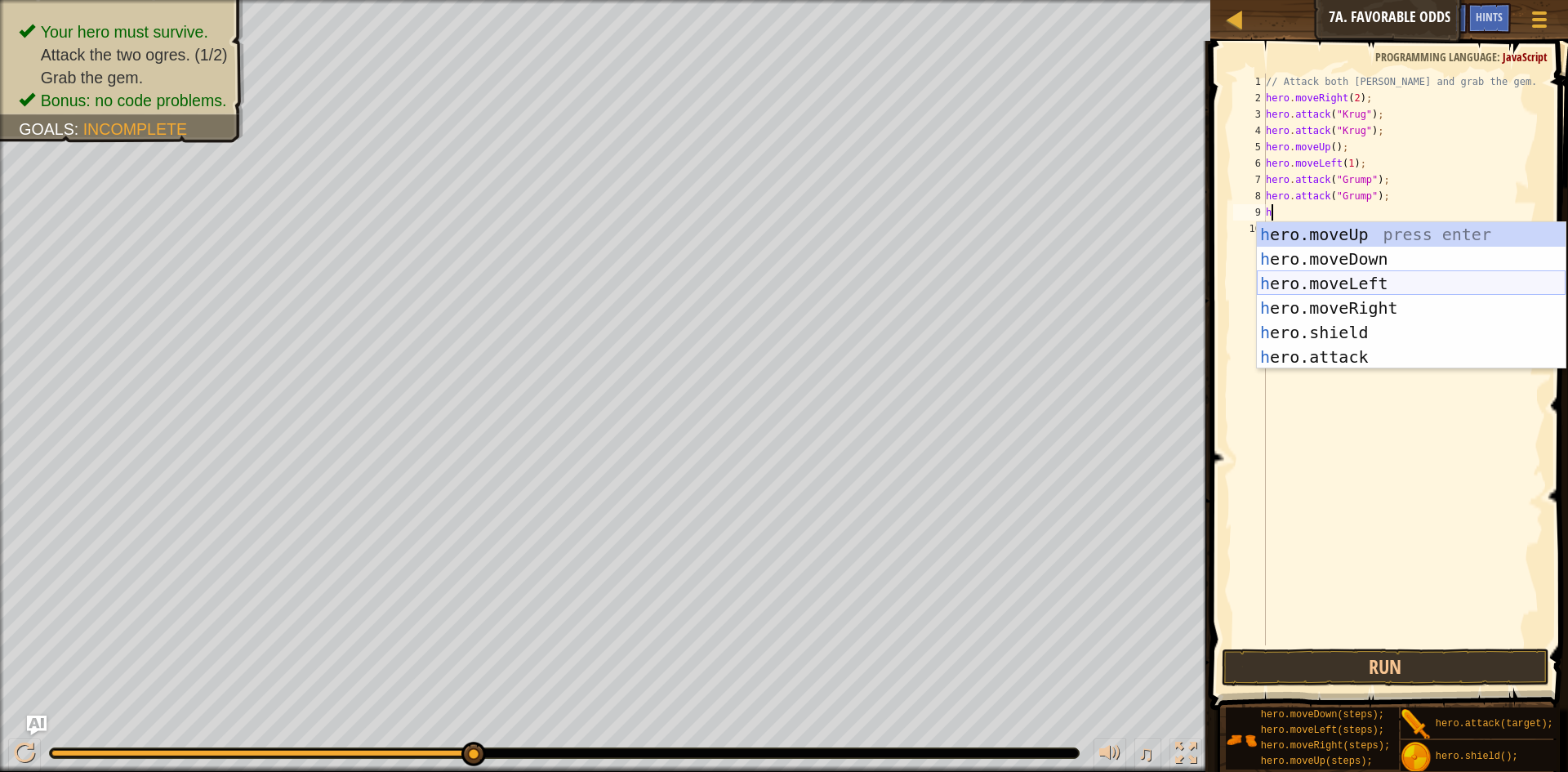
click at [1397, 282] on div "h ero.moveUp press enter h ero.moveDown press enter h ero.moveLeft press enter …" at bounding box center [1410, 320] width 309 height 196
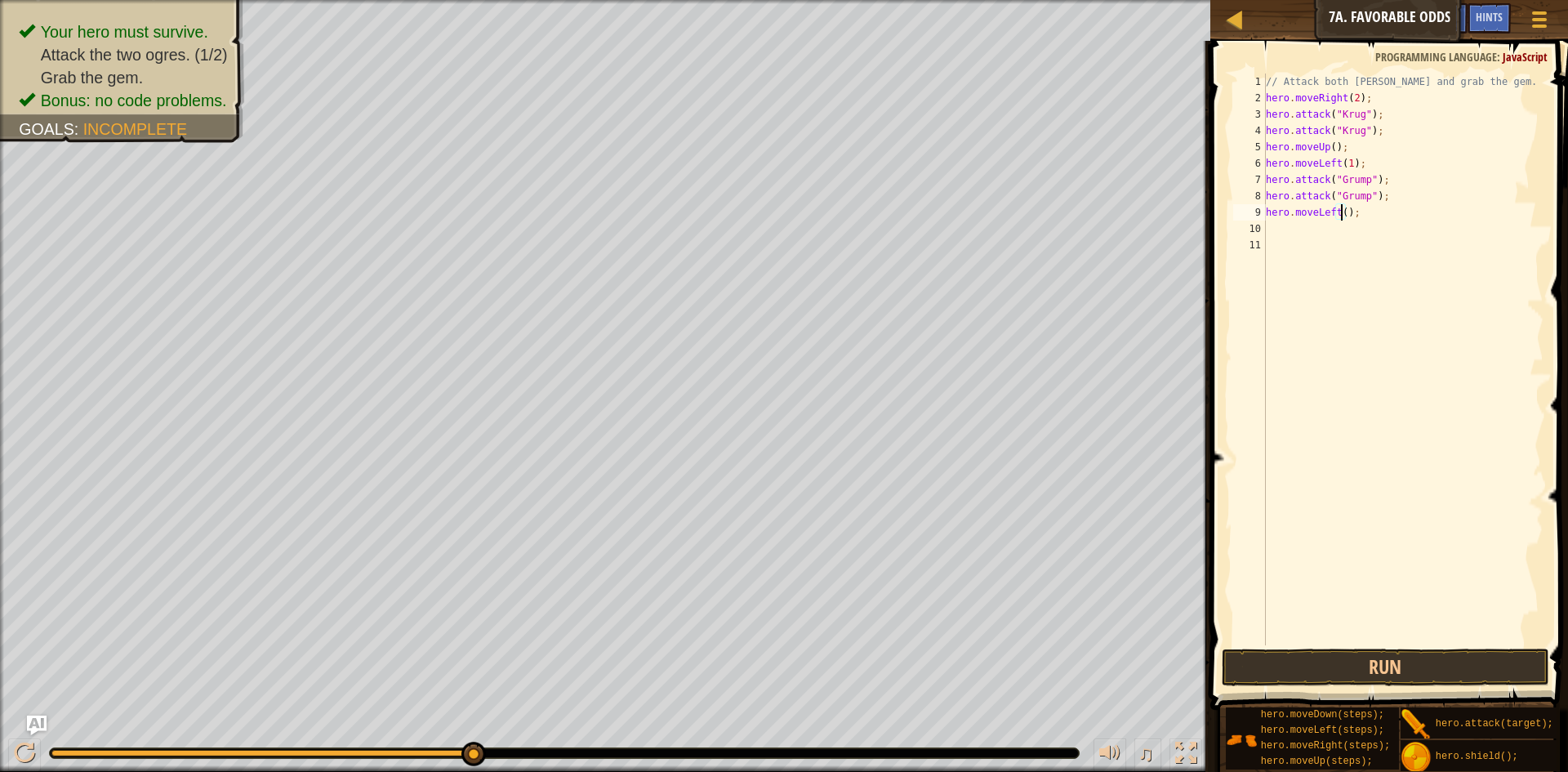
click at [1341, 217] on div "// Attack both ogres and grab the gem. hero . moveRight ( 2 ) ; hero . attack (…" at bounding box center [1403, 376] width 281 height 604
type textarea "hero.moveLeft(1);"
click at [1498, 654] on button "Run" at bounding box center [1386, 666] width 328 height 37
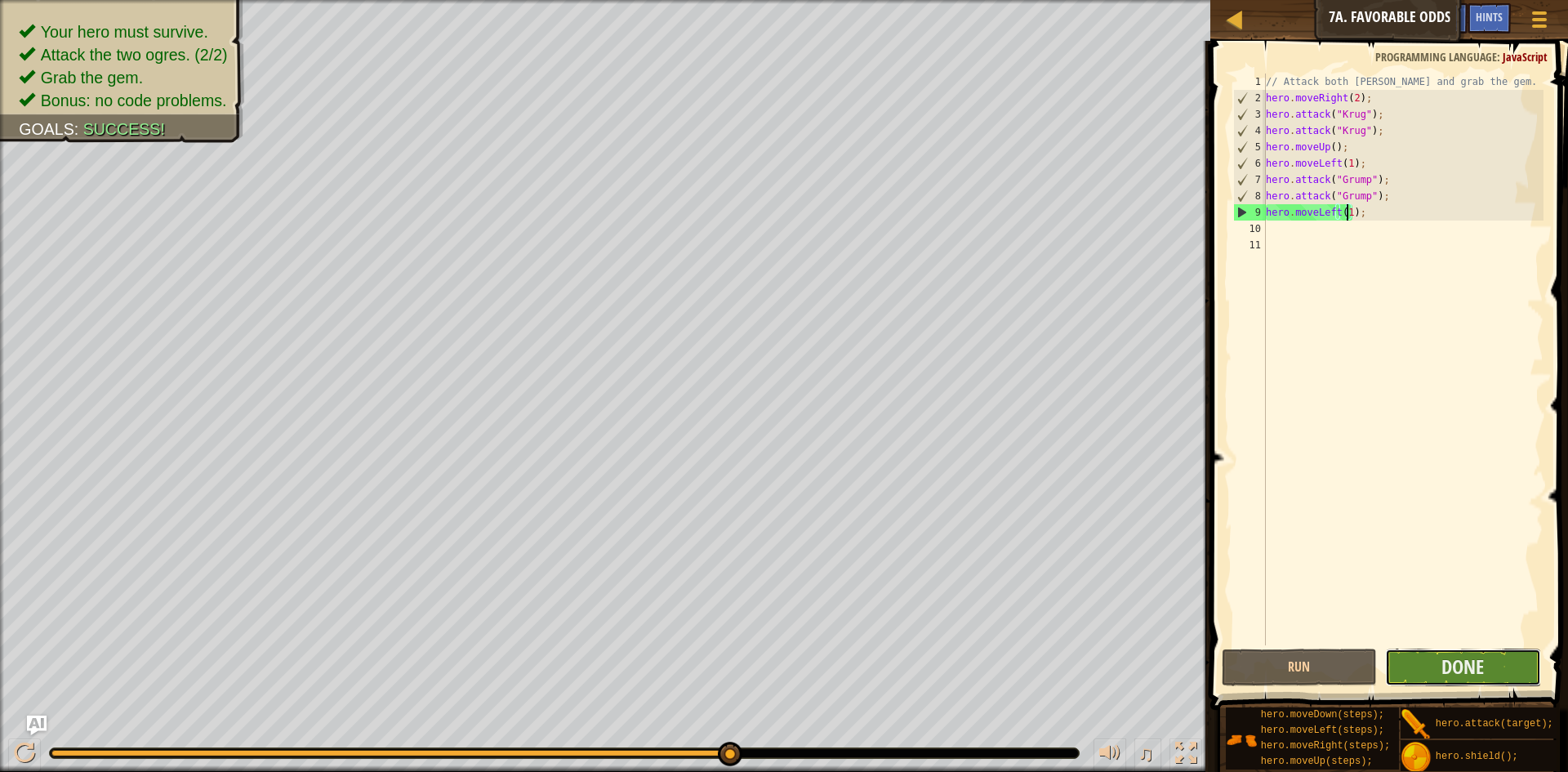
click at [1502, 666] on button "Done" at bounding box center [1462, 666] width 156 height 37
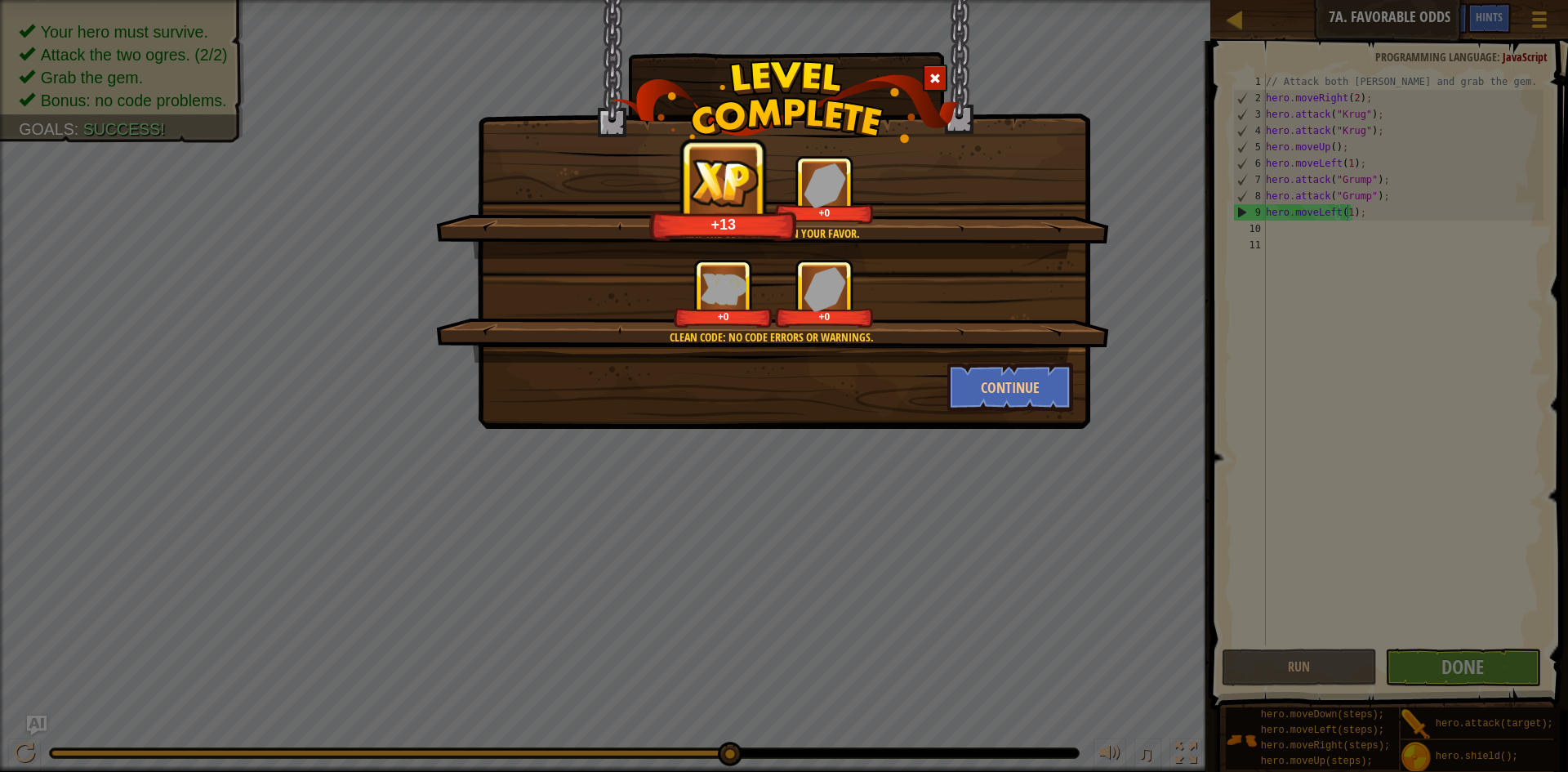
click at [979, 297] on div "+0 +0" at bounding box center [773, 292] width 634 height 68
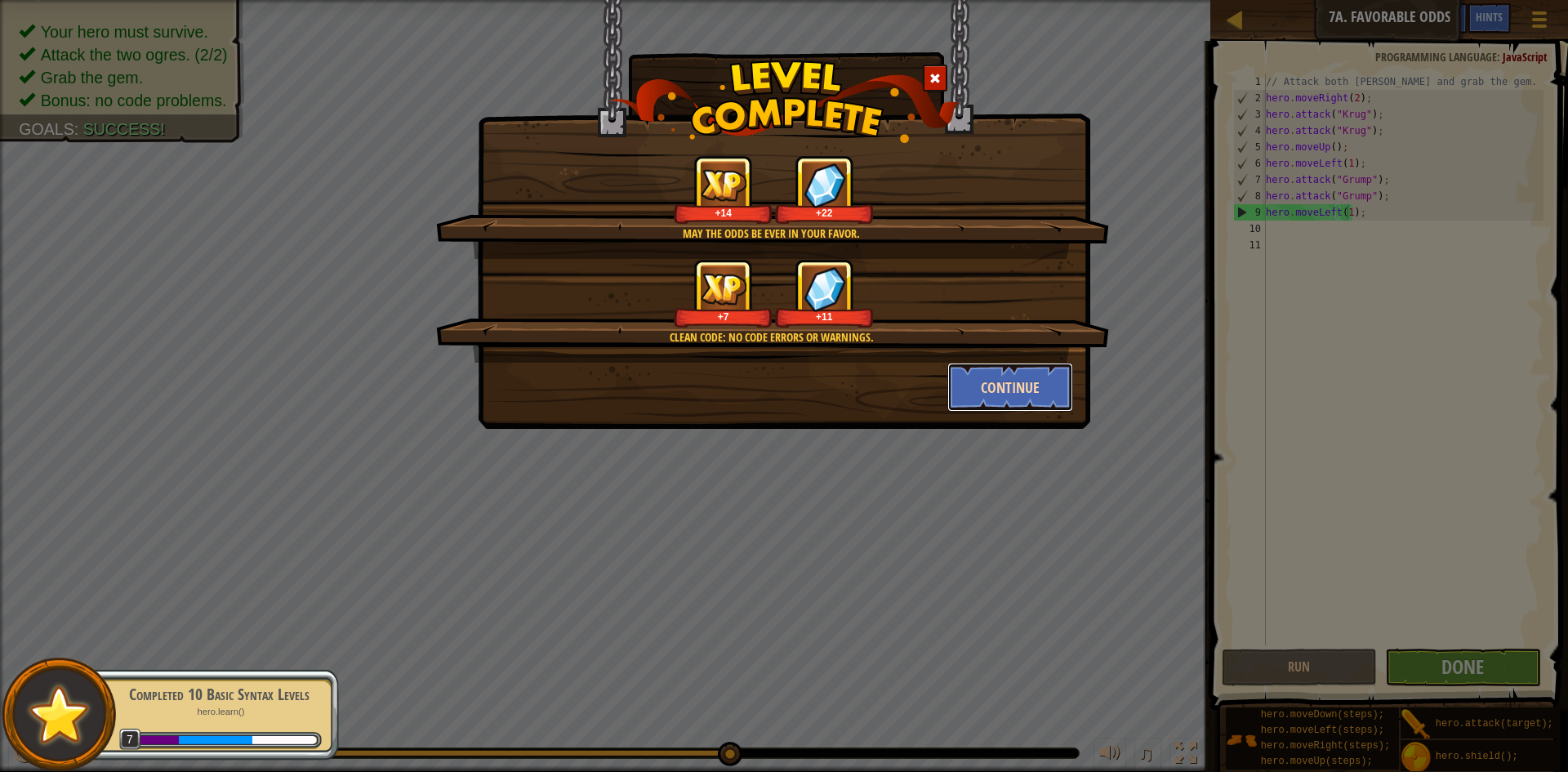
click at [1018, 390] on button "Continue" at bounding box center [1010, 387] width 127 height 49
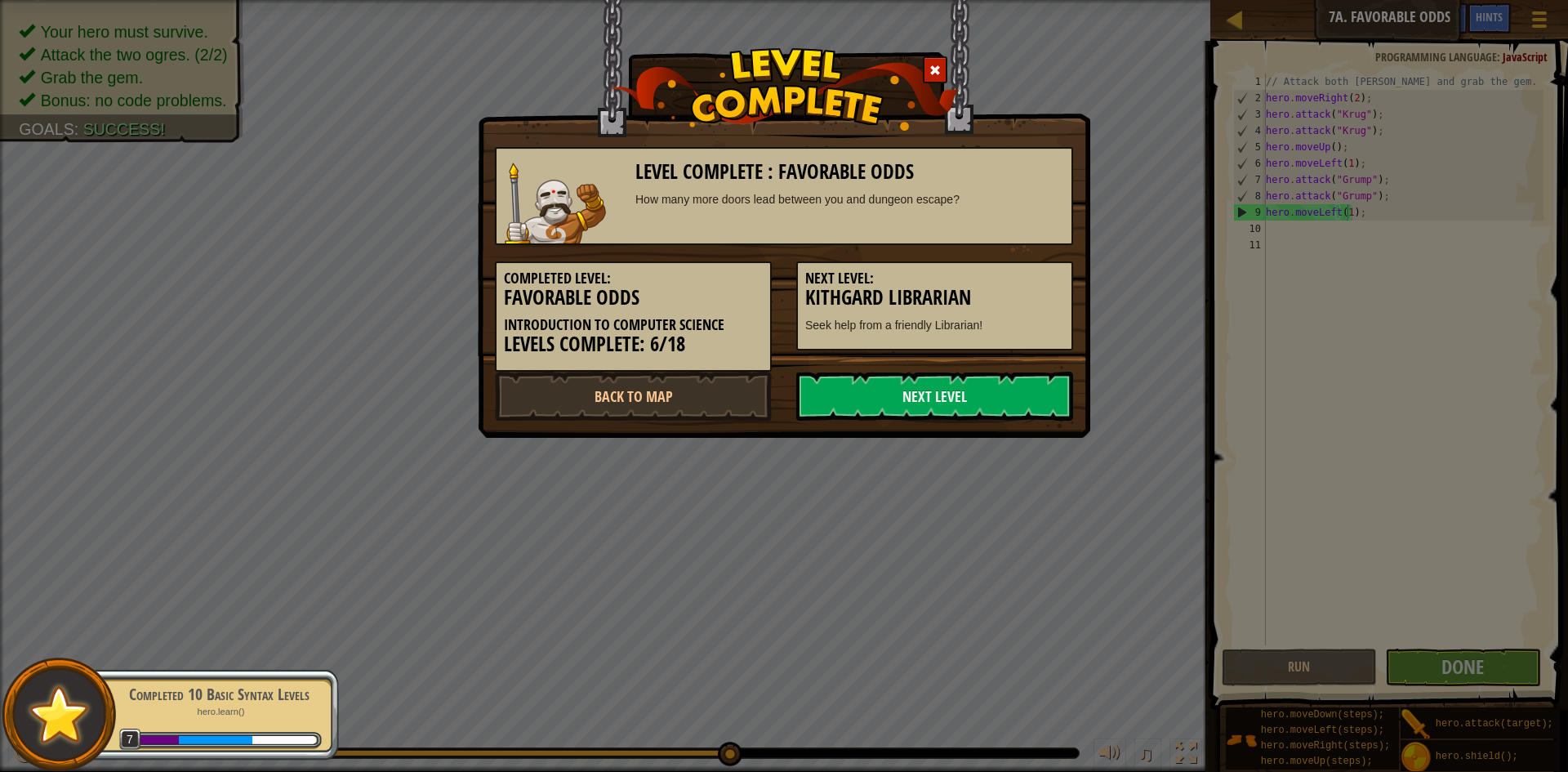
click at [1018, 390] on link "Next Level" at bounding box center [935, 396] width 277 height 49
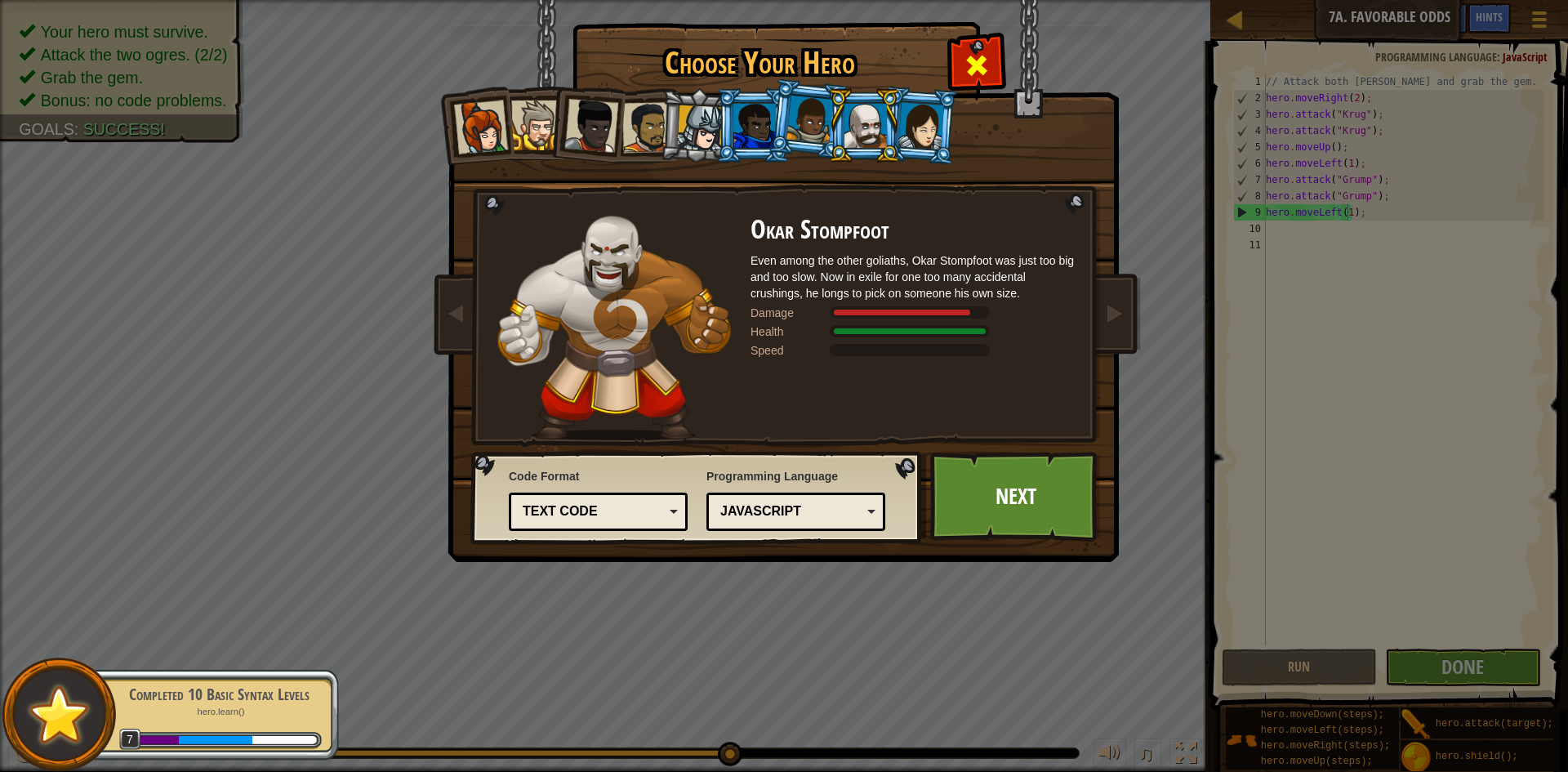
click at [983, 63] on span at bounding box center [976, 65] width 26 height 26
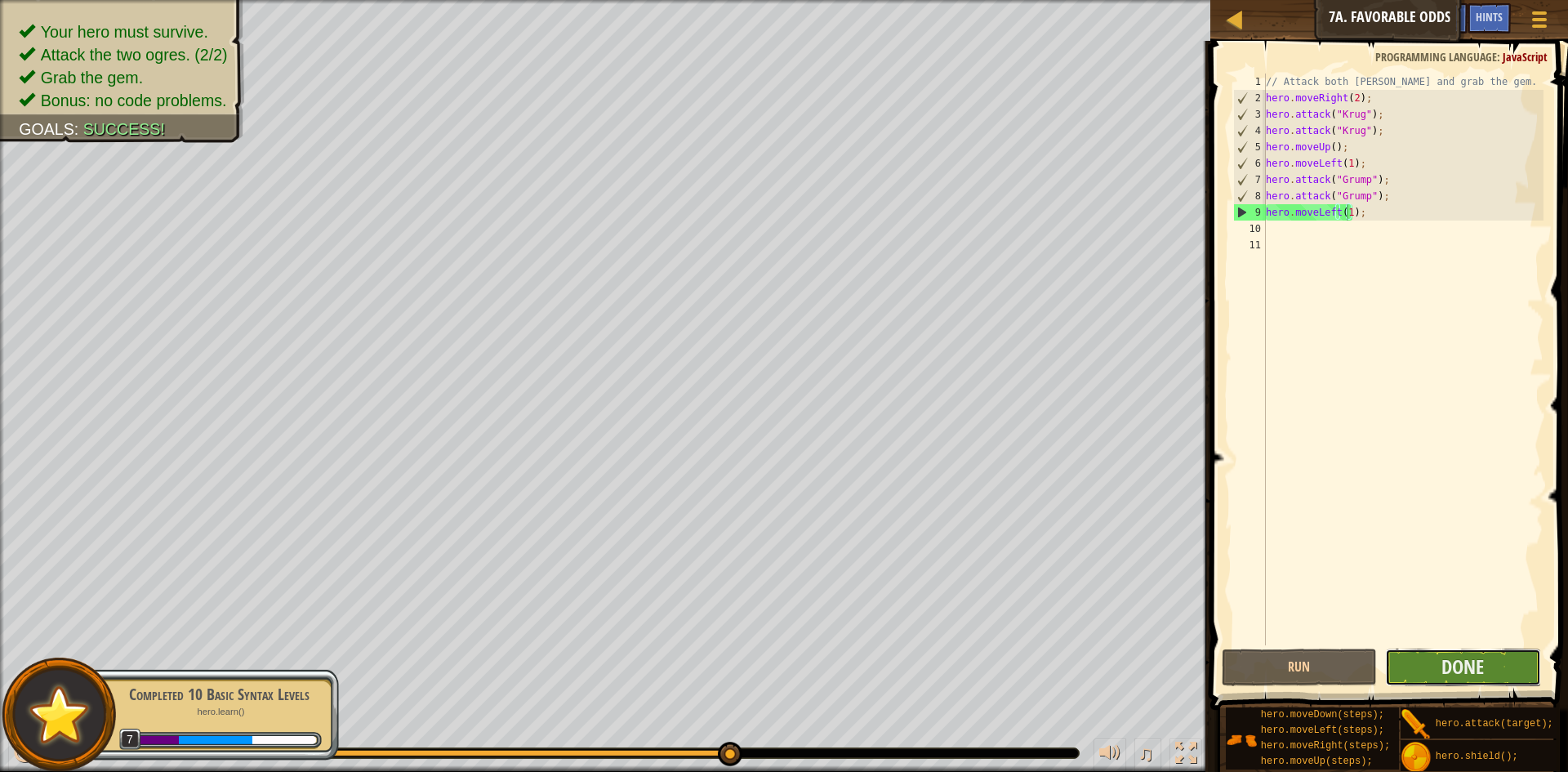
click at [1469, 651] on button "Done" at bounding box center [1462, 666] width 156 height 37
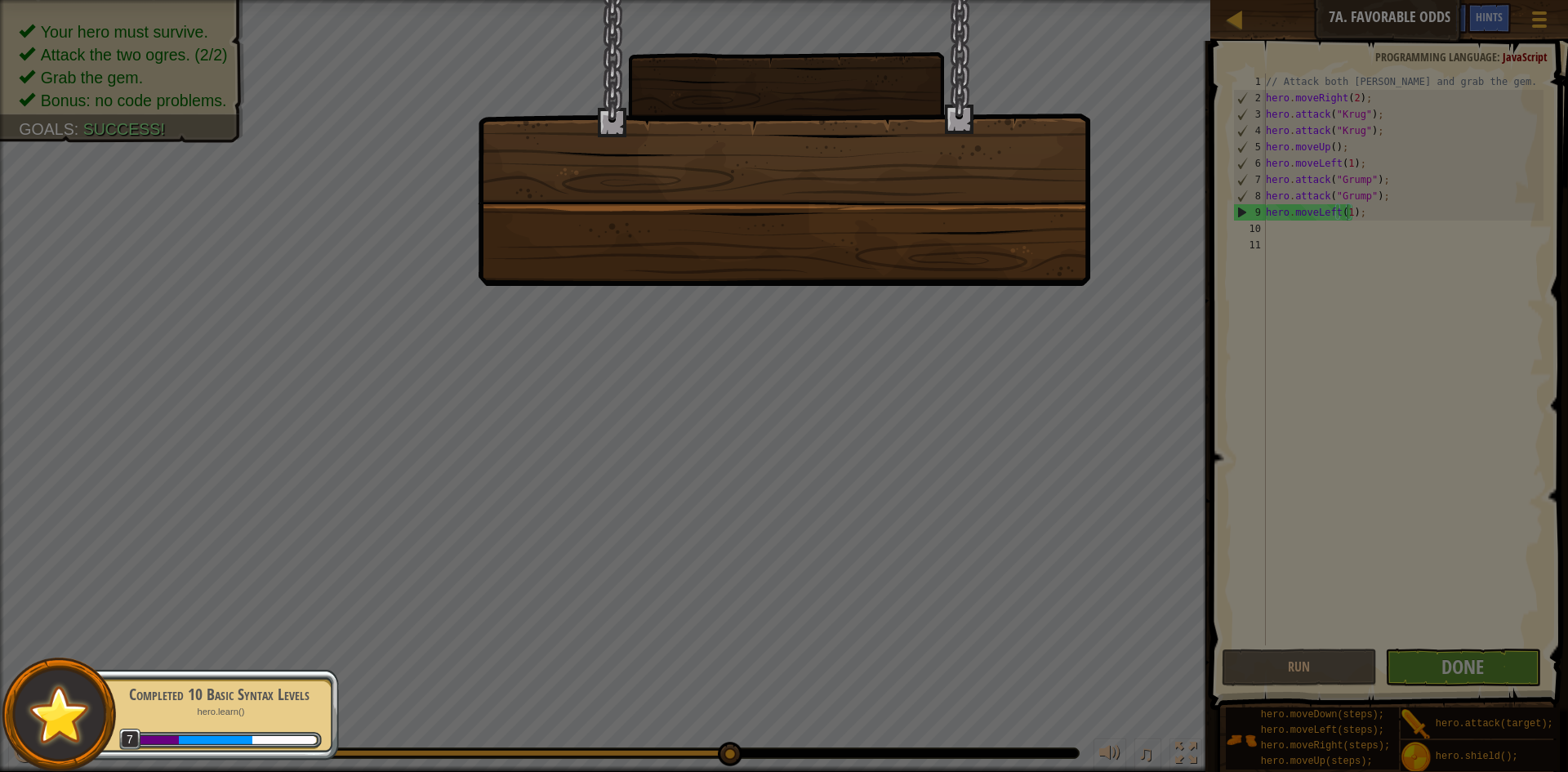
click at [968, 455] on div at bounding box center [784, 386] width 1568 height 772
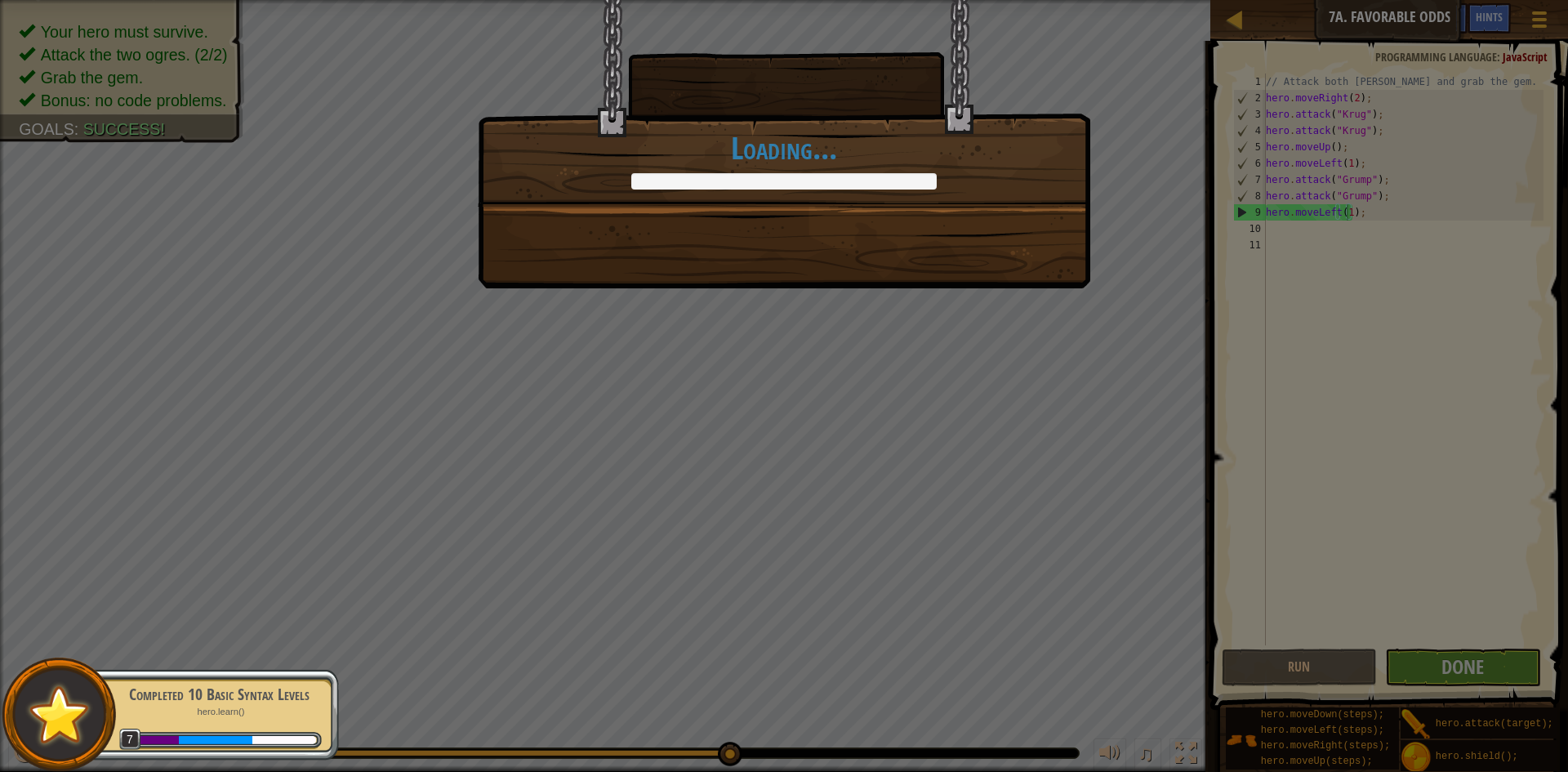
click at [943, 411] on div "May the odds be ever in your favor. +0 +0 Clean code: no code errors or warning…" at bounding box center [784, 386] width 1568 height 772
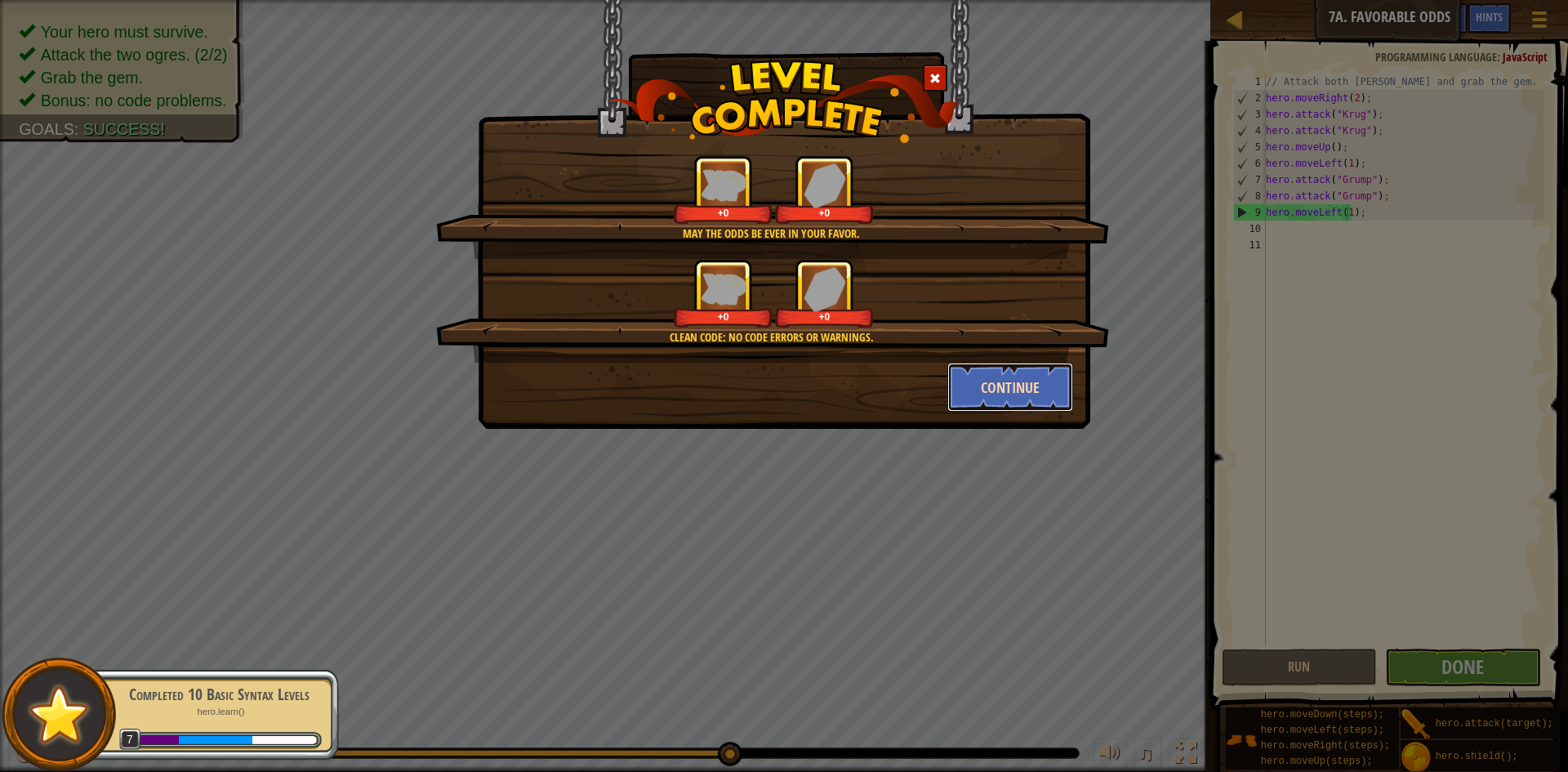
click at [1003, 381] on button "Continue" at bounding box center [1010, 387] width 127 height 49
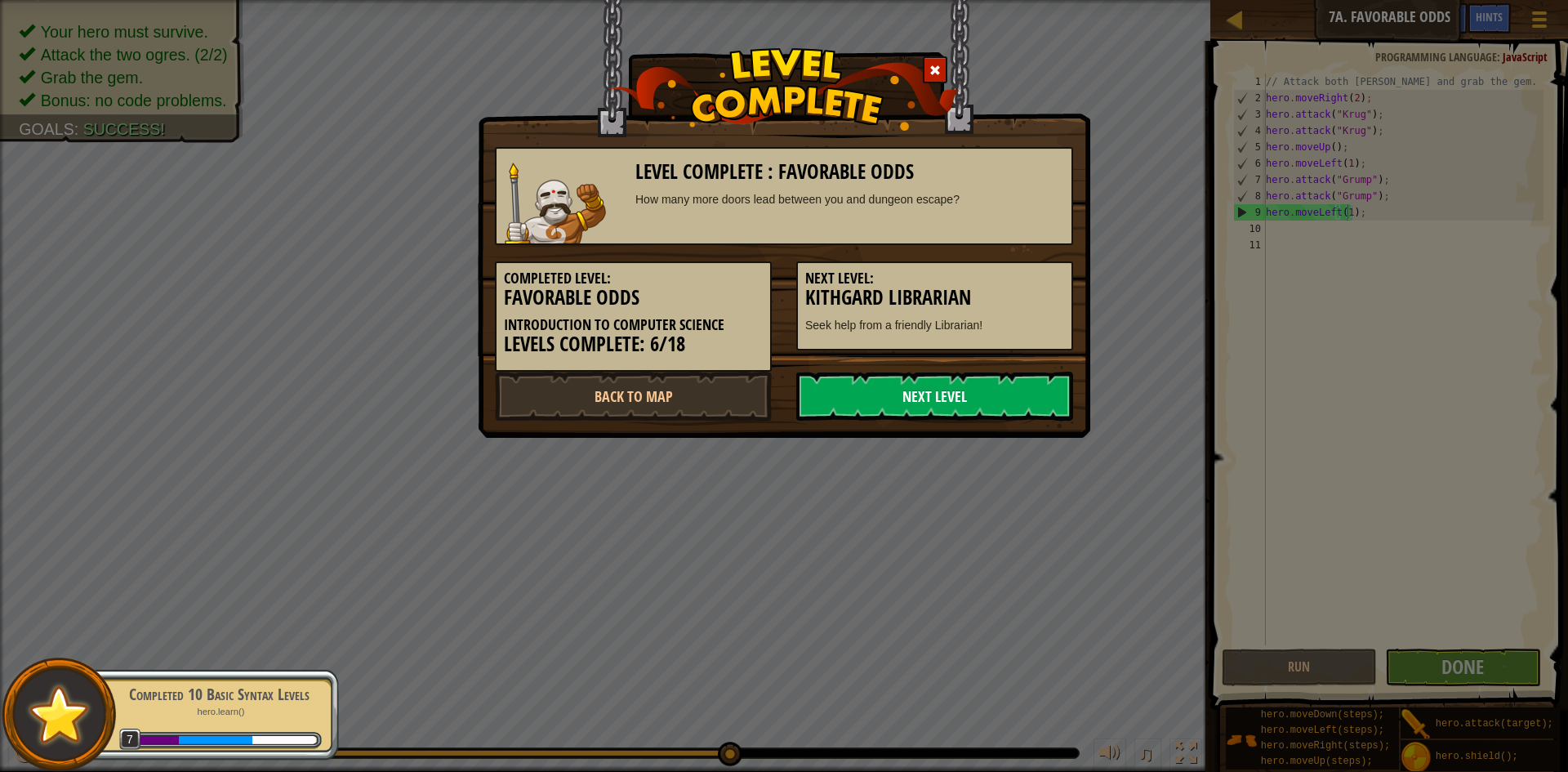
click at [983, 397] on link "Next Level" at bounding box center [935, 396] width 277 height 49
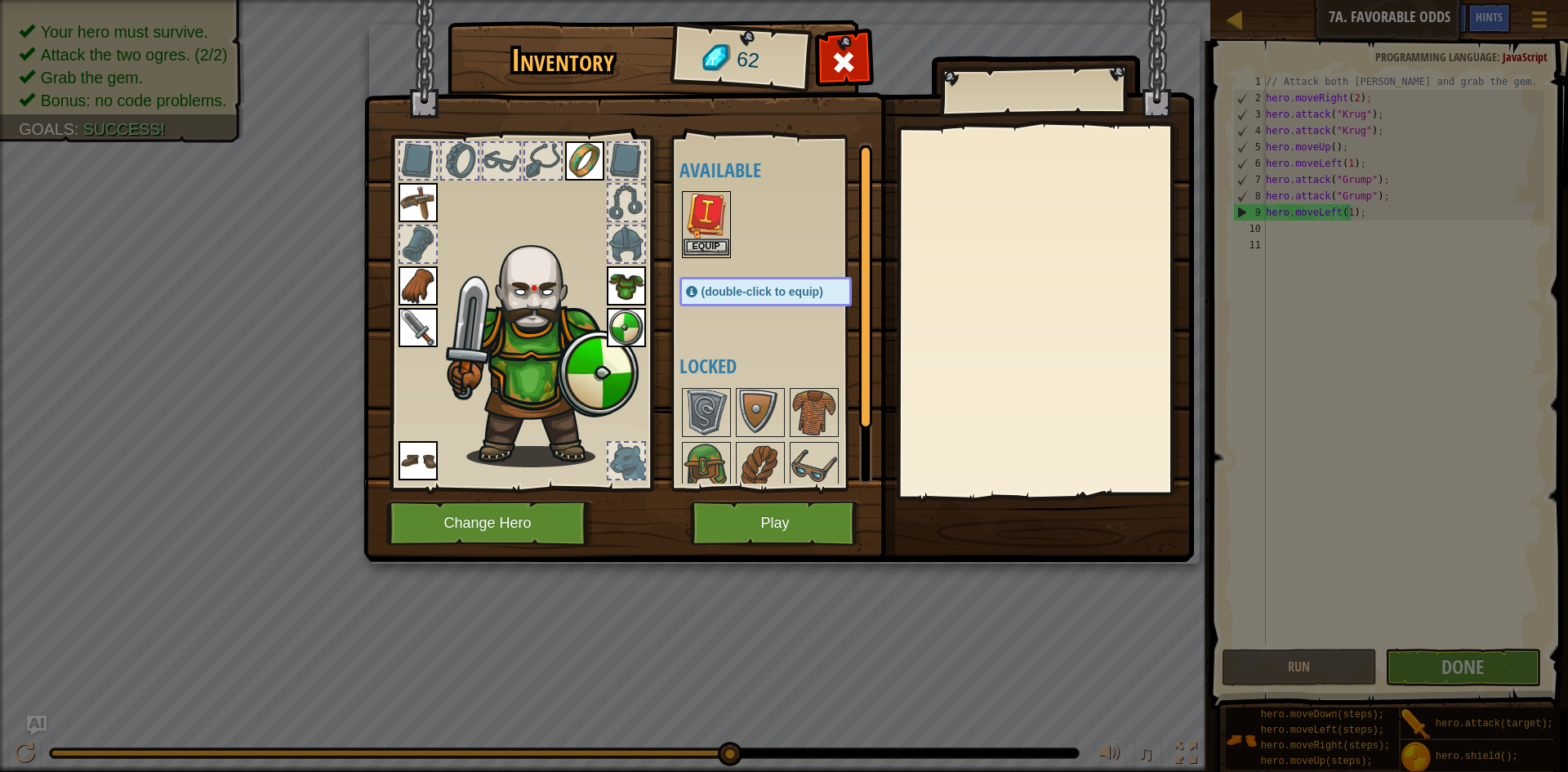
click at [718, 233] on img at bounding box center [707, 216] width 46 height 46
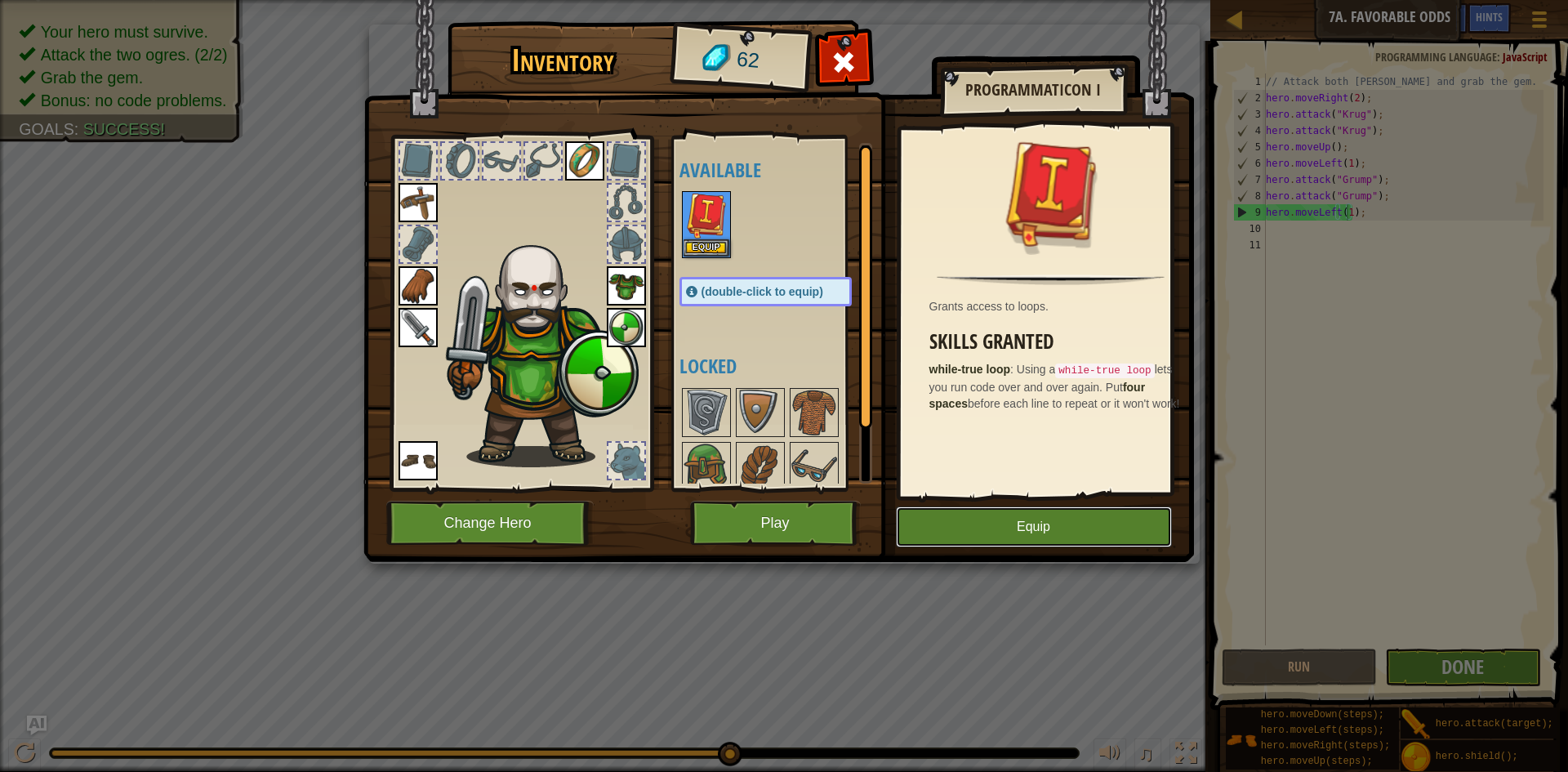
click at [1018, 523] on button "Equip" at bounding box center [1033, 526] width 276 height 41
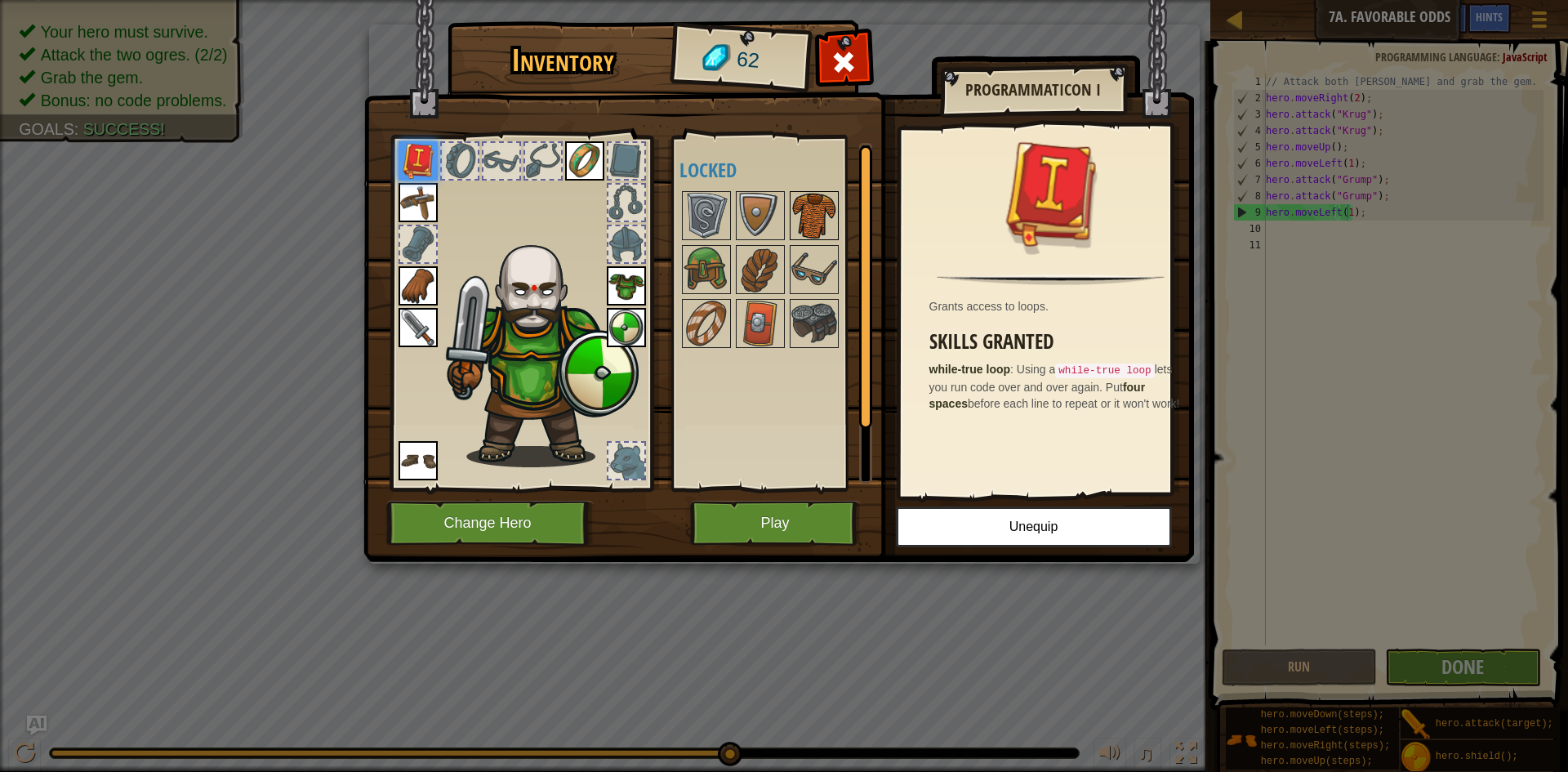
click at [821, 207] on img at bounding box center [814, 216] width 46 height 46
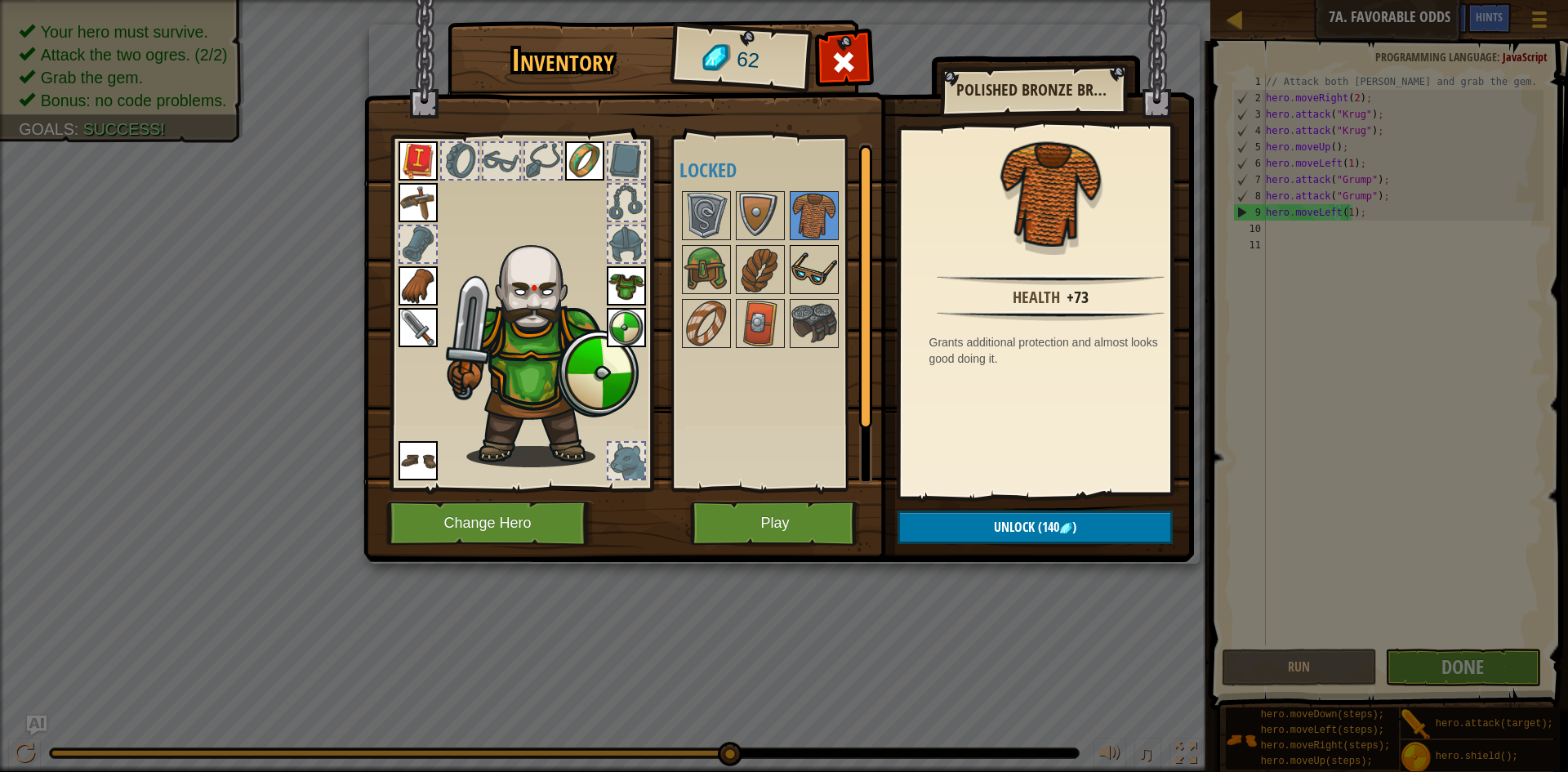
click at [830, 257] on img at bounding box center [814, 269] width 46 height 46
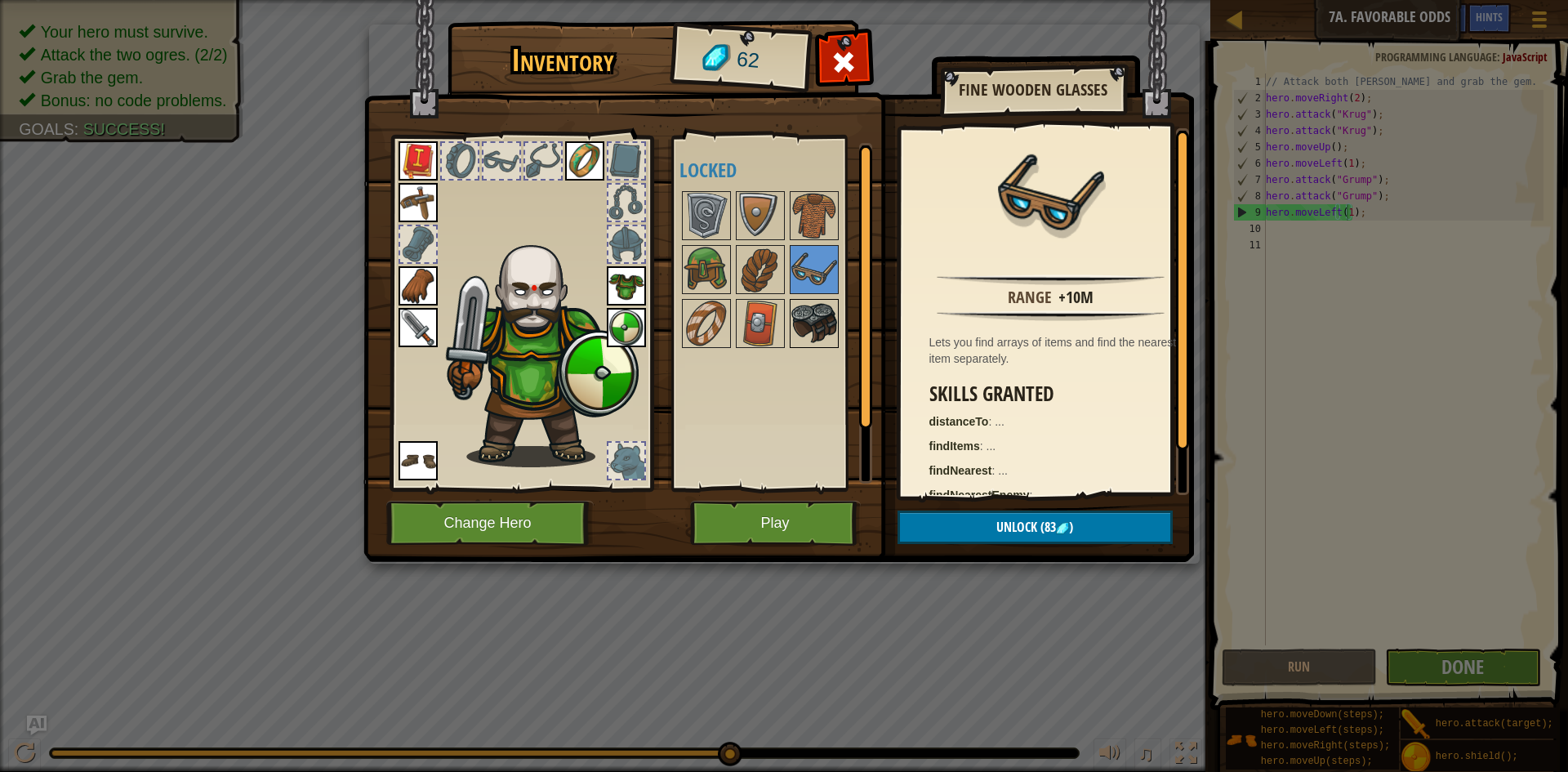
click at [828, 305] on img at bounding box center [814, 323] width 46 height 46
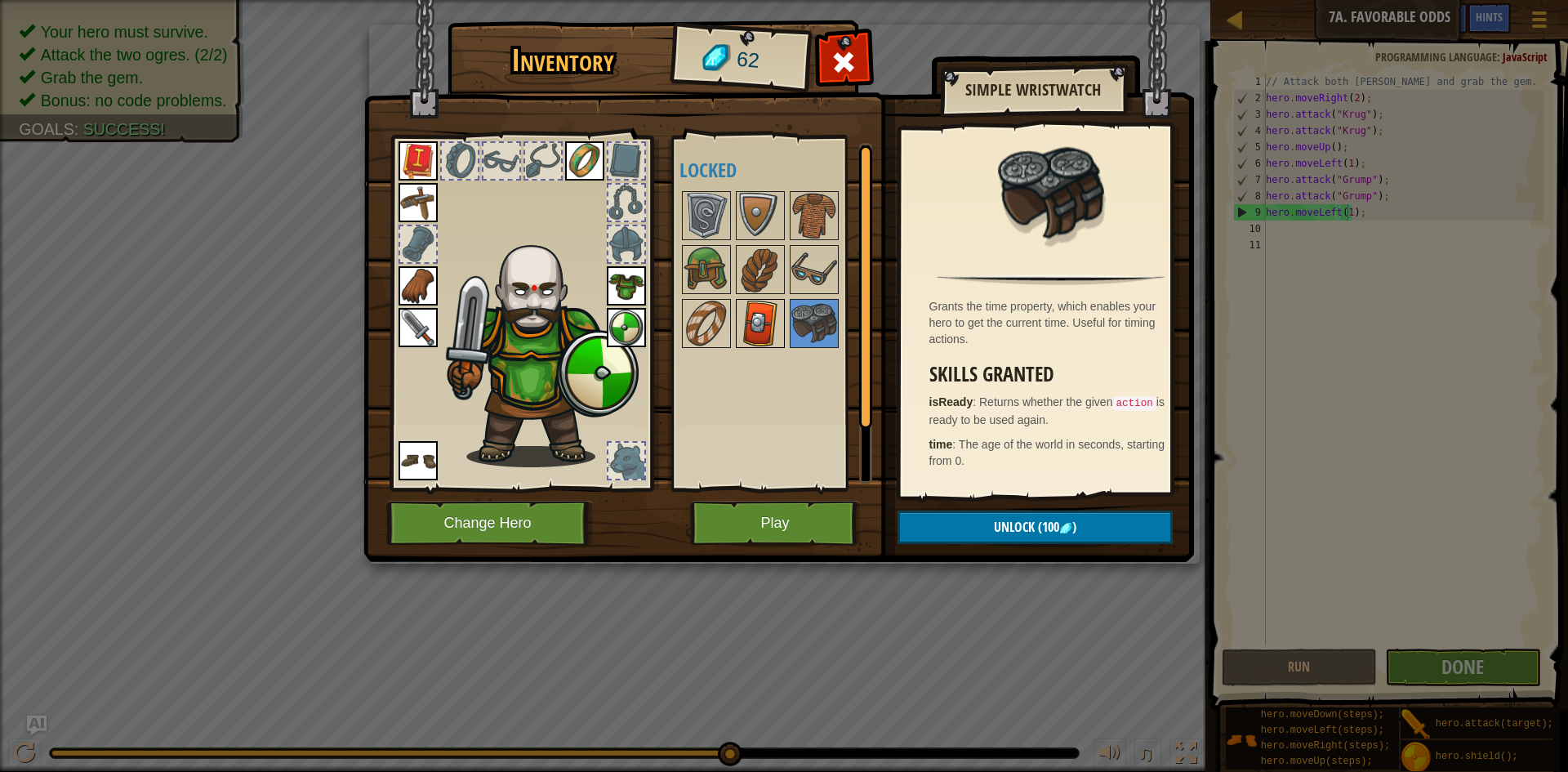
click at [776, 300] on div at bounding box center [760, 323] width 49 height 49
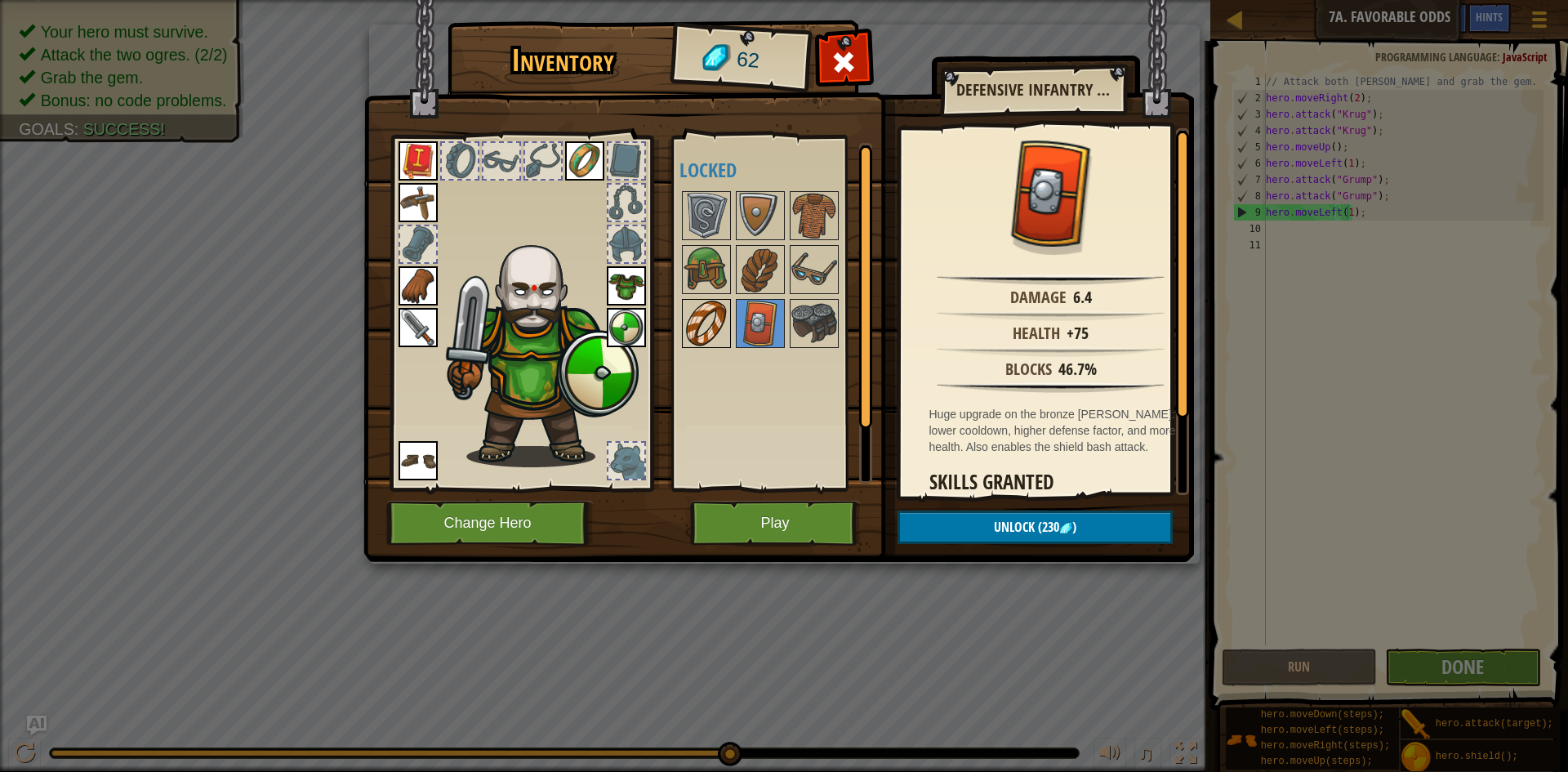
click at [728, 304] on img at bounding box center [707, 323] width 46 height 46
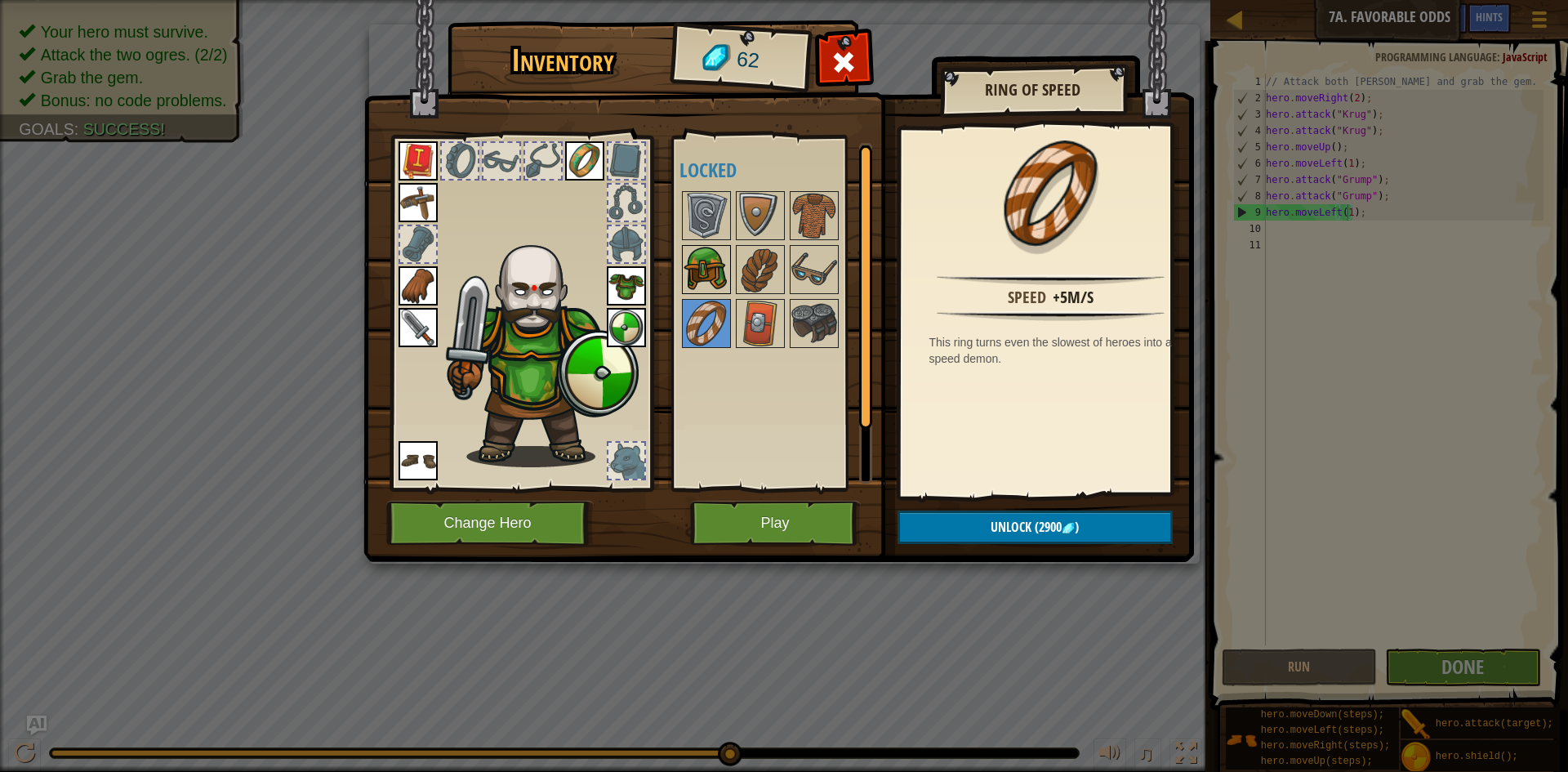
click at [728, 258] on img at bounding box center [707, 269] width 46 height 46
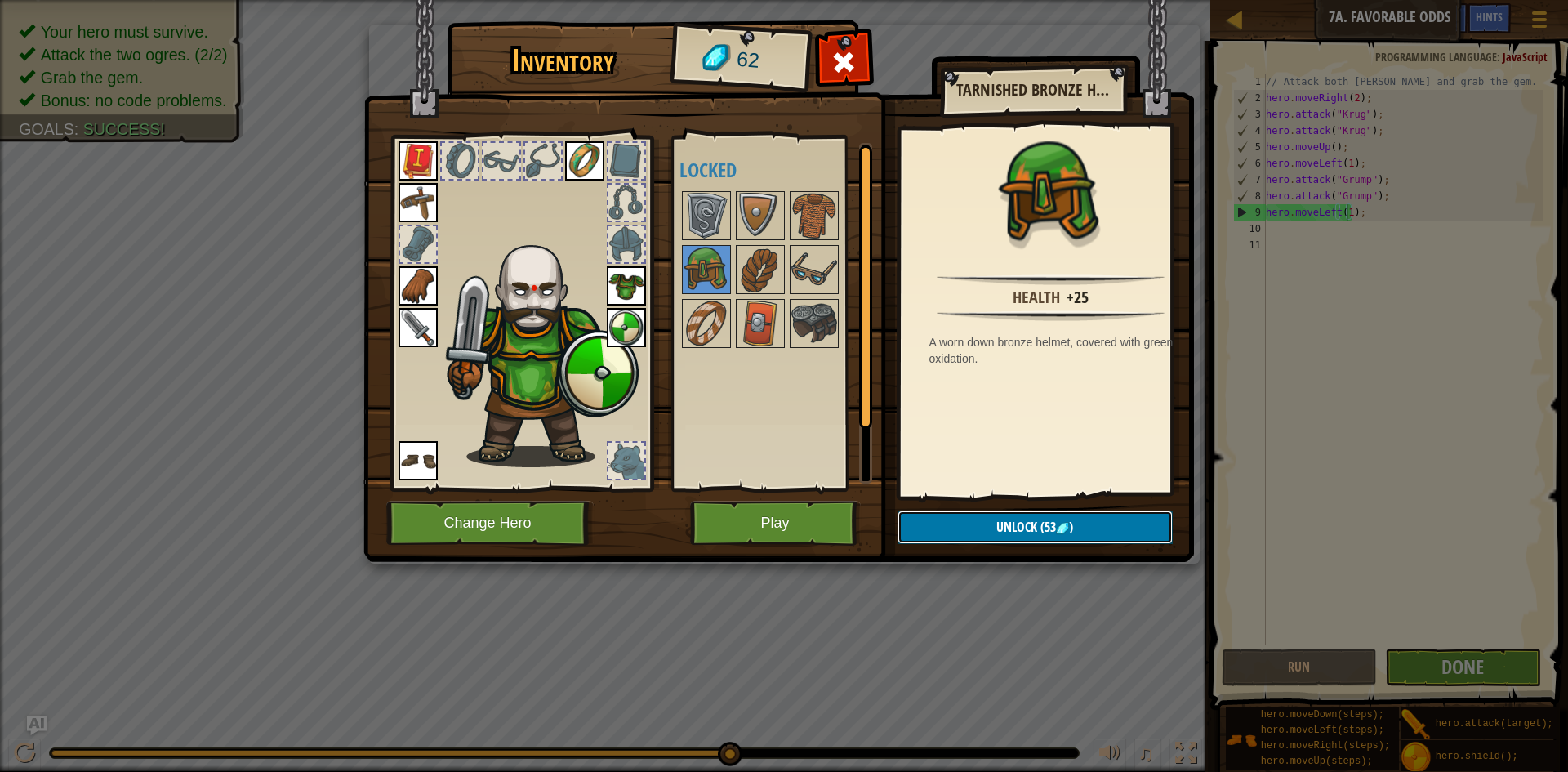
click at [1006, 512] on button "Unlock (53 )" at bounding box center [1035, 527] width 275 height 34
click at [1013, 523] on button "Confirm" at bounding box center [1035, 527] width 275 height 34
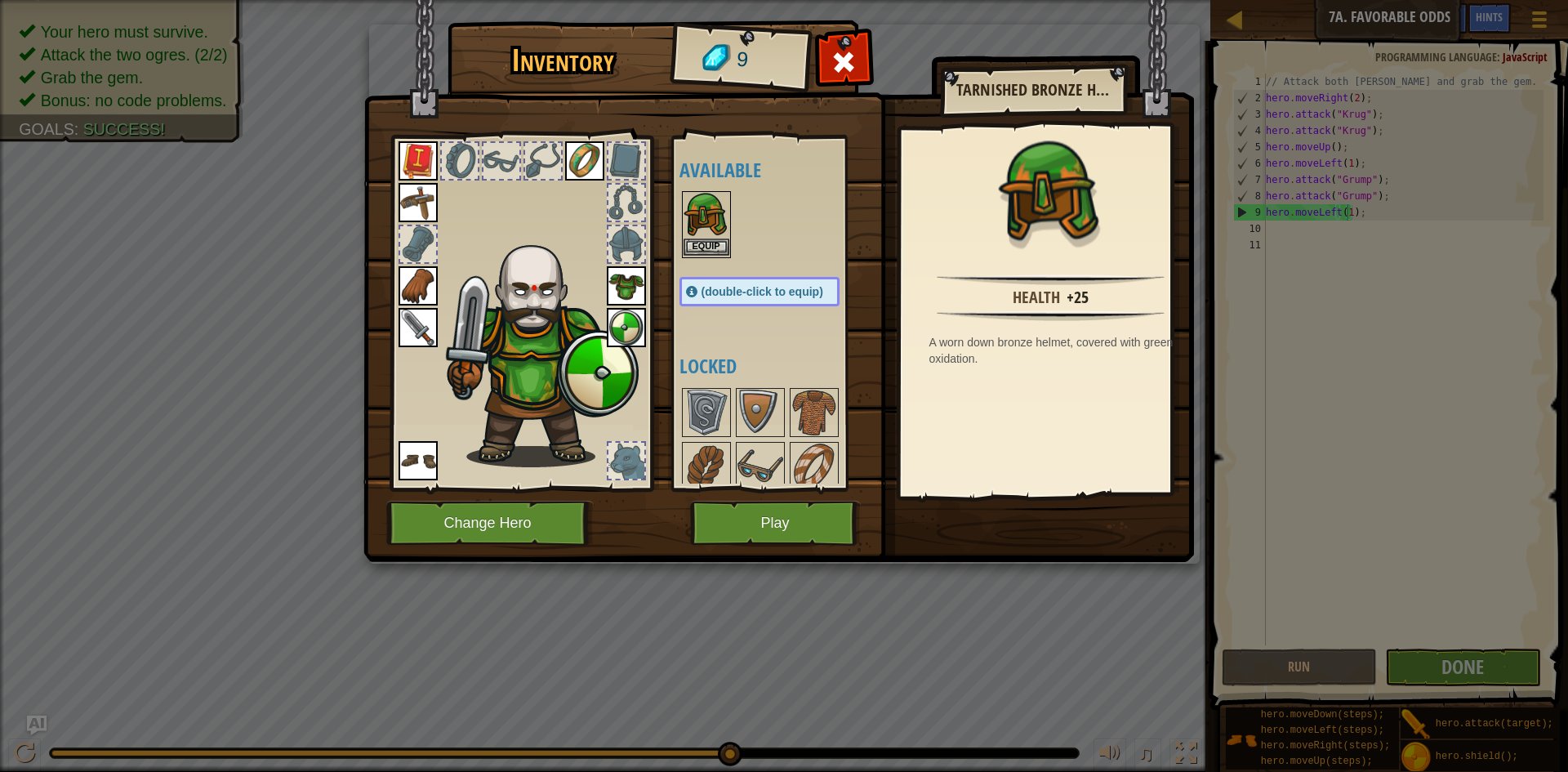
click at [722, 237] on img at bounding box center [707, 216] width 46 height 46
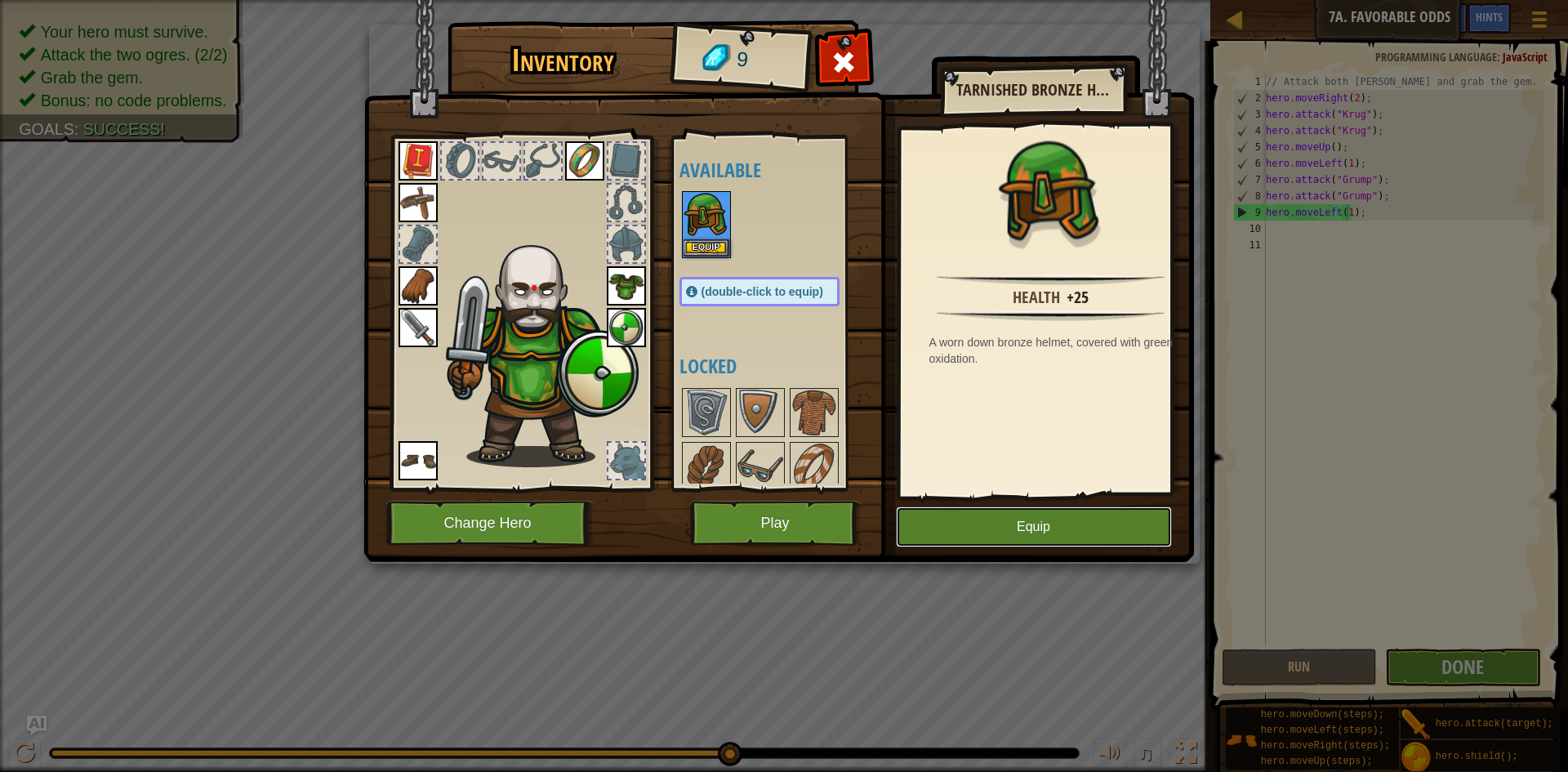
click at [1042, 511] on button "Equip" at bounding box center [1033, 526] width 276 height 41
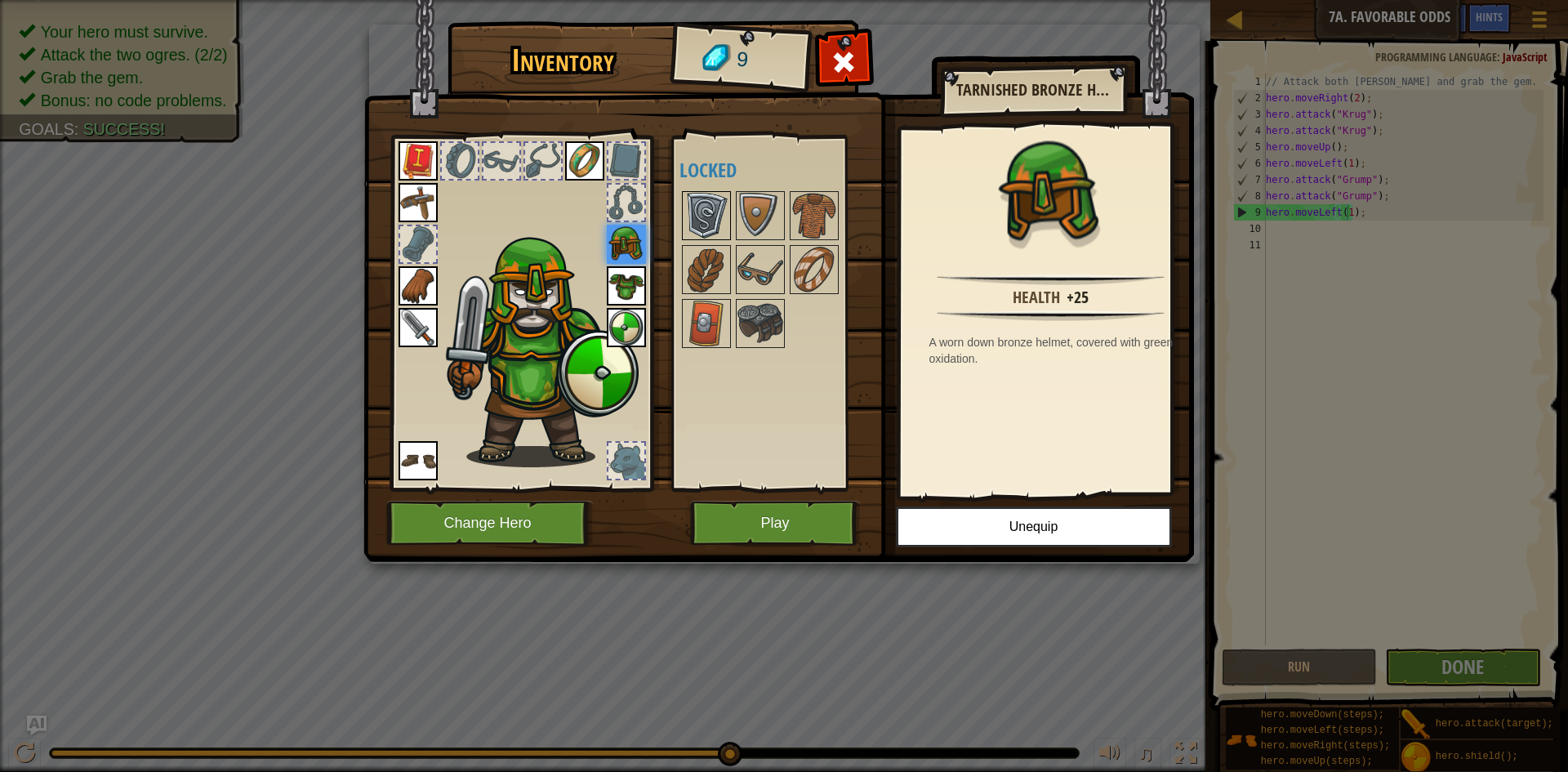
click at [711, 221] on img at bounding box center [707, 216] width 46 height 46
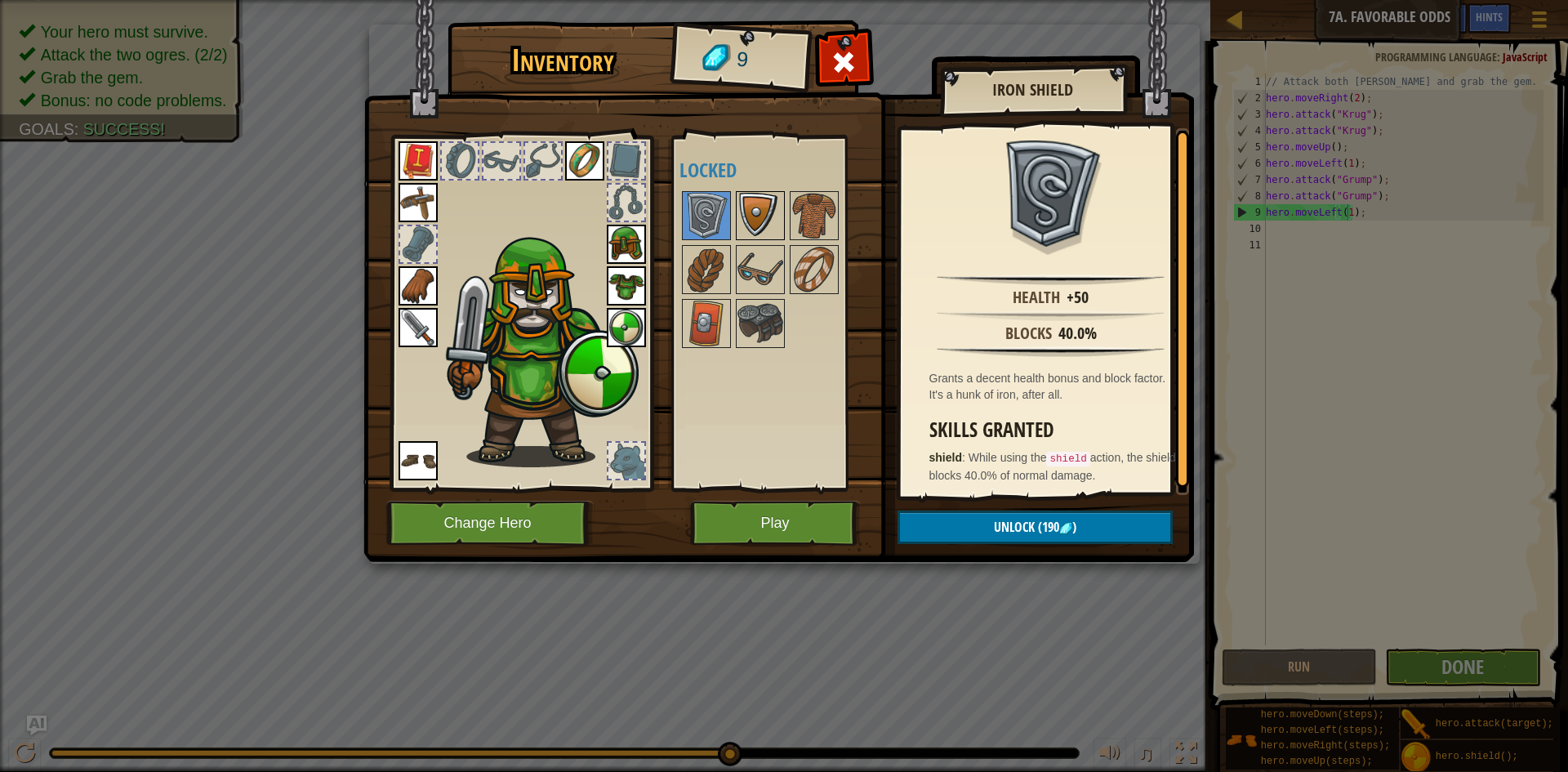
click at [772, 211] on img at bounding box center [760, 216] width 46 height 46
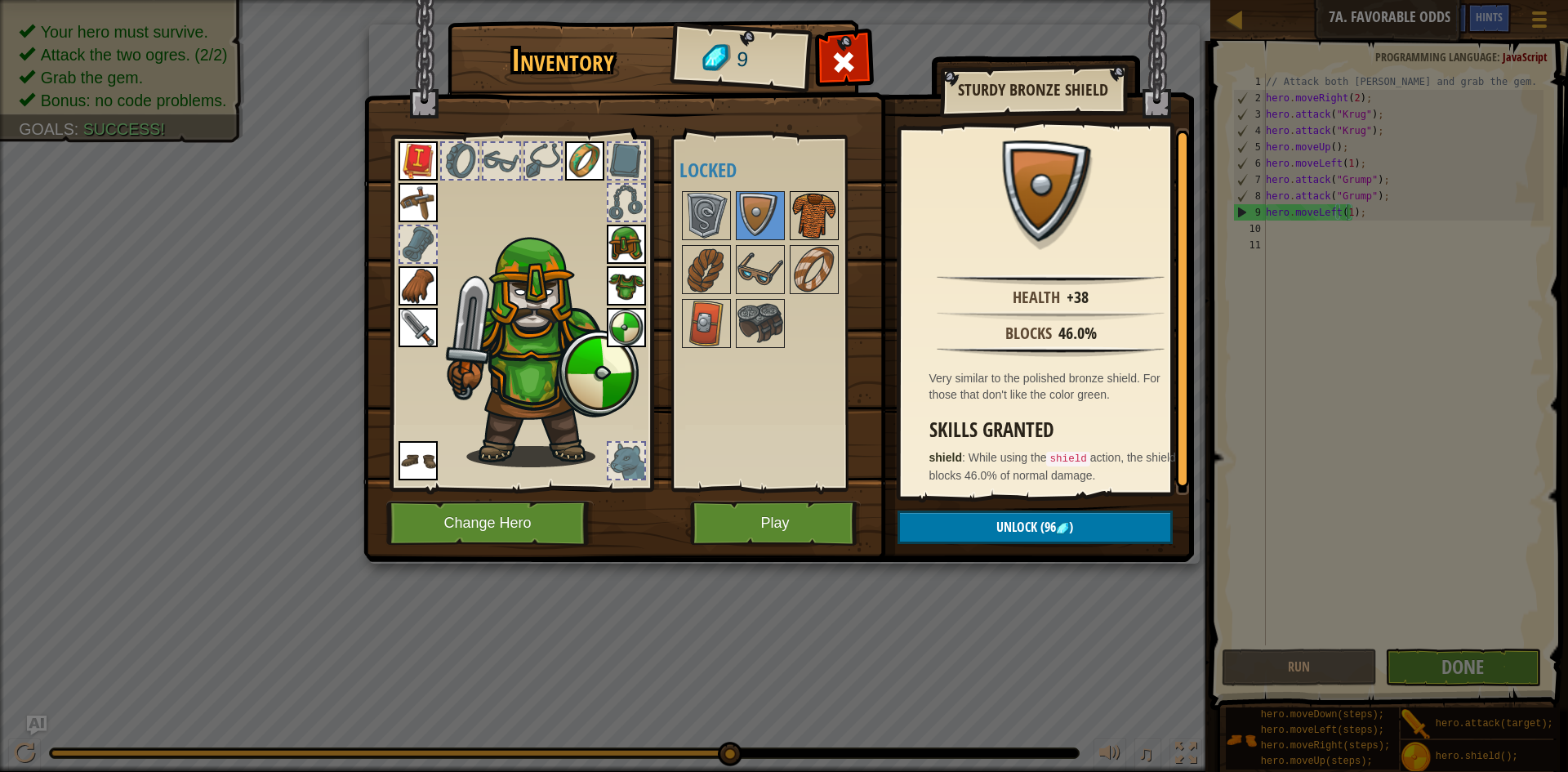
click at [818, 229] on img at bounding box center [814, 216] width 46 height 46
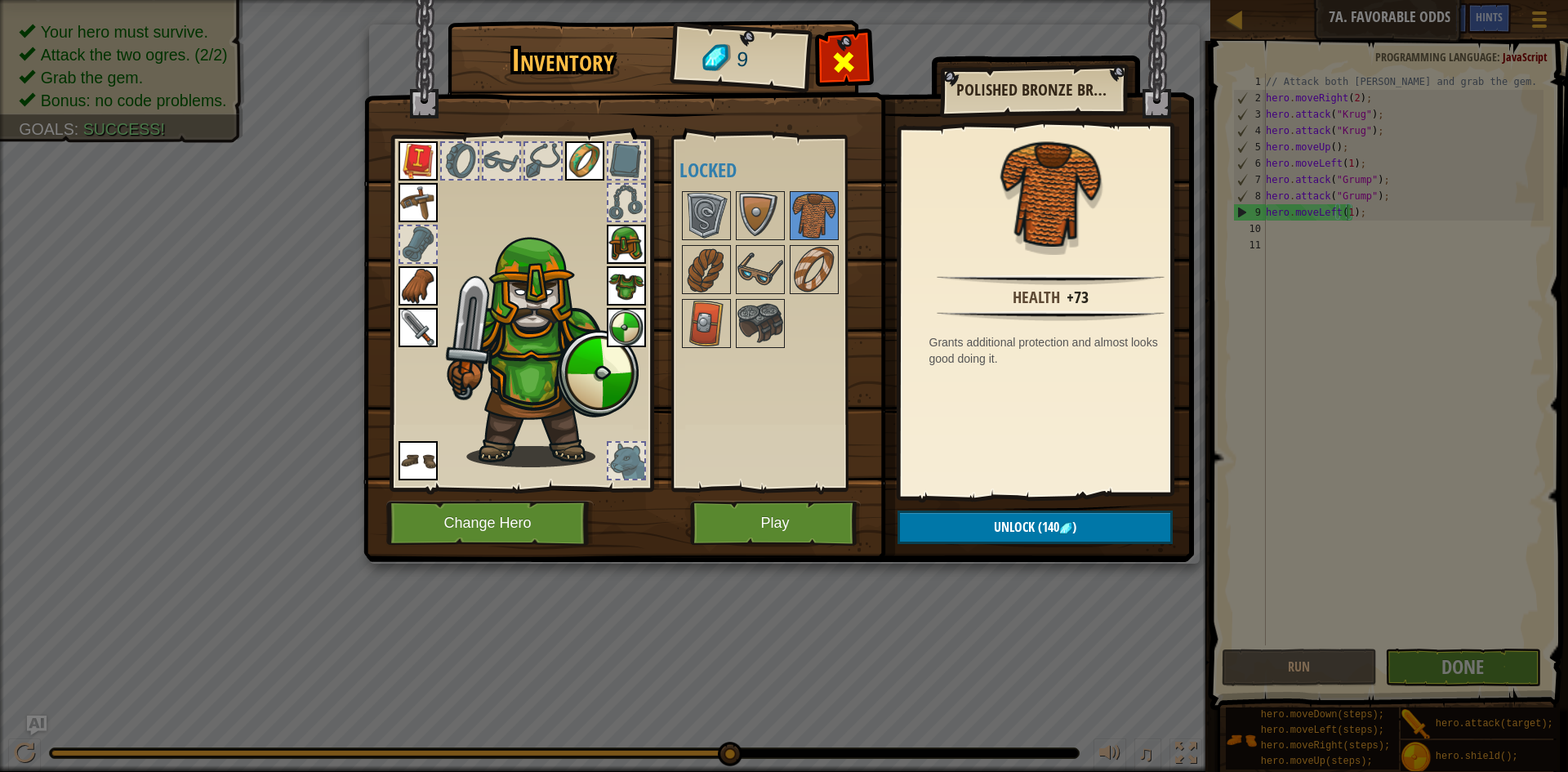
click at [844, 53] on span at bounding box center [843, 62] width 26 height 26
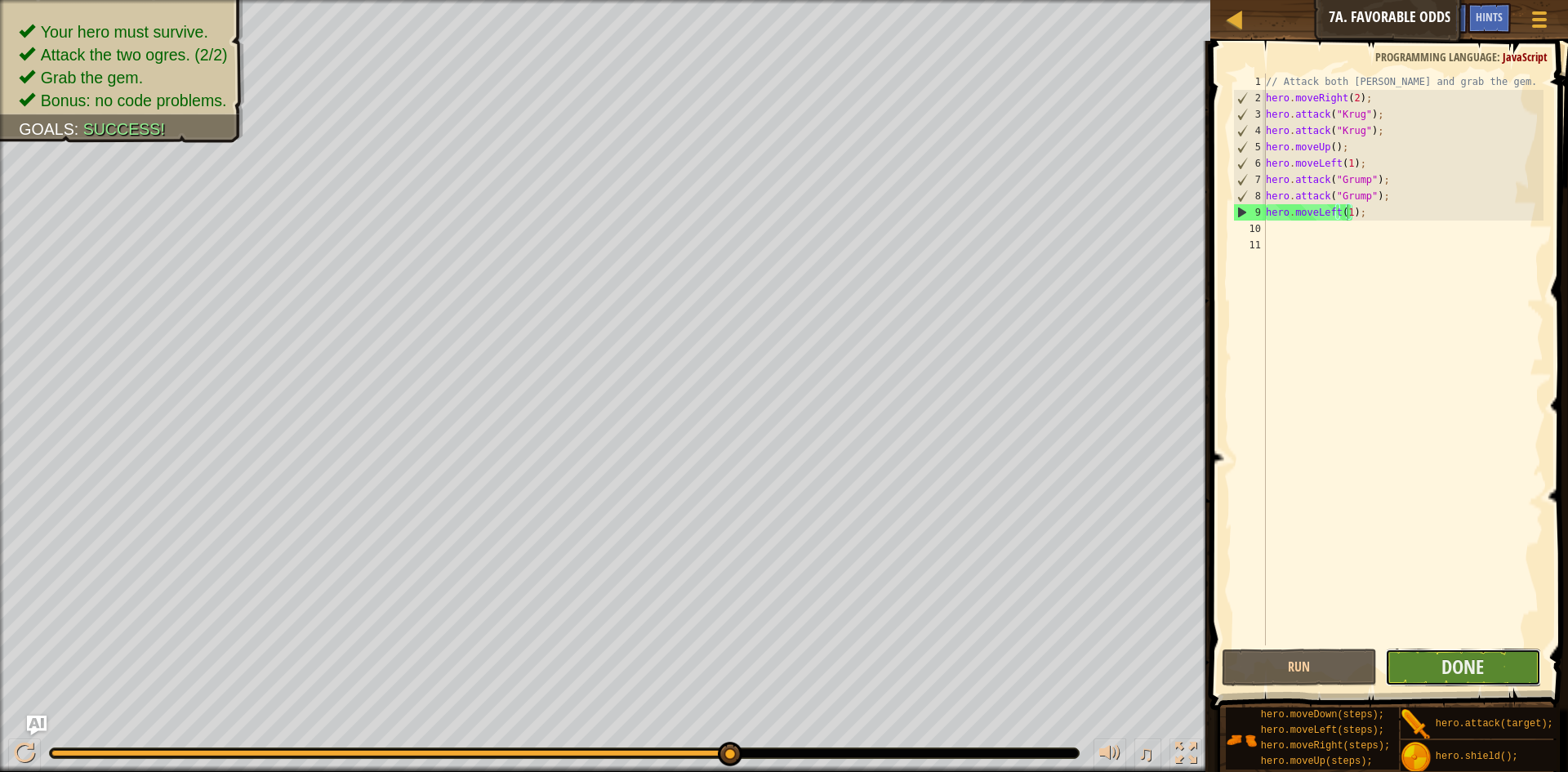
click at [1397, 666] on button "Done" at bounding box center [1462, 666] width 156 height 37
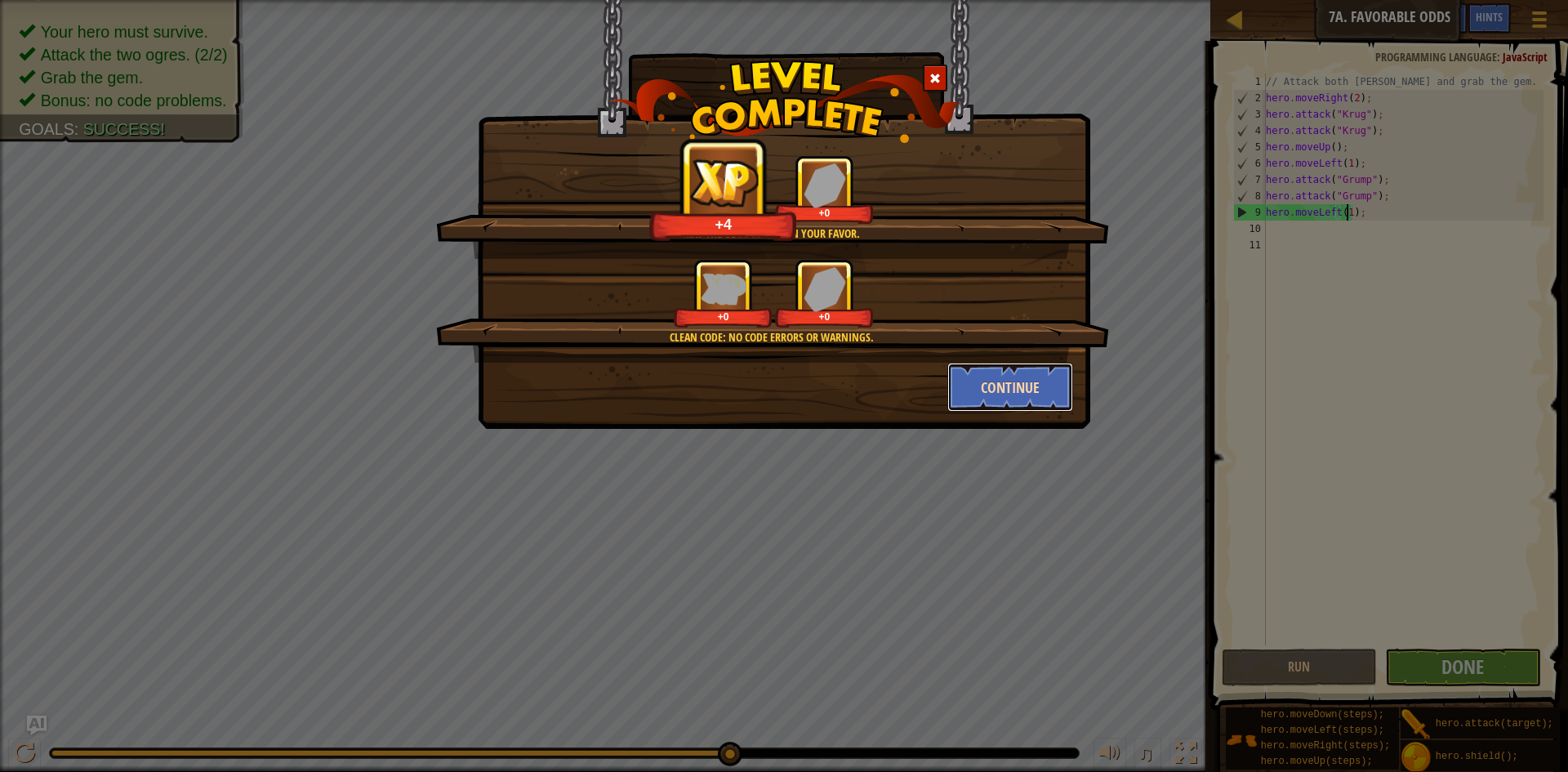
click at [1054, 380] on button "Continue" at bounding box center [1010, 387] width 127 height 49
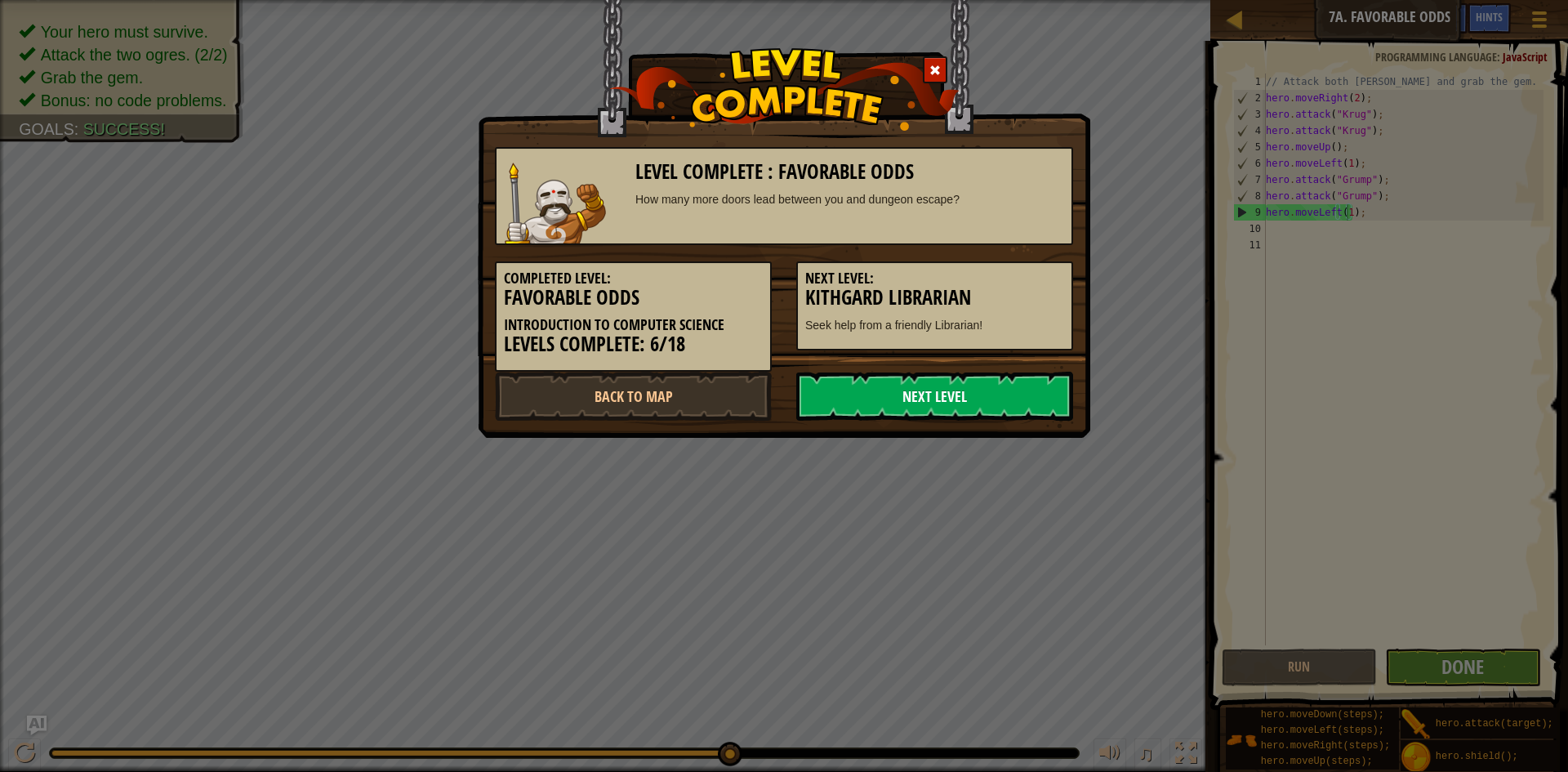
click at [1042, 381] on link "Next Level" at bounding box center [935, 396] width 277 height 49
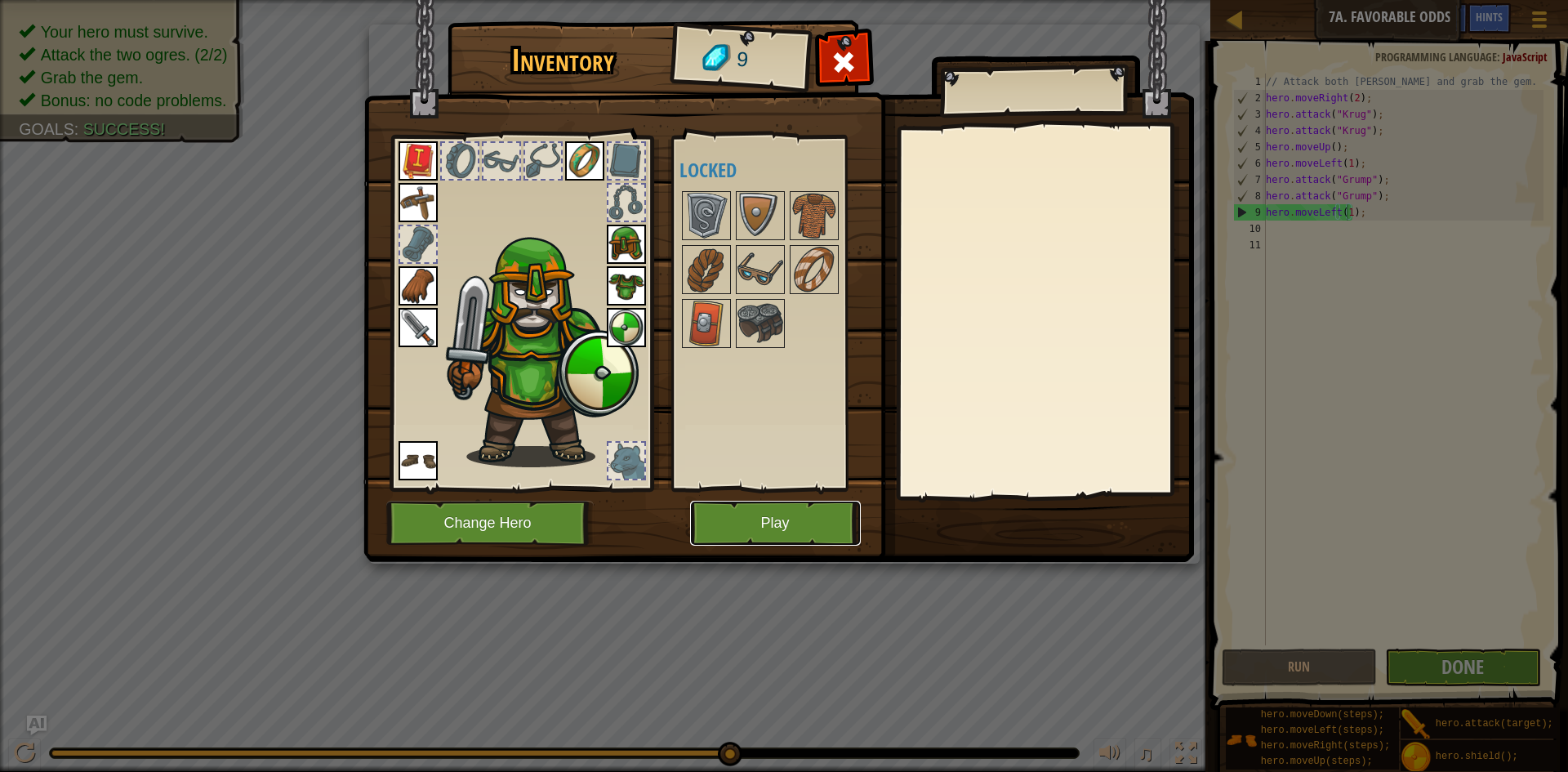
click at [799, 534] on button "Play" at bounding box center [775, 523] width 170 height 45
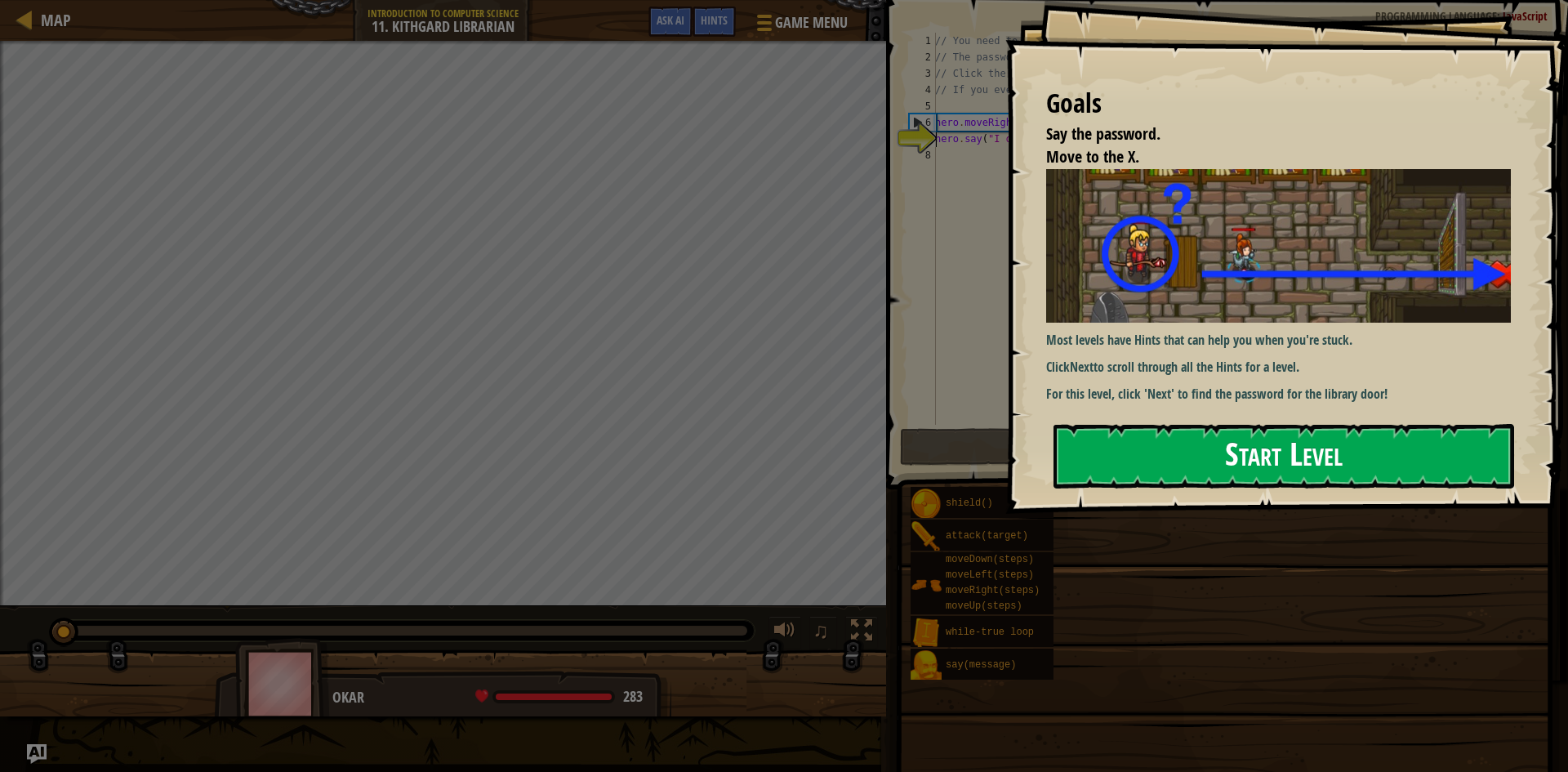
click at [1247, 448] on button "Start Level" at bounding box center [1284, 456] width 461 height 65
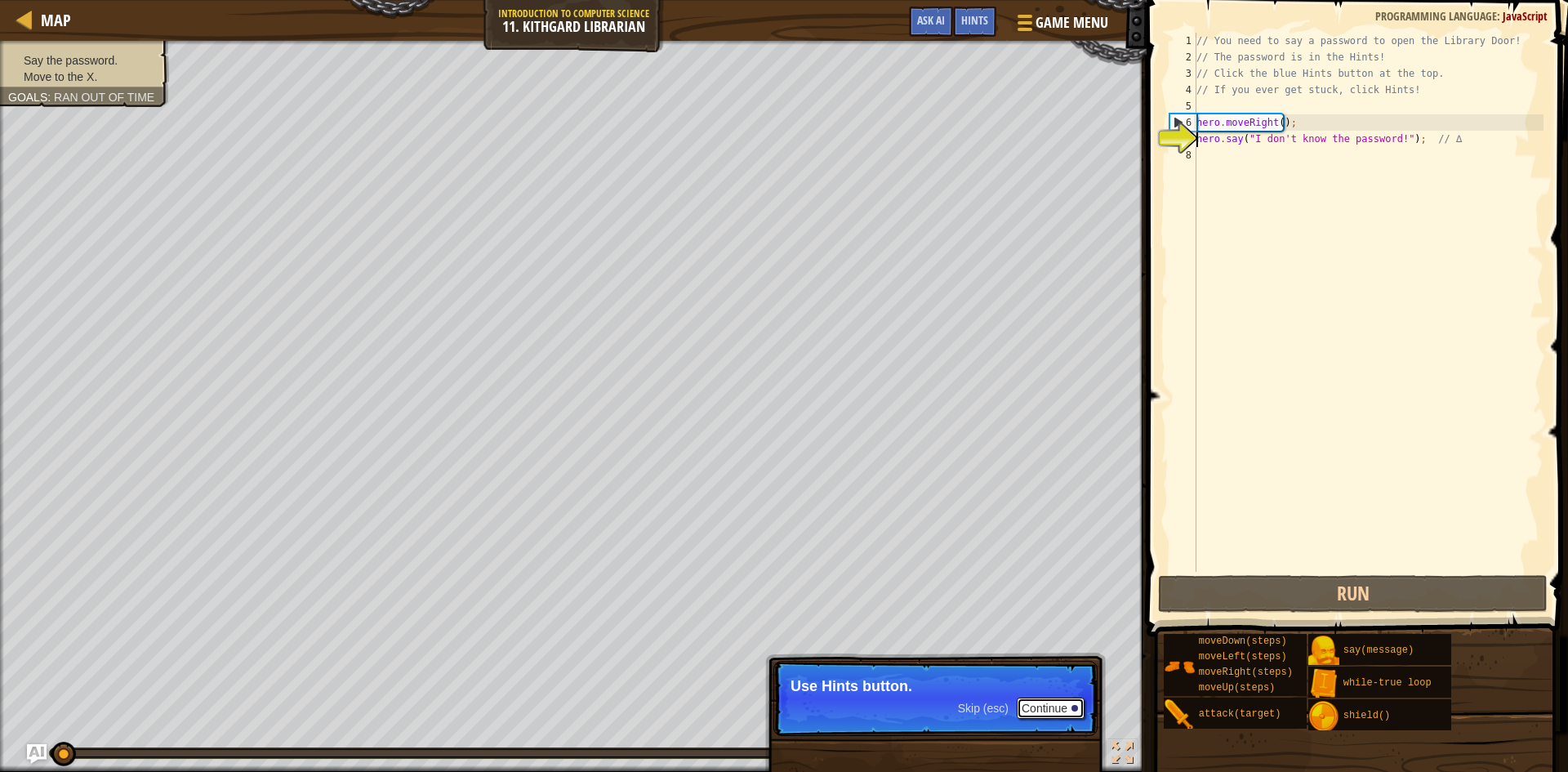
click at [1078, 709] on button "Continue" at bounding box center [1051, 707] width 67 height 21
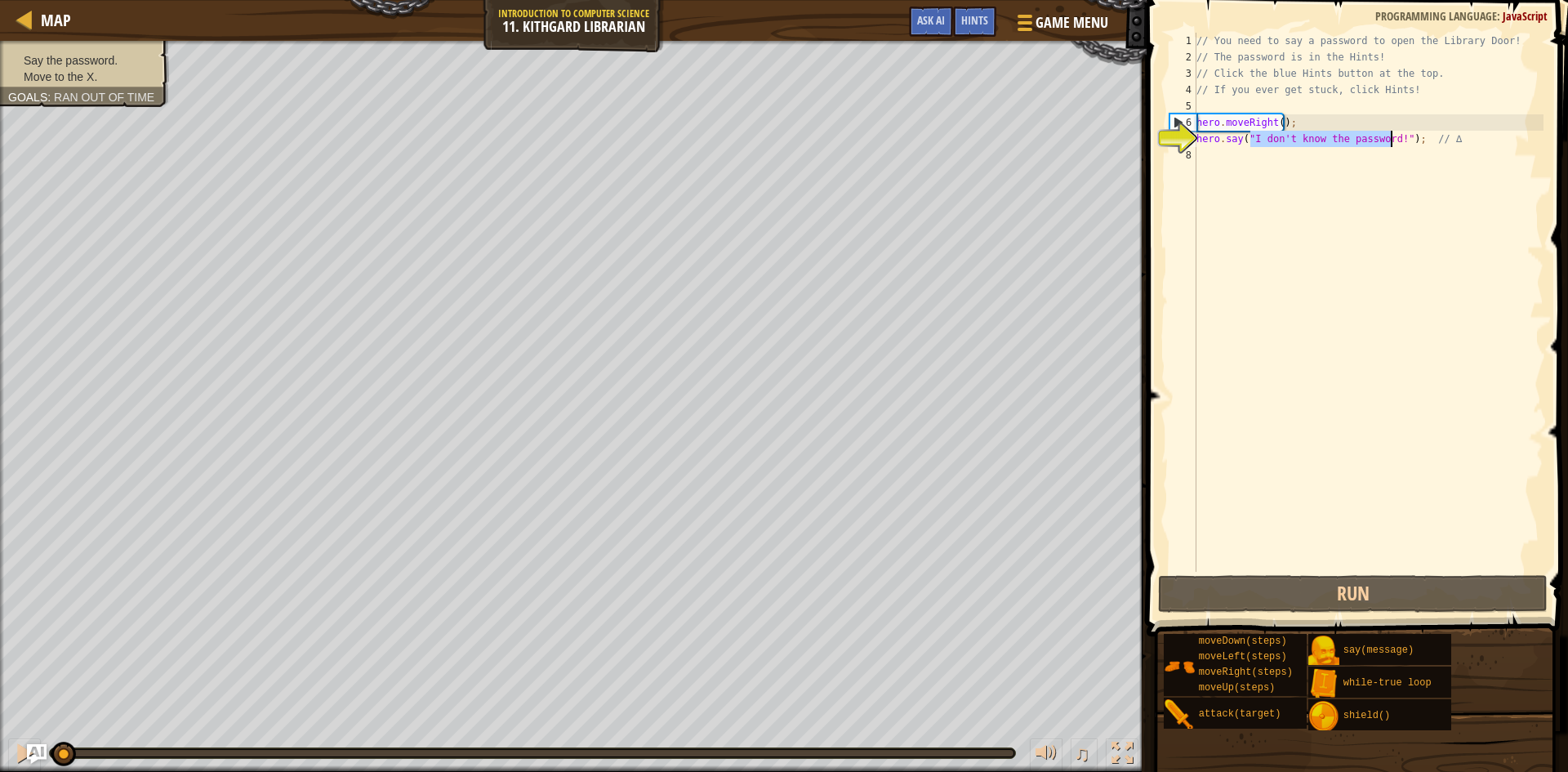
drag, startPoint x: 1251, startPoint y: 143, endPoint x: 1389, endPoint y: 141, distance: 138.0
click at [1389, 141] on div "// You need to say a password to open the Library Door! // The password is in t…" at bounding box center [1368, 319] width 351 height 572
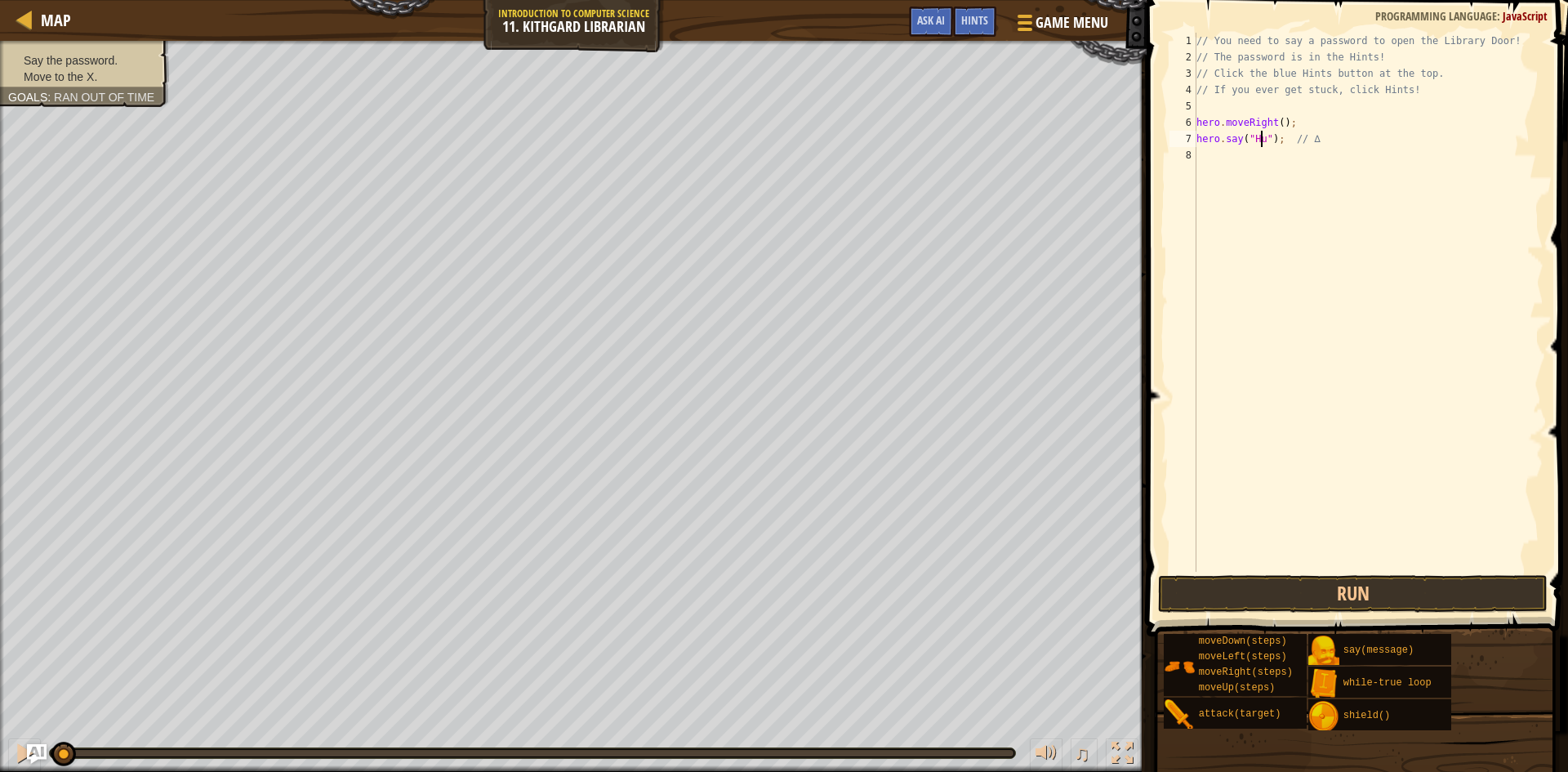
scroll to position [7, 6]
type textarea "hero.say("Hush"); // ∆"
click at [1353, 584] on button "Run" at bounding box center [1353, 593] width 390 height 37
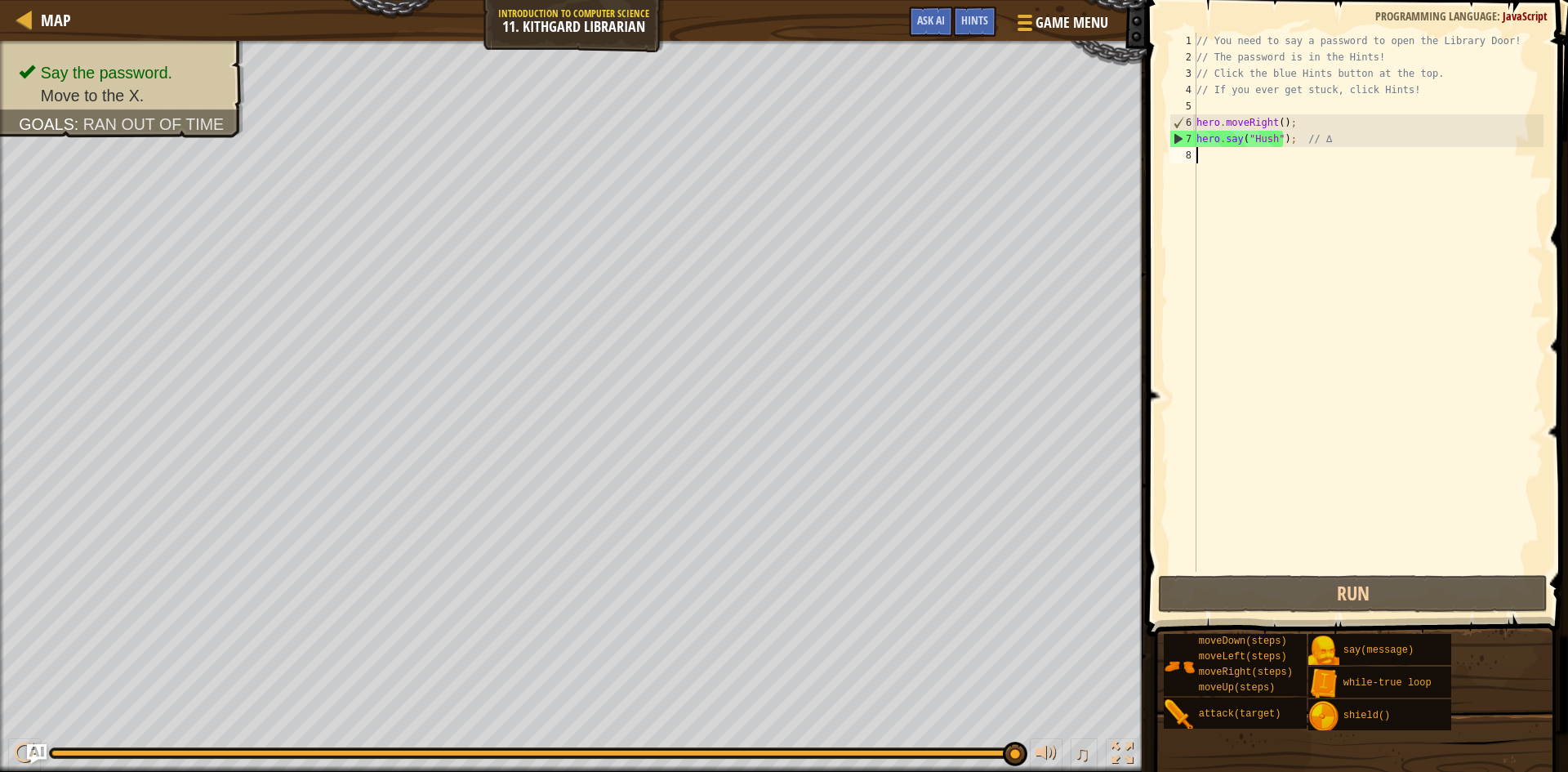
click at [1217, 169] on div "// You need to say a password to open the Library Door! // The password is in t…" at bounding box center [1368, 319] width 351 height 572
type textarea "h"
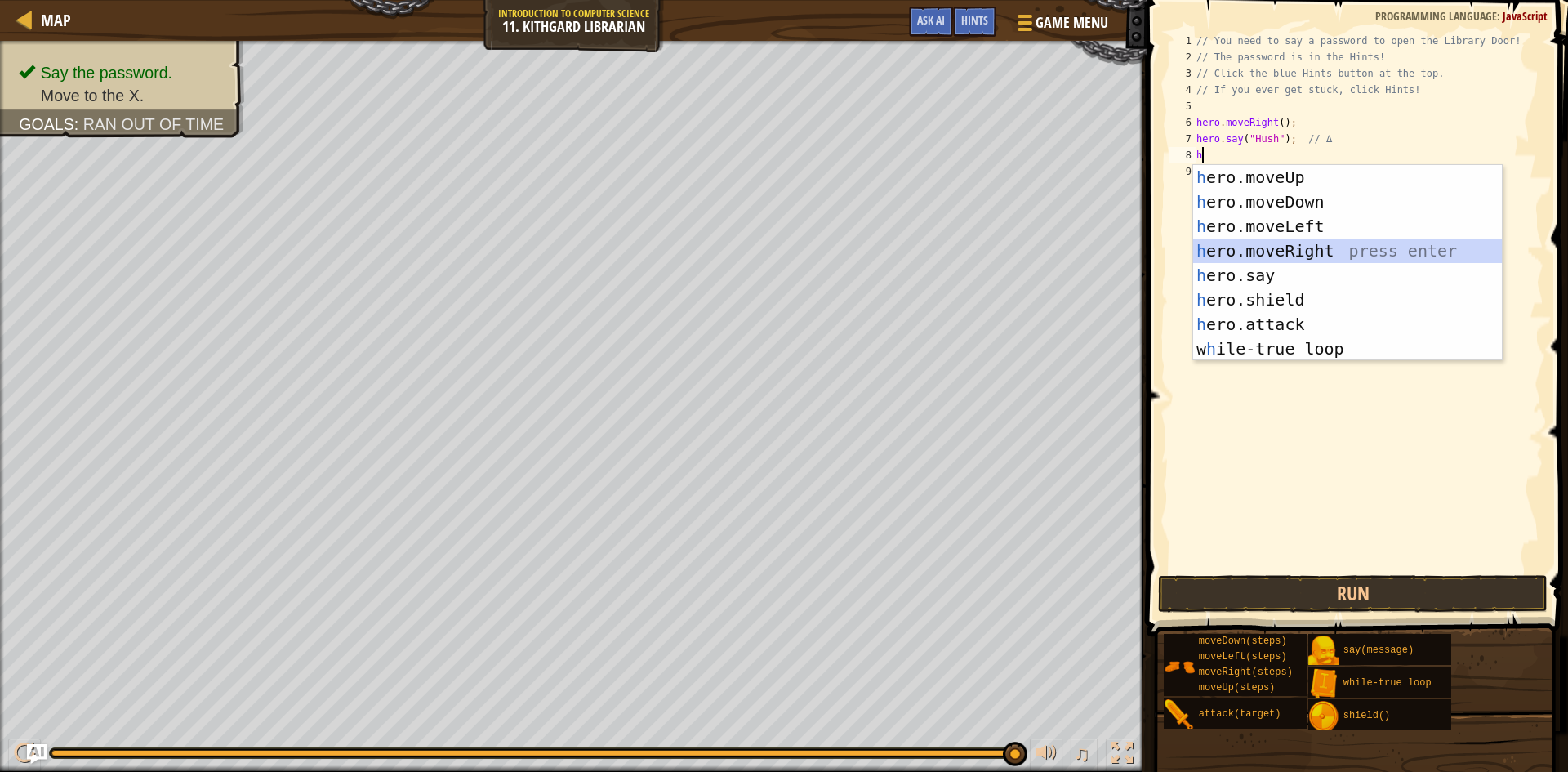
click at [1348, 244] on div "h ero.moveUp press enter h ero.moveDown press enter h ero.moveLeft press enter …" at bounding box center [1347, 287] width 309 height 245
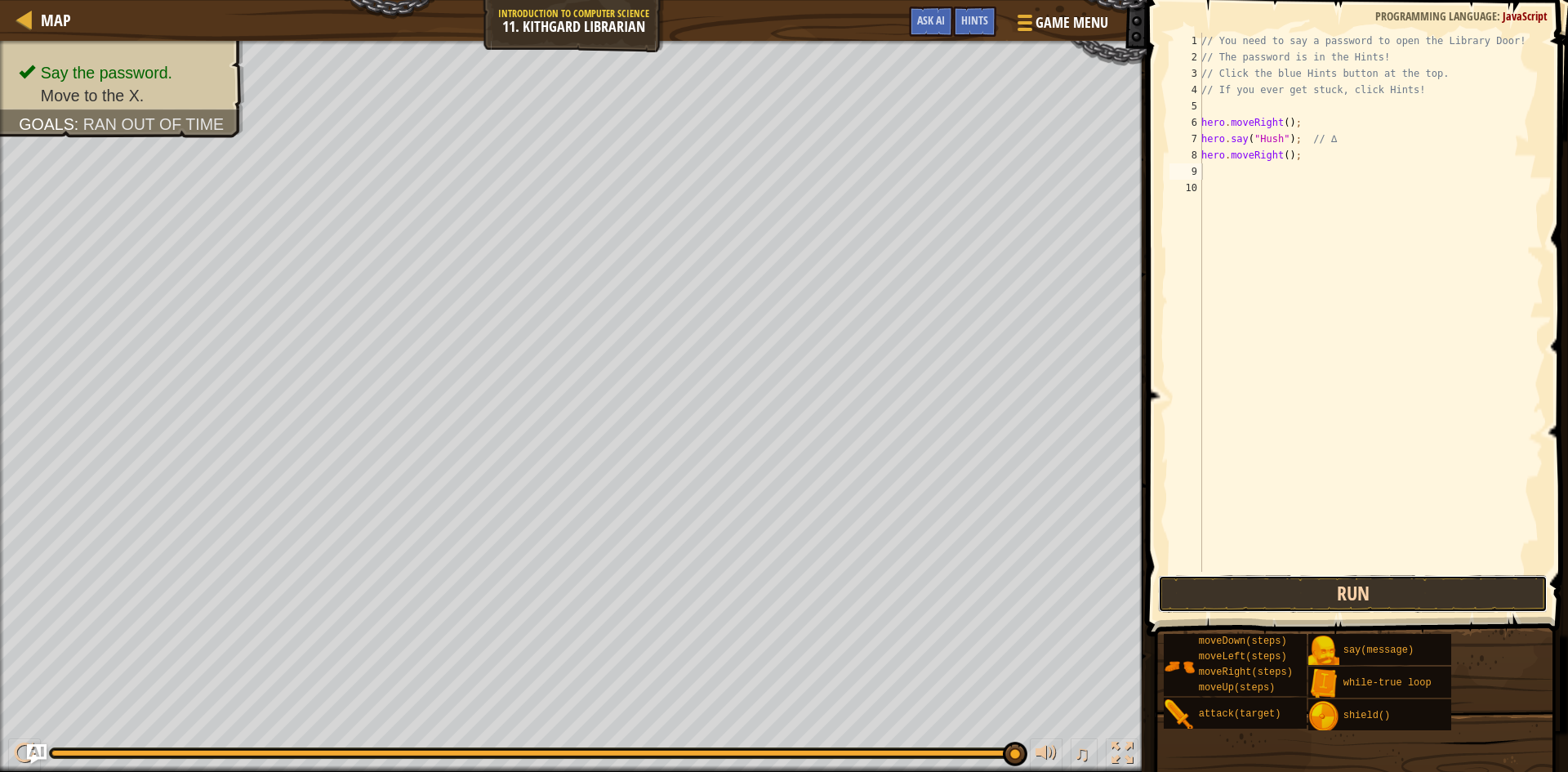
click at [1404, 593] on button "Run" at bounding box center [1353, 593] width 390 height 37
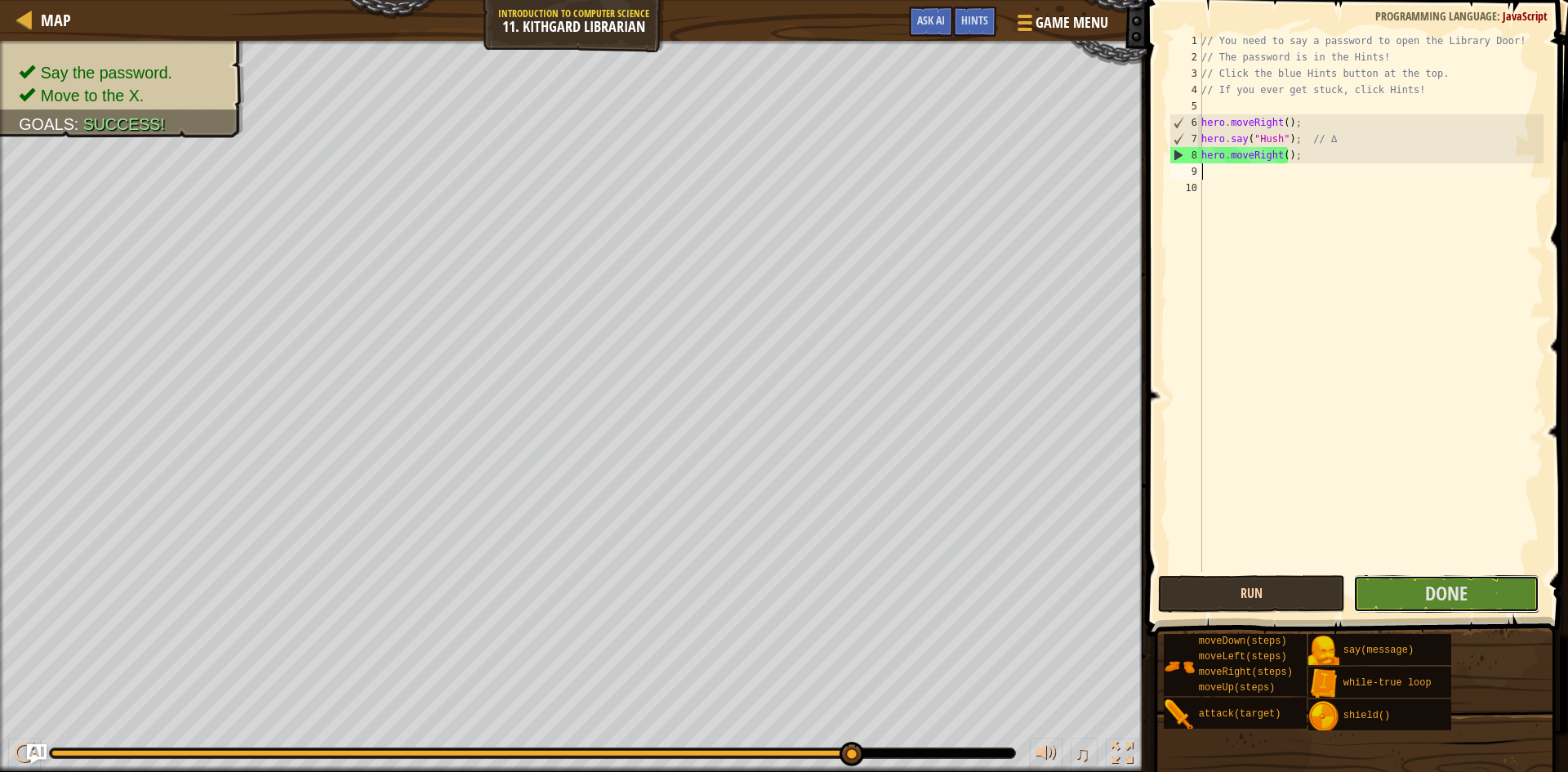
click at [1404, 593] on button "Done" at bounding box center [1446, 593] width 187 height 37
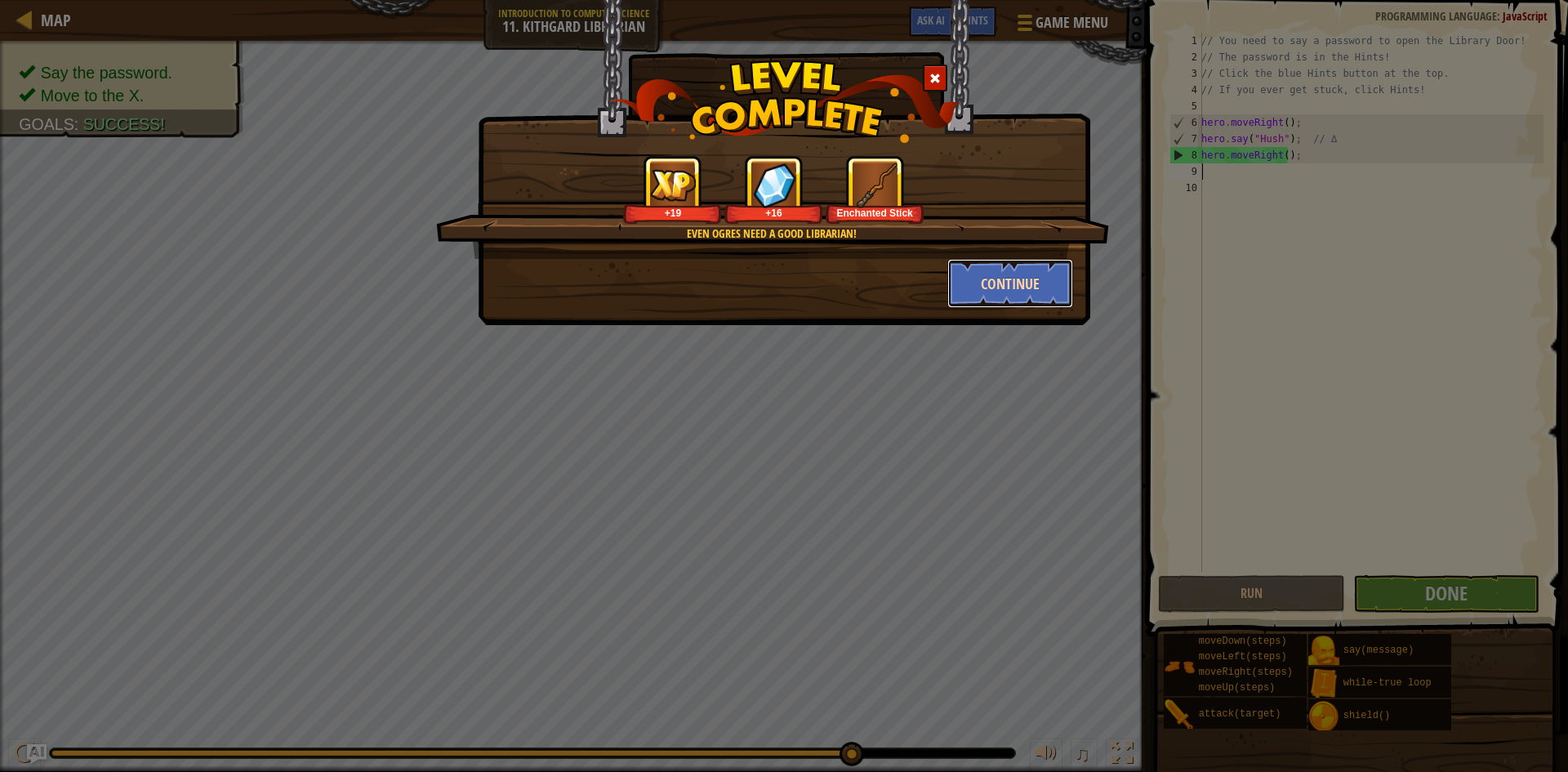
click at [1063, 281] on button "Continue" at bounding box center [1010, 283] width 127 height 49
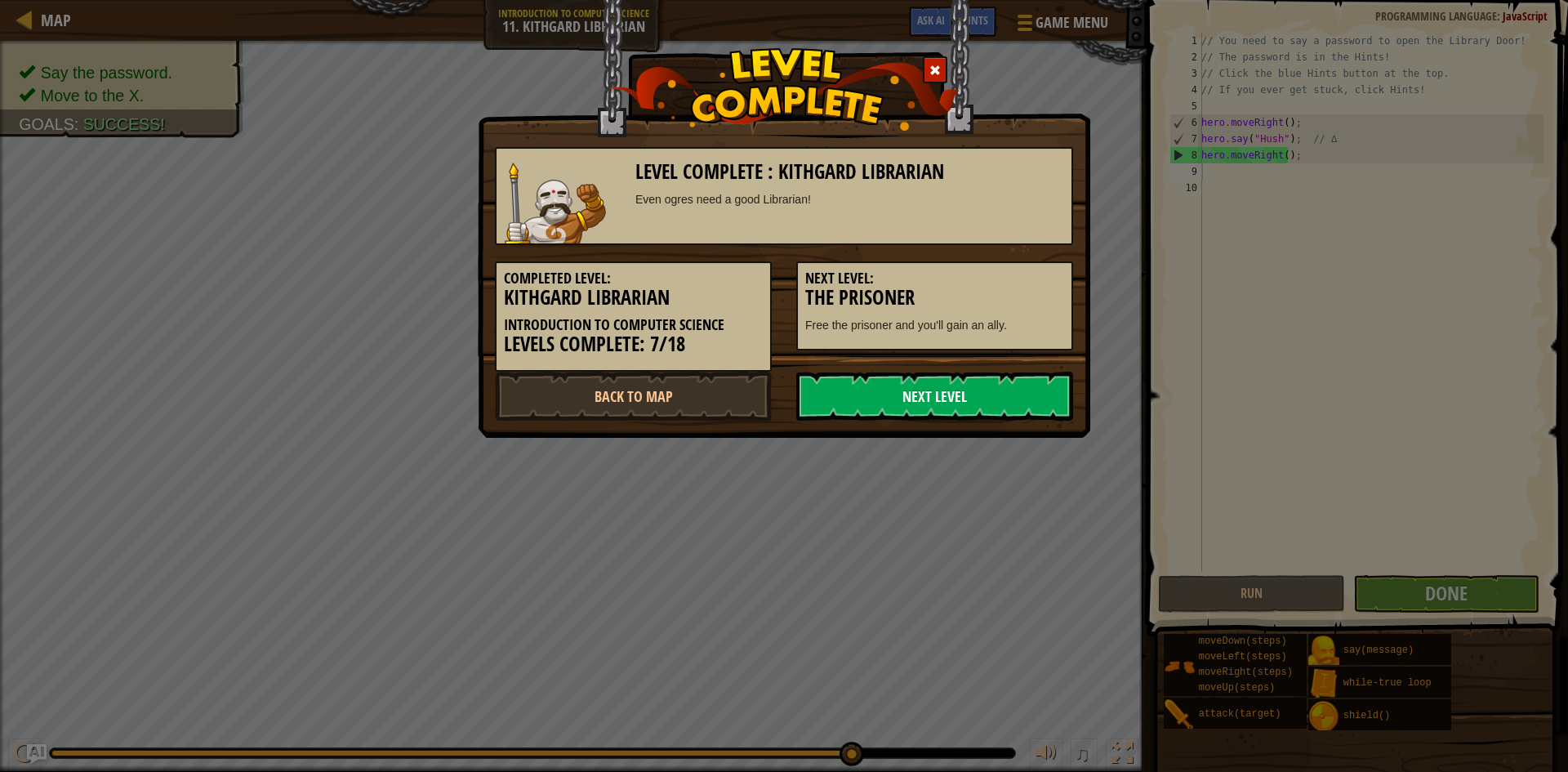
click at [995, 408] on link "Next Level" at bounding box center [935, 396] width 277 height 49
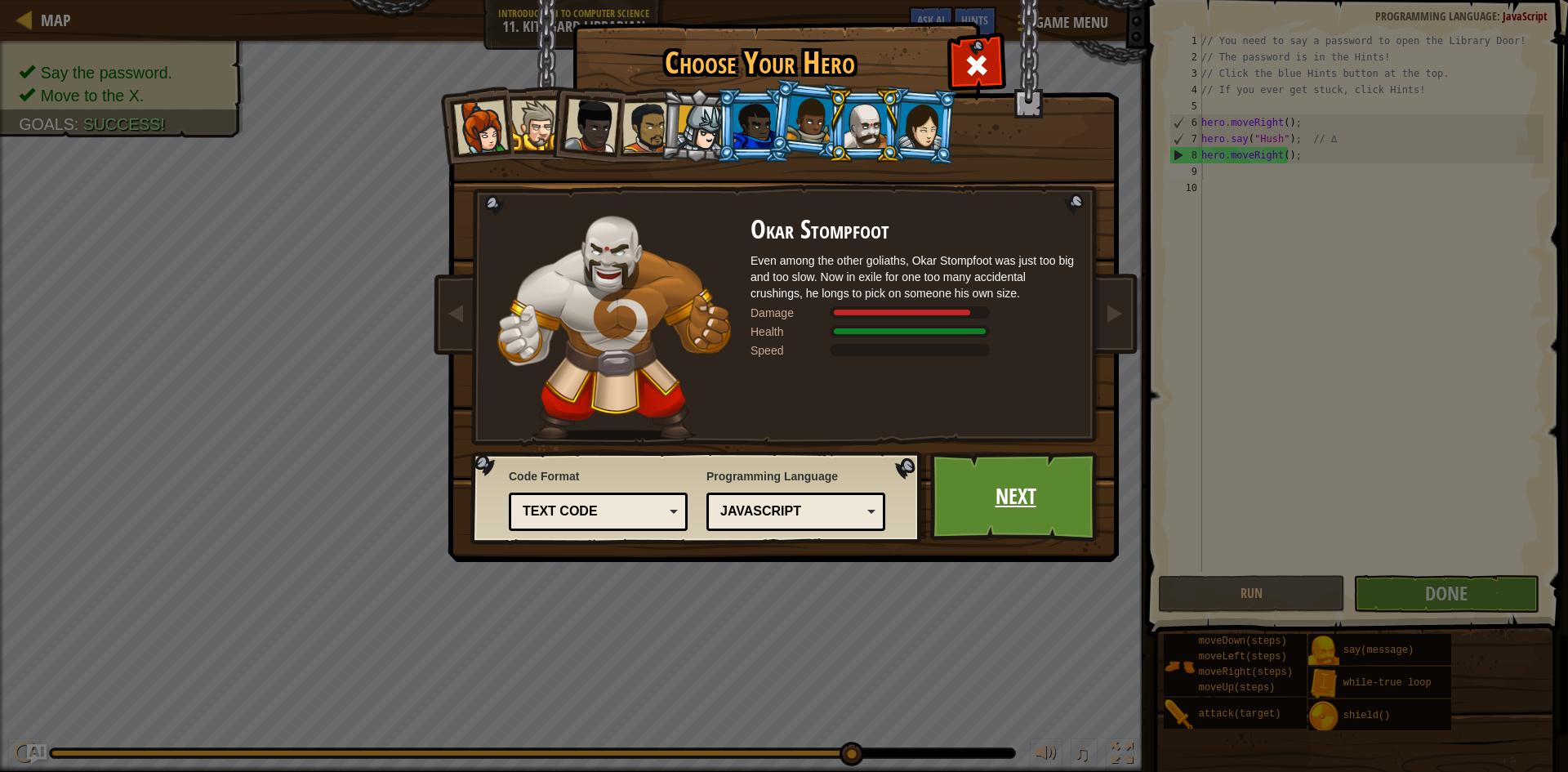
click at [986, 485] on link "Next" at bounding box center [1015, 496] width 170 height 90
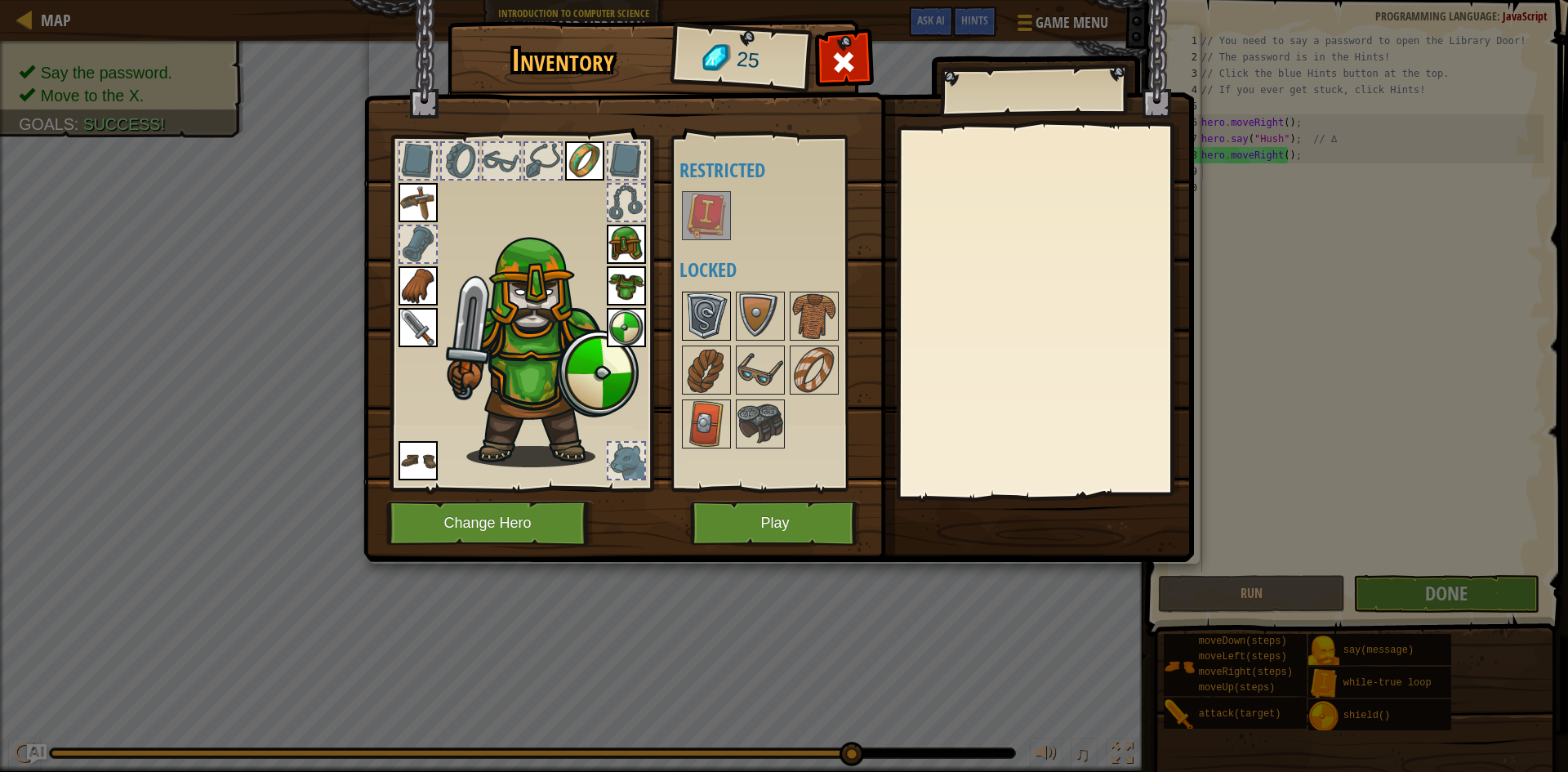
click at [709, 298] on img at bounding box center [707, 316] width 46 height 46
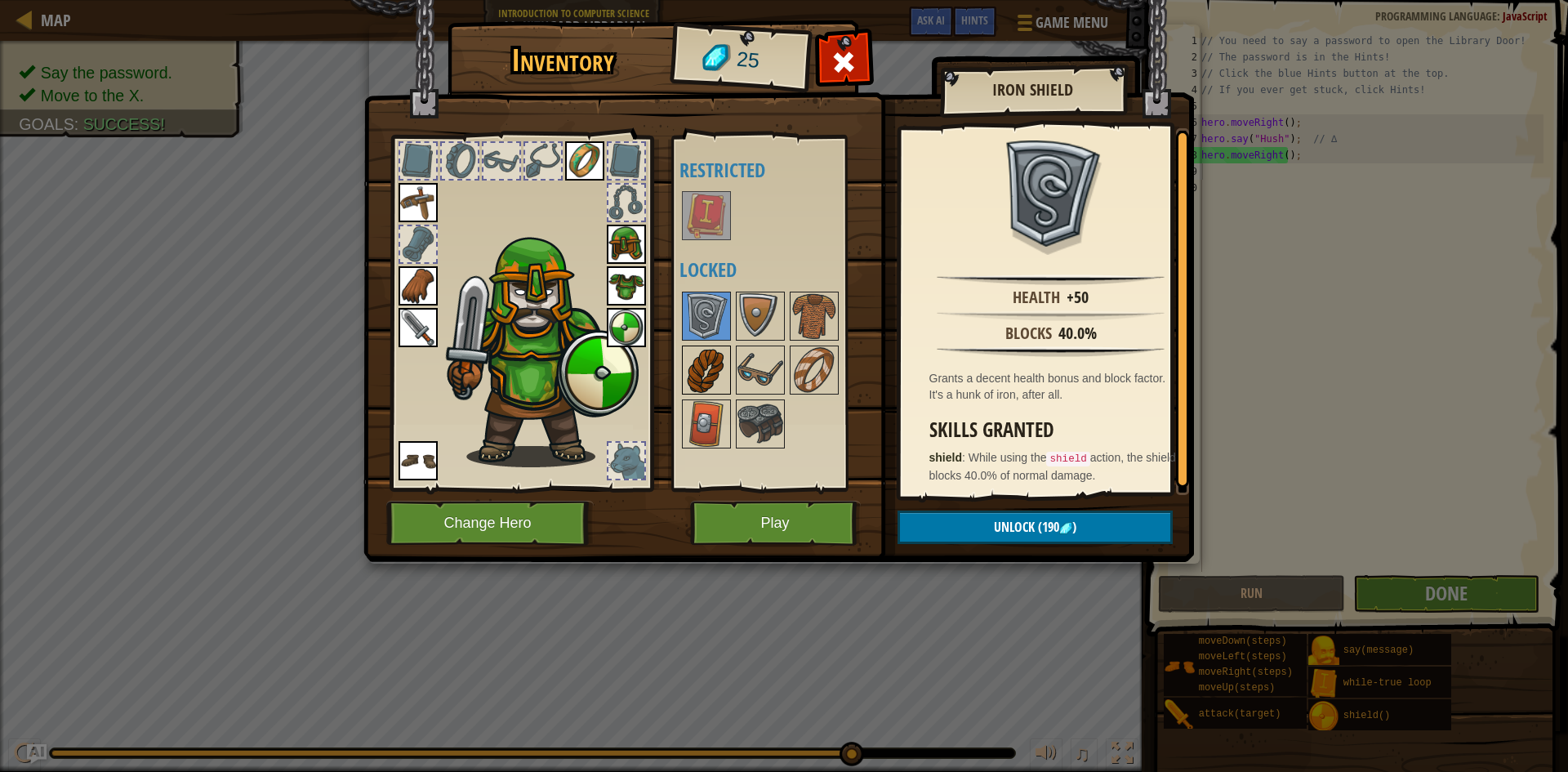
click at [711, 374] on img at bounding box center [707, 370] width 46 height 46
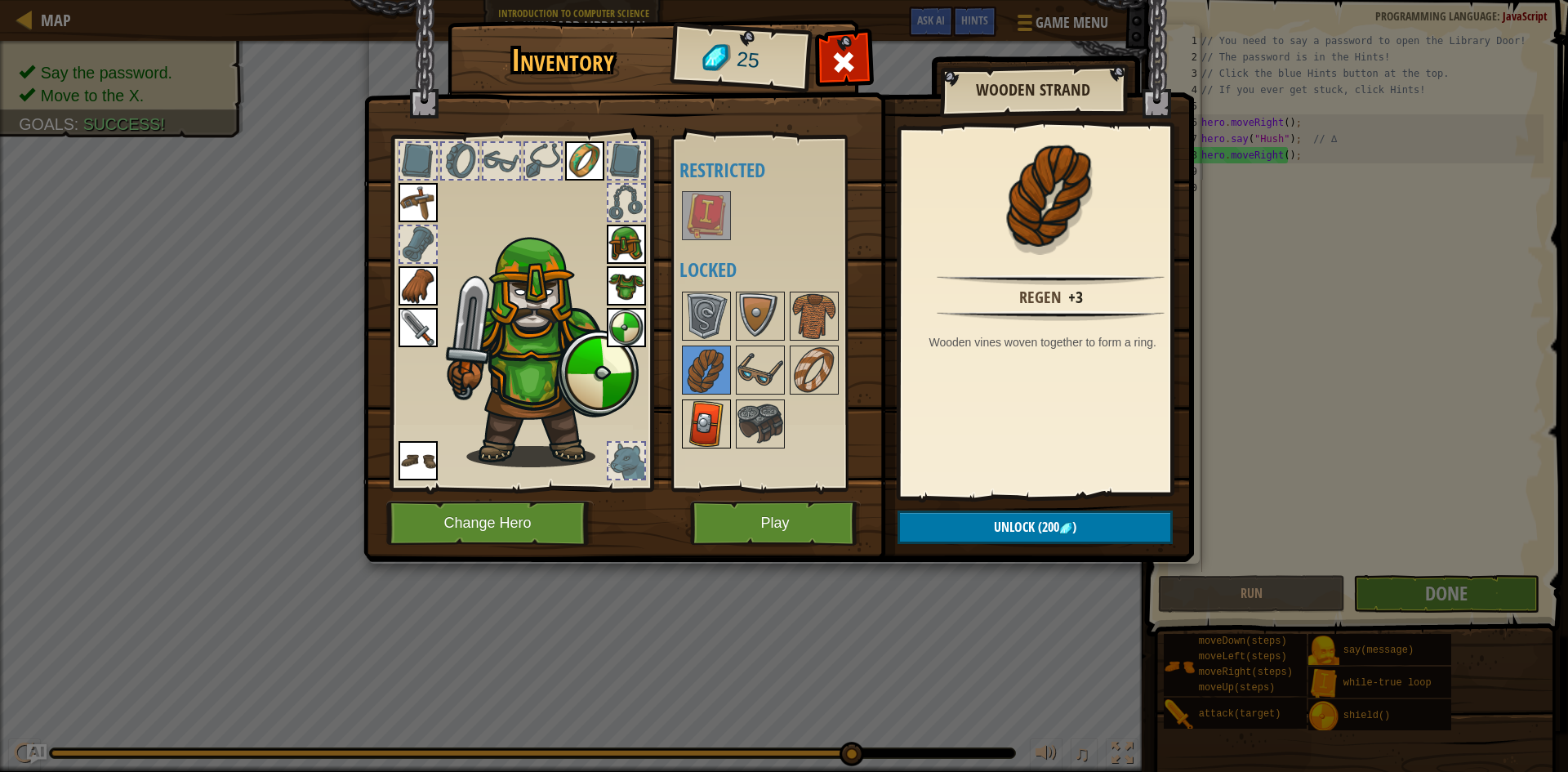
click at [711, 412] on img at bounding box center [707, 423] width 46 height 46
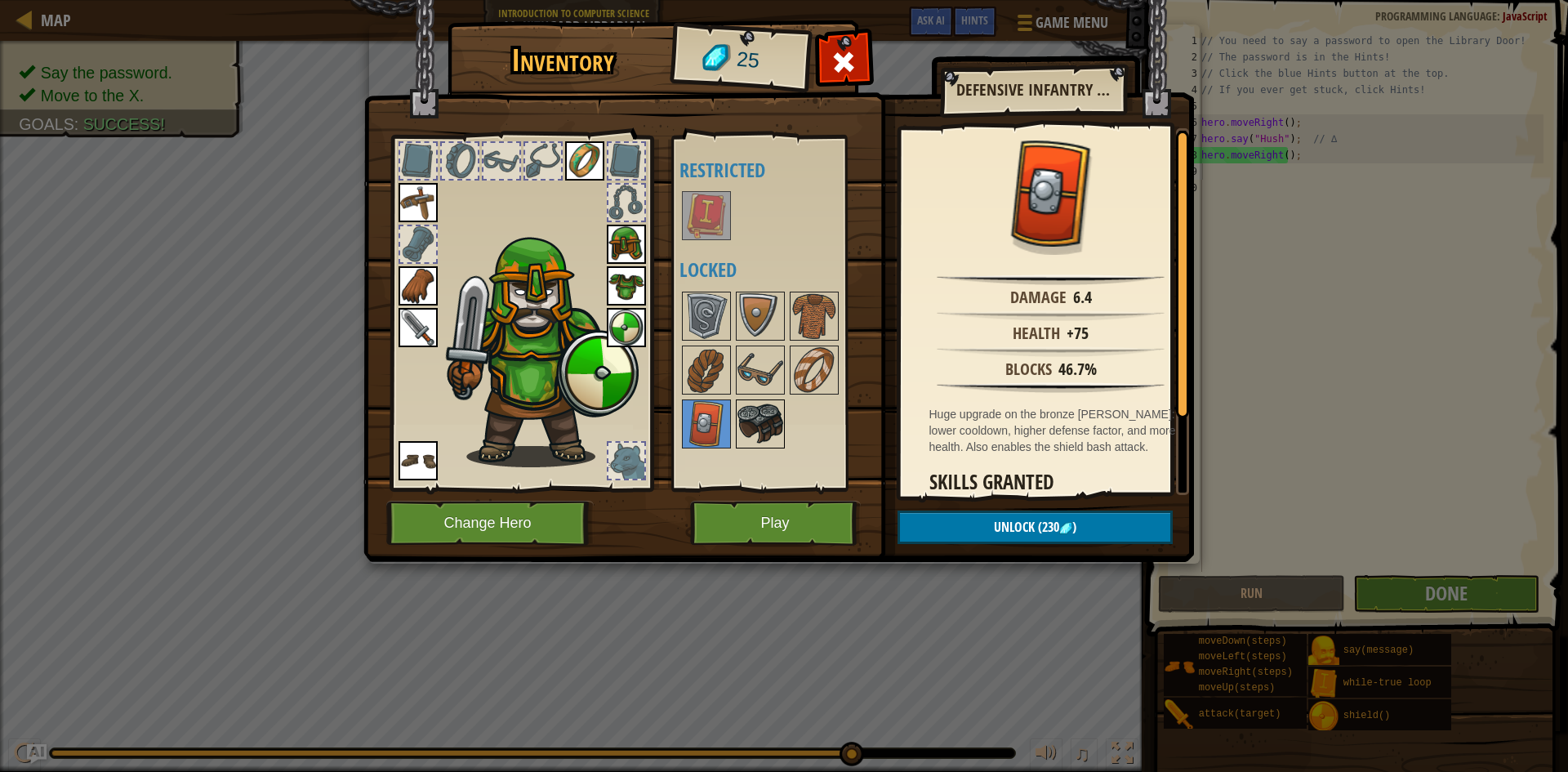
click at [741, 411] on img at bounding box center [760, 423] width 46 height 46
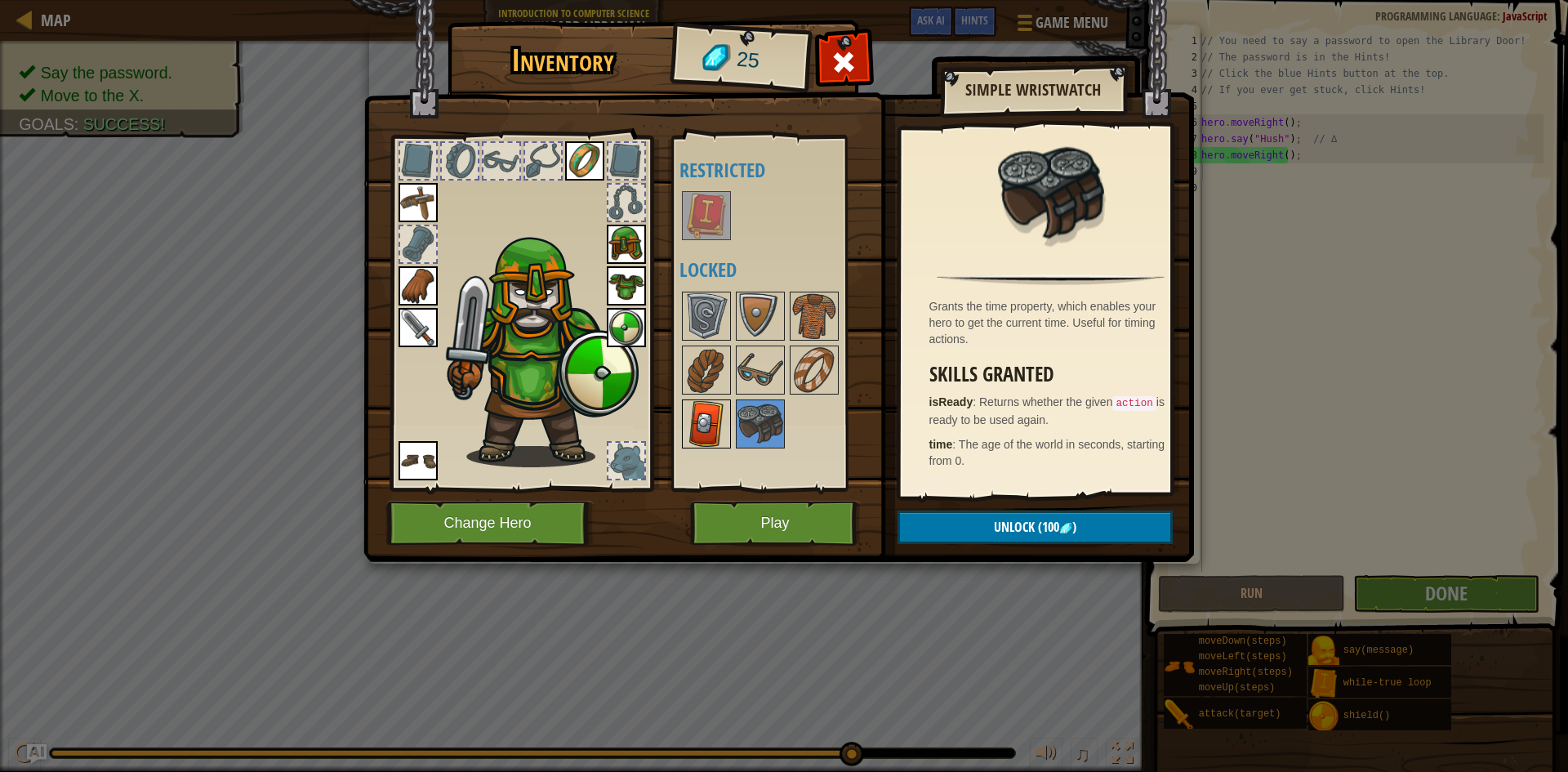
click at [721, 405] on img at bounding box center [707, 423] width 46 height 46
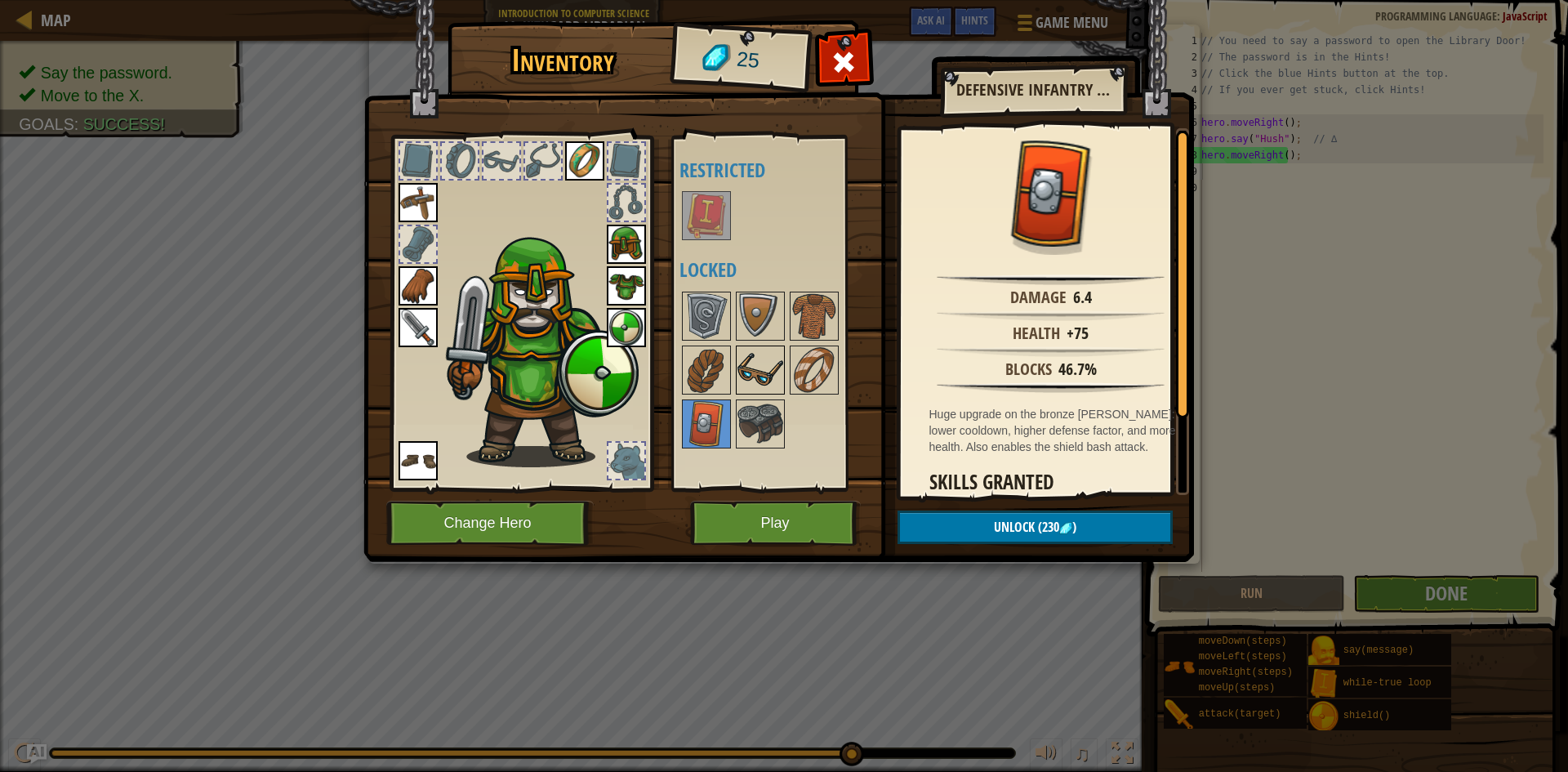
click at [754, 365] on img at bounding box center [760, 370] width 46 height 46
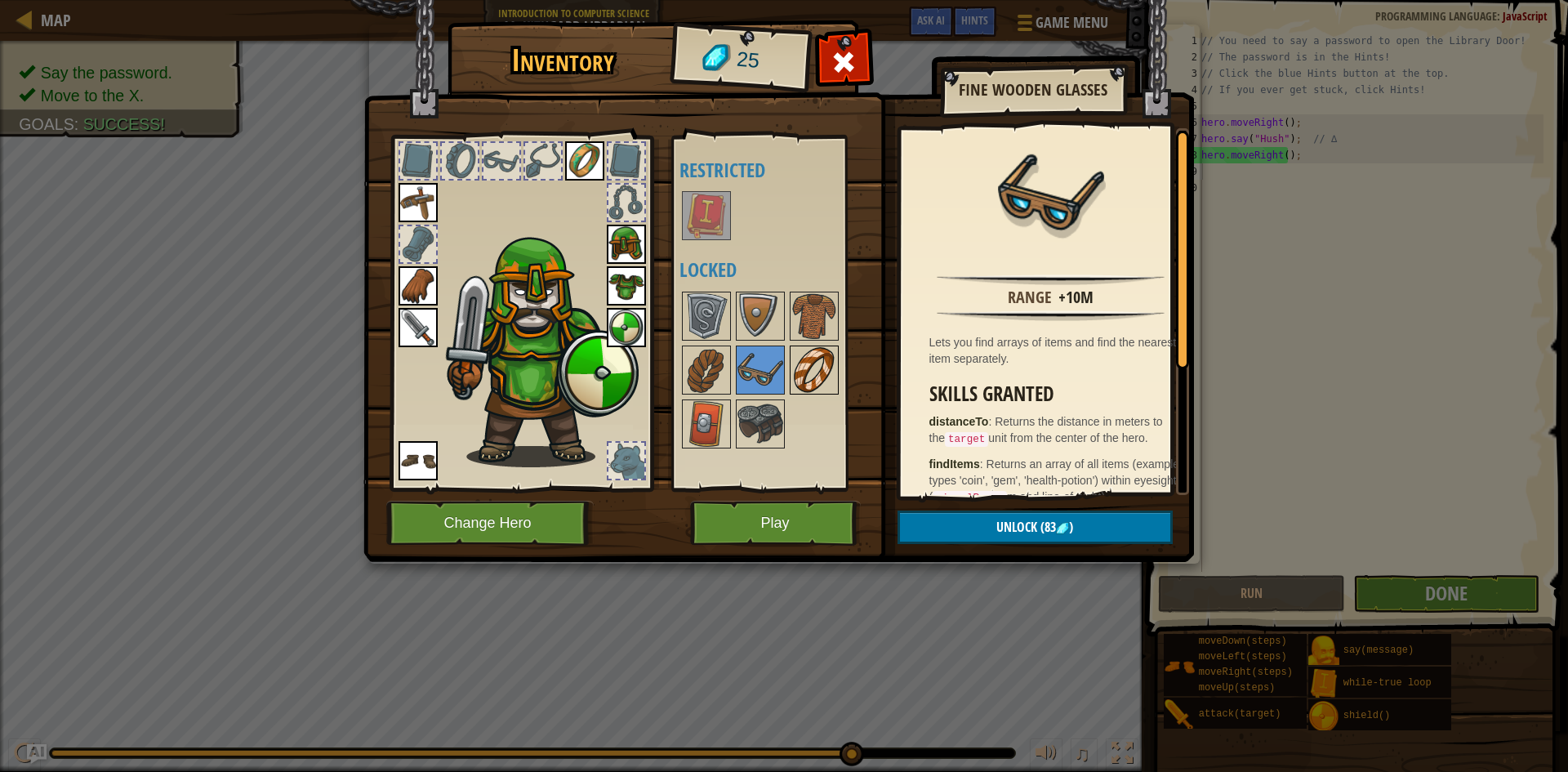
click at [822, 361] on img at bounding box center [814, 370] width 46 height 46
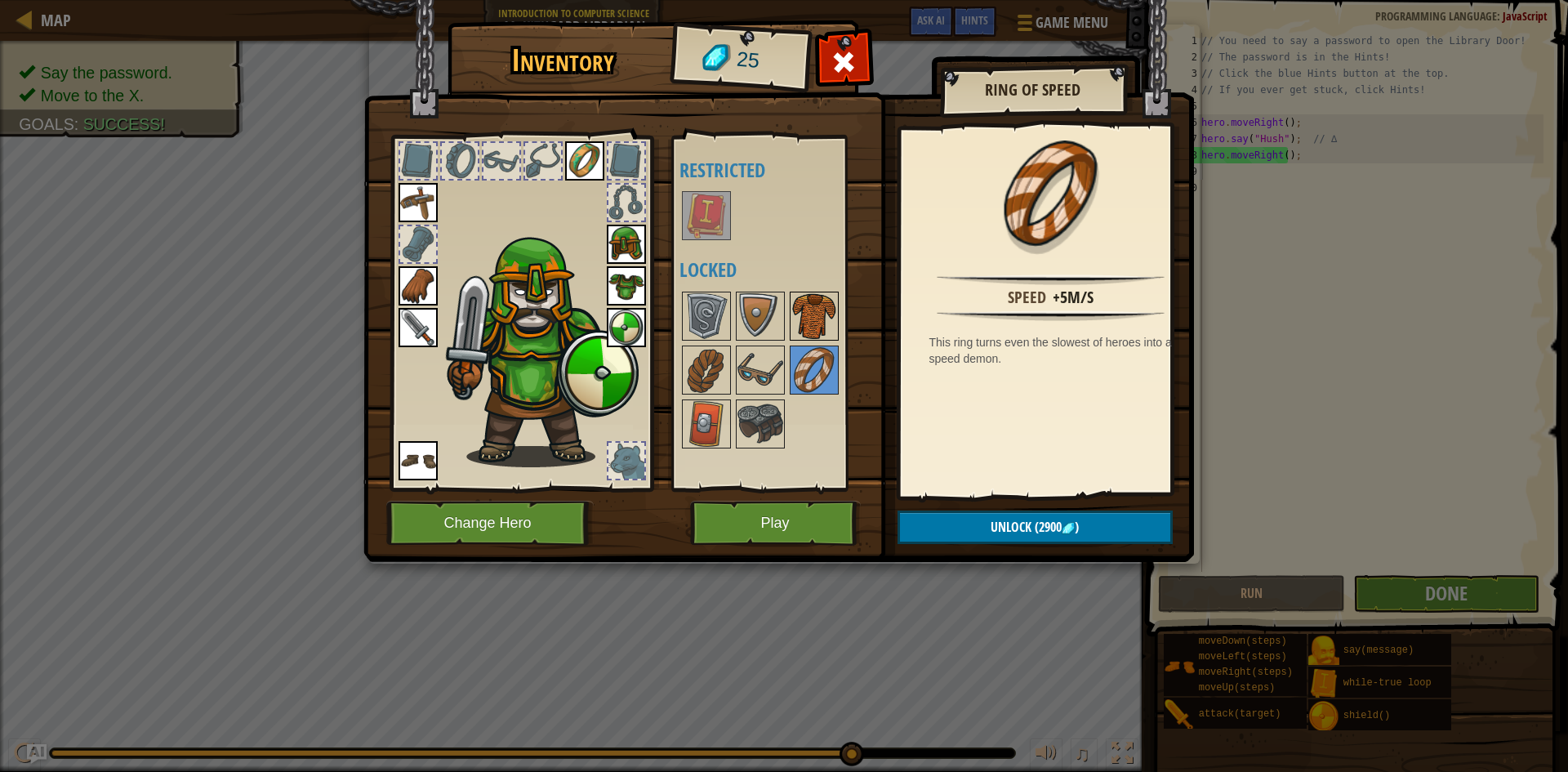
click at [795, 319] on img at bounding box center [814, 316] width 46 height 46
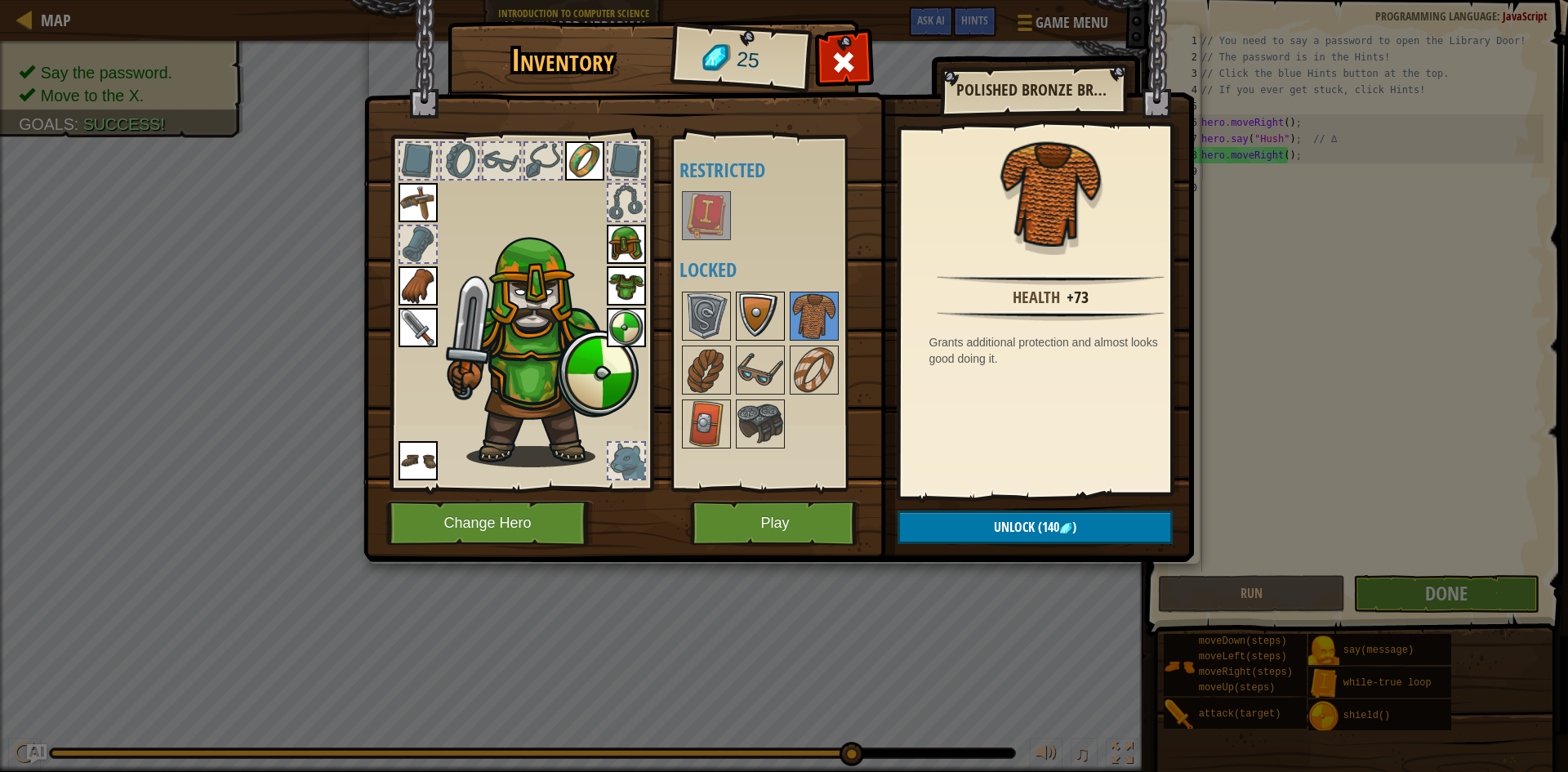
click at [752, 319] on img at bounding box center [760, 316] width 46 height 46
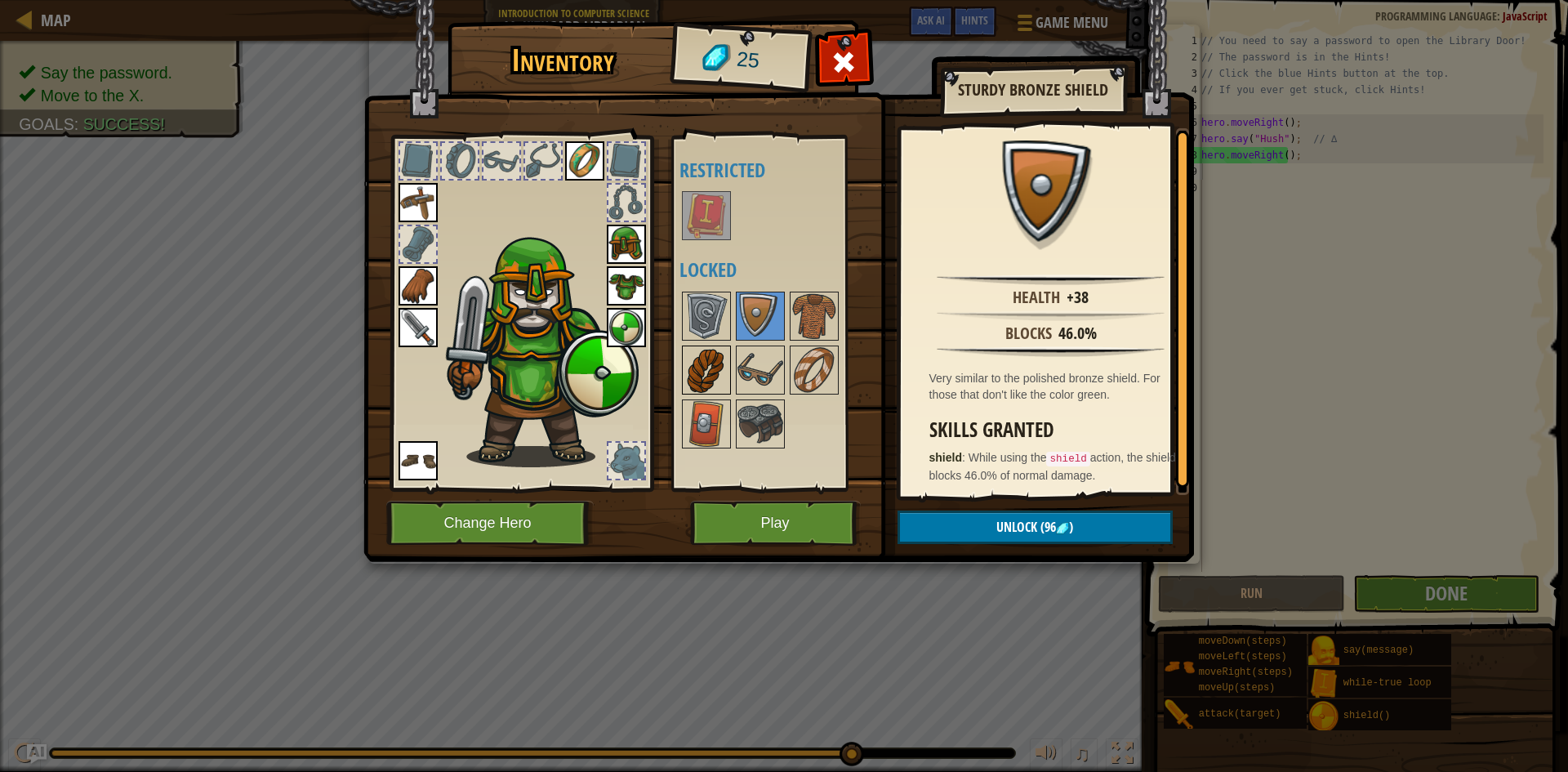
click at [719, 349] on img at bounding box center [707, 370] width 46 height 46
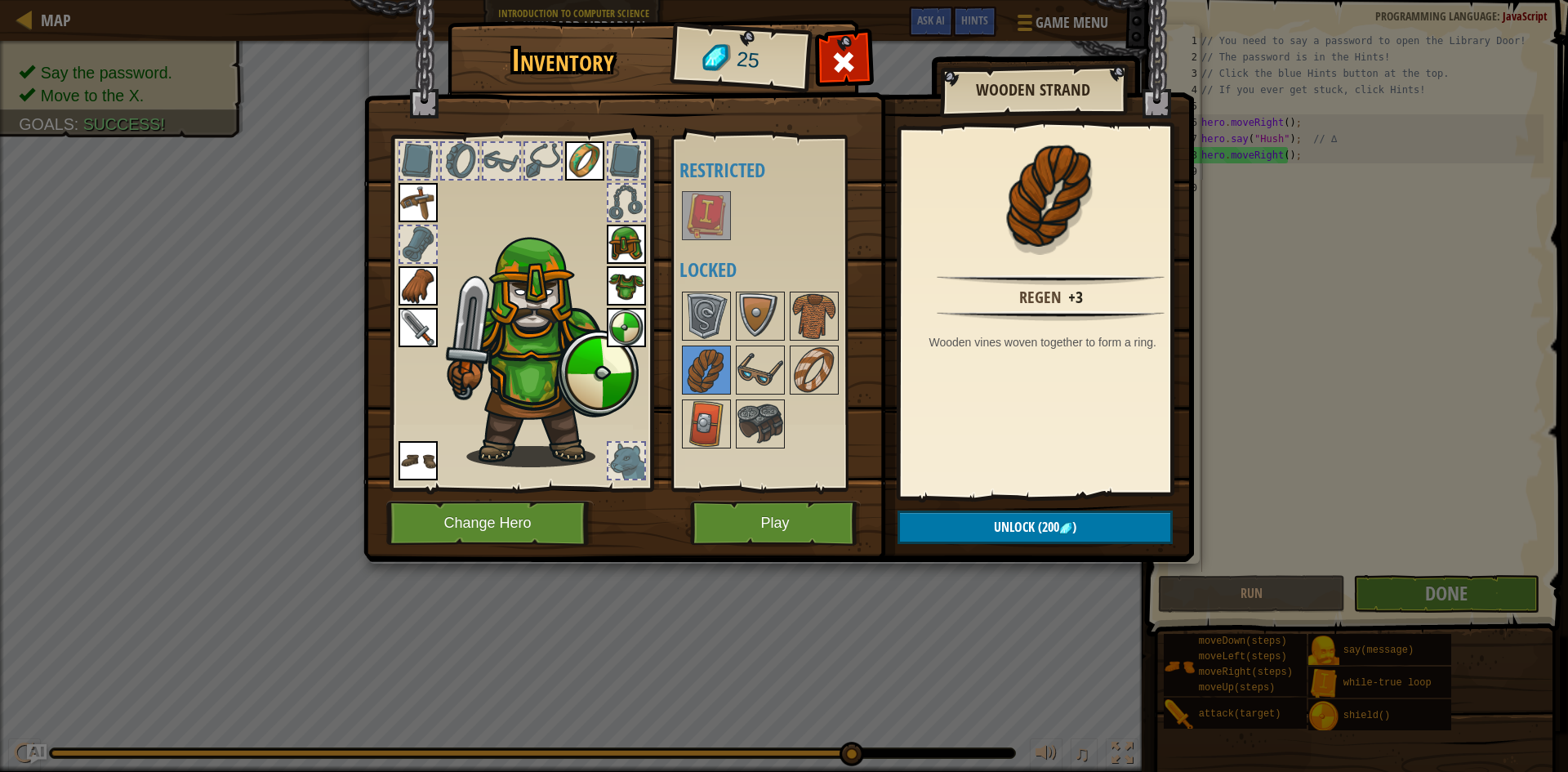
click at [616, 468] on div at bounding box center [626, 460] width 36 height 36
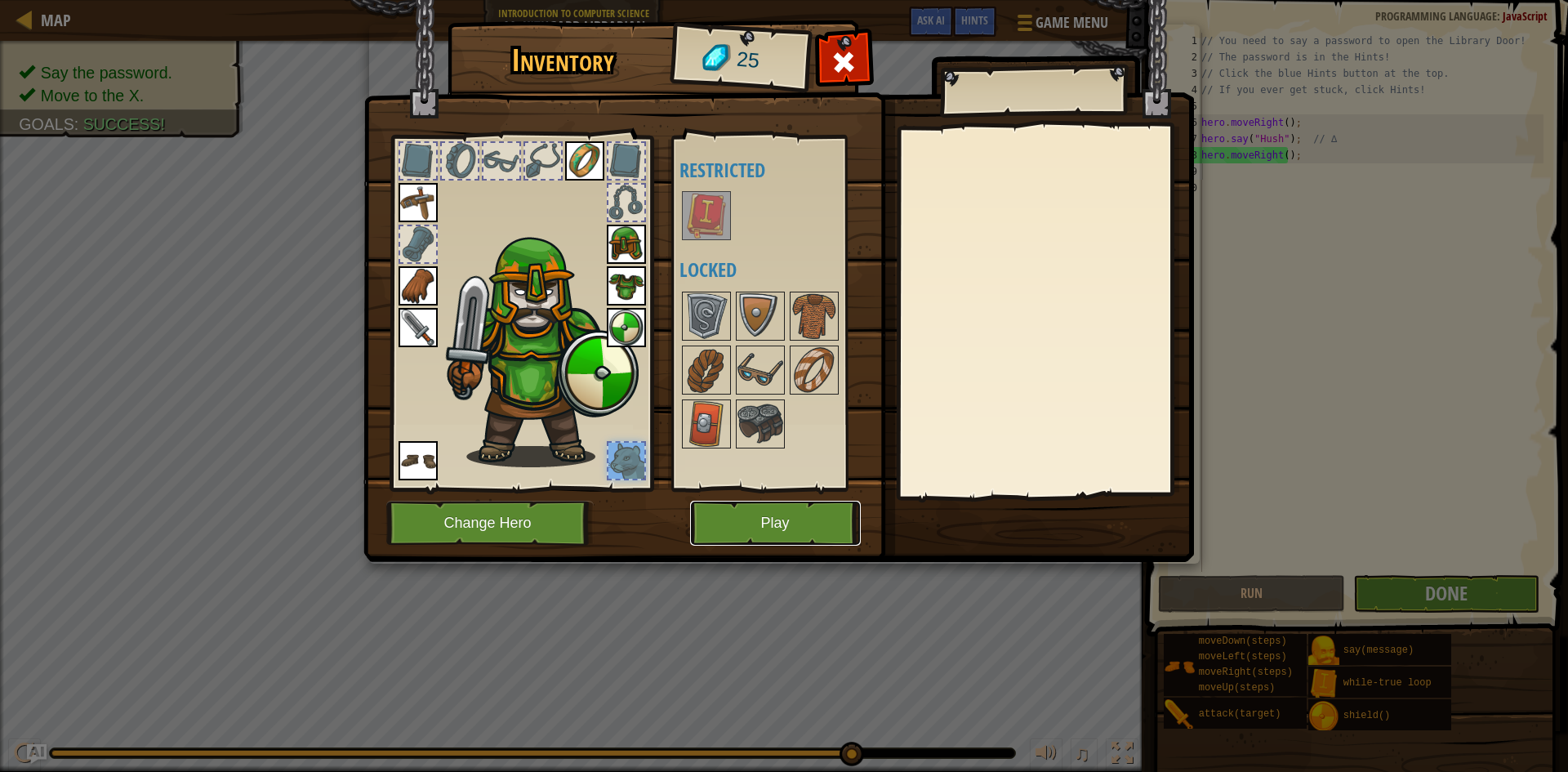
click at [770, 540] on button "Play" at bounding box center [775, 523] width 170 height 45
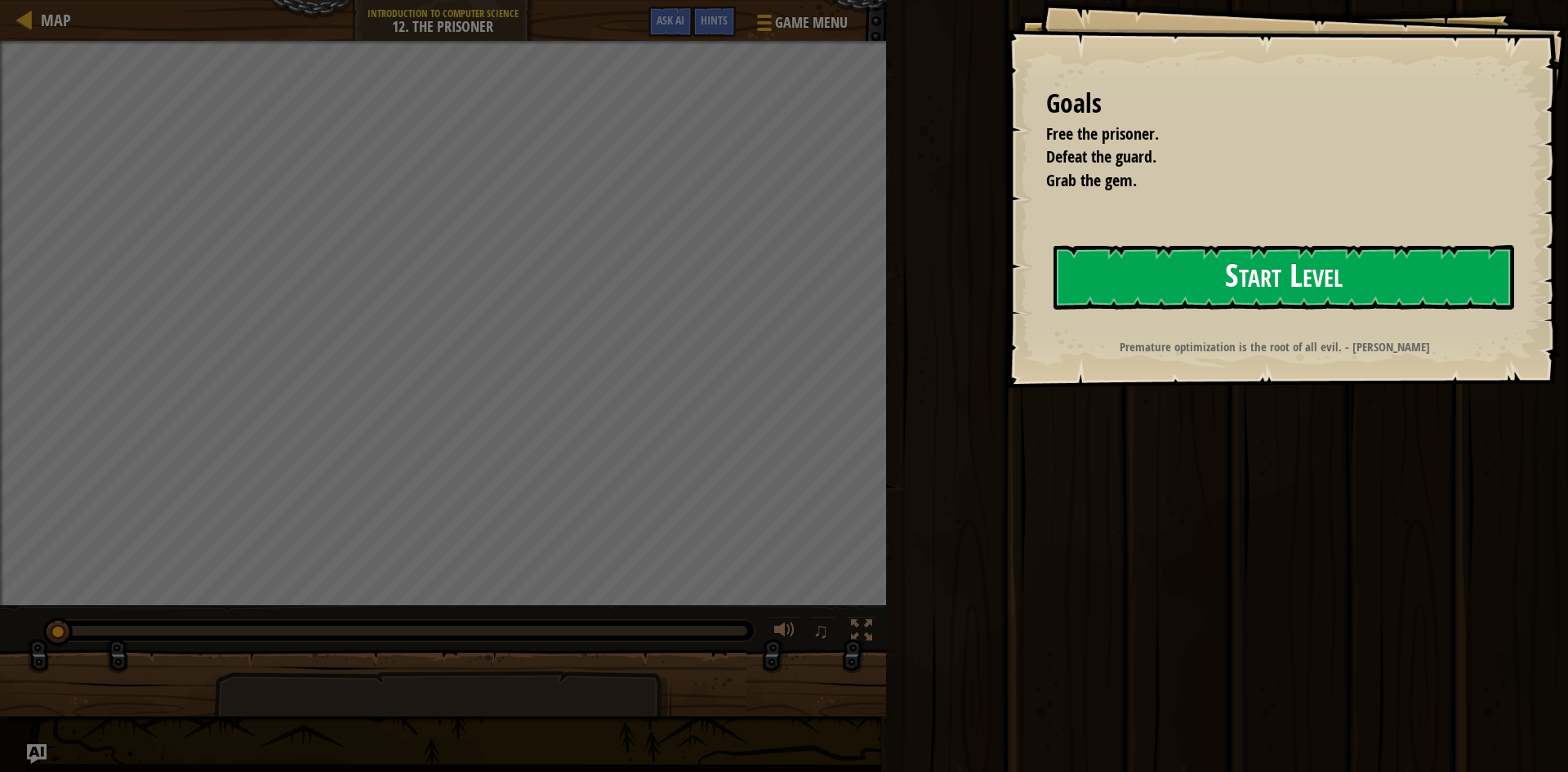
click at [1335, 267] on button "Start Level" at bounding box center [1284, 277] width 461 height 65
